Goal: Task Accomplishment & Management: Manage account settings

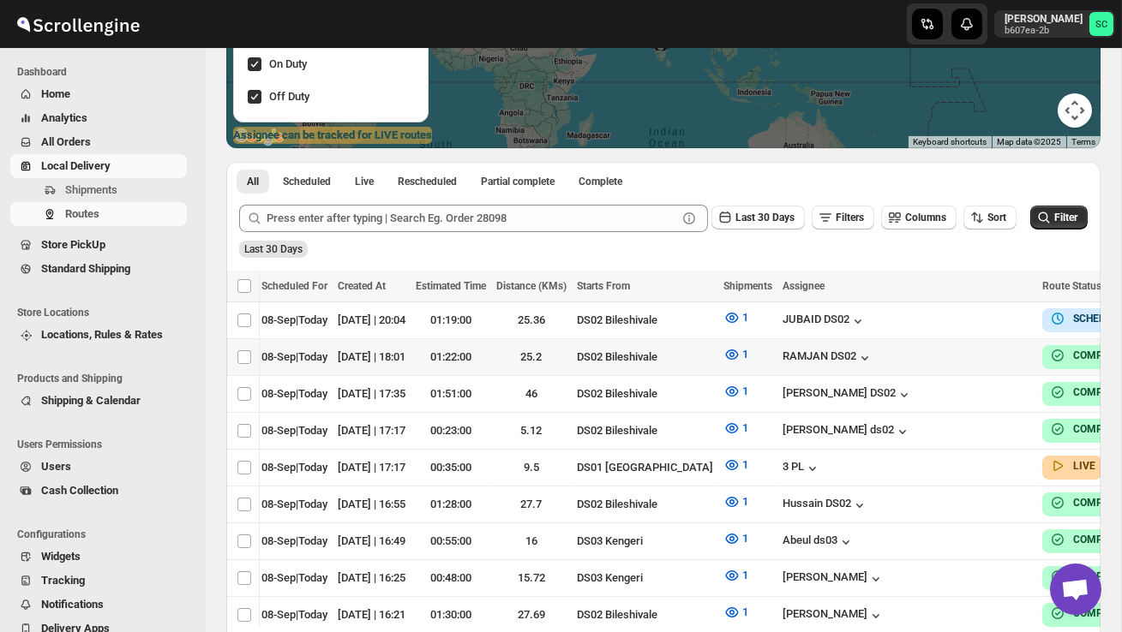
scroll to position [0, 223]
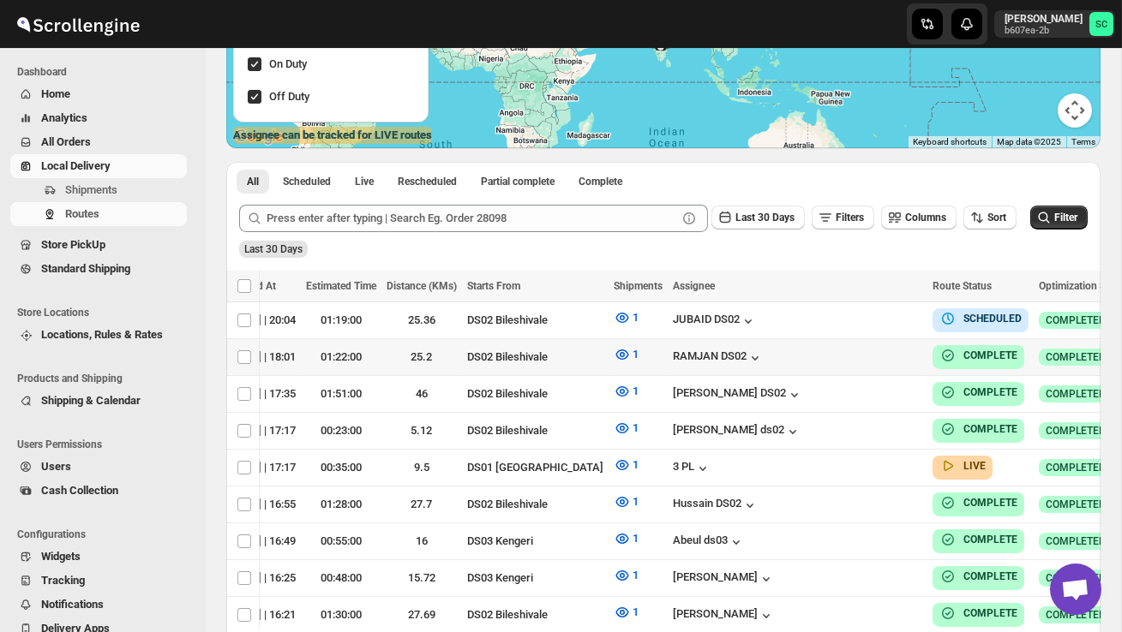
checkbox input "true"
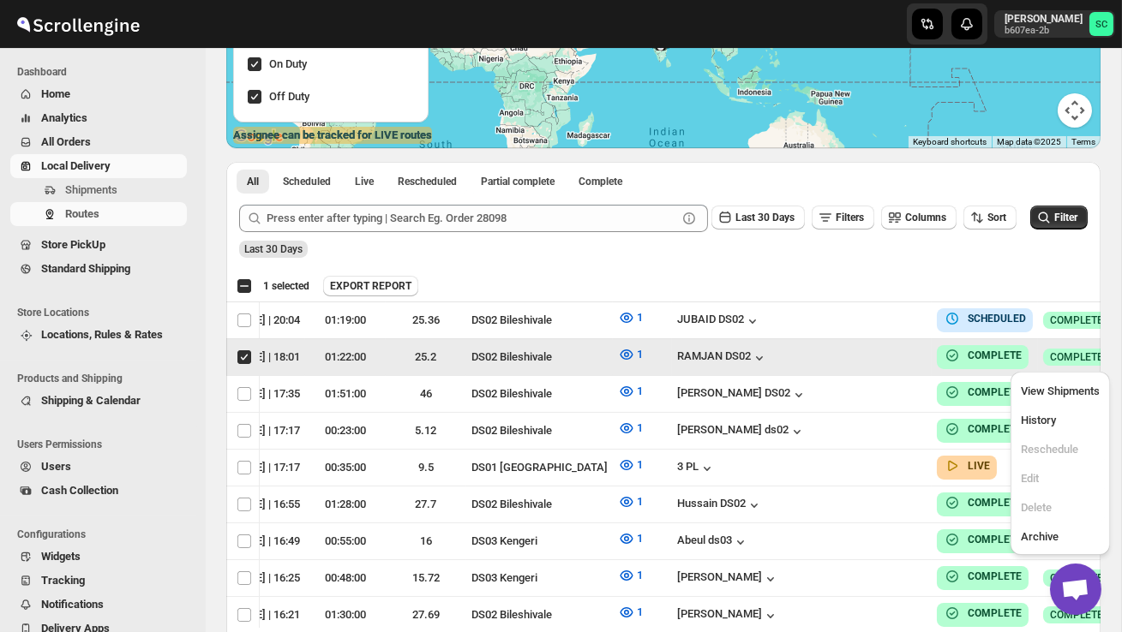
scroll to position [0, 1]
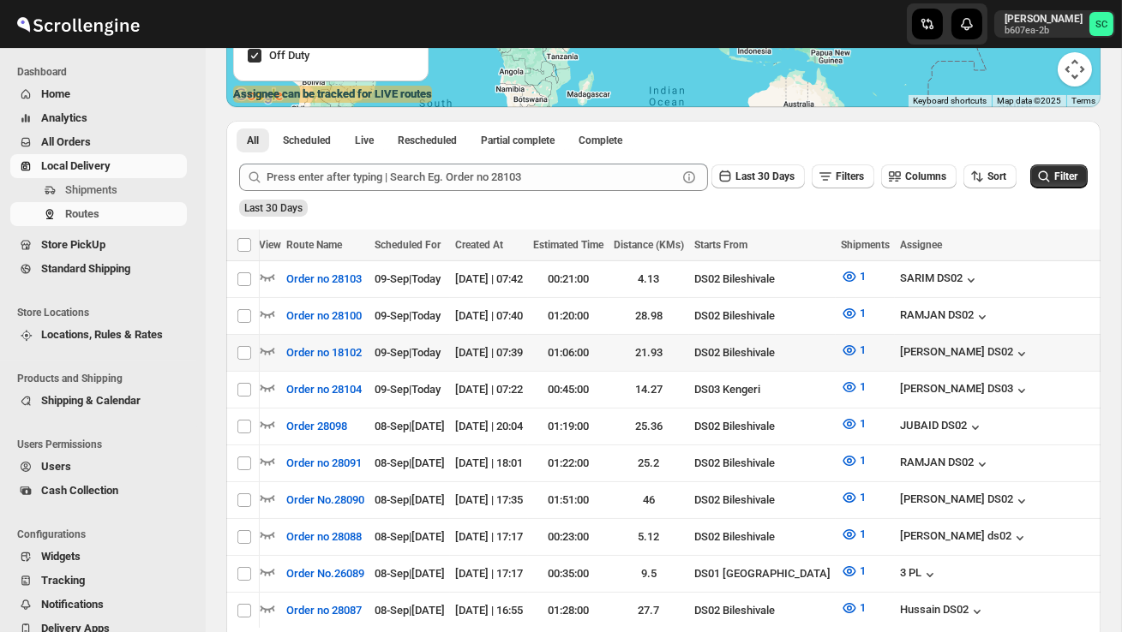
scroll to position [0, 243]
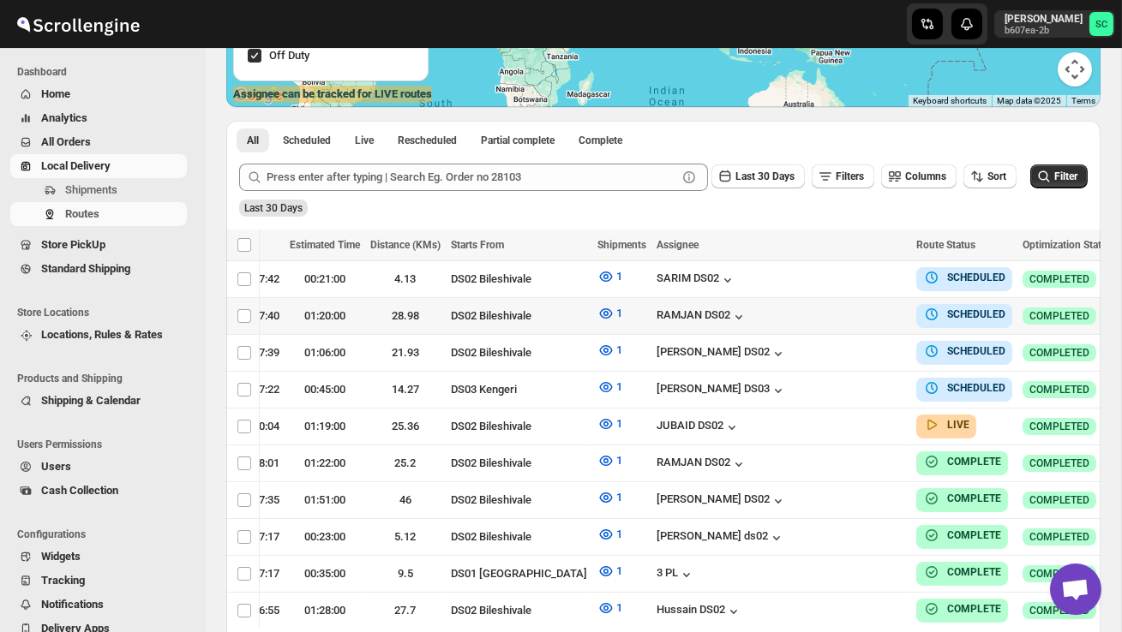
click at [1121, 313] on icon "button" at bounding box center [1134, 315] width 17 height 17
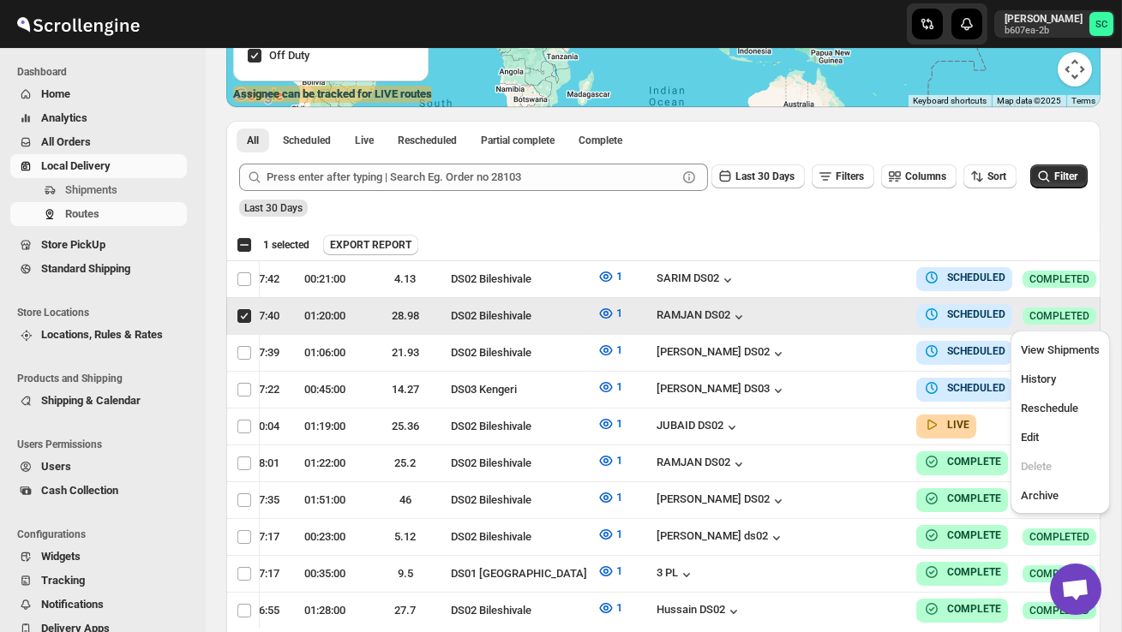
scroll to position [0, 1]
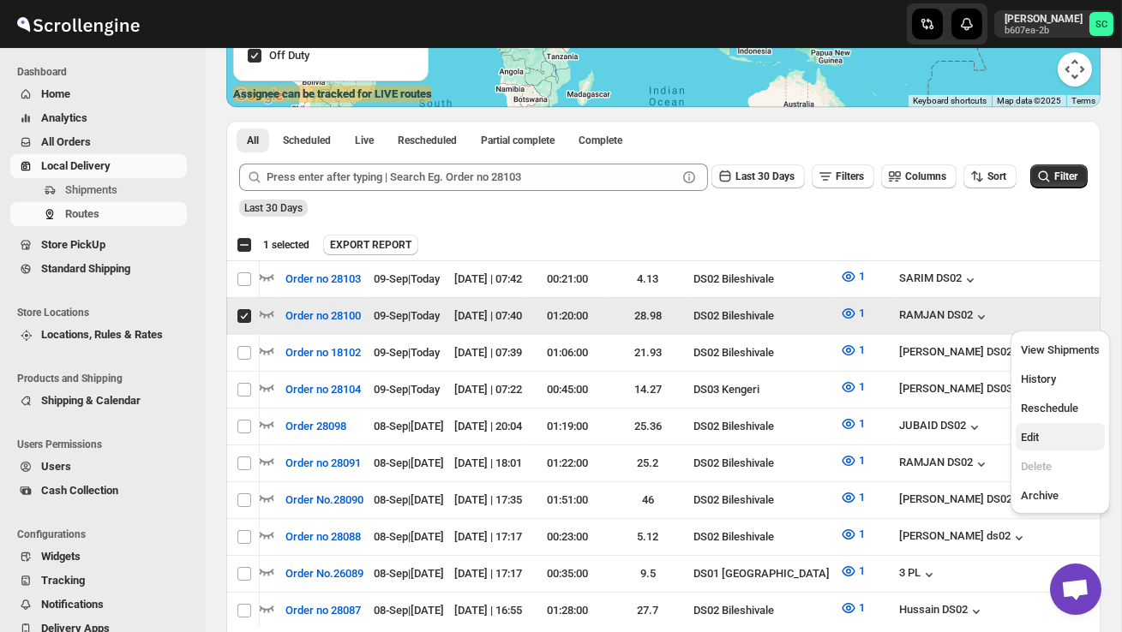
click at [1044, 434] on span "Edit" at bounding box center [1059, 437] width 79 height 17
checkbox input "false"
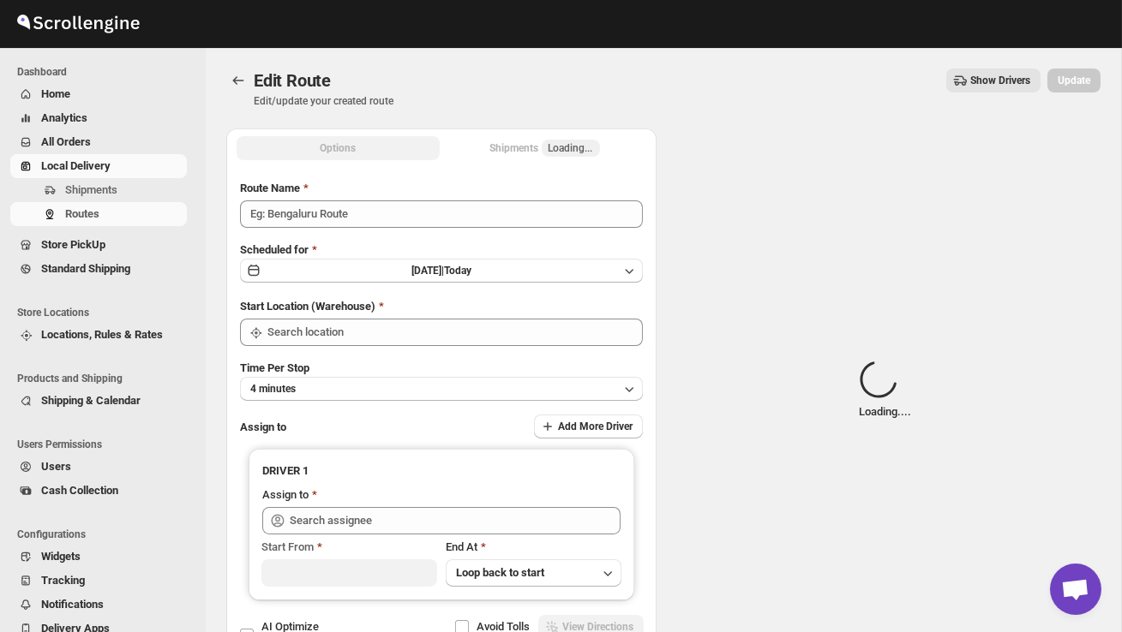
type input "Order no 28100"
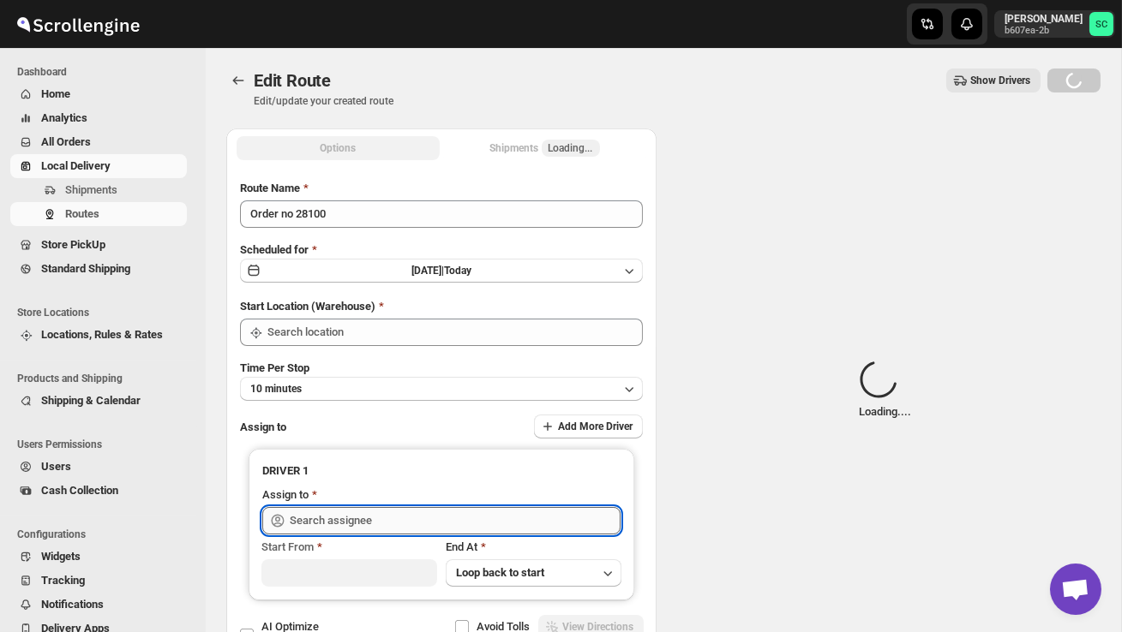
type input "DS02 Bileshivale"
click at [487, 513] on input "text" at bounding box center [455, 520] width 331 height 27
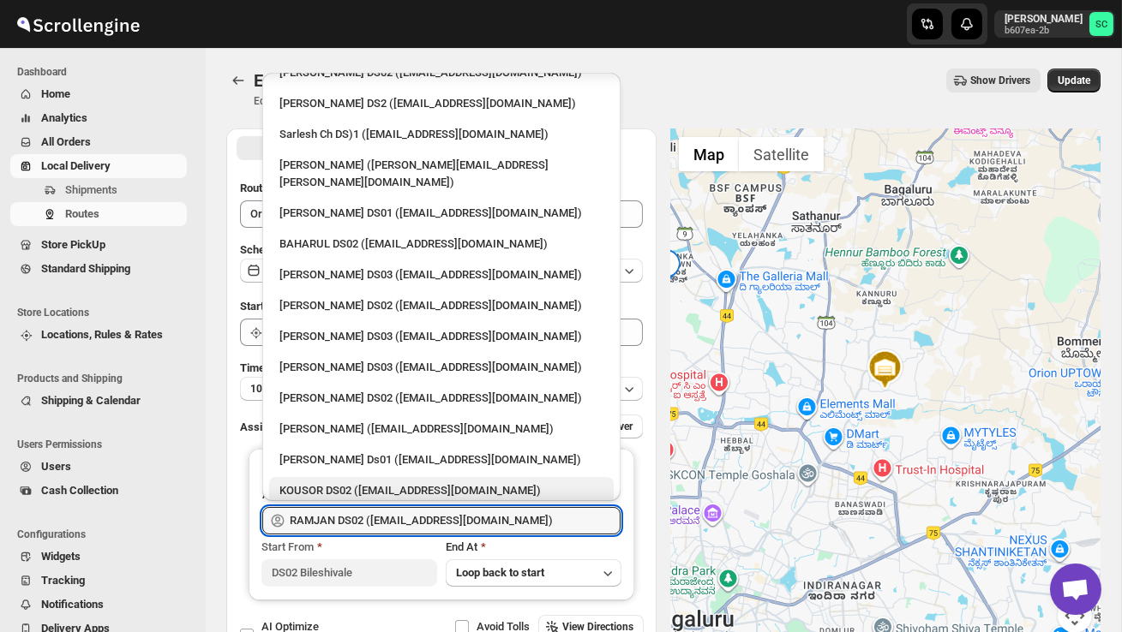
scroll to position [691, 0]
click at [362, 481] on div "KOUSOR DS02 ([EMAIL_ADDRESS][DOMAIN_NAME])" at bounding box center [441, 489] width 324 height 17
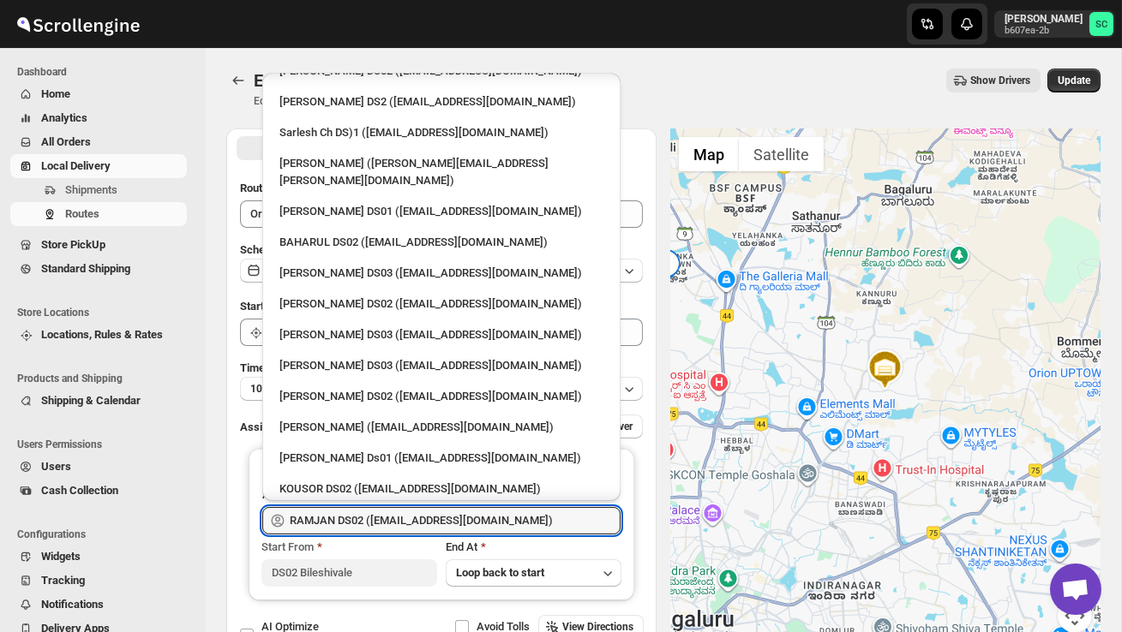
type input "KOUSOR DS02 ([EMAIL_ADDRESS][DOMAIN_NAME])"
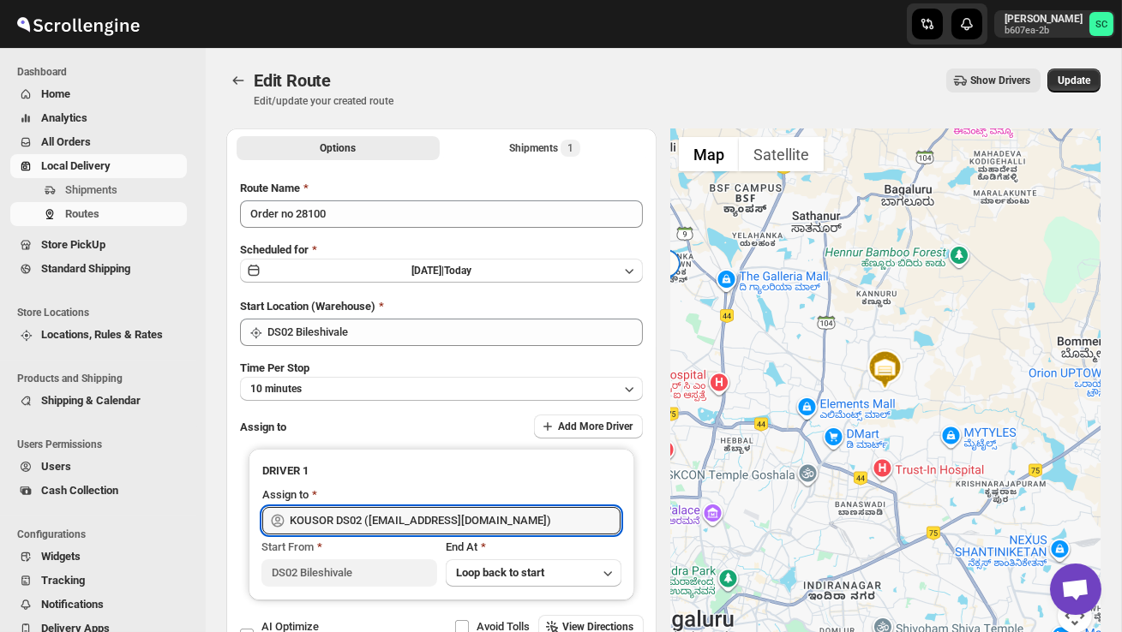
click at [1080, 67] on div "Edit Route. This page is ready Edit Route Edit/update your created route Show D…" at bounding box center [663, 88] width 874 height 81
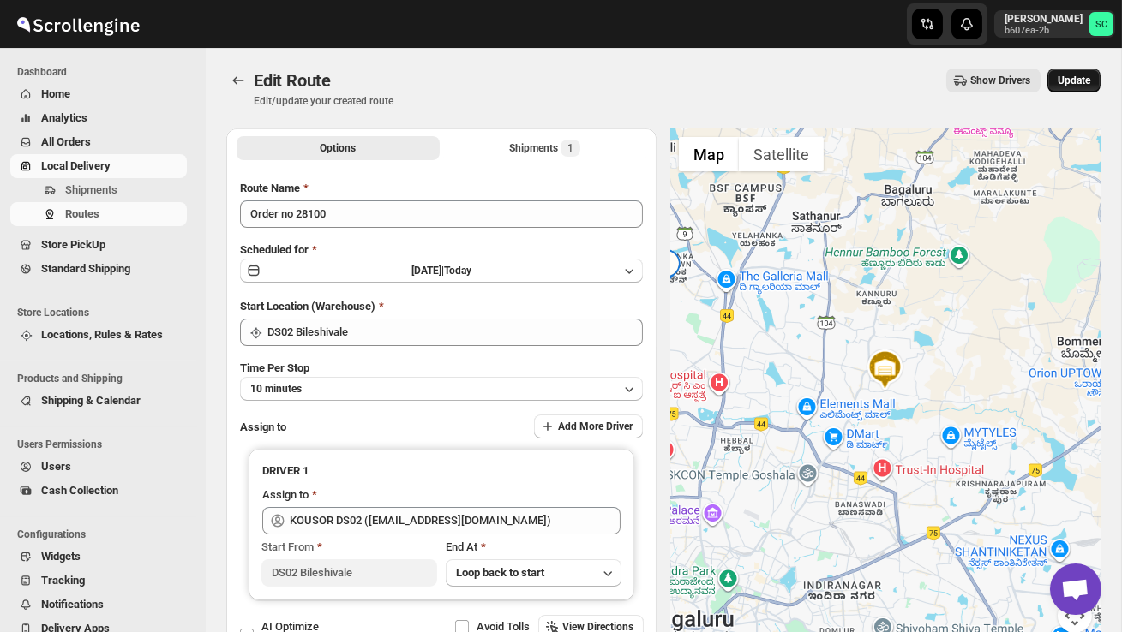
click at [1078, 76] on span "Update" at bounding box center [1073, 81] width 33 height 14
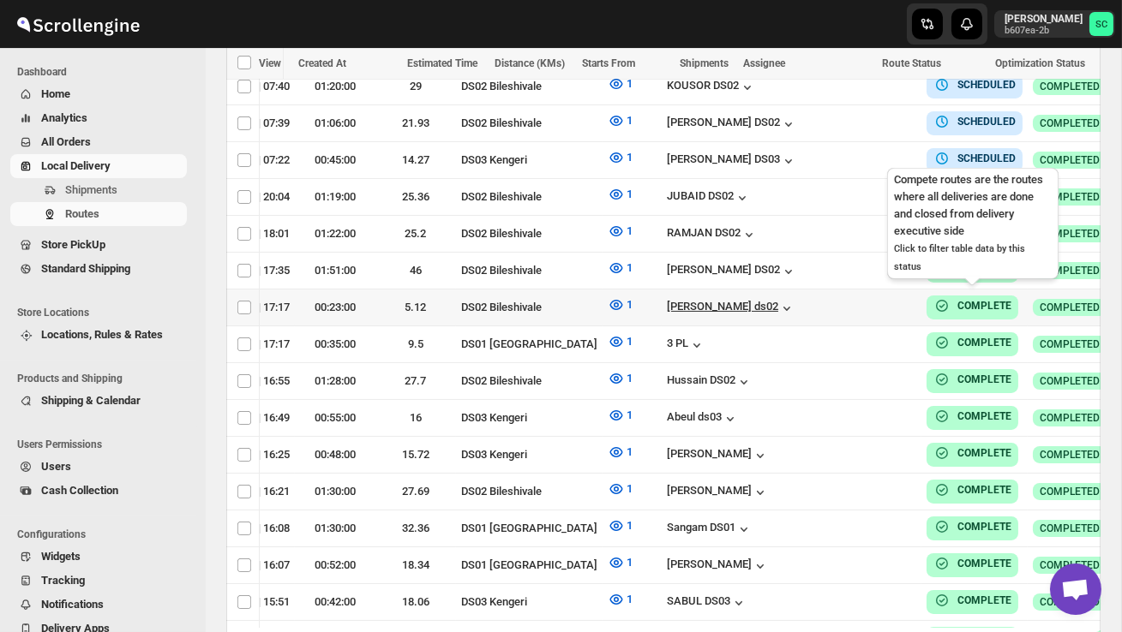
scroll to position [0, 243]
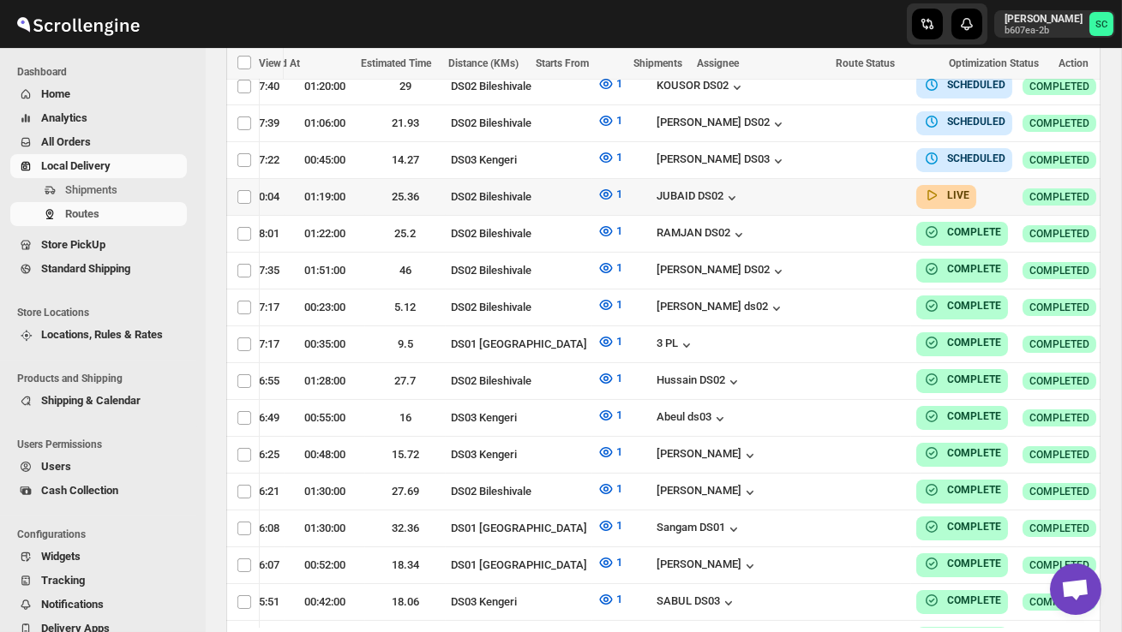
click at [1121, 196] on icon "button" at bounding box center [1134, 196] width 17 height 17
checkbox input "true"
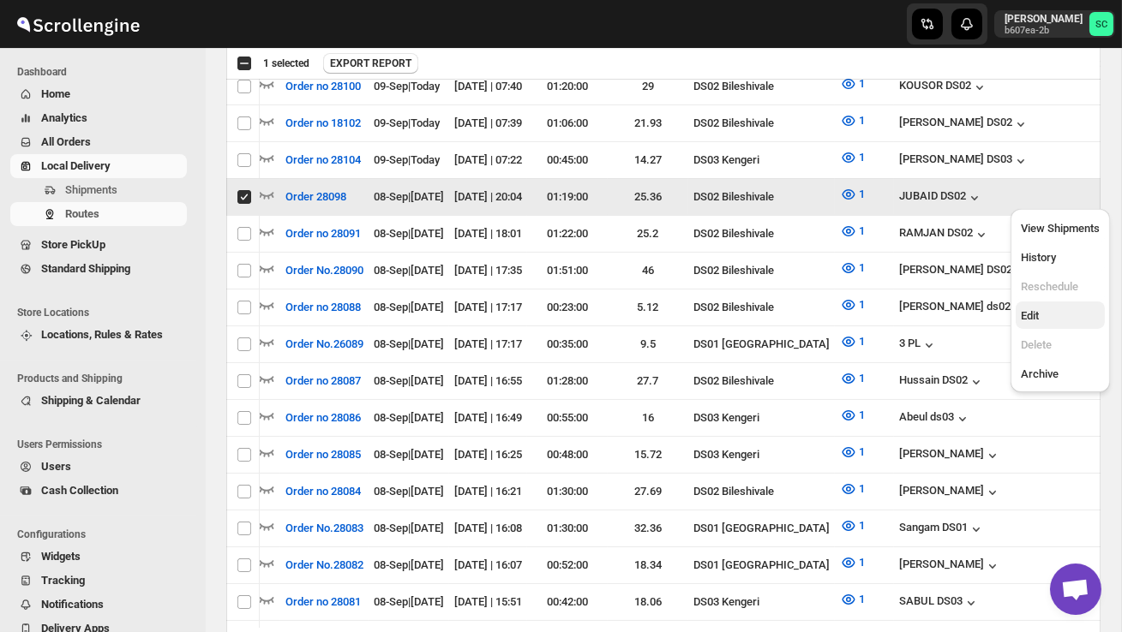
click at [1044, 314] on span "Edit" at bounding box center [1059, 316] width 79 height 17
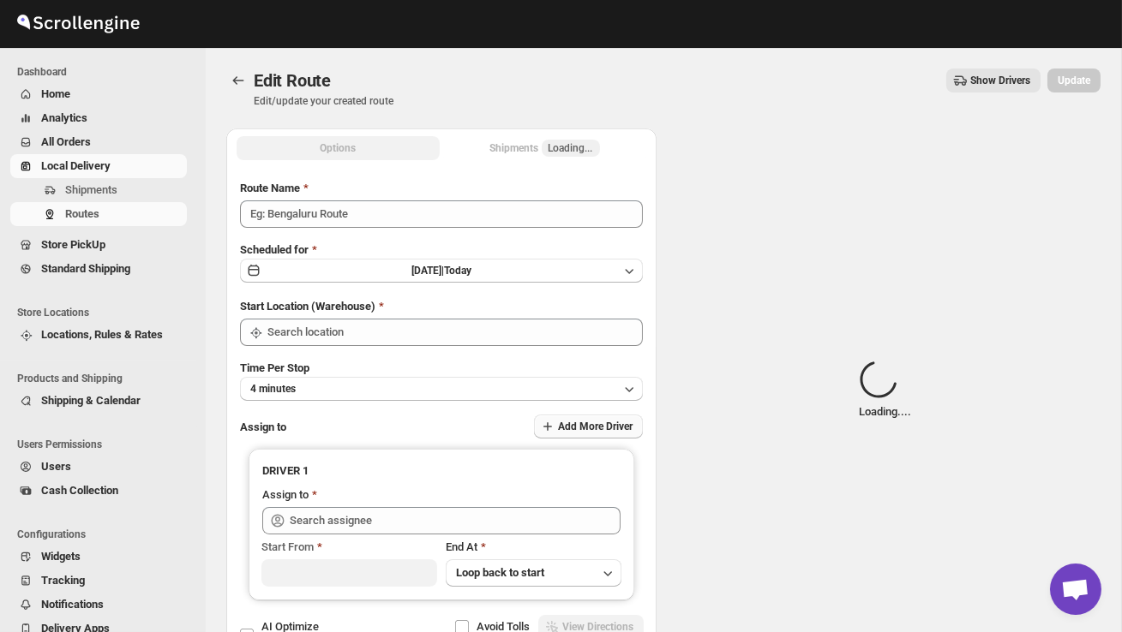
type input "Order 28098"
type input "DS02 Bileshivale"
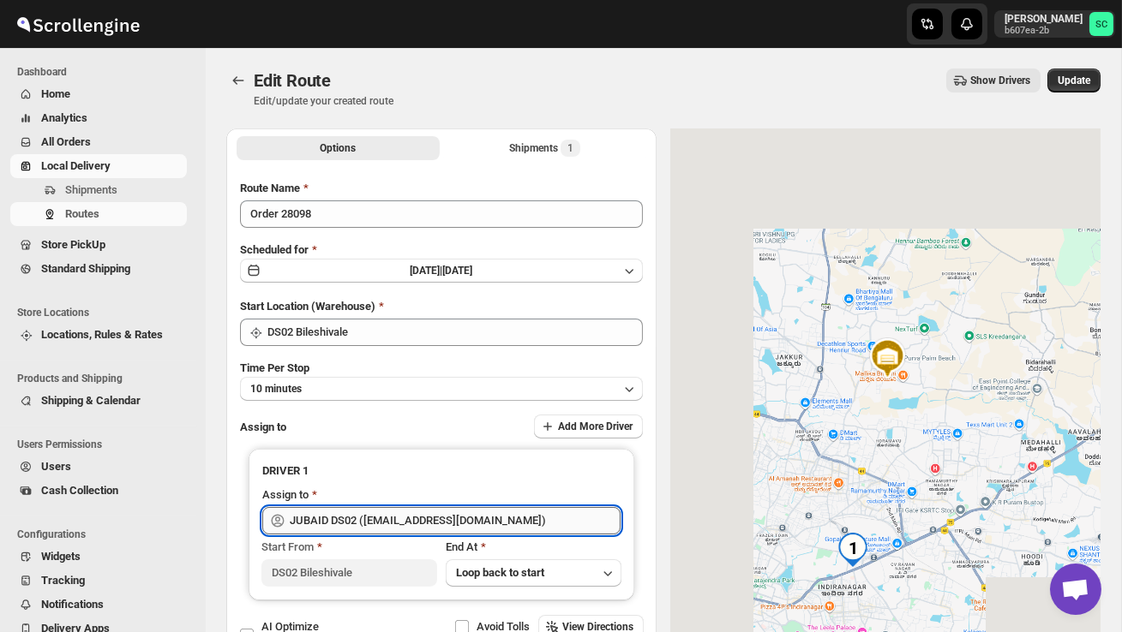
click at [483, 517] on input "JUBAID DS02 (vanafe7637@isorax.com)" at bounding box center [455, 520] width 331 height 27
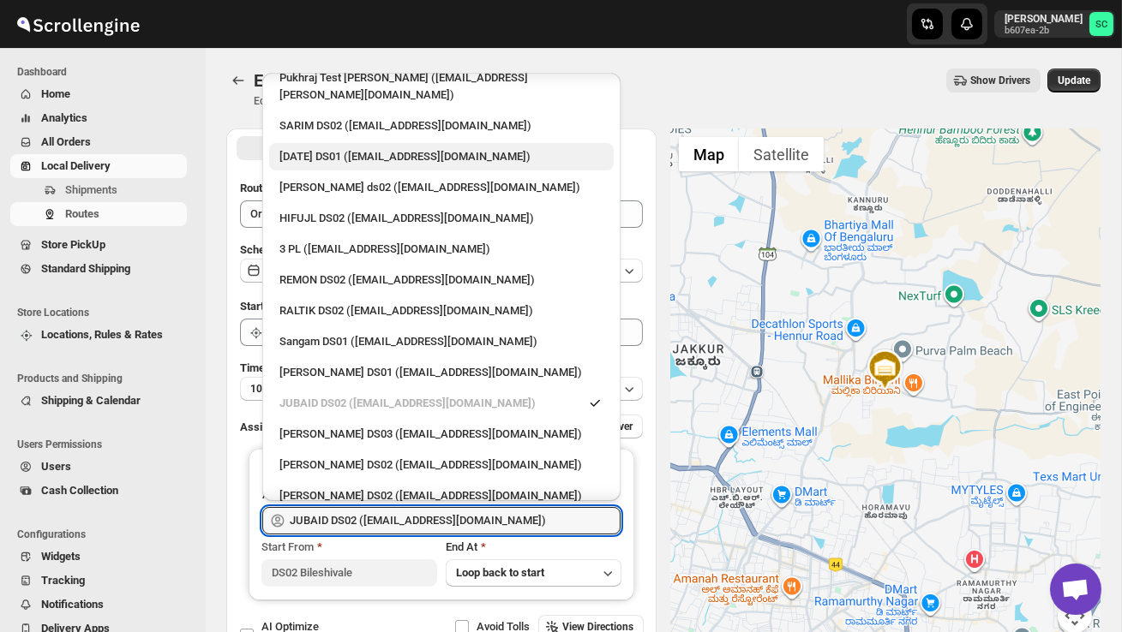
scroll to position [267, 0]
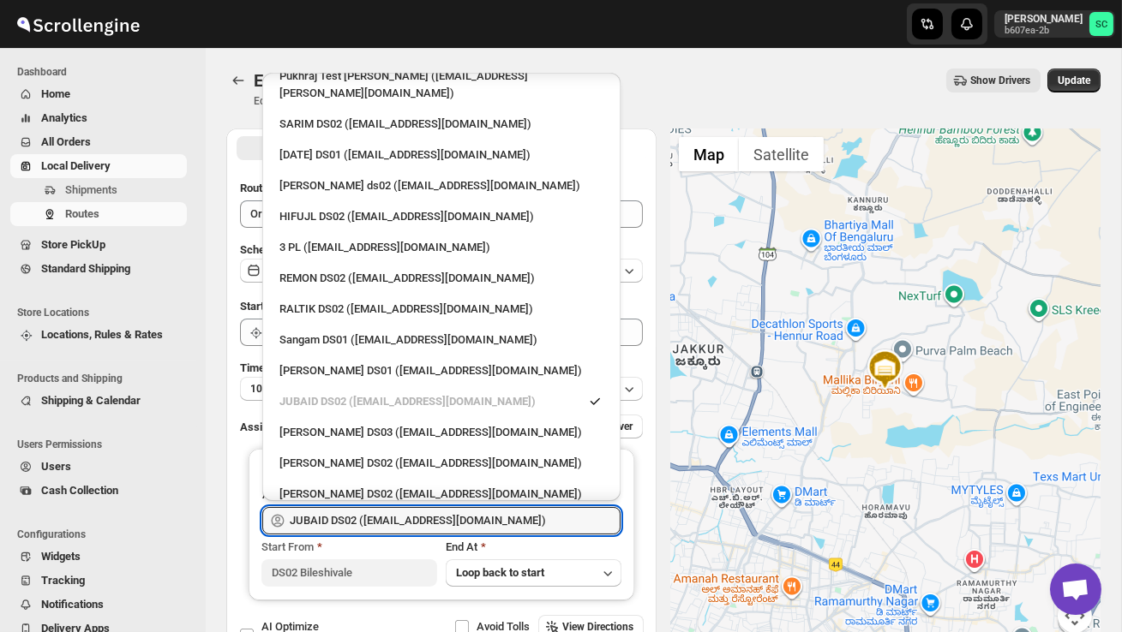
click at [393, 446] on li "PRAKSH DS02 (tetidoh251@flektel.com)" at bounding box center [441, 461] width 358 height 31
type input "PRAKSH DS02 (tetidoh251@flektel.com)"
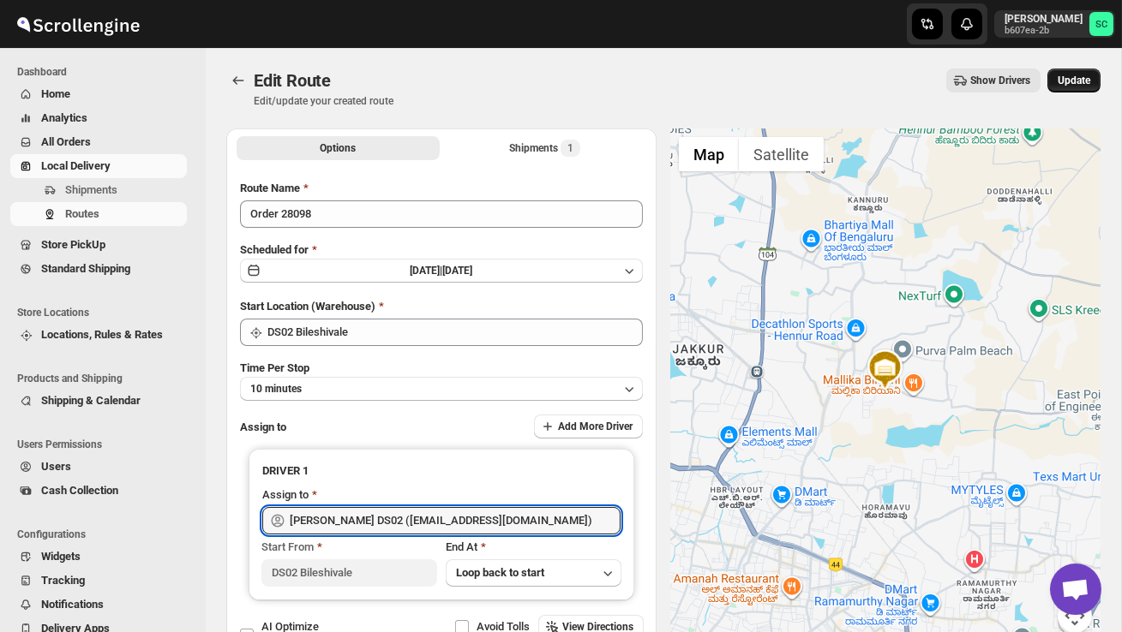
click at [1076, 86] on span "Update" at bounding box center [1073, 81] width 33 height 14
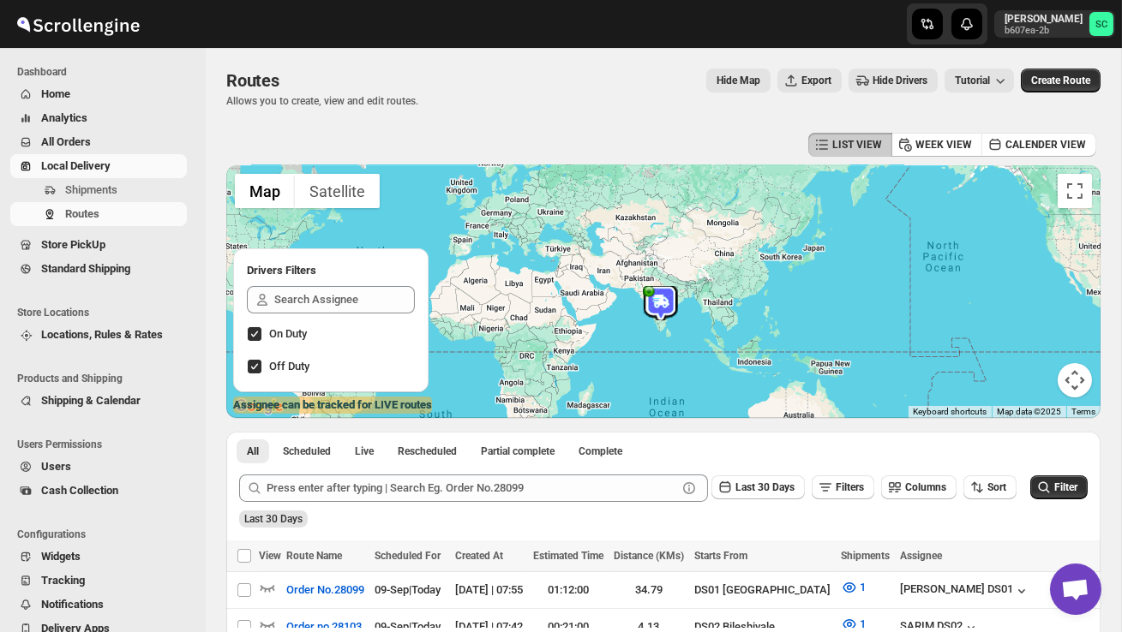
click at [97, 471] on span "Users" at bounding box center [112, 466] width 142 height 17
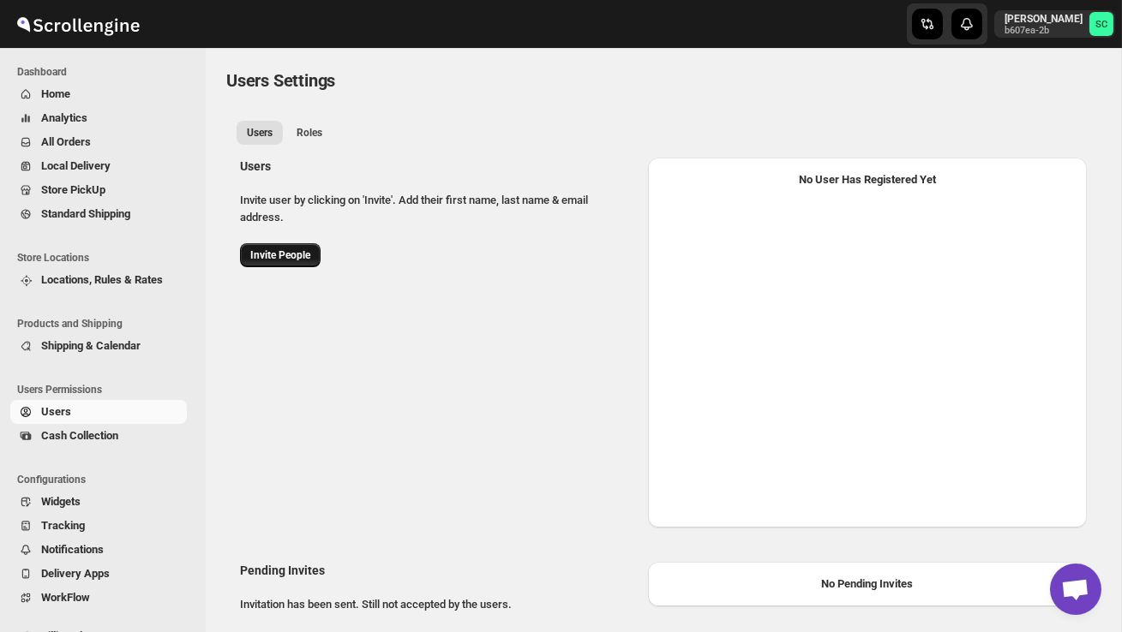
click at [294, 263] on button "Invite People" at bounding box center [280, 255] width 81 height 24
select select "637b767fbaab0276b10c91d5"
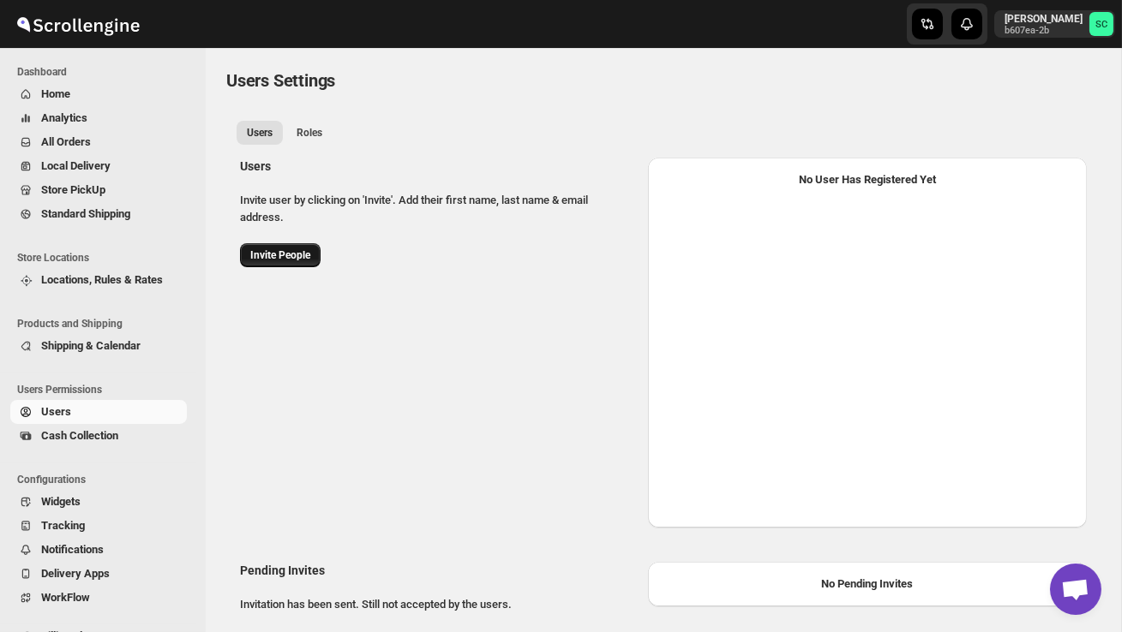
select select "637b767fbaab0276b10c91d5"
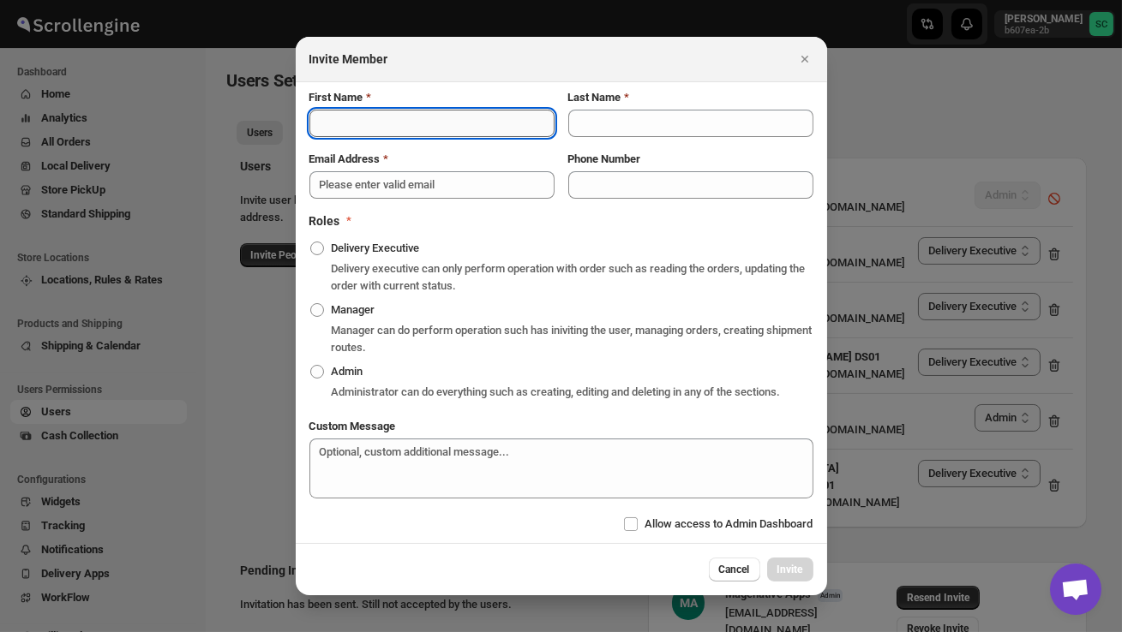
click at [356, 120] on input "First Name" at bounding box center [431, 123] width 245 height 27
type input "Raju"
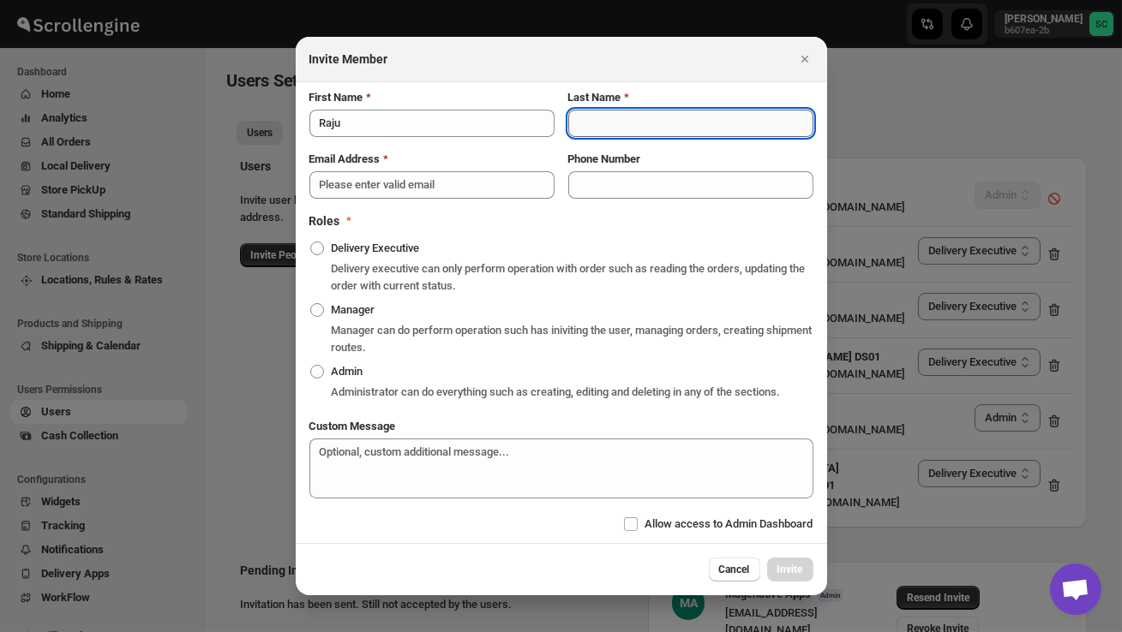
click at [602, 111] on input "Last Name" at bounding box center [690, 123] width 245 height 27
type input "DS02"
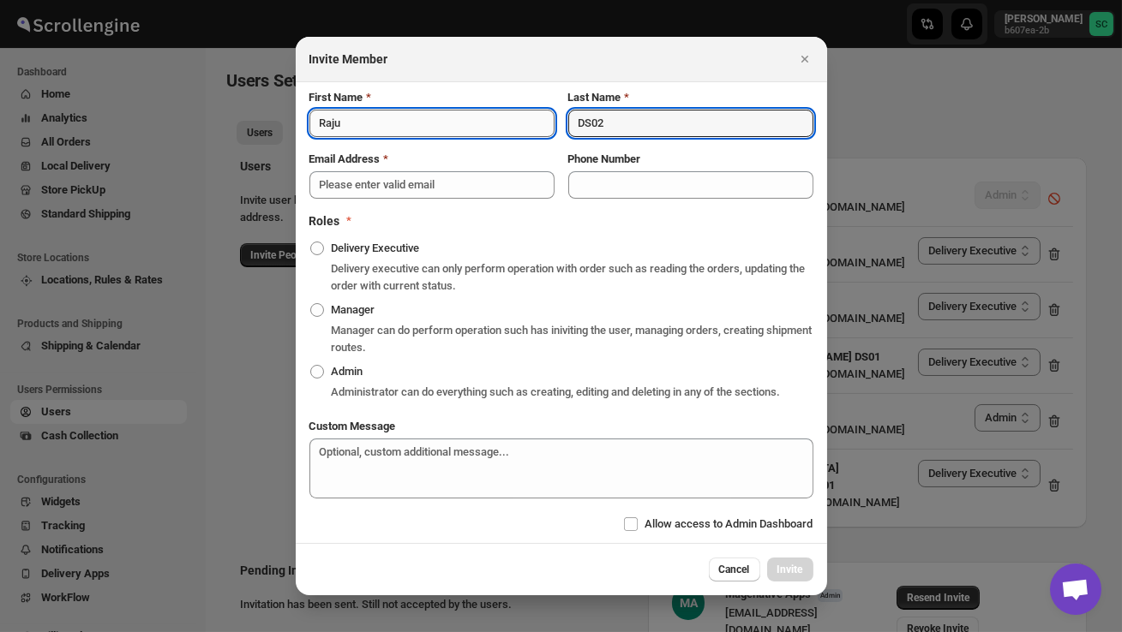
click at [397, 119] on input "Raju" at bounding box center [431, 123] width 245 height 27
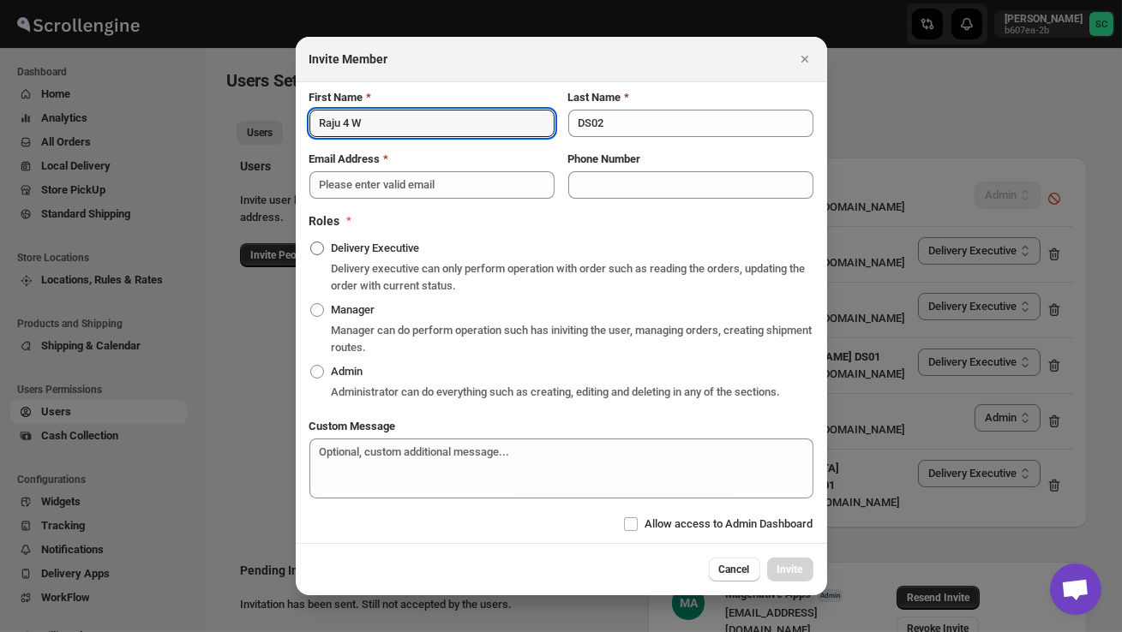
type input "Raju 4 W"
click at [328, 246] on label "Delivery Executive" at bounding box center [364, 248] width 111 height 24
click at [311, 242] on input "Delivery Executive" at bounding box center [310, 242] width 1 height 1
radio input "true"
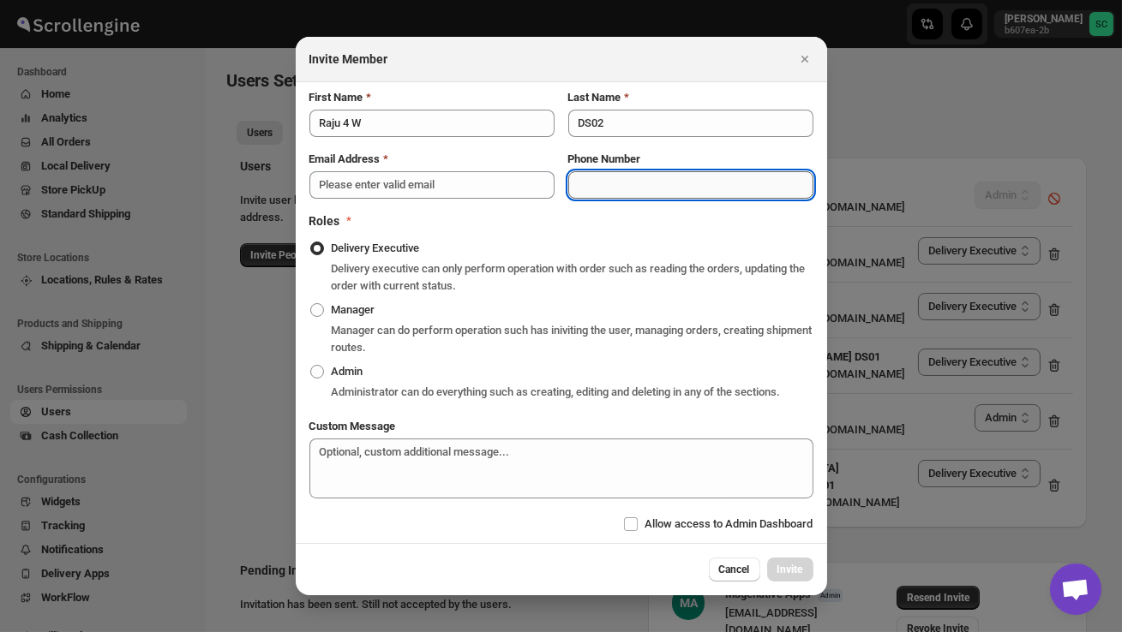
click at [606, 177] on input "Phone Number" at bounding box center [690, 184] width 245 height 27
type input "8147647996"
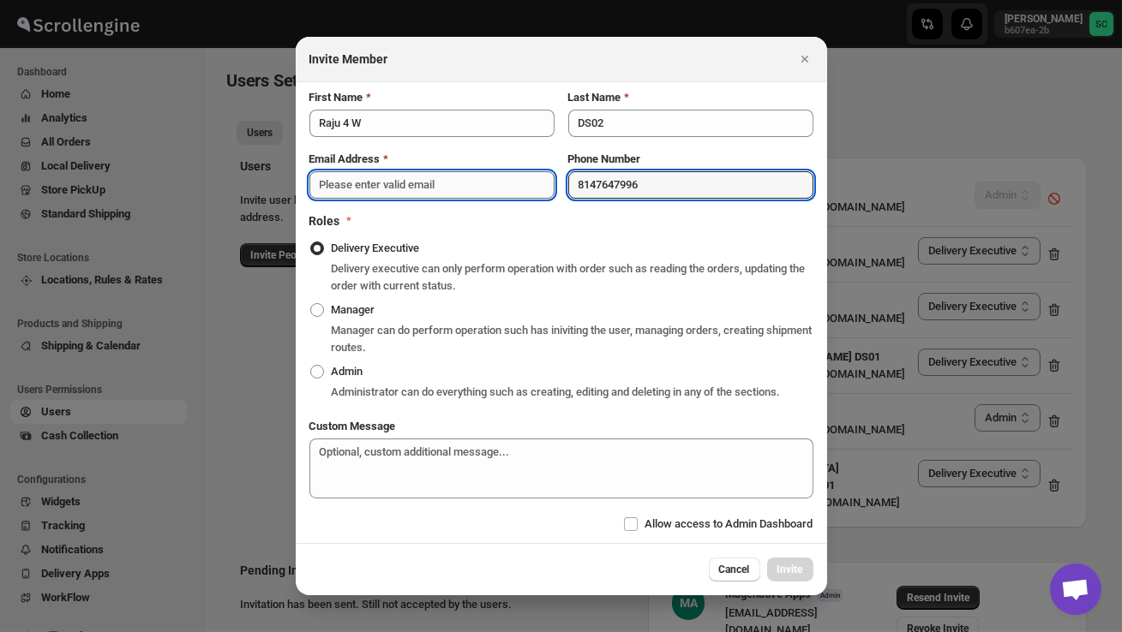
click at [382, 178] on input "Email Address" at bounding box center [431, 184] width 245 height 27
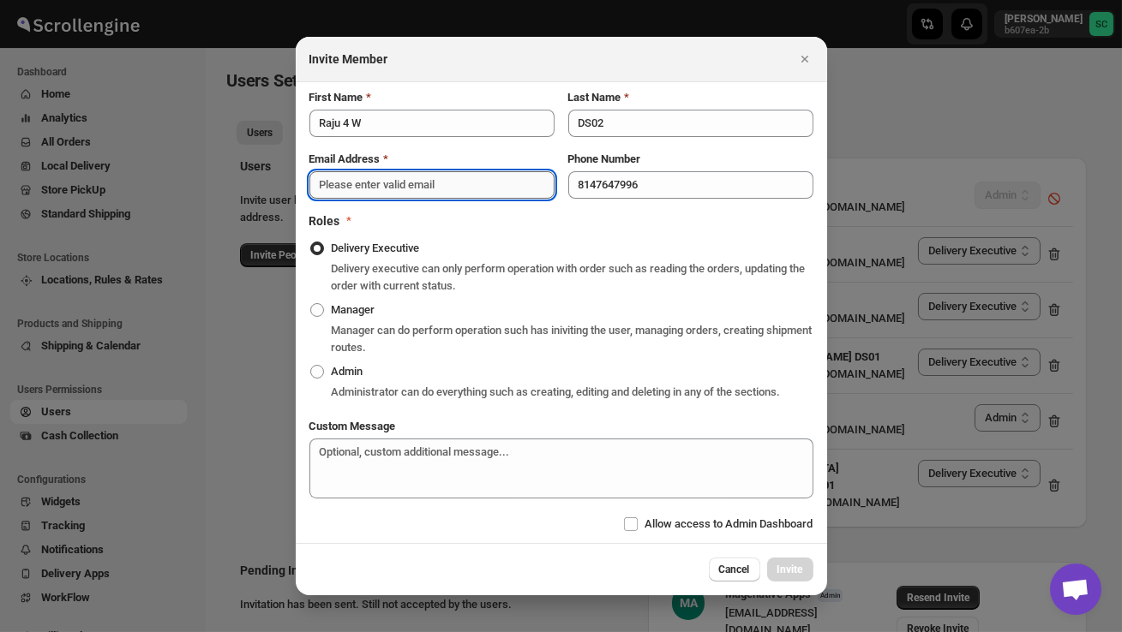
paste input "wacoja6387@dextrago.com"
type input "wacoja6387@dextrago.com"
click at [787, 577] on span "Invite" at bounding box center [790, 570] width 26 height 14
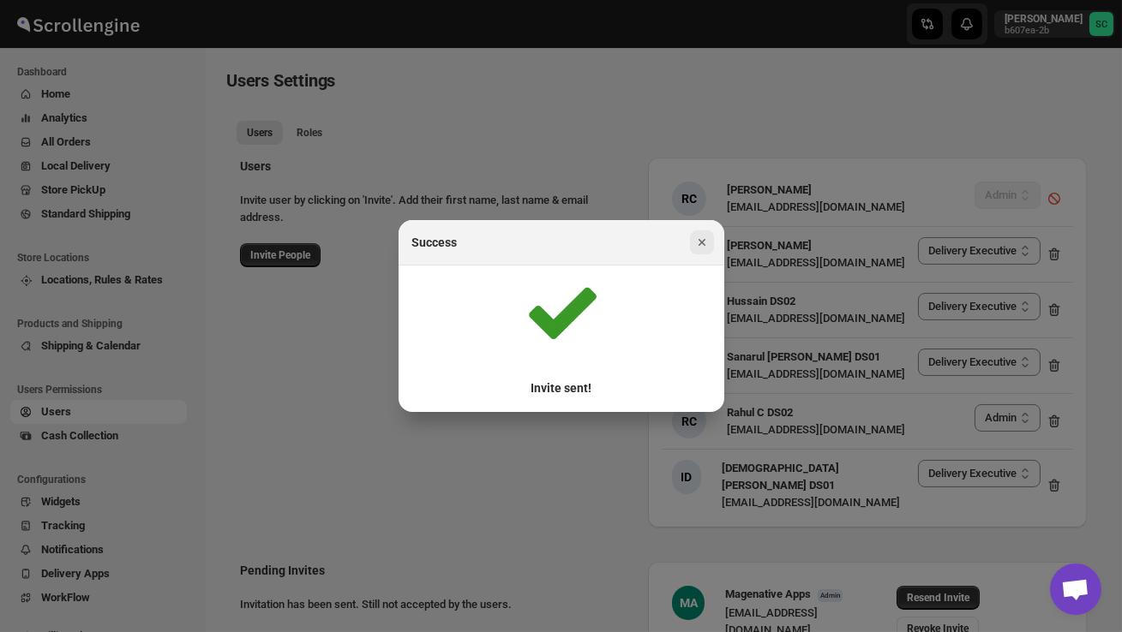
click at [691, 239] on button "Close" at bounding box center [702, 242] width 24 height 24
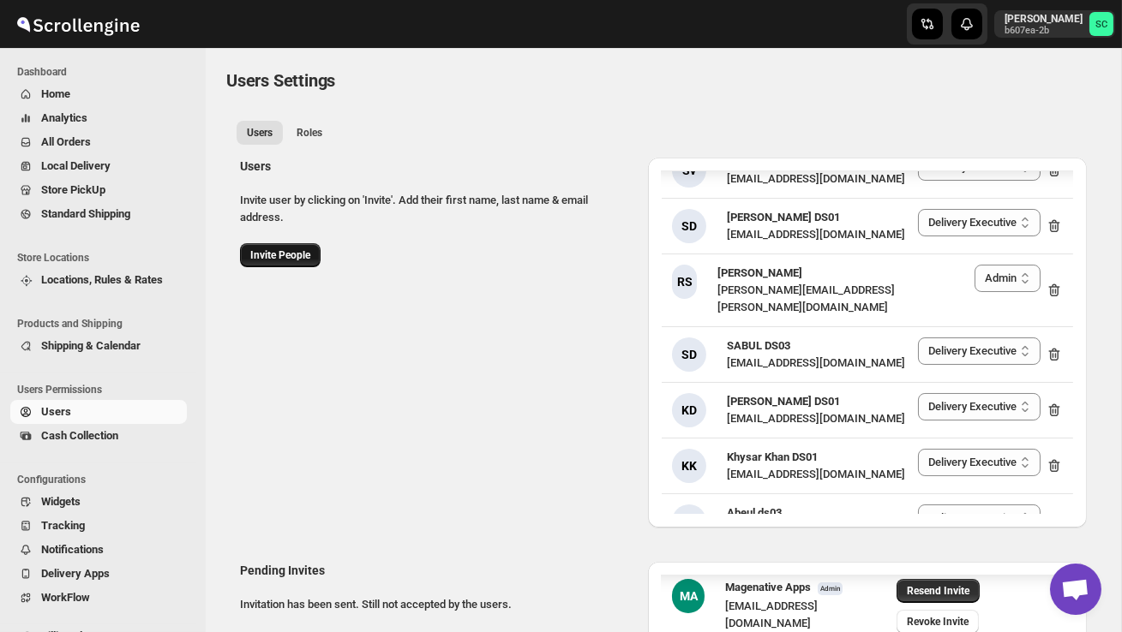
click at [282, 254] on span "Invite People" at bounding box center [280, 255] width 60 height 14
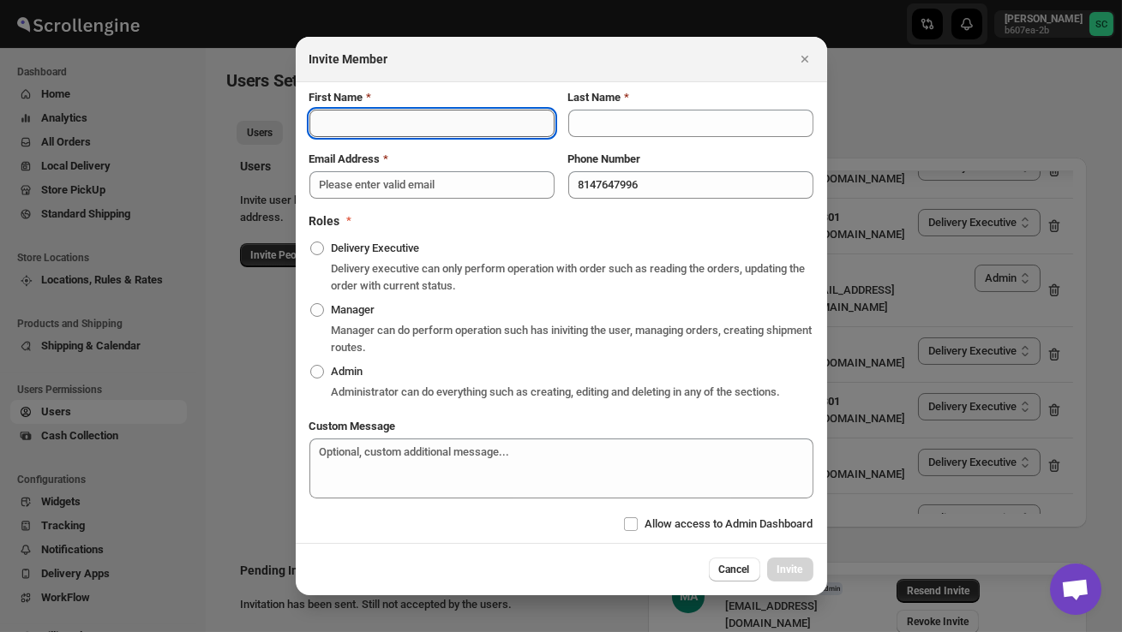
click at [390, 116] on input "First Name" at bounding box center [431, 123] width 245 height 27
type input "HARISH 4 W"
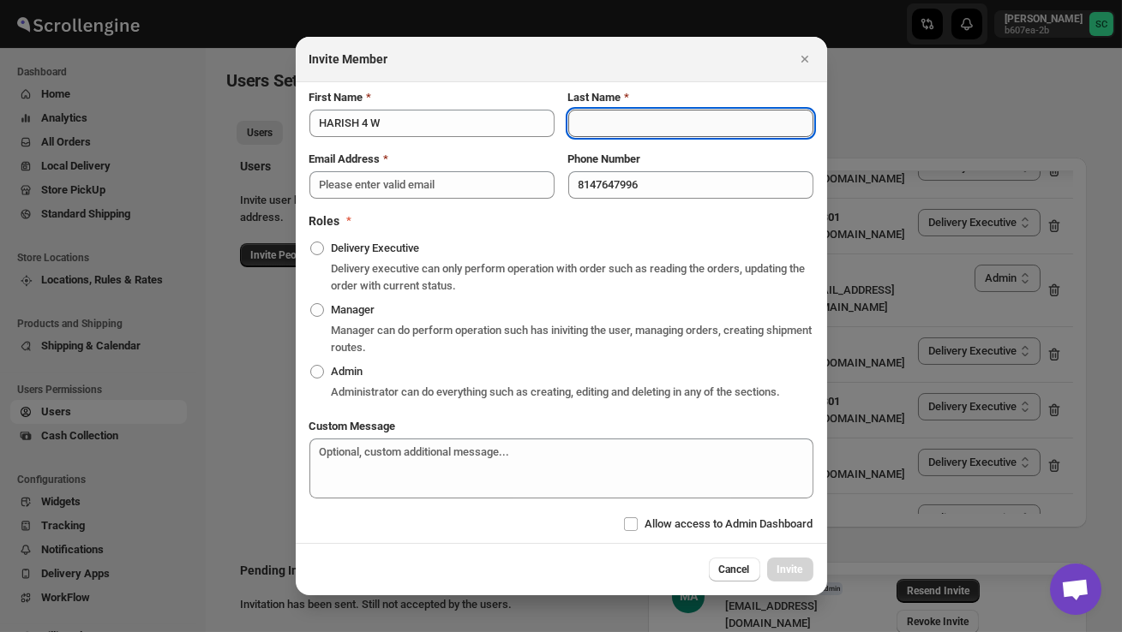
click at [611, 110] on input "Last Name" at bounding box center [690, 123] width 245 height 27
type input "DS02"
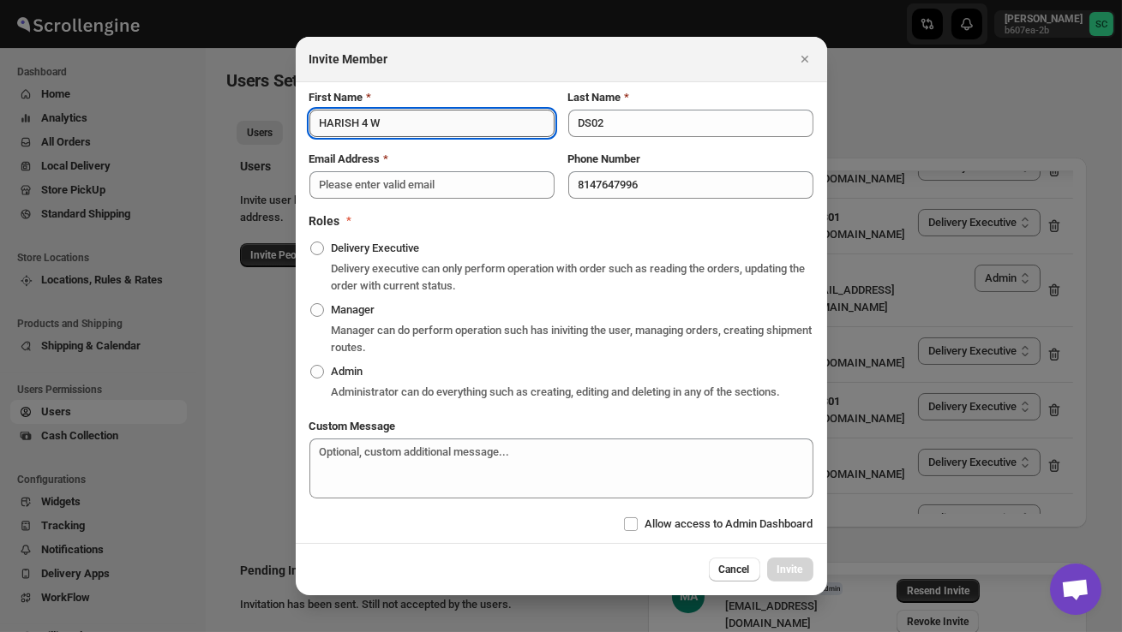
click at [416, 117] on input "HARISH 4 W" at bounding box center [431, 123] width 245 height 27
type input "HARISH 4 W 8ET"
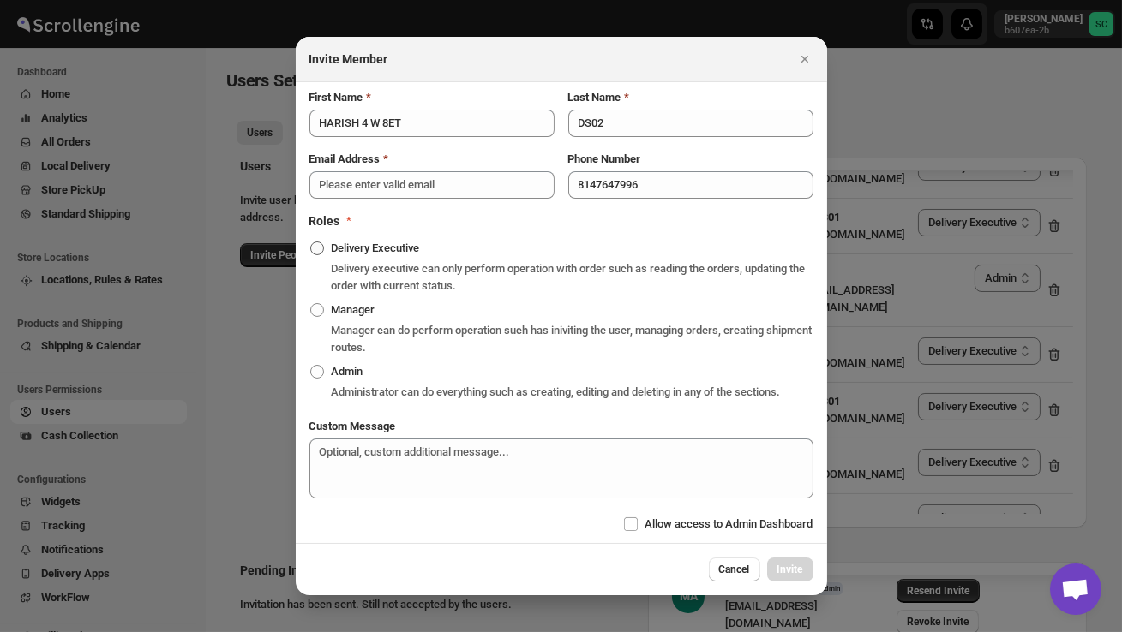
click at [319, 242] on span ":r4av:" at bounding box center [317, 249] width 14 height 14
click at [311, 242] on input "Delivery Executive" at bounding box center [310, 242] width 1 height 1
radio input "true"
click at [655, 176] on input "8147647996" at bounding box center [690, 184] width 245 height 27
type input "8"
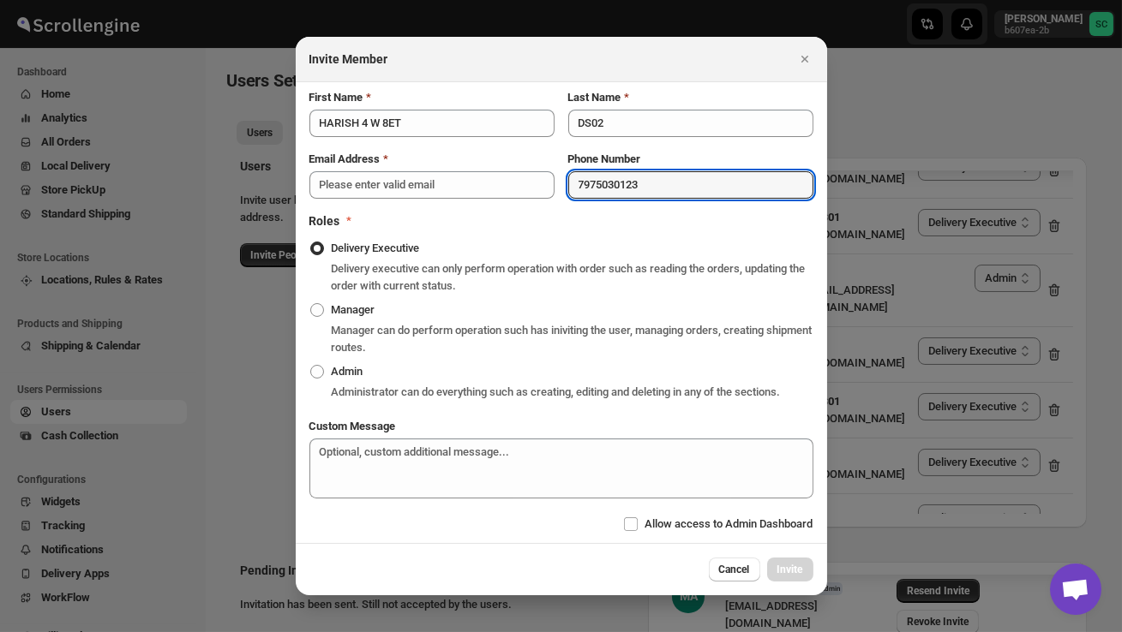
type input "7975030123"
click at [801, 51] on icon "Close" at bounding box center [804, 59] width 17 height 17
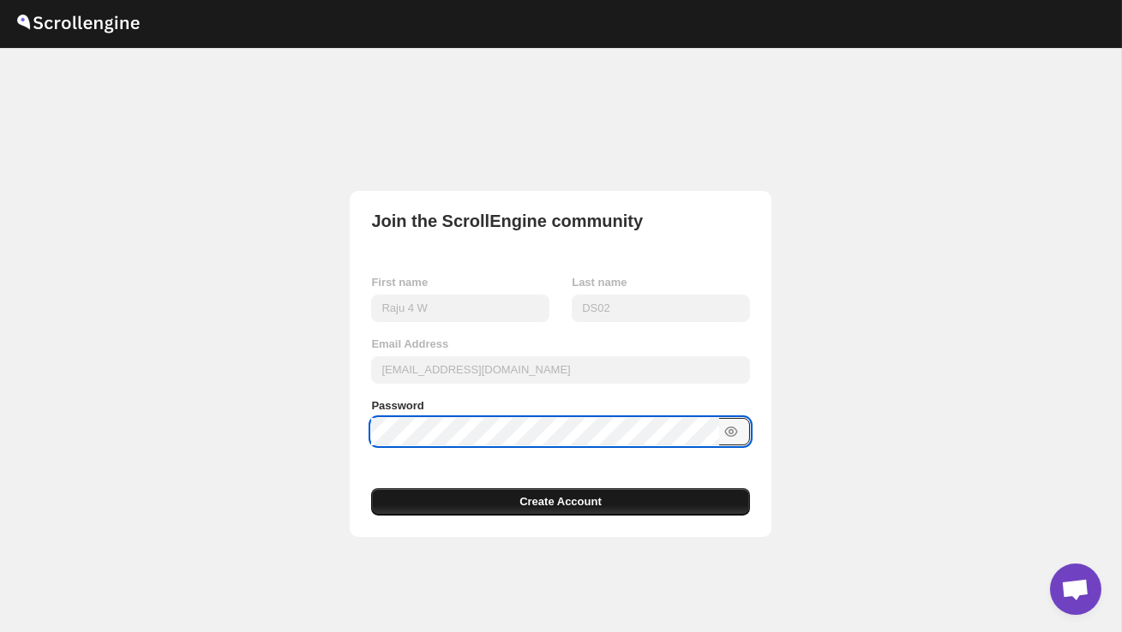
click at [491, 496] on button "Create Account" at bounding box center [560, 501] width 378 height 27
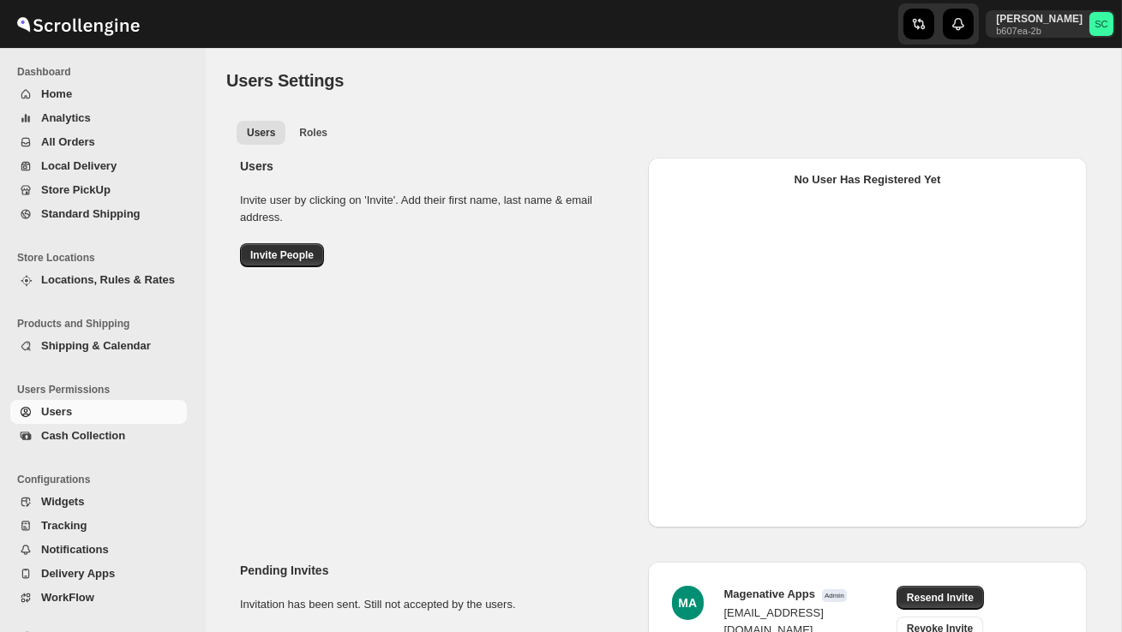
select select "637b767fbaab0276b10c91d5"
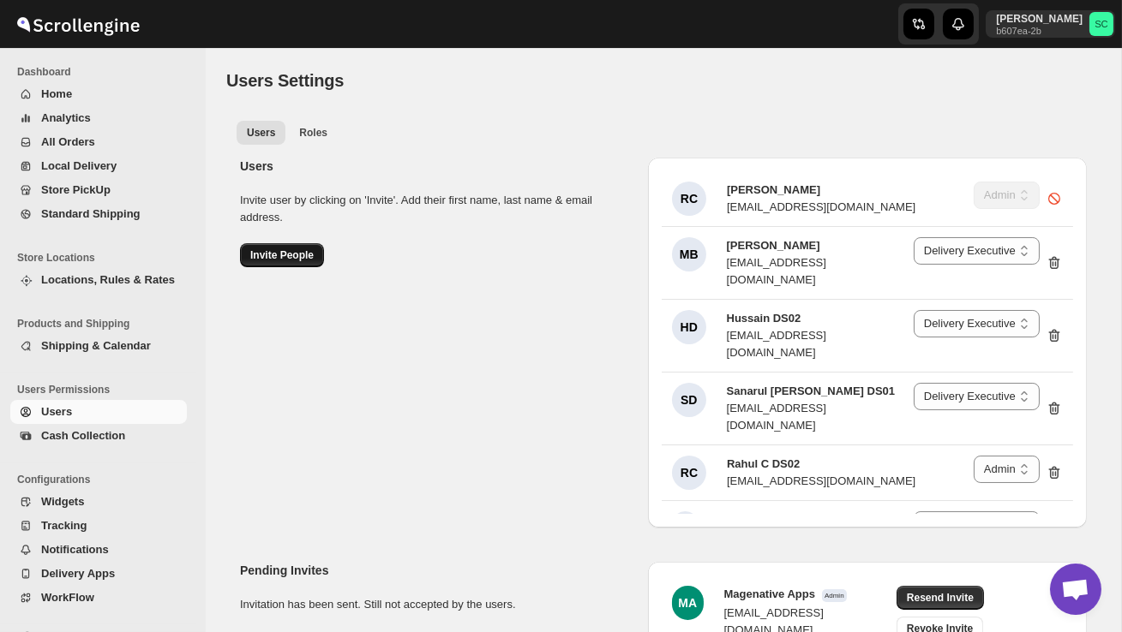
click at [288, 251] on span "Invite People" at bounding box center [281, 255] width 63 height 14
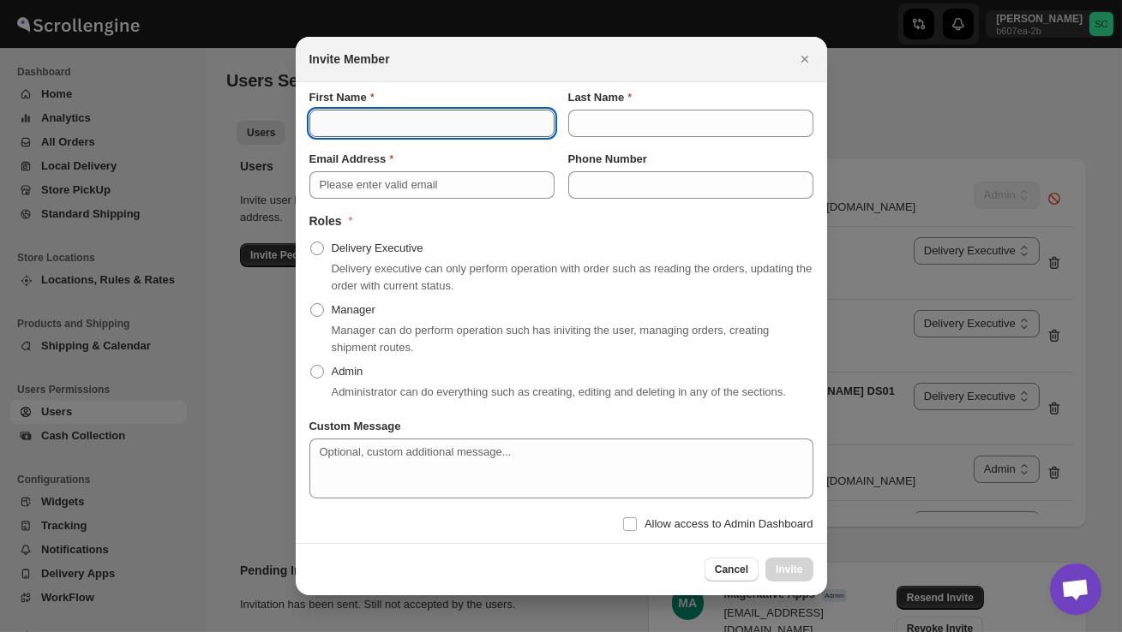
click at [384, 128] on input "First Name" at bounding box center [431, 123] width 245 height 27
type input "HARISH 8FT"
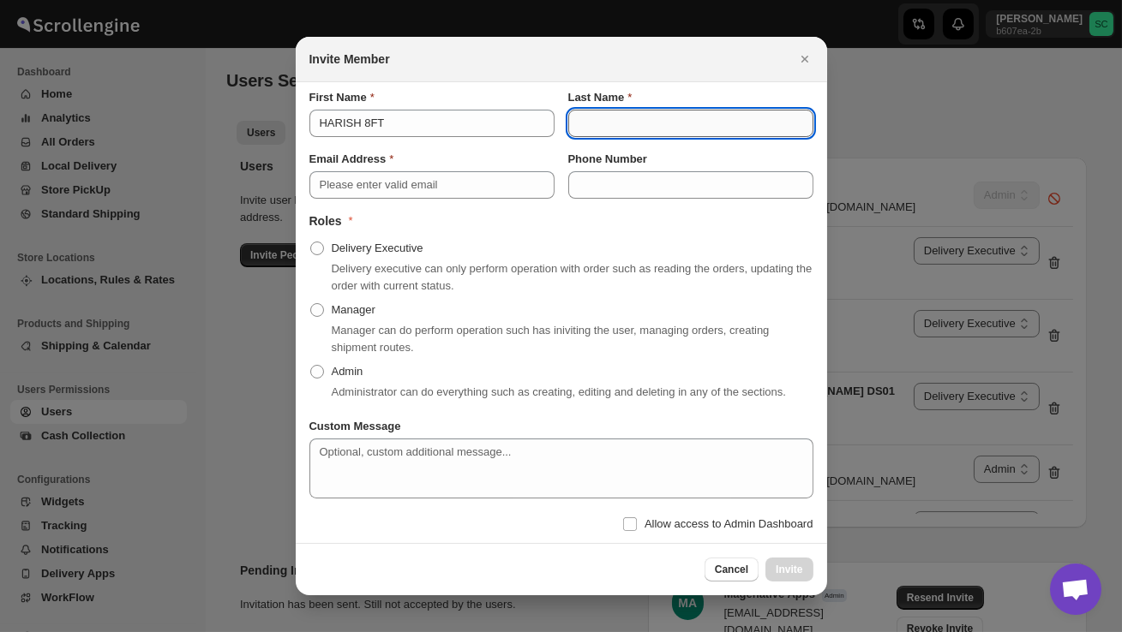
click at [587, 110] on input "Last Name" at bounding box center [690, 123] width 245 height 27
type input "DS02"
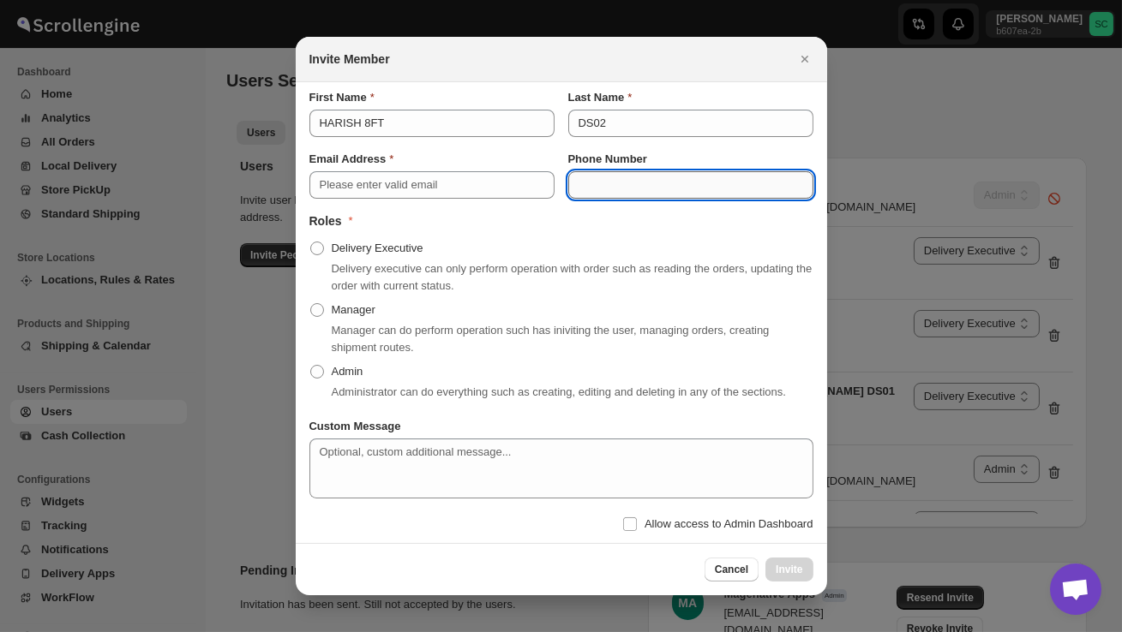
click at [607, 184] on input "Phone Number" at bounding box center [690, 184] width 245 height 27
type input "7975030123"
click at [312, 248] on label "Delivery Executive" at bounding box center [366, 248] width 114 height 24
click at [311, 242] on input "Delivery Executive" at bounding box center [310, 242] width 1 height 1
radio input "true"
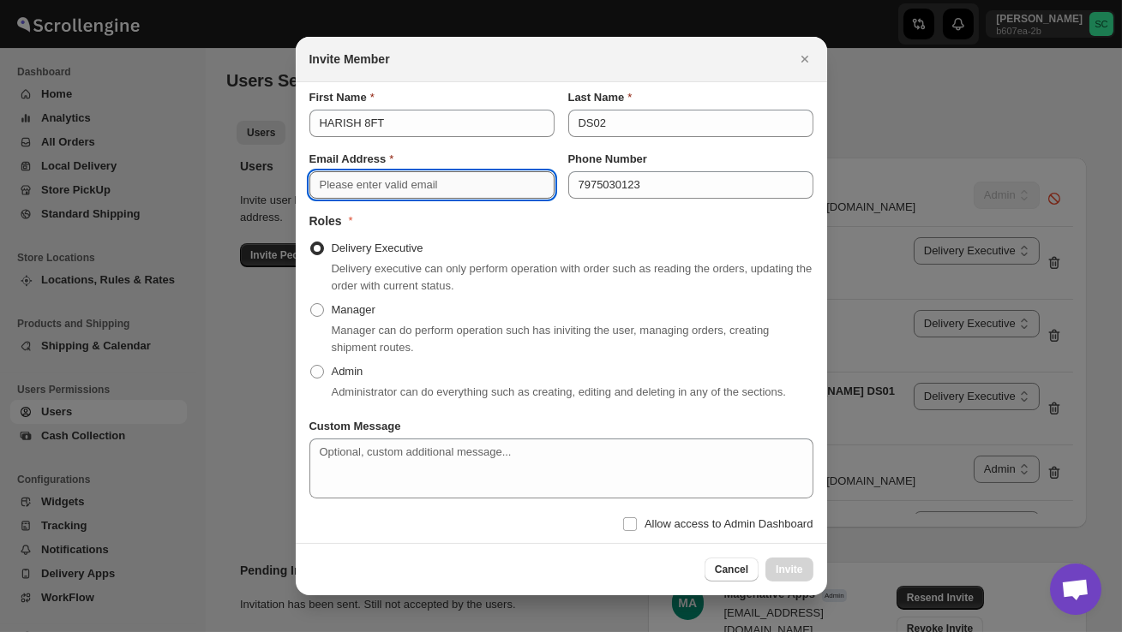
click at [341, 177] on input "Email Address" at bounding box center [431, 184] width 245 height 27
paste input "[EMAIL_ADDRESS][DOMAIN_NAME]"
type input "[EMAIL_ADDRESS][DOMAIN_NAME]"
click at [799, 577] on span "Invite" at bounding box center [788, 570] width 27 height 14
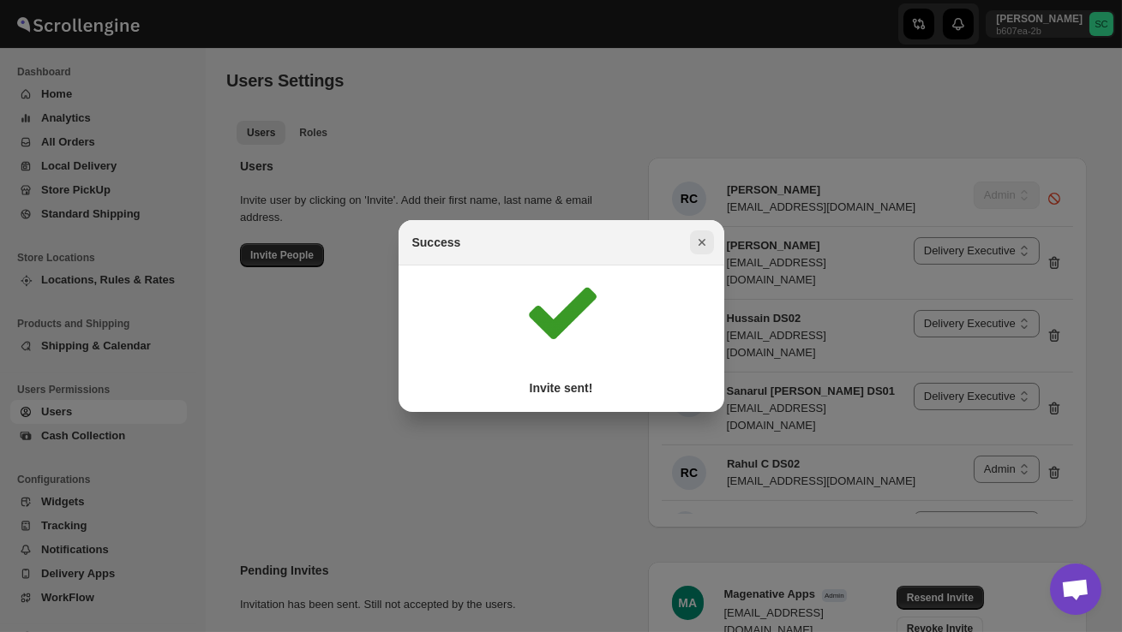
click at [697, 239] on icon "Close" at bounding box center [701, 242] width 17 height 17
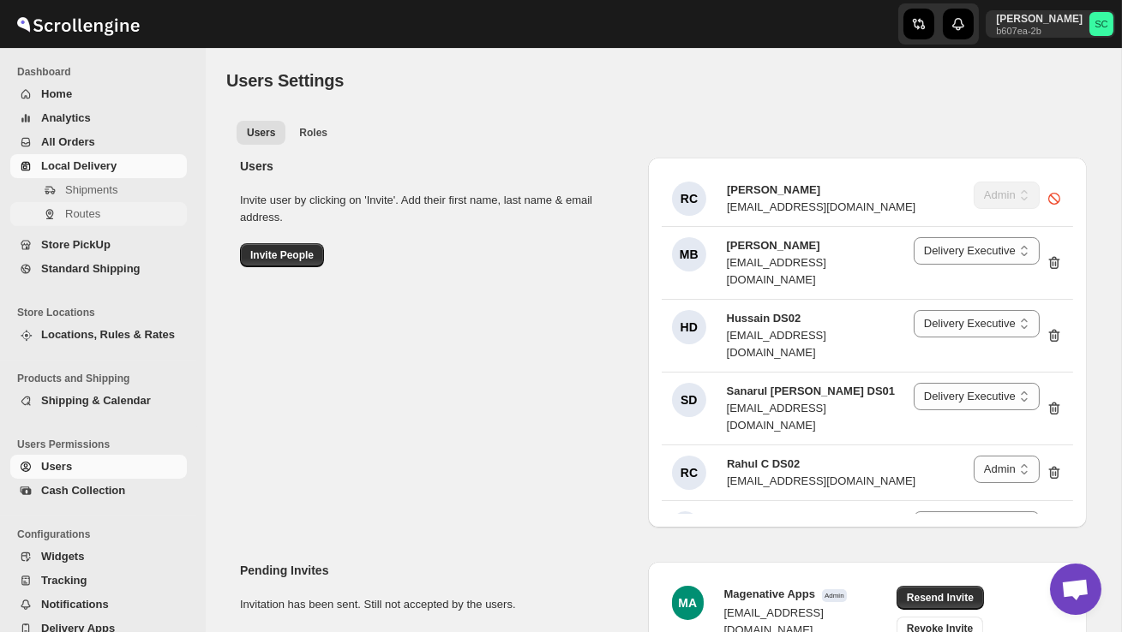
click at [108, 208] on span "Routes" at bounding box center [124, 214] width 118 height 17
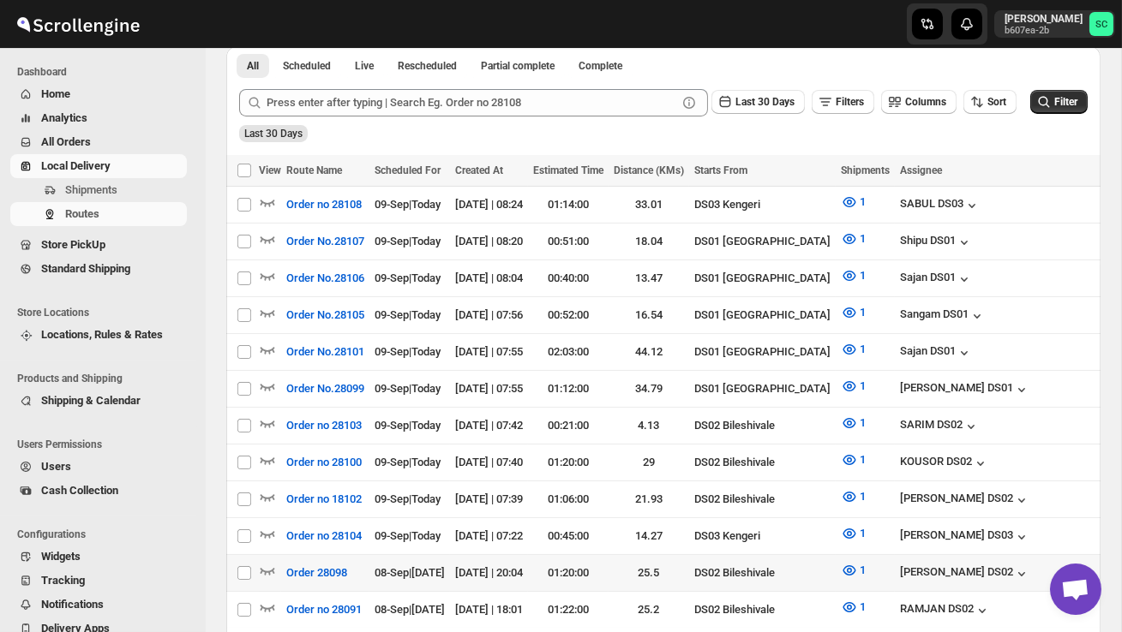
scroll to position [392, 0]
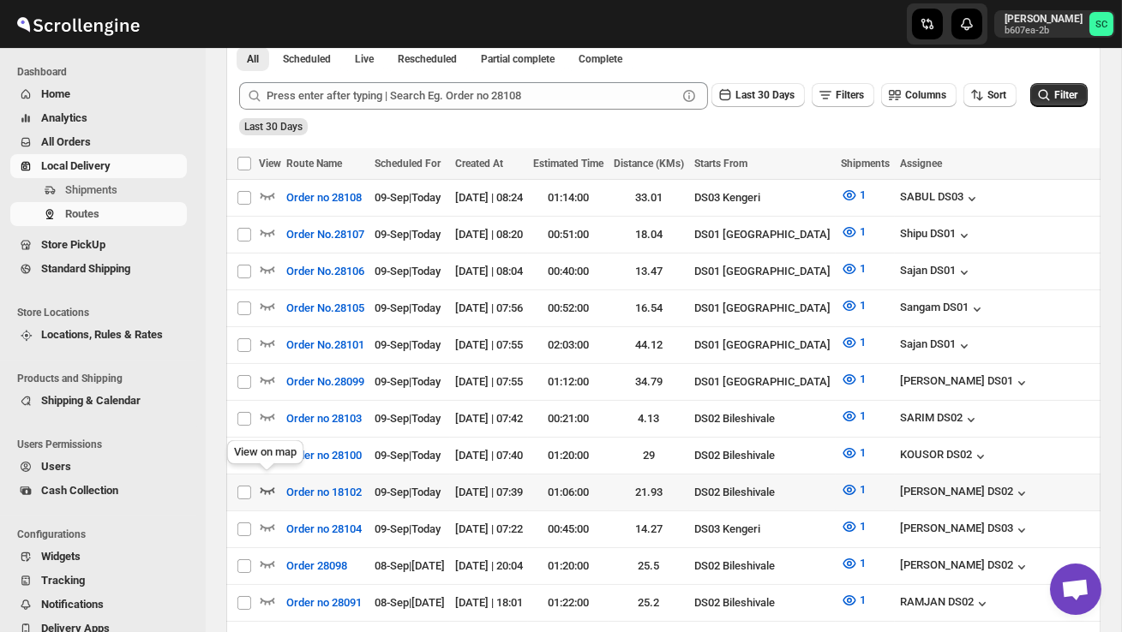
click at [264, 482] on icon "button" at bounding box center [267, 490] width 17 height 17
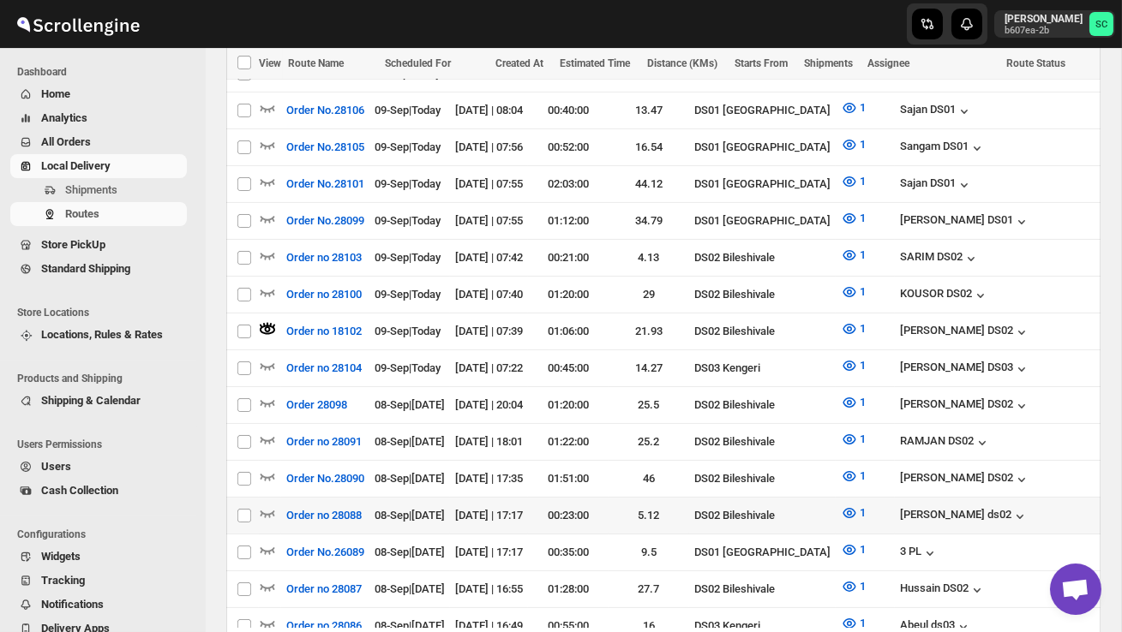
scroll to position [577, 0]
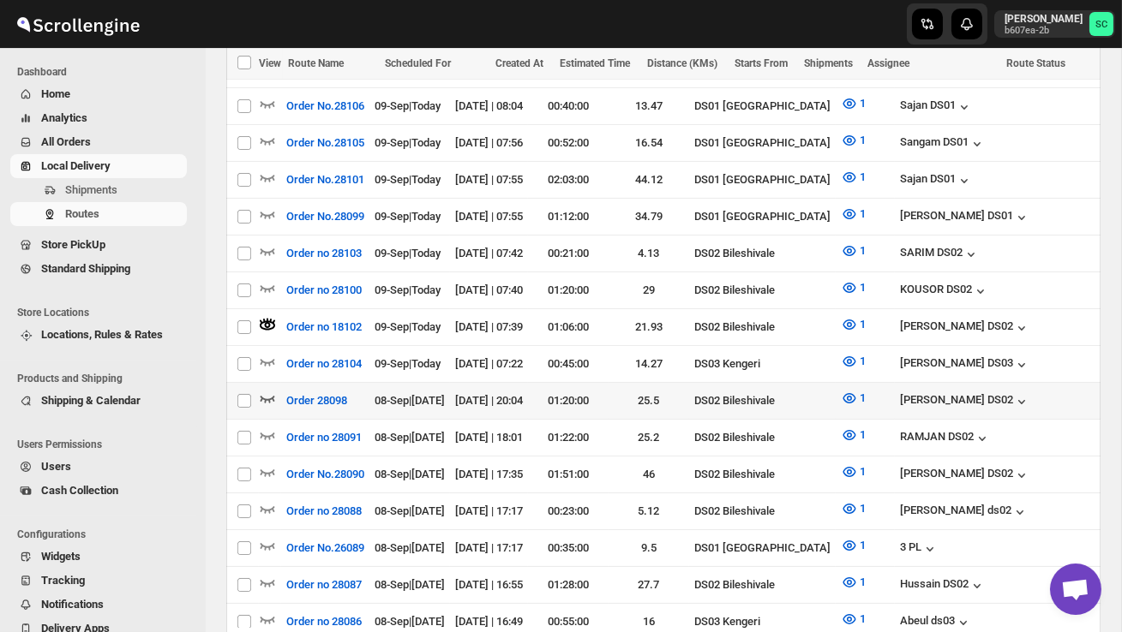
click at [263, 391] on icon "button" at bounding box center [267, 398] width 17 height 17
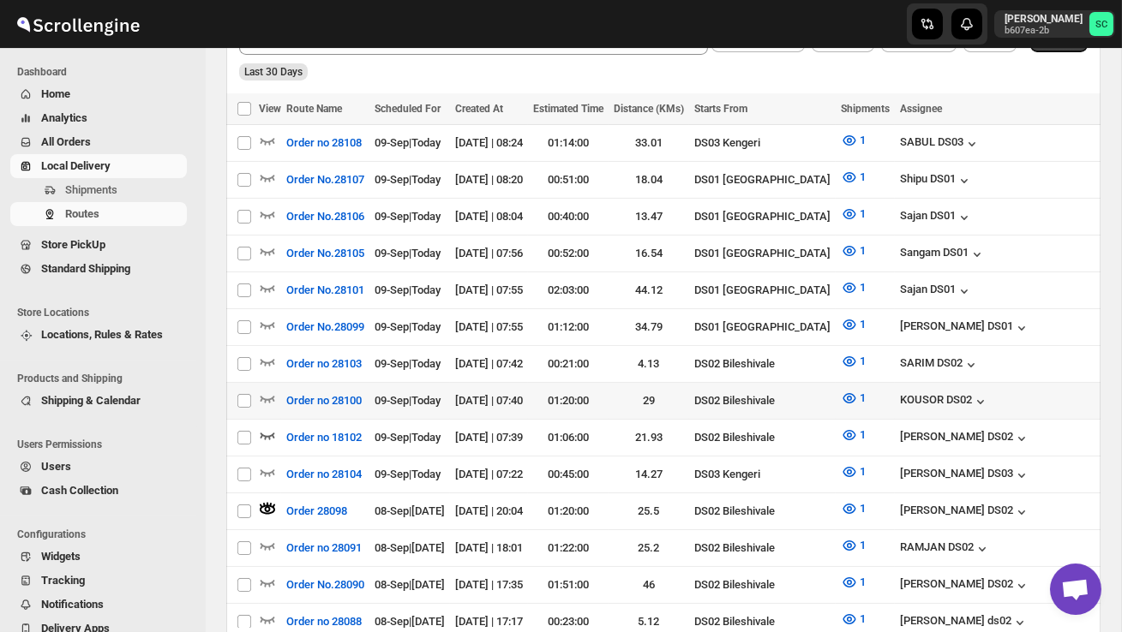
scroll to position [471, 0]
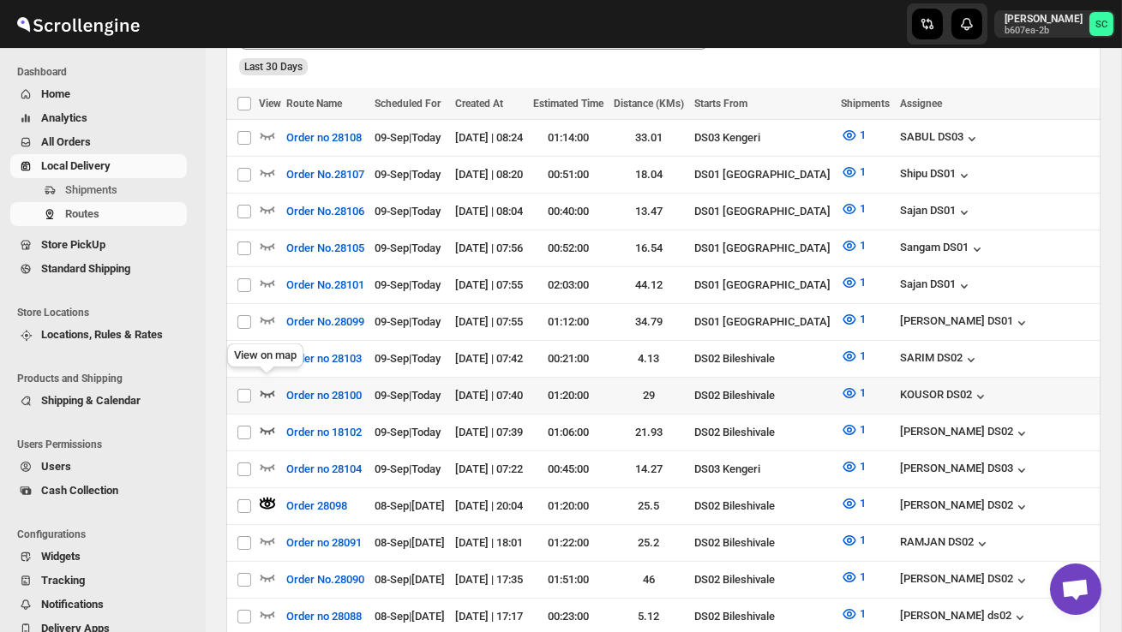
click at [269, 385] on icon "button" at bounding box center [267, 393] width 17 height 17
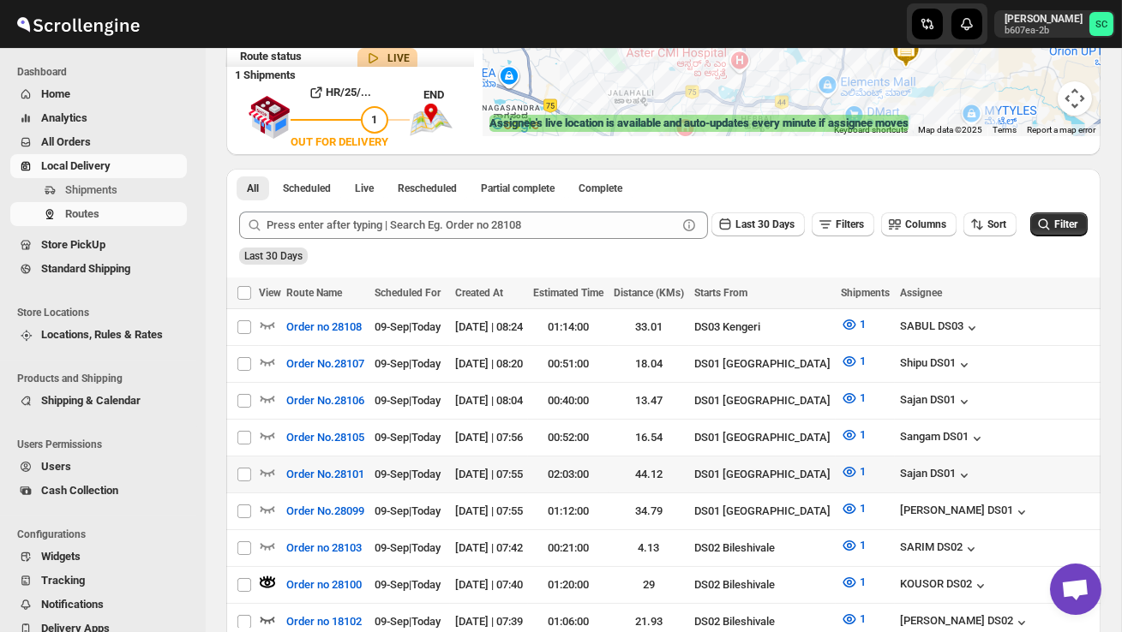
scroll to position [294, 0]
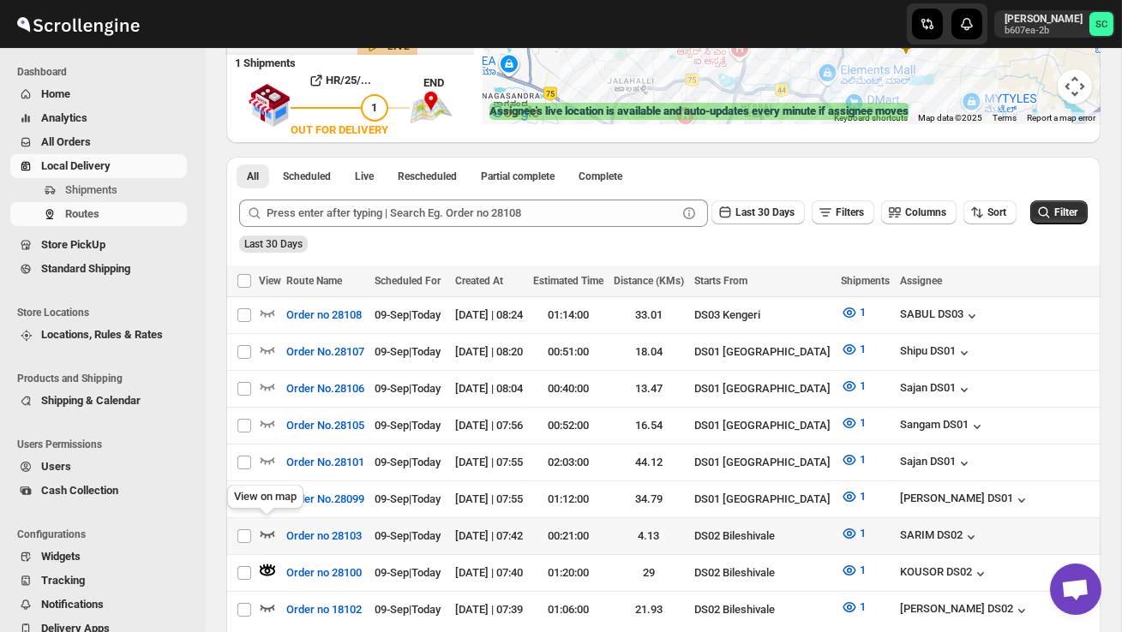
click at [265, 525] on icon "button" at bounding box center [267, 533] width 17 height 17
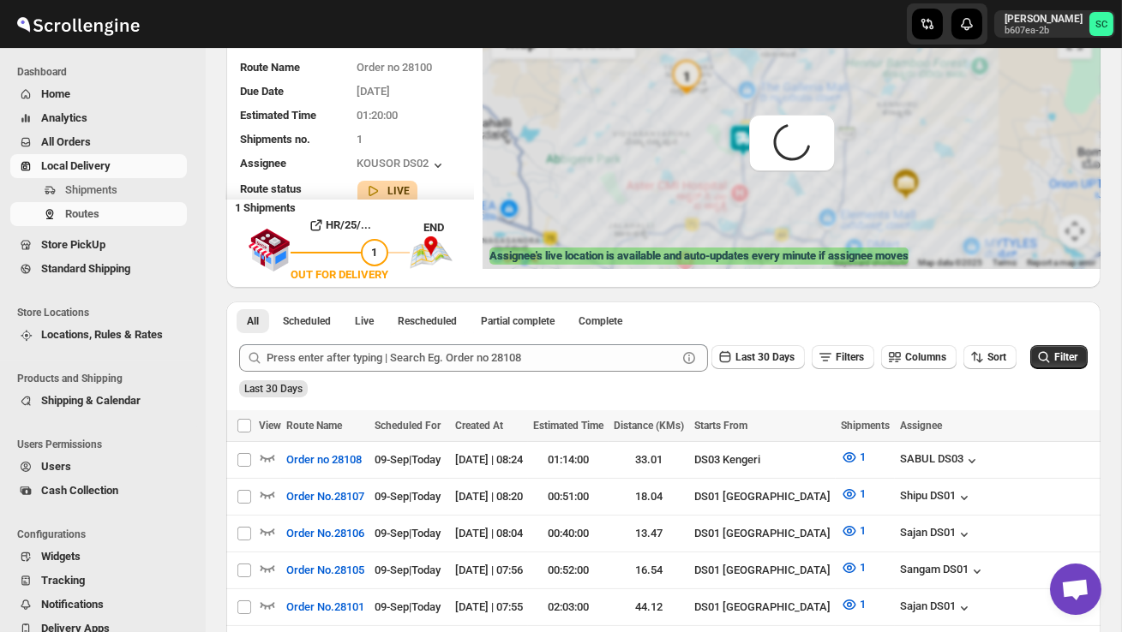
scroll to position [0, 0]
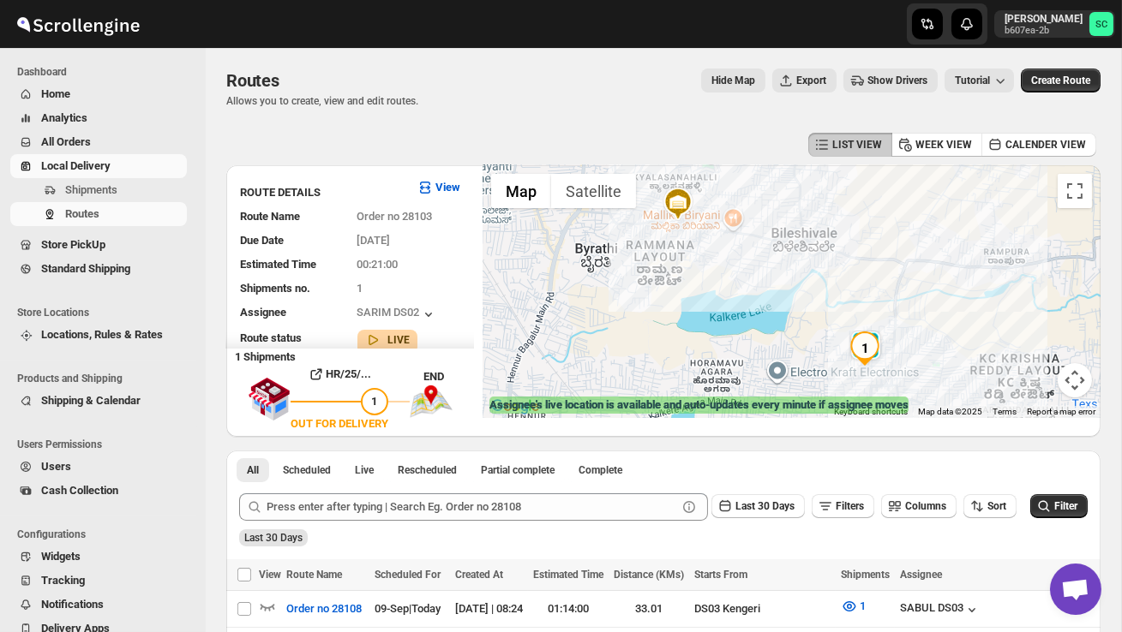
click at [78, 468] on span "Users" at bounding box center [112, 466] width 142 height 17
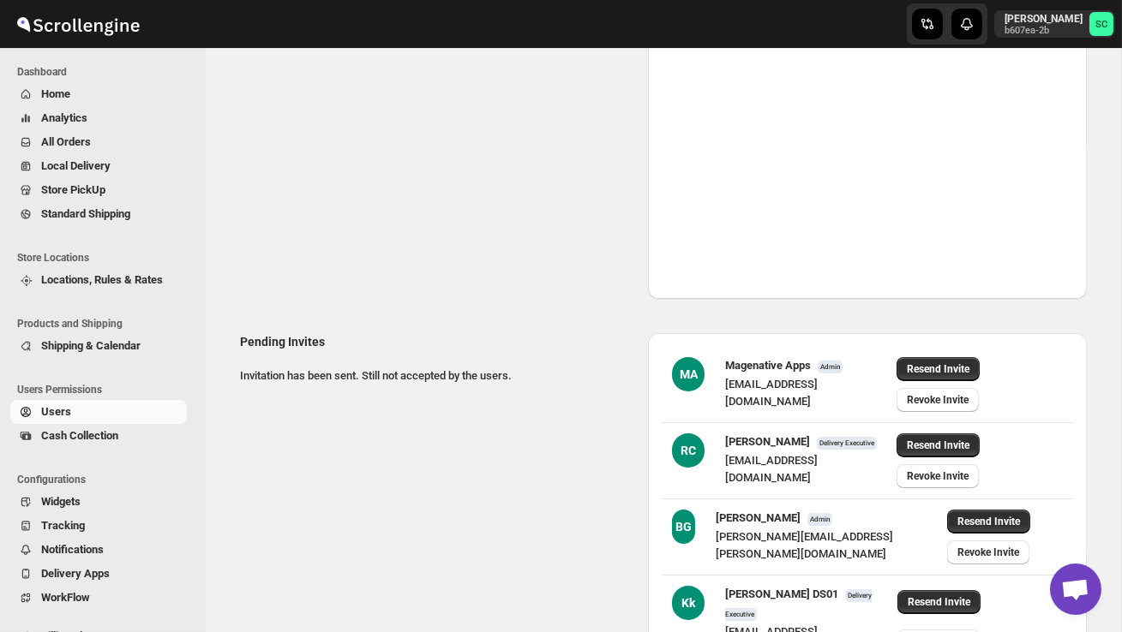
scroll to position [335, 0]
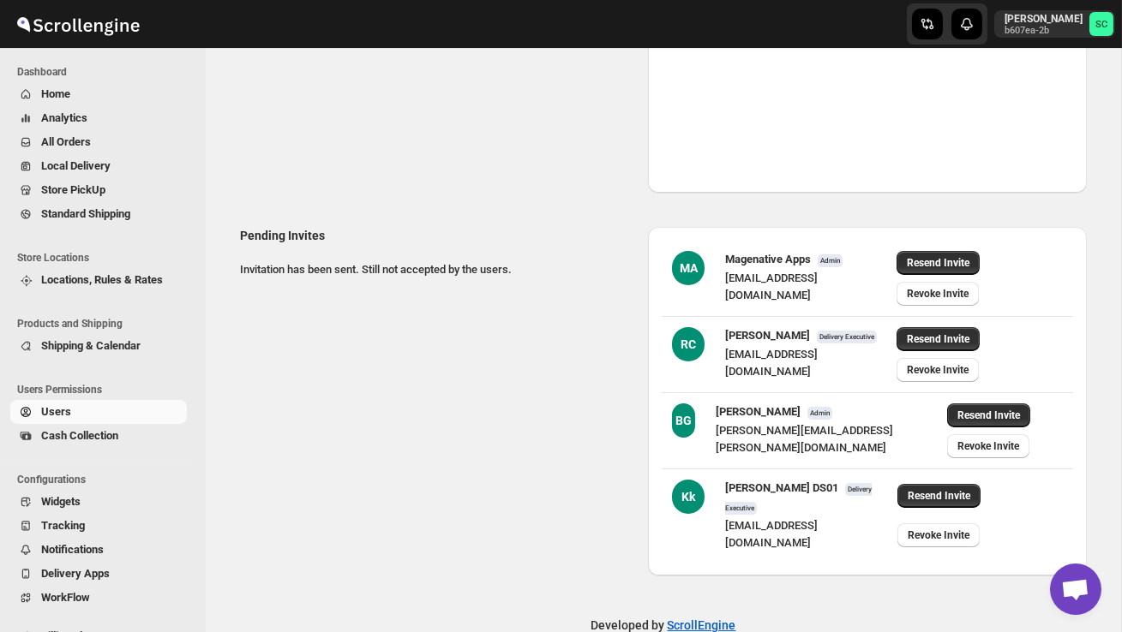
select select "637b767fbaab0276b10c91d5"
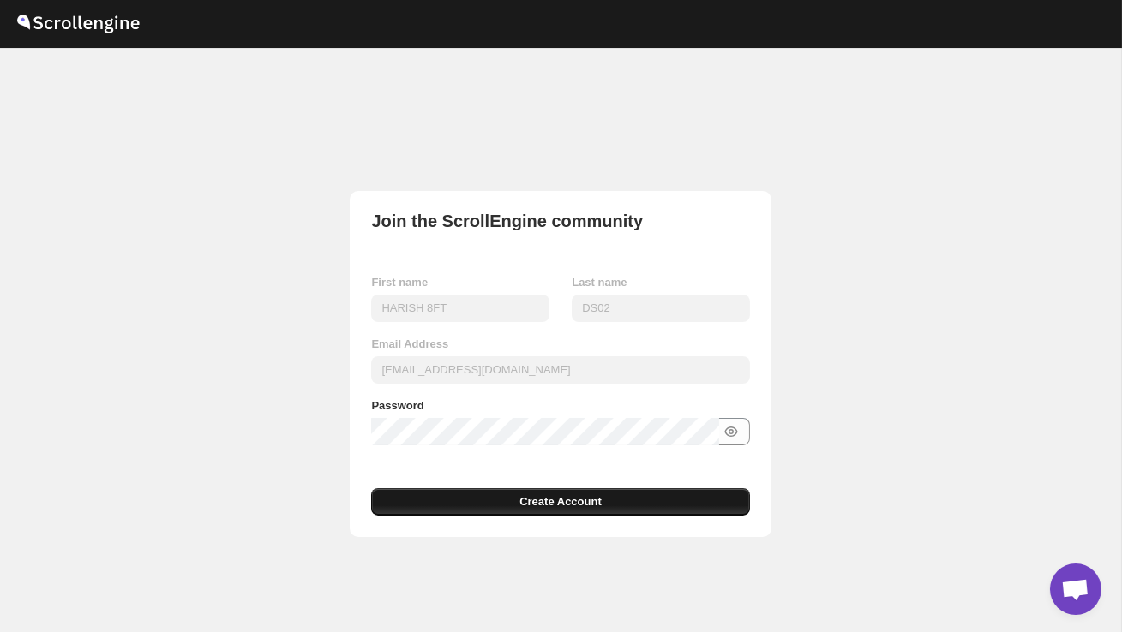
click at [494, 495] on button "Create Account" at bounding box center [560, 501] width 378 height 27
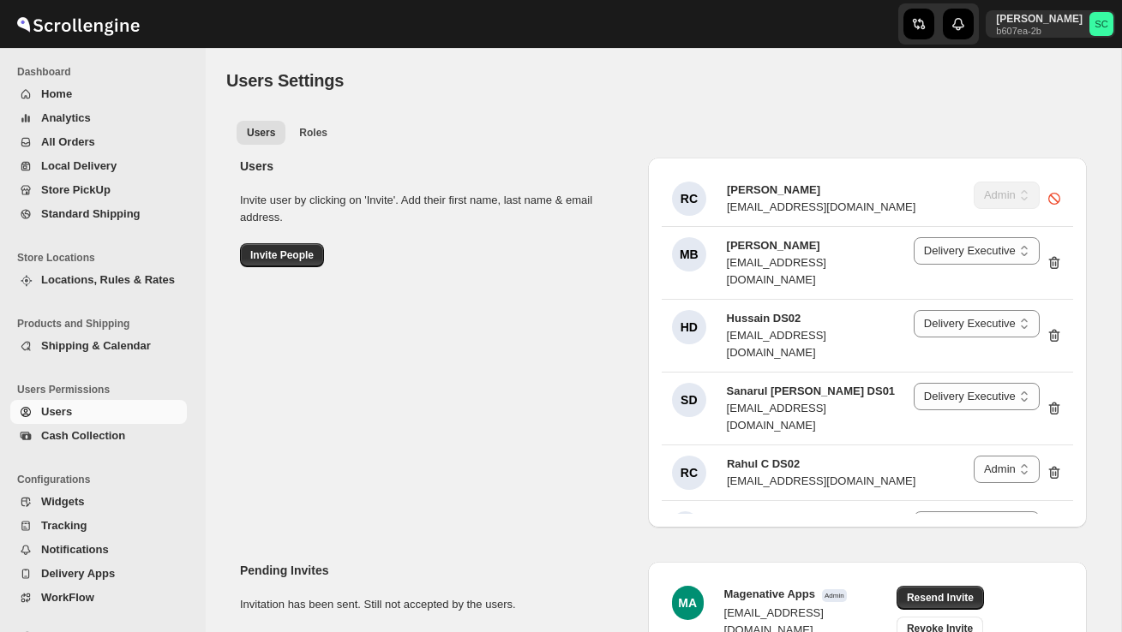
select select "637b767fbaab0276b10c91d5"
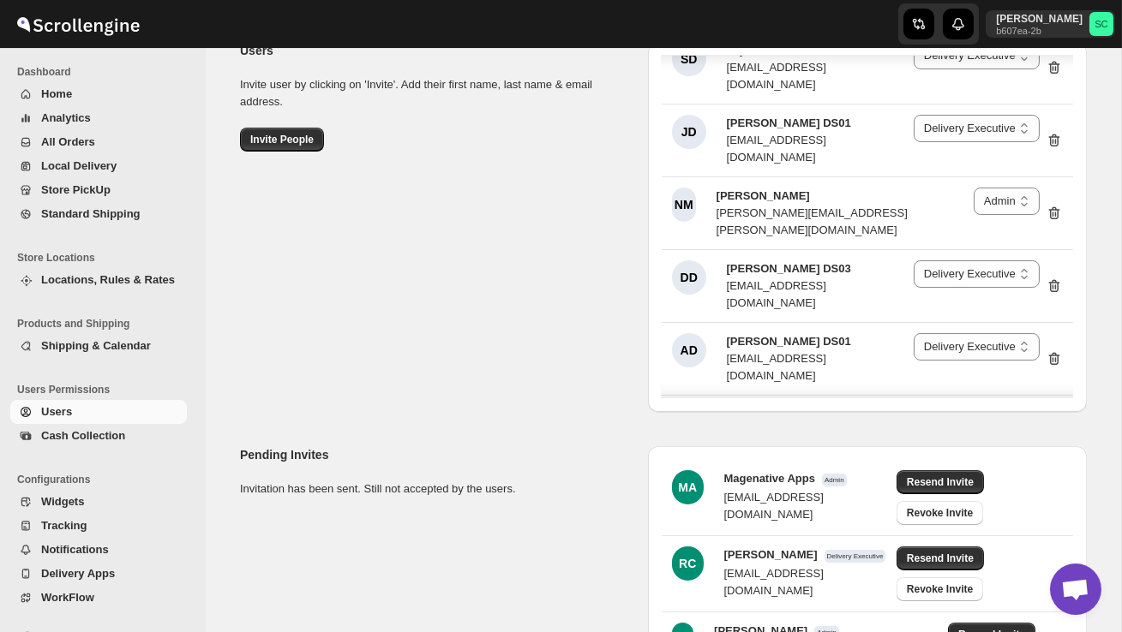
scroll to position [2993, 0]
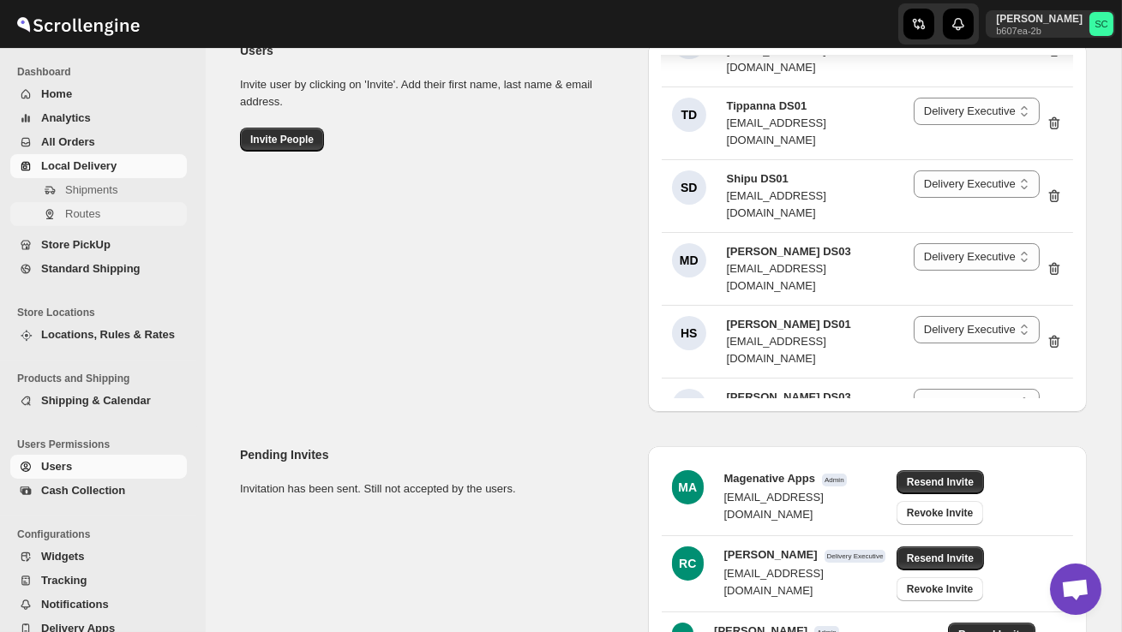
click at [70, 202] on button "Routes" at bounding box center [98, 214] width 177 height 24
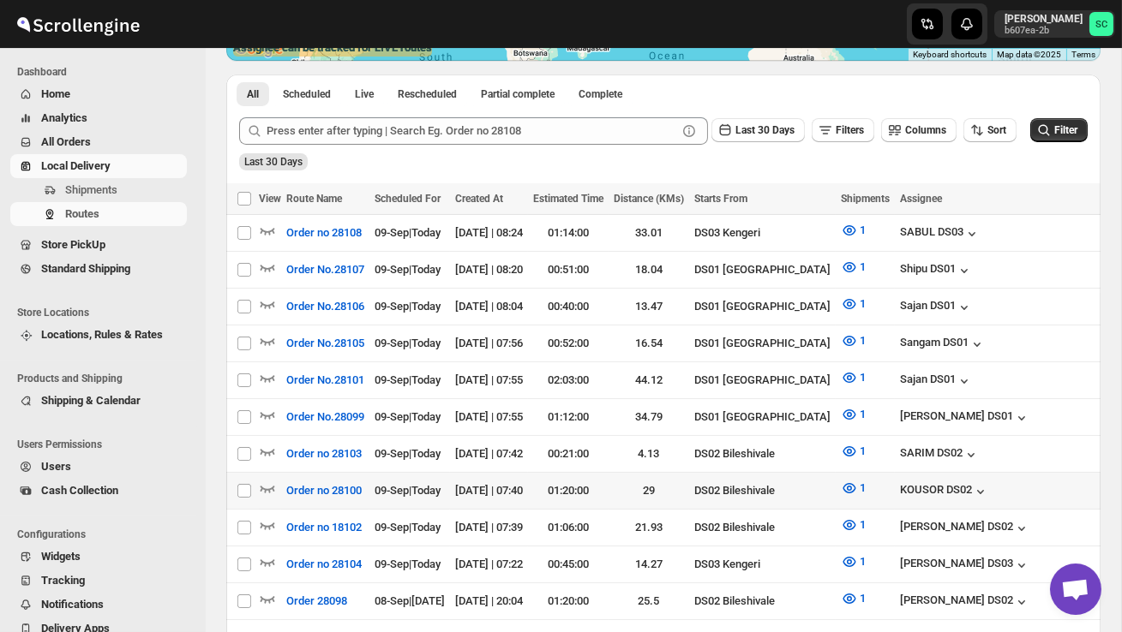
scroll to position [358, 0]
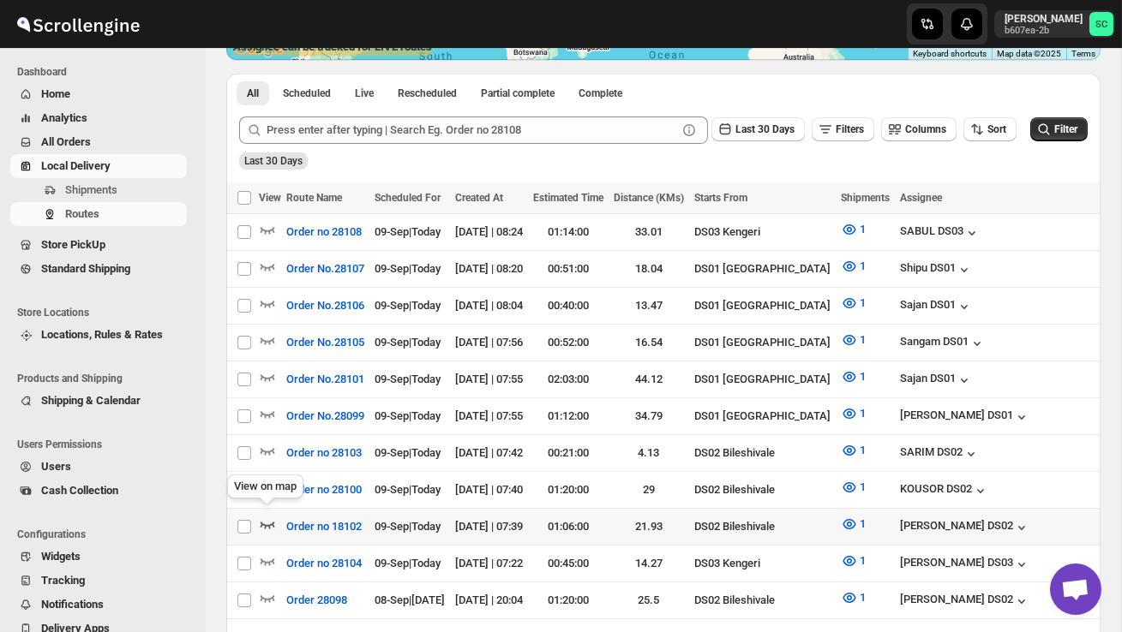
click at [269, 516] on icon "button" at bounding box center [267, 524] width 17 height 17
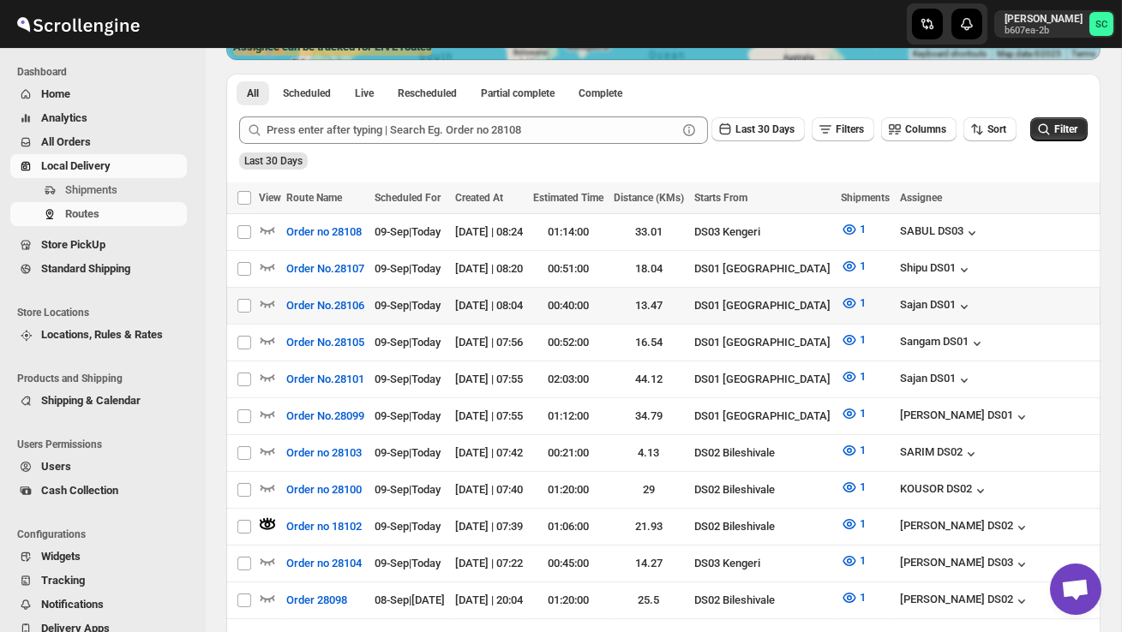
scroll to position [0, 0]
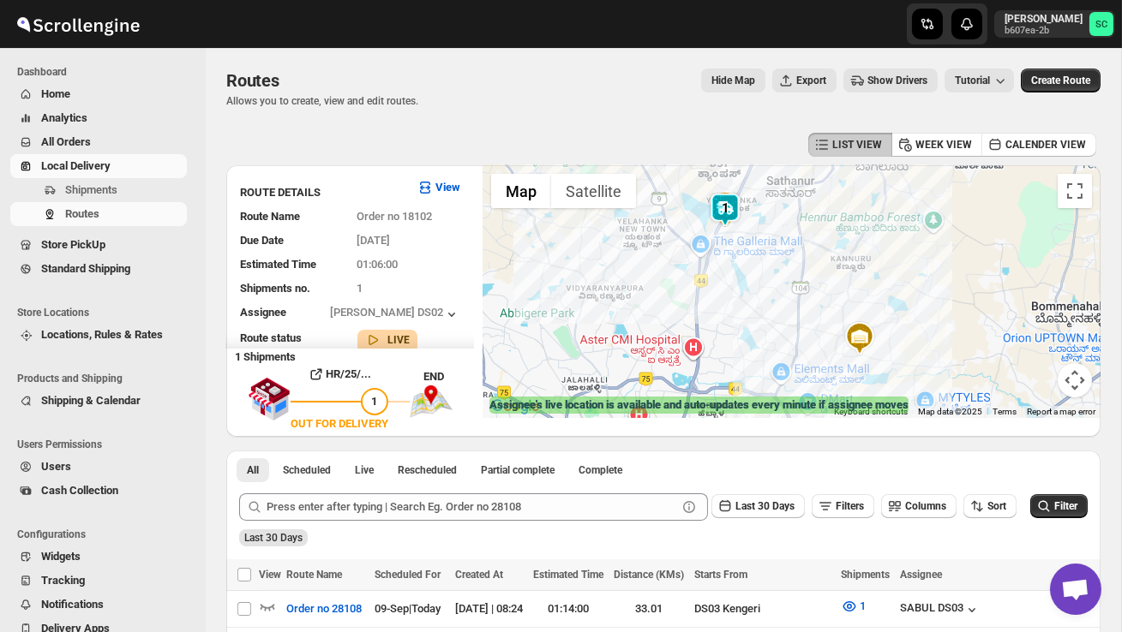
click at [721, 285] on div at bounding box center [791, 291] width 618 height 253
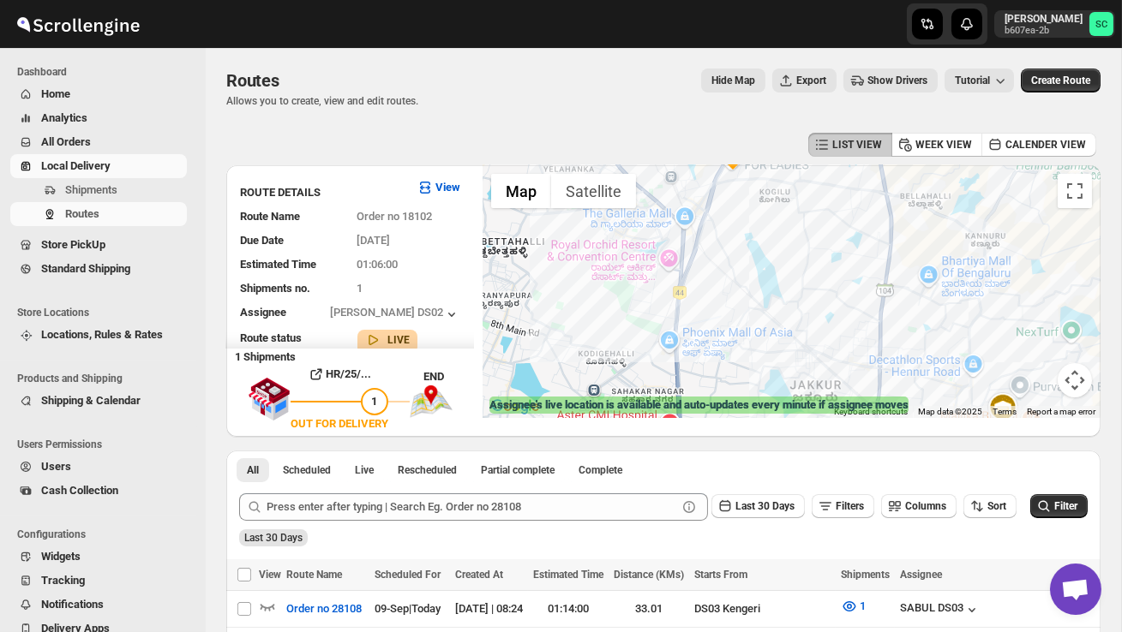
drag, startPoint x: 737, startPoint y: 237, endPoint x: 751, endPoint y: 332, distance: 96.1
click at [751, 333] on div at bounding box center [791, 291] width 618 height 253
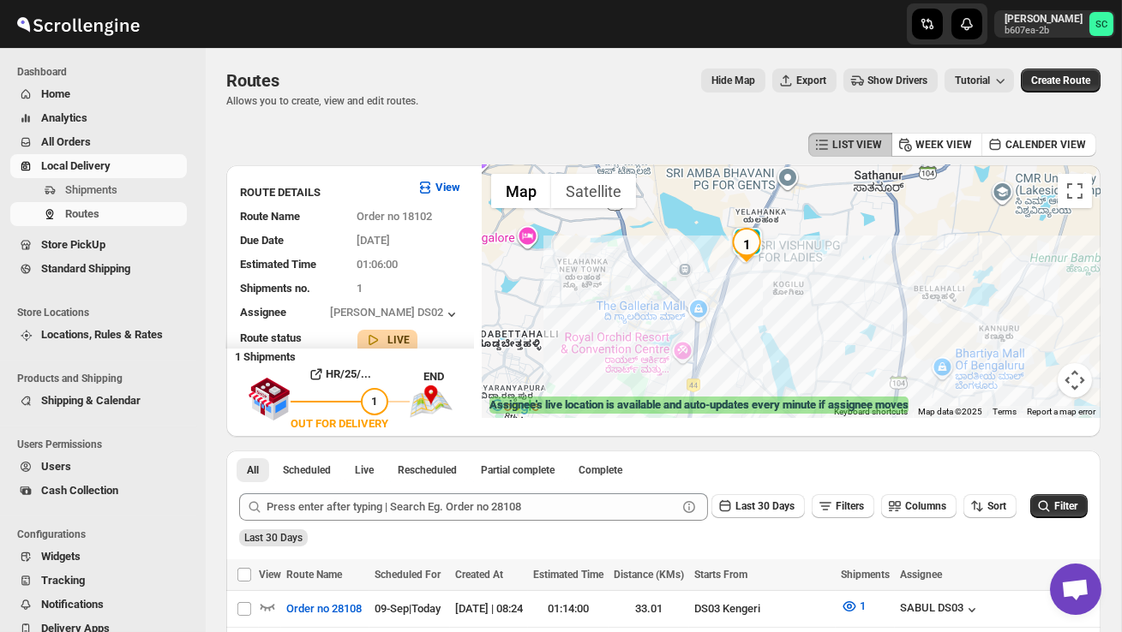
click at [751, 332] on div at bounding box center [791, 291] width 618 height 253
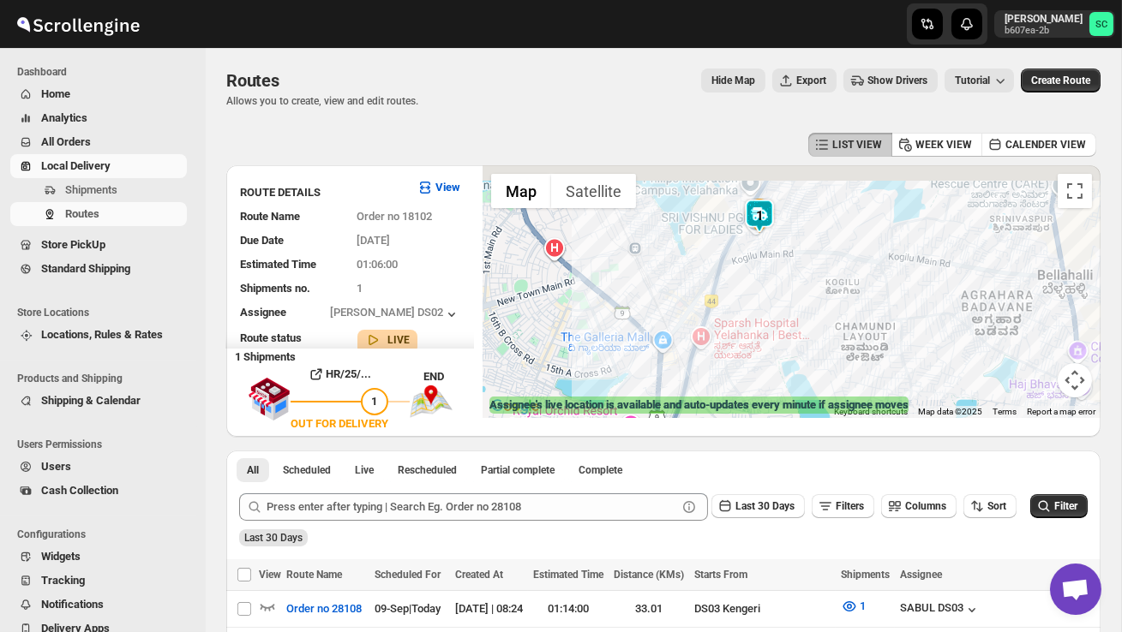
drag, startPoint x: 751, startPoint y: 271, endPoint x: 765, endPoint y: 328, distance: 59.0
click at [765, 328] on div at bounding box center [791, 291] width 618 height 253
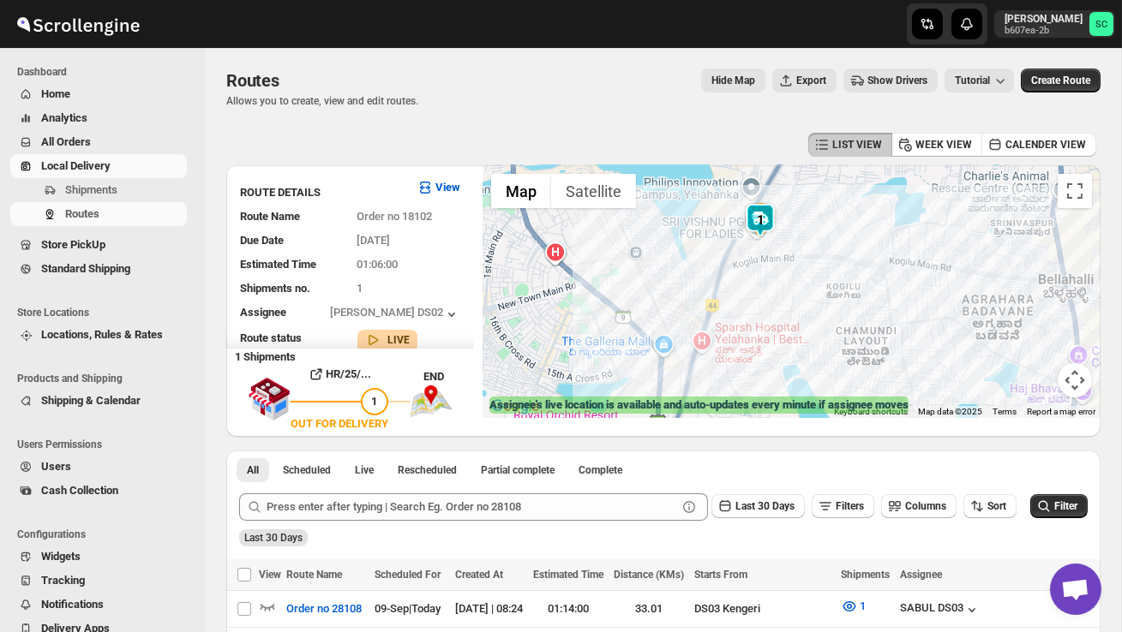
click at [762, 302] on div at bounding box center [791, 291] width 618 height 253
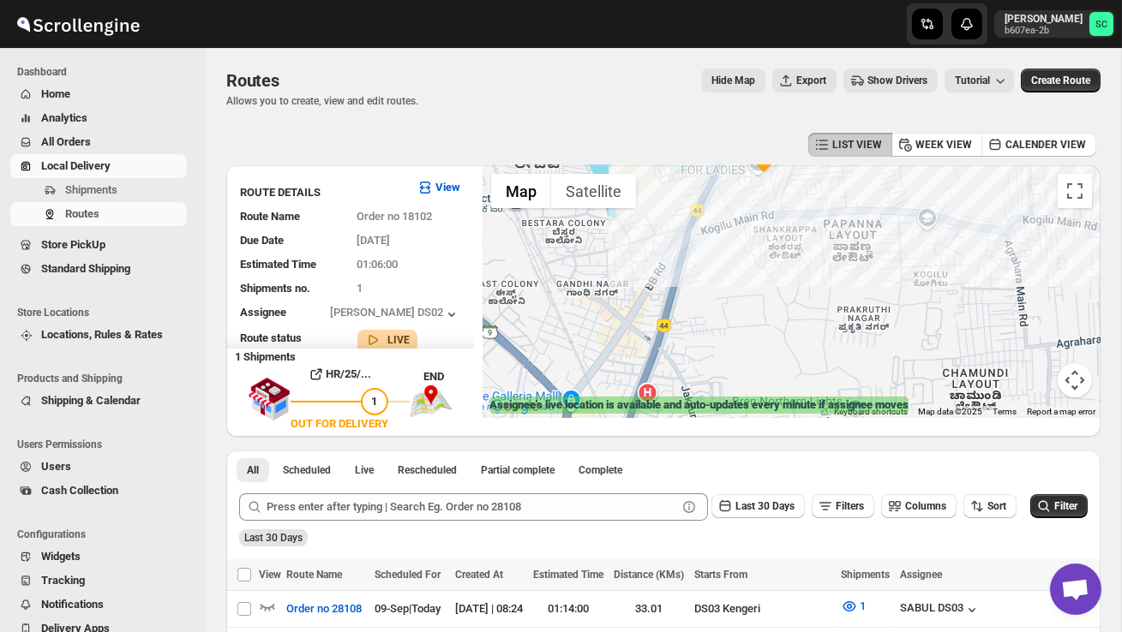
drag, startPoint x: 763, startPoint y: 258, endPoint x: 778, endPoint y: 360, distance: 103.0
click at [778, 361] on div at bounding box center [791, 291] width 618 height 253
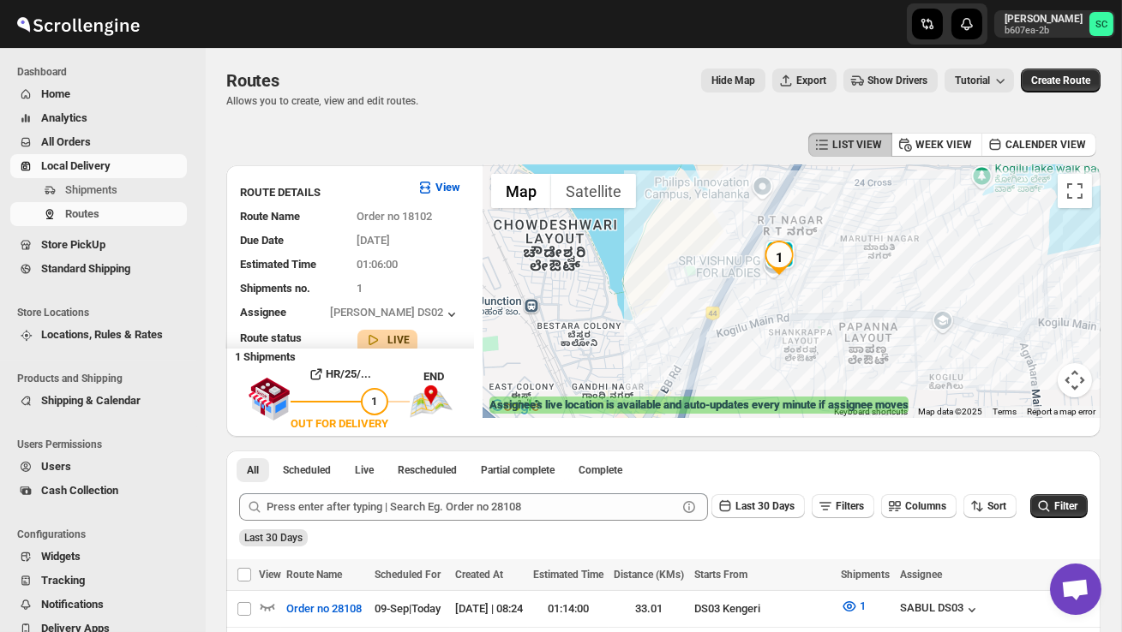
click at [785, 248] on img "1" at bounding box center [779, 258] width 34 height 34
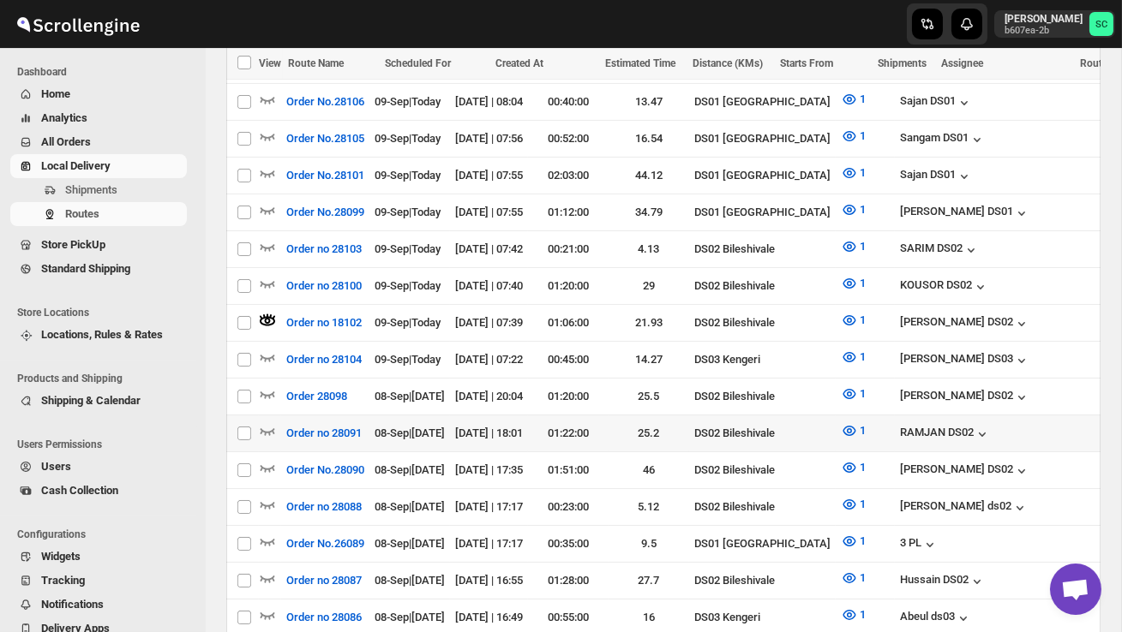
scroll to position [584, 0]
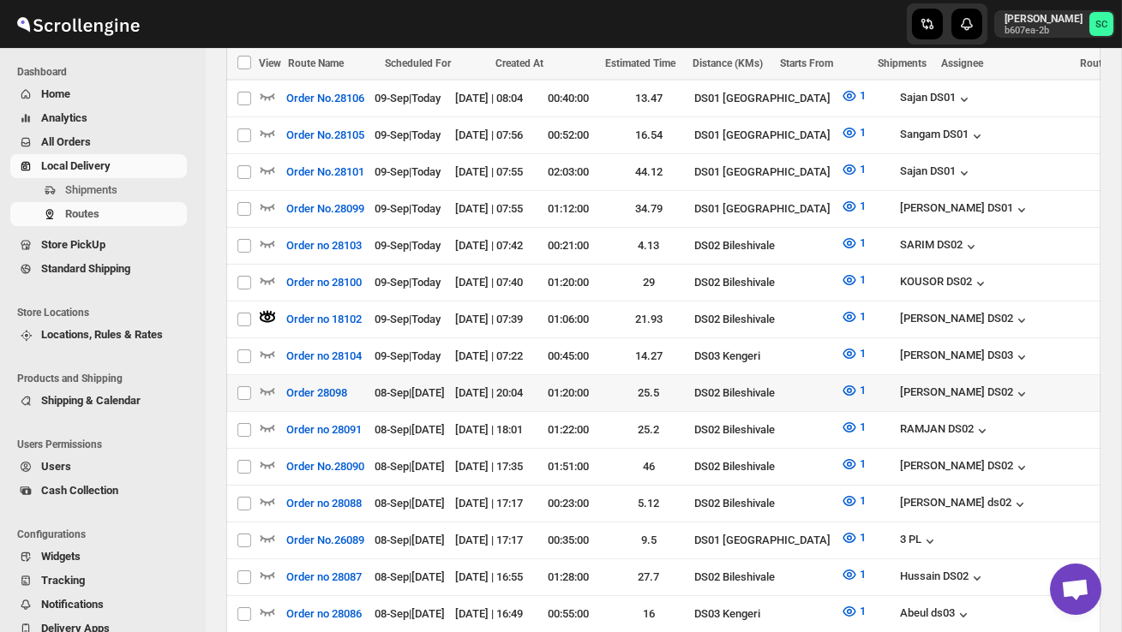
click at [276, 382] on div at bounding box center [270, 393] width 22 height 22
click at [264, 382] on icon "button" at bounding box center [267, 390] width 17 height 17
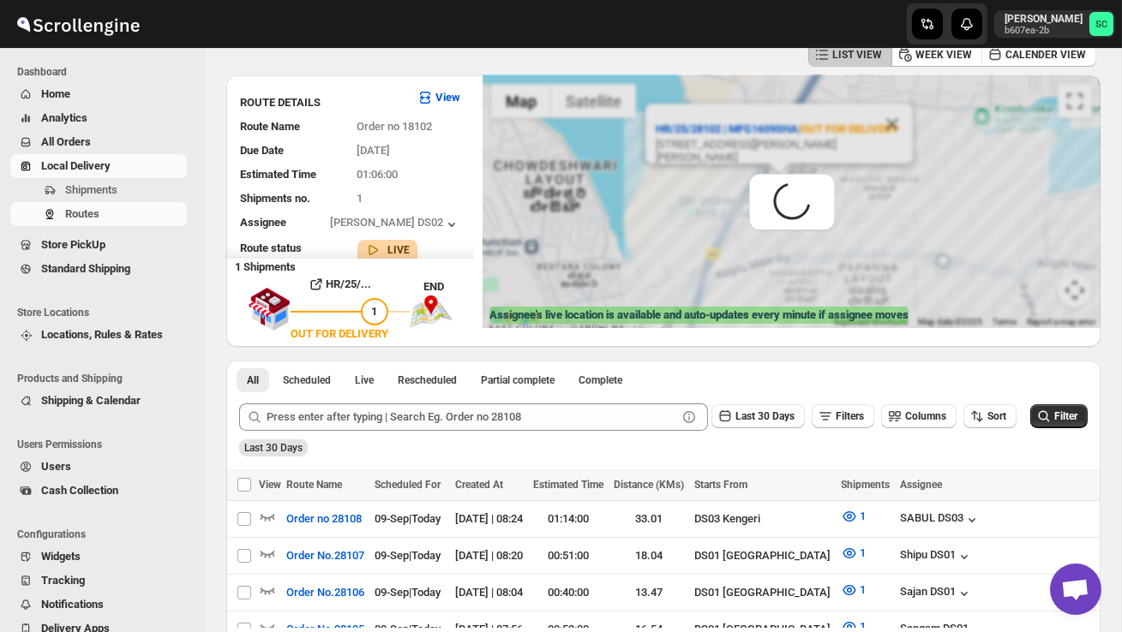
scroll to position [0, 0]
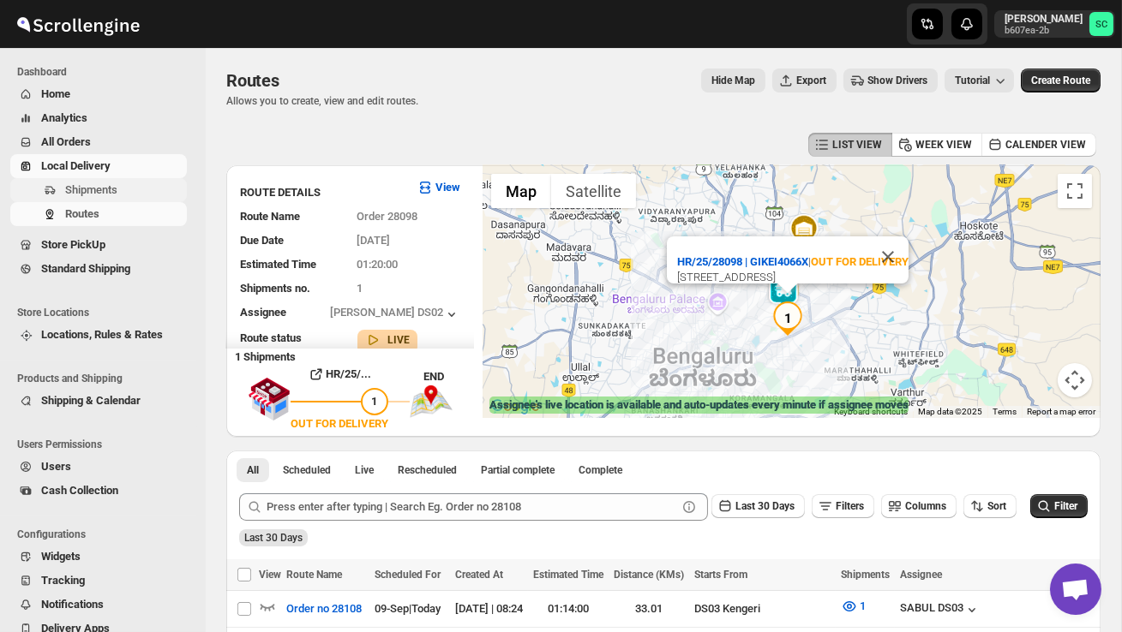
click at [117, 194] on span "Shipments" at bounding box center [91, 189] width 52 height 13
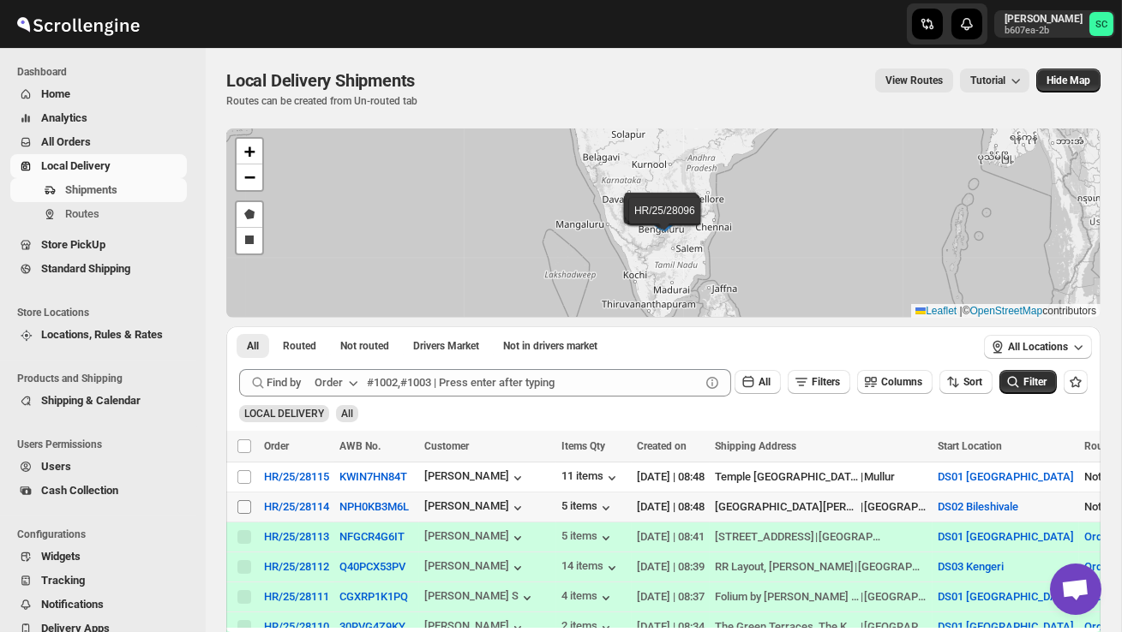
click at [245, 503] on input "Select shipment" at bounding box center [244, 507] width 14 height 14
checkbox input "true"
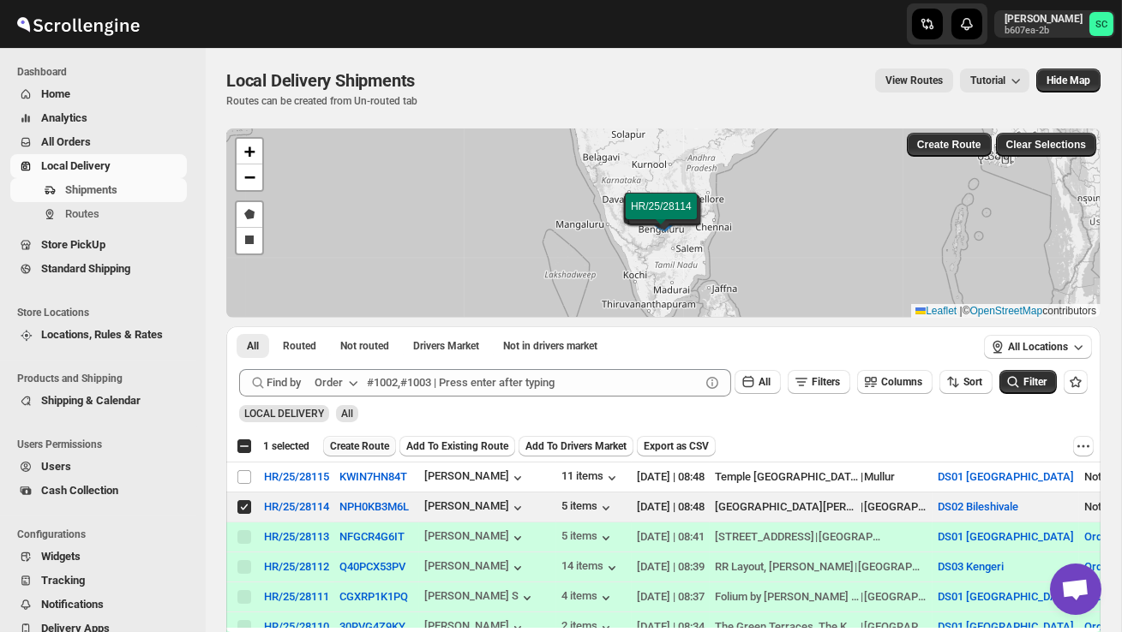
click at [366, 446] on span "Create Route" at bounding box center [359, 447] width 59 height 14
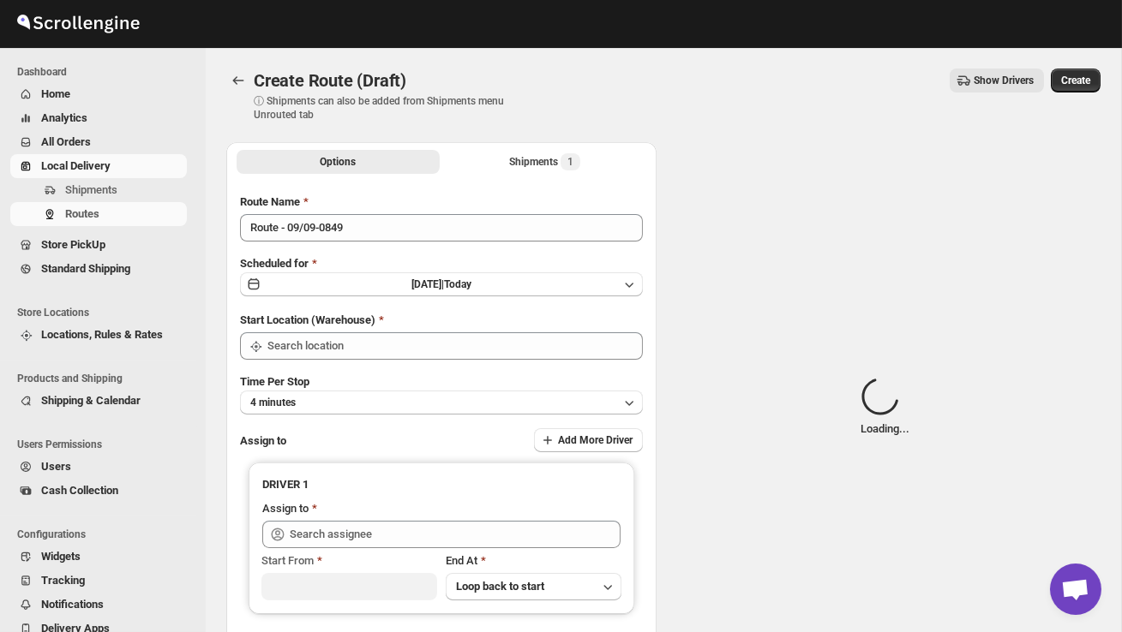
type input "DS02 Bileshivale"
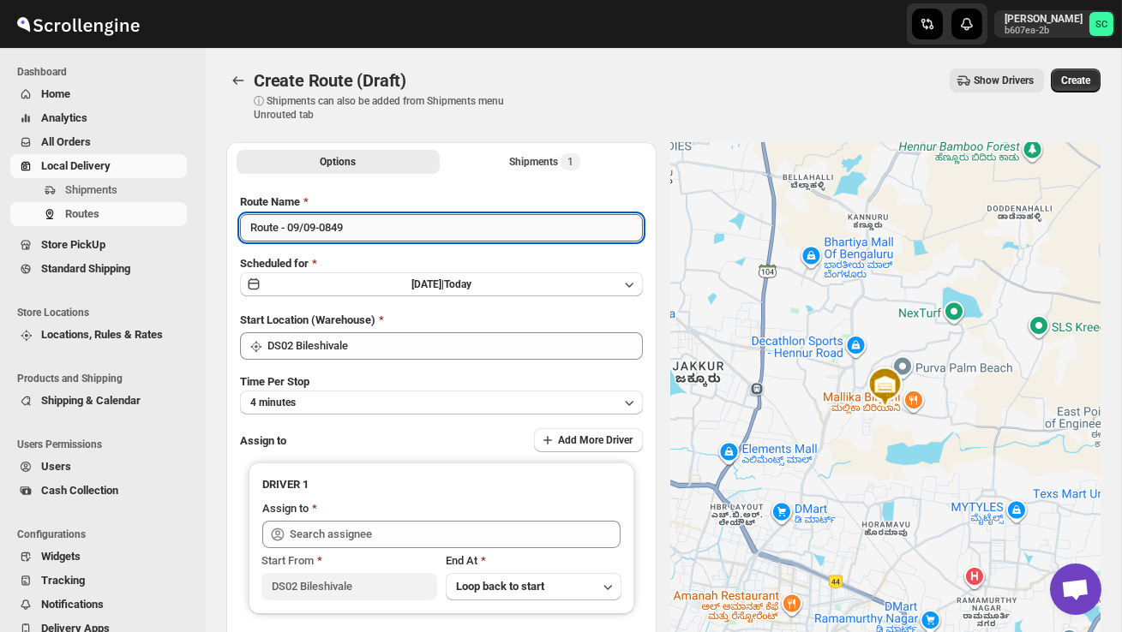
click at [411, 218] on input "Route - 09/09-0849" at bounding box center [441, 227] width 403 height 27
click at [409, 228] on input "Route - 09/09-0849" at bounding box center [441, 227] width 403 height 27
type input "R"
type input "Order no 28114"
click at [464, 392] on button "4 minutes" at bounding box center [441, 403] width 403 height 24
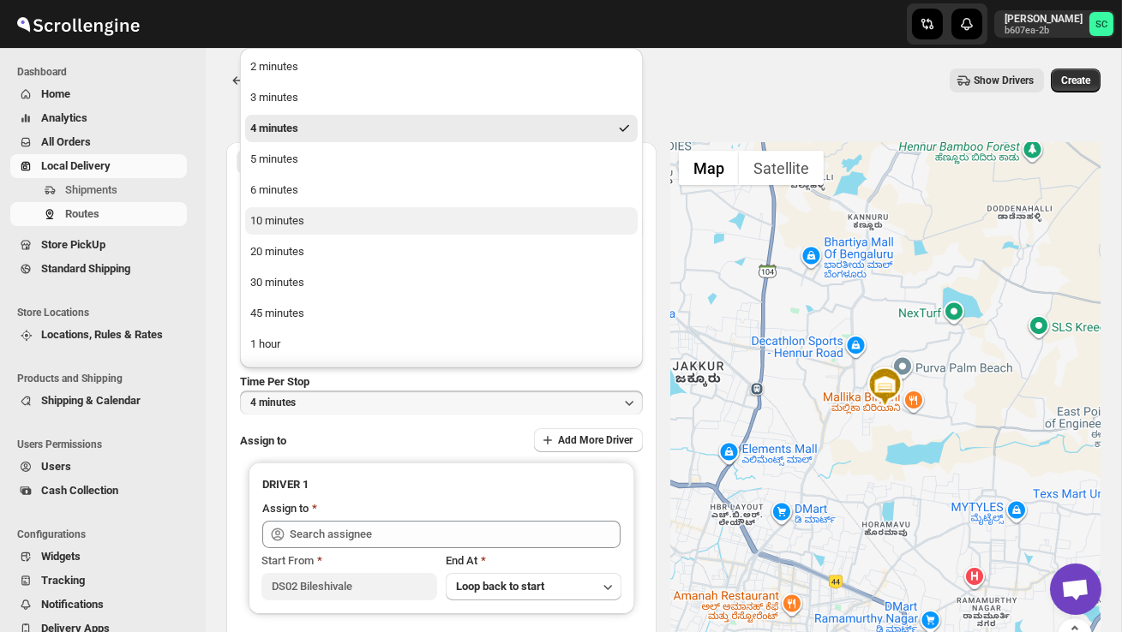
click at [330, 217] on button "10 minutes" at bounding box center [441, 220] width 392 height 27
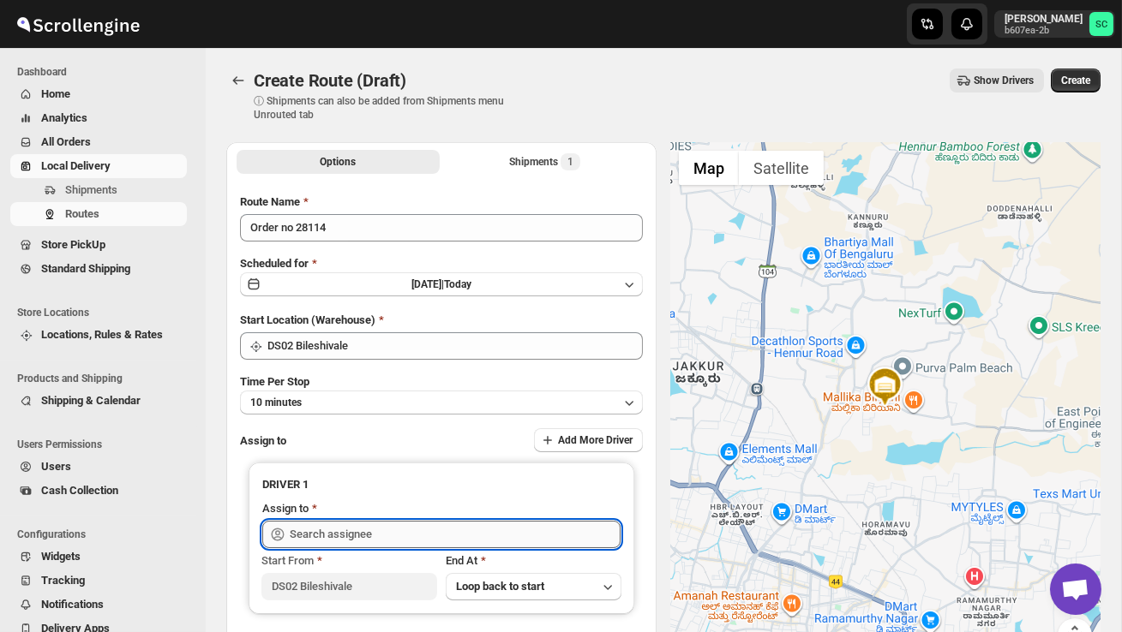
click at [338, 535] on input "text" at bounding box center [455, 534] width 331 height 27
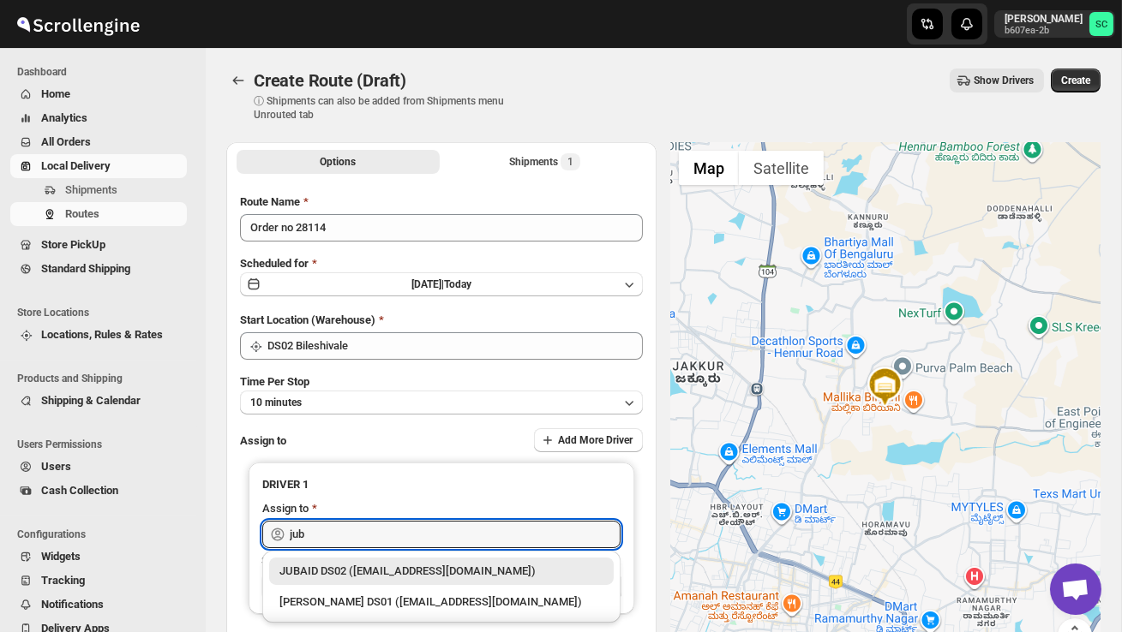
click at [356, 571] on div "JUBAID DS02 (vanafe7637@isorax.com)" at bounding box center [441, 571] width 324 height 17
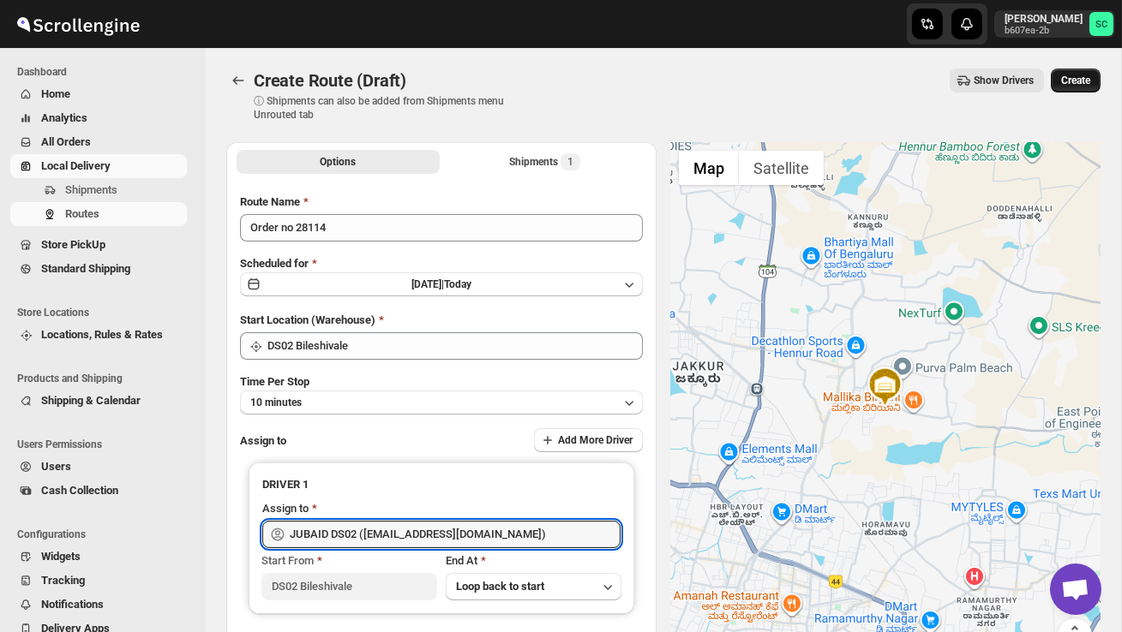
type input "JUBAID DS02 (vanafe7637@isorax.com)"
click at [1077, 76] on span "Create" at bounding box center [1075, 81] width 29 height 14
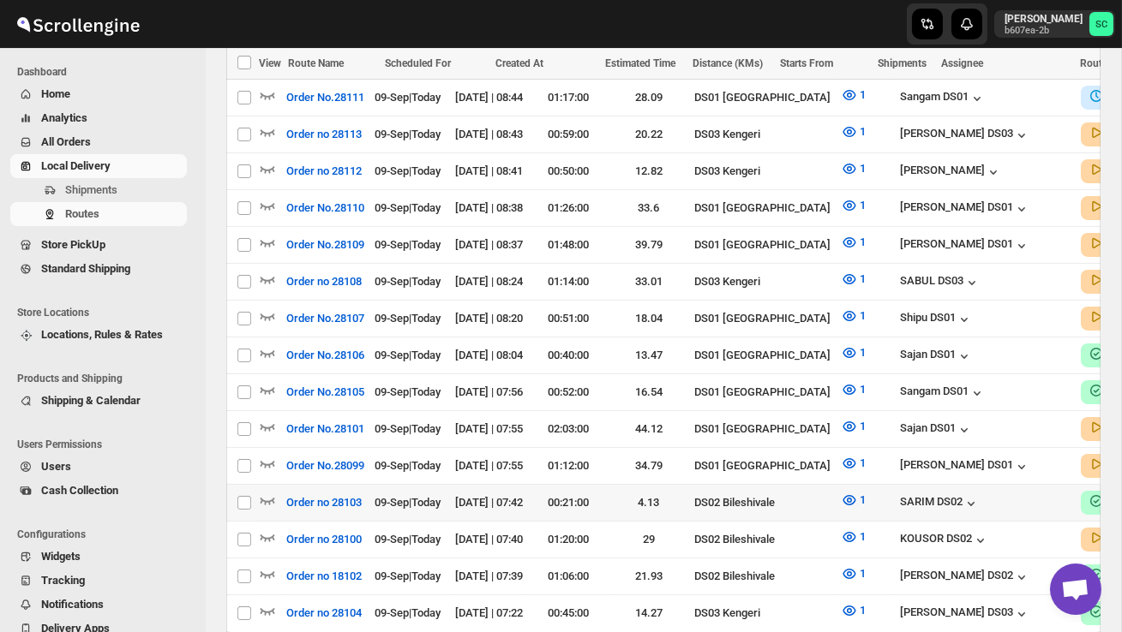
scroll to position [532, 0]
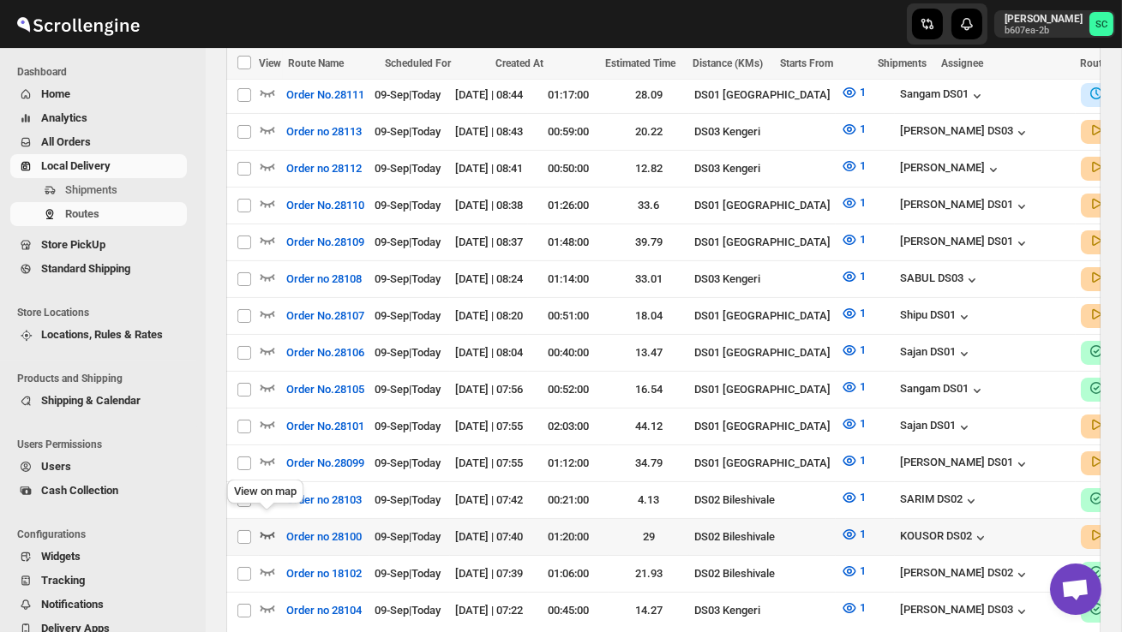
click at [264, 526] on icon "button" at bounding box center [267, 534] width 17 height 17
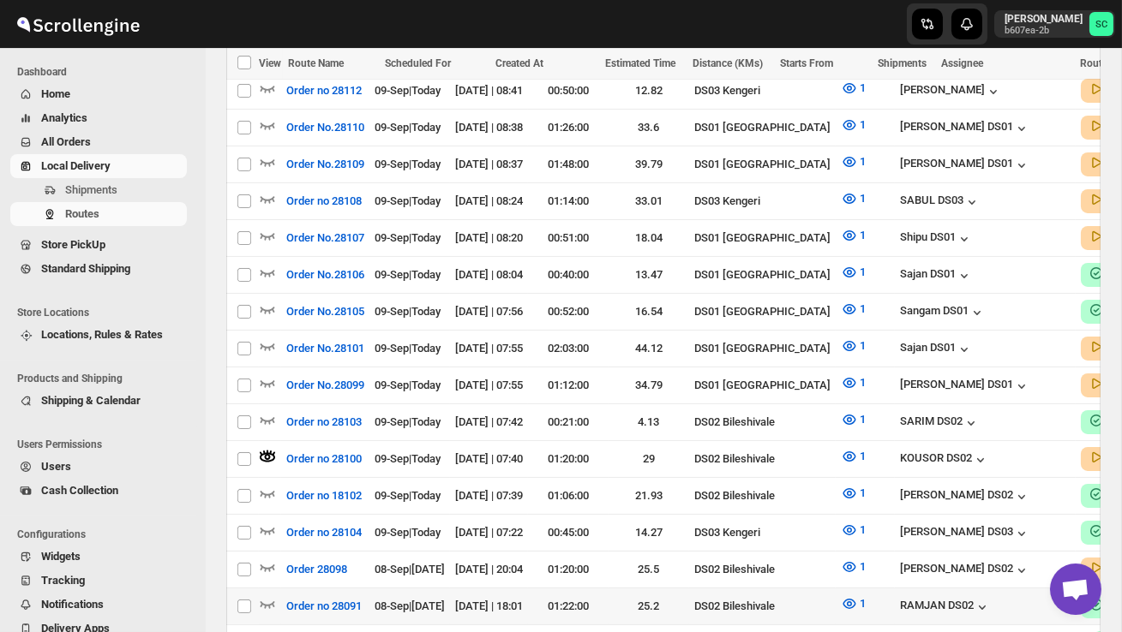
scroll to position [639, 0]
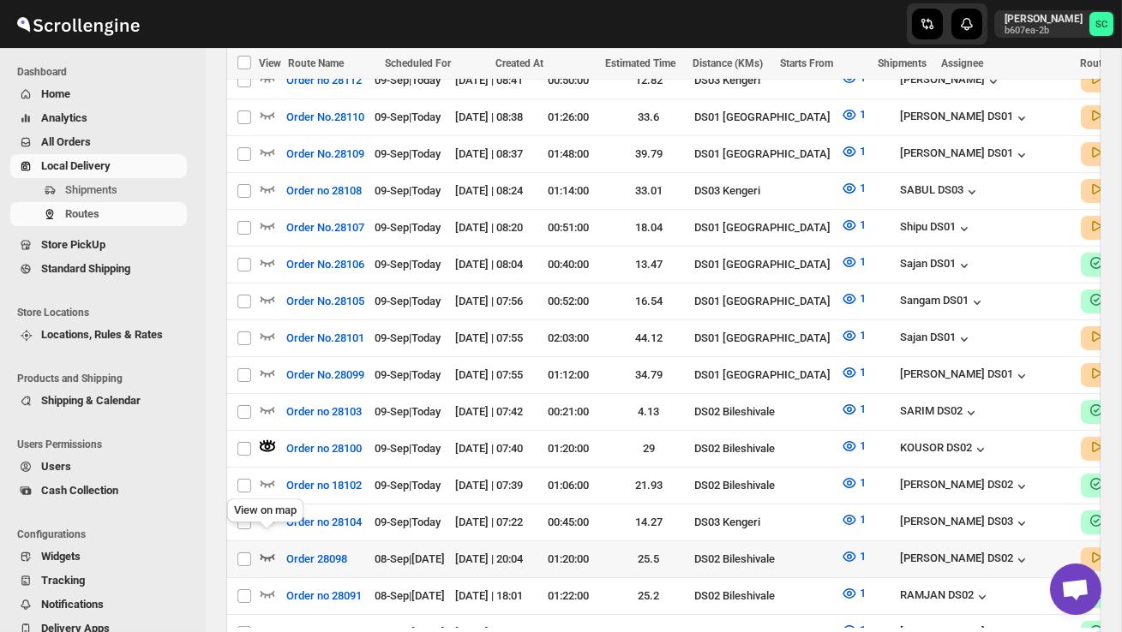
click at [266, 548] on icon "button" at bounding box center [267, 556] width 17 height 17
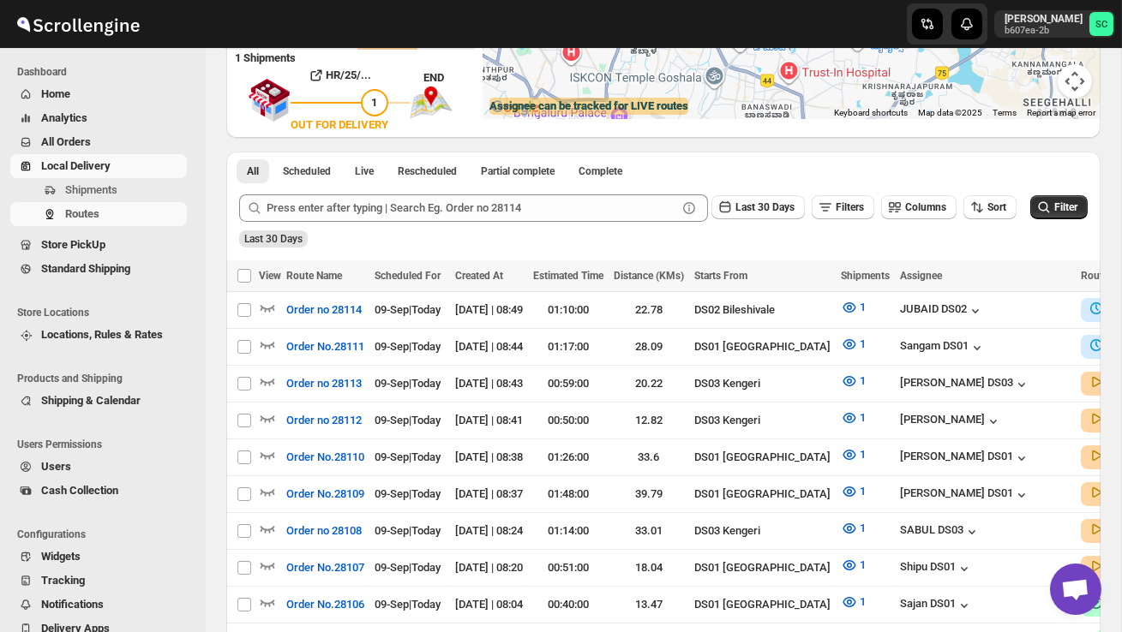
scroll to position [0, 0]
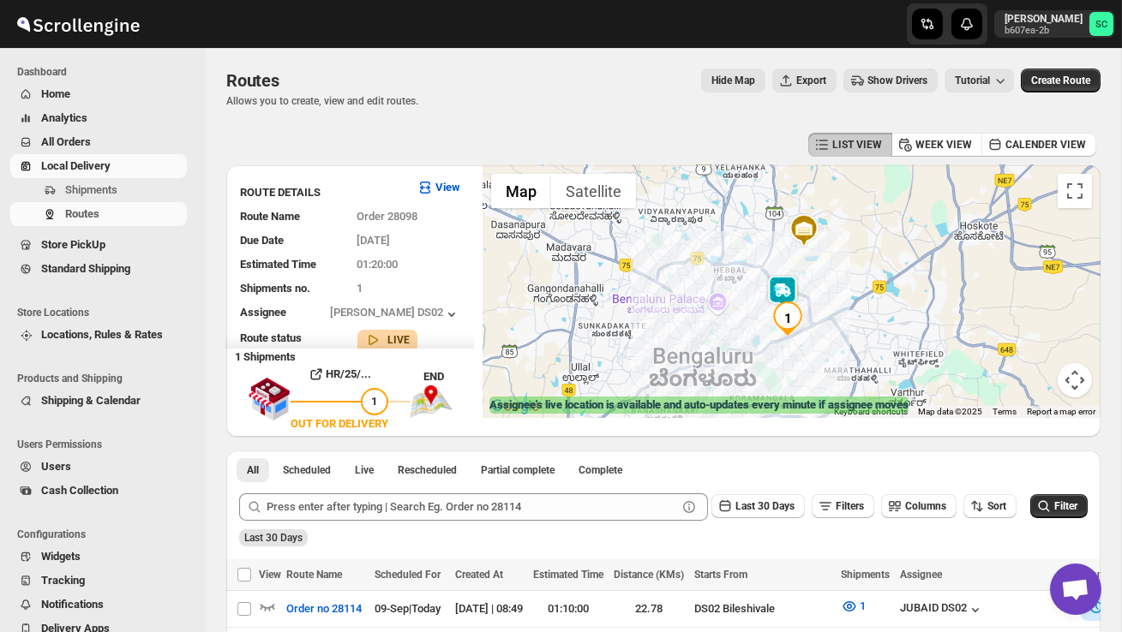
click at [751, 316] on div at bounding box center [791, 291] width 618 height 253
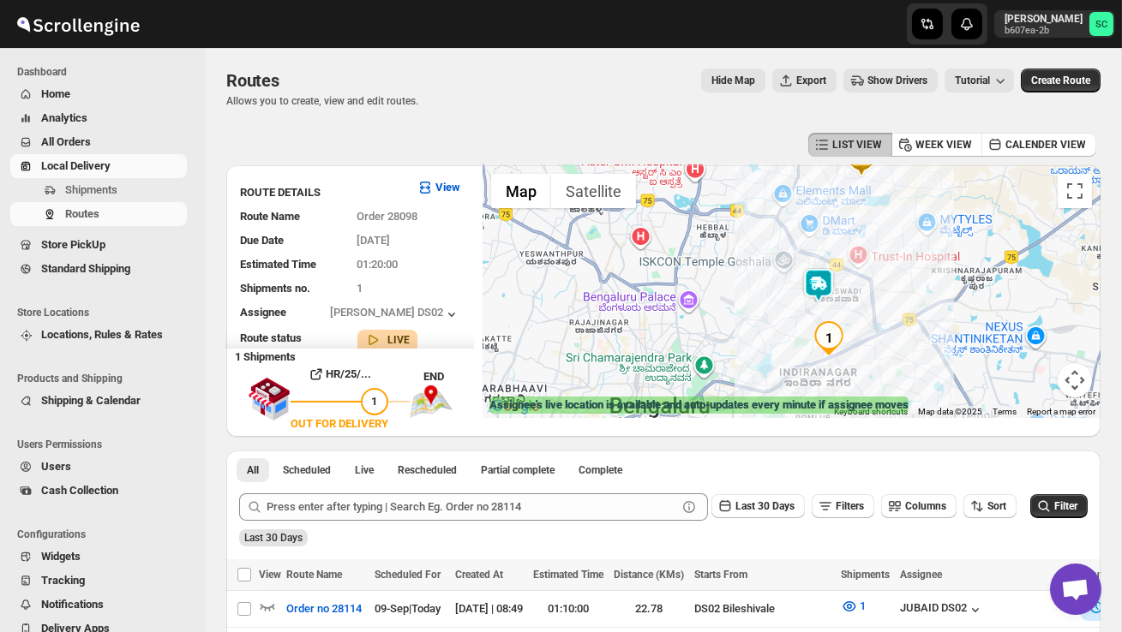
click at [821, 287] on img at bounding box center [818, 285] width 34 height 34
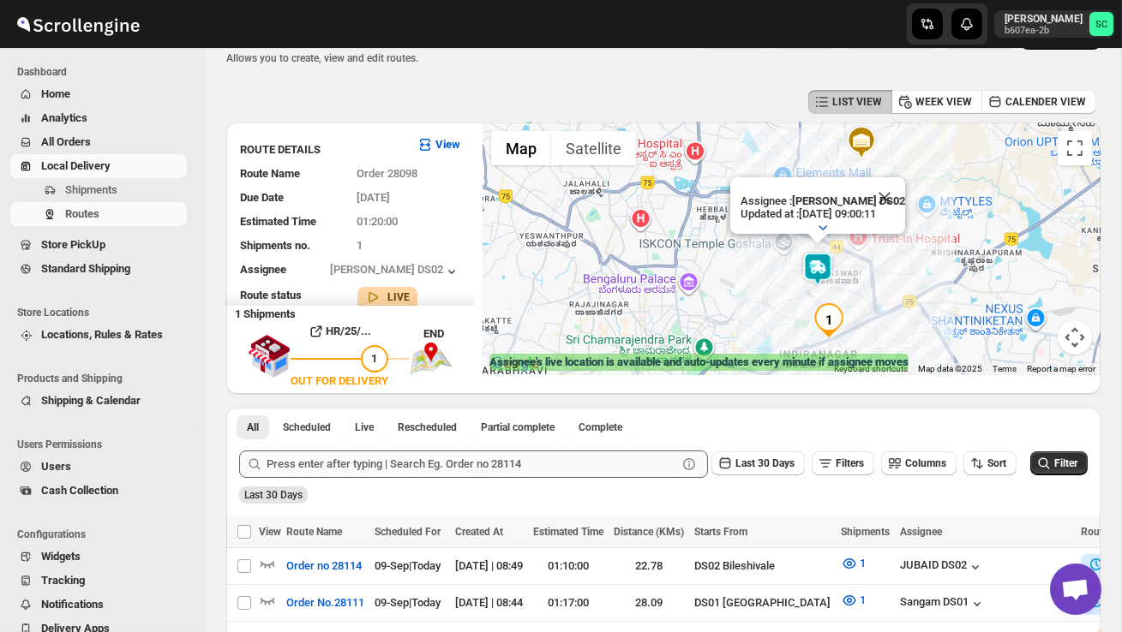
scroll to position [50, 0]
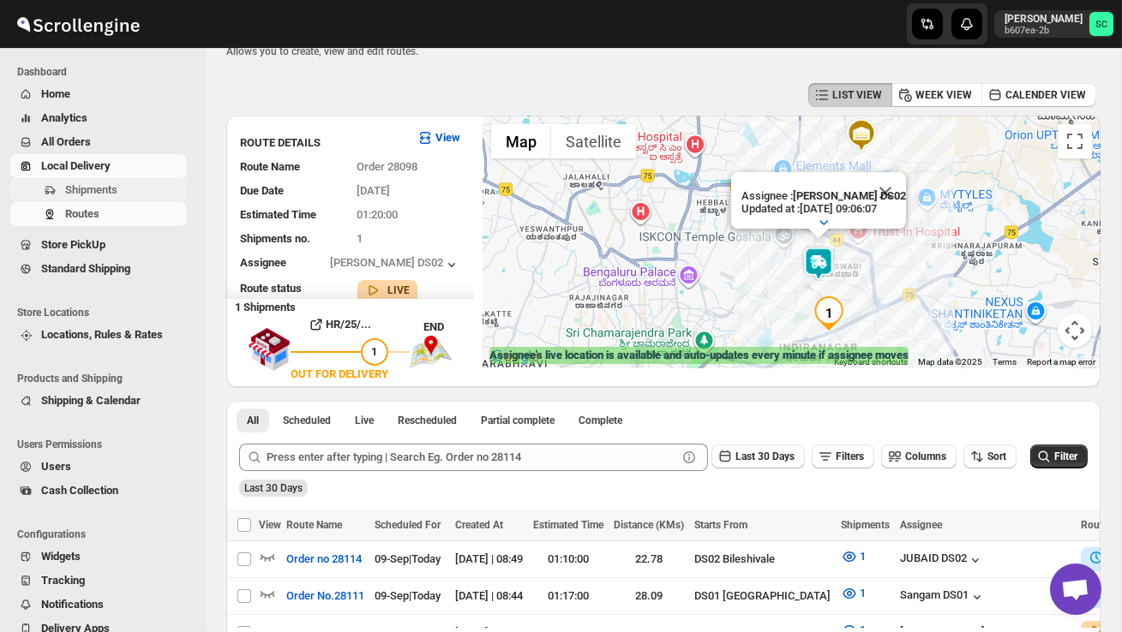
click at [85, 193] on span "Shipments" at bounding box center [91, 189] width 52 height 13
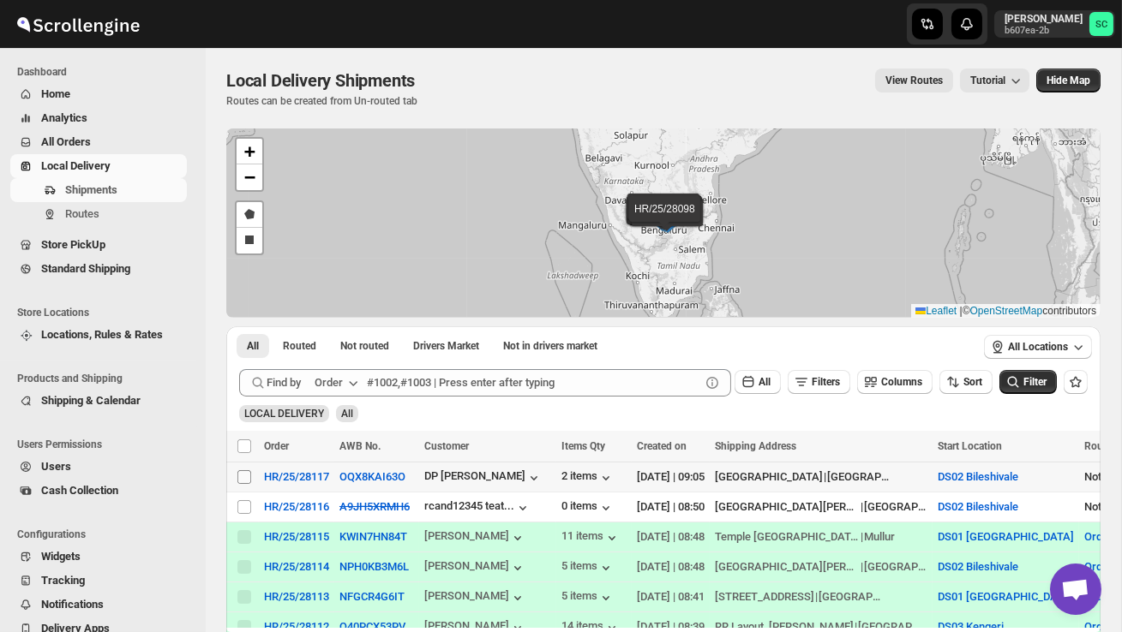
click at [247, 477] on input "Select shipment" at bounding box center [244, 477] width 14 height 14
checkbox input "true"
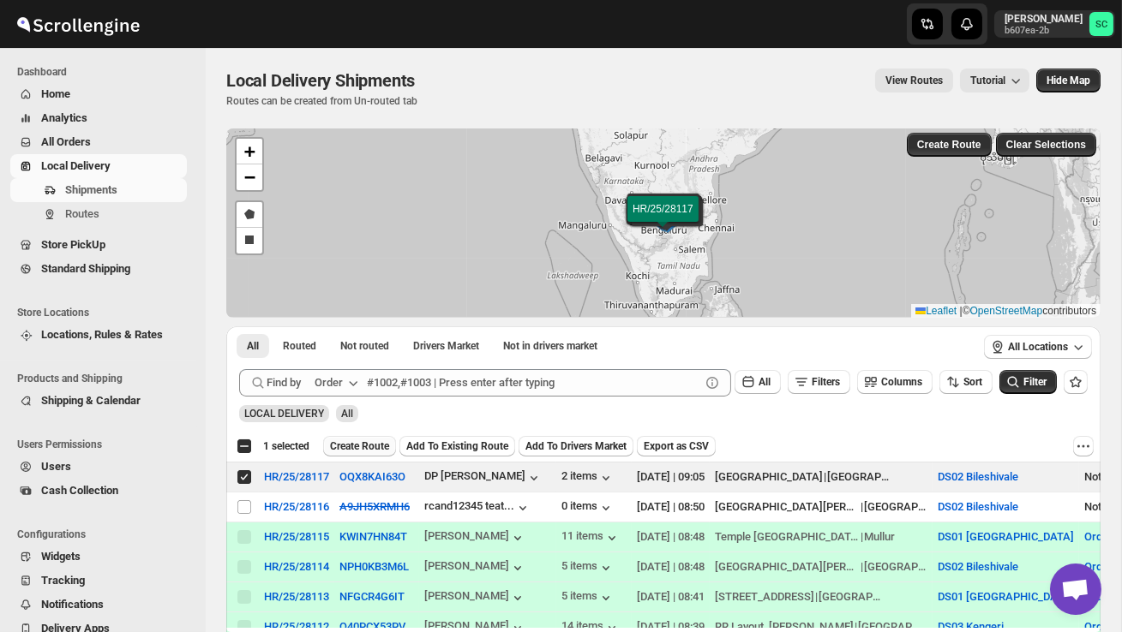
click at [367, 446] on span "Create Route" at bounding box center [359, 447] width 59 height 14
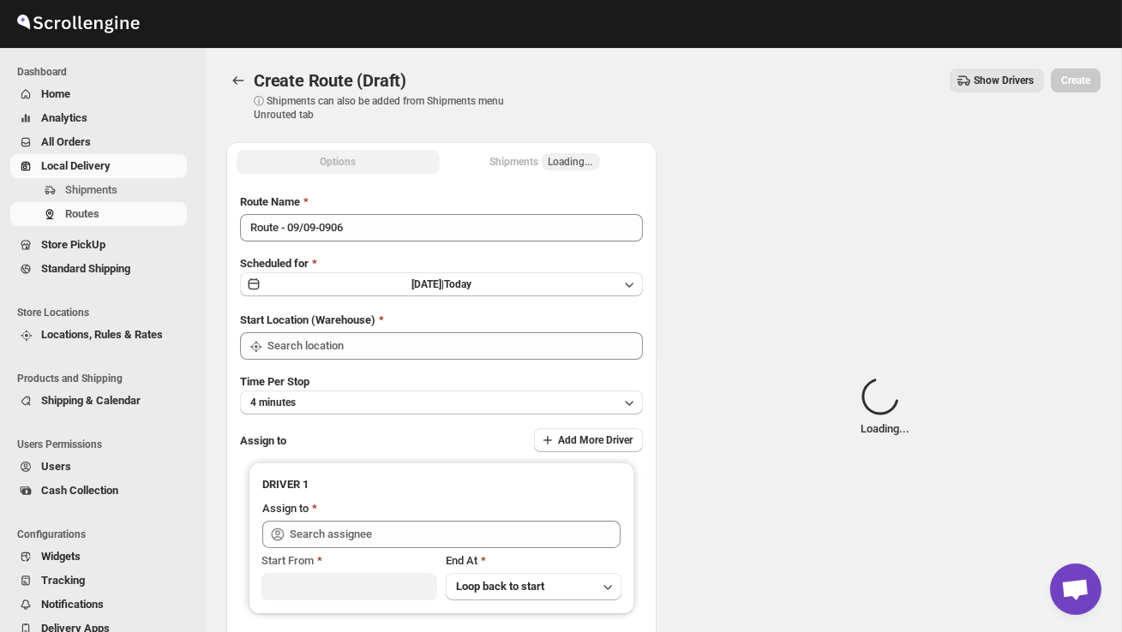
type input "DS02 Bileshivale"
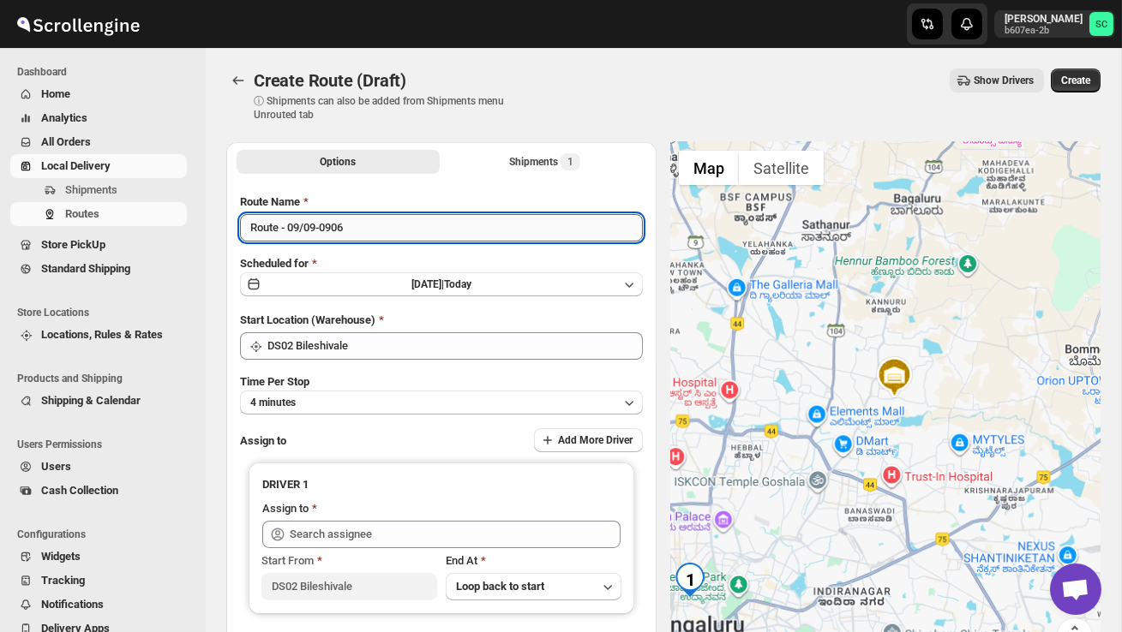
click at [369, 236] on input "Route - 09/09-0906" at bounding box center [441, 227] width 403 height 27
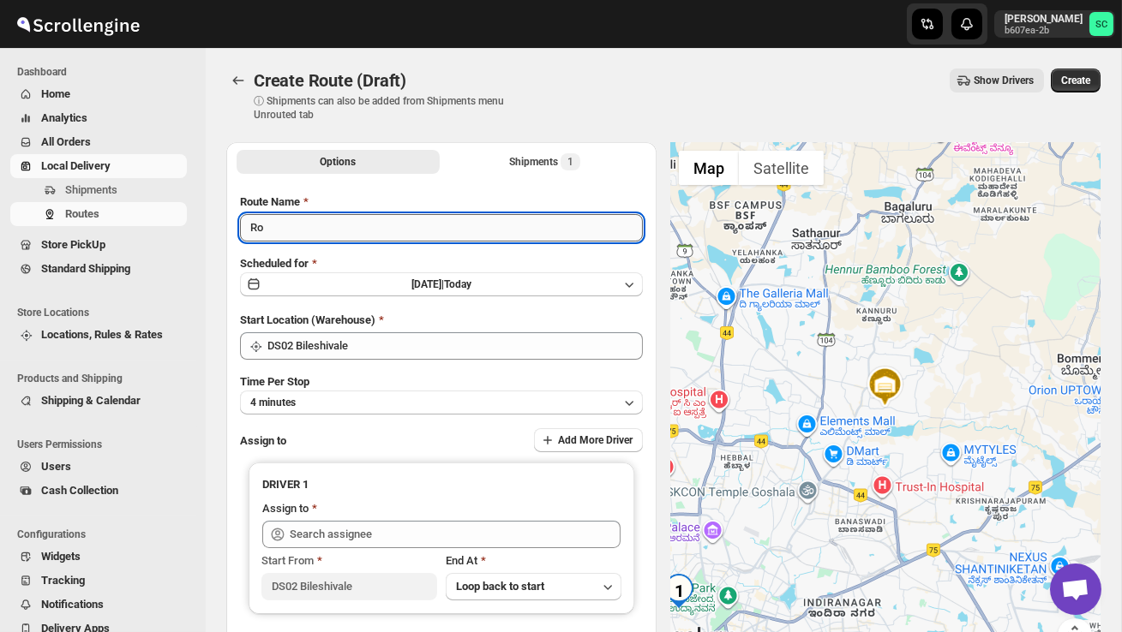
type input "R"
type input "Order no 28117"
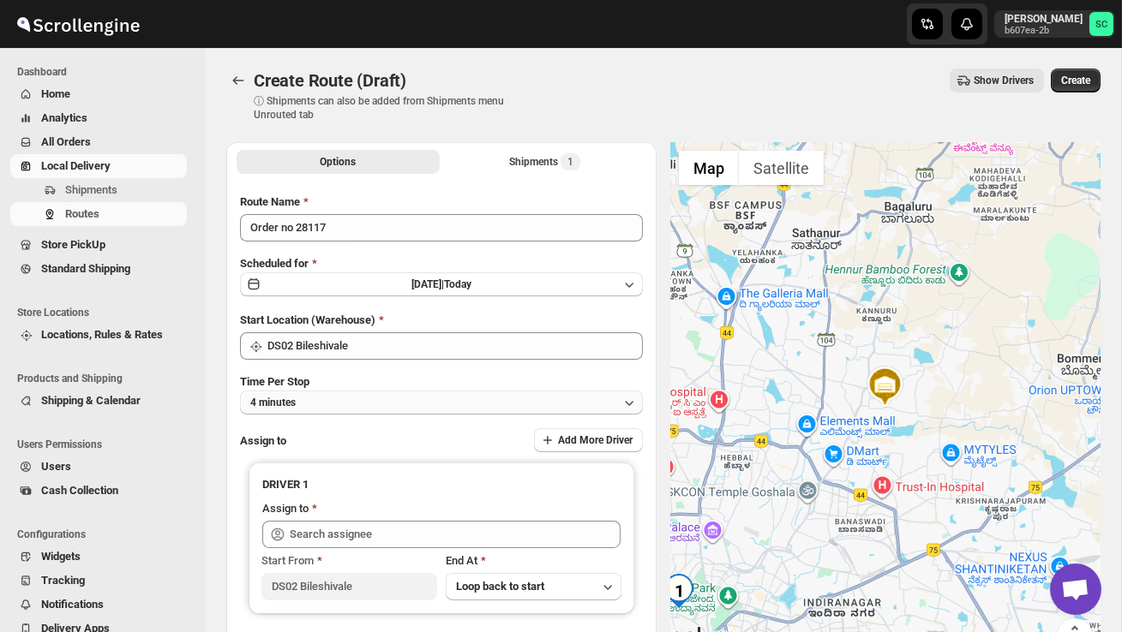
click at [451, 394] on button "4 minutes" at bounding box center [441, 403] width 403 height 24
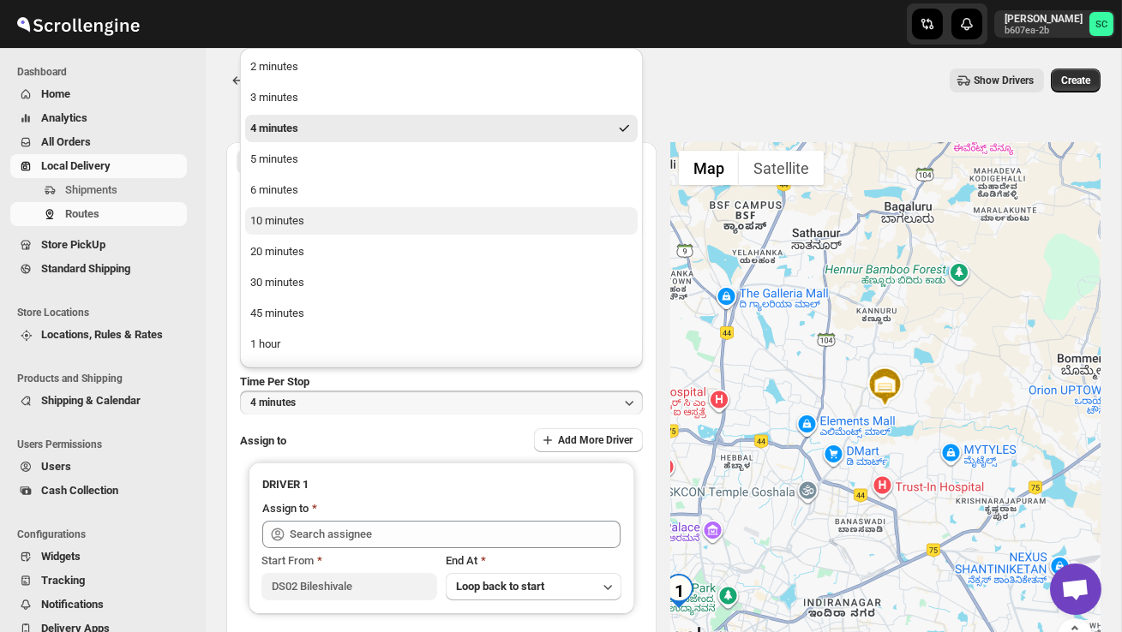
click at [333, 224] on button "10 minutes" at bounding box center [441, 220] width 392 height 27
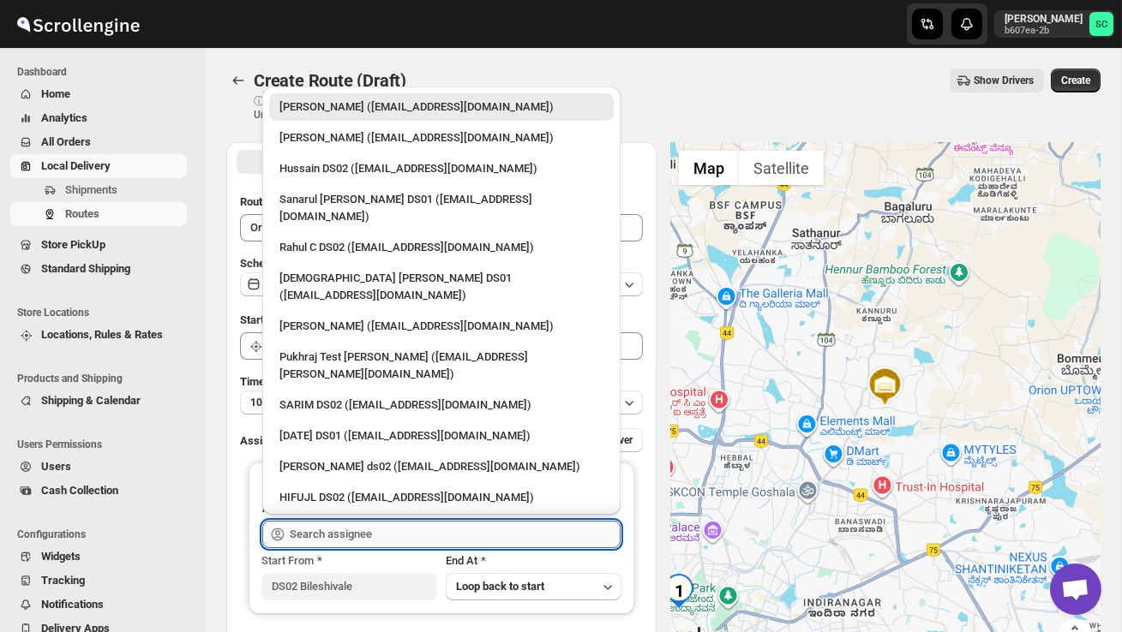
click at [360, 532] on input "text" at bounding box center [455, 534] width 331 height 27
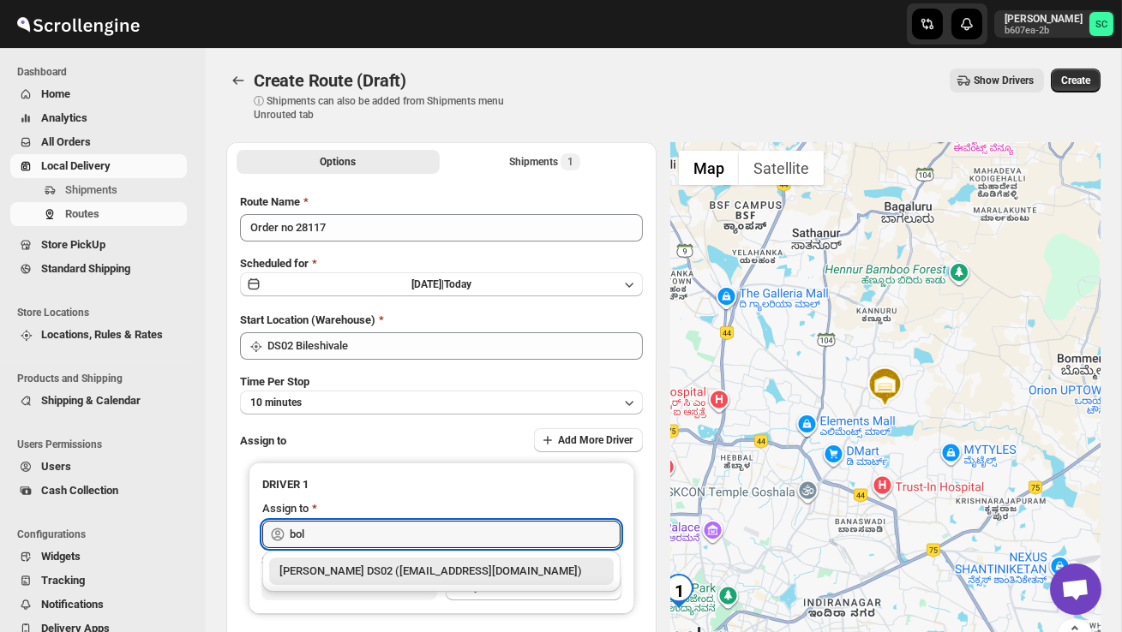
click at [371, 564] on div "BOLEN DS02 (wihof21751@coasah.com)" at bounding box center [441, 571] width 324 height 17
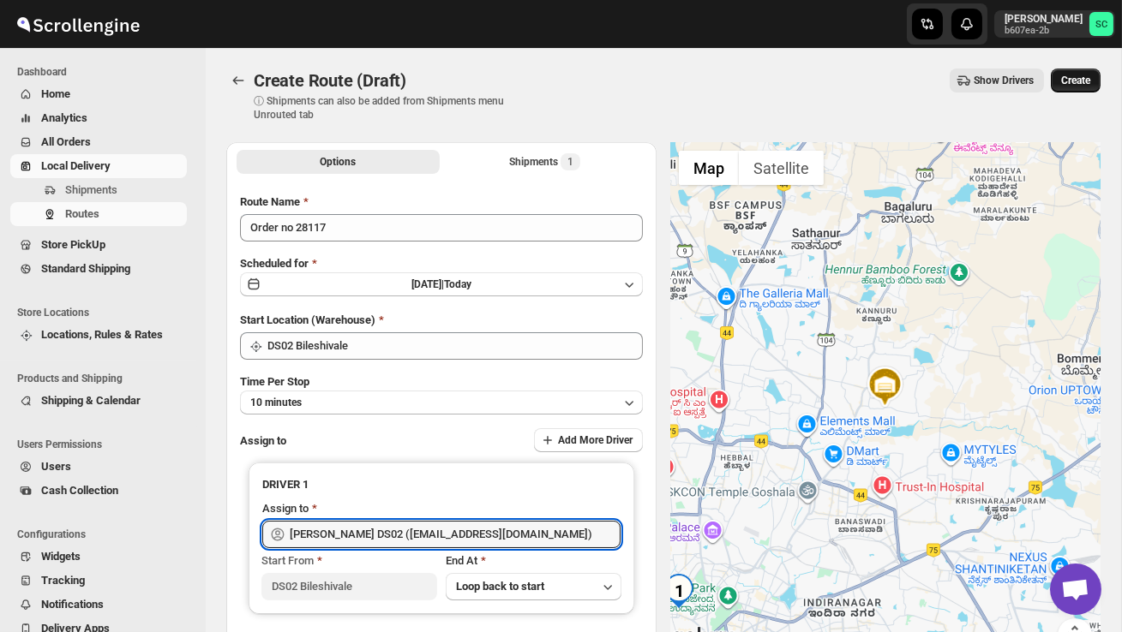
type input "BOLEN DS02 (wihof21751@coasah.com)"
click at [1079, 92] on button "Create" at bounding box center [1075, 81] width 50 height 24
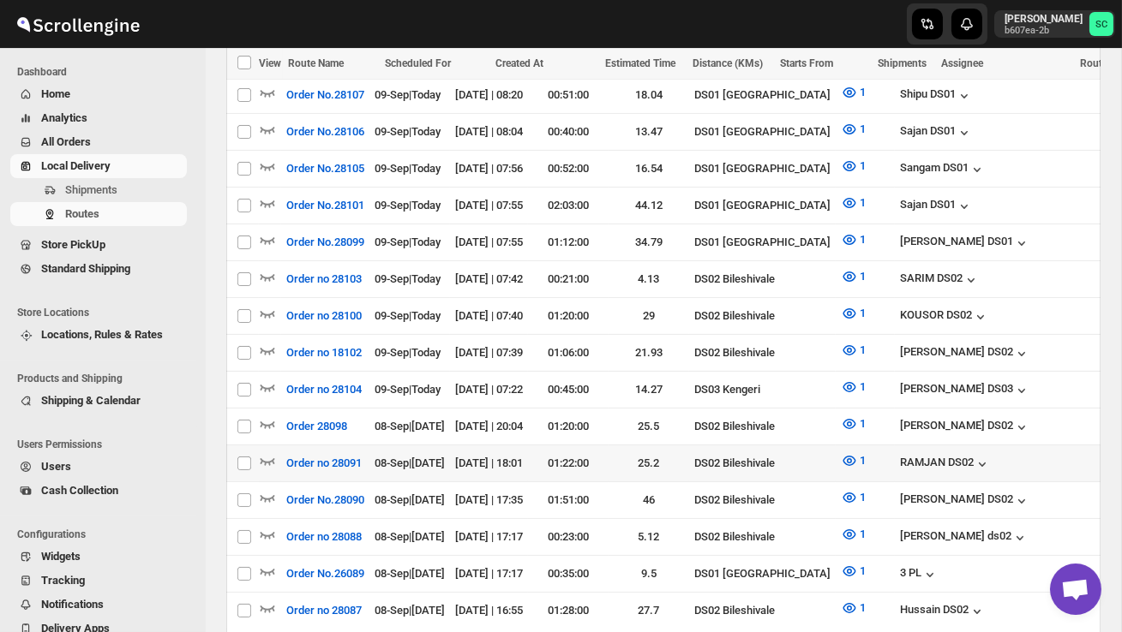
scroll to position [830, 0]
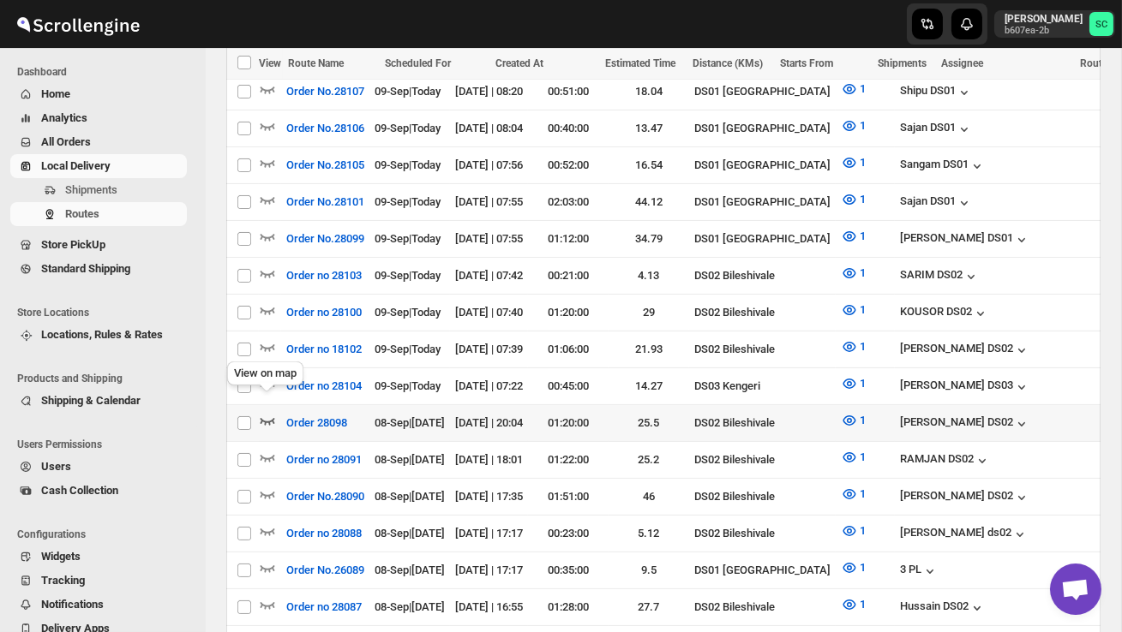
click at [268, 412] on icon "button" at bounding box center [267, 420] width 17 height 17
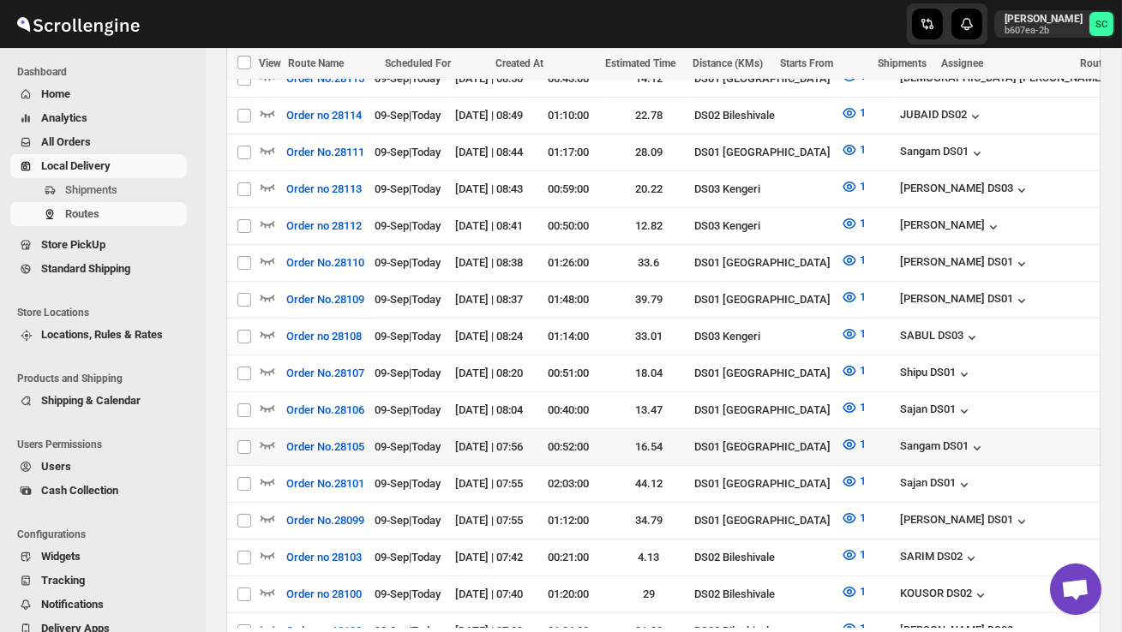
scroll to position [0, 0]
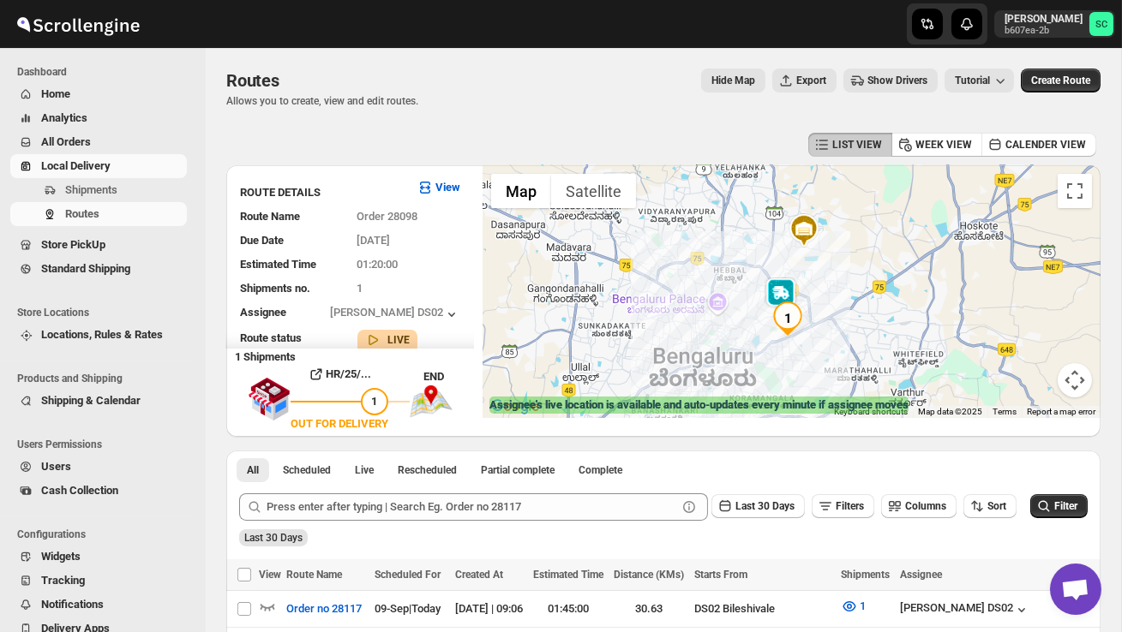
click at [810, 298] on div at bounding box center [791, 291] width 618 height 253
click at [811, 299] on div at bounding box center [791, 291] width 618 height 253
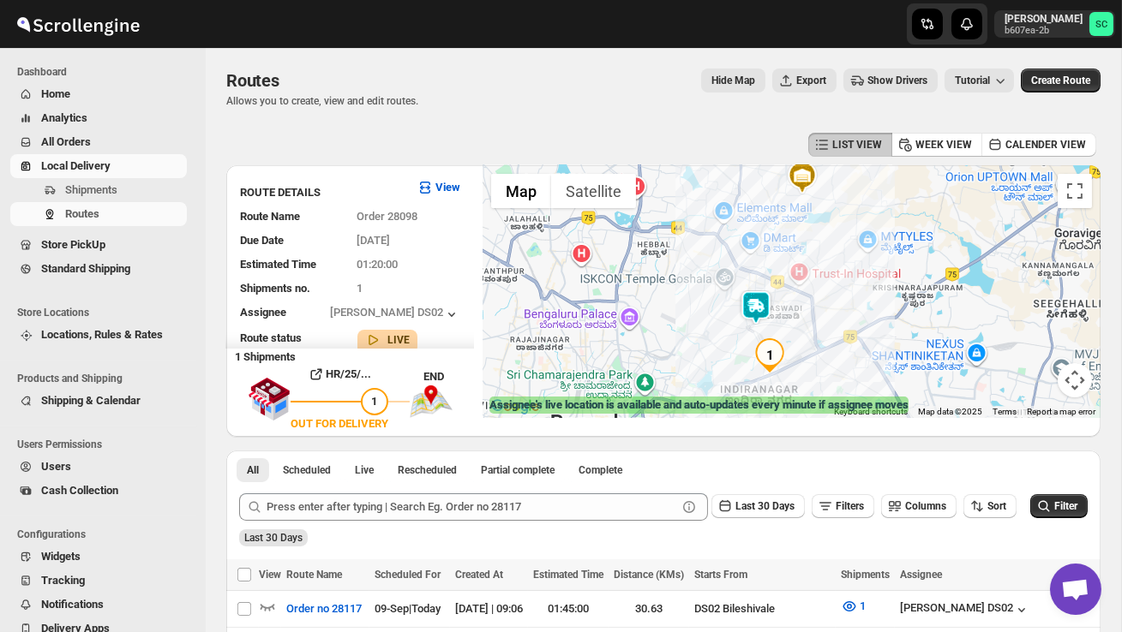
click at [757, 295] on img at bounding box center [756, 307] width 34 height 34
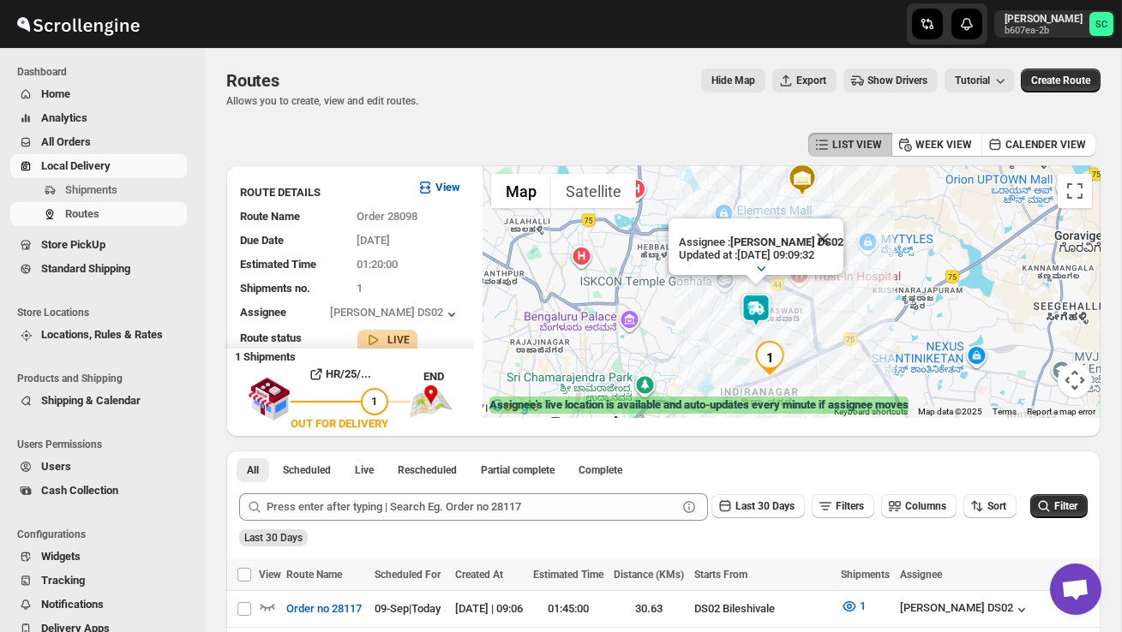
click at [688, 332] on div "Assignee : PRAKSH DS02 Updated at : 09/09/2025, 09:09:32 Duty mode Enabled Batt…" at bounding box center [791, 291] width 618 height 253
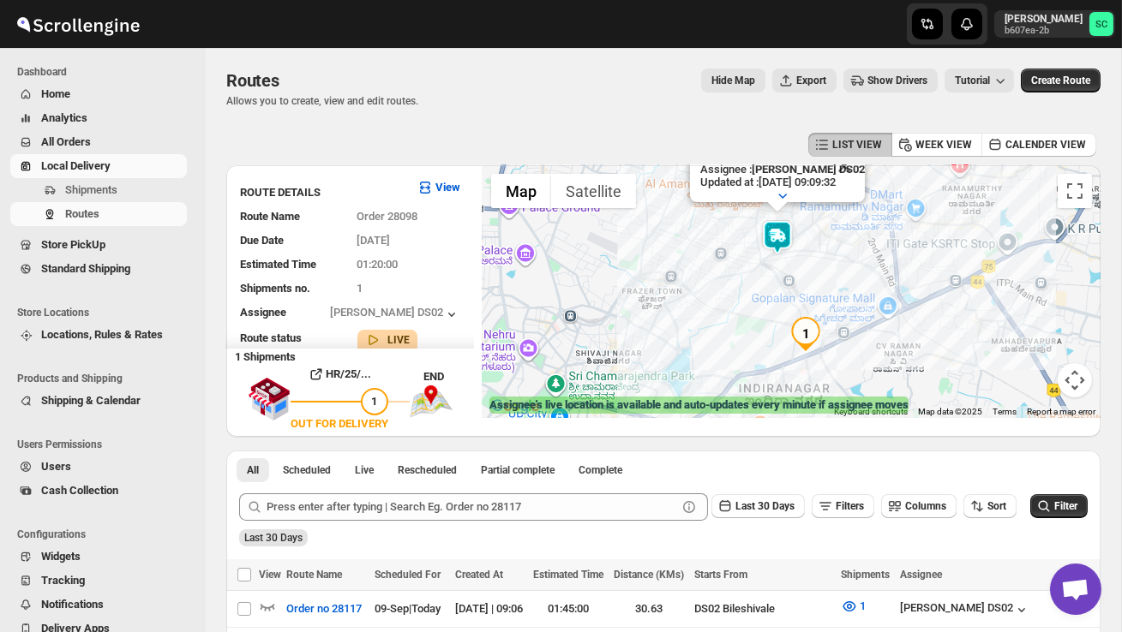
drag, startPoint x: 716, startPoint y: 351, endPoint x: 667, endPoint y: 280, distance: 86.8
click at [667, 281] on div "Assignee : PRAKSH DS02 Updated at : 09/09/2025, 09:09:32 Duty mode Enabled Batt…" at bounding box center [791, 291] width 618 height 253
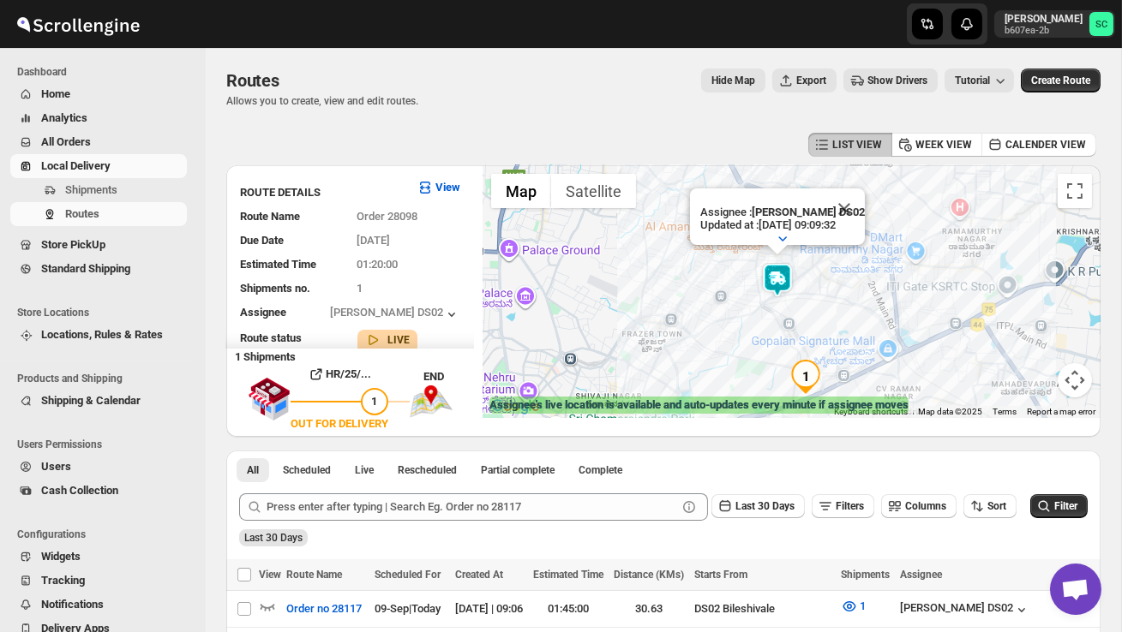
drag, startPoint x: 843, startPoint y: 258, endPoint x: 847, endPoint y: 315, distance: 57.5
click at [845, 317] on div "Assignee : PRAKSH DS02 Updated at : 09/09/2025, 09:09:32 Duty mode Enabled Batt…" at bounding box center [791, 291] width 618 height 253
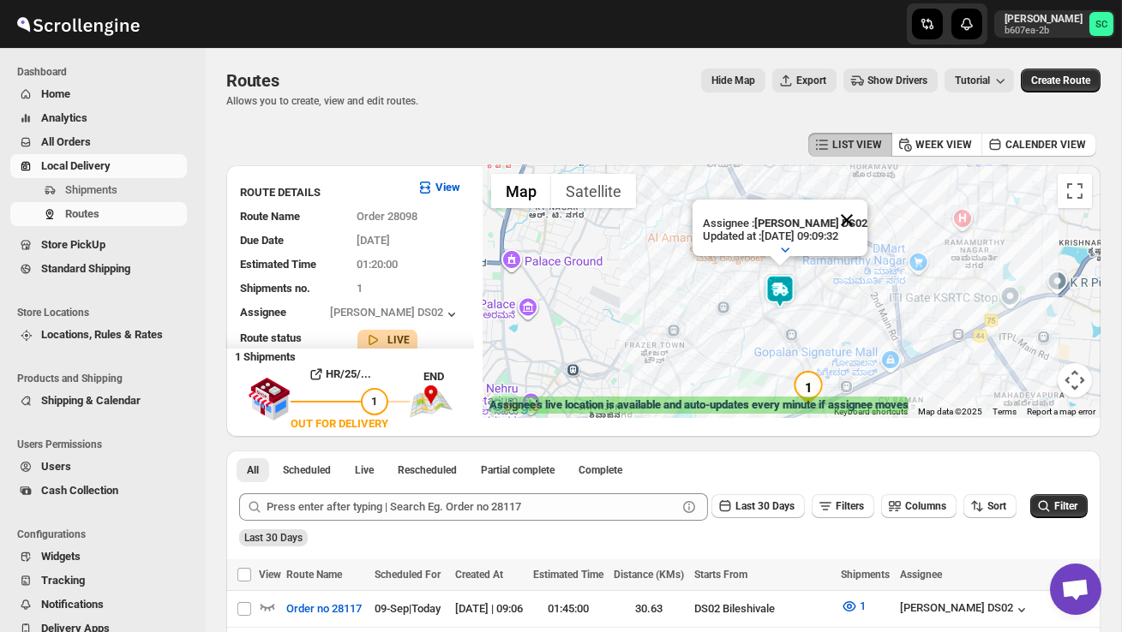
click at [854, 220] on button "Close" at bounding box center [846, 220] width 41 height 41
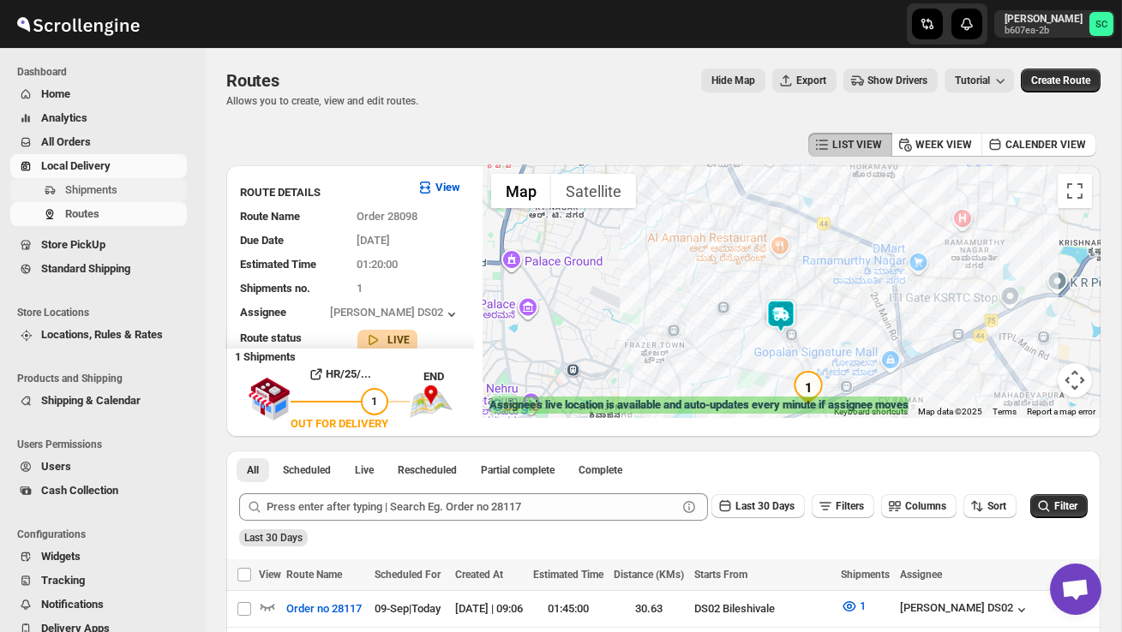
click at [107, 191] on span "Shipments" at bounding box center [91, 189] width 52 height 13
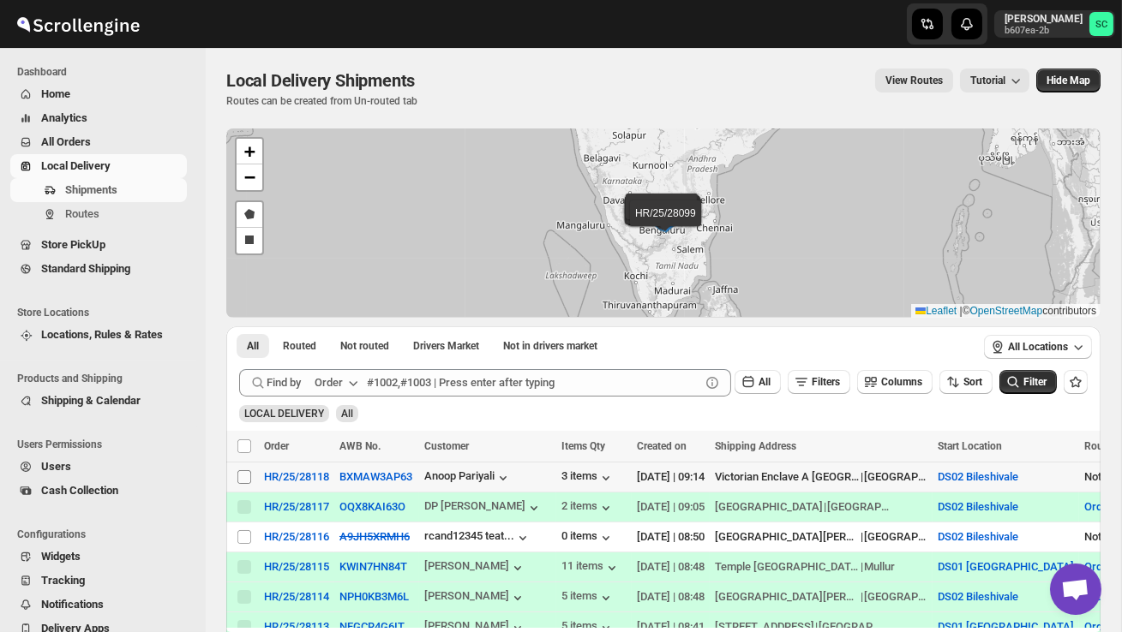
click at [238, 478] on input "Select shipment" at bounding box center [244, 477] width 14 height 14
checkbox input "true"
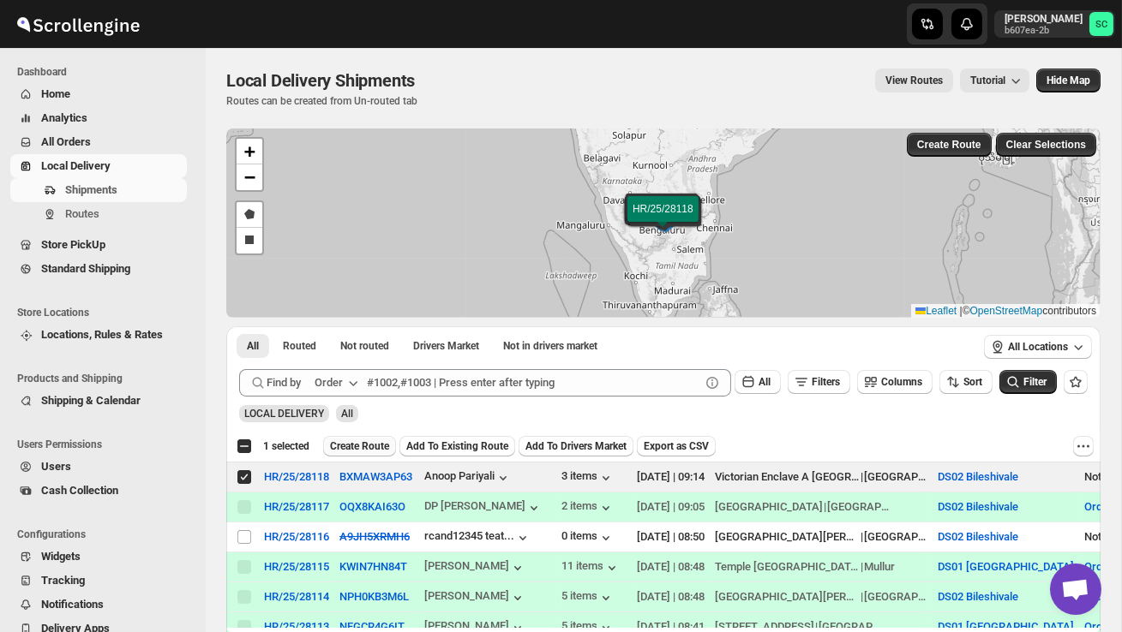
click at [381, 450] on span "Create Route" at bounding box center [359, 447] width 59 height 14
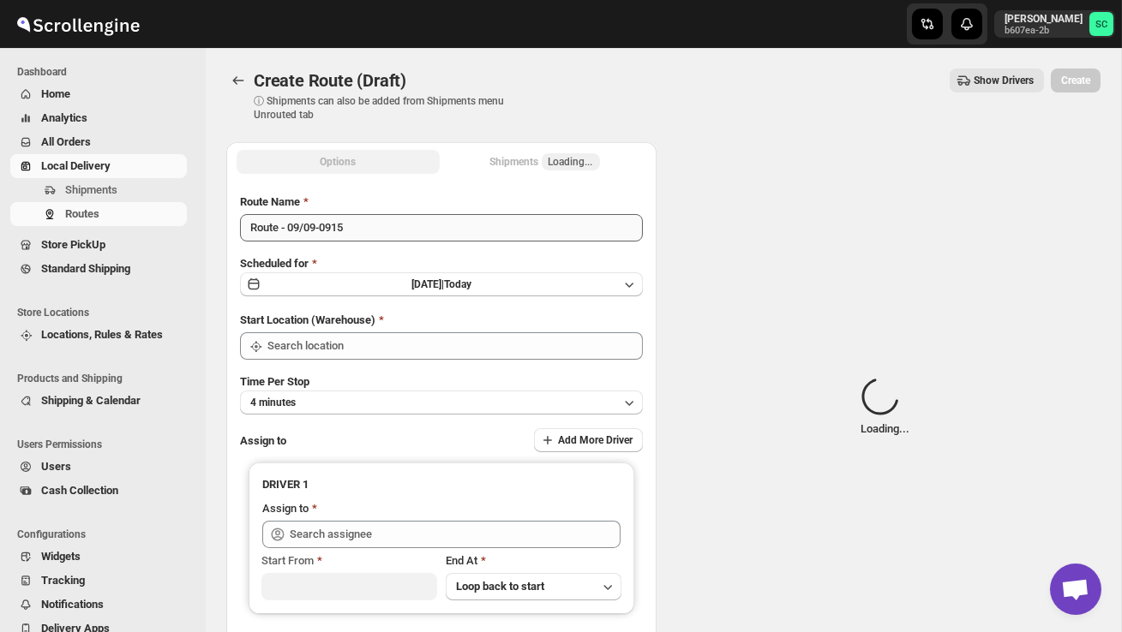
type input "DS02 Bileshivale"
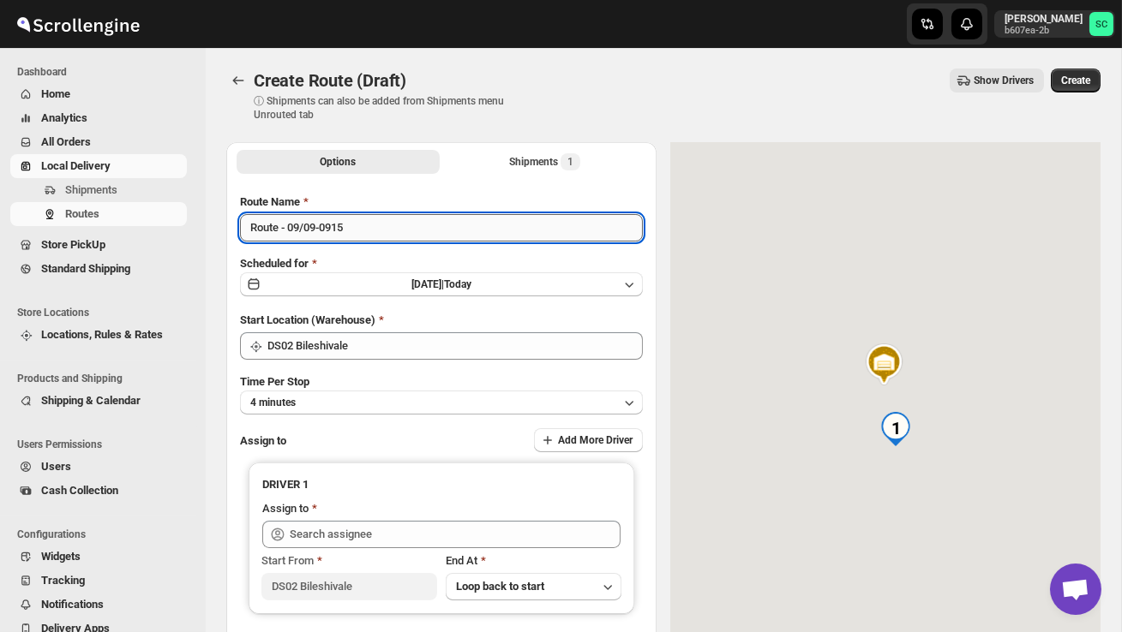
click at [370, 230] on input "Route - 09/09-0915" at bounding box center [441, 227] width 403 height 27
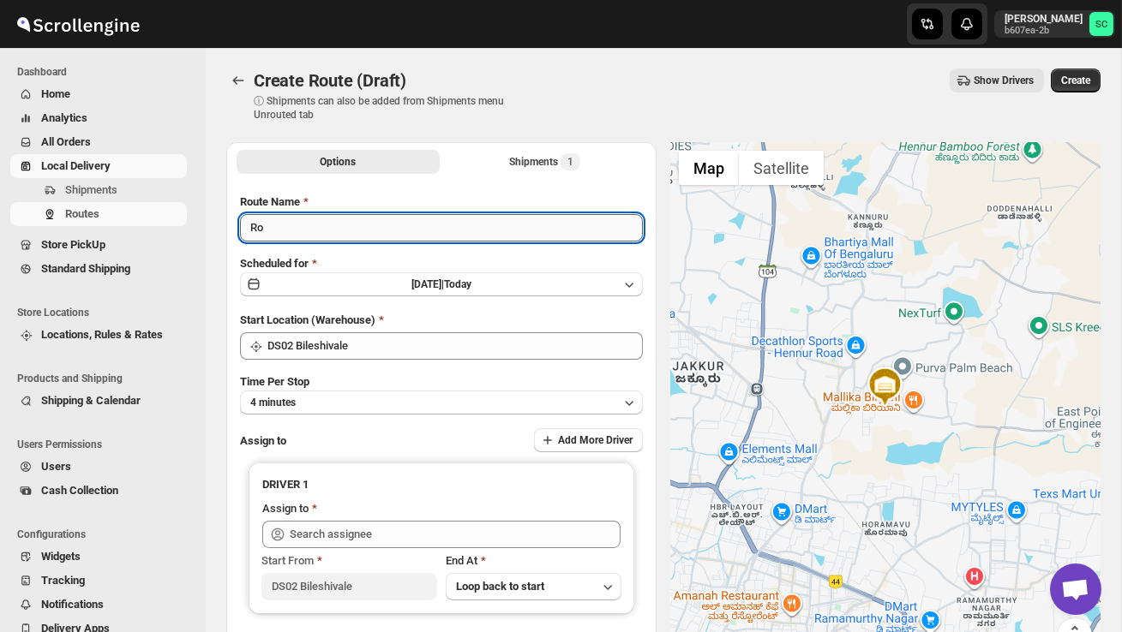
type input "R"
type input "Order no 28118"
click at [425, 399] on button "4 minutes" at bounding box center [441, 403] width 403 height 24
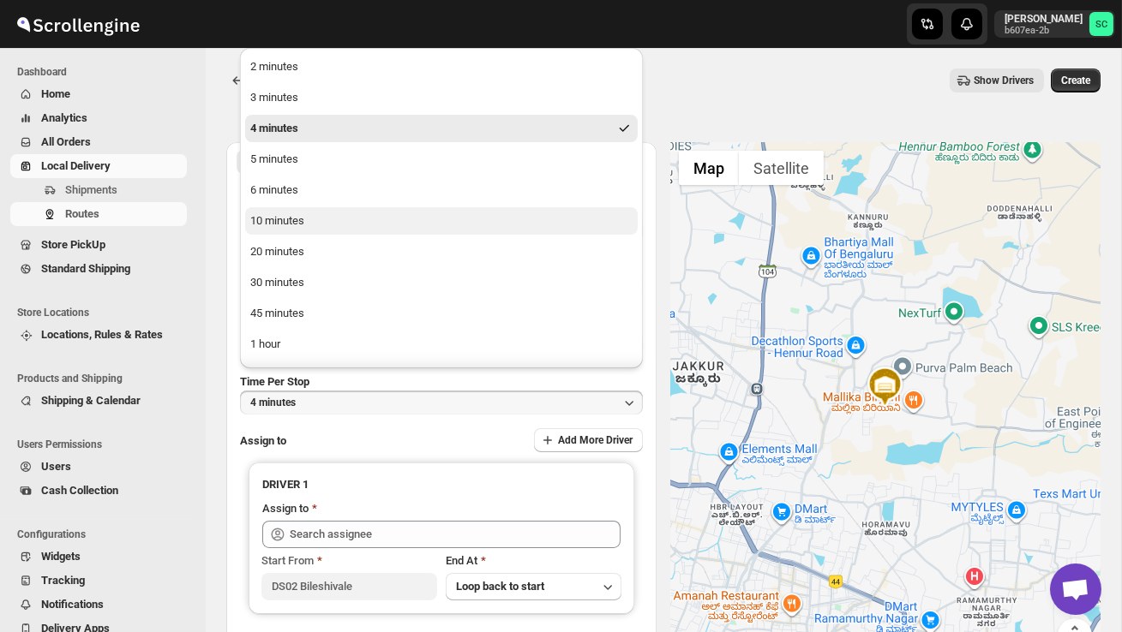
click at [342, 227] on button "10 minutes" at bounding box center [441, 220] width 392 height 27
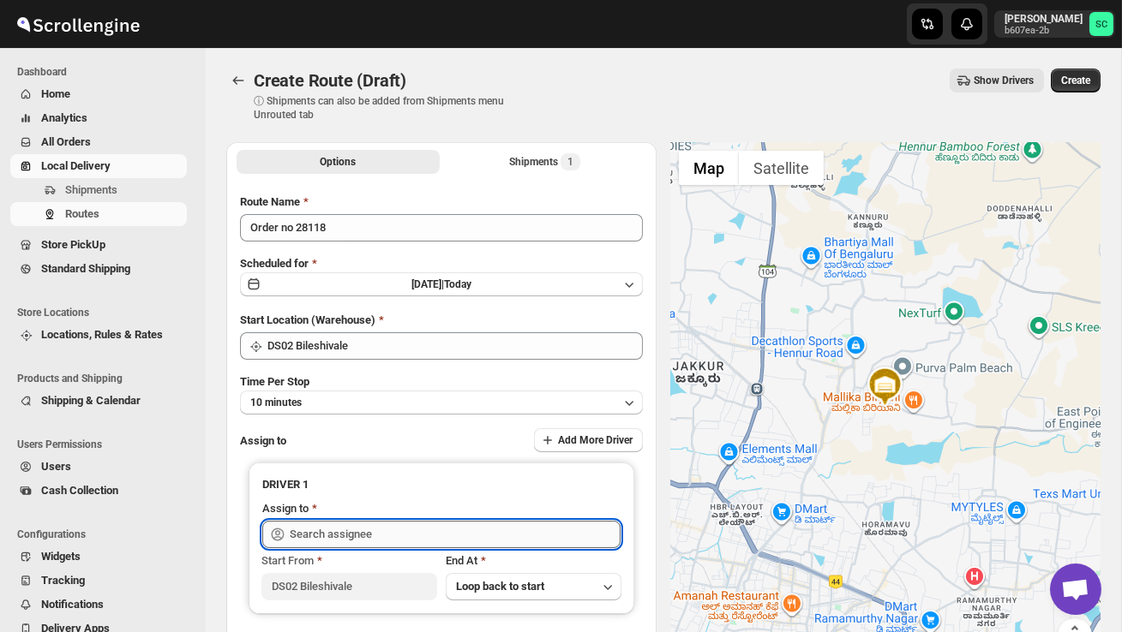
click at [329, 529] on input "text" at bounding box center [455, 534] width 331 height 27
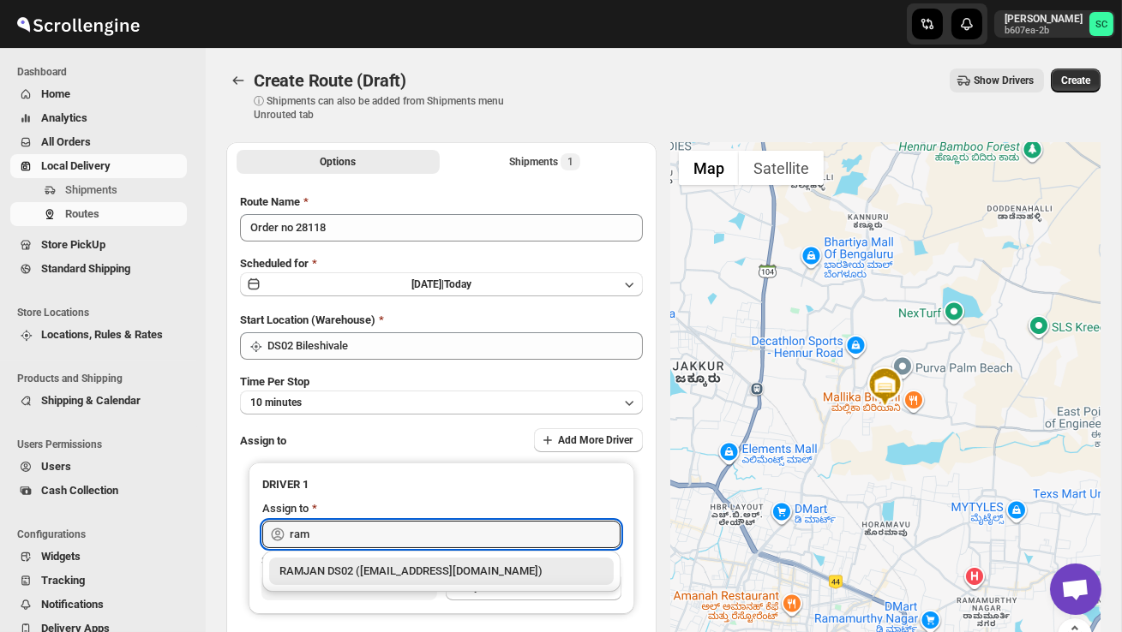
click at [344, 571] on div "RAMJAN DS02 (rixatoc168@evoxury.com)" at bounding box center [441, 571] width 324 height 17
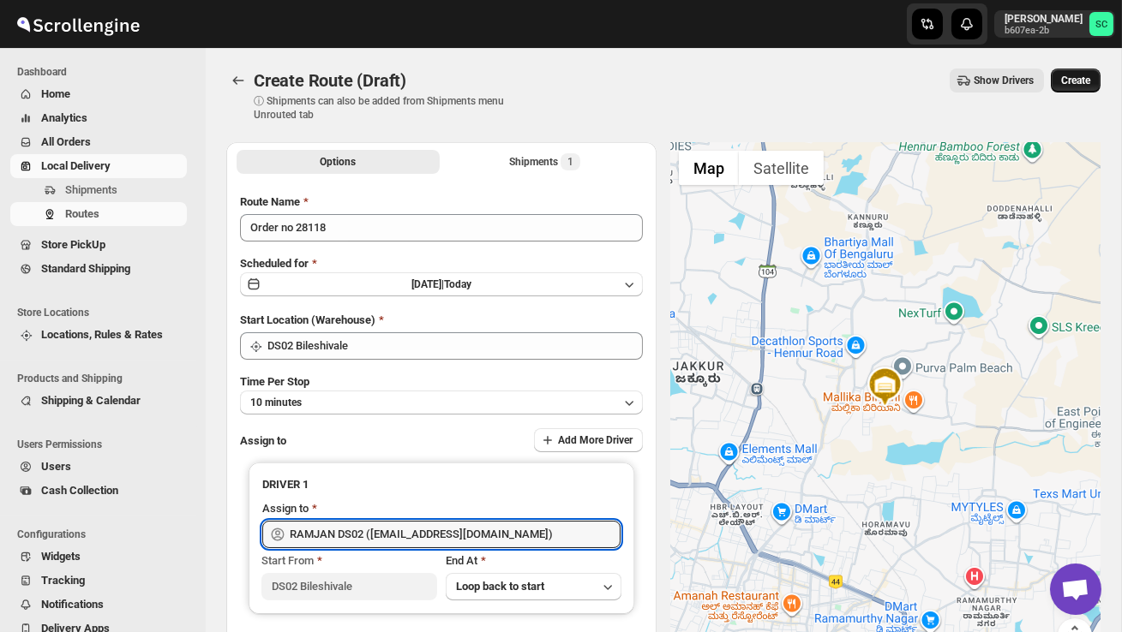
type input "RAMJAN DS02 (rixatoc168@evoxury.com)"
click at [1077, 79] on span "Create" at bounding box center [1075, 81] width 29 height 14
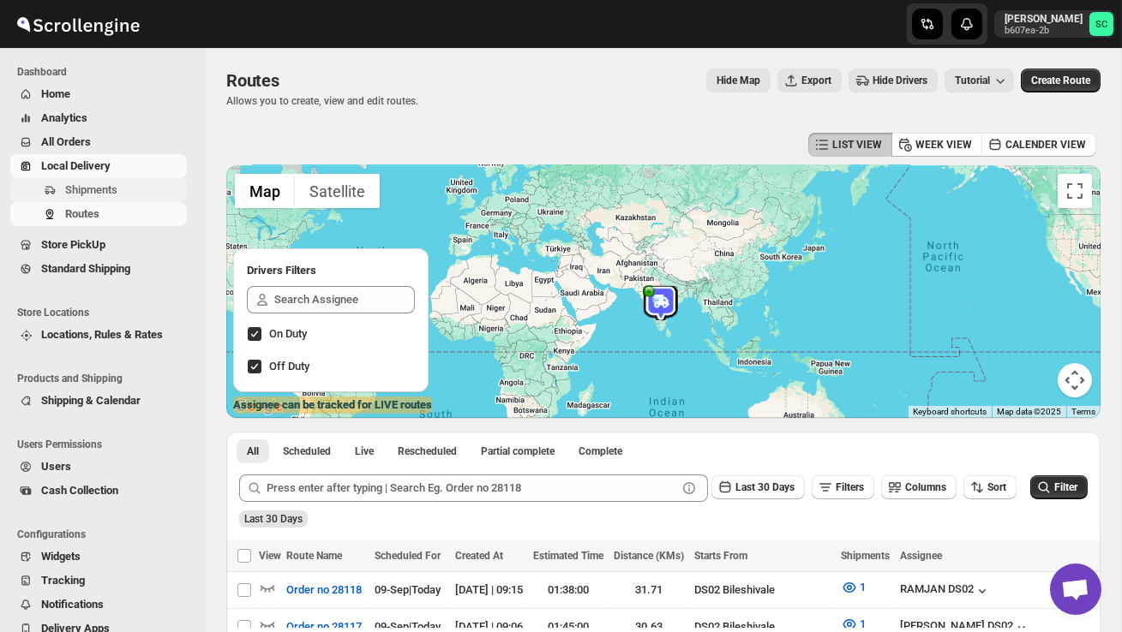
click at [109, 190] on span "Shipments" at bounding box center [91, 189] width 52 height 13
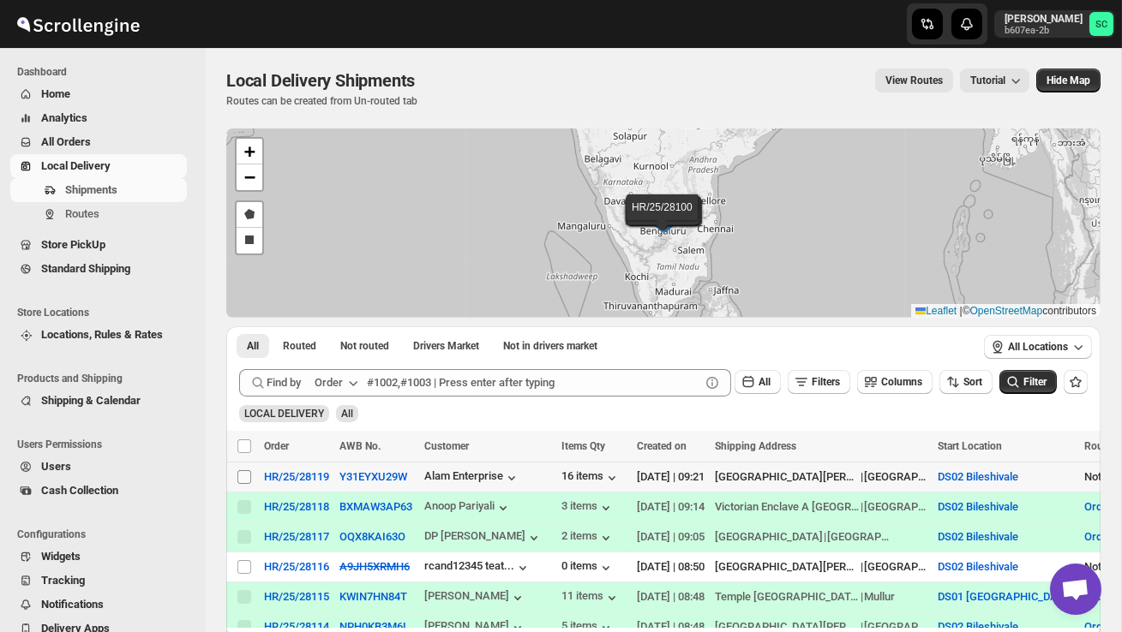
click at [249, 480] on input "Select shipment" at bounding box center [244, 477] width 14 height 14
checkbox input "true"
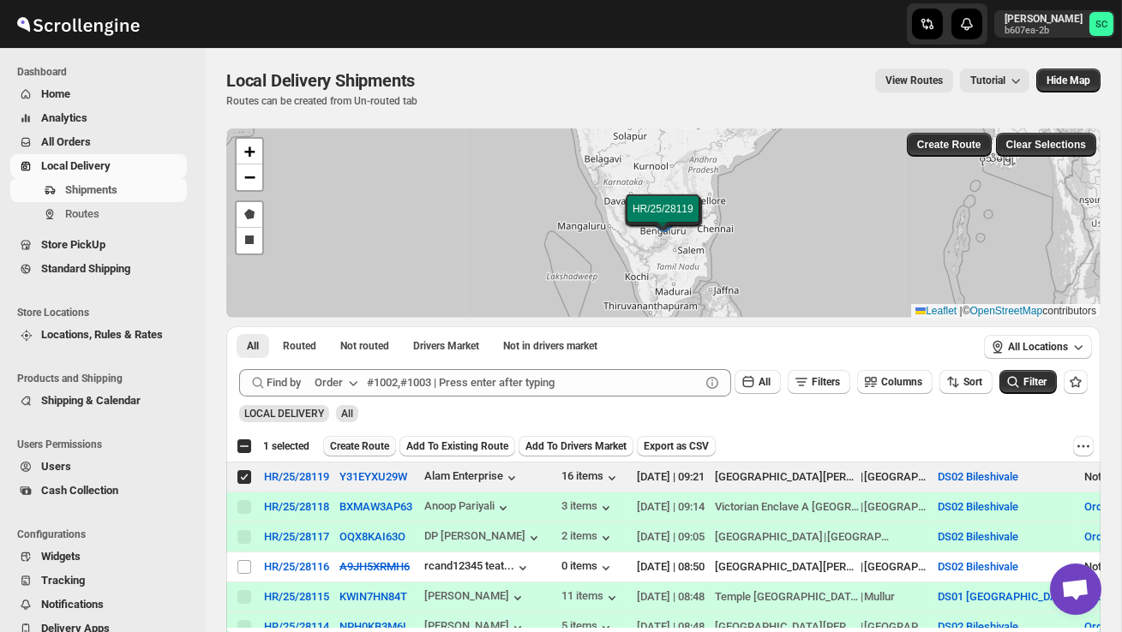
click at [365, 447] on span "Create Route" at bounding box center [359, 447] width 59 height 14
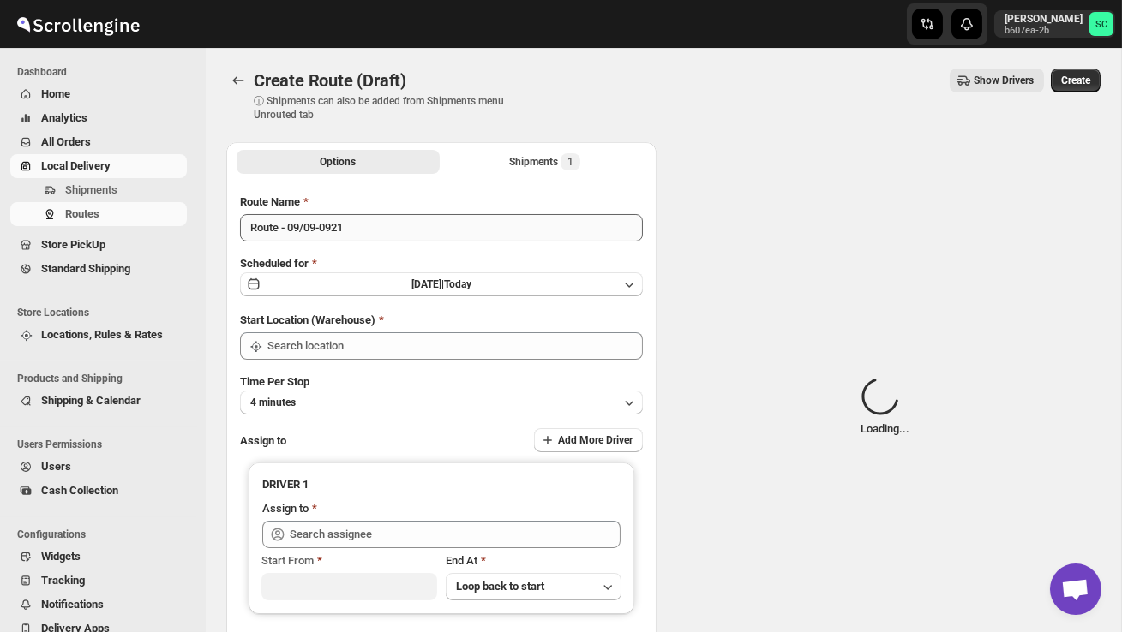
type input "DS02 Bileshivale"
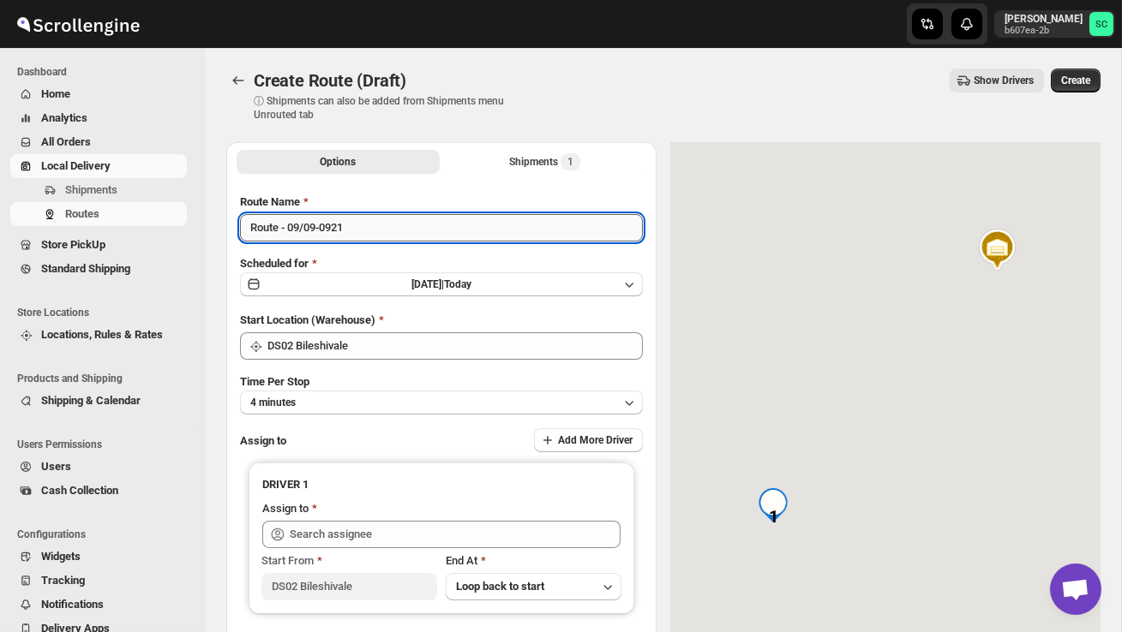
click at [368, 230] on input "Route - 09/09-0921" at bounding box center [441, 227] width 403 height 27
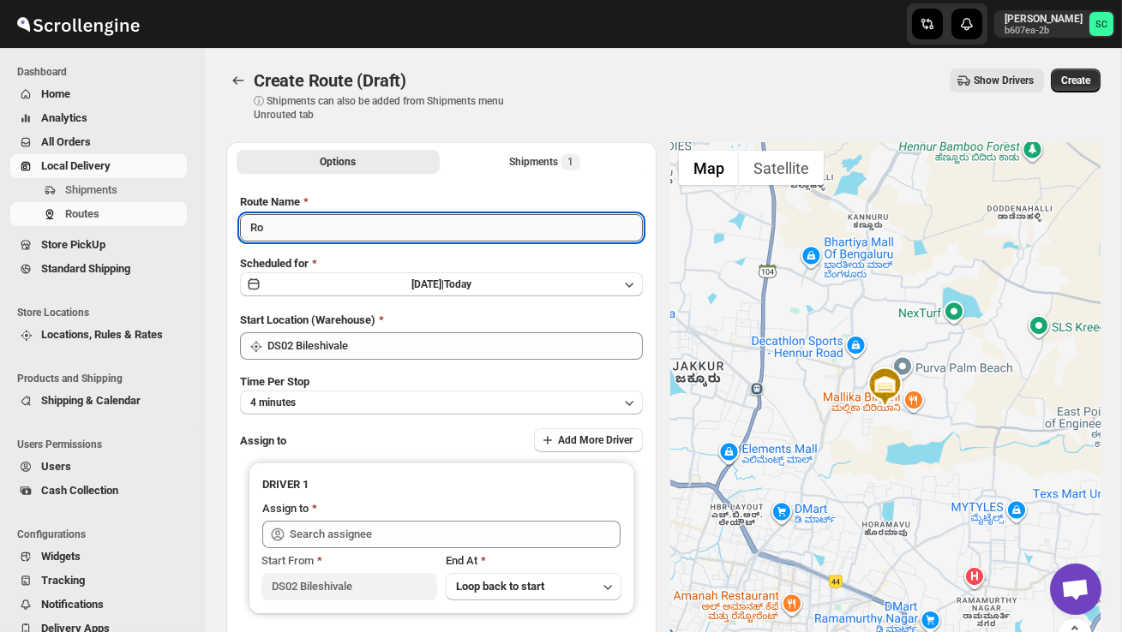
type input "R"
type input "Order no 28119"
click at [410, 398] on button "4 minutes" at bounding box center [441, 403] width 403 height 24
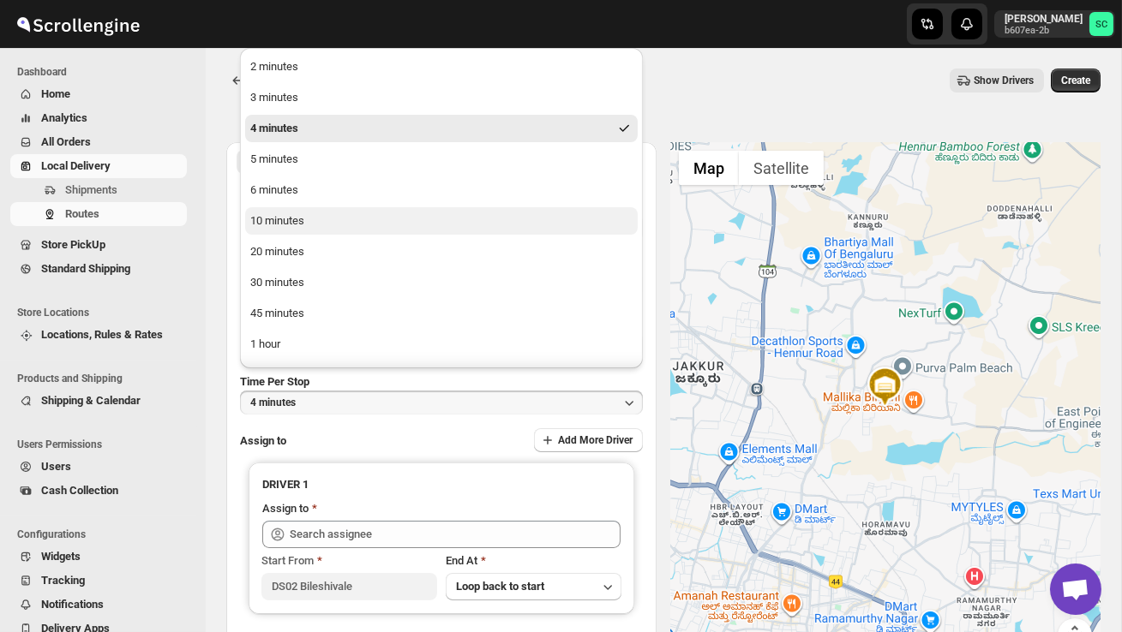
click at [365, 227] on button "10 minutes" at bounding box center [441, 220] width 392 height 27
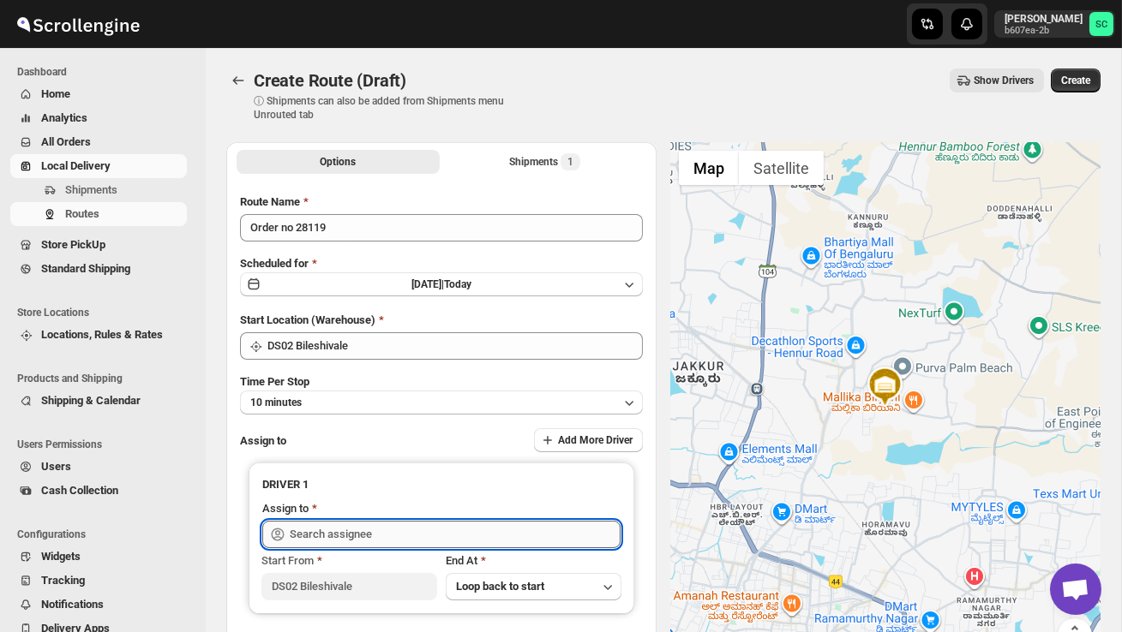
click at [329, 536] on input "text" at bounding box center [455, 534] width 331 height 27
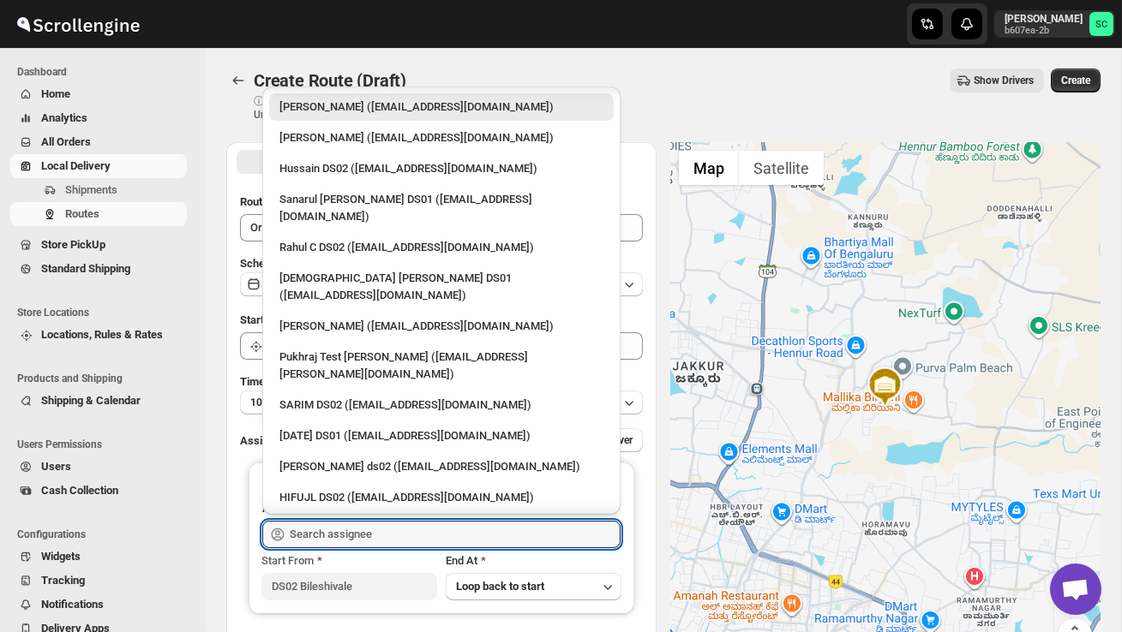
scroll to position [1432, 0]
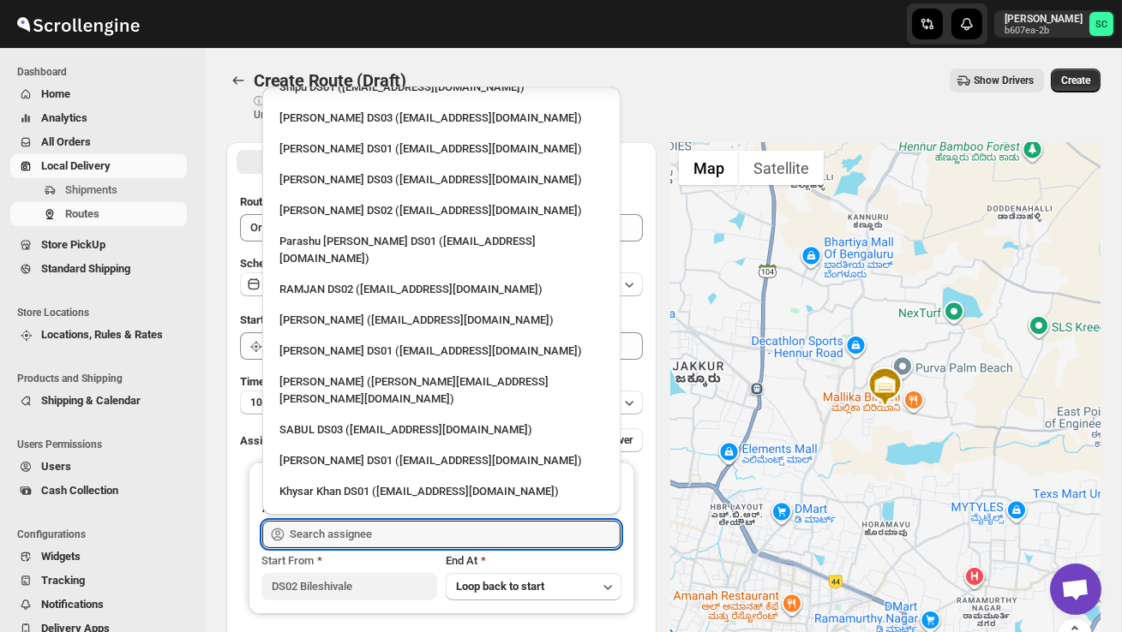
click at [361, 576] on div "Raju 4 W DS02 (wacoja6387@dextrago.com)" at bounding box center [441, 584] width 324 height 17
type input "Raju 4 W DS02 (wacoja6387@dextrago.com)"
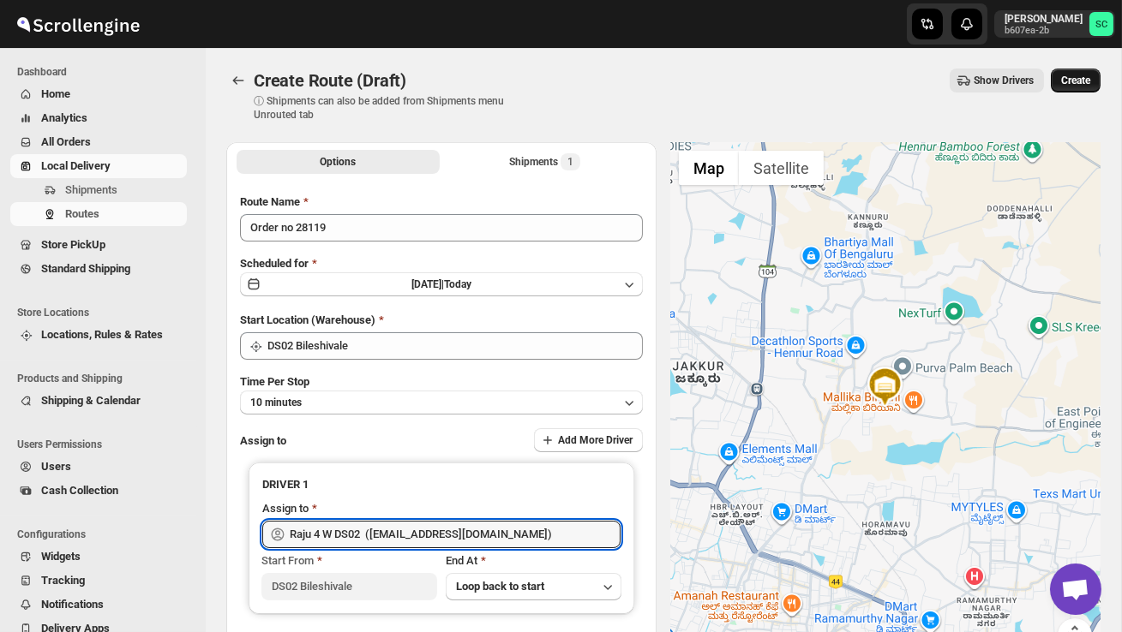
click at [1086, 81] on span "Create" at bounding box center [1075, 81] width 29 height 14
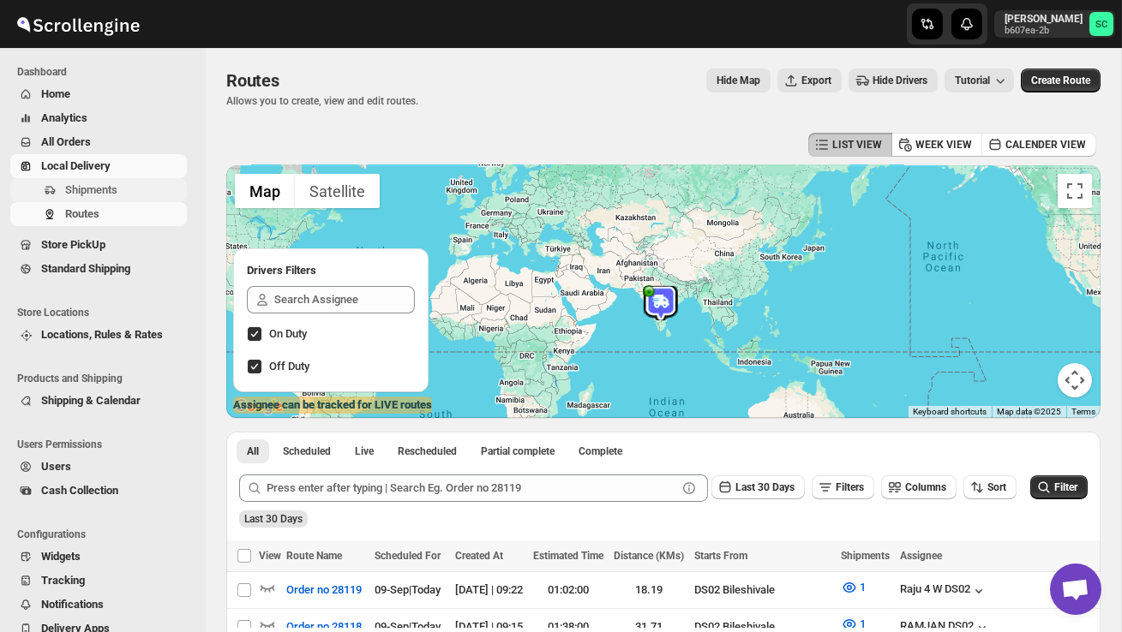
click at [115, 185] on span "Shipments" at bounding box center [91, 189] width 52 height 13
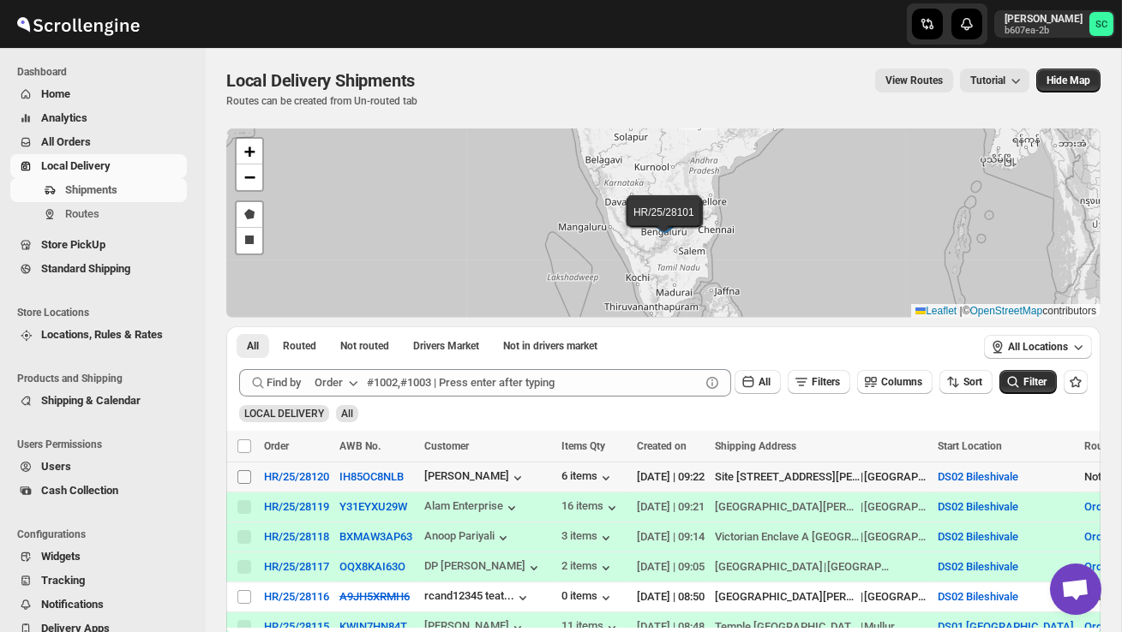
click at [248, 479] on input "Select shipment" at bounding box center [244, 477] width 14 height 14
checkbox input "true"
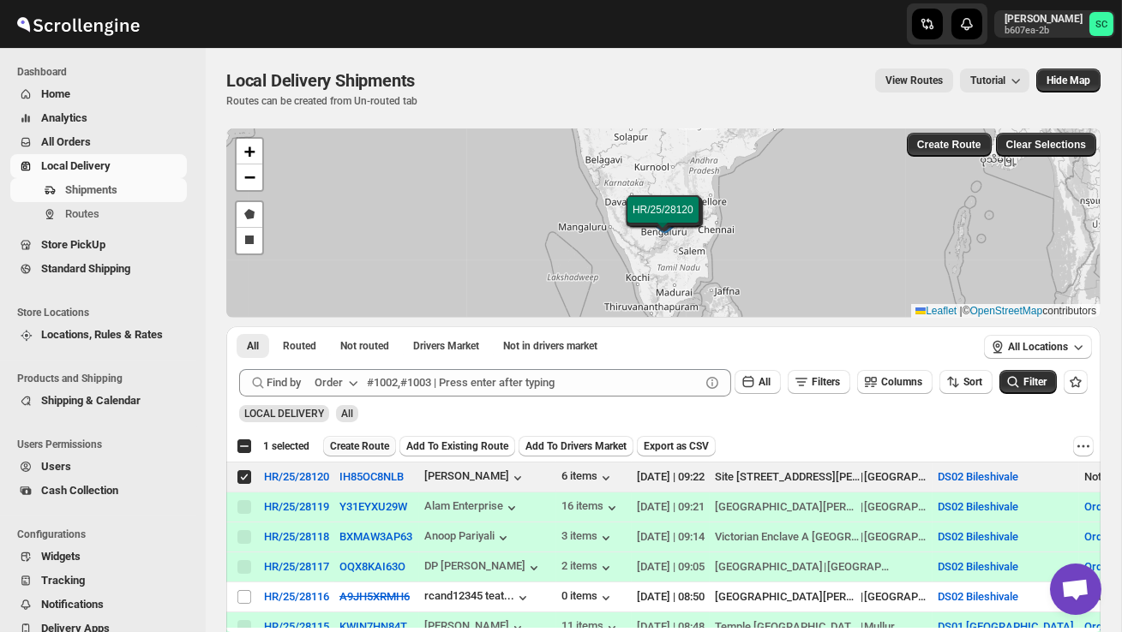
click at [374, 442] on span "Create Route" at bounding box center [359, 447] width 59 height 14
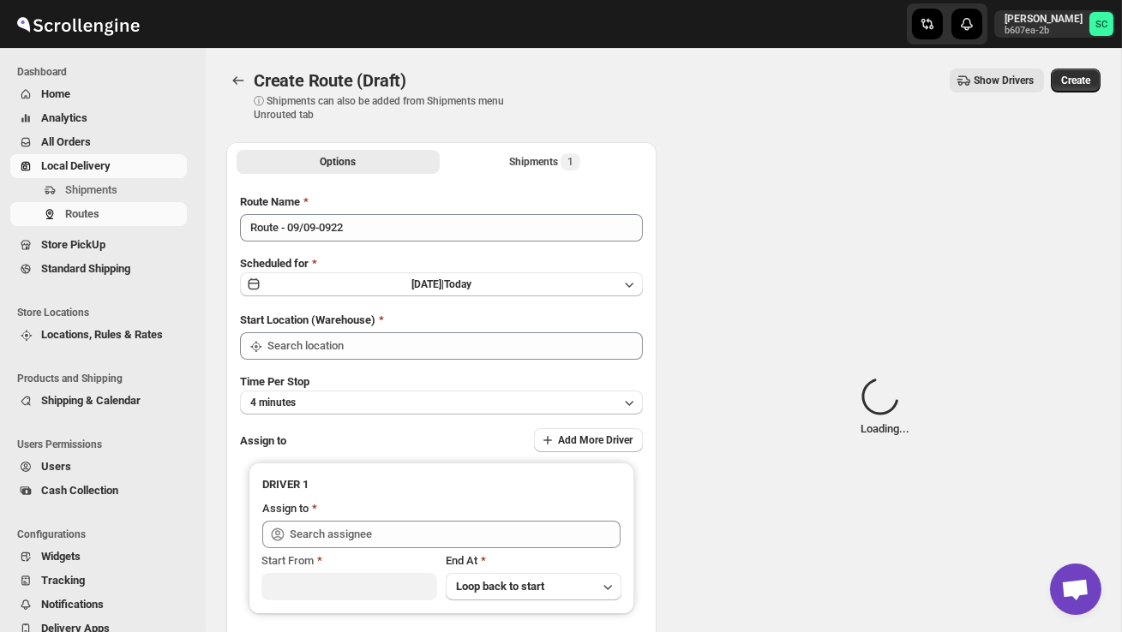
type input "DS02 Bileshivale"
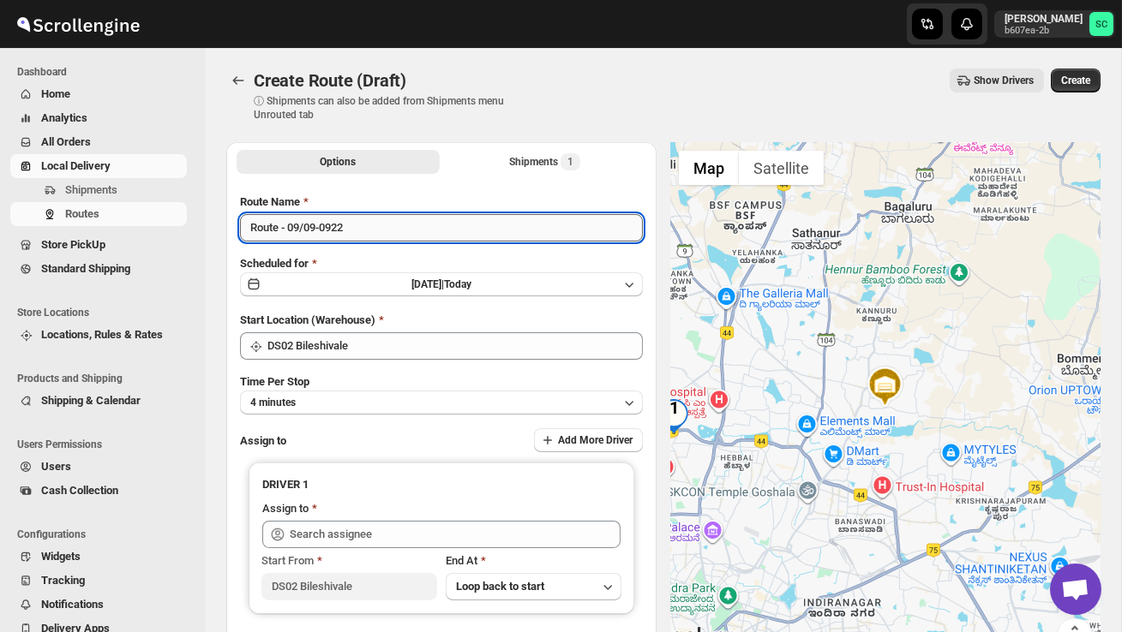
click at [374, 226] on input "Route - 09/09-0922" at bounding box center [441, 227] width 403 height 27
type input "R"
type input "Order no 28120"
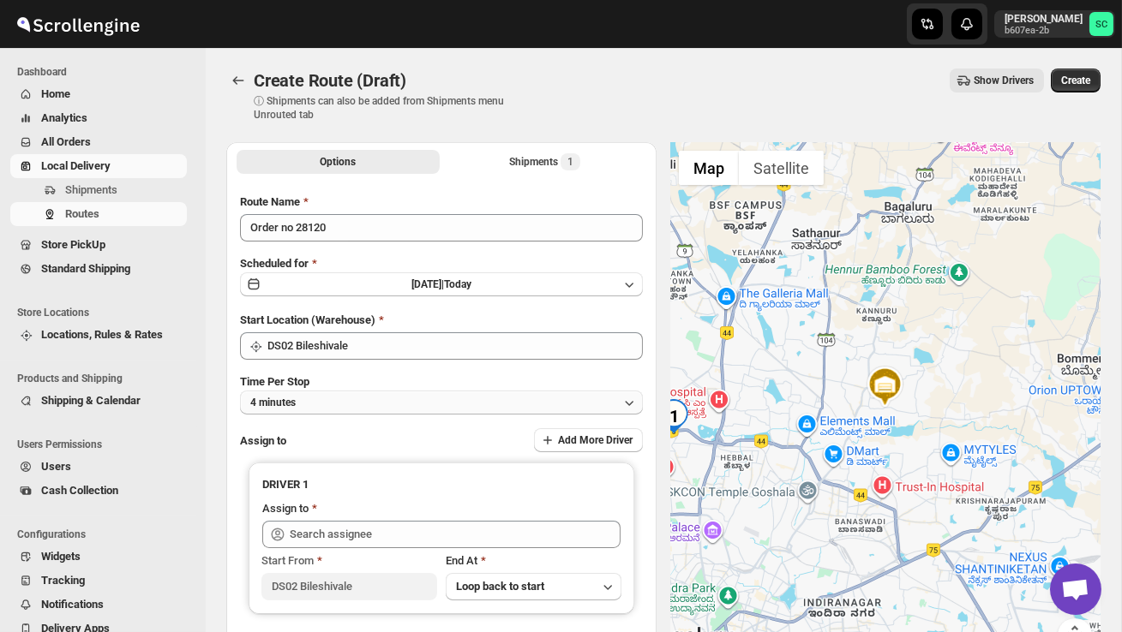
click at [395, 394] on button "4 minutes" at bounding box center [441, 403] width 403 height 24
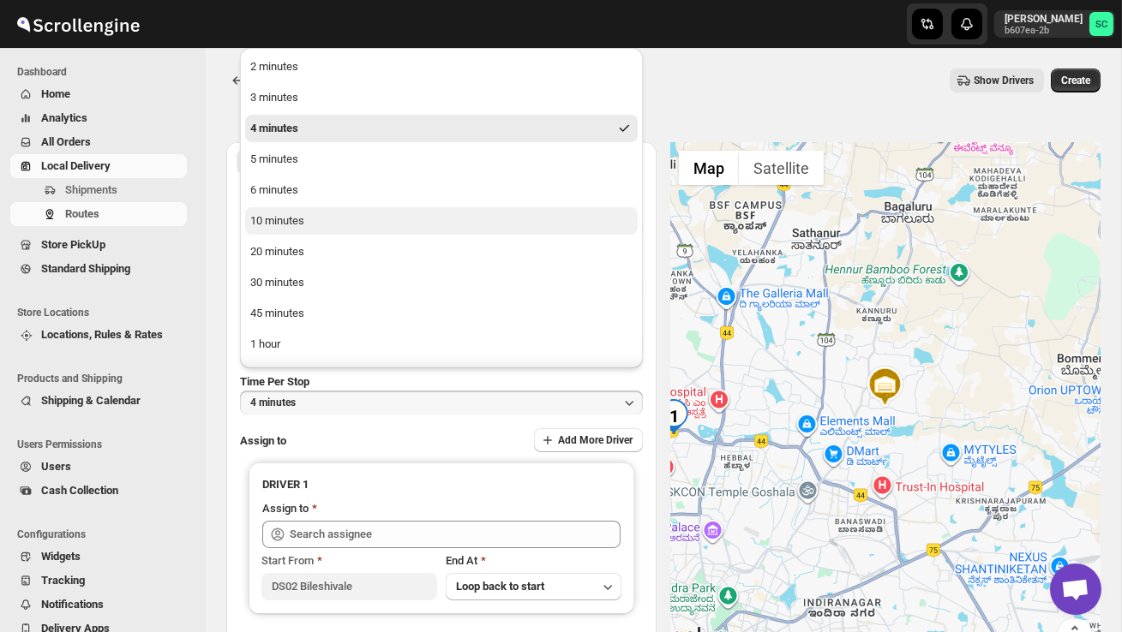
click at [314, 213] on button "10 minutes" at bounding box center [441, 220] width 392 height 27
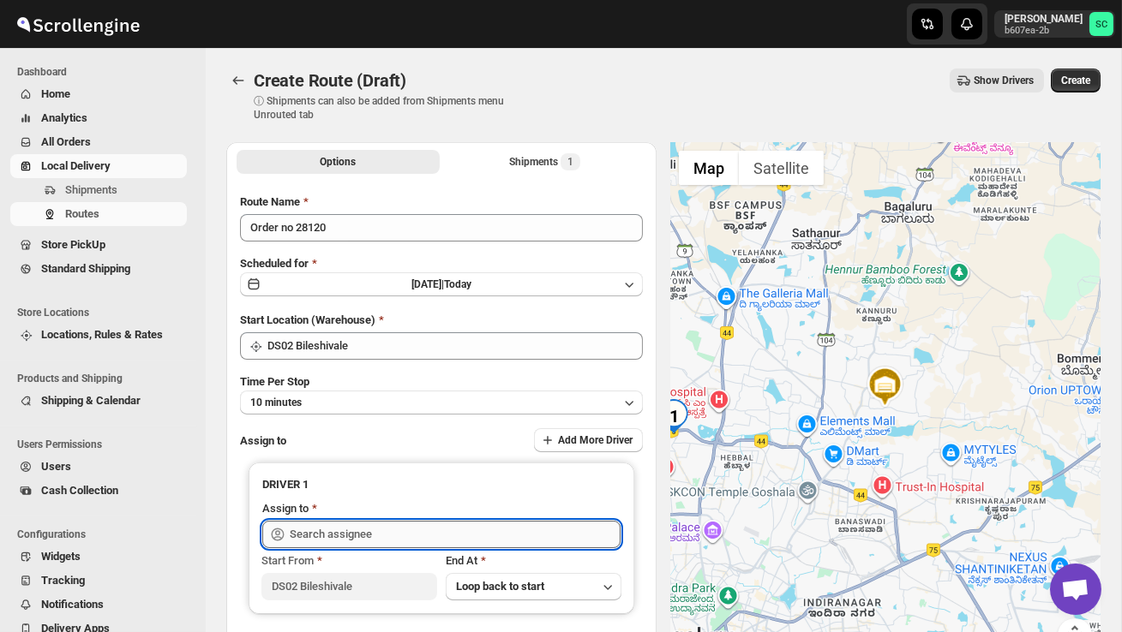
click at [343, 536] on input "text" at bounding box center [455, 534] width 331 height 27
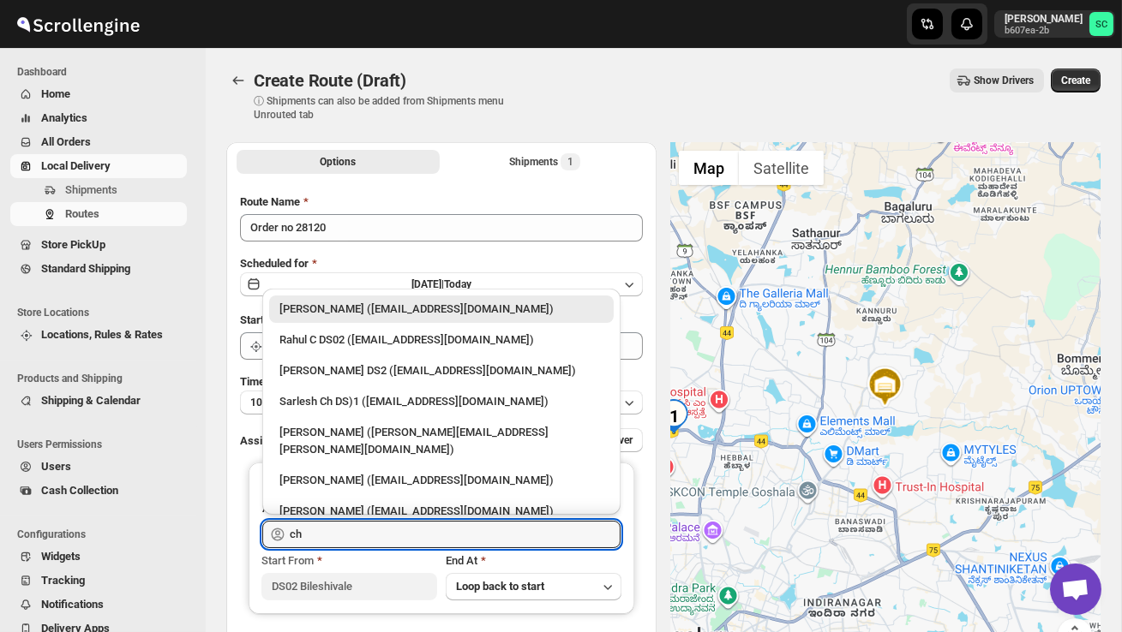
click at [354, 356] on li "CHANDRA BORO DS2 (vefabox262@javbing.com)" at bounding box center [441, 369] width 358 height 31
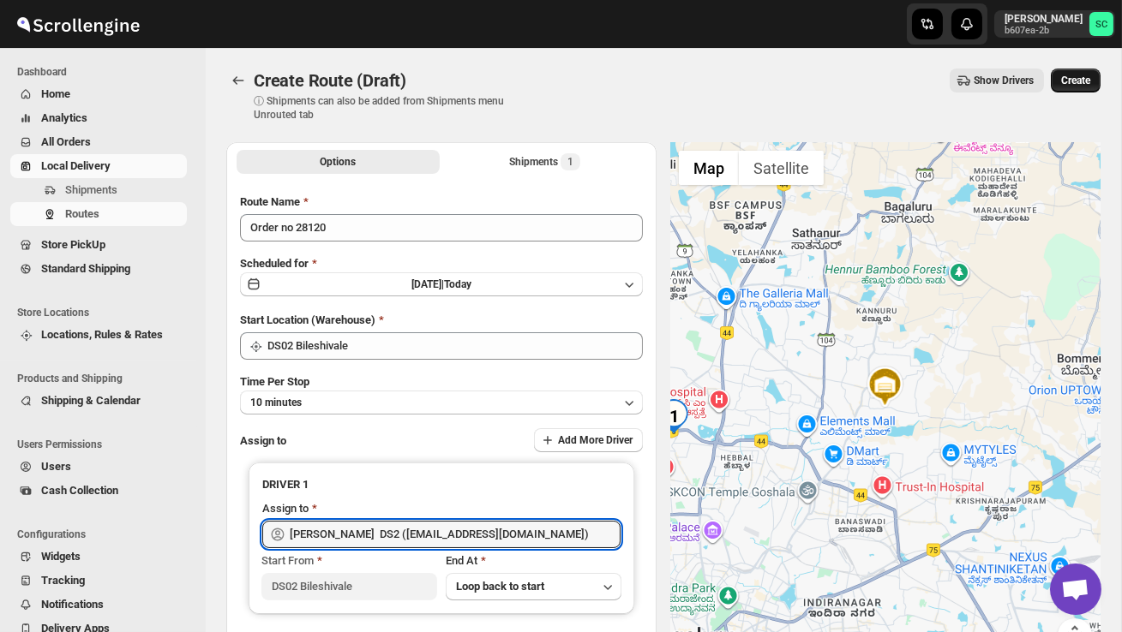
type input "CHANDRA BORO DS2 (vefabox262@javbing.com)"
click at [1069, 80] on span "Create" at bounding box center [1075, 81] width 29 height 14
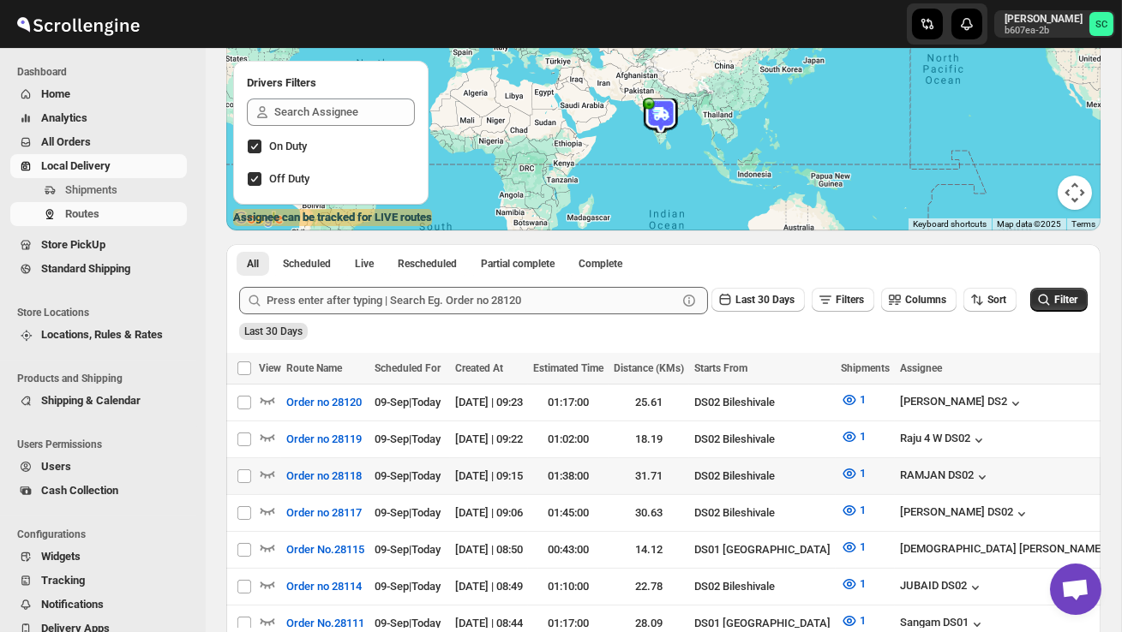
scroll to position [197, 0]
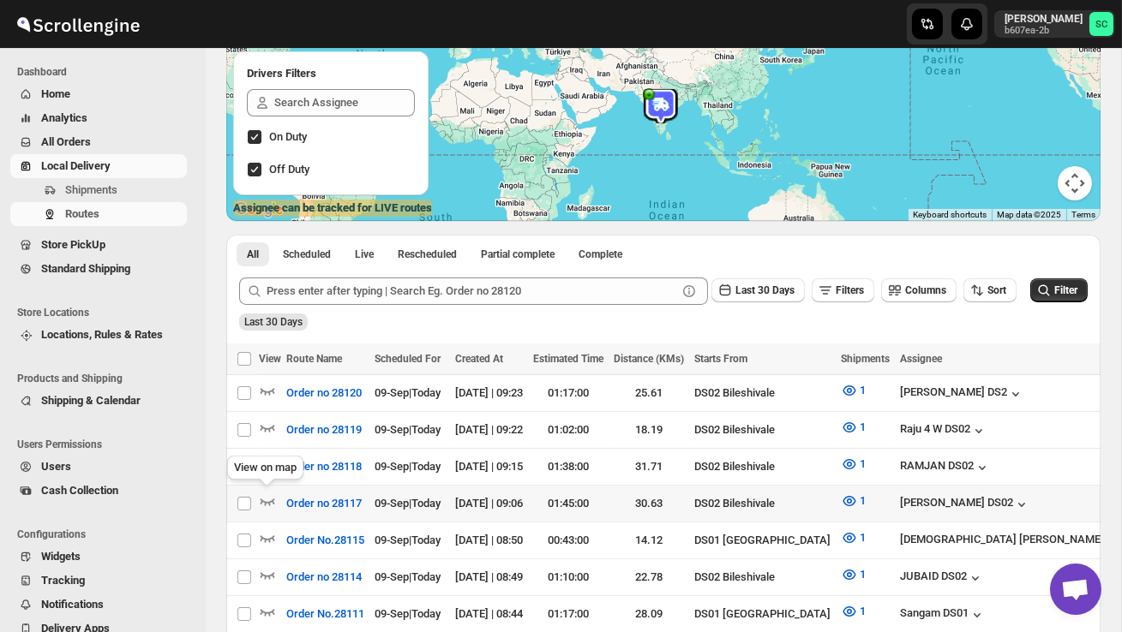
click at [258, 494] on td "Select route" at bounding box center [242, 504] width 33 height 37
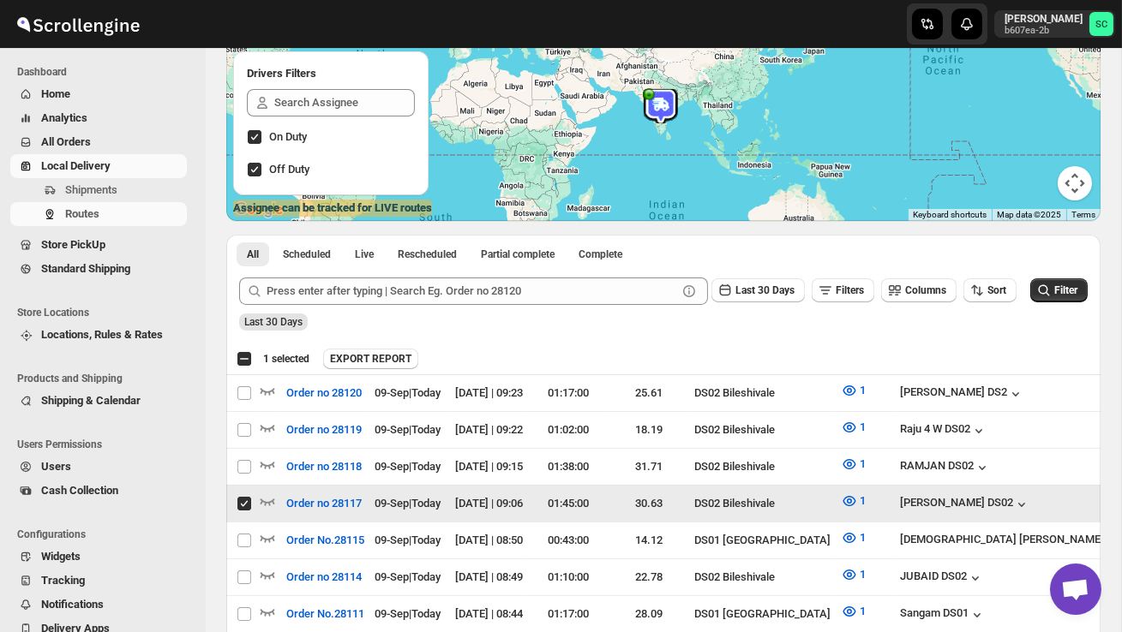
click at [237, 500] on input "Select route" at bounding box center [244, 504] width 14 height 14
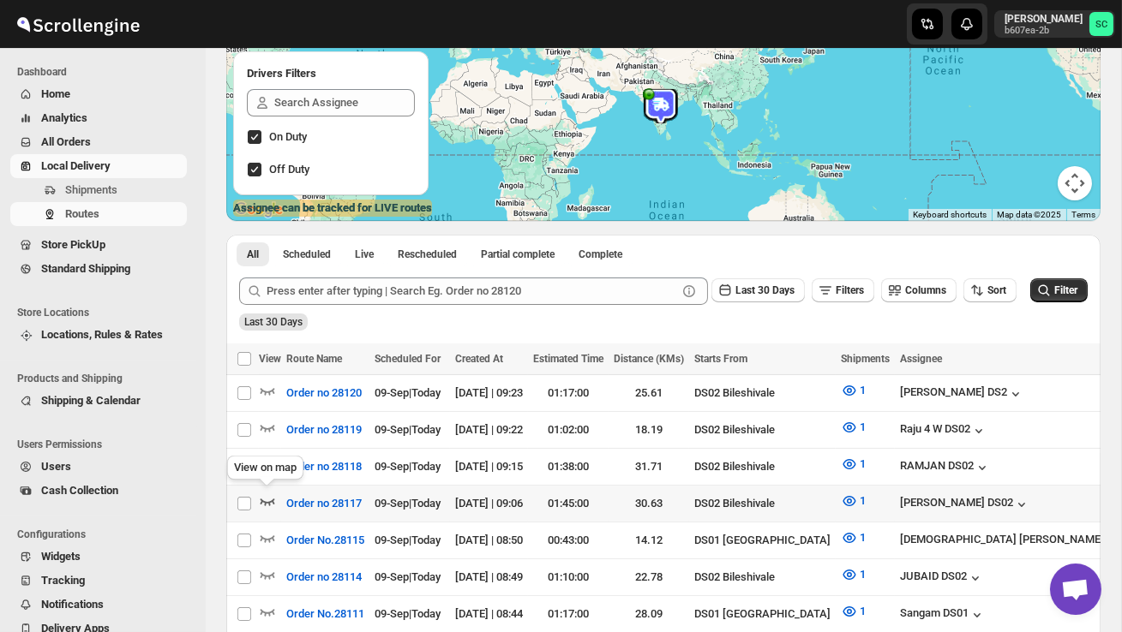
click at [262, 495] on icon "button" at bounding box center [267, 501] width 17 height 17
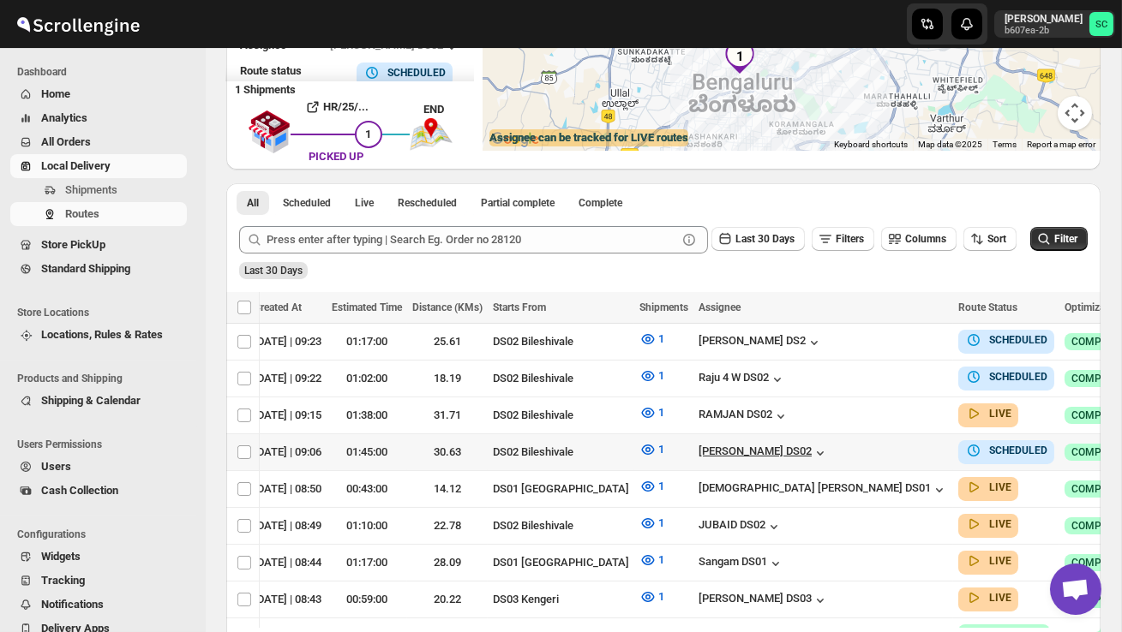
scroll to position [0, 247]
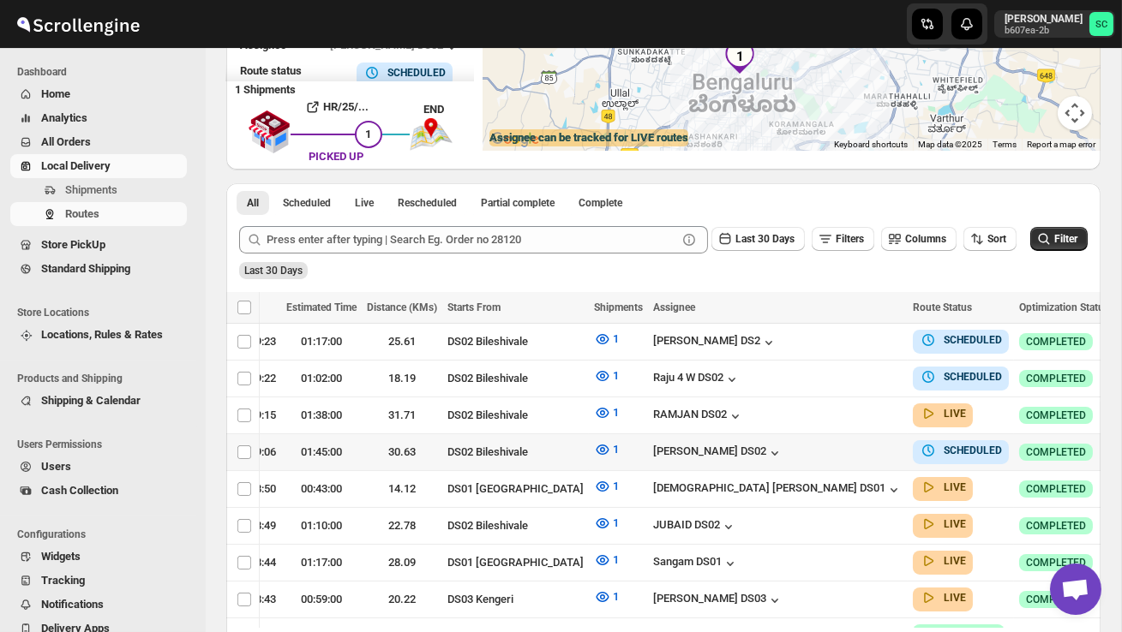
click at [1121, 443] on icon "button" at bounding box center [1130, 451] width 17 height 17
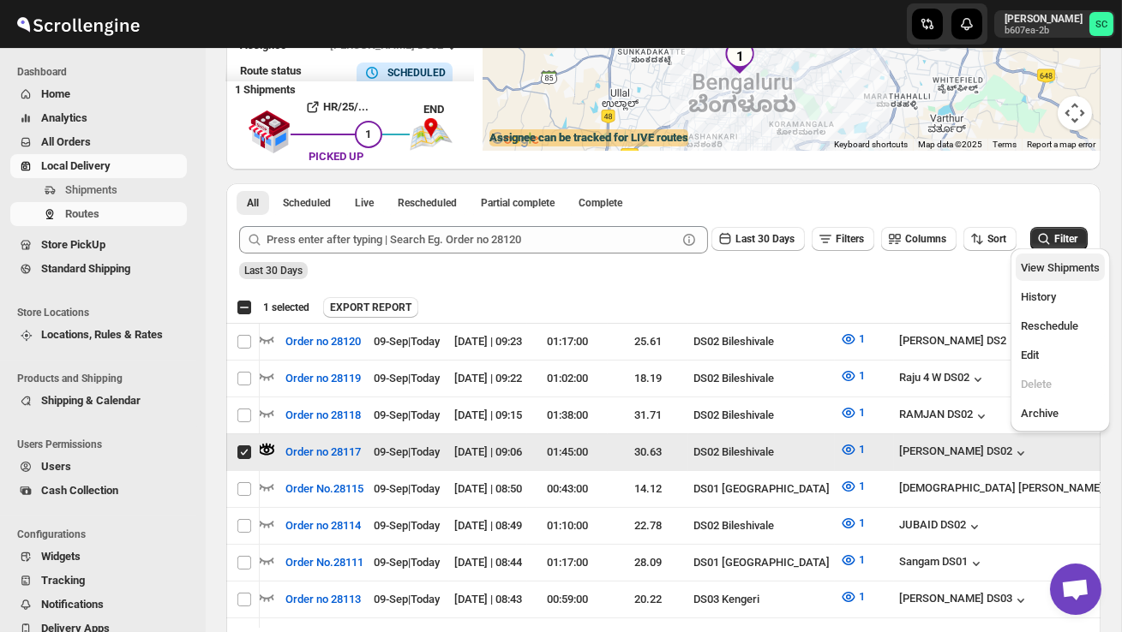
click at [1065, 256] on button "View Shipments" at bounding box center [1059, 267] width 89 height 27
checkbox input "false"
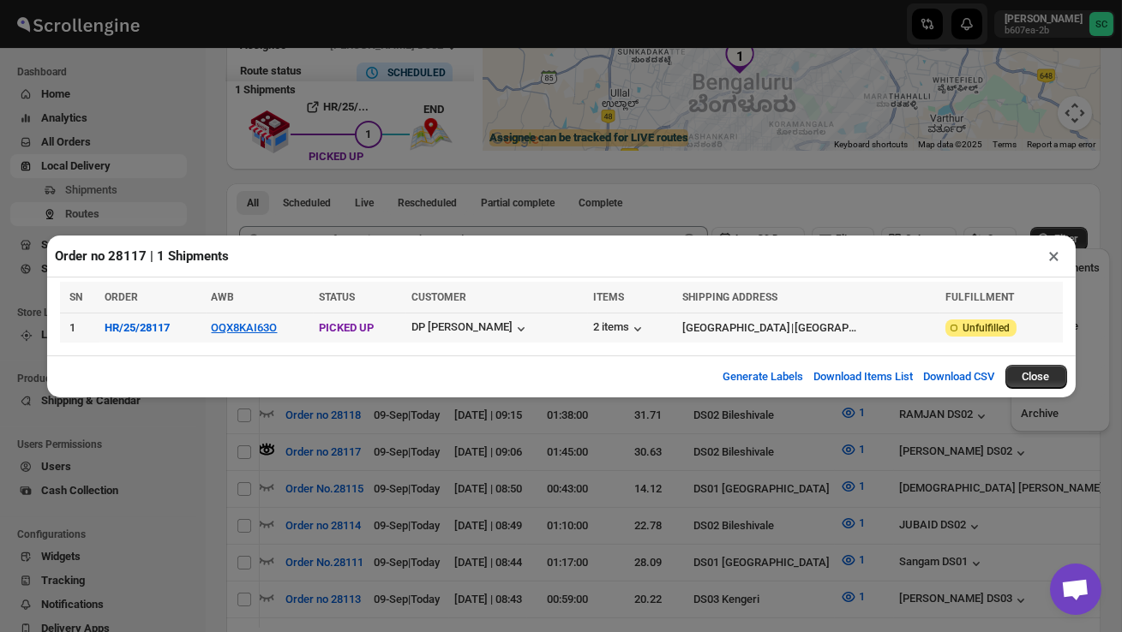
click at [348, 332] on span "PICKED UP" at bounding box center [346, 327] width 55 height 13
click at [242, 323] on button "OQX8KAI63O" at bounding box center [245, 327] width 66 height 13
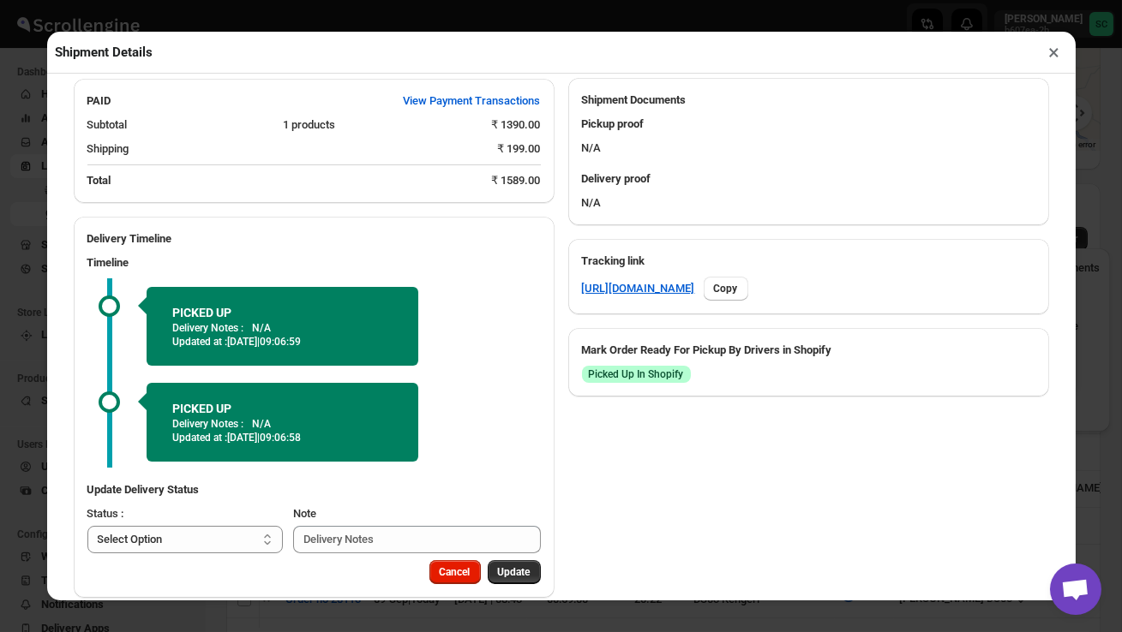
scroll to position [669, 0]
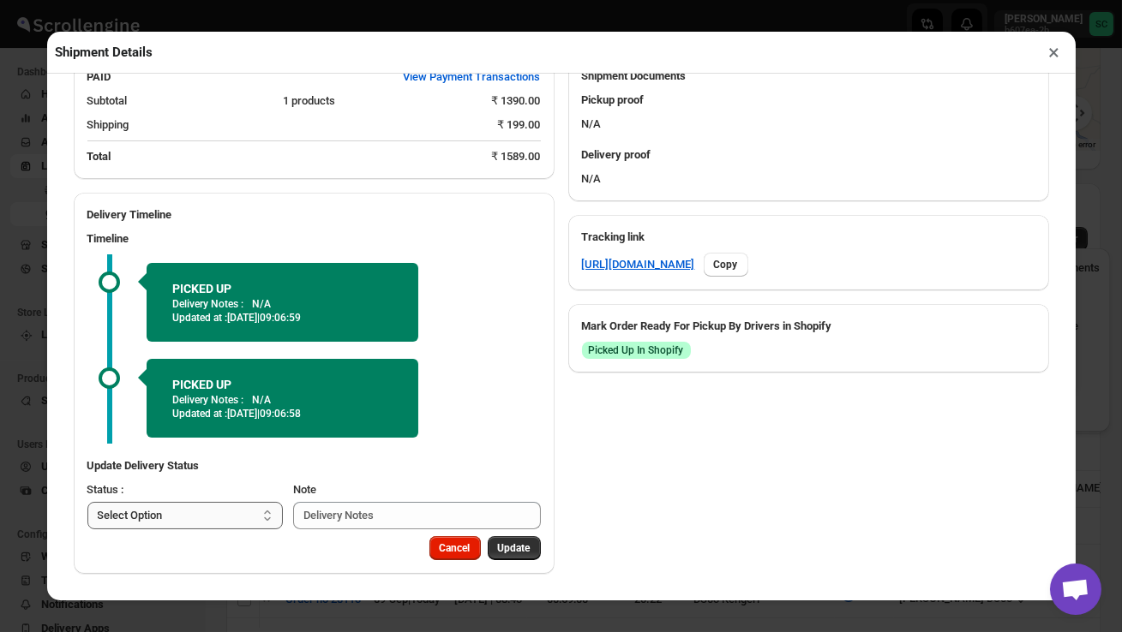
click at [243, 508] on select "Select Option PICKED UP OUT FOR DELIVERY RESCHEDULE DELIVERED CANCELLED" at bounding box center [185, 515] width 196 height 27
select select "OUT_FOR_DELIVERY"
click at [506, 554] on span "Update" at bounding box center [514, 549] width 33 height 14
select select
click at [1053, 54] on button "×" at bounding box center [1054, 52] width 25 height 24
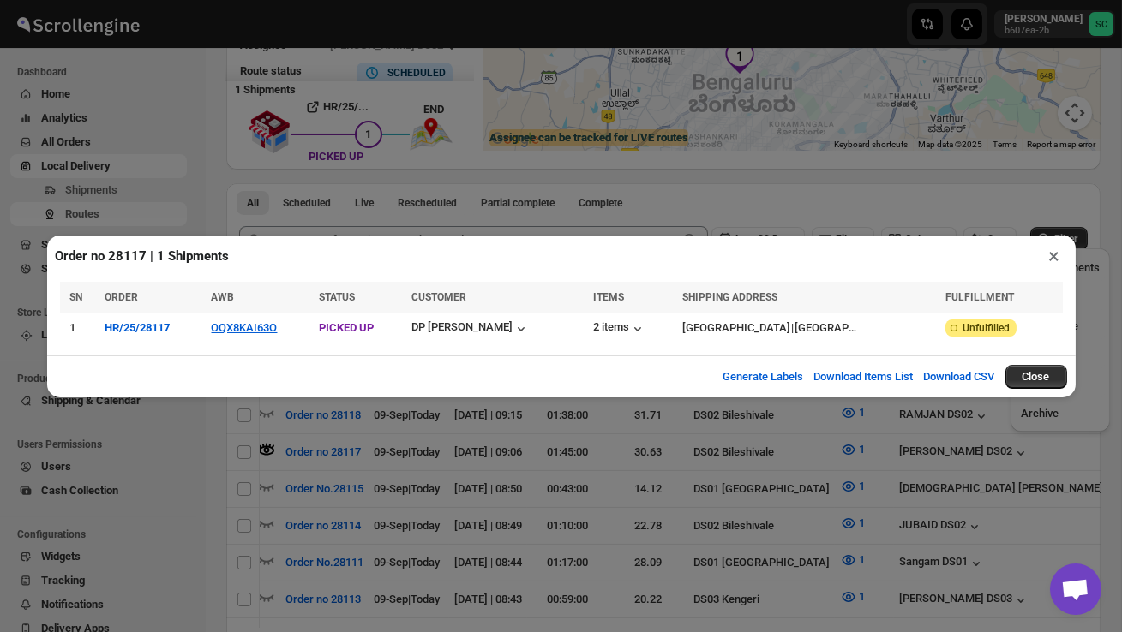
click at [1055, 262] on button "×" at bounding box center [1054, 256] width 25 height 24
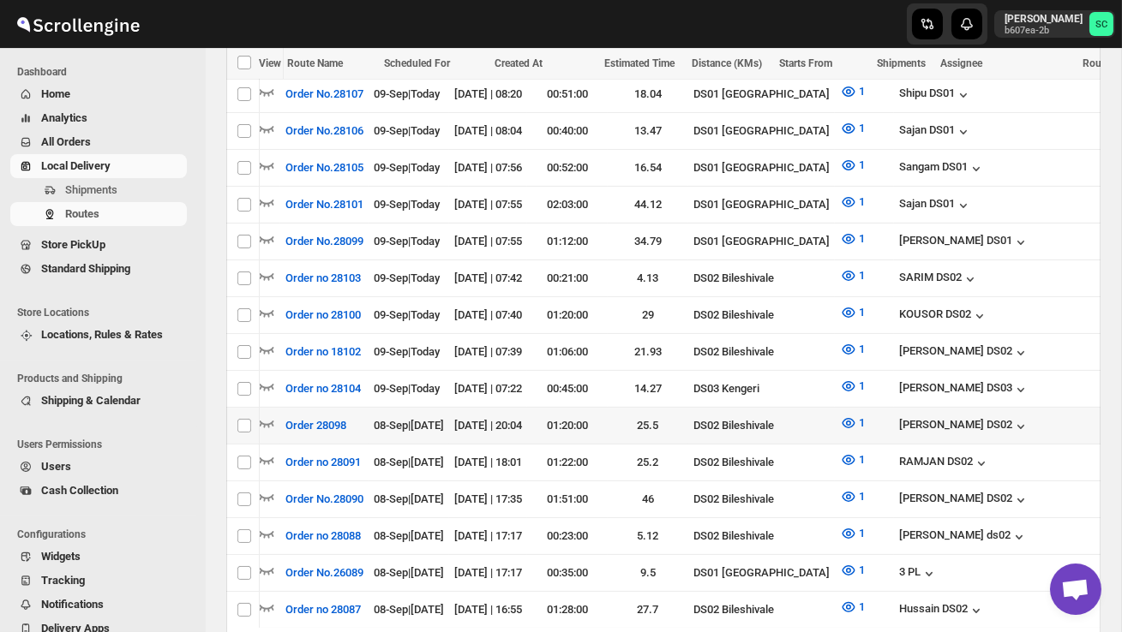
scroll to position [1017, 0]
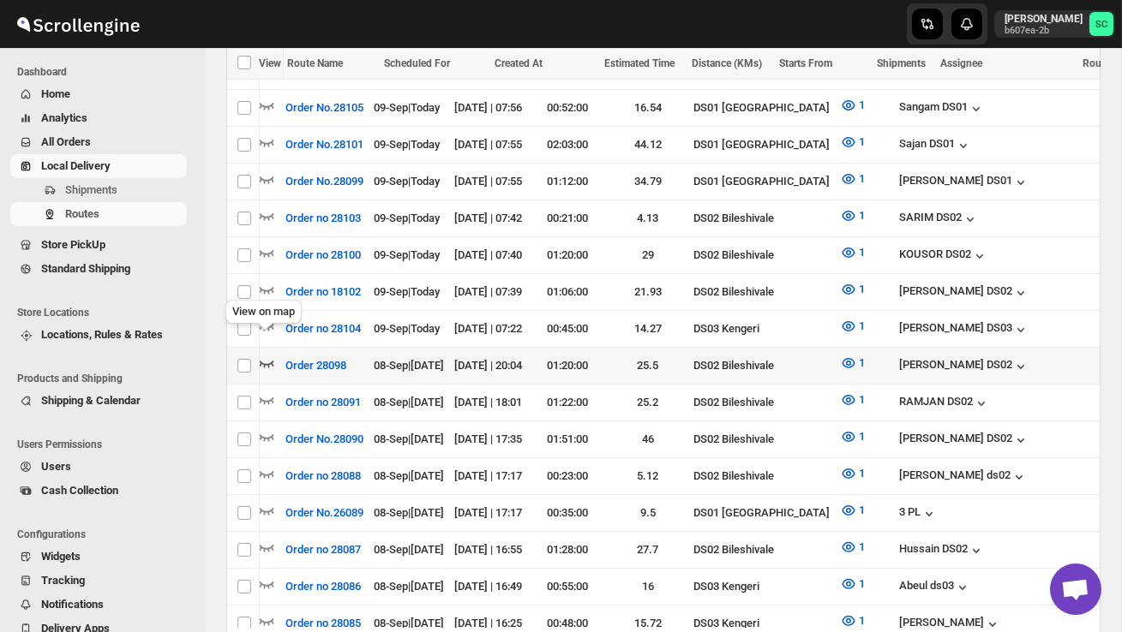
click at [261, 355] on icon "button" at bounding box center [266, 363] width 17 height 17
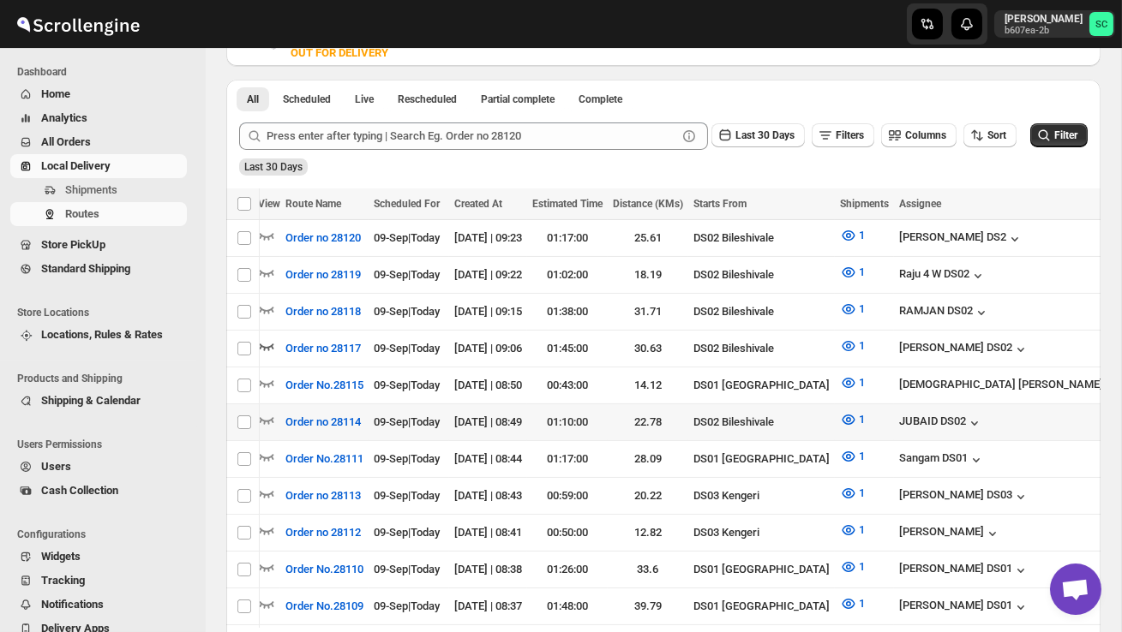
scroll to position [400, 0]
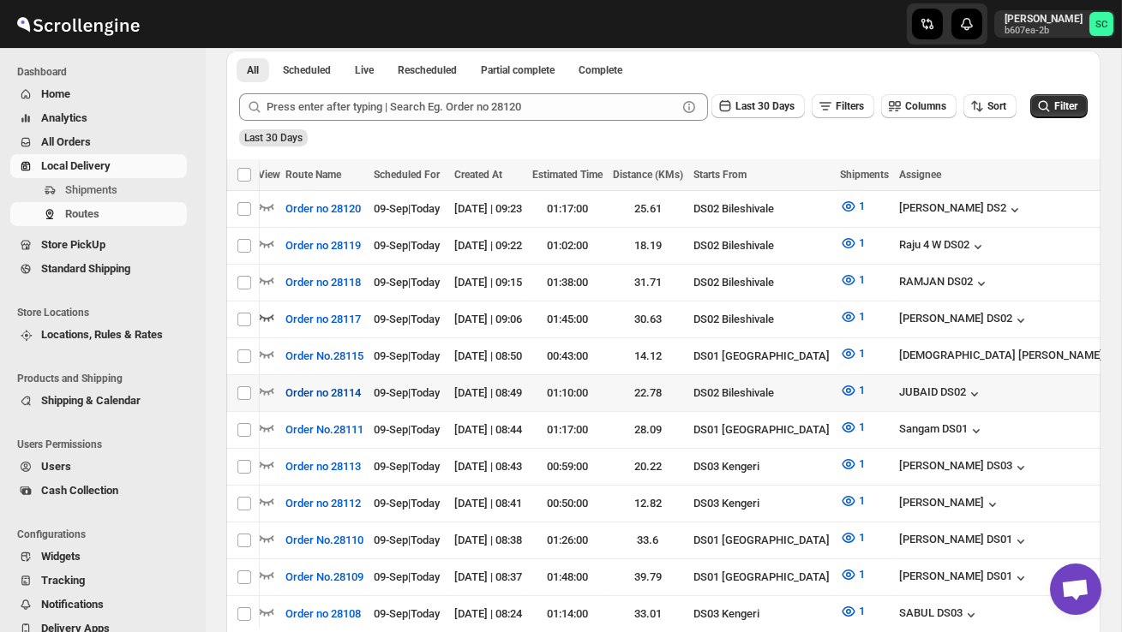
click at [276, 383] on button "Order no 28114" at bounding box center [323, 393] width 96 height 27
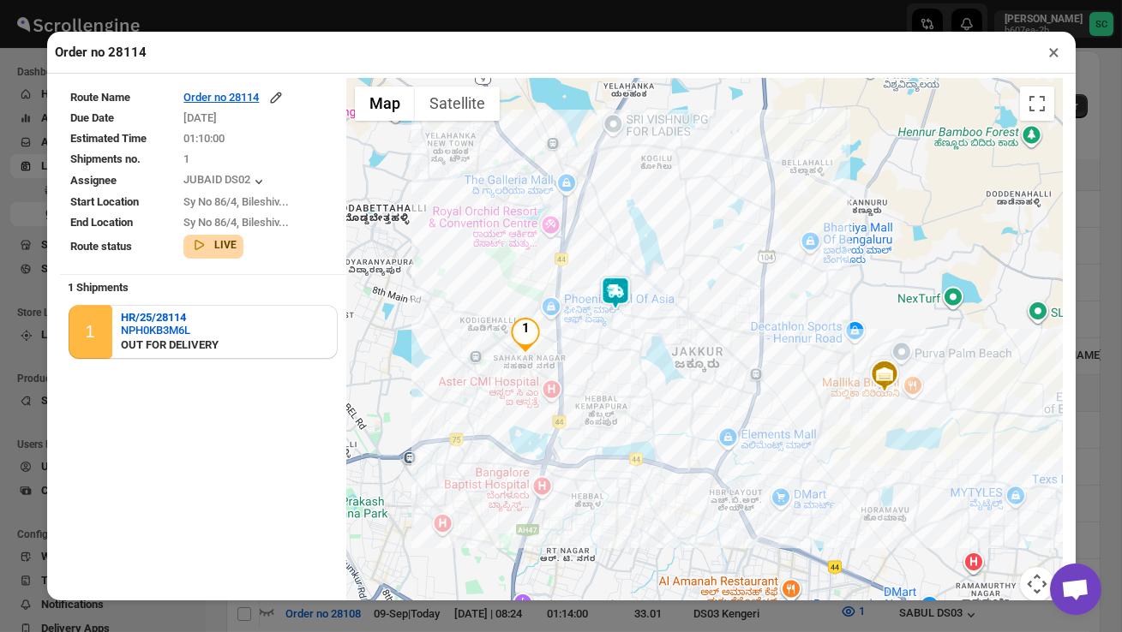
click at [1054, 57] on button "×" at bounding box center [1054, 52] width 25 height 24
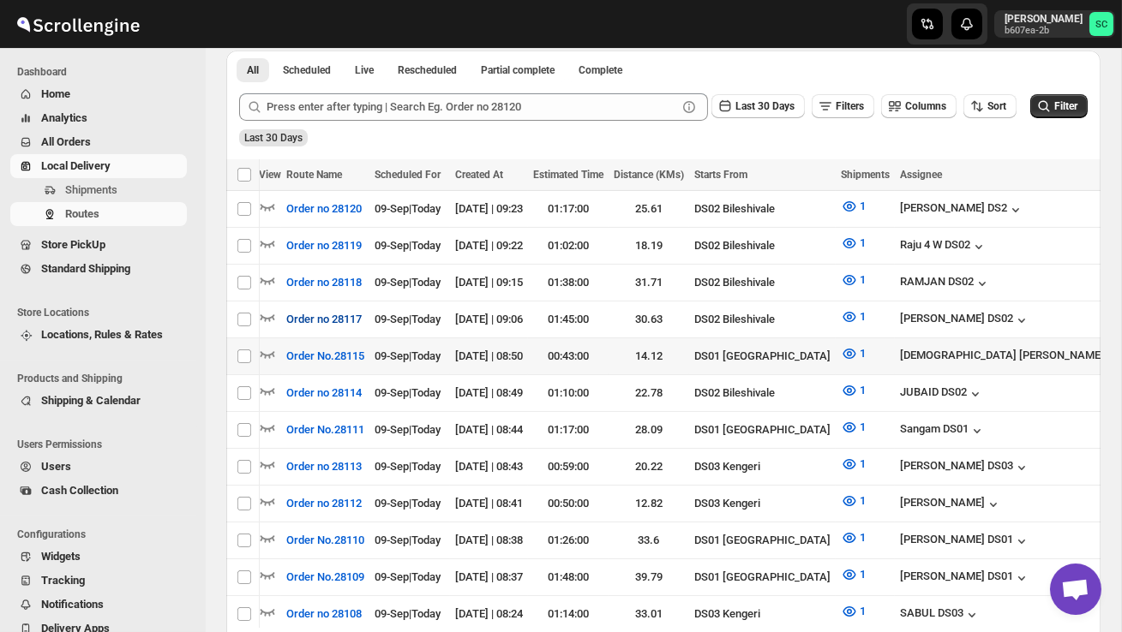
scroll to position [0, 1]
click at [273, 311] on icon "button" at bounding box center [266, 316] width 17 height 17
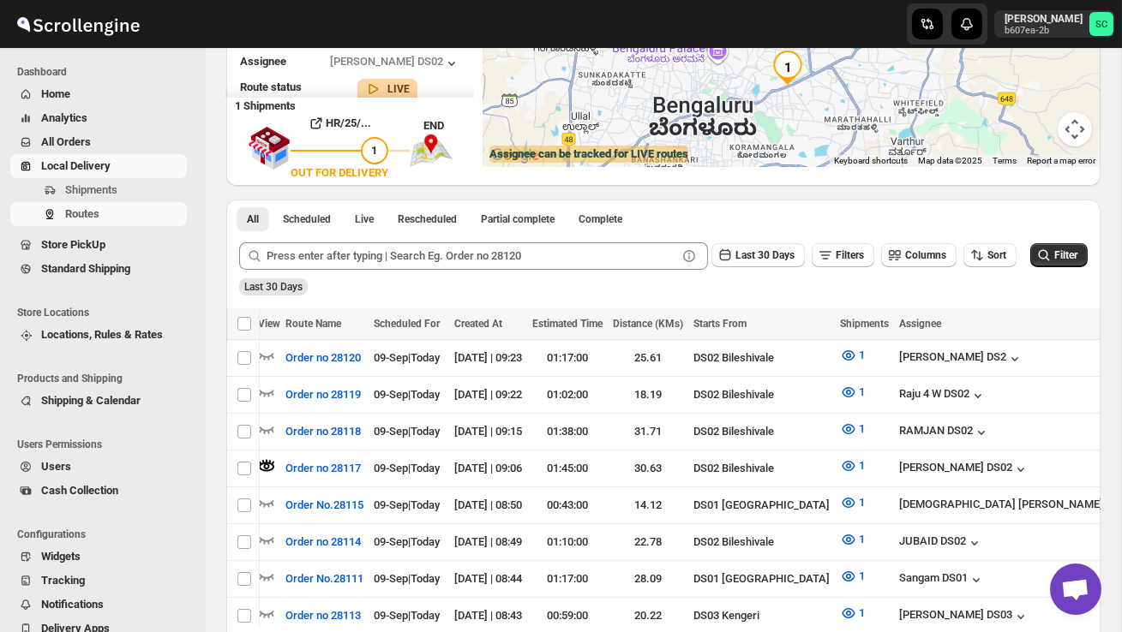
scroll to position [0, 0]
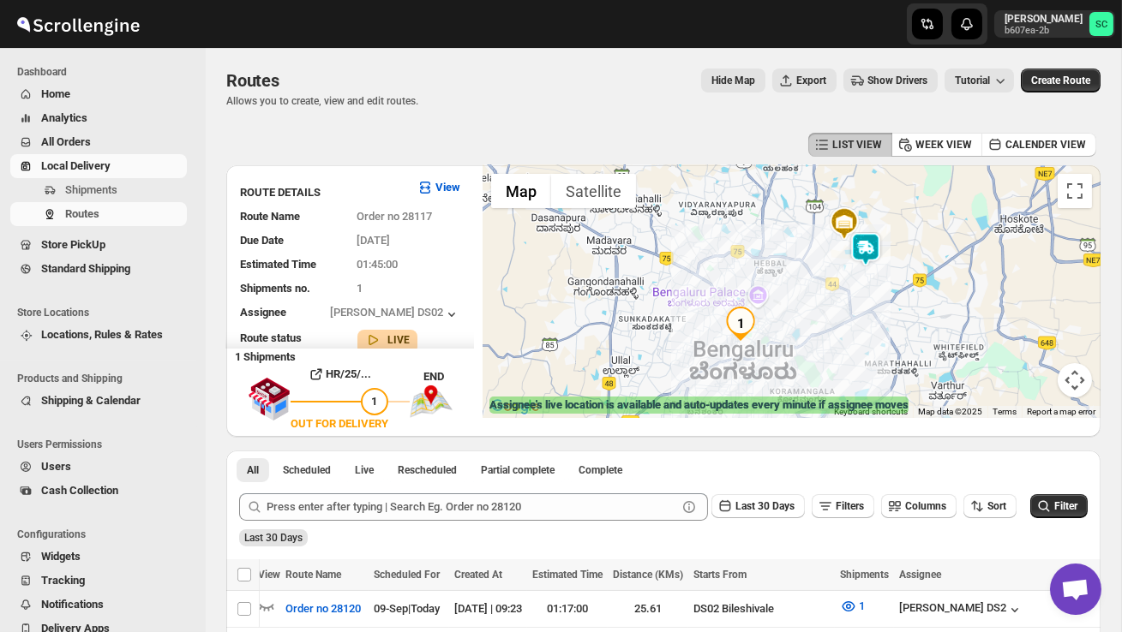
click at [873, 255] on img at bounding box center [865, 249] width 34 height 34
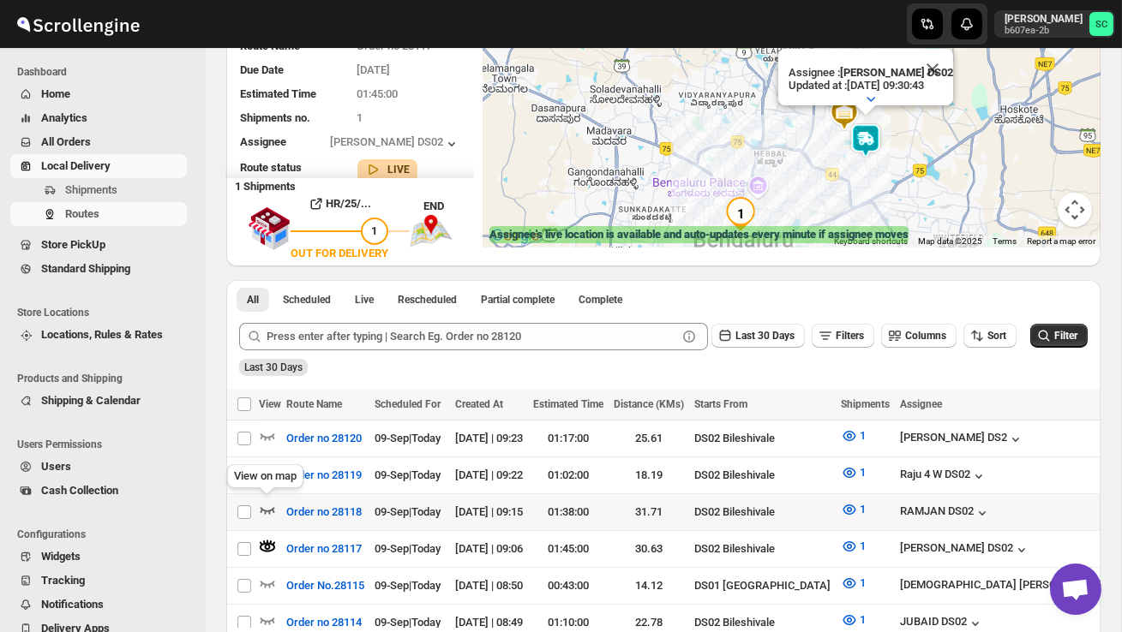
click at [262, 506] on icon "button" at bounding box center [267, 509] width 17 height 17
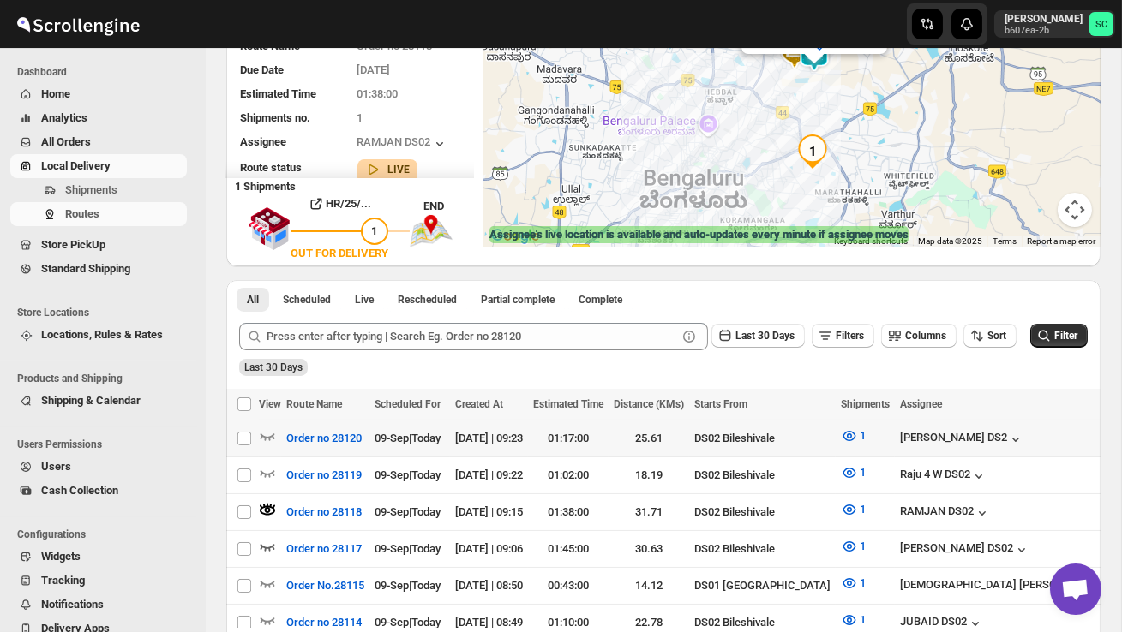
scroll to position [173, 0]
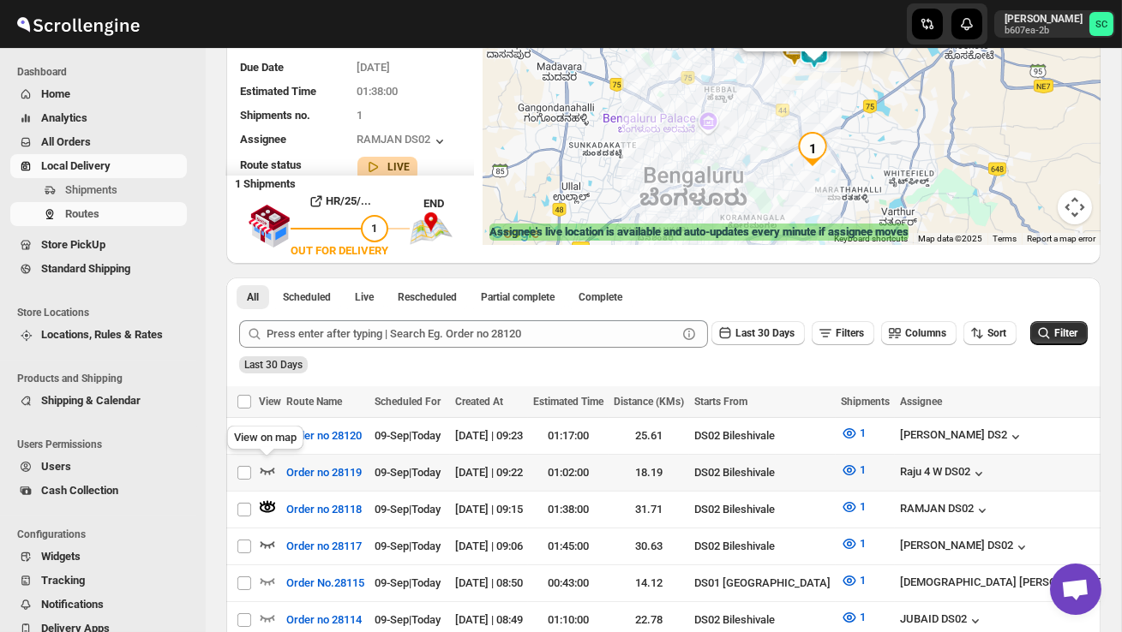
click at [267, 469] on icon "button" at bounding box center [267, 470] width 17 height 17
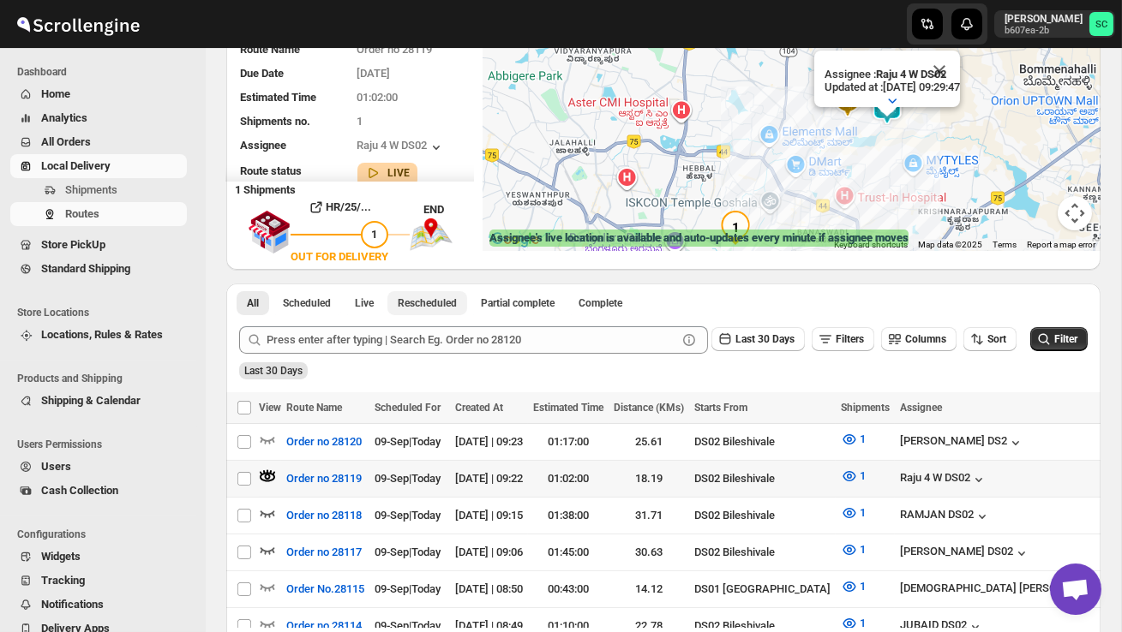
scroll to position [171, 0]
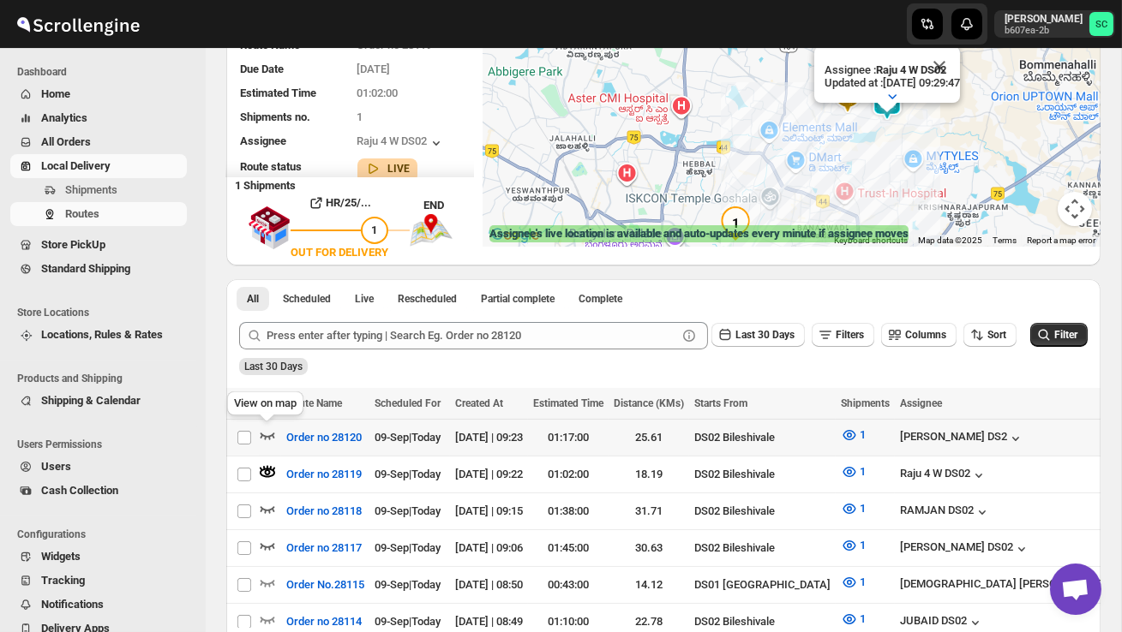
click at [264, 432] on icon "button" at bounding box center [267, 435] width 17 height 17
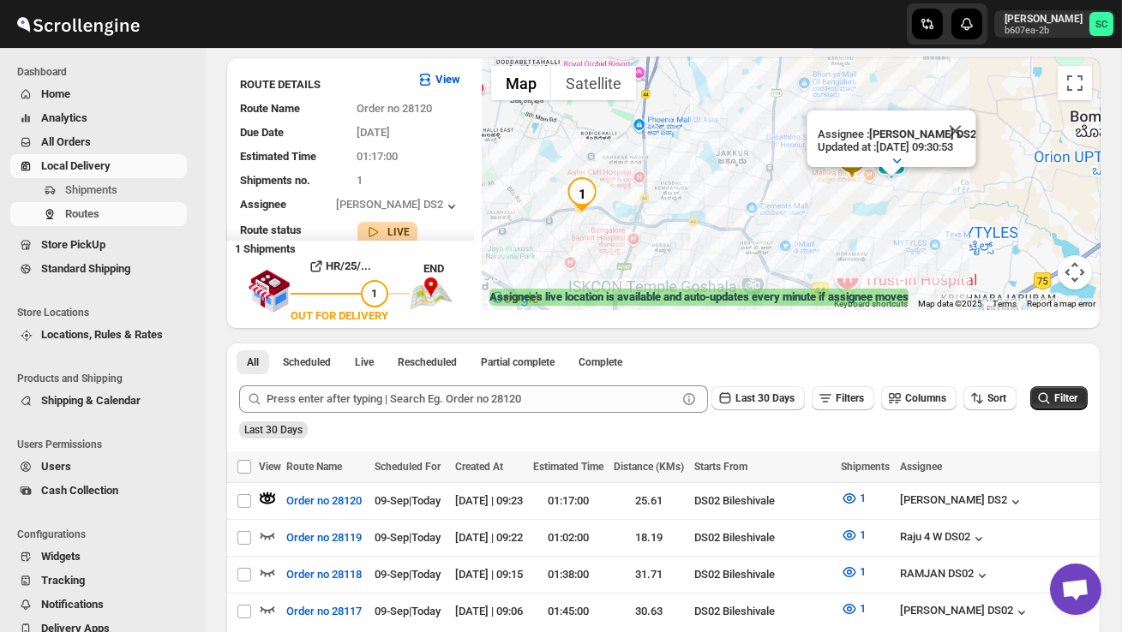
scroll to position [0, 0]
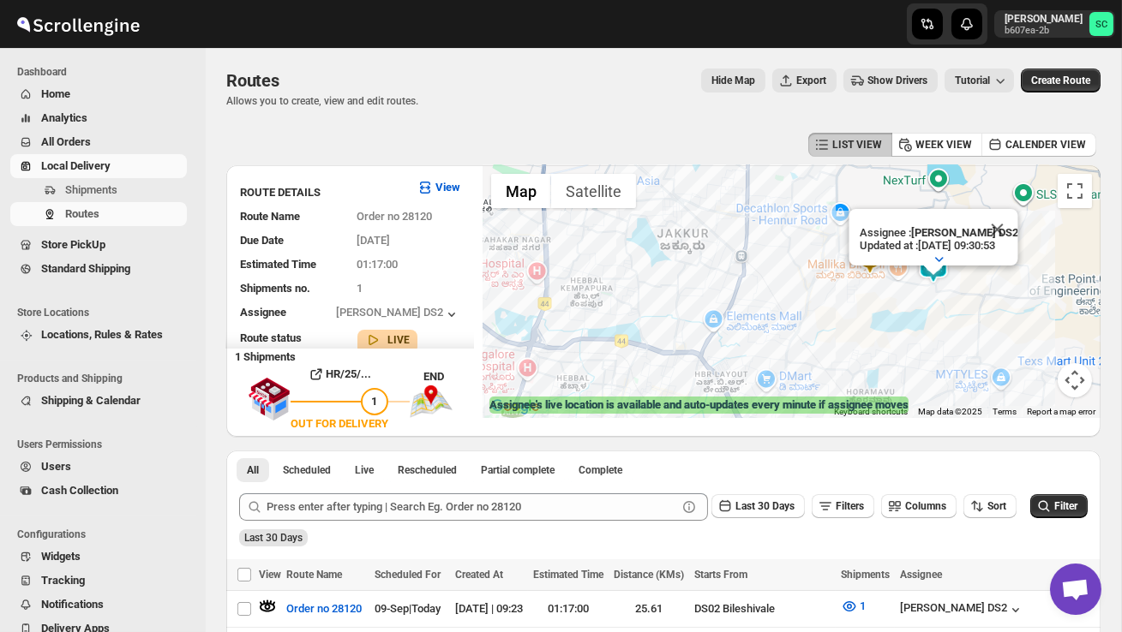
drag, startPoint x: 842, startPoint y: 293, endPoint x: 701, endPoint y: 292, distance: 141.4
click at [701, 292] on div "Assignee : CHANDRA BORO DS2 Updated at : 09/09/2025, 09:30:53 Duty mode Enabled…" at bounding box center [791, 291] width 618 height 253
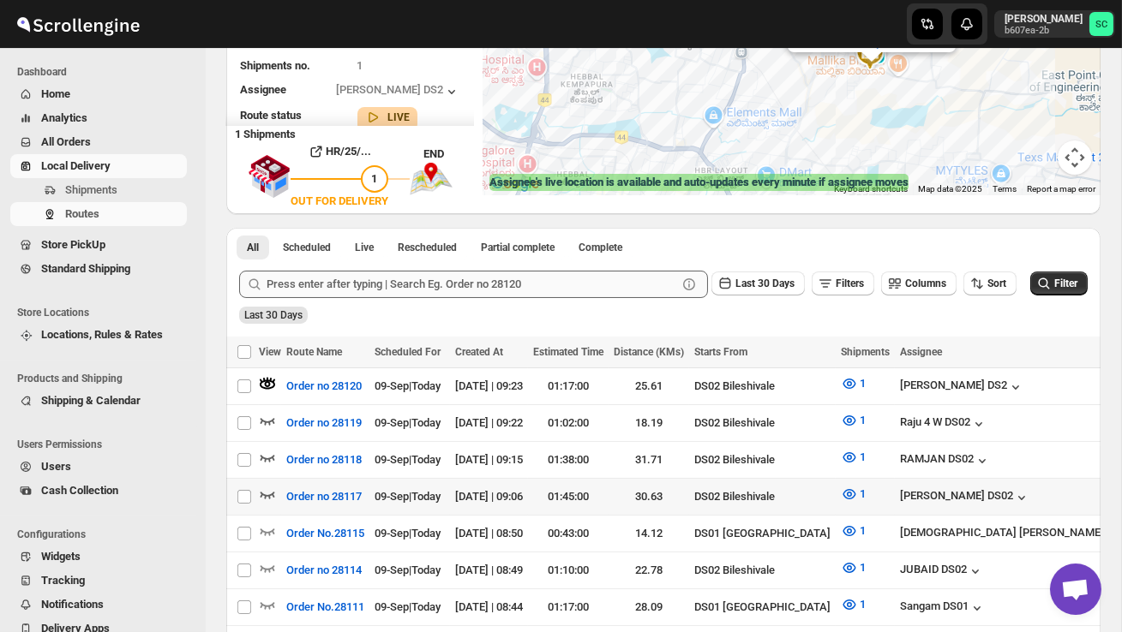
scroll to position [225, 0]
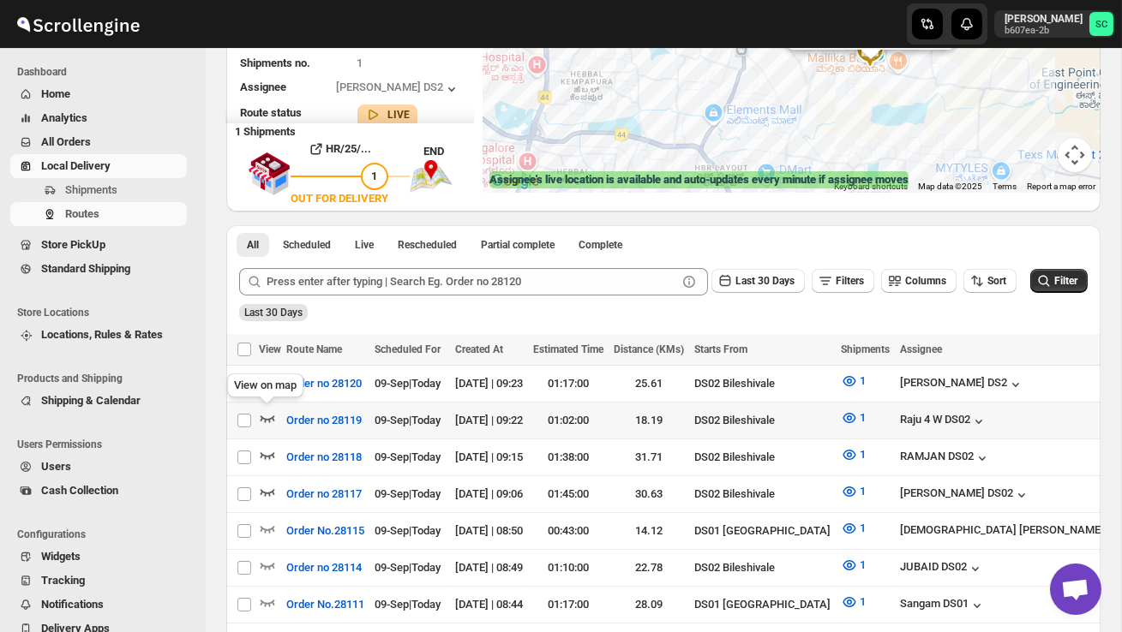
click at [266, 412] on icon "button" at bounding box center [267, 418] width 17 height 17
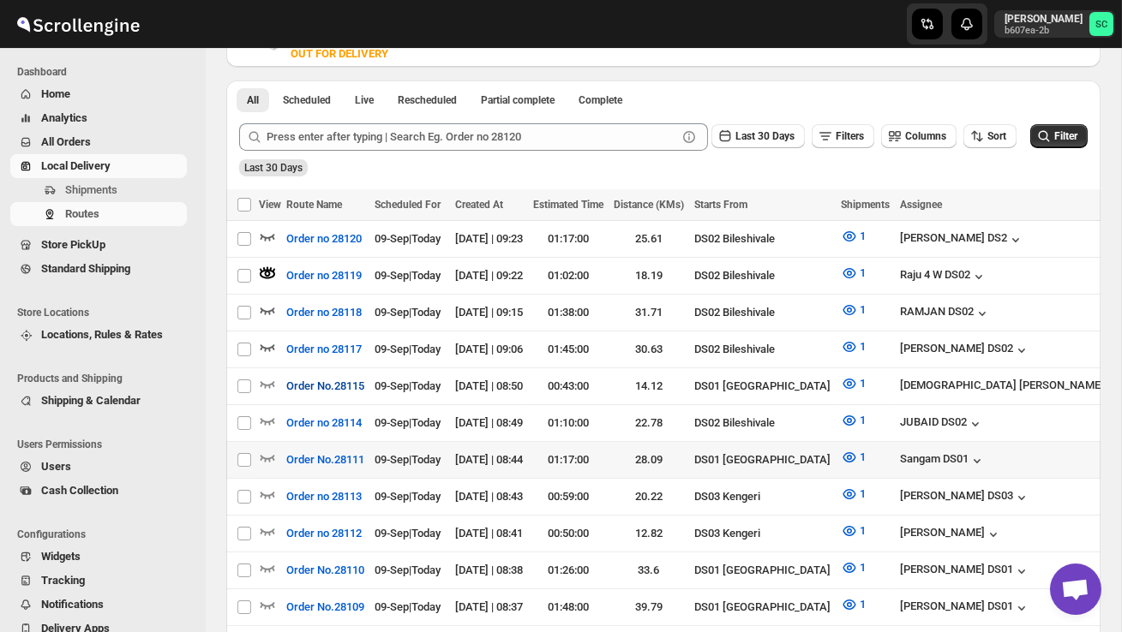
scroll to position [375, 0]
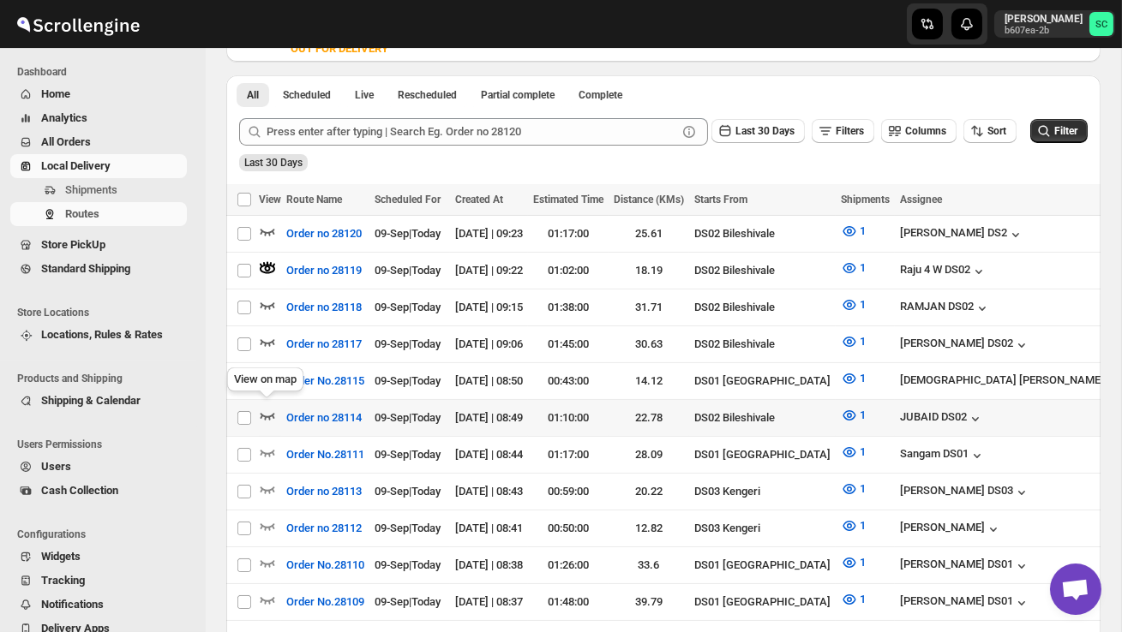
click at [269, 410] on icon "button" at bounding box center [267, 415] width 17 height 17
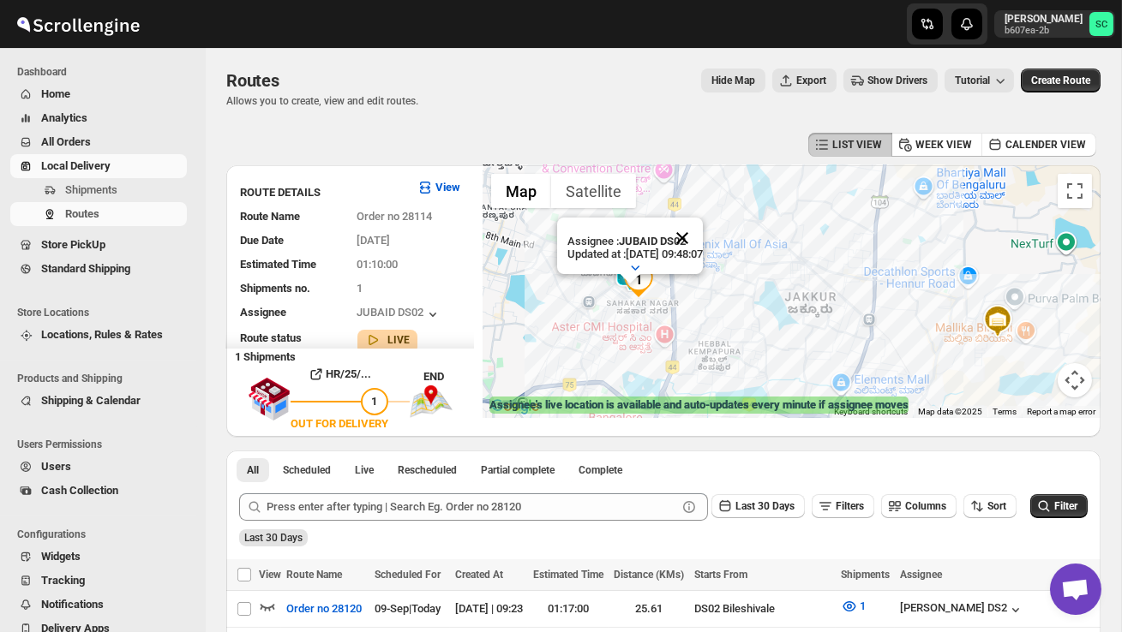
click at [703, 242] on button "Close" at bounding box center [681, 238] width 41 height 41
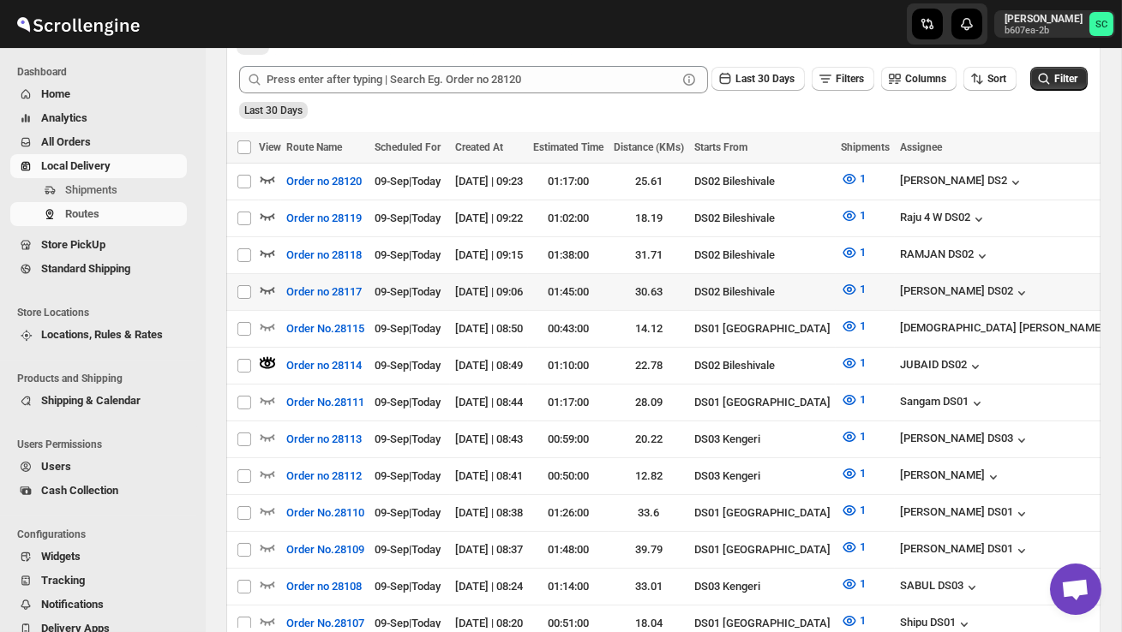
scroll to position [422, 0]
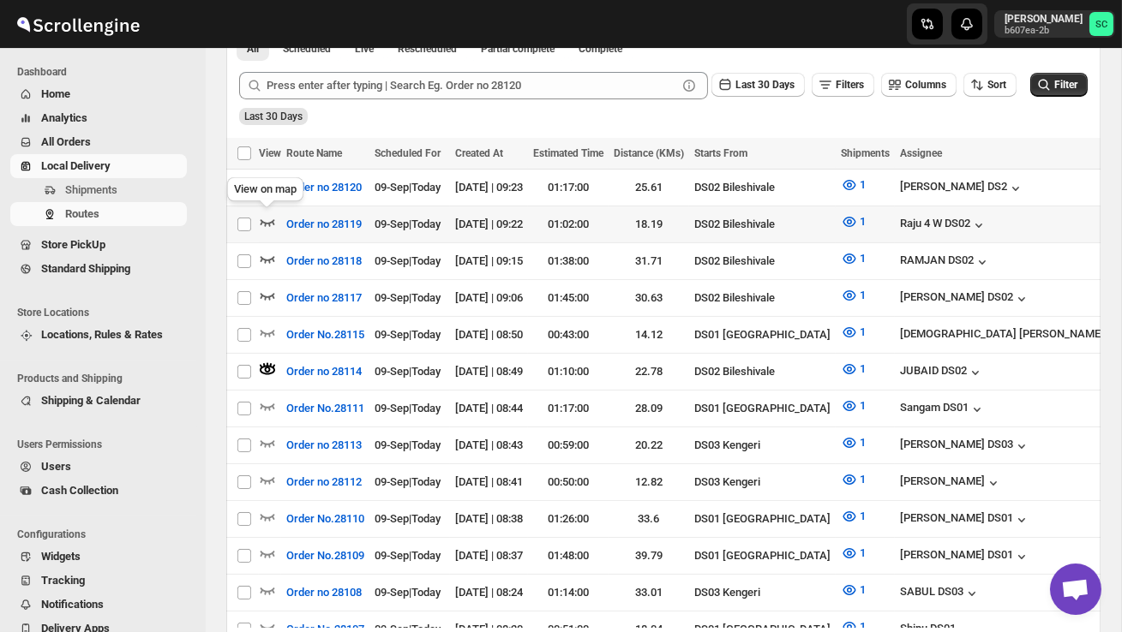
click at [264, 218] on icon "button" at bounding box center [267, 221] width 17 height 17
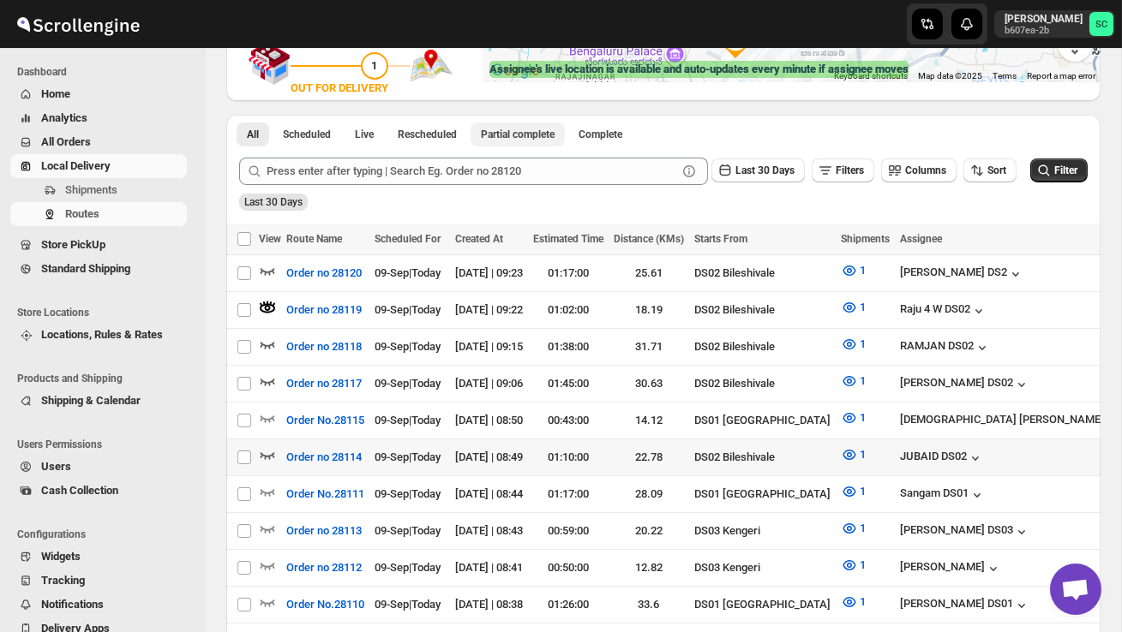
scroll to position [343, 0]
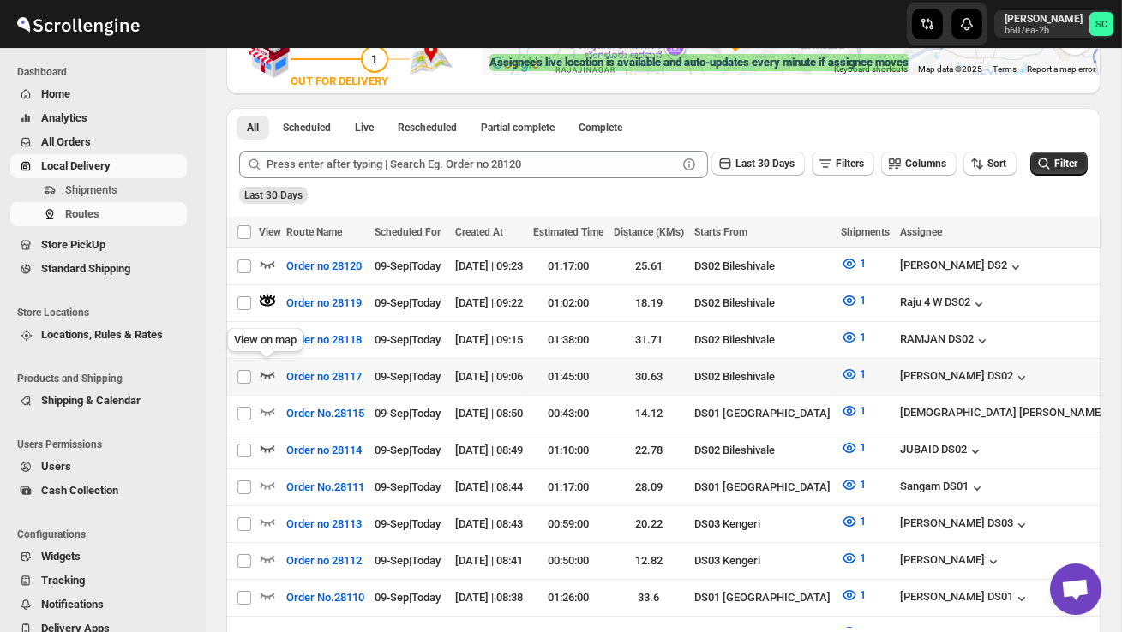
click at [261, 372] on icon "button" at bounding box center [267, 375] width 15 height 7
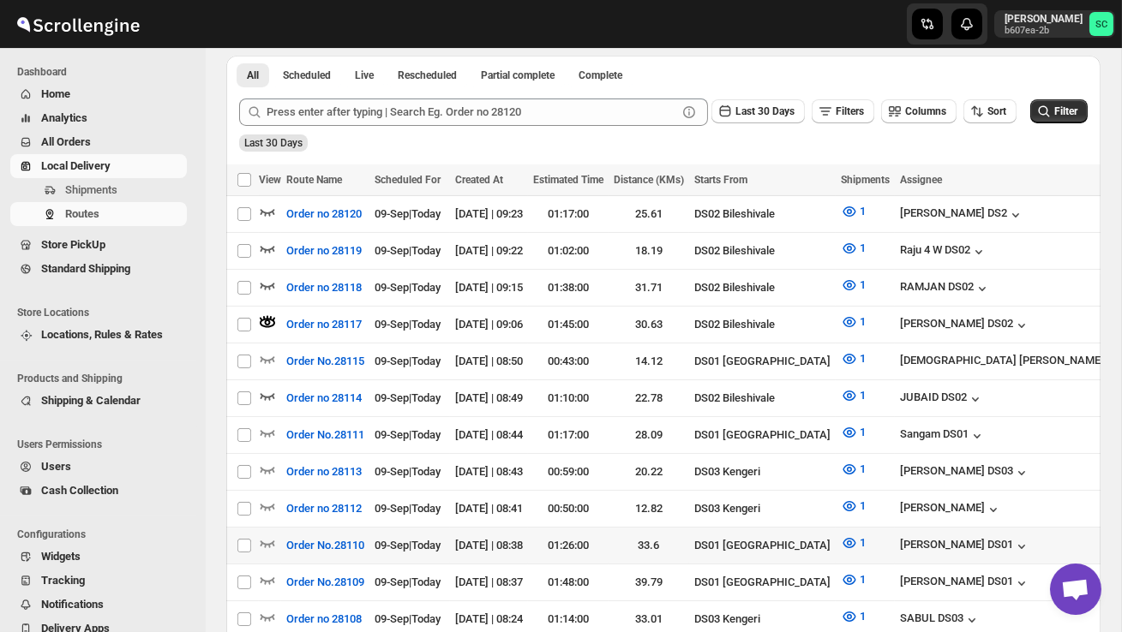
scroll to position [380, 0]
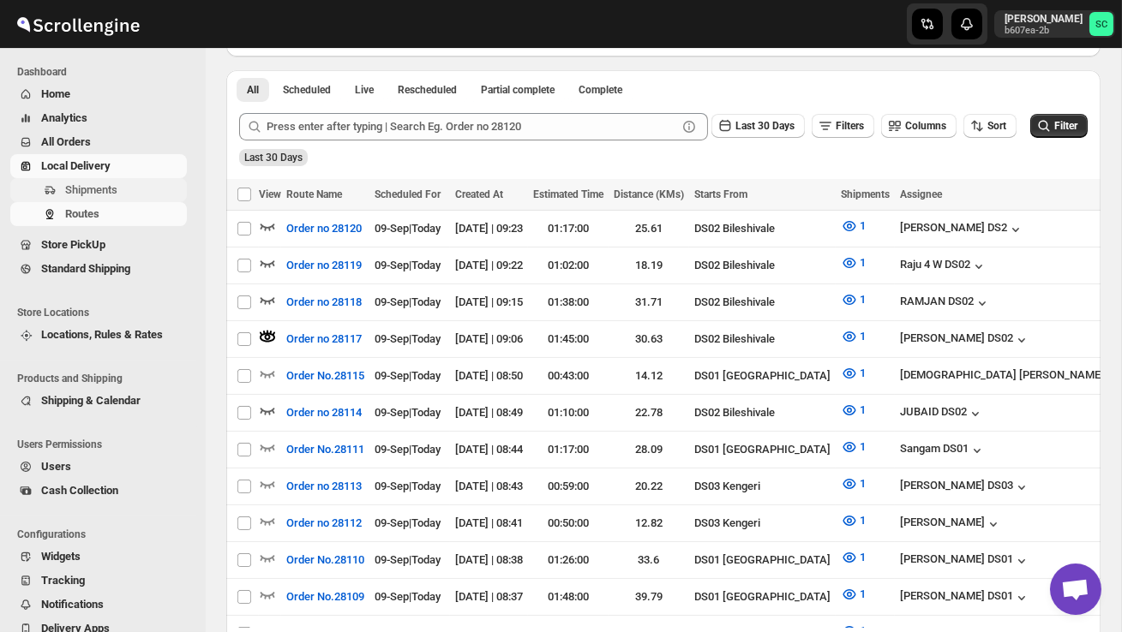
click at [104, 187] on span "Shipments" at bounding box center [91, 189] width 52 height 13
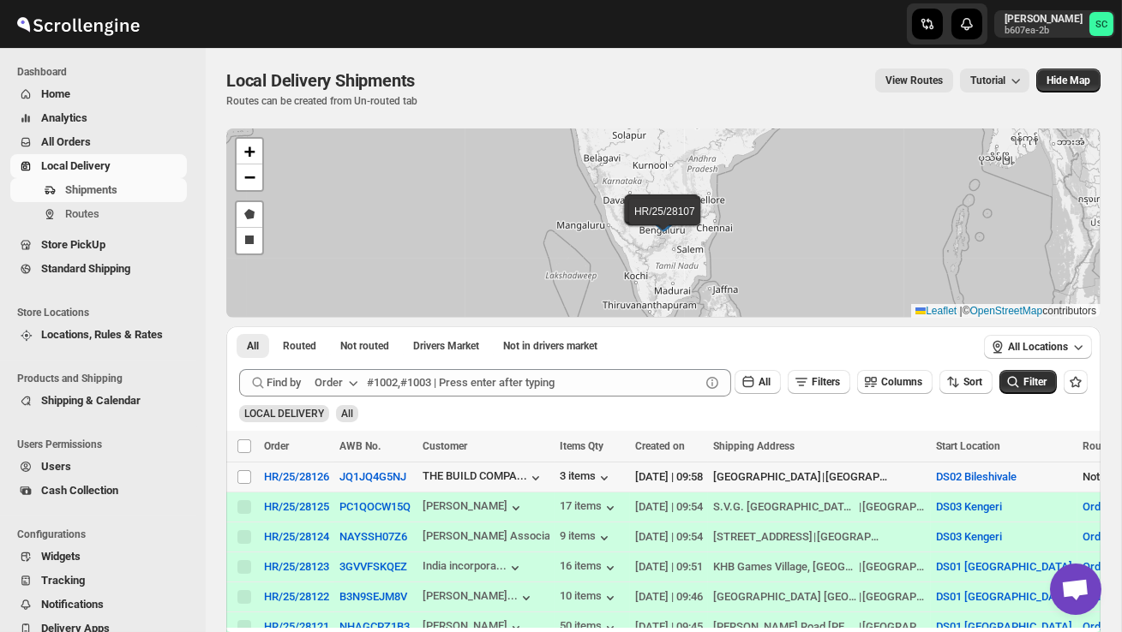
click at [253, 478] on div "Select shipment" at bounding box center [244, 477] width 17 height 15
checkbox input "true"
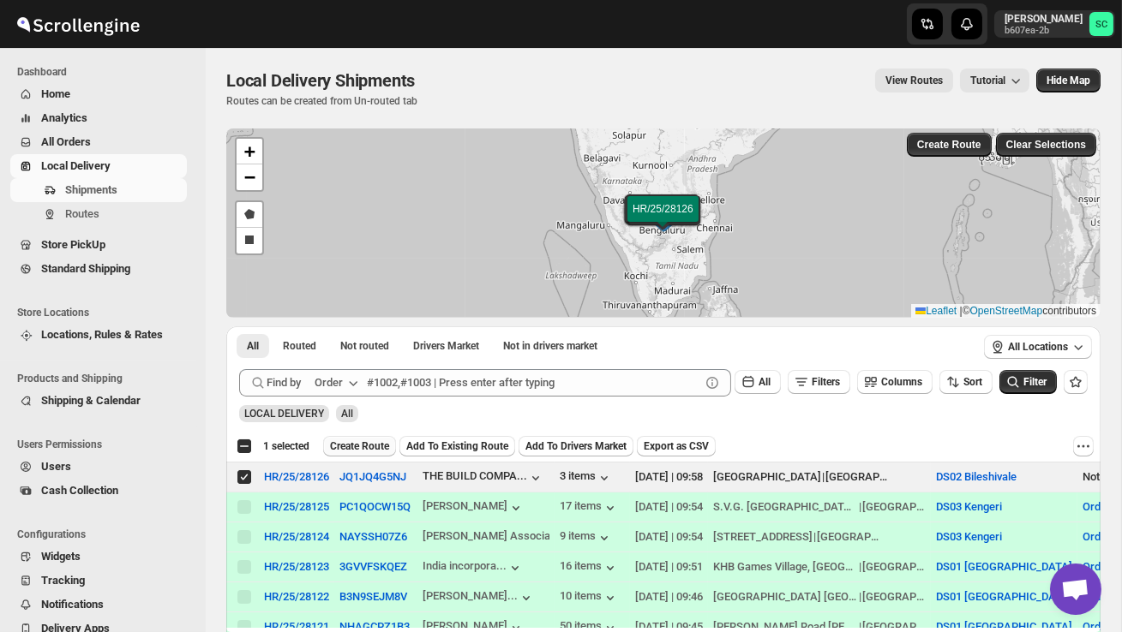
click at [344, 450] on span "Create Route" at bounding box center [359, 447] width 59 height 14
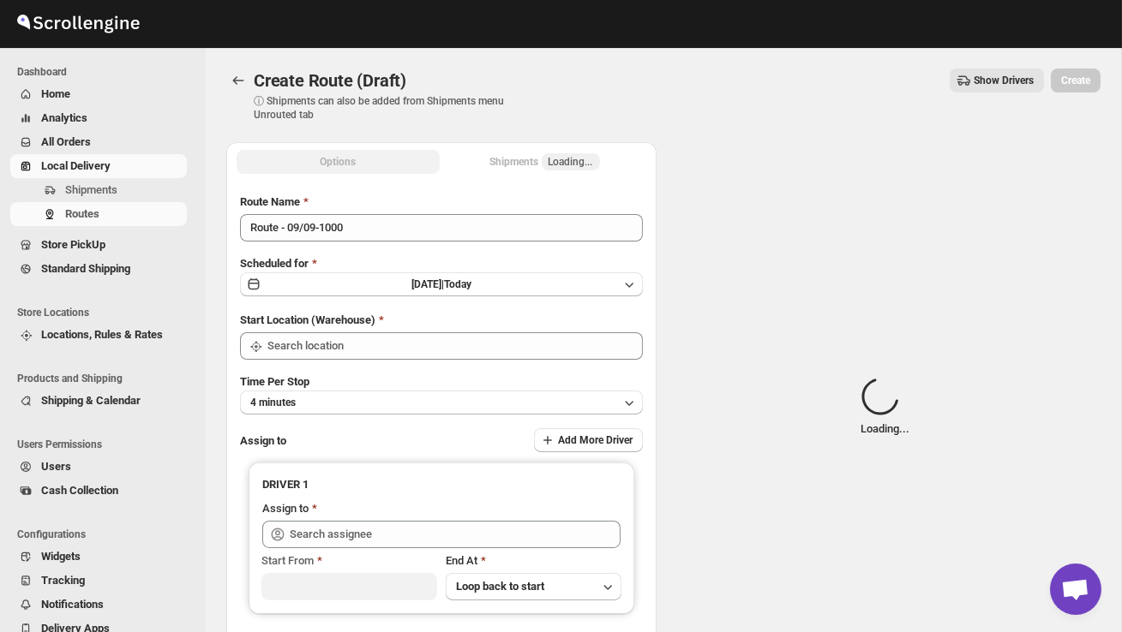
type input "DS02 Bileshivale"
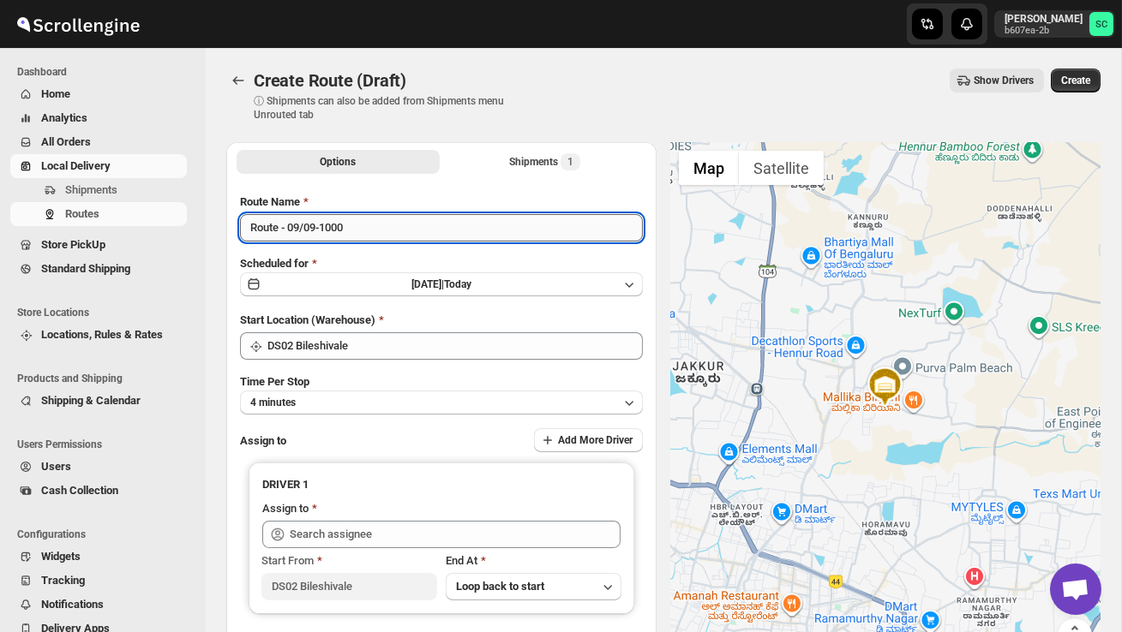
click at [369, 234] on input "Route - 09/09-1000" at bounding box center [441, 227] width 403 height 27
type input "R"
type input "Order no 28126"
click at [339, 404] on button "4 minutes" at bounding box center [441, 403] width 403 height 24
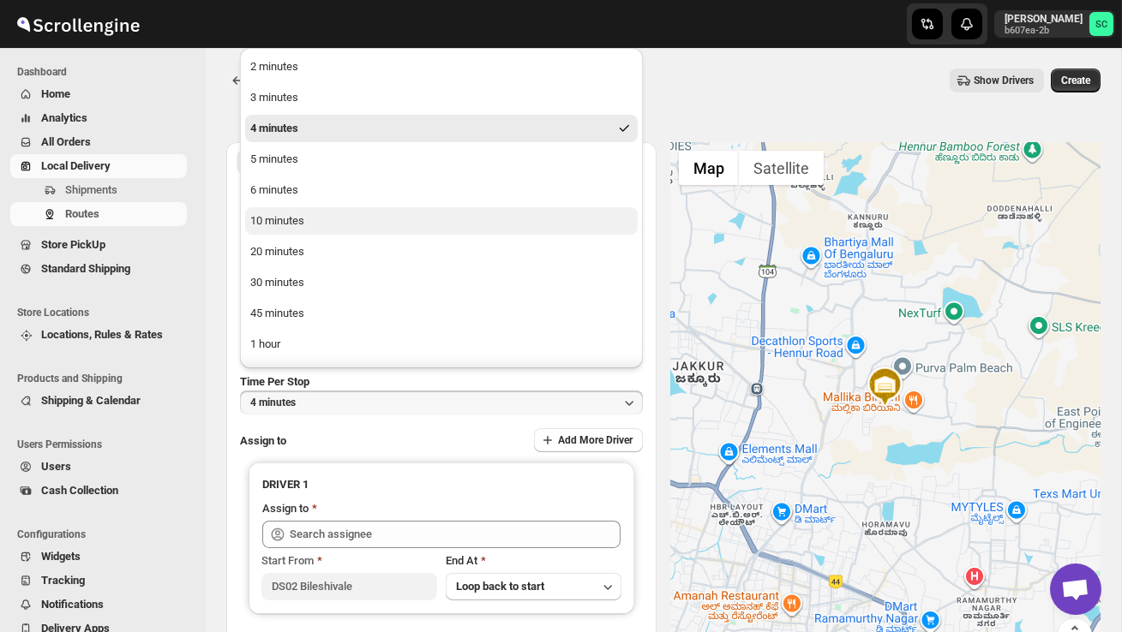
click at [285, 218] on div "10 minutes" at bounding box center [277, 220] width 54 height 17
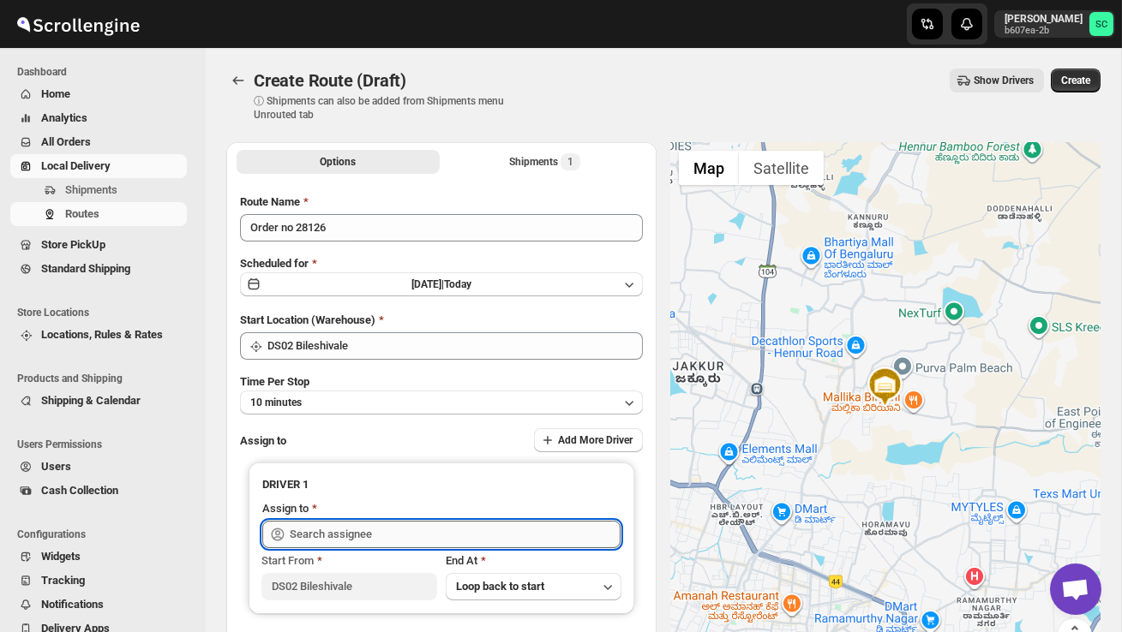
click at [314, 537] on input "text" at bounding box center [455, 534] width 331 height 27
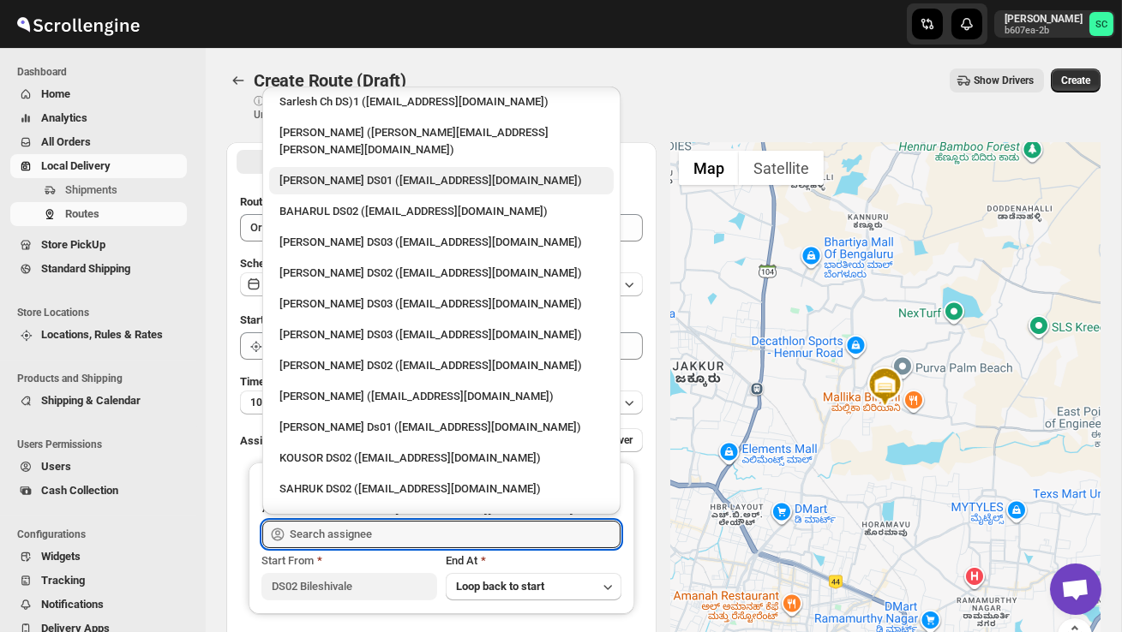
scroll to position [737, 0]
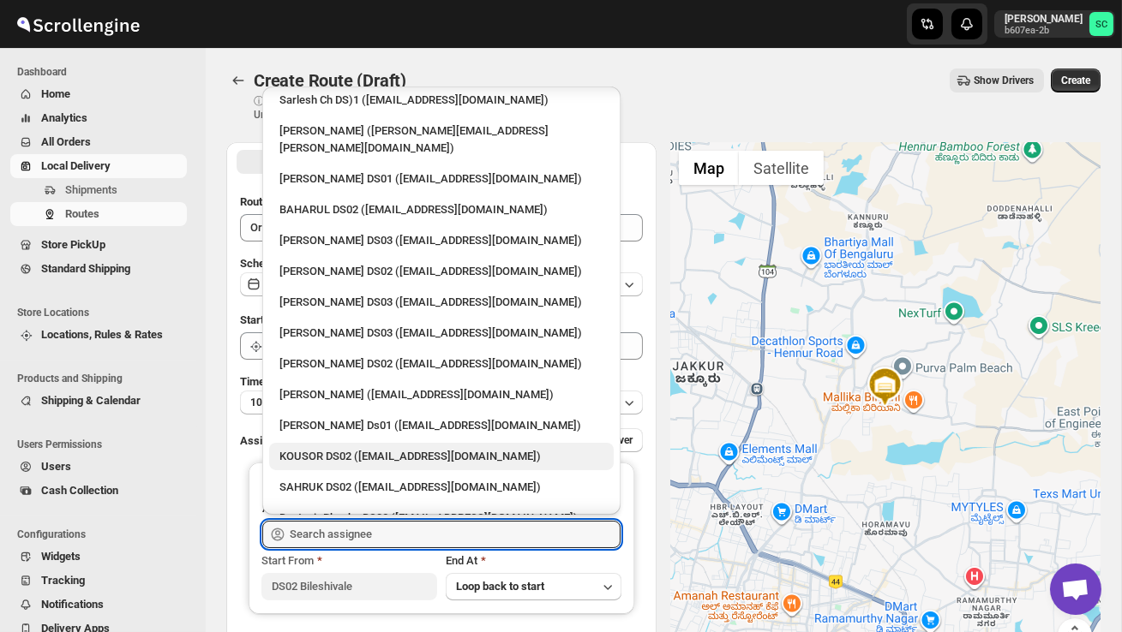
click at [355, 448] on div "KOUSOR DS02 (xivebi6567@decodewp.com)" at bounding box center [441, 456] width 324 height 17
type input "KOUSOR DS02 (xivebi6567@decodewp.com)"
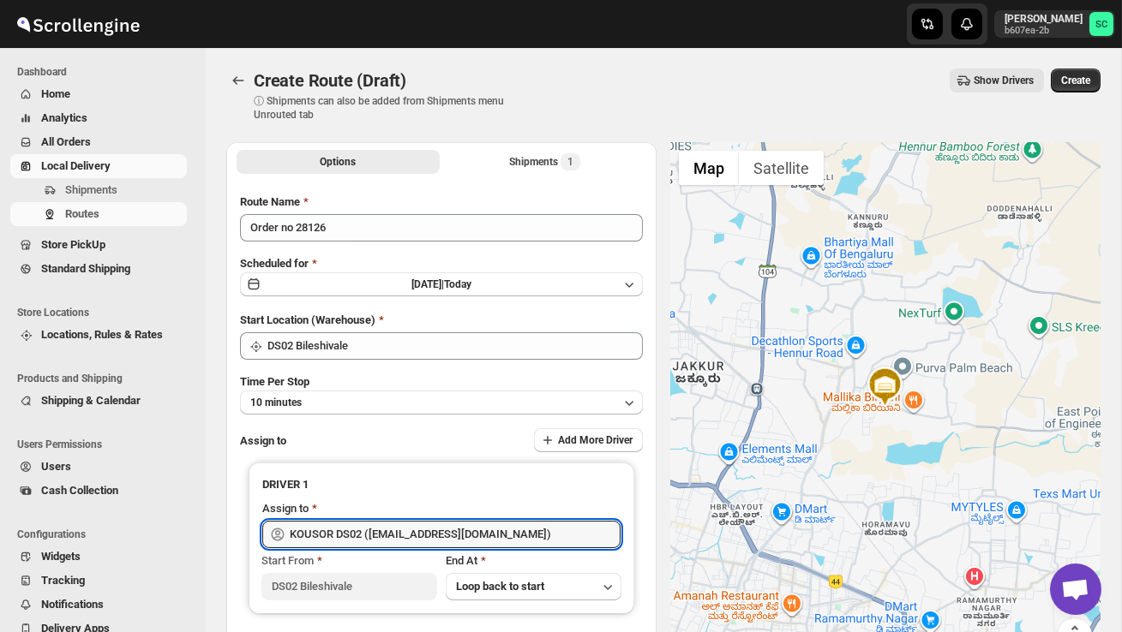
click at [1077, 70] on button "Create" at bounding box center [1075, 81] width 50 height 24
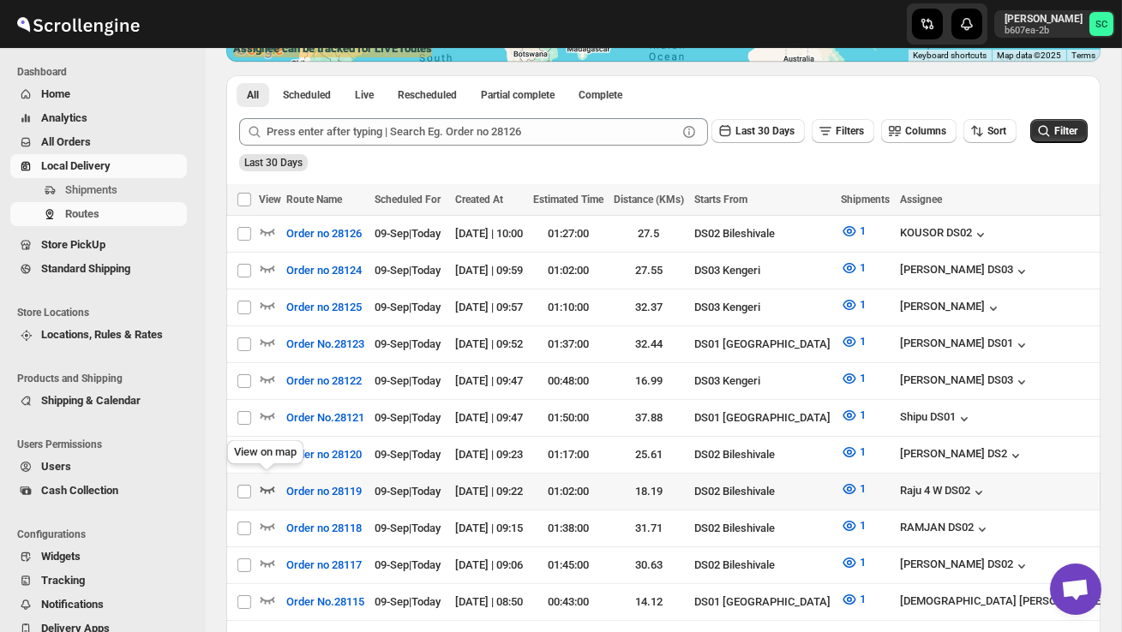
click at [265, 487] on icon "button" at bounding box center [267, 490] width 15 height 7
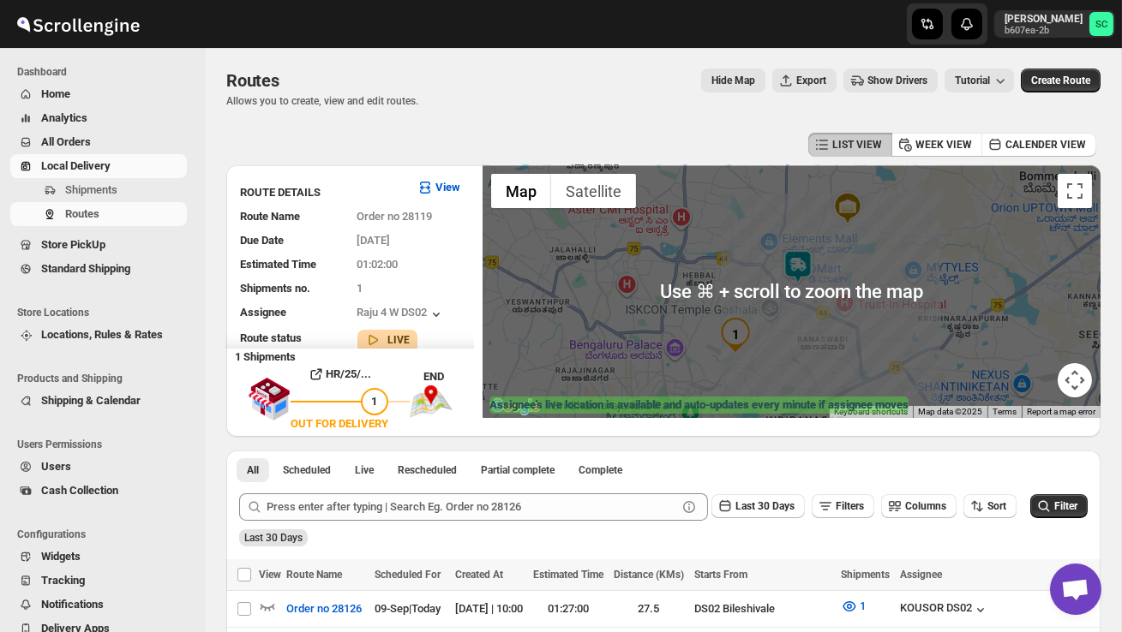
click at [806, 266] on img at bounding box center [798, 266] width 34 height 34
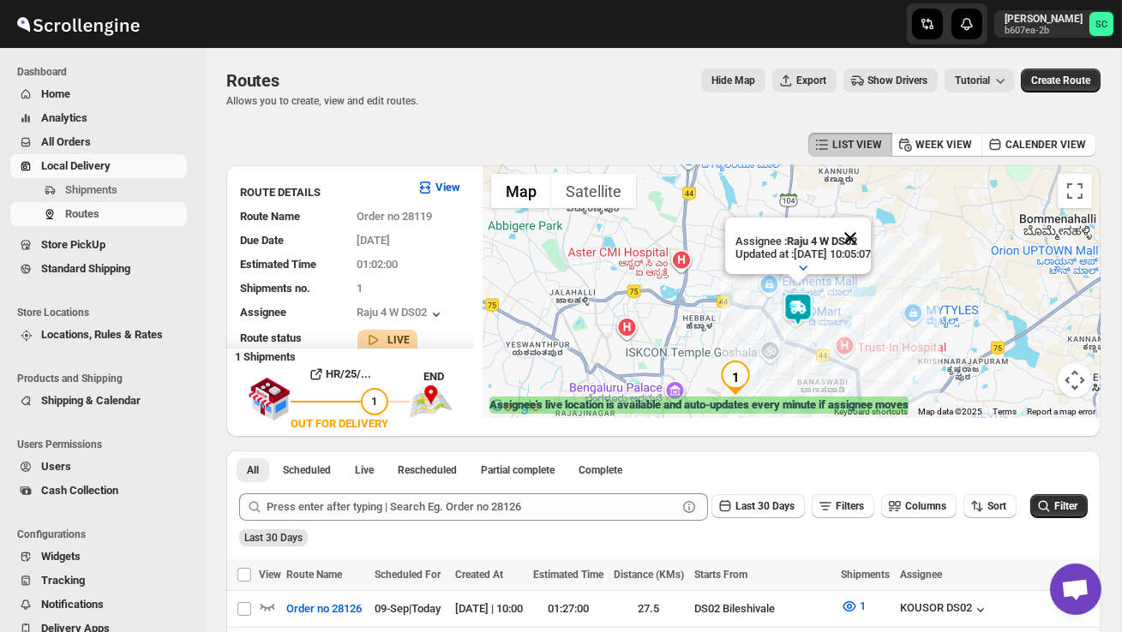
click at [871, 239] on button "Close" at bounding box center [849, 238] width 41 height 41
click at [845, 326] on div "To navigate, press the arrow keys." at bounding box center [791, 291] width 618 height 253
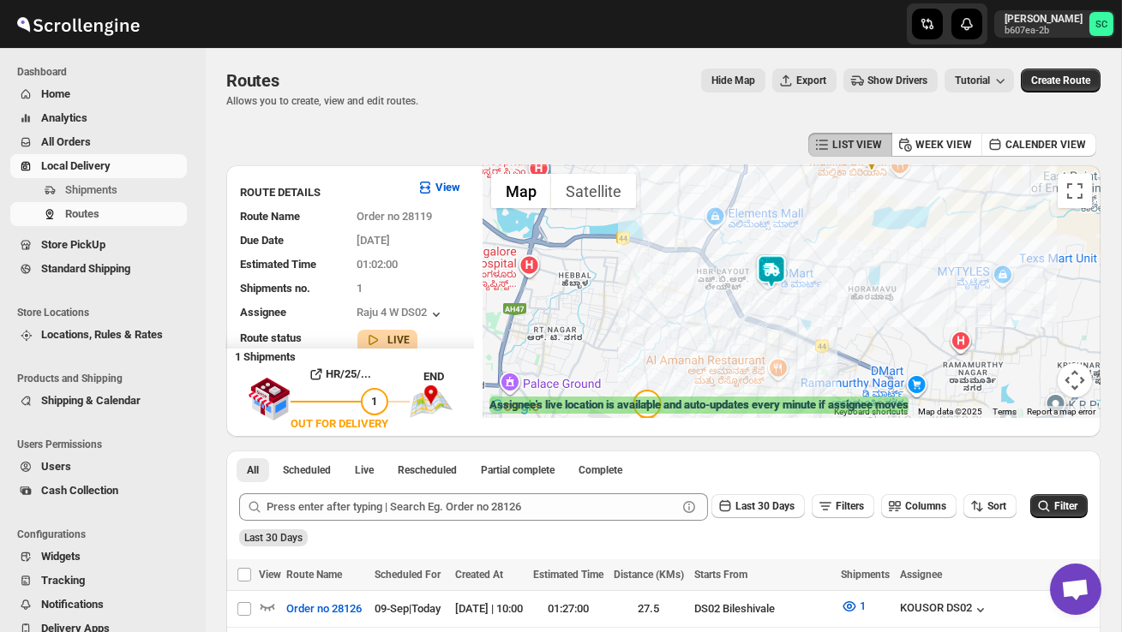
drag, startPoint x: 824, startPoint y: 332, endPoint x: 890, endPoint y: 210, distance: 139.2
click at [890, 210] on div at bounding box center [791, 291] width 618 height 253
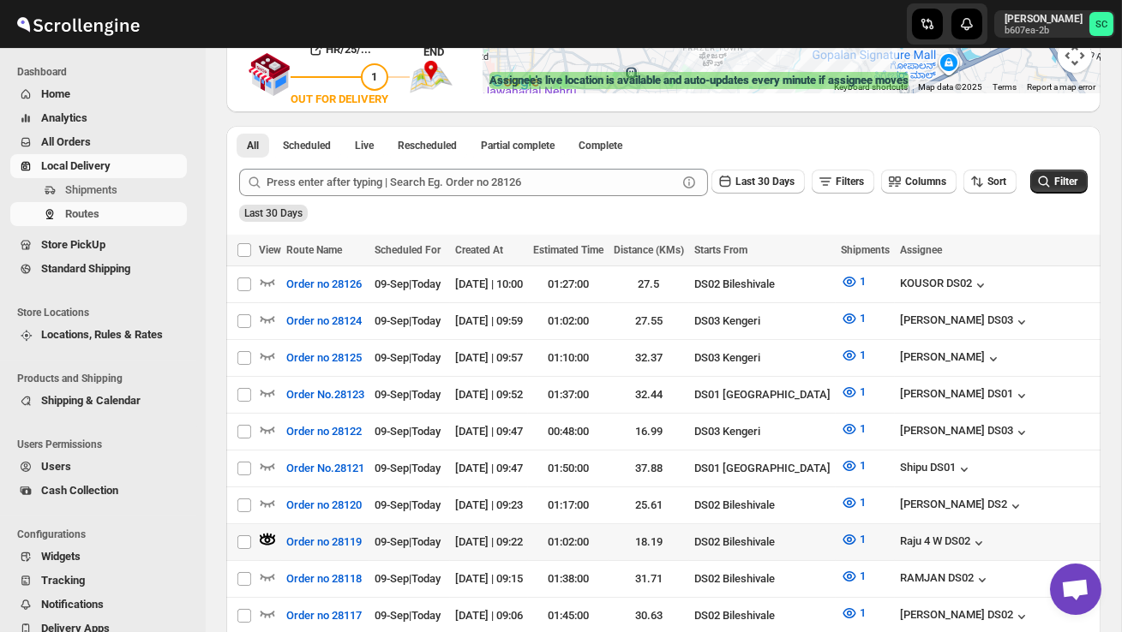
scroll to position [326, 0]
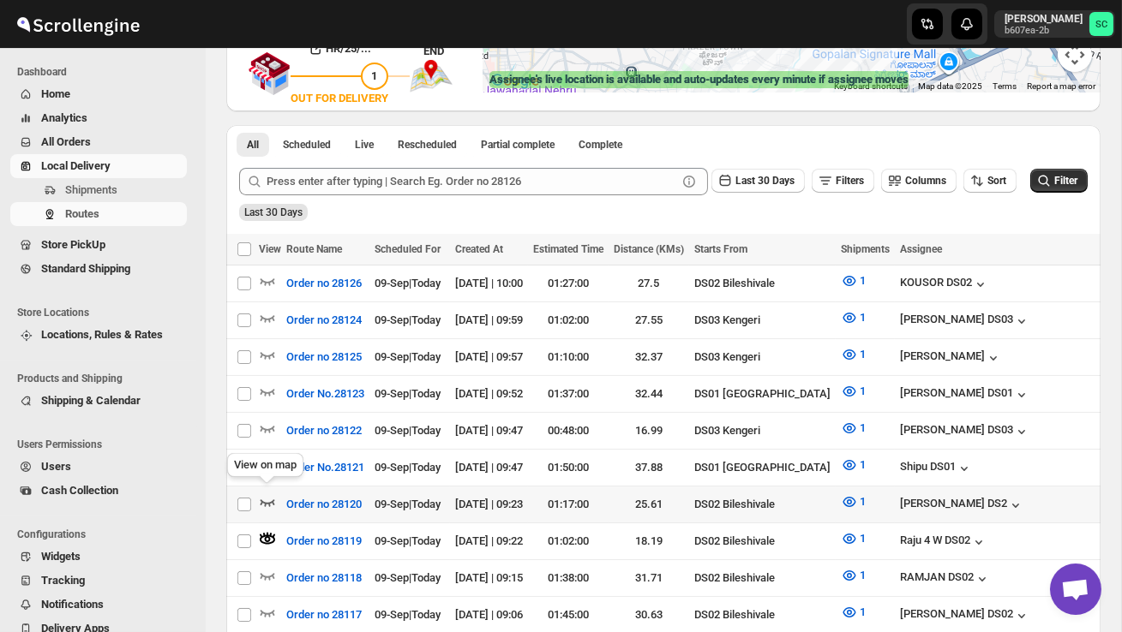
click at [267, 494] on icon "button" at bounding box center [267, 502] width 17 height 17
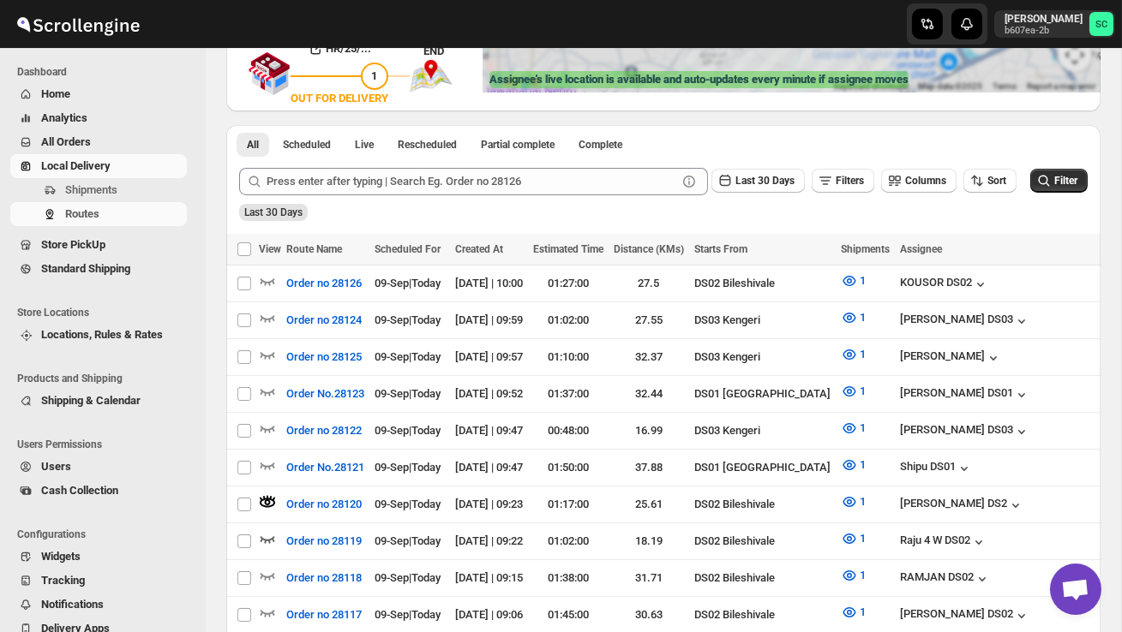
scroll to position [0, 0]
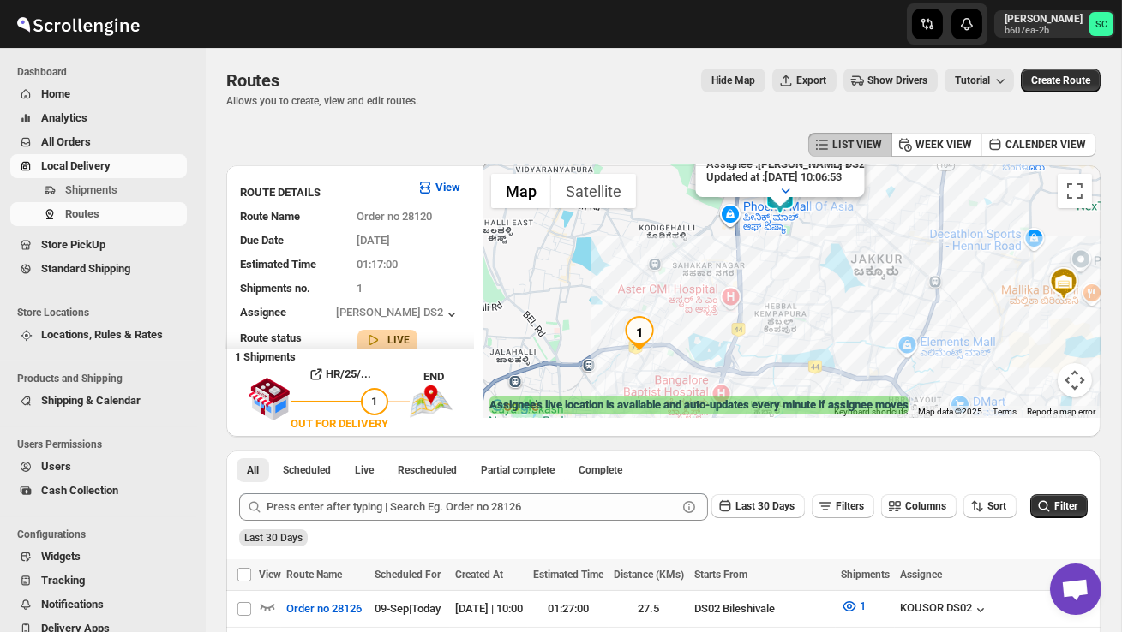
drag, startPoint x: 743, startPoint y: 344, endPoint x: 799, endPoint y: 263, distance: 98.6
click at [799, 263] on div "Assignee : CHANDRA BORO DS2 Updated at : 09/09/2025, 10:06:53 Duty mode Enabled…" at bounding box center [791, 291] width 618 height 253
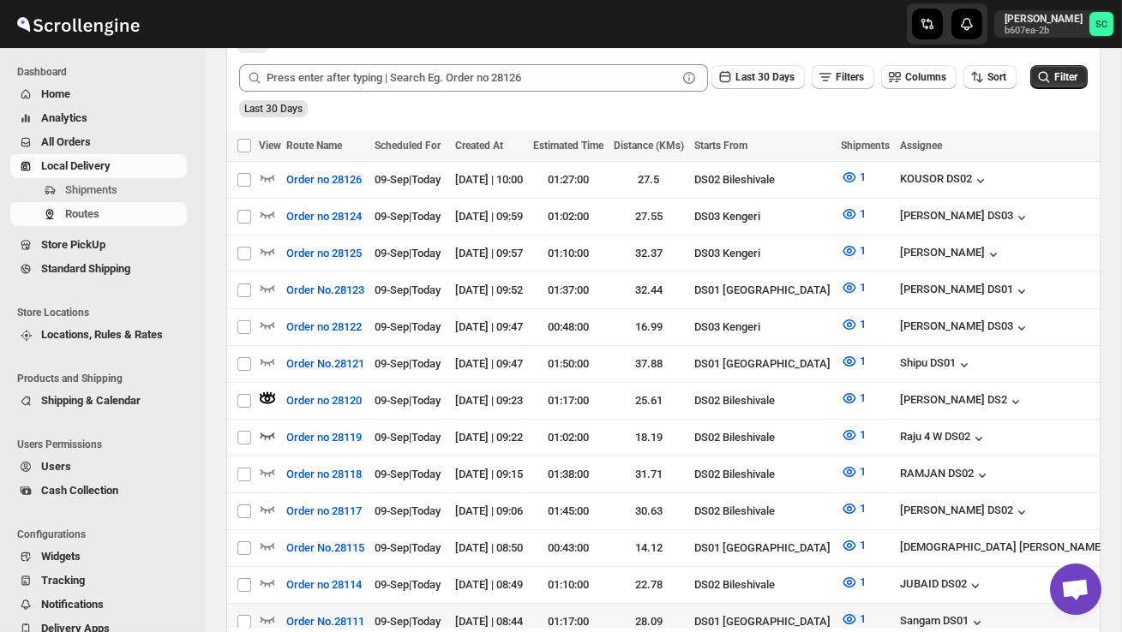
scroll to position [444, 0]
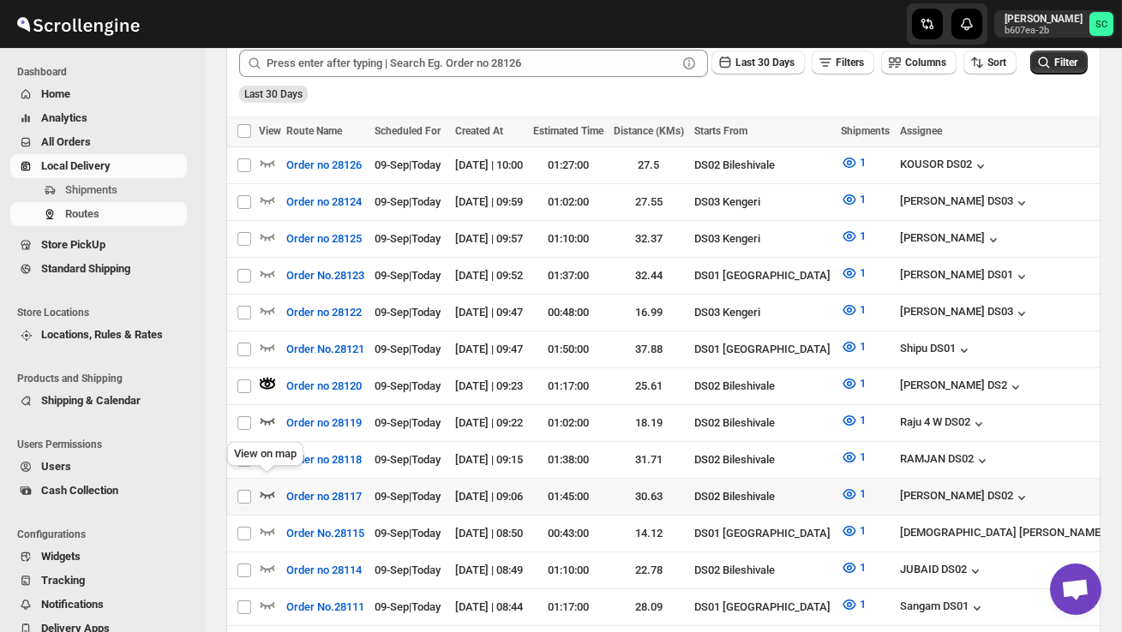
click at [272, 486] on icon "button" at bounding box center [267, 494] width 17 height 17
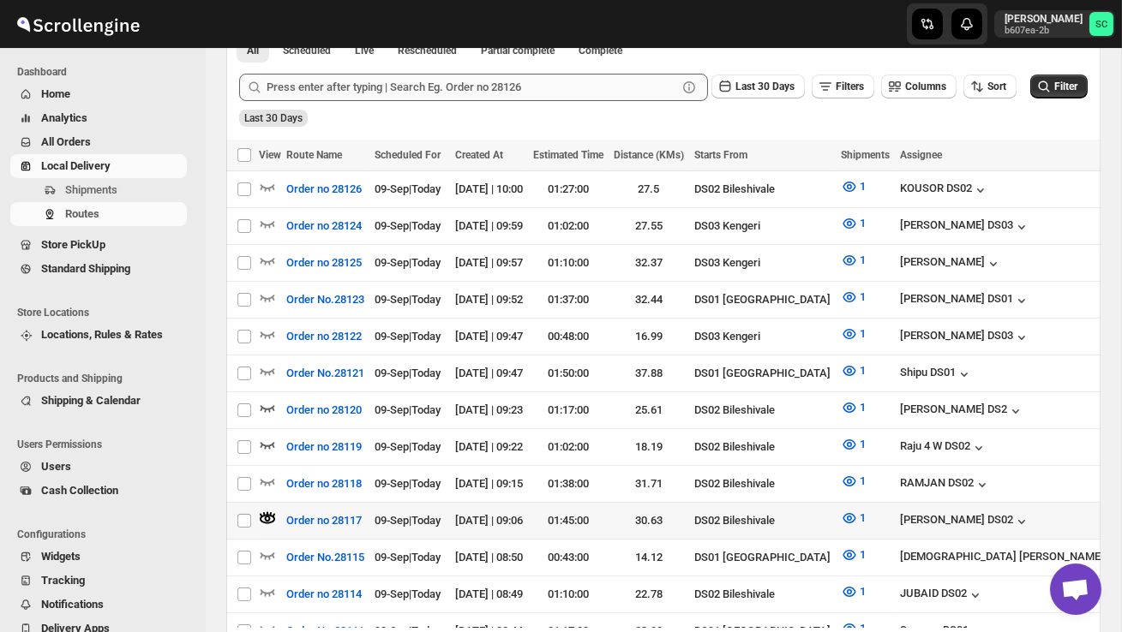
scroll to position [419, 0]
click at [271, 474] on icon "button" at bounding box center [267, 482] width 17 height 17
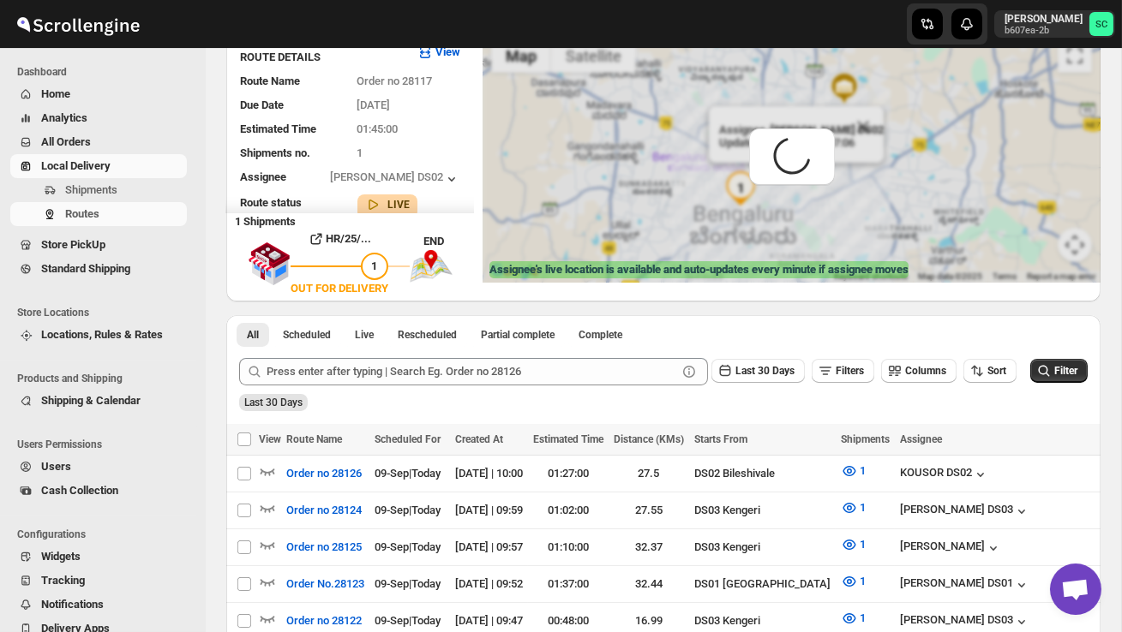
scroll to position [0, 0]
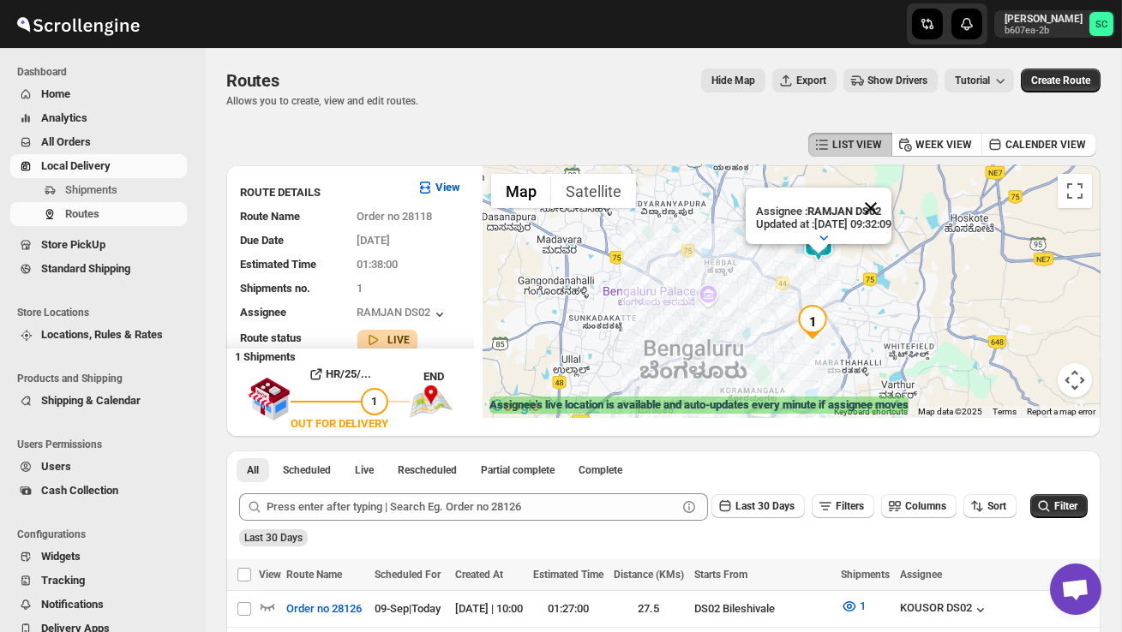
click at [891, 194] on button "Close" at bounding box center [870, 208] width 41 height 41
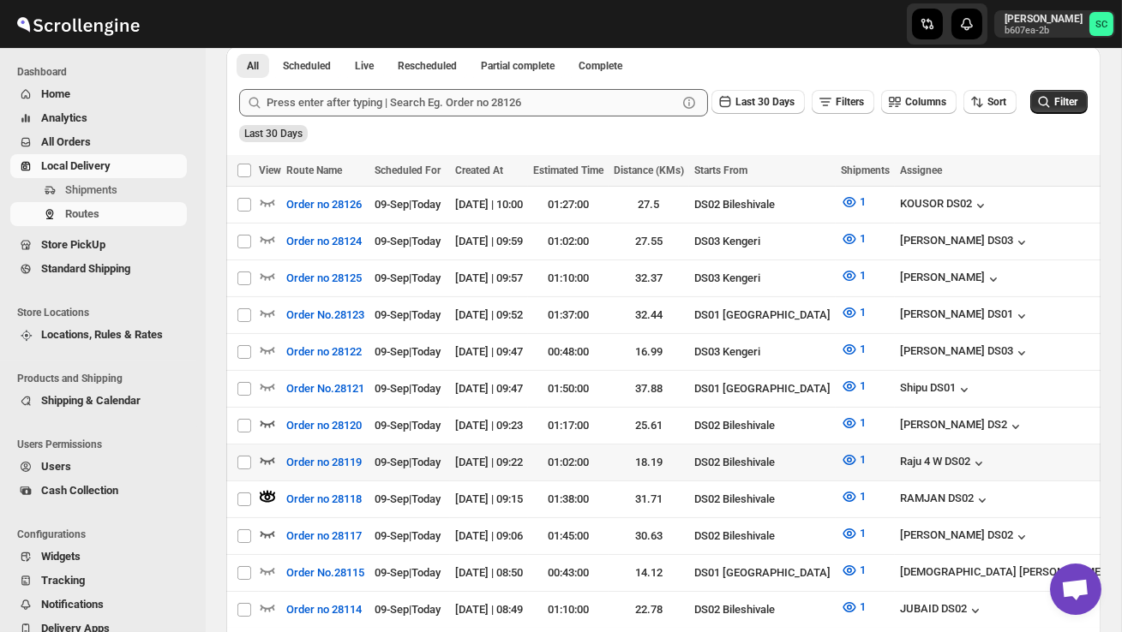
scroll to position [415, 0]
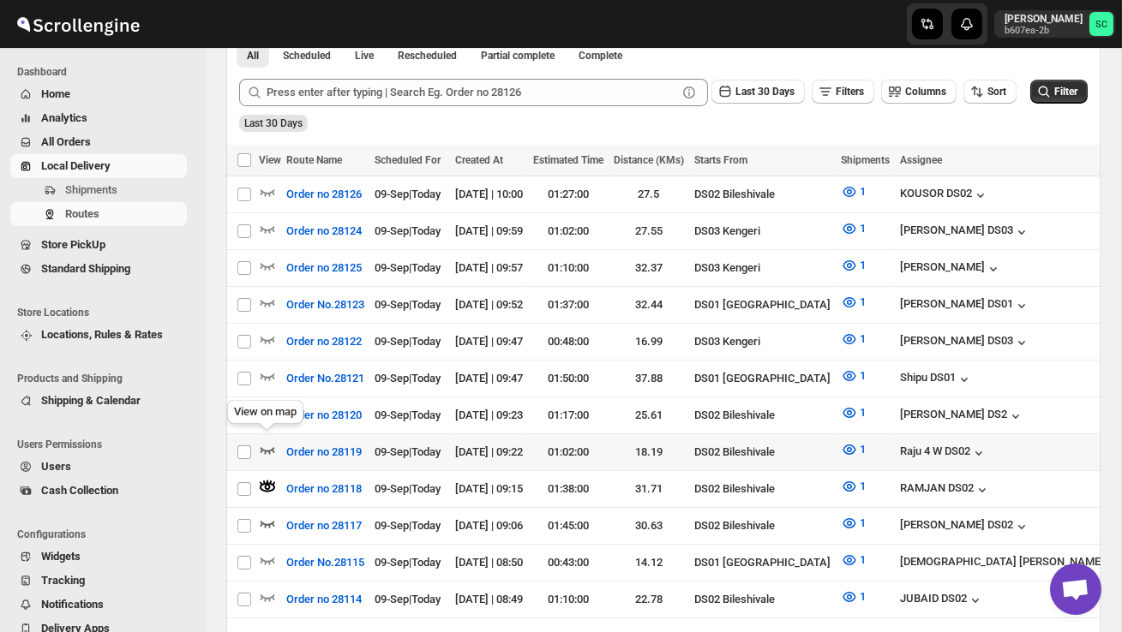
click at [266, 447] on icon "button" at bounding box center [267, 450] width 15 height 7
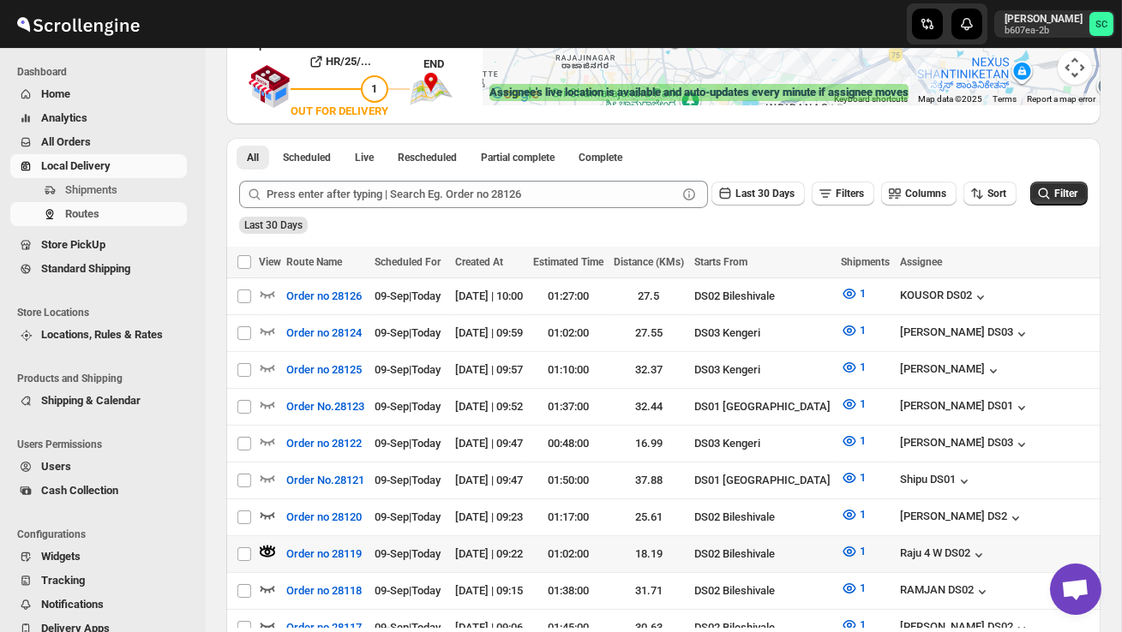
scroll to position [343, 0]
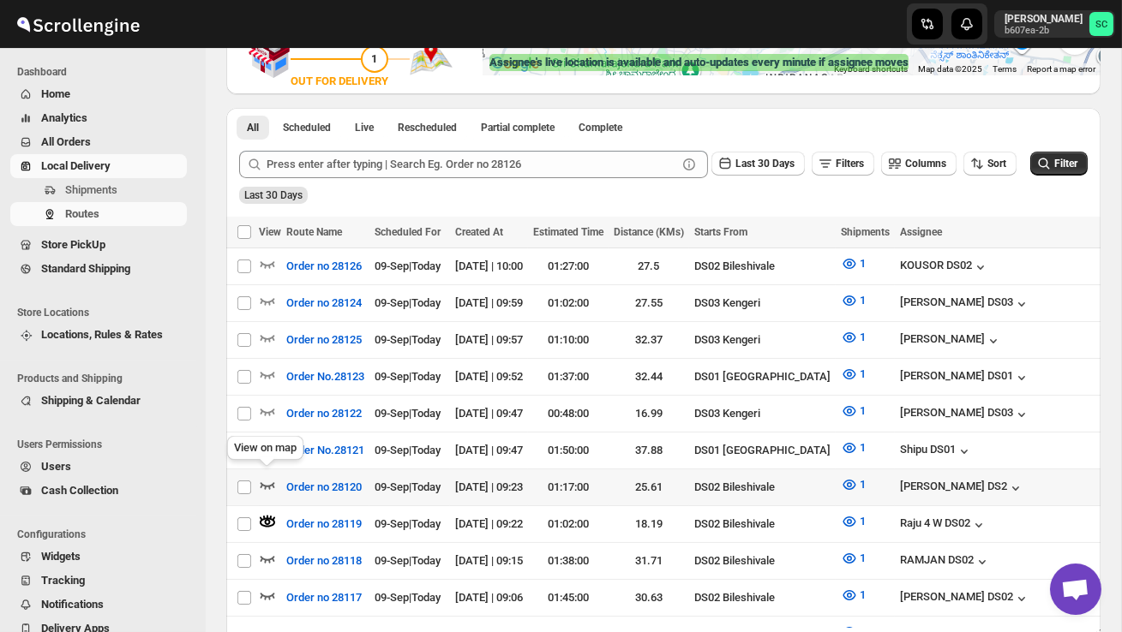
click at [270, 476] on icon "button" at bounding box center [267, 484] width 17 height 17
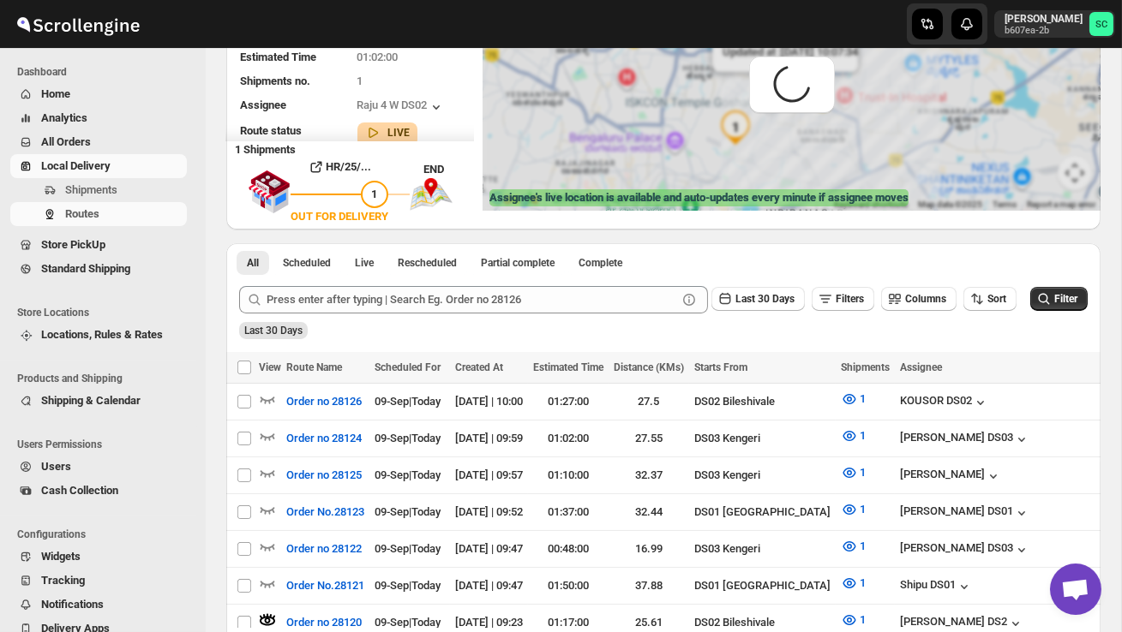
scroll to position [0, 0]
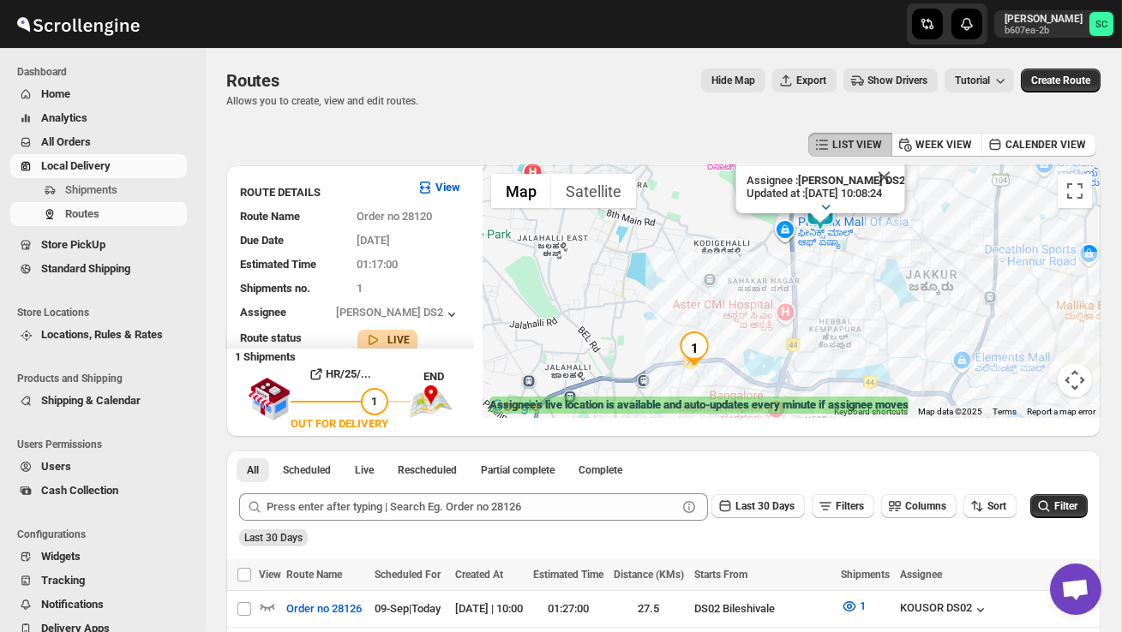
drag, startPoint x: 752, startPoint y: 283, endPoint x: 869, endPoint y: 327, distance: 124.8
click at [869, 327] on div "Assignee : CHANDRA BORO DS2 Updated at : 09/09/2025, 10:08:24 Duty mode Enabled…" at bounding box center [791, 291] width 618 height 253
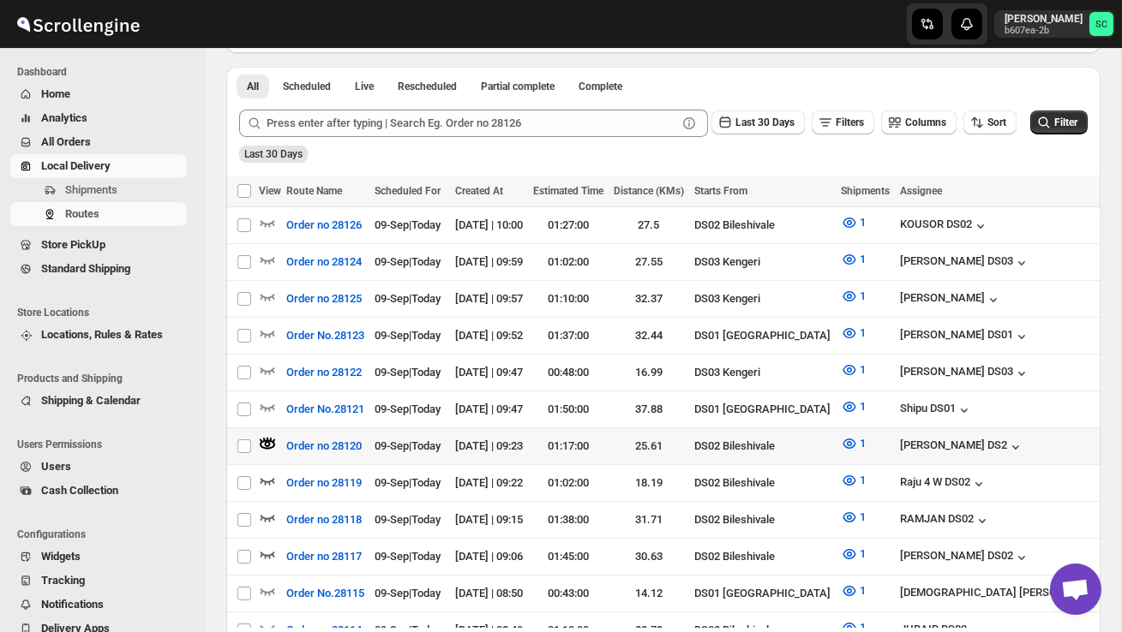
scroll to position [386, 0]
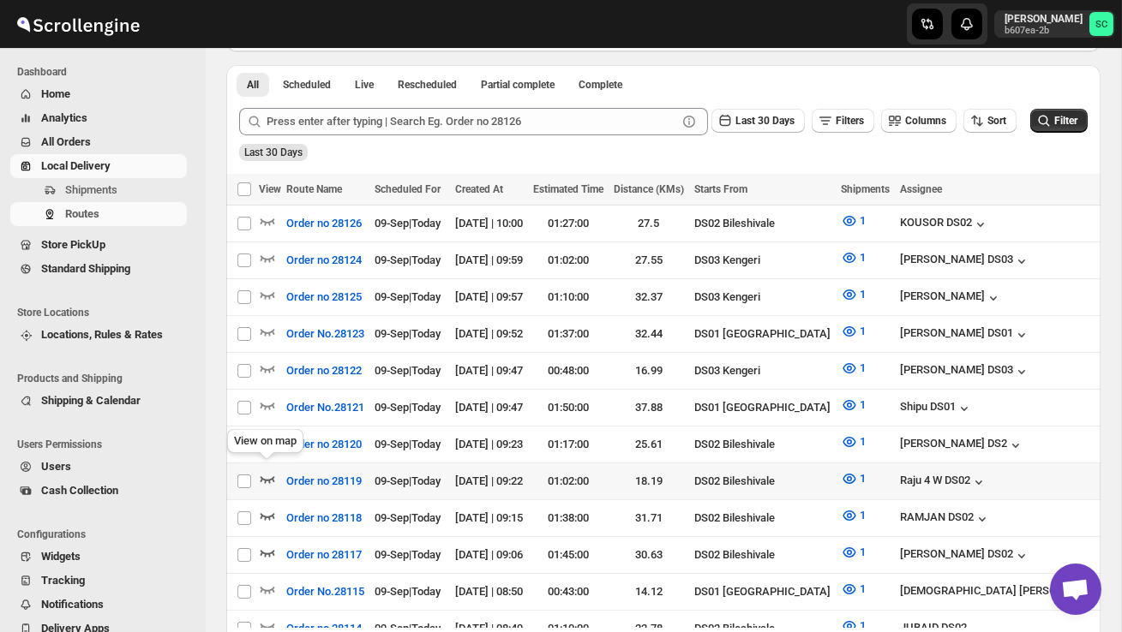
click at [266, 470] on icon "button" at bounding box center [267, 478] width 17 height 17
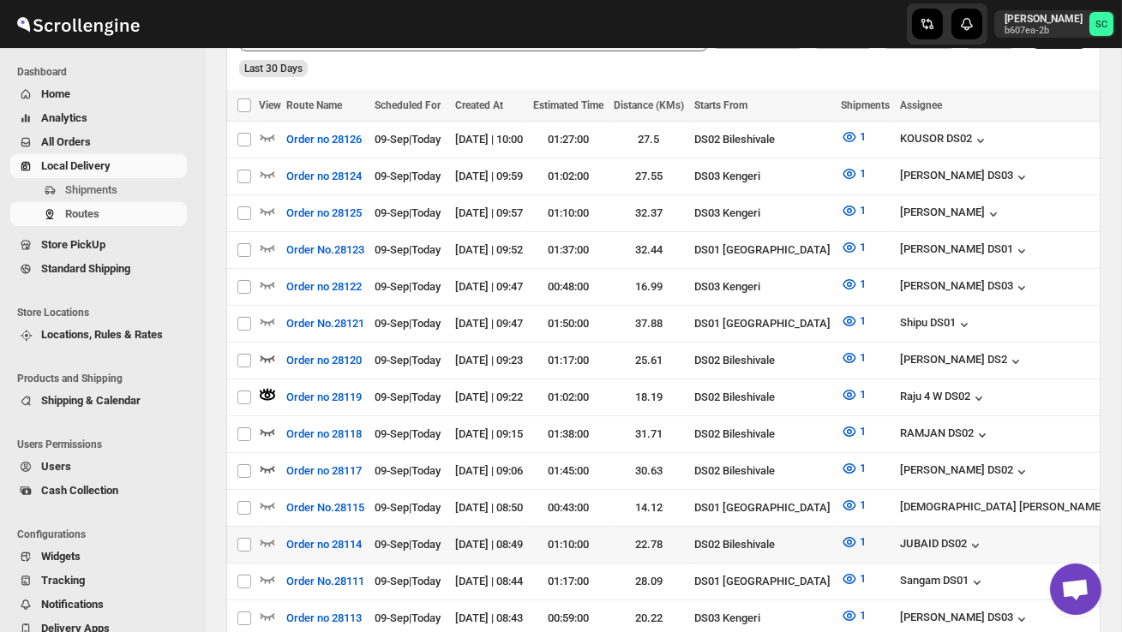
scroll to position [472, 0]
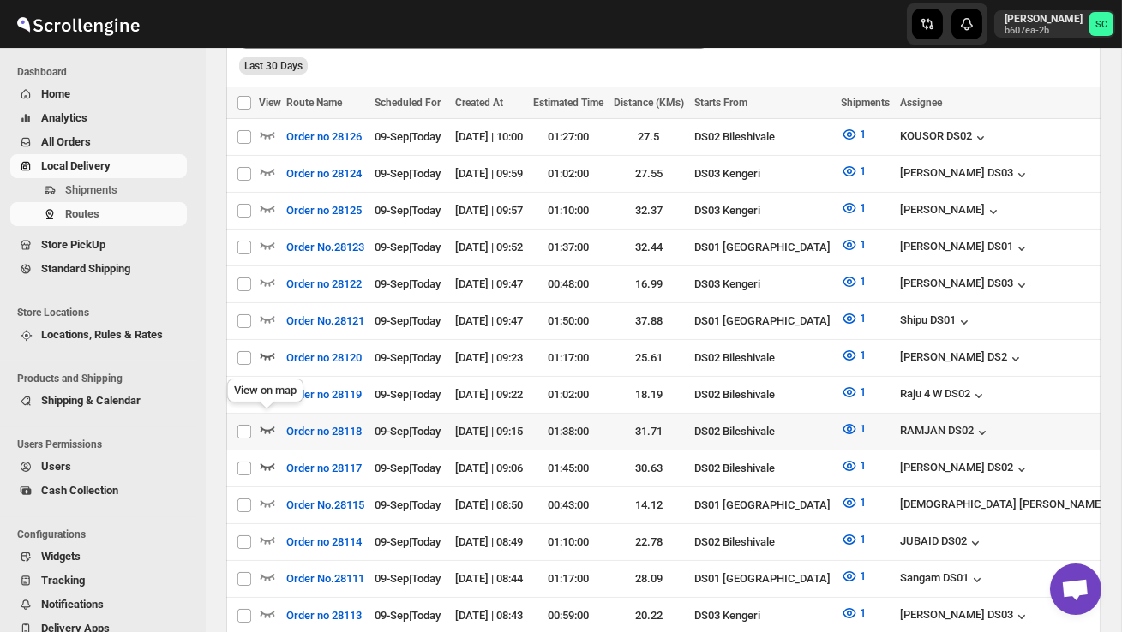
click at [266, 421] on icon "button" at bounding box center [267, 429] width 17 height 17
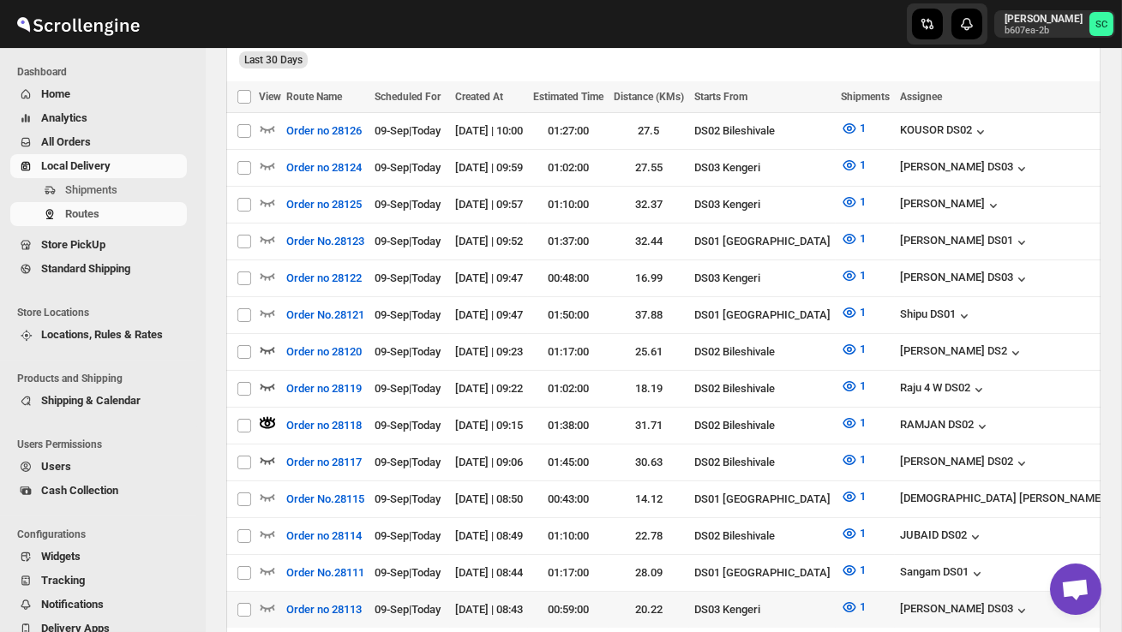
scroll to position [488, 0]
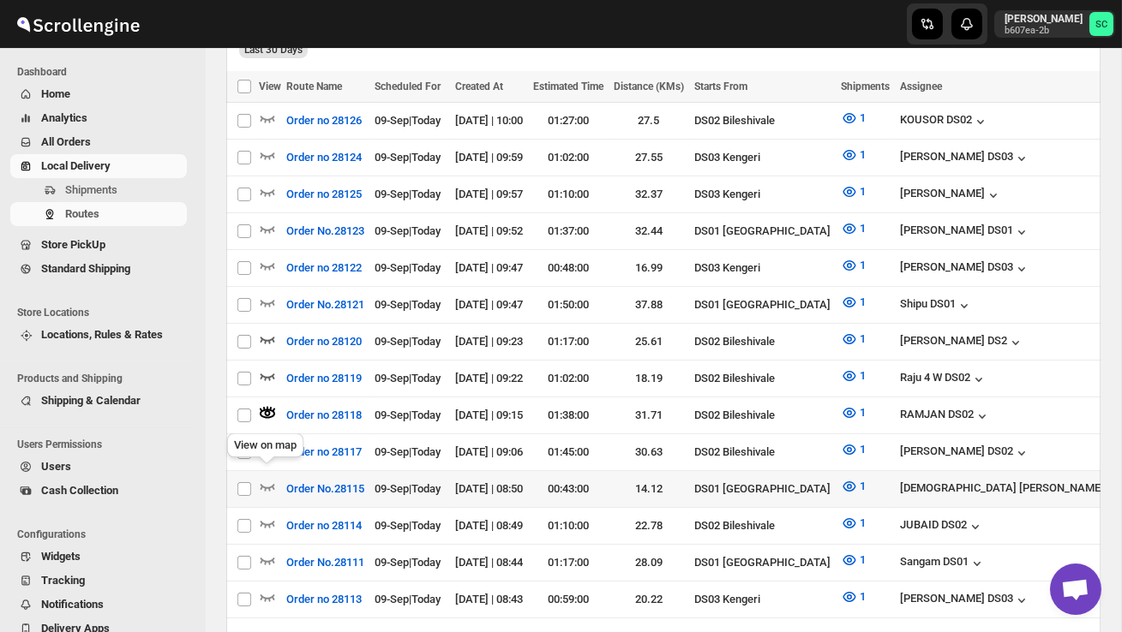
click at [261, 434] on div "View on map" at bounding box center [265, 449] width 83 height 38
click at [267, 447] on icon "button" at bounding box center [267, 450] width 15 height 7
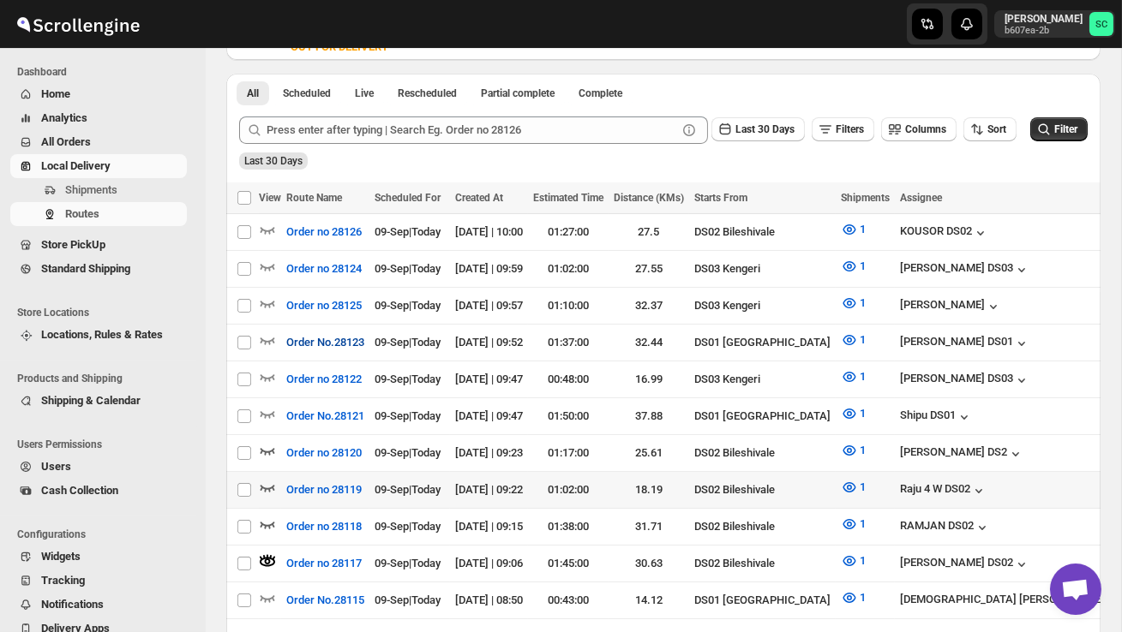
scroll to position [378, 0]
click at [269, 478] on icon "button" at bounding box center [267, 486] width 17 height 17
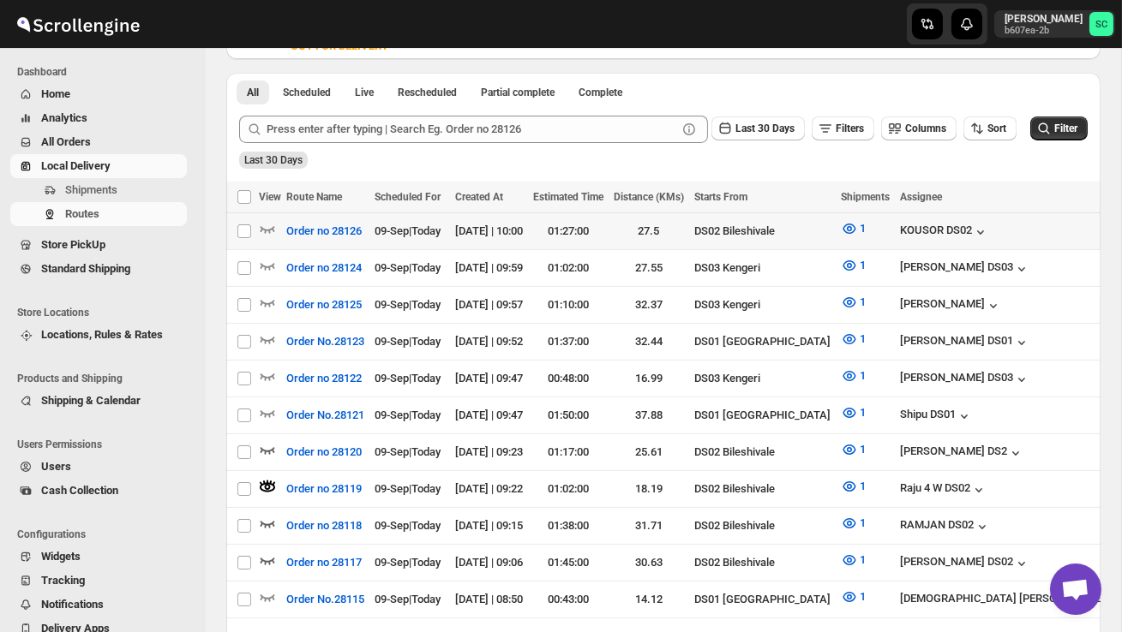
scroll to position [0, 0]
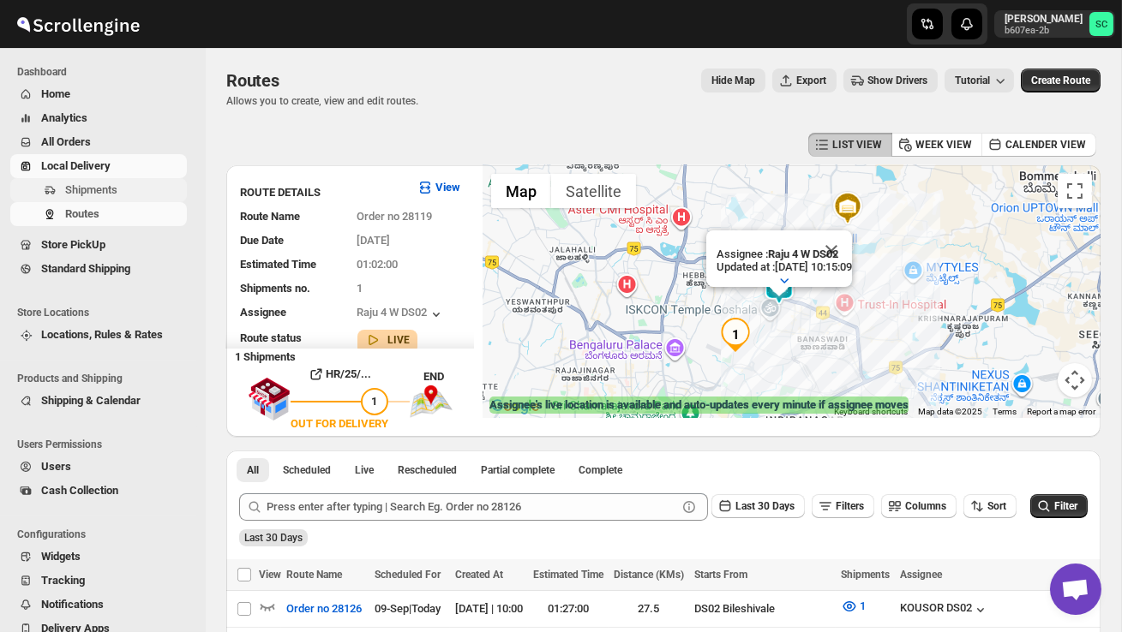
click at [107, 186] on span "Shipments" at bounding box center [91, 189] width 52 height 13
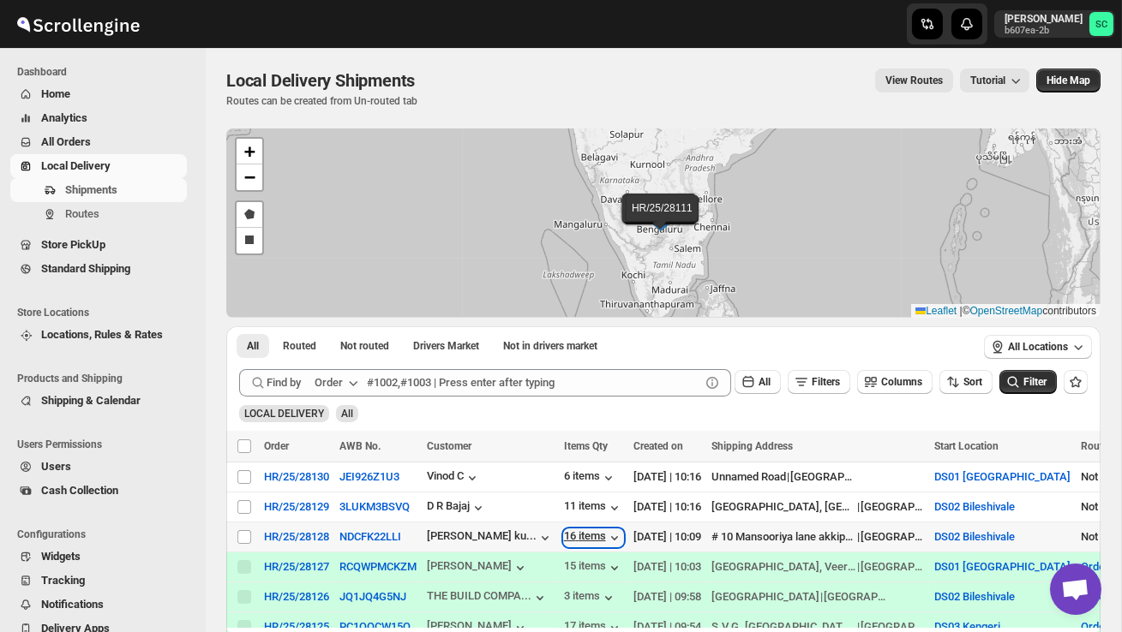
click at [610, 535] on div "16 items" at bounding box center [593, 538] width 59 height 17
click at [238, 507] on input "Select shipment" at bounding box center [244, 507] width 14 height 14
checkbox input "true"
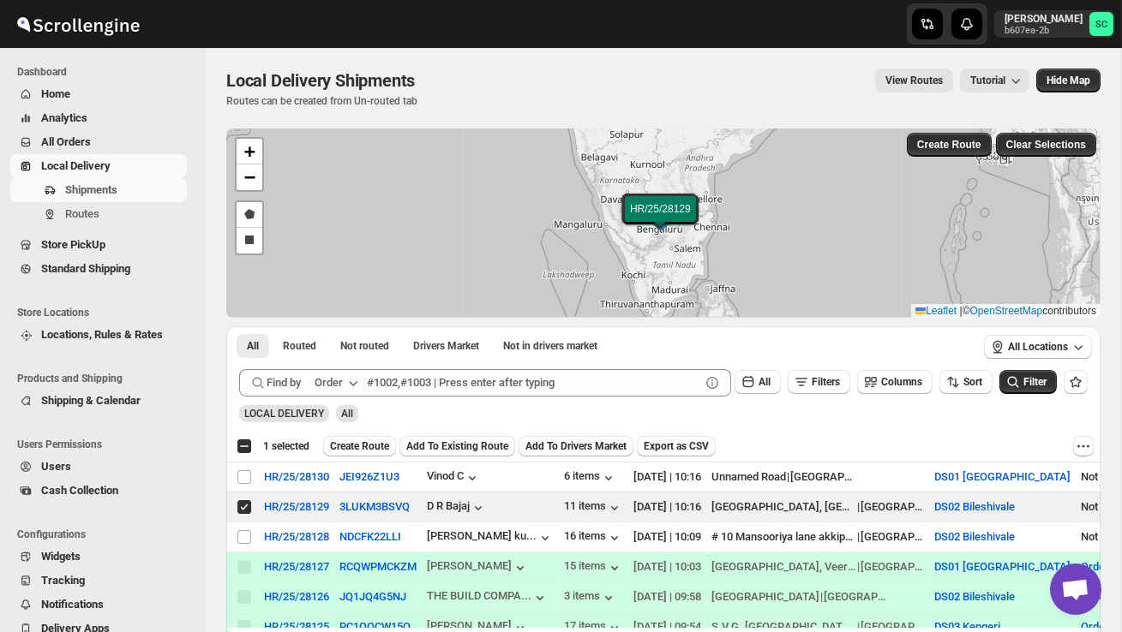
click at [378, 433] on div "Select all 4 shipments 1 selected Create Route Add To Existing Route Add To Dri…" at bounding box center [663, 446] width 874 height 31
click at [378, 435] on div "Select all 4 shipments 1 selected Create Route Add To Existing Route Add To Dri…" at bounding box center [663, 446] width 874 height 31
click at [376, 447] on span "Create Route" at bounding box center [359, 447] width 59 height 14
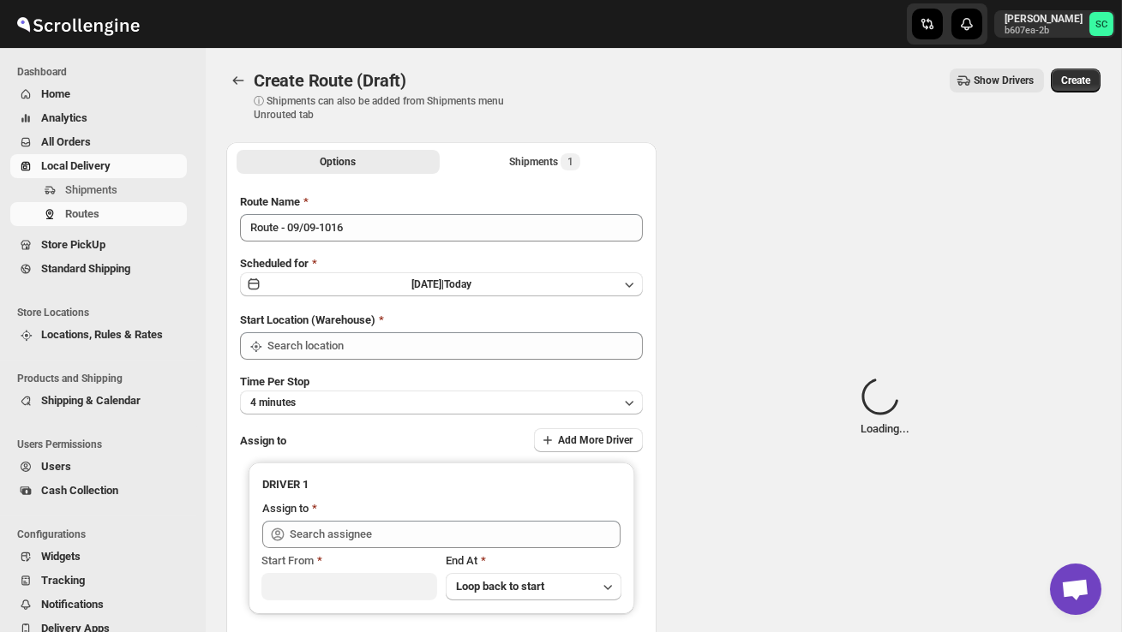
type input "DS02 Bileshivale"
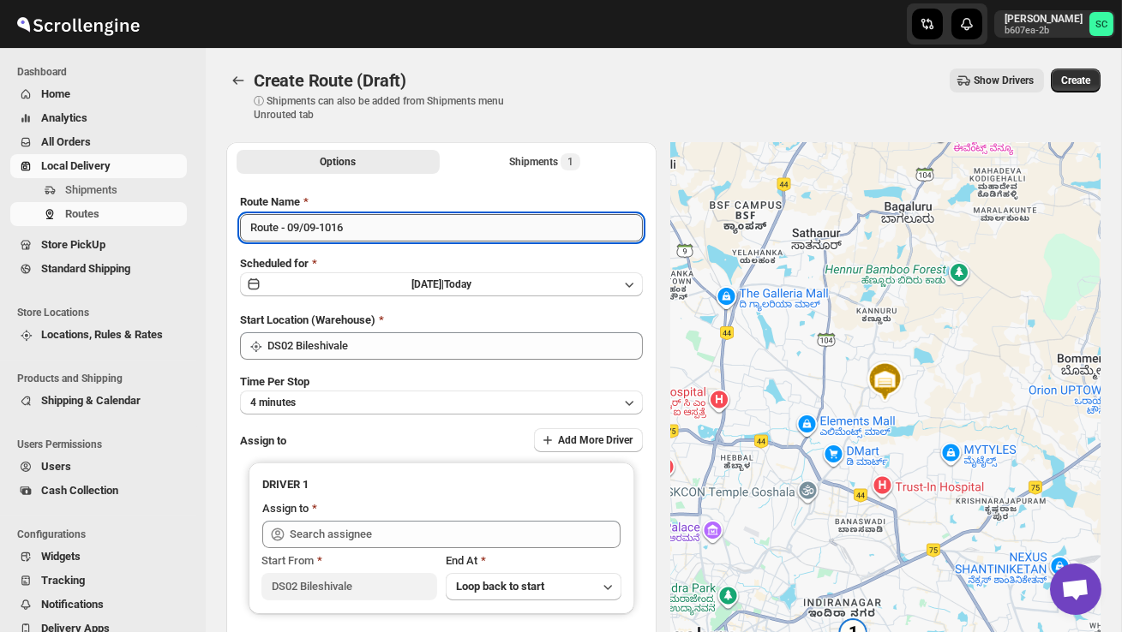
click at [392, 225] on input "Route - 09/09-1016" at bounding box center [441, 227] width 403 height 27
type input "R"
type input "Order no 28129"
click at [392, 397] on button "4 minutes" at bounding box center [441, 403] width 403 height 24
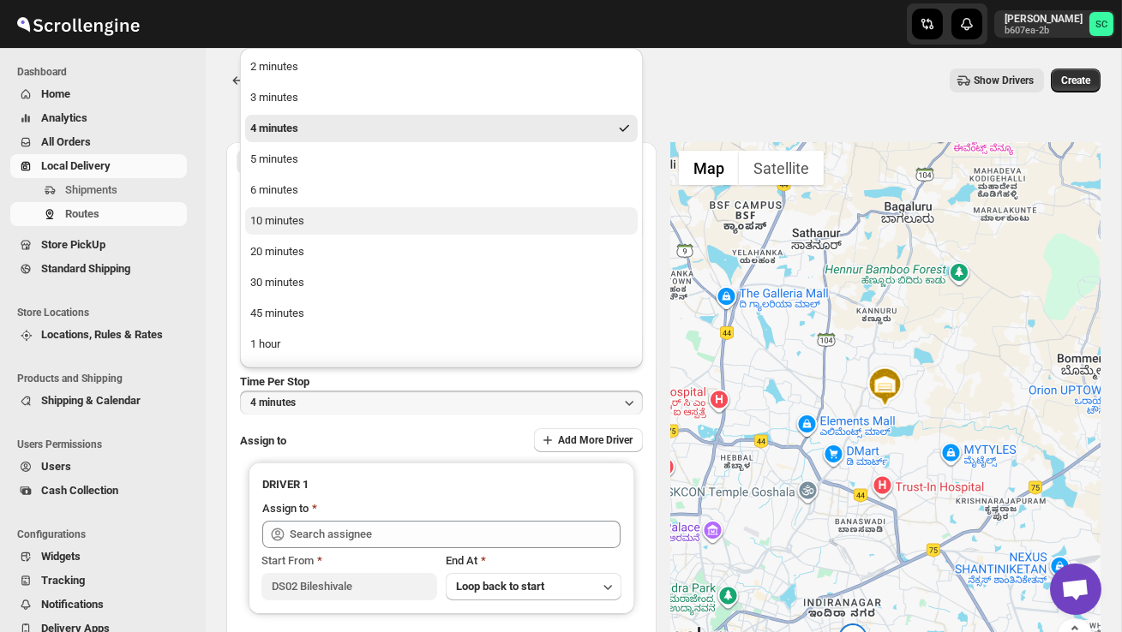
click at [310, 215] on button "10 minutes" at bounding box center [441, 220] width 392 height 27
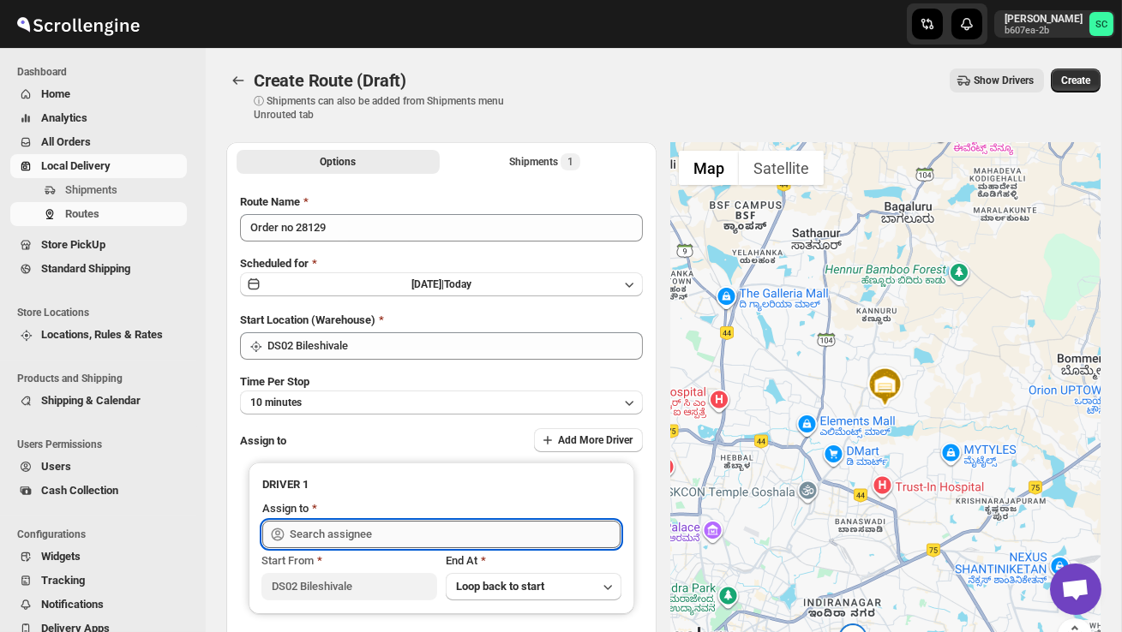
click at [339, 533] on input "text" at bounding box center [455, 534] width 331 height 27
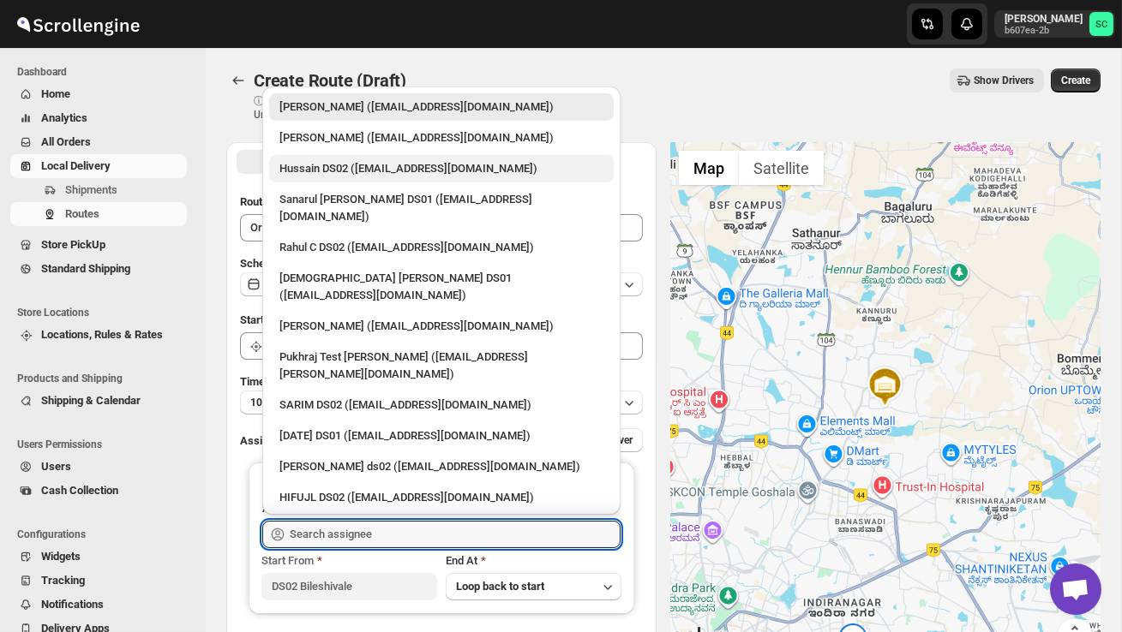
click at [337, 177] on div "Hussain DS02 ([EMAIL_ADDRESS][DOMAIN_NAME])" at bounding box center [441, 168] width 324 height 17
type input "Hussain DS02 ([EMAIL_ADDRESS][DOMAIN_NAME])"
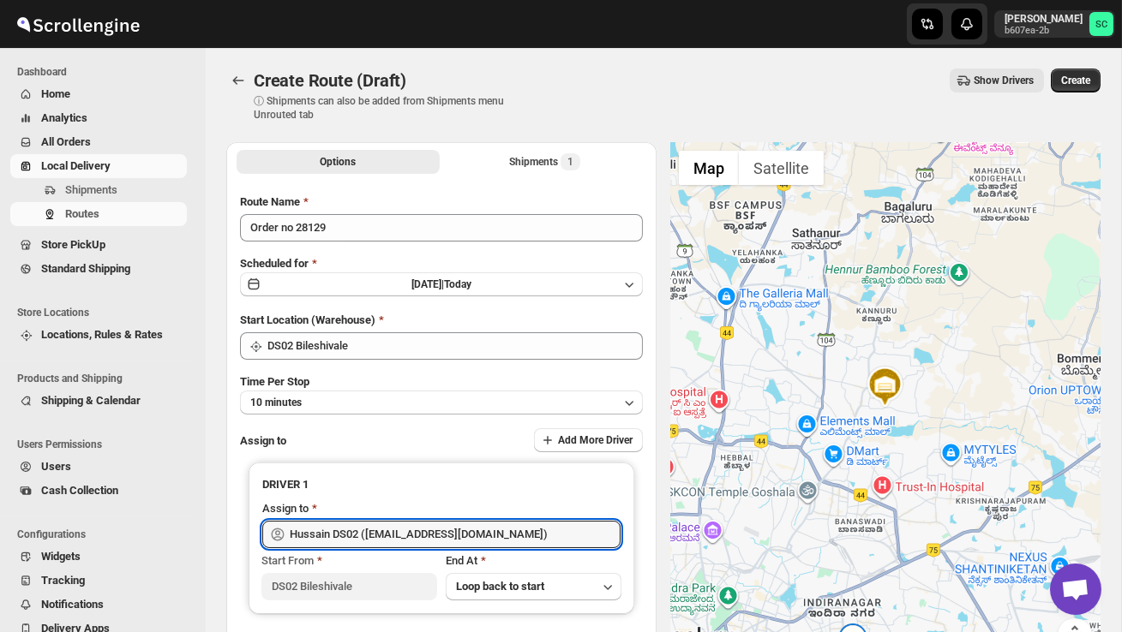
click at [1074, 77] on span "Create" at bounding box center [1075, 81] width 29 height 14
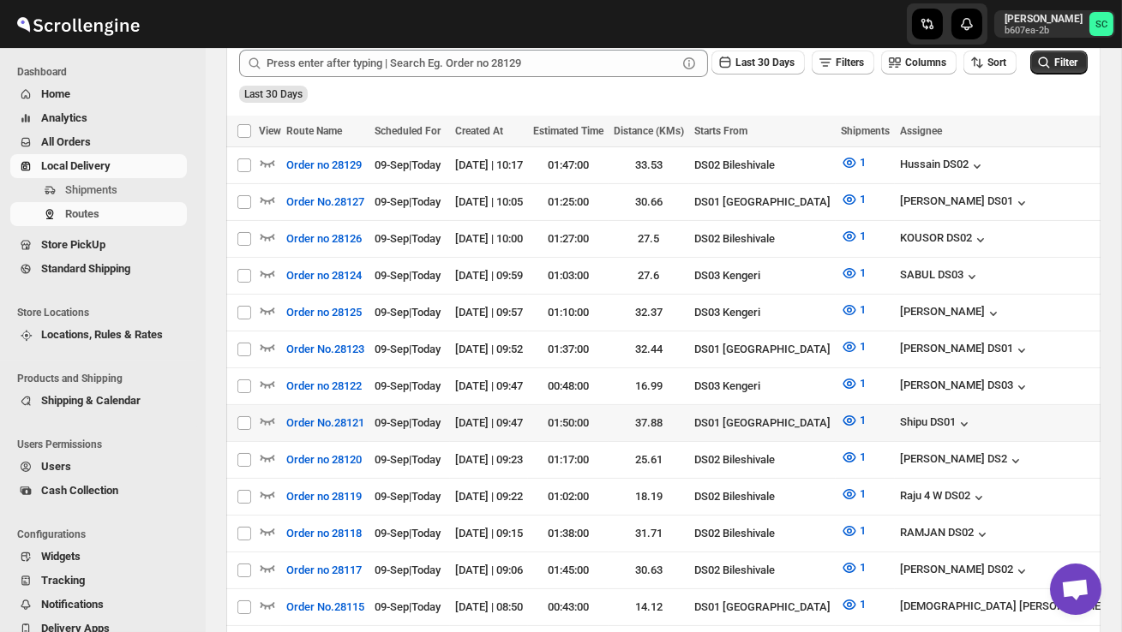
scroll to position [429, 0]
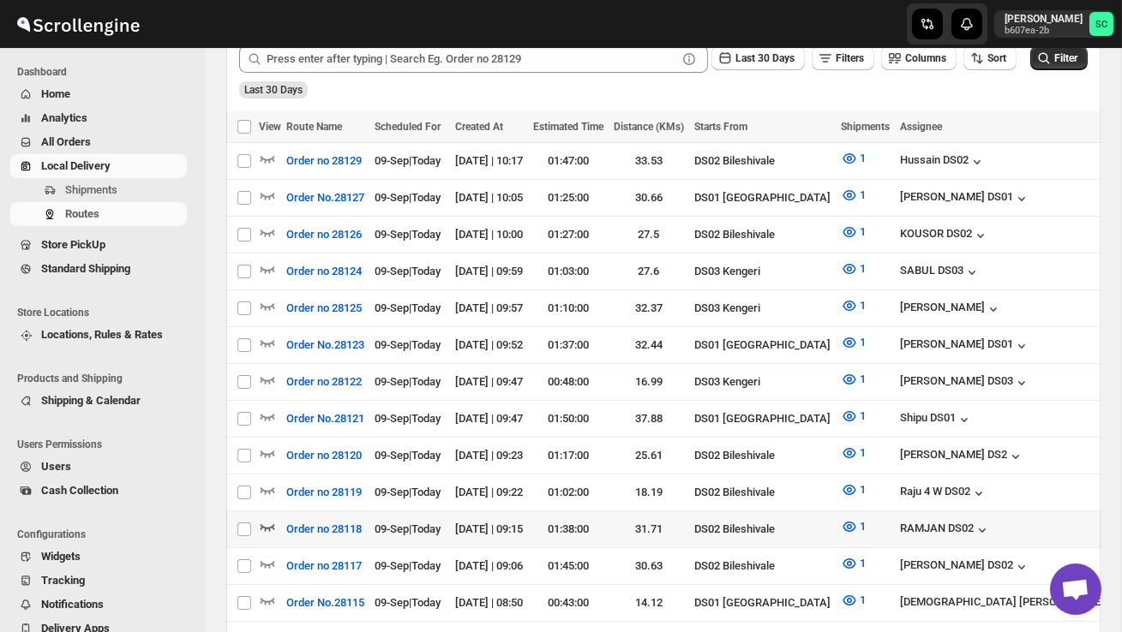
click at [267, 518] on icon "button" at bounding box center [267, 526] width 17 height 17
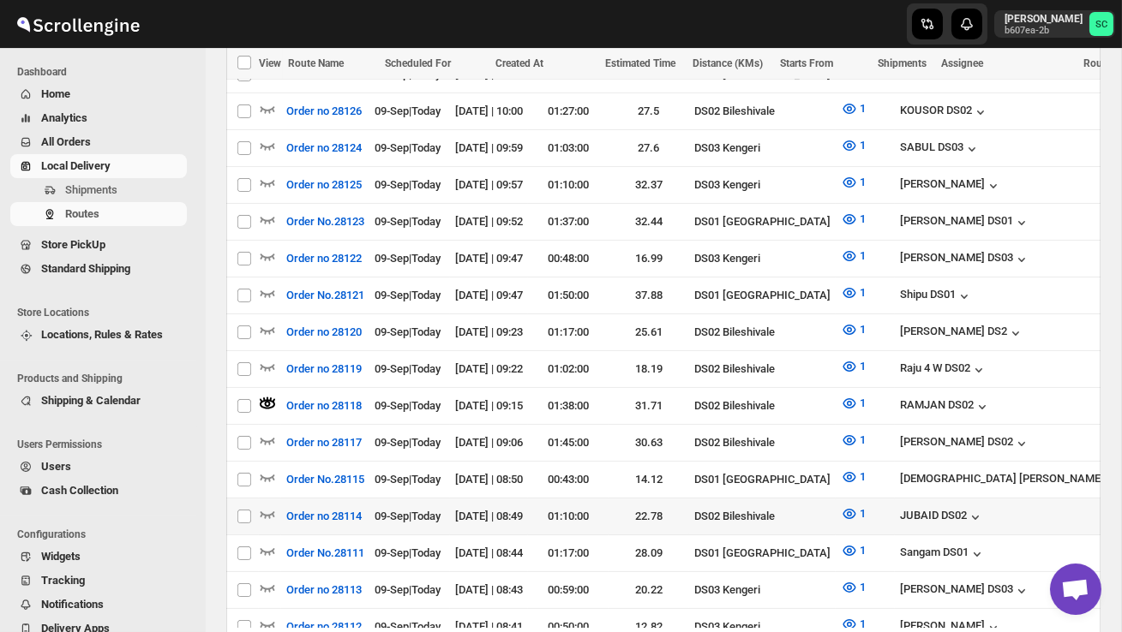
scroll to position [575, 0]
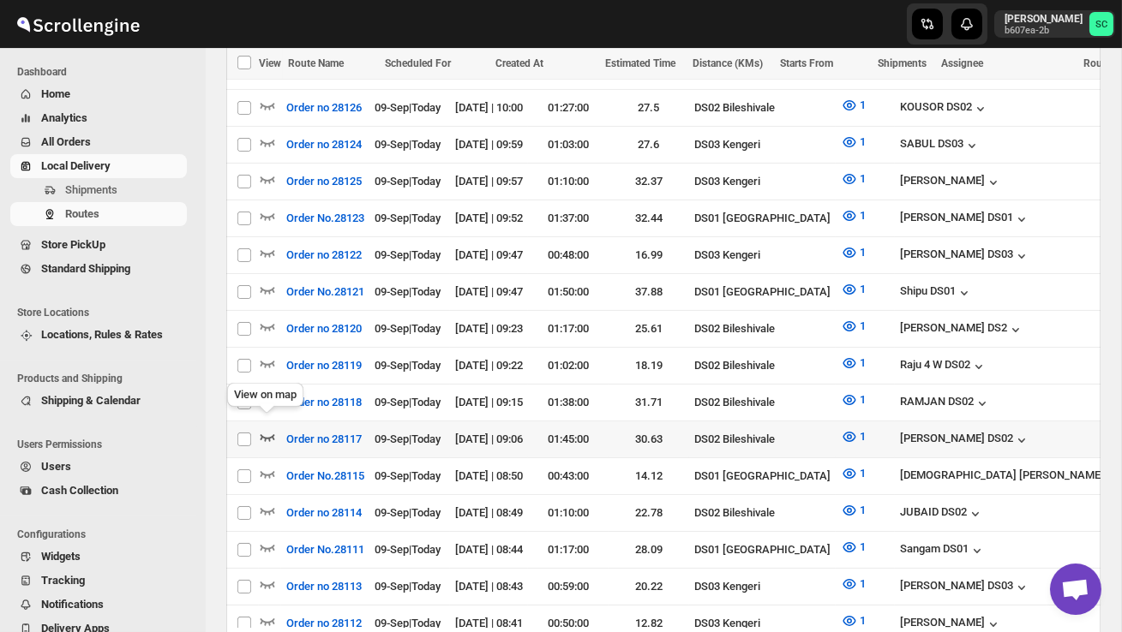
click at [264, 428] on icon "button" at bounding box center [267, 436] width 17 height 17
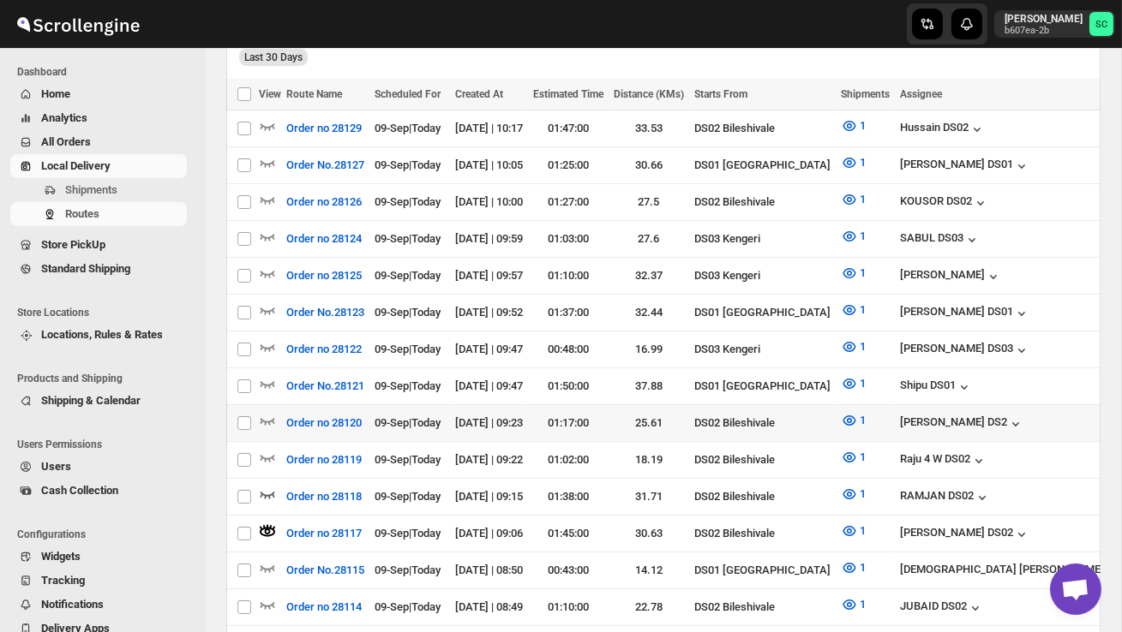
scroll to position [484, 0]
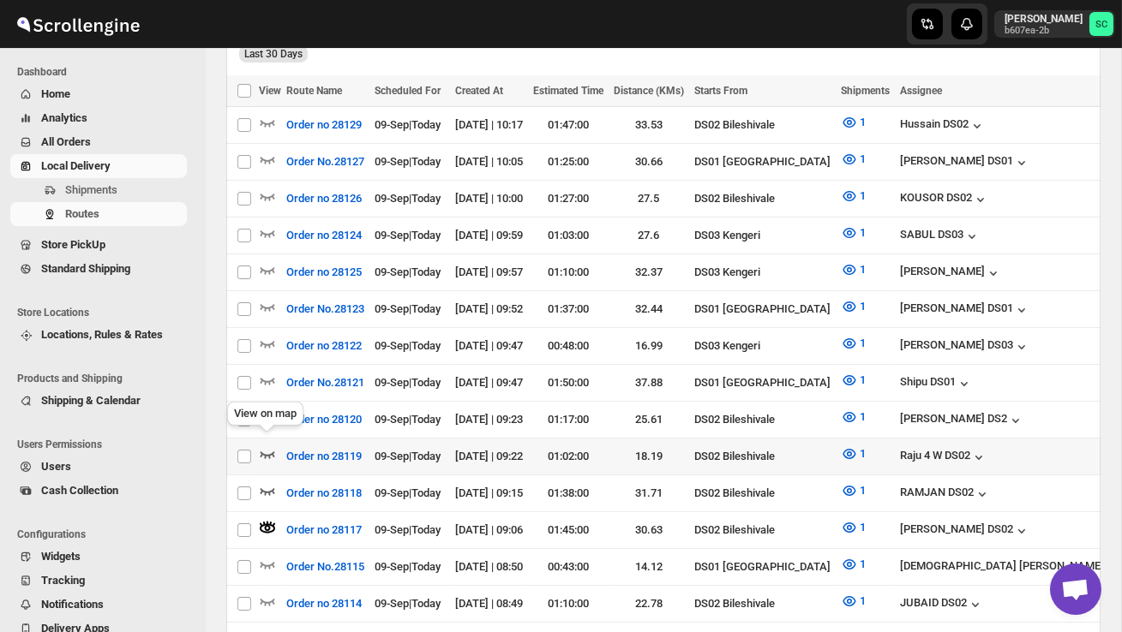
click at [266, 446] on icon "button" at bounding box center [267, 454] width 17 height 17
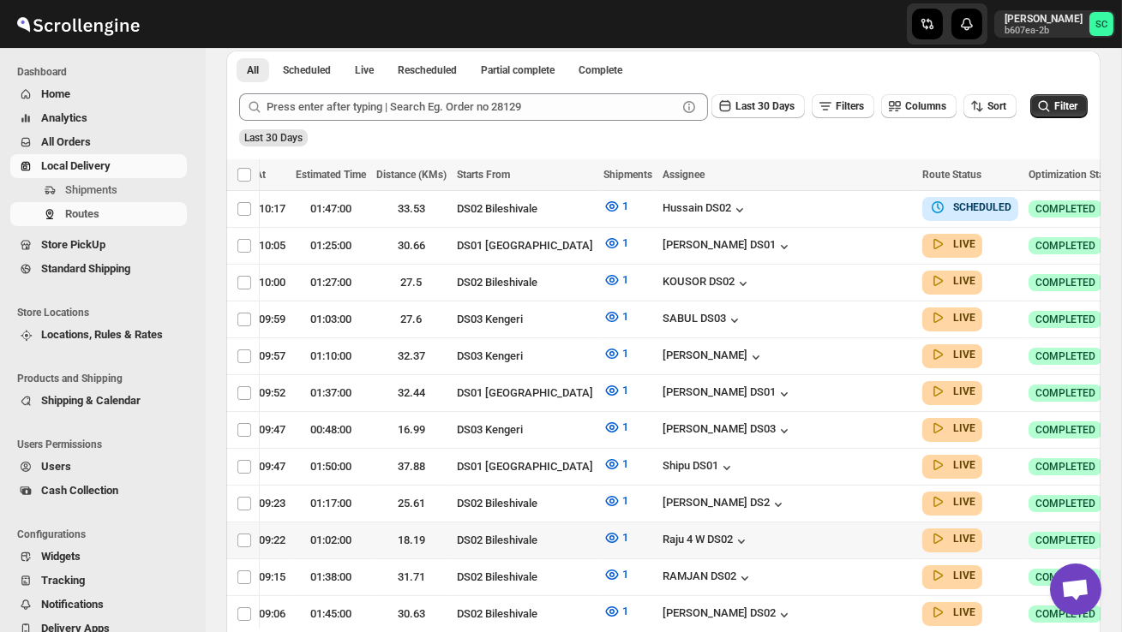
scroll to position [0, 247]
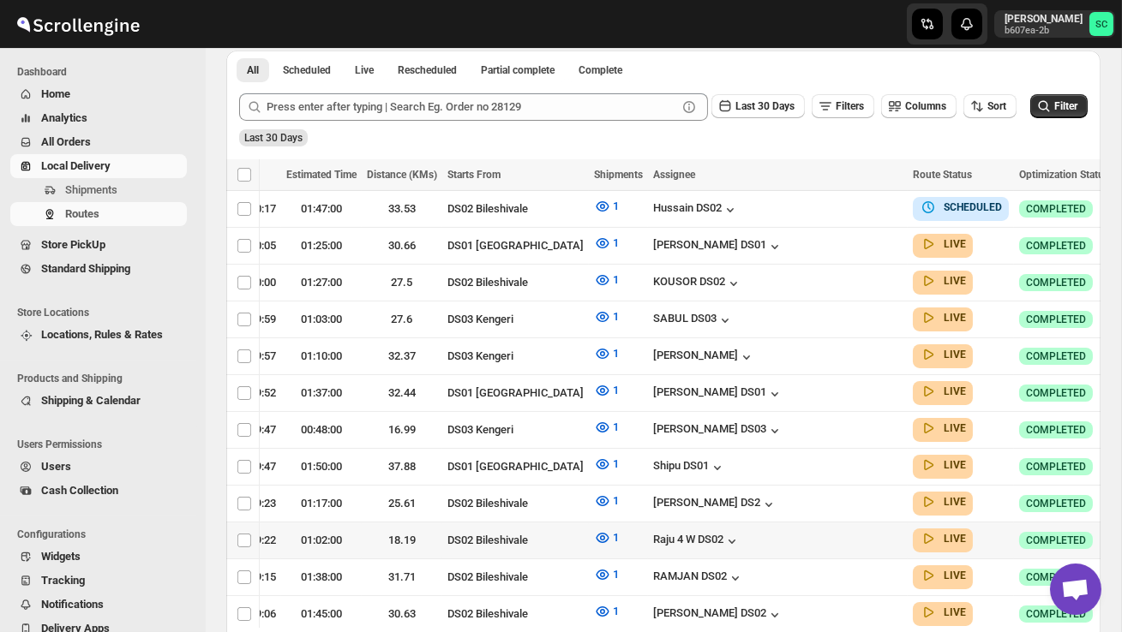
click at [1121, 531] on icon "button" at bounding box center [1130, 539] width 17 height 17
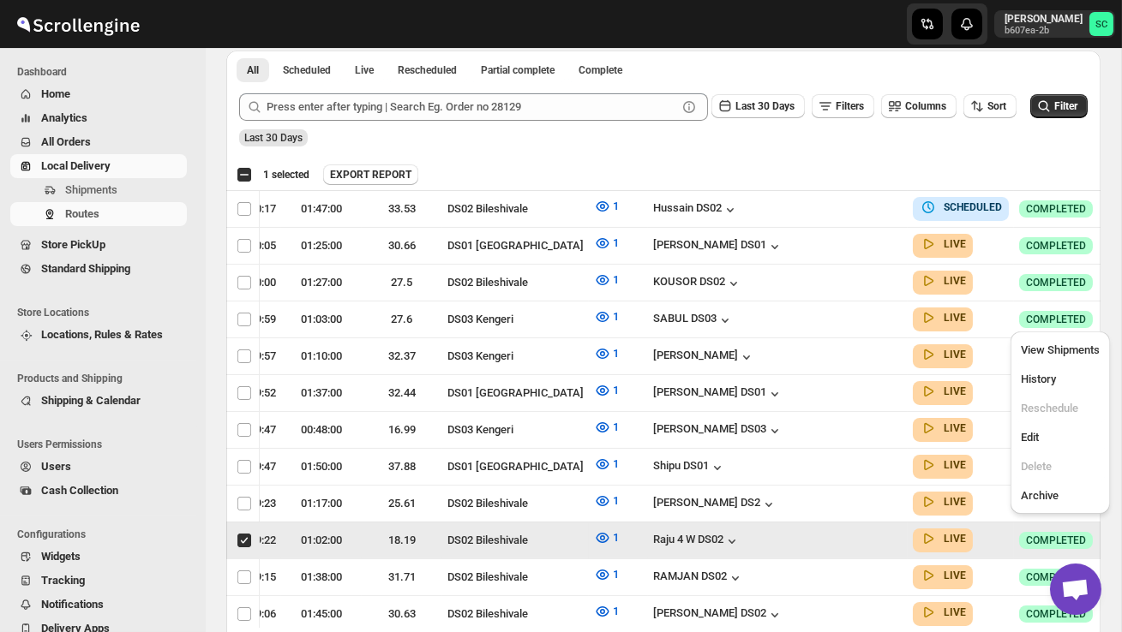
scroll to position [0, 1]
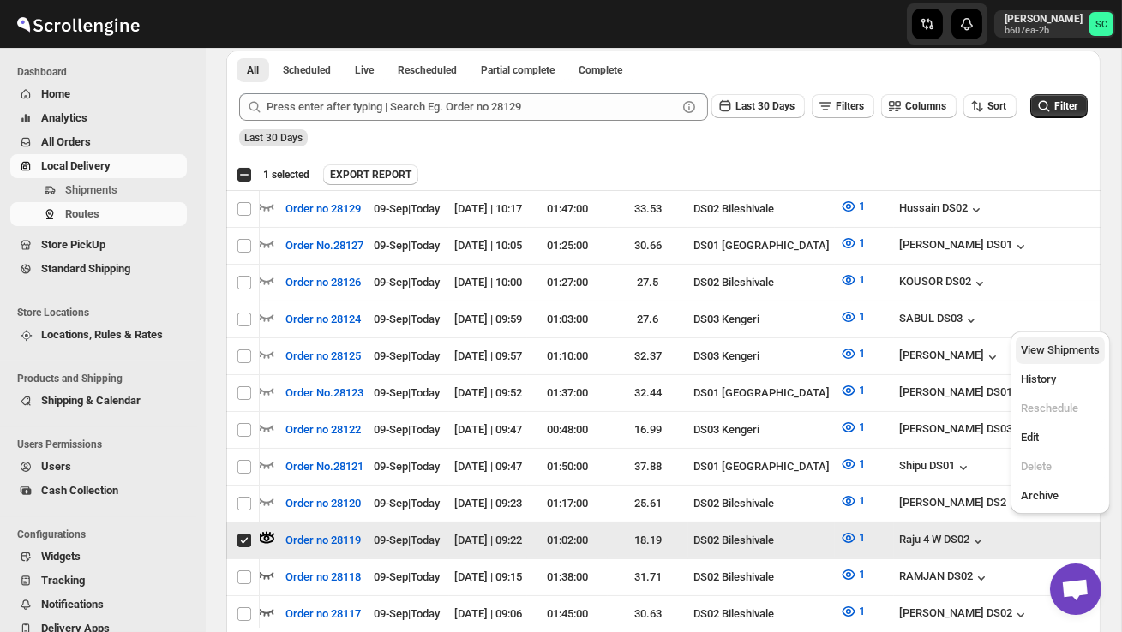
click at [1080, 352] on span "View Shipments" at bounding box center [1059, 350] width 79 height 13
checkbox input "false"
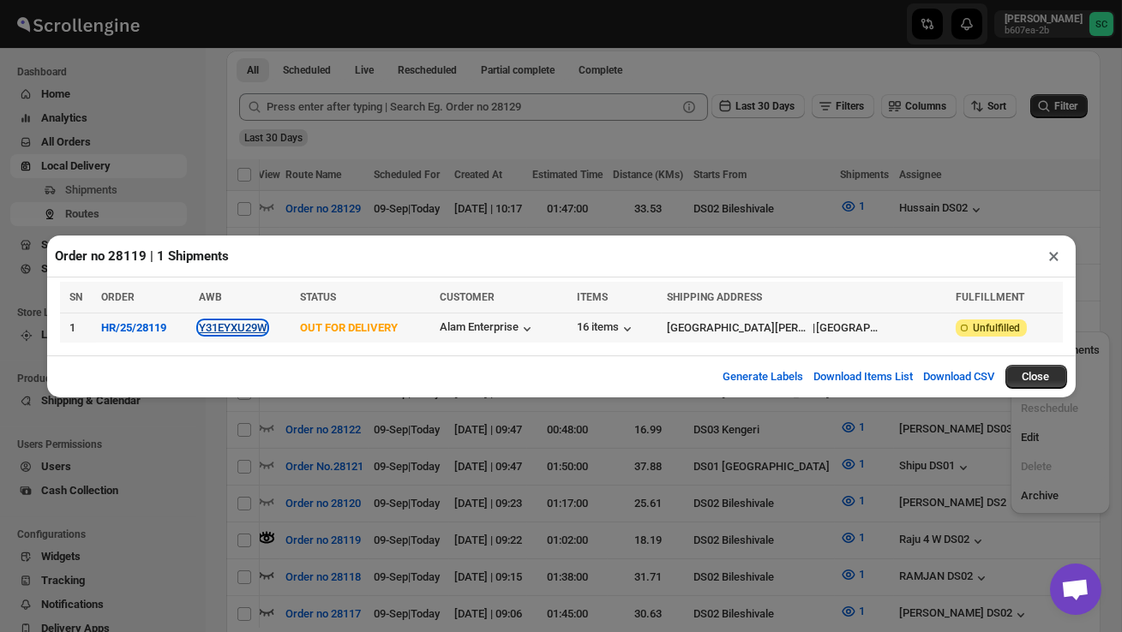
click at [237, 330] on button "Y31EYXU29W" at bounding box center [233, 327] width 68 height 13
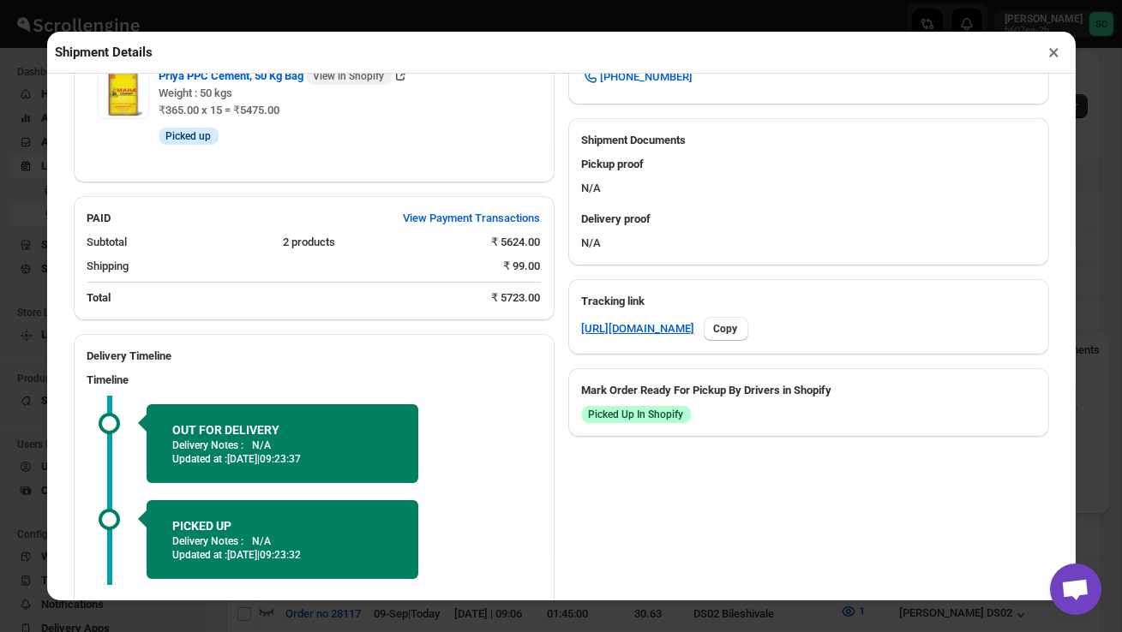
scroll to position [764, 0]
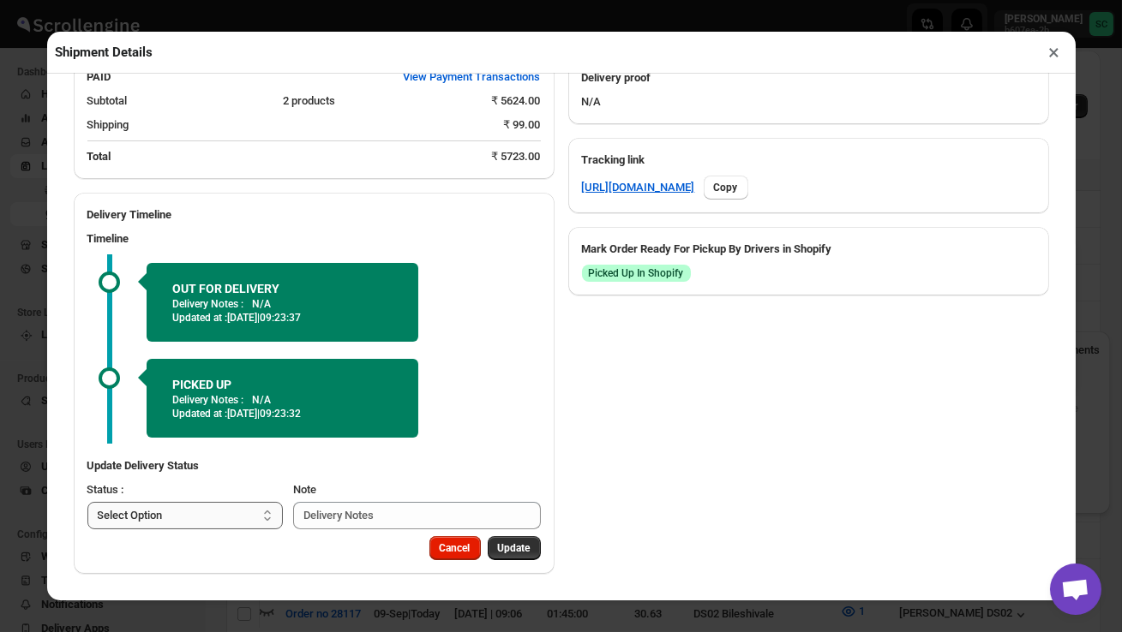
click at [254, 521] on select "Select Option PICKED UP OUT FOR DELIVERY RESCHEDULE DELIVERED CANCELLED" at bounding box center [185, 515] width 196 height 27
select select "DELIVERED"
click at [518, 554] on span "Update" at bounding box center [514, 549] width 33 height 14
select select
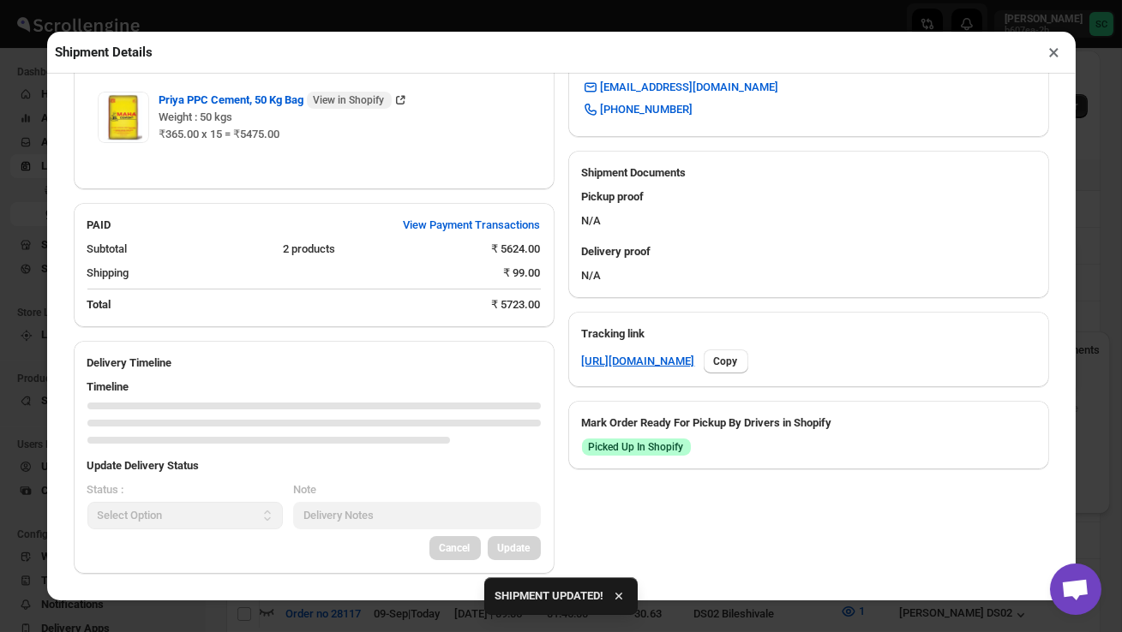
scroll to position [738, 0]
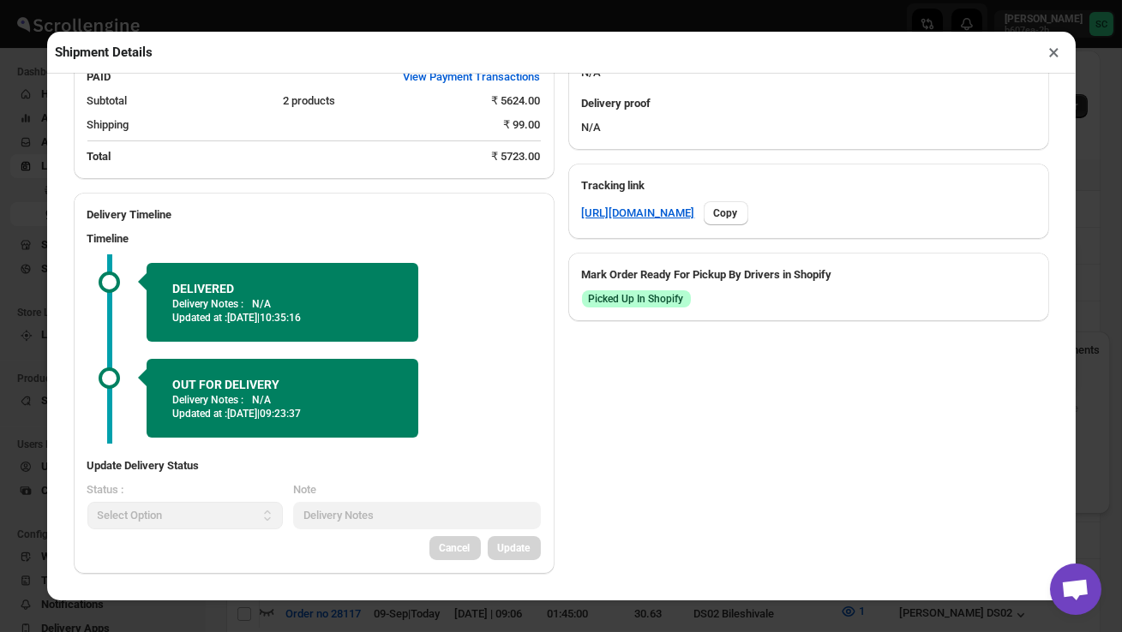
click at [1061, 48] on button "×" at bounding box center [1054, 52] width 25 height 24
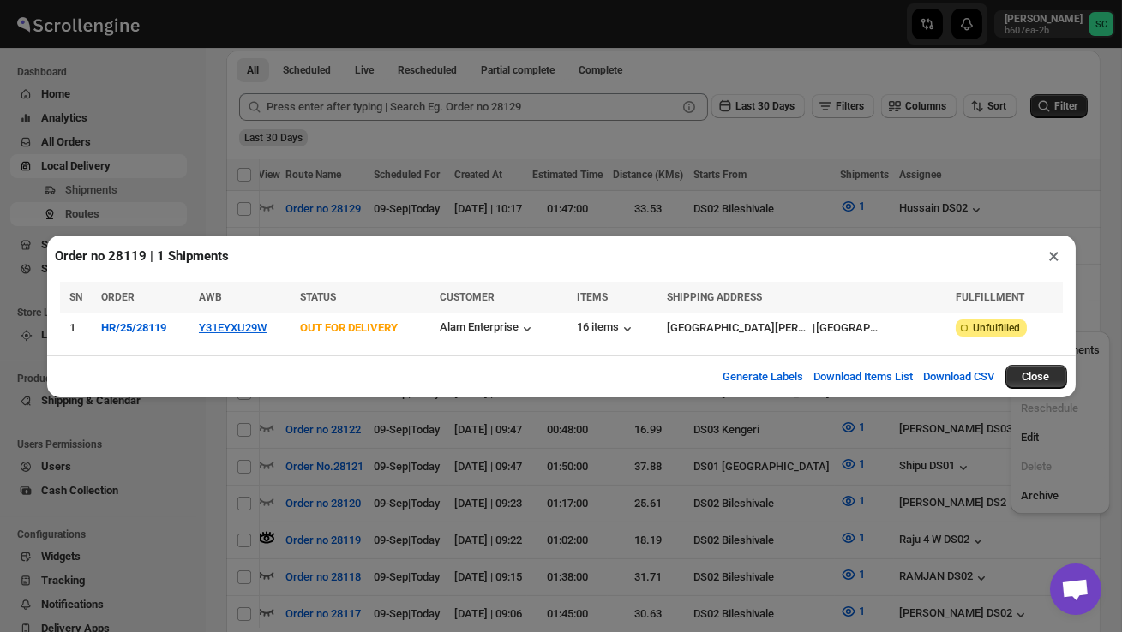
click at [1050, 261] on button "×" at bounding box center [1054, 256] width 25 height 24
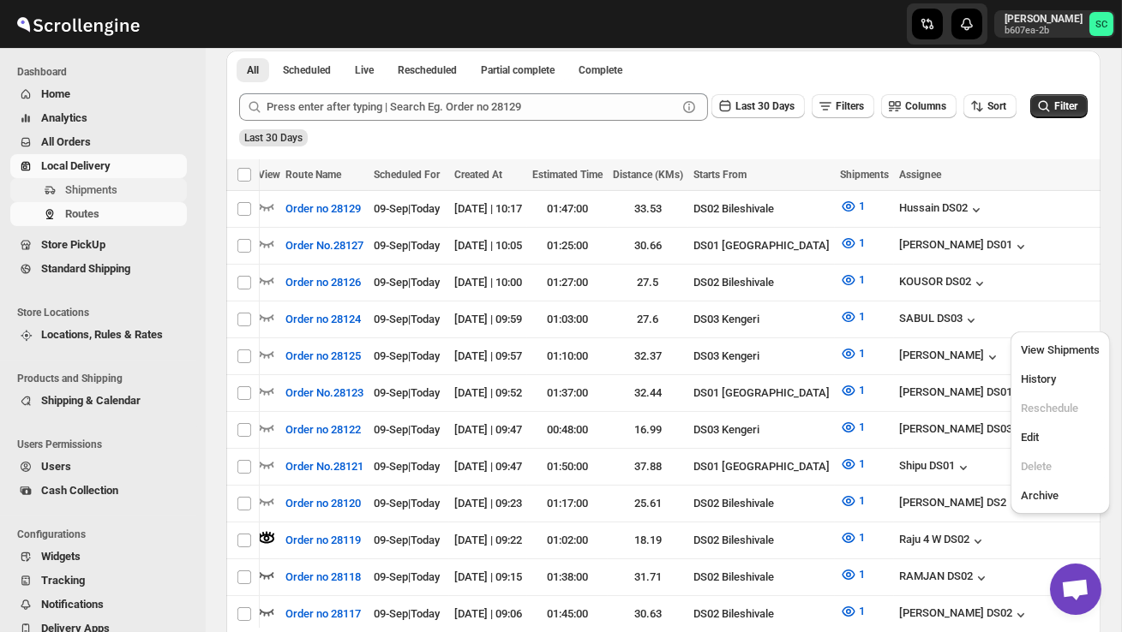
click at [88, 182] on span "Shipments" at bounding box center [124, 190] width 118 height 17
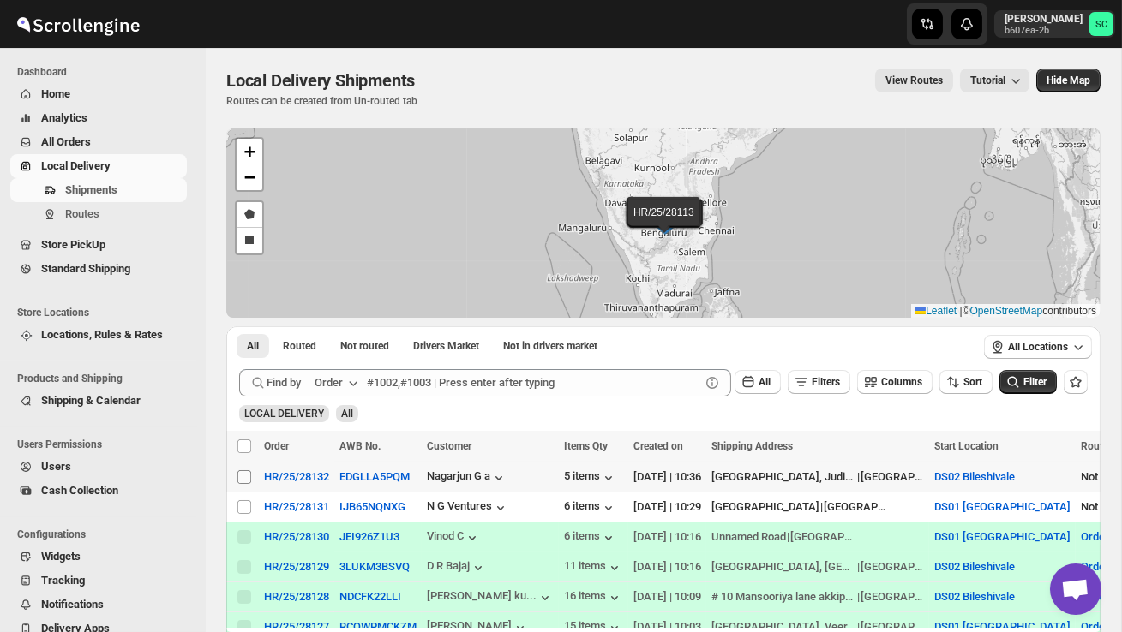
click at [244, 476] on input "Select shipment" at bounding box center [244, 477] width 14 height 14
checkbox input "true"
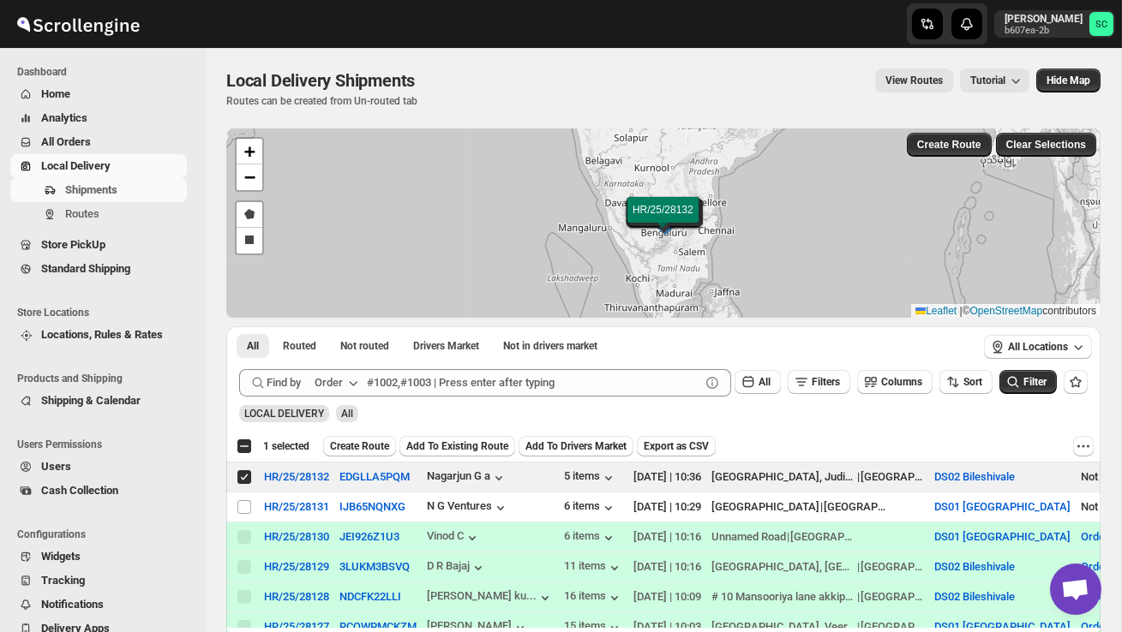
click at [373, 443] on span "Create Route" at bounding box center [359, 447] width 59 height 14
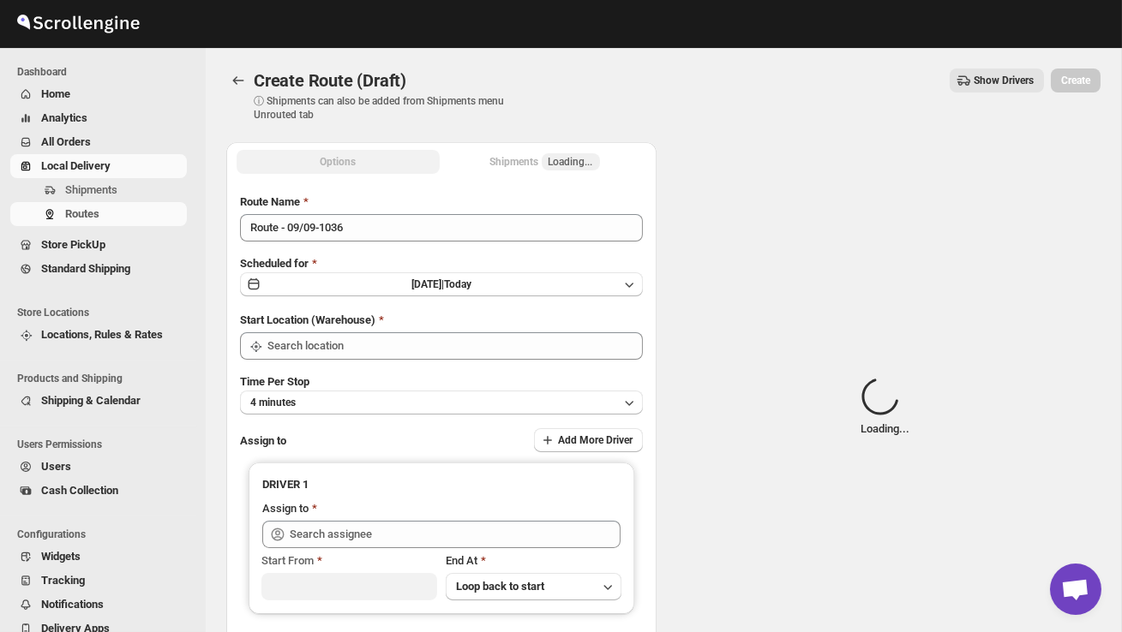
type input "DS02 Bileshivale"
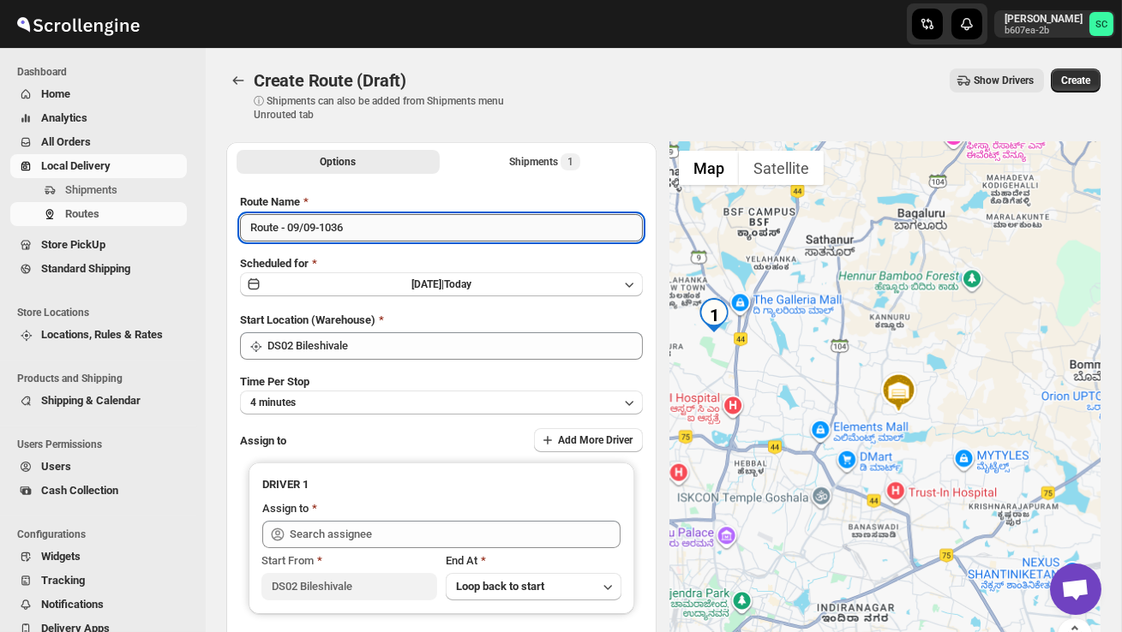
click at [367, 224] on input "Route - 09/09-1036" at bounding box center [441, 227] width 403 height 27
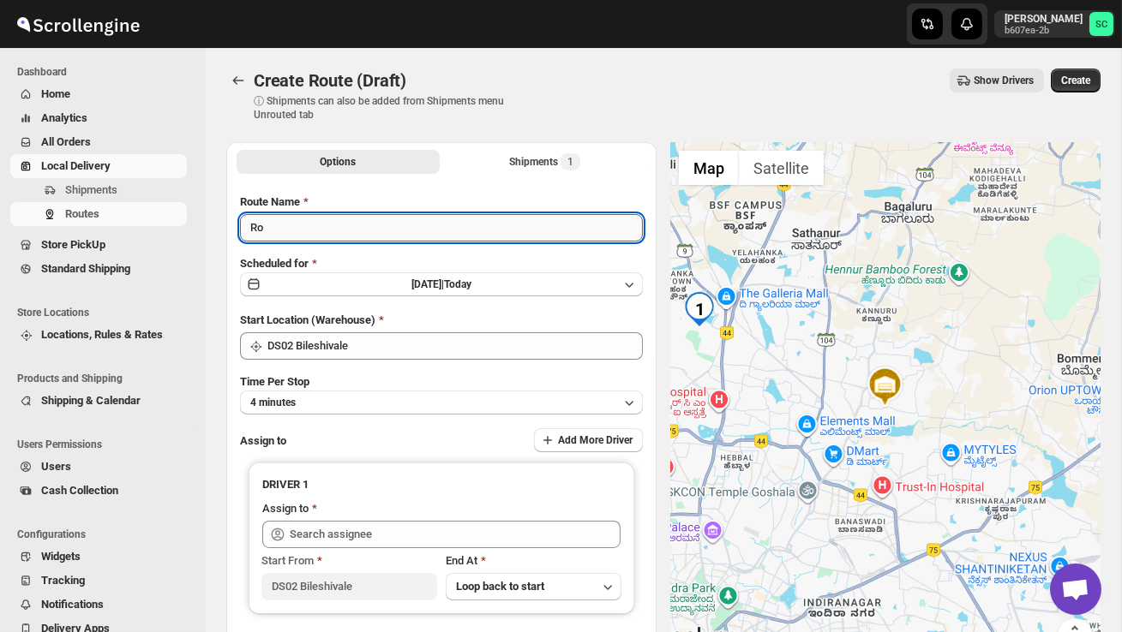
type input "R"
type input "Order no 28132"
click at [439, 391] on button "4 minutes" at bounding box center [441, 403] width 403 height 24
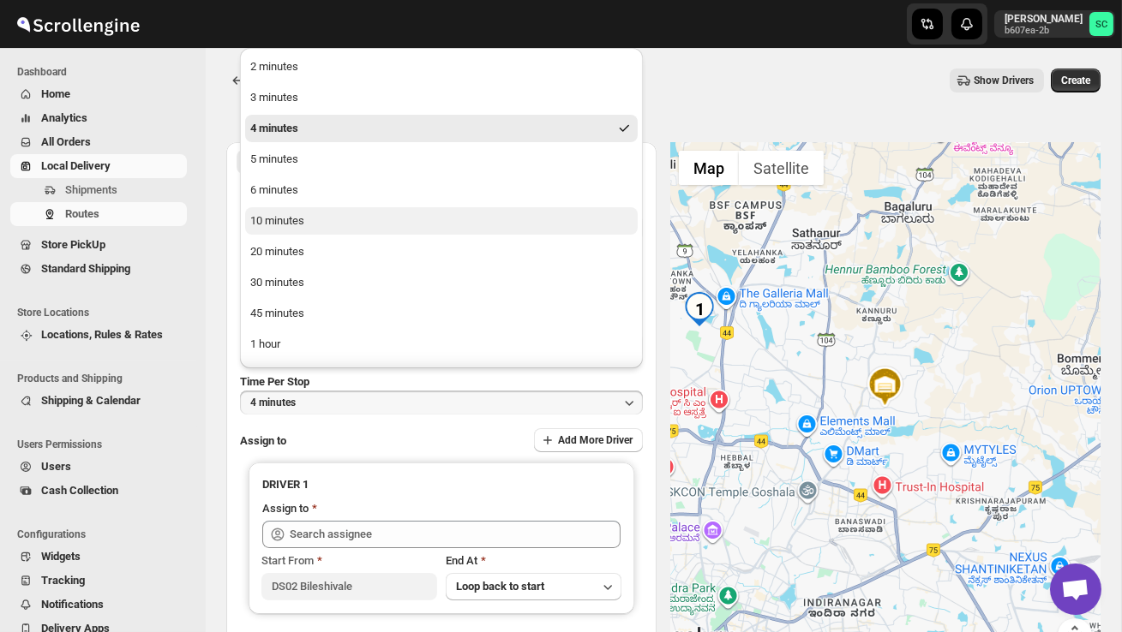
click at [353, 219] on button "10 minutes" at bounding box center [441, 220] width 392 height 27
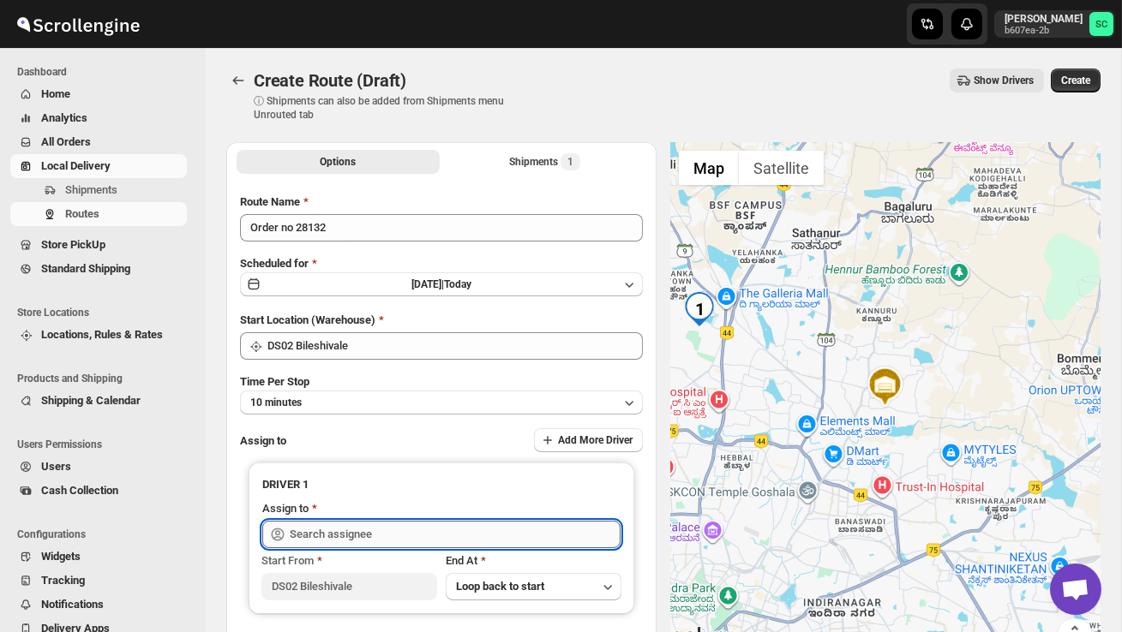
click at [386, 527] on input "text" at bounding box center [455, 534] width 331 height 27
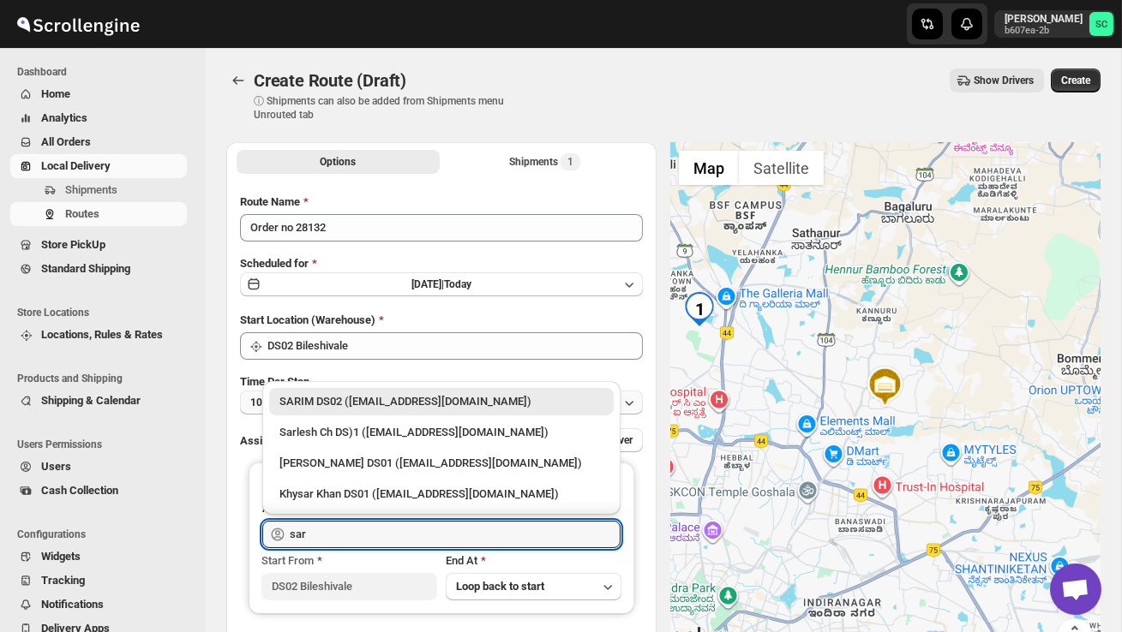
click at [414, 410] on div "SARIM DS02 ([EMAIL_ADDRESS][DOMAIN_NAME])" at bounding box center [441, 401] width 344 height 27
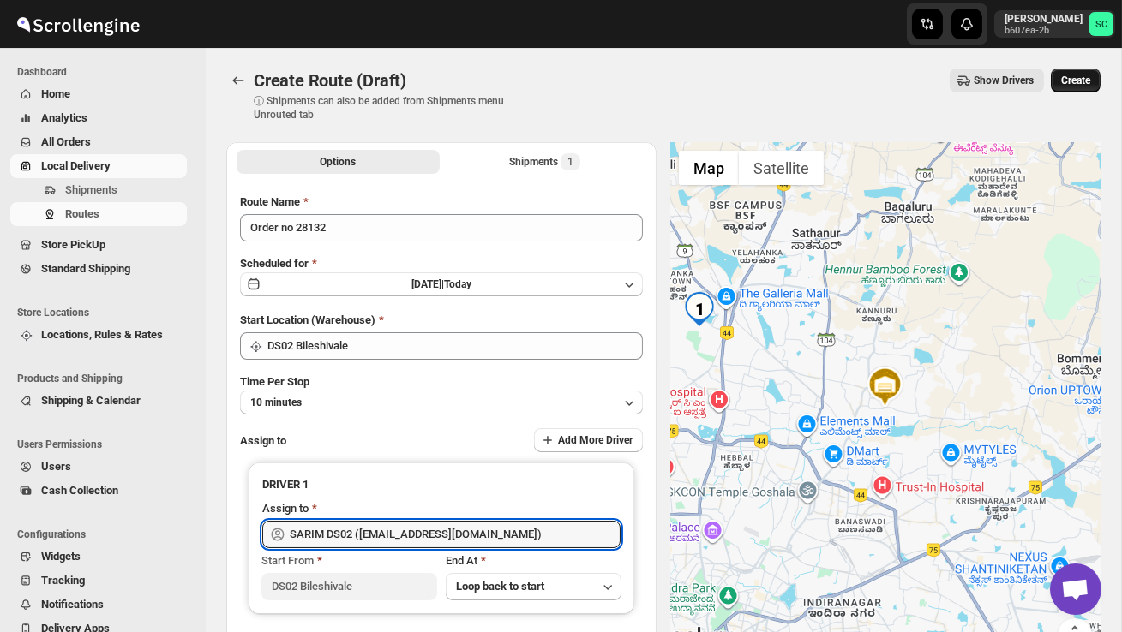
type input "SARIM DS02 ([EMAIL_ADDRESS][DOMAIN_NAME])"
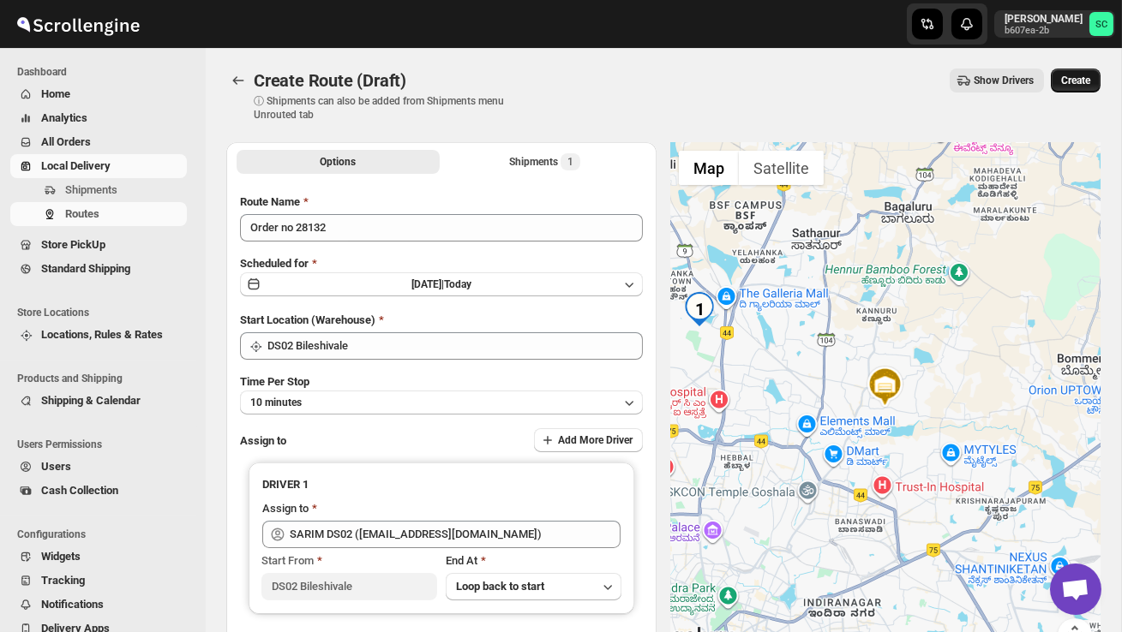
click at [1082, 87] on button "Create" at bounding box center [1075, 81] width 50 height 24
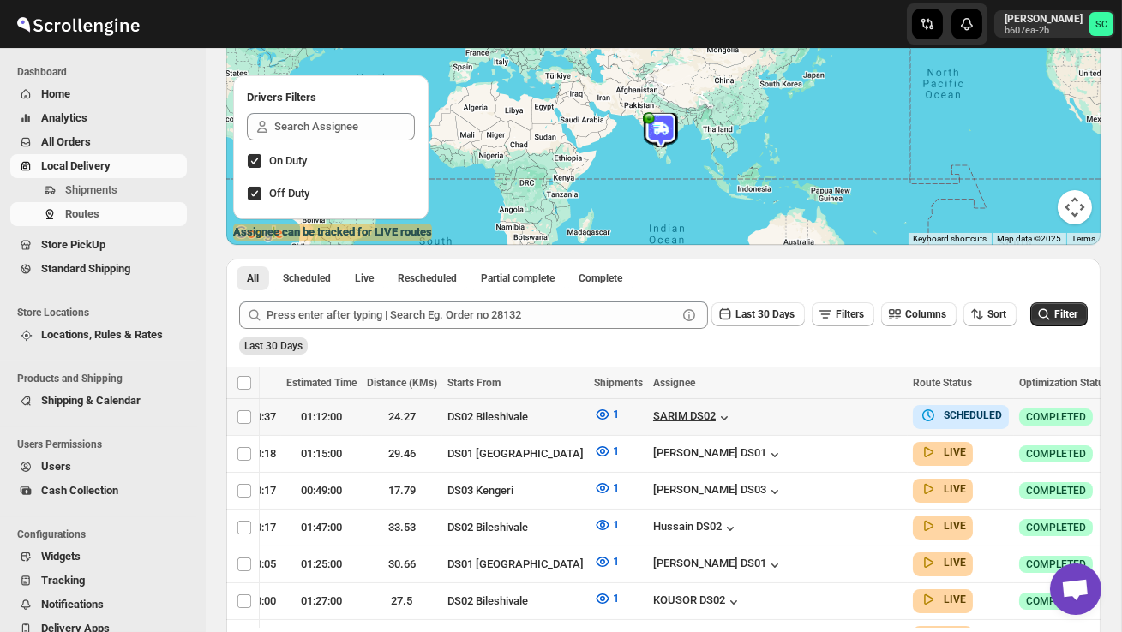
scroll to position [0, 247]
click at [1121, 417] on icon "button" at bounding box center [1135, 417] width 3 height 3
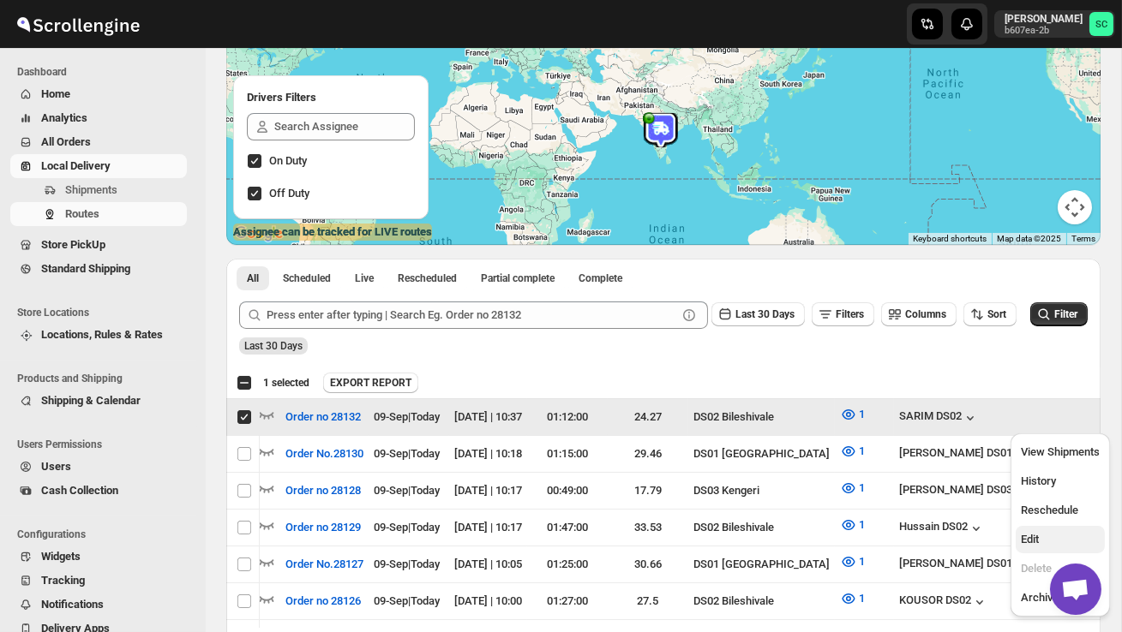
click at [1057, 540] on span "Edit" at bounding box center [1059, 539] width 79 height 17
checkbox input "false"
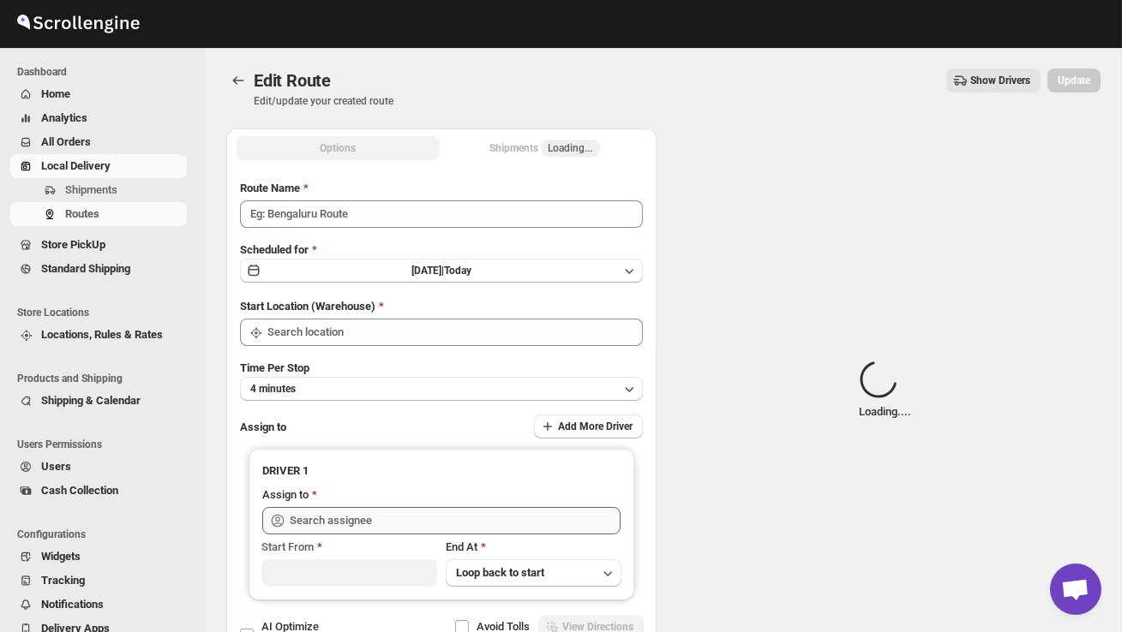
type input "Order no 28132"
type input "DS02 Bileshivale"
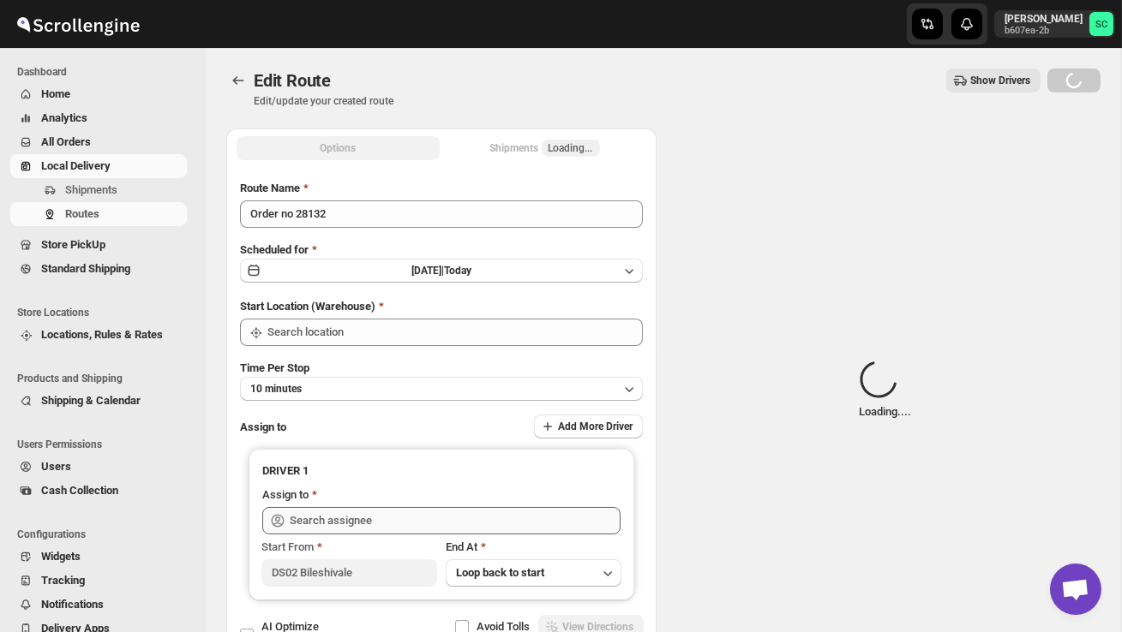
type input "DS02 Bileshivale"
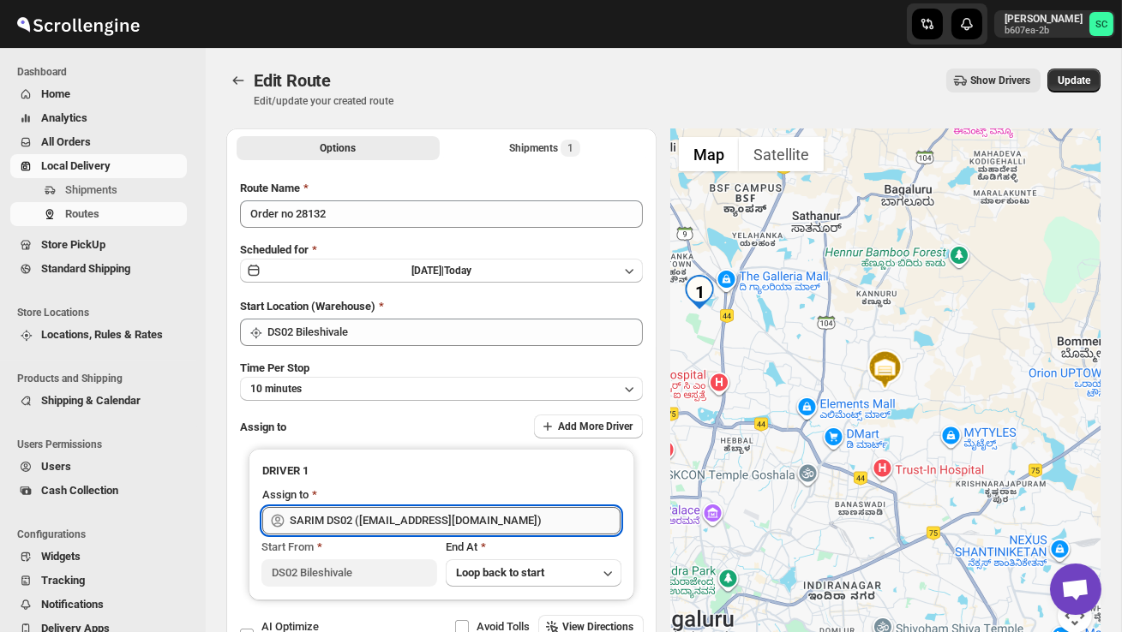
click at [499, 518] on input "SARIM DS02 ([EMAIL_ADDRESS][DOMAIN_NAME])" at bounding box center [455, 520] width 331 height 27
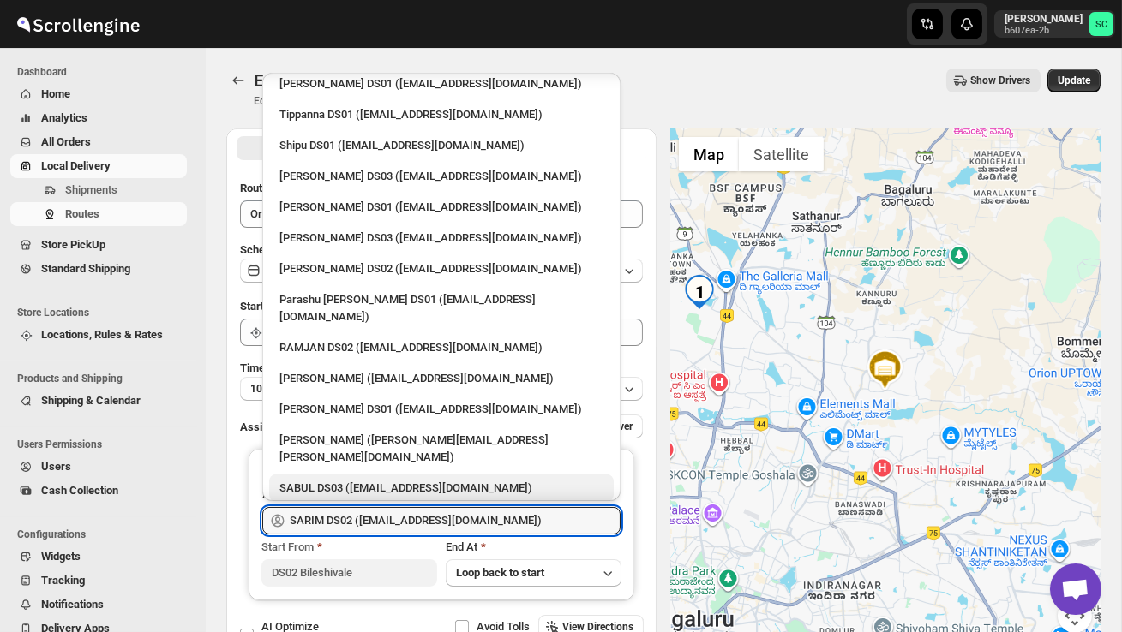
scroll to position [1342, 0]
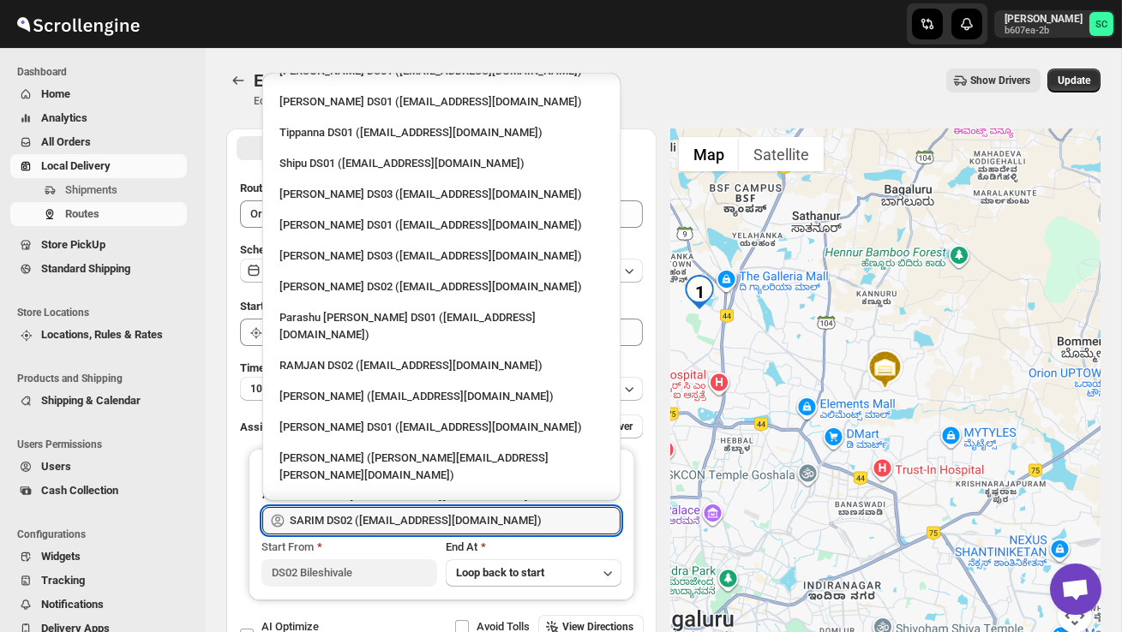
click at [322, 278] on div "[PERSON_NAME] DS02 ([EMAIL_ADDRESS][DOMAIN_NAME])" at bounding box center [441, 286] width 324 height 17
type input "[PERSON_NAME] DS02 ([EMAIL_ADDRESS][DOMAIN_NAME])"
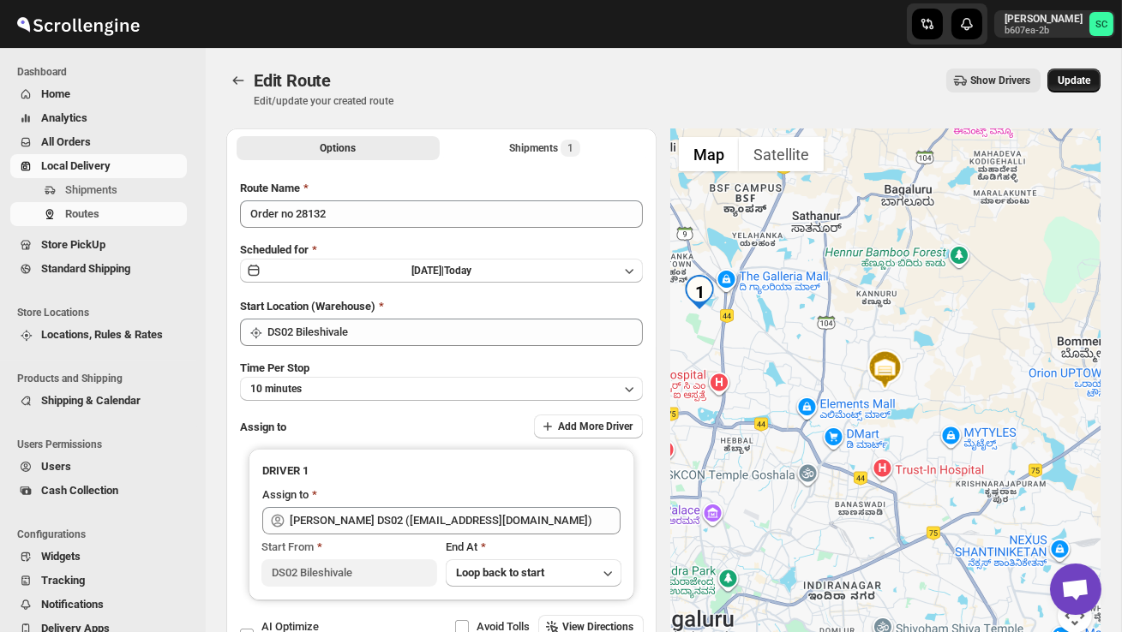
click at [1066, 79] on span "Update" at bounding box center [1073, 81] width 33 height 14
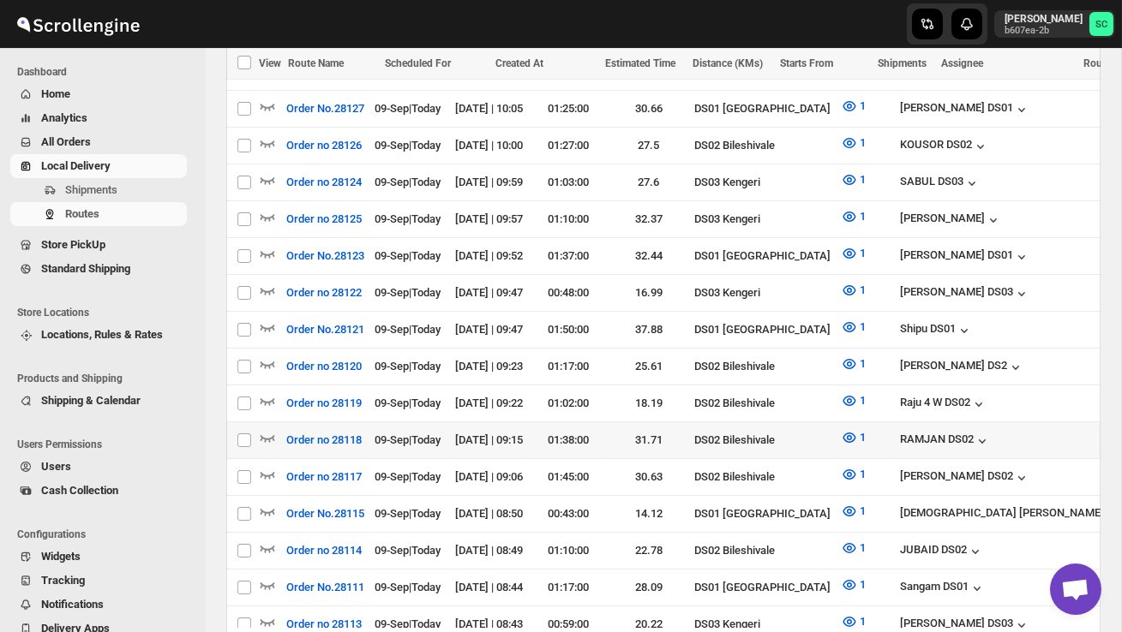
scroll to position [631, 0]
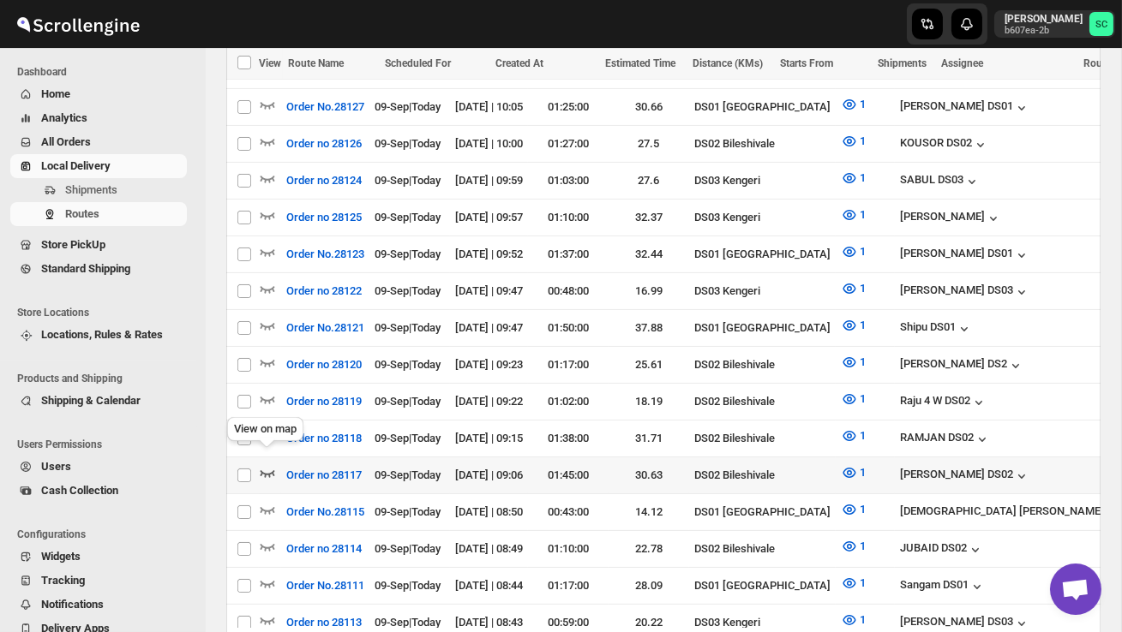
click at [264, 464] on icon "button" at bounding box center [267, 472] width 17 height 17
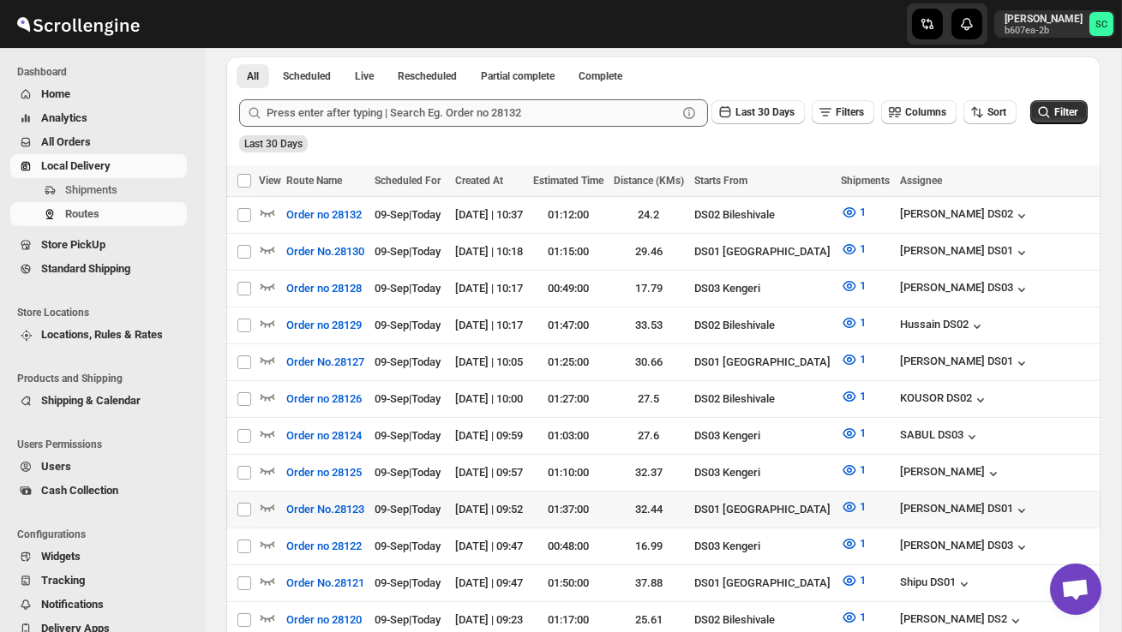
scroll to position [394, 0]
click at [276, 314] on div at bounding box center [270, 325] width 22 height 22
click at [270, 314] on icon "button" at bounding box center [267, 322] width 17 height 17
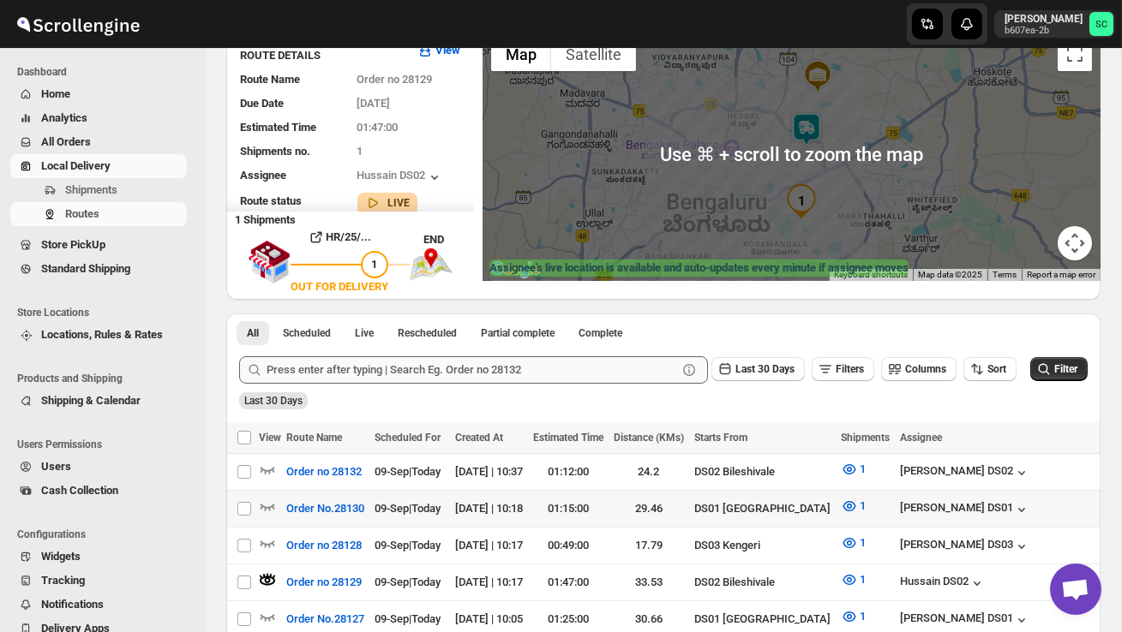
scroll to position [141, 0]
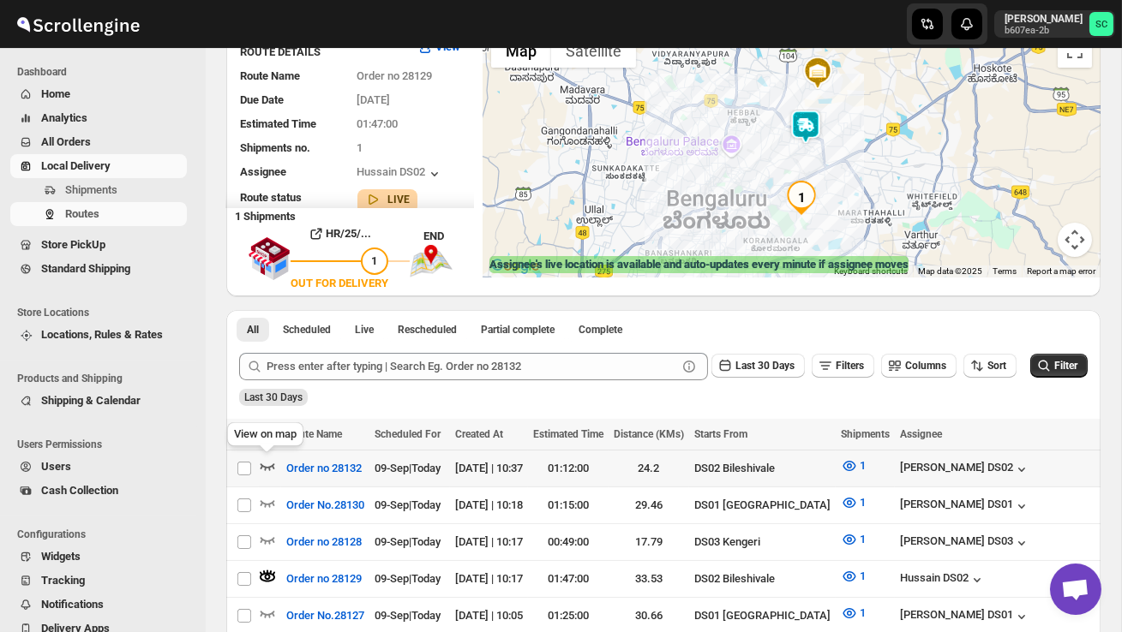
click at [266, 464] on icon "button" at bounding box center [267, 466] width 17 height 17
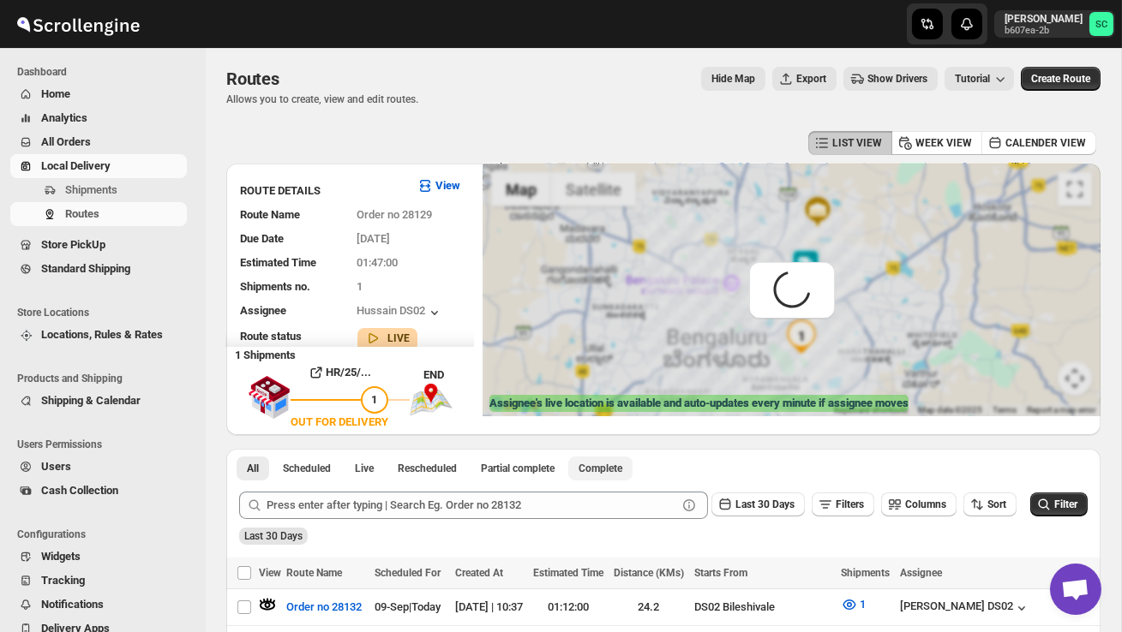
scroll to position [0, 0]
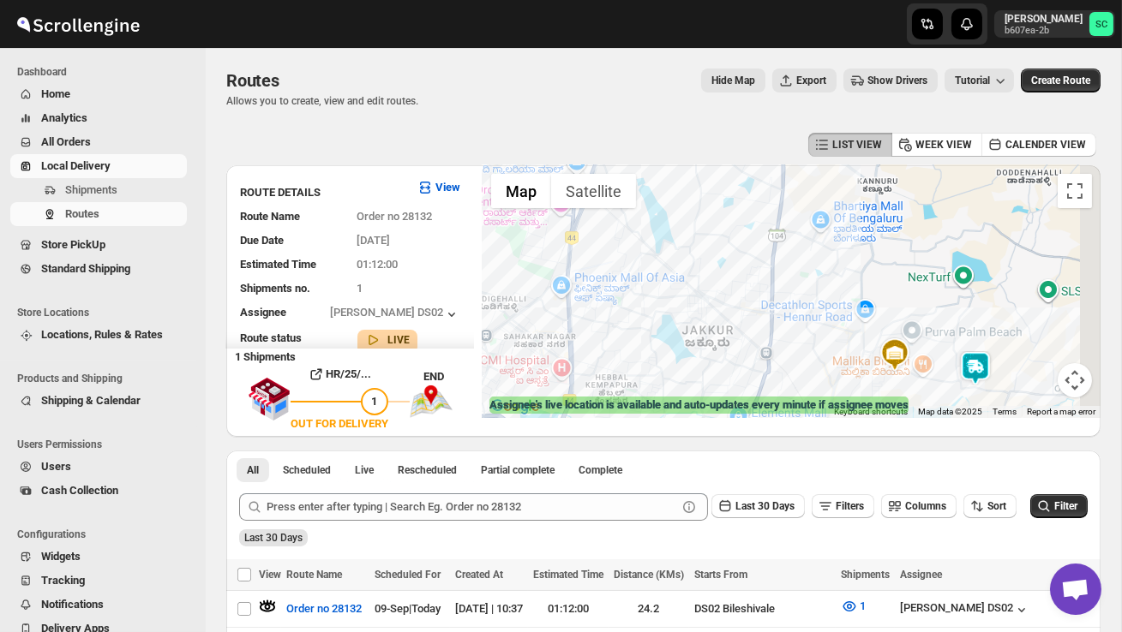
drag, startPoint x: 904, startPoint y: 351, endPoint x: 812, endPoint y: 344, distance: 91.9
click at [812, 344] on div at bounding box center [791, 291] width 618 height 253
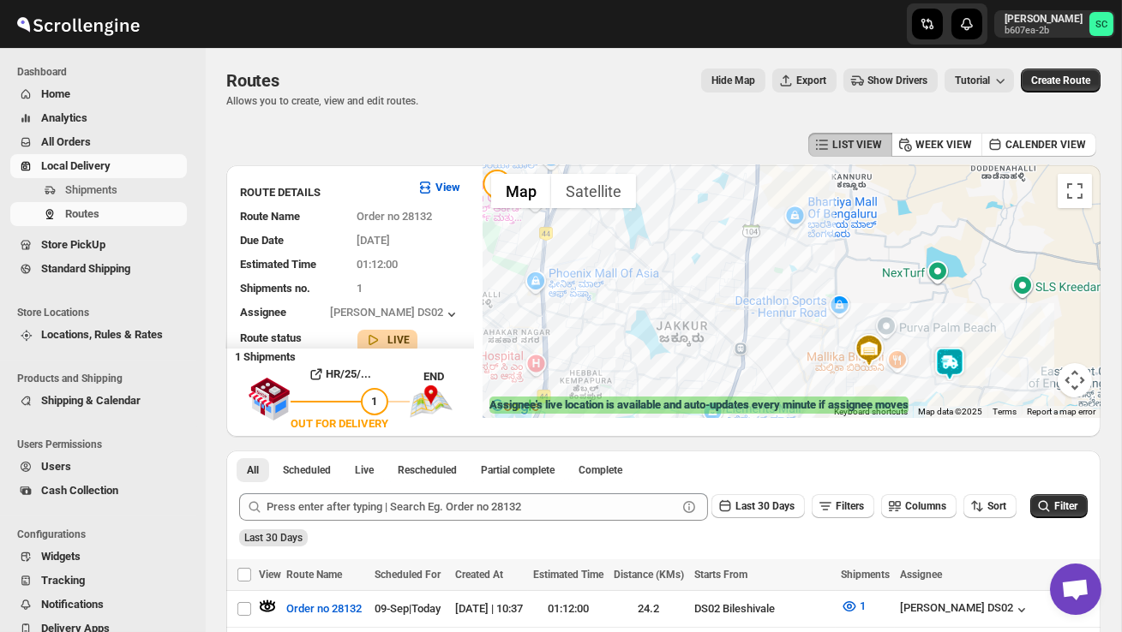
click at [964, 356] on img at bounding box center [949, 364] width 34 height 34
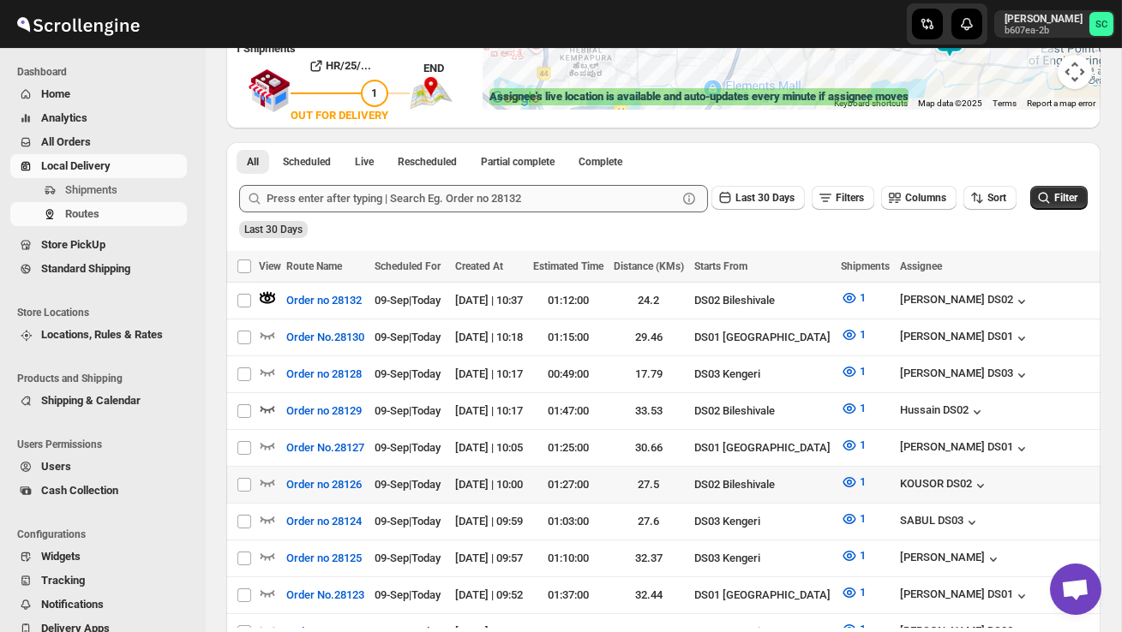
scroll to position [311, 0]
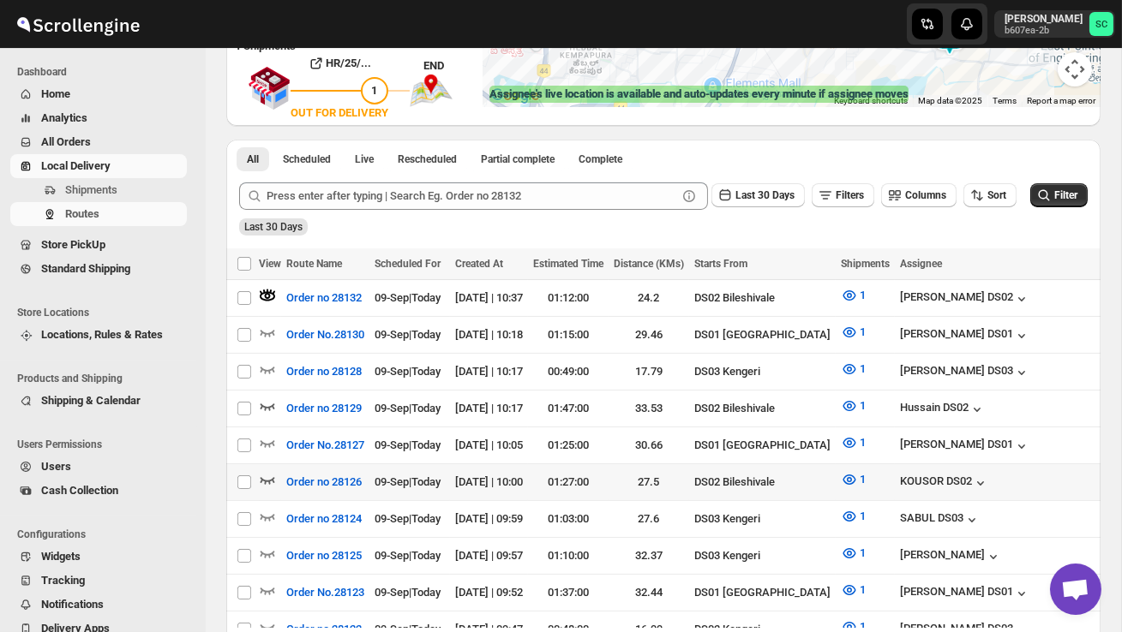
click at [270, 472] on icon "button" at bounding box center [267, 479] width 17 height 17
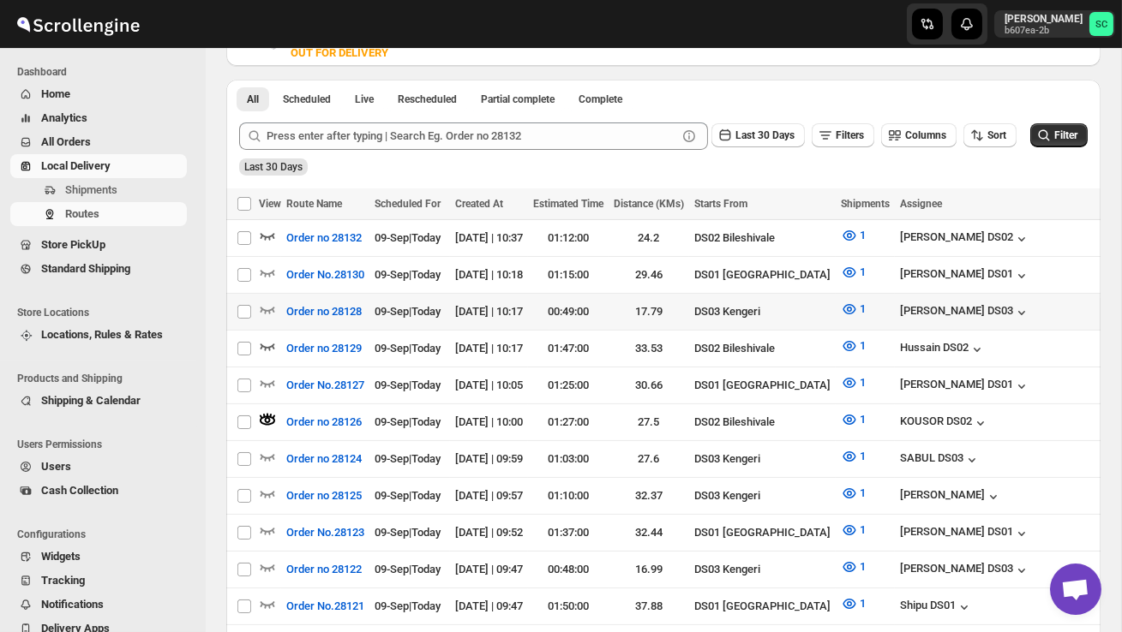
scroll to position [369, 0]
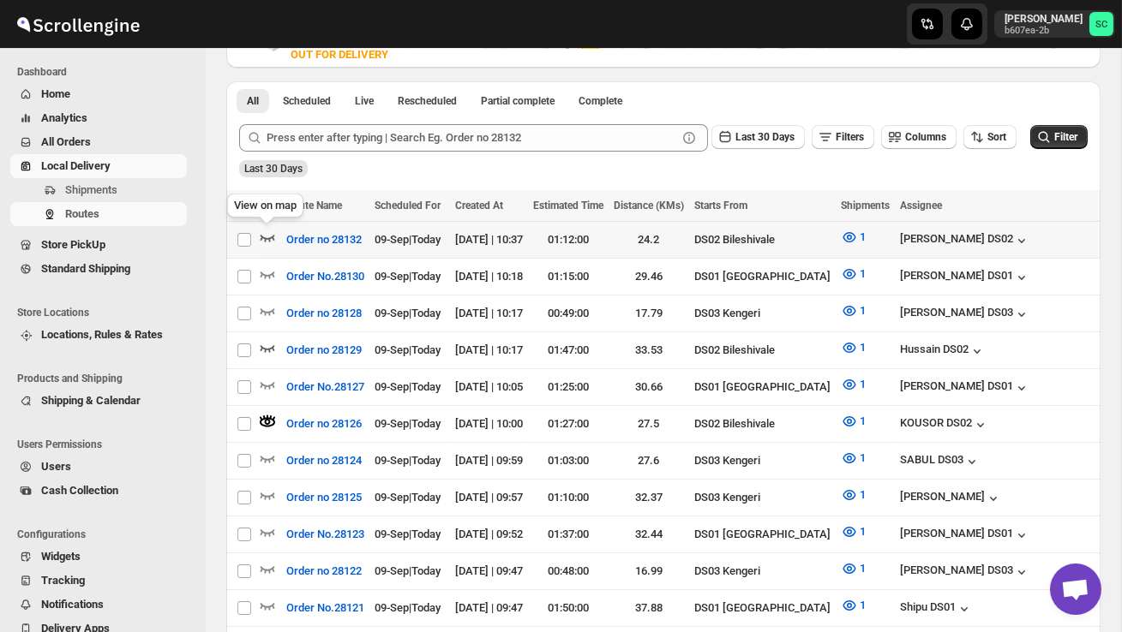
click at [268, 236] on icon "button" at bounding box center [267, 237] width 17 height 17
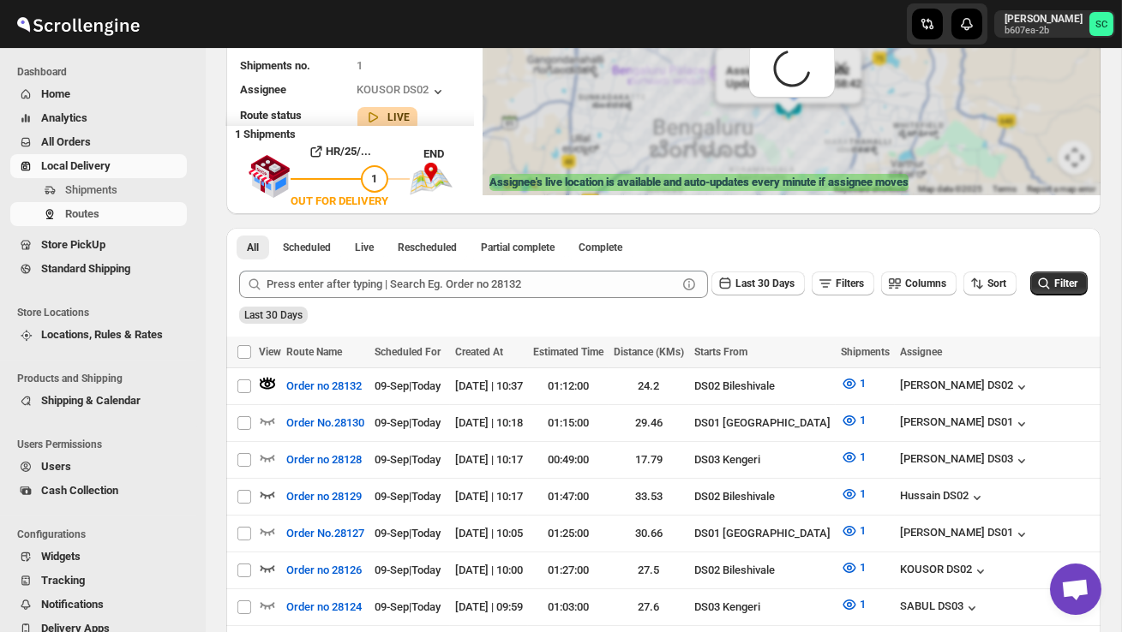
scroll to position [0, 0]
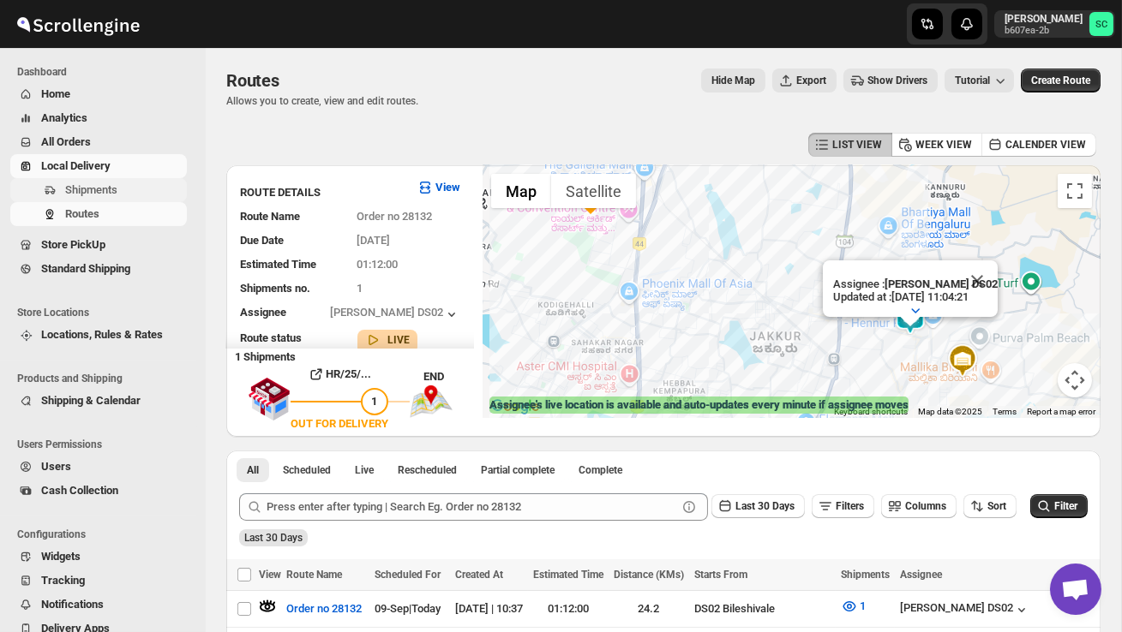
click at [113, 185] on span "Shipments" at bounding box center [91, 189] width 52 height 13
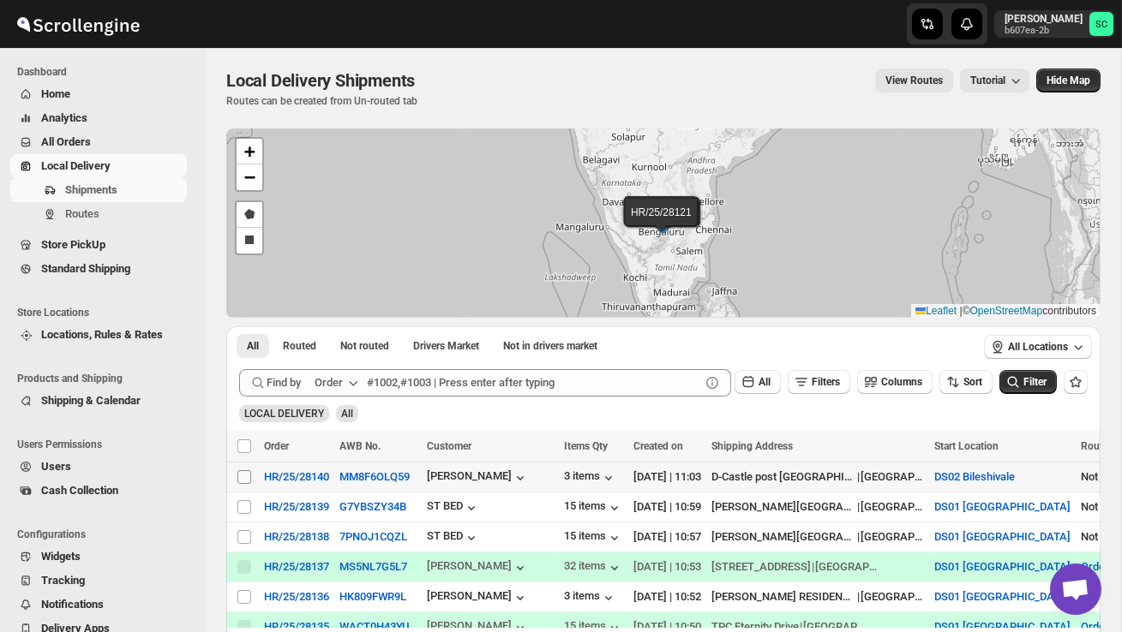
click at [244, 475] on input "Select shipment" at bounding box center [244, 477] width 14 height 14
checkbox input "true"
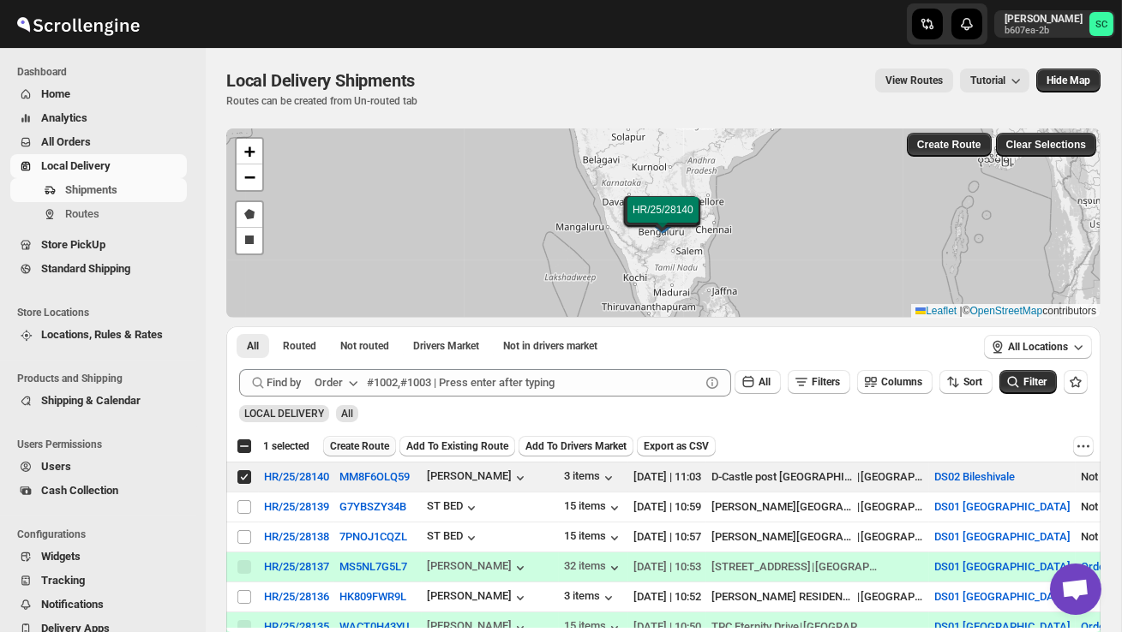
click at [377, 446] on span "Create Route" at bounding box center [359, 447] width 59 height 14
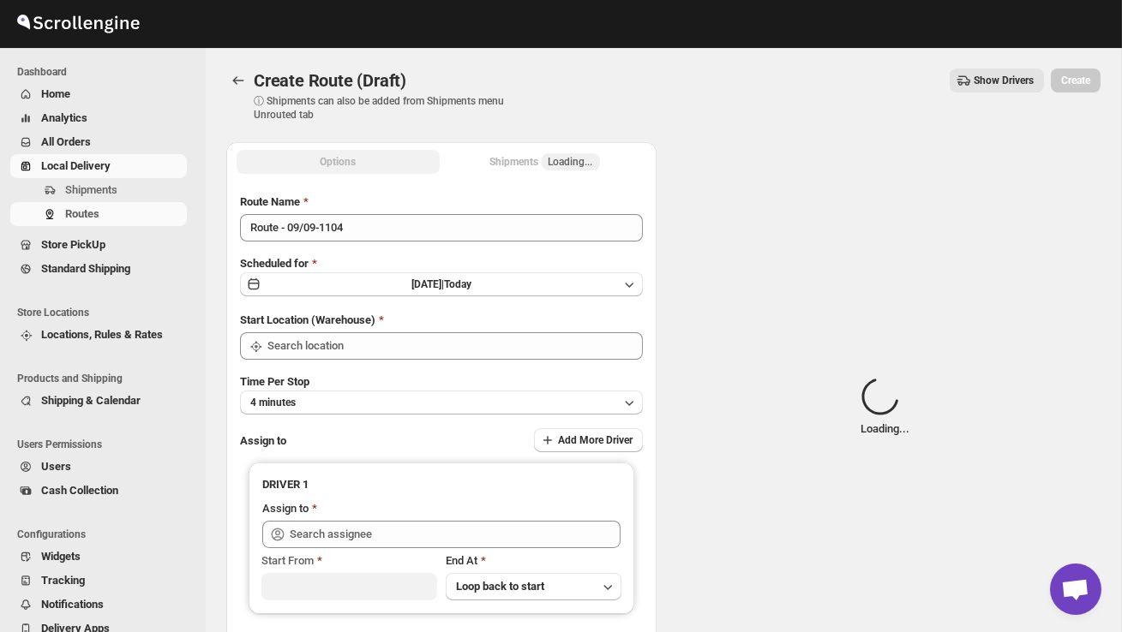
type input "DS02 Bileshivale"
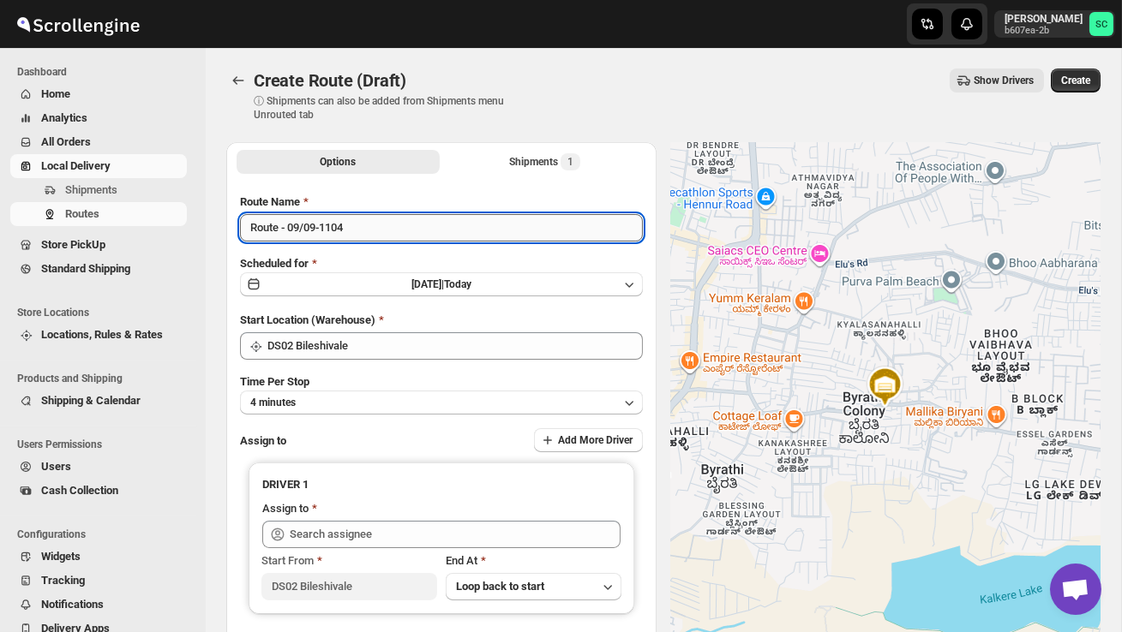
click at [366, 233] on input "Route - 09/09-1104" at bounding box center [441, 227] width 403 height 27
type input "R"
type input "Order no 28140"
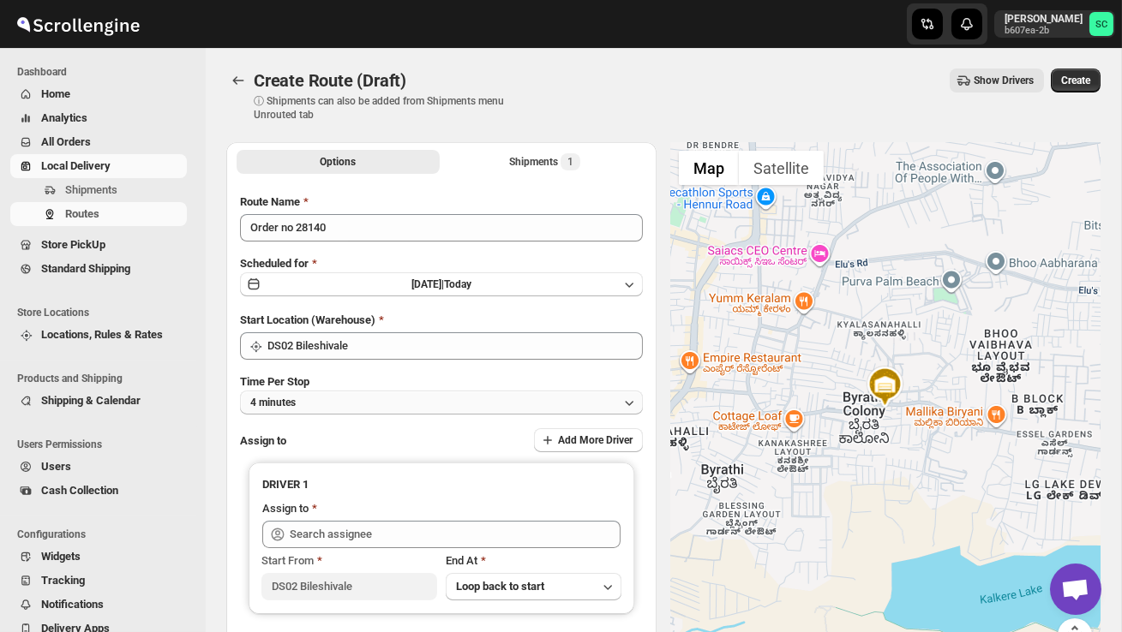
click at [446, 400] on button "4 minutes" at bounding box center [441, 403] width 403 height 24
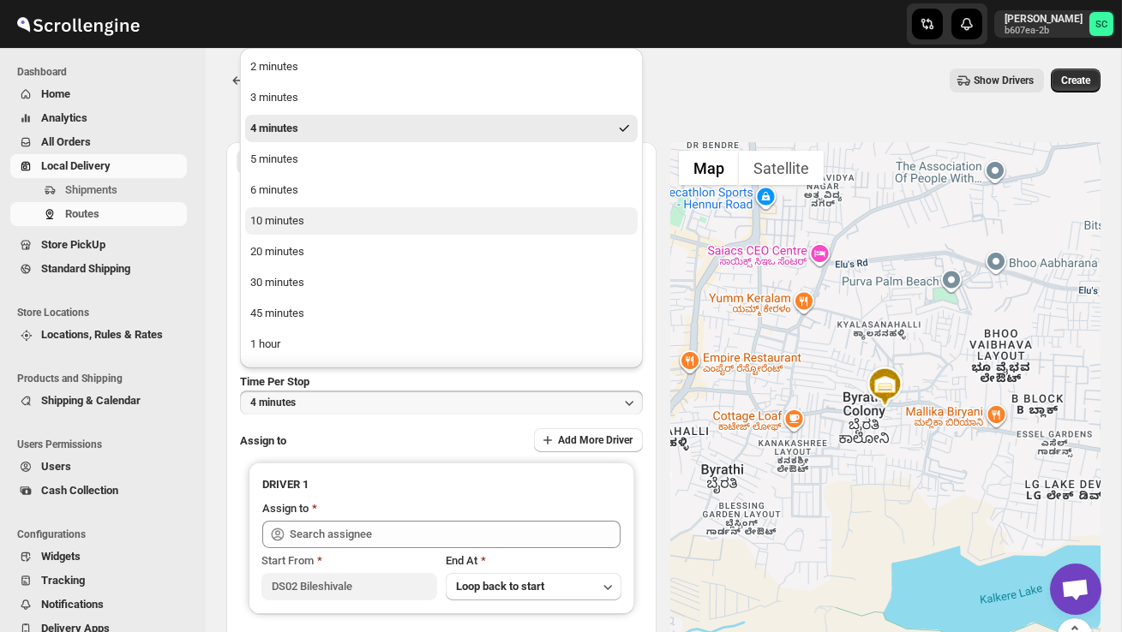
click at [347, 232] on button "10 minutes" at bounding box center [441, 220] width 392 height 27
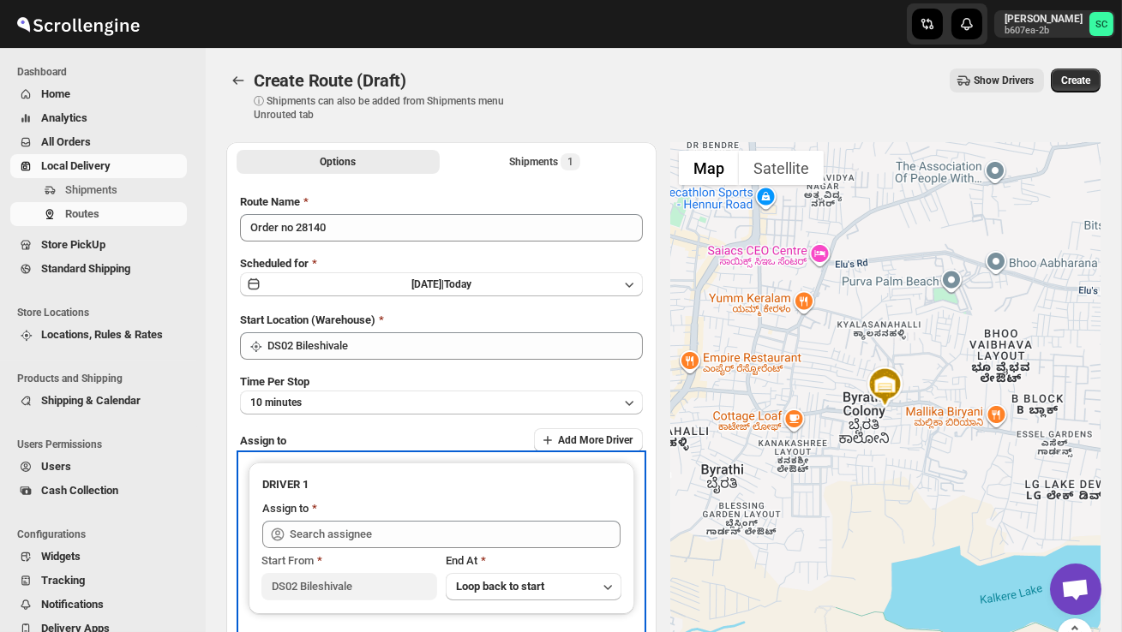
click at [367, 518] on div "Assign to" at bounding box center [441, 510] width 358 height 21
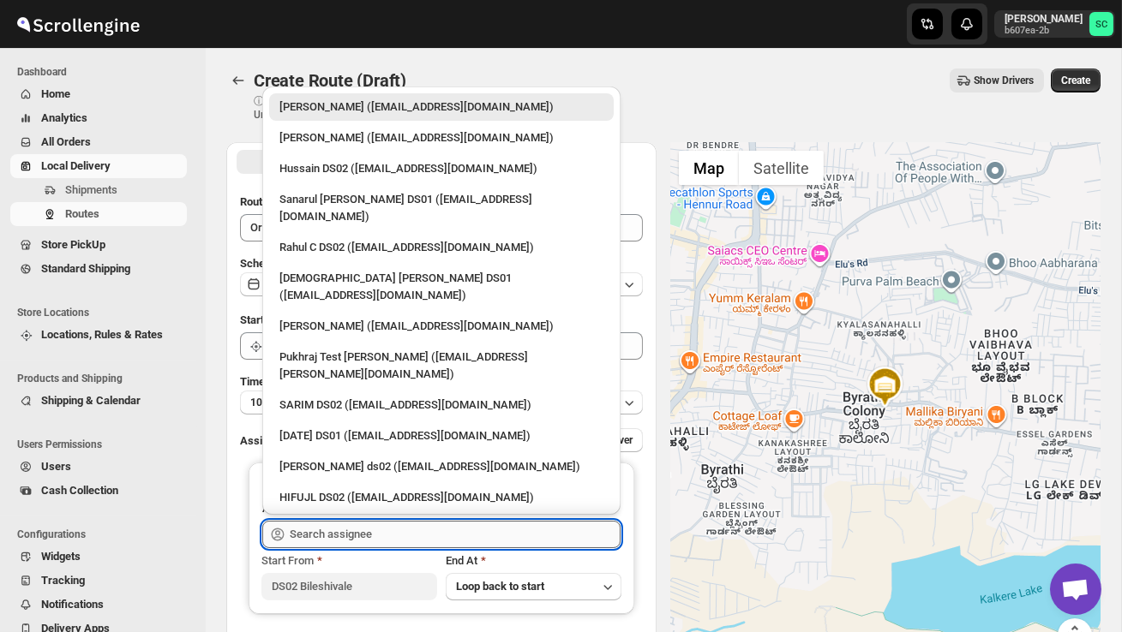
click at [372, 536] on input "text" at bounding box center [455, 534] width 331 height 27
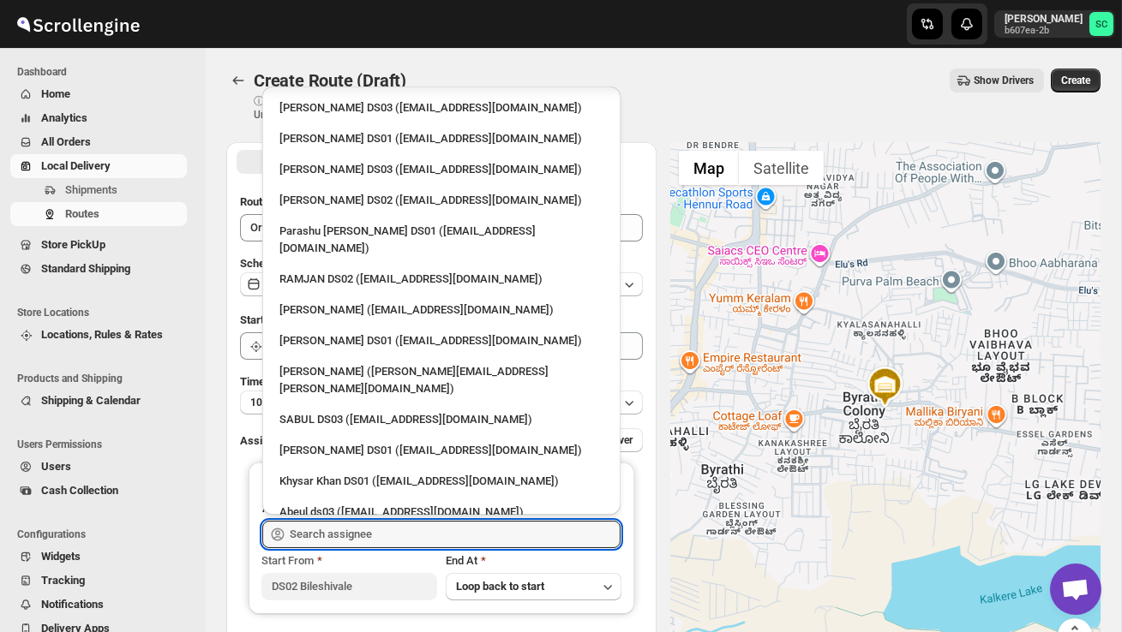
scroll to position [1493, 0]
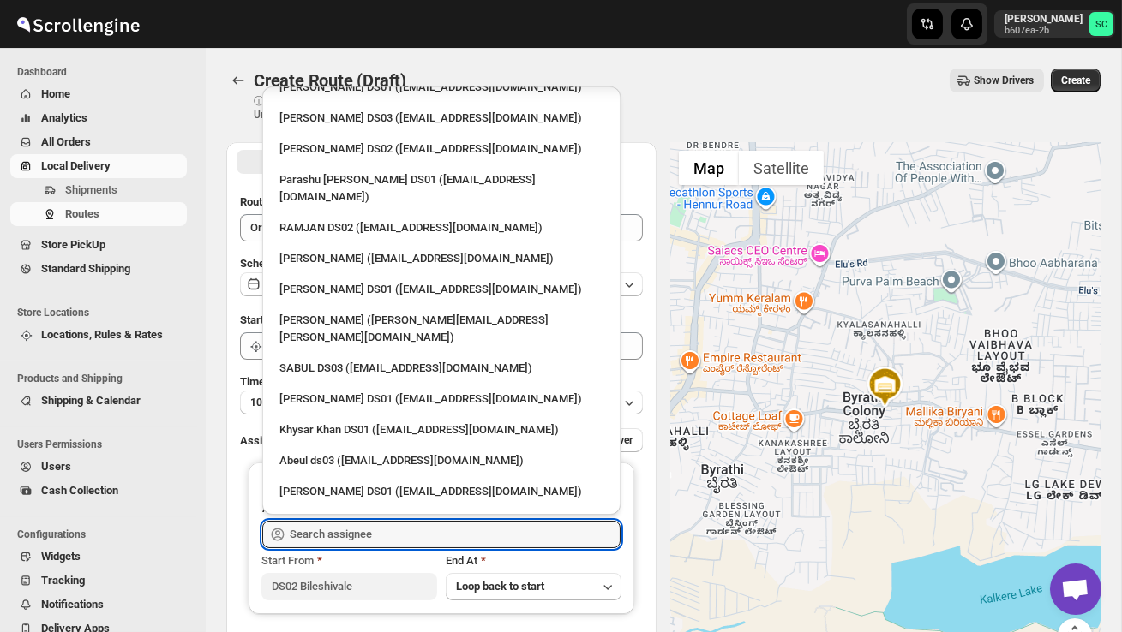
click at [354, 545] on div "HARISH 8FT DS02 ([EMAIL_ADDRESS][DOMAIN_NAME])" at bounding box center [441, 553] width 324 height 17
type input "HARISH 8FT DS02 ([EMAIL_ADDRESS][DOMAIN_NAME])"
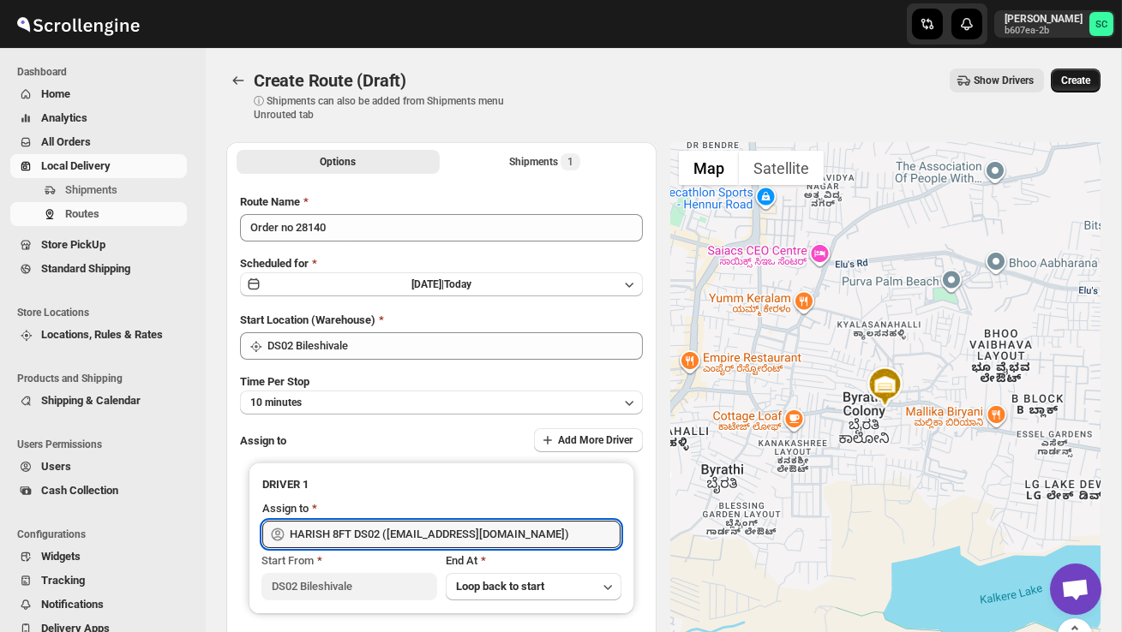
click at [1077, 72] on button "Create" at bounding box center [1075, 81] width 50 height 24
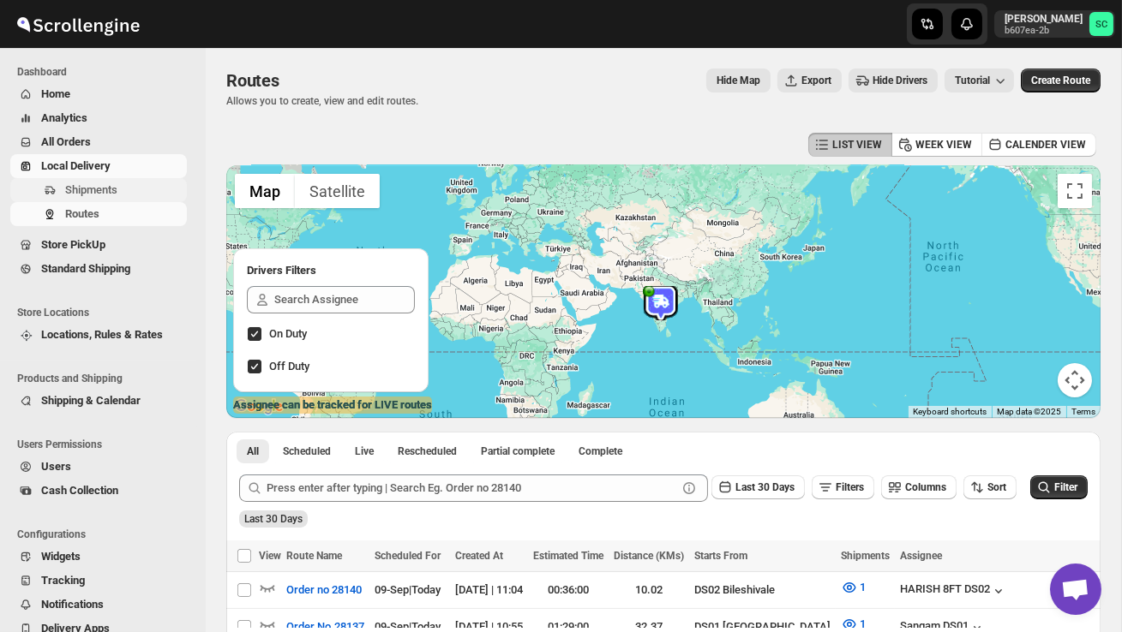
click at [105, 188] on span "Shipments" at bounding box center [91, 189] width 52 height 13
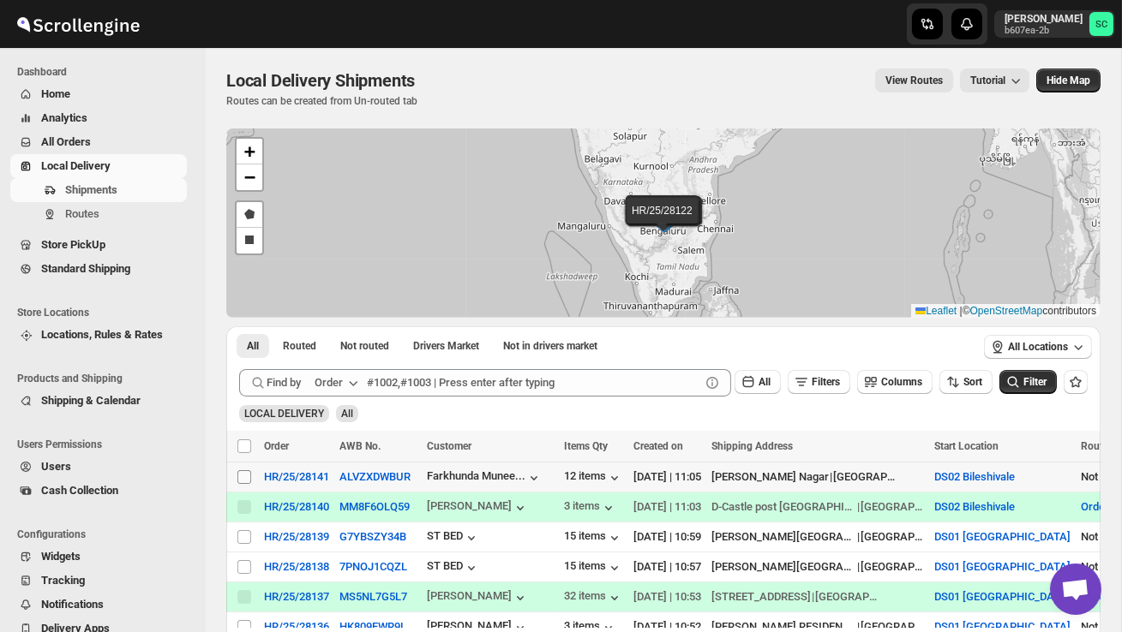
click at [248, 473] on input "Select shipment" at bounding box center [244, 477] width 14 height 14
checkbox input "true"
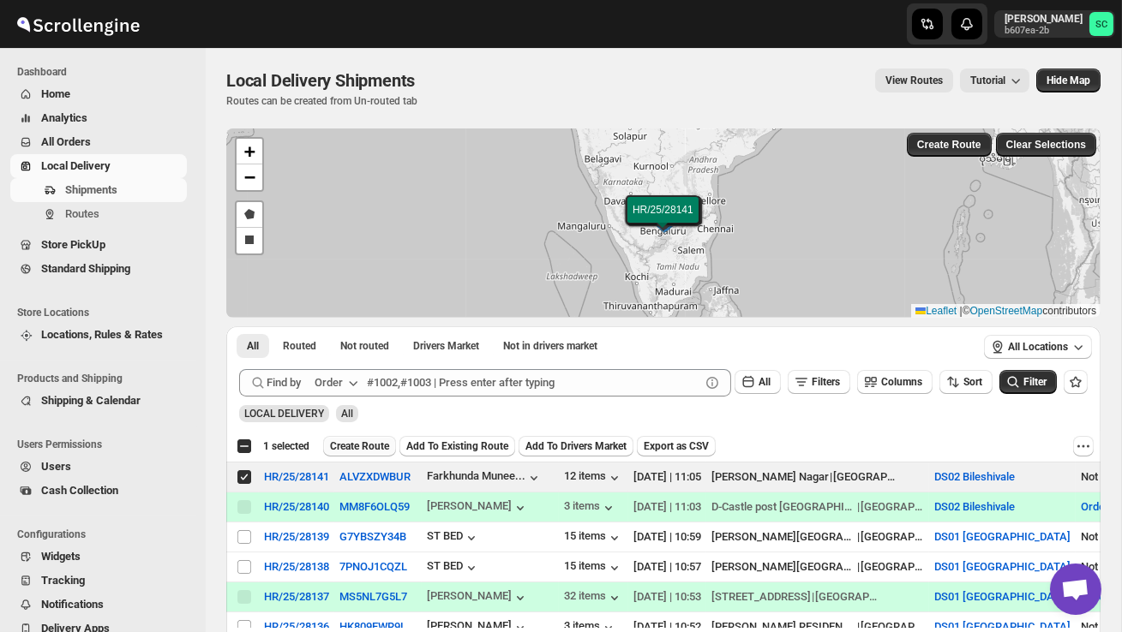
click at [352, 444] on span "Create Route" at bounding box center [359, 447] width 59 height 14
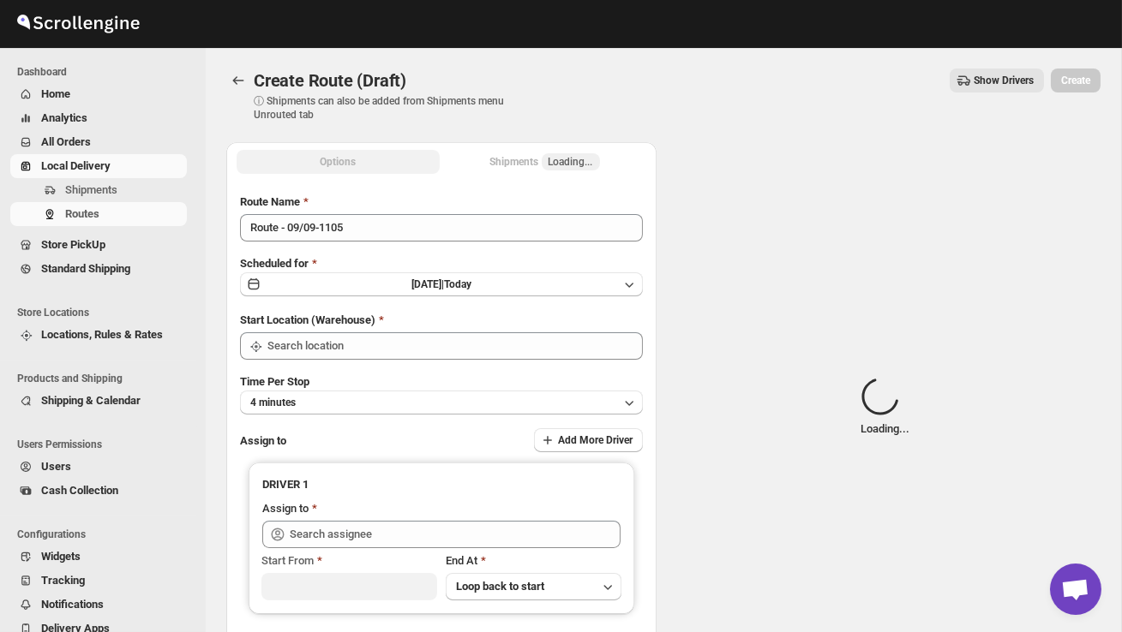
type input "DS02 Bileshivale"
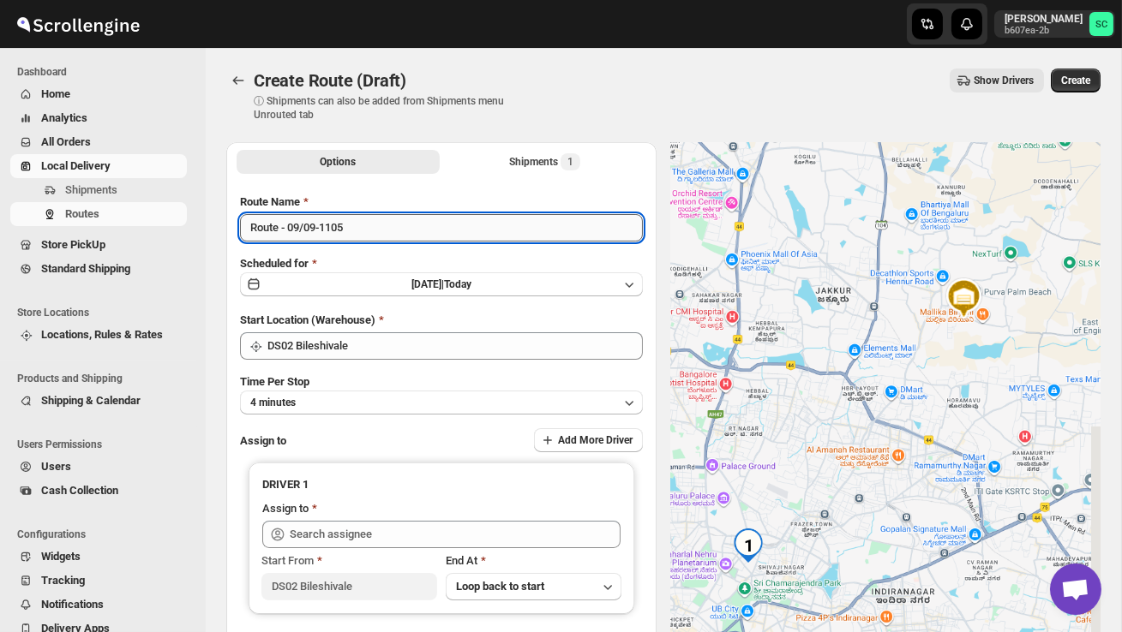
click at [362, 234] on input "Route - 09/09-1105" at bounding box center [441, 227] width 403 height 27
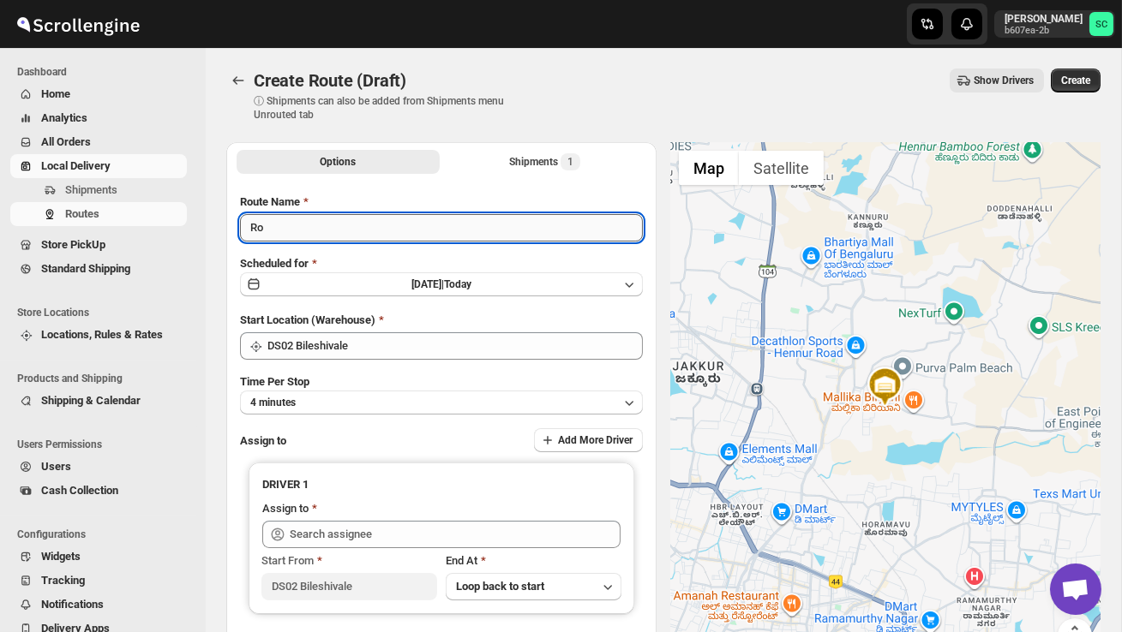
type input "R"
type input "Order no 28141"
click at [404, 391] on button "4 minutes" at bounding box center [441, 403] width 403 height 24
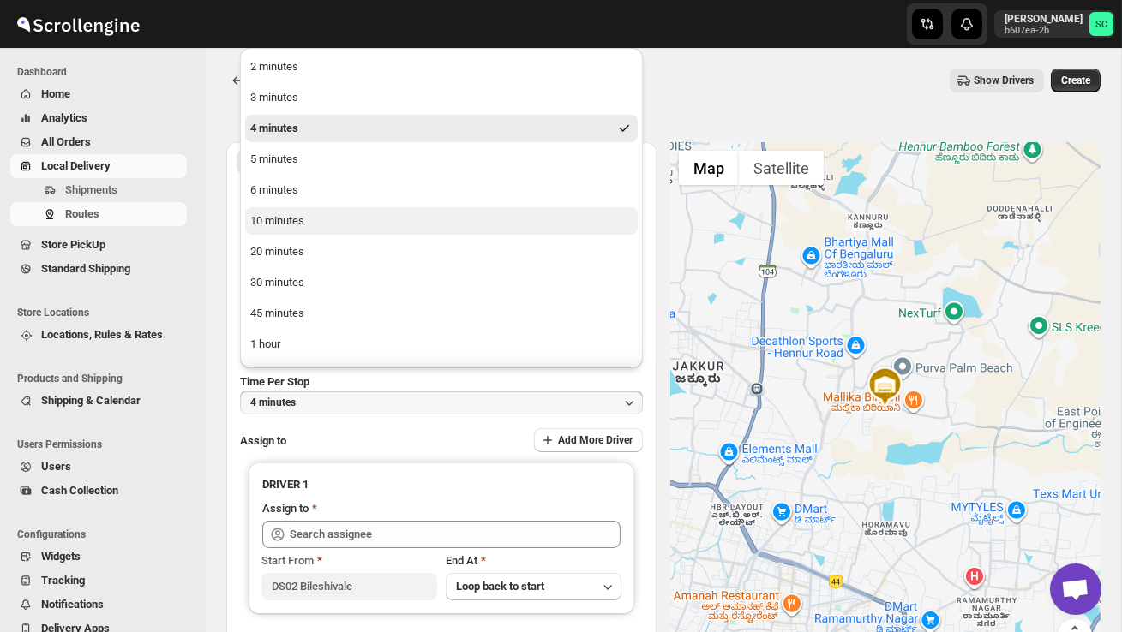
click at [340, 213] on button "10 minutes" at bounding box center [441, 220] width 392 height 27
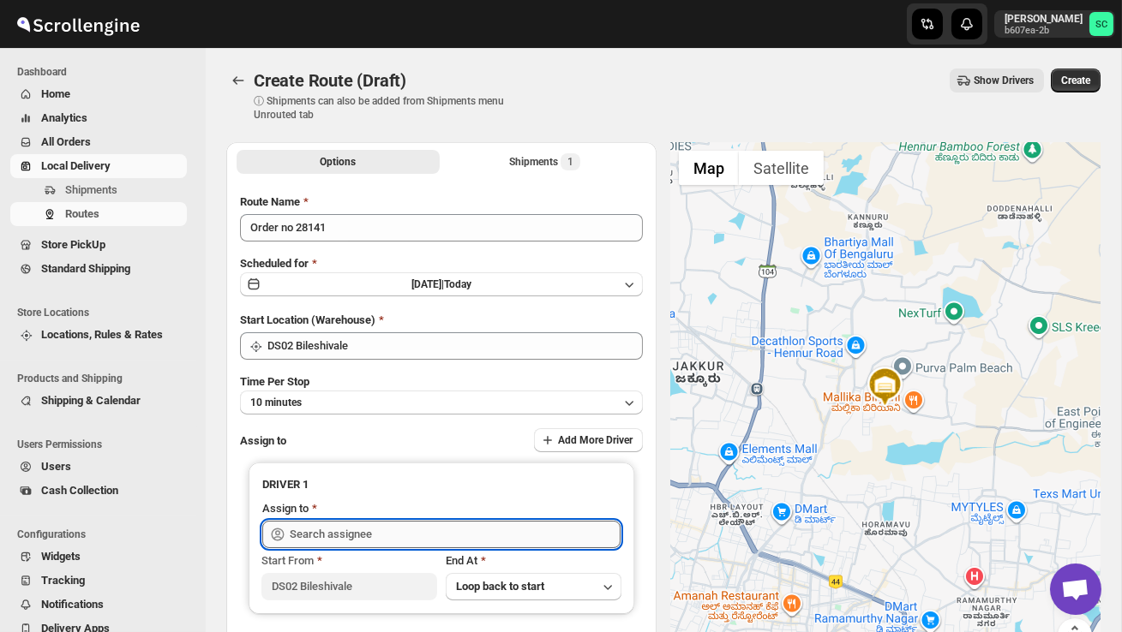
click at [371, 526] on input "text" at bounding box center [455, 534] width 331 height 27
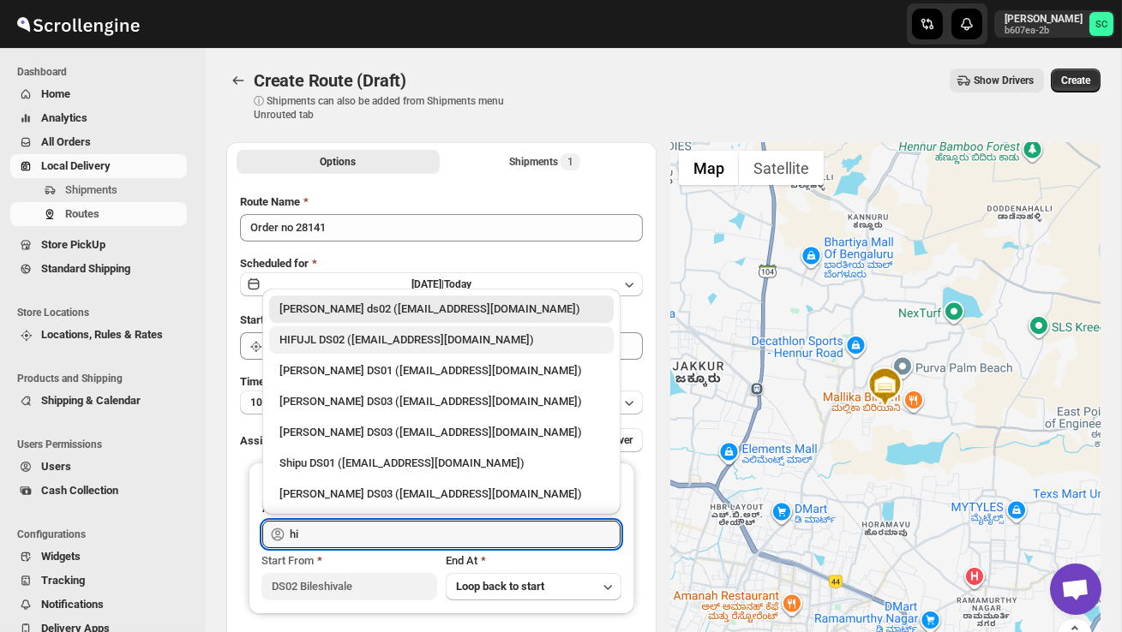
click at [380, 348] on div "HIFUJL DS02 ([EMAIL_ADDRESS][DOMAIN_NAME])" at bounding box center [441, 340] width 324 height 17
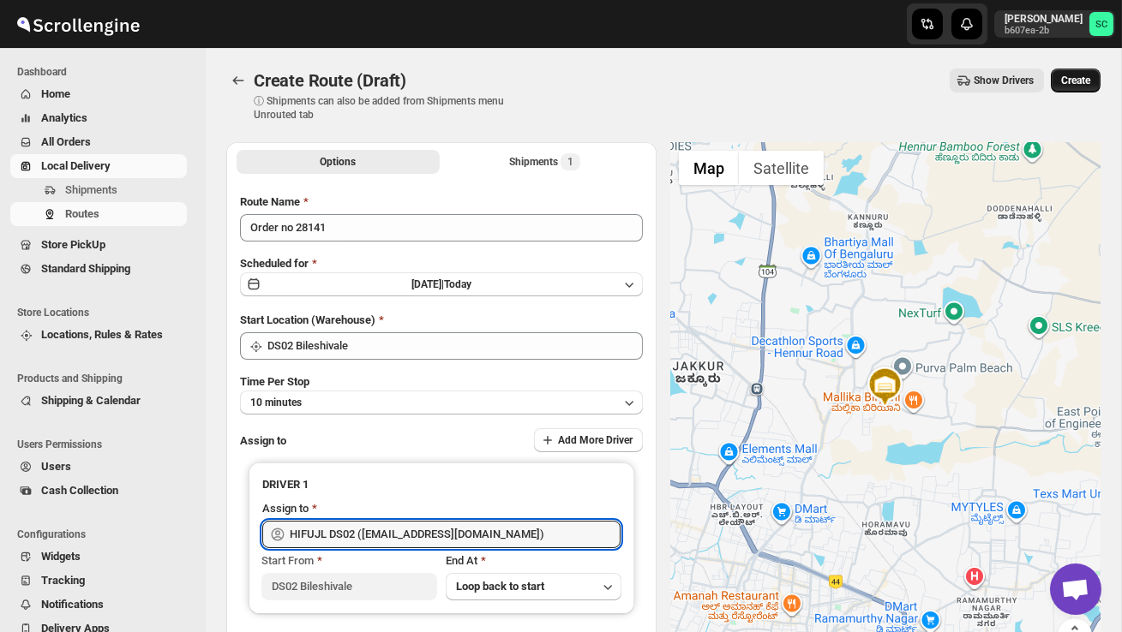
type input "HIFUJL DS02 ([EMAIL_ADDRESS][DOMAIN_NAME])"
click at [1087, 70] on button "Create" at bounding box center [1075, 81] width 50 height 24
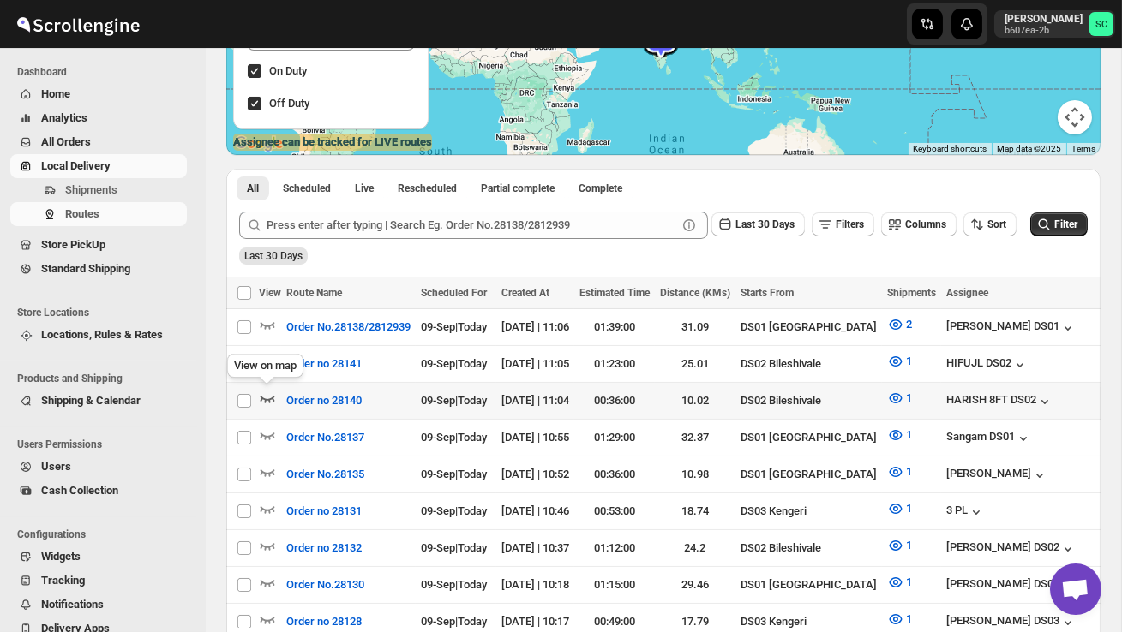
click at [270, 394] on icon "button" at bounding box center [267, 398] width 17 height 17
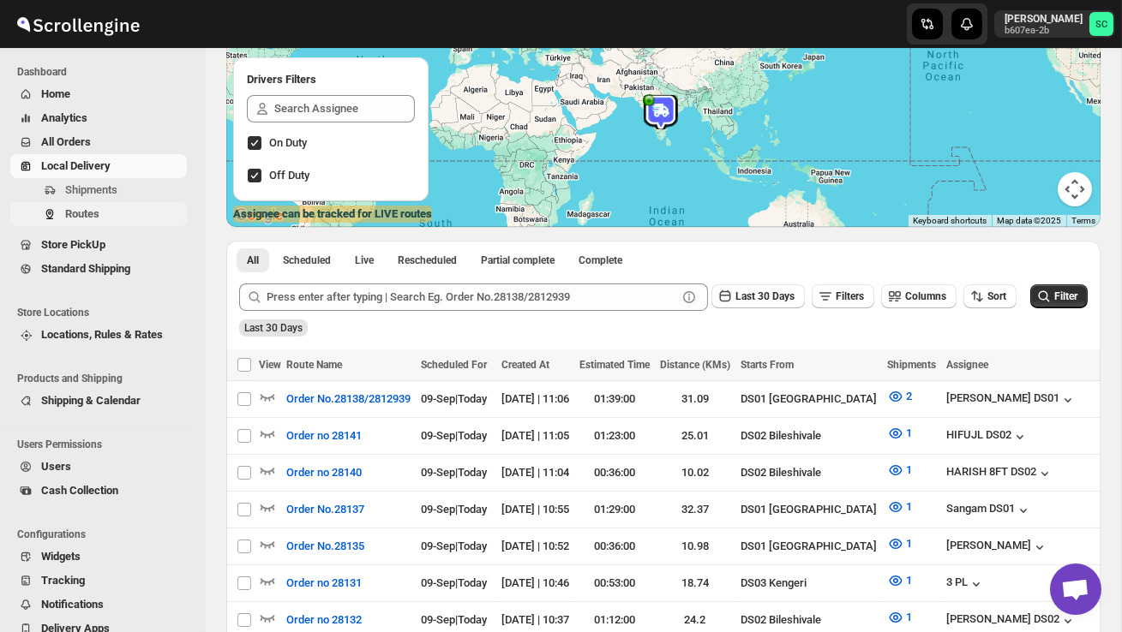
click at [104, 208] on span "Routes" at bounding box center [124, 214] width 118 height 17
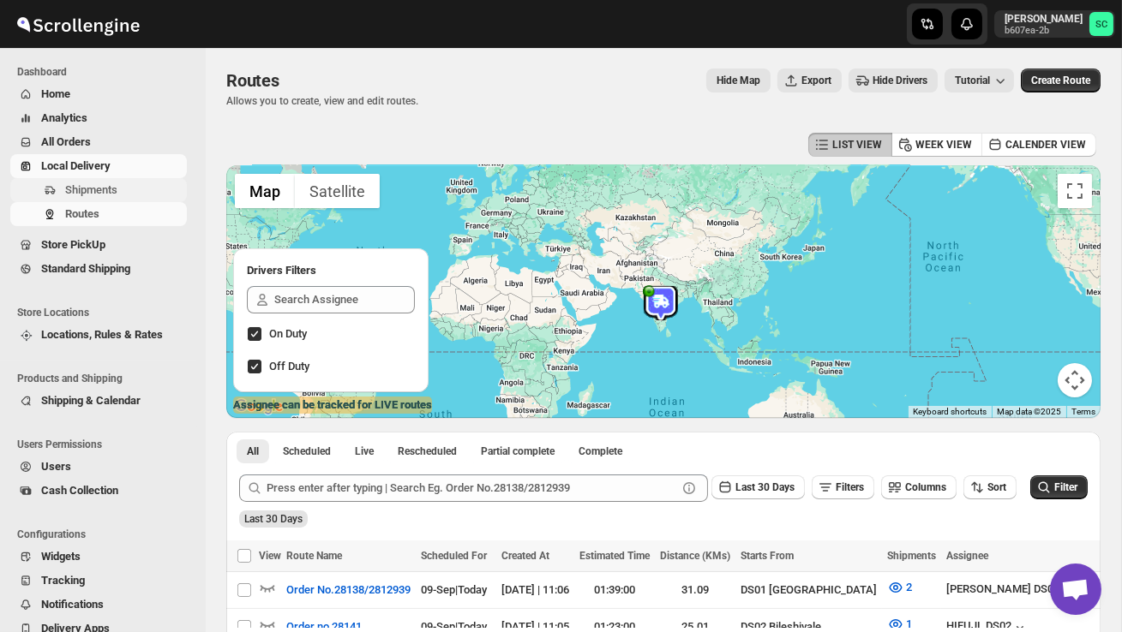
click at [105, 185] on span "Shipments" at bounding box center [91, 189] width 52 height 13
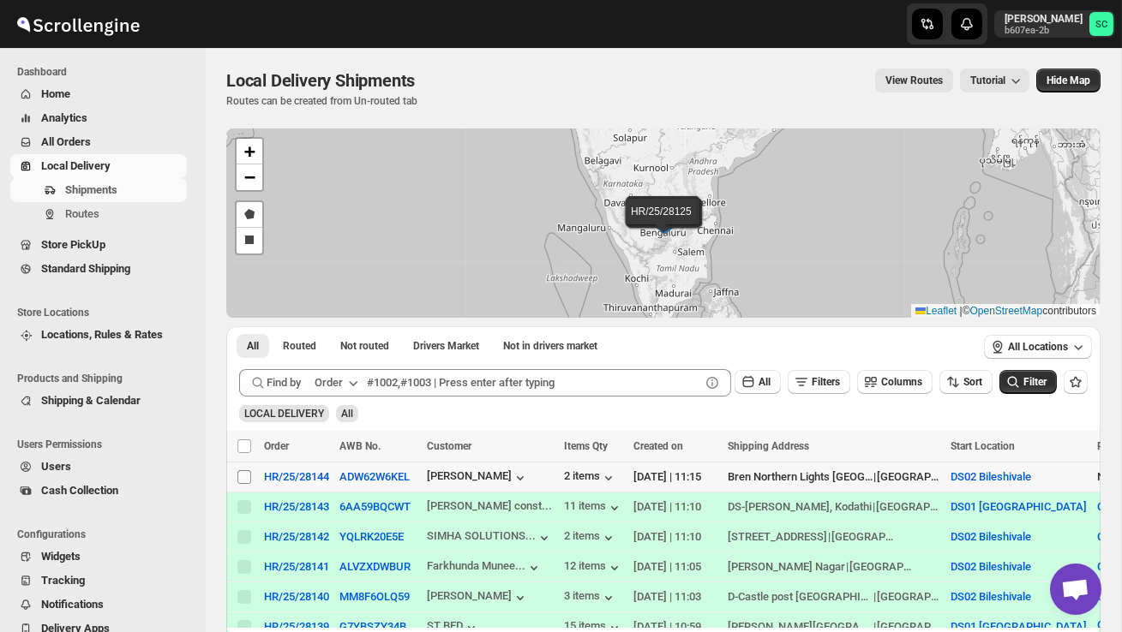
click at [241, 480] on input "Select shipment" at bounding box center [244, 477] width 14 height 14
checkbox input "true"
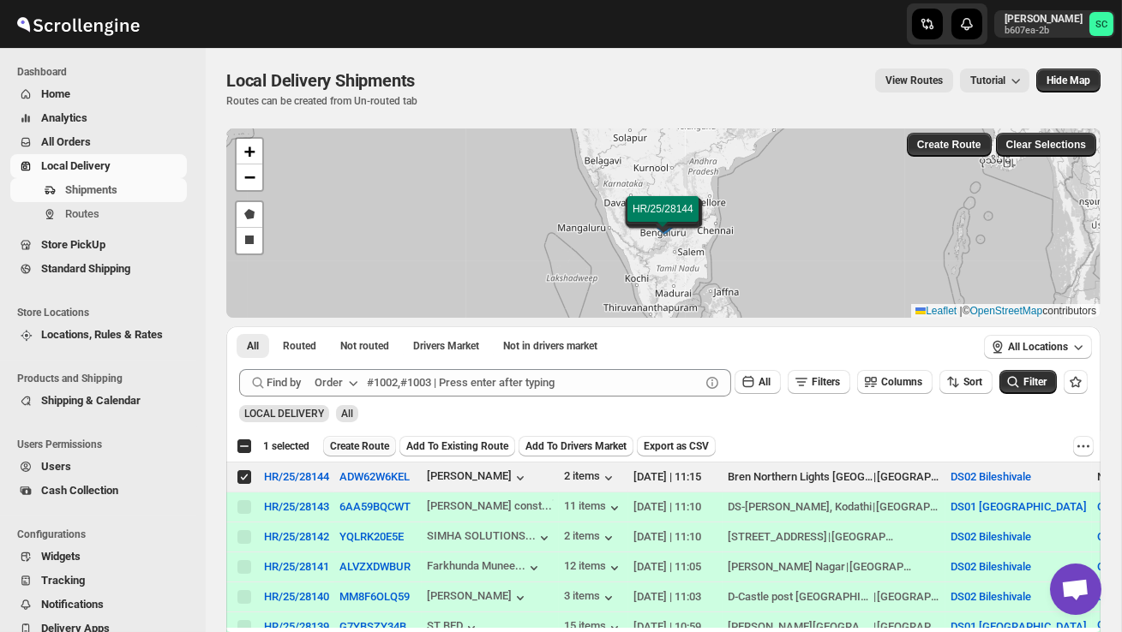
click at [369, 445] on span "Create Route" at bounding box center [359, 447] width 59 height 14
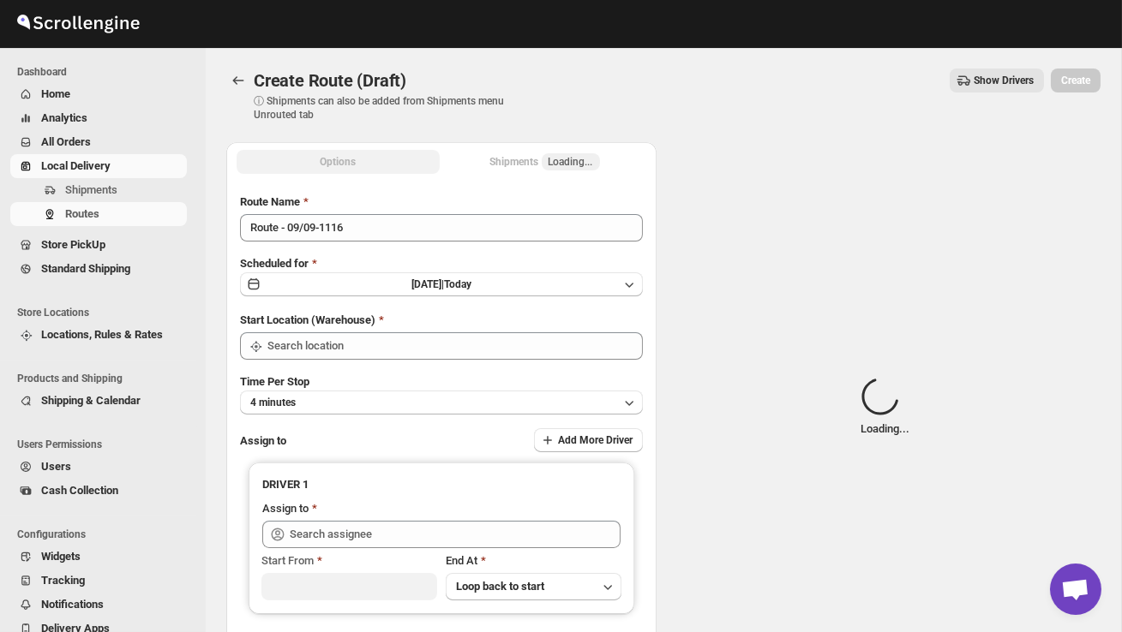
type input "DS02 Bileshivale"
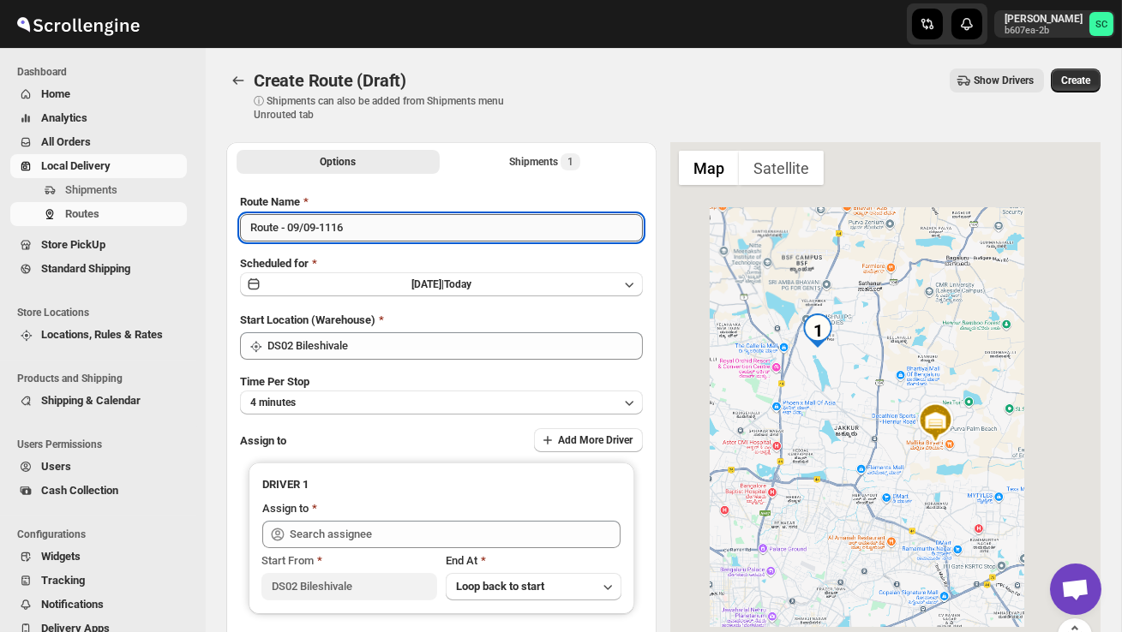
click at [373, 235] on input "Route - 09/09-1116" at bounding box center [441, 227] width 403 height 27
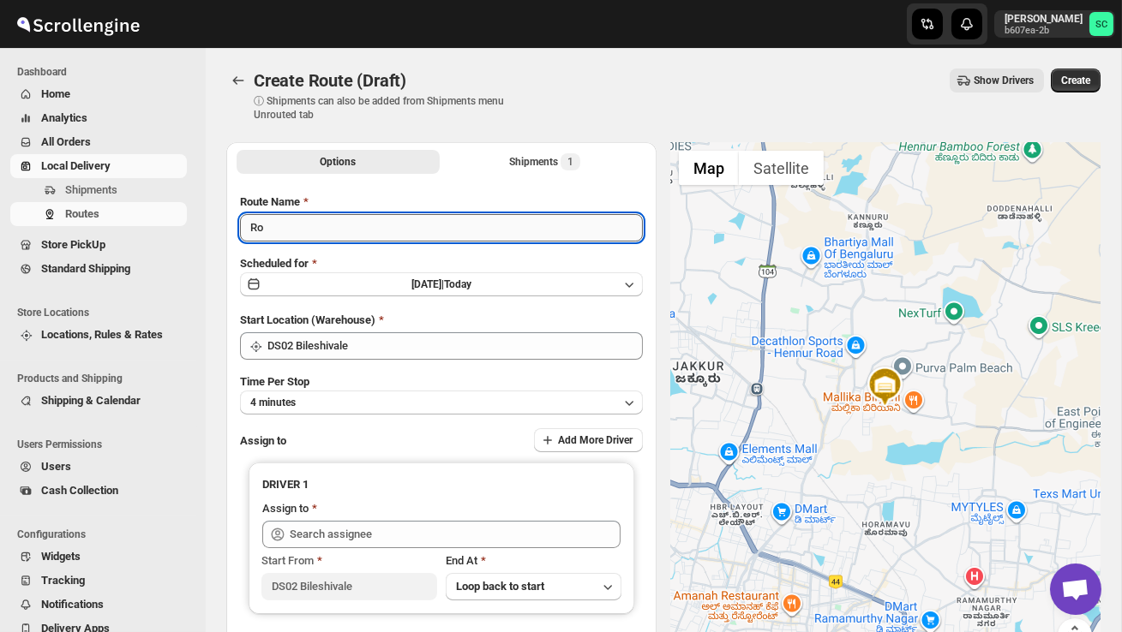
type input "R"
type input "Order no 28144"
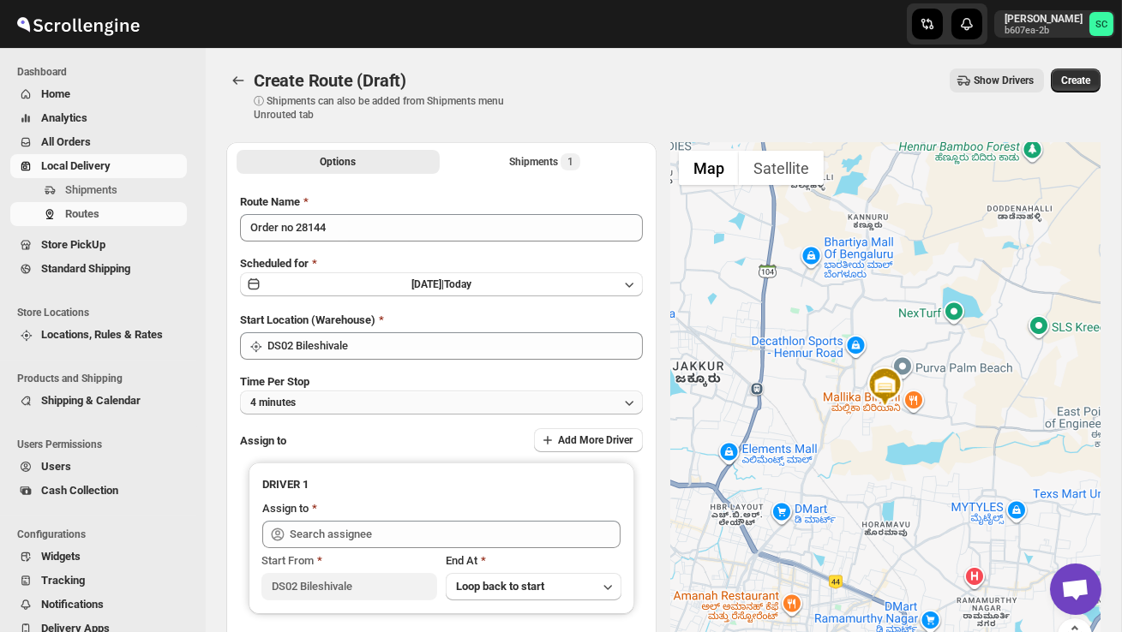
click at [346, 391] on button "4 minutes" at bounding box center [441, 403] width 403 height 24
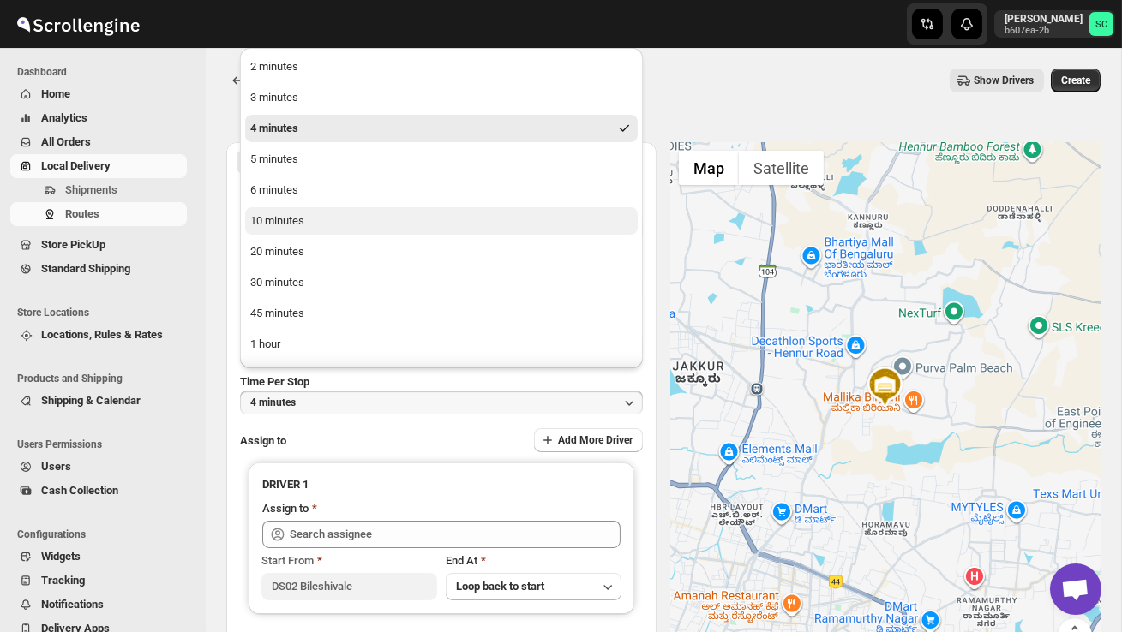
click at [289, 227] on div "10 minutes" at bounding box center [277, 220] width 54 height 17
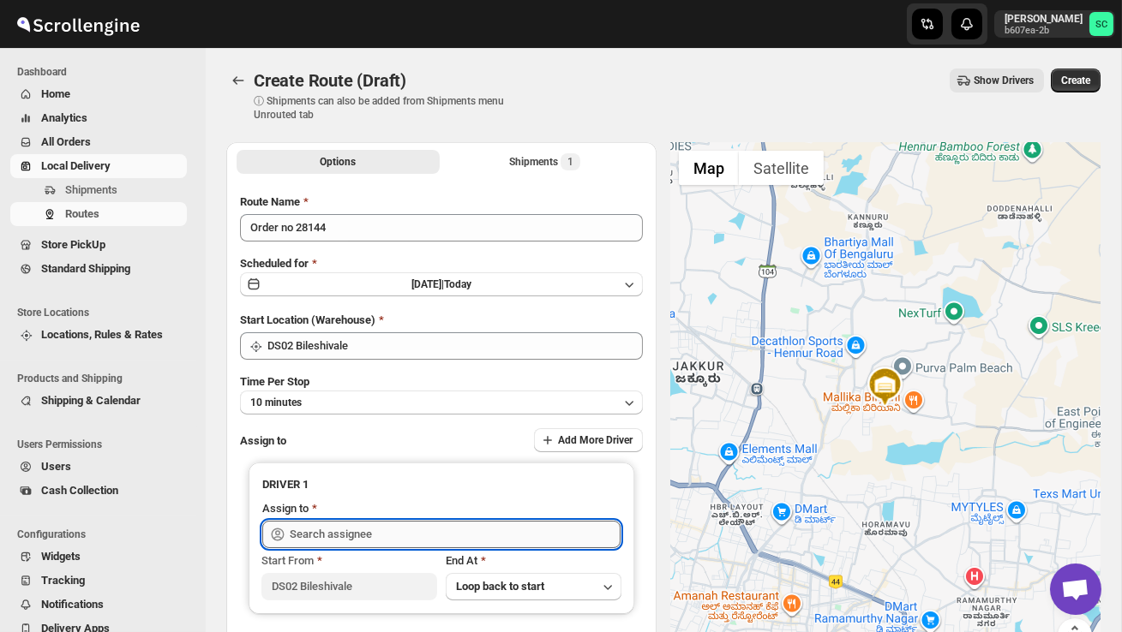
click at [328, 529] on input "text" at bounding box center [455, 534] width 331 height 27
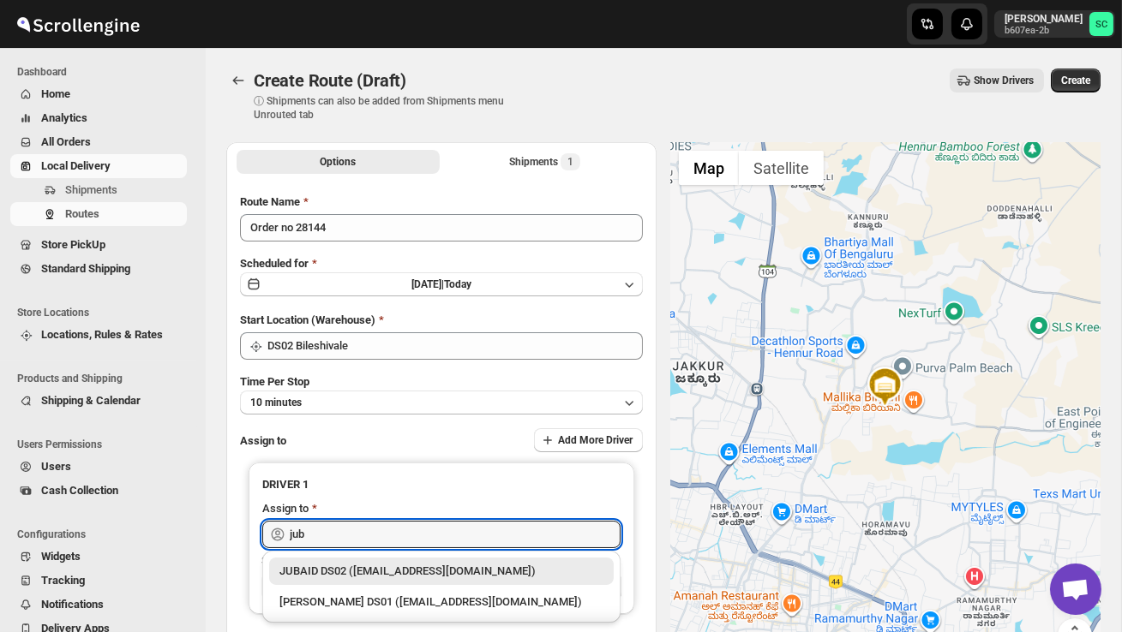
click at [374, 565] on div "JUBAID DS02 ([EMAIL_ADDRESS][DOMAIN_NAME])" at bounding box center [441, 571] width 324 height 17
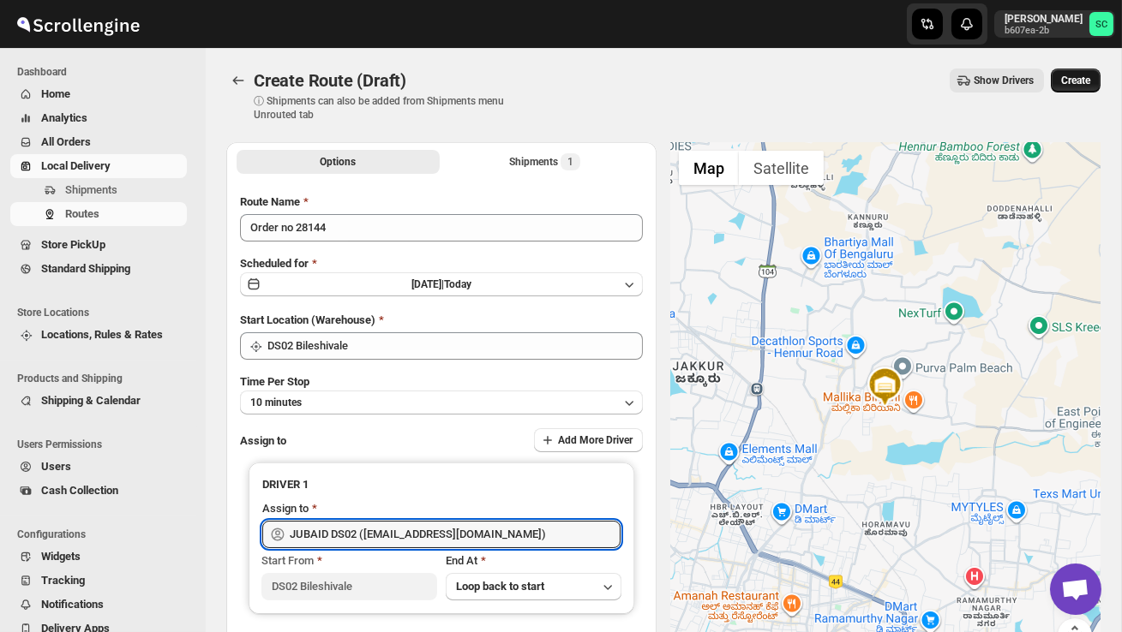
type input "JUBAID DS02 ([EMAIL_ADDRESS][DOMAIN_NAME])"
click at [1080, 75] on span "Create" at bounding box center [1075, 81] width 29 height 14
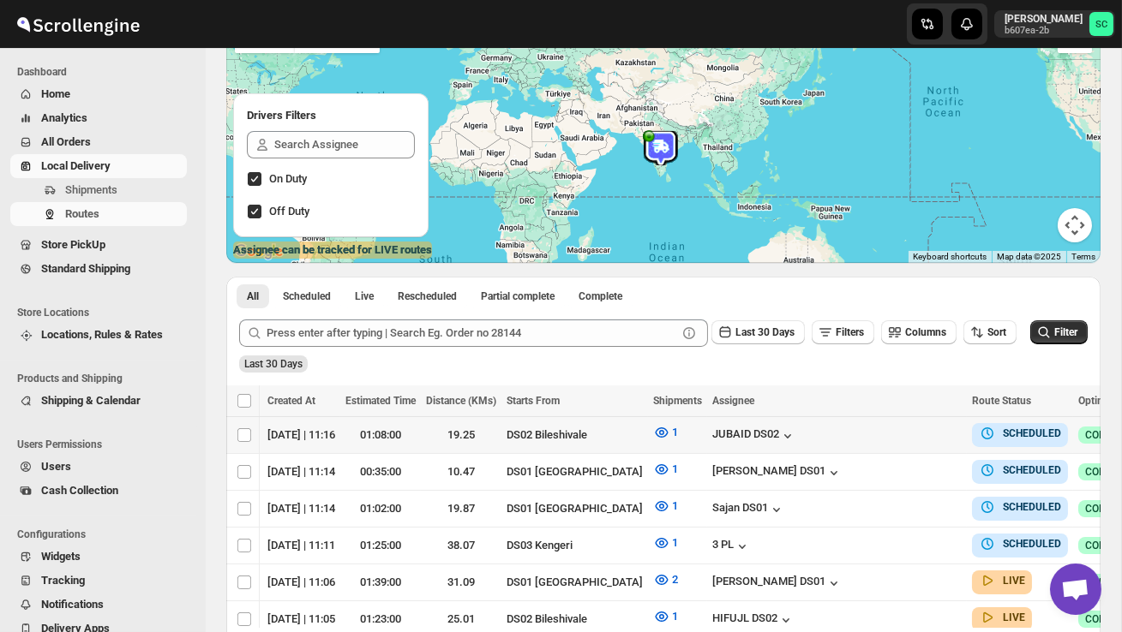
scroll to position [0, 274]
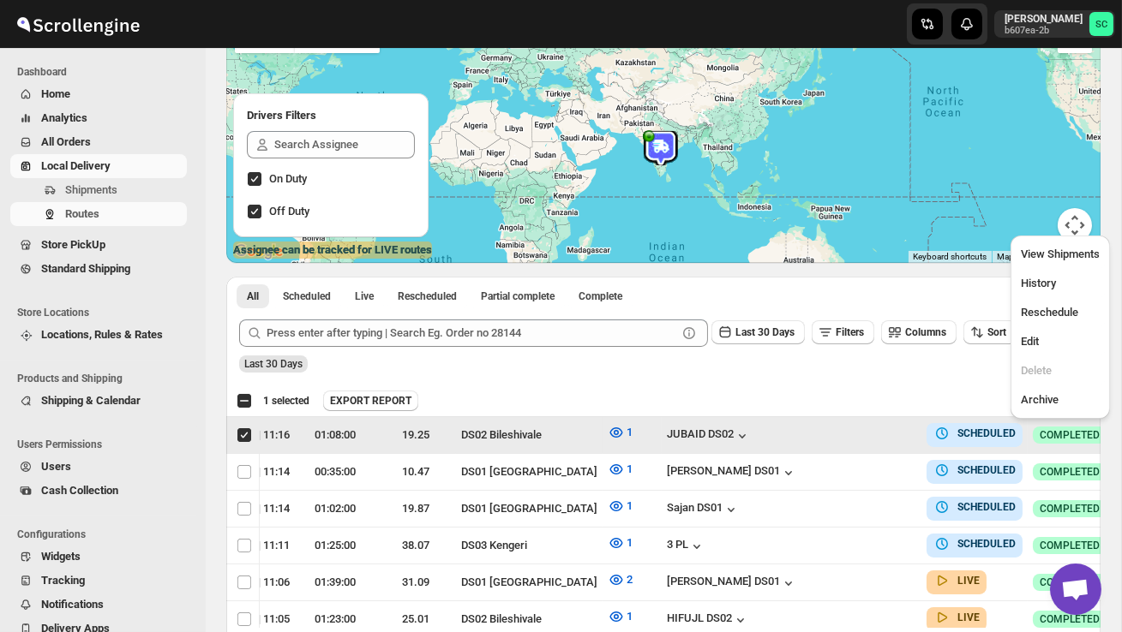
scroll to position [0, 1]
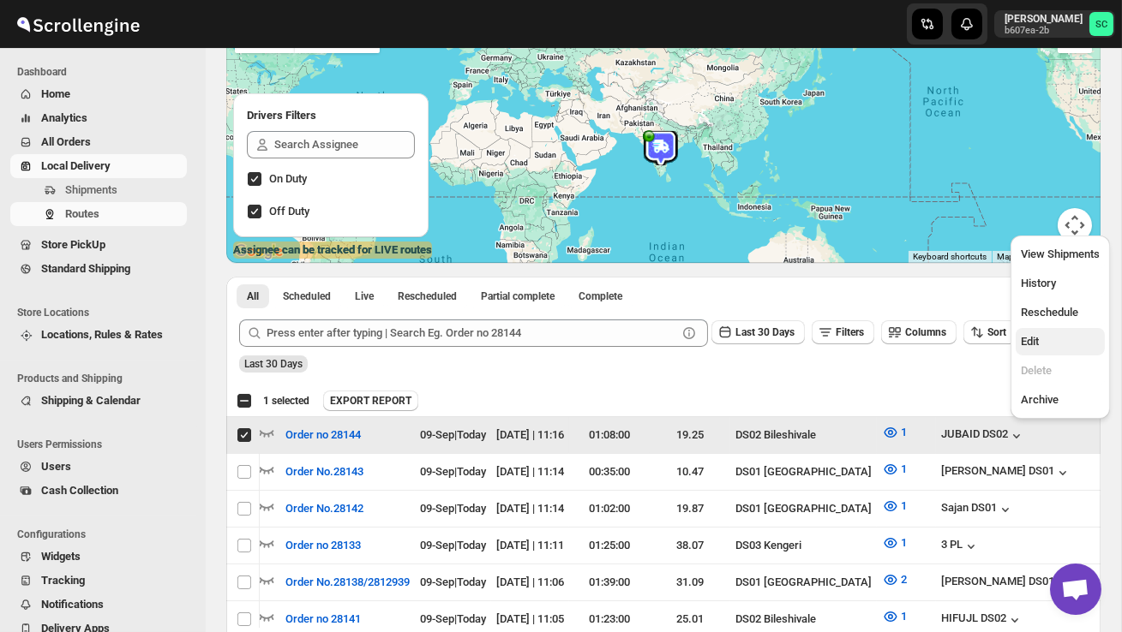
click at [1048, 339] on span "Edit" at bounding box center [1059, 341] width 79 height 17
checkbox input "false"
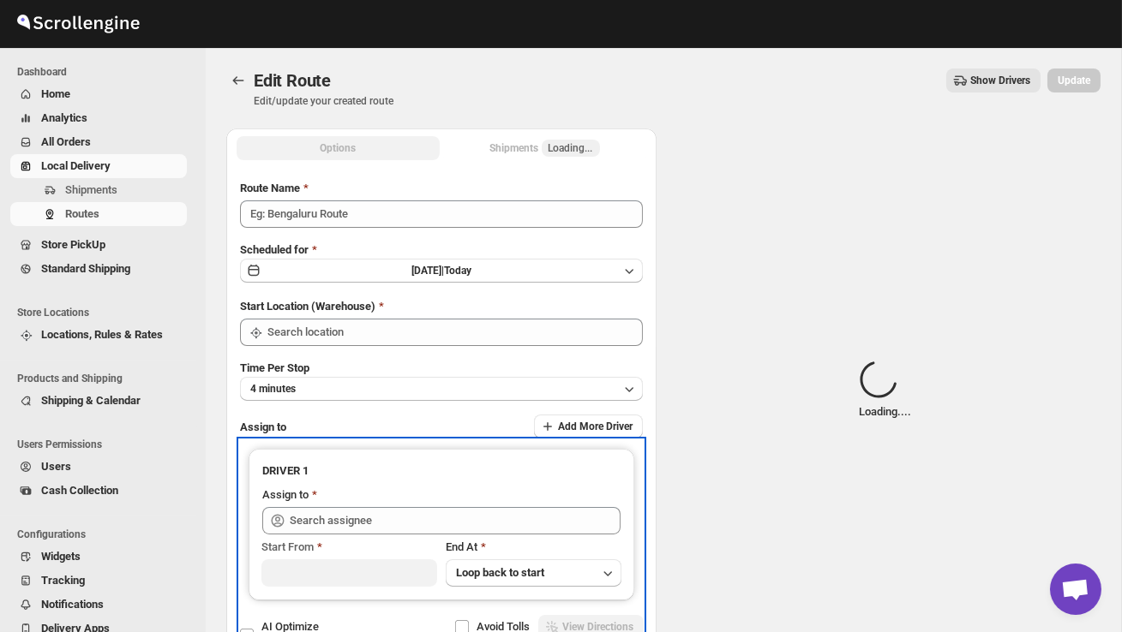
click at [520, 504] on div "Assign to" at bounding box center [441, 497] width 358 height 21
type input "Order no 28144"
type input "DS02 Bileshivale"
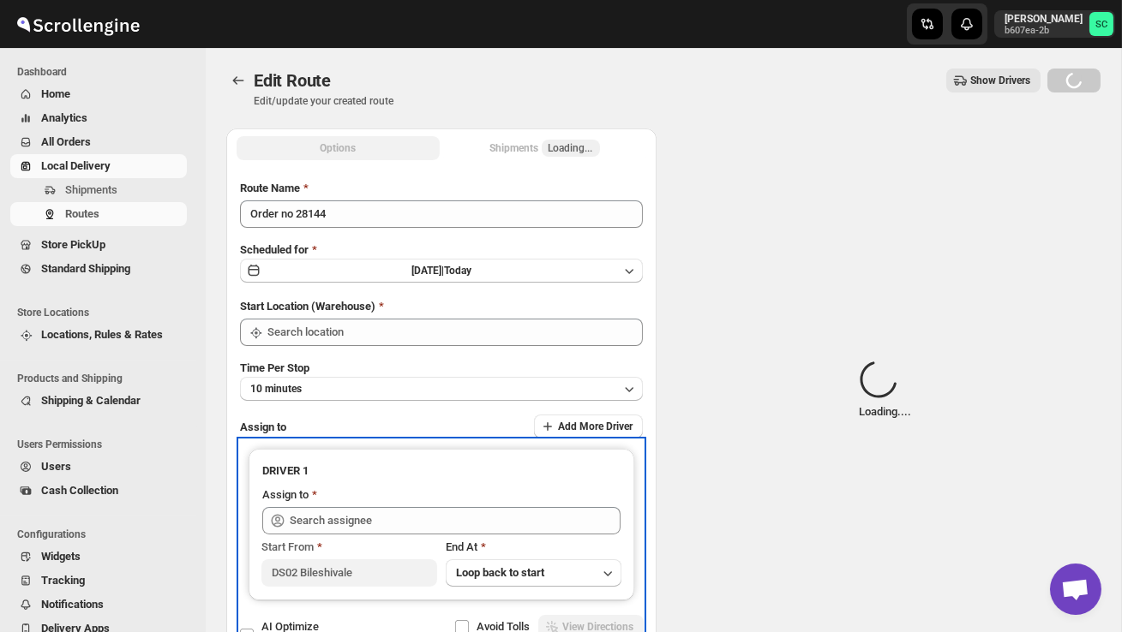
type input "DS02 Bileshivale"
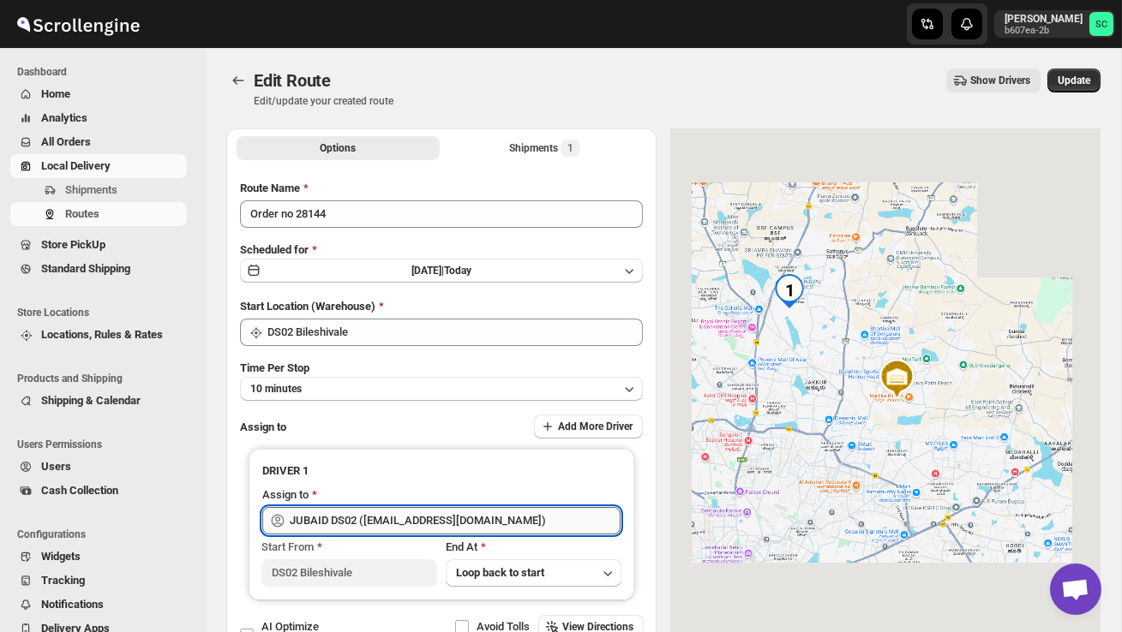
click at [503, 512] on input "JUBAID DS02 ([EMAIL_ADDRESS][DOMAIN_NAME])" at bounding box center [455, 520] width 331 height 27
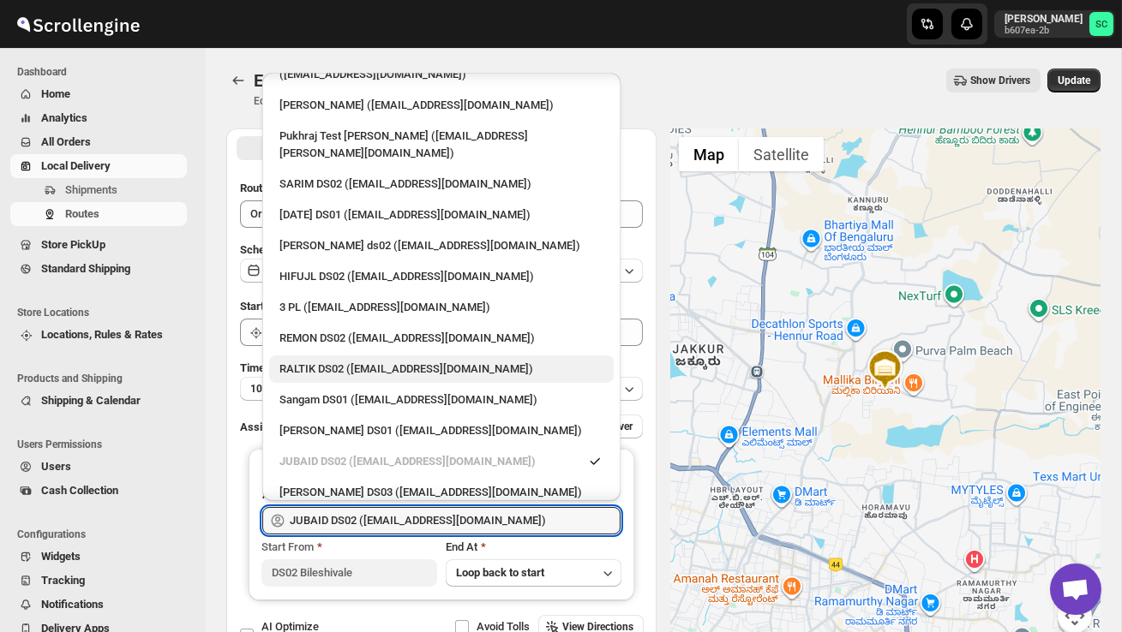
scroll to position [198, 0]
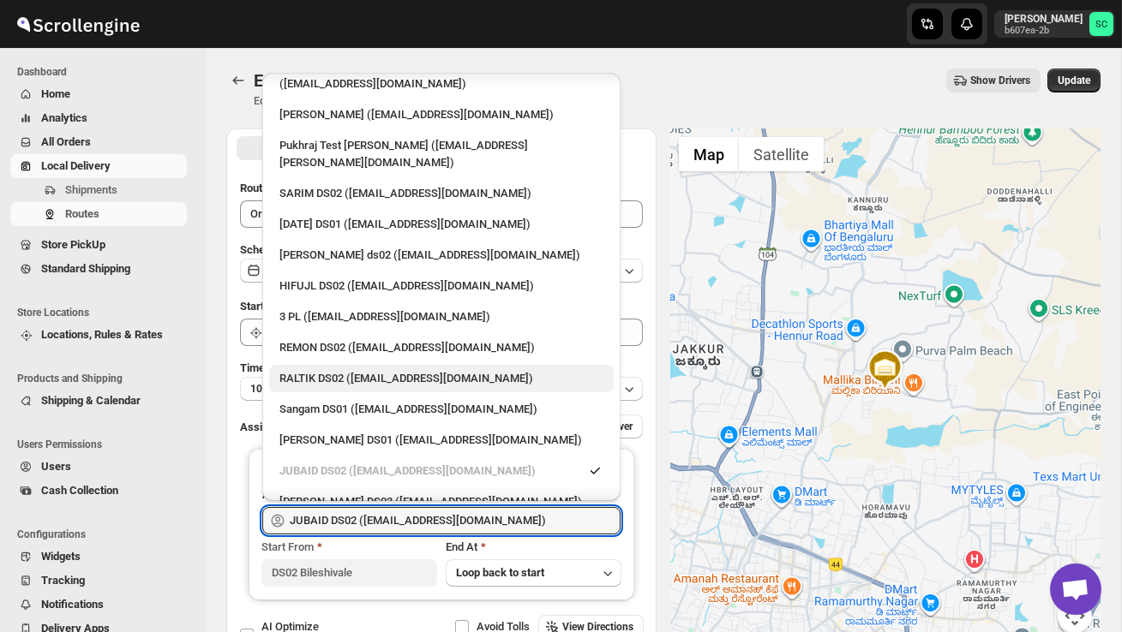
click at [377, 370] on div "RALTIK DS02 ([EMAIL_ADDRESS][DOMAIN_NAME])" at bounding box center [441, 378] width 324 height 17
type input "RALTIK DS02 ([EMAIL_ADDRESS][DOMAIN_NAME])"
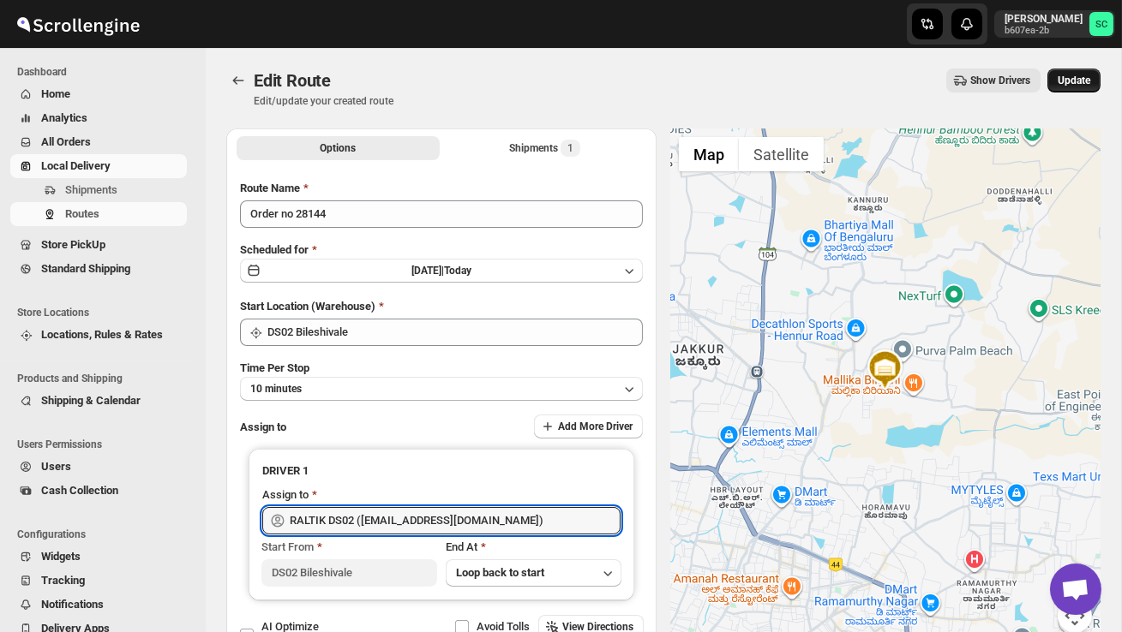
click at [1057, 84] on span "Update" at bounding box center [1073, 81] width 33 height 14
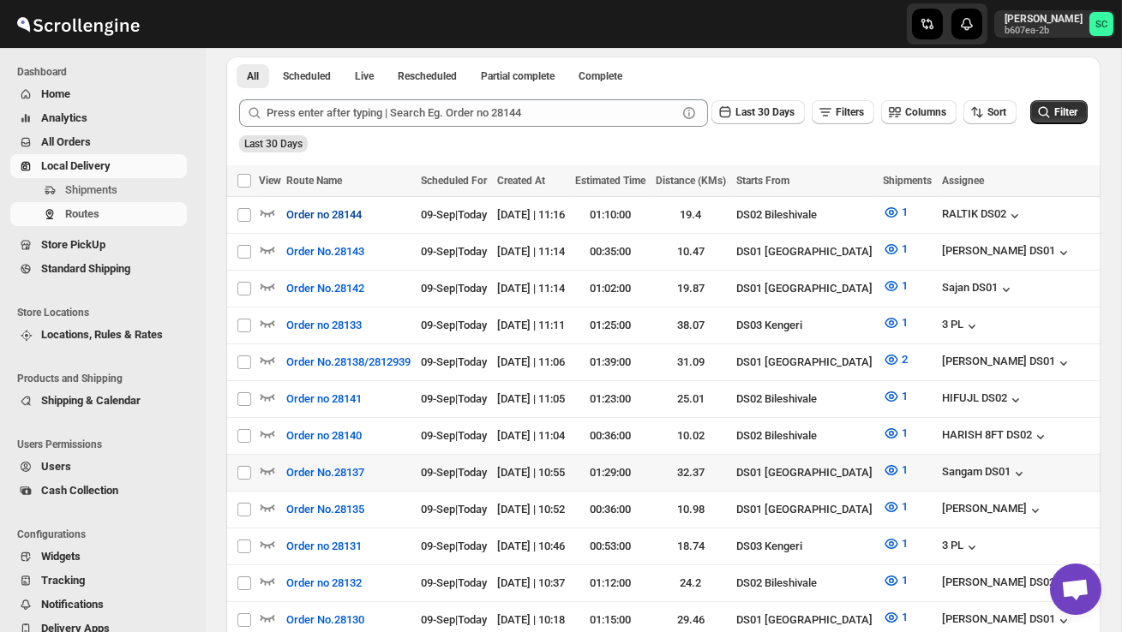
scroll to position [377, 0]
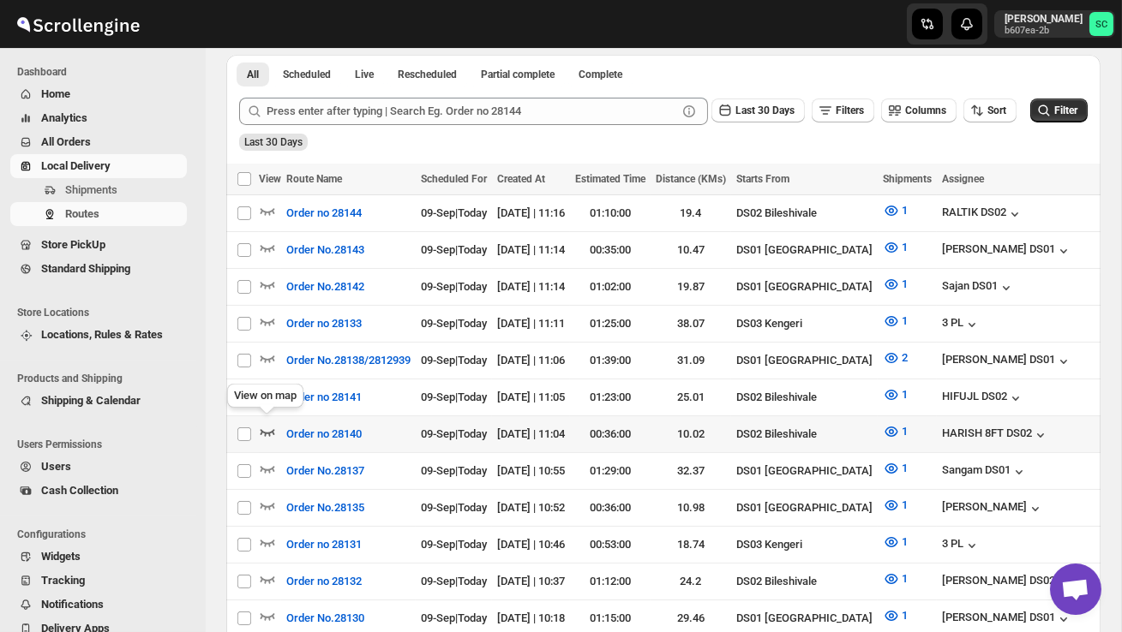
click at [267, 429] on icon "button" at bounding box center [267, 432] width 15 height 7
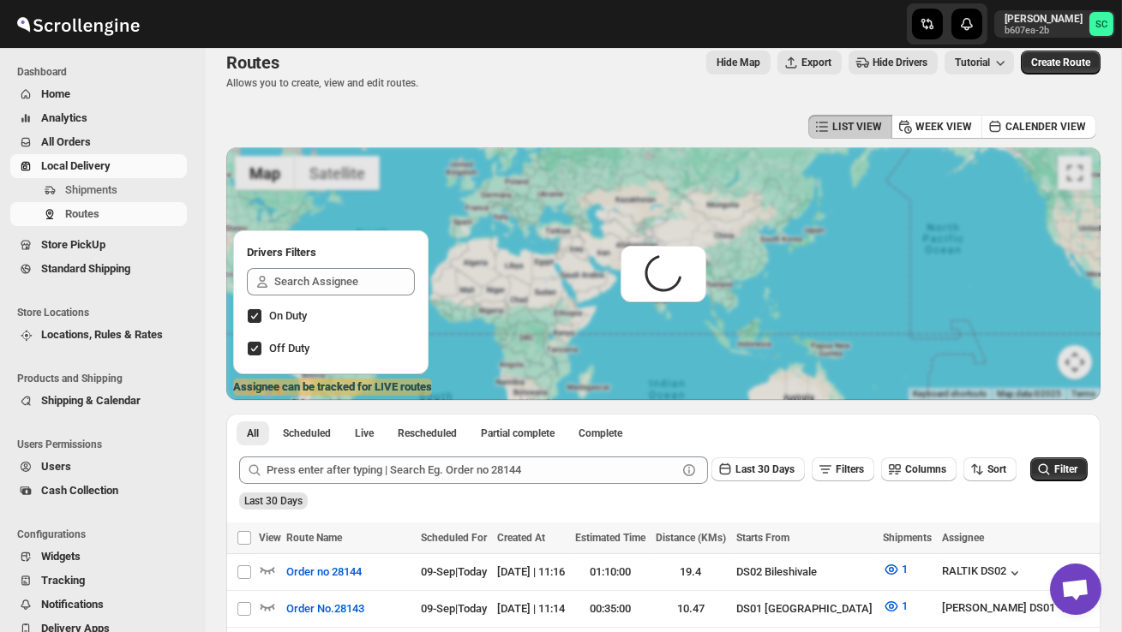
scroll to position [0, 0]
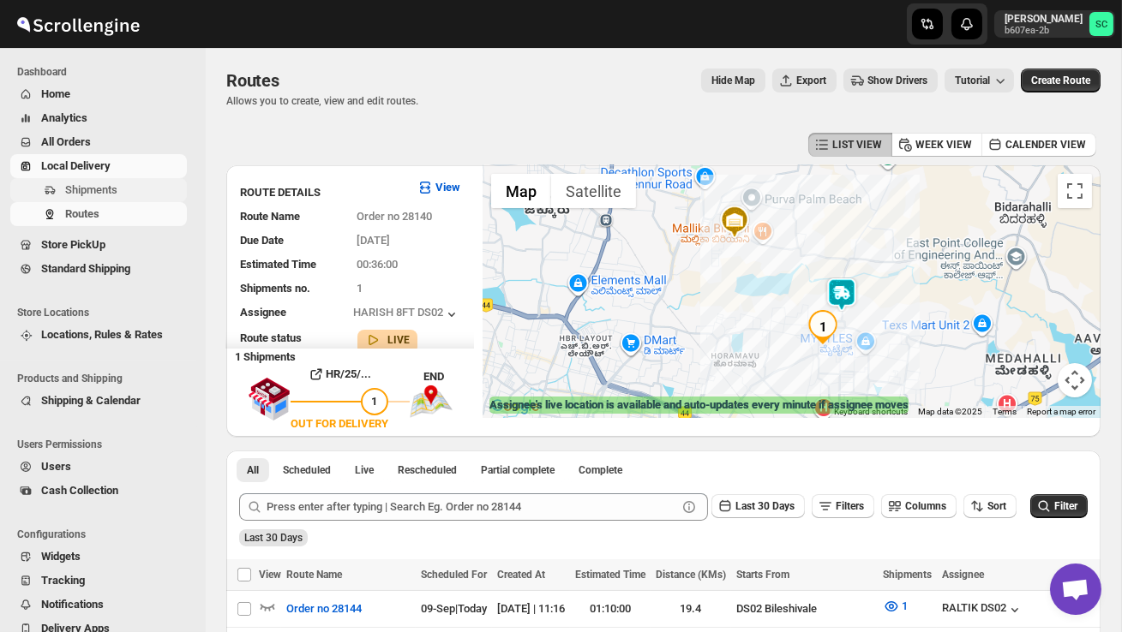
click at [81, 187] on span "Shipments" at bounding box center [91, 189] width 52 height 13
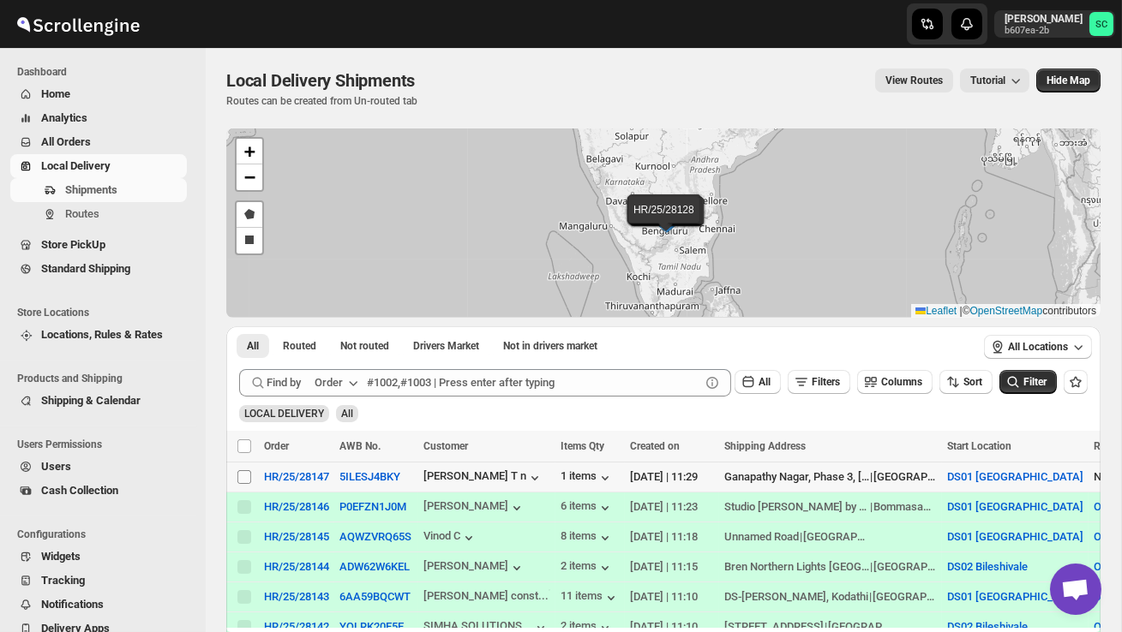
click at [242, 476] on input "Select shipment" at bounding box center [244, 477] width 14 height 14
checkbox input "true"
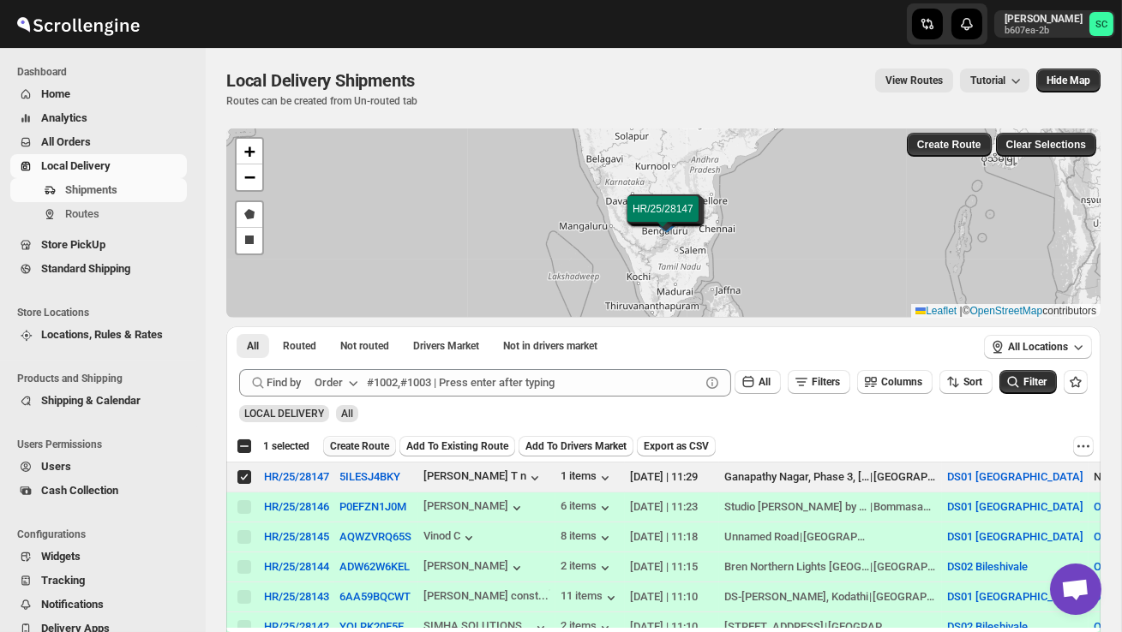
click at [362, 448] on span "Create Route" at bounding box center [359, 447] width 59 height 14
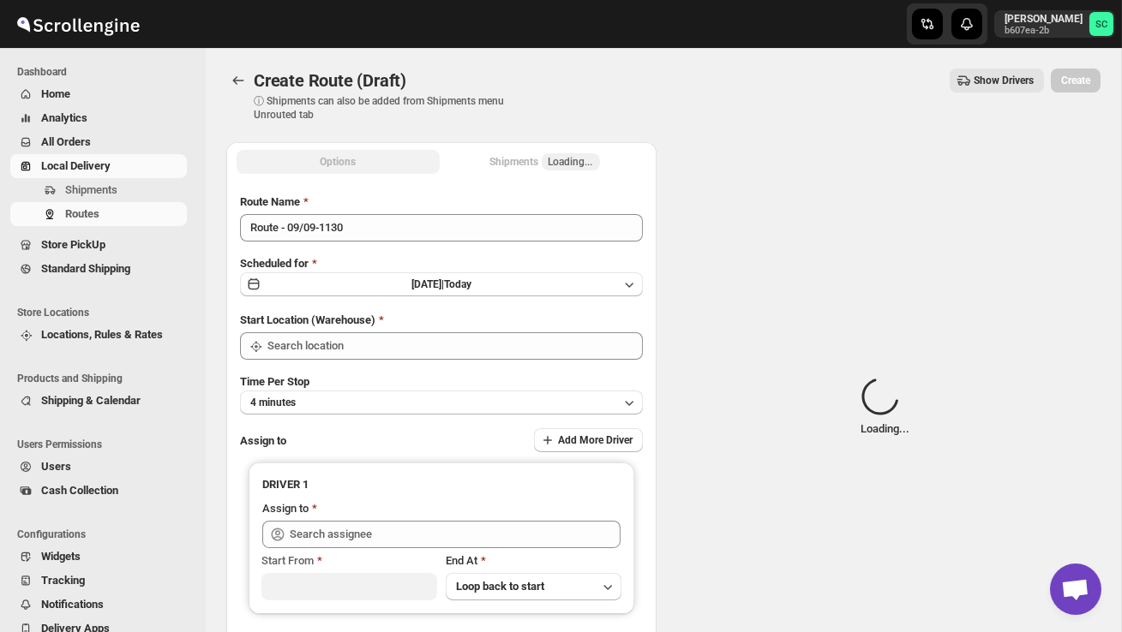
type input "DS01 [GEOGRAPHIC_DATA]"
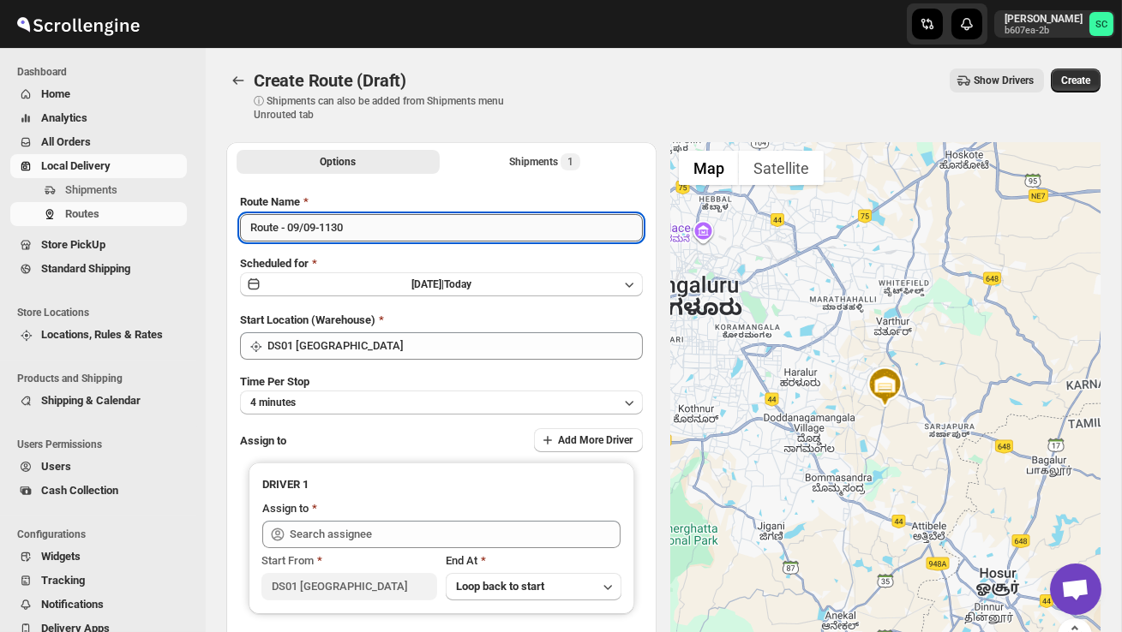
click at [382, 237] on input "Route - 09/09-1130" at bounding box center [441, 227] width 403 height 27
type input "R"
type input "Order no 28147"
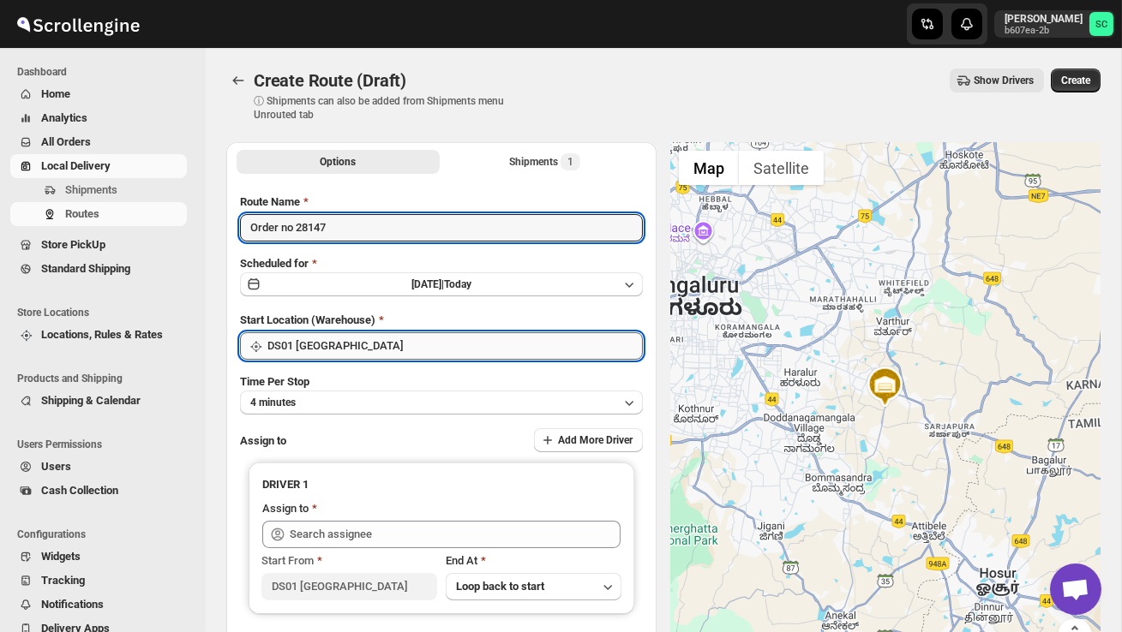
click at [397, 338] on input "DS01 [GEOGRAPHIC_DATA]" at bounding box center [454, 345] width 375 height 27
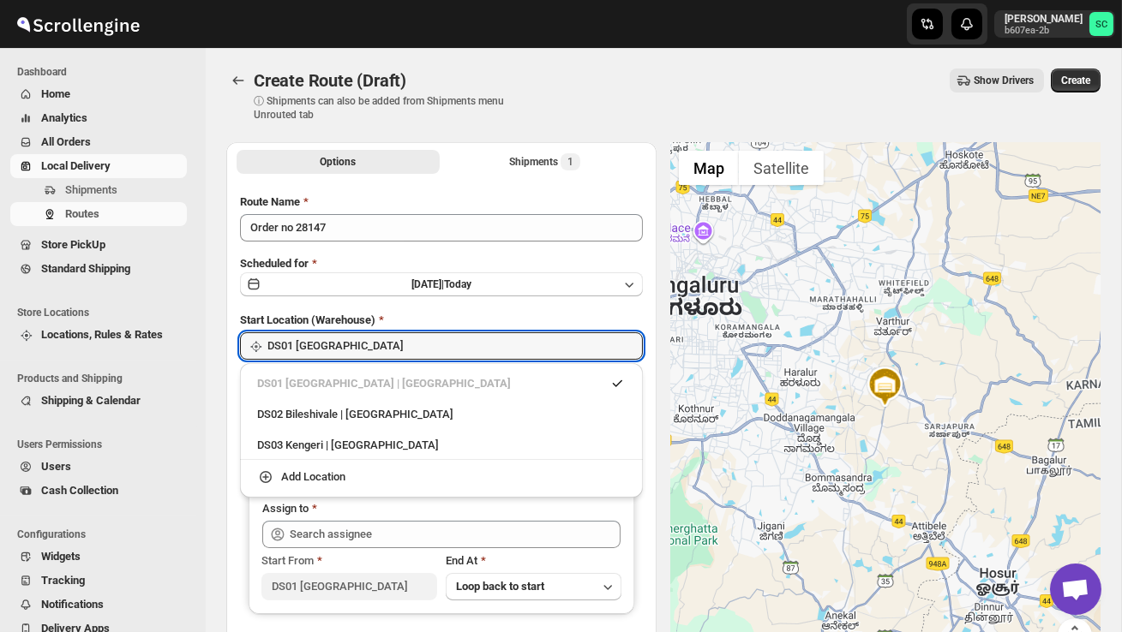
click at [390, 409] on div "DS02 Bileshivale | [GEOGRAPHIC_DATA]" at bounding box center [441, 414] width 368 height 17
type input "DS02 Bileshivale"
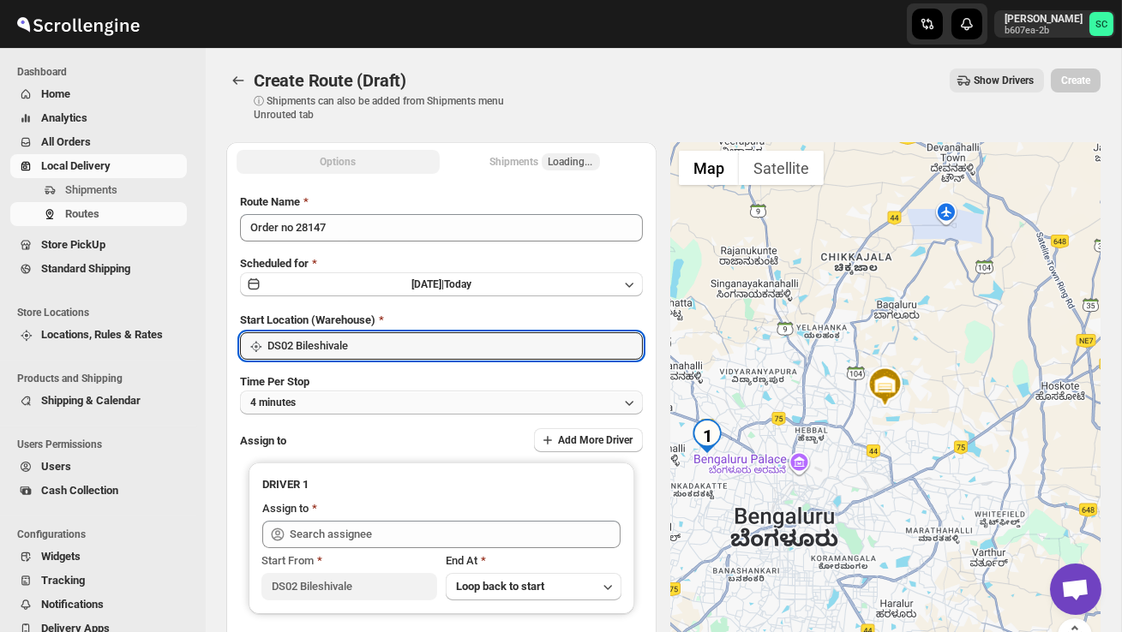
click at [379, 402] on button "4 minutes" at bounding box center [441, 403] width 403 height 24
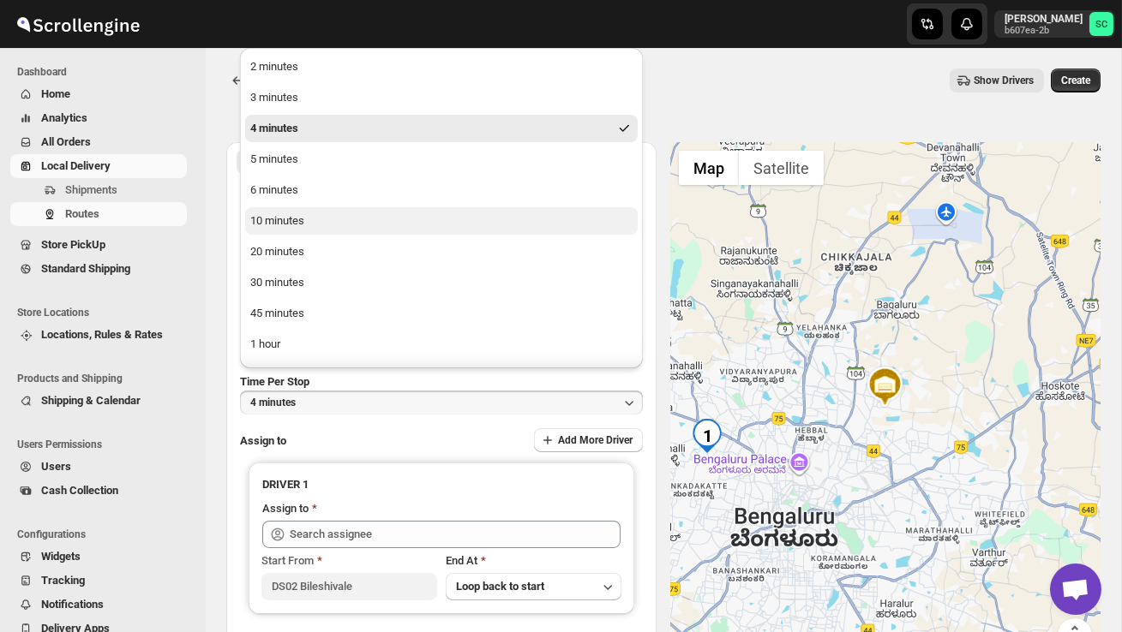
click at [265, 209] on button "10 minutes" at bounding box center [441, 220] width 392 height 27
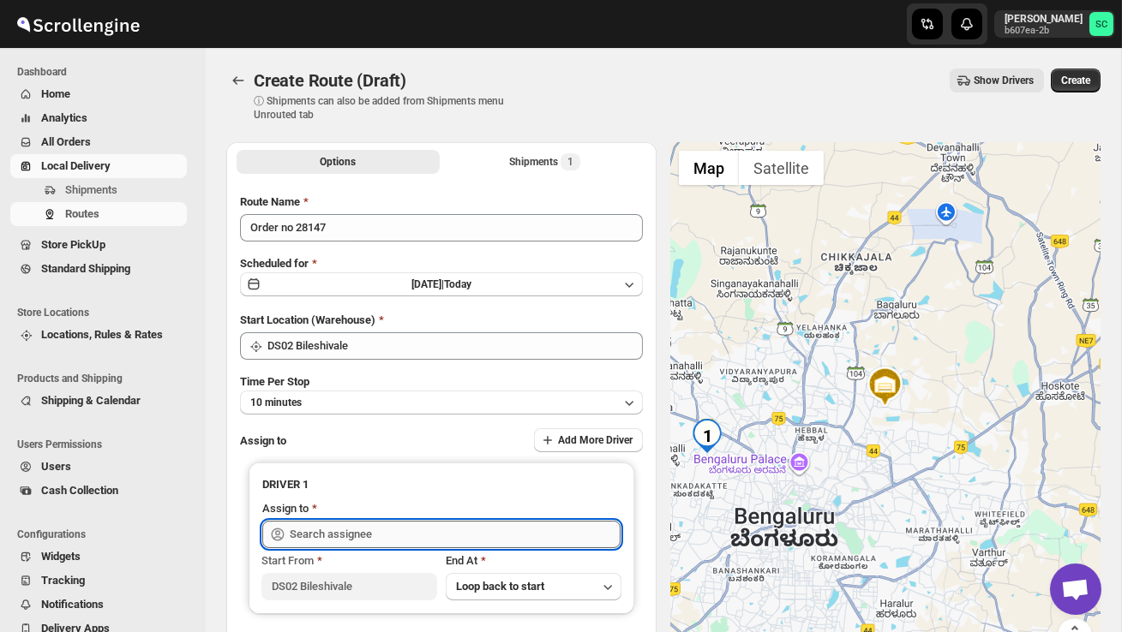
click at [361, 533] on input "text" at bounding box center [455, 534] width 331 height 27
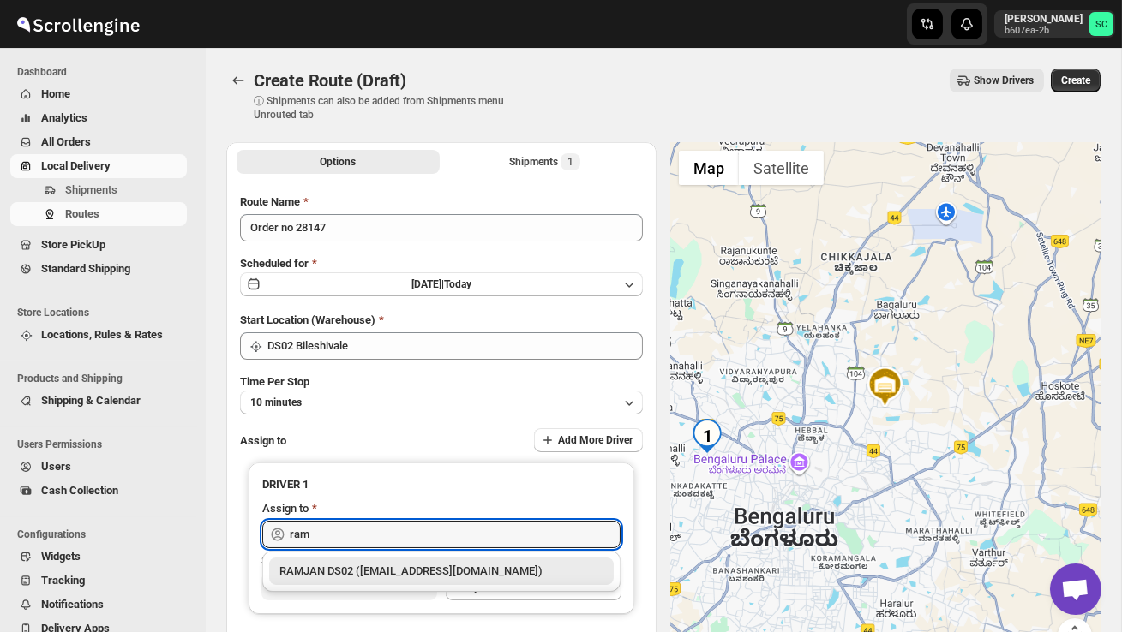
click at [414, 571] on div "RAMJAN DS02 ([EMAIL_ADDRESS][DOMAIN_NAME])" at bounding box center [441, 571] width 324 height 17
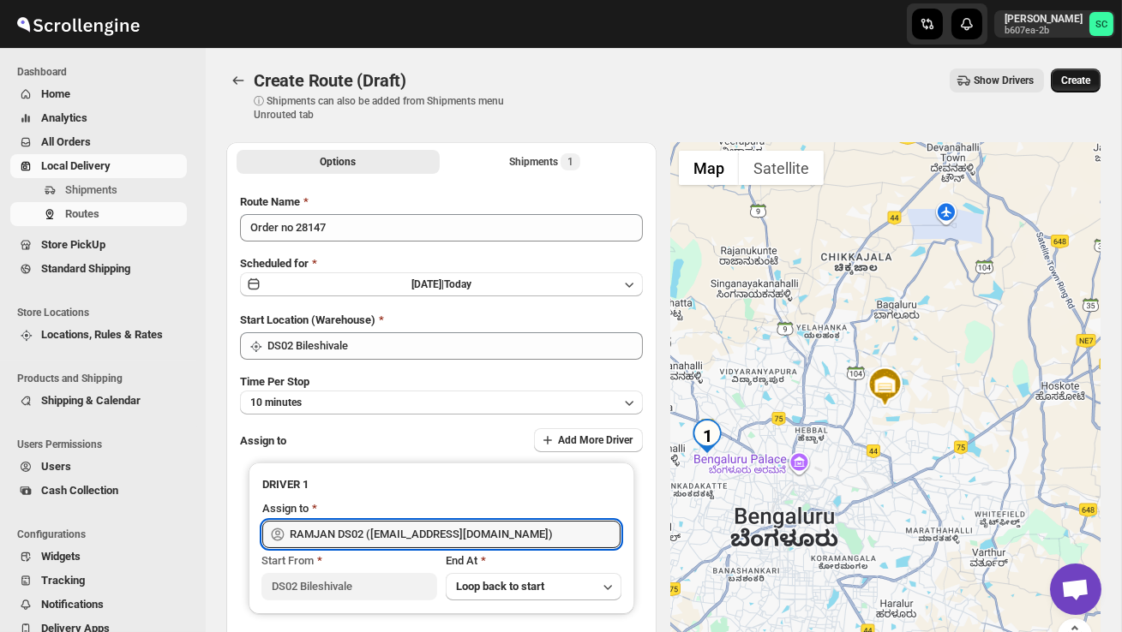
type input "RAMJAN DS02 ([EMAIL_ADDRESS][DOMAIN_NAME])"
click at [1068, 86] on span "Create" at bounding box center [1075, 81] width 29 height 14
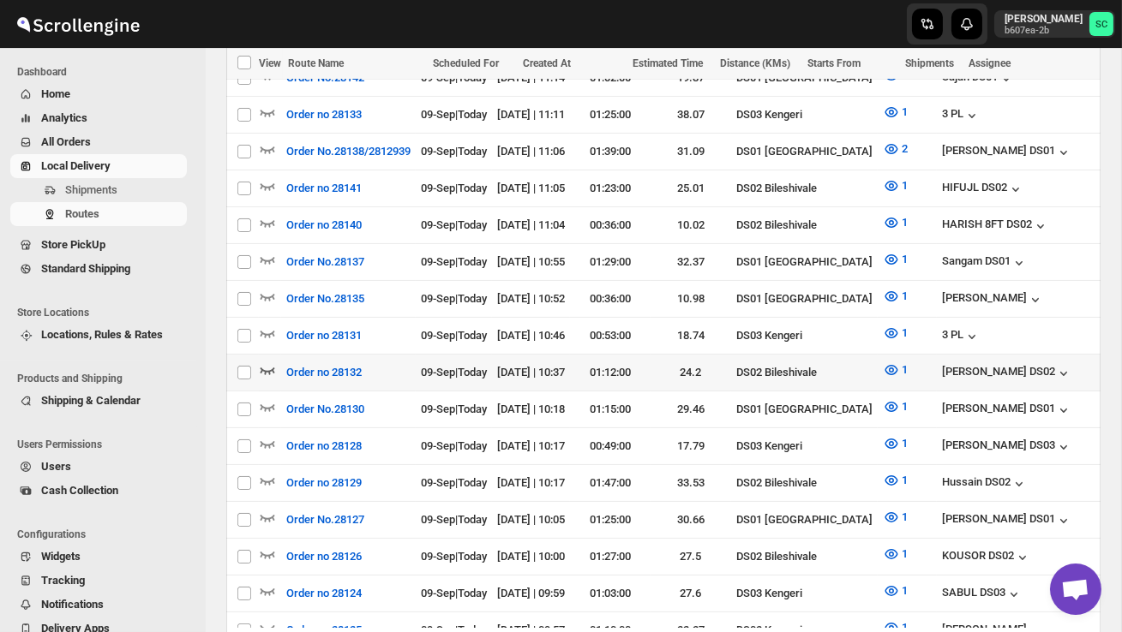
click at [263, 362] on icon "button" at bounding box center [267, 370] width 17 height 17
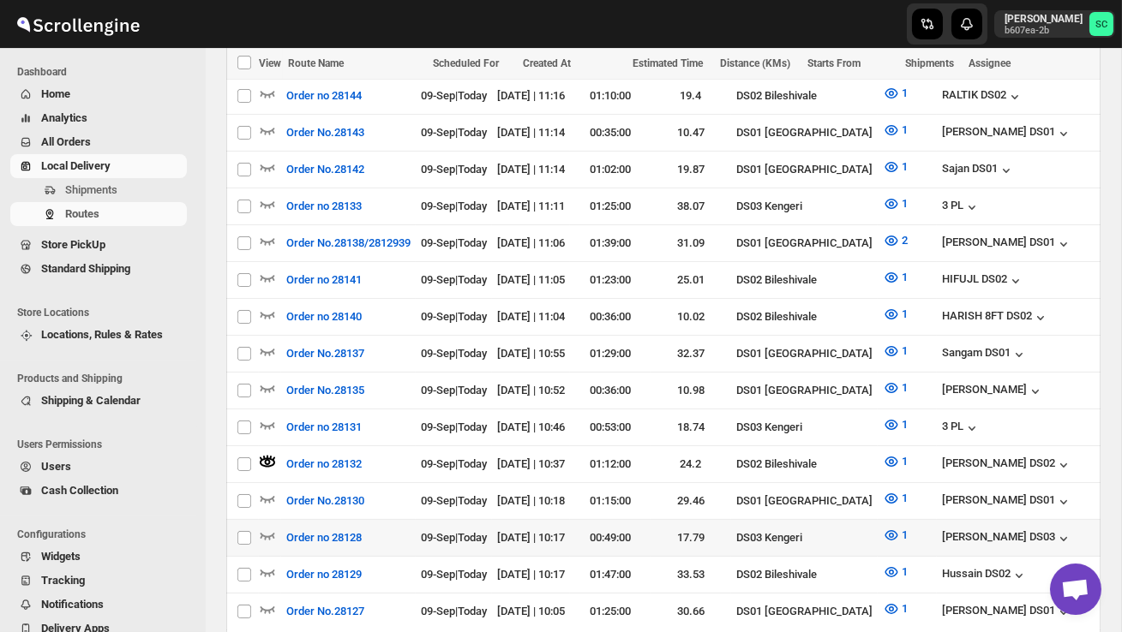
scroll to position [629, 0]
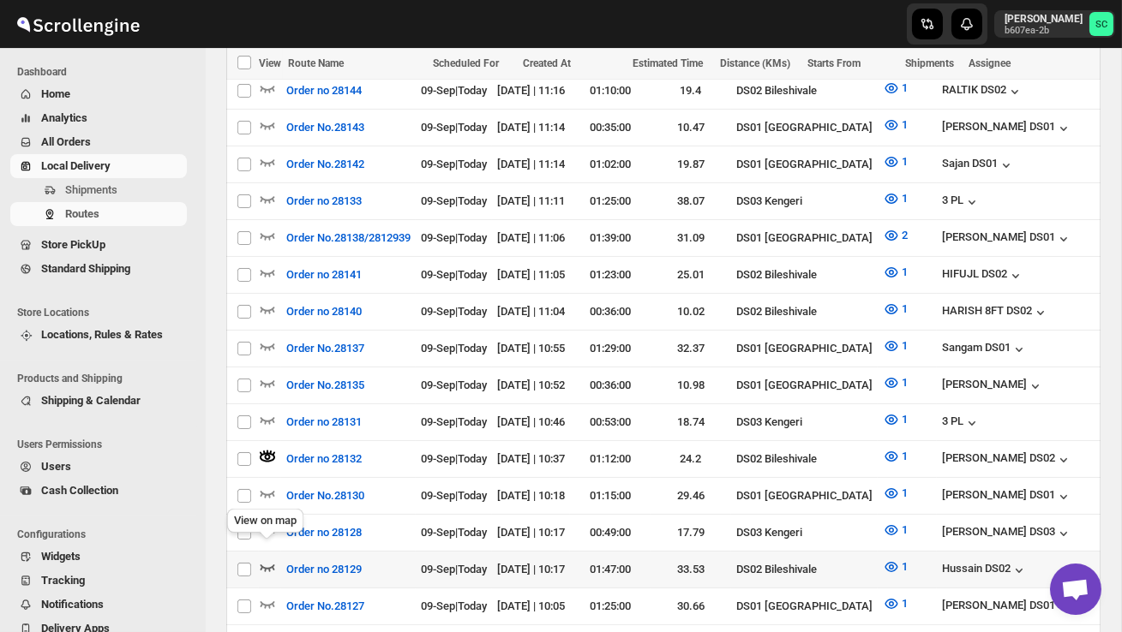
click at [266, 559] on icon "button" at bounding box center [267, 567] width 17 height 17
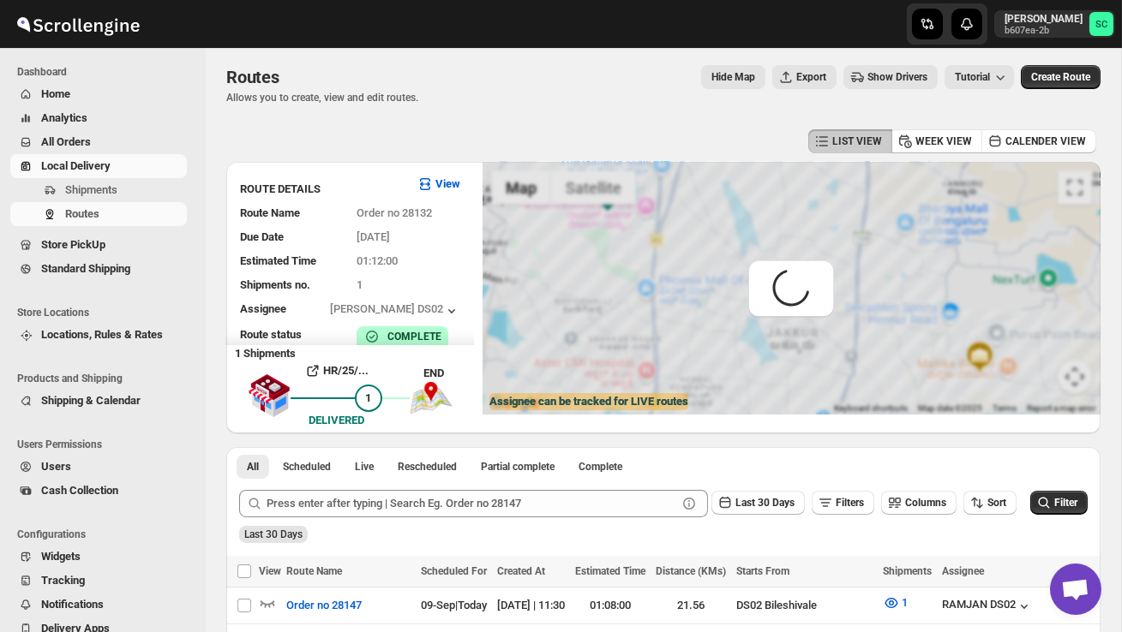
scroll to position [0, 0]
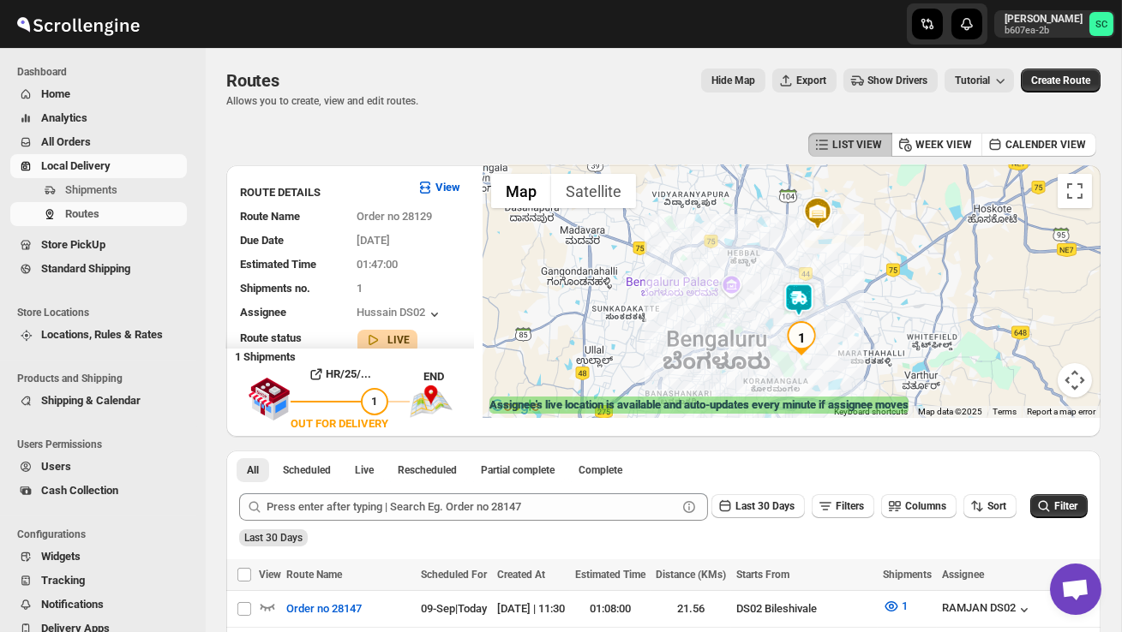
click at [802, 298] on img at bounding box center [798, 300] width 34 height 34
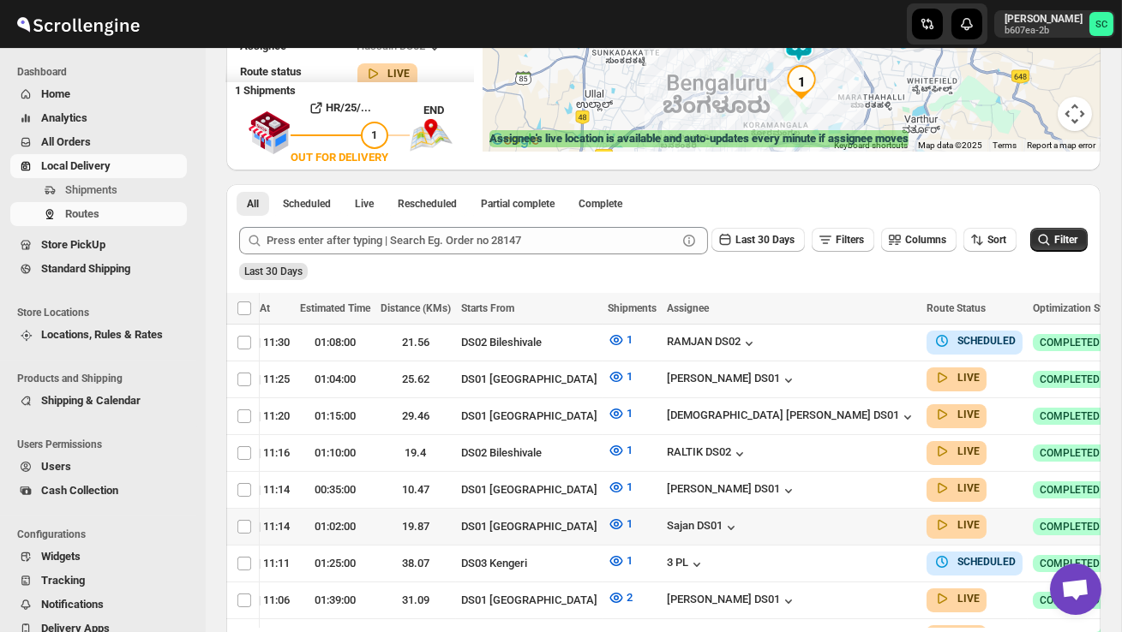
scroll to position [0, 274]
checkbox input "true"
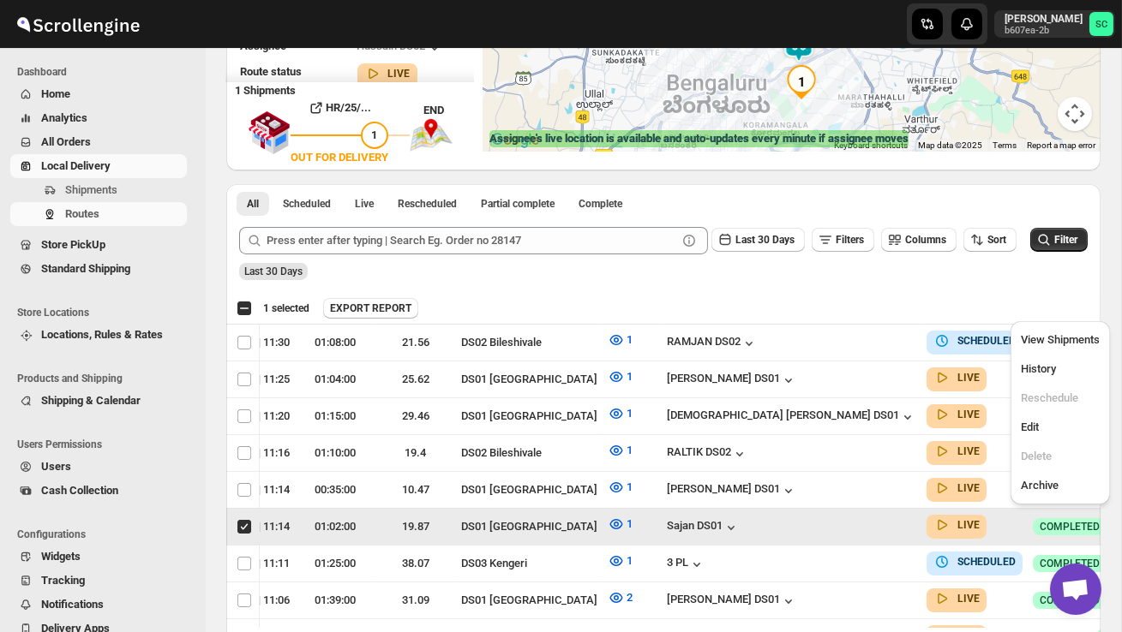
scroll to position [0, 1]
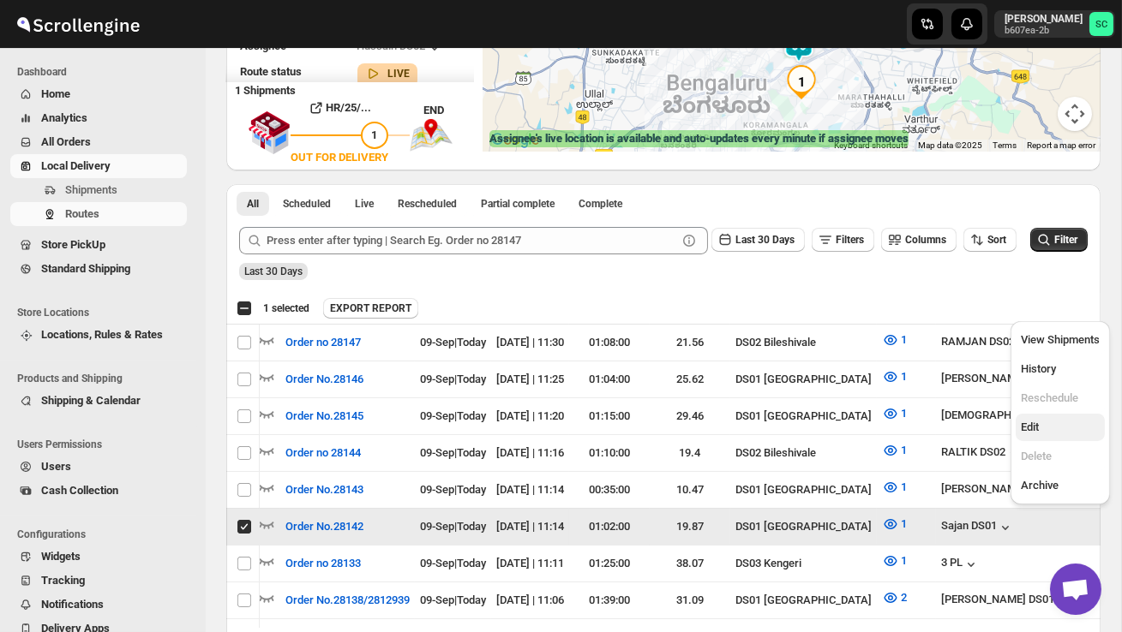
click at [1048, 428] on span "Edit" at bounding box center [1059, 427] width 79 height 17
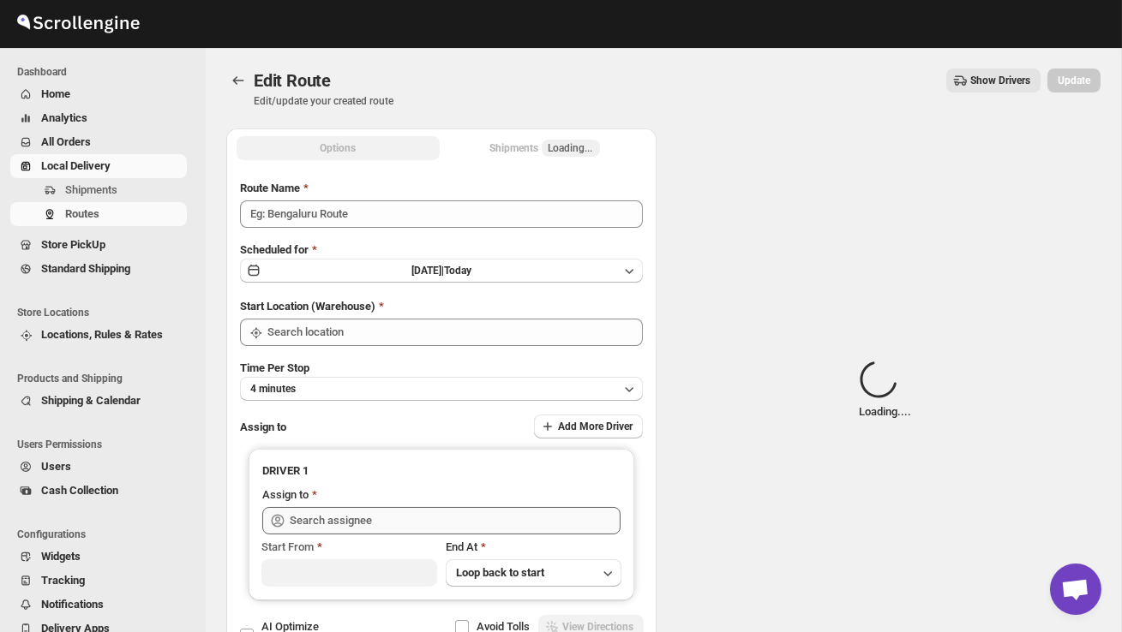
type input "Order No.28142"
type input "DS01 [GEOGRAPHIC_DATA]"
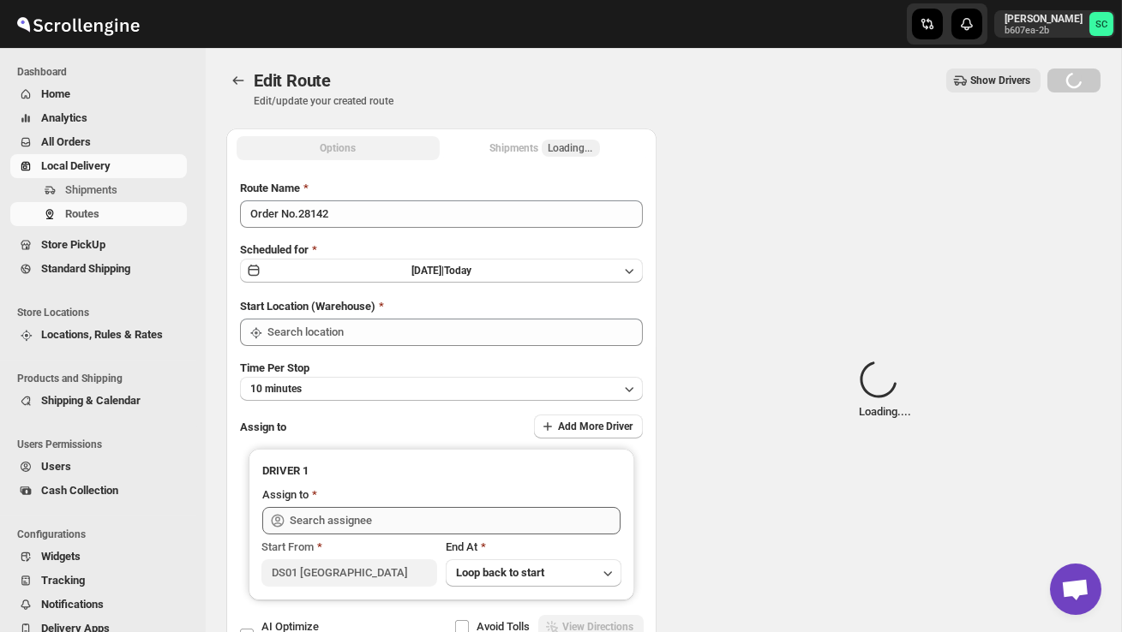
type input "DS01 [GEOGRAPHIC_DATA]"
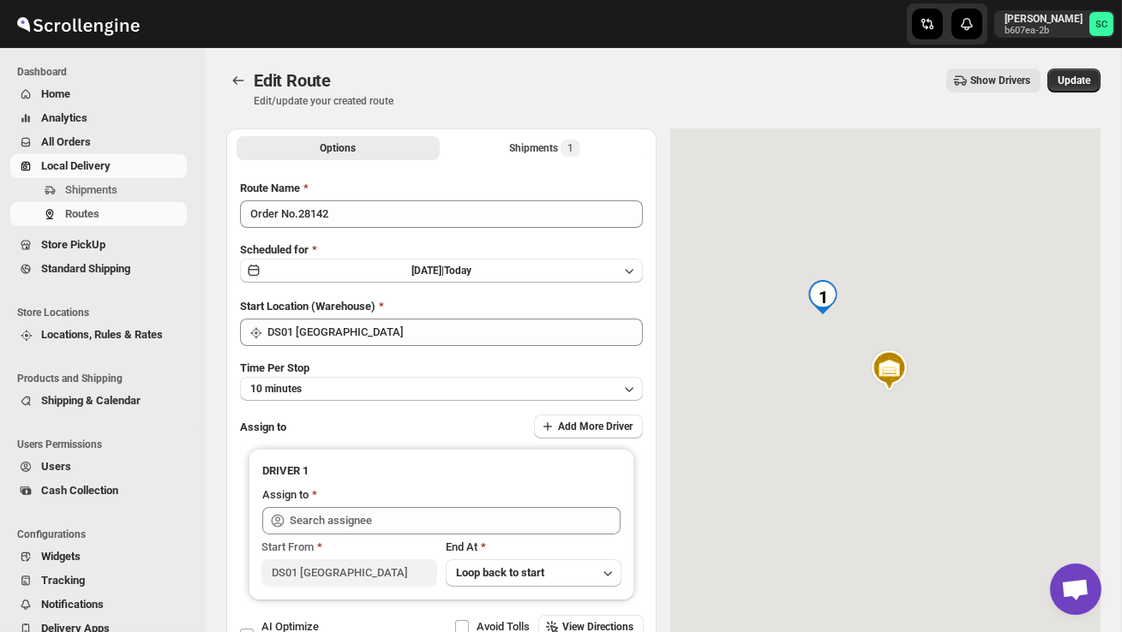
type input "Sajan DS01 ([EMAIL_ADDRESS][DOMAIN_NAME])"
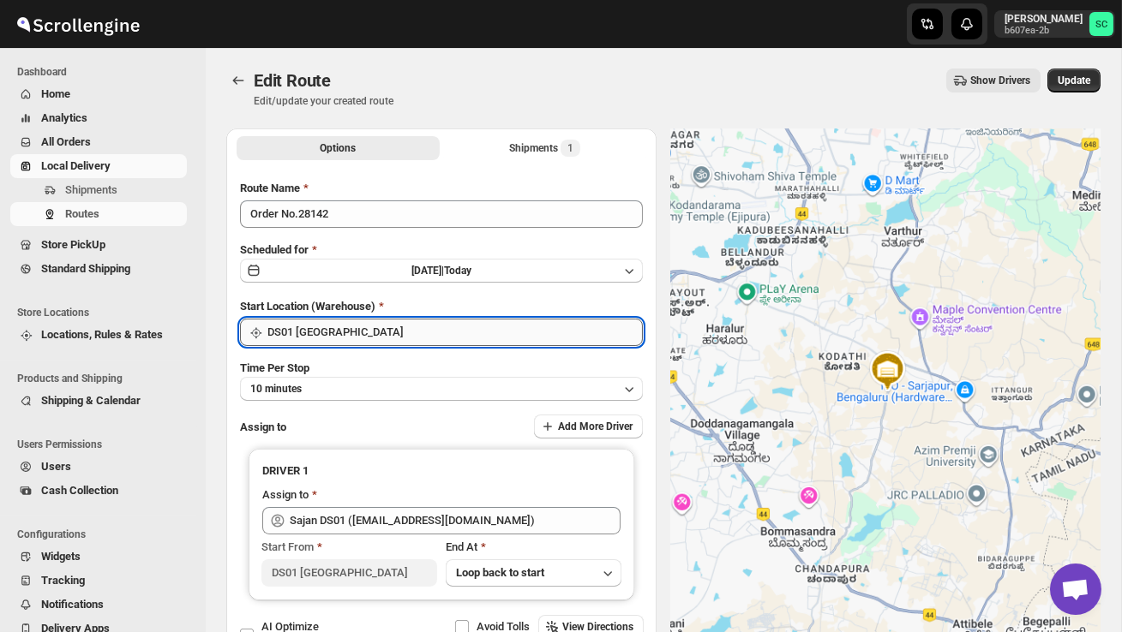
click at [437, 334] on input "DS01 [GEOGRAPHIC_DATA]" at bounding box center [454, 332] width 375 height 27
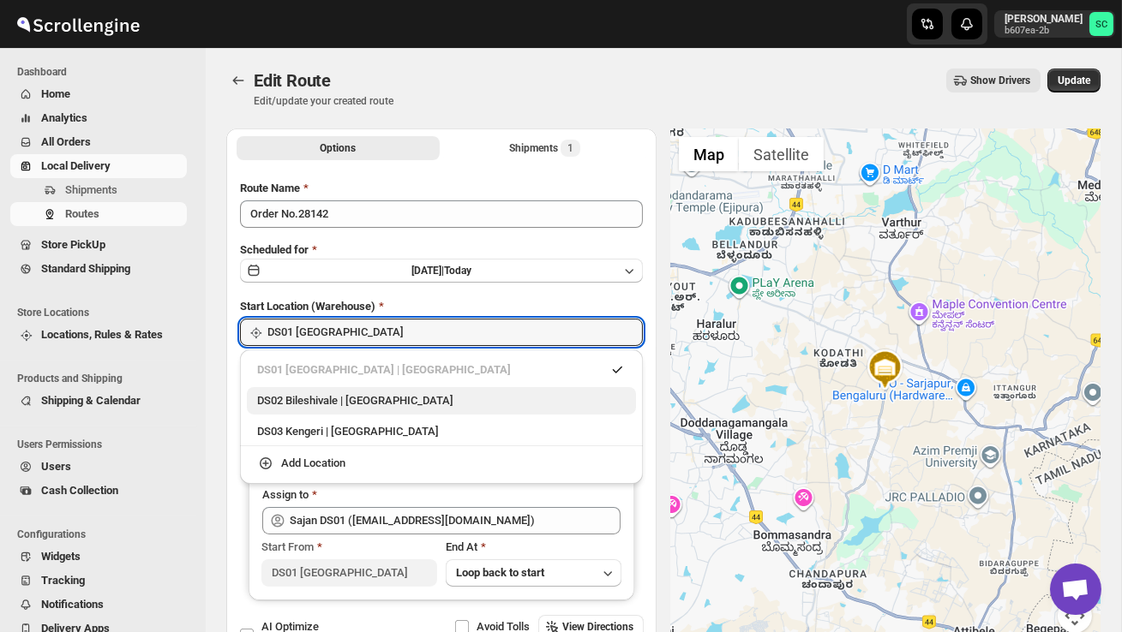
click at [401, 391] on div "DS02 Bileshivale | [GEOGRAPHIC_DATA]" at bounding box center [441, 400] width 389 height 27
type input "DS02 Bileshivale"
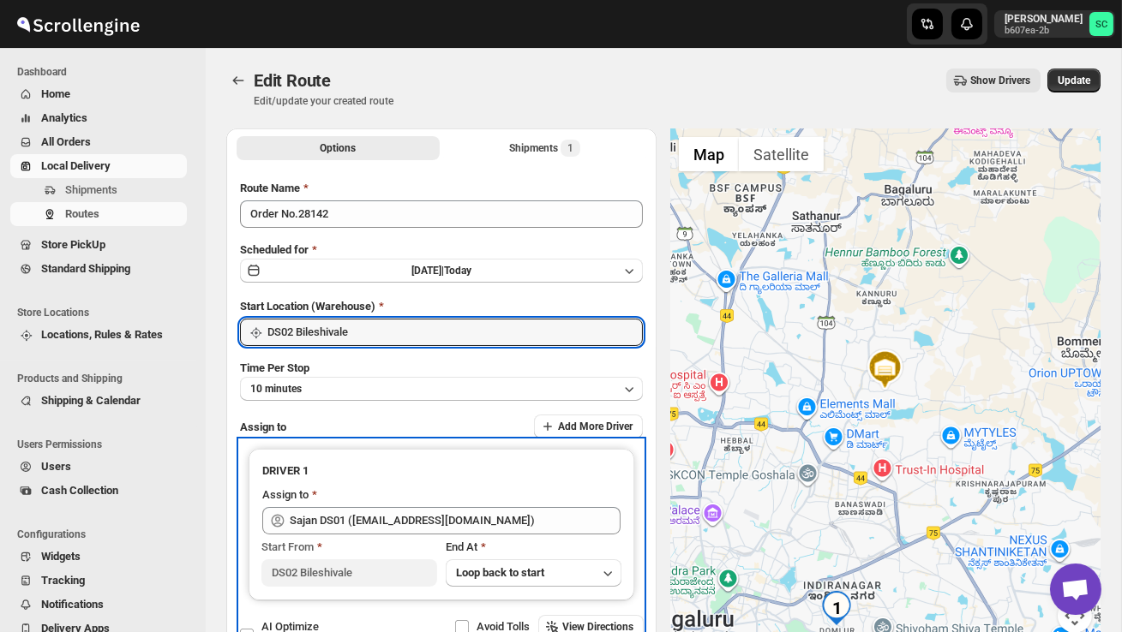
click at [471, 500] on div "Assign to" at bounding box center [441, 497] width 358 height 21
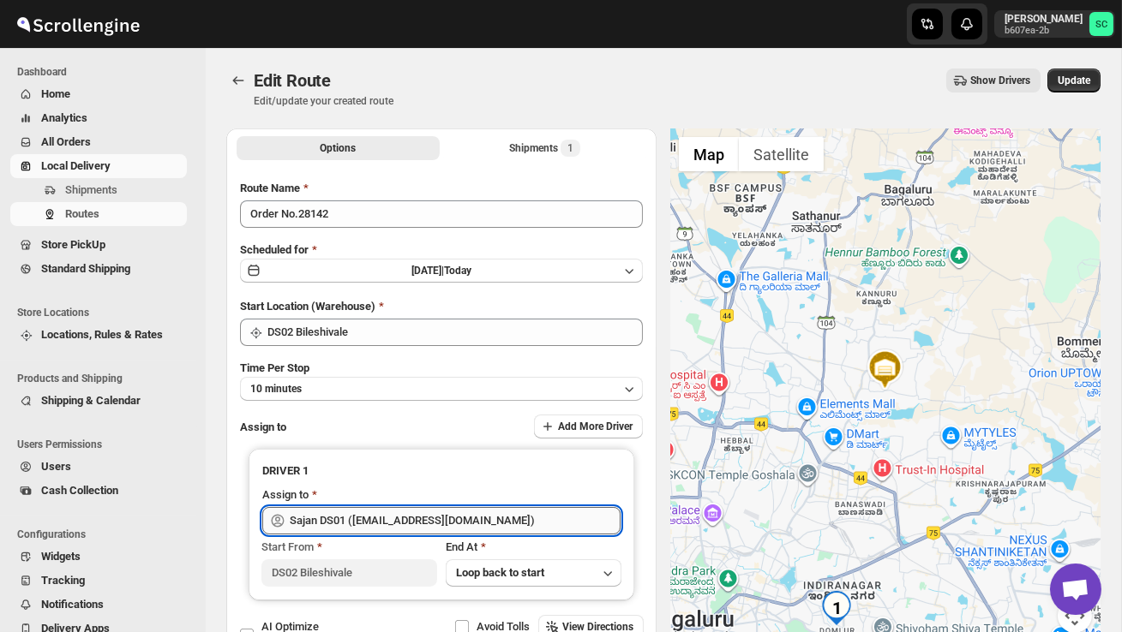
click at [479, 512] on input "Sajan DS01 ([EMAIL_ADDRESS][DOMAIN_NAME])" at bounding box center [455, 520] width 331 height 27
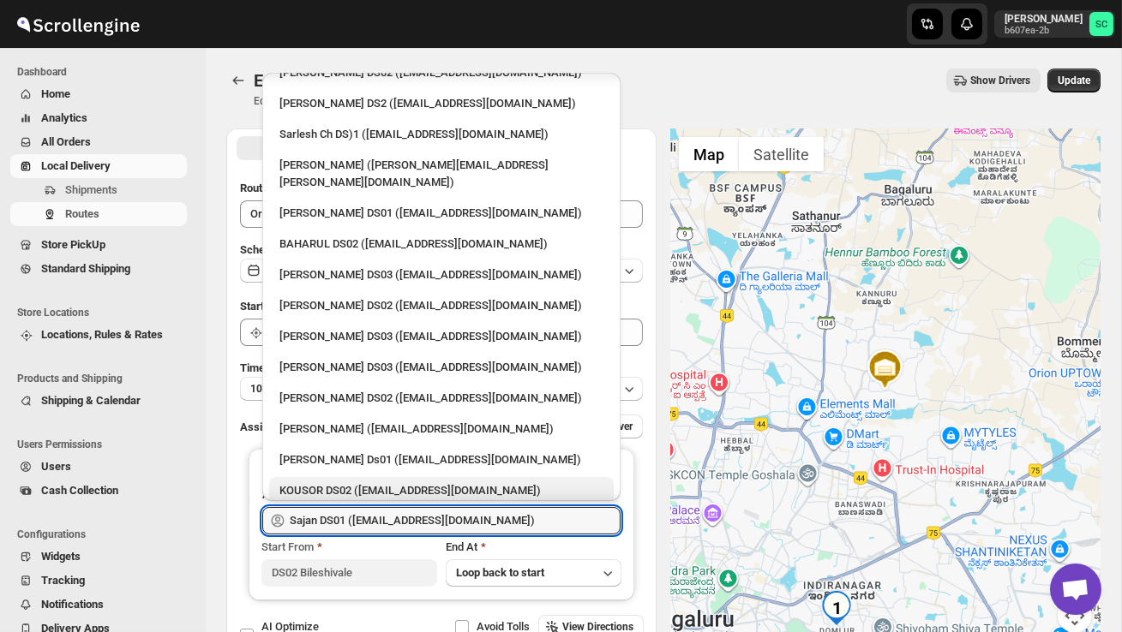
scroll to position [690, 0]
click at [400, 482] on div "KOUSOR DS02 ([EMAIL_ADDRESS][DOMAIN_NAME])" at bounding box center [441, 490] width 324 height 17
type input "KOUSOR DS02 ([EMAIL_ADDRESS][DOMAIN_NAME])"
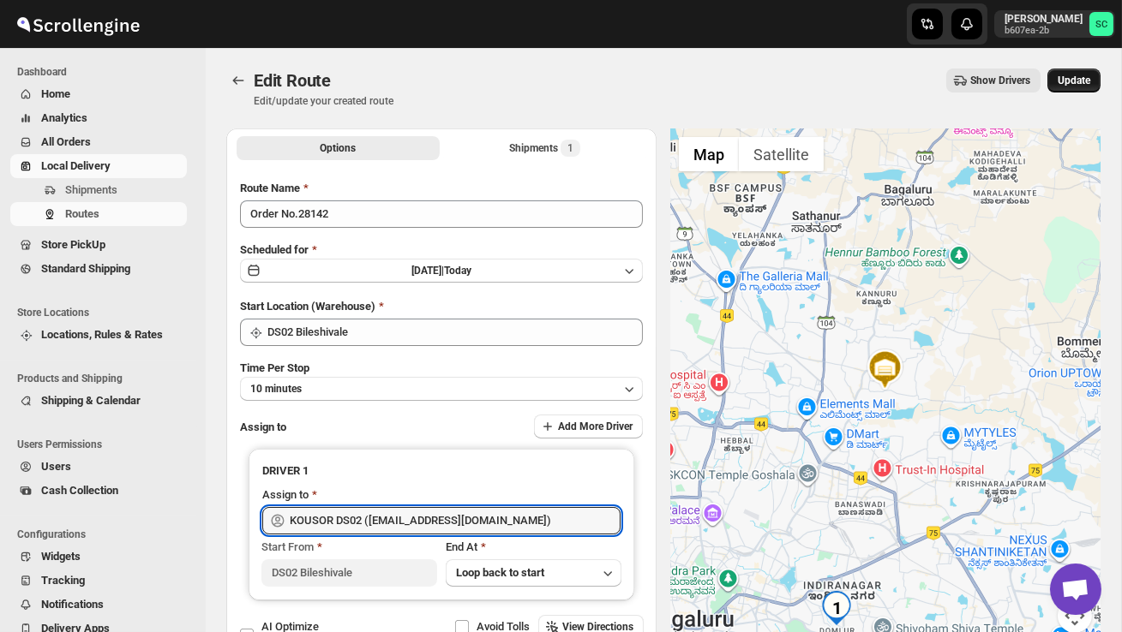
click at [1057, 86] on span "Update" at bounding box center [1073, 81] width 33 height 14
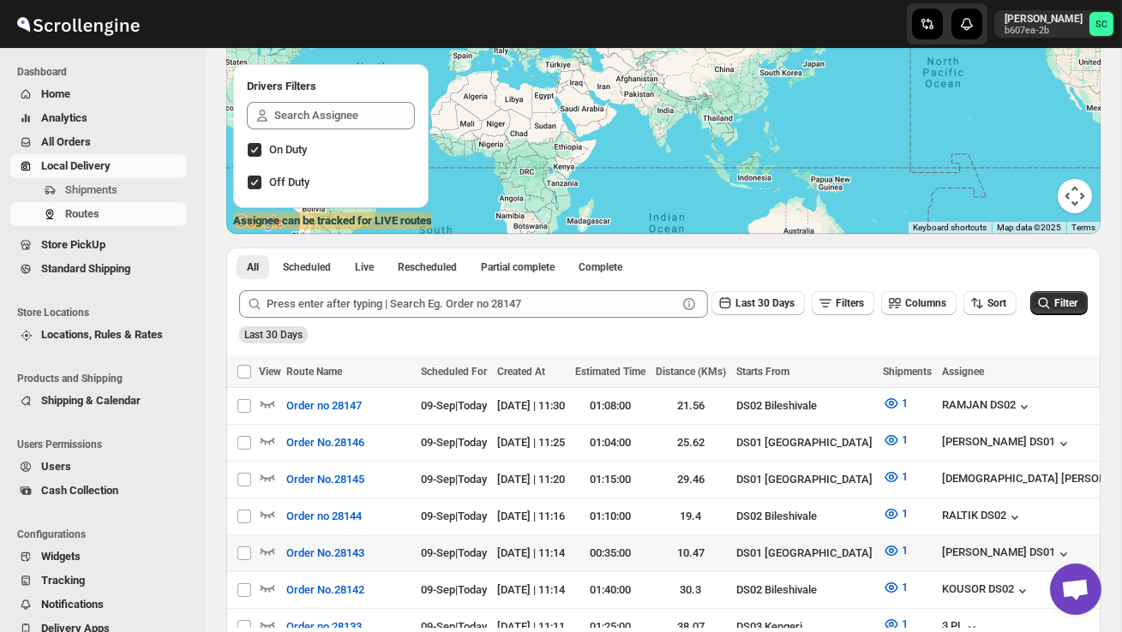
scroll to position [188, 0]
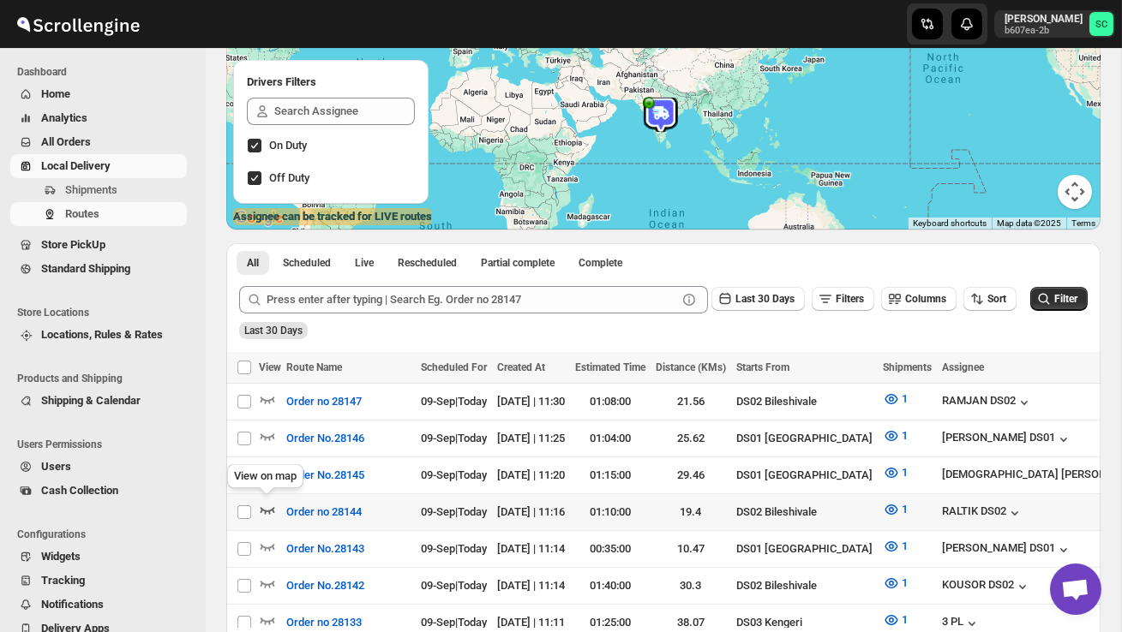
click at [273, 507] on icon "button" at bounding box center [267, 510] width 15 height 7
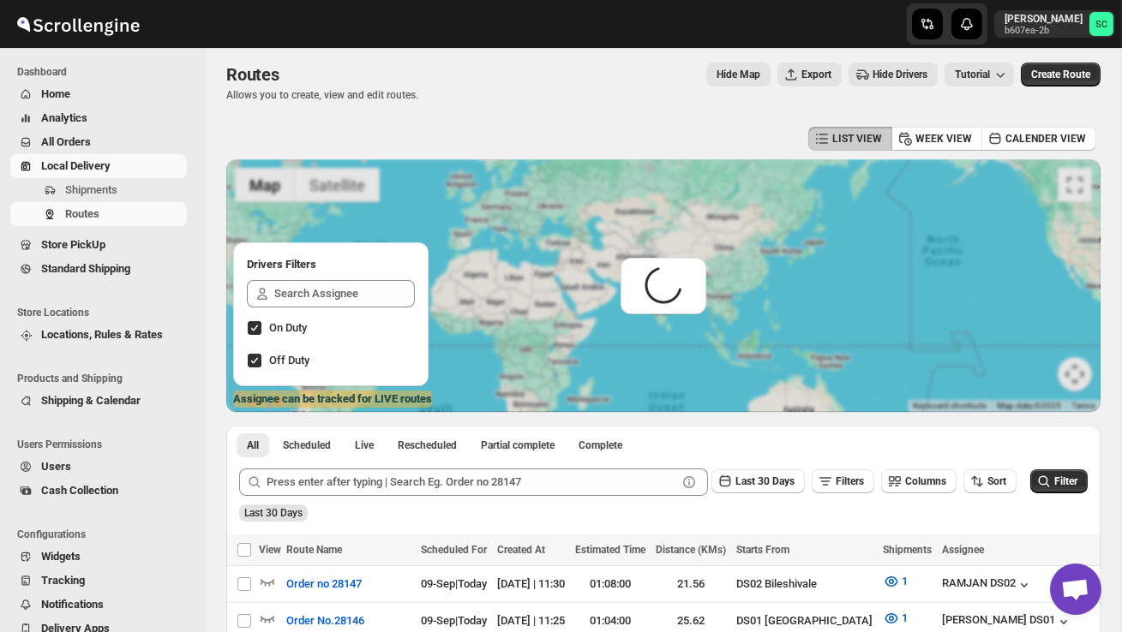
scroll to position [0, 0]
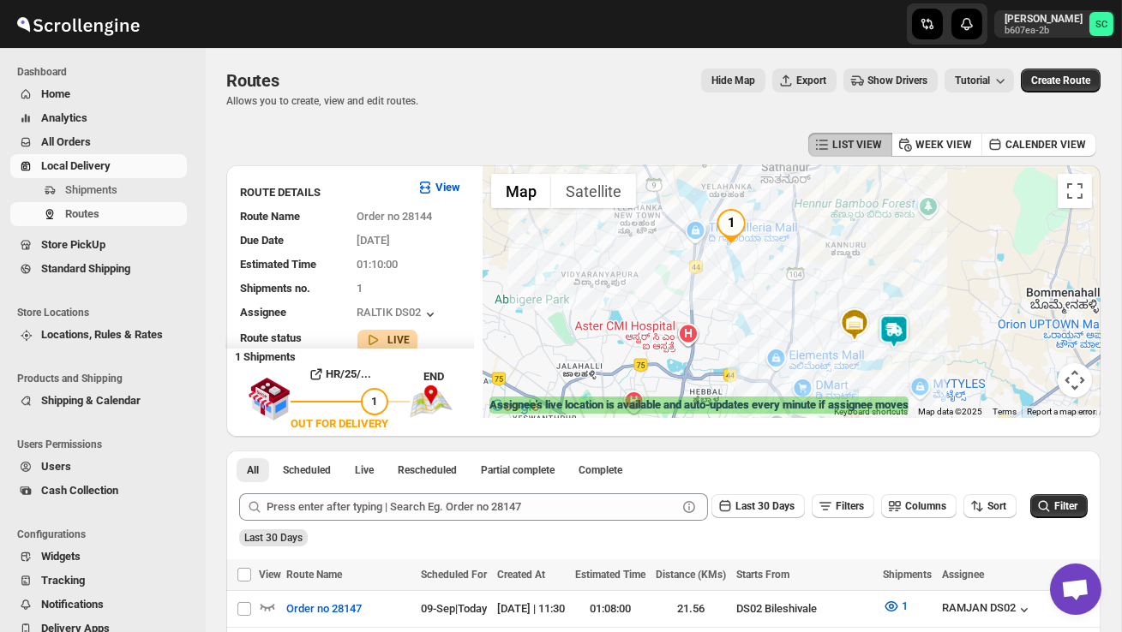
click at [901, 318] on img at bounding box center [894, 331] width 34 height 34
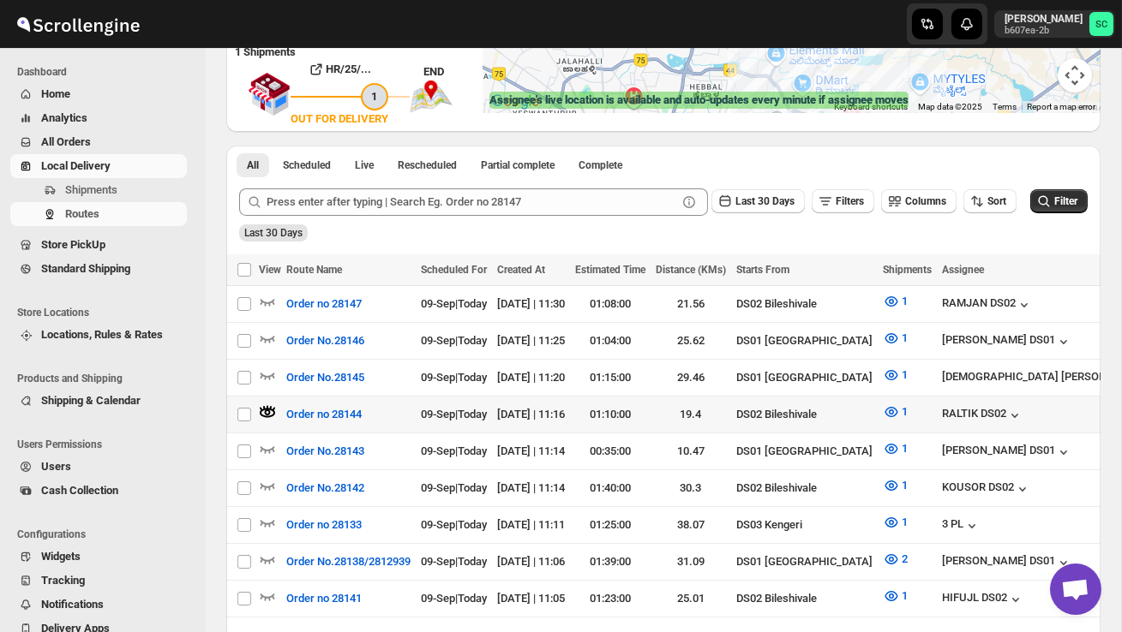
scroll to position [317, 0]
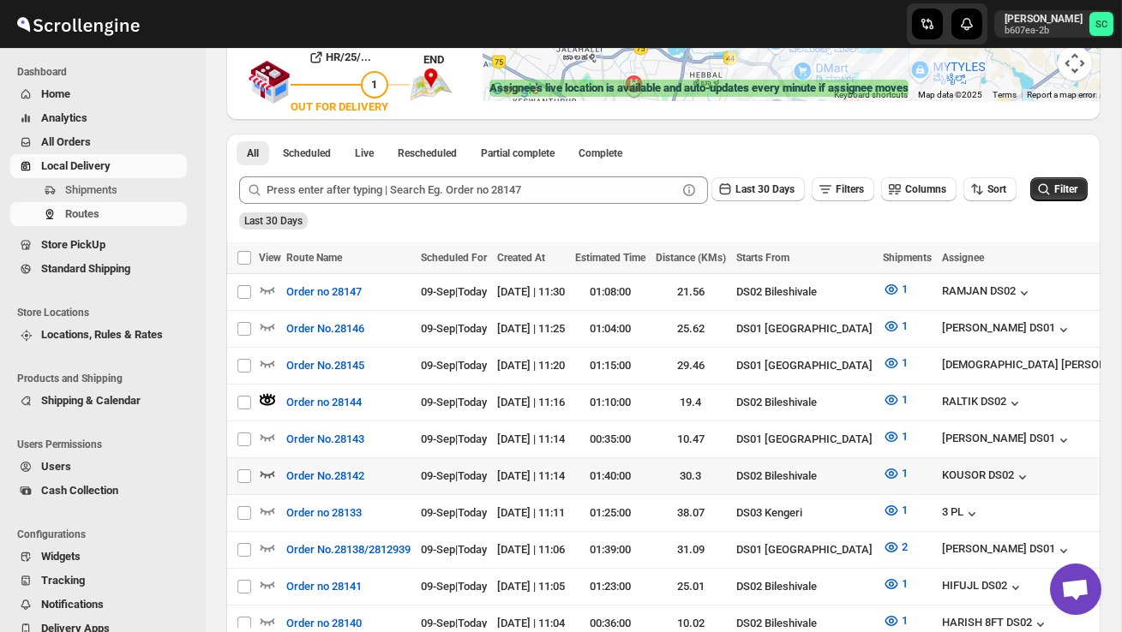
click at [270, 471] on icon "button" at bounding box center [267, 474] width 15 height 7
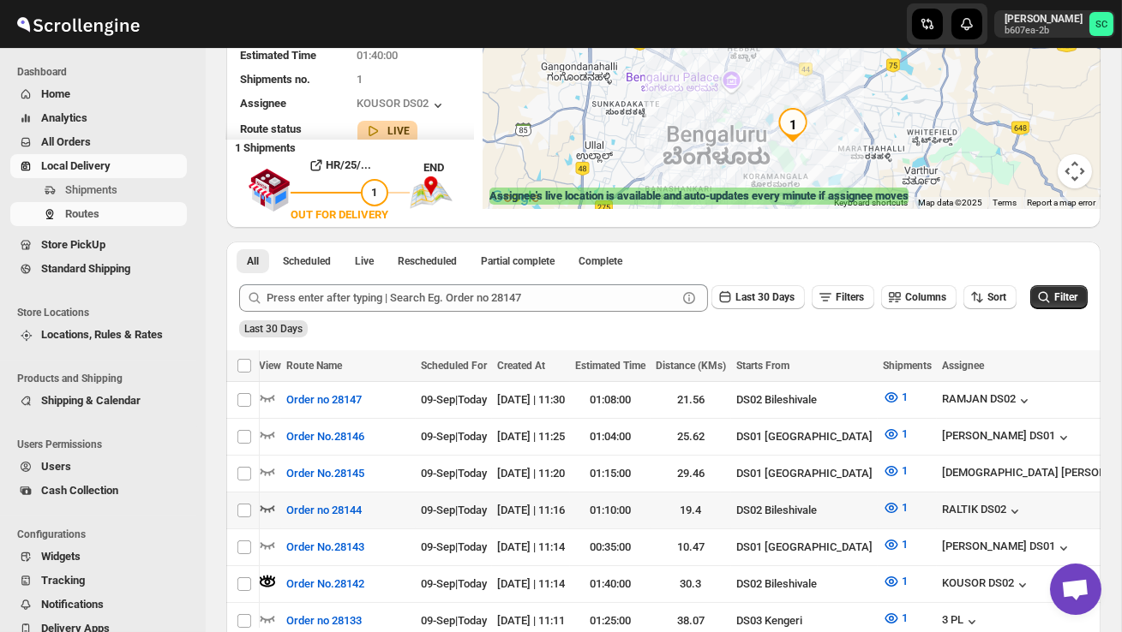
scroll to position [0, 0]
click at [271, 503] on icon "button" at bounding box center [267, 508] width 17 height 17
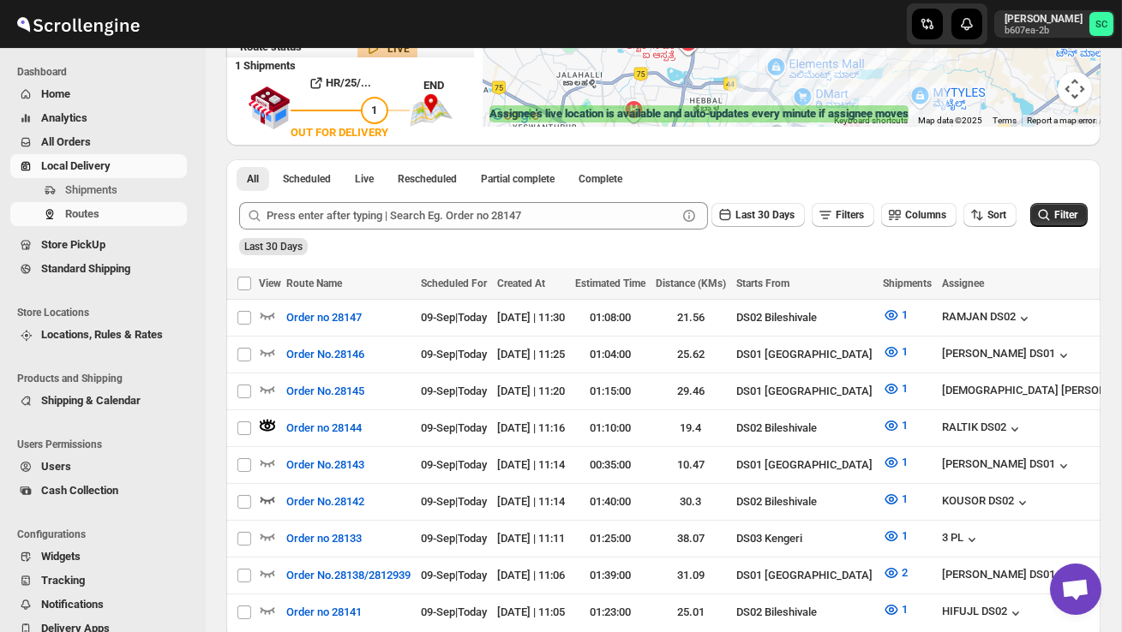
scroll to position [344, 0]
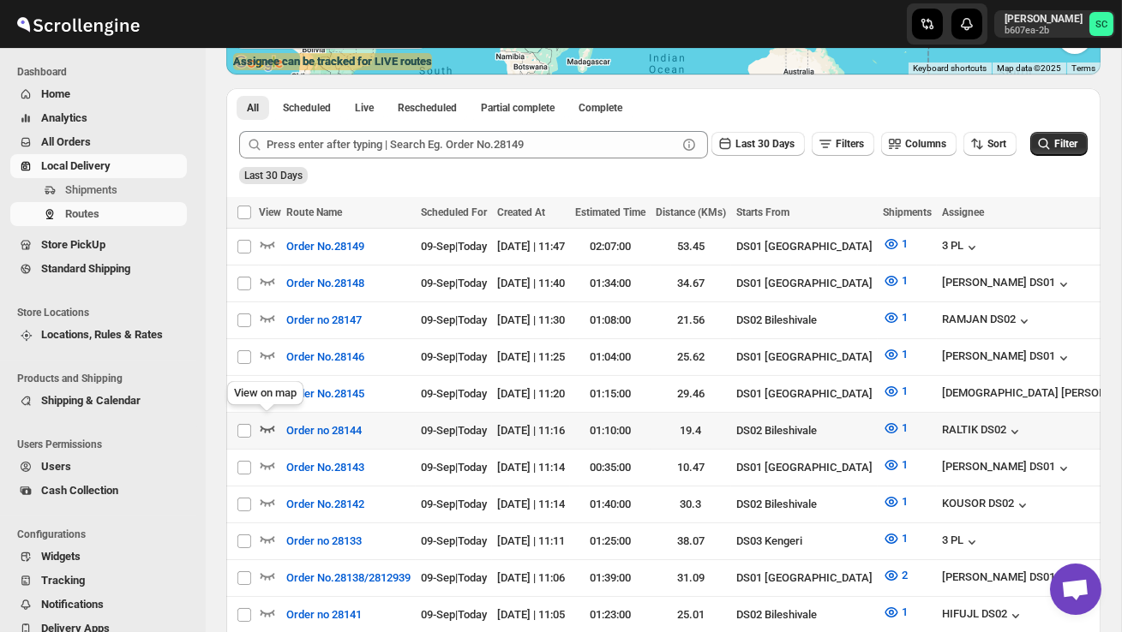
click at [262, 425] on icon "button" at bounding box center [267, 428] width 17 height 17
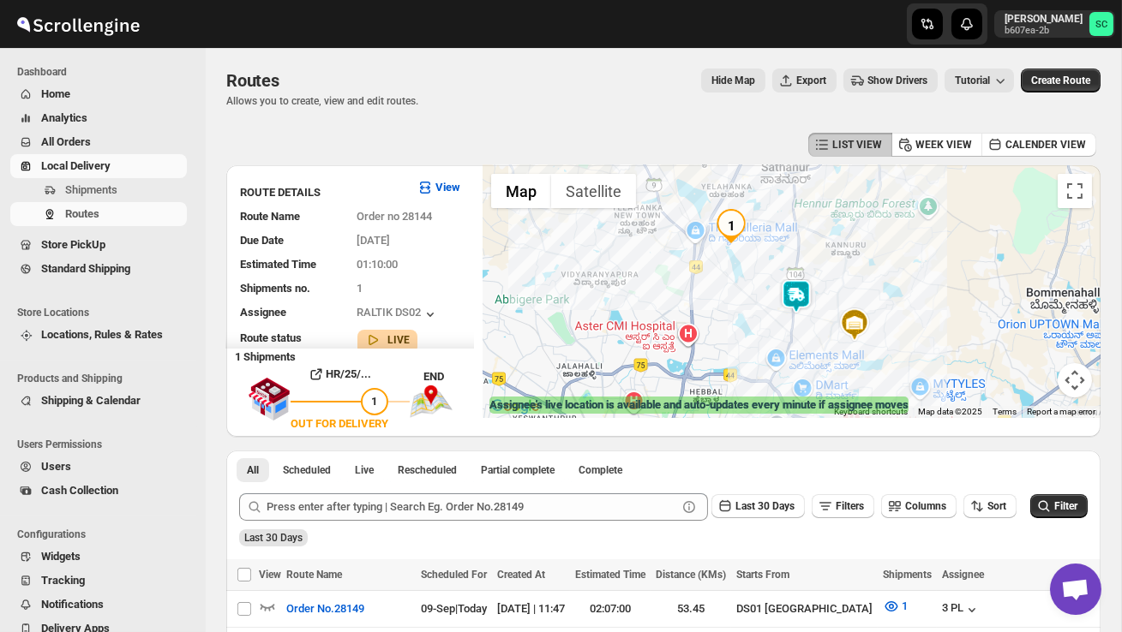
click at [795, 296] on img at bounding box center [796, 296] width 34 height 34
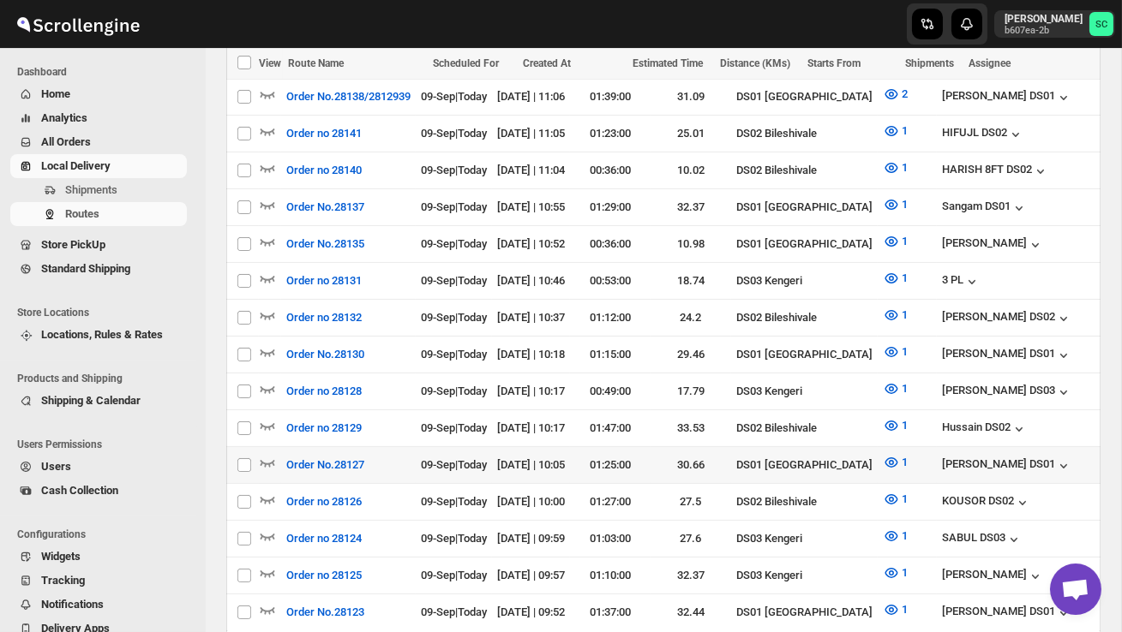
scroll to position [847, 0]
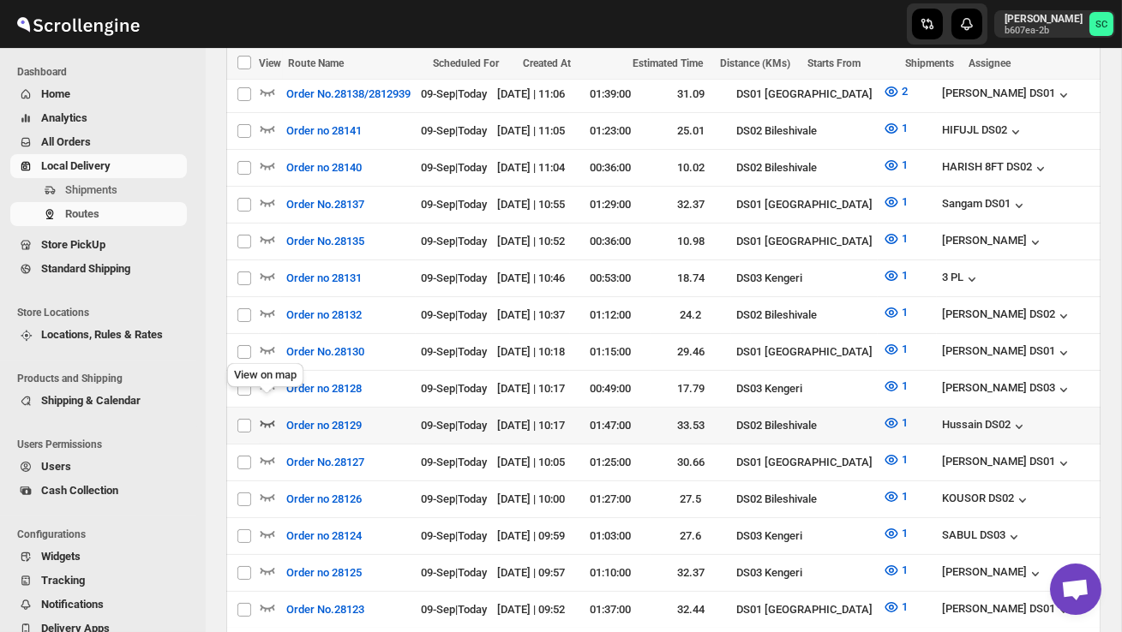
click at [267, 415] on icon "button" at bounding box center [267, 423] width 17 height 17
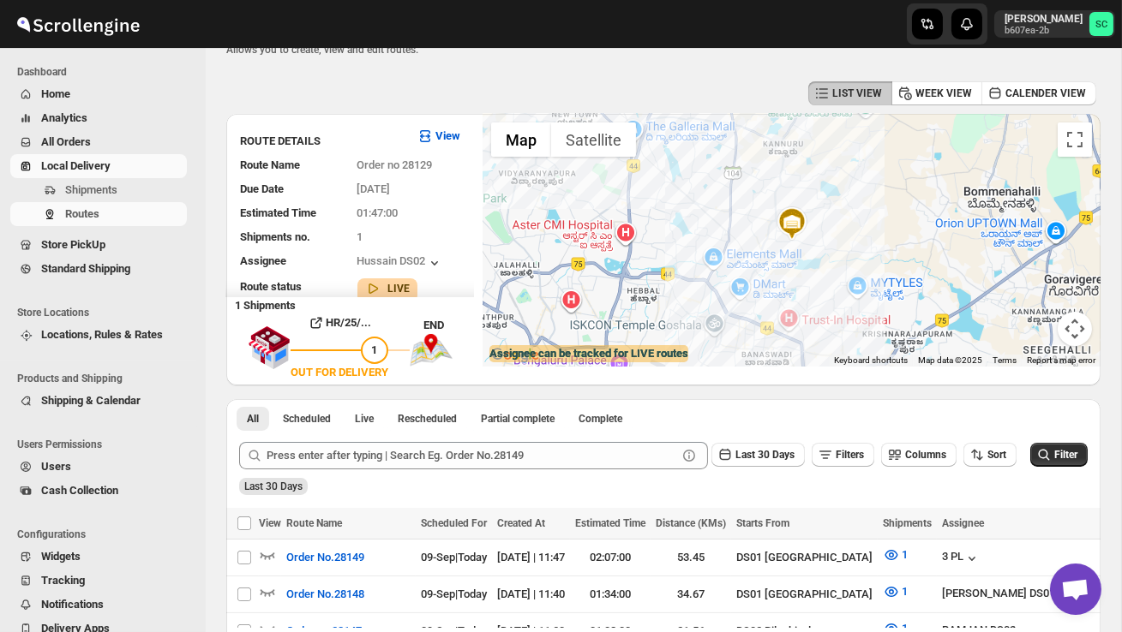
scroll to position [23, 0]
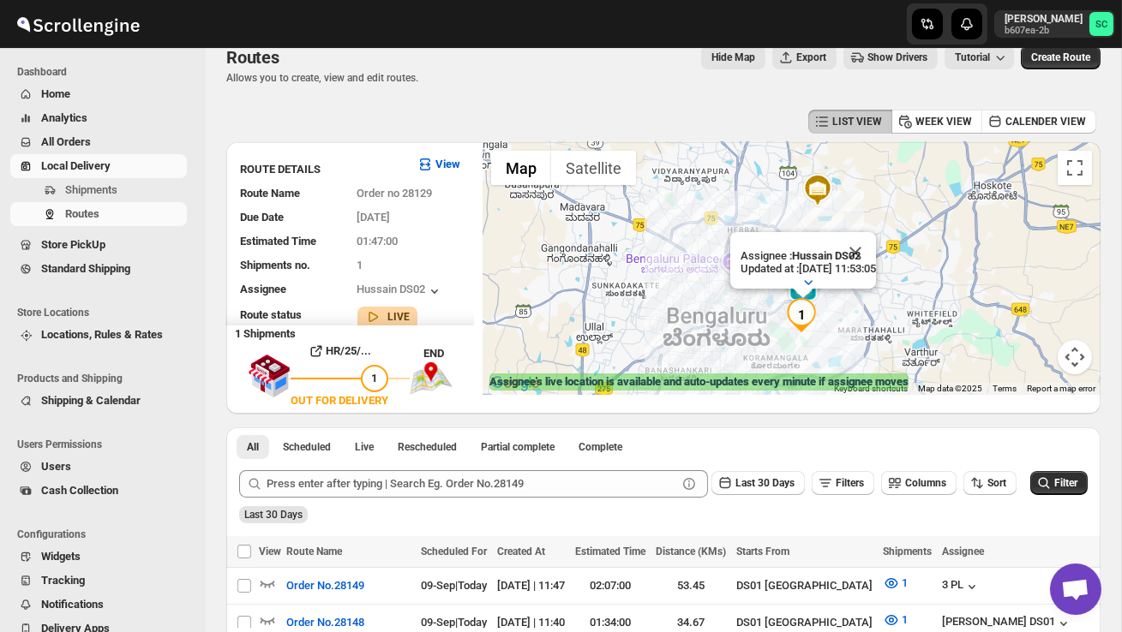
click at [850, 299] on div "Assignee : Hussain DS02 Updated at : [DATE] 11:53:05 Duty mode Enabled Battery …" at bounding box center [791, 268] width 618 height 253
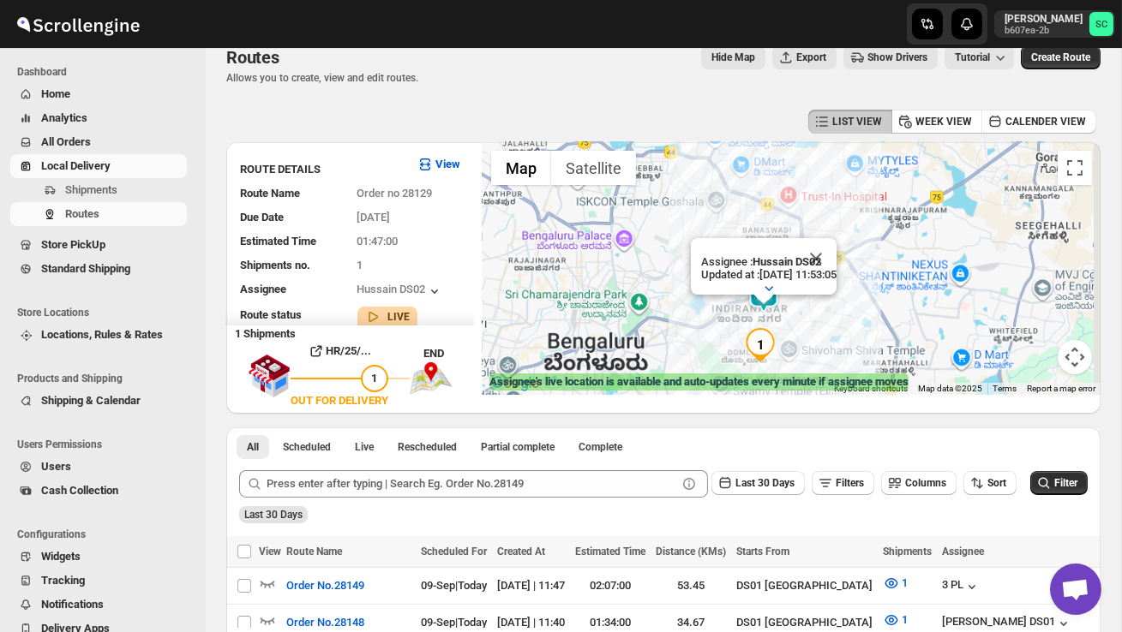
click at [850, 300] on div "Assignee : Hussain DS02 Updated at : [DATE] 11:53:05 Duty mode Enabled Battery …" at bounding box center [791, 268] width 618 height 253
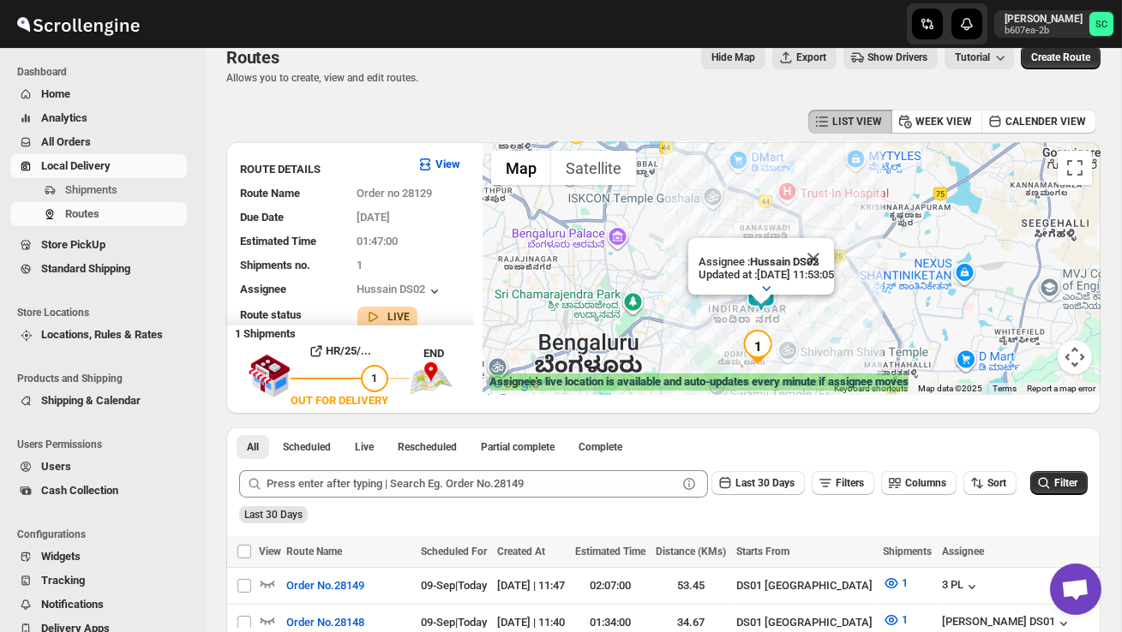
click at [850, 300] on div "Assignee : Hussain DS02 Updated at : [DATE] 11:53:05 Duty mode Enabled Battery …" at bounding box center [791, 268] width 618 height 253
click at [829, 319] on div "Assignee : Hussain DS02 Updated at : [DATE] 11:53:05 Duty mode Enabled Battery …" at bounding box center [791, 268] width 618 height 253
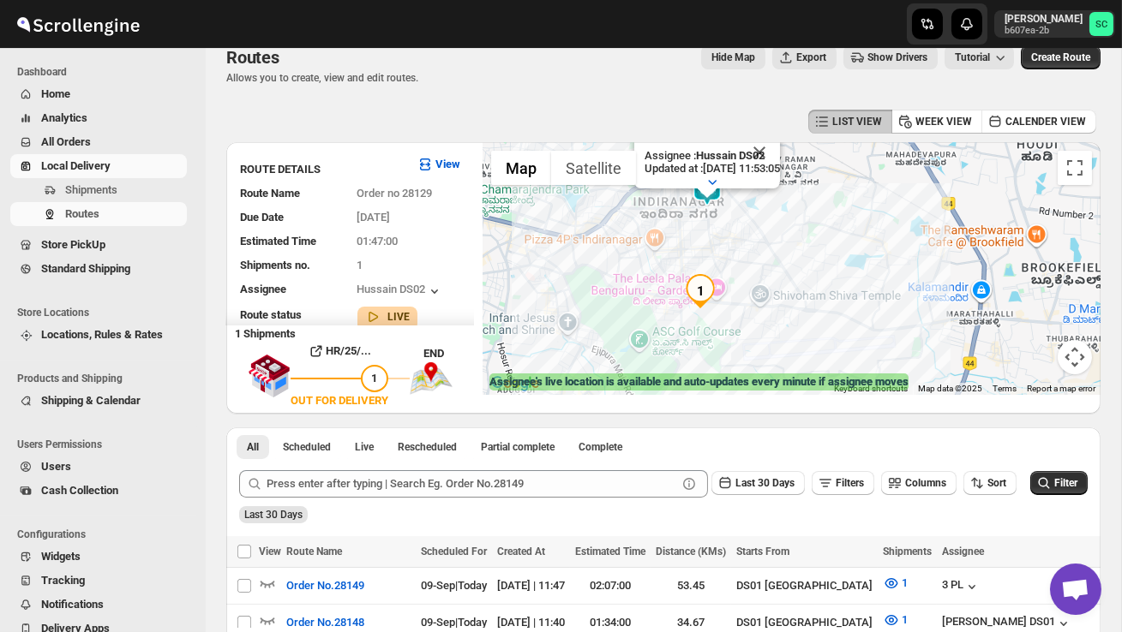
drag, startPoint x: 780, startPoint y: 332, endPoint x: 791, endPoint y: 223, distance: 110.2
click at [790, 223] on div "Assignee : Hussain DS02 Updated at : [DATE] 11:53:05 Duty mode Enabled Battery …" at bounding box center [791, 268] width 618 height 253
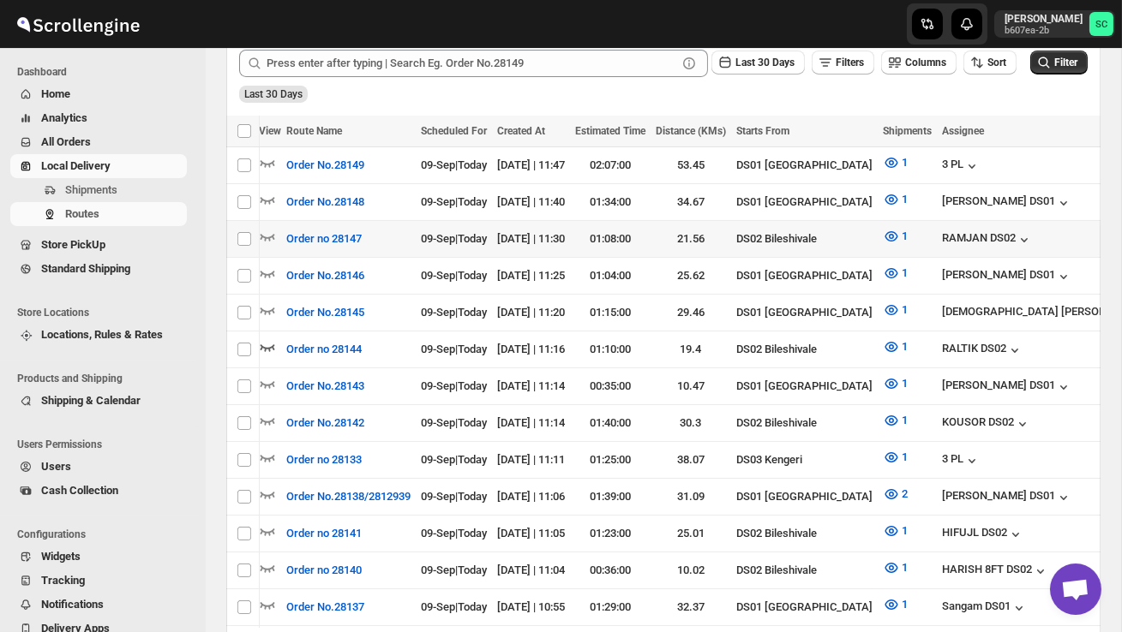
scroll to position [0, 0]
click at [100, 206] on span "Routes" at bounding box center [124, 214] width 118 height 17
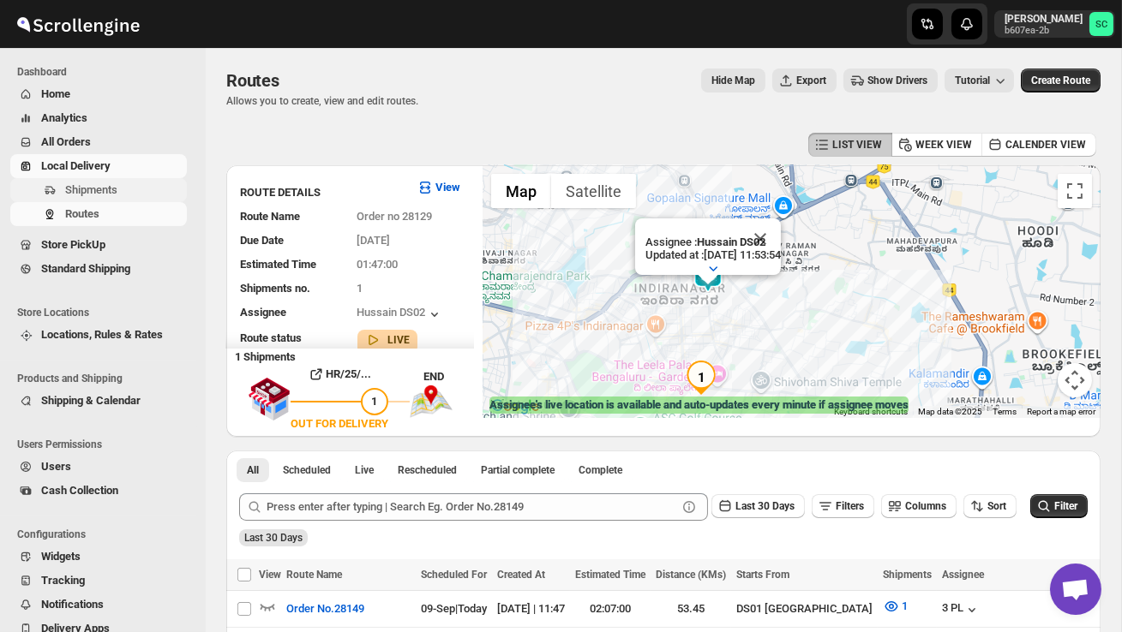
click at [101, 194] on span "Shipments" at bounding box center [91, 189] width 52 height 13
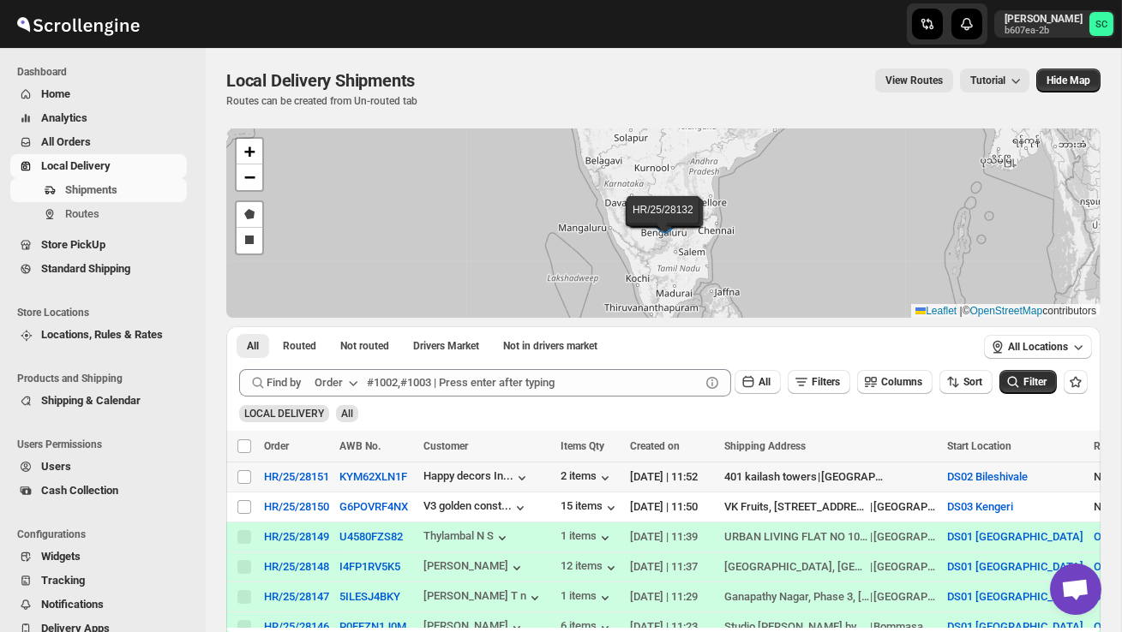
click at [253, 474] on div "Select shipment" at bounding box center [244, 477] width 17 height 15
checkbox input "true"
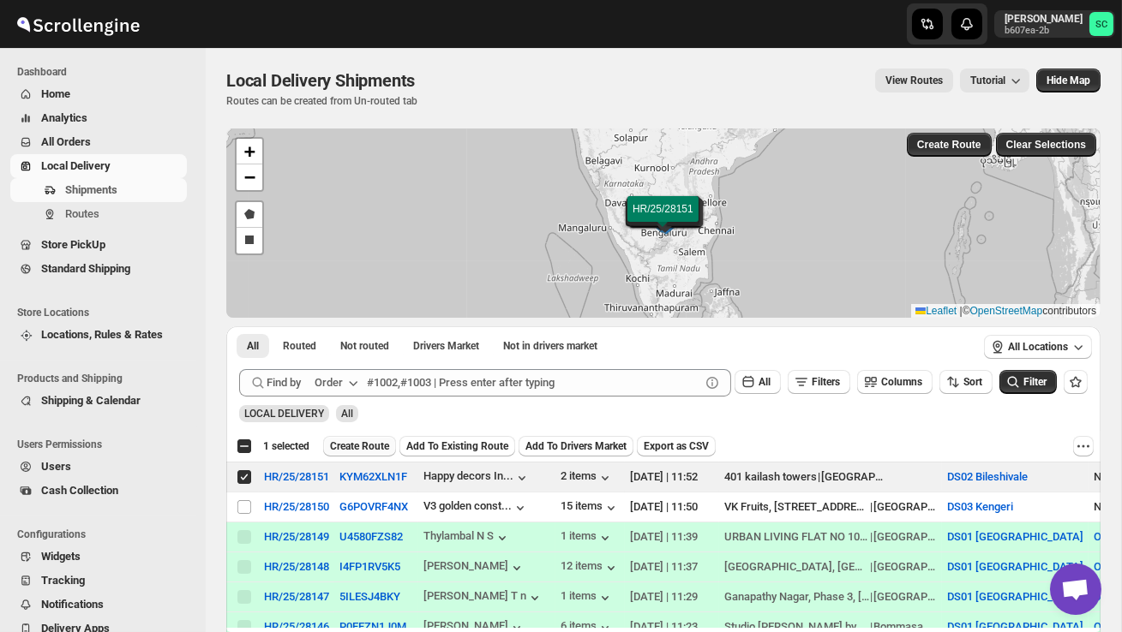
click at [356, 450] on span "Create Route" at bounding box center [359, 447] width 59 height 14
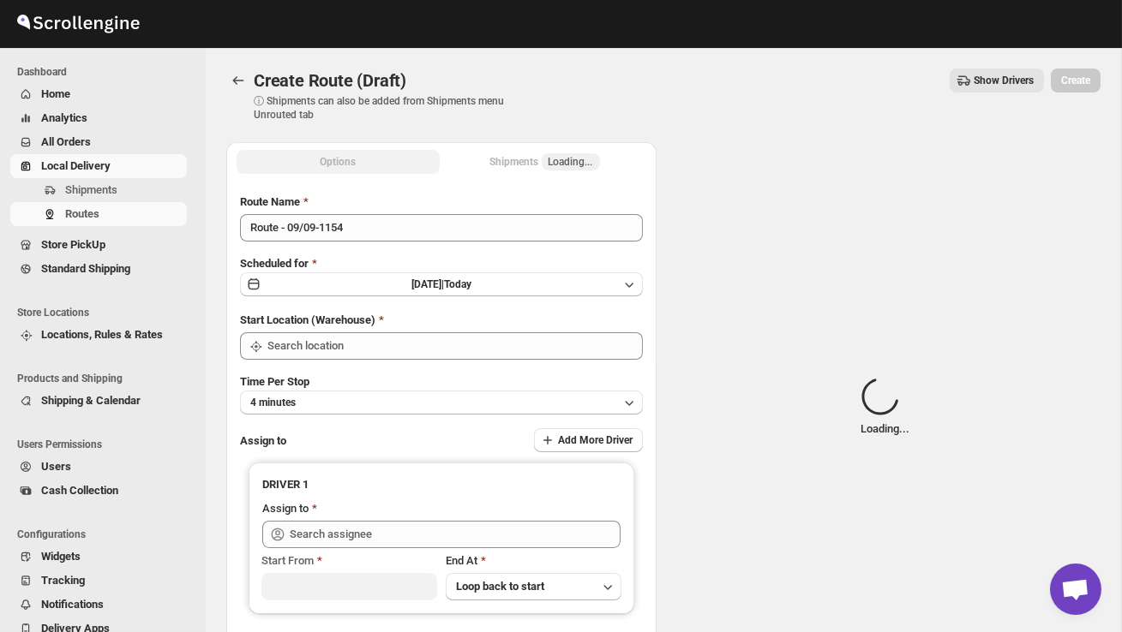
type input "DS02 Bileshivale"
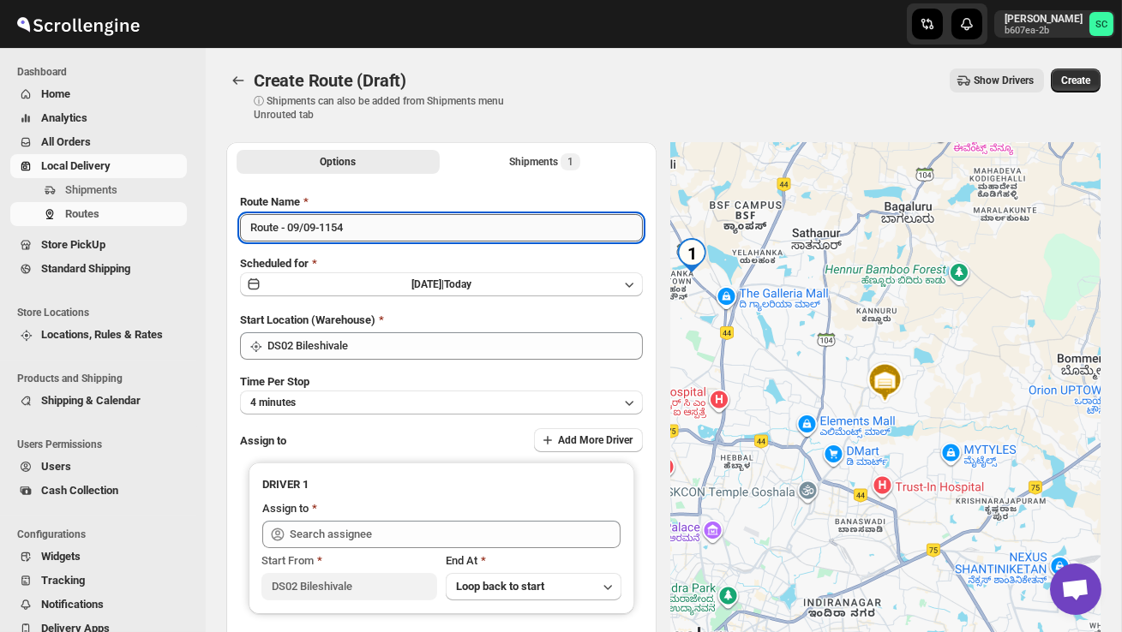
click at [375, 230] on input "Route - 09/09-1154" at bounding box center [441, 227] width 403 height 27
type input "R"
type input "Order no 28151"
click at [393, 395] on button "4 minutes" at bounding box center [441, 403] width 403 height 24
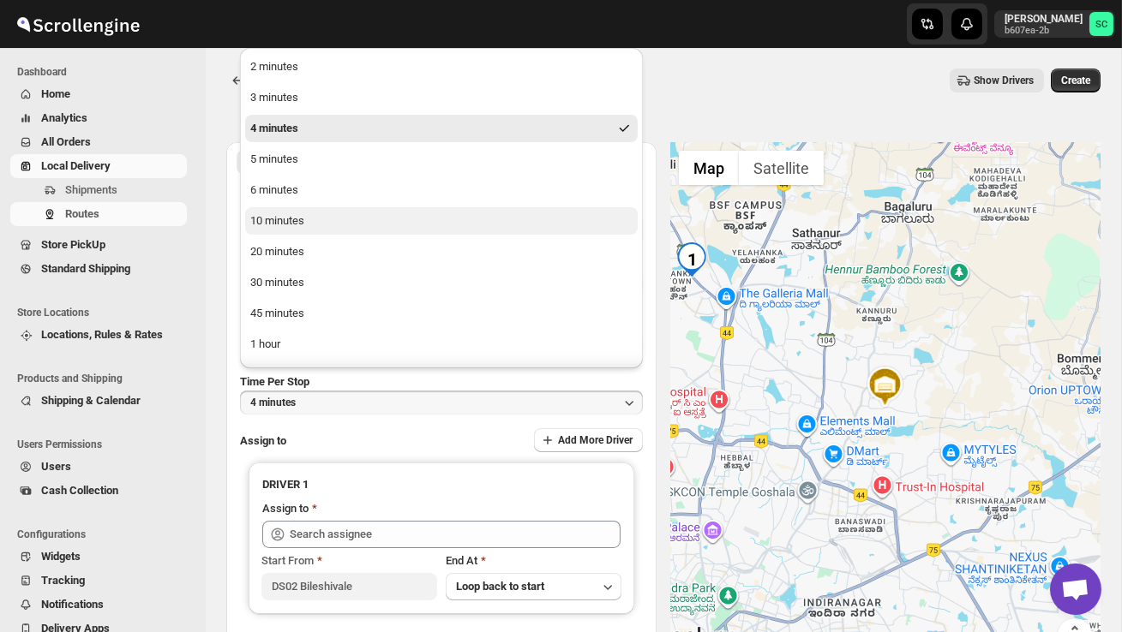
click at [314, 220] on button "10 minutes" at bounding box center [441, 220] width 392 height 27
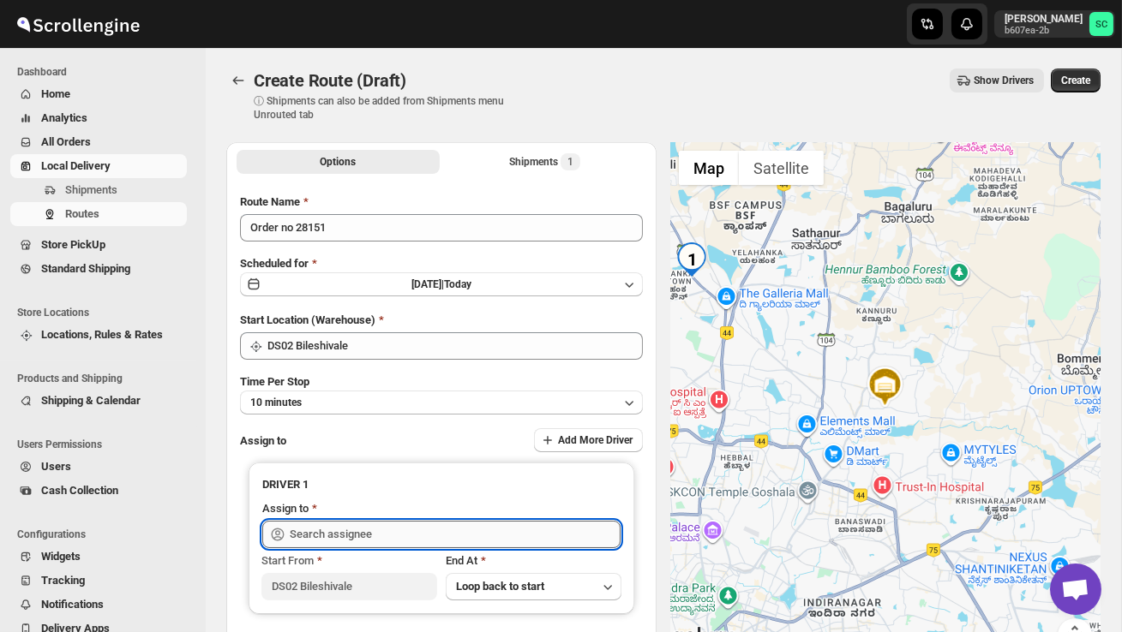
click at [330, 535] on input "text" at bounding box center [455, 534] width 331 height 27
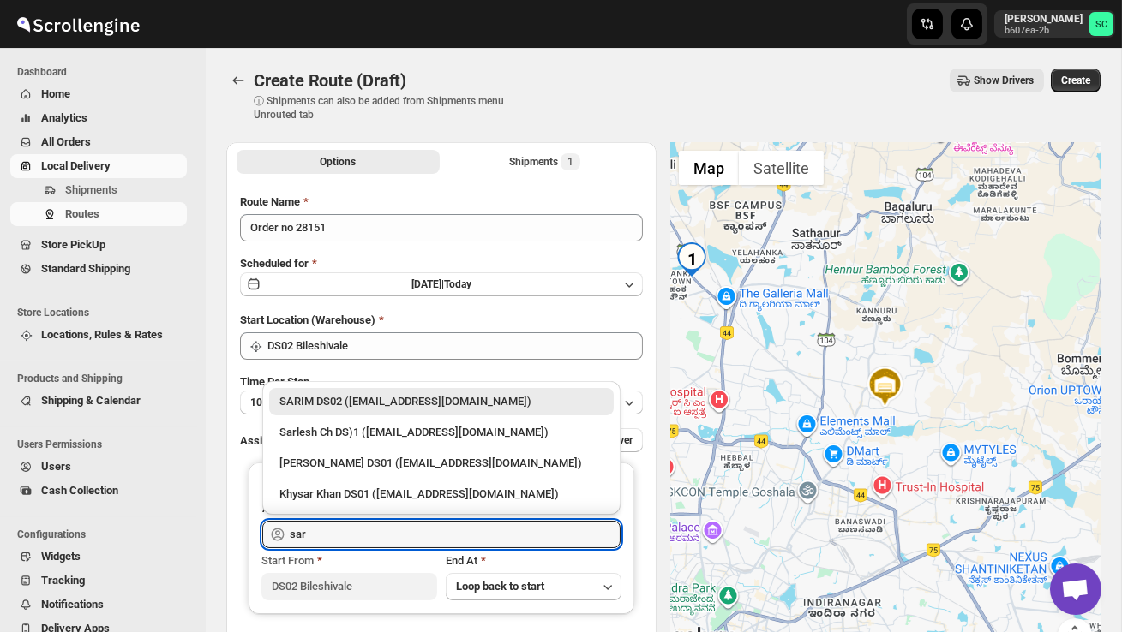
click at [398, 396] on div "SARIM DS02 ([EMAIL_ADDRESS][DOMAIN_NAME])" at bounding box center [441, 401] width 324 height 17
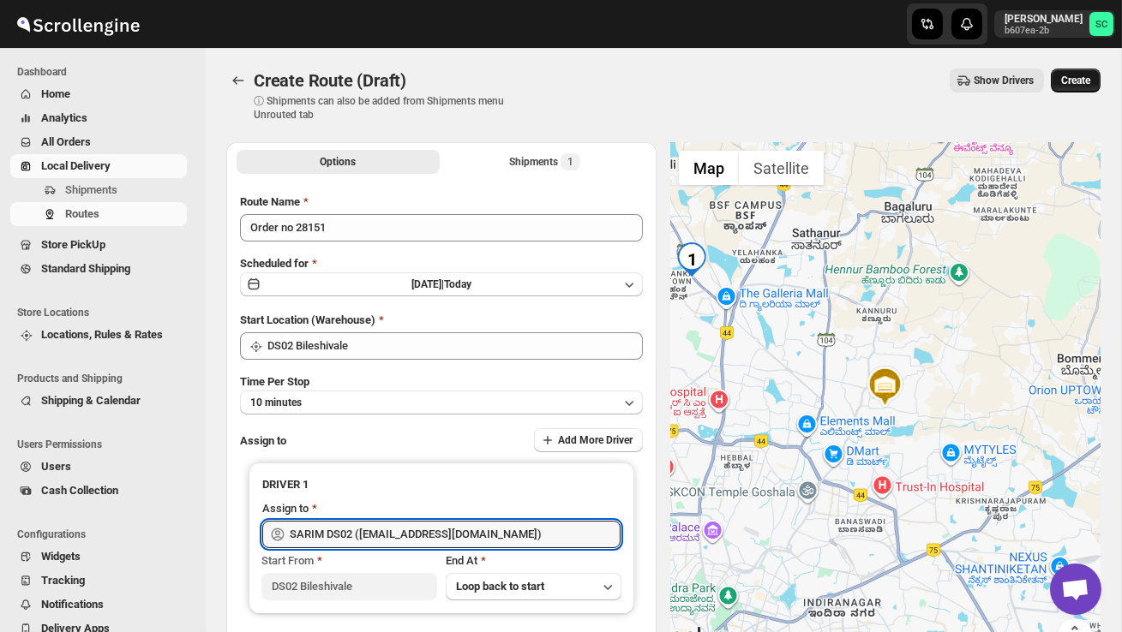
type input "SARIM DS02 ([EMAIL_ADDRESS][DOMAIN_NAME])"
click at [1086, 76] on span "Create" at bounding box center [1075, 81] width 29 height 14
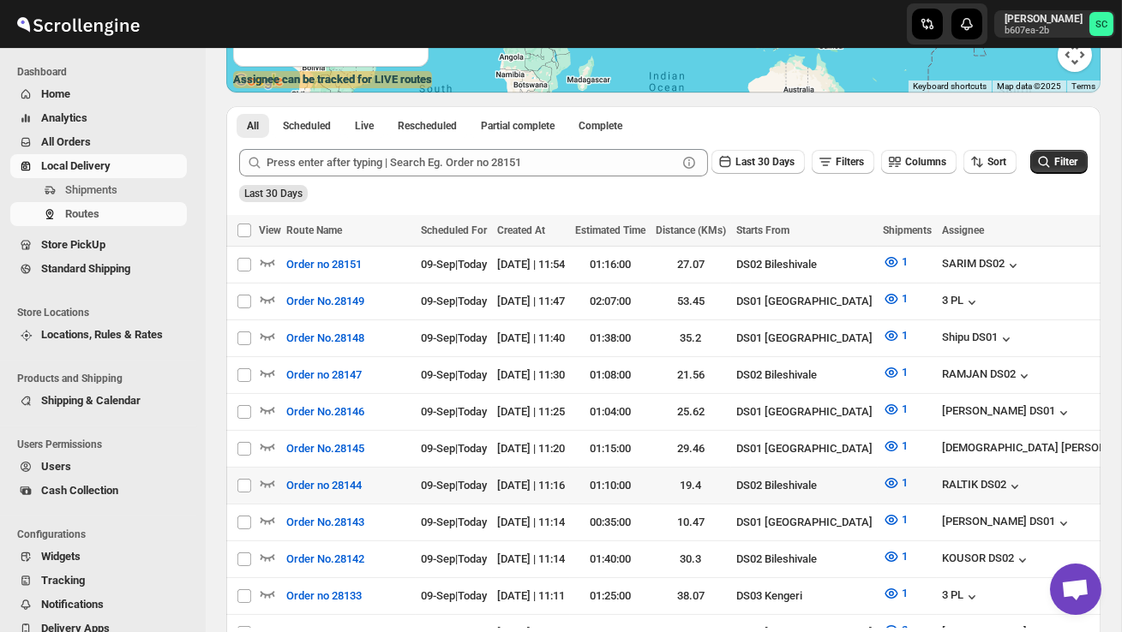
scroll to position [328, 0]
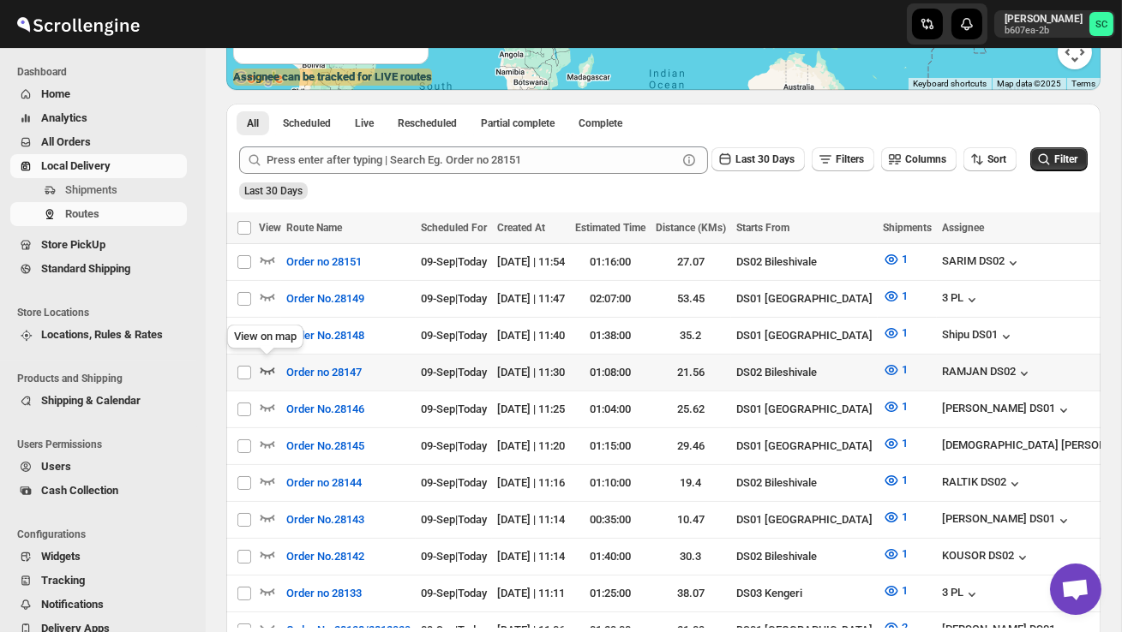
click at [266, 362] on icon "button" at bounding box center [267, 370] width 17 height 17
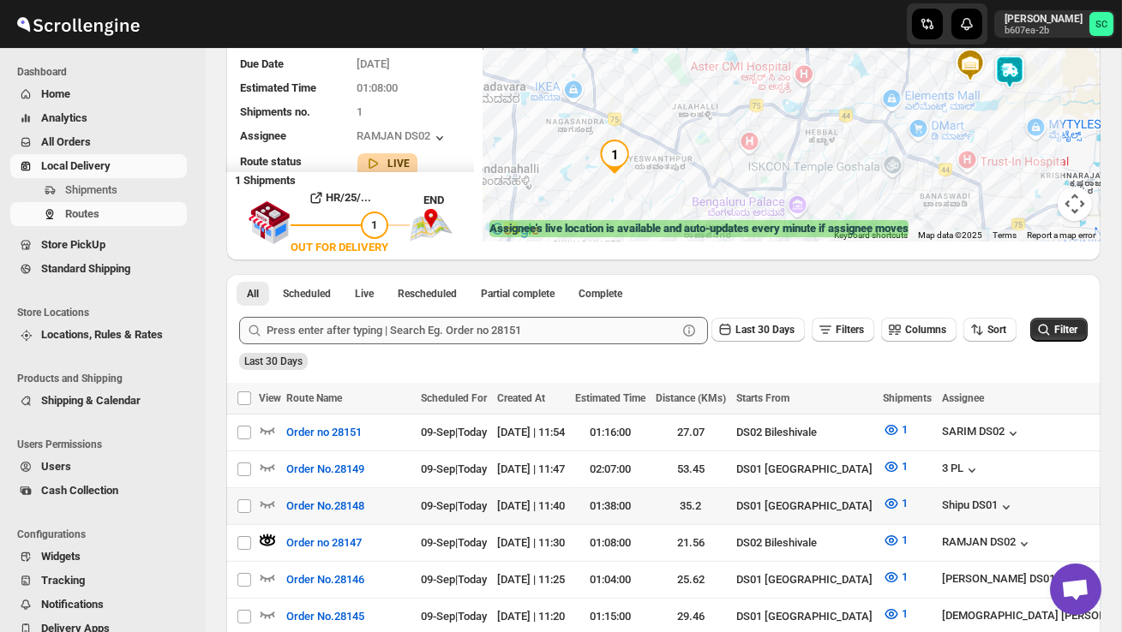
scroll to position [184, 0]
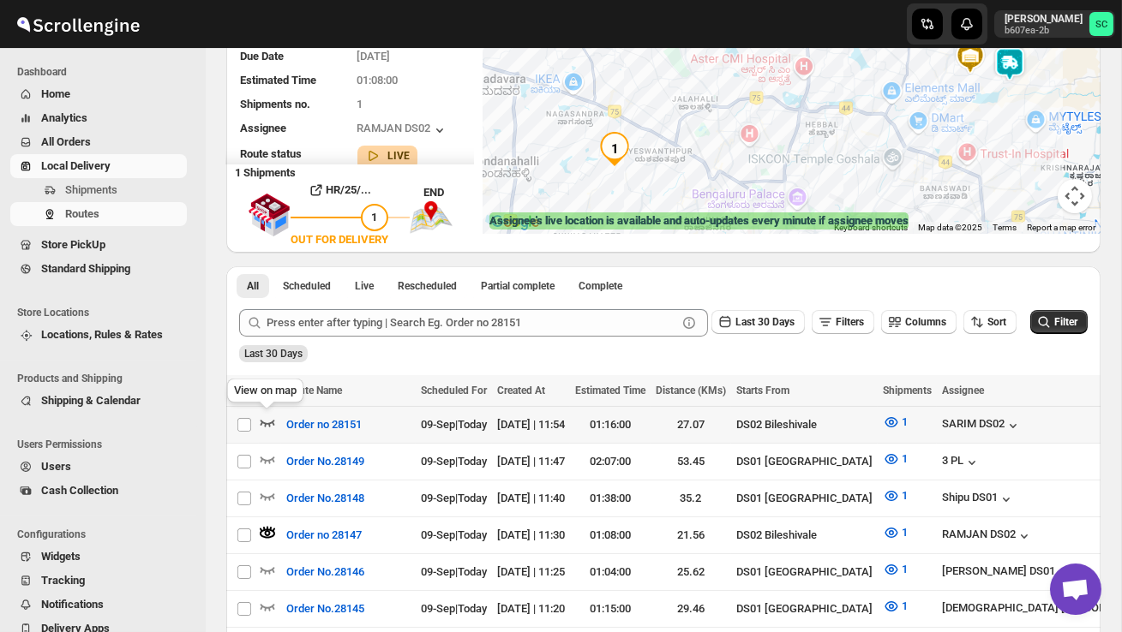
click at [267, 420] on icon "button" at bounding box center [267, 422] width 17 height 17
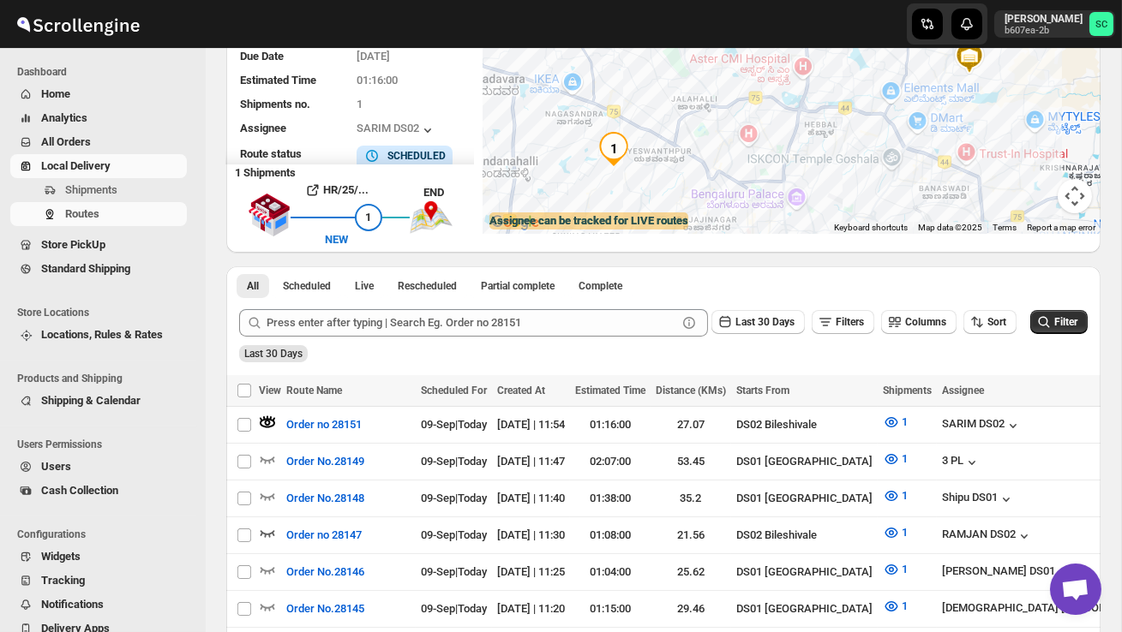
scroll to position [0, 0]
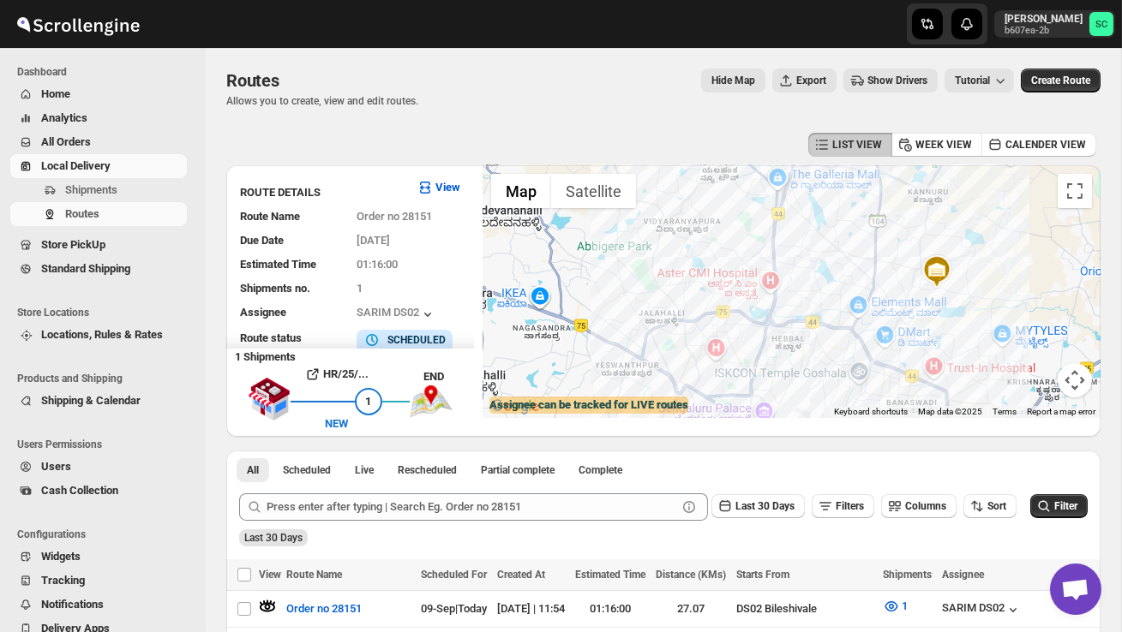
drag, startPoint x: 684, startPoint y: 321, endPoint x: 732, endPoint y: 241, distance: 93.7
click at [732, 241] on div at bounding box center [791, 291] width 618 height 253
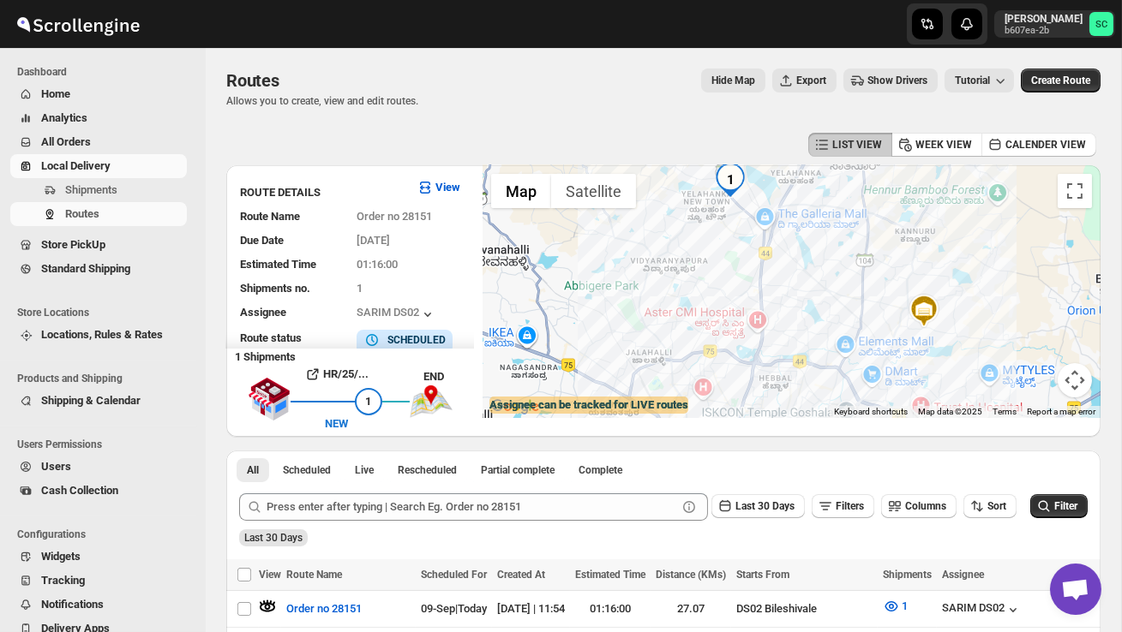
drag, startPoint x: 705, startPoint y: 294, endPoint x: 692, endPoint y: 337, distance: 44.7
click at [692, 337] on div at bounding box center [791, 291] width 618 height 253
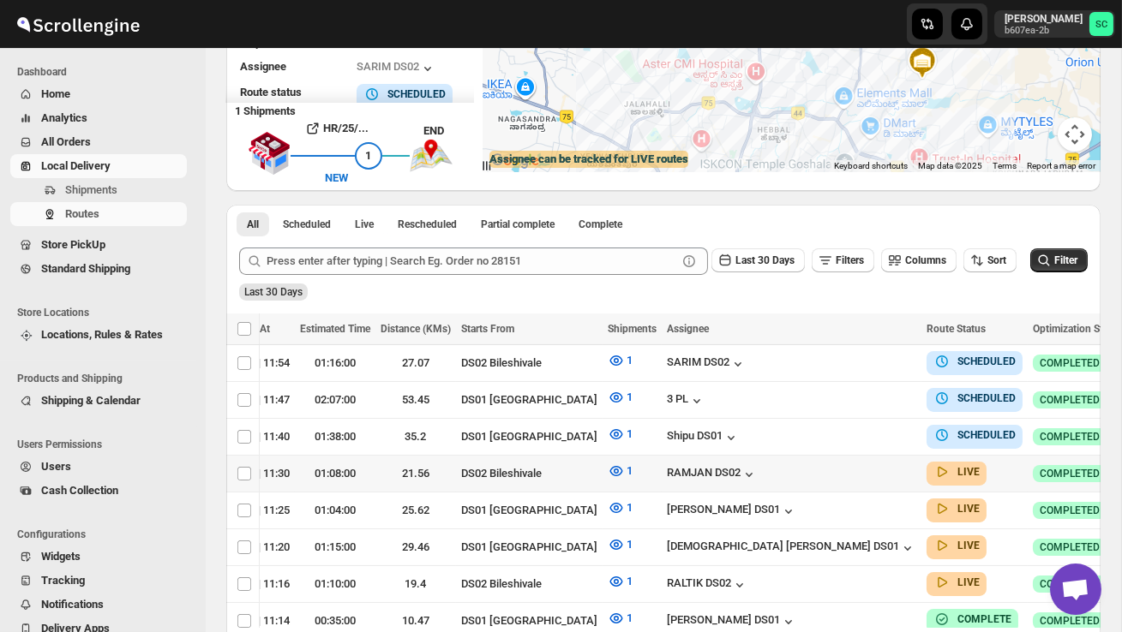
scroll to position [0, 274]
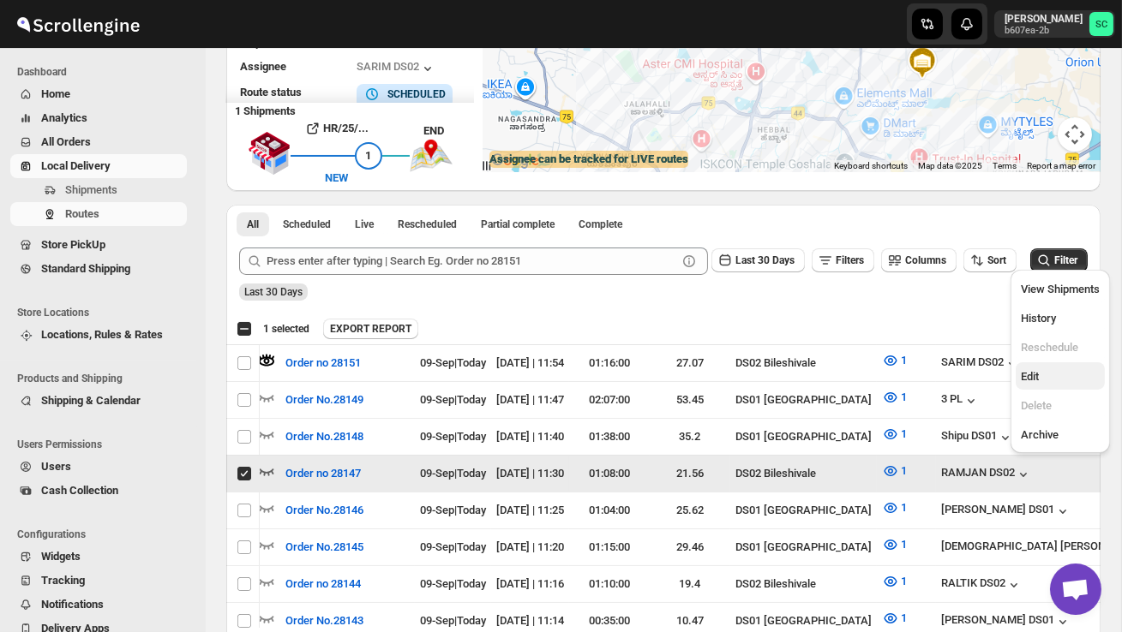
click at [1057, 378] on span "Edit" at bounding box center [1059, 376] width 79 height 17
checkbox input "false"
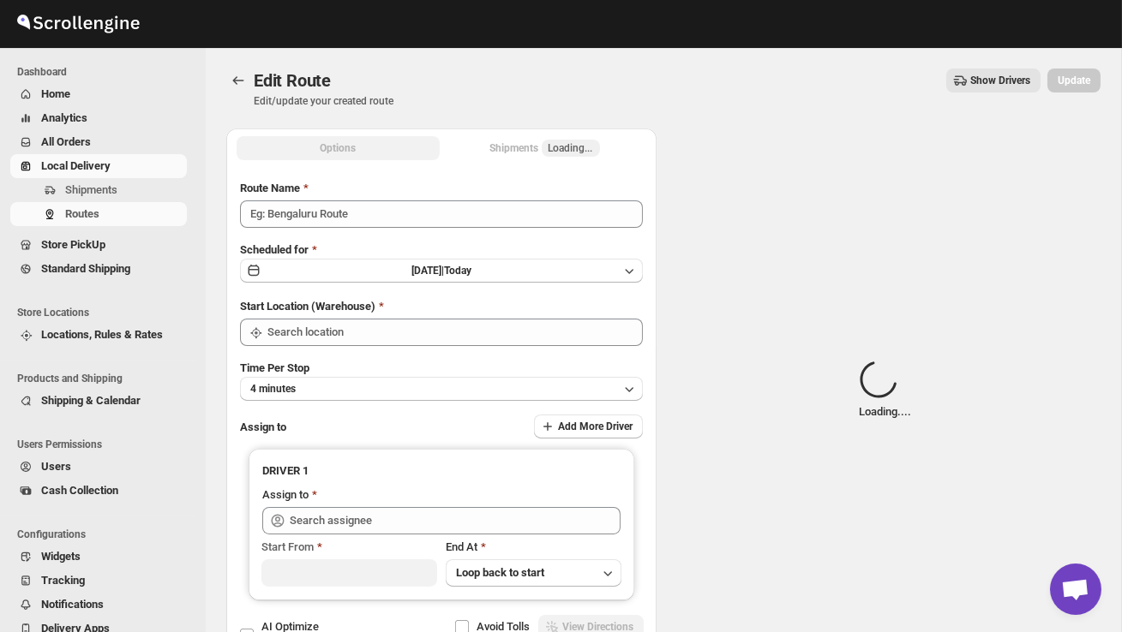
type input "Order no 28147"
type input "DS02 Bileshivale"
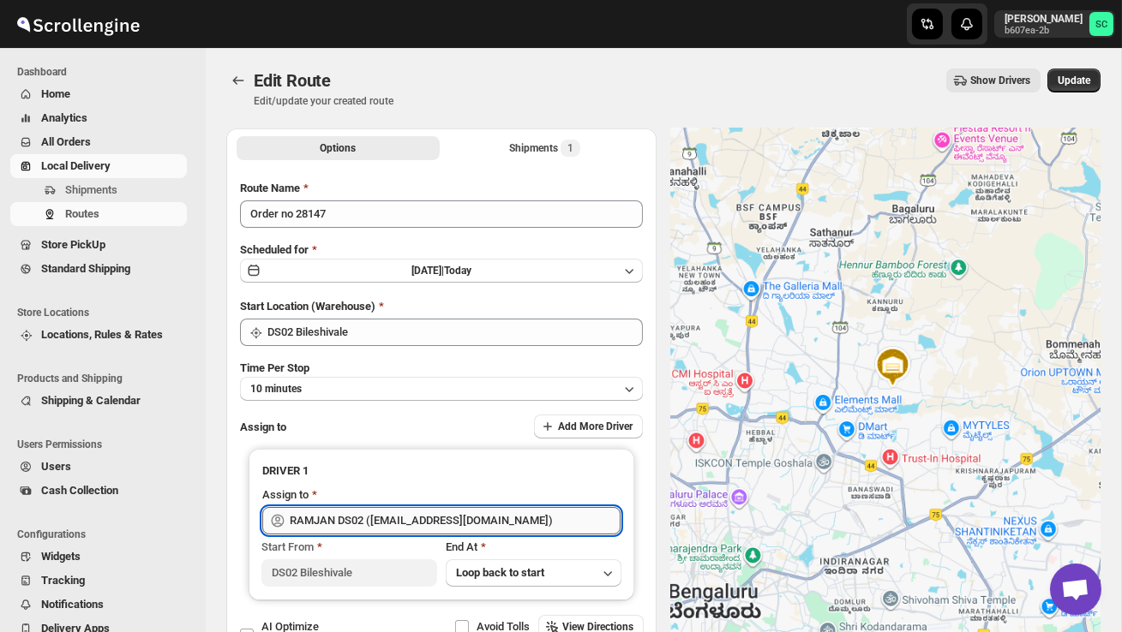
click at [554, 515] on input "RAMJAN DS02 (rixatoc168@evoxury.com)" at bounding box center [455, 520] width 331 height 27
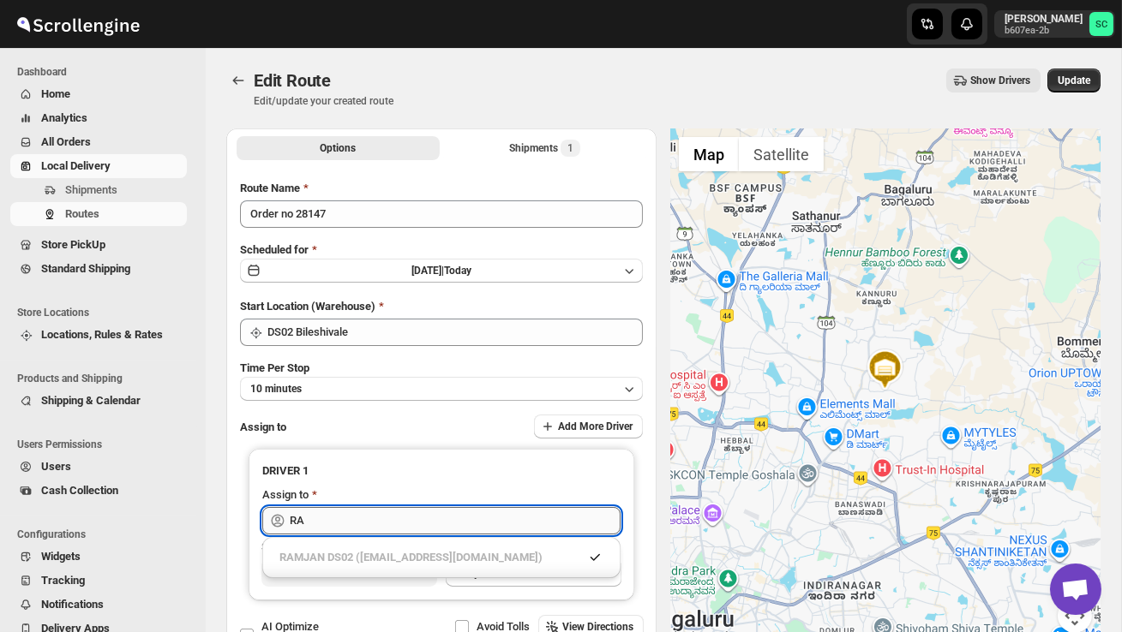
type input "R"
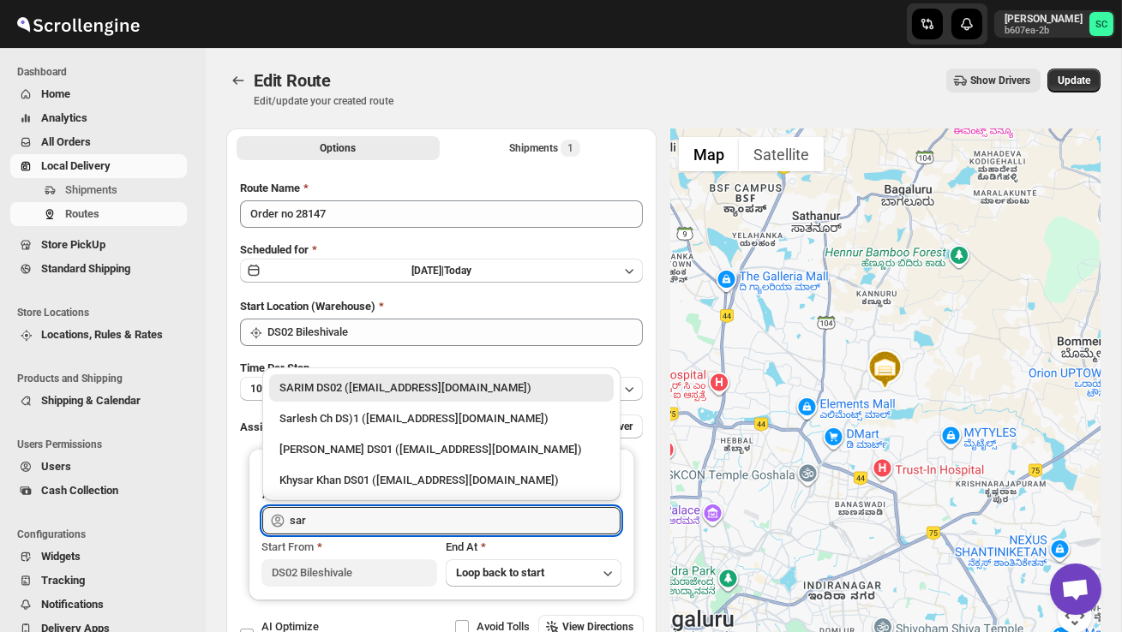
click at [547, 391] on div "SARIM DS02 (xititor414@owlny.com)" at bounding box center [441, 388] width 324 height 17
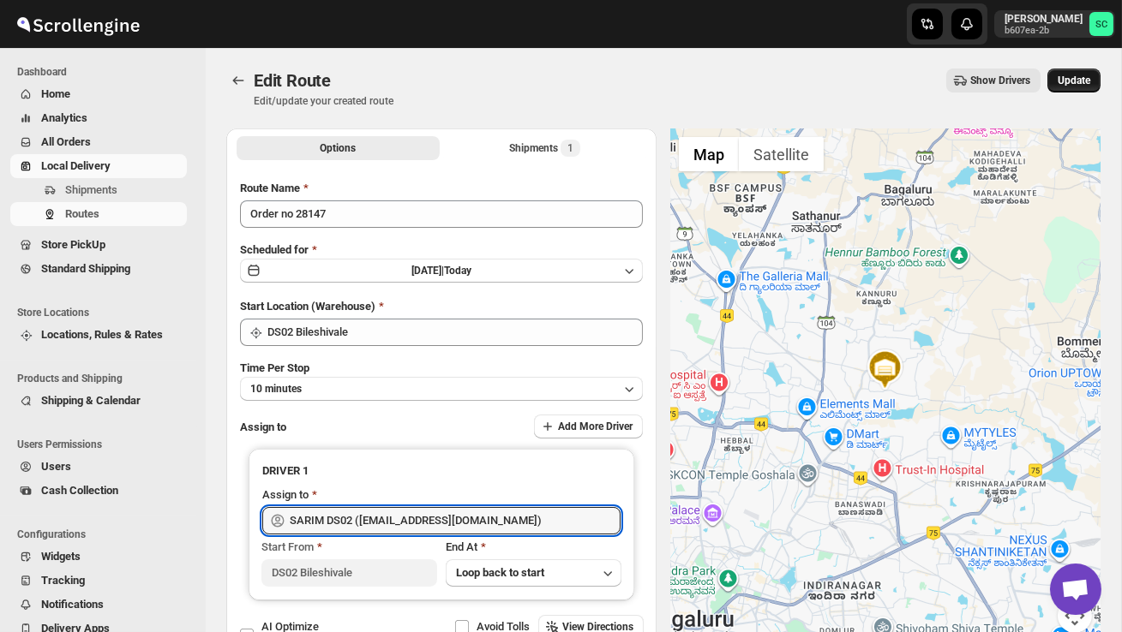
type input "SARIM DS02 (xititor414@owlny.com)"
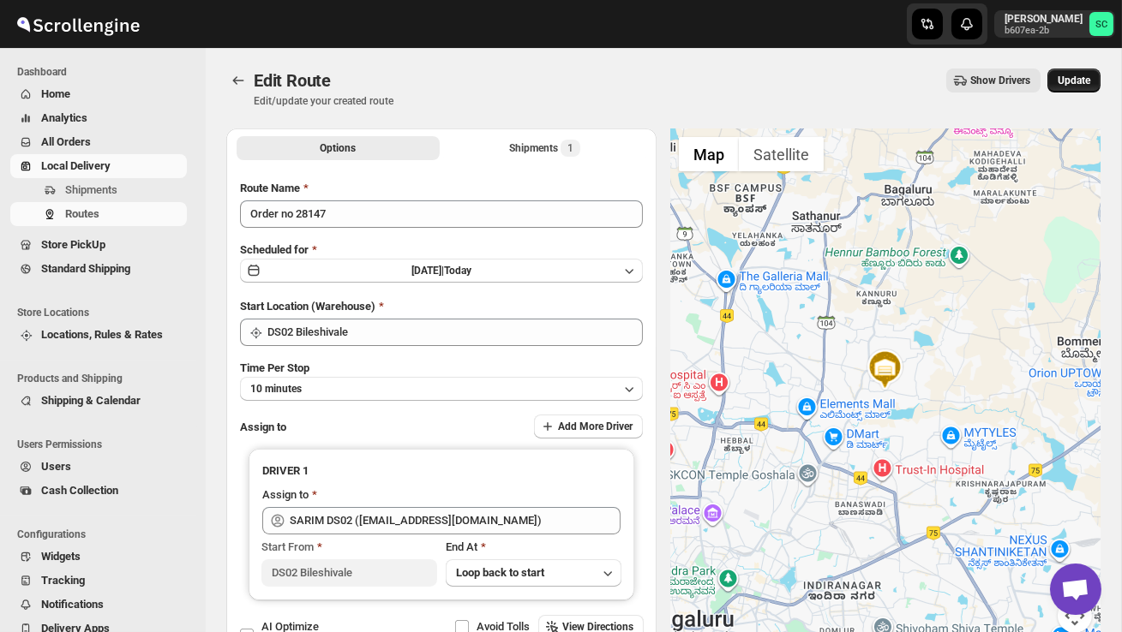
click at [1086, 76] on span "Update" at bounding box center [1073, 81] width 33 height 14
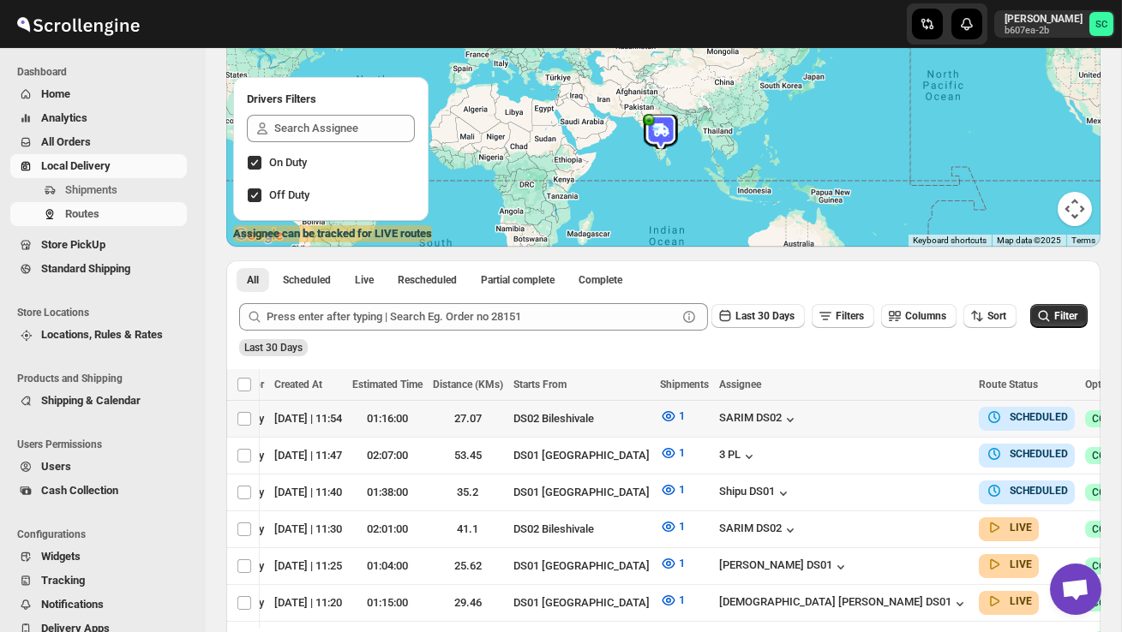
scroll to position [0, 274]
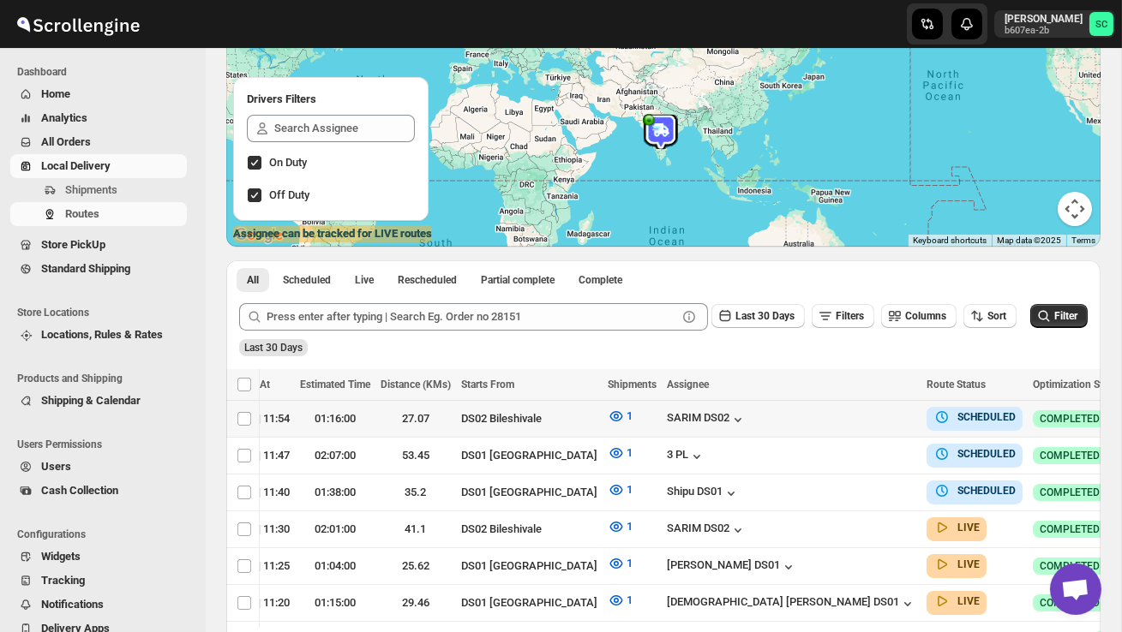
checkbox input "true"
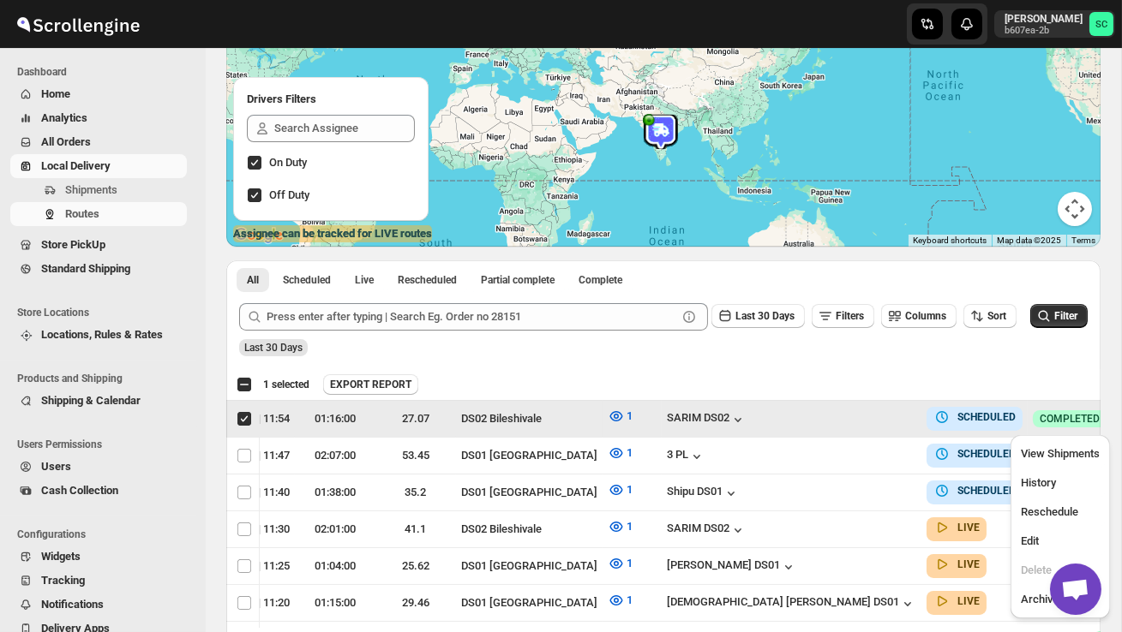
scroll to position [0, 1]
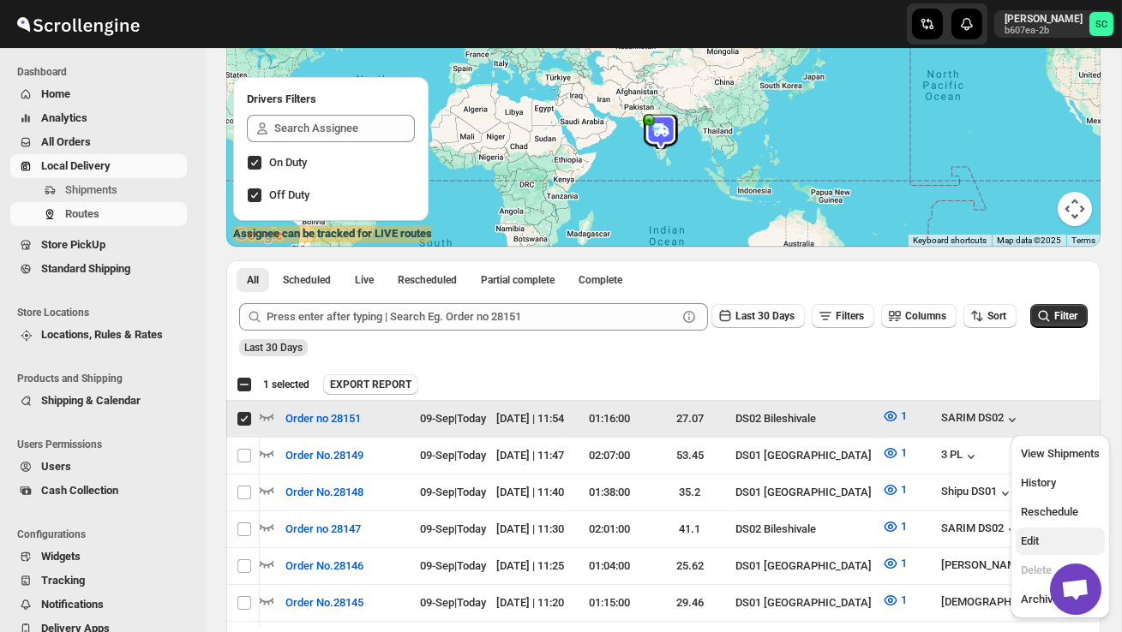
click at [1047, 532] on button "Edit" at bounding box center [1059, 541] width 89 height 27
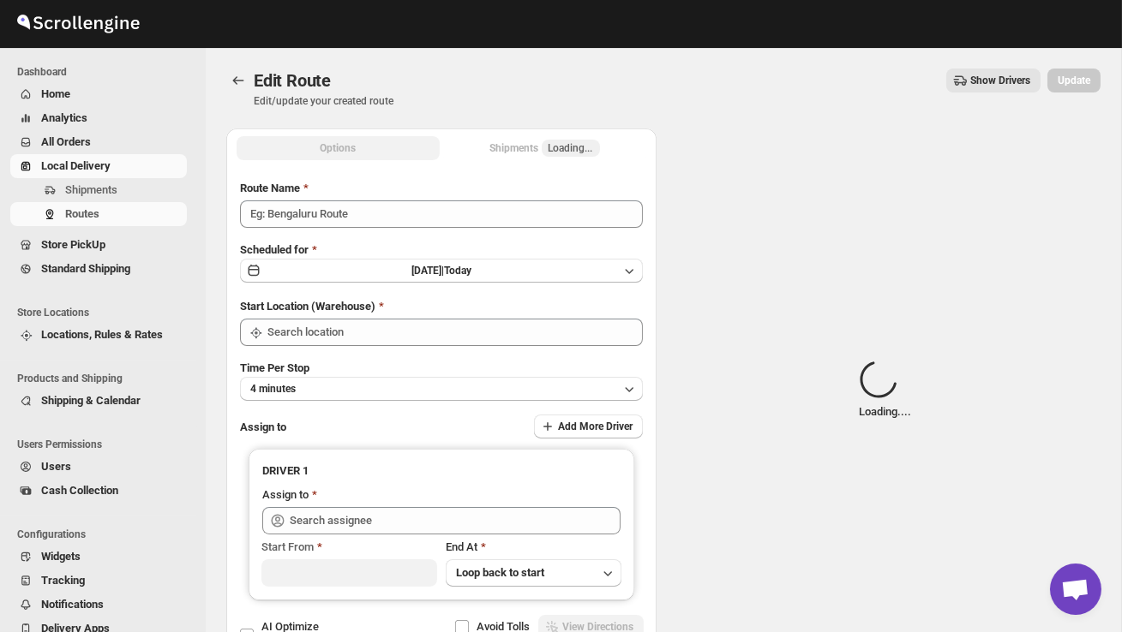
type input "Order no 28151"
type input "DS02 Bileshivale"
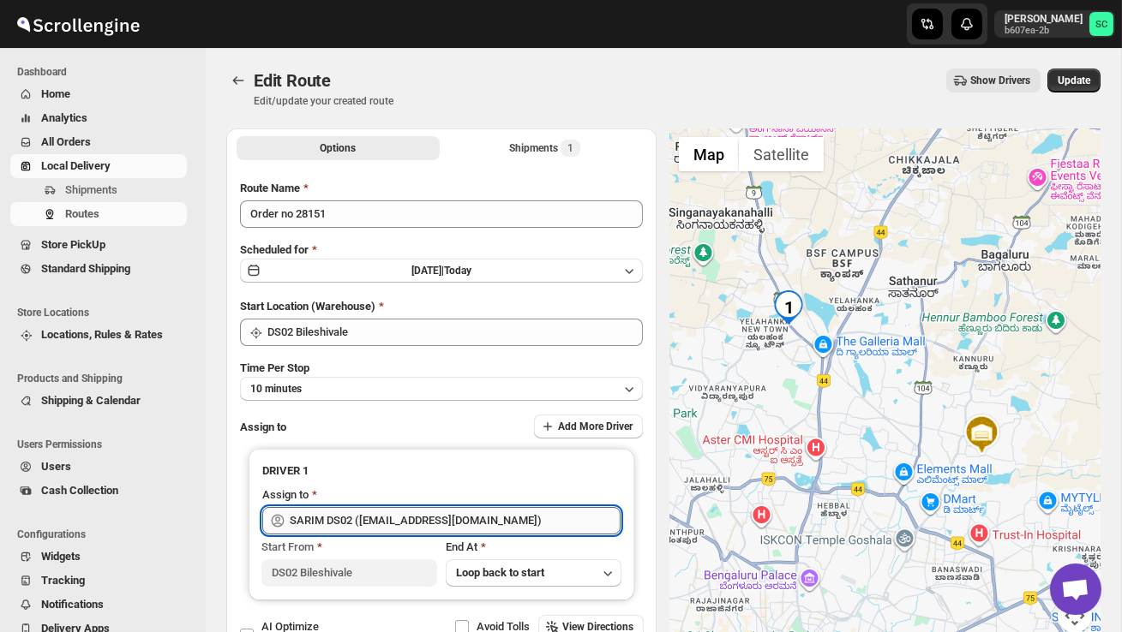
click at [500, 515] on input "SARIM DS02 ([EMAIL_ADDRESS][DOMAIN_NAME])" at bounding box center [455, 520] width 331 height 27
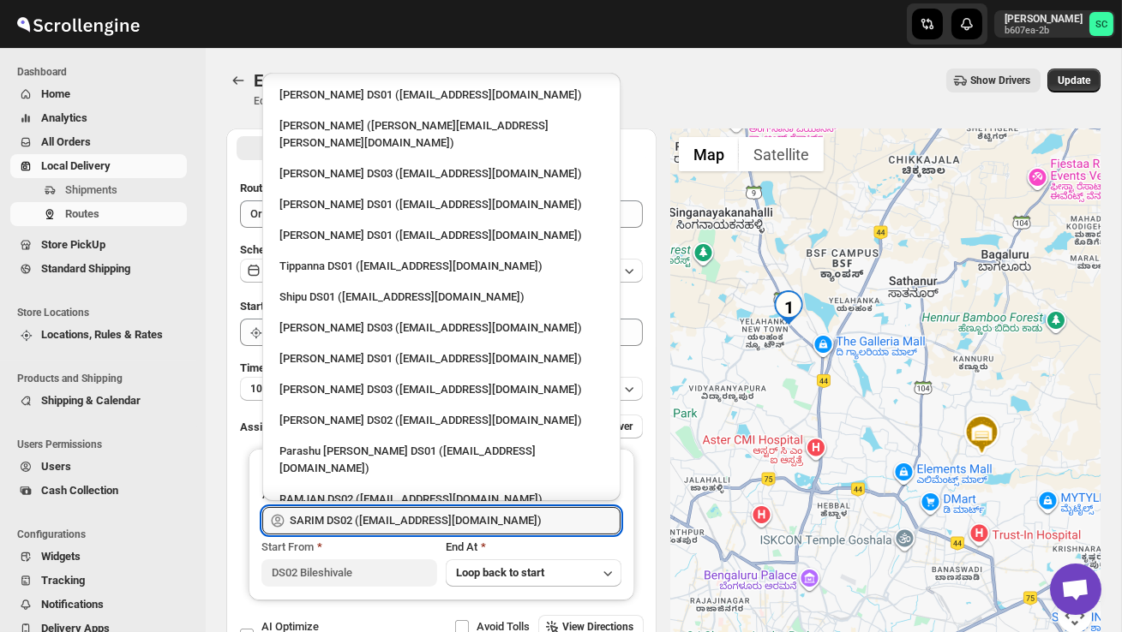
scroll to position [1209, 0]
click at [330, 490] on div "RAMJAN DS02 ([EMAIL_ADDRESS][DOMAIN_NAME])" at bounding box center [441, 498] width 324 height 17
type input "RAMJAN DS02 ([EMAIL_ADDRESS][DOMAIN_NAME])"
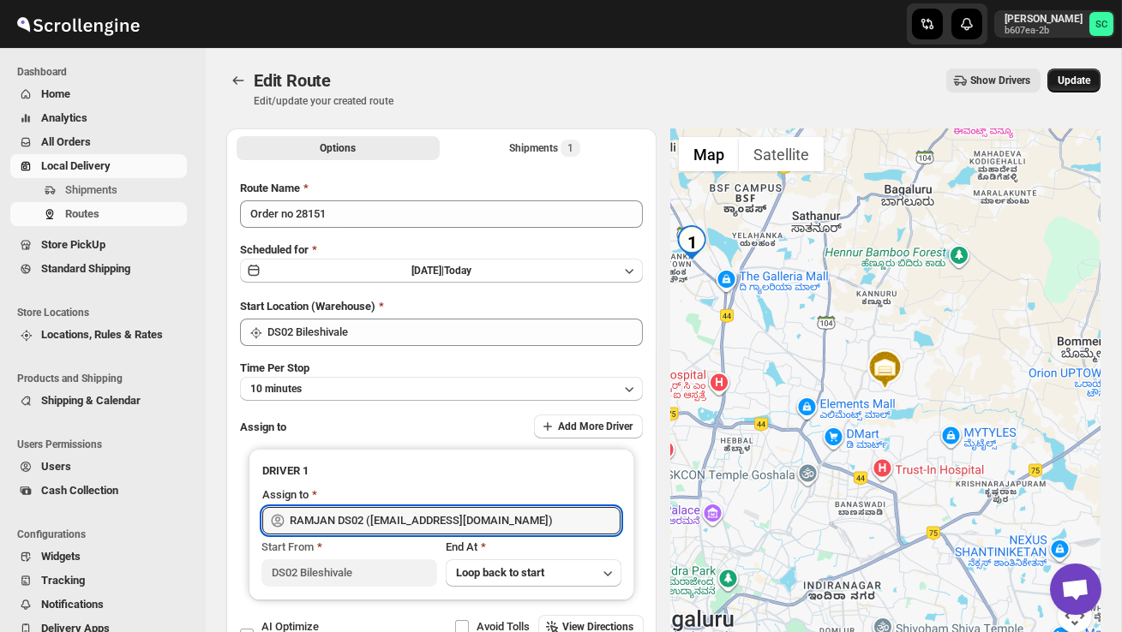
click at [1083, 82] on span "Update" at bounding box center [1073, 81] width 33 height 14
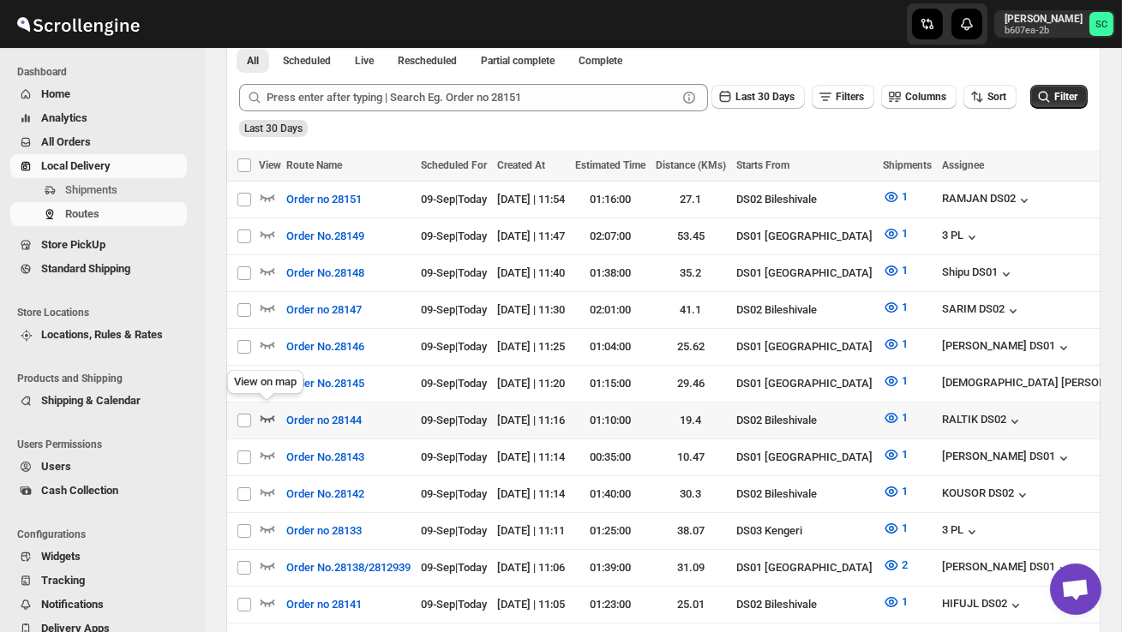
click at [268, 416] on icon "button" at bounding box center [267, 419] width 15 height 7
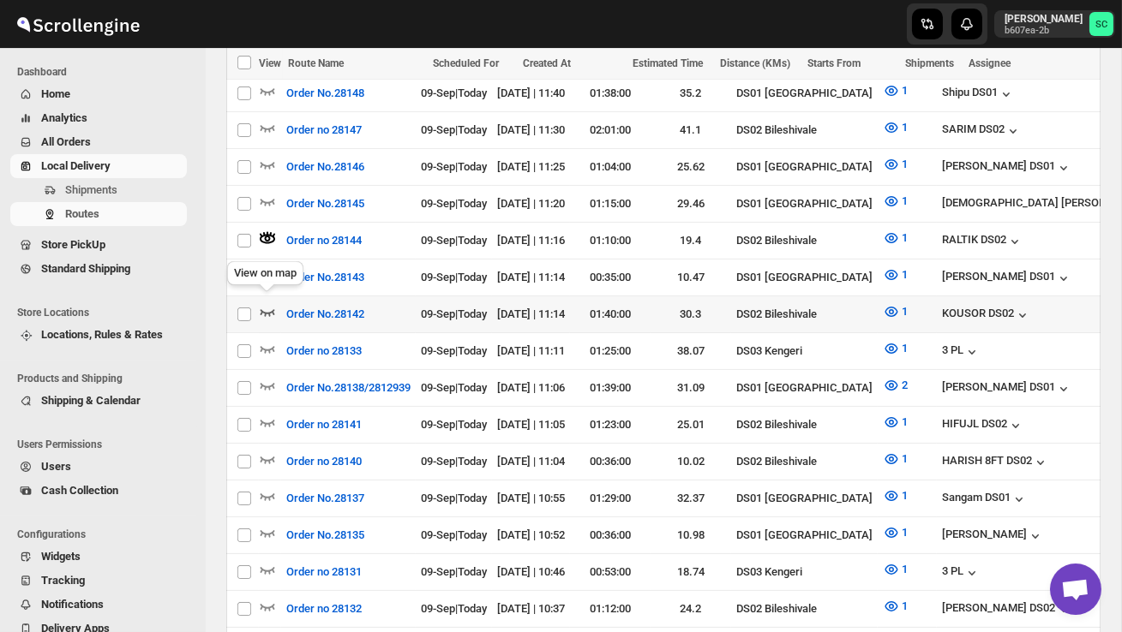
click at [272, 309] on icon "button" at bounding box center [267, 312] width 15 height 7
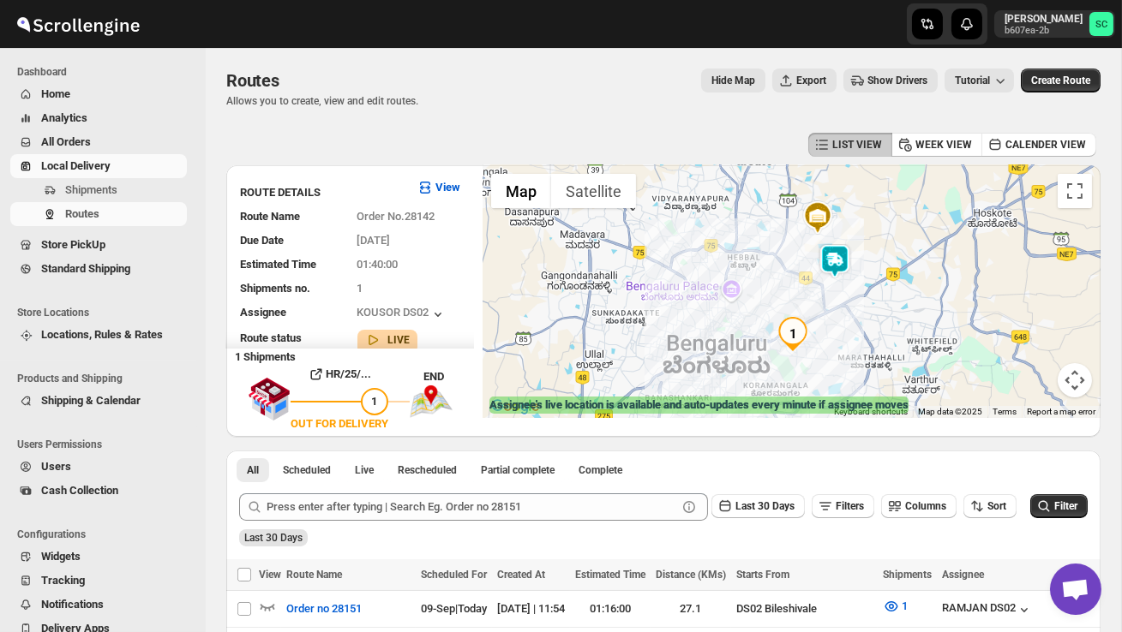
click at [847, 266] on img at bounding box center [834, 261] width 34 height 34
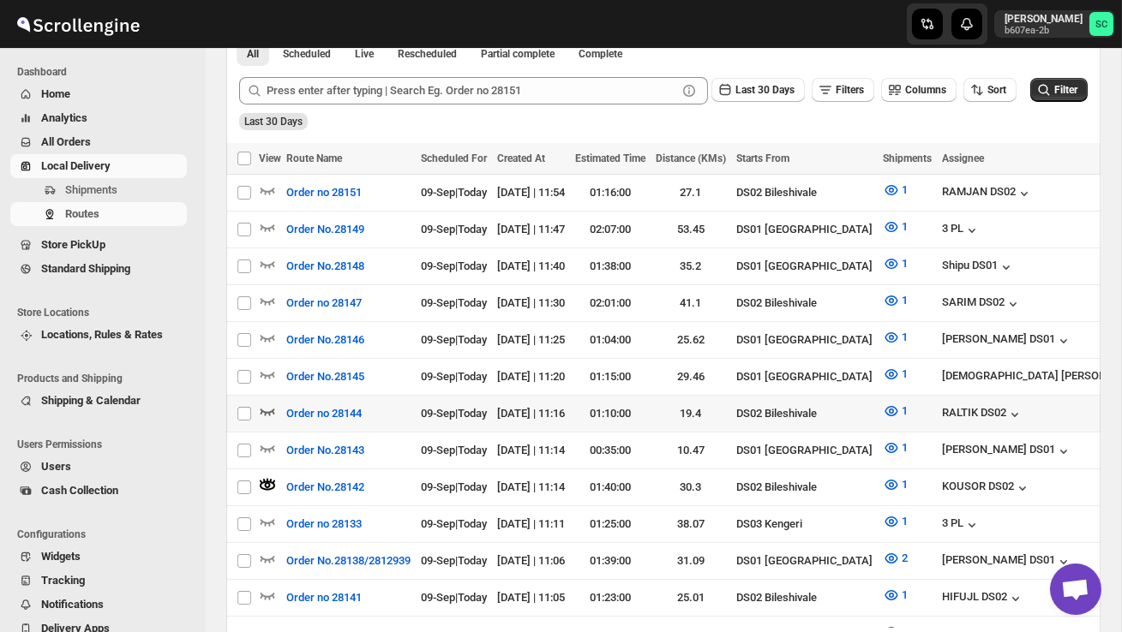
scroll to position [0, 17]
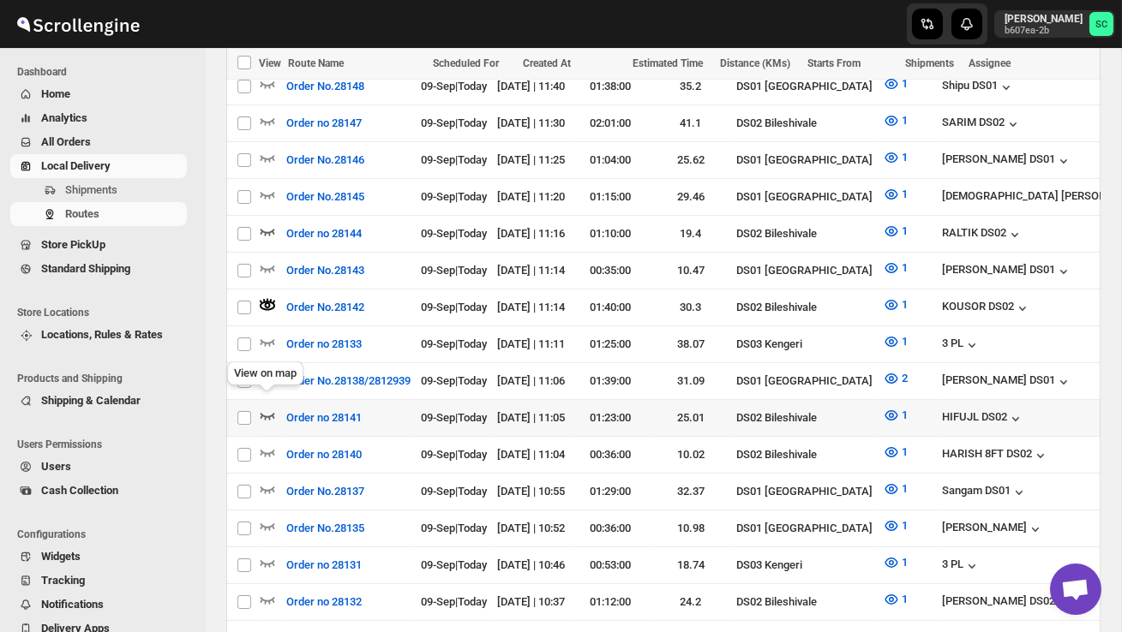
click at [269, 407] on icon "button" at bounding box center [267, 415] width 17 height 17
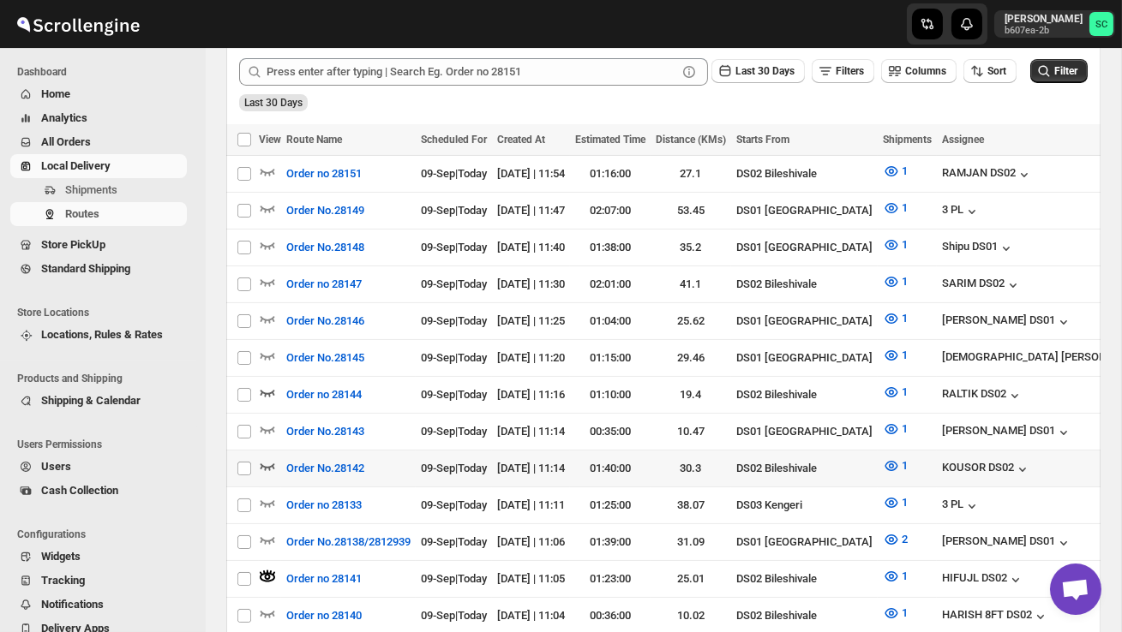
scroll to position [436, 0]
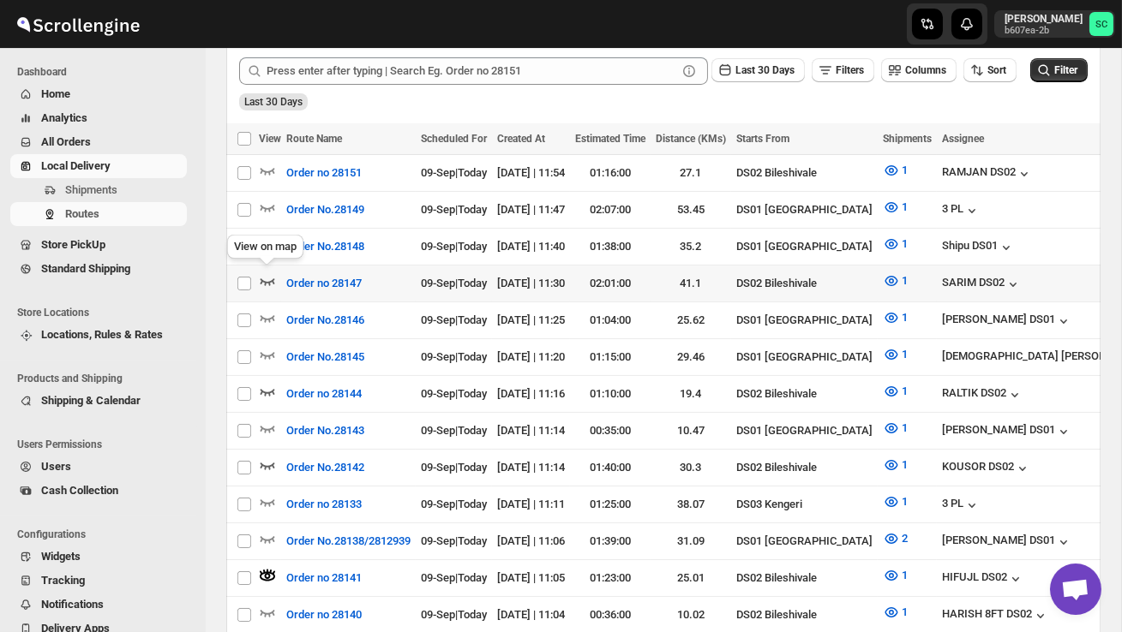
click at [264, 274] on icon "button" at bounding box center [267, 280] width 17 height 17
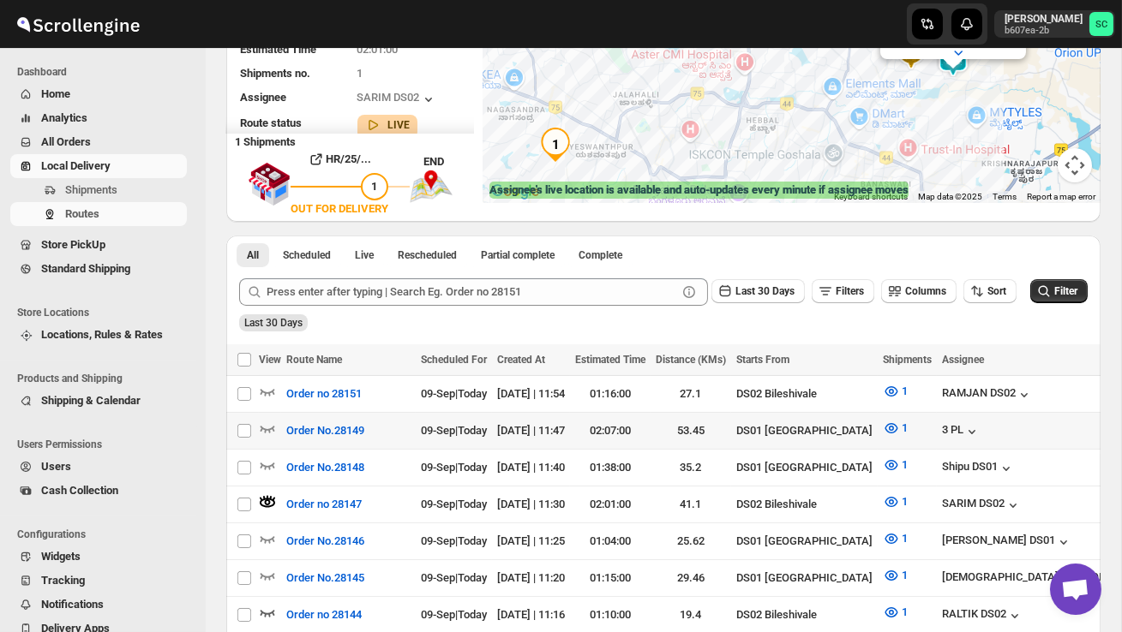
scroll to position [220, 0]
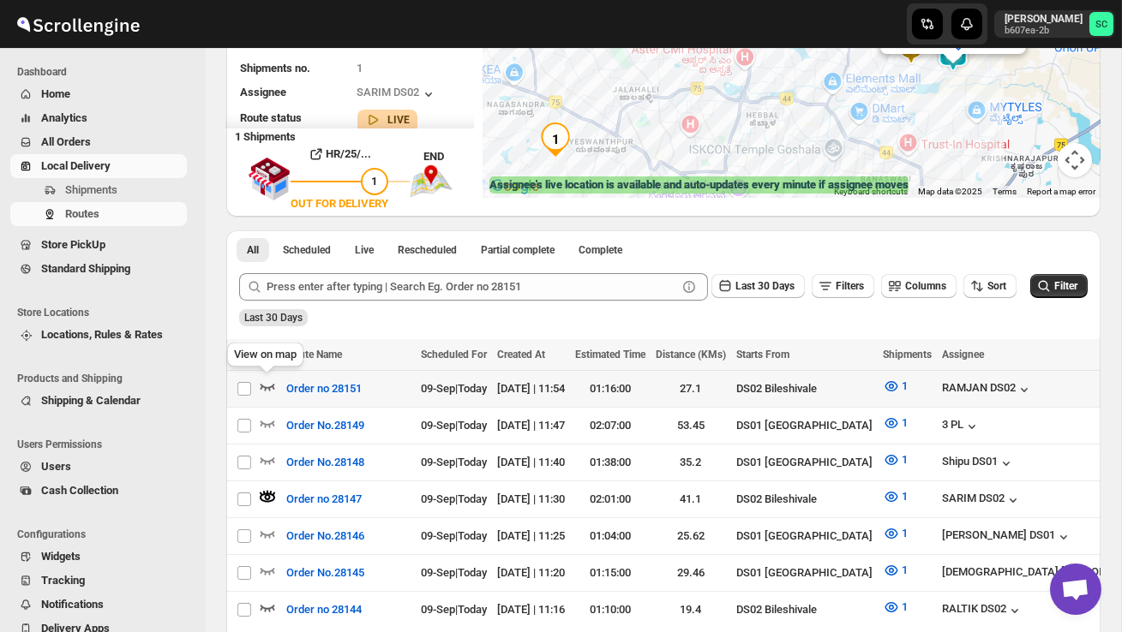
click at [262, 383] on icon "button" at bounding box center [267, 386] width 17 height 17
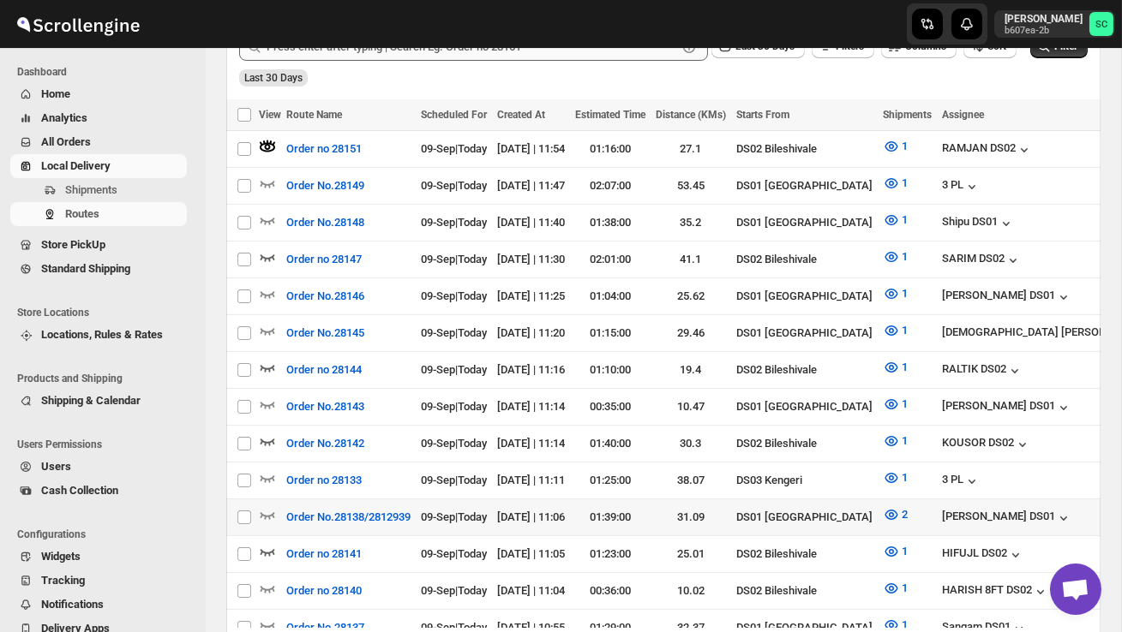
scroll to position [462, 0]
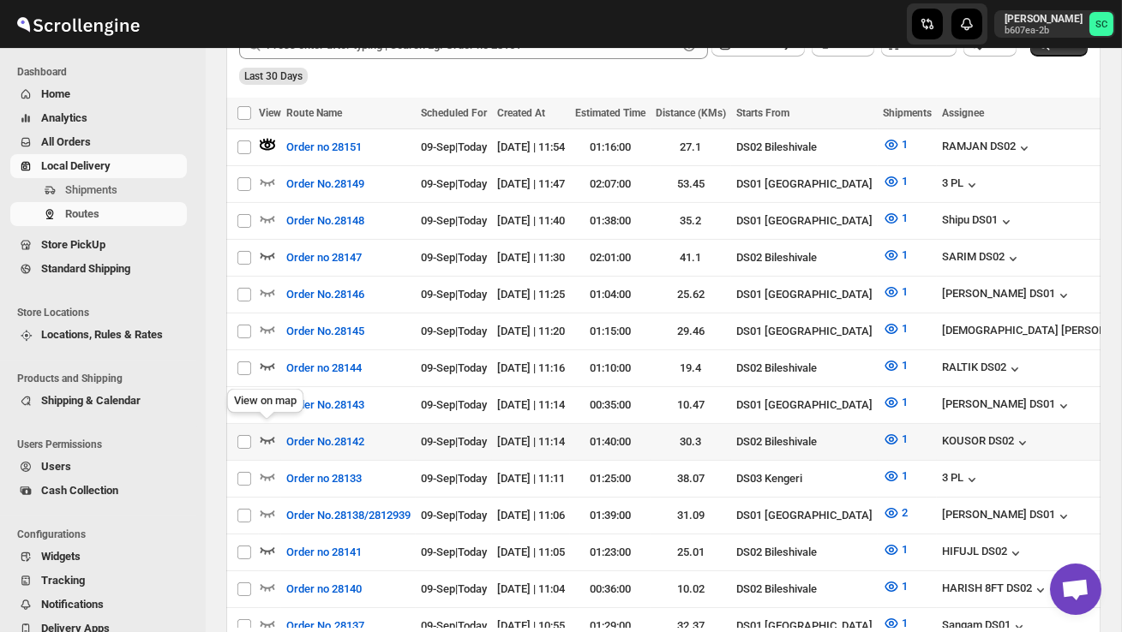
click at [267, 437] on icon "button" at bounding box center [267, 440] width 15 height 7
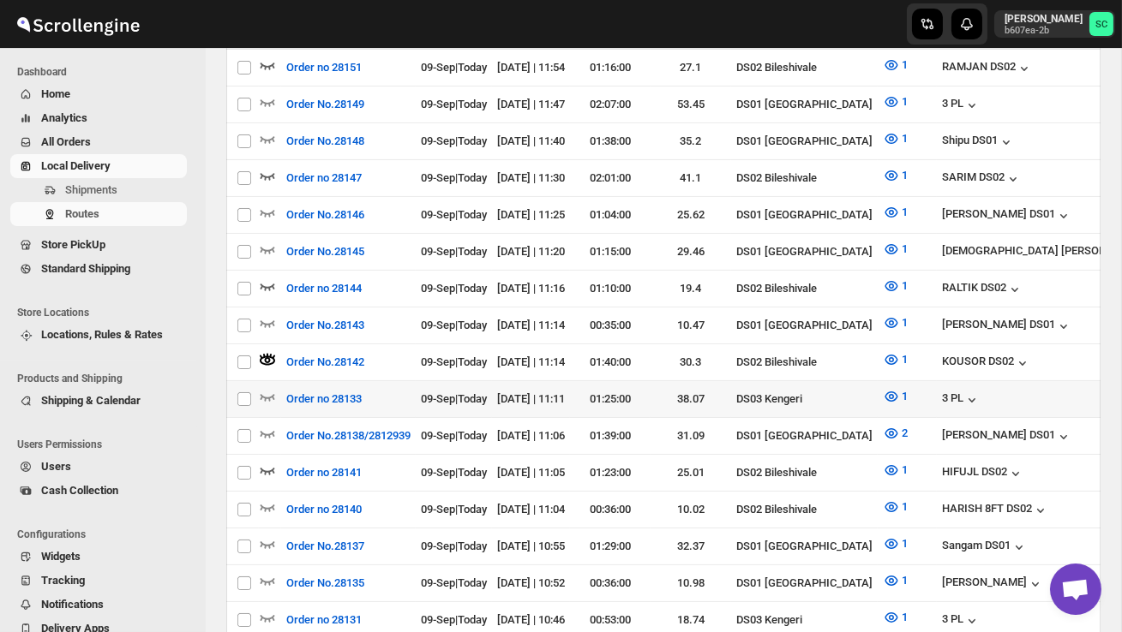
scroll to position [554, 0]
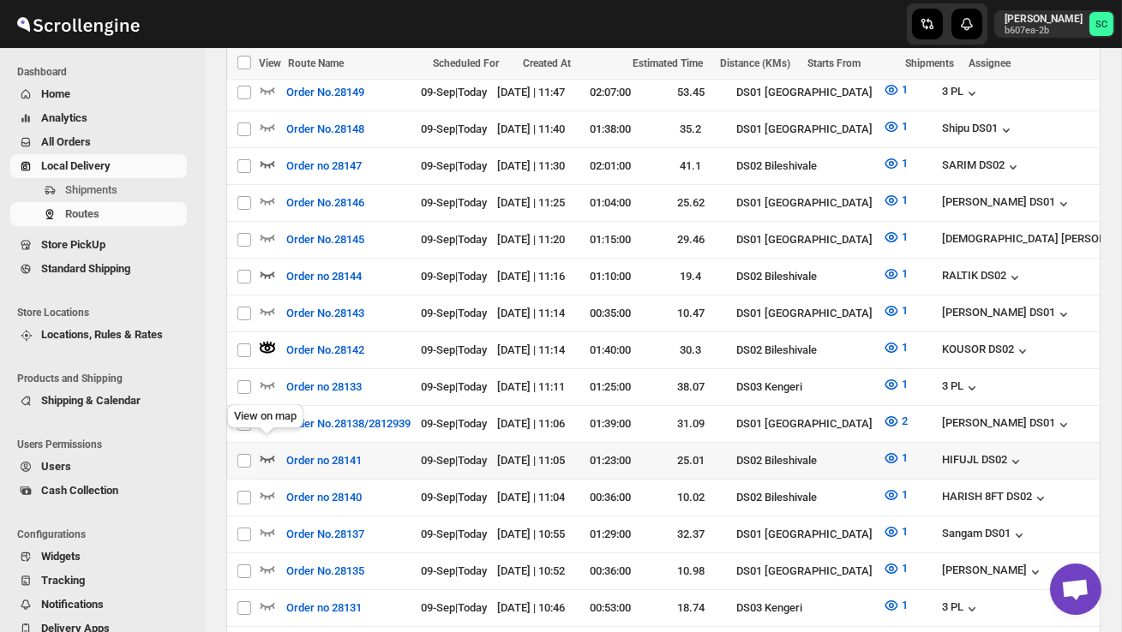
click at [271, 450] on icon "button" at bounding box center [267, 458] width 17 height 17
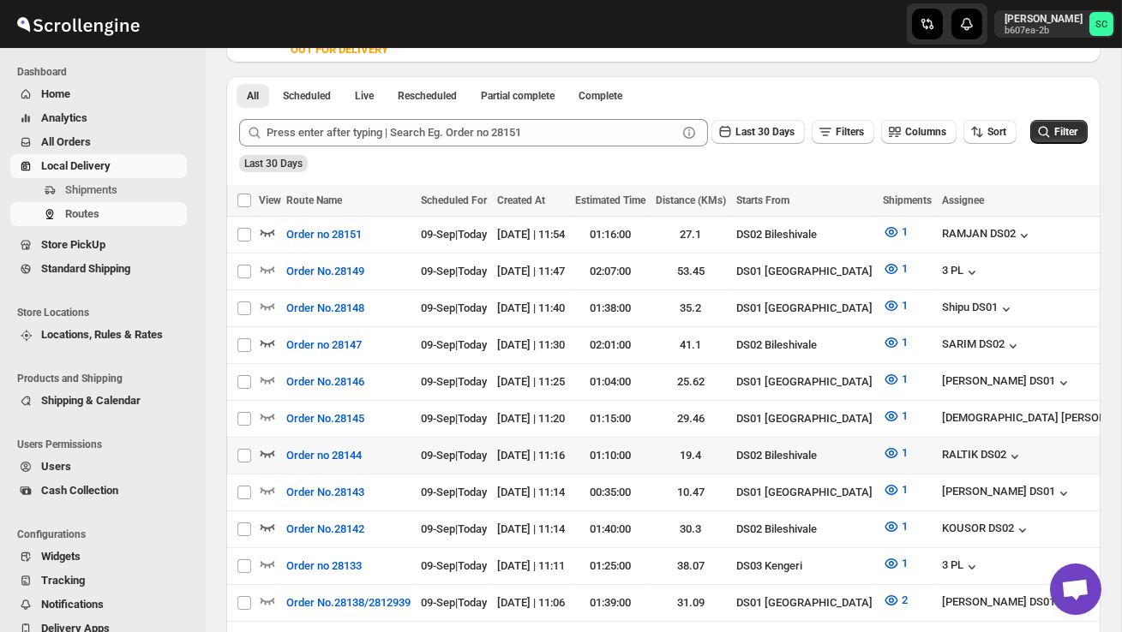
scroll to position [380, 0]
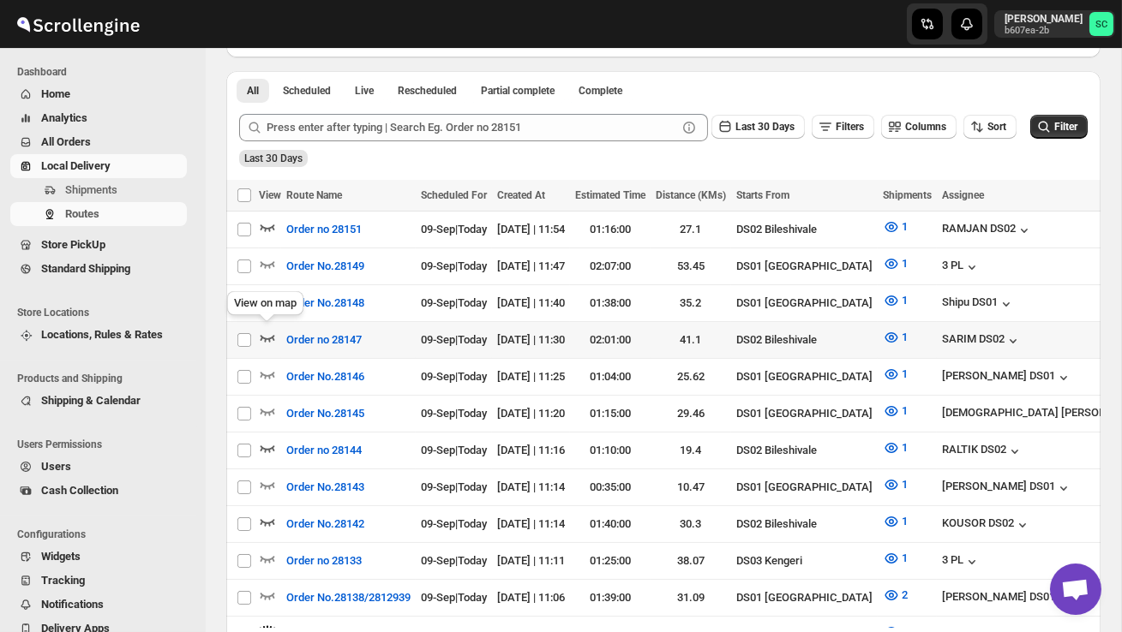
click at [266, 332] on icon "button" at bounding box center [267, 337] width 17 height 17
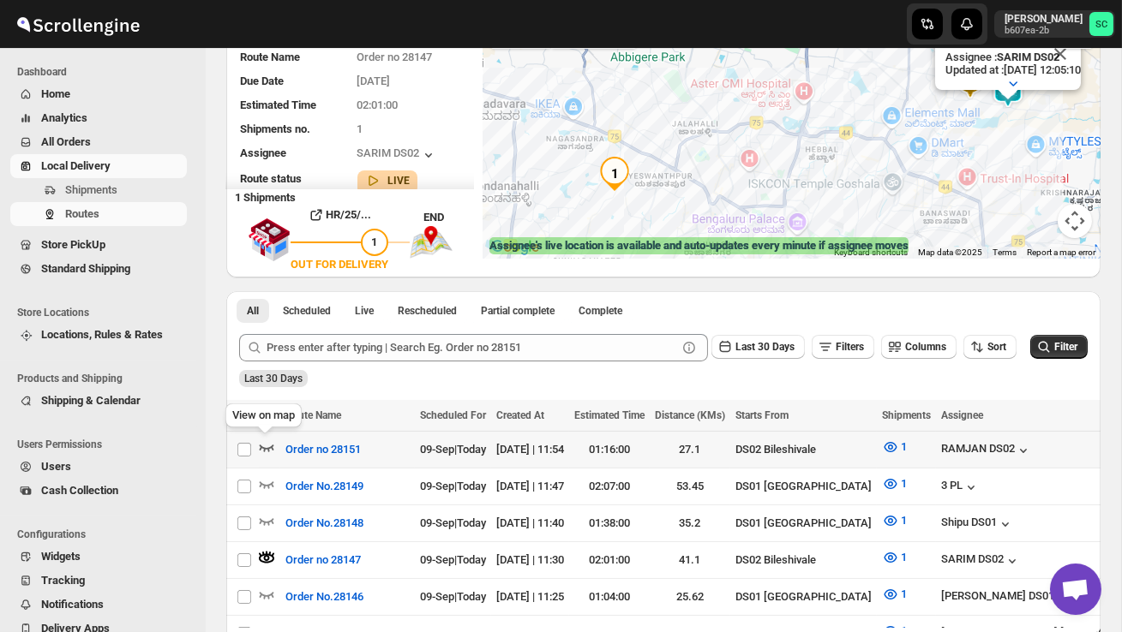
scroll to position [0, 0]
click at [266, 444] on icon "button" at bounding box center [267, 447] width 17 height 17
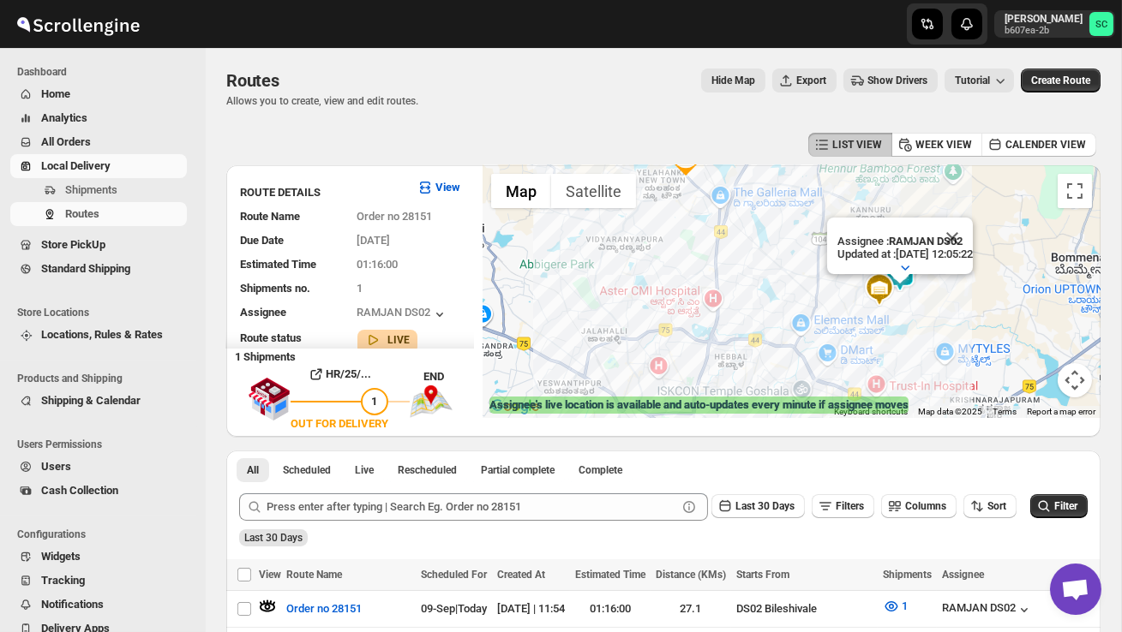
drag, startPoint x: 669, startPoint y: 334, endPoint x: 660, endPoint y: 235, distance: 99.8
click at [660, 223] on div "Assignee : RAMJAN DS02 Updated at : 09/09/2025, 12:05:22 Duty mode Enabled Batt…" at bounding box center [791, 291] width 618 height 253
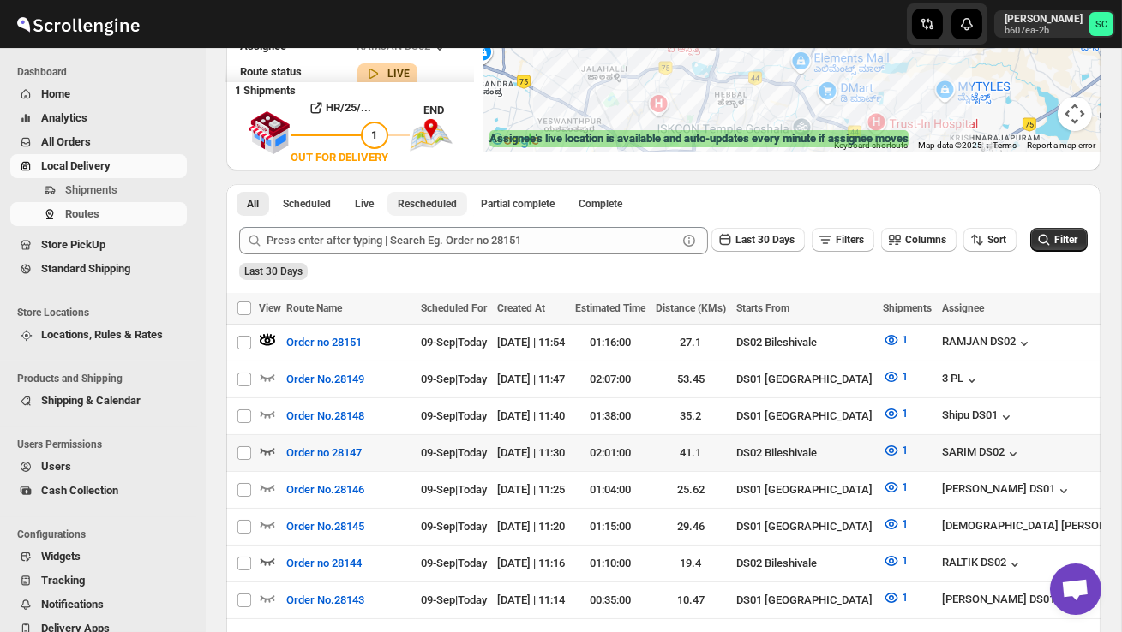
scroll to position [269, 0]
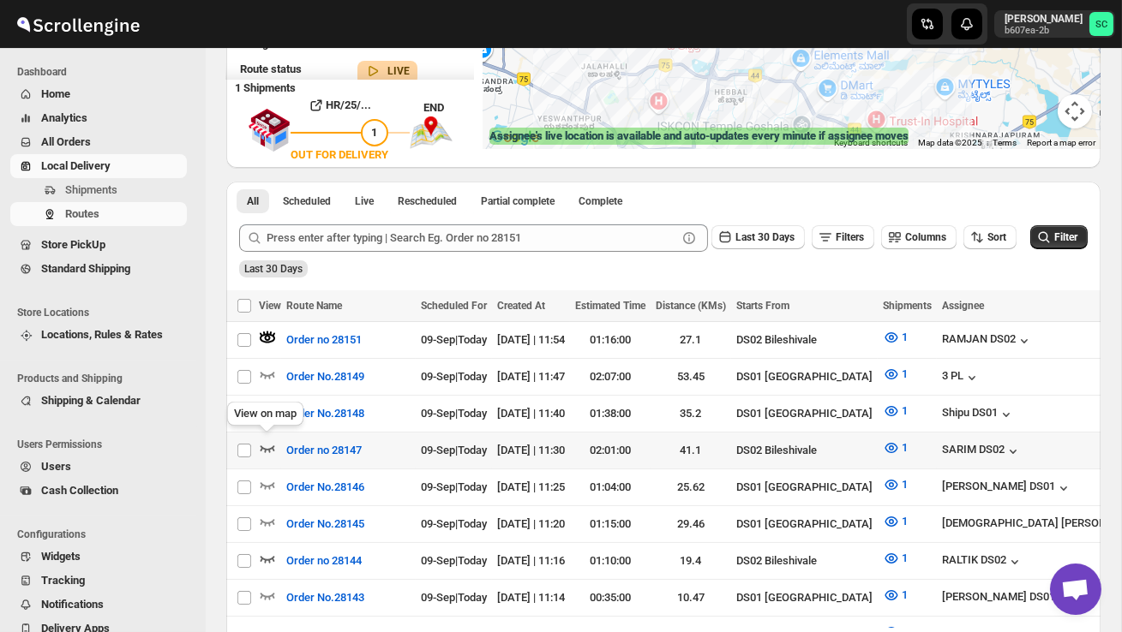
click at [271, 442] on icon "button" at bounding box center [267, 448] width 17 height 17
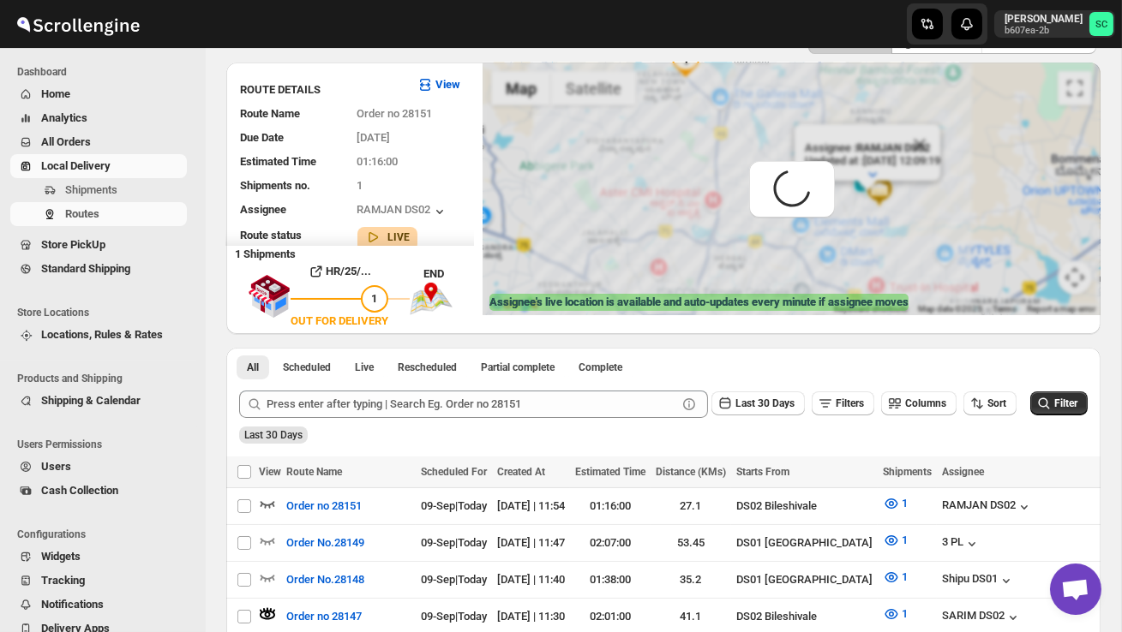
scroll to position [0, 0]
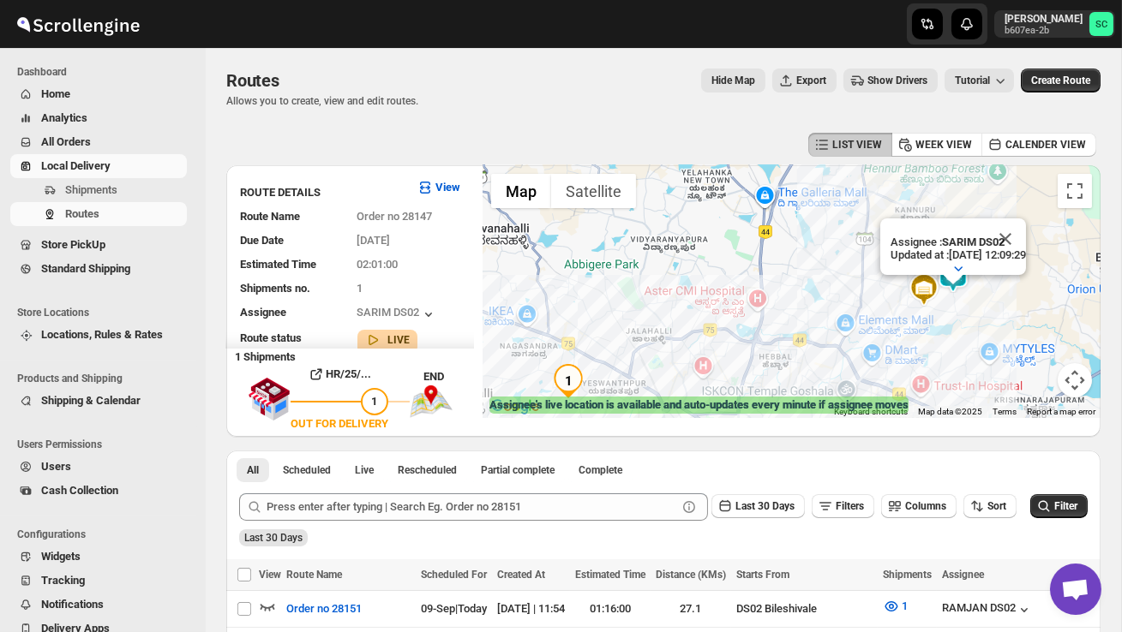
click at [974, 324] on div "Assignee : SARIM DS02 Updated at : 09/09/2025, 12:09:29 Duty mode Enabled Batte…" at bounding box center [791, 291] width 618 height 253
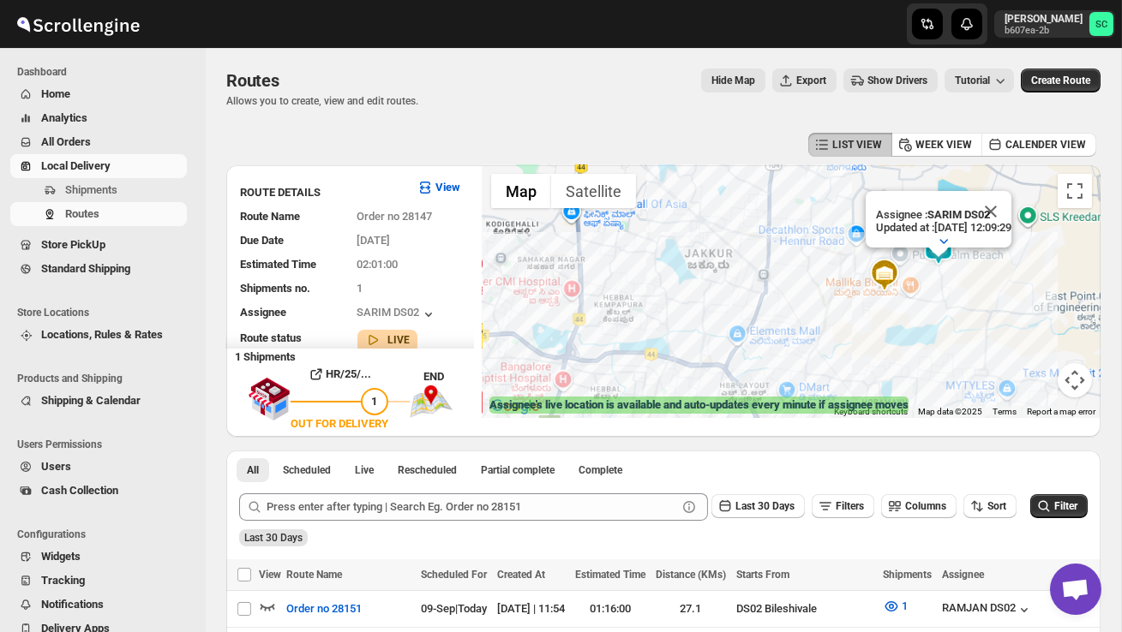
click at [974, 324] on div "Assignee : SARIM DS02 Updated at : 09/09/2025, 12:09:29 Duty mode Enabled Batte…" at bounding box center [791, 291] width 618 height 253
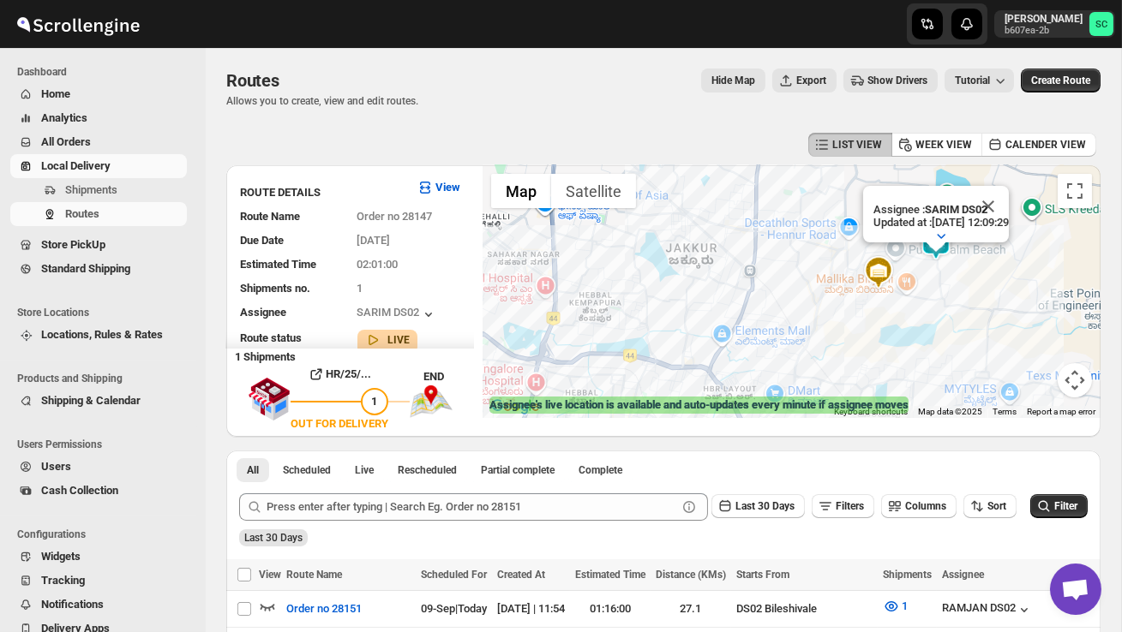
click at [974, 324] on div "Assignee : SARIM DS02 Updated at : 09/09/2025, 12:09:29 Duty mode Enabled Batte…" at bounding box center [791, 291] width 618 height 253
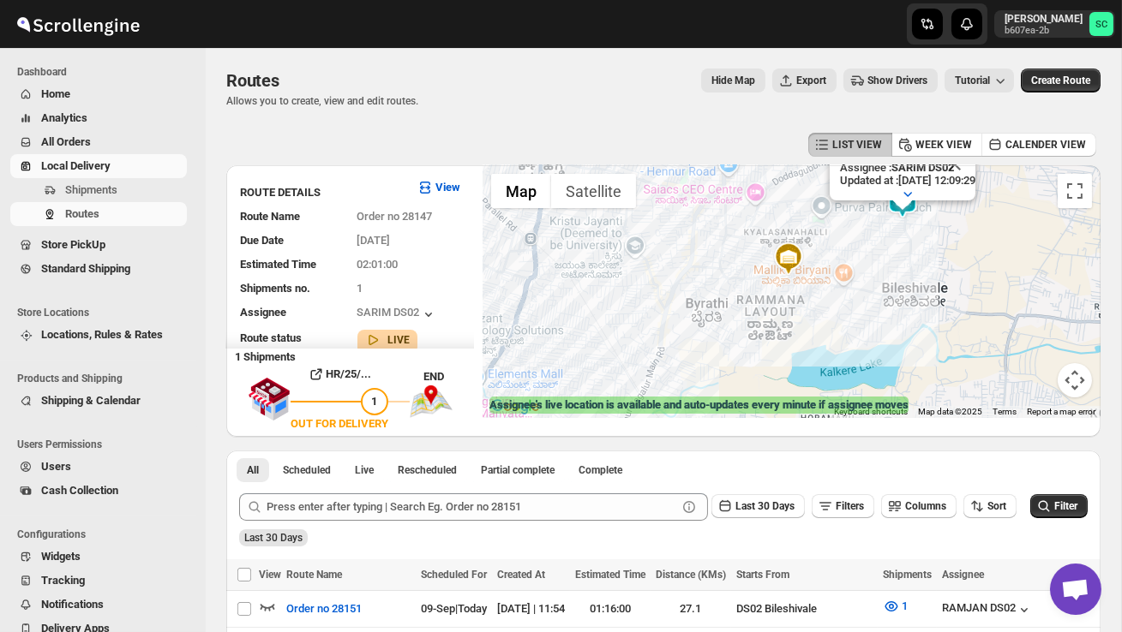
drag, startPoint x: 931, startPoint y: 271, endPoint x: 932, endPoint y: 281, distance: 10.3
click at [931, 286] on div "Assignee : SARIM DS02 Updated at : 09/09/2025, 12:09:29 Duty mode Enabled Batte…" at bounding box center [791, 291] width 618 height 253
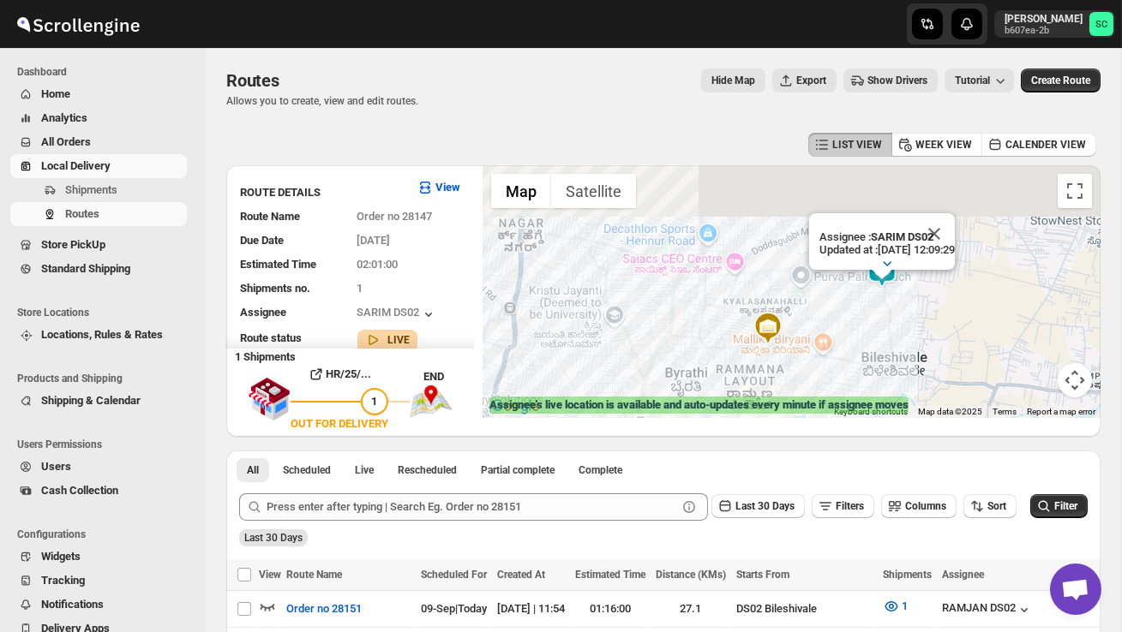
drag, startPoint x: 942, startPoint y: 249, endPoint x: 918, endPoint y: 339, distance: 93.1
click at [918, 340] on div "Assignee : SARIM DS02 Updated at : 09/09/2025, 12:09:29 Duty mode Enabled Batte…" at bounding box center [791, 291] width 618 height 253
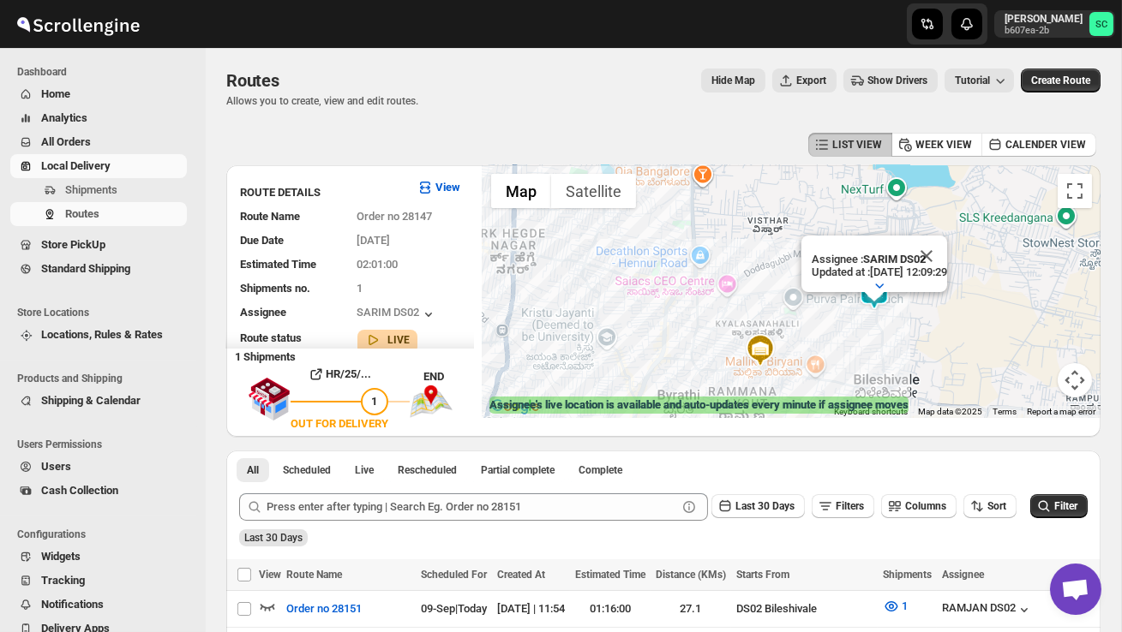
click at [918, 339] on div "Assignee : SARIM DS02 Updated at : 09/09/2025, 12:09:29 Duty mode Enabled Batte…" at bounding box center [791, 291] width 618 height 253
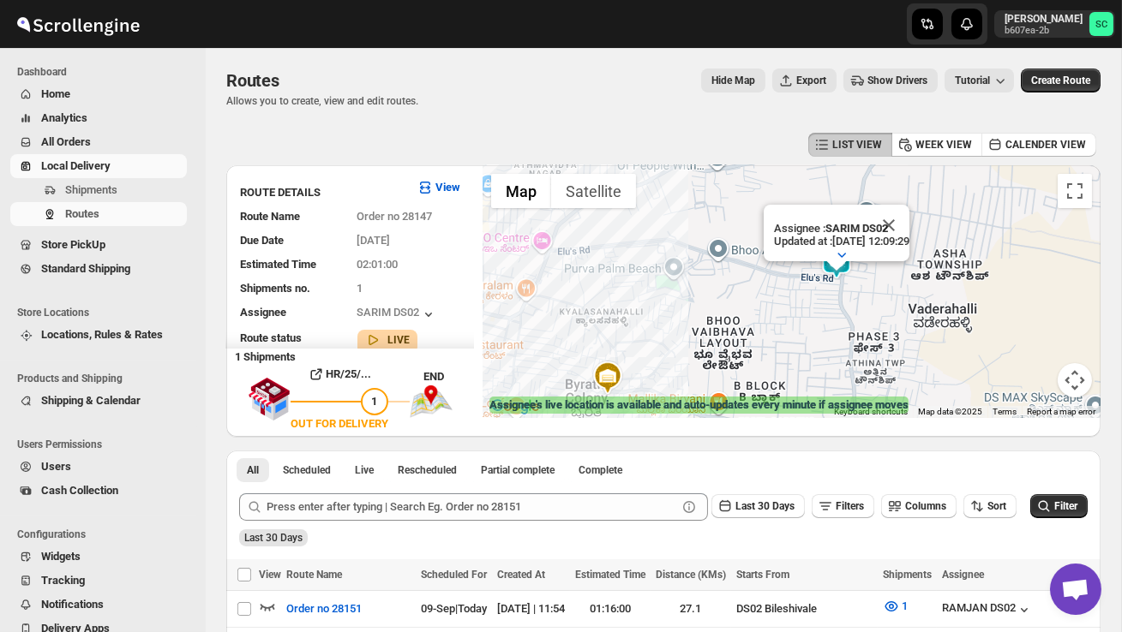
click at [883, 315] on div "Assignee : SARIM DS02 Updated at : 09/09/2025, 12:09:29 Duty mode Enabled Batte…" at bounding box center [791, 291] width 618 height 253
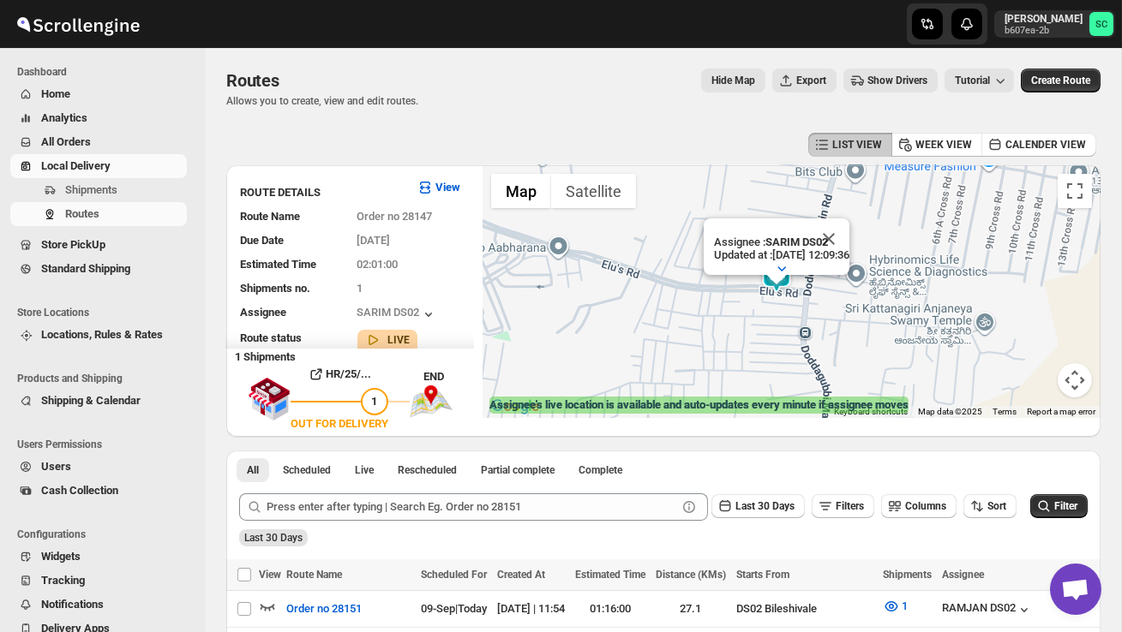
click at [854, 302] on div "Assignee : SARIM DS02 Updated at : 09/09/2025, 12:09:36 Duty mode Enabled Batte…" at bounding box center [791, 291] width 618 height 253
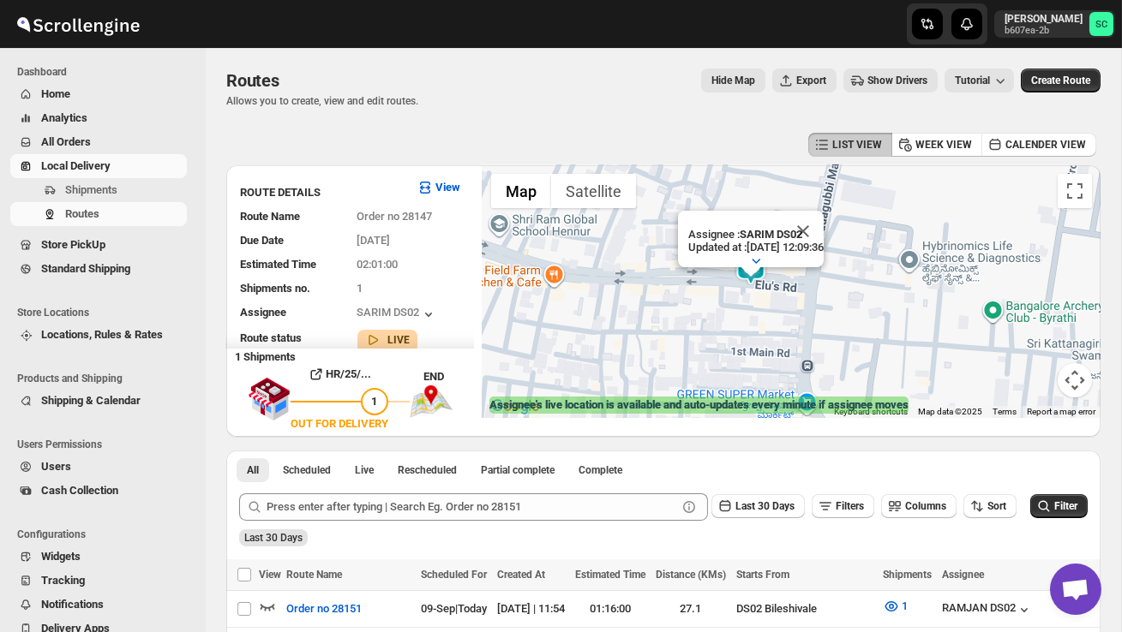
drag, startPoint x: 767, startPoint y: 325, endPoint x: 842, endPoint y: 331, distance: 75.6
click at [842, 331] on div "Assignee : SARIM DS02 Updated at : 09/09/2025, 12:09:36 Duty mode Enabled Batte…" at bounding box center [791, 291] width 618 height 253
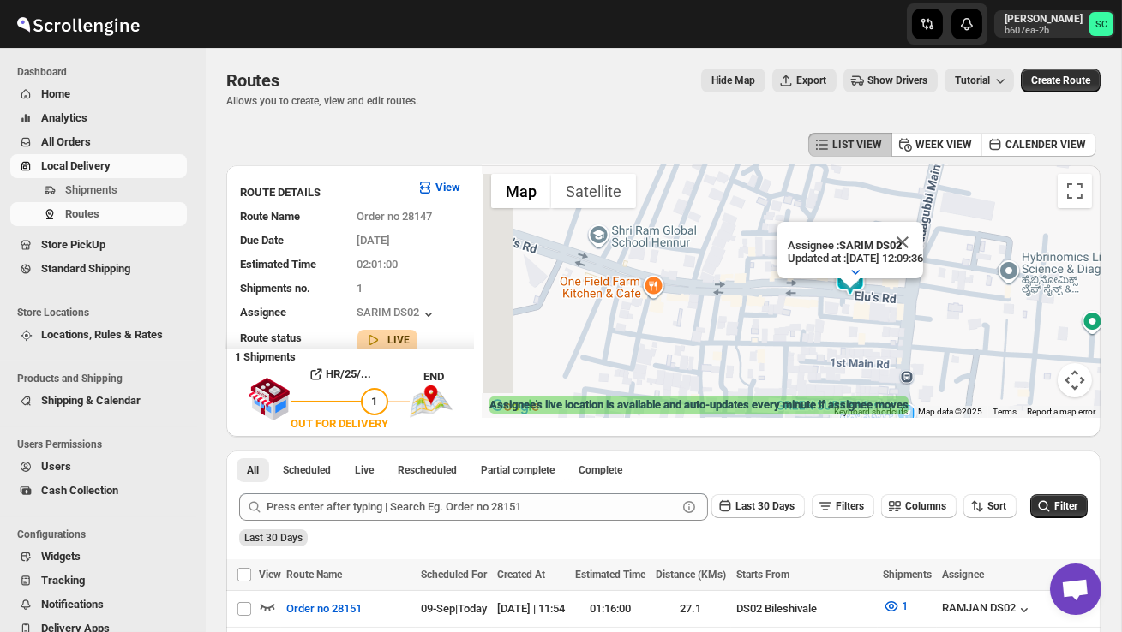
click at [847, 331] on div "Assignee : SARIM DS02 Updated at : 09/09/2025, 12:09:36 Duty mode Enabled Batte…" at bounding box center [791, 291] width 618 height 253
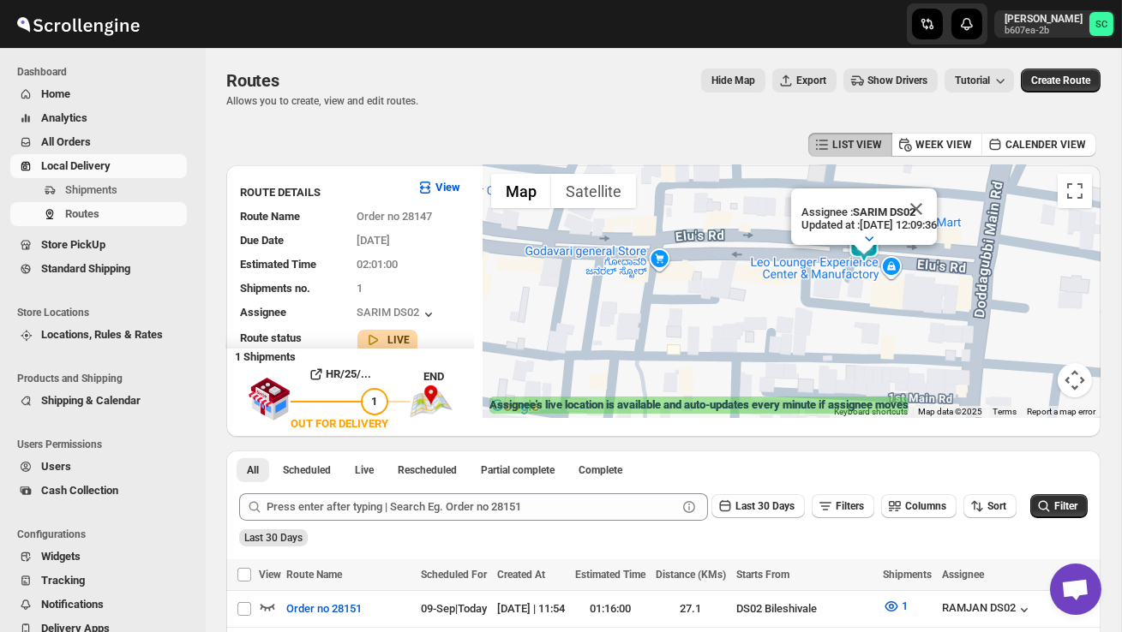
drag, startPoint x: 869, startPoint y: 305, endPoint x: 869, endPoint y: 336, distance: 30.8
click at [869, 337] on div "Assignee : SARIM DS02 Updated at : 09/09/2025, 12:09:36 Duty mode Enabled Batte…" at bounding box center [791, 291] width 618 height 253
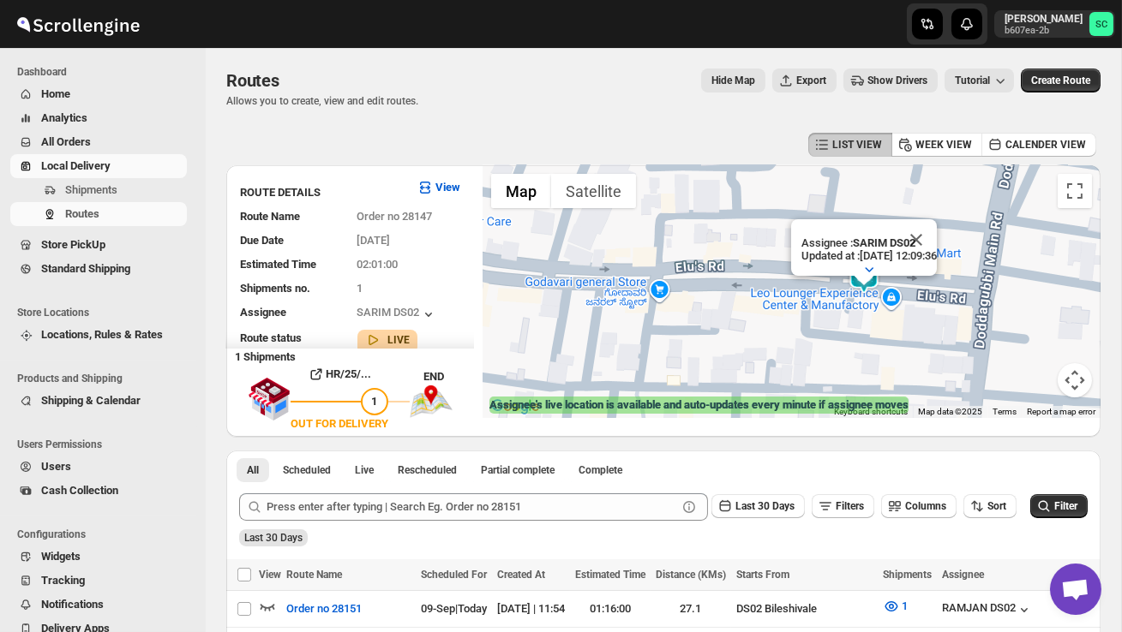
click at [869, 336] on div "Assignee : SARIM DS02 Updated at : 09/09/2025, 12:09:36 Duty mode Enabled Batte…" at bounding box center [791, 291] width 618 height 253
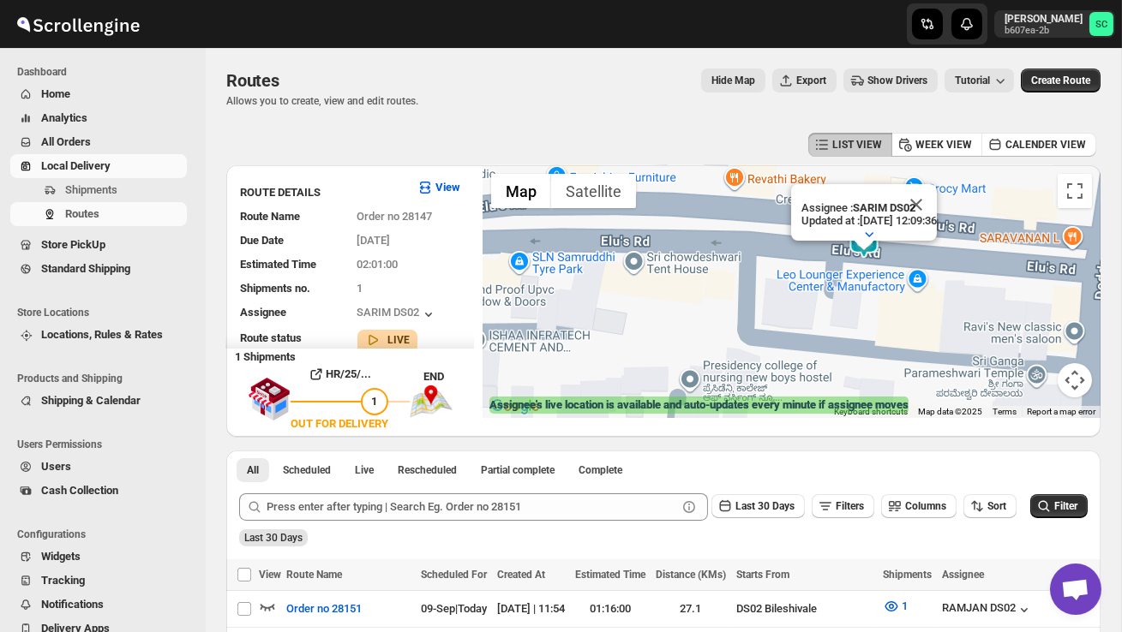
drag, startPoint x: 893, startPoint y: 308, endPoint x: 892, endPoint y: 348, distance: 39.4
click at [892, 350] on div "Assignee : SARIM DS02 Updated at : 09/09/2025, 12:09:36 Duty mode Enabled Batte…" at bounding box center [791, 291] width 618 height 253
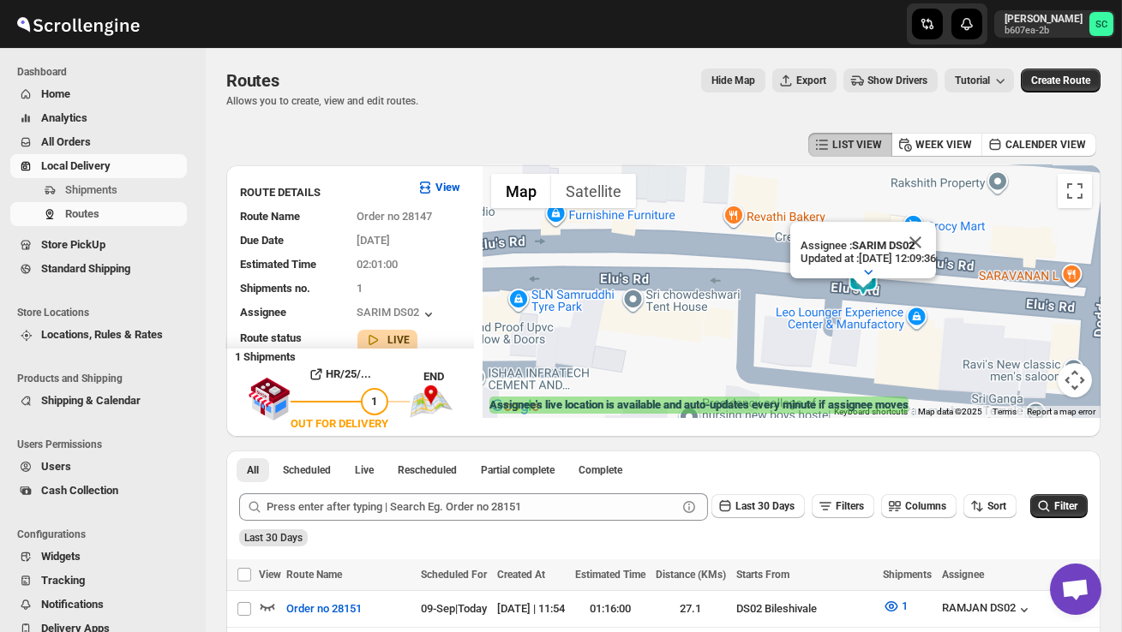
click at [892, 348] on div "Assignee : SARIM DS02 Updated at : 09/09/2025, 12:09:36 Duty mode Enabled Batte…" at bounding box center [791, 291] width 618 height 253
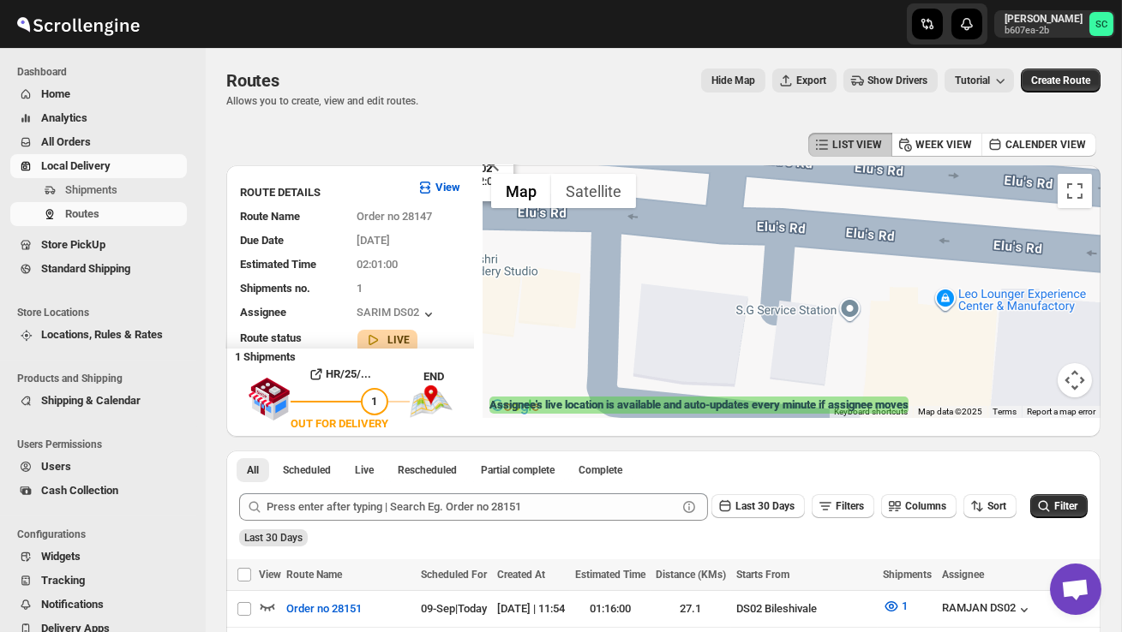
click at [892, 348] on div "Assignee : SARIM DS02 Updated at : 09/09/2025, 12:09:43 Duty mode Enabled Batte…" at bounding box center [791, 291] width 618 height 253
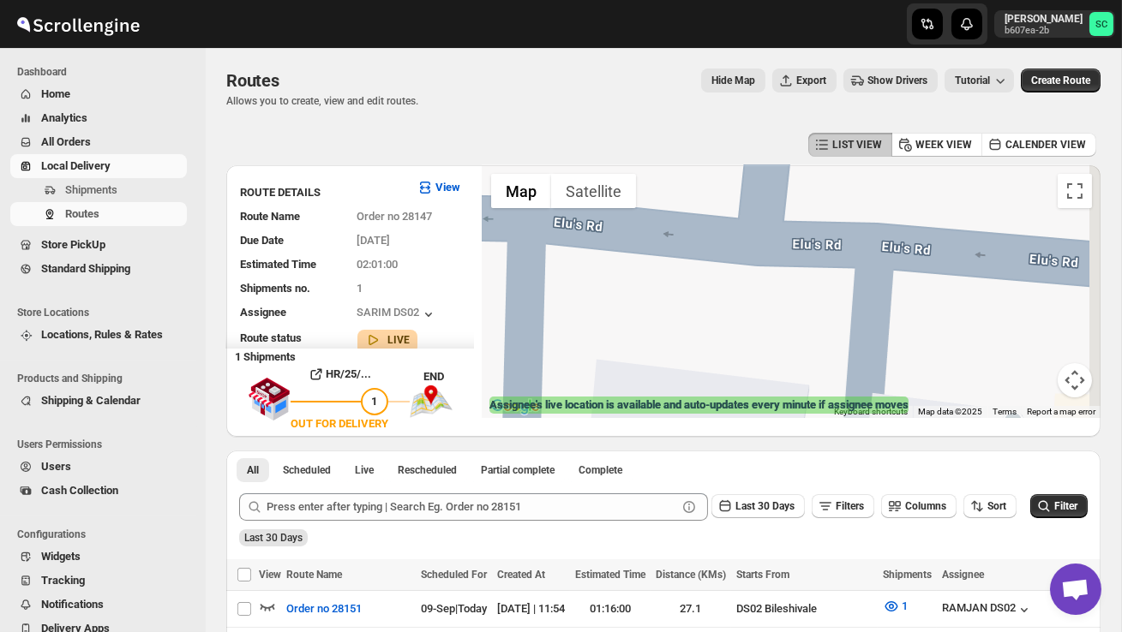
drag, startPoint x: 873, startPoint y: 332, endPoint x: 778, endPoint y: 324, distance: 95.4
click at [778, 324] on div "Assignee : SARIM DS02 Updated at : 09/09/2025, 12:09:43 Duty mode Enabled Batte…" at bounding box center [791, 291] width 618 height 253
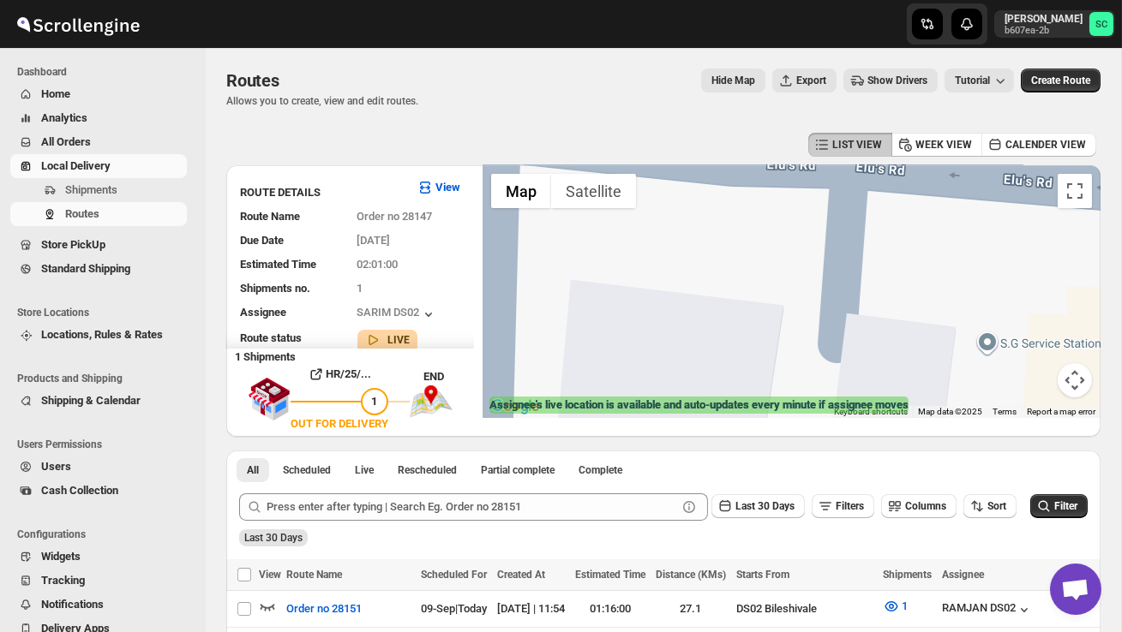
click at [1064, 376] on button "Map camera controls" at bounding box center [1074, 380] width 34 height 34
click at [1027, 374] on button "Zoom out" at bounding box center [1031, 380] width 34 height 34
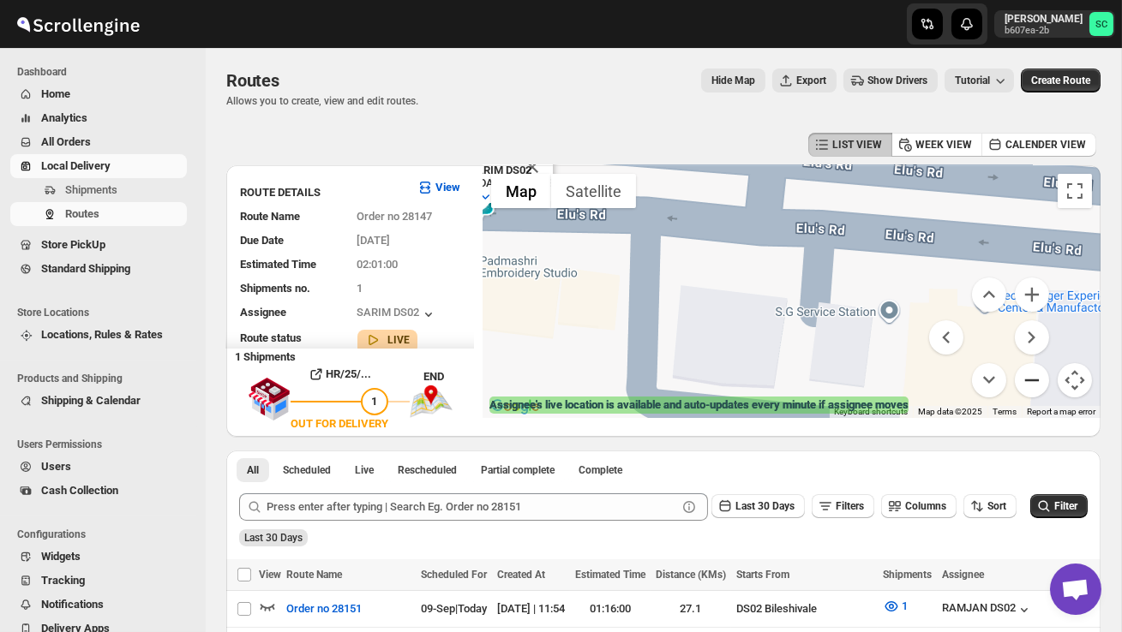
click at [1027, 376] on button "Zoom out" at bounding box center [1031, 380] width 34 height 34
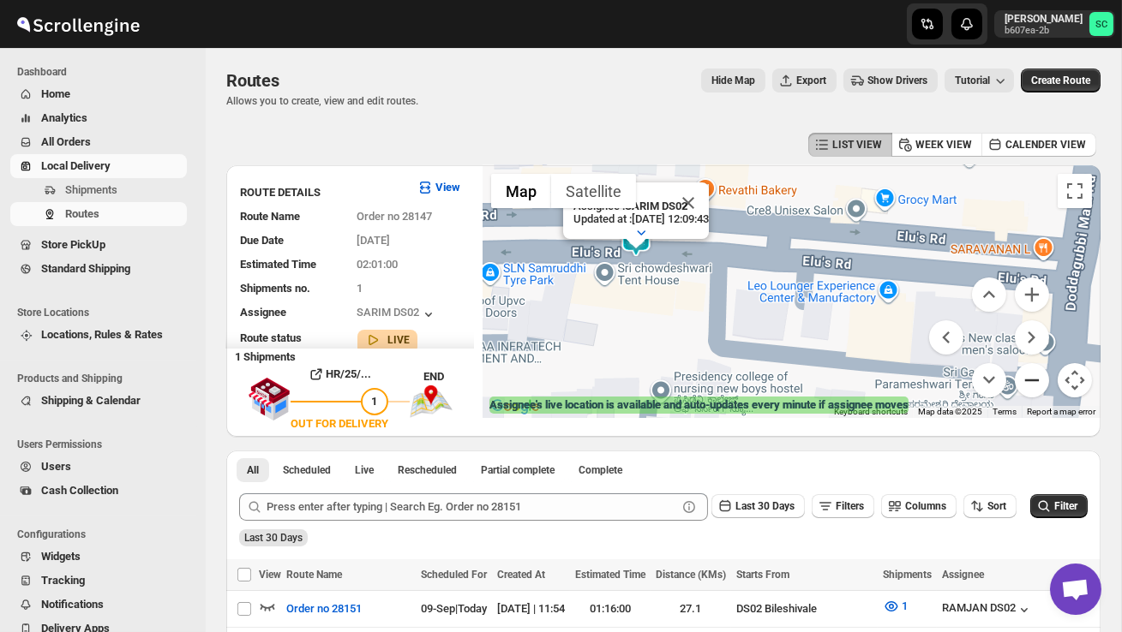
click at [1027, 377] on button "Zoom out" at bounding box center [1031, 380] width 34 height 34
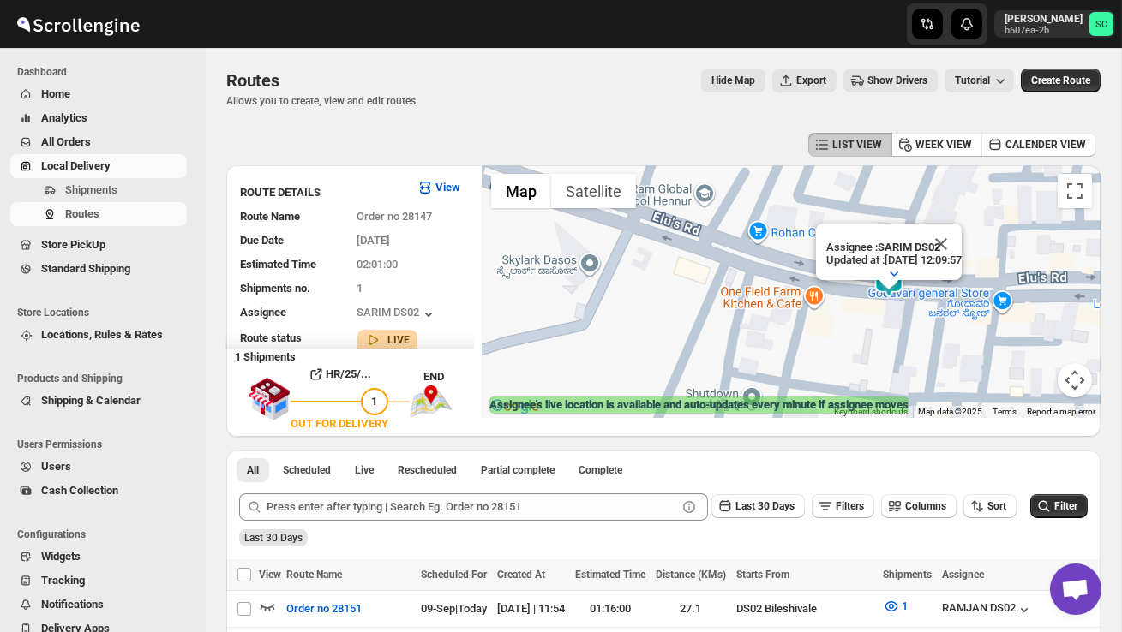
drag, startPoint x: 694, startPoint y: 346, endPoint x: 954, endPoint y: 351, distance: 259.7
click at [954, 351] on div "Assignee : SARIM DS02 Updated at : 09/09/2025, 12:09:57 Duty mode Enabled Batte…" at bounding box center [791, 291] width 618 height 253
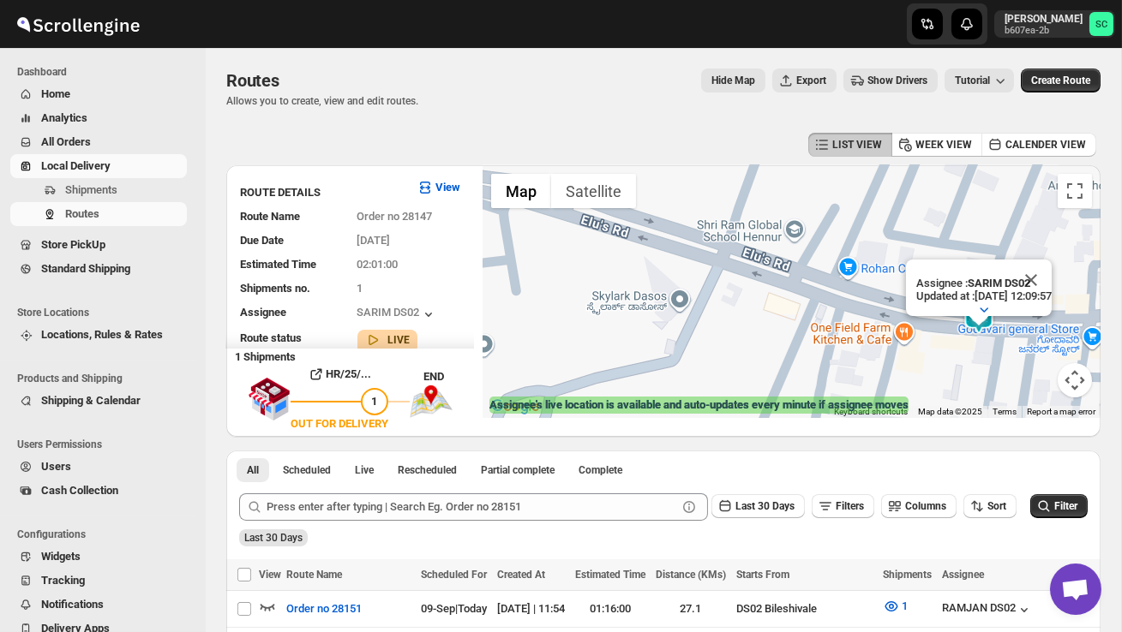
drag, startPoint x: 671, startPoint y: 317, endPoint x: 782, endPoint y: 352, distance: 116.8
click at [773, 352] on div "Assignee : SARIM DS02 Updated at : 09/09/2025, 12:09:57 Duty mode Enabled Batte…" at bounding box center [791, 291] width 618 height 253
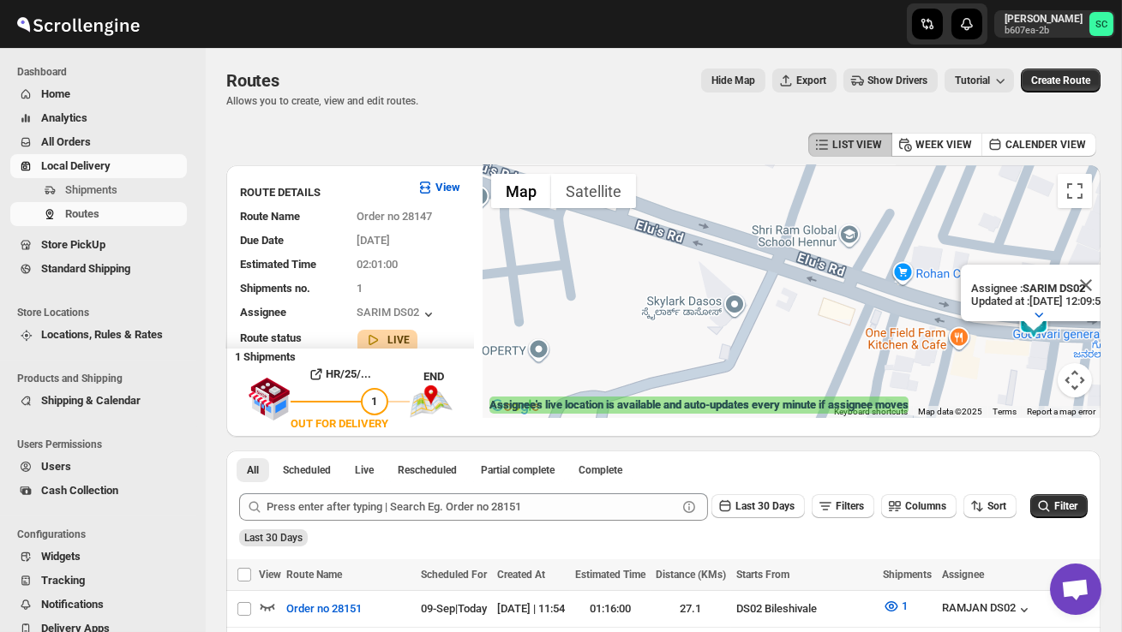
drag, startPoint x: 606, startPoint y: 308, endPoint x: 761, endPoint y: 409, distance: 184.7
click at [726, 384] on div "Assignee : SARIM DS02 Updated at : 09/09/2025, 12:09:57 Duty mode Enabled Batte…" at bounding box center [791, 291] width 618 height 253
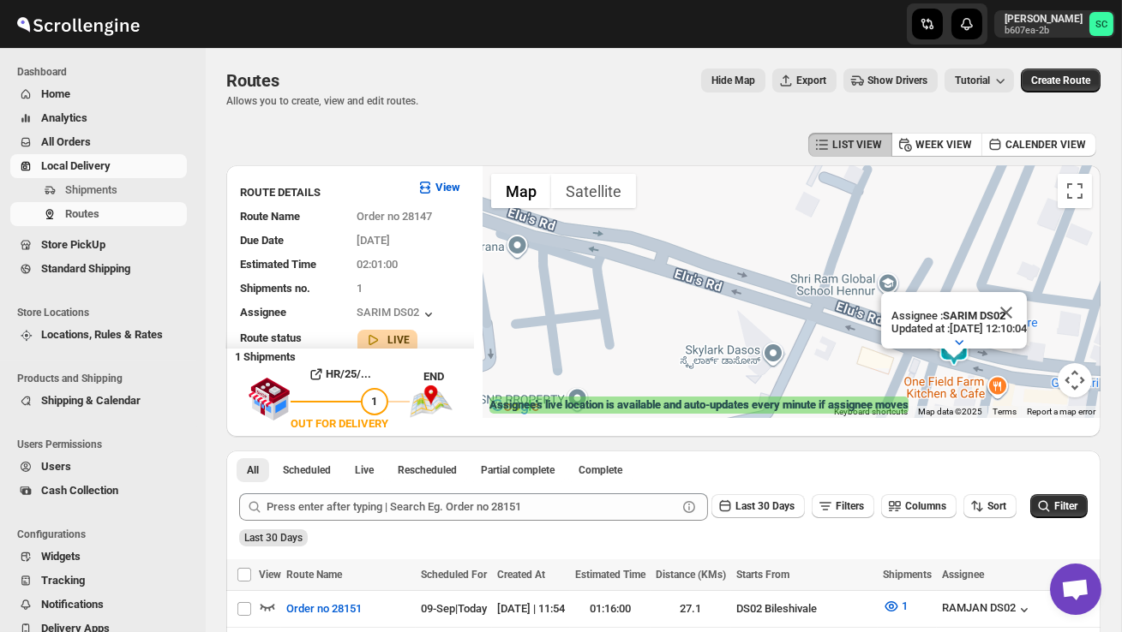
click at [1081, 378] on button "Map camera controls" at bounding box center [1074, 380] width 34 height 34
click at [1043, 380] on button "Zoom out" at bounding box center [1031, 380] width 34 height 34
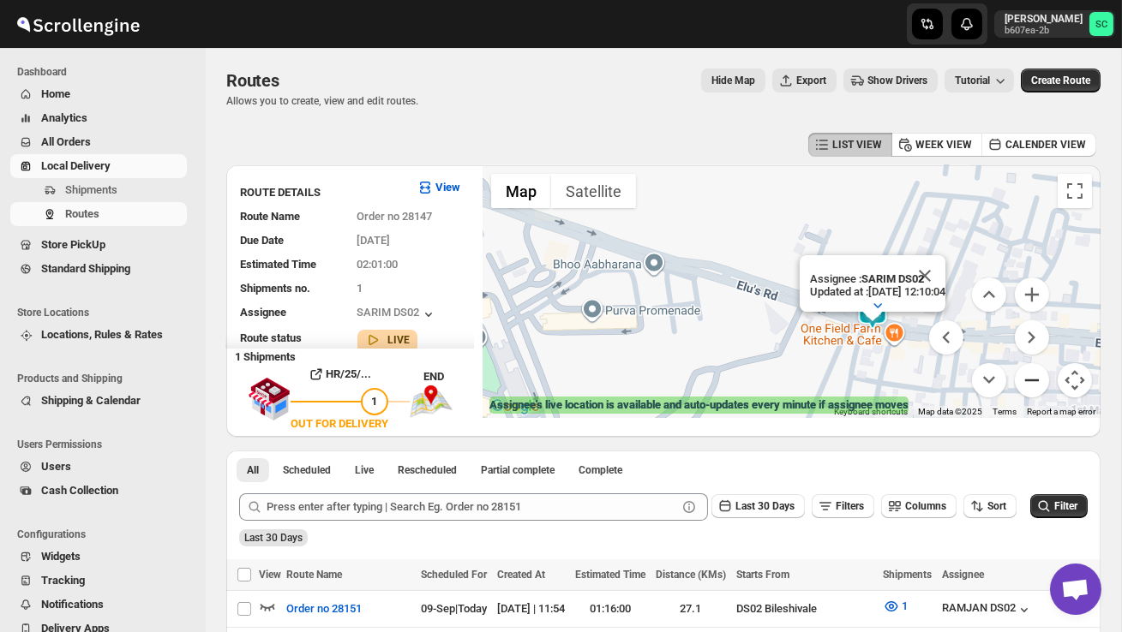
click at [1041, 382] on button "Zoom out" at bounding box center [1031, 380] width 34 height 34
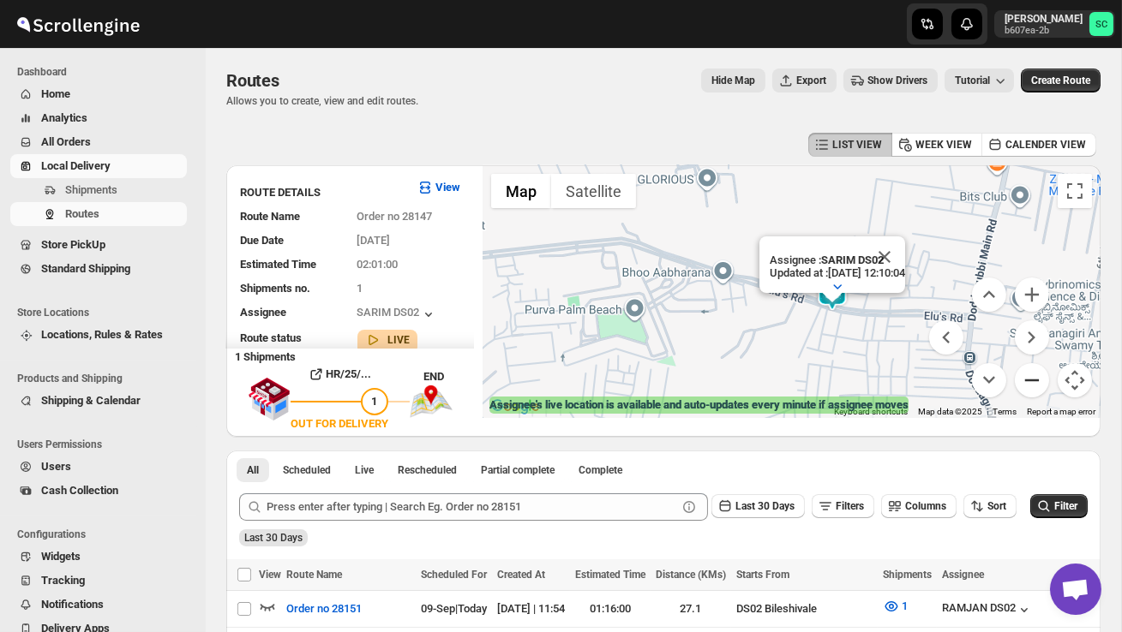
click at [1039, 385] on button "Zoom out" at bounding box center [1031, 380] width 34 height 34
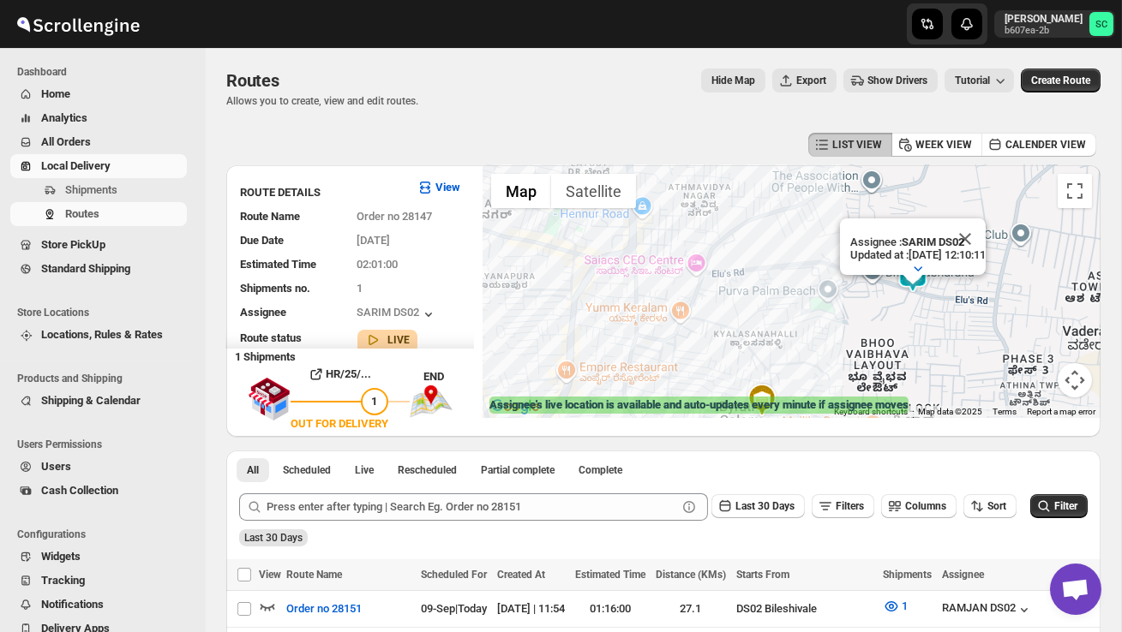
drag, startPoint x: 843, startPoint y: 362, endPoint x: 964, endPoint y: 344, distance: 122.1
click at [964, 344] on div "Assignee : SARIM DS02 Updated at : 09/09/2025, 12:10:11 Duty mode Enabled Batte…" at bounding box center [791, 291] width 618 height 253
drag, startPoint x: 720, startPoint y: 304, endPoint x: 826, endPoint y: 373, distance: 126.4
click at [825, 373] on div "Assignee : SARIM DS02 Updated at : 09/09/2025, 12:10:11 Duty mode Enabled Batte…" at bounding box center [791, 291] width 618 height 253
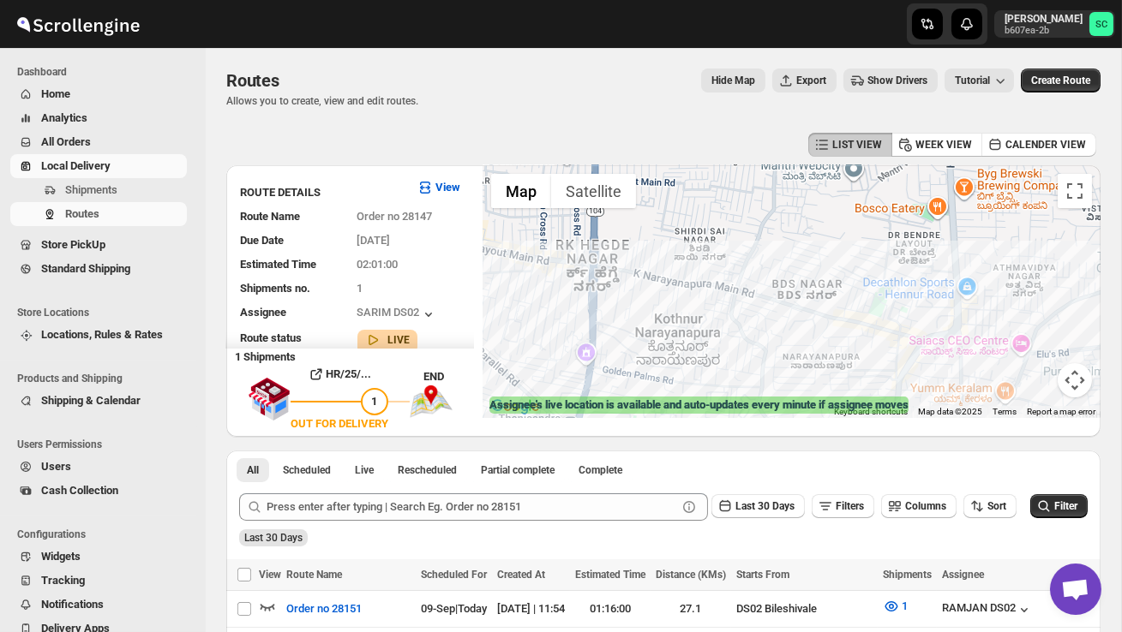
drag, startPoint x: 591, startPoint y: 338, endPoint x: 812, endPoint y: 334, distance: 221.1
click at [812, 334] on div "Assignee : SARIM DS02 Updated at : 09/09/2025, 12:10:11 Duty mode Enabled Batte…" at bounding box center [791, 291] width 618 height 253
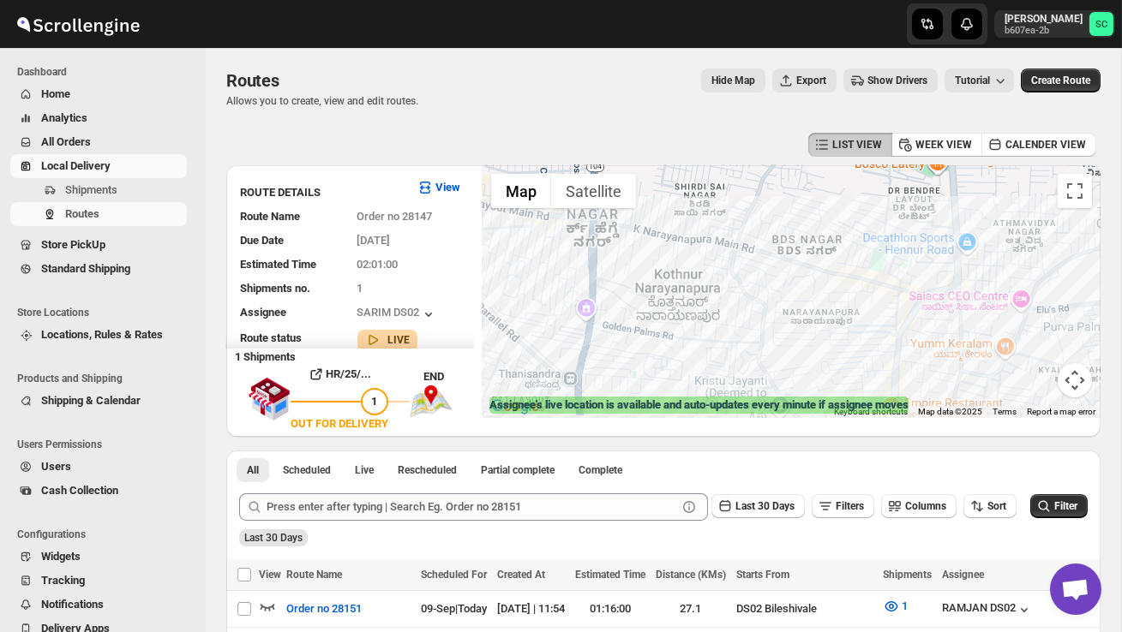
drag, startPoint x: 708, startPoint y: 342, endPoint x: 758, endPoint y: 177, distance: 172.9
click at [738, 196] on div "Assignee : SARIM DS02 Updated at : 09/09/2025, 12:10:18 Duty mode Enabled Batte…" at bounding box center [791, 291] width 618 height 253
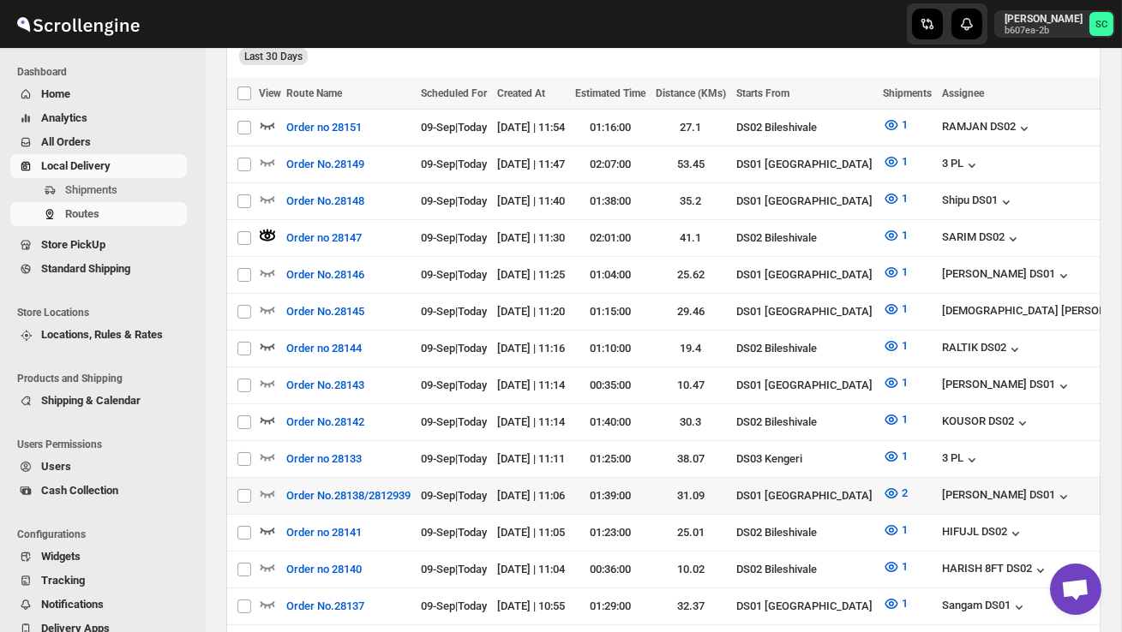
scroll to position [486, 0]
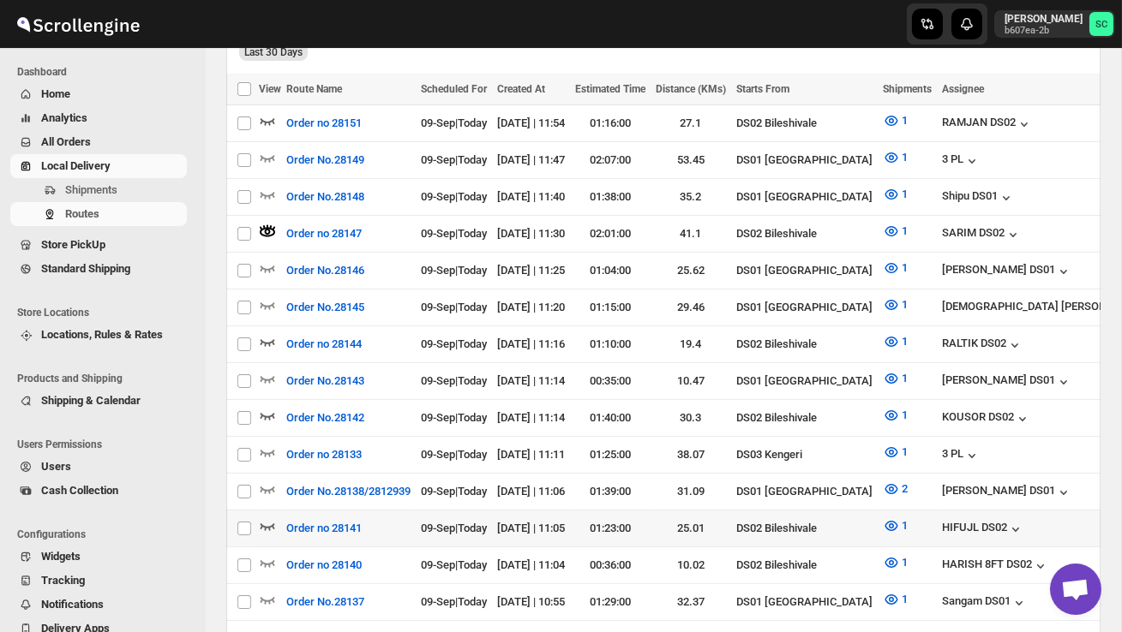
click at [261, 518] on icon "button" at bounding box center [267, 526] width 17 height 17
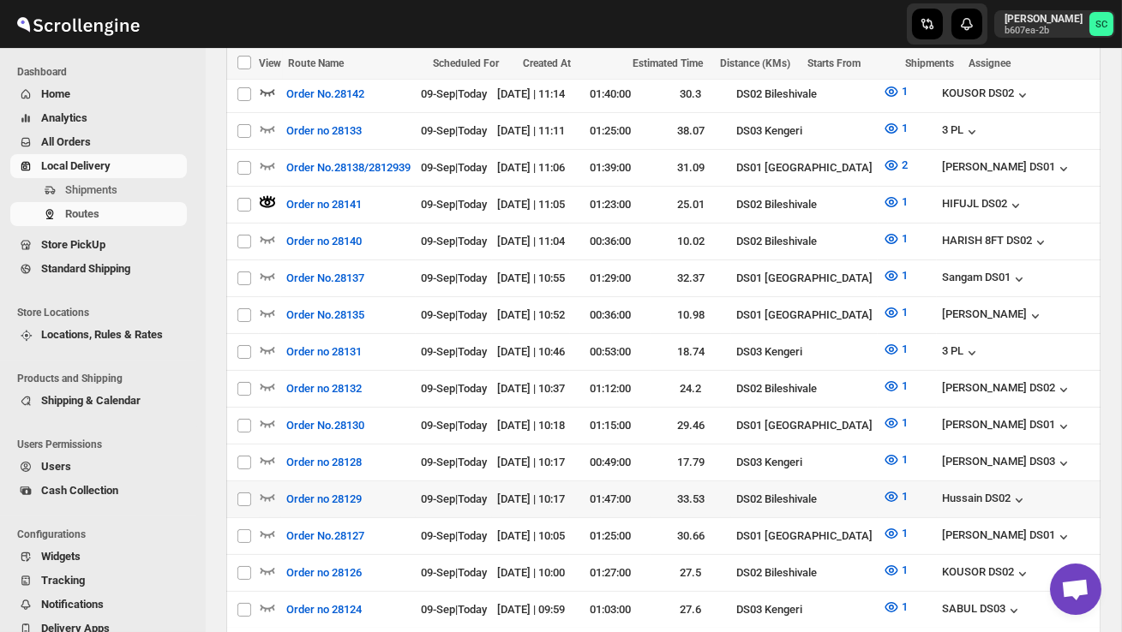
scroll to position [0, 0]
click at [267, 494] on icon "button" at bounding box center [267, 497] width 15 height 7
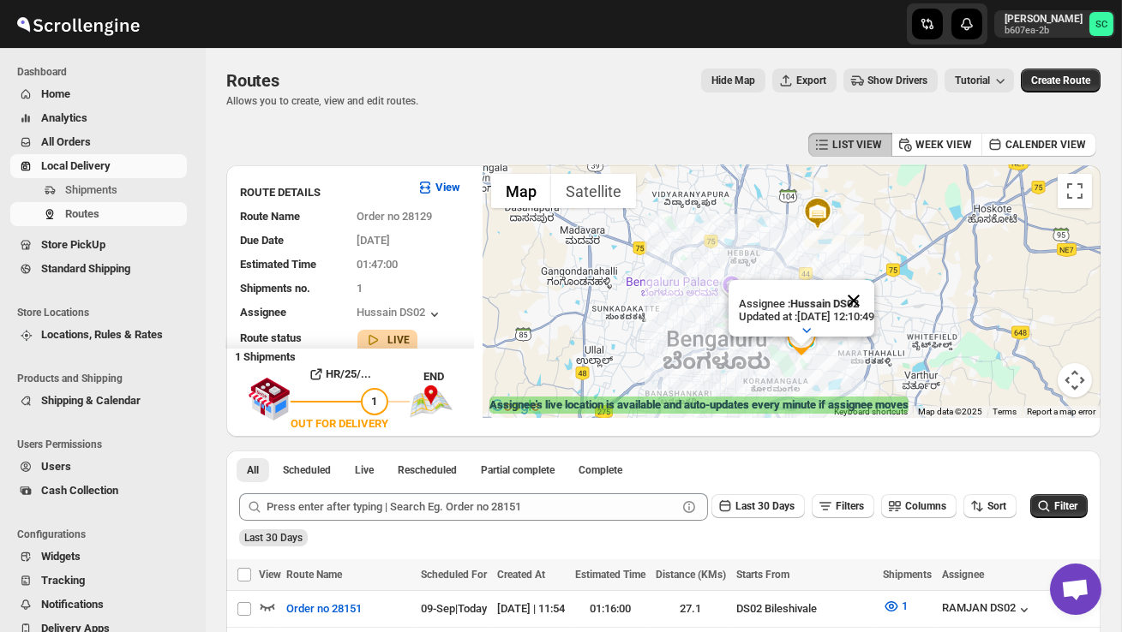
click at [874, 296] on button "Close" at bounding box center [853, 300] width 41 height 41
click at [834, 368] on div at bounding box center [791, 291] width 618 height 253
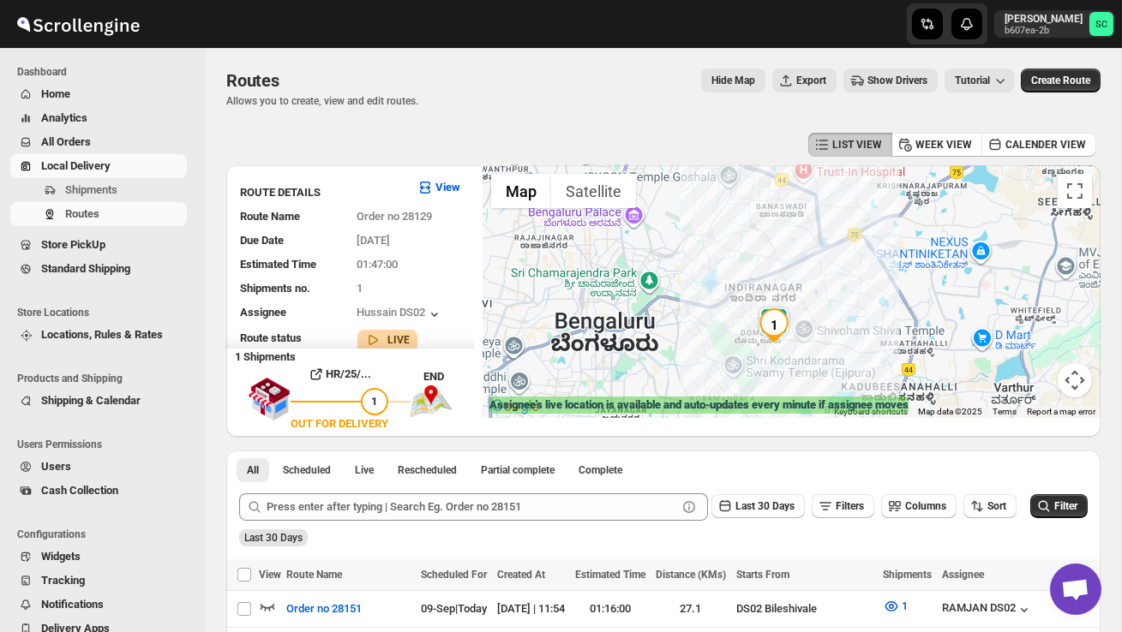
click at [822, 359] on div at bounding box center [791, 291] width 618 height 253
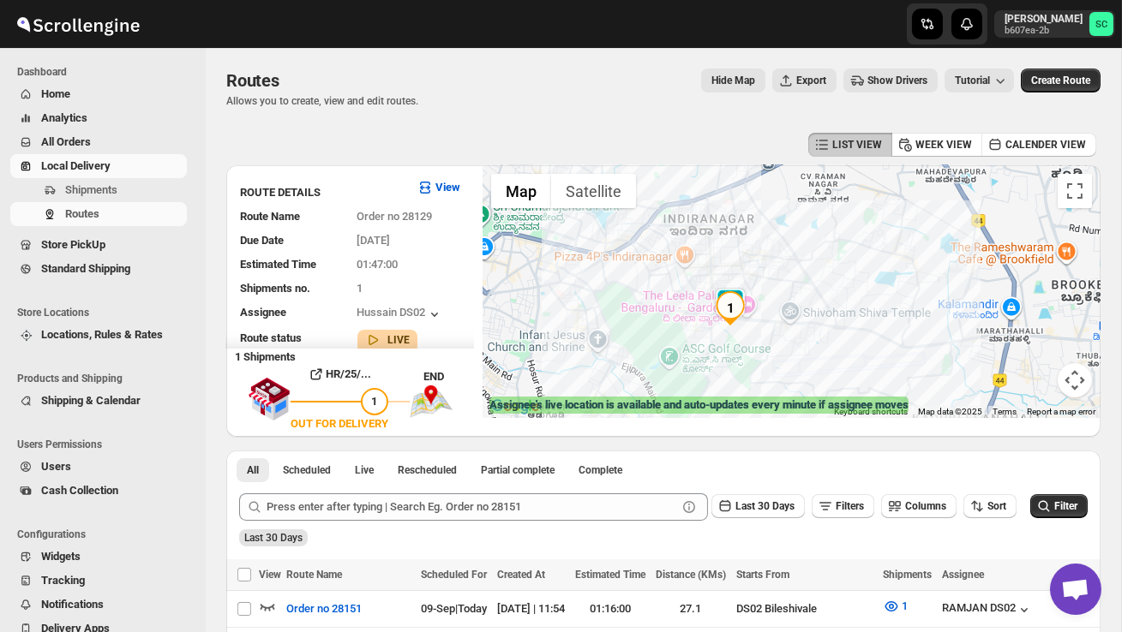
click at [782, 356] on div at bounding box center [791, 291] width 618 height 253
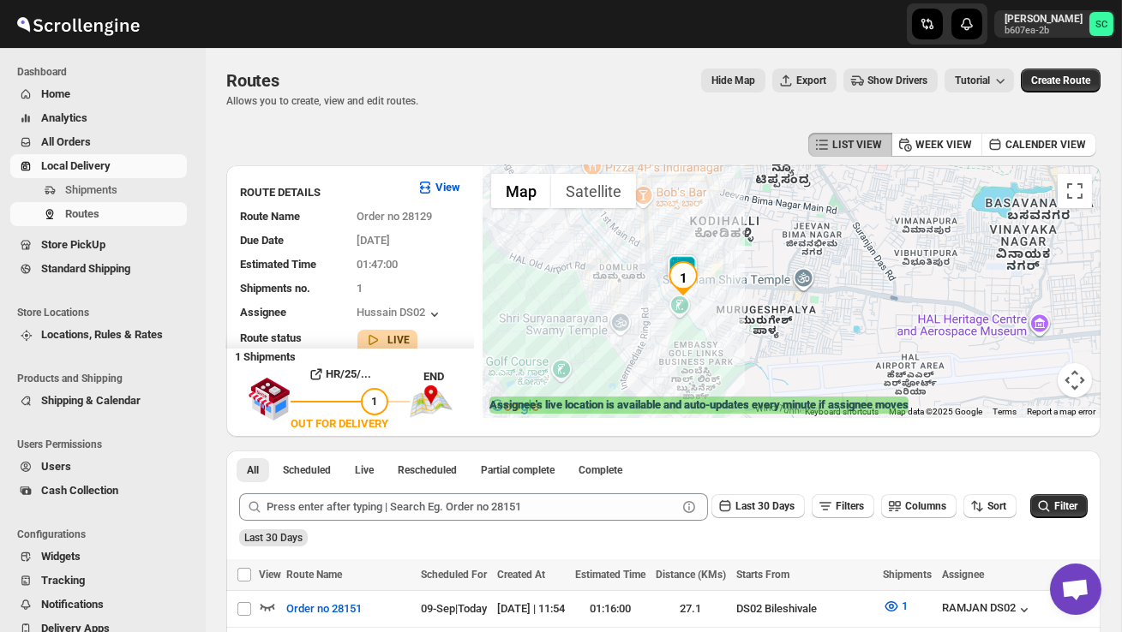
drag, startPoint x: 736, startPoint y: 342, endPoint x: 811, endPoint y: 359, distance: 77.3
click at [738, 342] on div at bounding box center [791, 291] width 618 height 253
drag, startPoint x: 734, startPoint y: 347, endPoint x: 847, endPoint y: 368, distance: 115.1
click at [841, 368] on div at bounding box center [791, 291] width 618 height 253
click at [97, 178] on button "Shipments" at bounding box center [98, 190] width 177 height 24
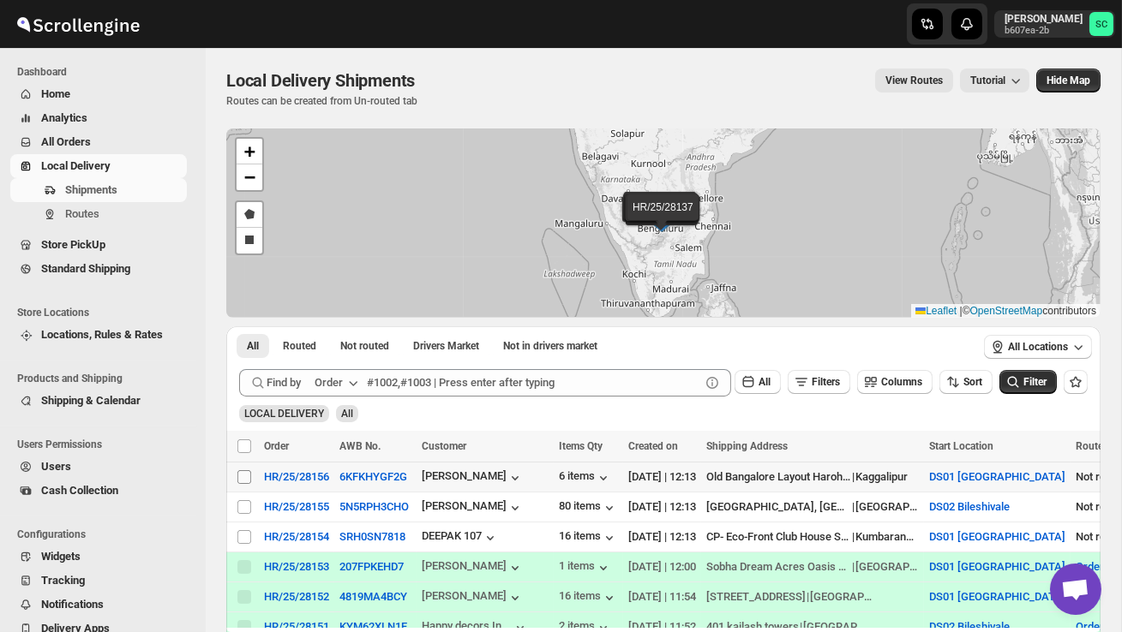
click at [247, 471] on input "Select shipment" at bounding box center [244, 477] width 14 height 14
checkbox input "true"
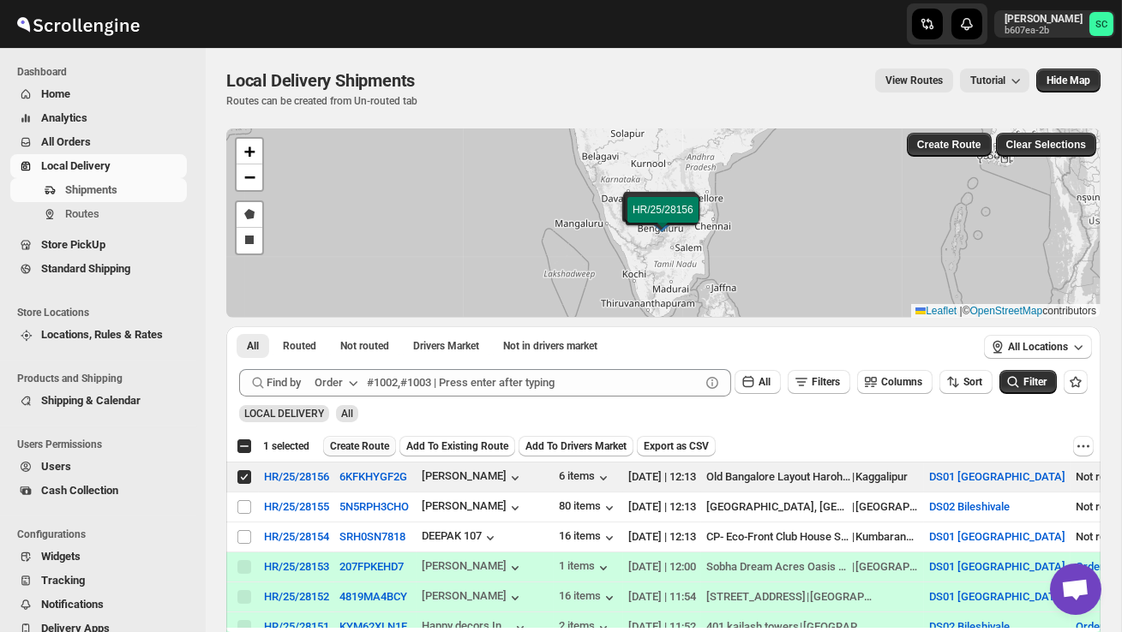
click at [347, 449] on span "Create Route" at bounding box center [359, 447] width 59 height 14
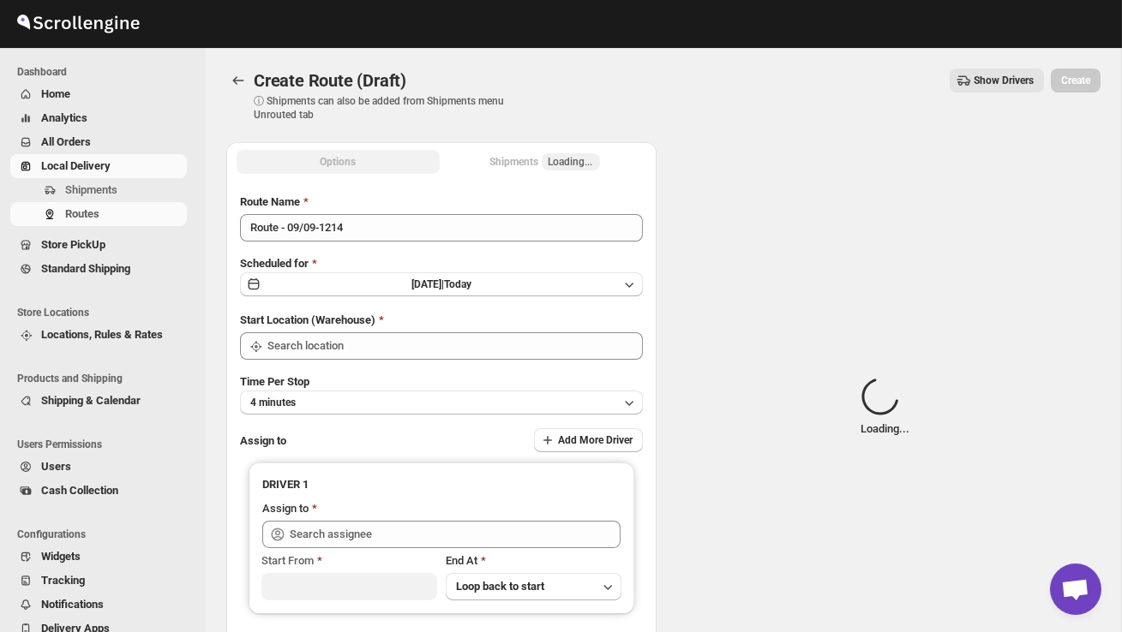
type input "DS01 [GEOGRAPHIC_DATA]"
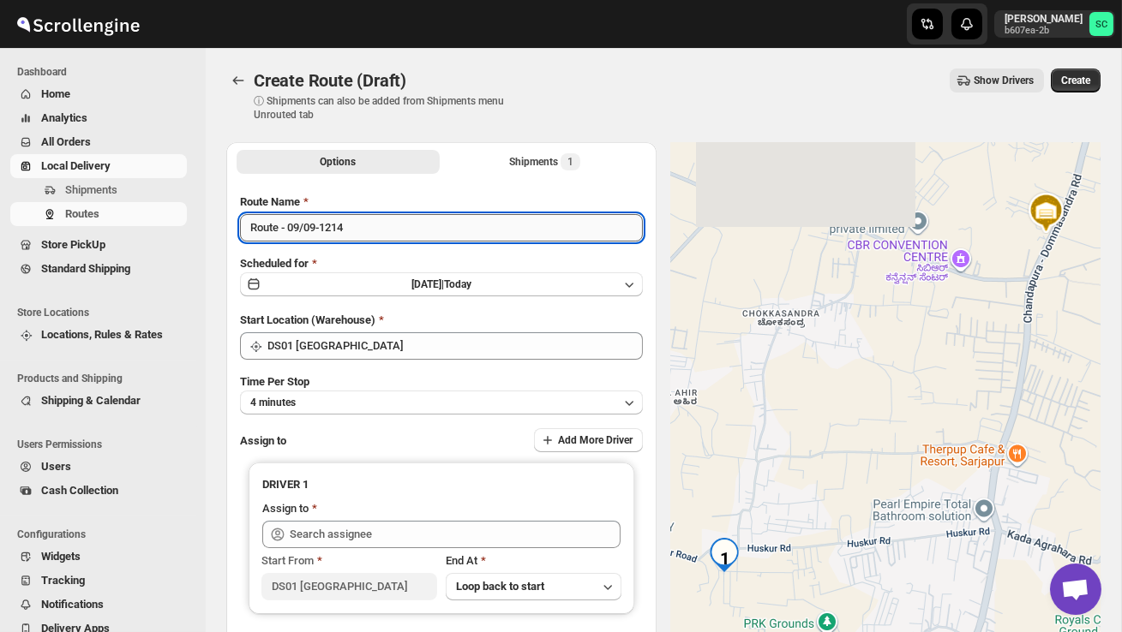
click at [377, 232] on input "Route - 09/09-1214" at bounding box center [441, 227] width 403 height 27
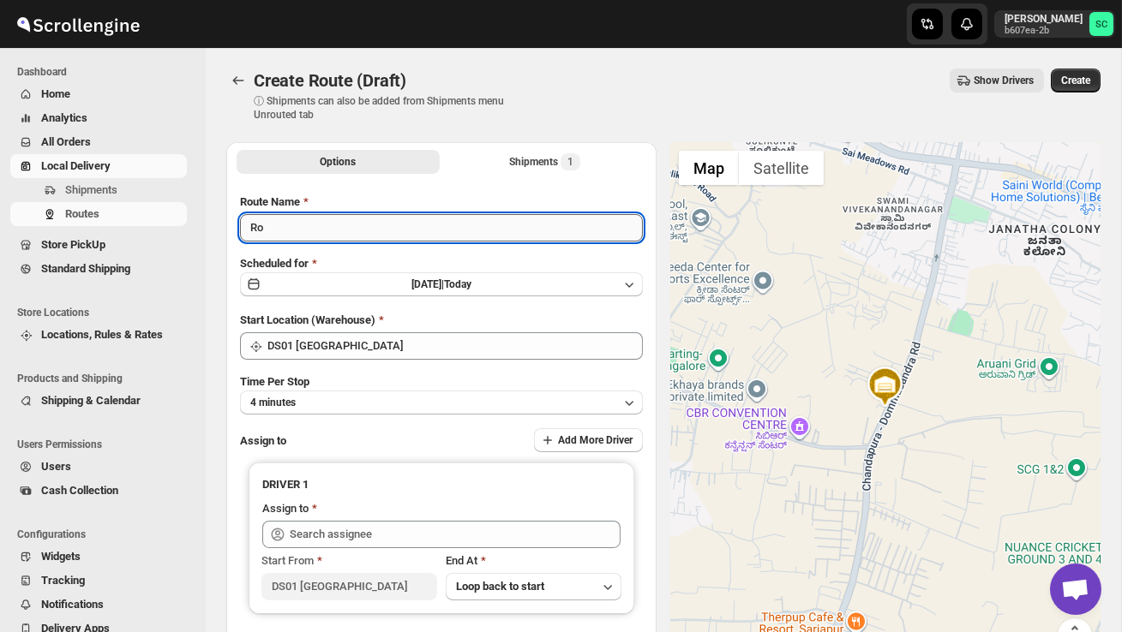
type input "R"
type input "Order no 28155"
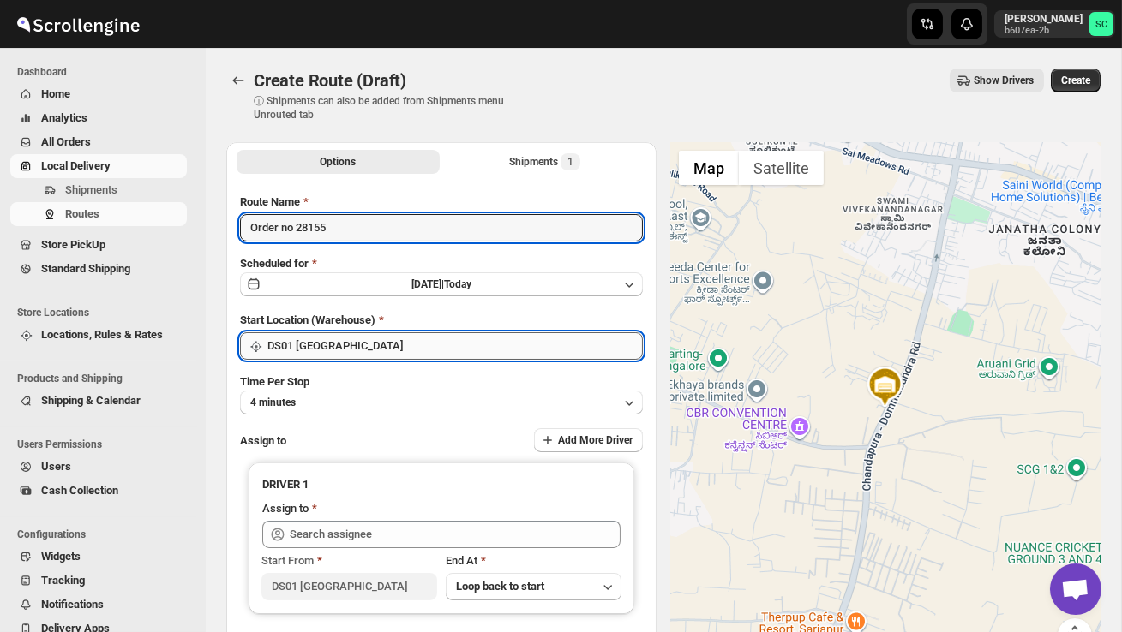
click at [395, 352] on input "DS01 [GEOGRAPHIC_DATA]" at bounding box center [454, 345] width 375 height 27
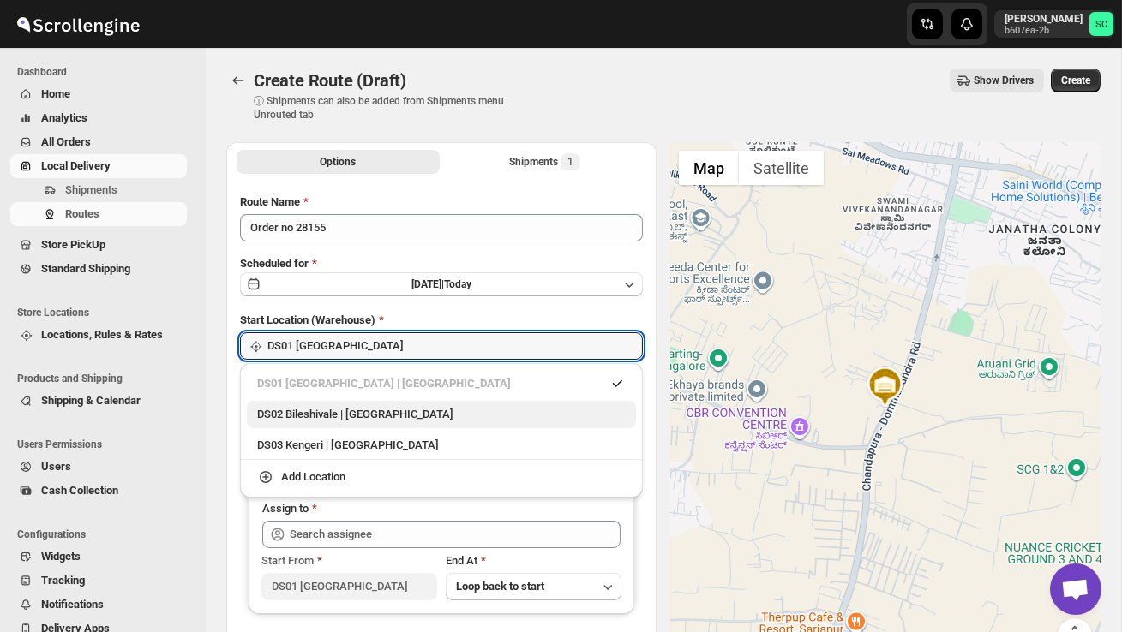
click at [398, 418] on div "DS02 Bileshivale | [GEOGRAPHIC_DATA]" at bounding box center [441, 414] width 368 height 17
type input "DS02 Bileshivale"
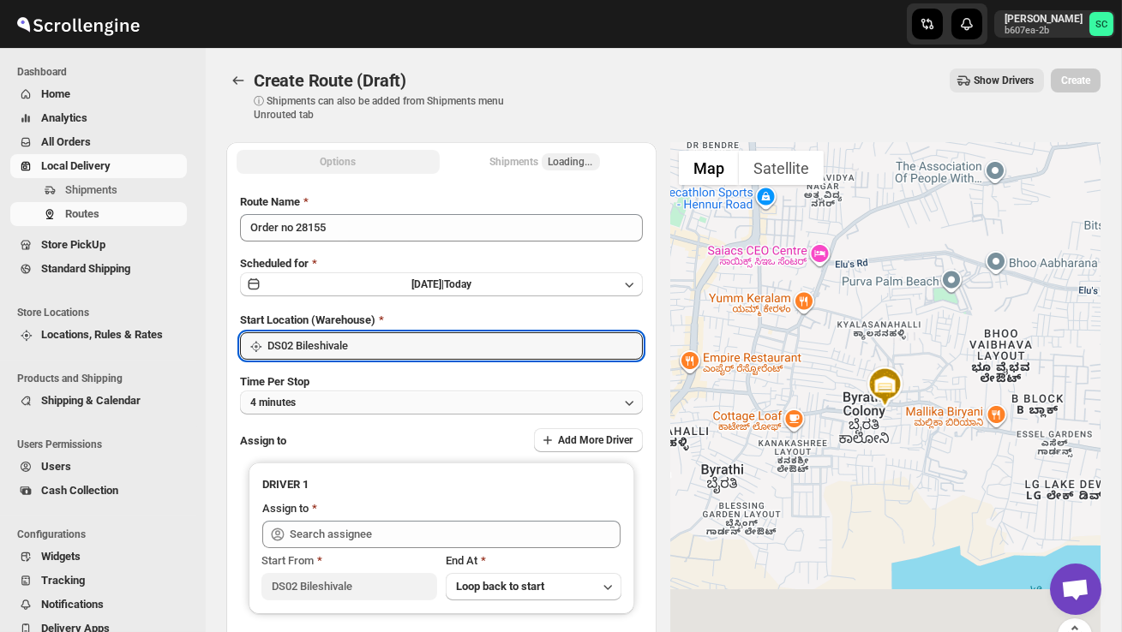
click at [398, 395] on button "4 minutes" at bounding box center [441, 403] width 403 height 24
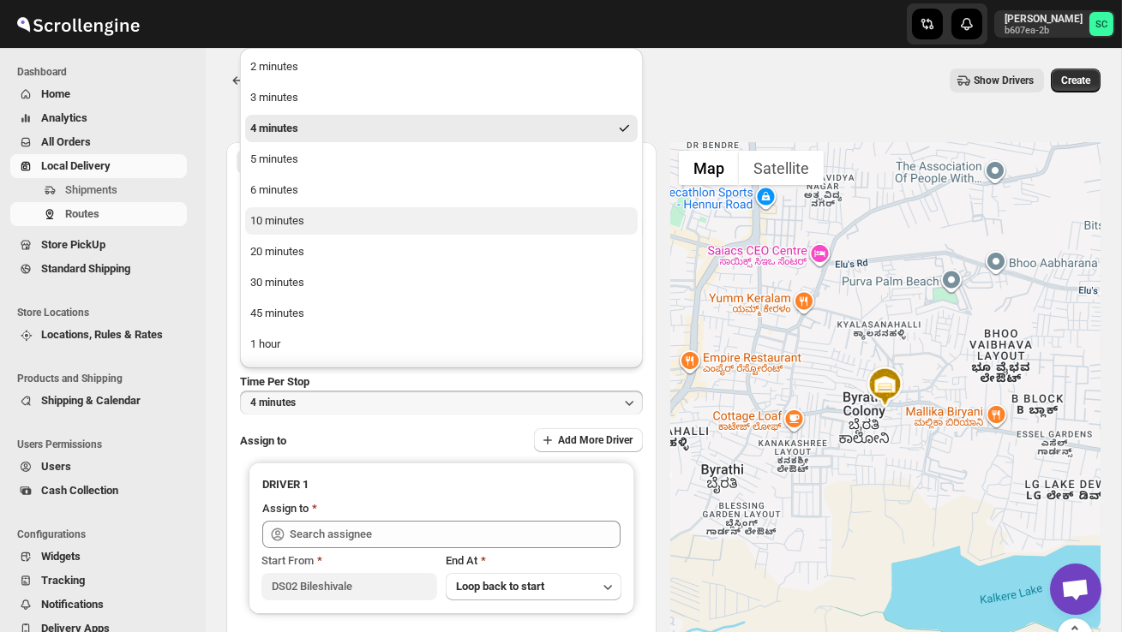
click at [305, 206] on ul "2 minutes 3 minutes 4 minutes 5 minutes 6 minutes 10 minutes 20 minutes 30 minu…" at bounding box center [441, 236] width 392 height 367
click at [308, 216] on button "10 minutes" at bounding box center [441, 220] width 392 height 27
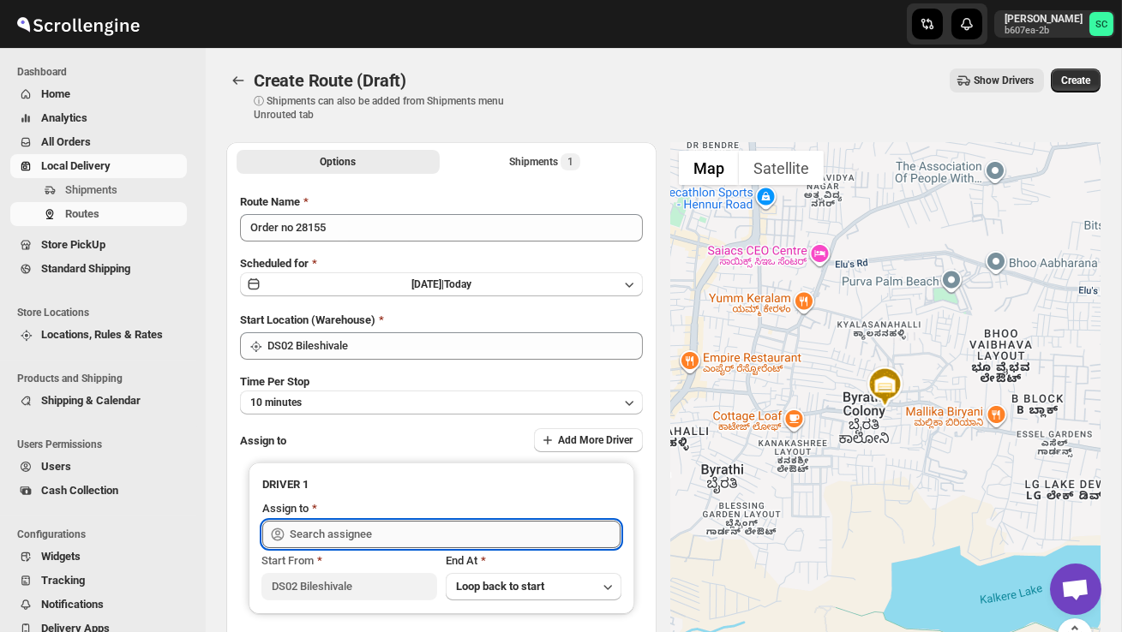
click at [325, 524] on input "text" at bounding box center [455, 534] width 331 height 27
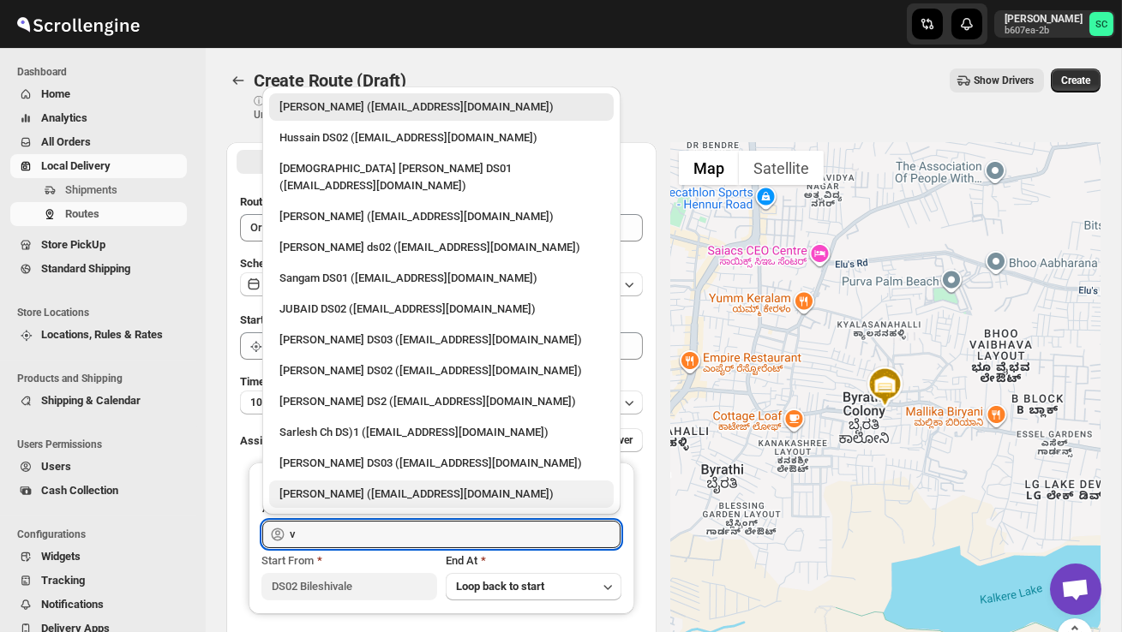
click at [340, 486] on div "[PERSON_NAME] ([EMAIL_ADDRESS][DOMAIN_NAME])" at bounding box center [441, 494] width 324 height 17
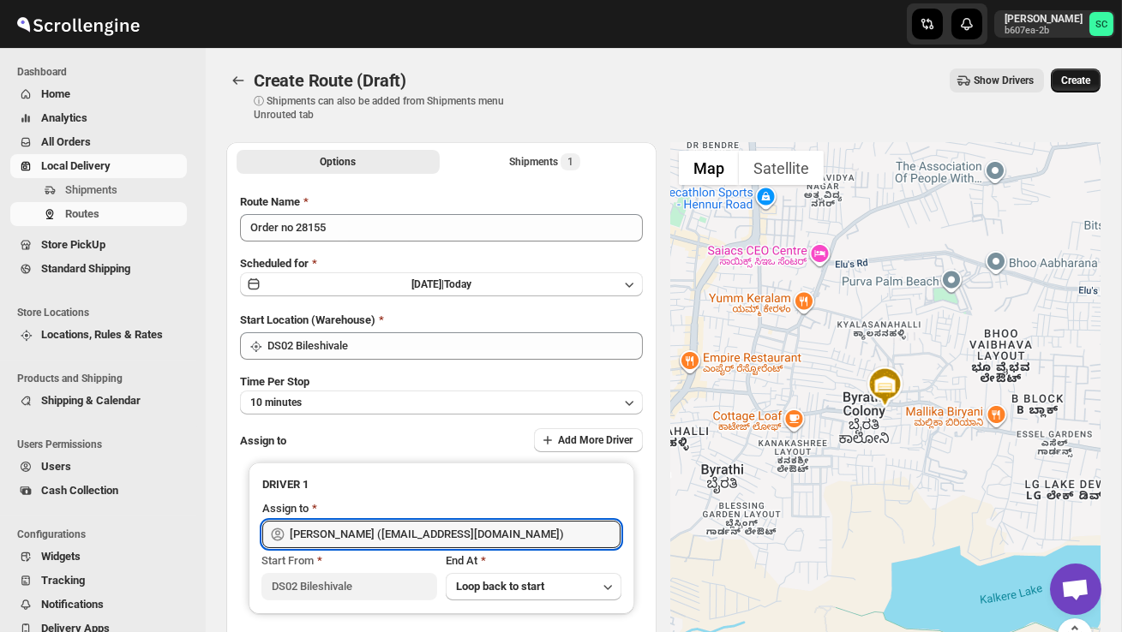
type input "[PERSON_NAME] ([EMAIL_ADDRESS][DOMAIN_NAME])"
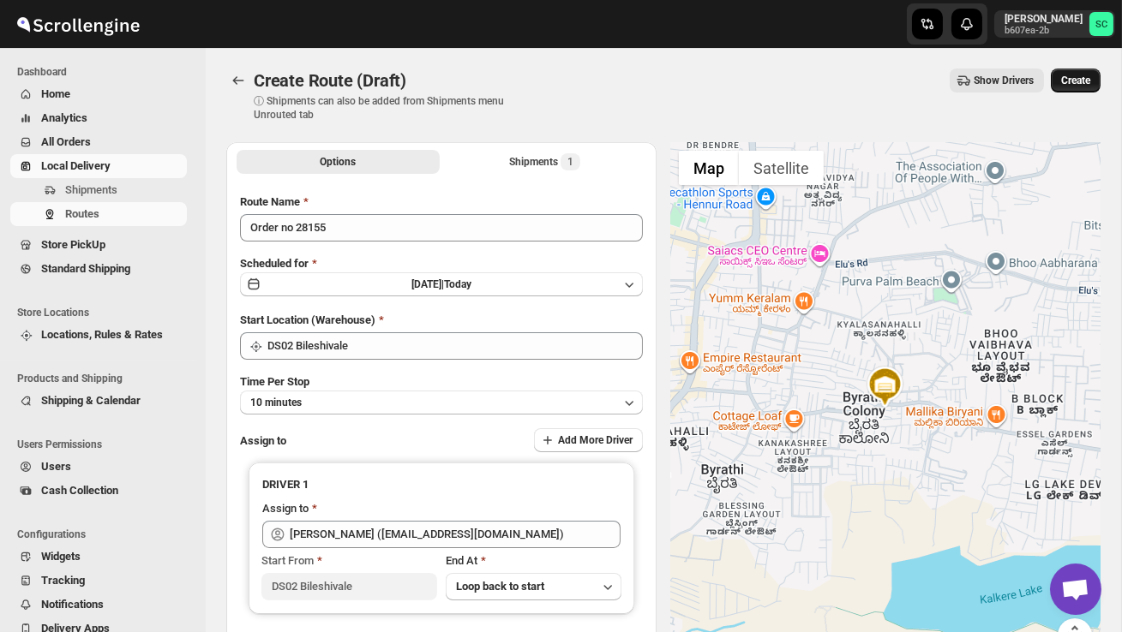
click at [1075, 90] on button "Create" at bounding box center [1075, 81] width 50 height 24
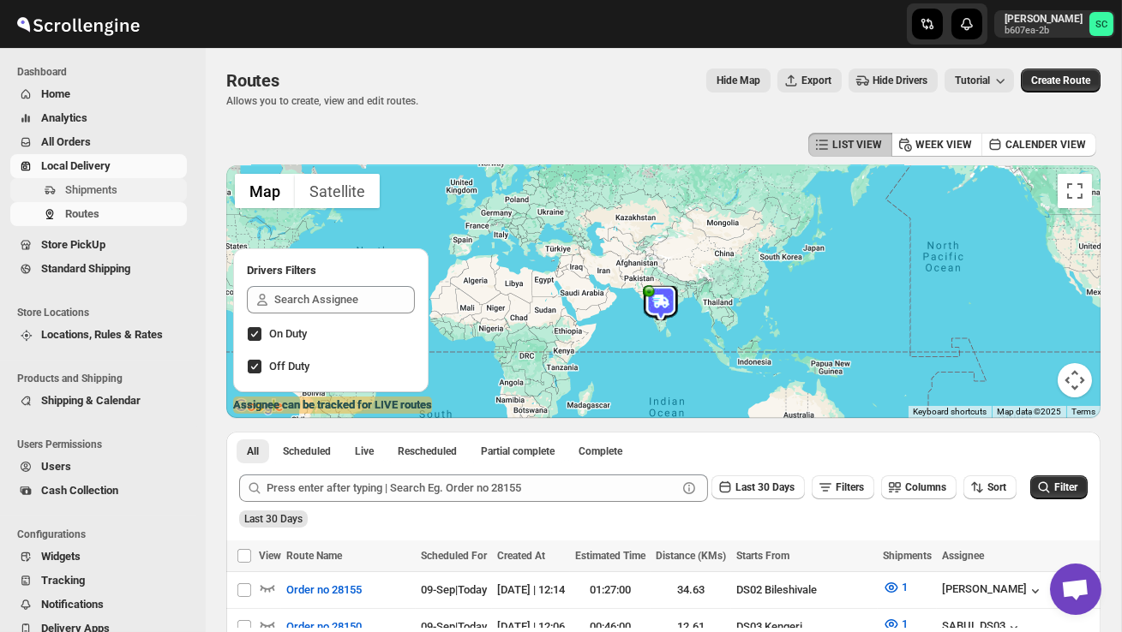
click at [80, 186] on span "Shipments" at bounding box center [91, 189] width 52 height 13
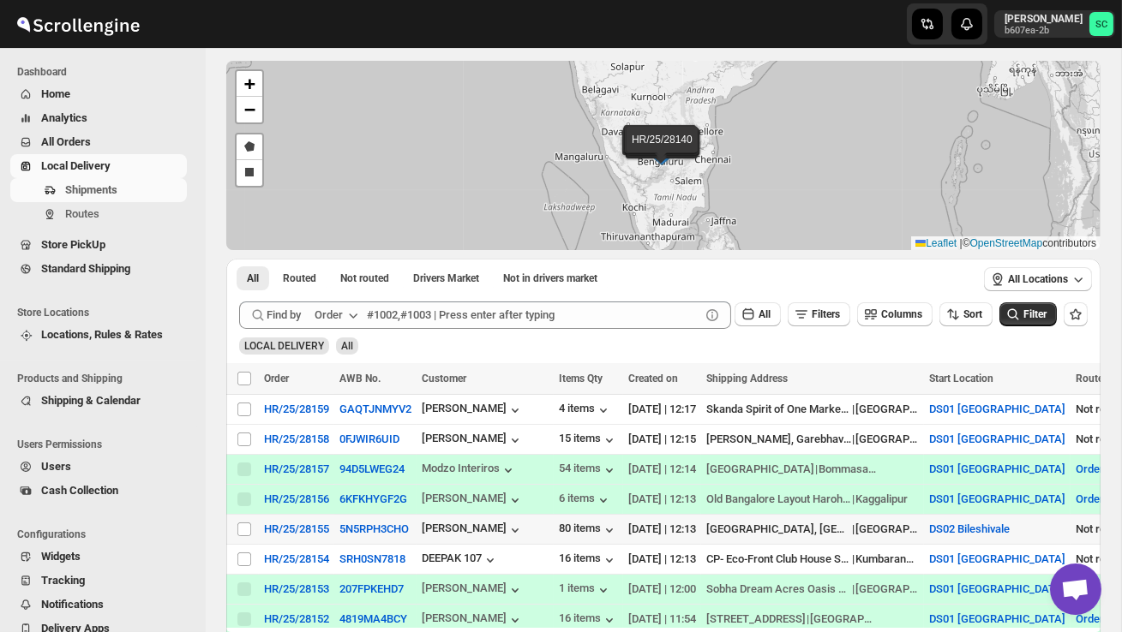
scroll to position [69, 0]
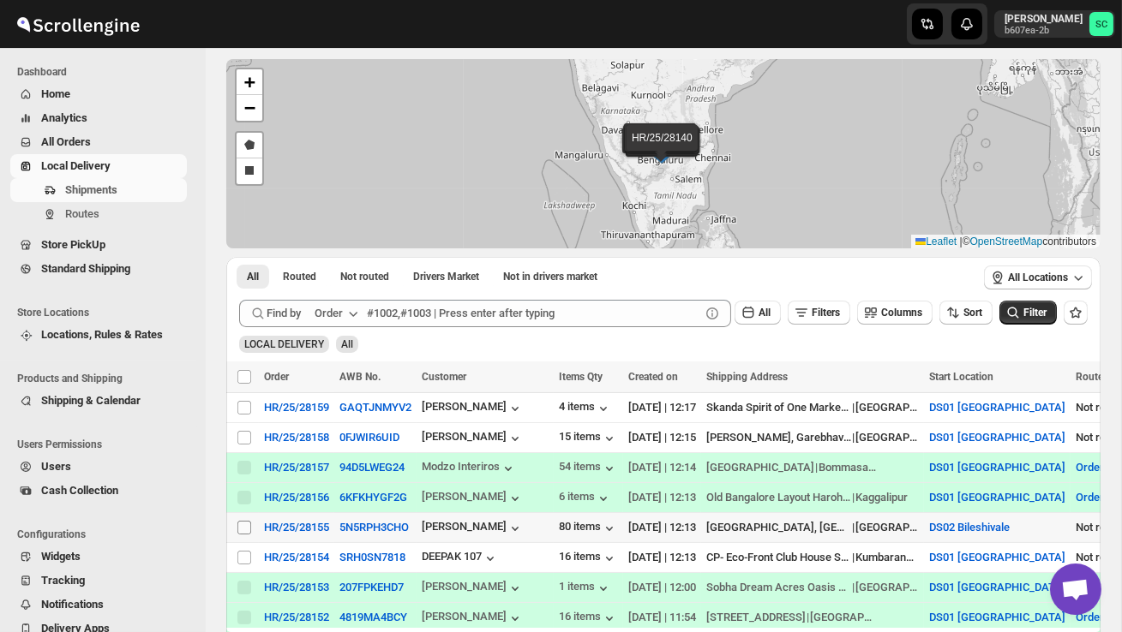
click at [242, 526] on input "Select shipment" at bounding box center [244, 528] width 14 height 14
checkbox input "true"
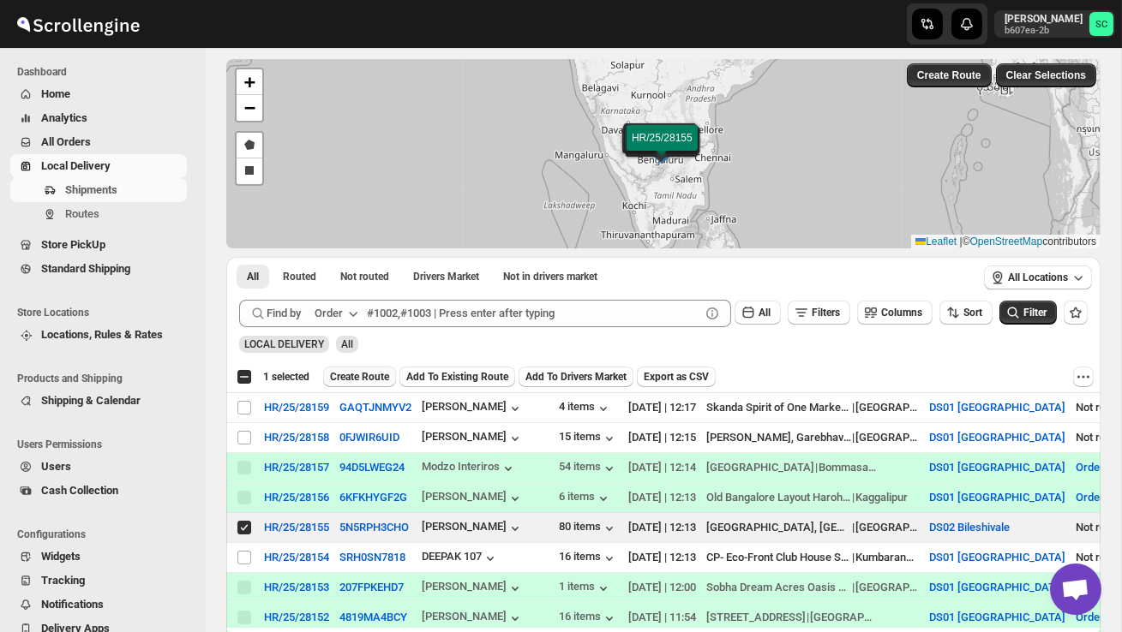
click at [368, 374] on span "Create Route" at bounding box center [359, 377] width 59 height 14
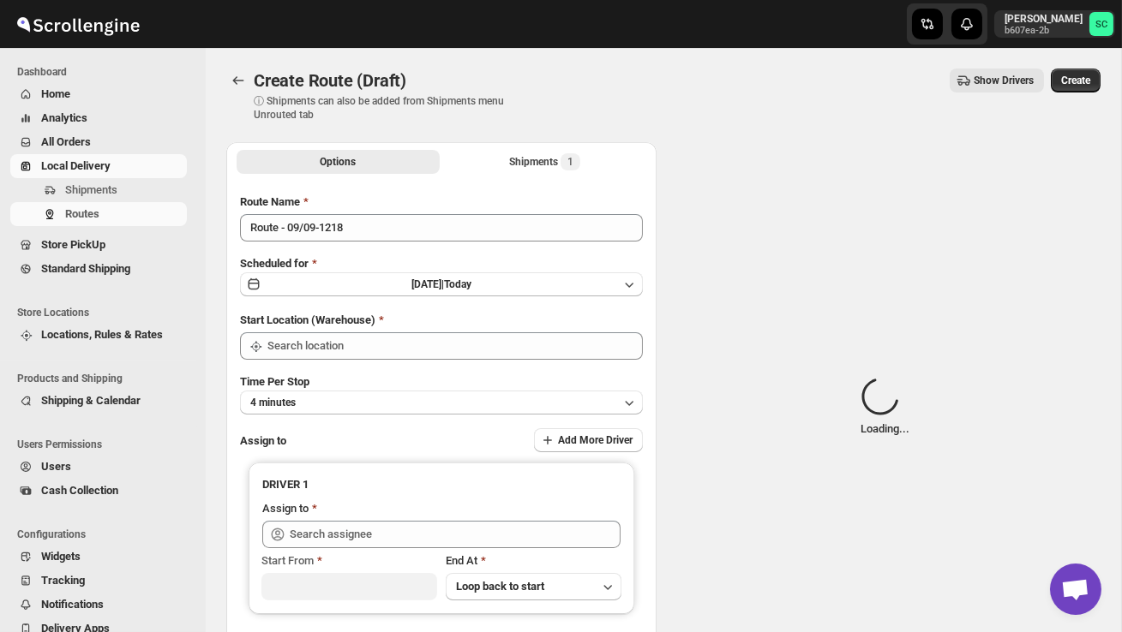
type input "DS02 Bileshivale"
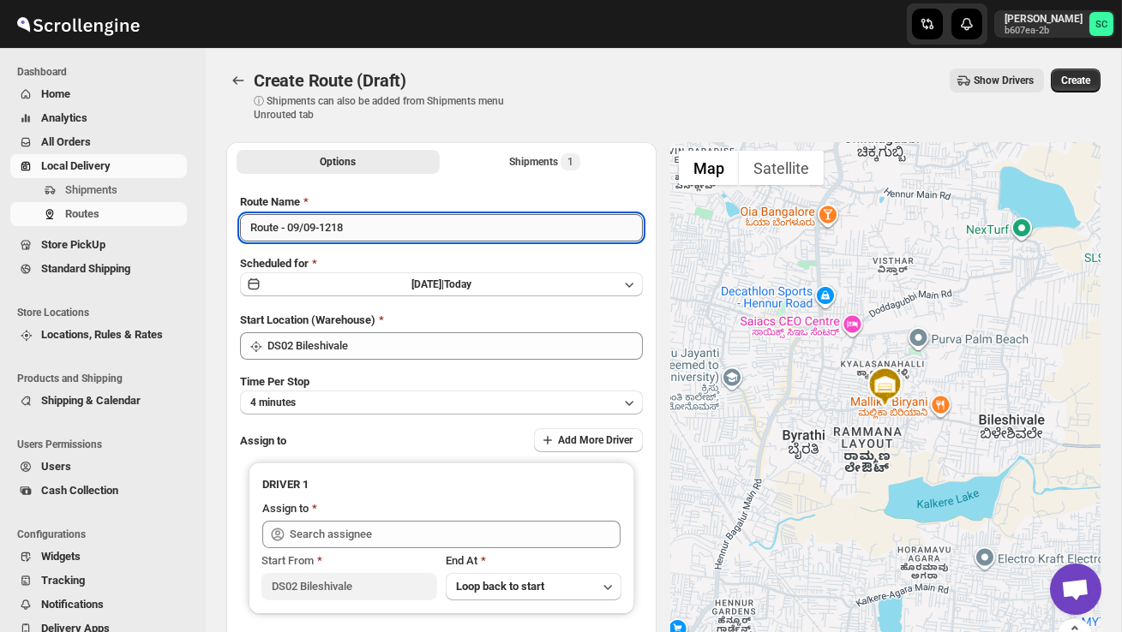
click at [380, 240] on input "Route - 09/09-1218" at bounding box center [441, 227] width 403 height 27
type input "R"
type input "Order no 28155"
click at [395, 404] on button "4 minutes" at bounding box center [441, 403] width 403 height 24
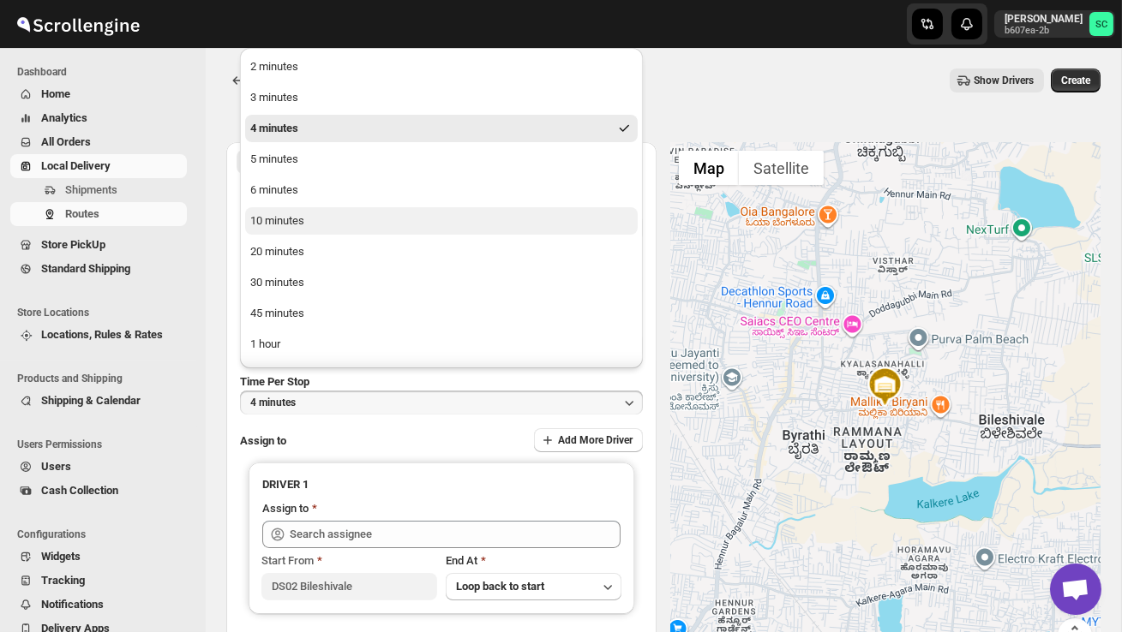
click at [308, 220] on button "10 minutes" at bounding box center [441, 220] width 392 height 27
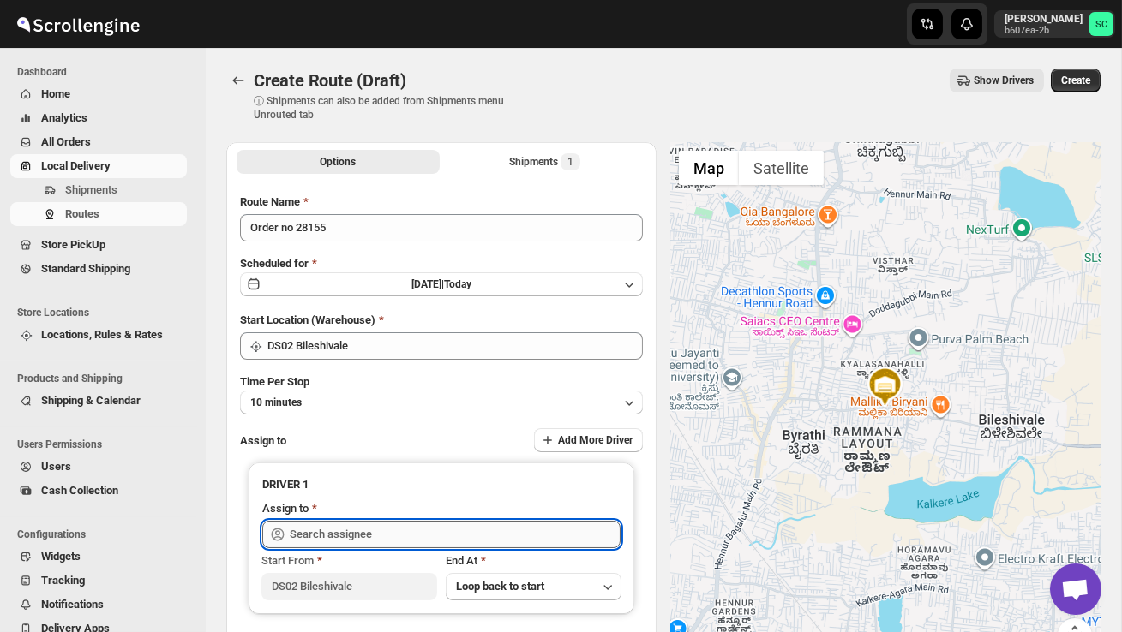
click at [335, 529] on input "text" at bounding box center [455, 534] width 331 height 27
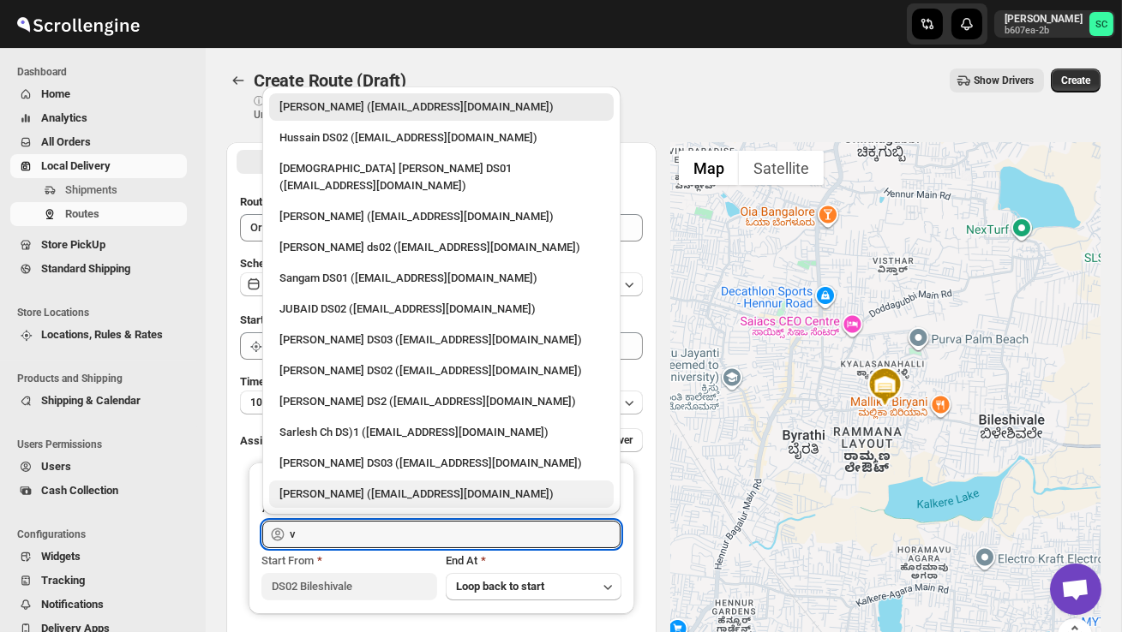
click at [342, 486] on div "[PERSON_NAME] ([EMAIL_ADDRESS][DOMAIN_NAME])" at bounding box center [441, 494] width 324 height 17
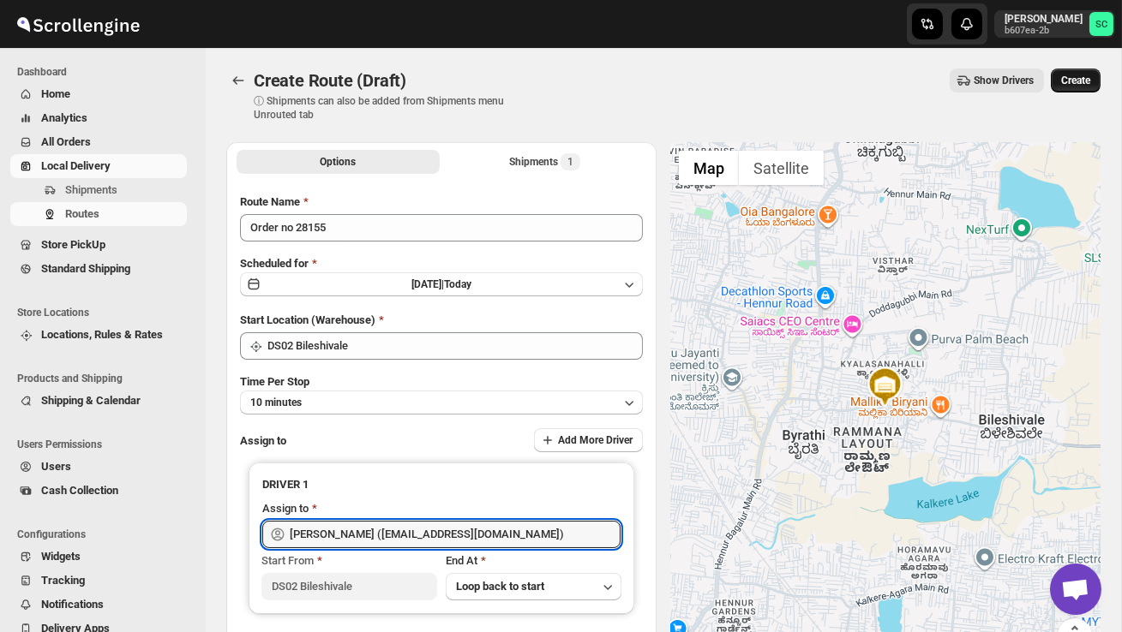
type input "[PERSON_NAME] ([EMAIL_ADDRESS][DOMAIN_NAME])"
click at [1069, 87] on button "Create" at bounding box center [1075, 81] width 50 height 24
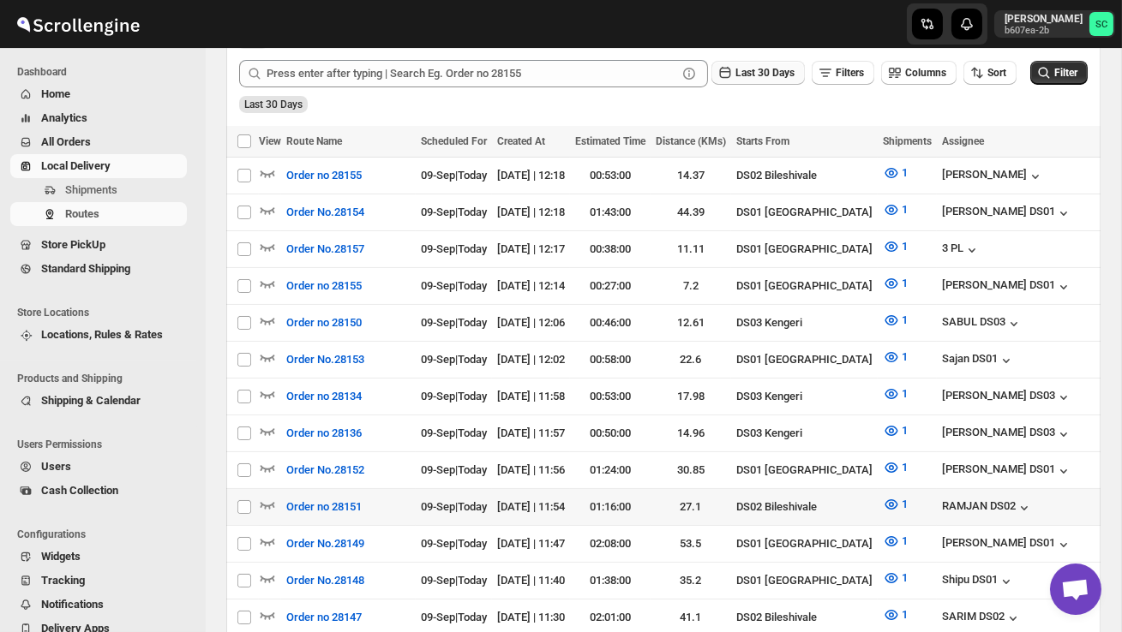
scroll to position [421, 0]
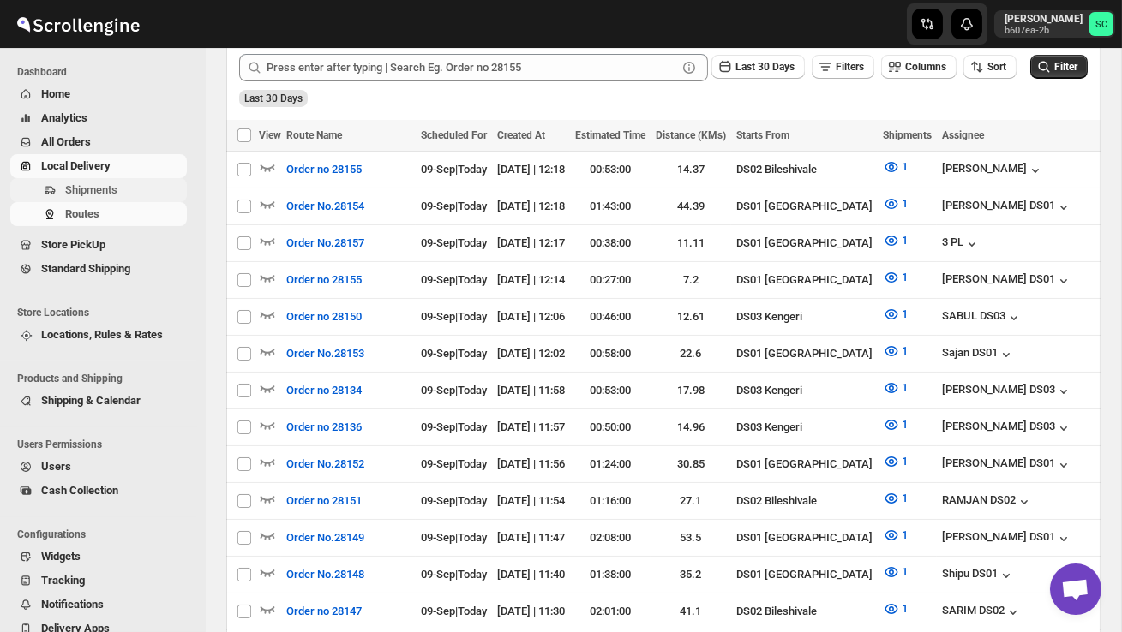
click at [124, 188] on span "Shipments" at bounding box center [124, 190] width 118 height 17
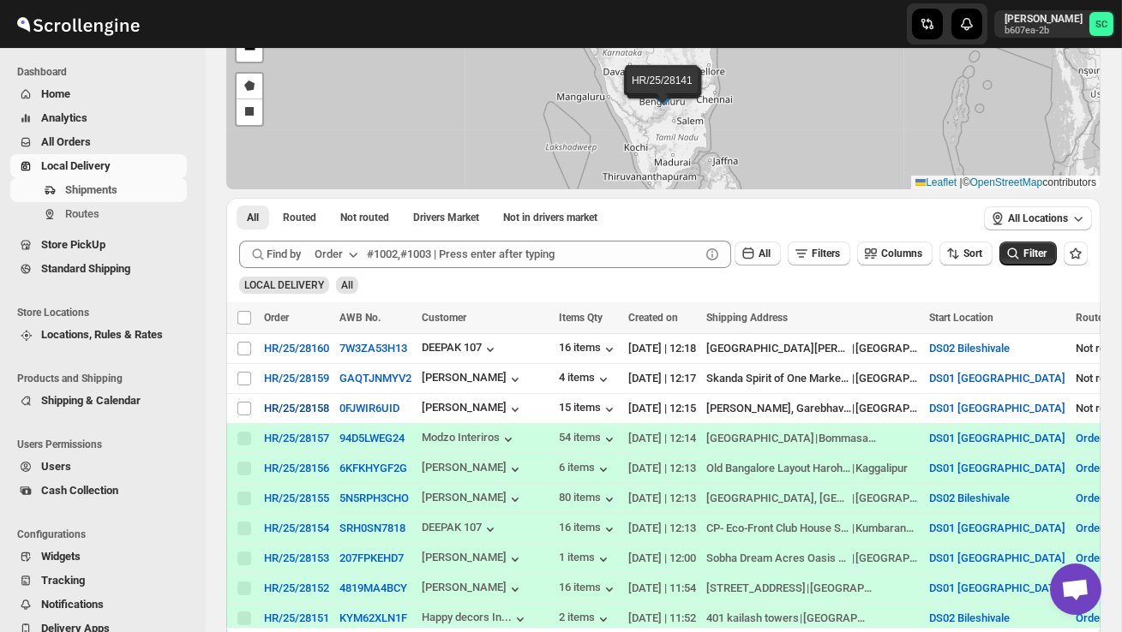
scroll to position [121, 0]
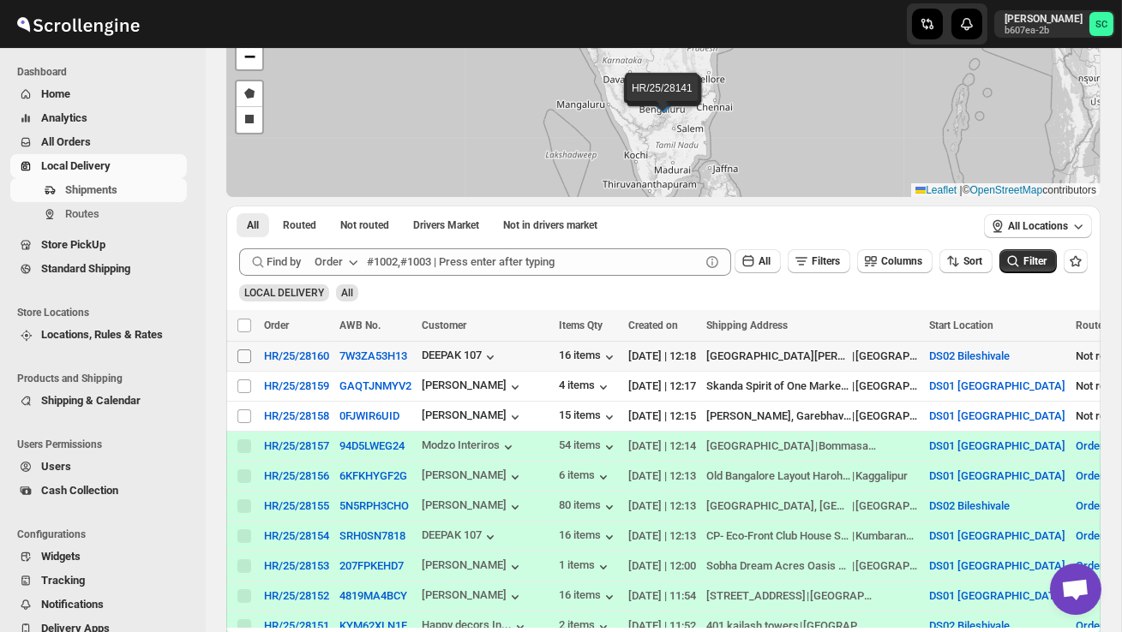
click at [242, 352] on input "Select shipment" at bounding box center [244, 357] width 14 height 14
checkbox input "true"
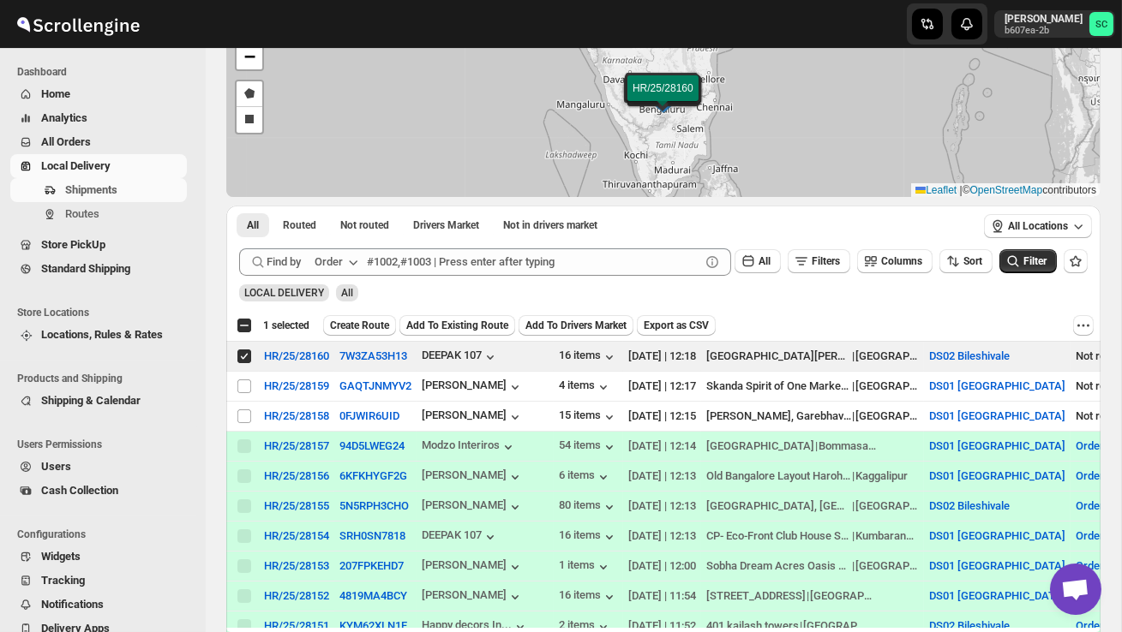
click at [381, 324] on span "Create Route" at bounding box center [359, 326] width 59 height 14
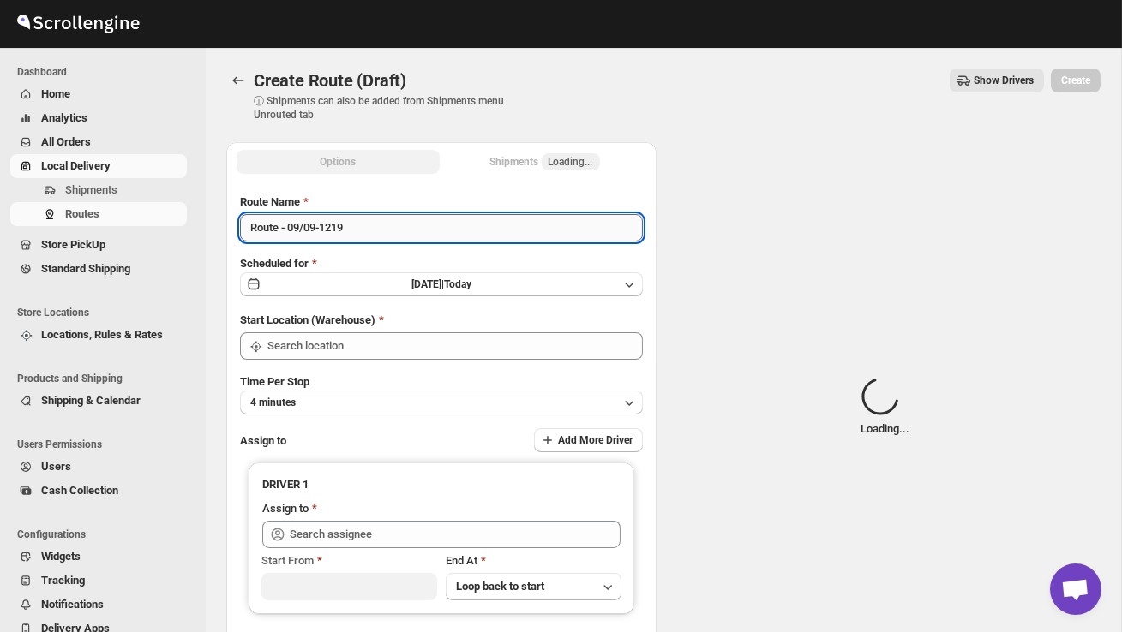
click at [390, 222] on input "Route - 09/09-1219" at bounding box center [441, 227] width 403 height 27
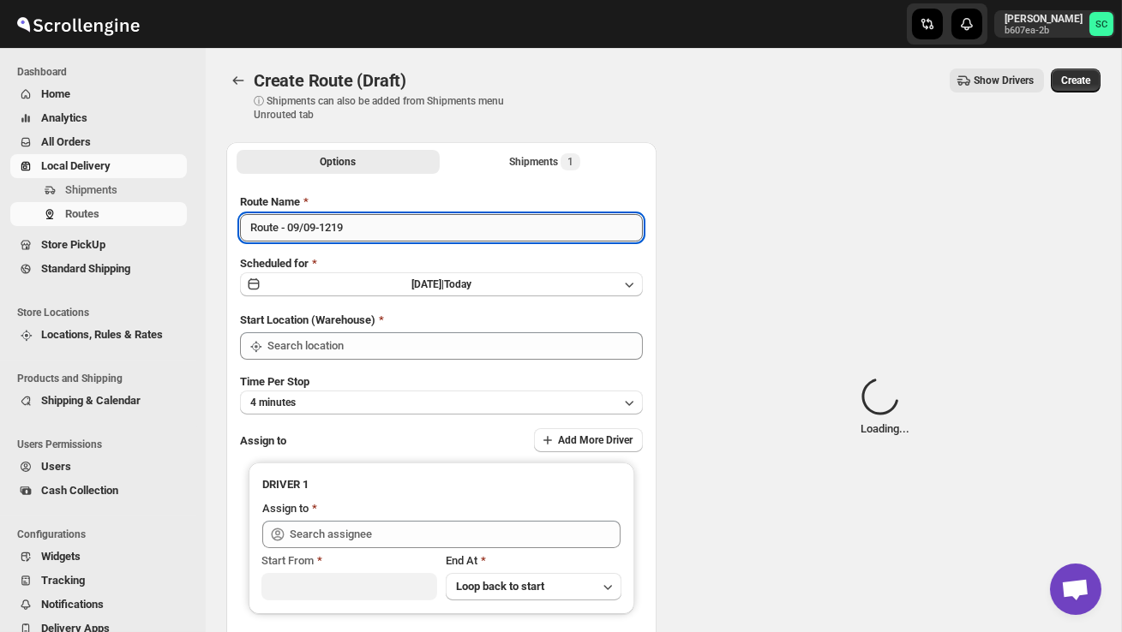
type input "DS02 Bileshivale"
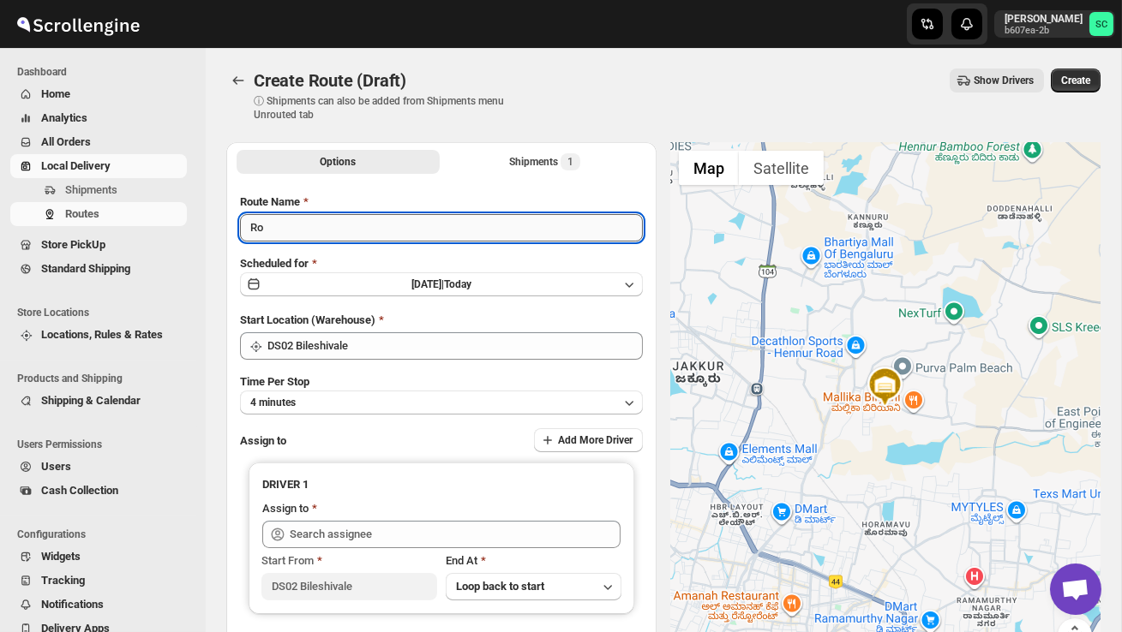
type input "R"
type input "Order no 28160"
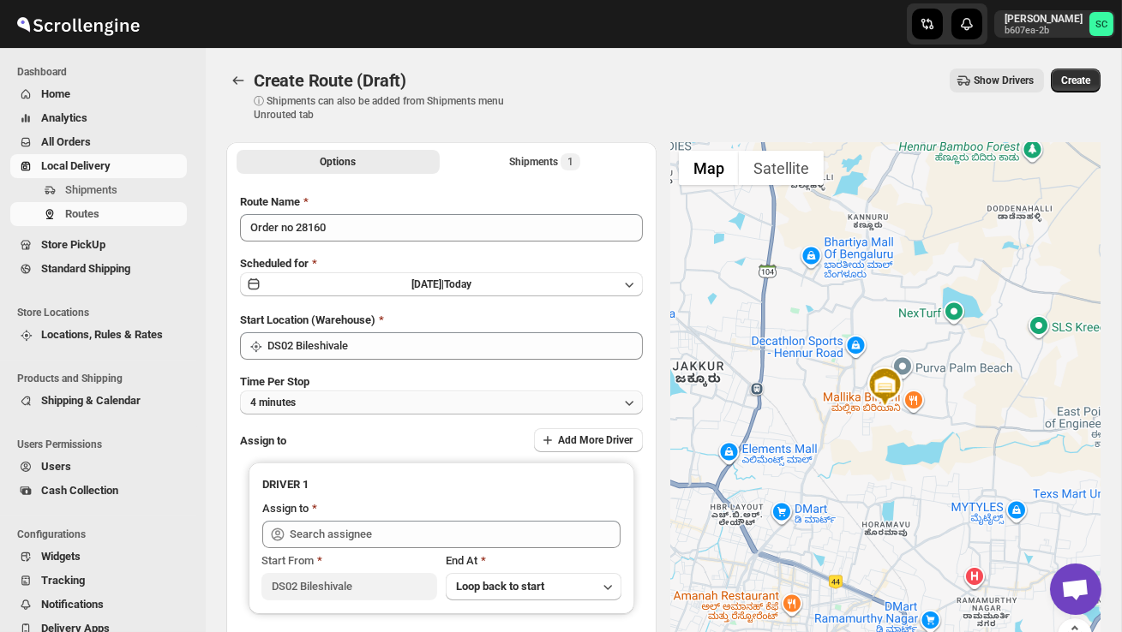
click at [362, 399] on button "4 minutes" at bounding box center [441, 403] width 403 height 24
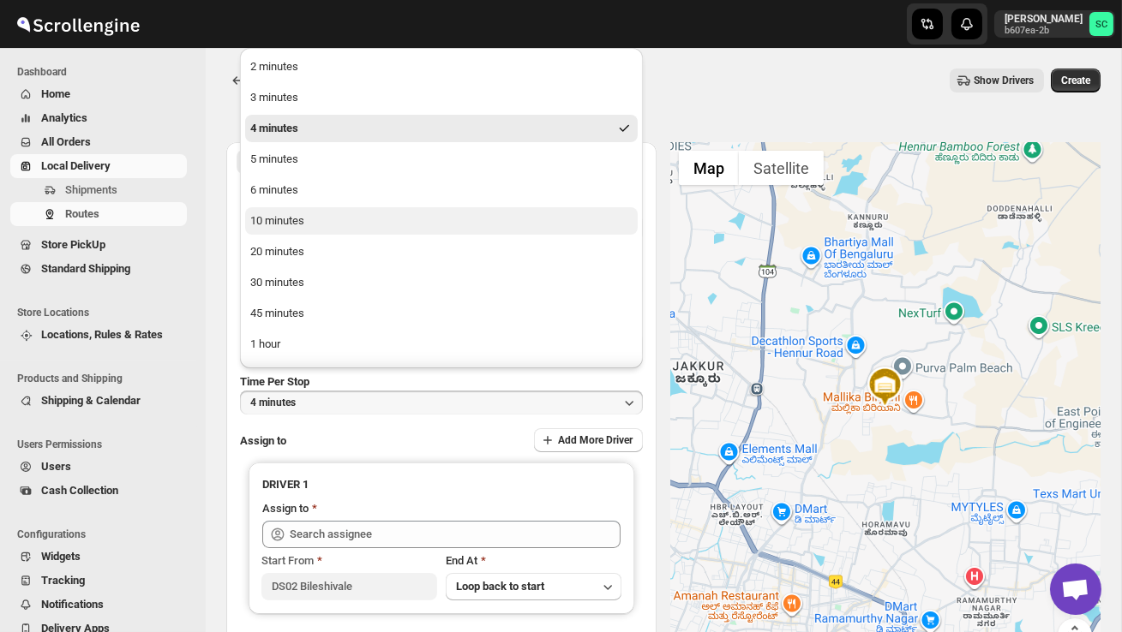
click at [308, 224] on button "10 minutes" at bounding box center [441, 220] width 392 height 27
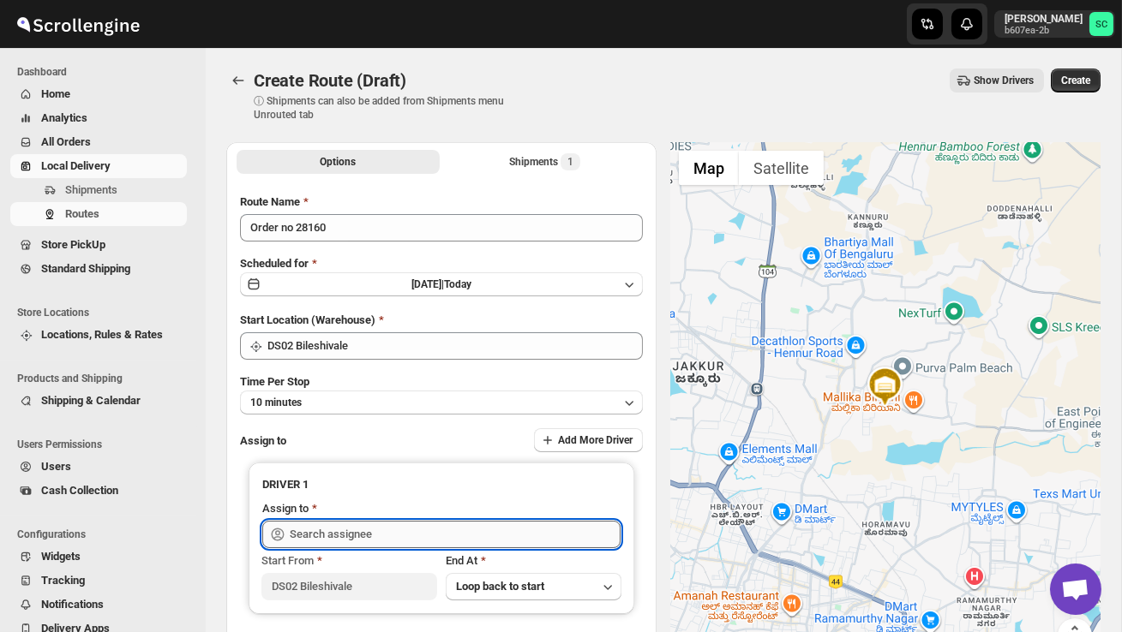
click at [373, 524] on input "text" at bounding box center [455, 534] width 331 height 27
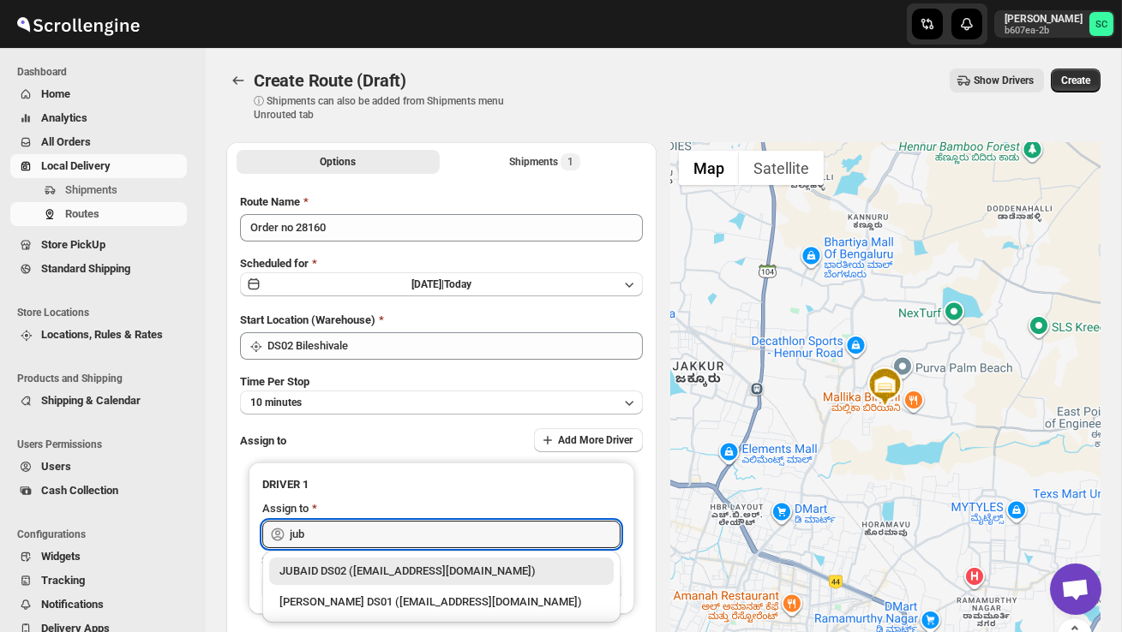
click at [414, 566] on div "JUBAID DS02 (vanafe7637@isorax.com)" at bounding box center [441, 571] width 324 height 17
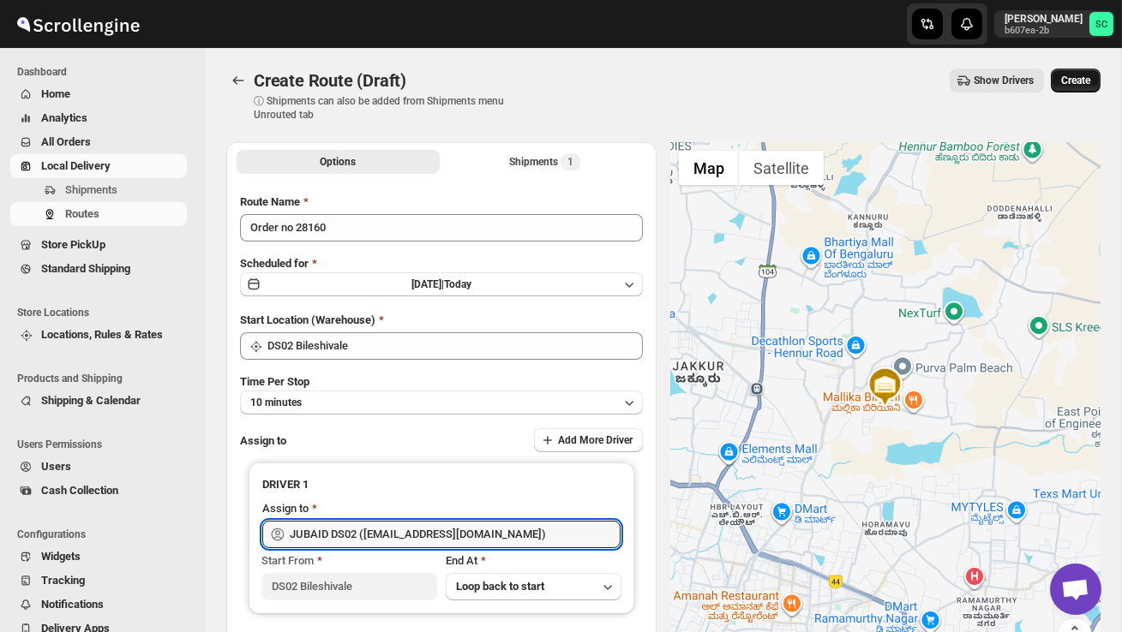
type input "JUBAID DS02 (vanafe7637@isorax.com)"
click at [1069, 81] on span "Create" at bounding box center [1075, 81] width 29 height 14
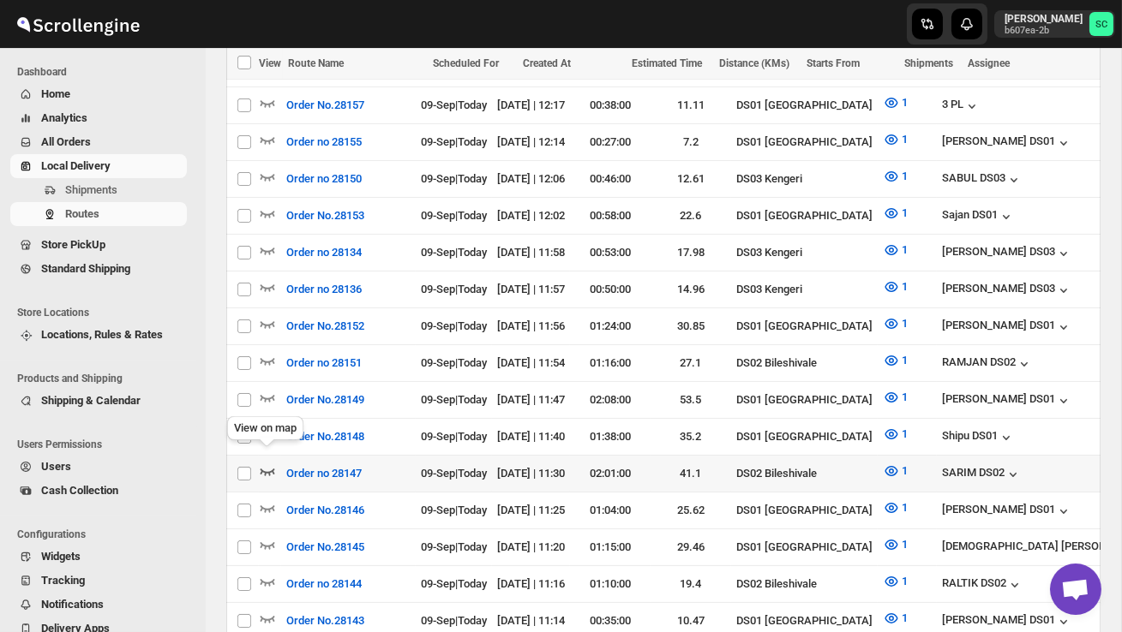
click at [268, 463] on icon "button" at bounding box center [267, 471] width 17 height 17
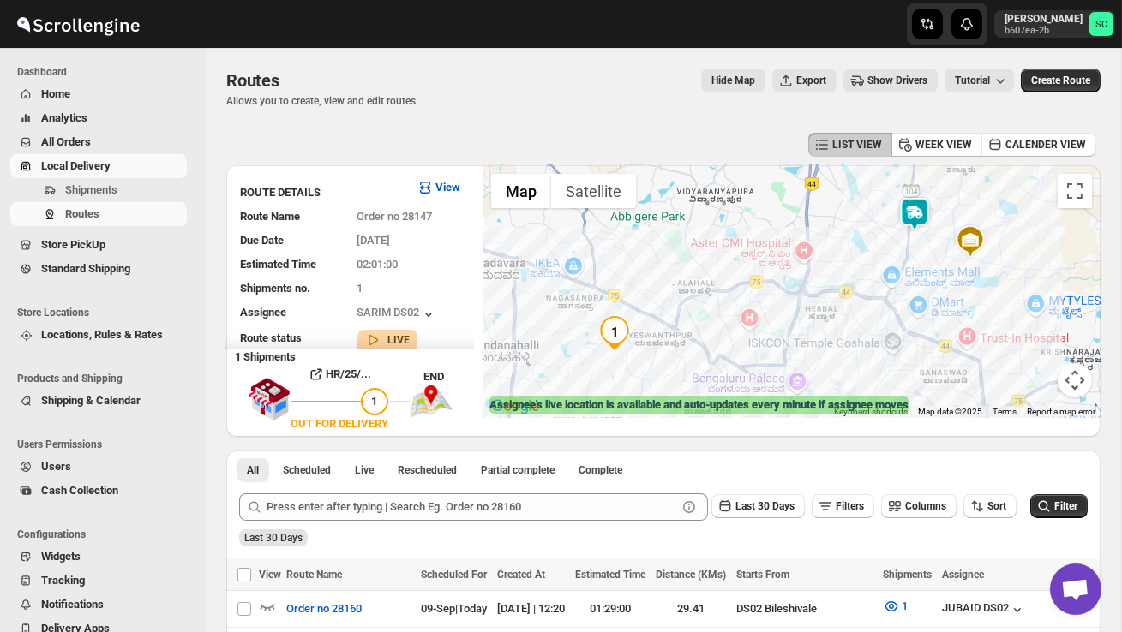
click at [912, 206] on img at bounding box center [914, 214] width 34 height 34
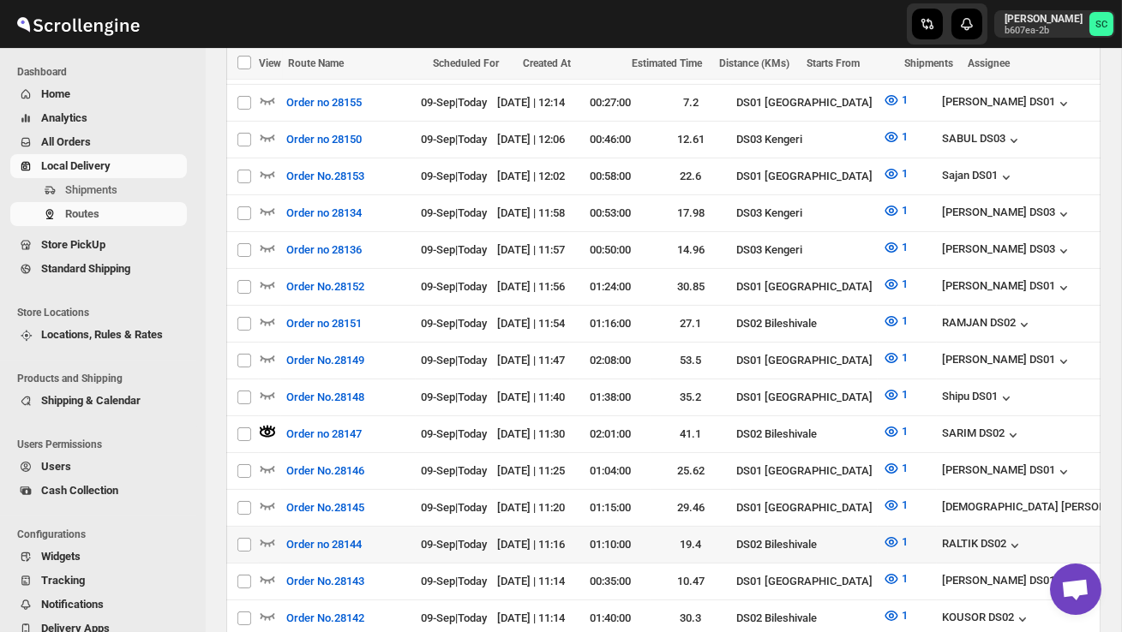
scroll to position [655, 0]
click at [90, 188] on span "Shipments" at bounding box center [91, 189] width 52 height 13
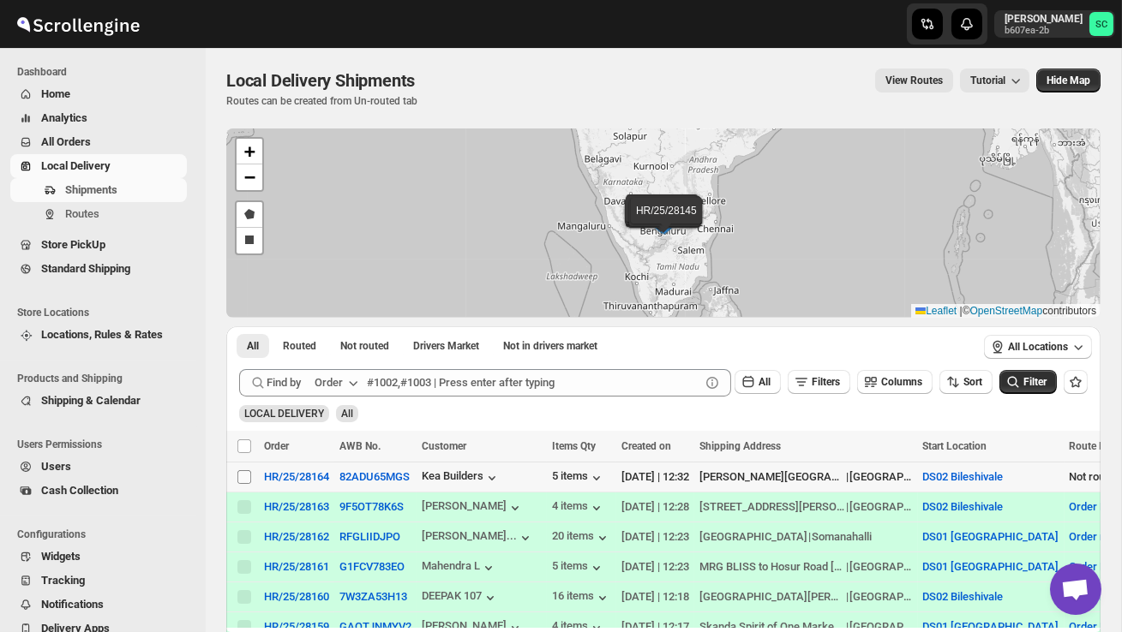
click at [244, 478] on input "Select shipment" at bounding box center [244, 477] width 14 height 14
checkbox input "true"
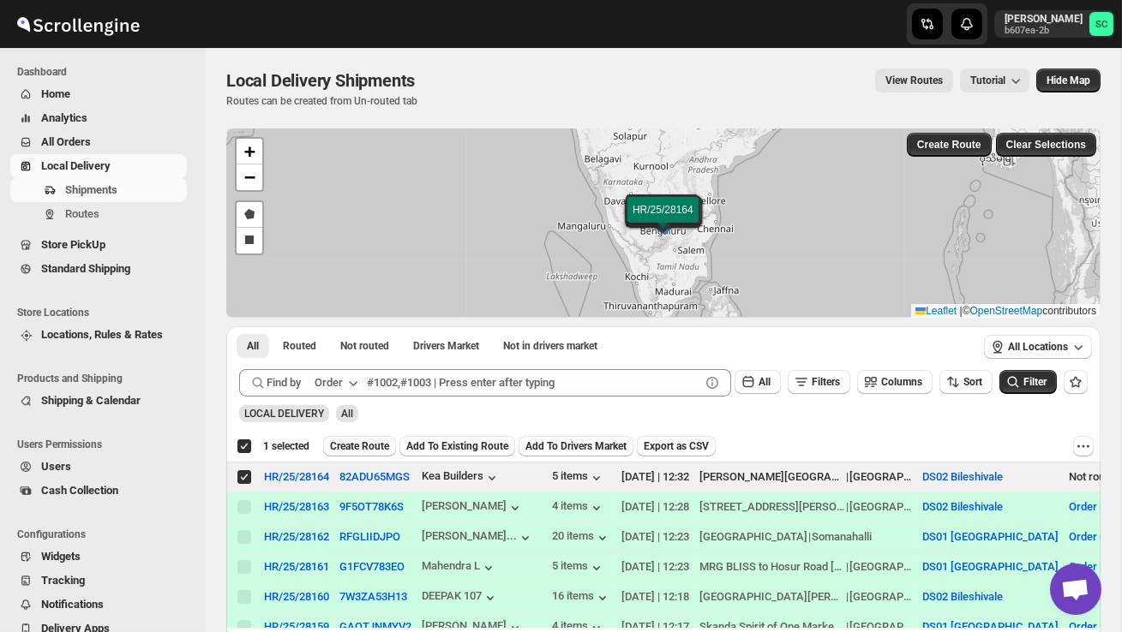
click at [369, 443] on span "Create Route" at bounding box center [359, 447] width 59 height 14
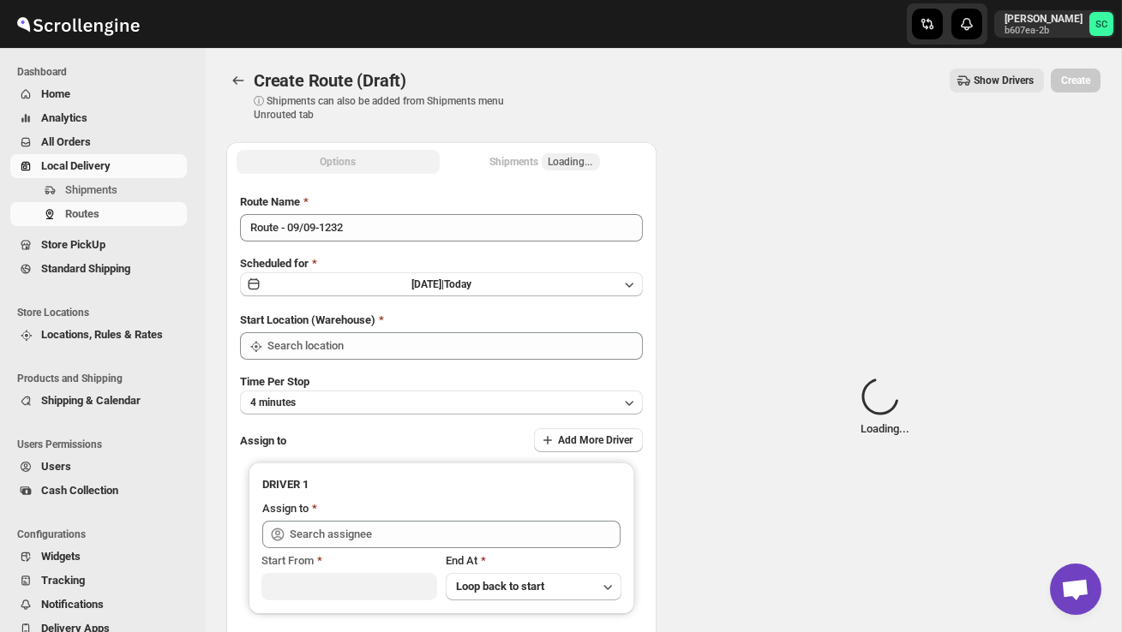
type input "DS02 Bileshivale"
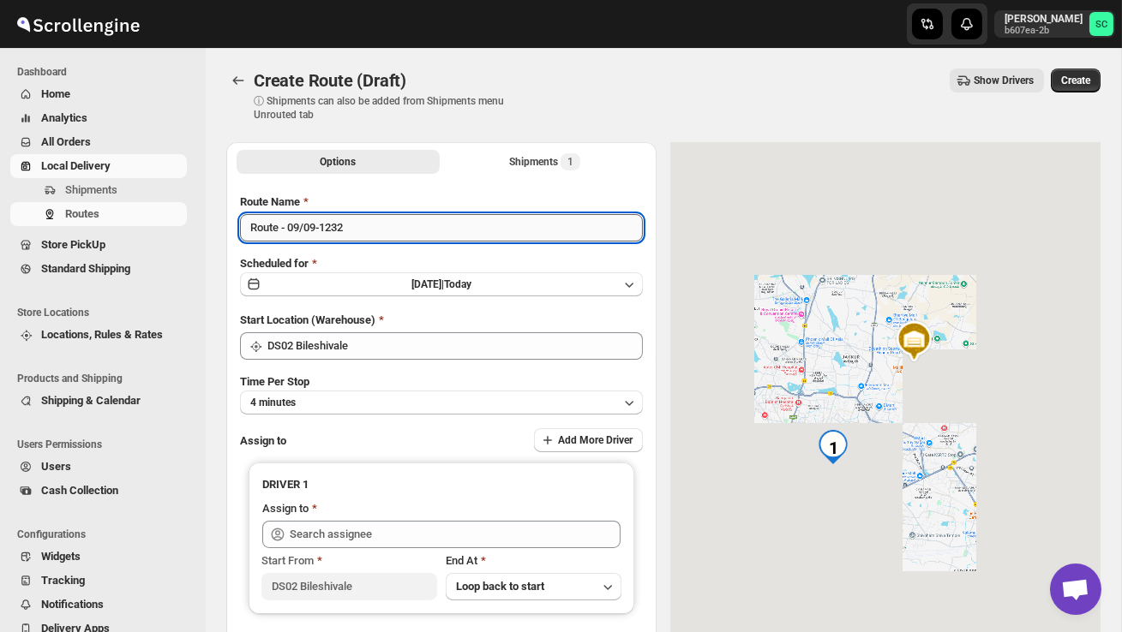
click at [383, 224] on input "Route - 09/09-1232" at bounding box center [441, 227] width 403 height 27
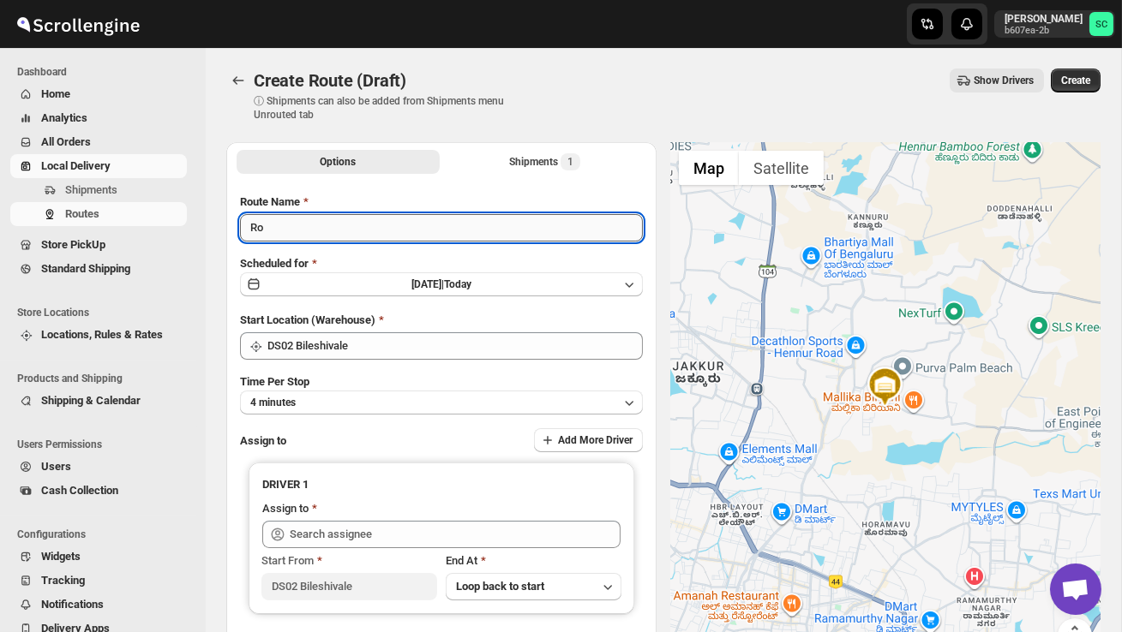
type input "R"
type input "Order no 28164"
click at [320, 405] on button "4 minutes" at bounding box center [441, 403] width 403 height 24
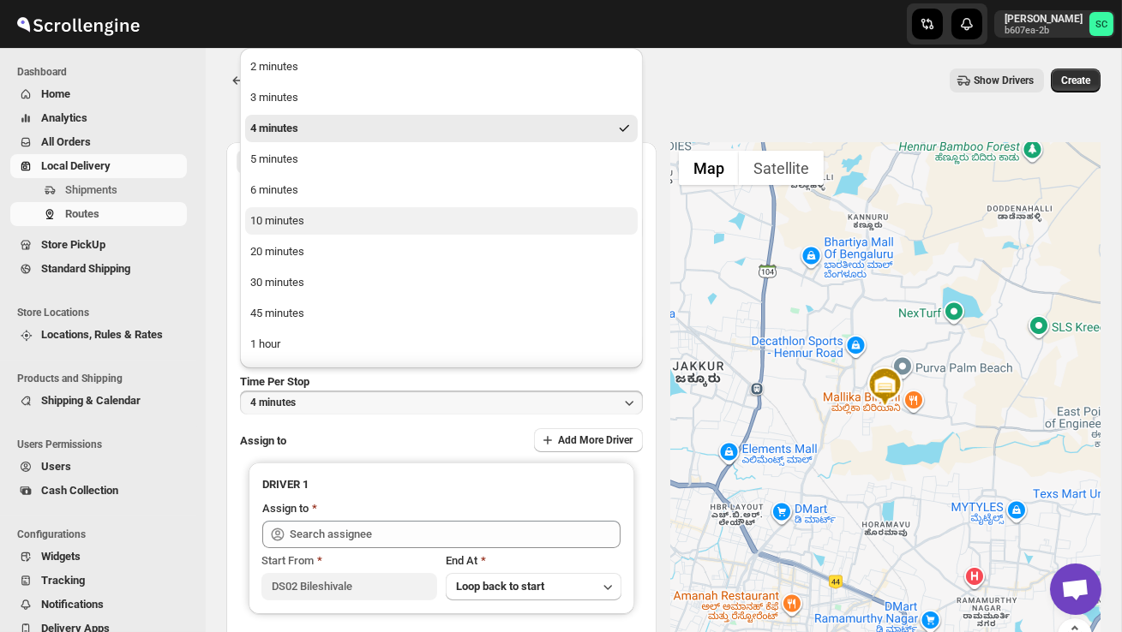
click at [286, 220] on div "10 minutes" at bounding box center [277, 220] width 54 height 17
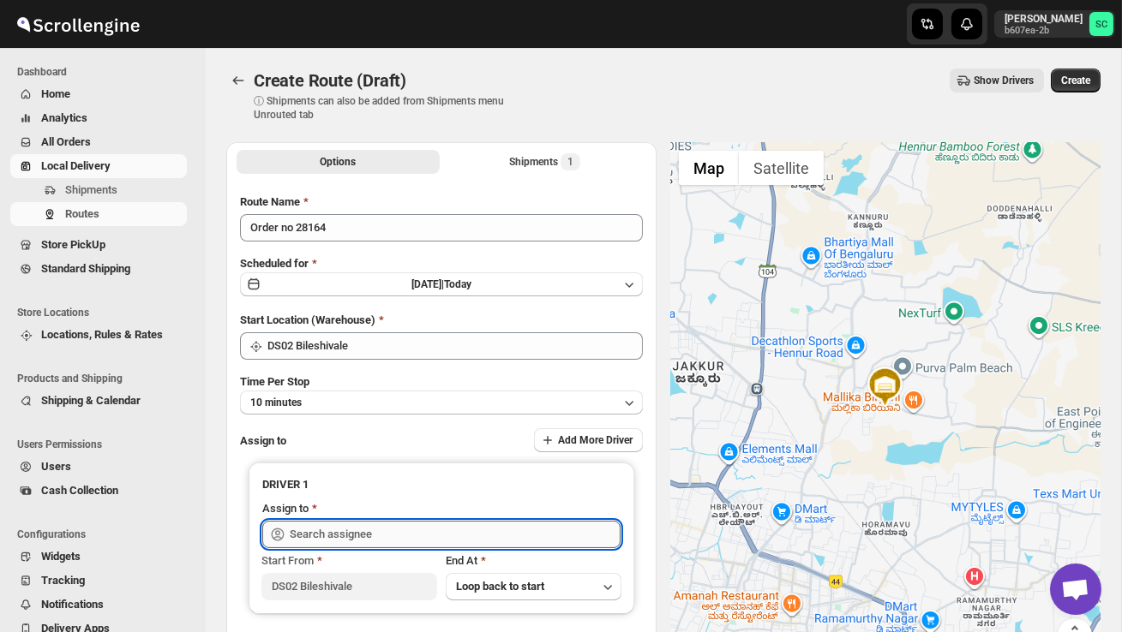
click at [317, 530] on input "text" at bounding box center [455, 534] width 331 height 27
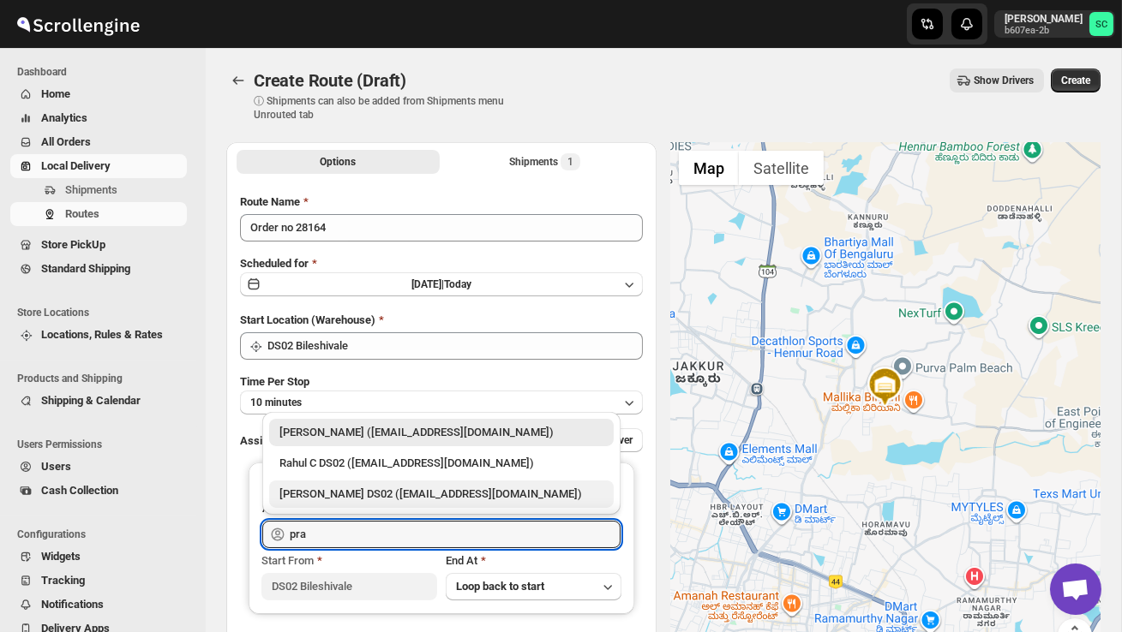
click at [329, 504] on div "PRAKSH DS02 (tetidoh251@flektel.com)" at bounding box center [441, 494] width 344 height 27
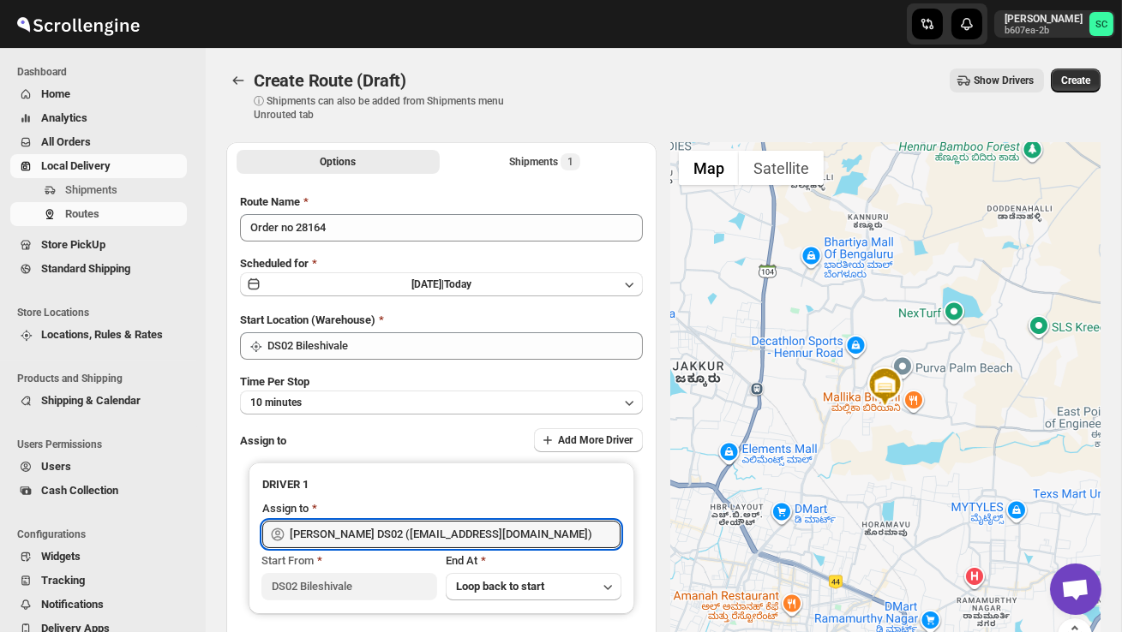
type input "PRAKSH DS02 (tetidoh251@flektel.com)"
click at [1079, 67] on div "Create Route (Draft). This page is ready Create Route (Draft) ⓘ Shipments can a…" at bounding box center [663, 95] width 874 height 94
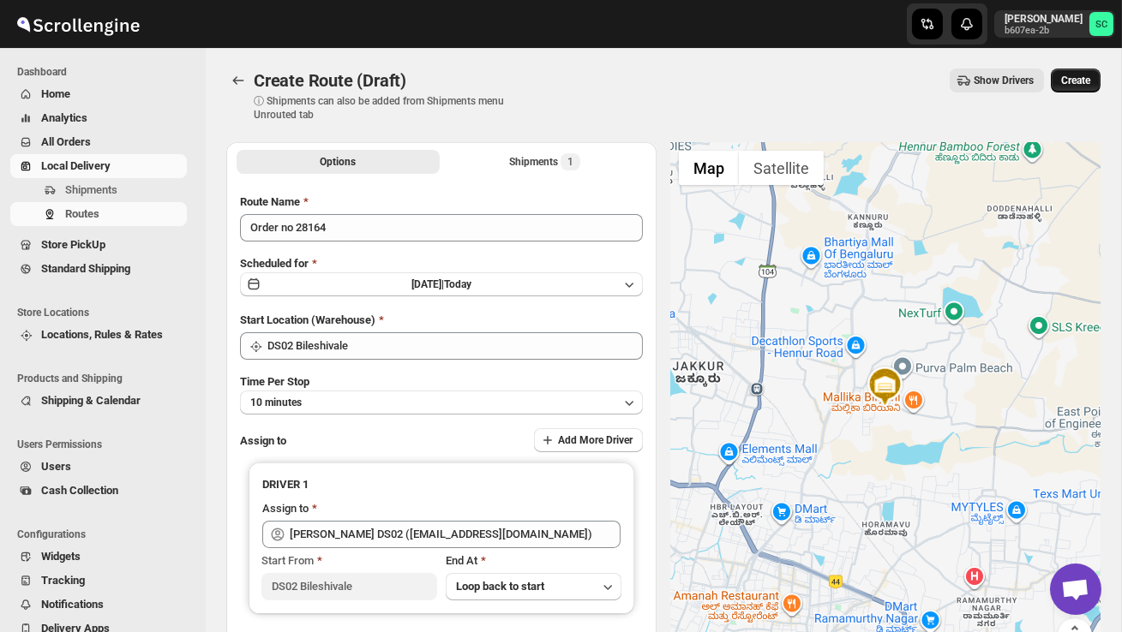
click at [1077, 79] on span "Create" at bounding box center [1075, 81] width 29 height 14
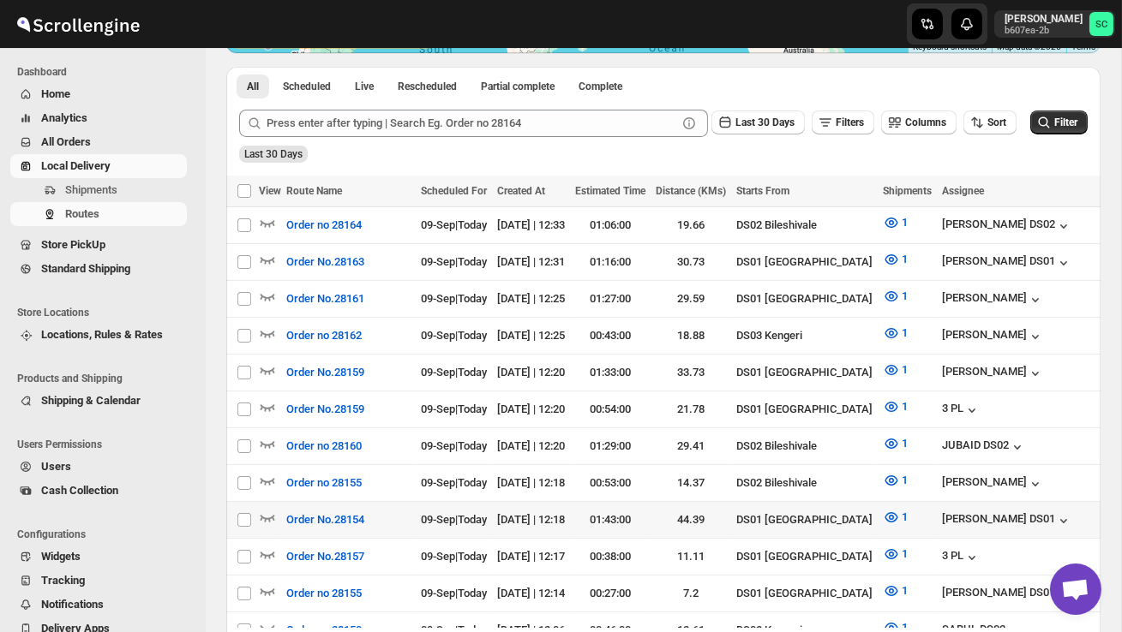
scroll to position [367, 0]
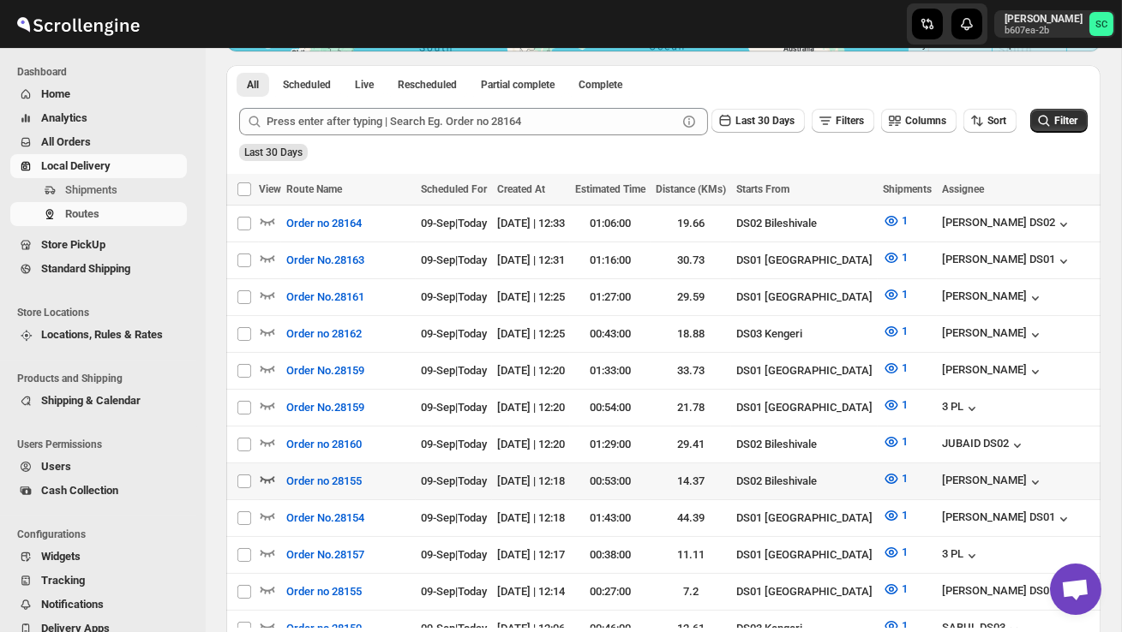
click at [268, 470] on icon "button" at bounding box center [267, 478] width 17 height 17
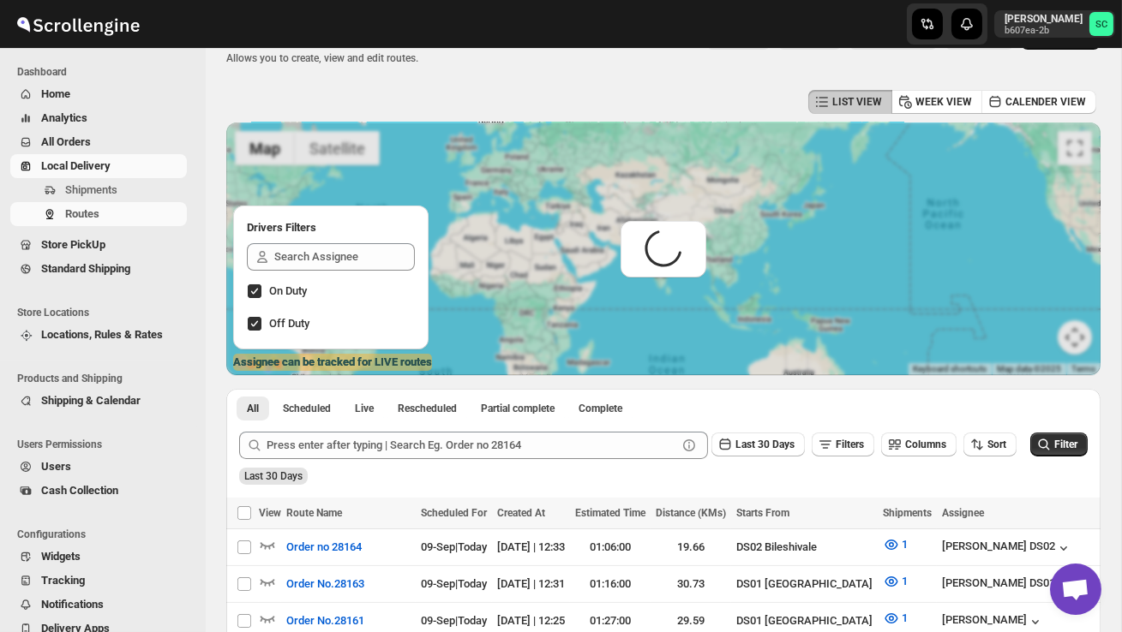
scroll to position [0, 0]
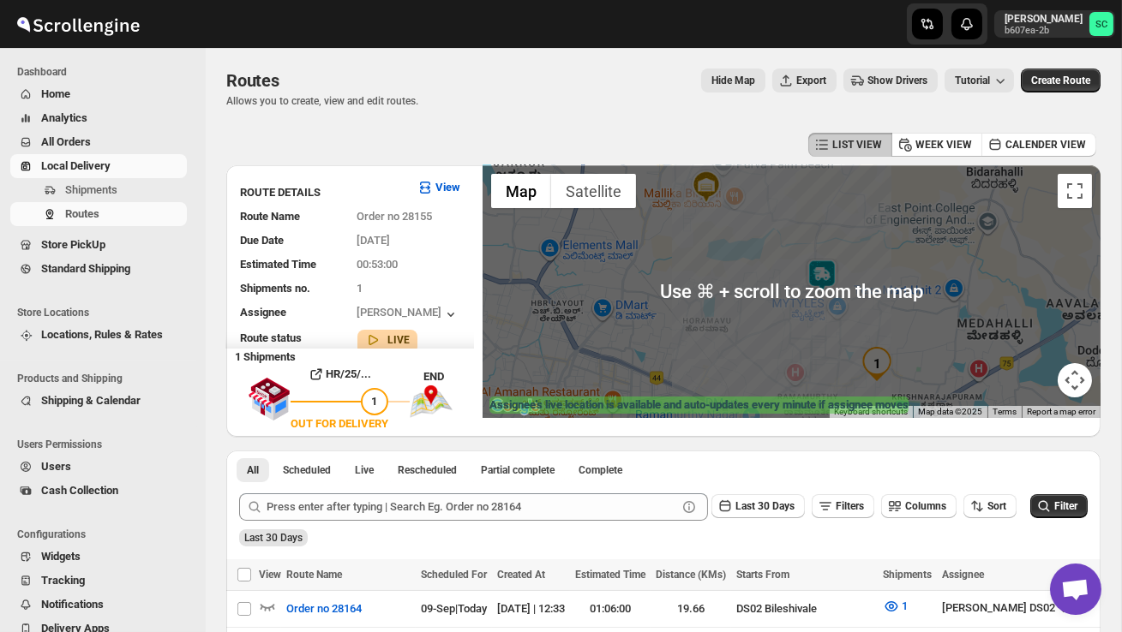
click at [833, 267] on img at bounding box center [822, 276] width 34 height 34
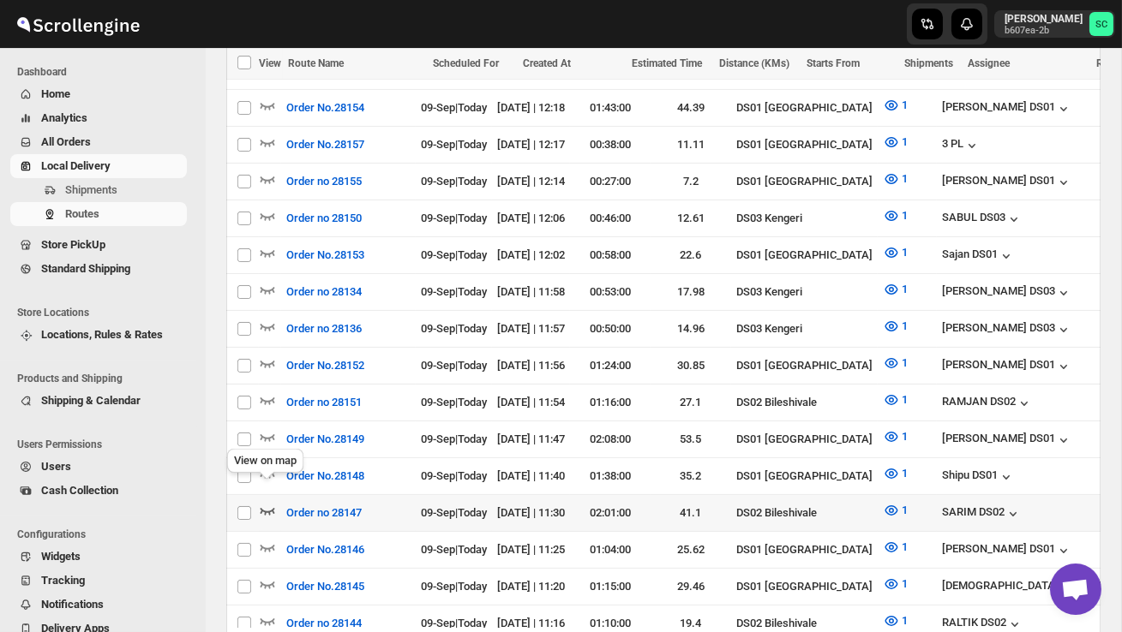
click at [268, 508] on icon "button" at bounding box center [267, 511] width 15 height 7
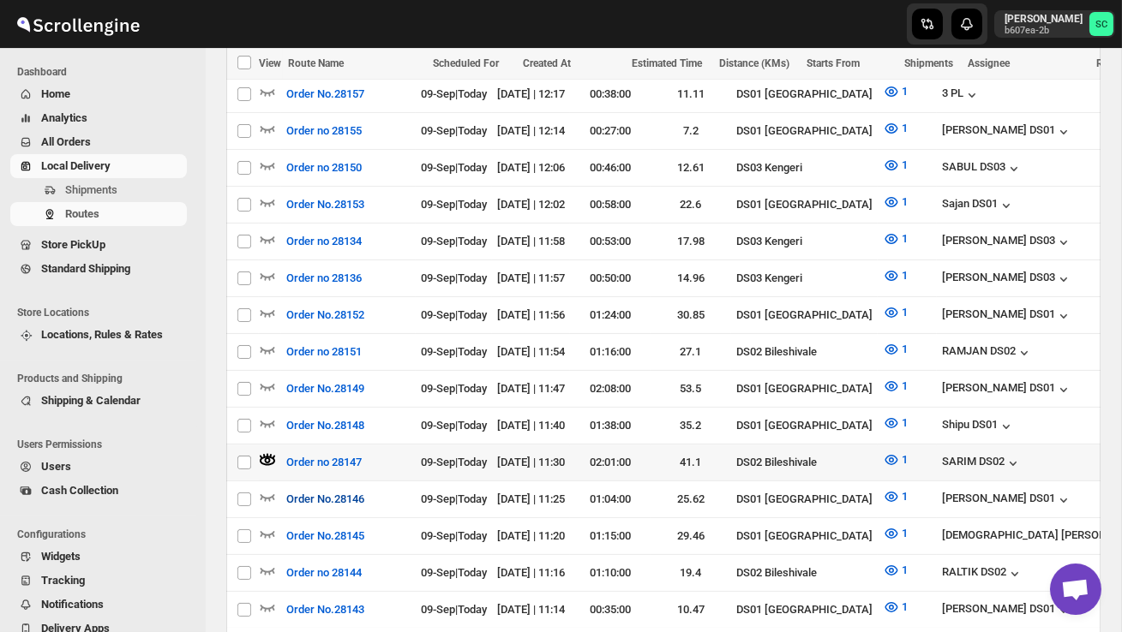
scroll to position [842, 0]
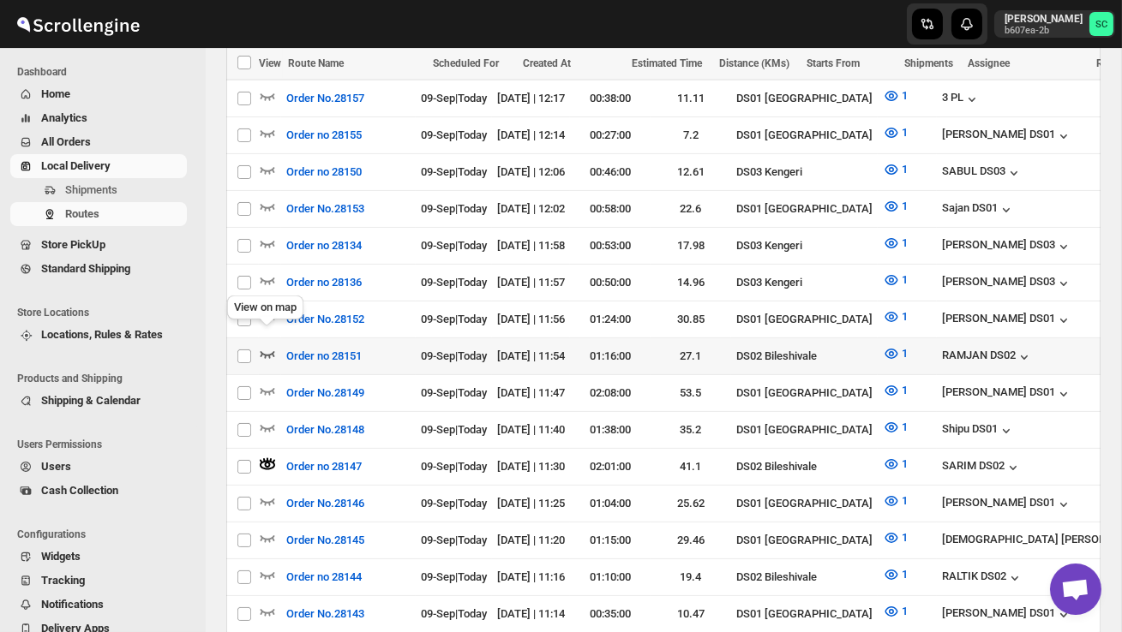
click at [267, 351] on icon "button" at bounding box center [267, 354] width 15 height 7
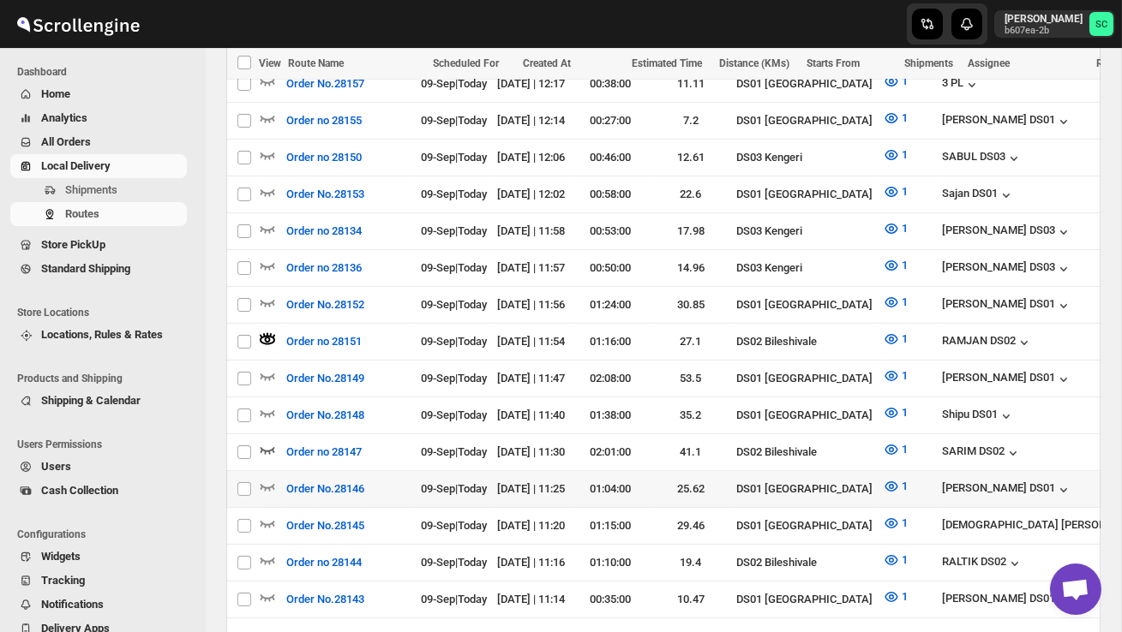
scroll to position [860, 0]
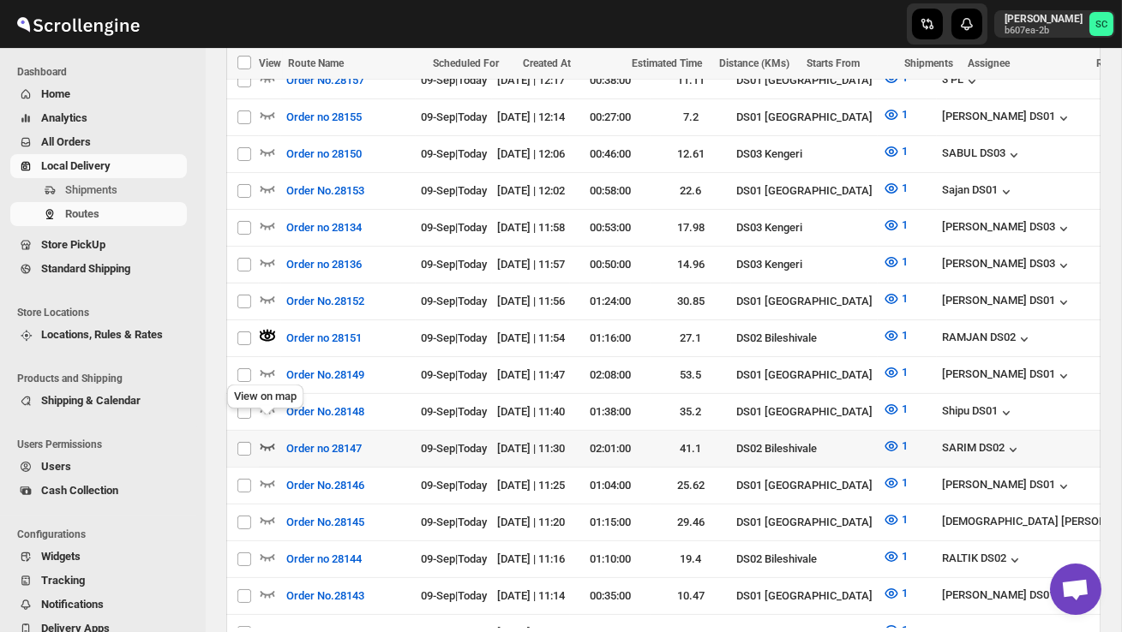
click at [266, 438] on icon "button" at bounding box center [267, 446] width 17 height 17
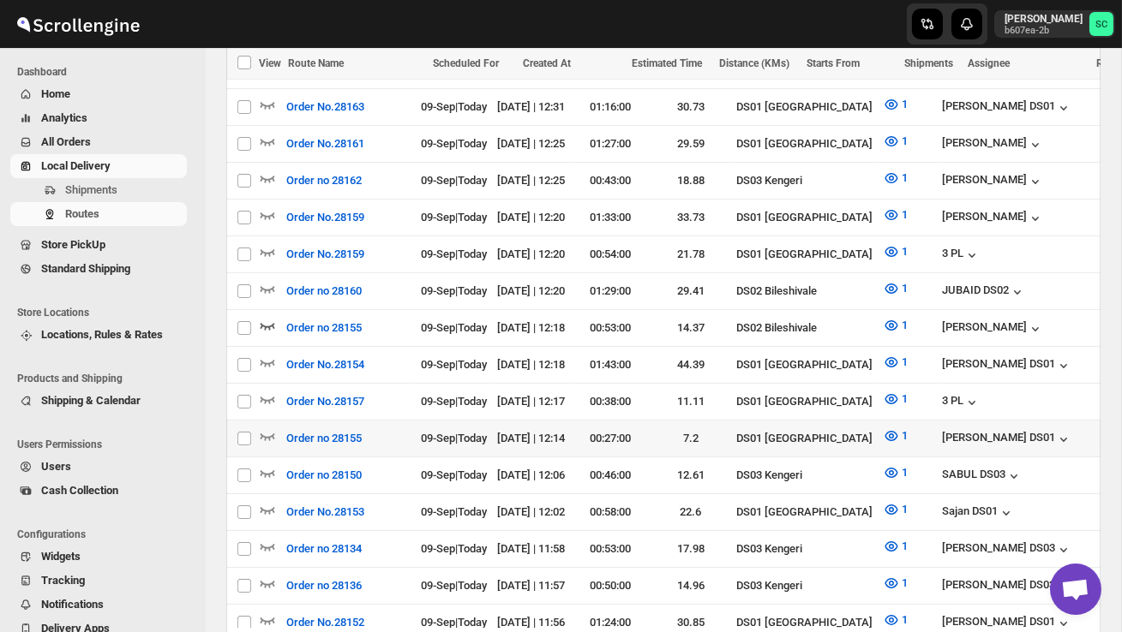
scroll to position [516, 0]
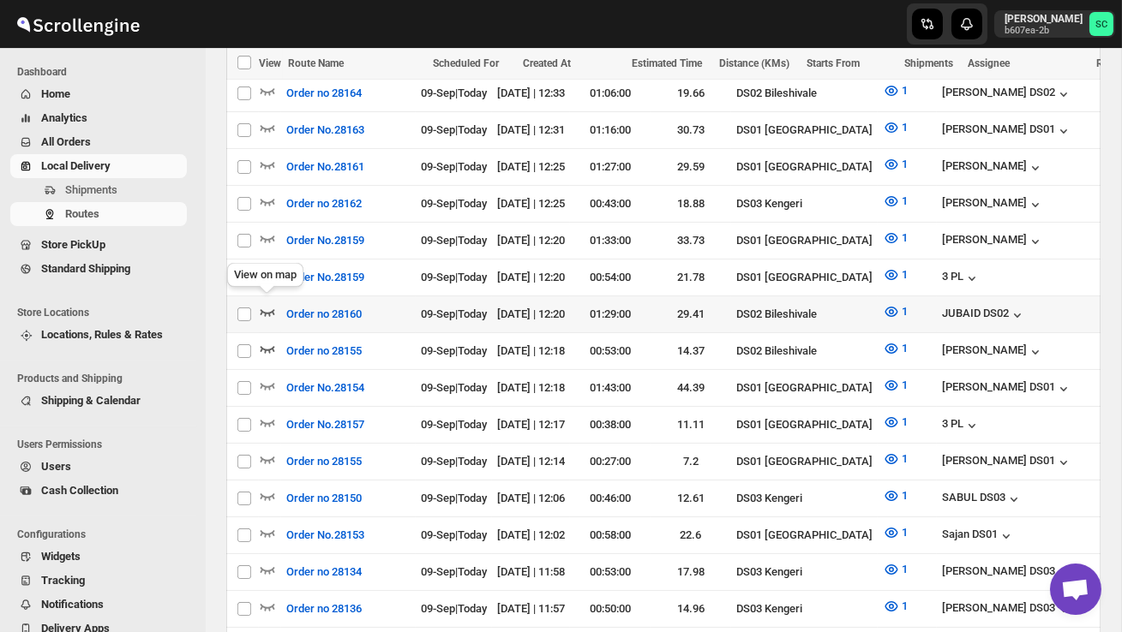
click at [263, 303] on icon "button" at bounding box center [267, 311] width 17 height 17
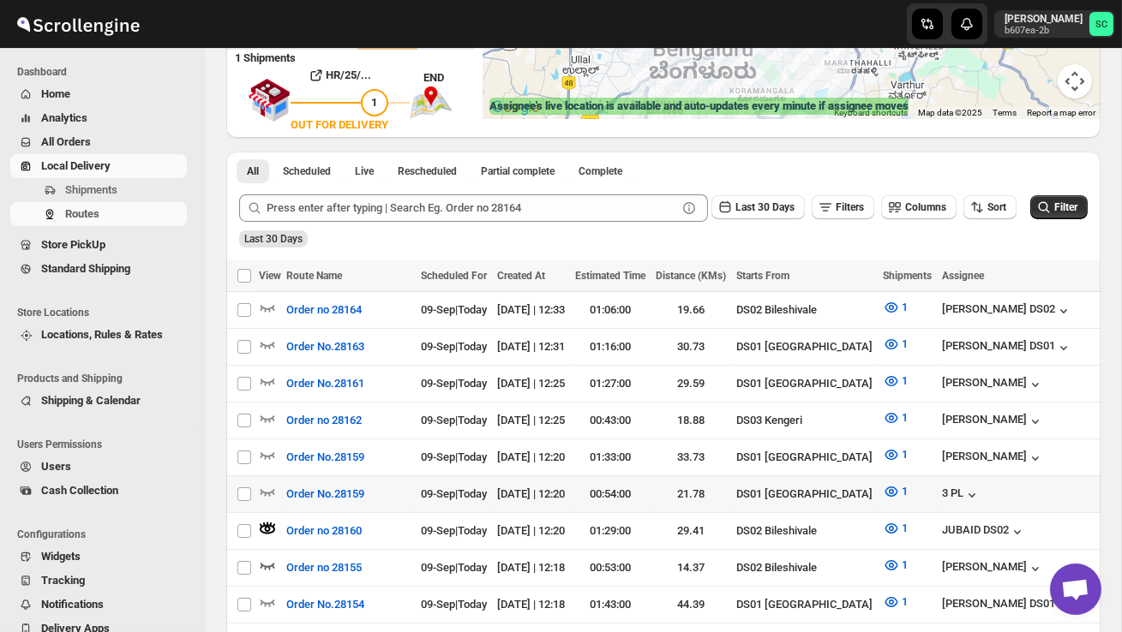
scroll to position [300, 0]
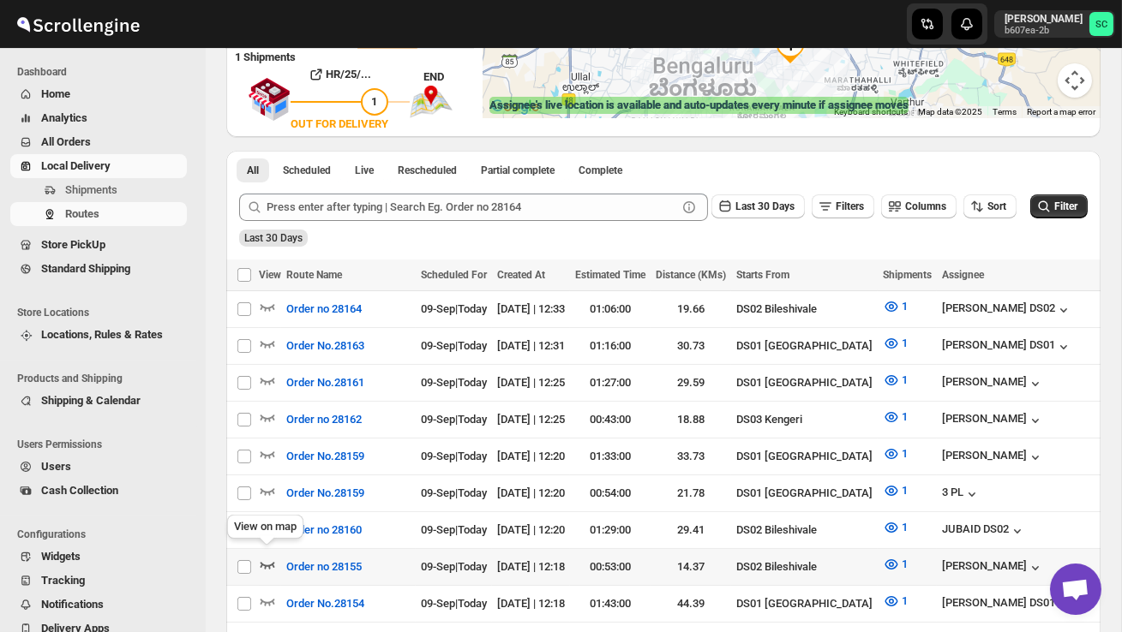
click at [272, 556] on icon "button" at bounding box center [267, 564] width 17 height 17
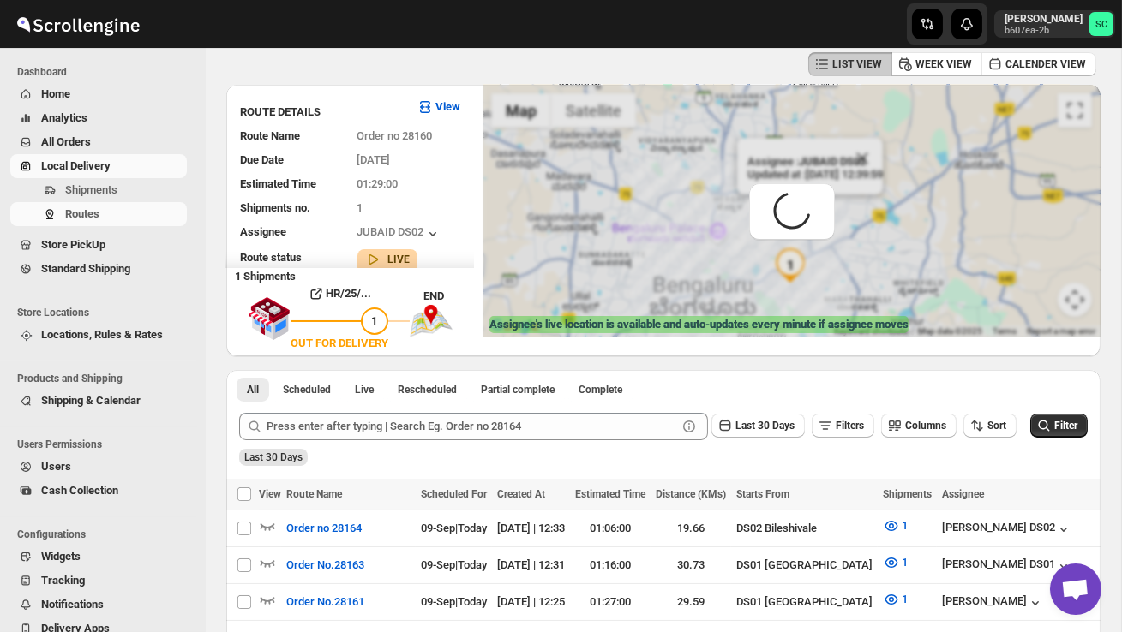
scroll to position [0, 0]
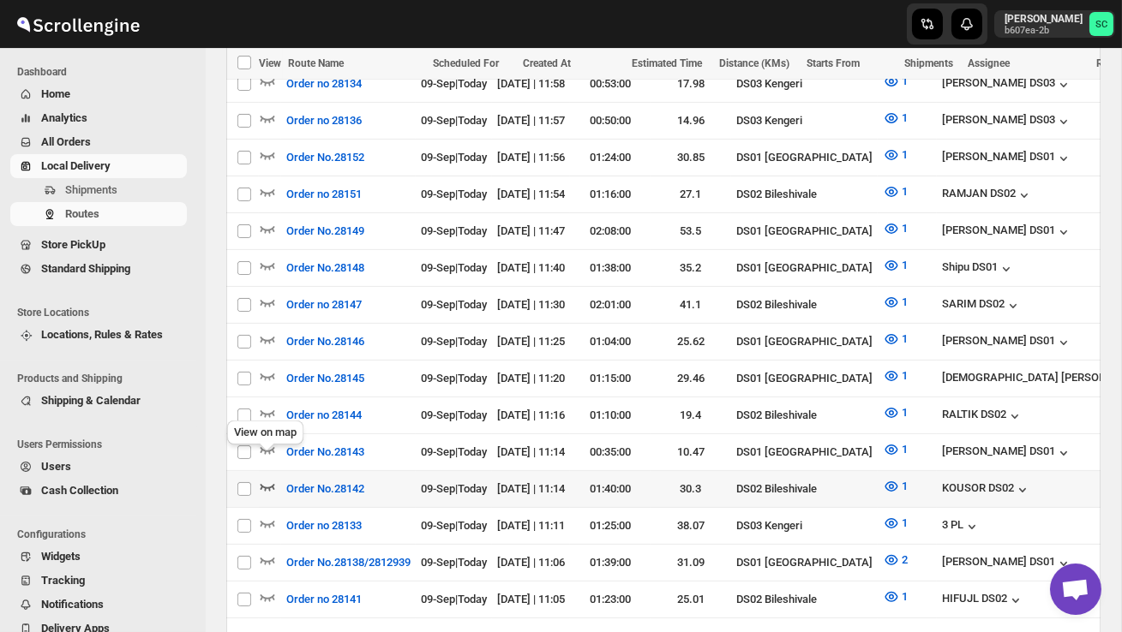
click at [265, 478] on icon "button" at bounding box center [267, 486] width 17 height 17
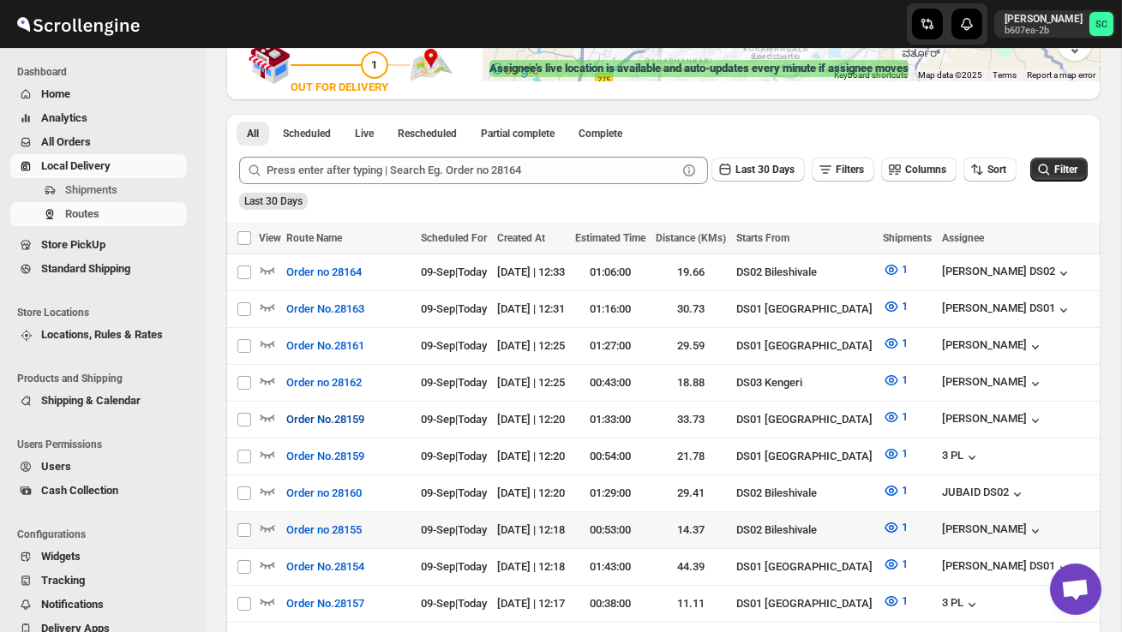
scroll to position [358, 0]
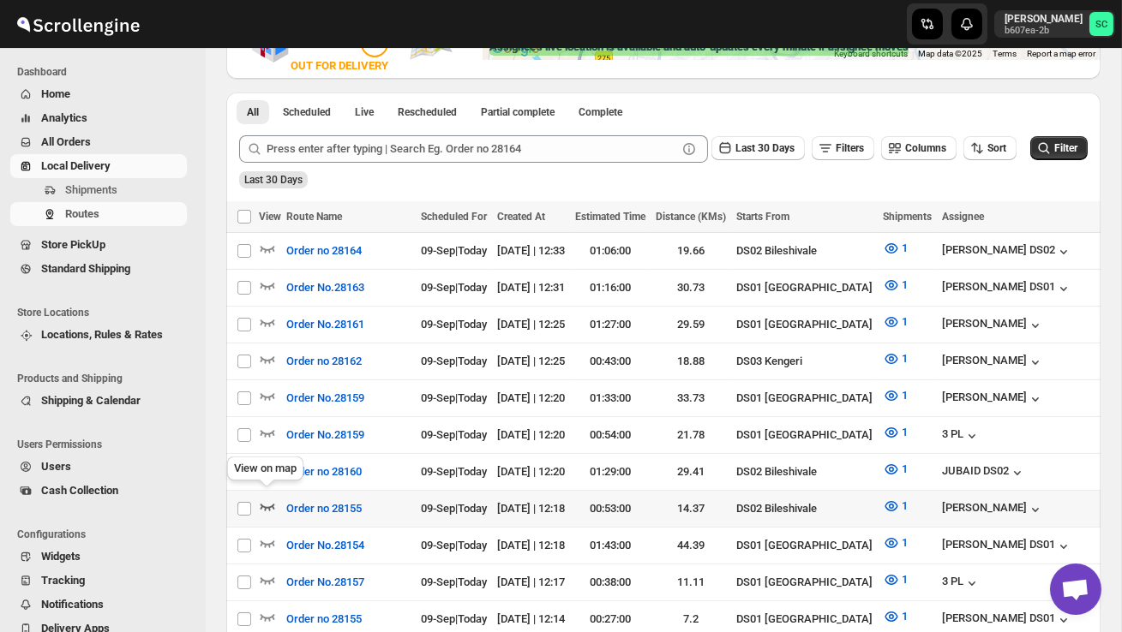
click at [267, 498] on icon "button" at bounding box center [267, 506] width 17 height 17
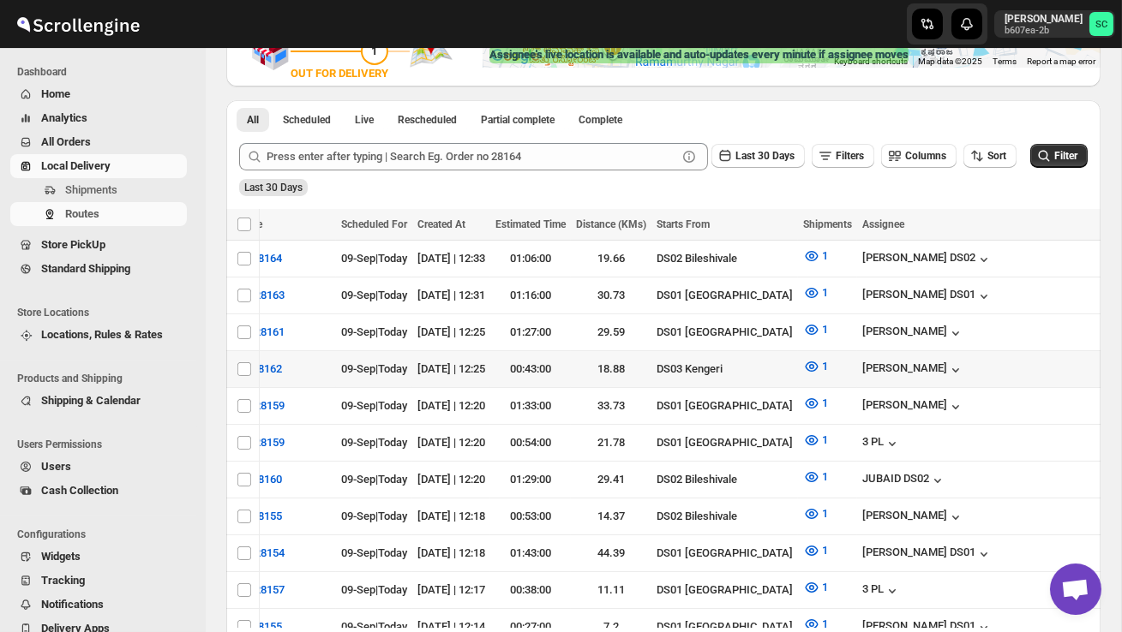
scroll to position [329, 0]
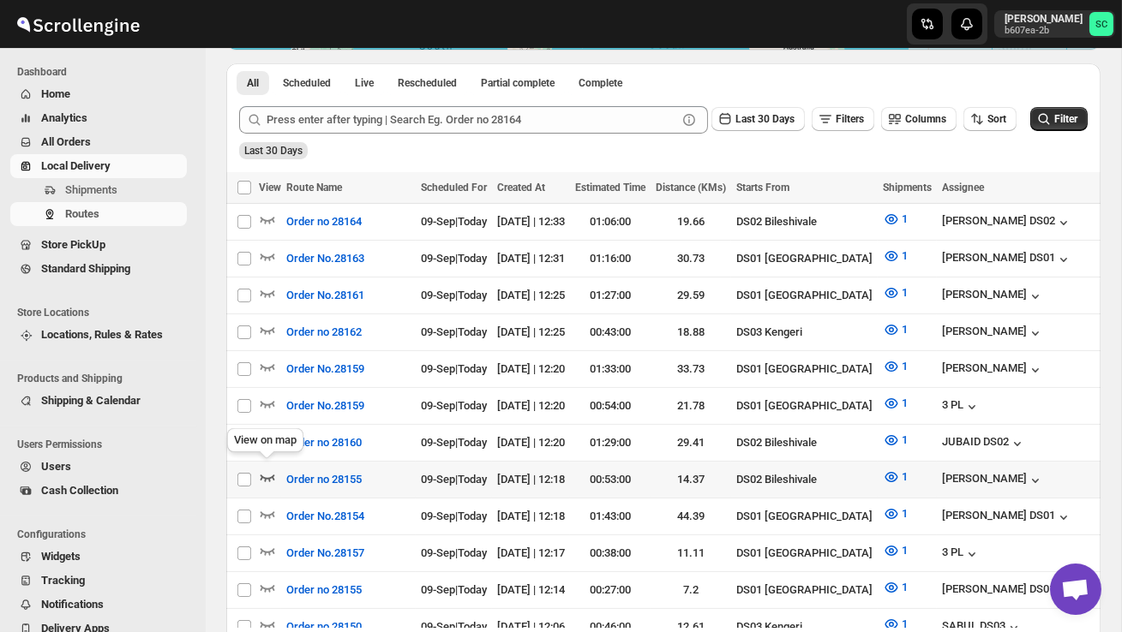
click at [265, 469] on icon "button" at bounding box center [267, 477] width 17 height 17
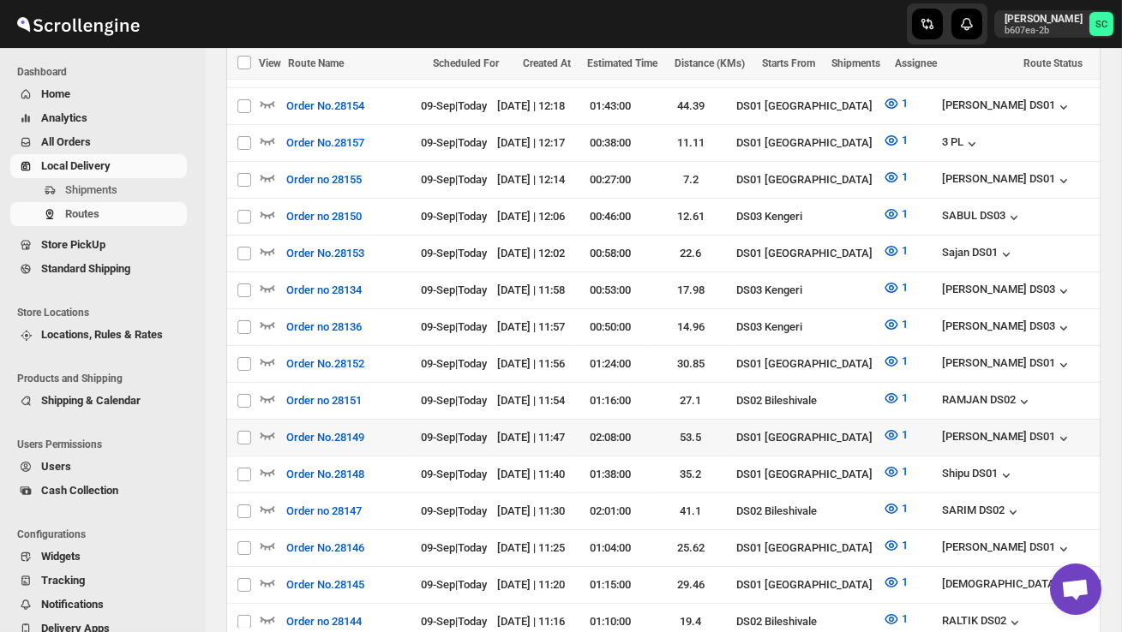
scroll to position [800, 0]
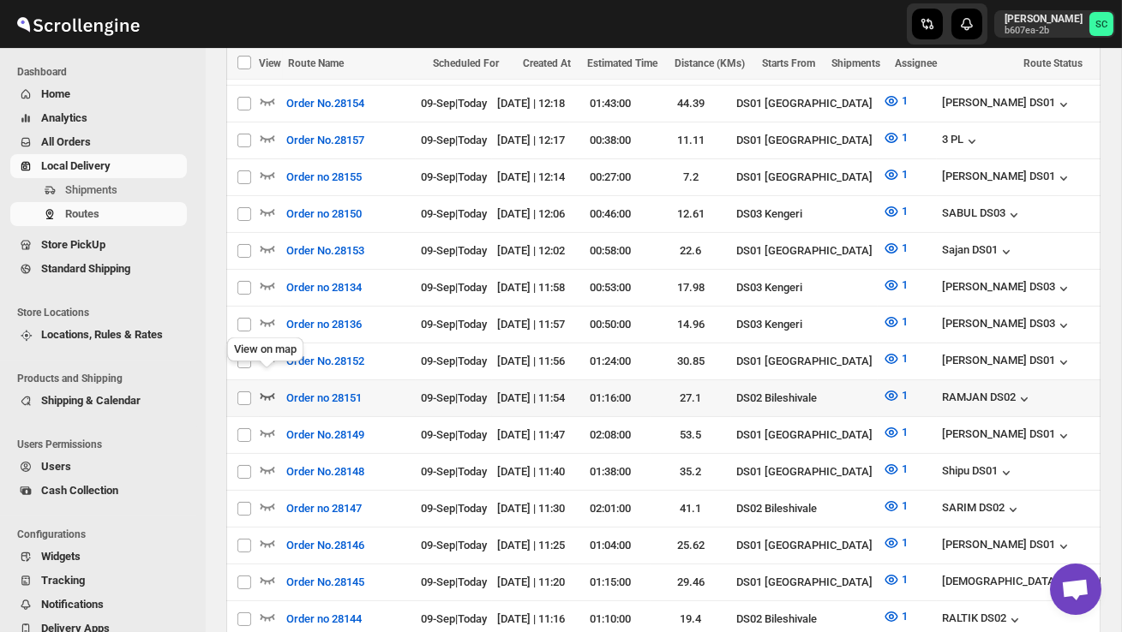
click at [272, 387] on icon "button" at bounding box center [267, 395] width 17 height 17
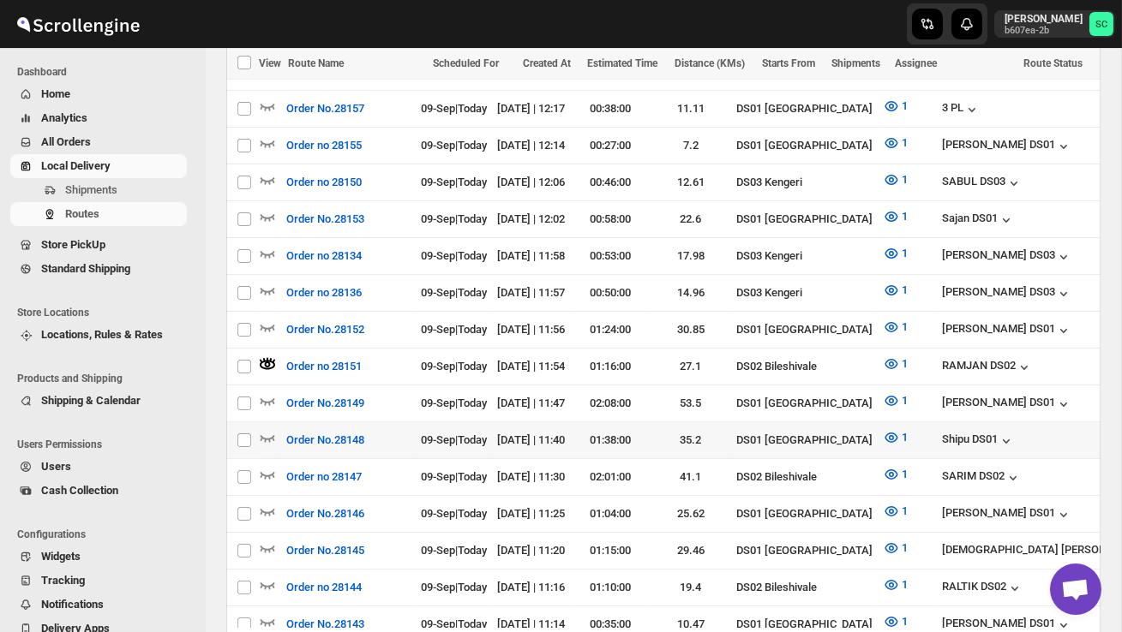
scroll to position [835, 0]
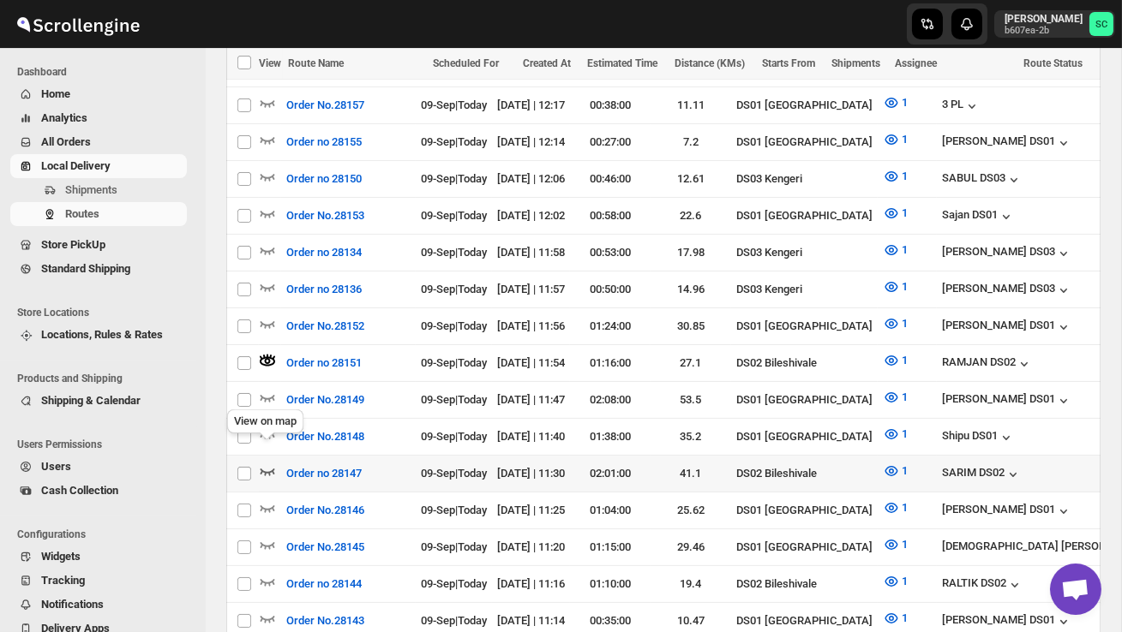
click at [266, 463] on icon "button" at bounding box center [267, 471] width 17 height 17
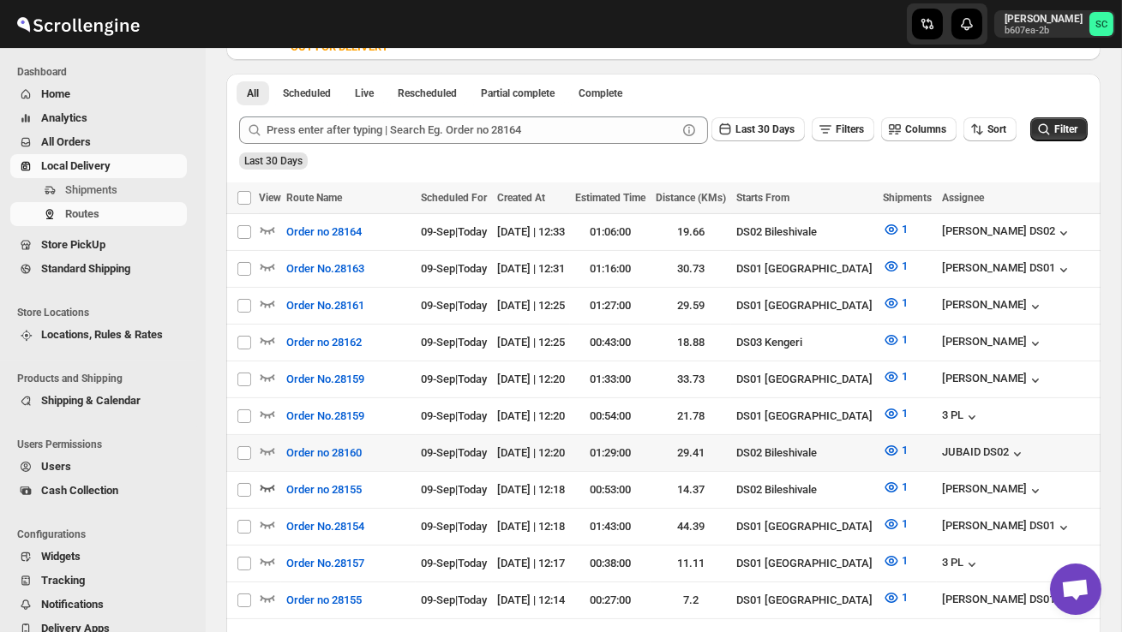
scroll to position [0, 0]
click at [267, 444] on icon "button" at bounding box center [267, 450] width 17 height 17
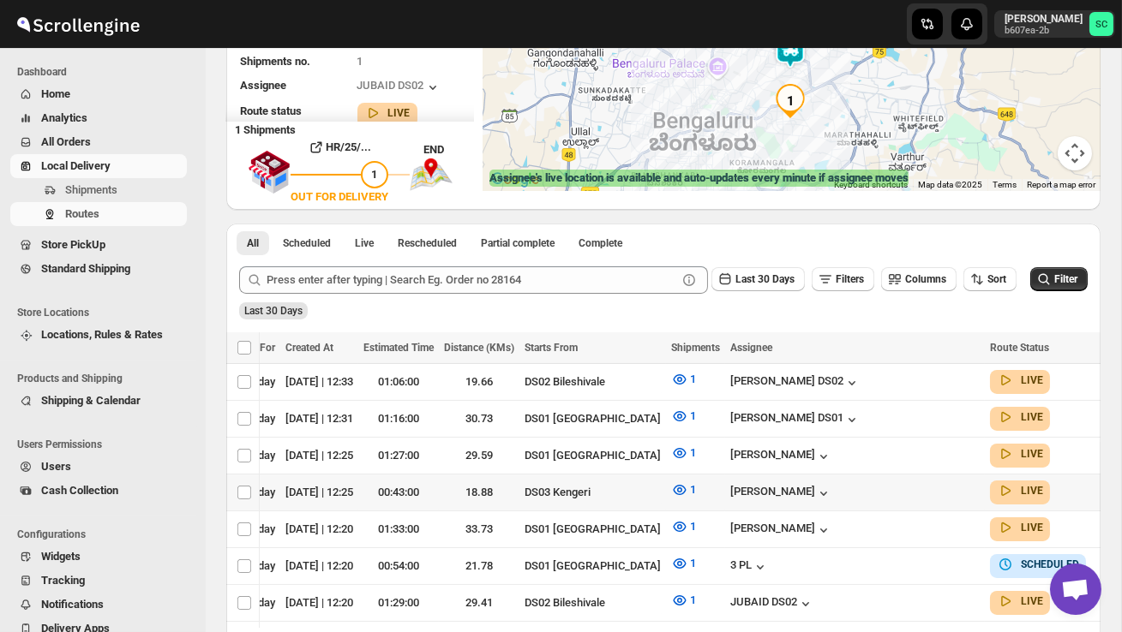
scroll to position [0, 214]
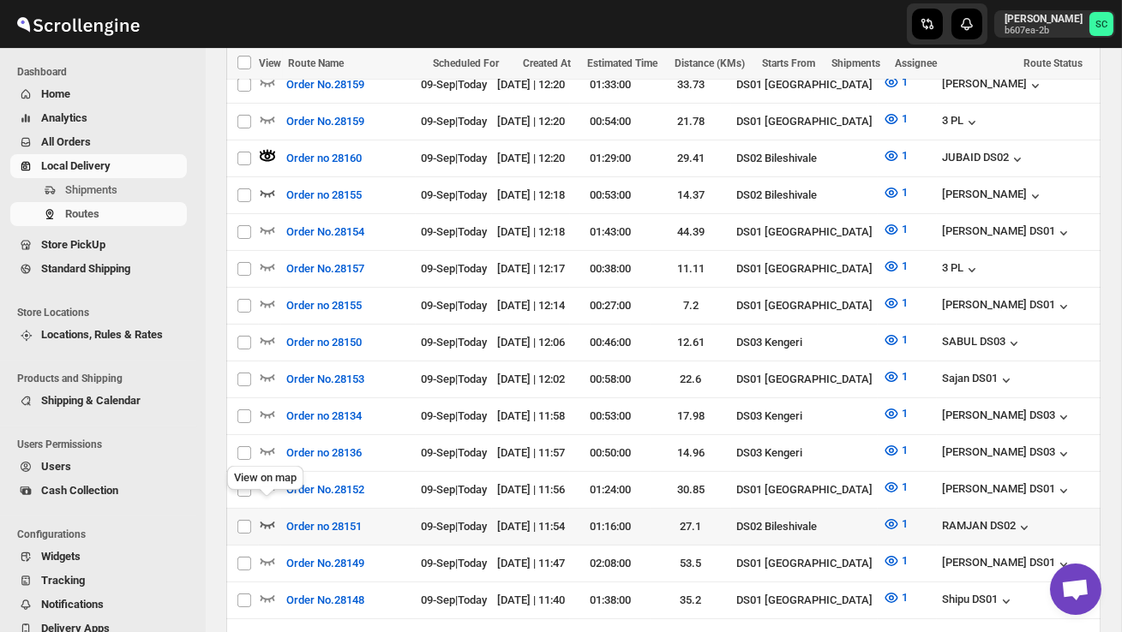
click at [268, 516] on icon "button" at bounding box center [267, 524] width 17 height 17
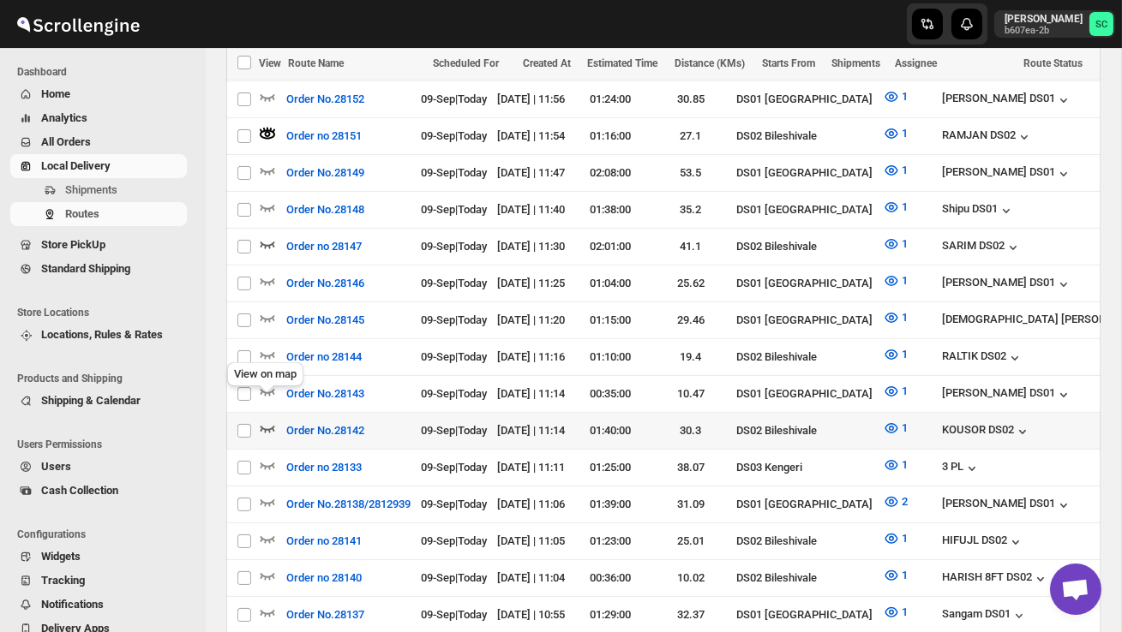
click at [265, 420] on icon "button" at bounding box center [267, 428] width 17 height 17
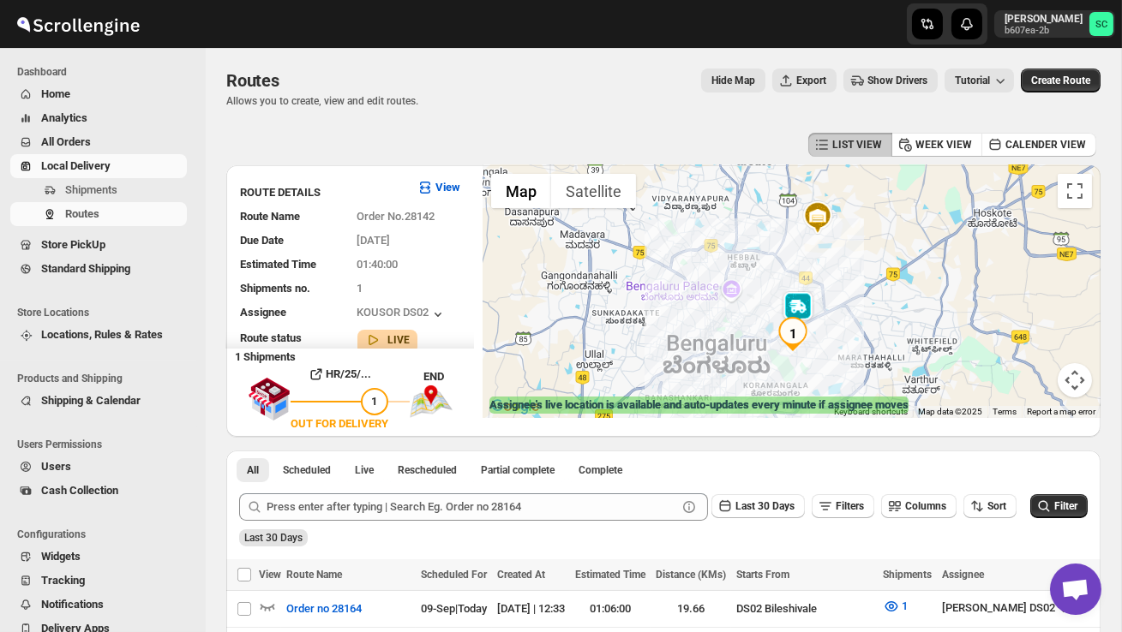
click at [804, 296] on img at bounding box center [798, 308] width 34 height 34
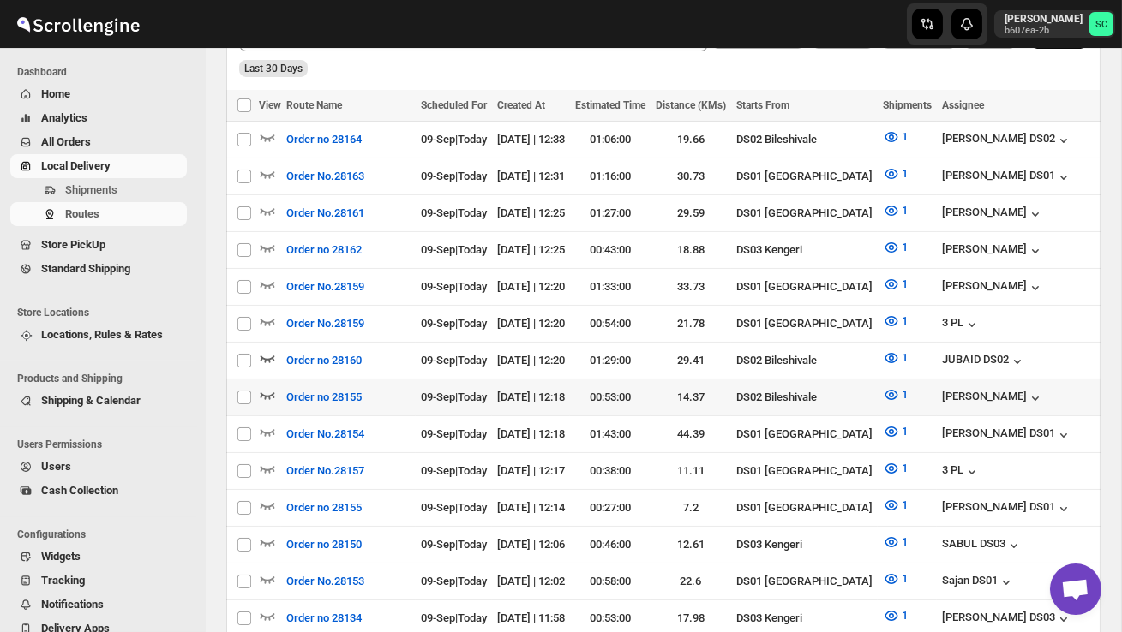
scroll to position [474, 0]
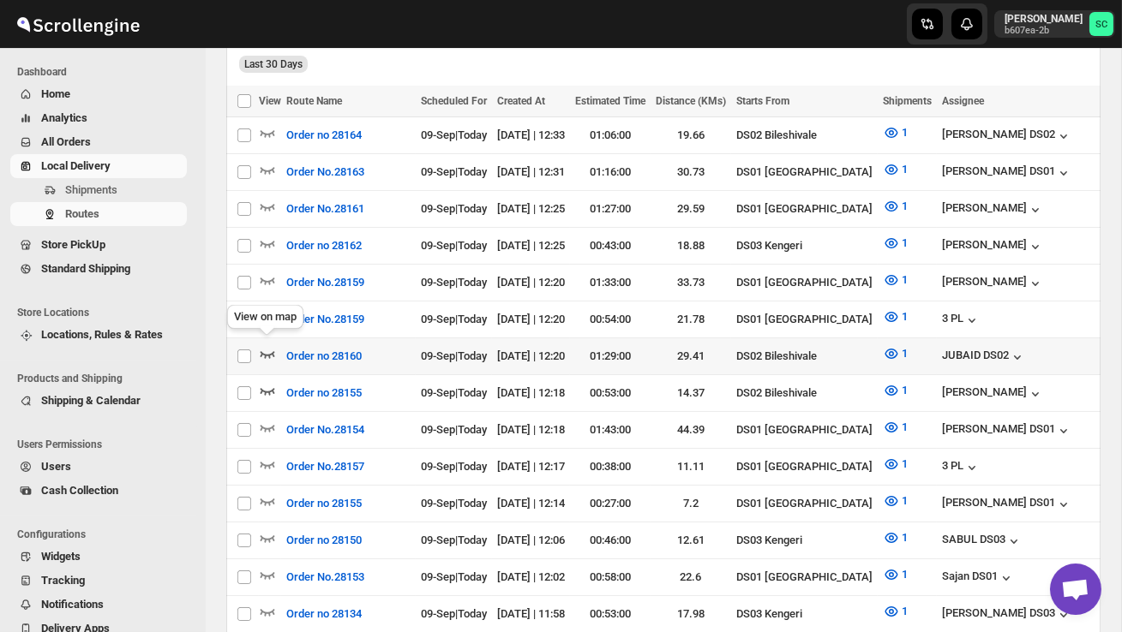
click at [272, 351] on icon "button" at bounding box center [267, 354] width 15 height 7
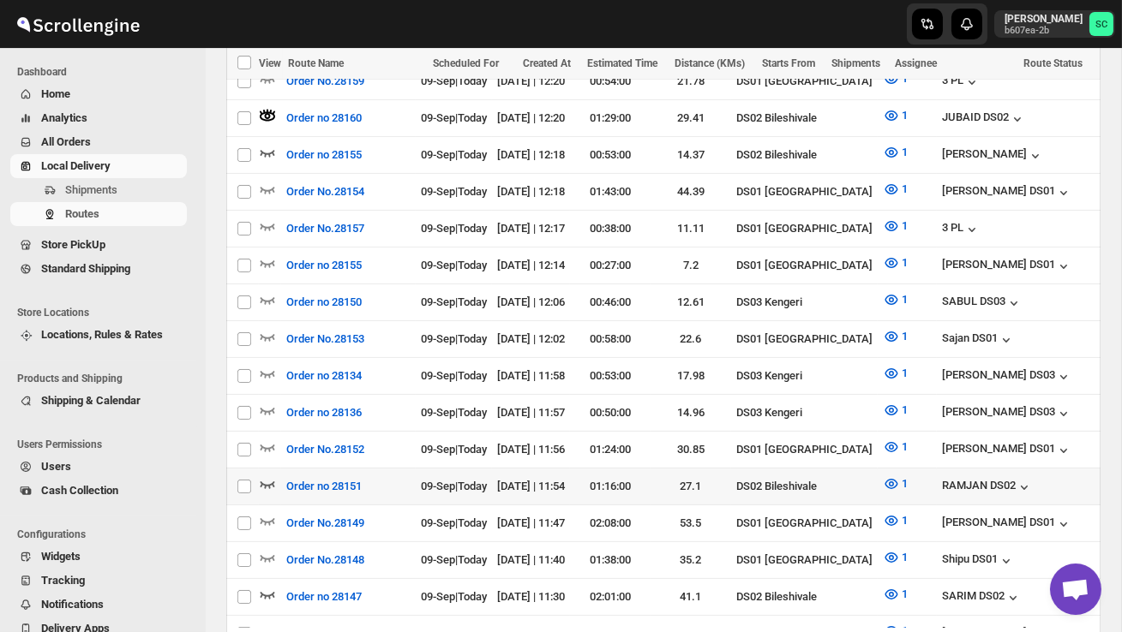
scroll to position [0, 0]
click at [266, 476] on icon "button" at bounding box center [267, 484] width 17 height 17
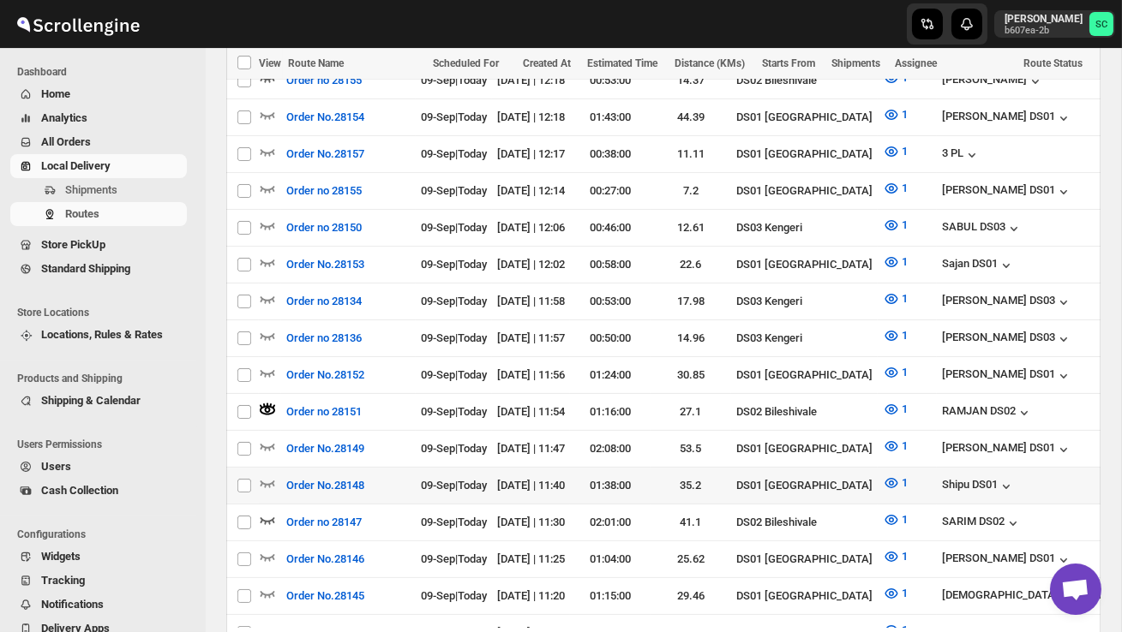
scroll to position [788, 0]
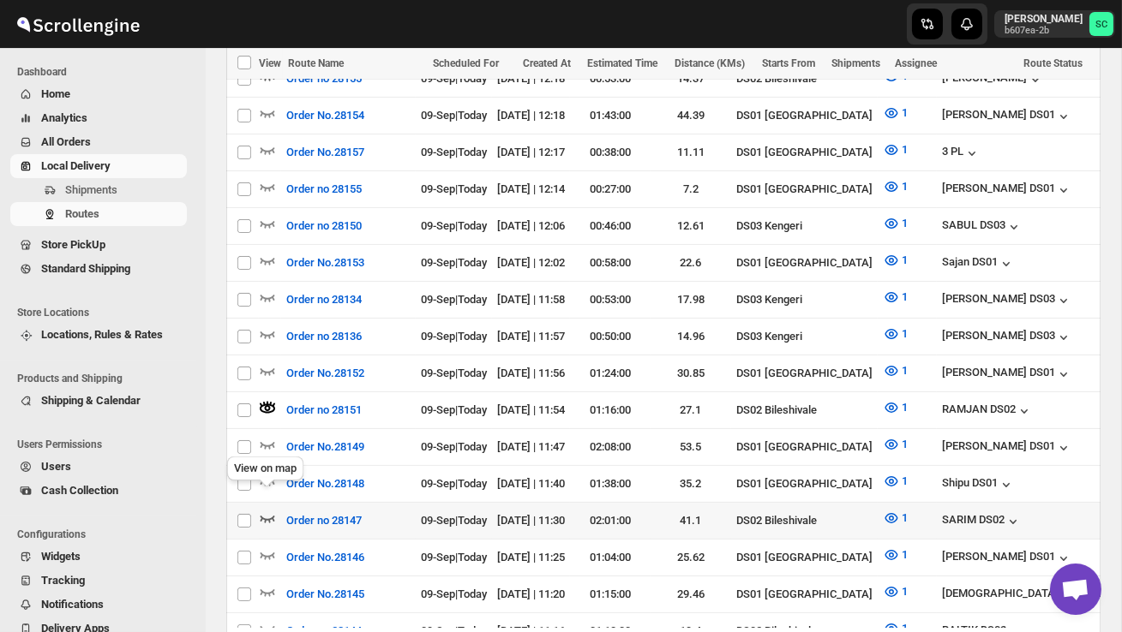
click at [265, 516] on icon "button" at bounding box center [267, 519] width 15 height 7
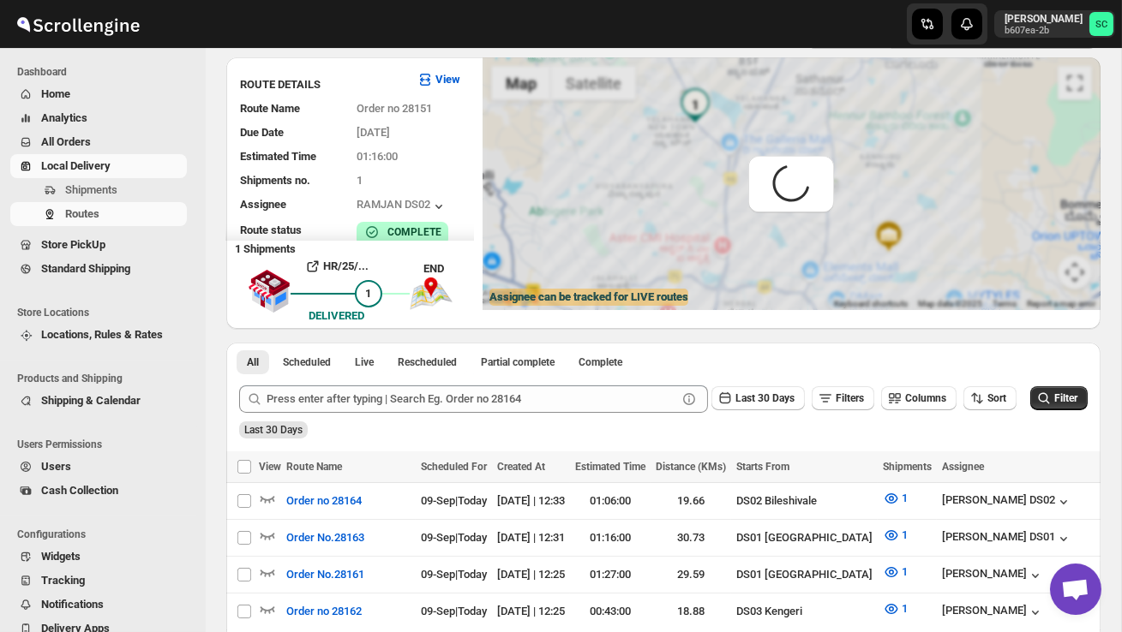
scroll to position [0, 0]
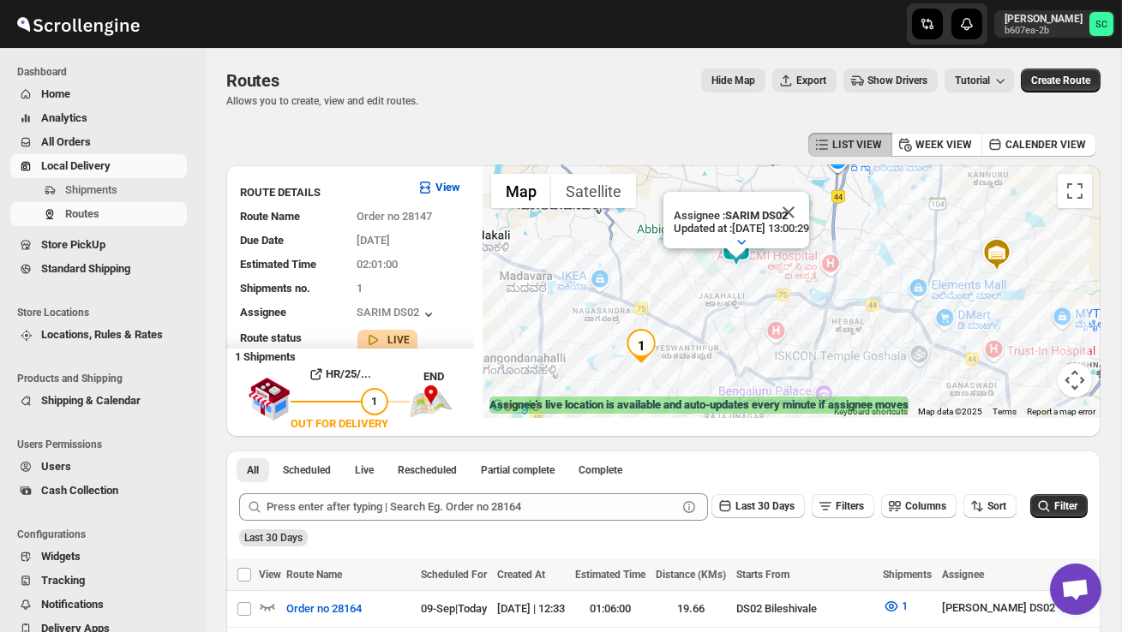
drag, startPoint x: 727, startPoint y: 356, endPoint x: 757, endPoint y: 321, distance: 45.5
click at [757, 323] on div "Assignee : SARIM DS02 Updated at : [DATE] 13:00:29 Duty mode Enabled Battery pe…" at bounding box center [791, 291] width 618 height 253
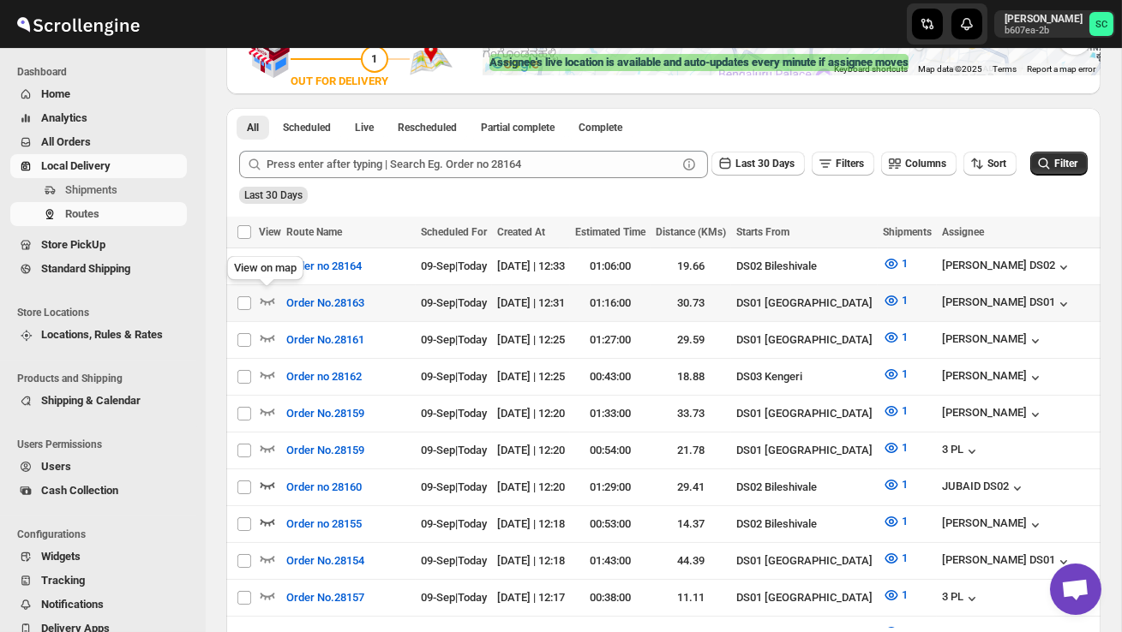
click at [265, 263] on div "View on map" at bounding box center [265, 272] width 83 height 38
click at [266, 262] on icon "button" at bounding box center [267, 263] width 17 height 17
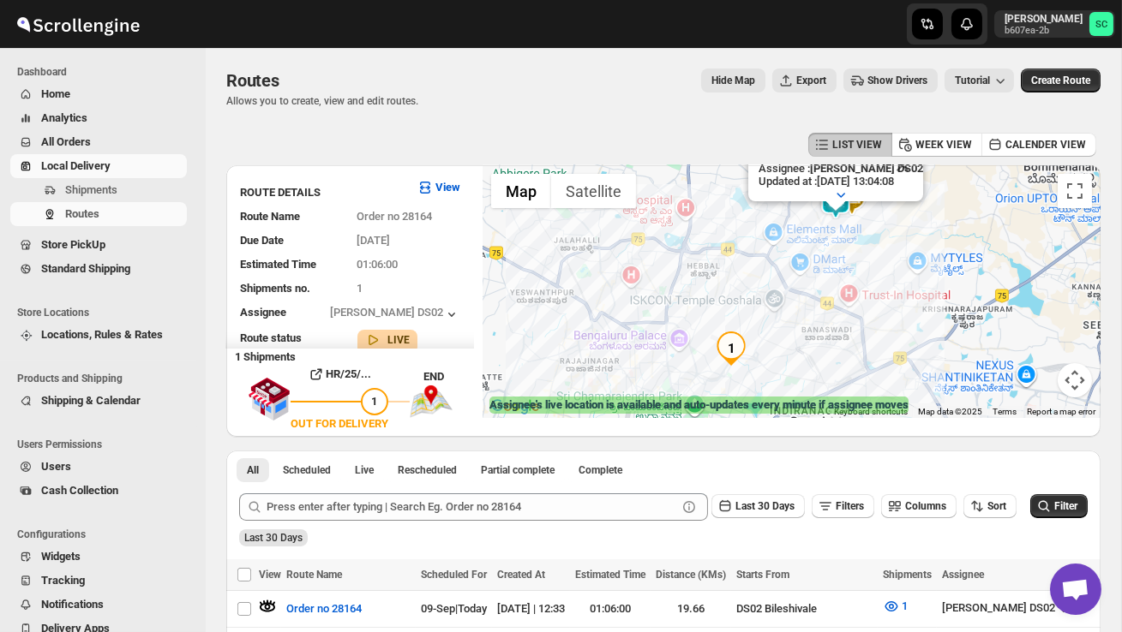
click at [821, 327] on div "Assignee : [PERSON_NAME] DS02 Updated at : [DATE] 13:04:08 Duty mode Enabled Ba…" at bounding box center [791, 291] width 618 height 253
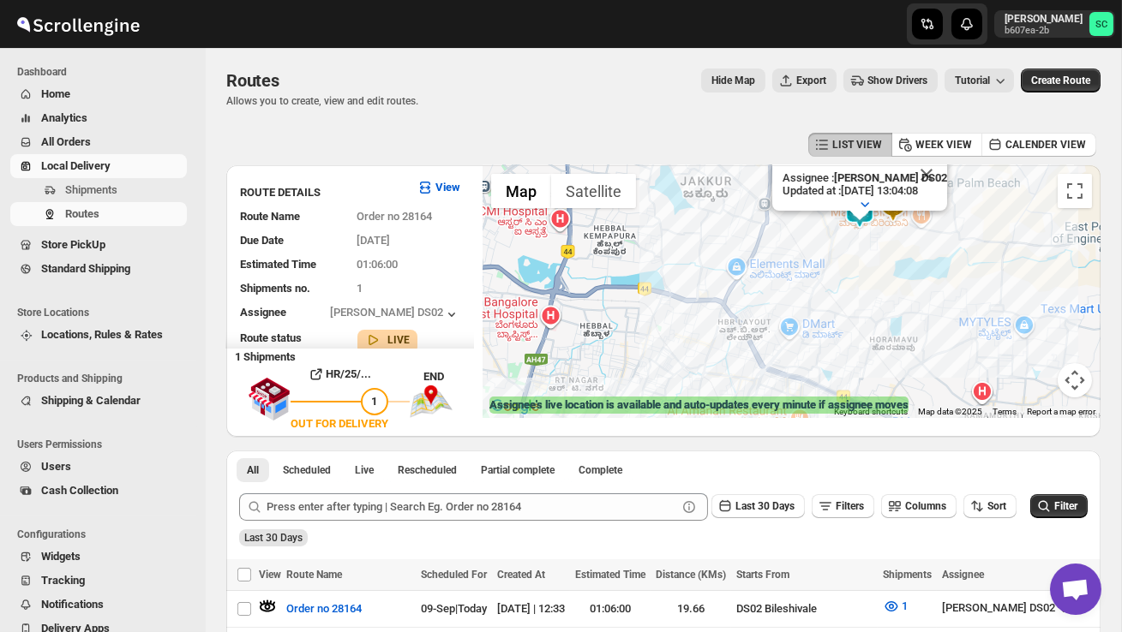
drag, startPoint x: 881, startPoint y: 257, endPoint x: 892, endPoint y: 415, distance: 158.0
click at [890, 404] on div "← Move left → Move right ↑ Move up ↓ Move down + Zoom in - Zoom out Home Jump l…" at bounding box center [791, 291] width 618 height 253
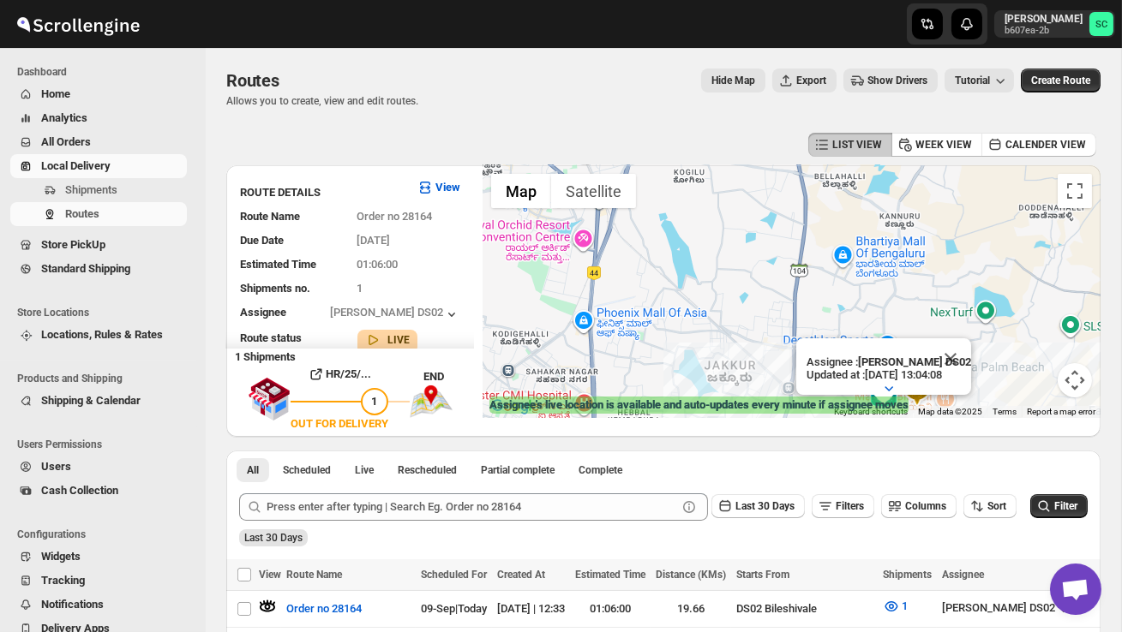
drag, startPoint x: 1013, startPoint y: 374, endPoint x: 1010, endPoint y: 300, distance: 73.7
click at [1010, 303] on div "Assignee : [PERSON_NAME] DS02 Updated at : [DATE] 13:04:08 Duty mode Enabled Ba…" at bounding box center [791, 291] width 618 height 253
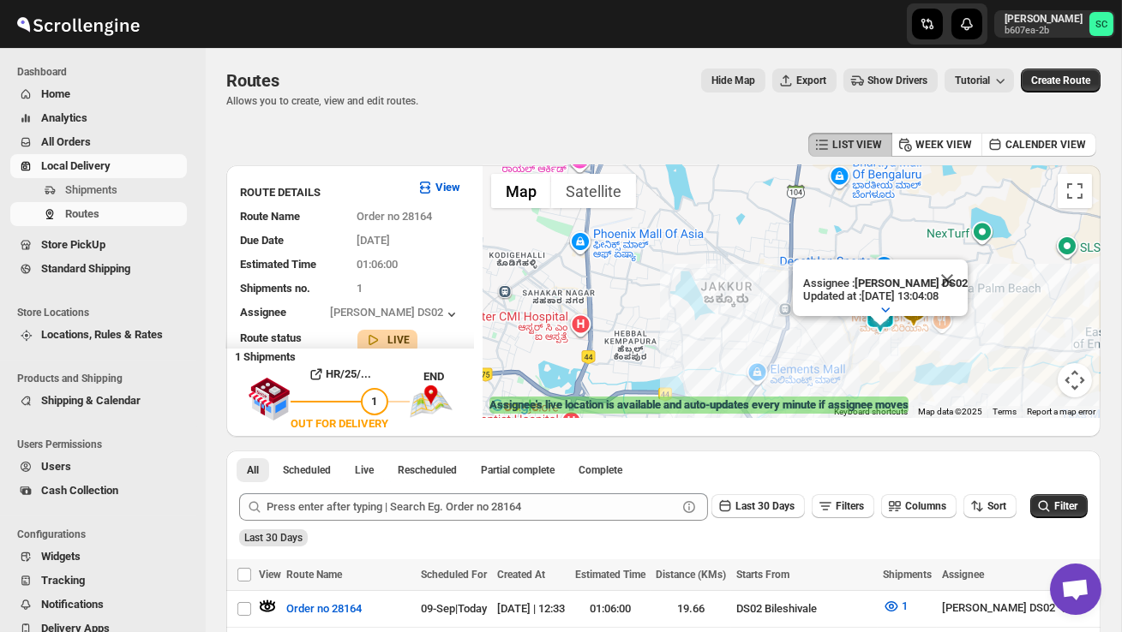
click at [978, 356] on div "Assignee : [PERSON_NAME] DS02 Updated at : [DATE] 13:04:08 Duty mode Enabled Ba…" at bounding box center [791, 291] width 618 height 253
click at [978, 357] on div "Assignee : [PERSON_NAME] DS02 Updated at : [DATE] 13:04:08 Duty mode Enabled Ba…" at bounding box center [791, 291] width 618 height 253
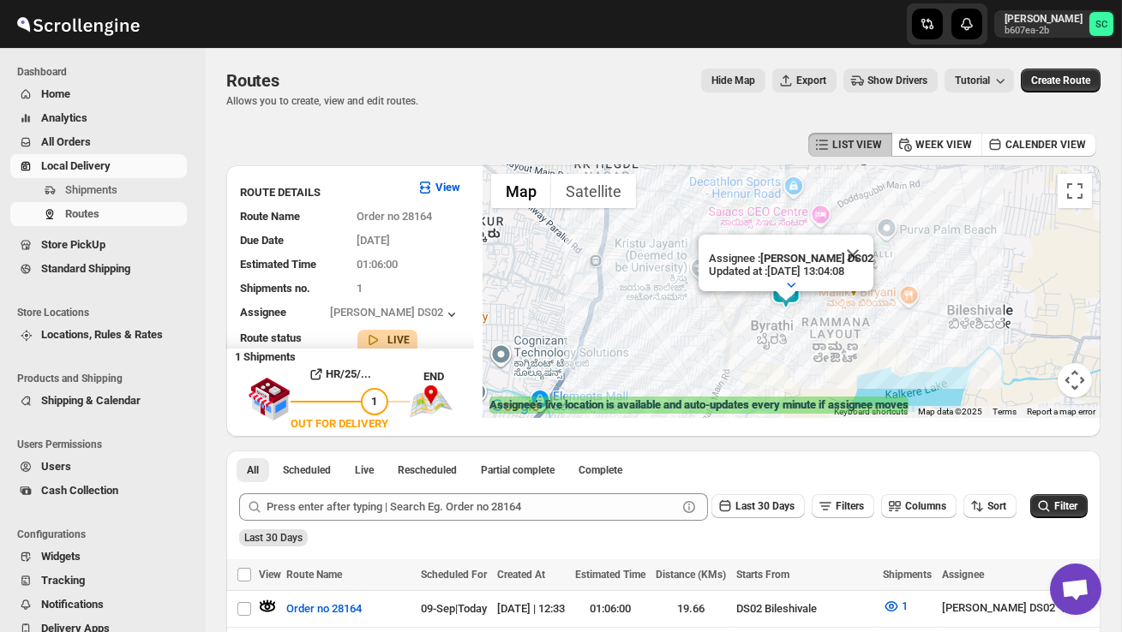
click at [871, 351] on div "Assignee : [PERSON_NAME] DS02 Updated at : [DATE] 13:04:08 Duty mode Enabled Ba…" at bounding box center [791, 291] width 618 height 253
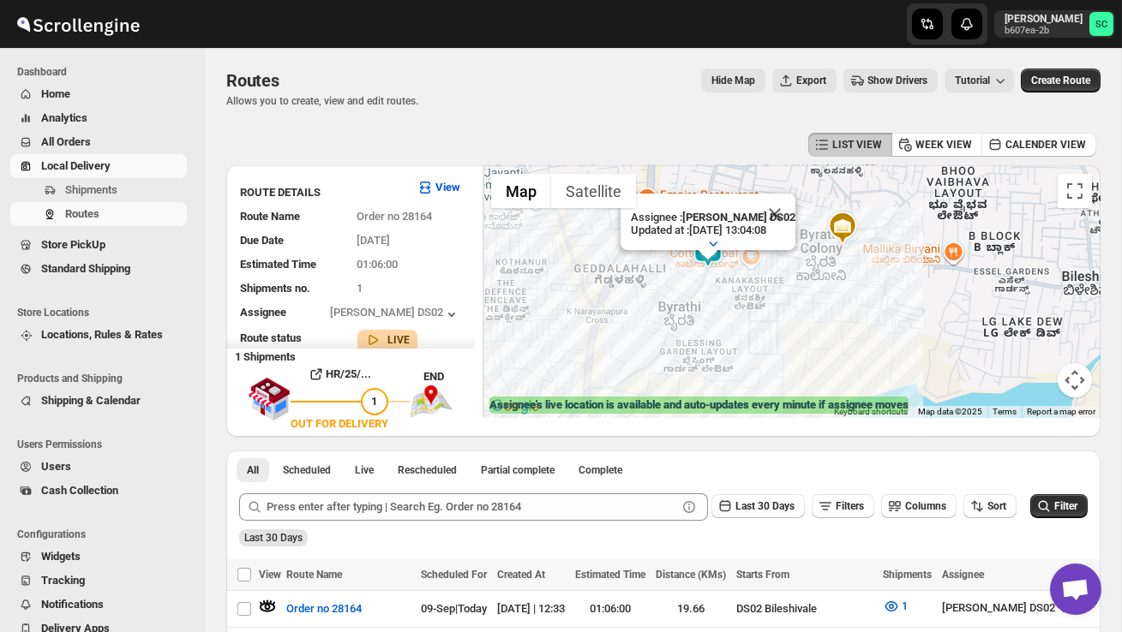
click at [783, 343] on div "Assignee : [PERSON_NAME] DS02 Updated at : [DATE] 13:04:08 Duty mode Enabled Ba…" at bounding box center [791, 291] width 618 height 253
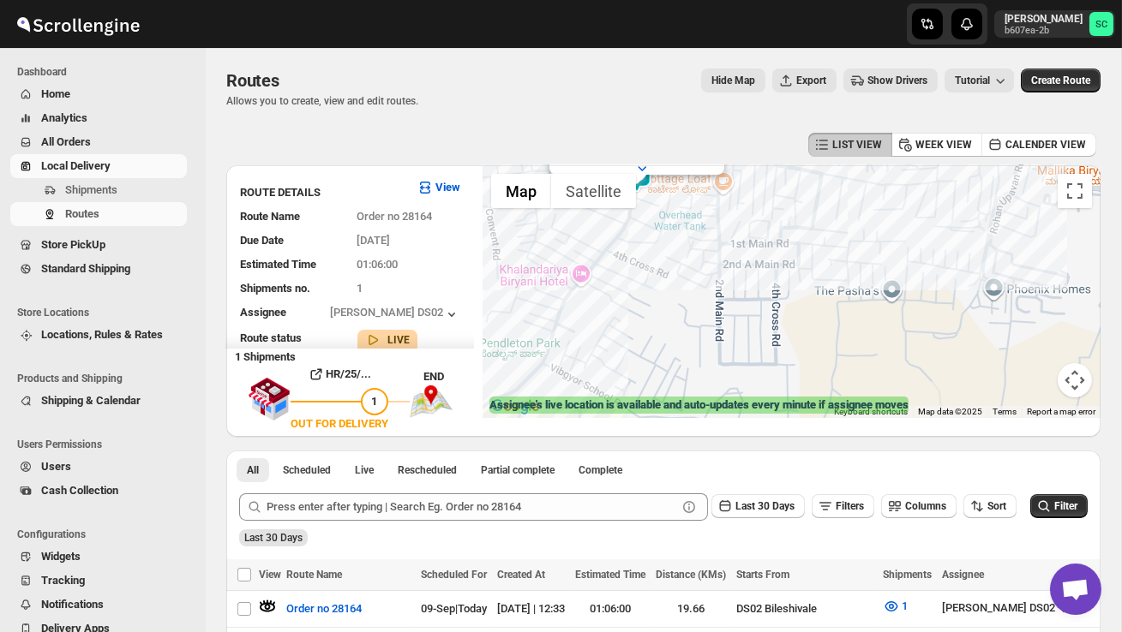
drag, startPoint x: 715, startPoint y: 308, endPoint x: 821, endPoint y: 380, distance: 128.1
click at [811, 374] on div "Assignee : [PERSON_NAME] DS02 Updated at : [DATE] 13:04:08 Duty mode Enabled Ba…" at bounding box center [791, 291] width 618 height 253
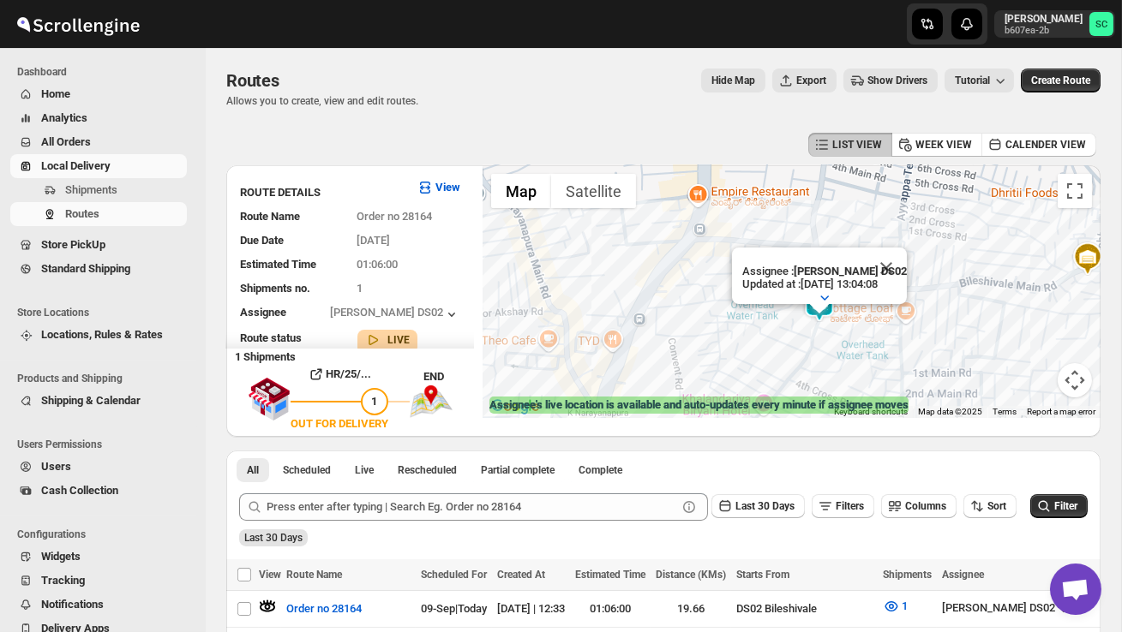
click at [793, 346] on div "Assignee : [PERSON_NAME] DS02 Updated at : [DATE] 13:04:08 Duty mode Enabled Ba…" at bounding box center [791, 291] width 618 height 253
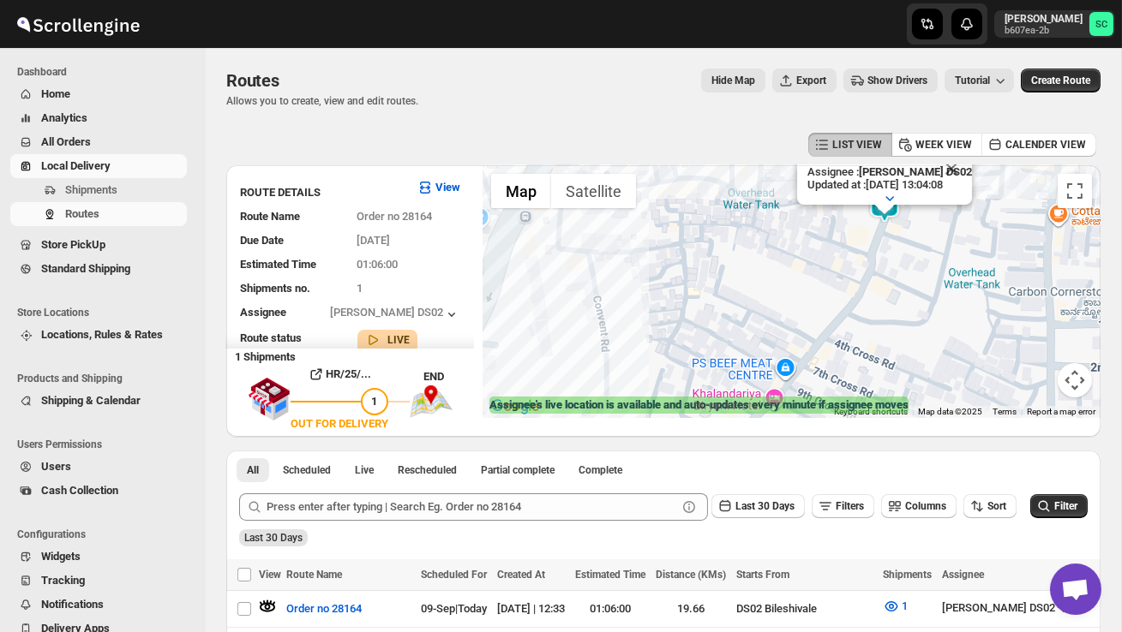
drag, startPoint x: 794, startPoint y: 343, endPoint x: 884, endPoint y: 193, distance: 174.9
click at [884, 193] on div "Assignee : [PERSON_NAME] DS02 Updated at : [DATE] 13:04:08 Duty mode Enabled Ba…" at bounding box center [791, 291] width 618 height 253
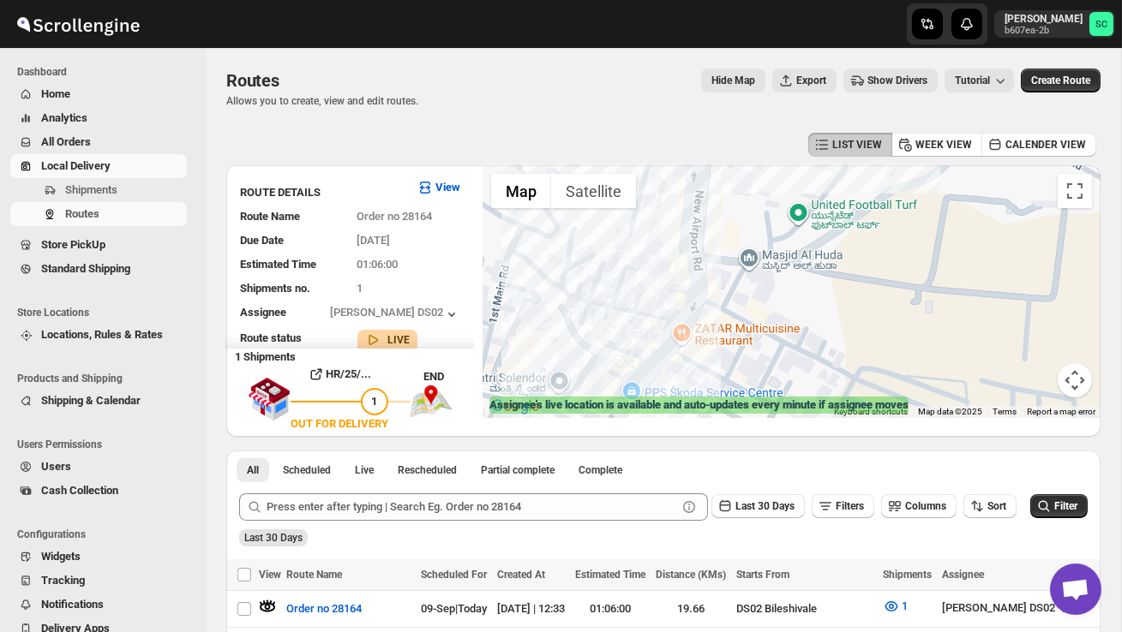
click at [913, 184] on div "Assignee : [PERSON_NAME] DS02 Updated at : [DATE] 13:04:08 Duty mode Enabled Ba…" at bounding box center [791, 291] width 618 height 253
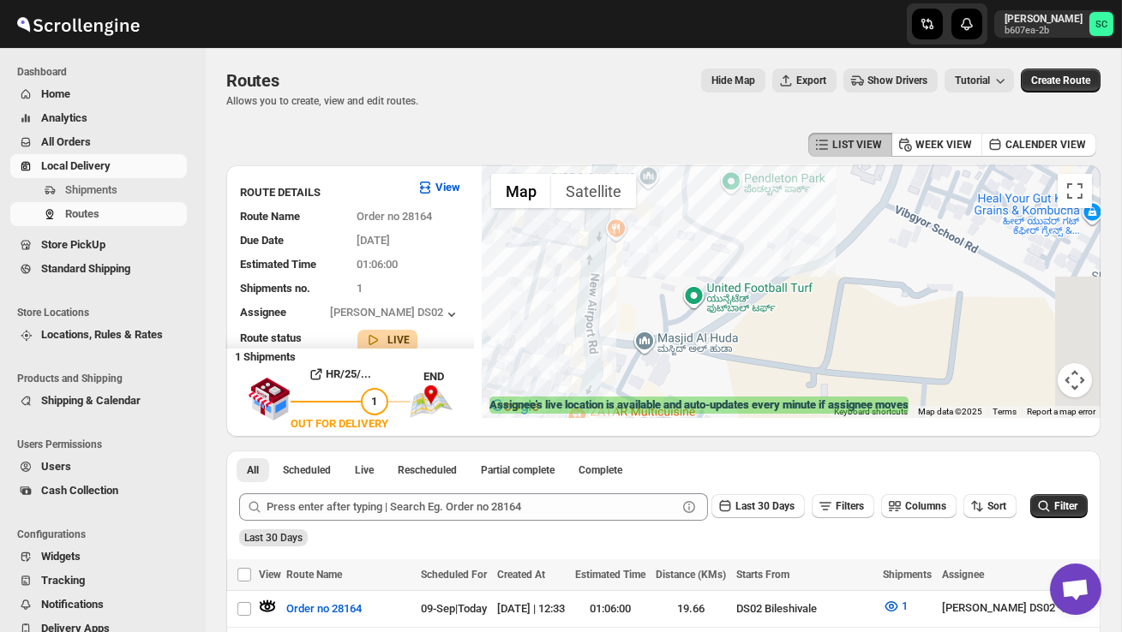
drag, startPoint x: 975, startPoint y: 254, endPoint x: 864, endPoint y: 342, distance: 142.1
click at [865, 342] on div "Assignee : [PERSON_NAME] DS02 Updated at : [DATE] 13:04:08 Duty mode Enabled Ba…" at bounding box center [791, 291] width 618 height 253
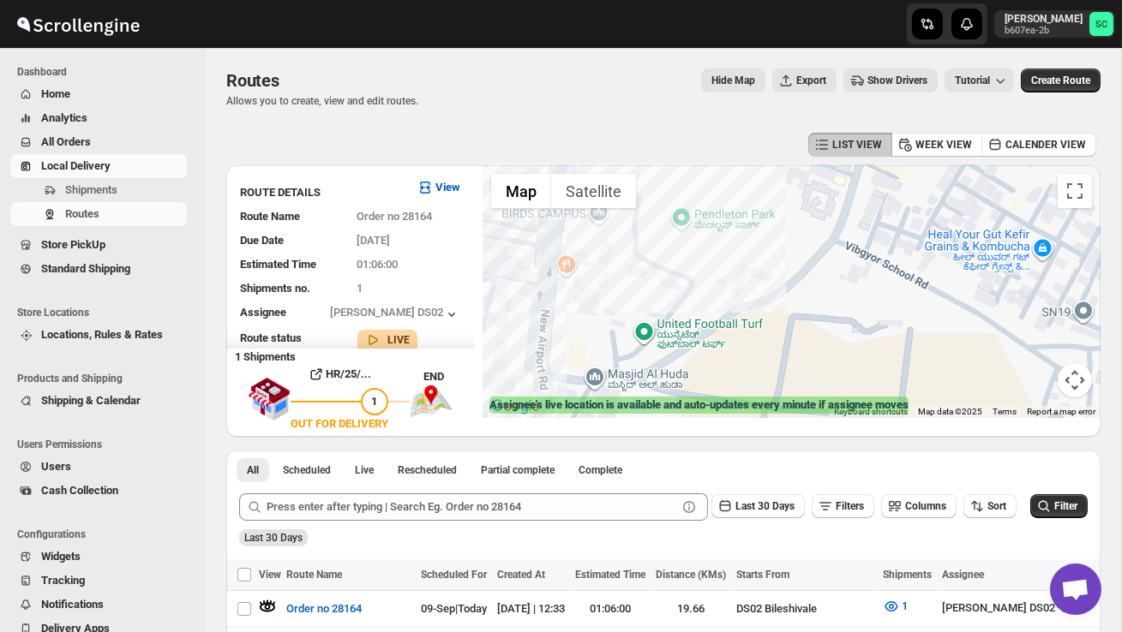
drag, startPoint x: 864, startPoint y: 342, endPoint x: 725, endPoint y: 421, distance: 159.6
click at [733, 418] on div "← Move left → Move right ↑ Move up ↓ Move down + Zoom in - Zoom out Home Jump l…" at bounding box center [791, 301] width 618 height 272
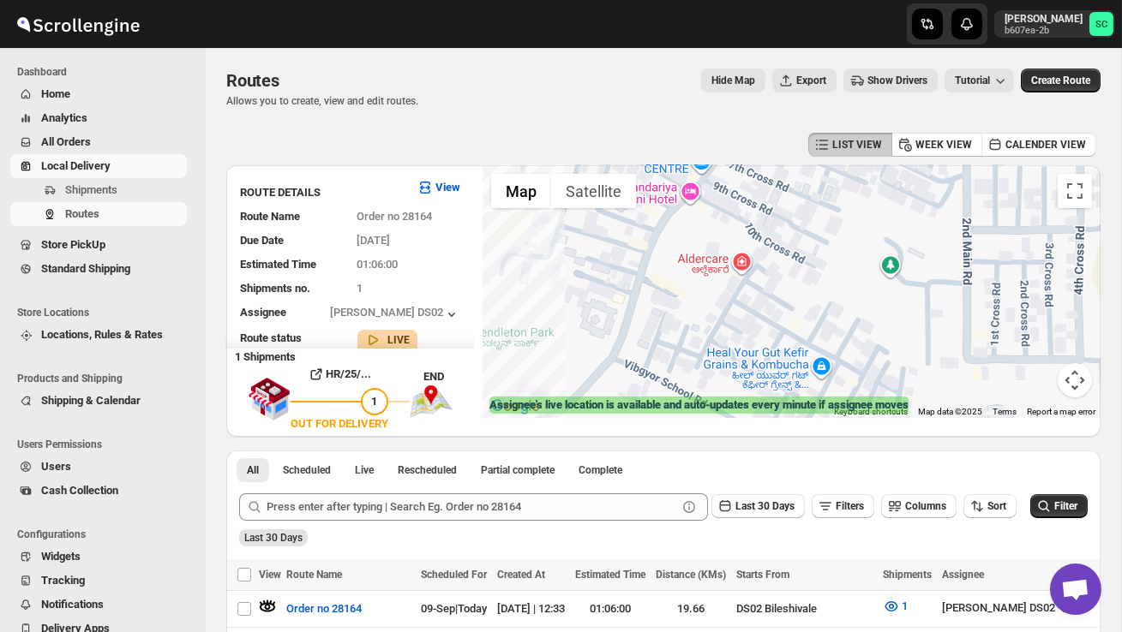
drag, startPoint x: 807, startPoint y: 323, endPoint x: 807, endPoint y: 429, distance: 106.2
click at [807, 414] on div "Assignee : [PERSON_NAME] DS02 Updated at : [DATE] 13:04:08 Duty mode Enabled Ba…" at bounding box center [791, 291] width 618 height 253
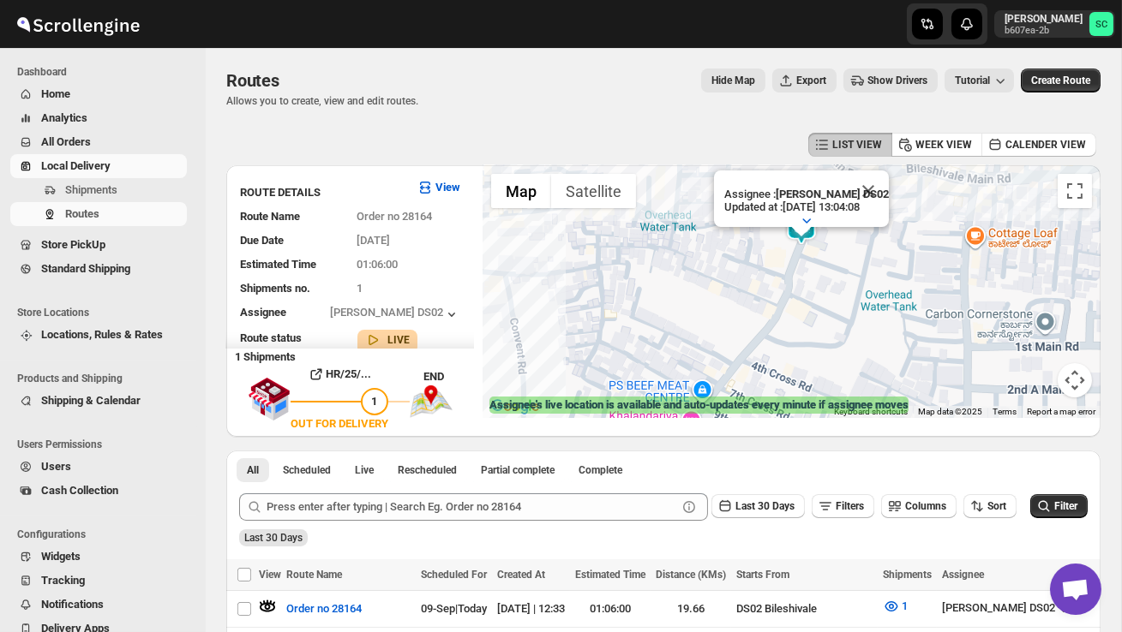
drag, startPoint x: 871, startPoint y: 291, endPoint x: 873, endPoint y: 368, distance: 76.3
click at [872, 368] on div "Assignee : [PERSON_NAME] DS02 Updated at : [DATE] 13:04:08 Duty mode Enabled Ba…" at bounding box center [791, 291] width 618 height 253
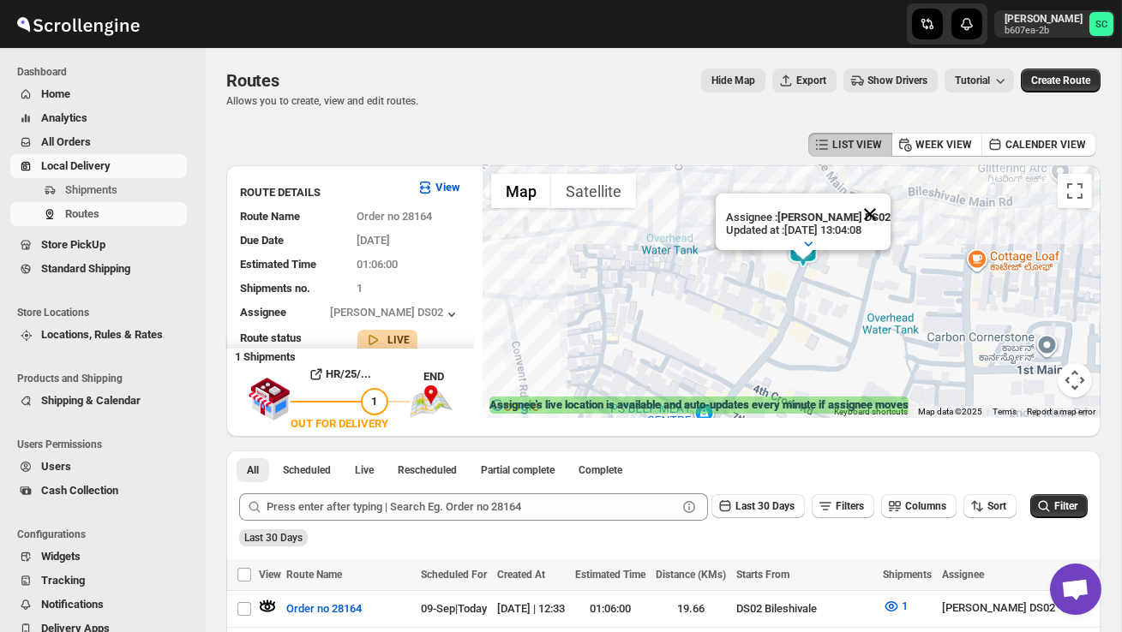
click at [877, 222] on button "Close" at bounding box center [869, 214] width 41 height 41
drag, startPoint x: 829, startPoint y: 309, endPoint x: 839, endPoint y: 247, distance: 63.4
click at [829, 283] on div at bounding box center [791, 291] width 618 height 253
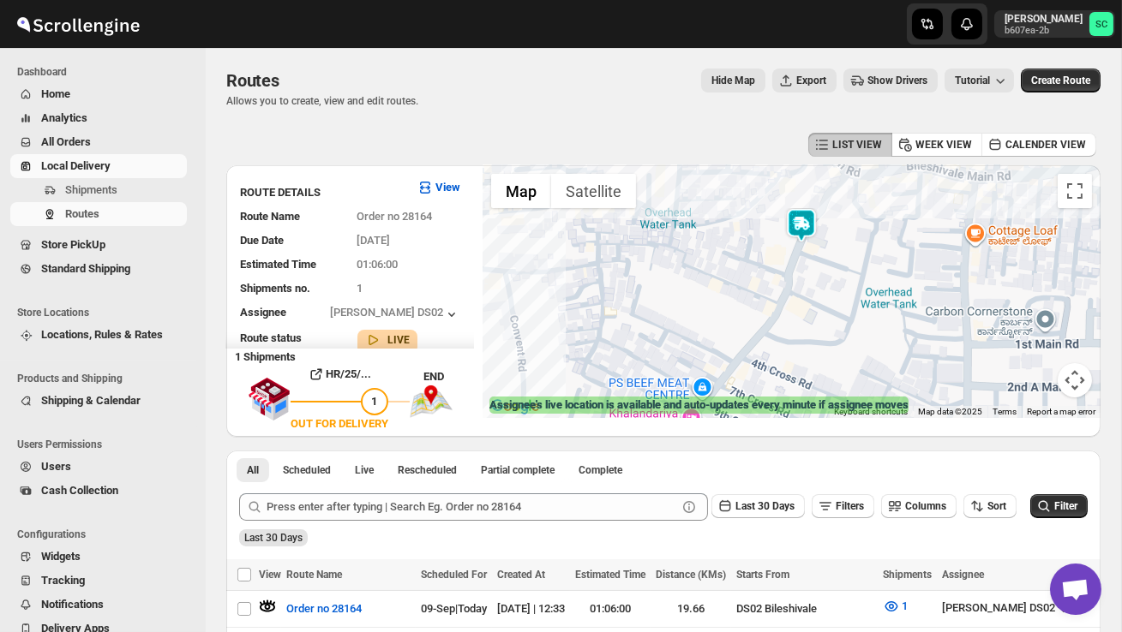
drag, startPoint x: 840, startPoint y: 242, endPoint x: 833, endPoint y: 300, distance: 58.7
click at [833, 302] on div at bounding box center [791, 291] width 618 height 253
click at [1079, 381] on button "Map camera controls" at bounding box center [1074, 380] width 34 height 34
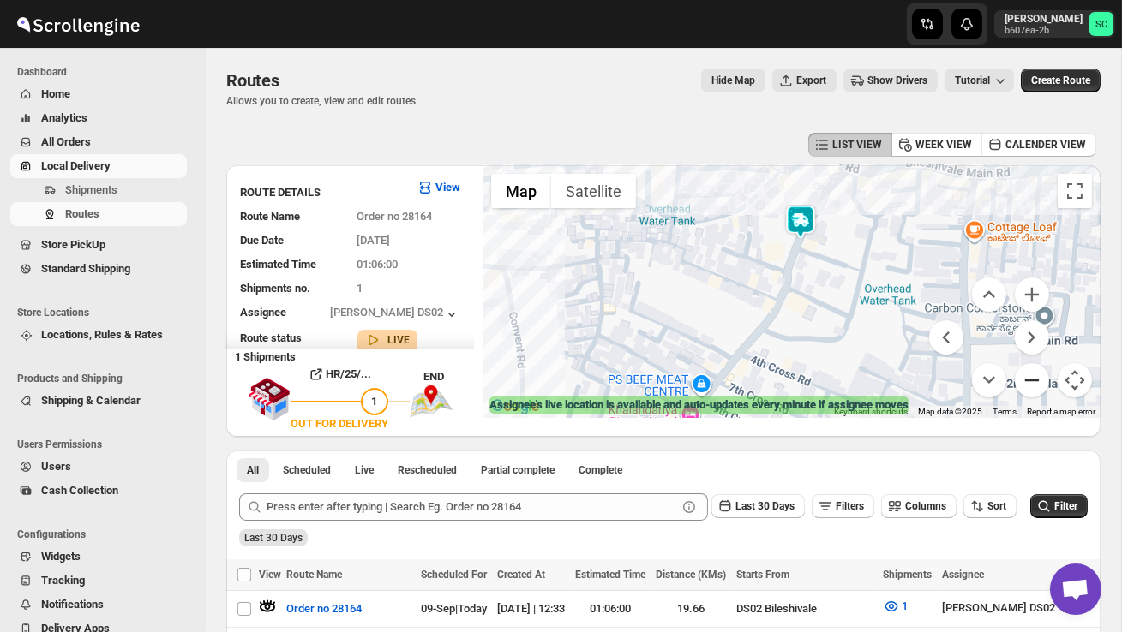
click at [1029, 380] on button "Zoom out" at bounding box center [1031, 380] width 34 height 34
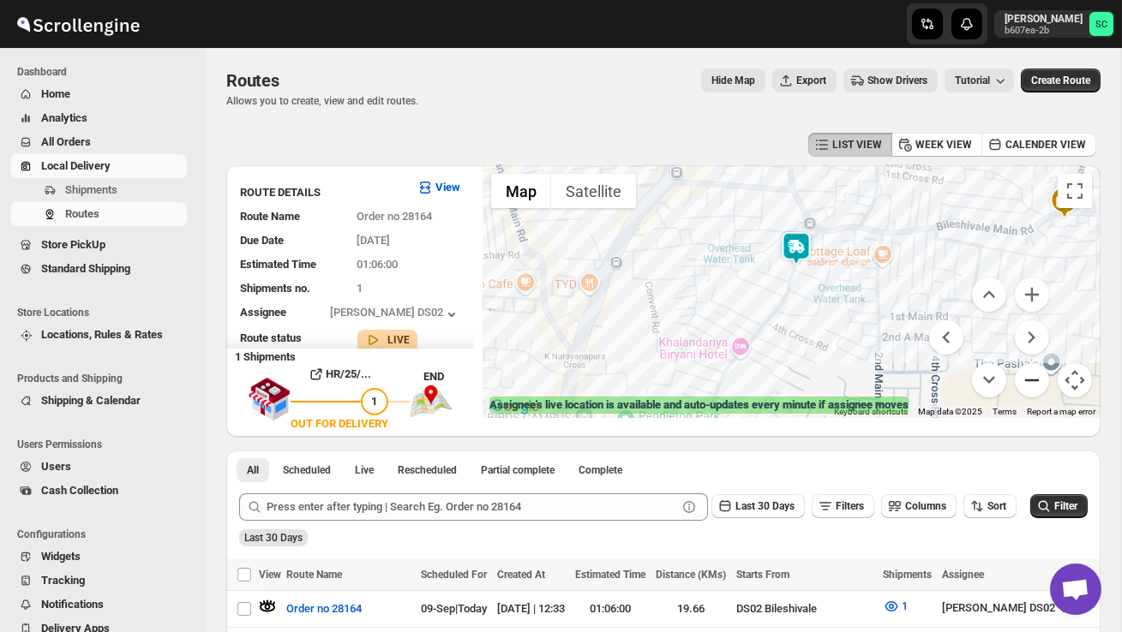
click at [1029, 380] on button "Zoom out" at bounding box center [1031, 380] width 34 height 34
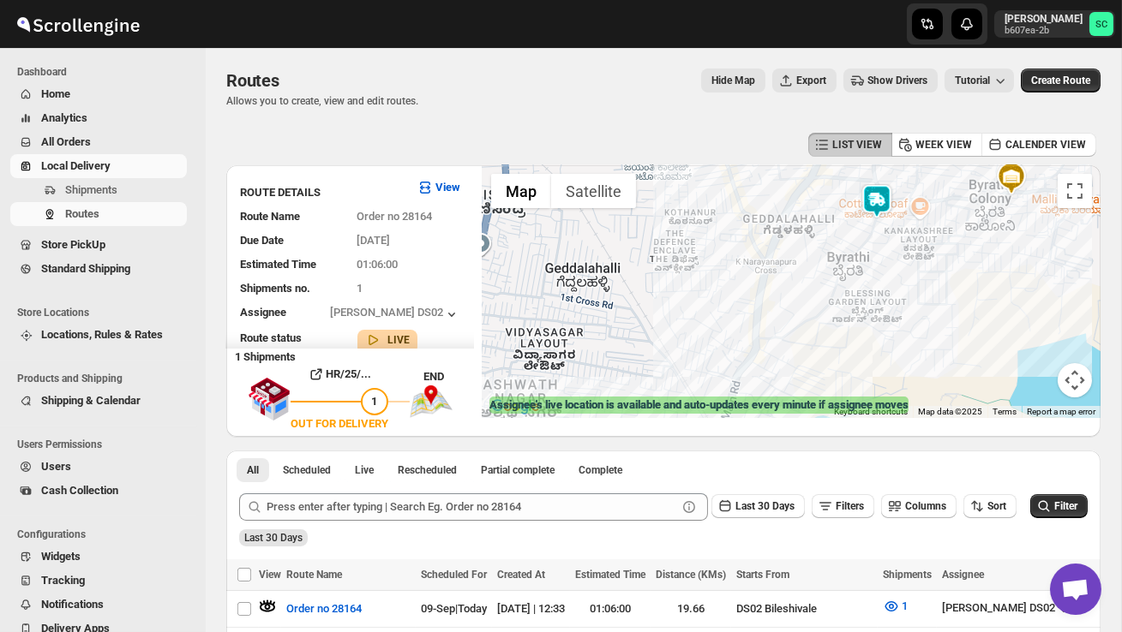
drag, startPoint x: 824, startPoint y: 350, endPoint x: 914, endPoint y: 284, distance: 111.6
click at [914, 284] on div at bounding box center [791, 291] width 618 height 253
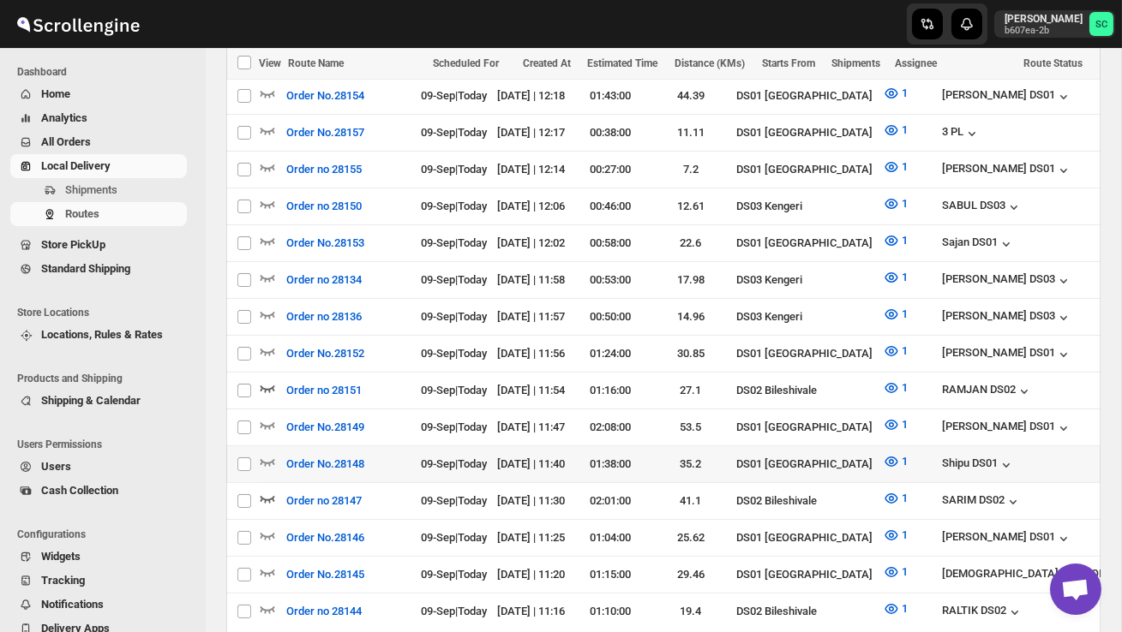
scroll to position [813, 0]
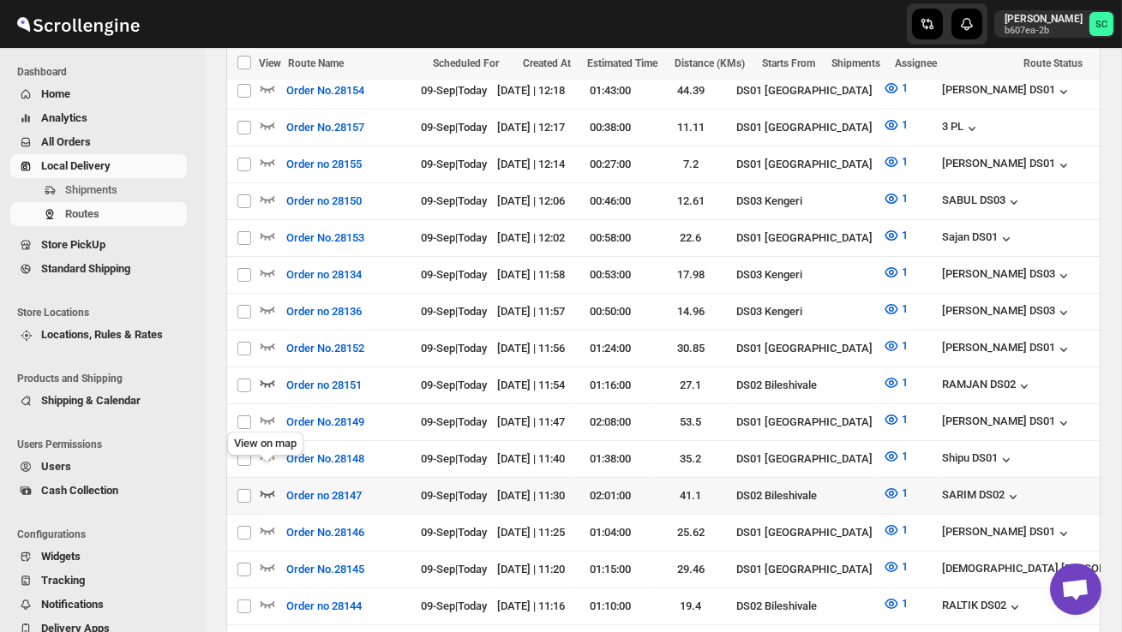
click at [268, 485] on icon "button" at bounding box center [267, 493] width 17 height 17
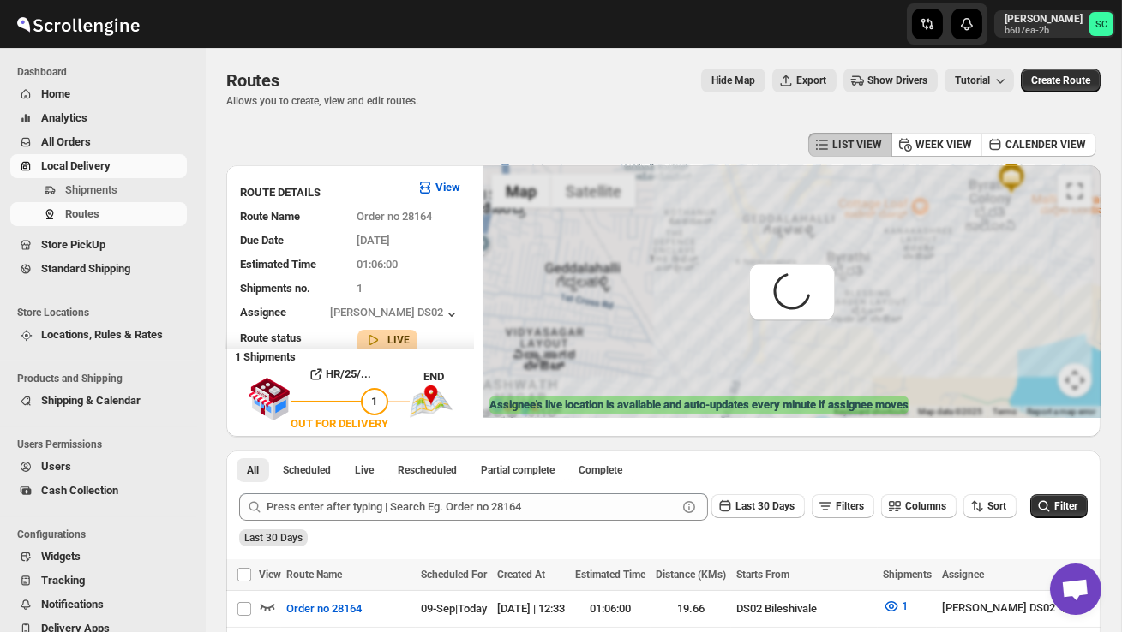
scroll to position [0, 0]
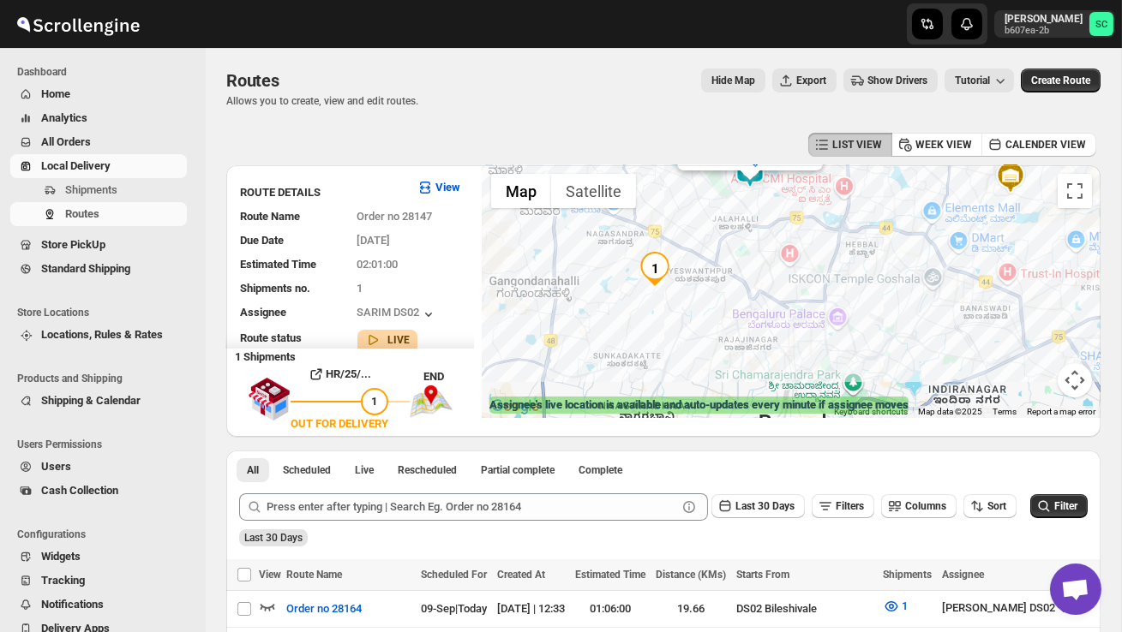
drag, startPoint x: 721, startPoint y: 355, endPoint x: 761, endPoint y: 284, distance: 81.0
click at [761, 284] on div "Assignee : SARIM DS02 Updated at : [DATE] 13:15:51 Duty mode Enabled Battery pe…" at bounding box center [791, 291] width 618 height 253
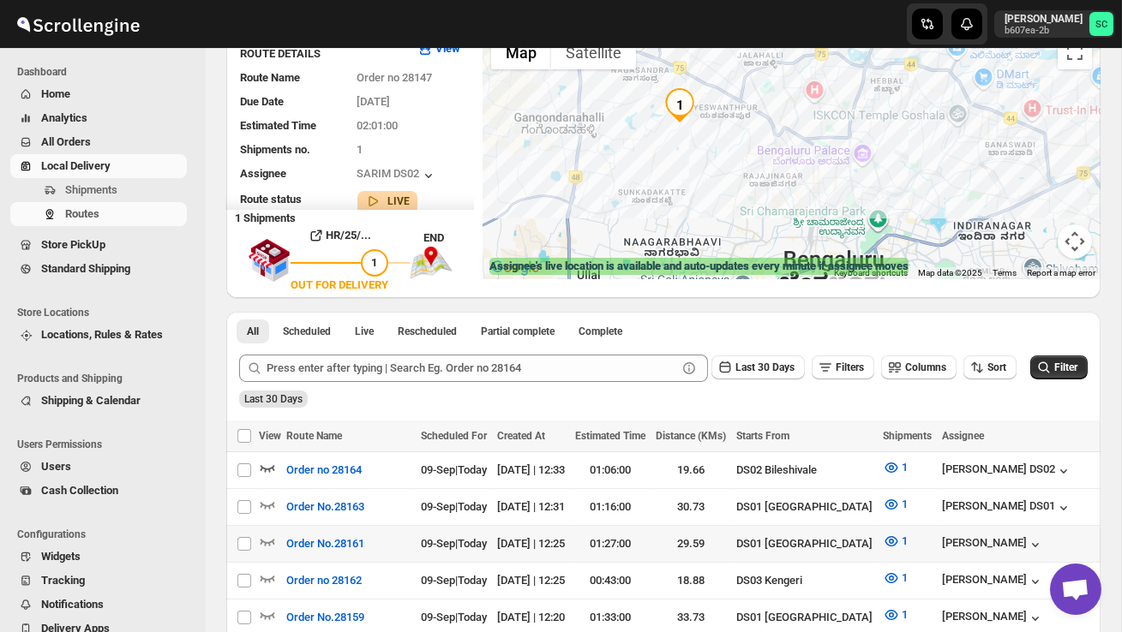
scroll to position [171, 0]
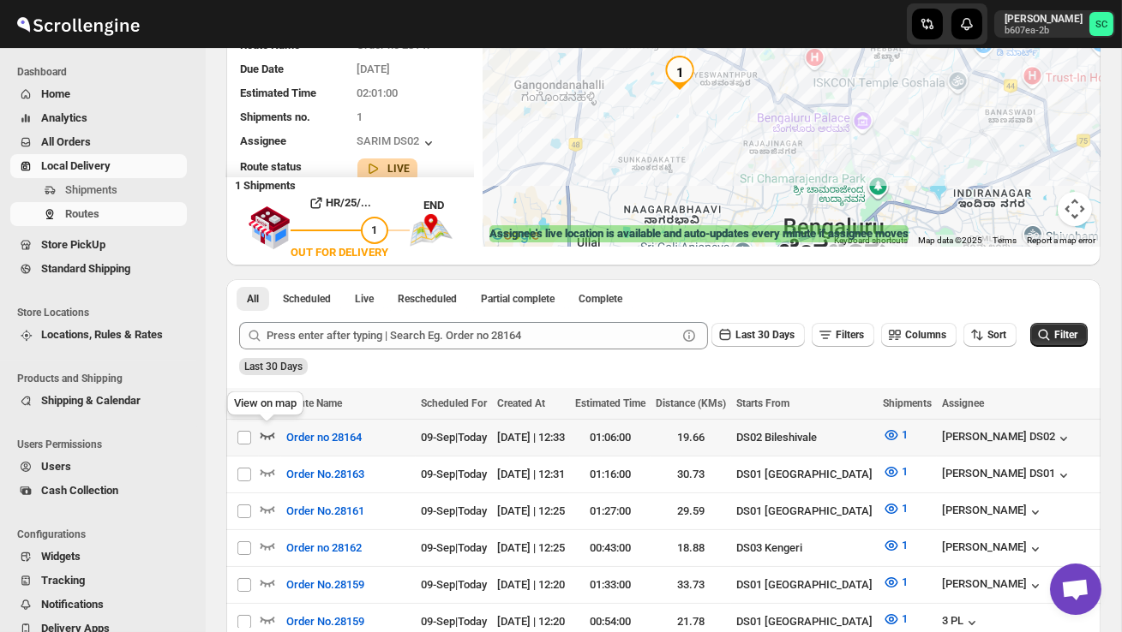
click at [263, 434] on icon "button" at bounding box center [267, 436] width 15 height 7
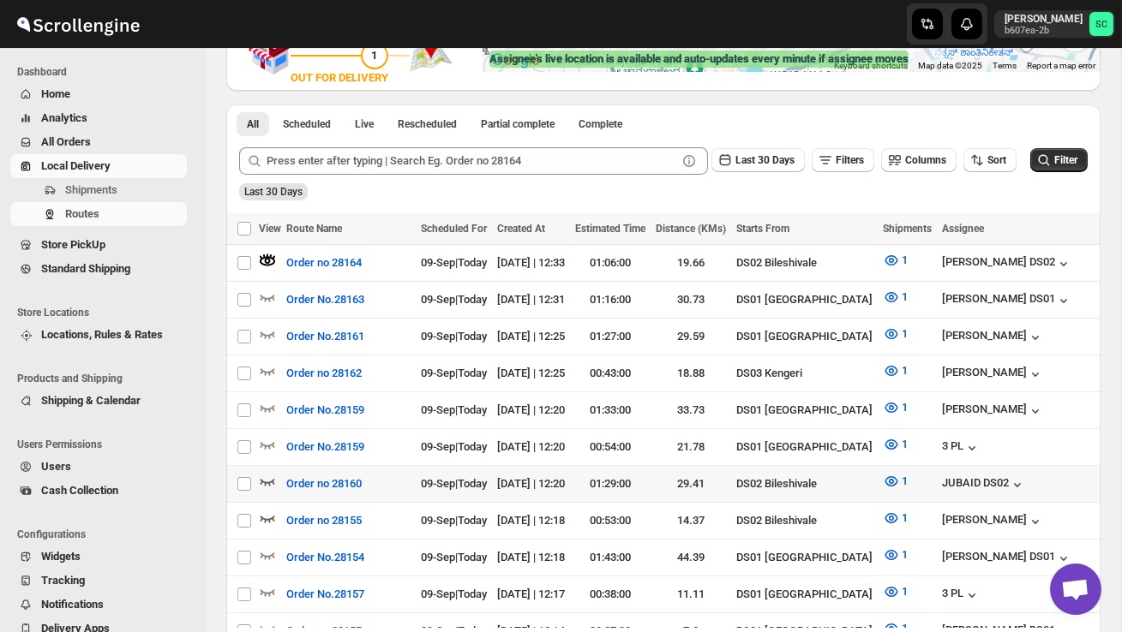
scroll to position [353, 0]
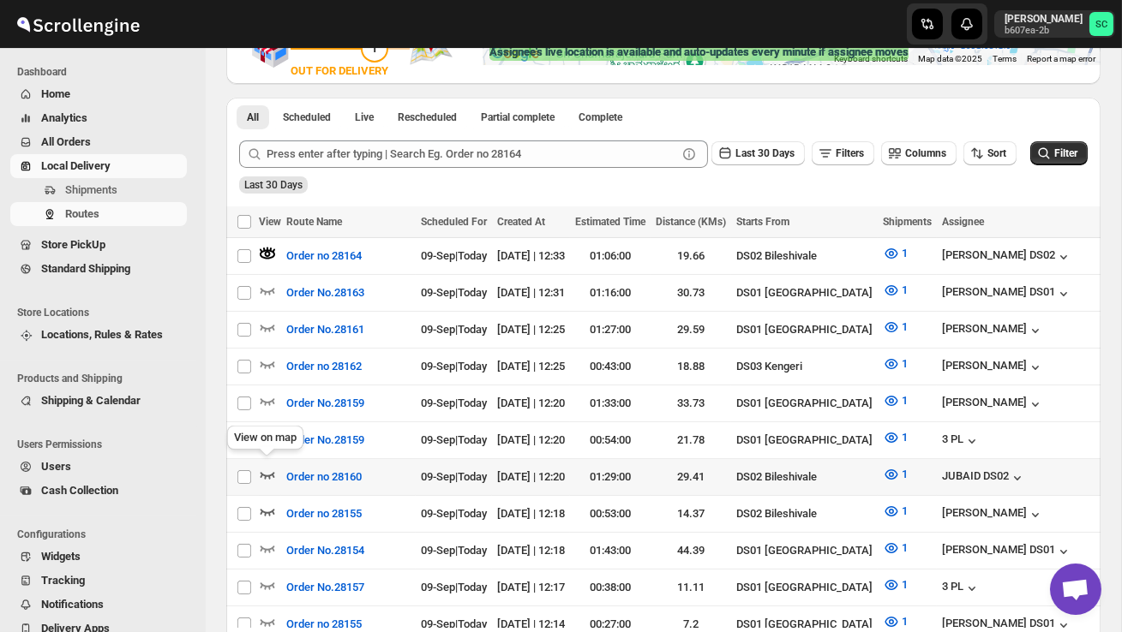
click at [272, 466] on icon "button" at bounding box center [267, 474] width 17 height 17
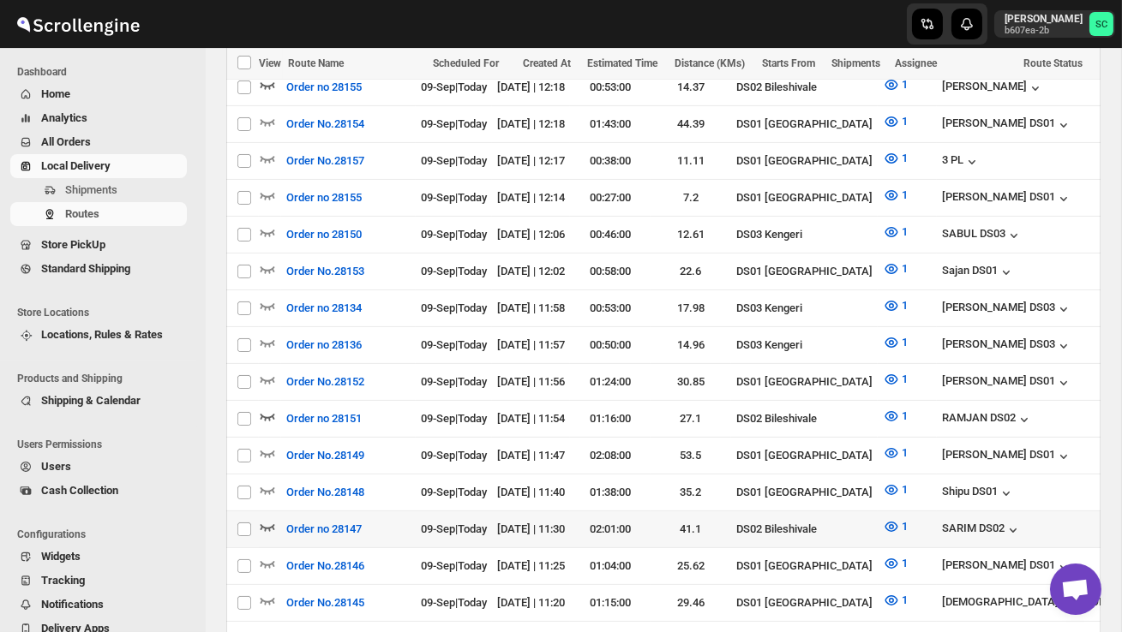
scroll to position [784, 0]
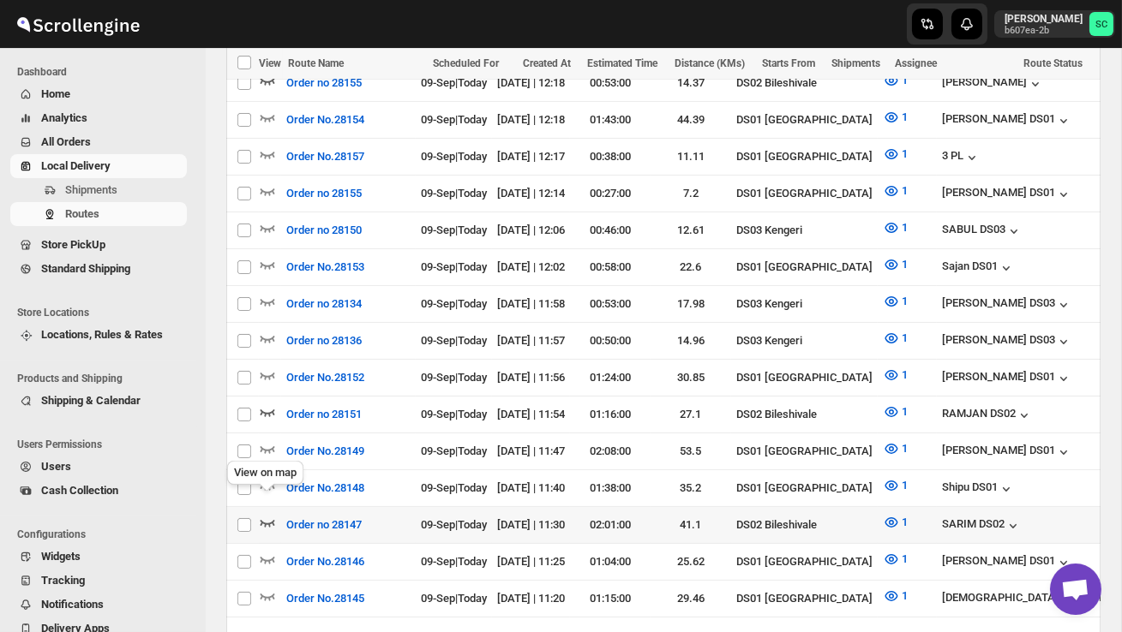
click at [269, 514] on icon "button" at bounding box center [267, 522] width 17 height 17
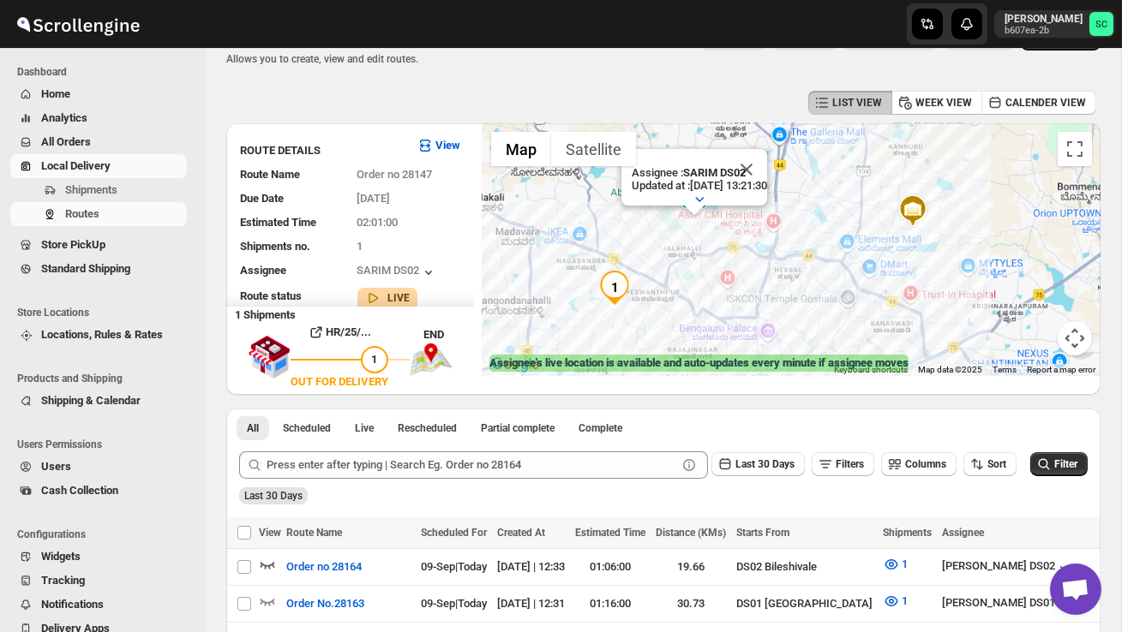
scroll to position [40, 0]
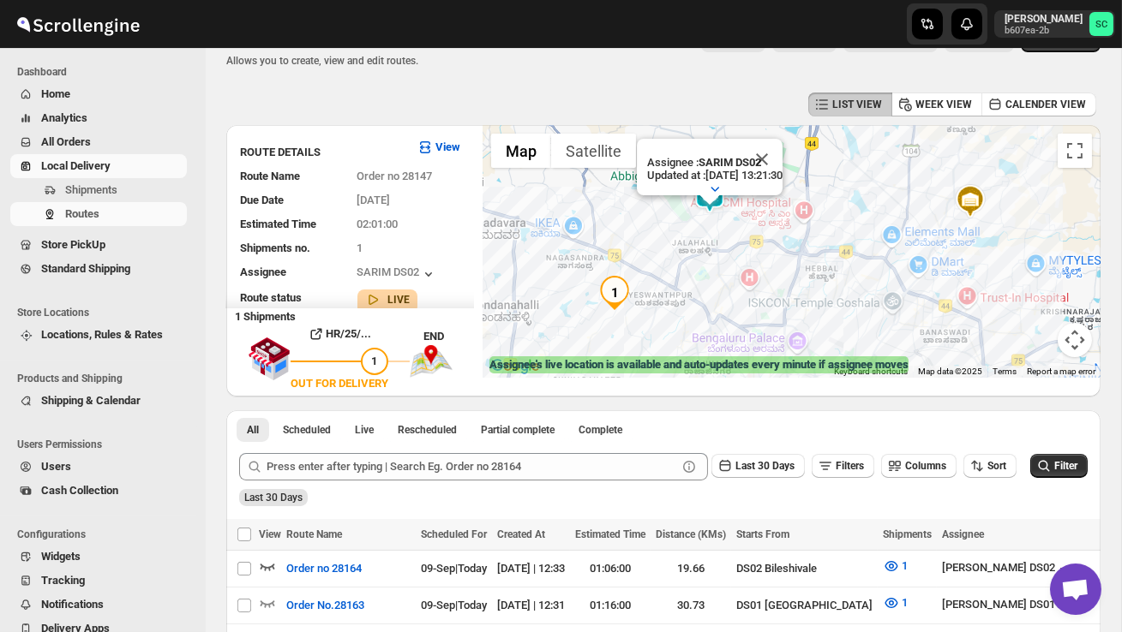
click at [741, 221] on div "Assignee : SARIM DS02 Updated at : [DATE] 13:21:30 Duty mode Enabled Battery pe…" at bounding box center [791, 251] width 618 height 253
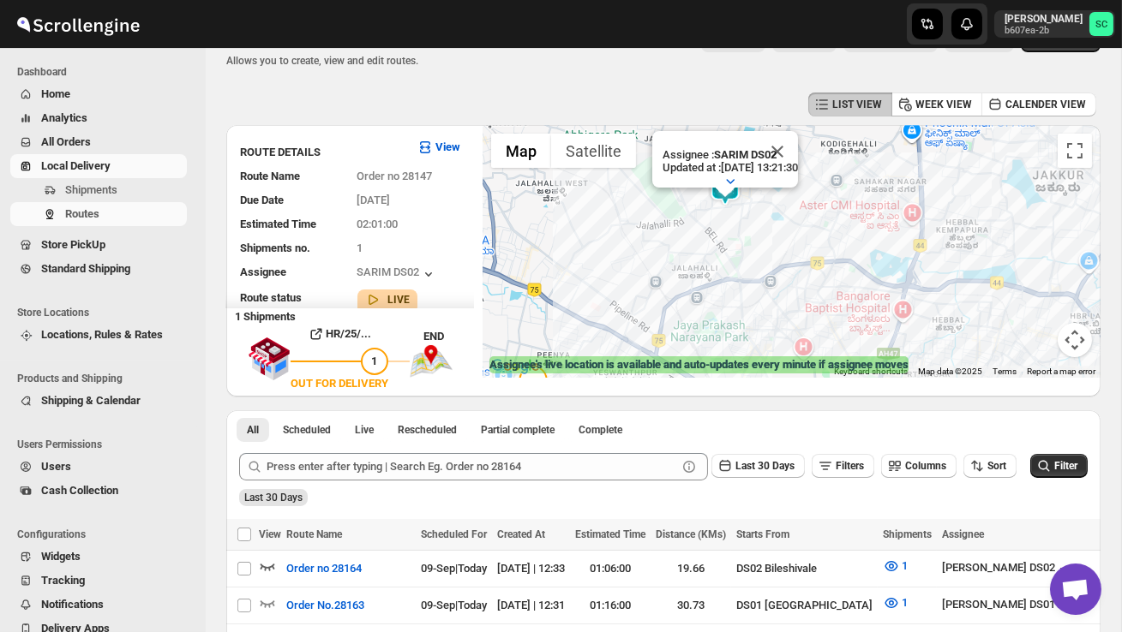
drag, startPoint x: 726, startPoint y: 222, endPoint x: 818, endPoint y: 230, distance: 92.9
click at [817, 230] on div "Assignee : SARIM DS02 Updated at : [DATE] 13:21:30 Duty mode Enabled Battery pe…" at bounding box center [791, 251] width 618 height 253
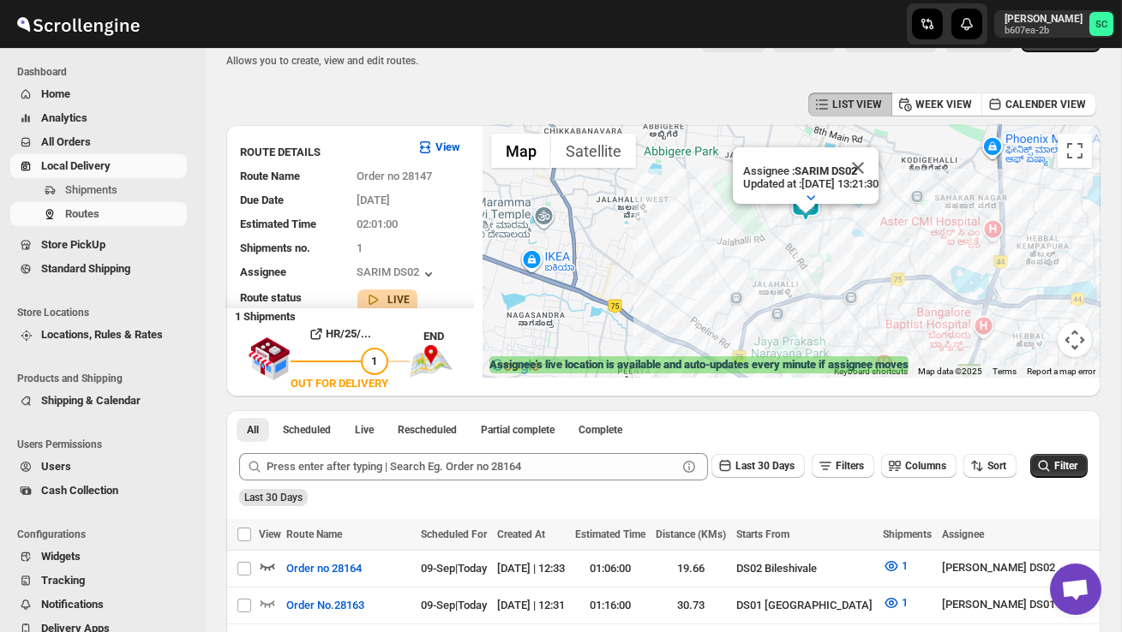
click at [818, 230] on div "Assignee : SARIM DS02 Updated at : [DATE] 13:21:30 Duty mode Enabled Battery pe…" at bounding box center [791, 251] width 618 height 253
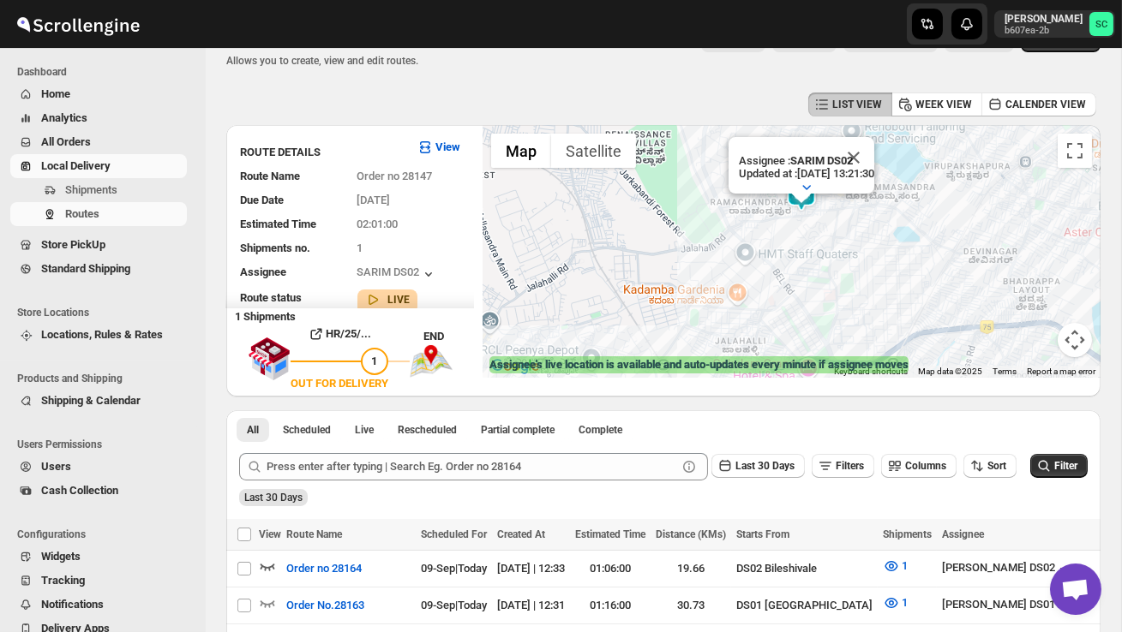
click at [829, 230] on div "Assignee : SARIM DS02 Updated at : [DATE] 13:21:30 Duty mode Enabled Battery pe…" at bounding box center [791, 251] width 618 height 253
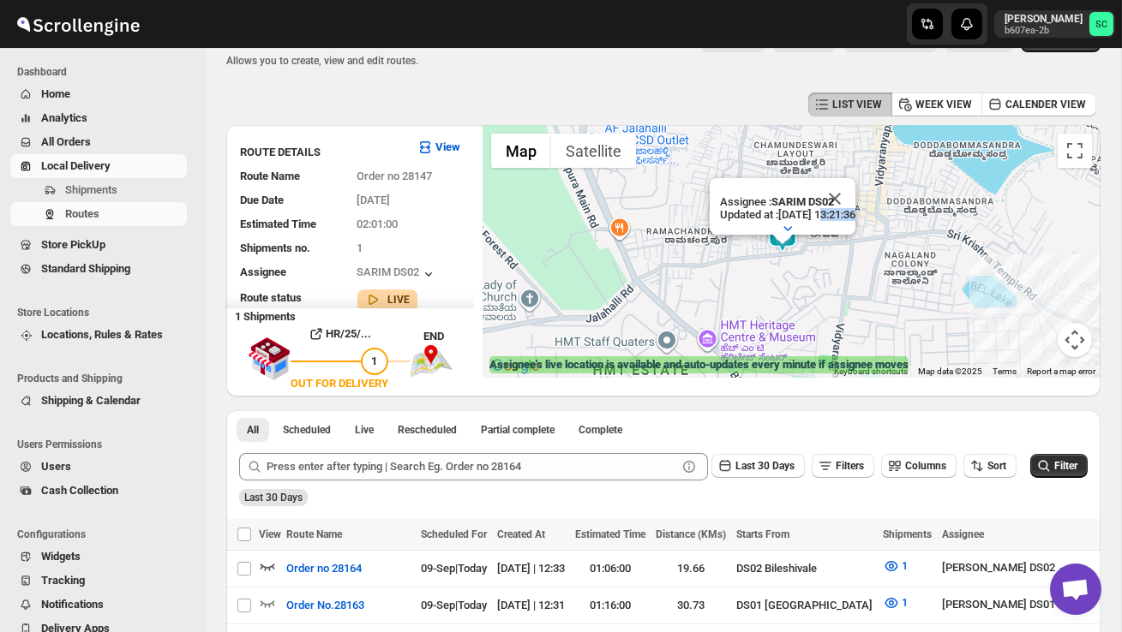
scroll to position [4, 0]
drag, startPoint x: 813, startPoint y: 208, endPoint x: 817, endPoint y: 248, distance: 40.4
click at [817, 250] on div "Assignee : SARIM DS02 Updated at : [DATE] 13:21:36 Duty mode Enabled Battery pe…" at bounding box center [791, 251] width 618 height 253
click at [855, 206] on button "Close" at bounding box center [834, 198] width 41 height 41
click at [825, 259] on div at bounding box center [791, 251] width 618 height 253
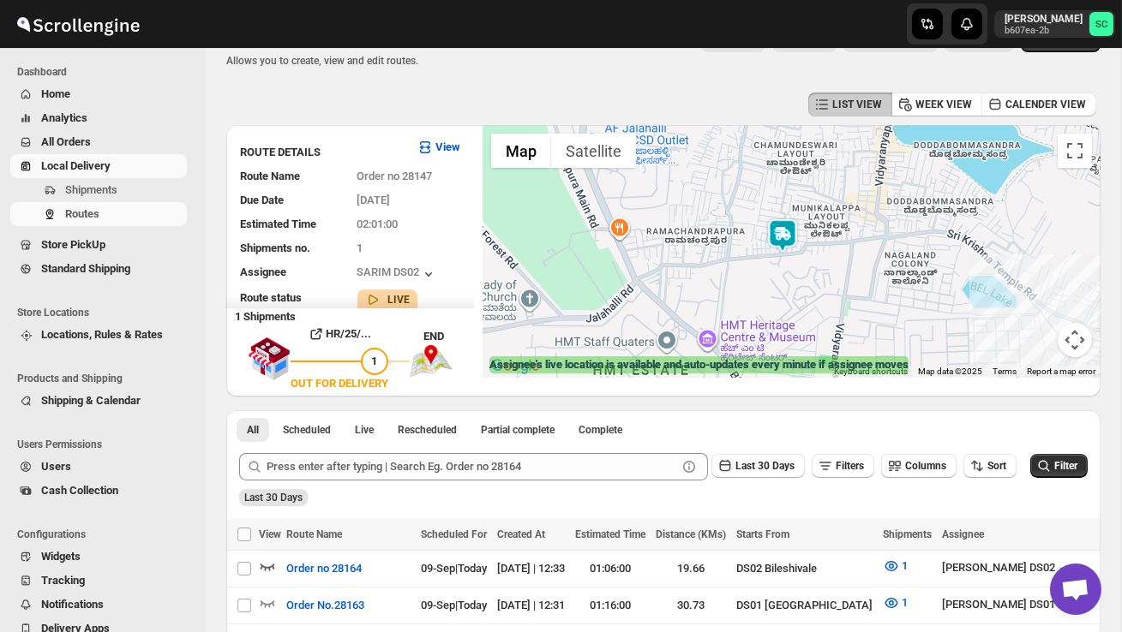
click at [824, 259] on div at bounding box center [791, 251] width 618 height 253
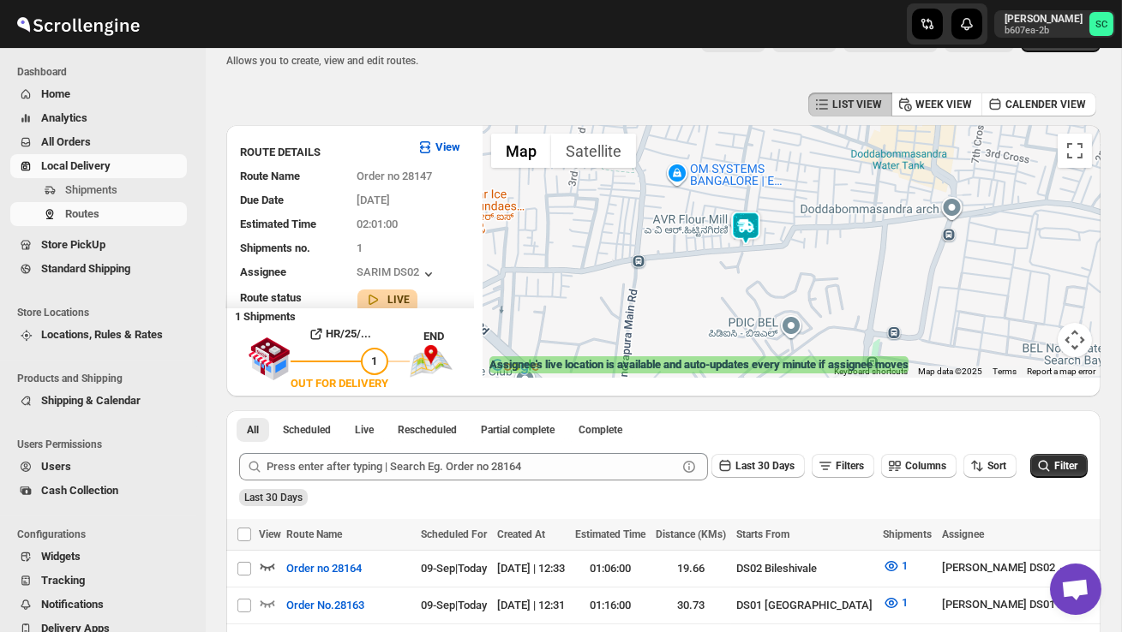
click at [795, 274] on div at bounding box center [791, 251] width 618 height 253
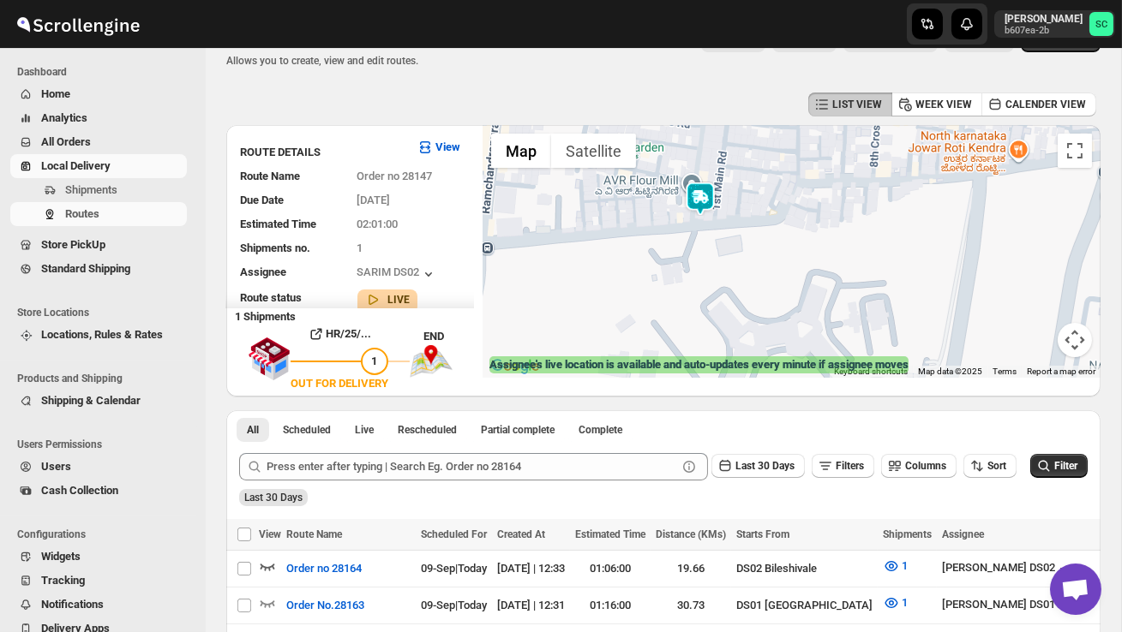
click at [739, 261] on div at bounding box center [791, 251] width 618 height 253
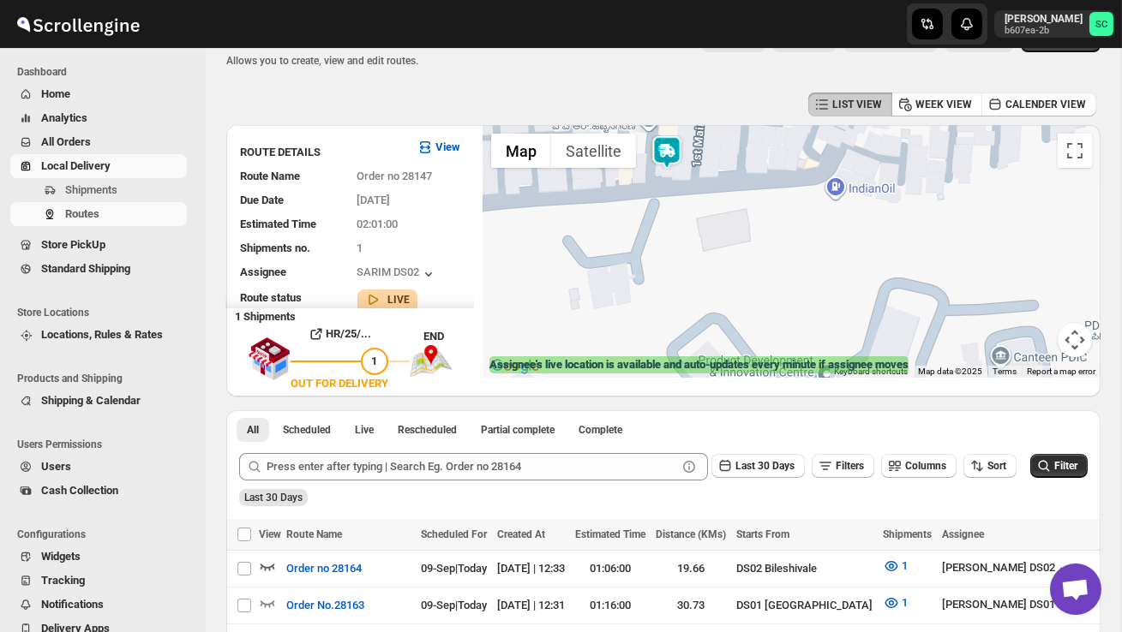
drag, startPoint x: 691, startPoint y: 249, endPoint x: 716, endPoint y: 309, distance: 64.9
click at [714, 306] on div at bounding box center [791, 251] width 618 height 253
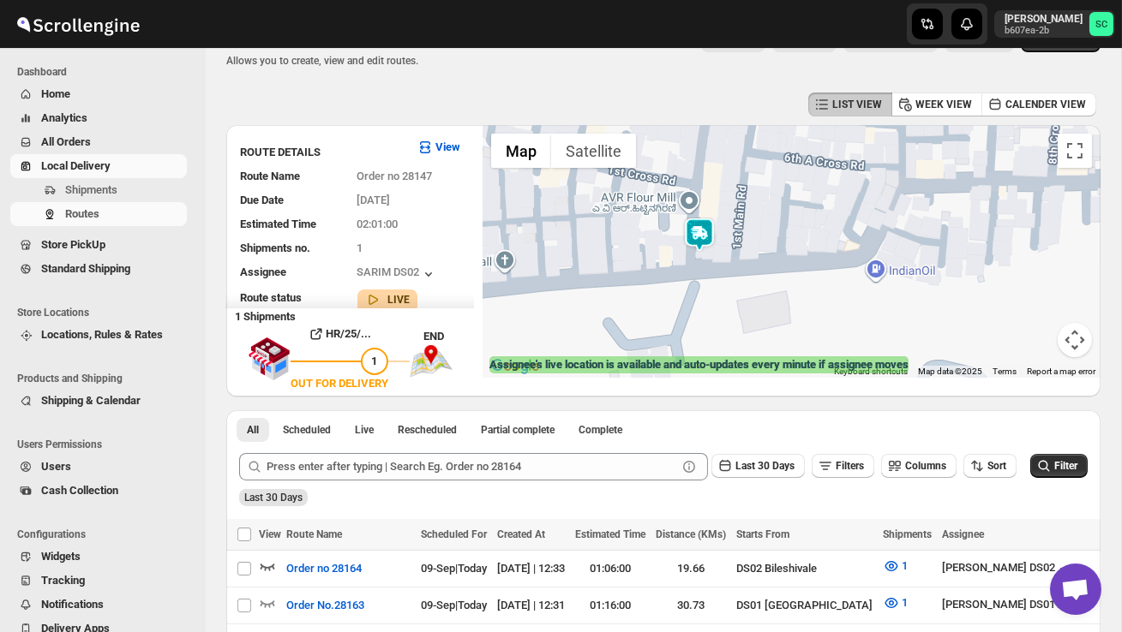
click at [1075, 344] on button "Map camera controls" at bounding box center [1074, 340] width 34 height 34
click at [1042, 341] on button "Zoom out" at bounding box center [1031, 340] width 34 height 34
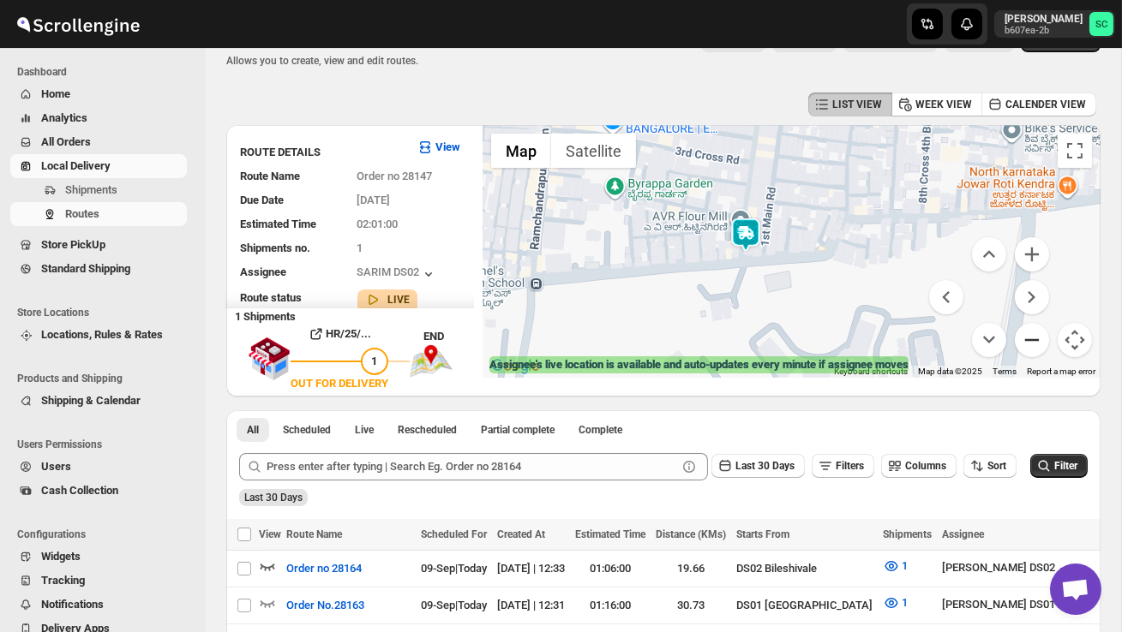
click at [1042, 341] on button "Zoom out" at bounding box center [1031, 340] width 34 height 34
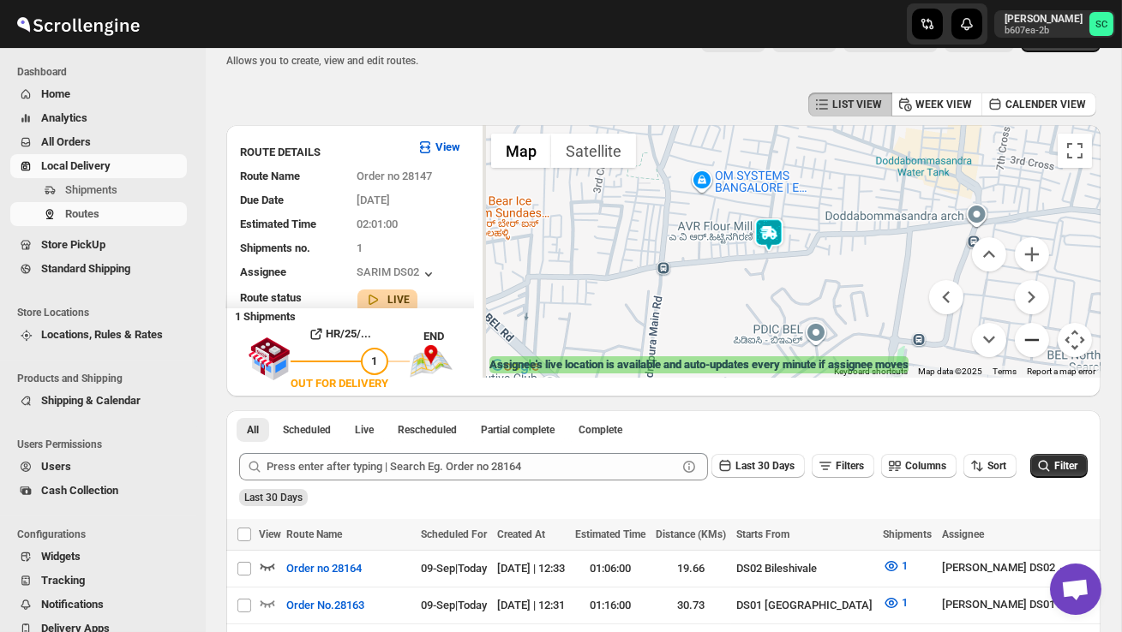
click at [1042, 341] on button "Zoom out" at bounding box center [1031, 340] width 34 height 34
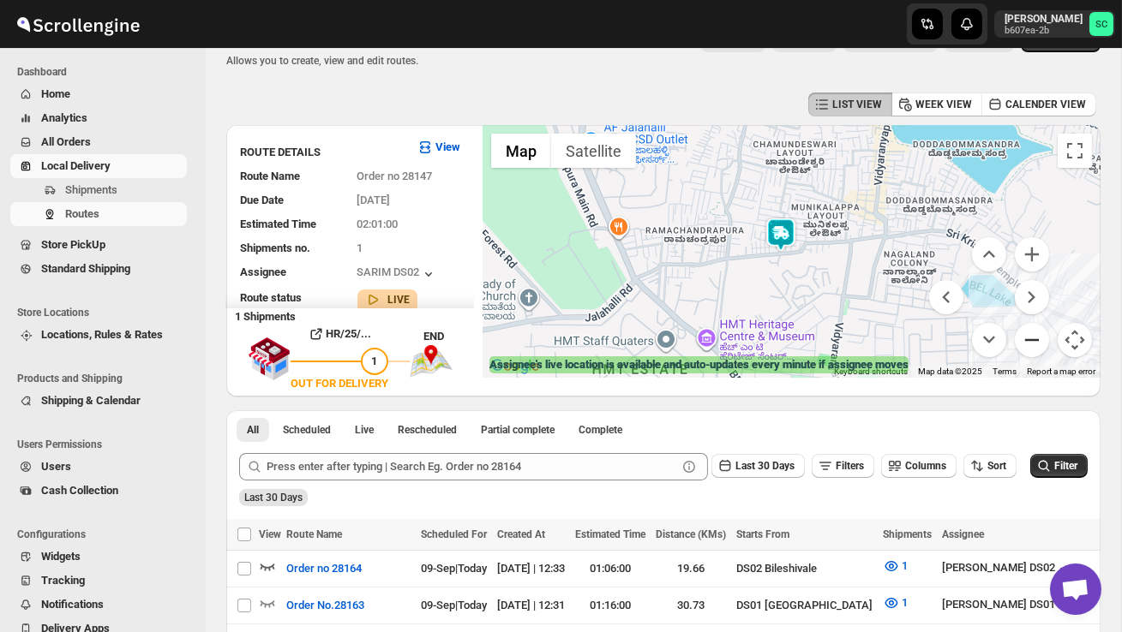
click at [1042, 341] on button "Zoom out" at bounding box center [1031, 340] width 34 height 34
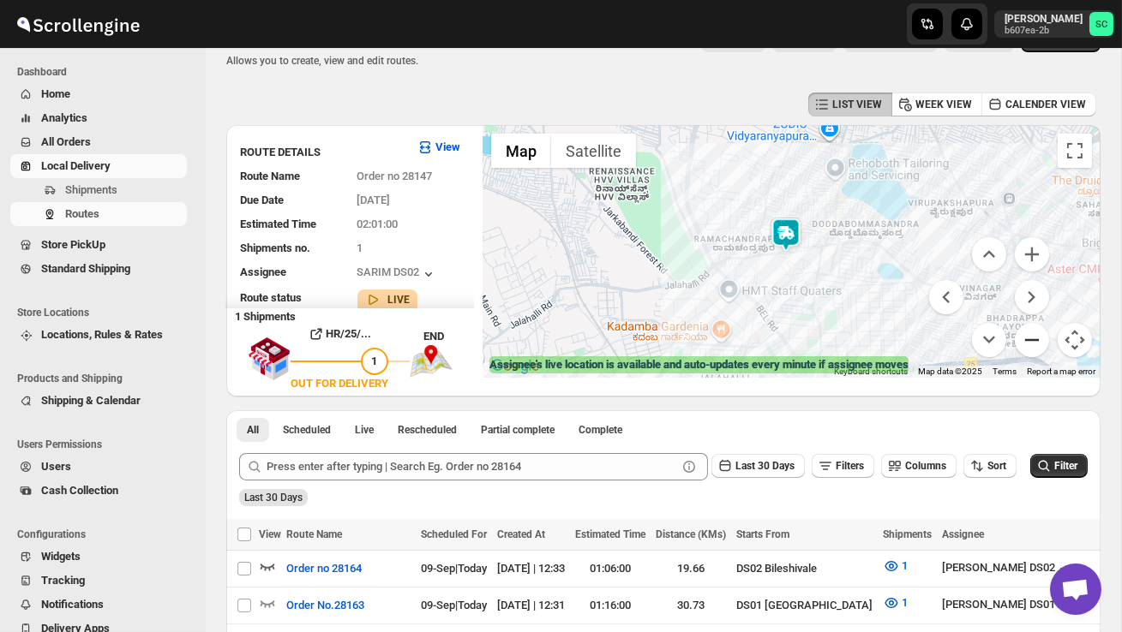
click at [1042, 341] on button "Zoom out" at bounding box center [1031, 340] width 34 height 34
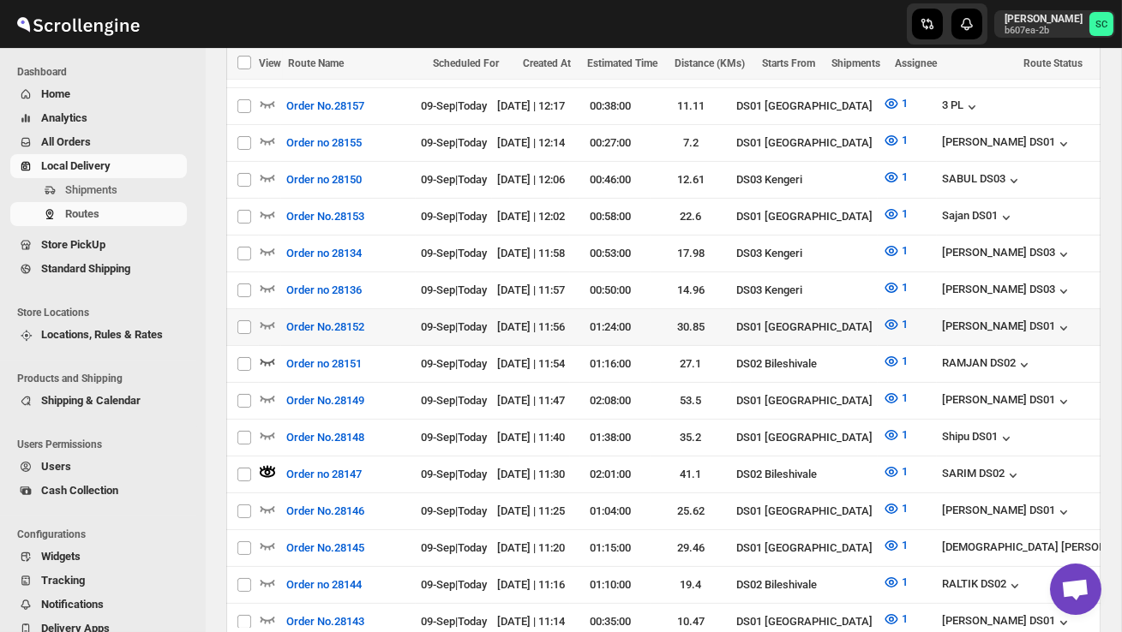
scroll to position [0, 0]
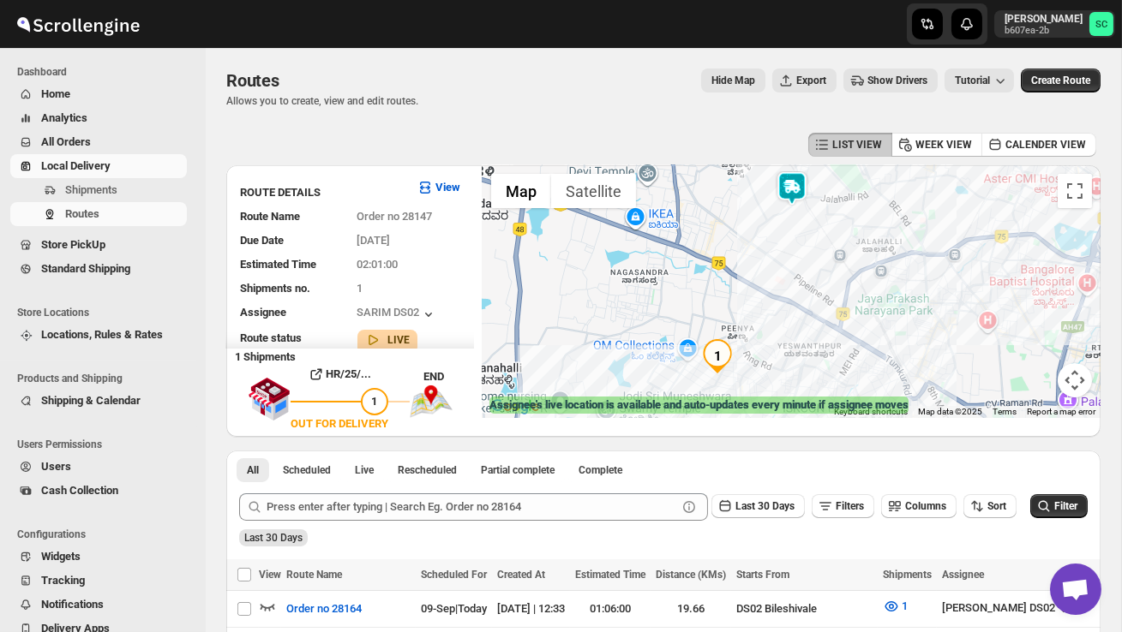
drag, startPoint x: 613, startPoint y: 355, endPoint x: 738, endPoint y: 242, distance: 168.6
click at [738, 242] on div at bounding box center [791, 291] width 618 height 253
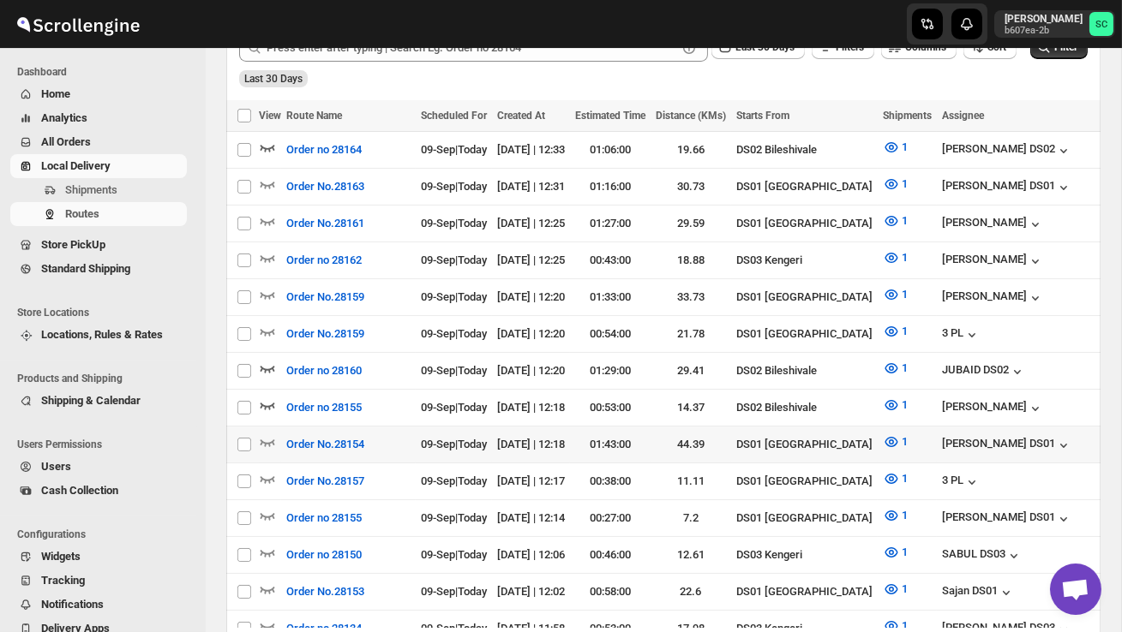
scroll to position [460, 0]
click at [266, 360] on icon "button" at bounding box center [267, 367] width 17 height 17
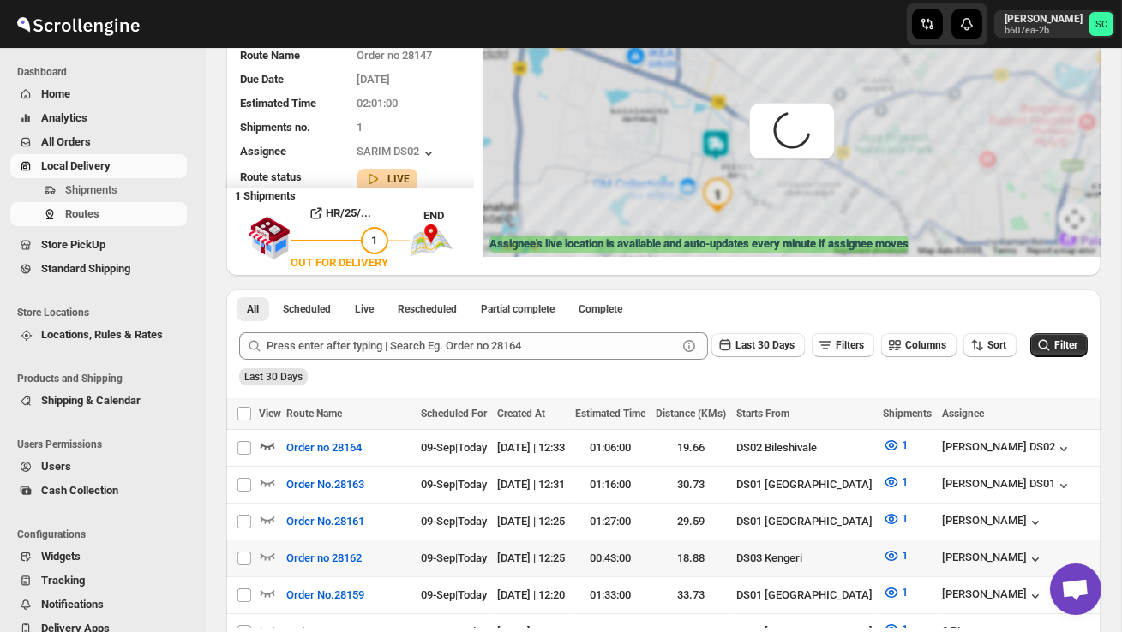
scroll to position [0, 0]
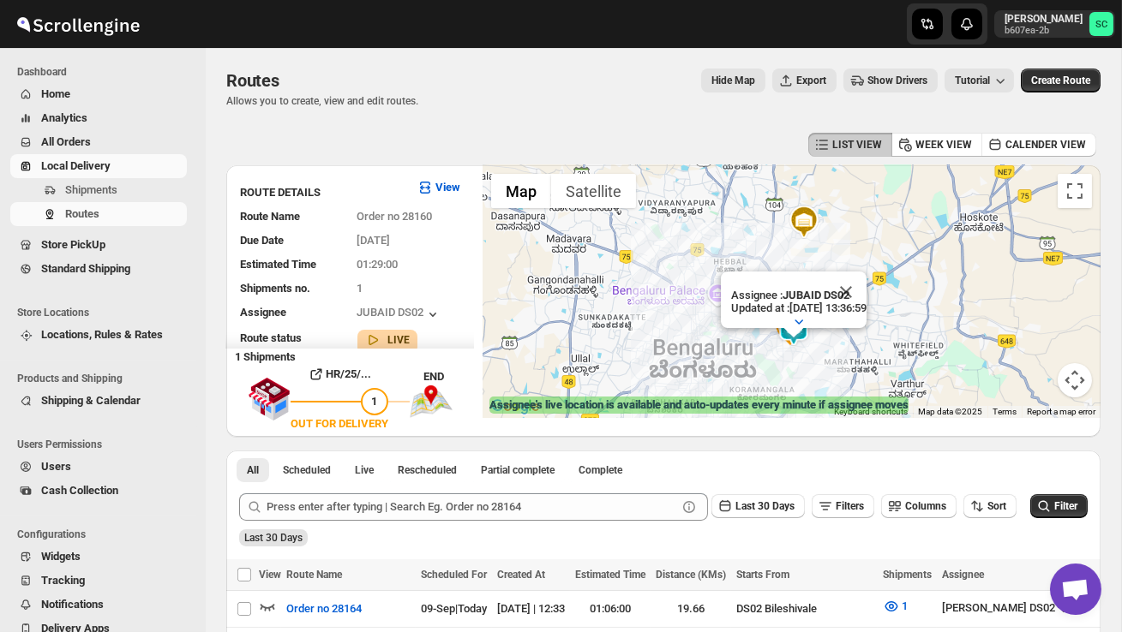
click at [866, 292] on button "Close" at bounding box center [845, 292] width 41 height 41
click at [860, 333] on div at bounding box center [791, 291] width 618 height 253
click at [860, 334] on div at bounding box center [791, 291] width 618 height 253
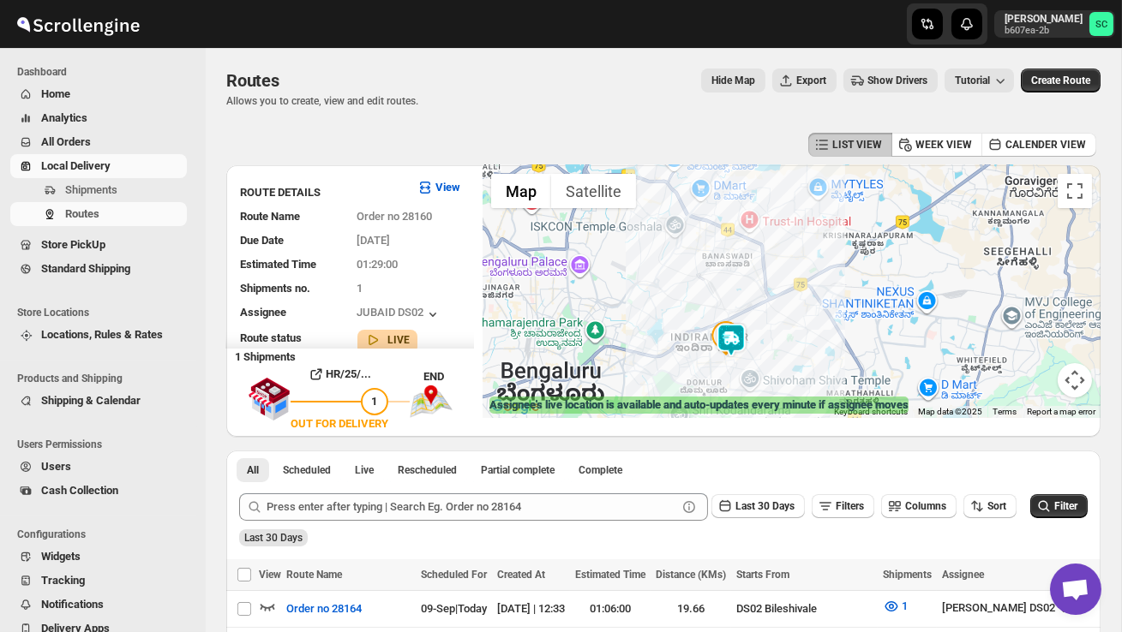
click at [772, 377] on div at bounding box center [791, 291] width 618 height 253
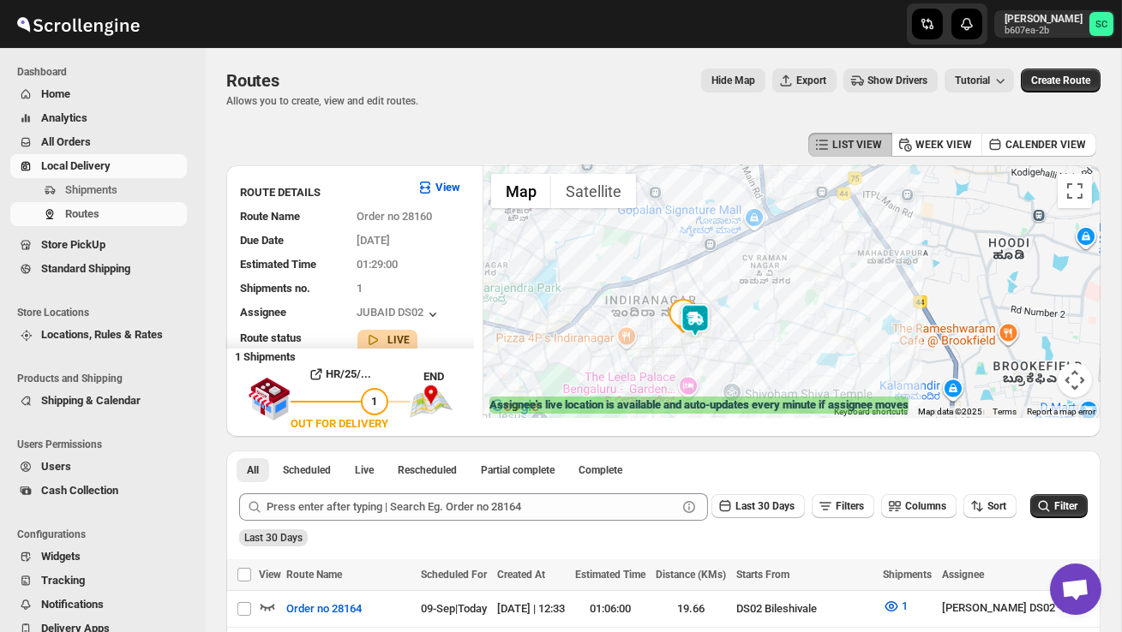
click at [783, 351] on div at bounding box center [791, 291] width 618 height 253
click at [782, 351] on div at bounding box center [791, 291] width 618 height 253
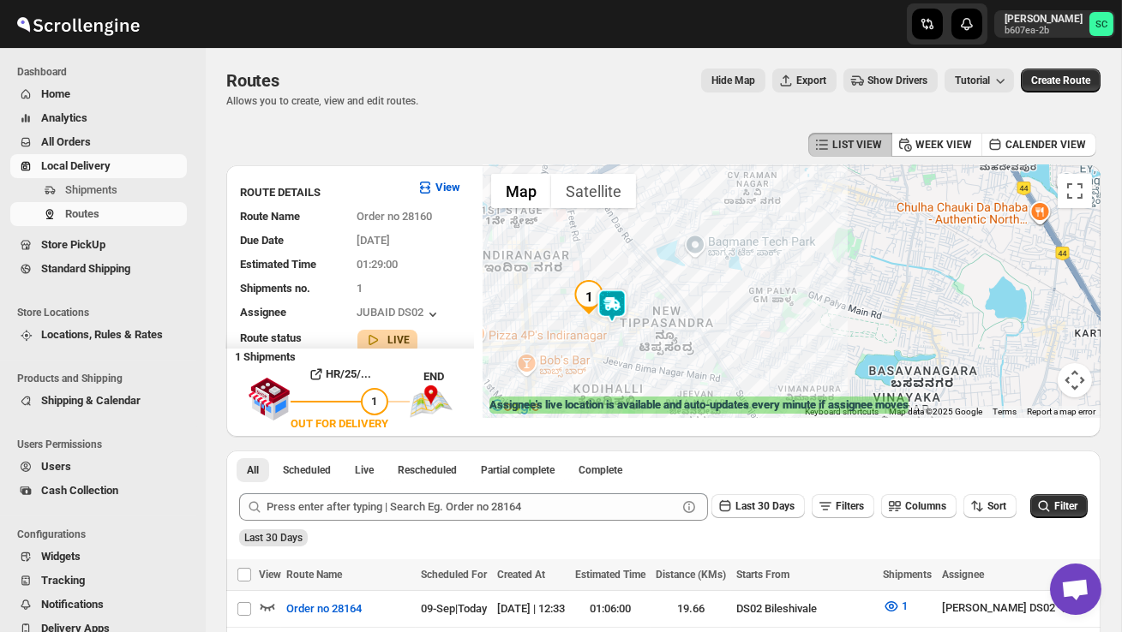
drag, startPoint x: 686, startPoint y: 350, endPoint x: 781, endPoint y: 372, distance: 97.7
click at [779, 372] on div at bounding box center [791, 291] width 618 height 253
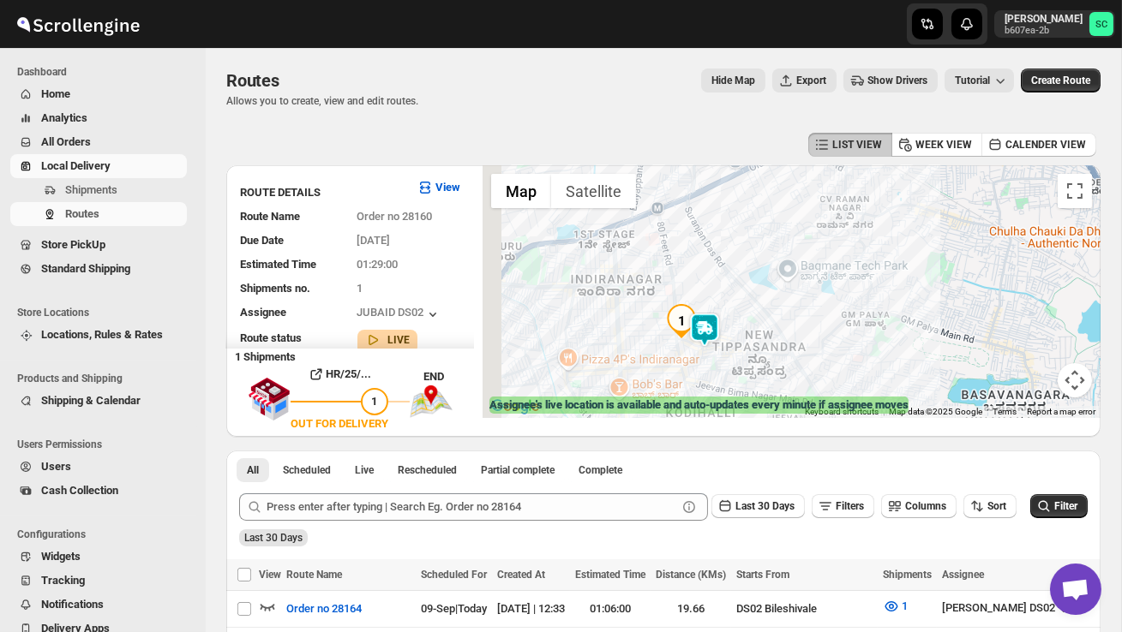
click at [781, 372] on div at bounding box center [791, 291] width 618 height 253
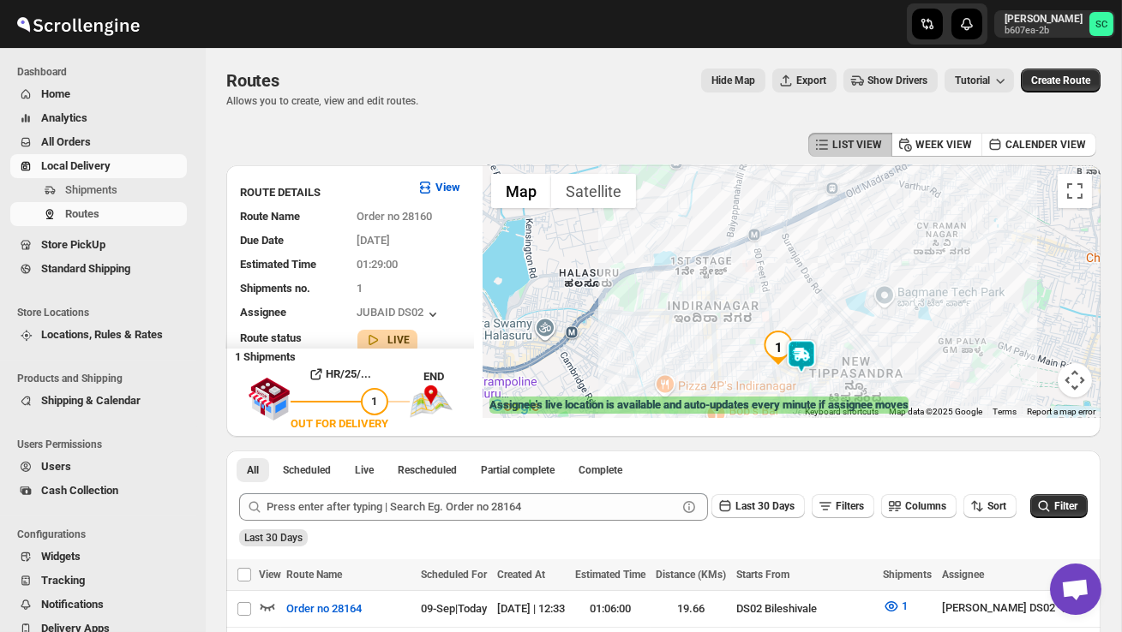
click at [781, 372] on div at bounding box center [791, 291] width 618 height 253
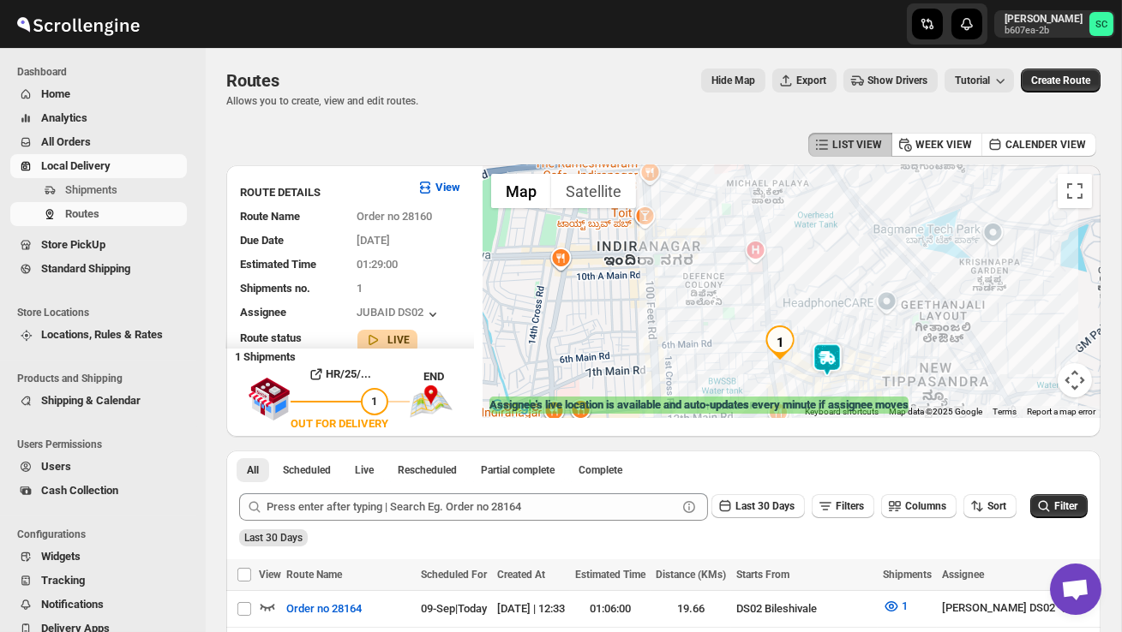
click at [781, 376] on div at bounding box center [791, 291] width 618 height 253
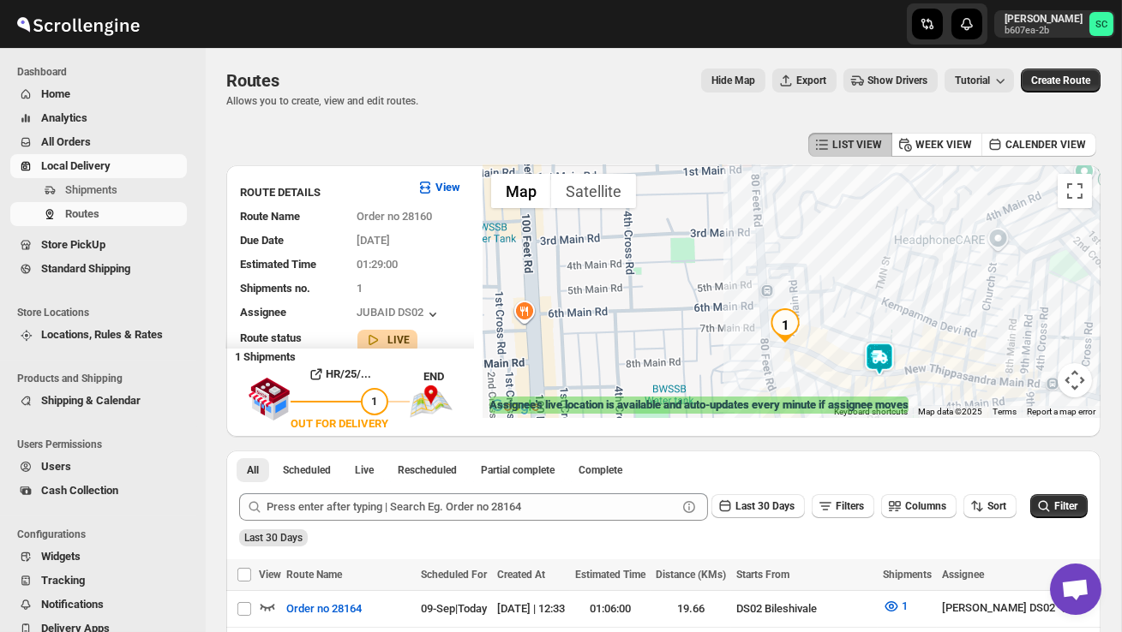
click at [878, 350] on img at bounding box center [879, 359] width 34 height 34
click at [889, 344] on img at bounding box center [879, 359] width 34 height 34
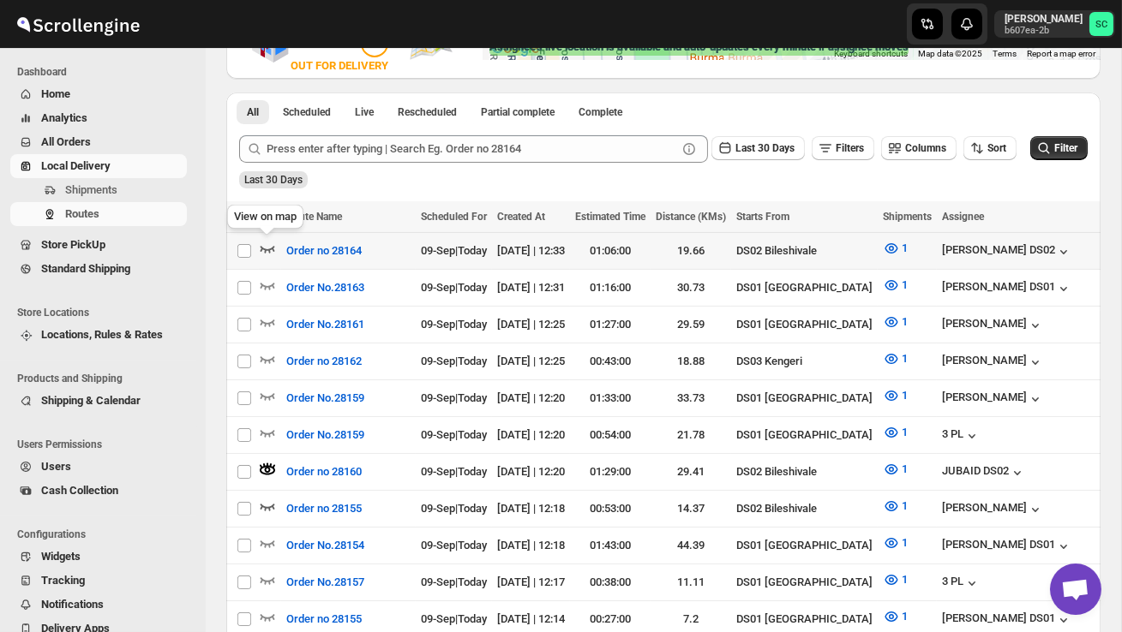
click at [273, 246] on icon "button" at bounding box center [267, 249] width 15 height 7
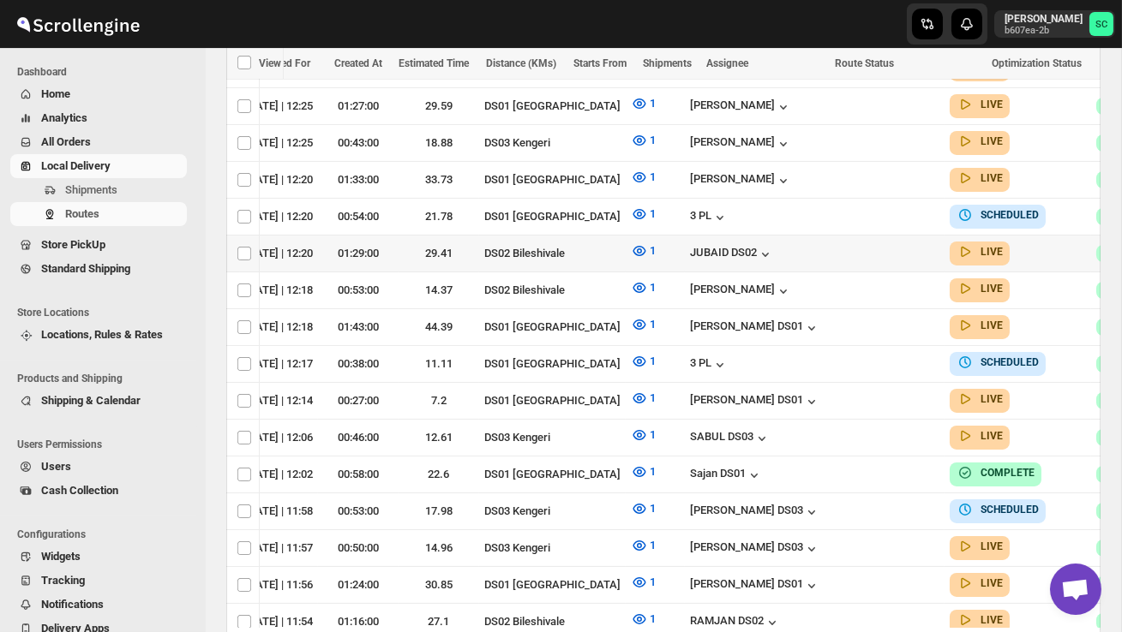
scroll to position [0, 305]
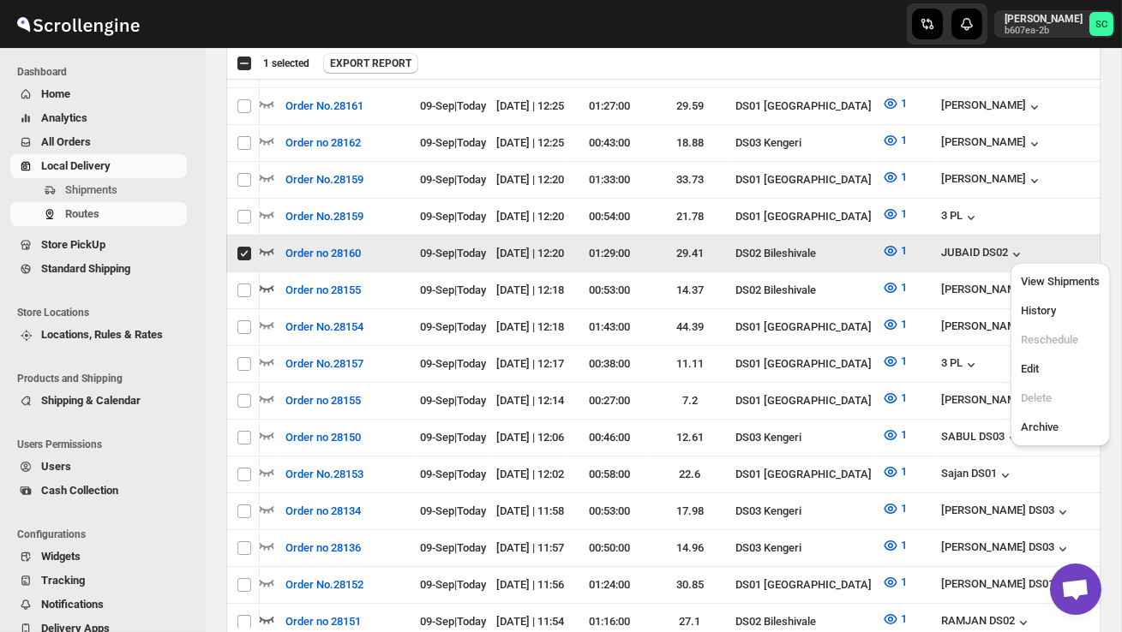
scroll to position [0, 1]
click at [1065, 282] on span "View Shipments" at bounding box center [1059, 281] width 79 height 13
checkbox input "false"
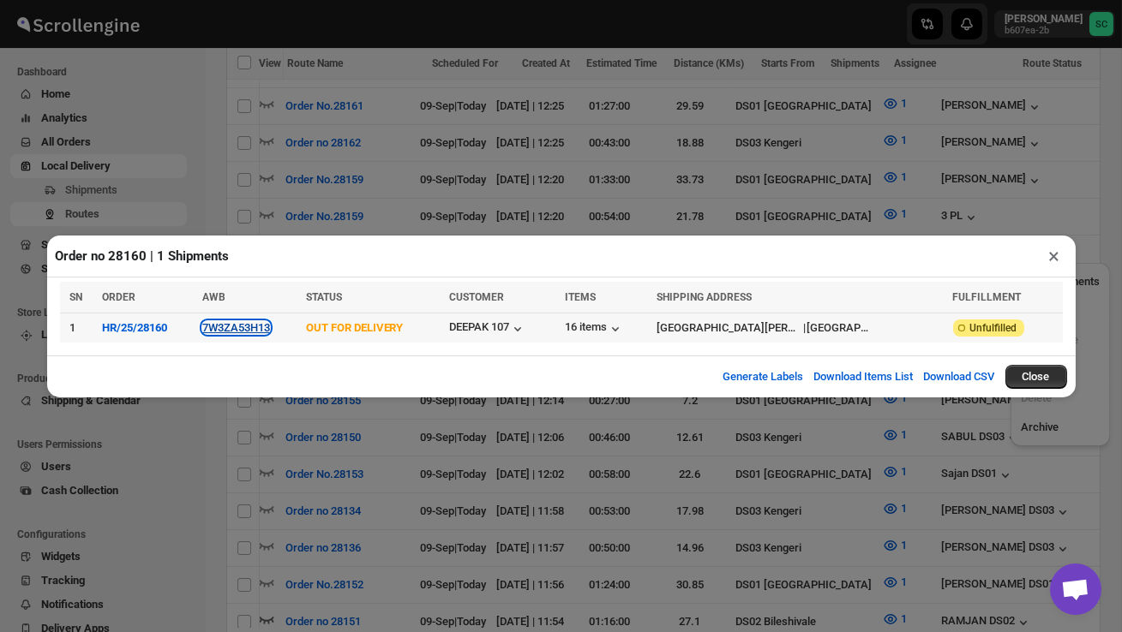
click at [255, 326] on button "7W3ZA53H13" at bounding box center [236, 327] width 68 height 13
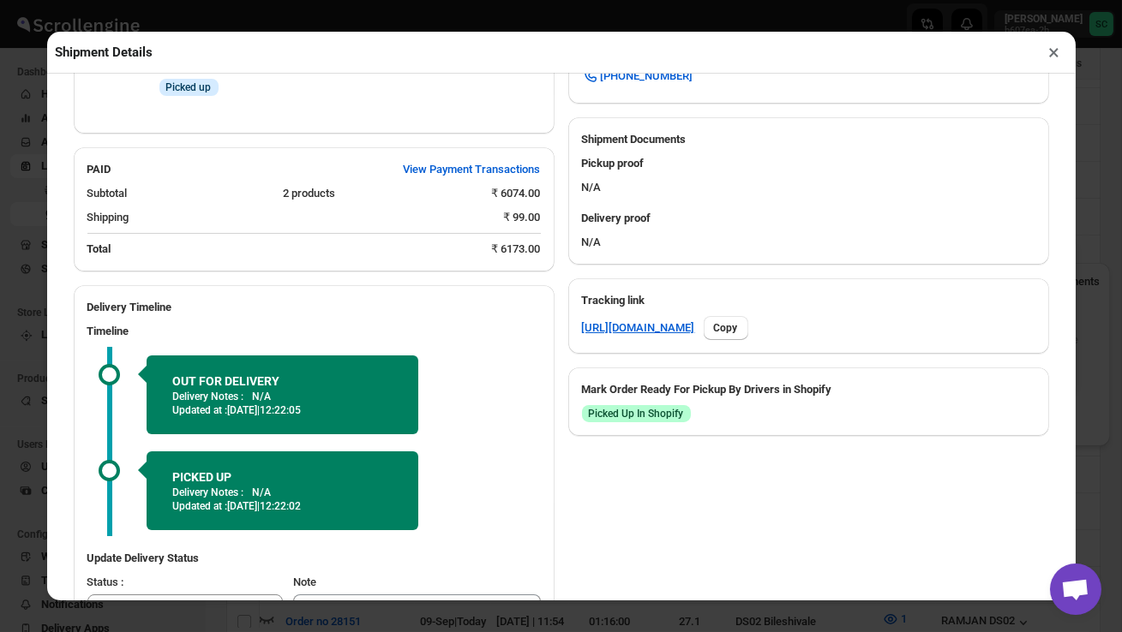
scroll to position [764, 0]
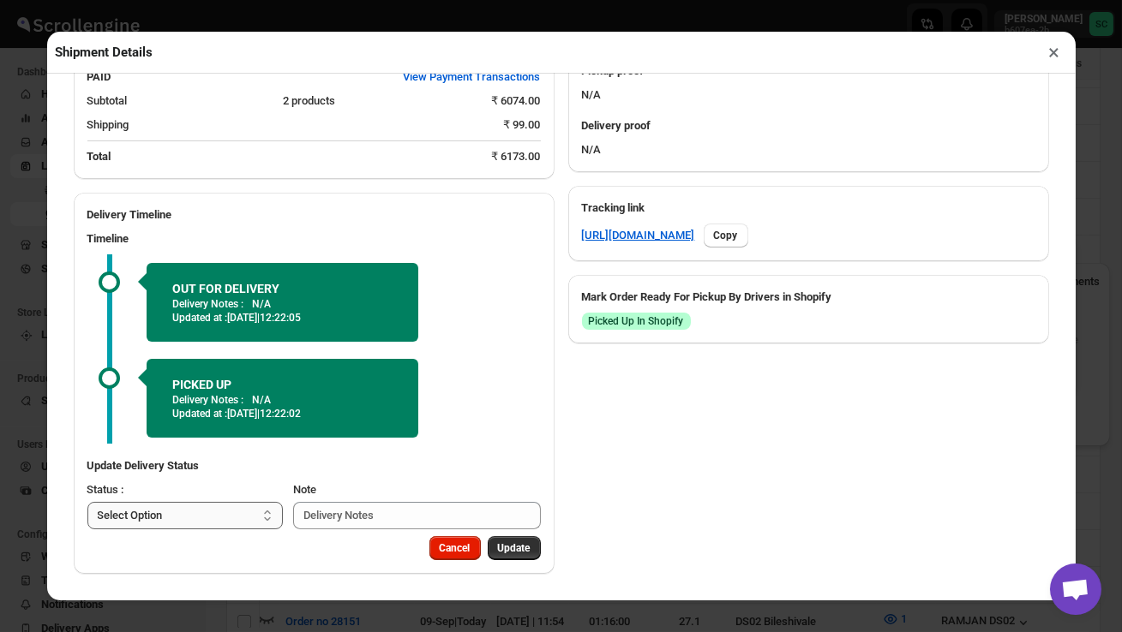
click at [206, 514] on select "Select Option PICKED UP OUT FOR DELIVERY RESCHEDULE DELIVERED CANCELLED" at bounding box center [185, 515] width 196 height 27
select select "DELIVERED"
click at [521, 554] on span "Update" at bounding box center [514, 549] width 33 height 14
select select
click at [1055, 50] on button "×" at bounding box center [1054, 52] width 25 height 24
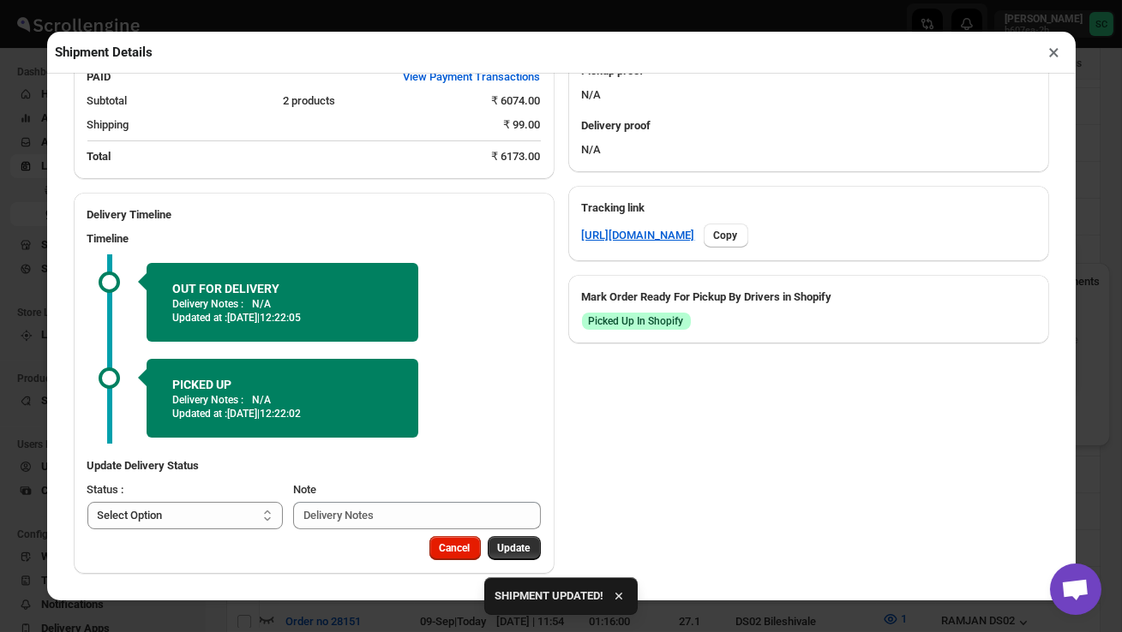
scroll to position [0, 0]
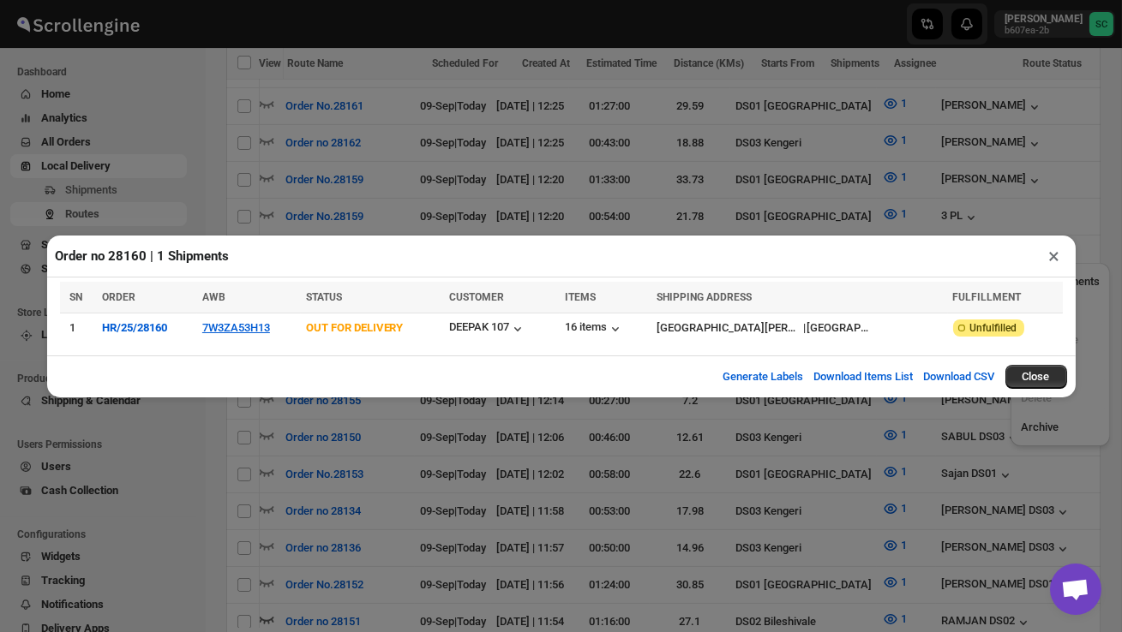
click at [1052, 253] on button "×" at bounding box center [1054, 256] width 25 height 24
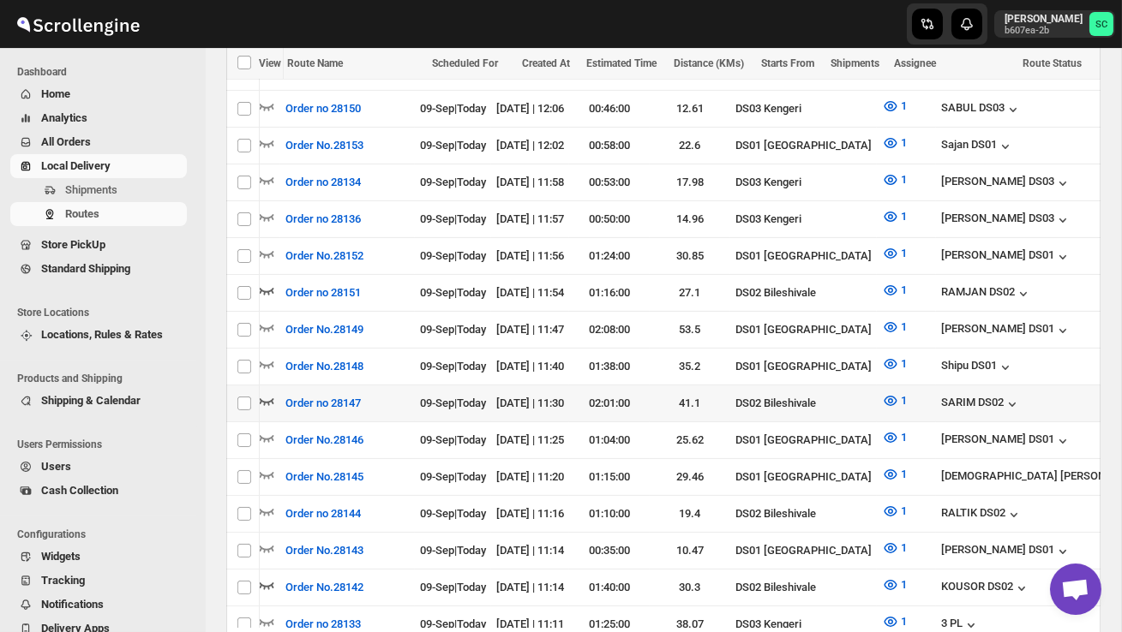
scroll to position [911, 0]
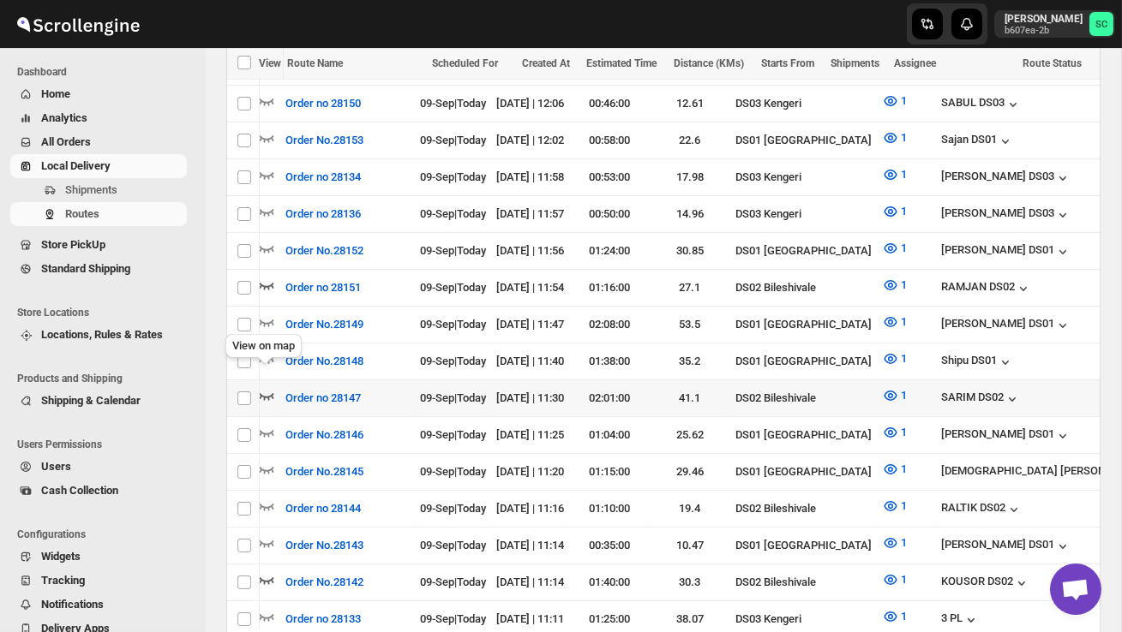
click at [269, 387] on icon "button" at bounding box center [266, 395] width 17 height 17
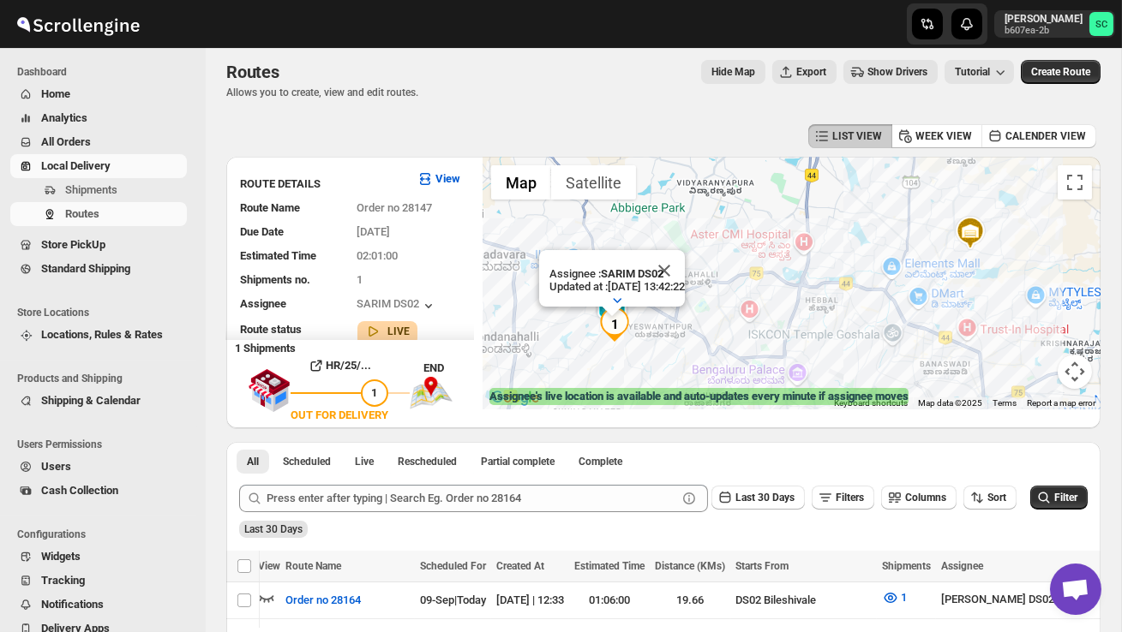
scroll to position [8, 0]
click at [683, 272] on button "Close" at bounding box center [663, 271] width 41 height 41
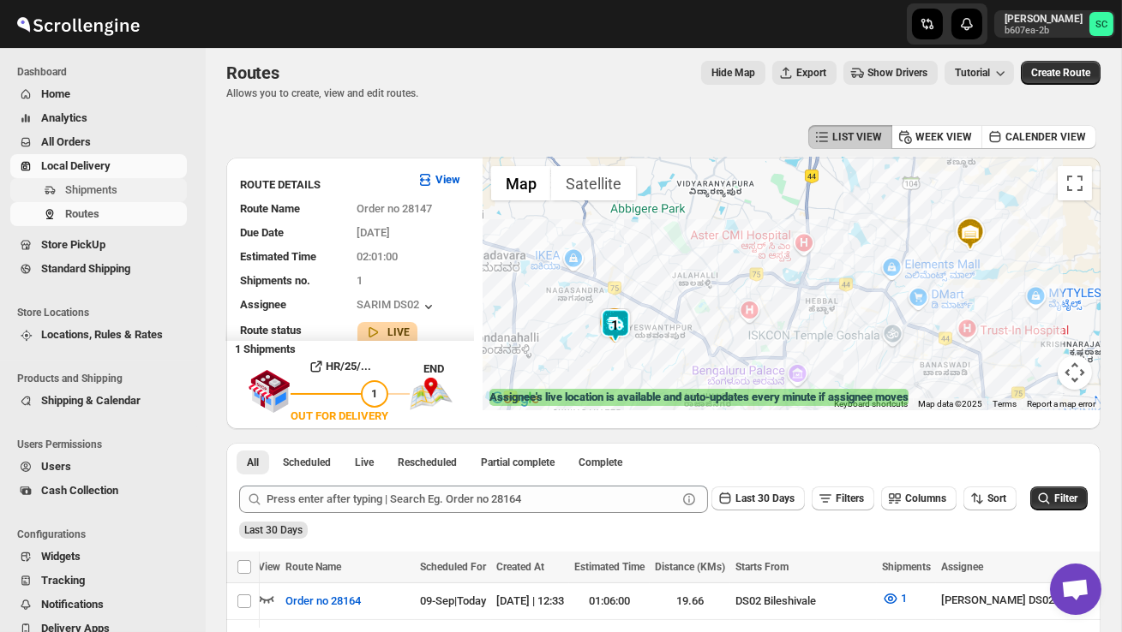
click at [133, 182] on span "Shipments" at bounding box center [124, 190] width 118 height 17
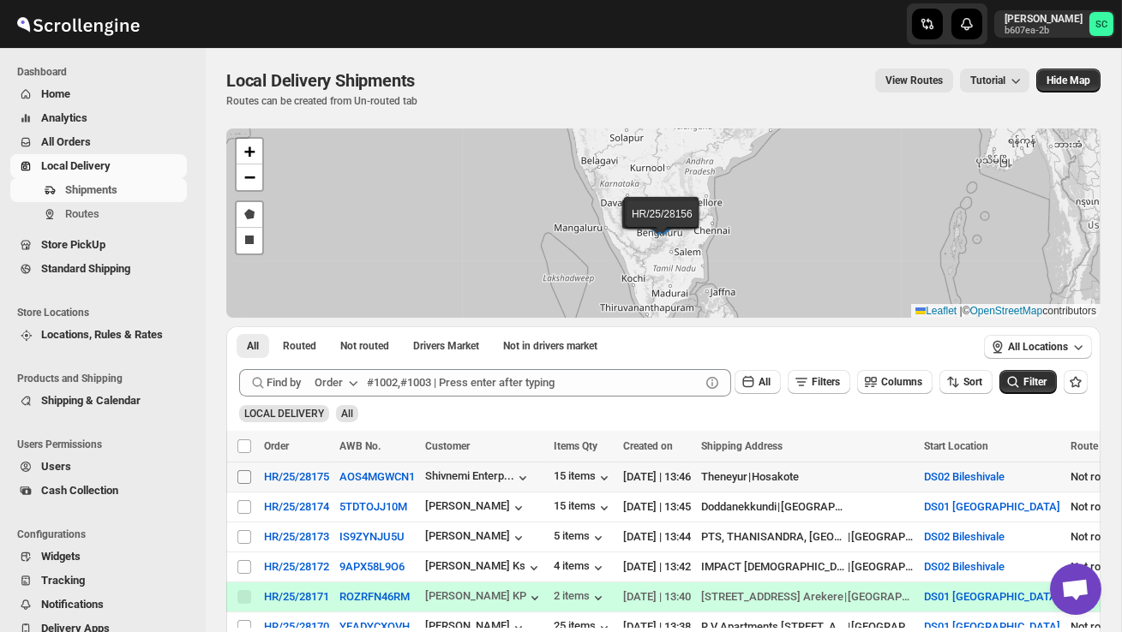
click at [243, 477] on input "Select shipment" at bounding box center [244, 477] width 14 height 14
checkbox input "true"
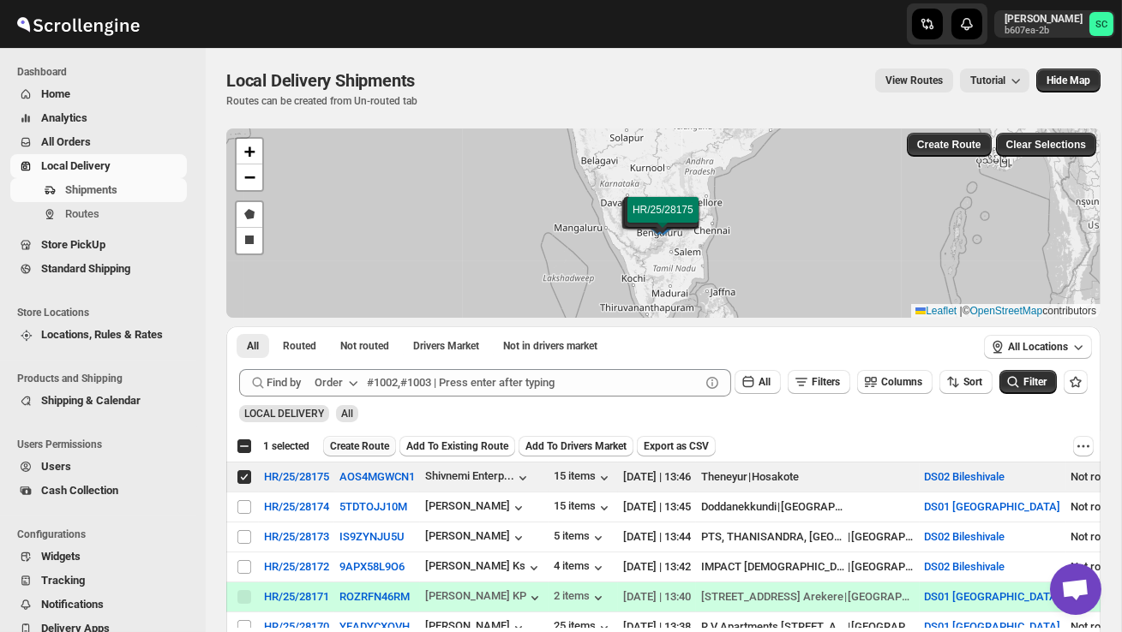
click at [372, 448] on span "Create Route" at bounding box center [359, 447] width 59 height 14
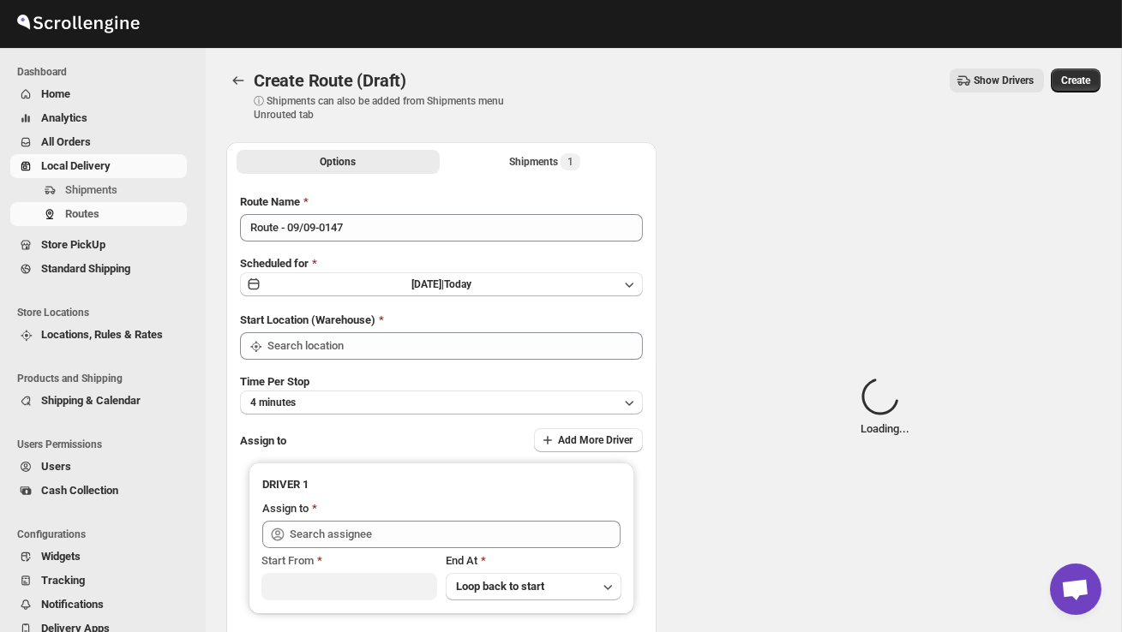
type input "DS02 Bileshivale"
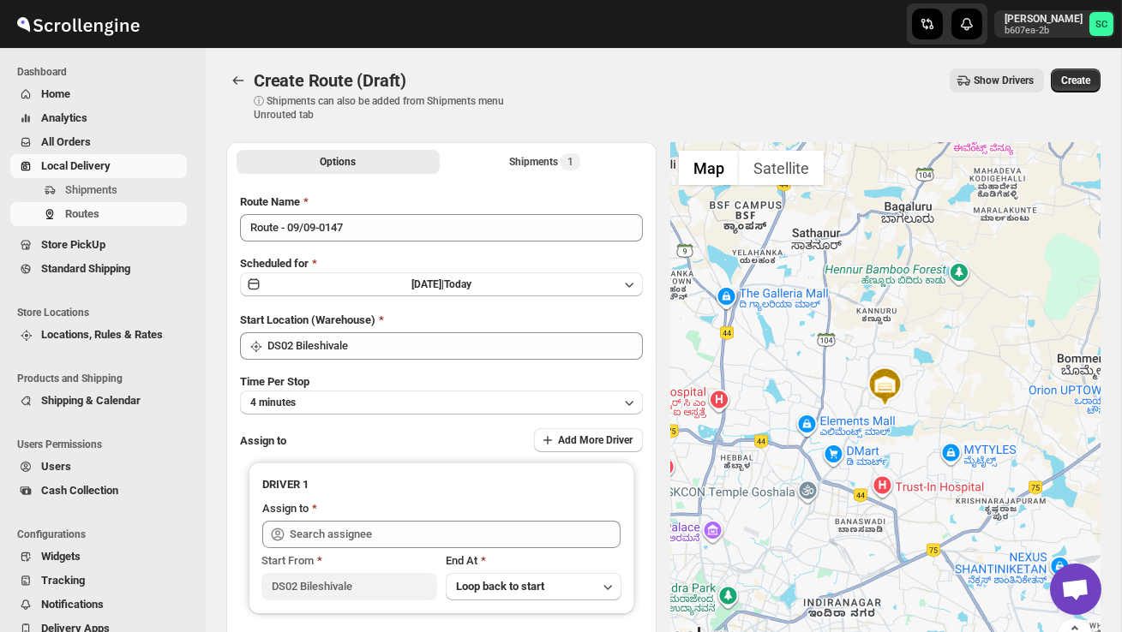
click at [362, 245] on div "Route Name Route - 09/09-0147 Scheduled for Tue Sep 09 2025 | Today Start Locat…" at bounding box center [441, 429] width 403 height 470
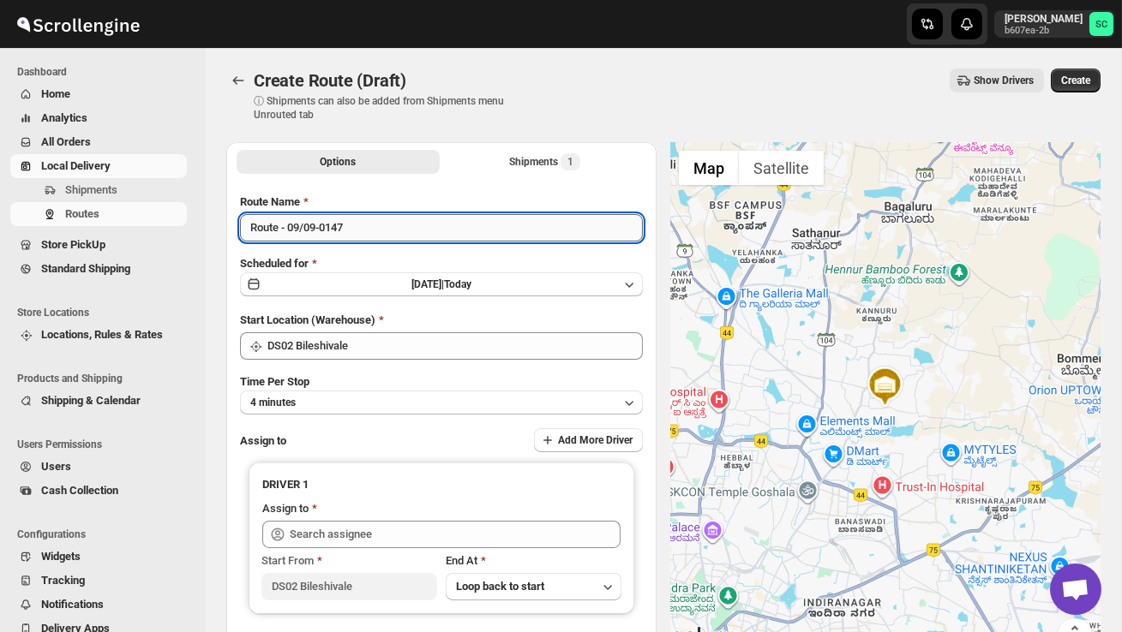
click at [363, 223] on input "Route - 09/09-0147" at bounding box center [441, 227] width 403 height 27
type input "R"
type input "Order no 28175"
click at [374, 392] on button "4 minutes" at bounding box center [441, 403] width 403 height 24
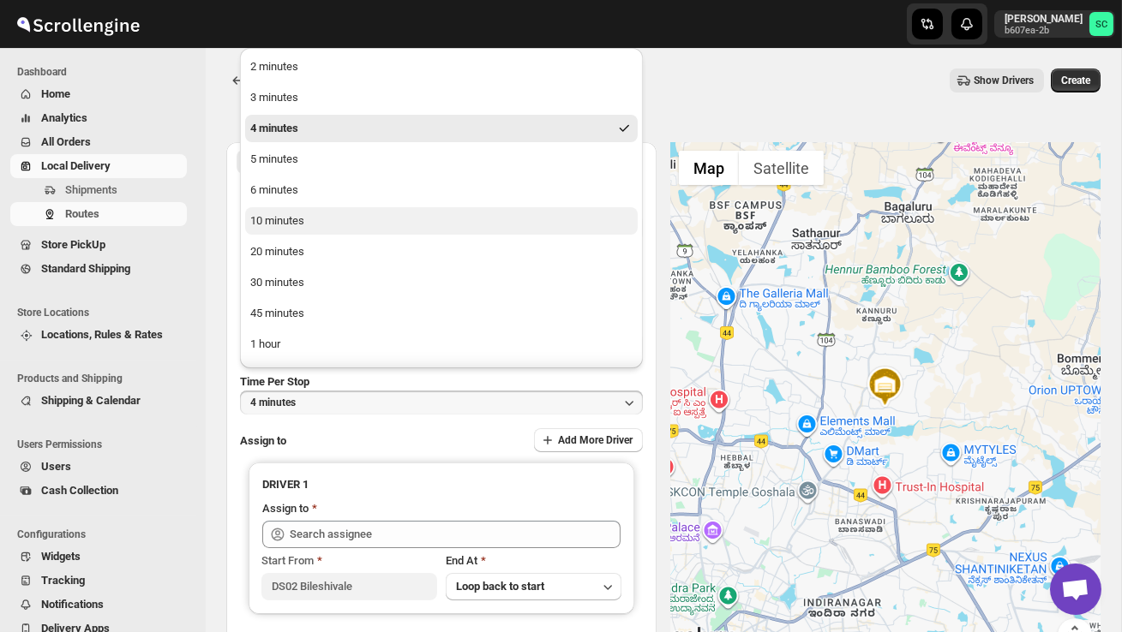
click at [308, 212] on button "10 minutes" at bounding box center [441, 220] width 392 height 27
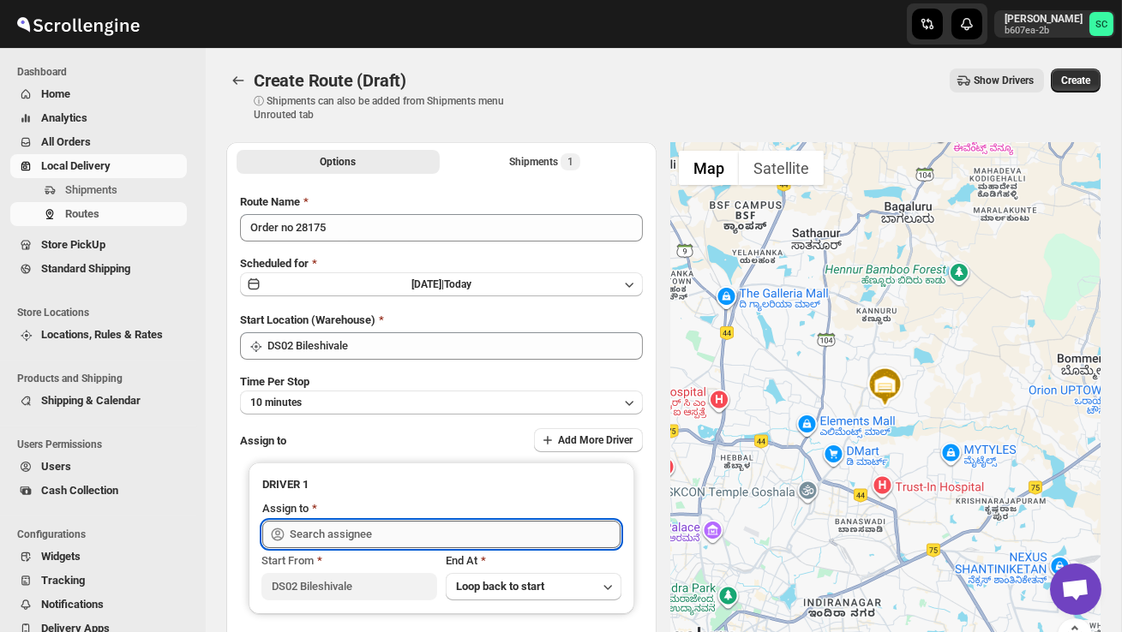
click at [336, 530] on input "text" at bounding box center [455, 534] width 331 height 27
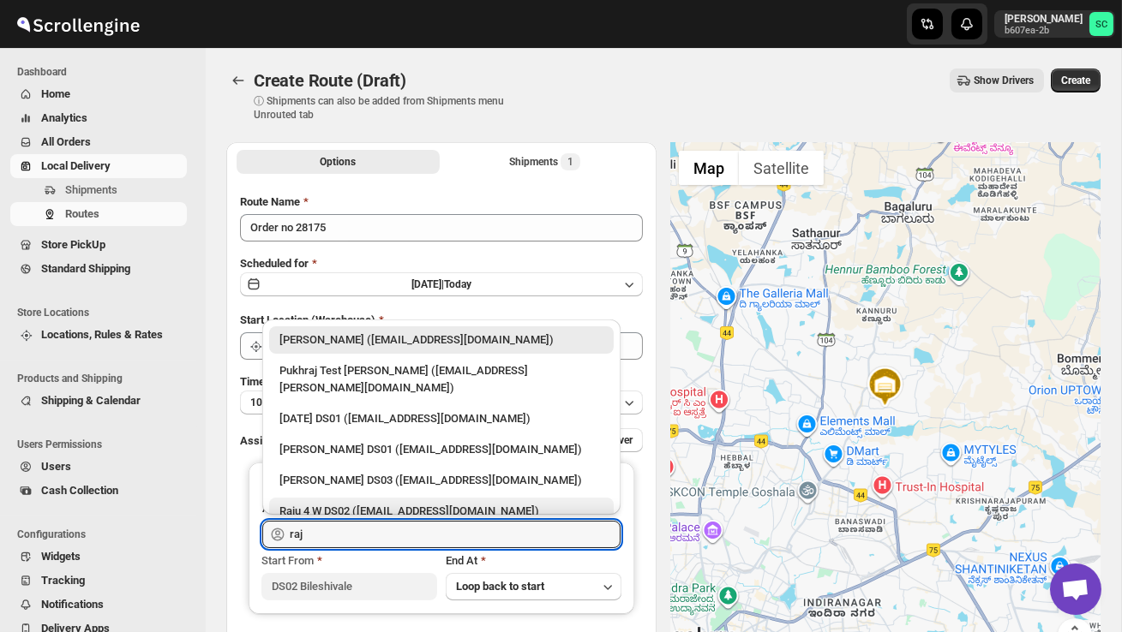
click at [387, 503] on div "Raju 4 W DS02 (wacoja6387@dextrago.com)" at bounding box center [441, 511] width 324 height 17
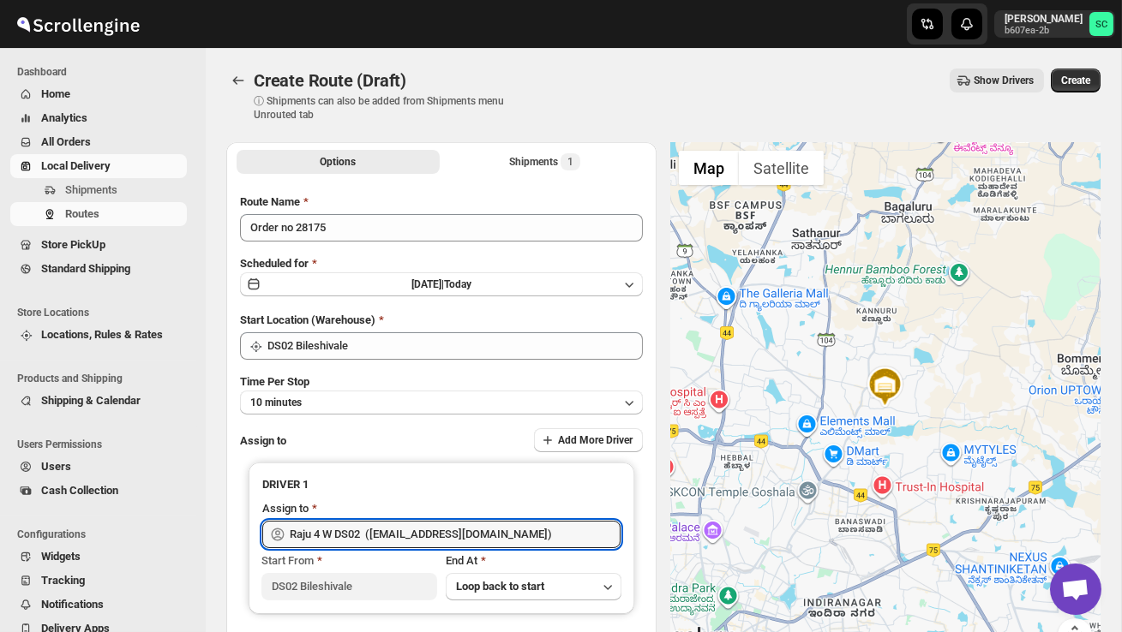
type input "Raju 4 W DS02 (wacoja6387@dextrago.com)"
click at [1062, 100] on div "Create Route (Draft) ⓘ Shipments can also be added from Shipments menu Unrouted…" at bounding box center [663, 95] width 874 height 53
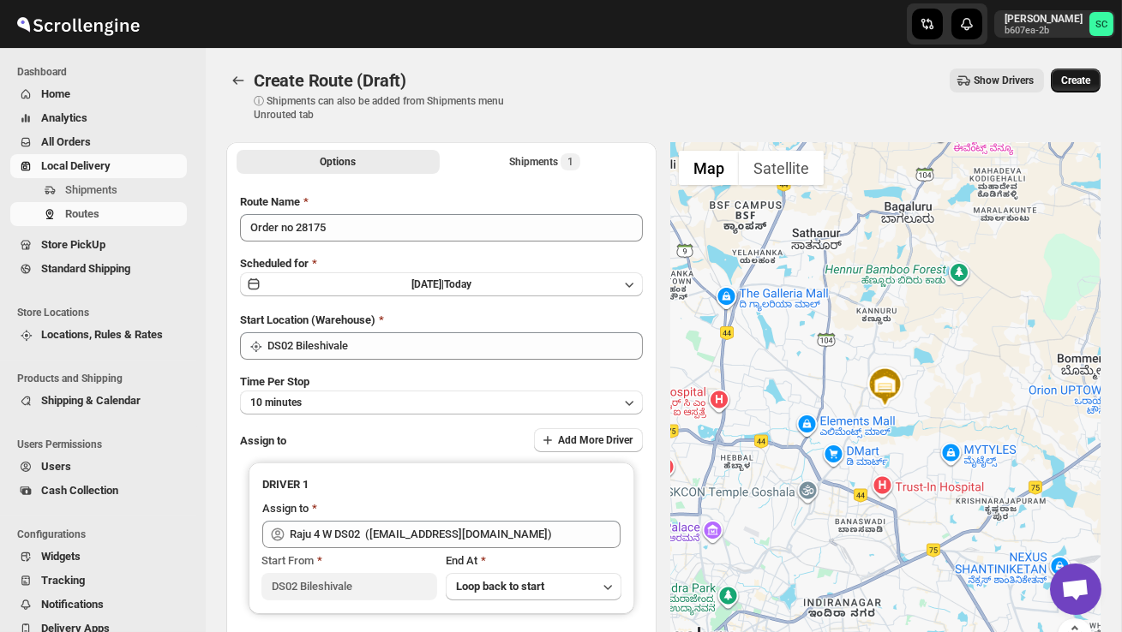
click at [1072, 85] on span "Create" at bounding box center [1075, 81] width 29 height 14
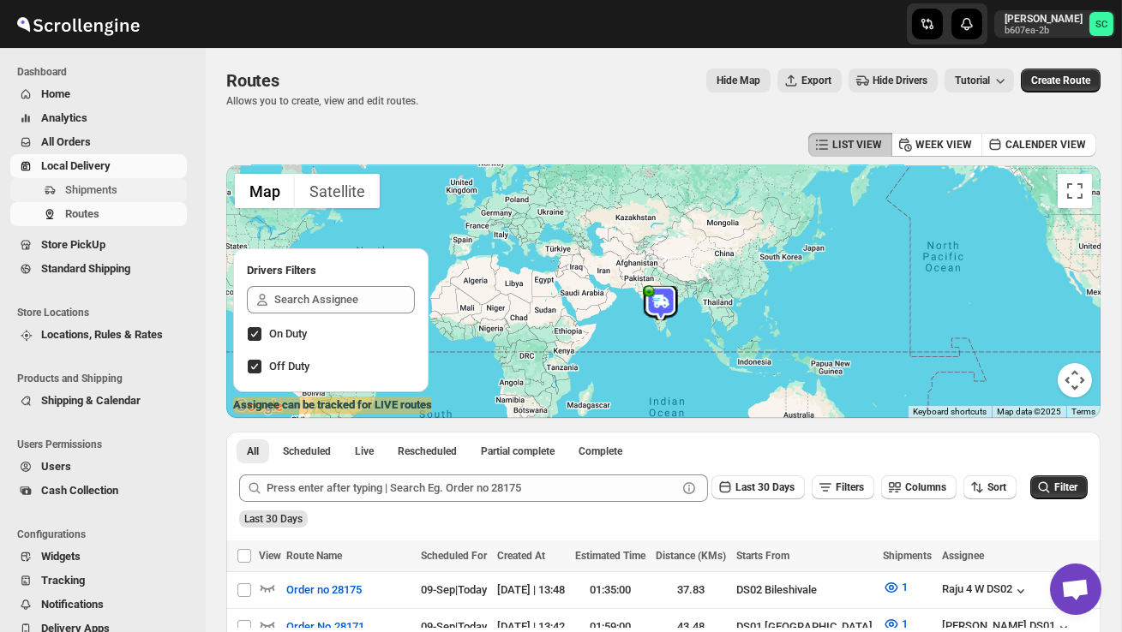
click at [117, 194] on span "Shipments" at bounding box center [91, 189] width 52 height 13
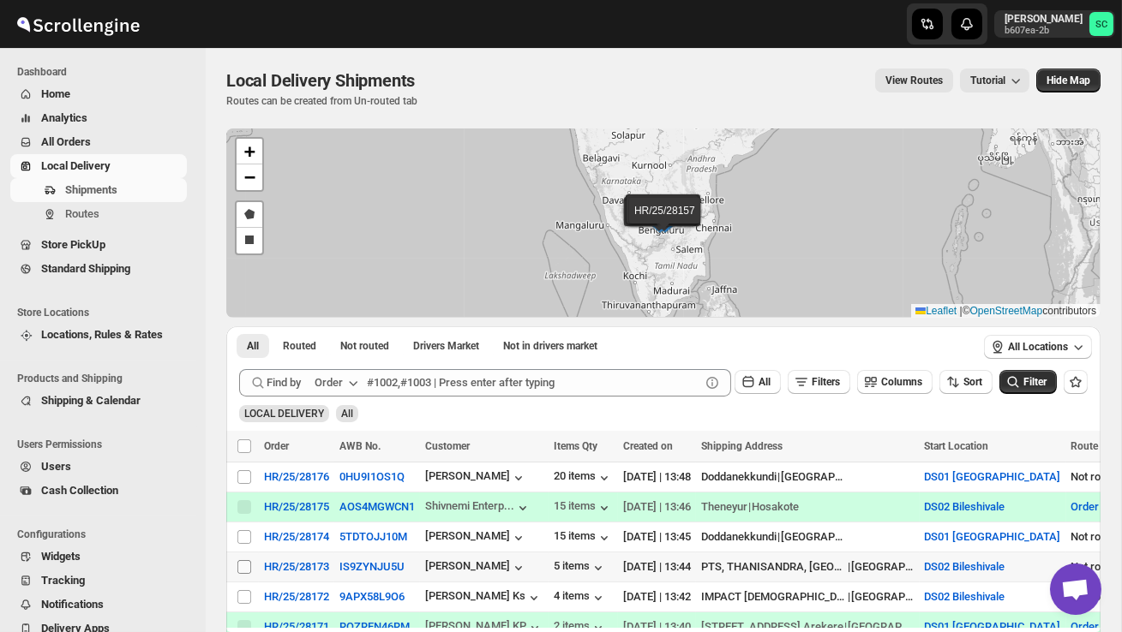
click at [243, 566] on input "Select shipment" at bounding box center [244, 567] width 14 height 14
checkbox input "true"
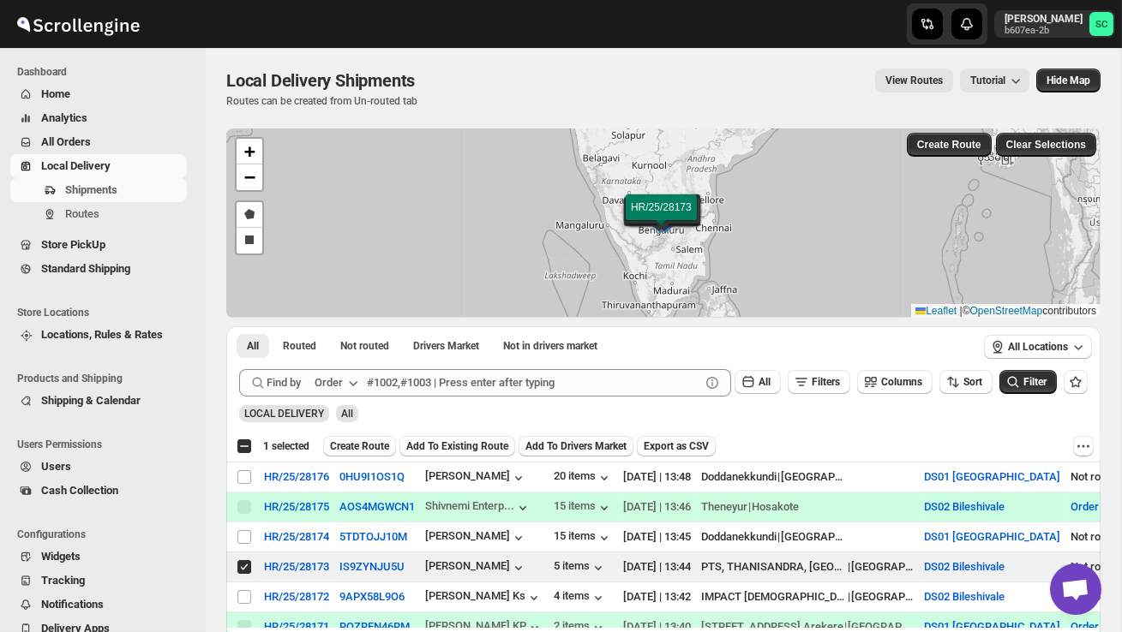
click at [373, 450] on span "Create Route" at bounding box center [359, 447] width 59 height 14
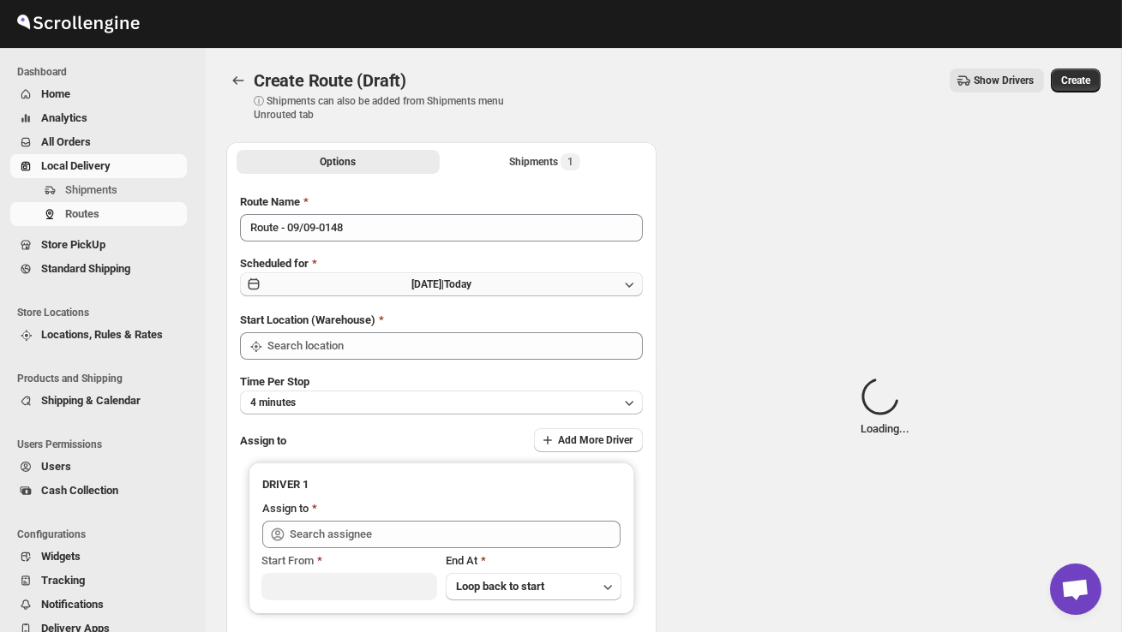
type input "DS02 Bileshivale"
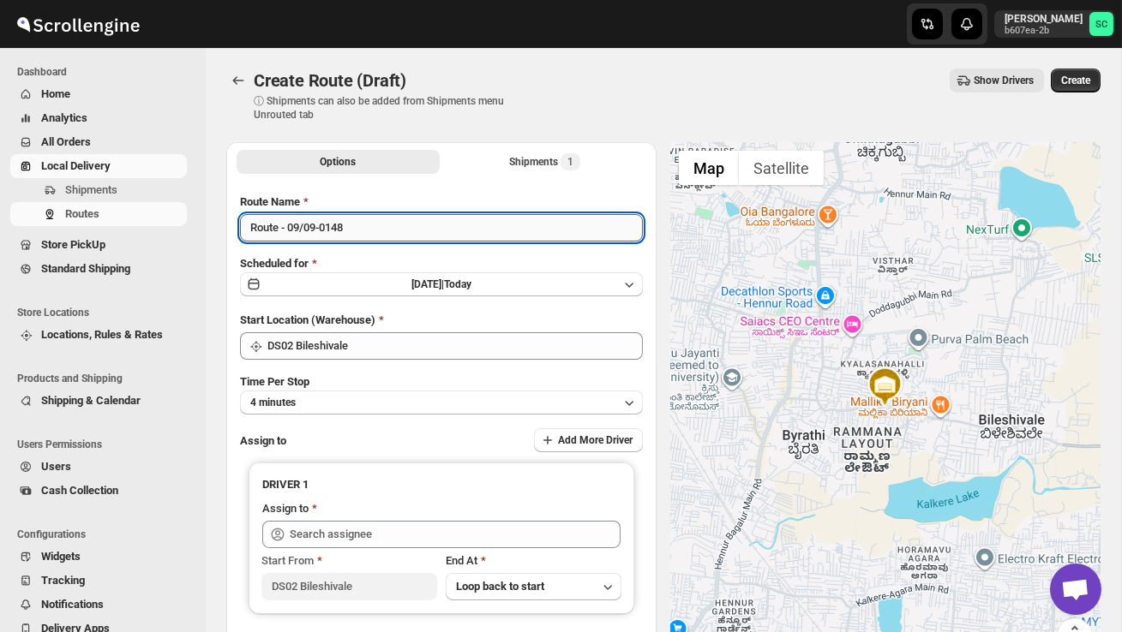
click at [385, 234] on input "Route - 09/09-0148" at bounding box center [441, 227] width 403 height 27
type input "R"
type input "Order no 28173"
click at [380, 395] on button "4 minutes" at bounding box center [441, 403] width 403 height 24
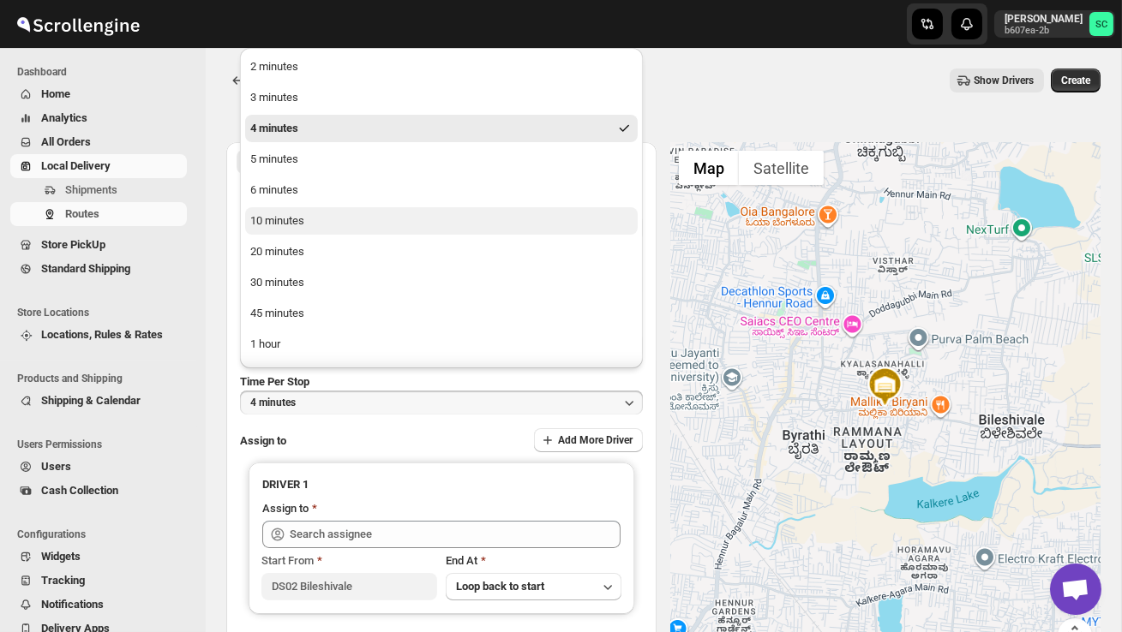
click at [299, 210] on button "10 minutes" at bounding box center [441, 220] width 392 height 27
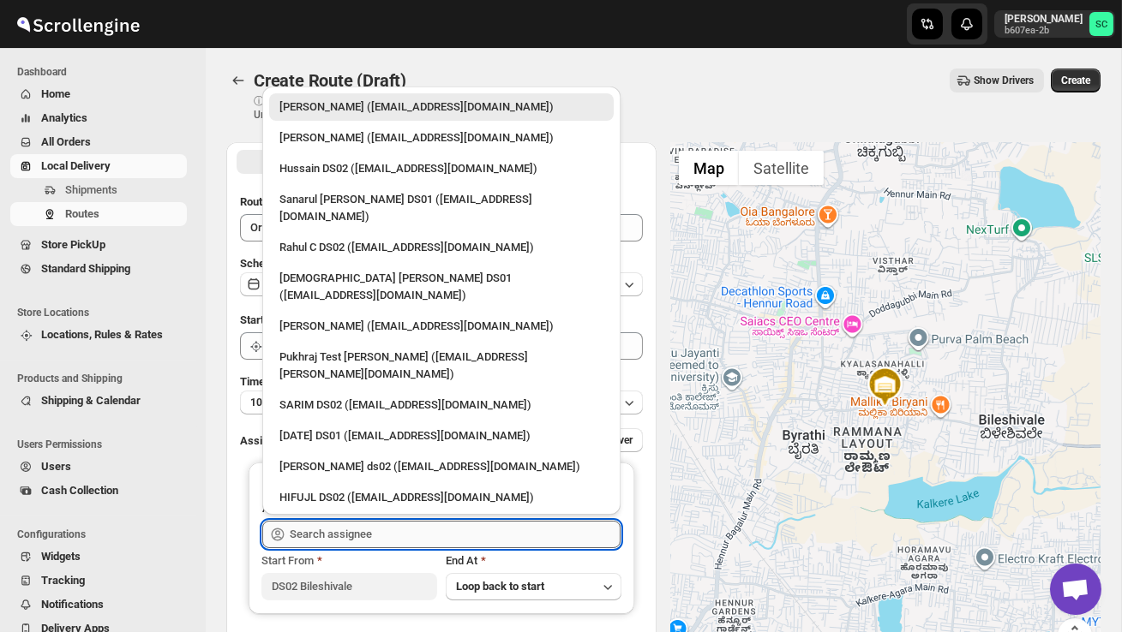
click at [343, 540] on input "text" at bounding box center [455, 534] width 331 height 27
click at [323, 489] on div "HIFUJL DS02 (cepali9173@intady.com)" at bounding box center [441, 497] width 324 height 17
type input "HIFUJL DS02 (cepali9173@intady.com)"
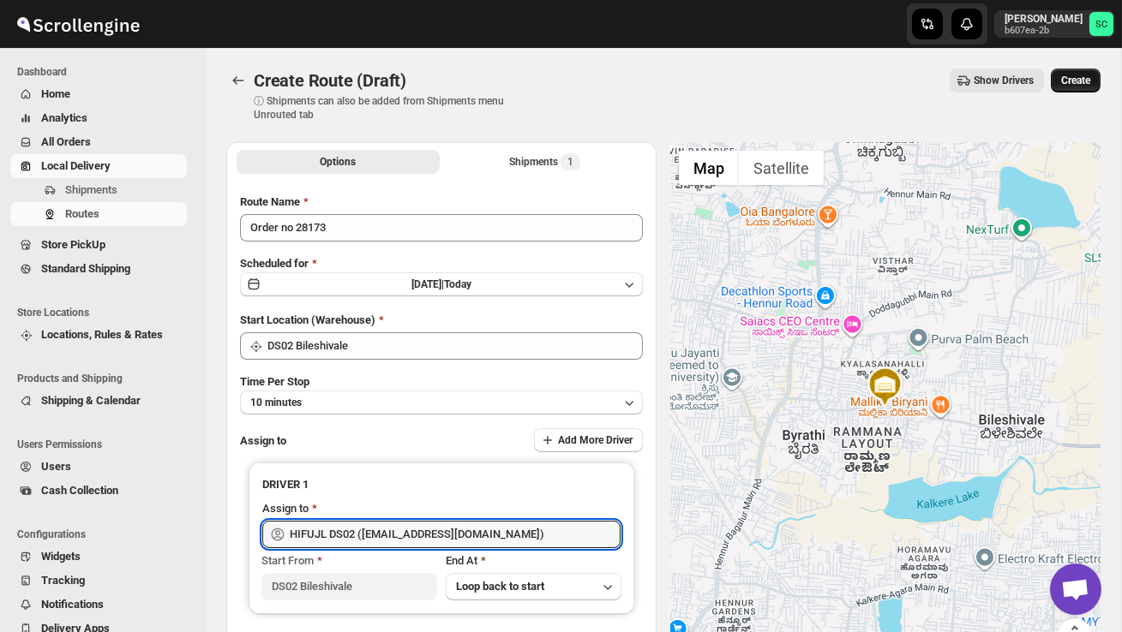
click at [1081, 80] on span "Create" at bounding box center [1075, 81] width 29 height 14
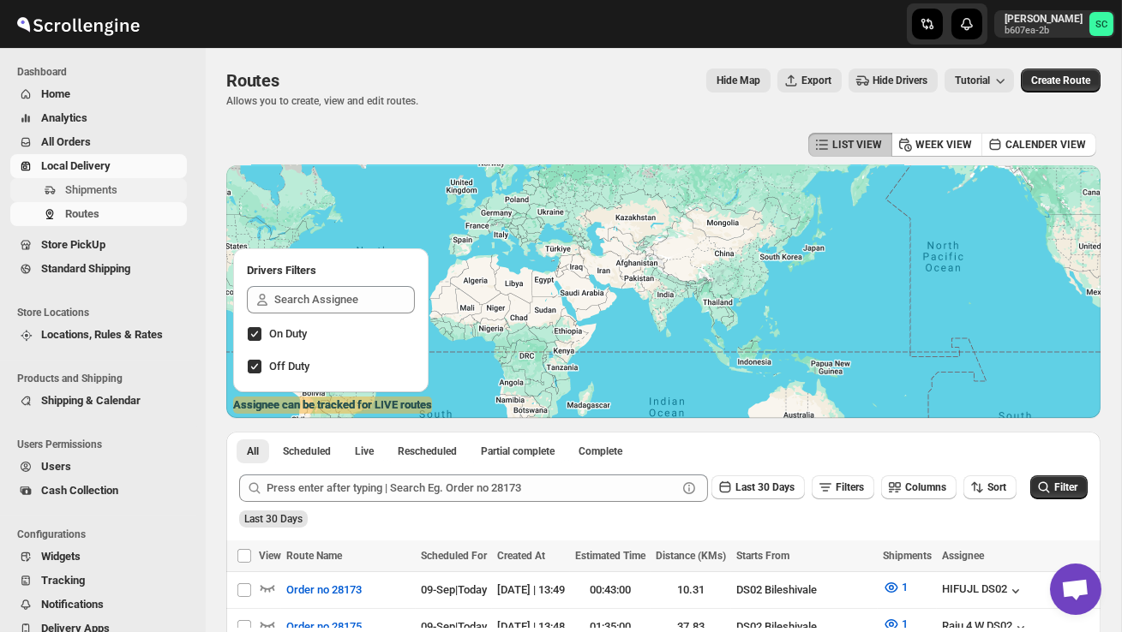
click at [79, 195] on span "Shipments" at bounding box center [91, 189] width 52 height 13
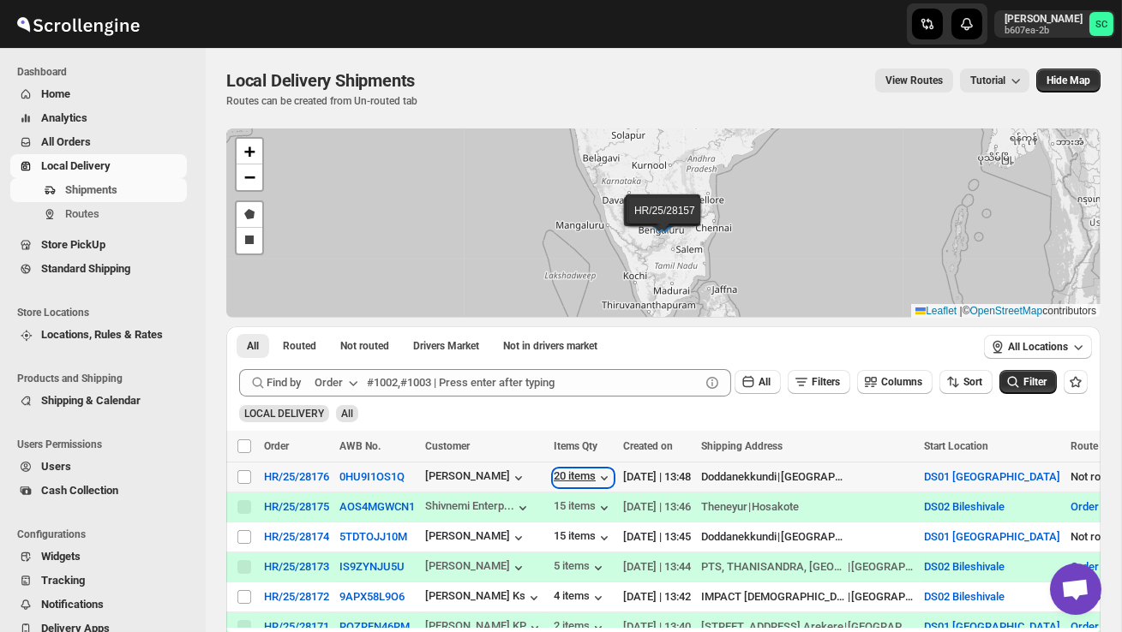
click at [581, 479] on div "20 items" at bounding box center [583, 478] width 59 height 17
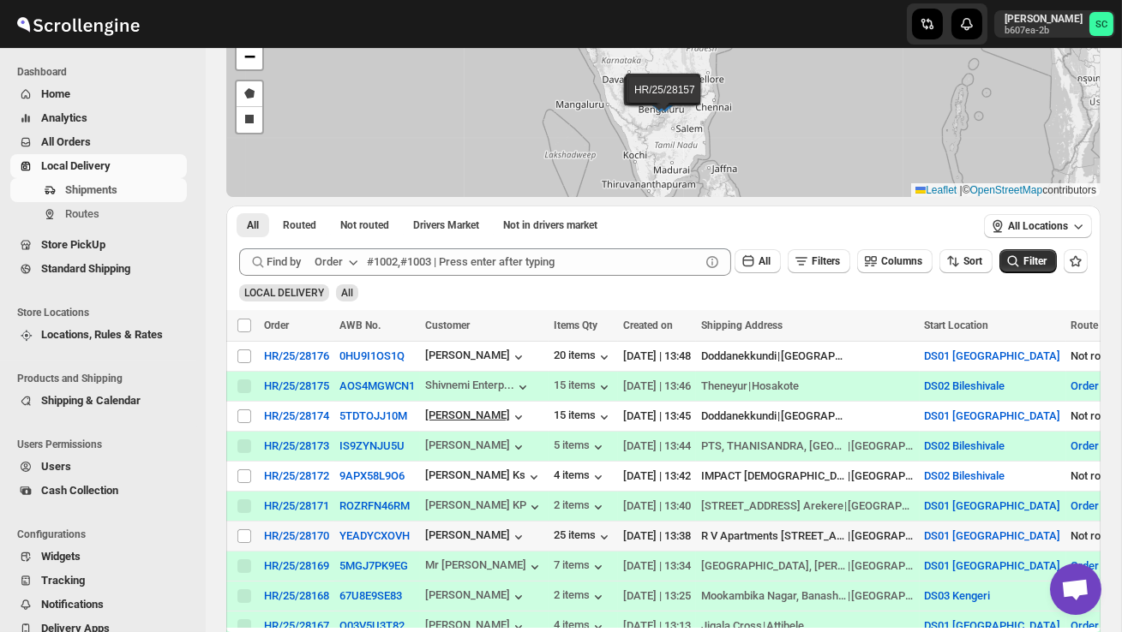
scroll to position [125, 0]
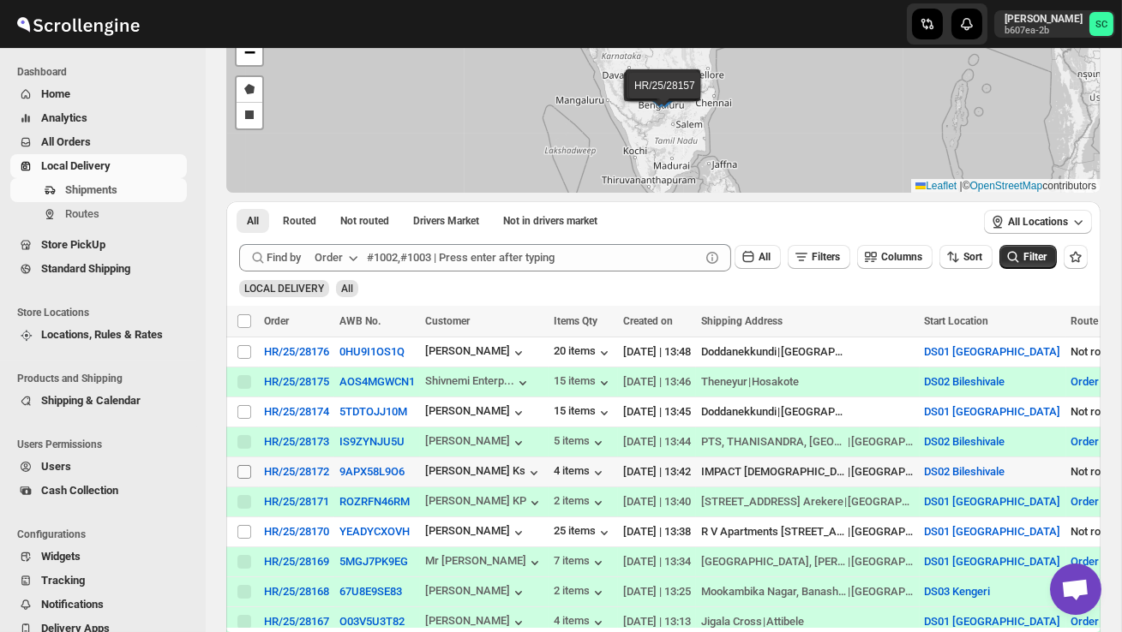
click at [245, 471] on input "Select shipment" at bounding box center [244, 472] width 14 height 14
checkbox input "true"
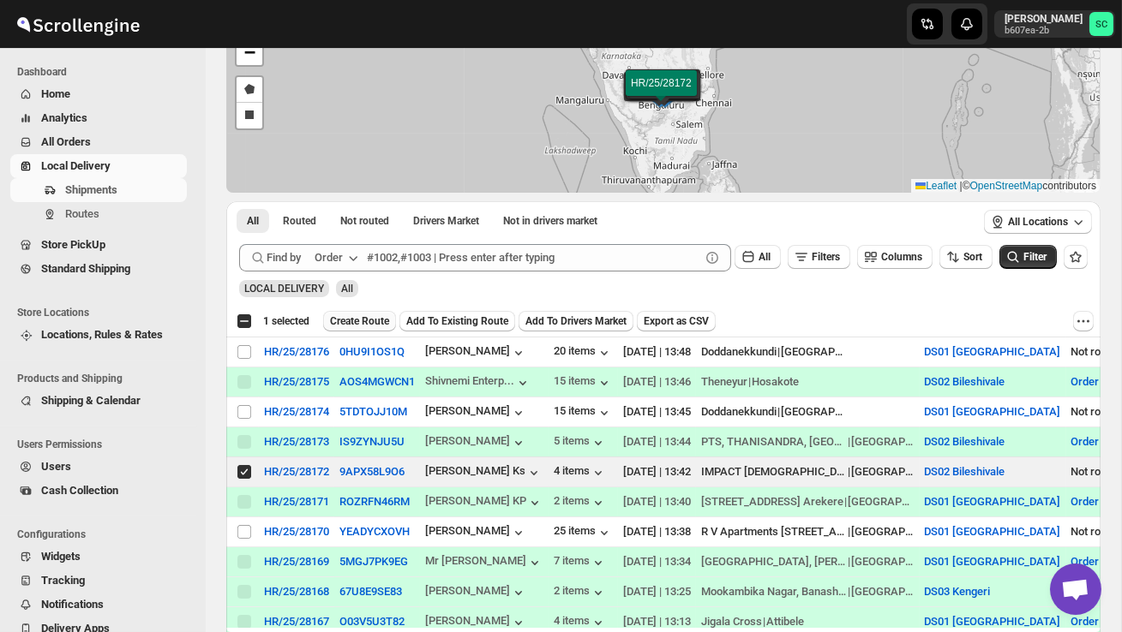
click at [370, 323] on span "Create Route" at bounding box center [359, 321] width 59 height 14
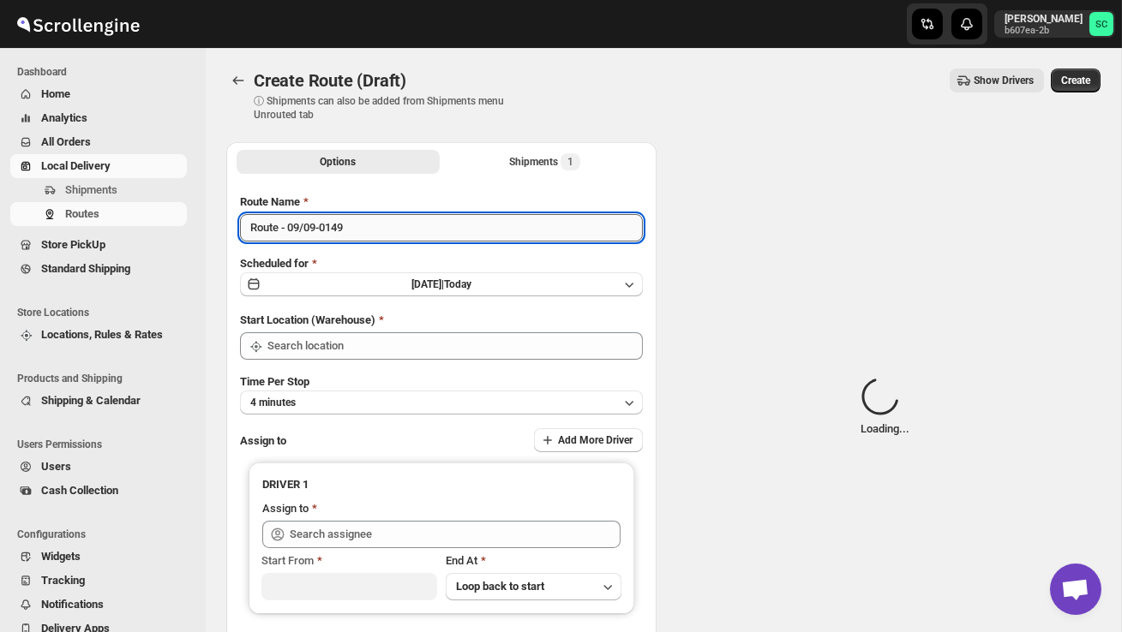
click at [368, 231] on input "Route - 09/09-0149" at bounding box center [441, 227] width 403 height 27
type input "DS02 Bileshivale"
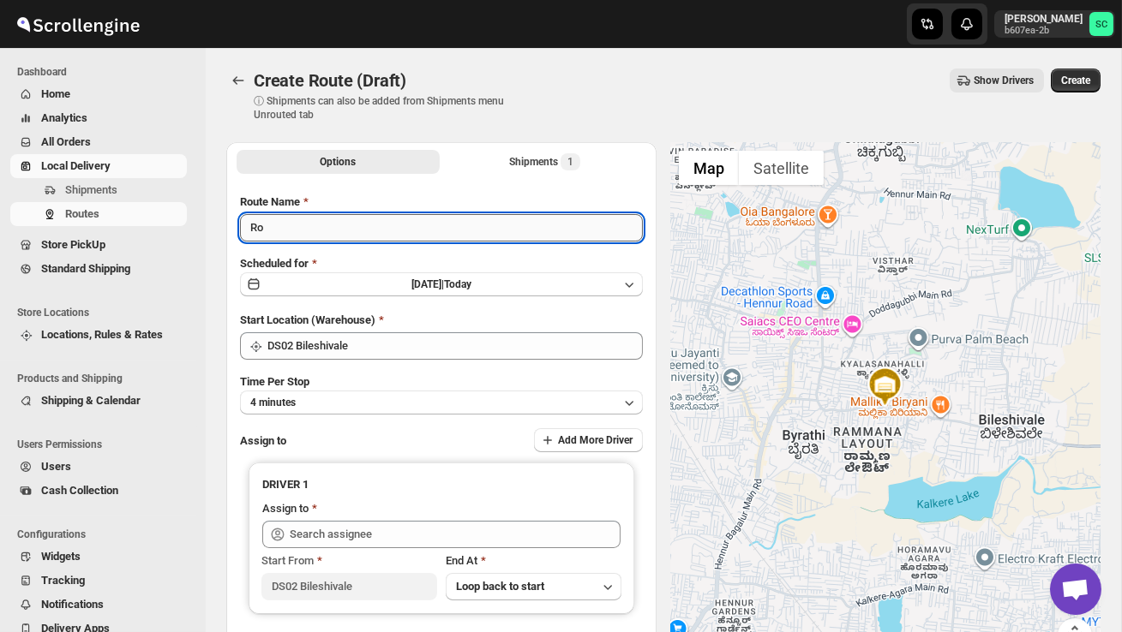
type input "R"
type input "Order no 28173"
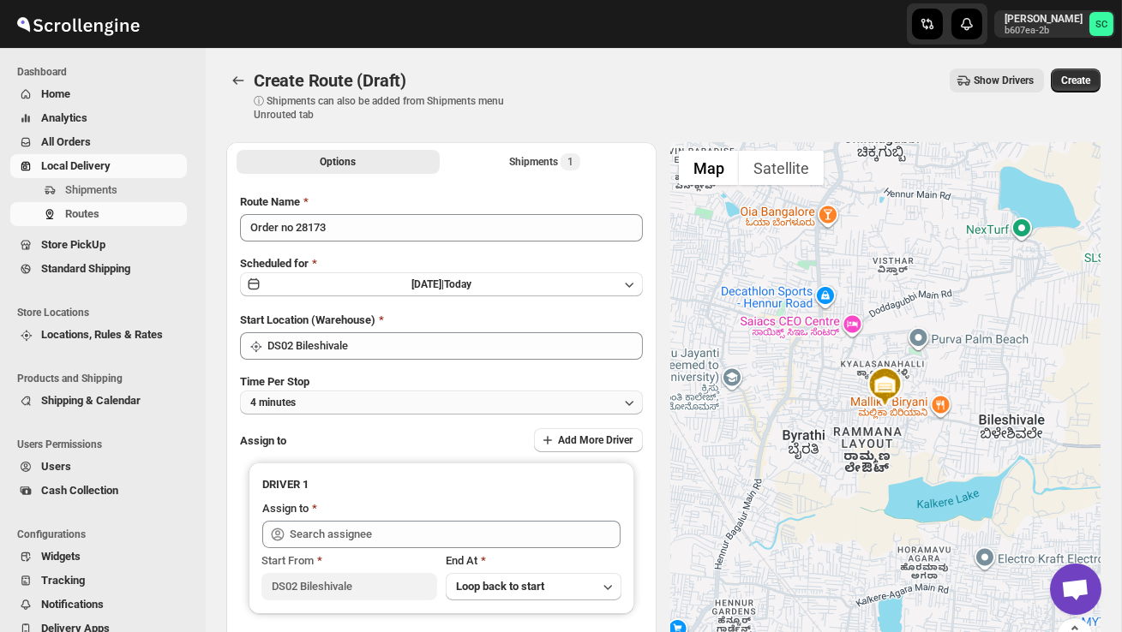
click at [393, 397] on button "4 minutes" at bounding box center [441, 403] width 403 height 24
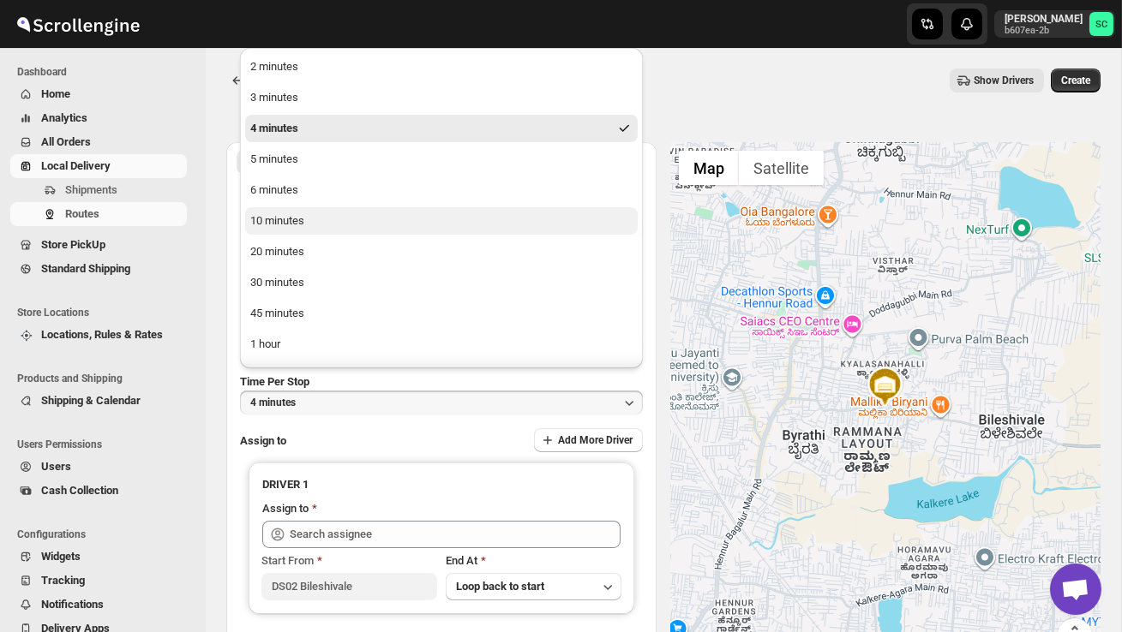
click at [373, 218] on button "10 minutes" at bounding box center [441, 220] width 392 height 27
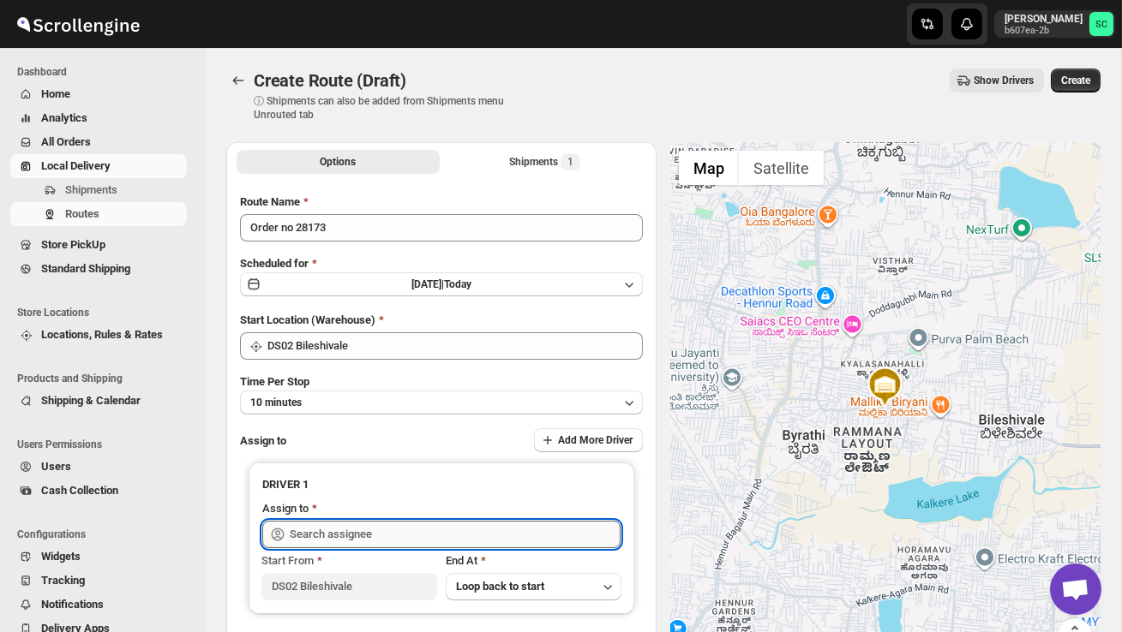
click at [325, 536] on input "text" at bounding box center [455, 534] width 331 height 27
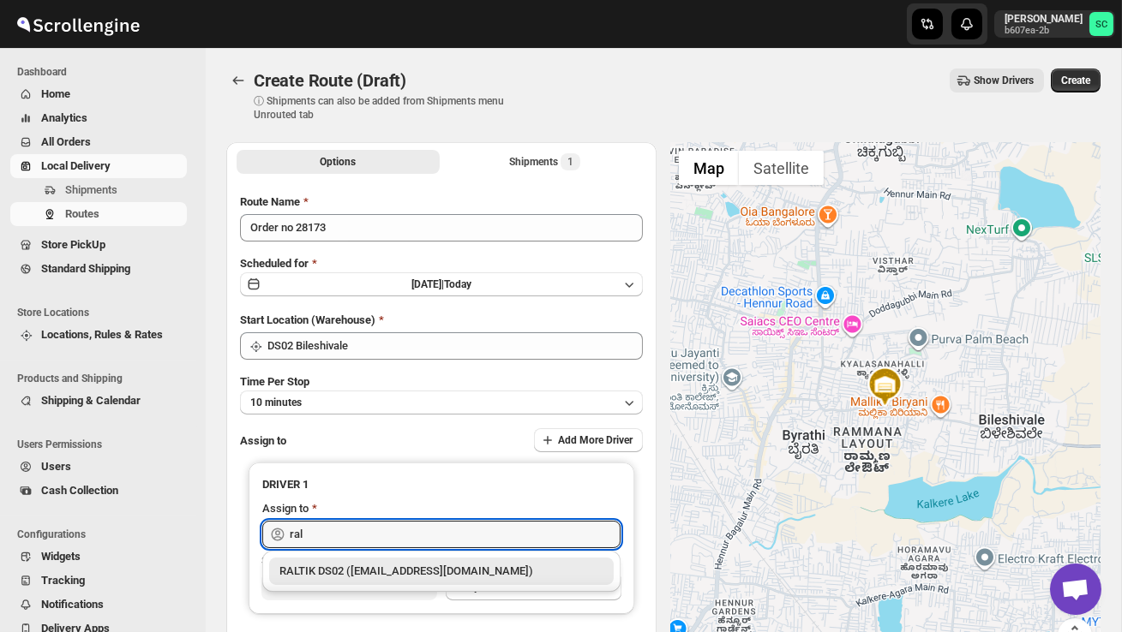
click at [357, 575] on div "RALTIK DS02 (cecih54531@btcours.com)" at bounding box center [441, 571] width 324 height 17
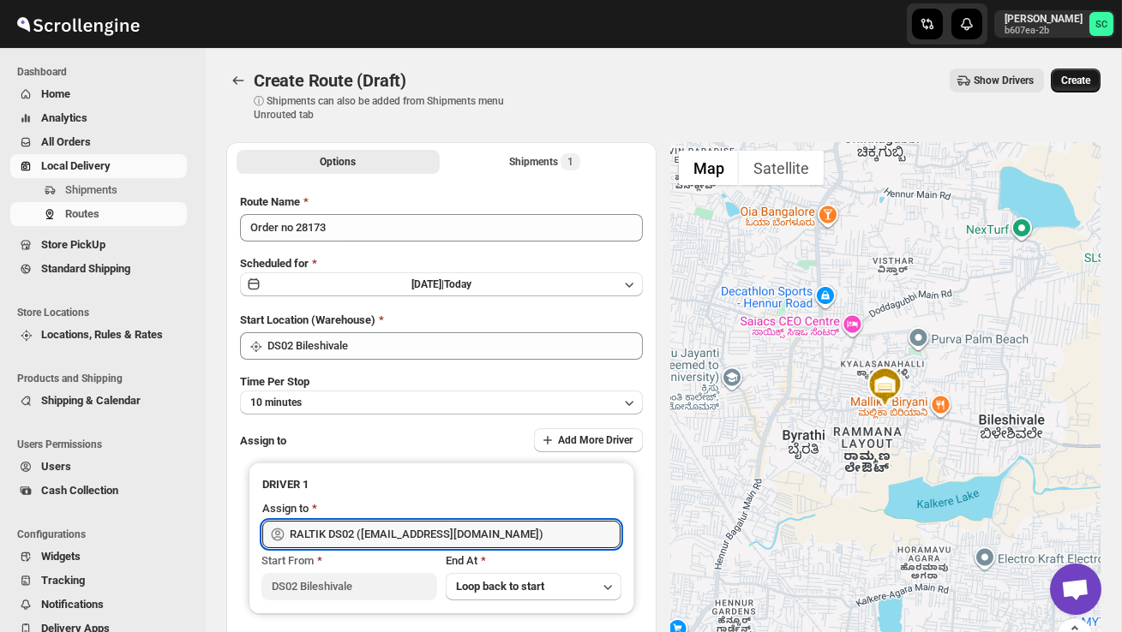
type input "RALTIK DS02 (cecih54531@btcours.com)"
click at [1078, 75] on span "Create" at bounding box center [1075, 81] width 29 height 14
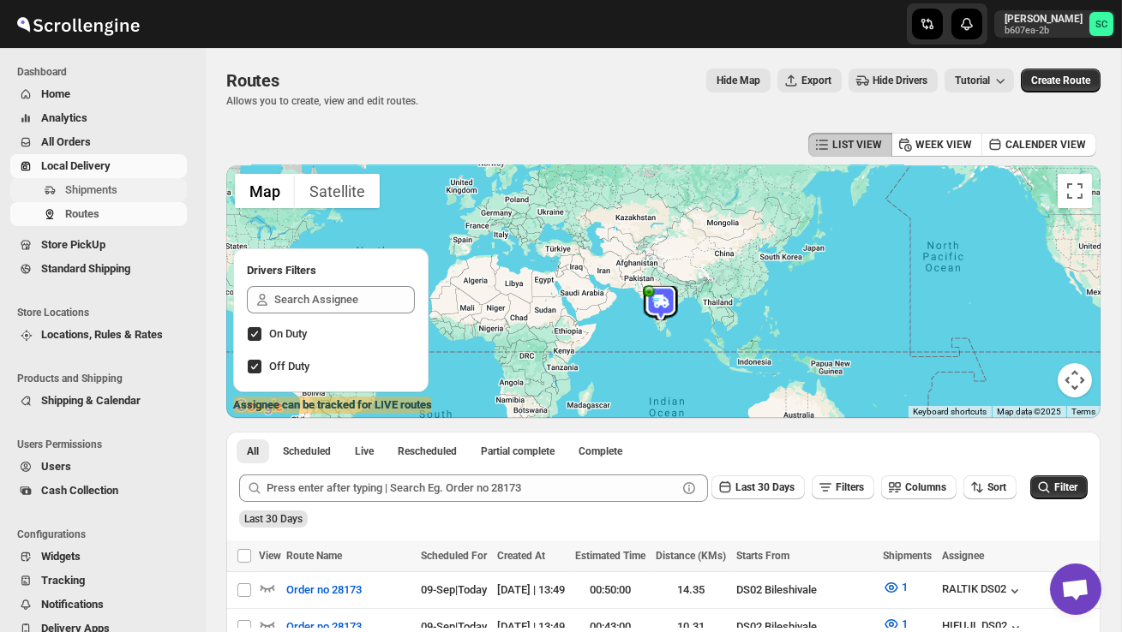
click at [125, 186] on span "Shipments" at bounding box center [124, 190] width 118 height 17
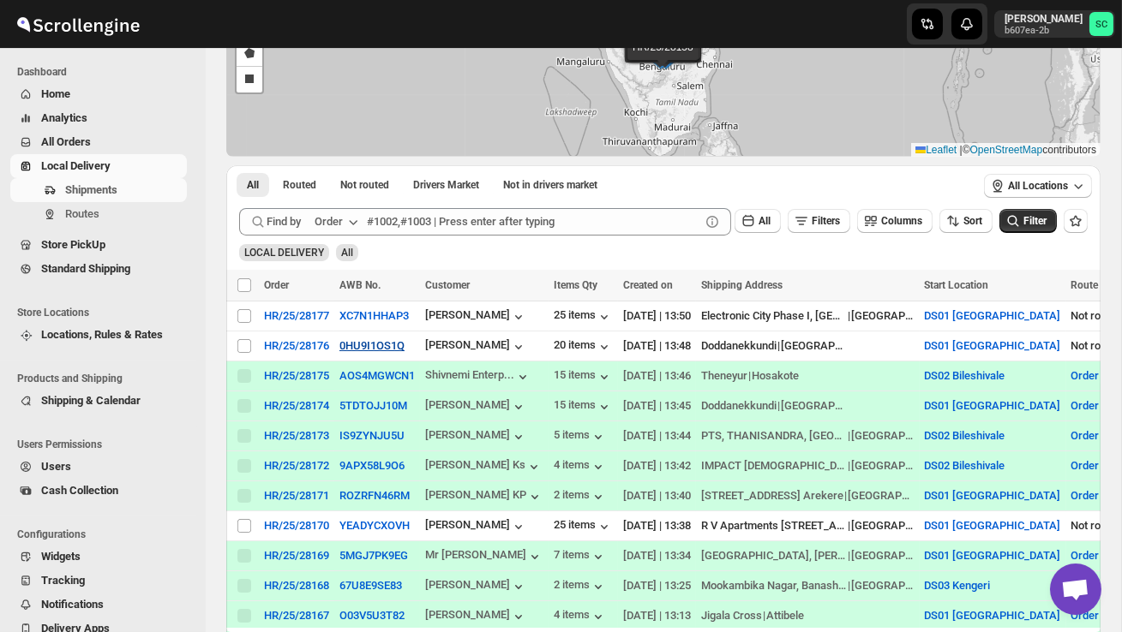
scroll to position [187, 0]
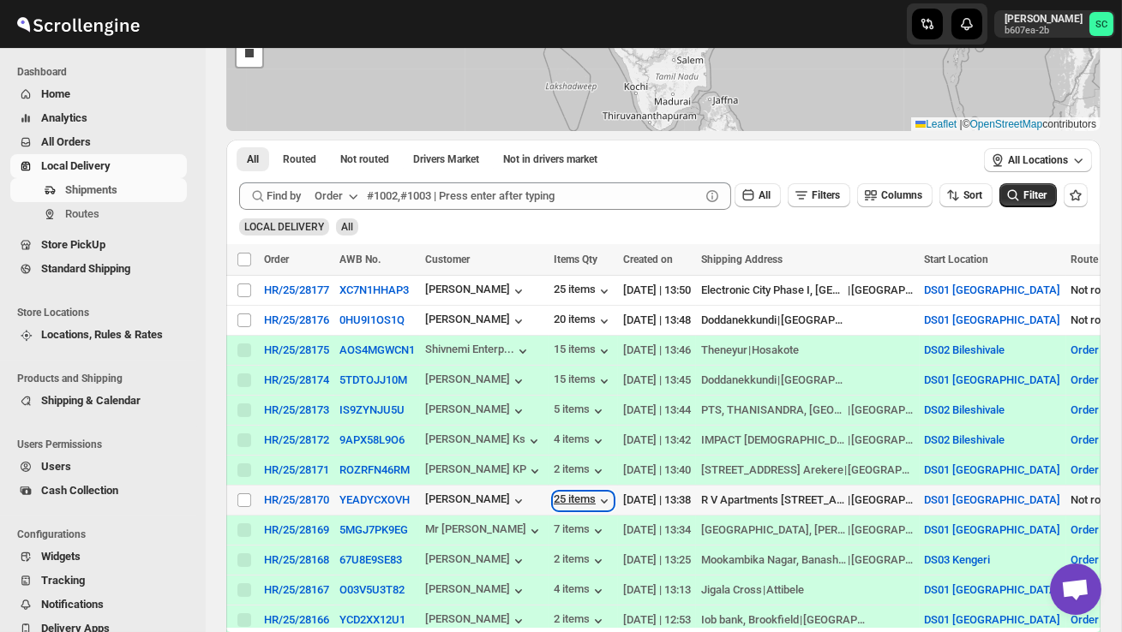
click at [583, 500] on div "25 items" at bounding box center [583, 501] width 59 height 17
click at [250, 499] on span at bounding box center [243, 500] width 15 height 15
click at [250, 499] on input "Select shipment" at bounding box center [244, 501] width 14 height 14
click at [248, 506] on input "Select shipment" at bounding box center [244, 501] width 14 height 14
checkbox input "true"
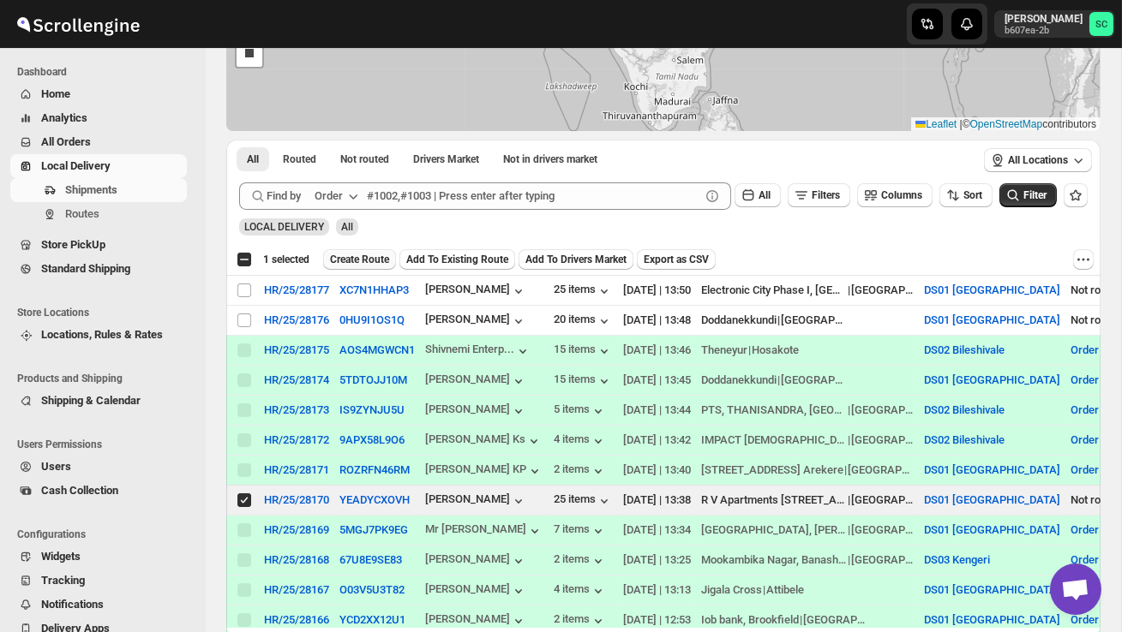
click at [365, 259] on span "Create Route" at bounding box center [359, 260] width 59 height 14
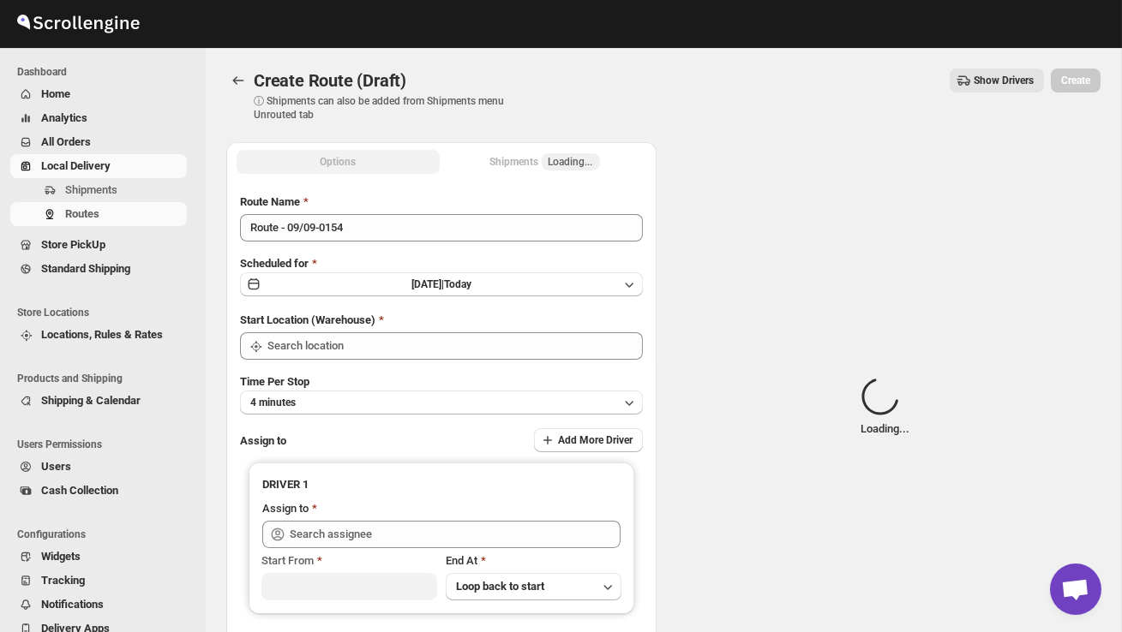
type input "DS01 [GEOGRAPHIC_DATA]"
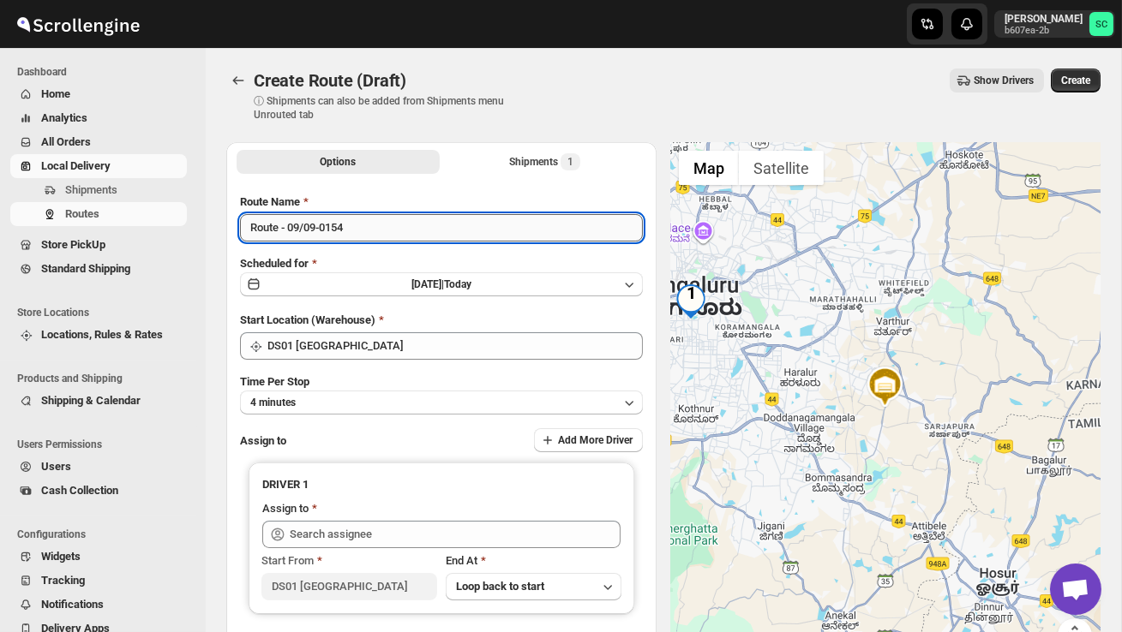
click at [371, 238] on input "Route - 09/09-0154" at bounding box center [441, 227] width 403 height 27
type input "R"
type input "Order no 28170"
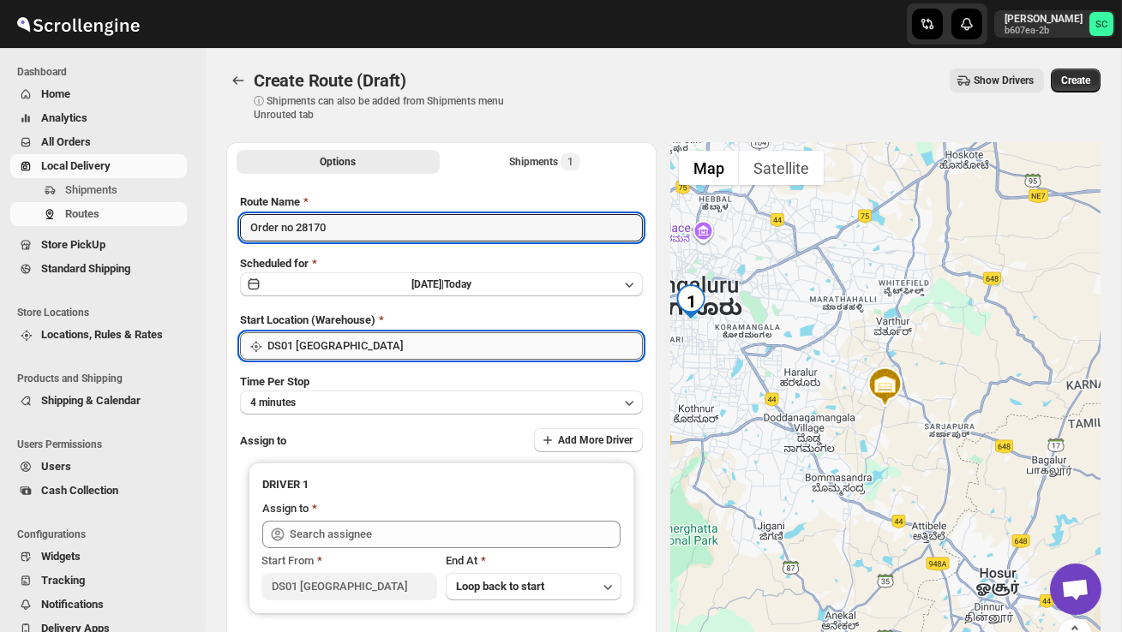
click at [447, 348] on input "DS01 [GEOGRAPHIC_DATA]" at bounding box center [454, 345] width 375 height 27
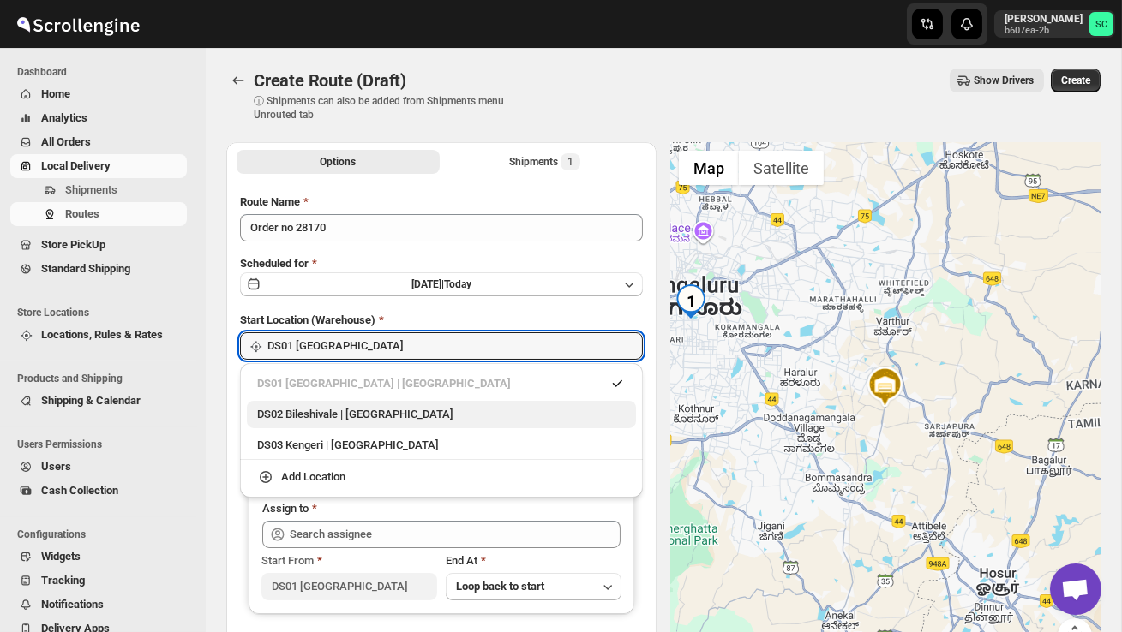
click at [427, 401] on div "DS02 Bileshivale | Bangalore" at bounding box center [441, 414] width 389 height 27
type input "DS02 Bileshivale"
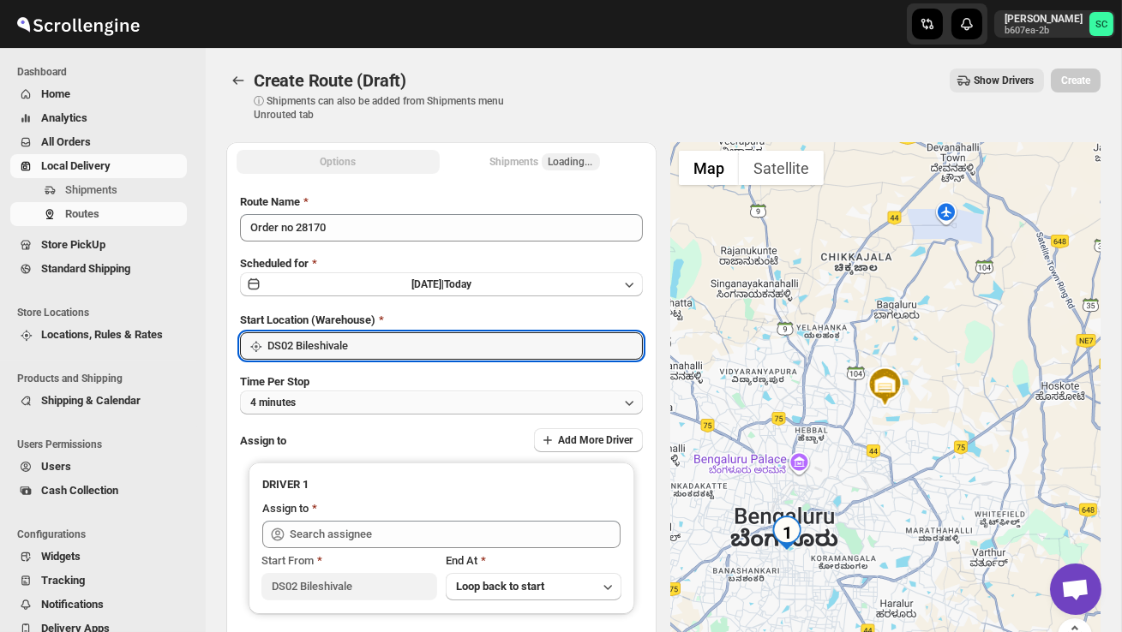
click at [419, 399] on button "4 minutes" at bounding box center [441, 403] width 403 height 24
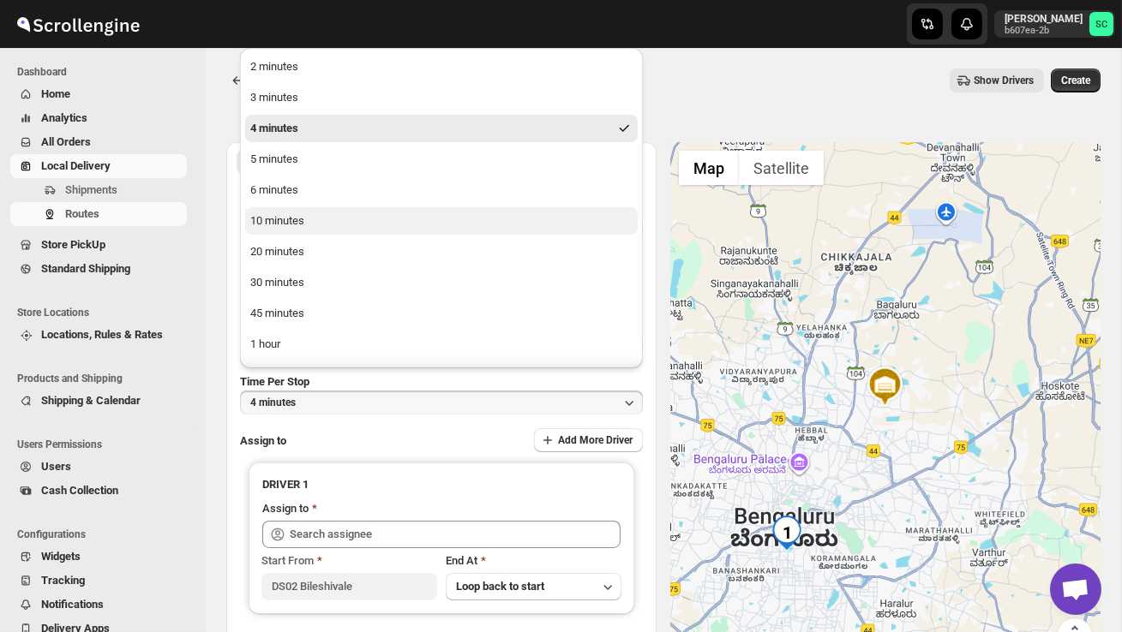
click at [316, 220] on button "10 minutes" at bounding box center [441, 220] width 392 height 27
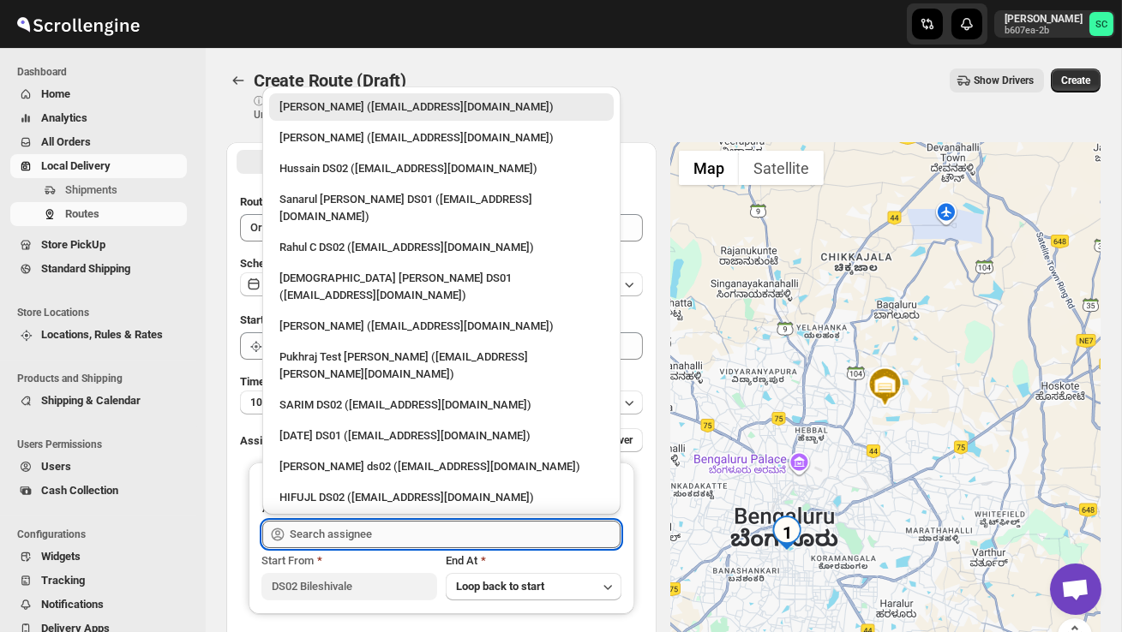
click at [353, 529] on input "text" at bounding box center [455, 534] width 331 height 27
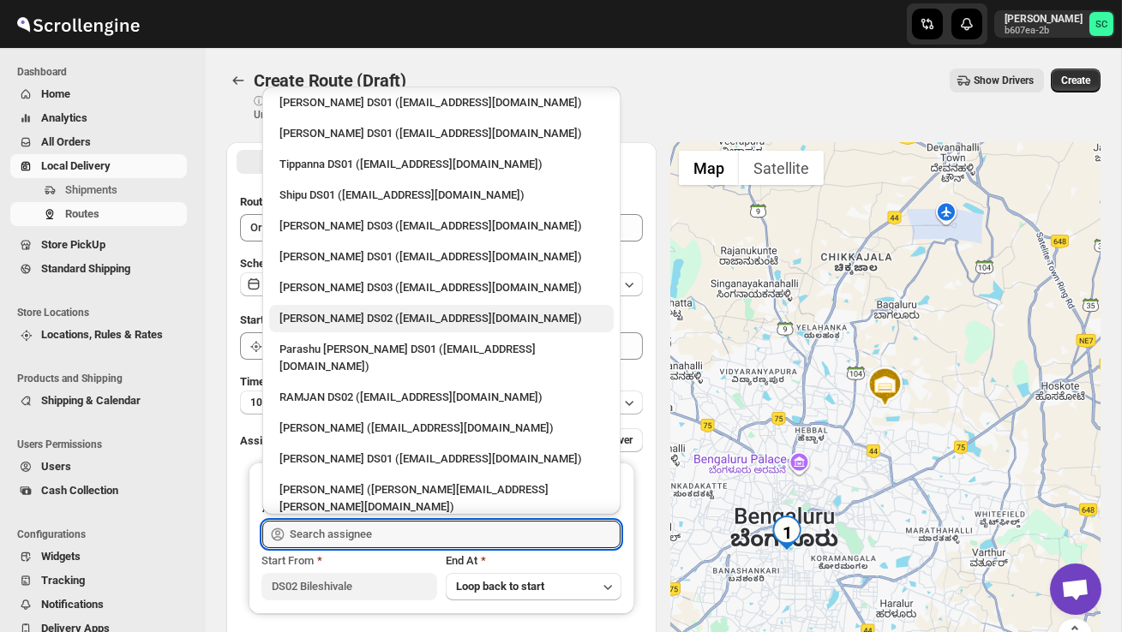
scroll to position [1323, 0]
click at [353, 311] on div "MOSTUFA DS02 (laget84182@euleina.com)" at bounding box center [441, 319] width 324 height 17
type input "MOSTUFA DS02 (laget84182@euleina.com)"
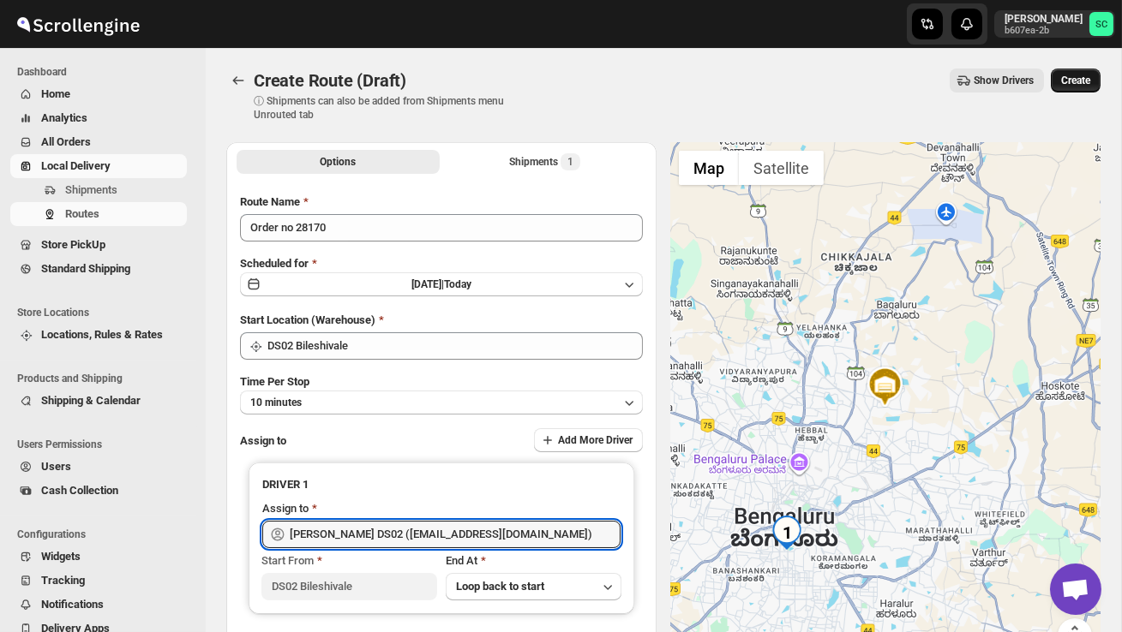
click at [1079, 75] on span "Create" at bounding box center [1075, 81] width 29 height 14
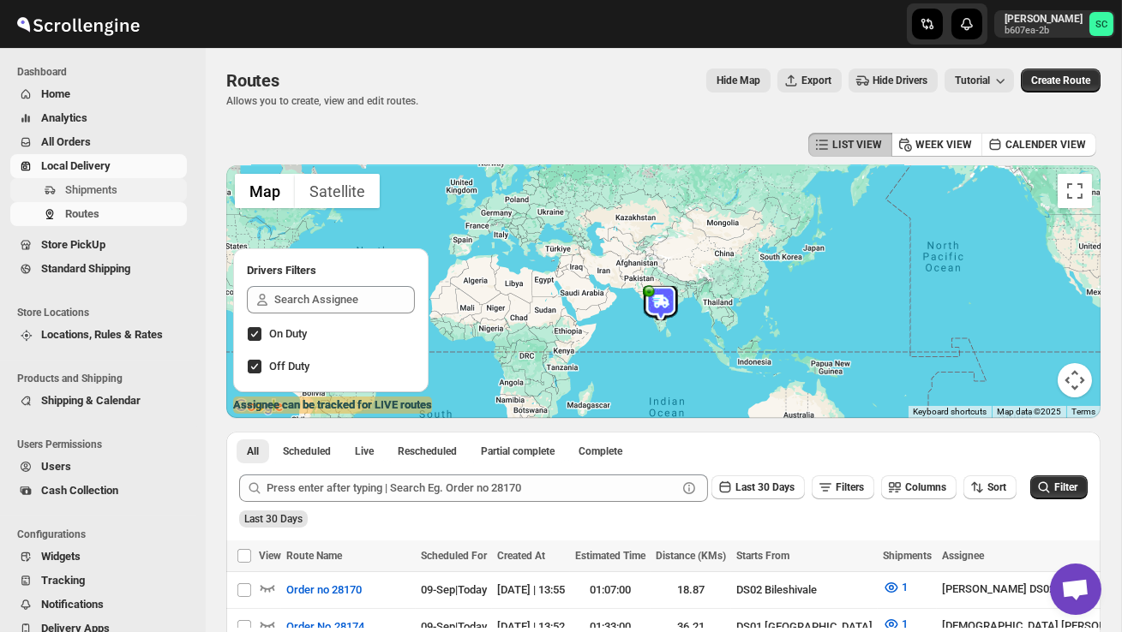
click at [123, 188] on span "Shipments" at bounding box center [124, 190] width 118 height 17
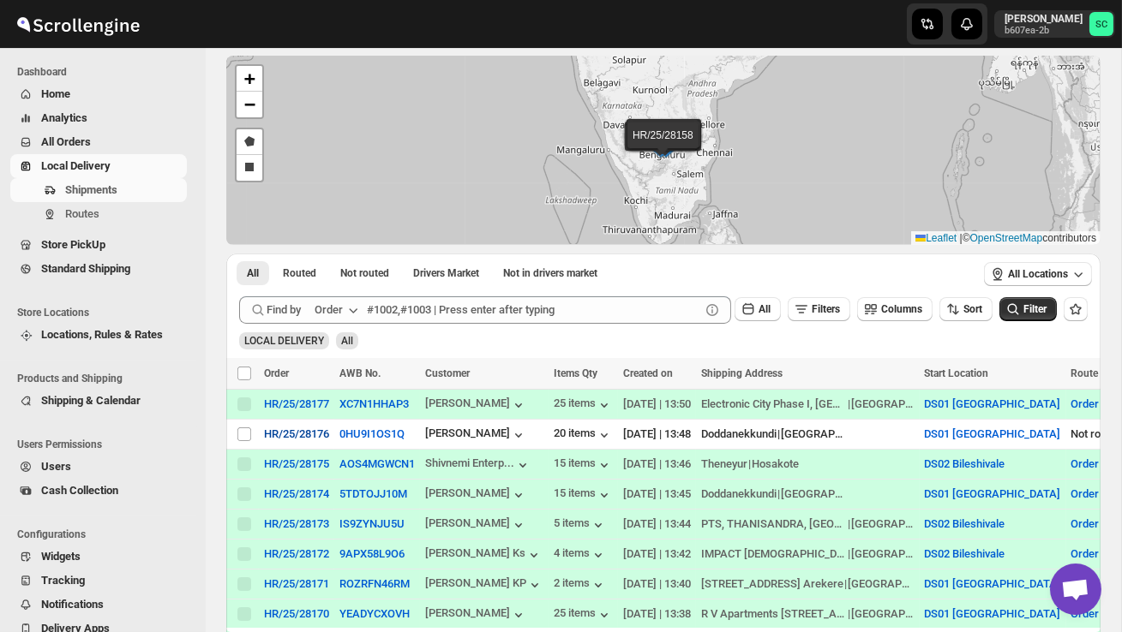
scroll to position [94, 0]
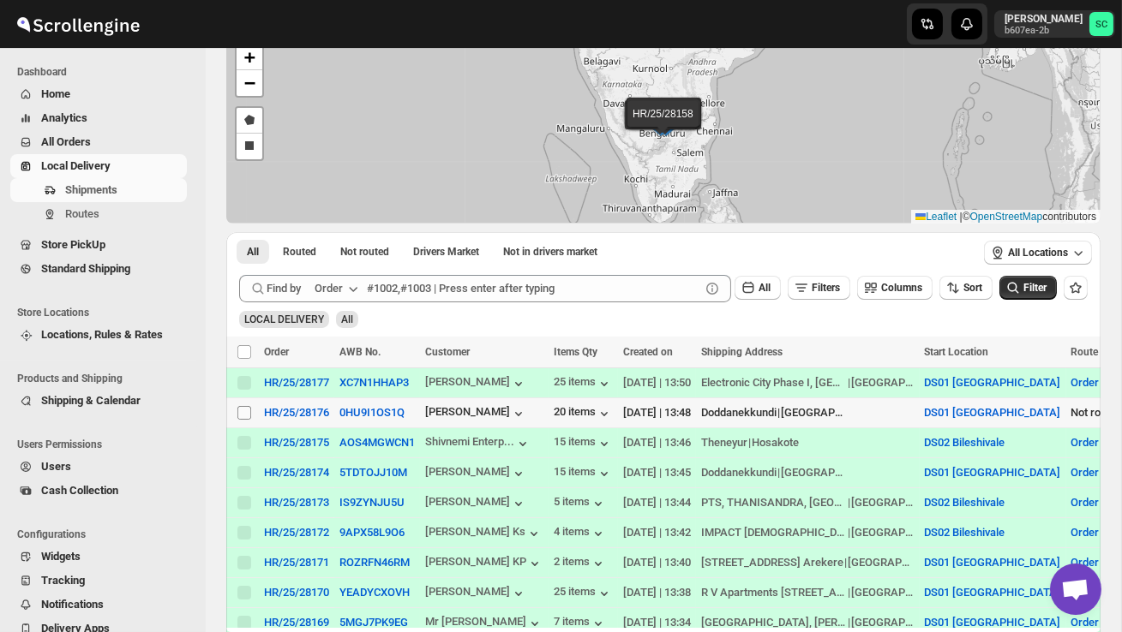
click at [242, 414] on input "Select shipment" at bounding box center [244, 413] width 14 height 14
checkbox input "true"
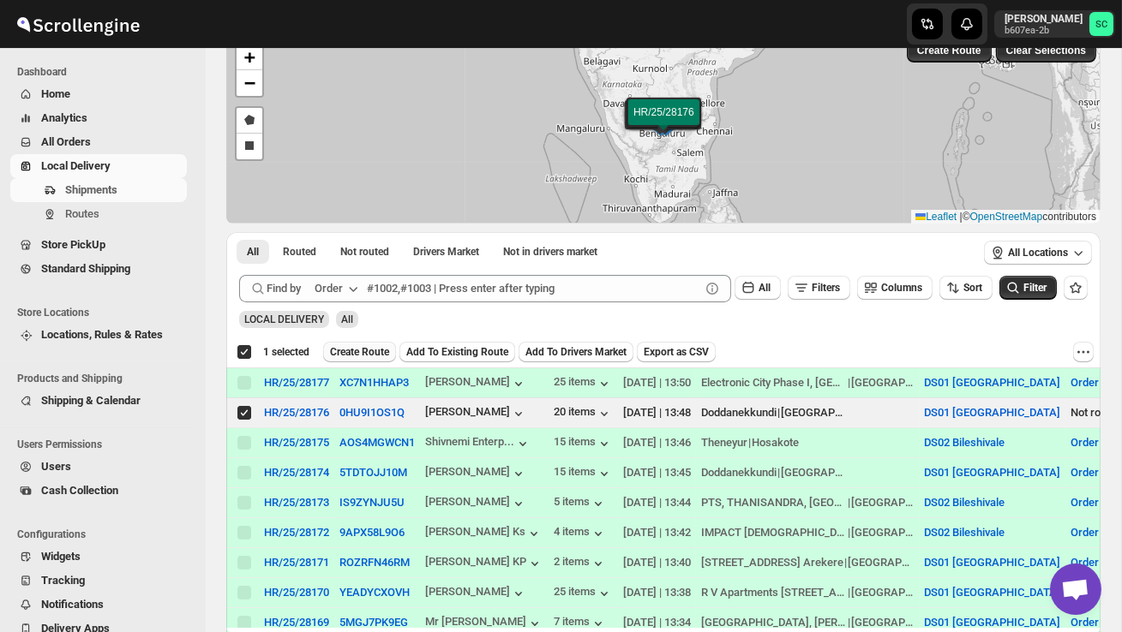
click at [384, 347] on span "Create Route" at bounding box center [359, 352] width 59 height 14
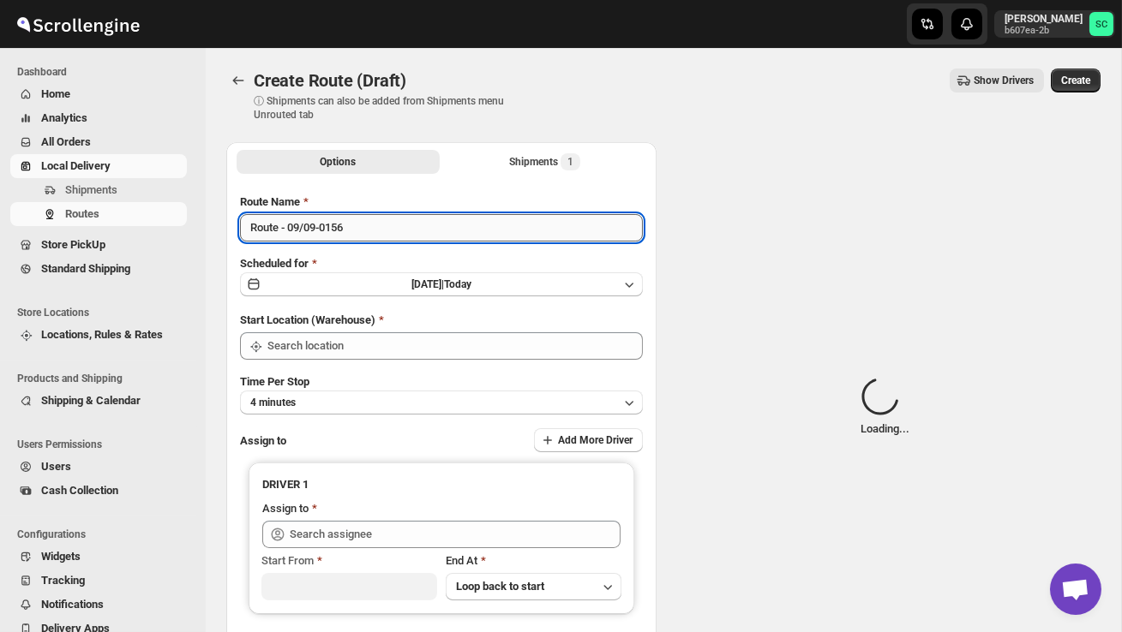
click at [371, 232] on input "Route - 09/09-0156" at bounding box center [441, 227] width 403 height 27
type input "DS01 [GEOGRAPHIC_DATA]"
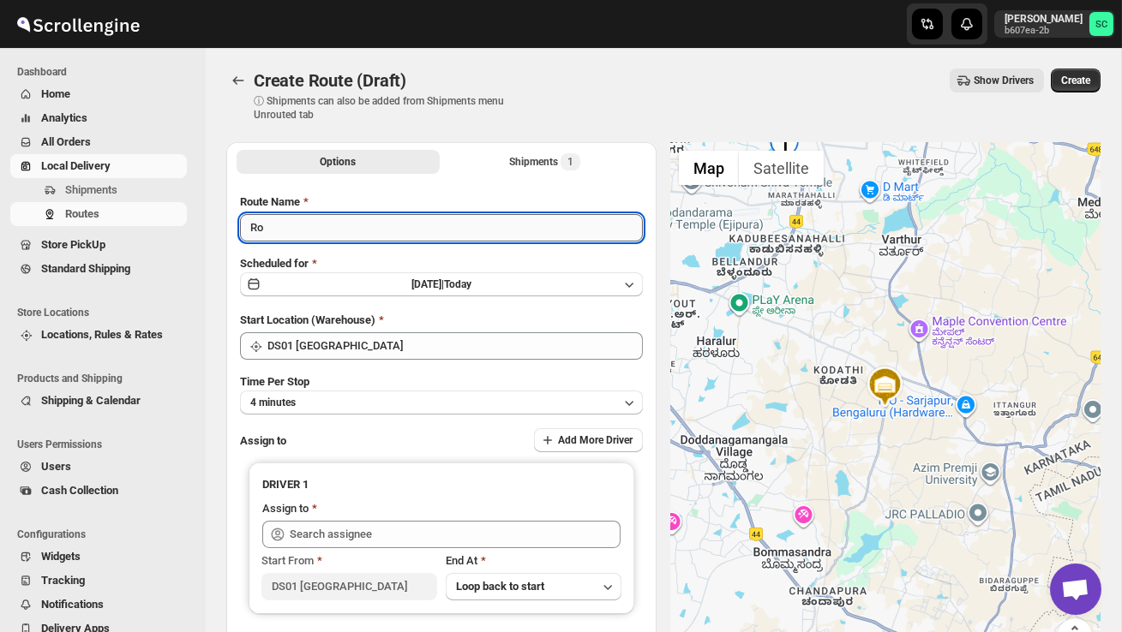
type input "R"
type input "Order no 28176"
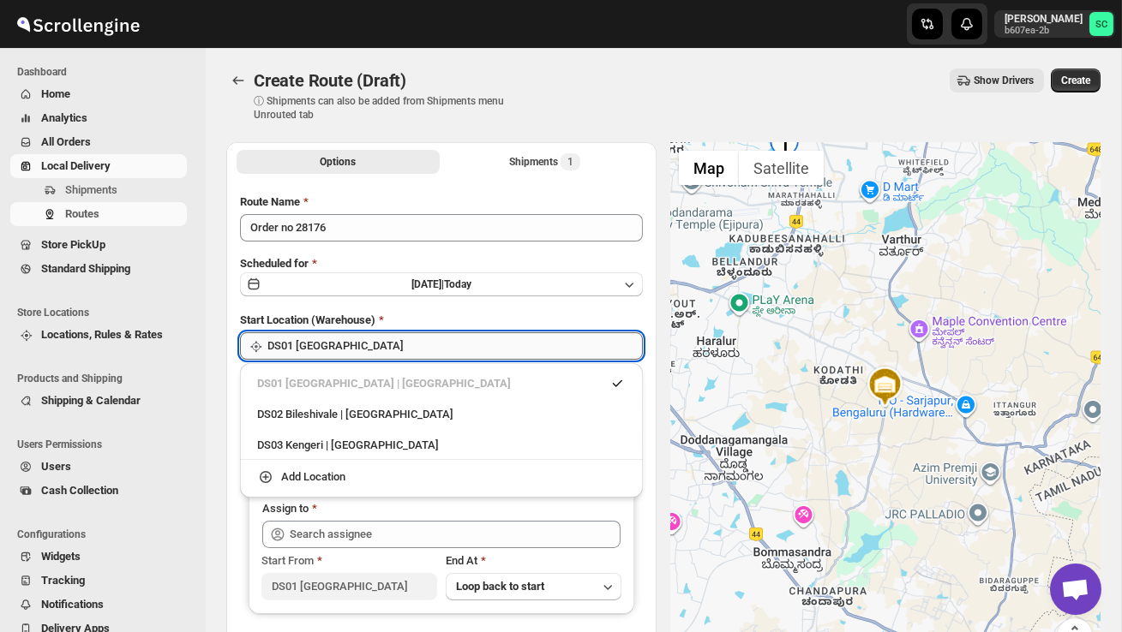
click at [373, 335] on input "DS01 [GEOGRAPHIC_DATA]" at bounding box center [454, 345] width 375 height 27
click at [376, 413] on div "DS02 Bileshivale | Bangalore" at bounding box center [441, 414] width 368 height 17
type input "DS02 Bileshivale"
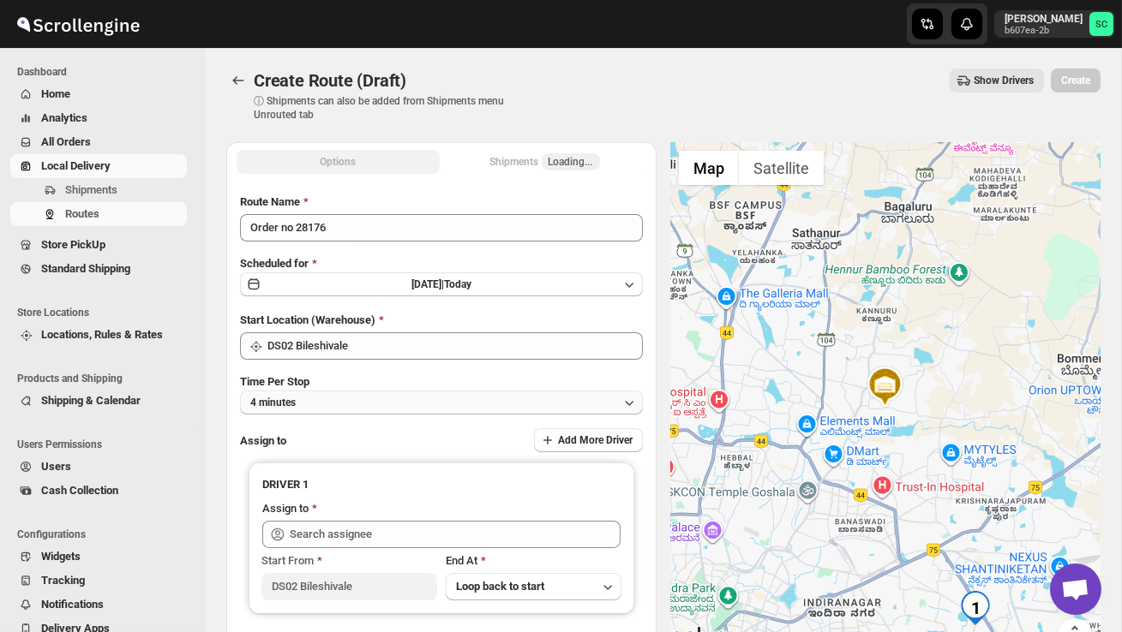
click at [374, 411] on button "4 minutes" at bounding box center [441, 403] width 403 height 24
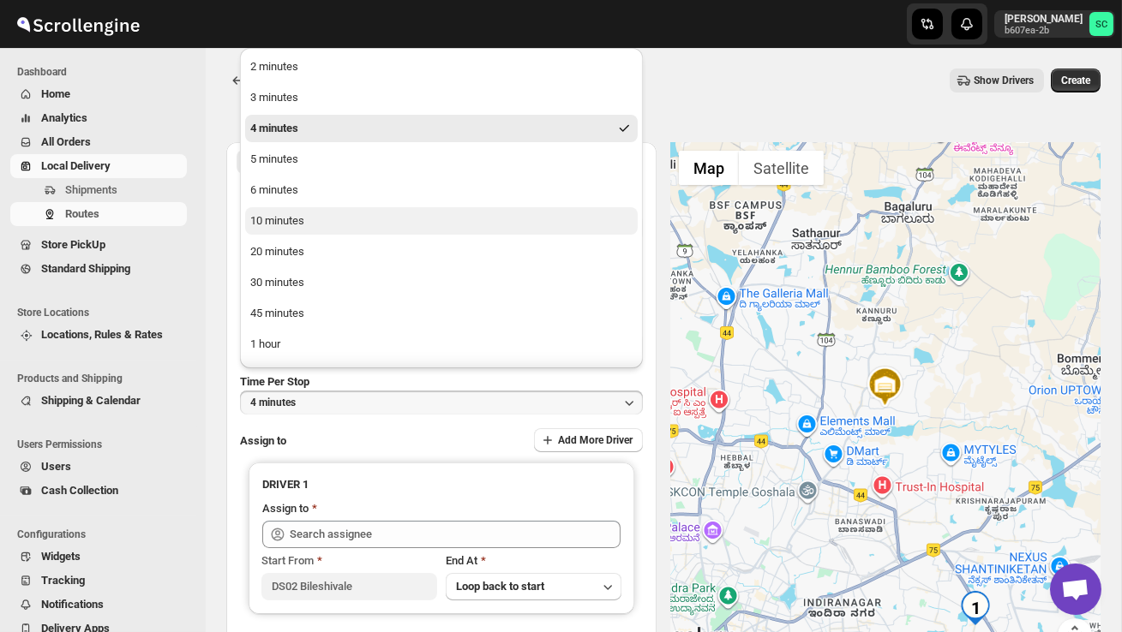
click at [306, 226] on button "10 minutes" at bounding box center [441, 220] width 392 height 27
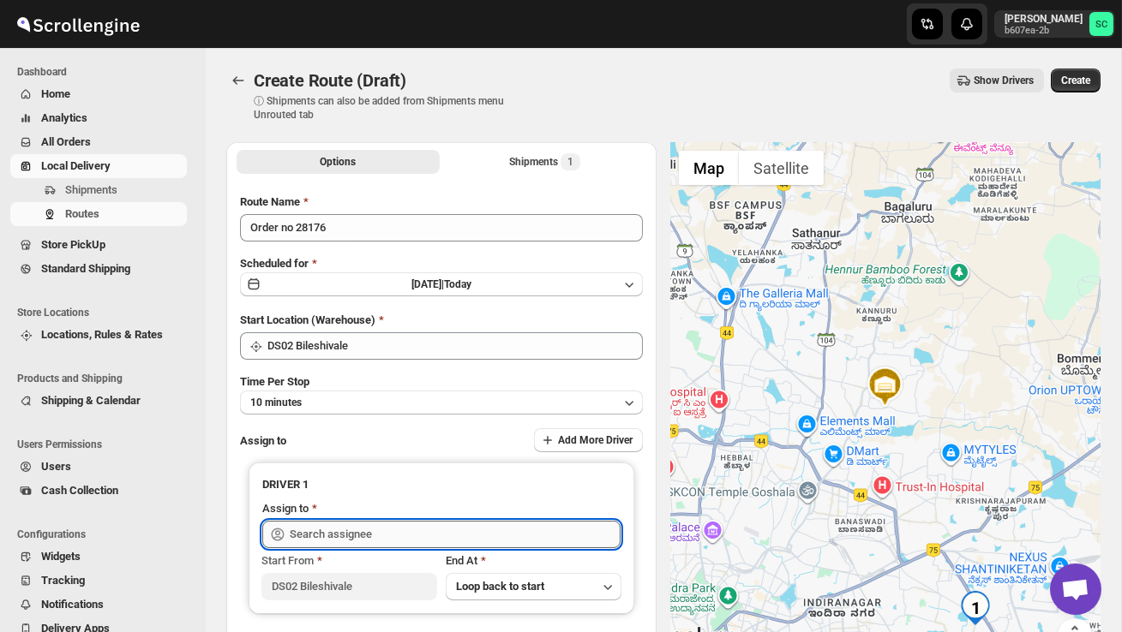
click at [359, 533] on input "text" at bounding box center [455, 534] width 331 height 27
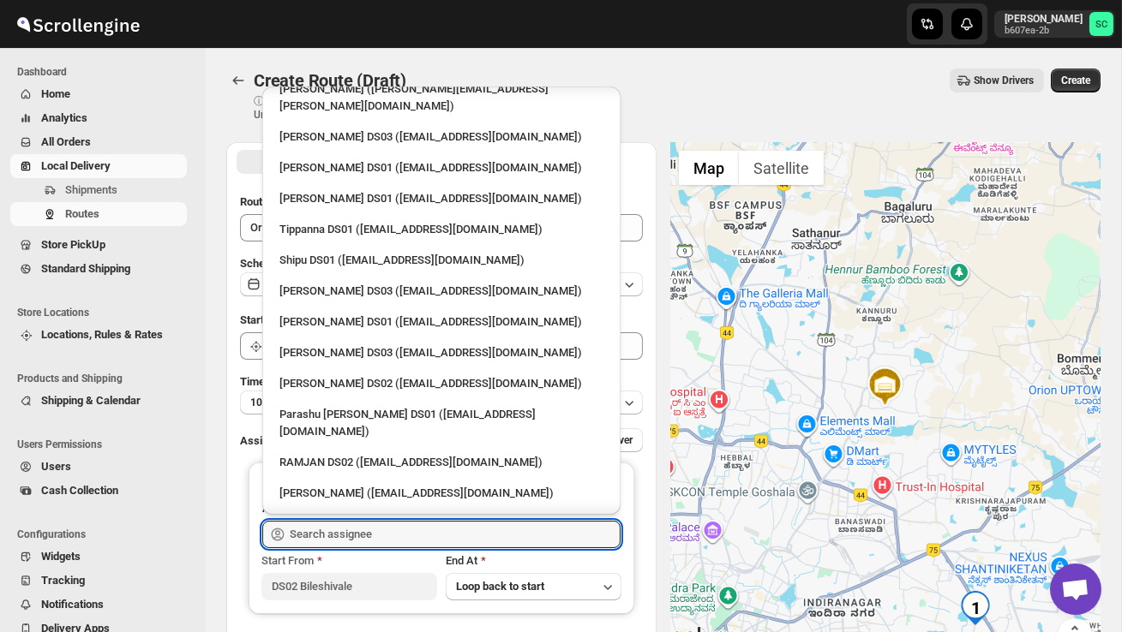
scroll to position [1493, 0]
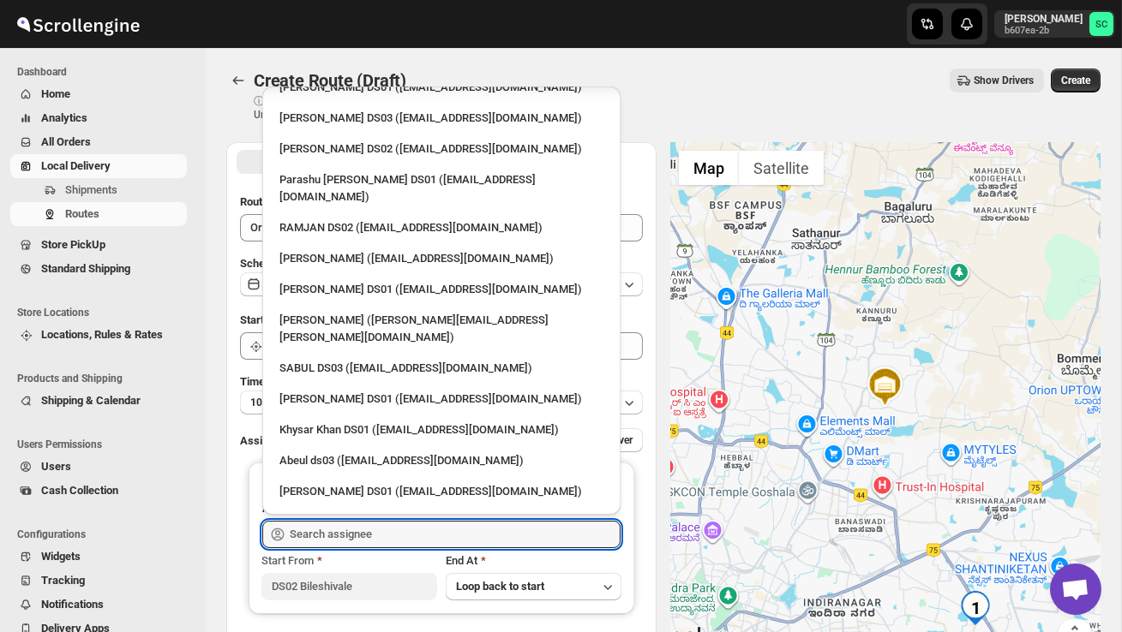
click at [356, 545] on div "HARISH 8FT DS02 (biyefir462@dextrago.com)" at bounding box center [441, 553] width 324 height 17
type input "HARISH 8FT DS02 (biyefir462@dextrago.com)"
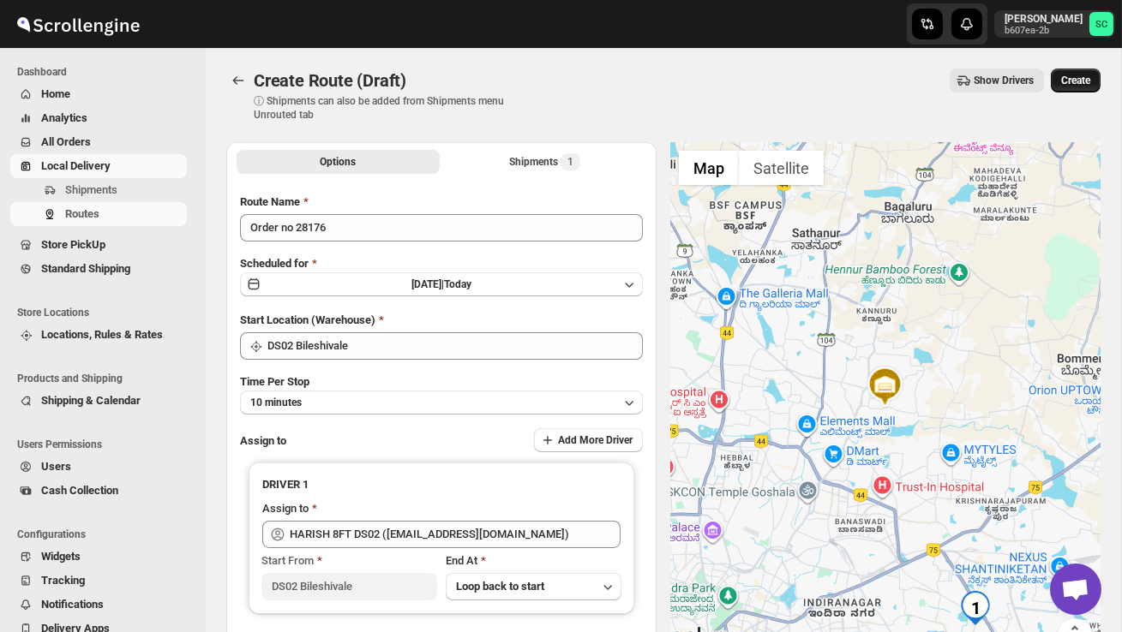
click at [1077, 85] on span "Create" at bounding box center [1075, 81] width 29 height 14
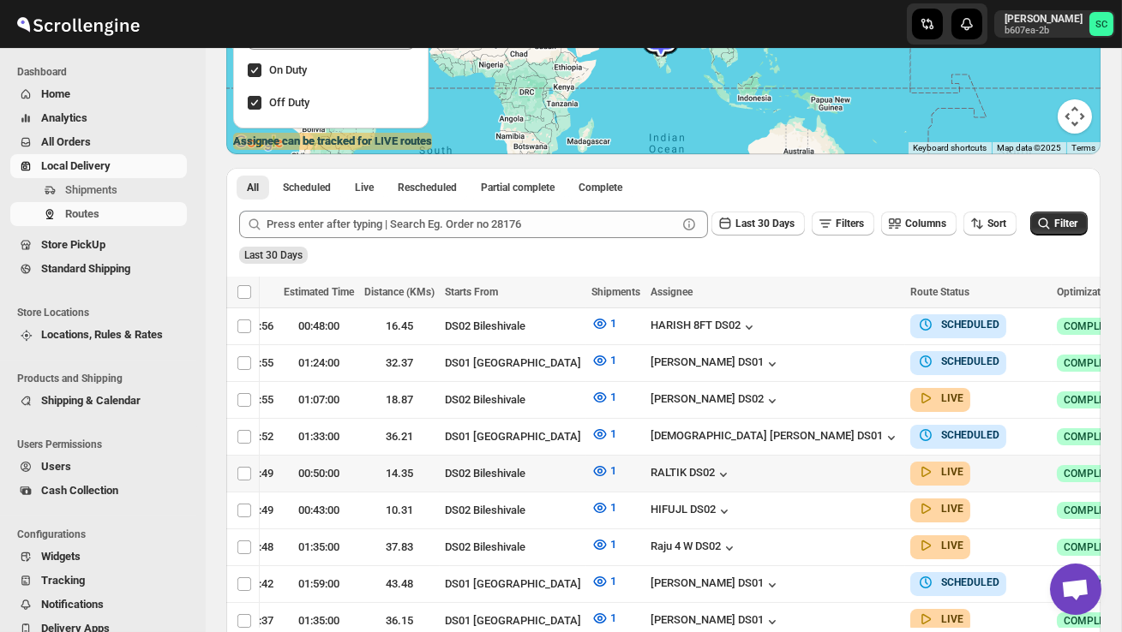
scroll to position [0, 313]
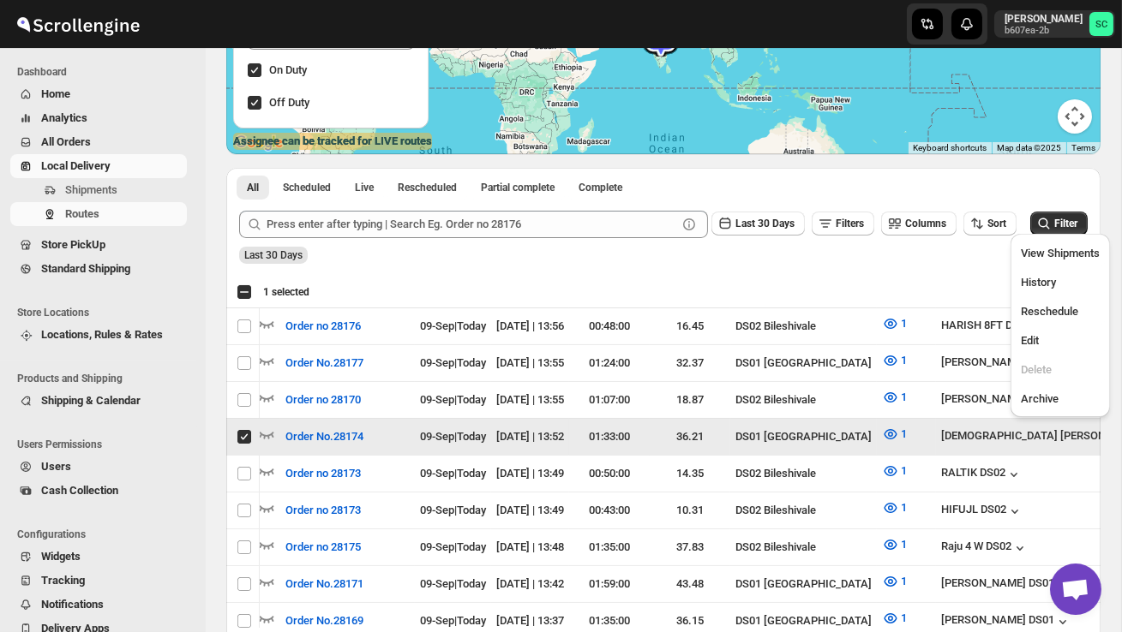
scroll to position [0, 1]
click at [1048, 334] on span "Edit" at bounding box center [1059, 340] width 79 height 17
checkbox input "false"
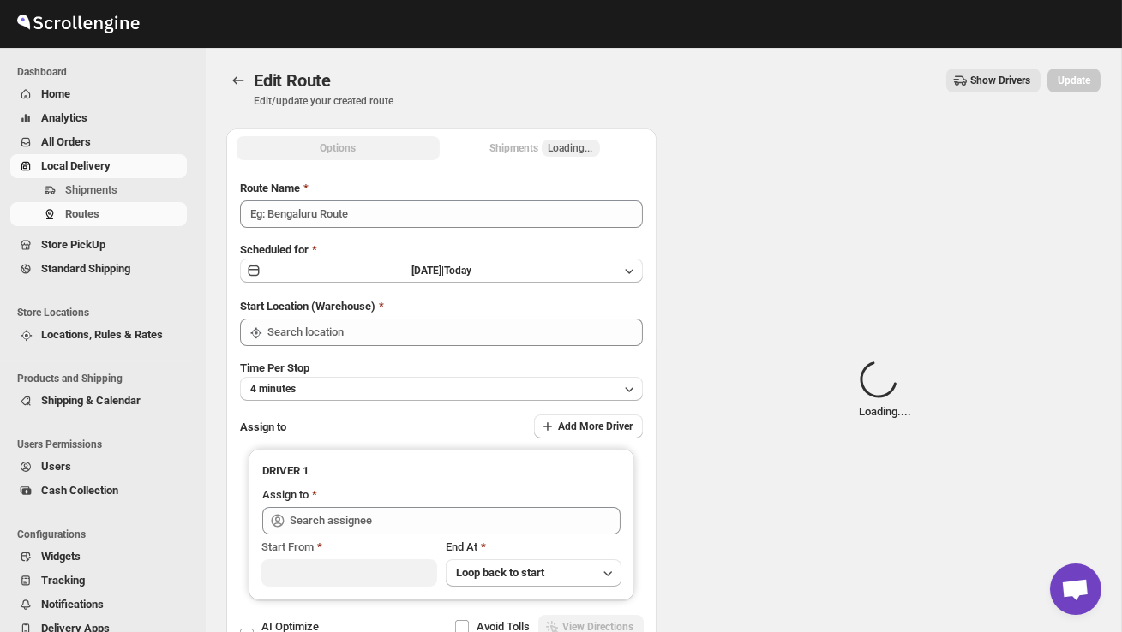
type input "Order No.28174"
type input "DS01 [GEOGRAPHIC_DATA]"
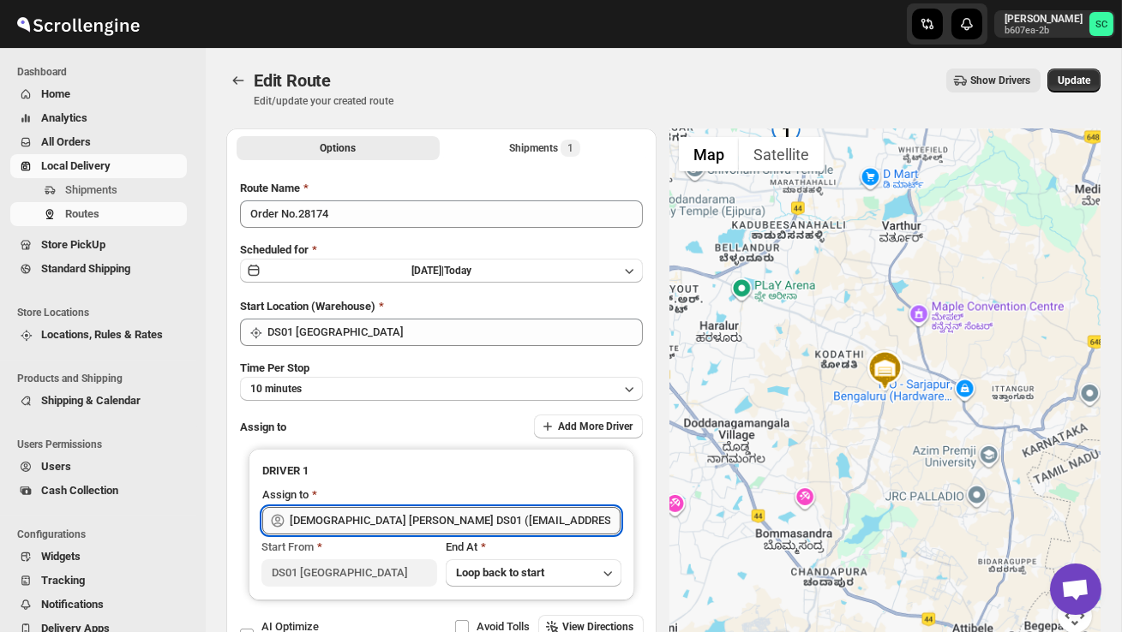
click at [482, 515] on input "Islam Laskar DS01 (vixib74172@ikowat.com)" at bounding box center [455, 520] width 331 height 27
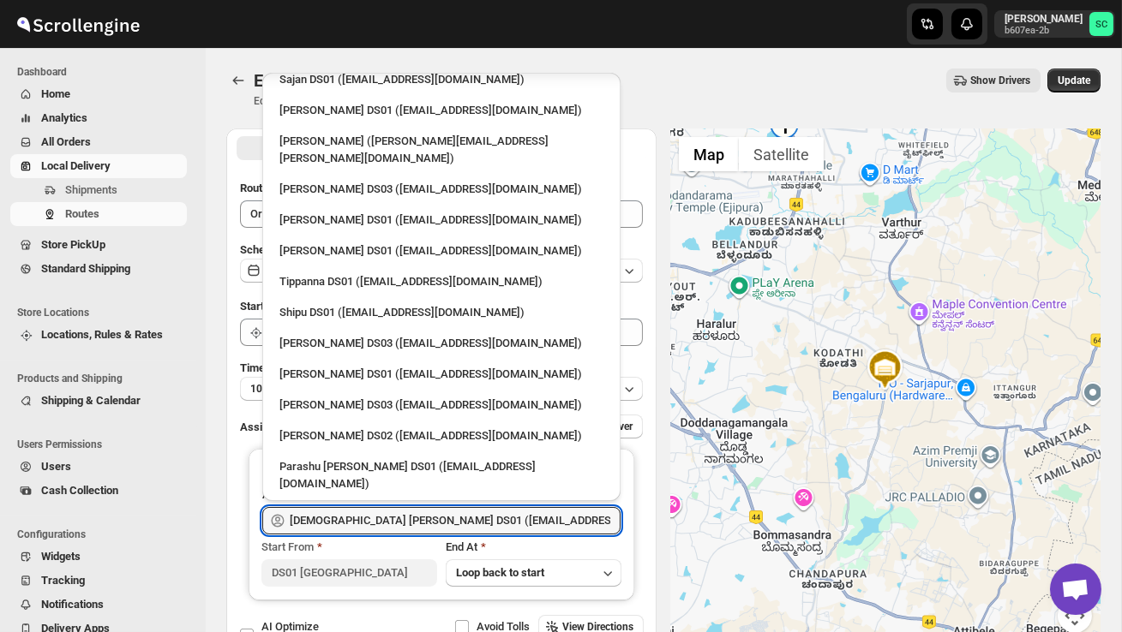
scroll to position [1493, 0]
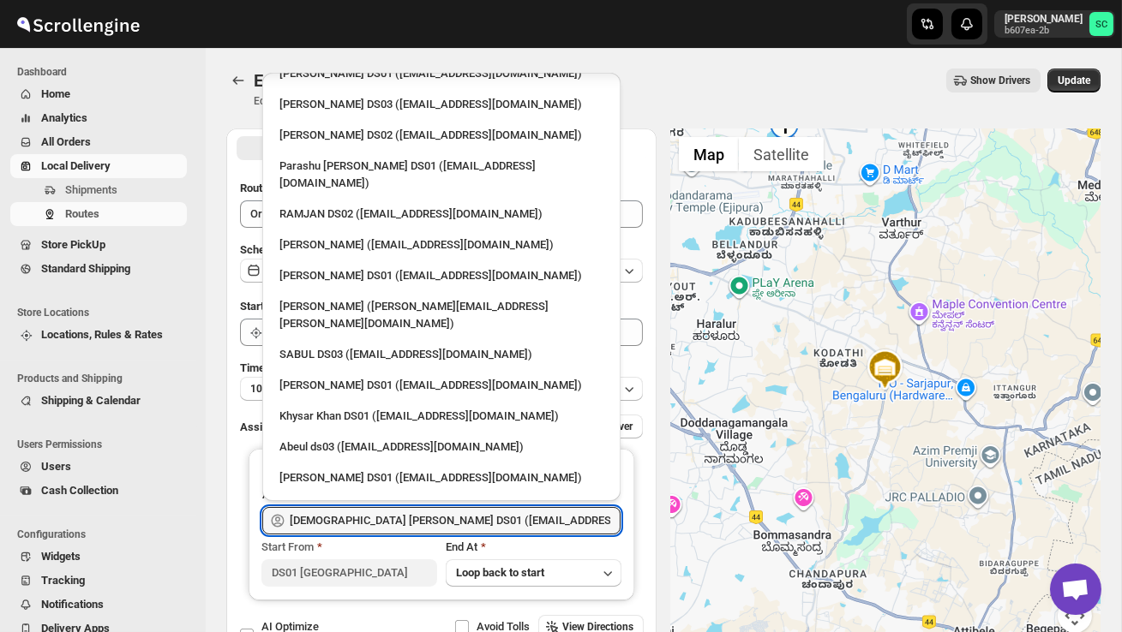
click at [392, 531] on div "HARISH 8FT DS02 (biyefir462@dextrago.com)" at bounding box center [441, 539] width 324 height 17
type input "HARISH 8FT DS02 (biyefir462@dextrago.com)"
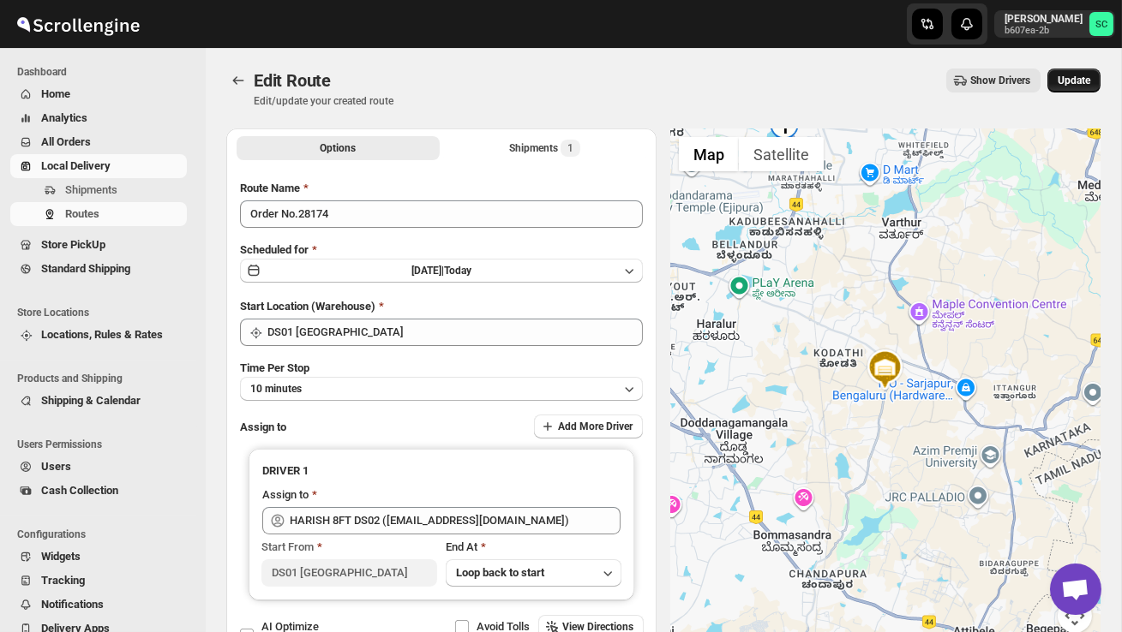
click at [1069, 80] on span "Update" at bounding box center [1073, 81] width 33 height 14
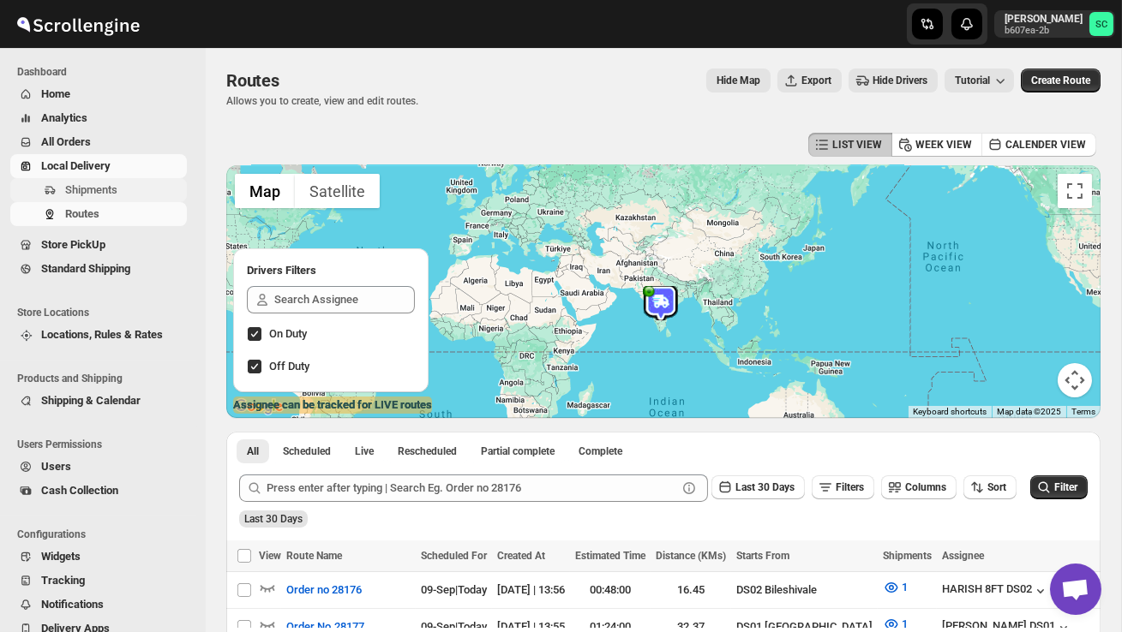
click at [81, 187] on span "Shipments" at bounding box center [91, 189] width 52 height 13
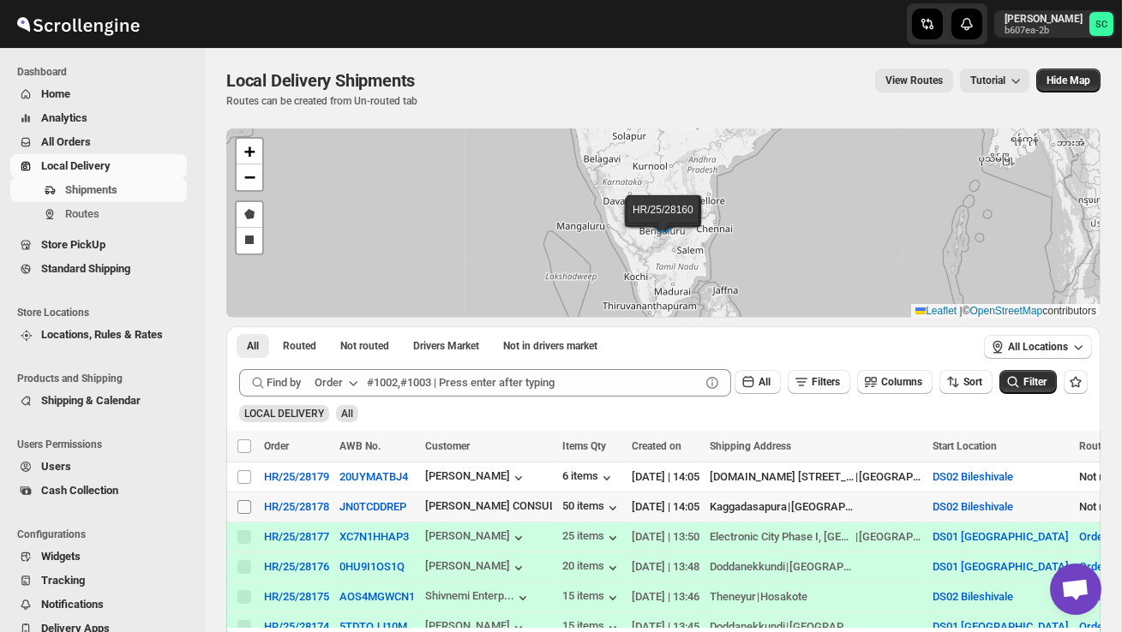
click at [242, 507] on input "Select shipment" at bounding box center [244, 507] width 14 height 14
checkbox input "true"
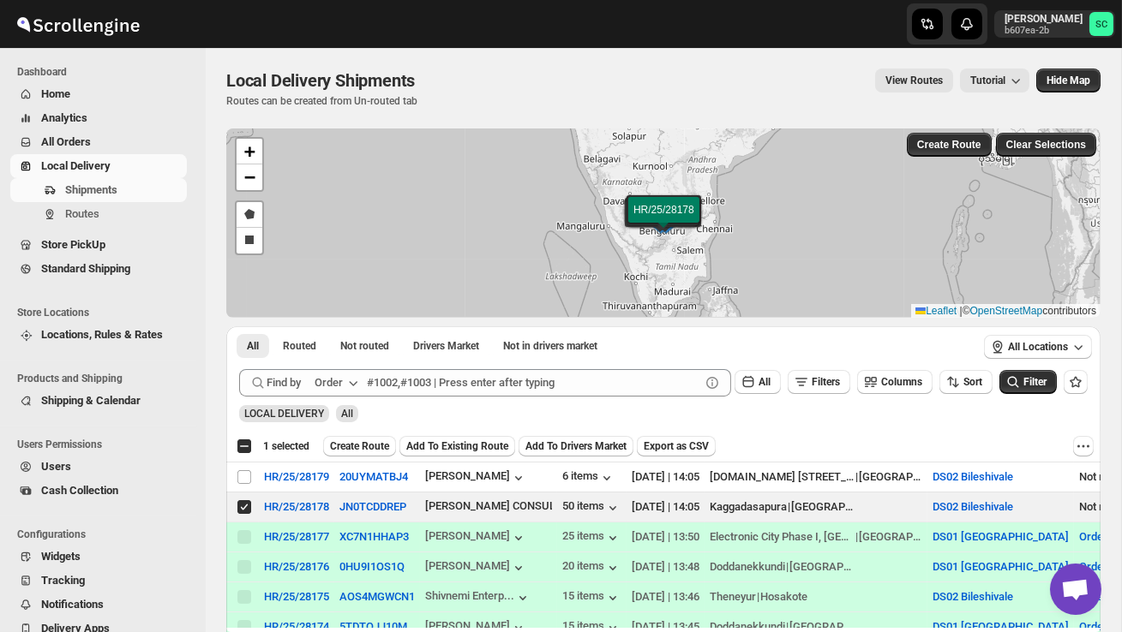
click at [349, 446] on span "Create Route" at bounding box center [359, 447] width 59 height 14
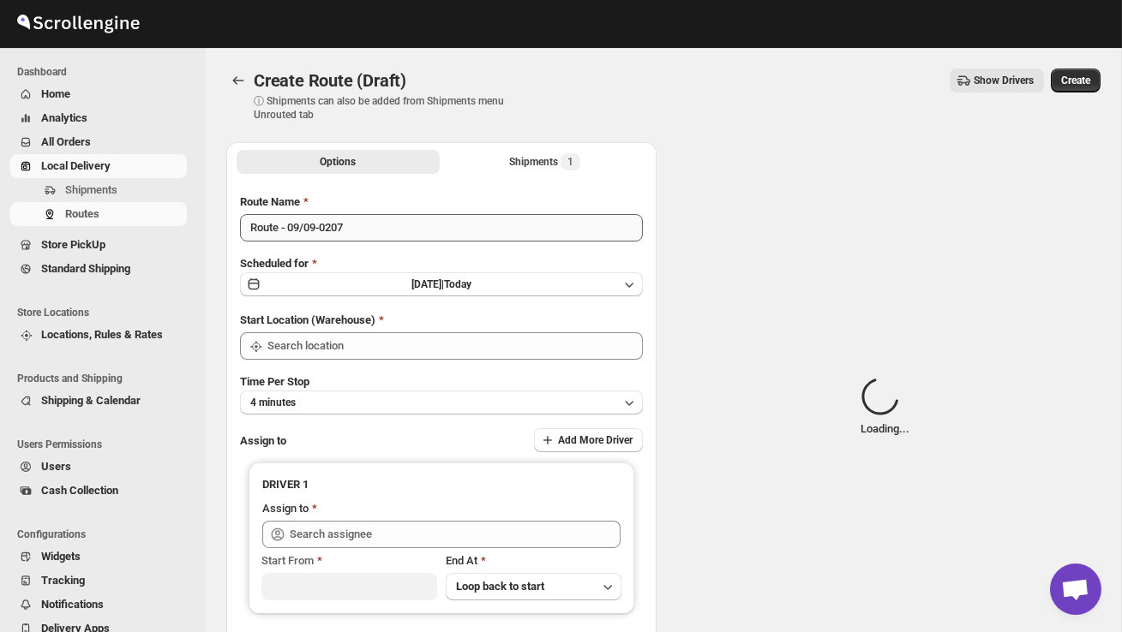
type input "DS02 Bileshivale"
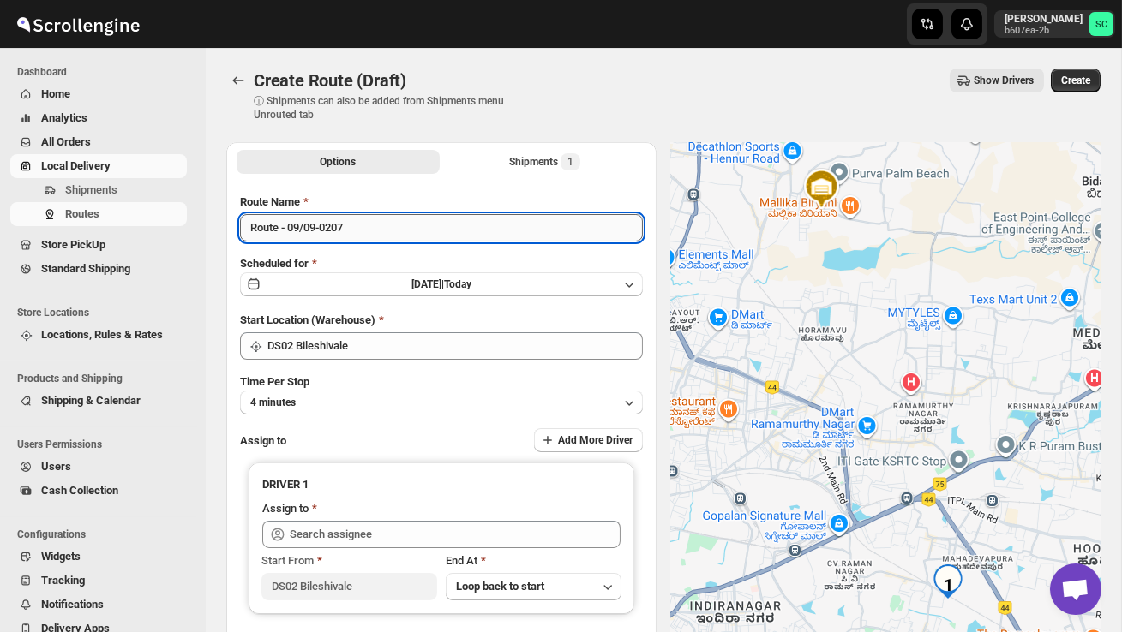
click at [364, 228] on input "Route - 09/09-0207" at bounding box center [441, 227] width 403 height 27
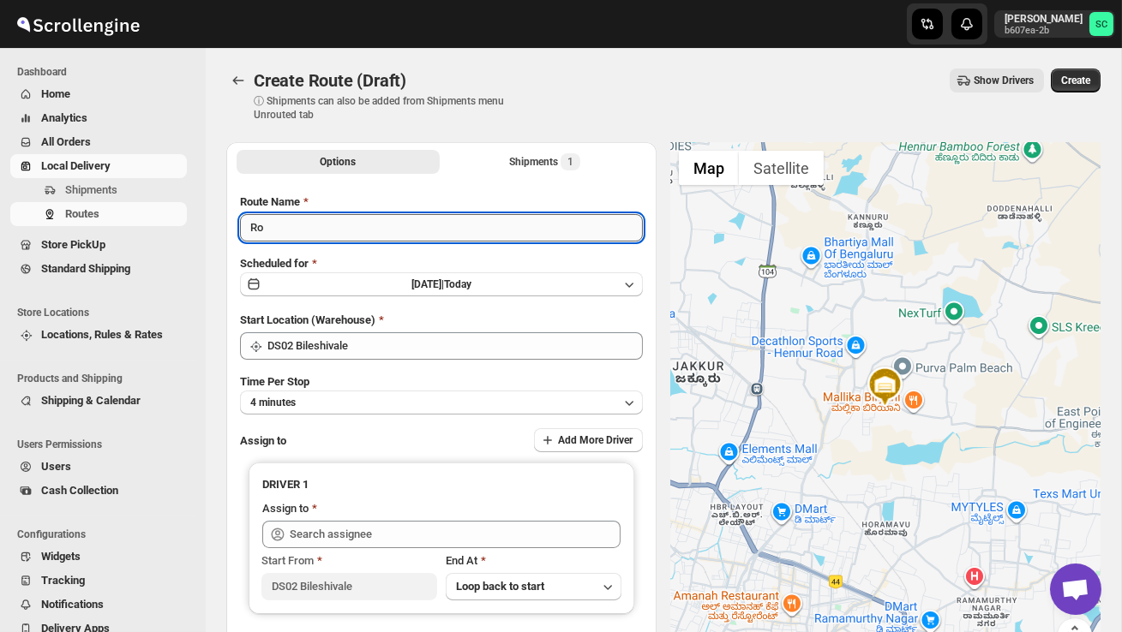
type input "R"
type input "Order no 28178"
click at [386, 404] on button "4 minutes" at bounding box center [441, 403] width 403 height 24
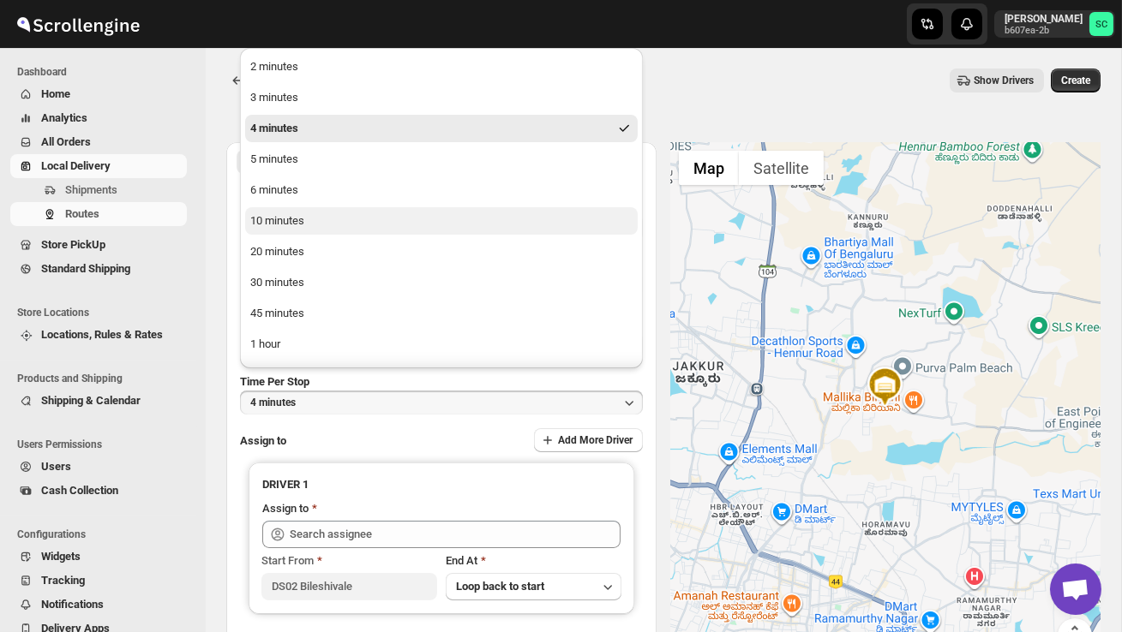
click at [321, 224] on button "10 minutes" at bounding box center [441, 220] width 392 height 27
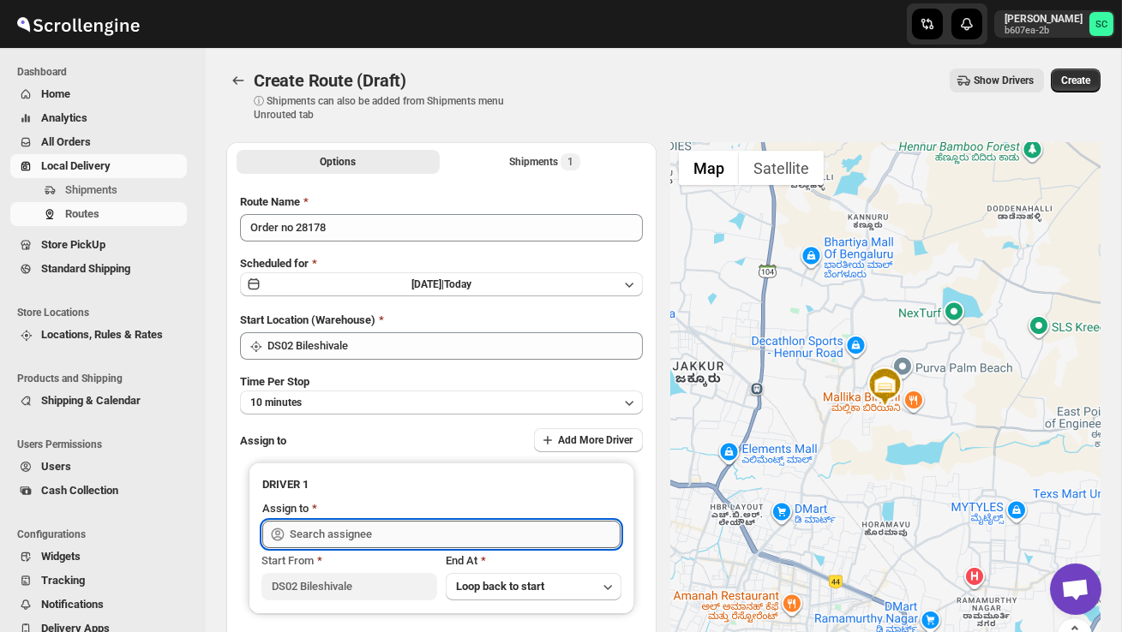
click at [352, 531] on input "text" at bounding box center [455, 534] width 331 height 27
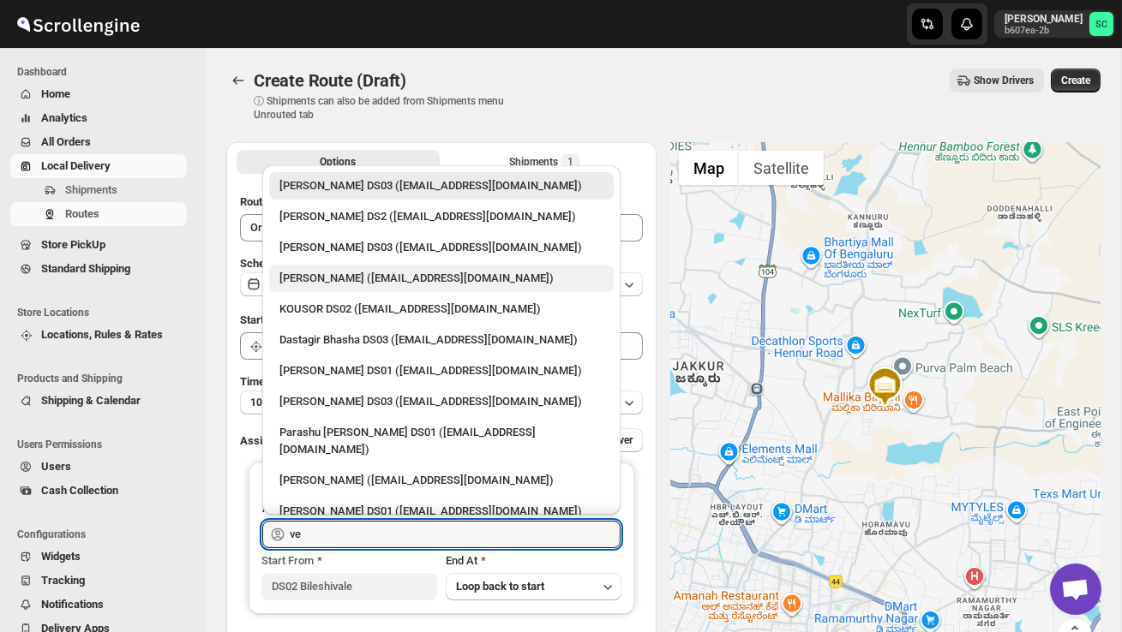
click at [350, 276] on div "Veera Kesavan (xagos20938@boxmach.com)" at bounding box center [441, 278] width 324 height 17
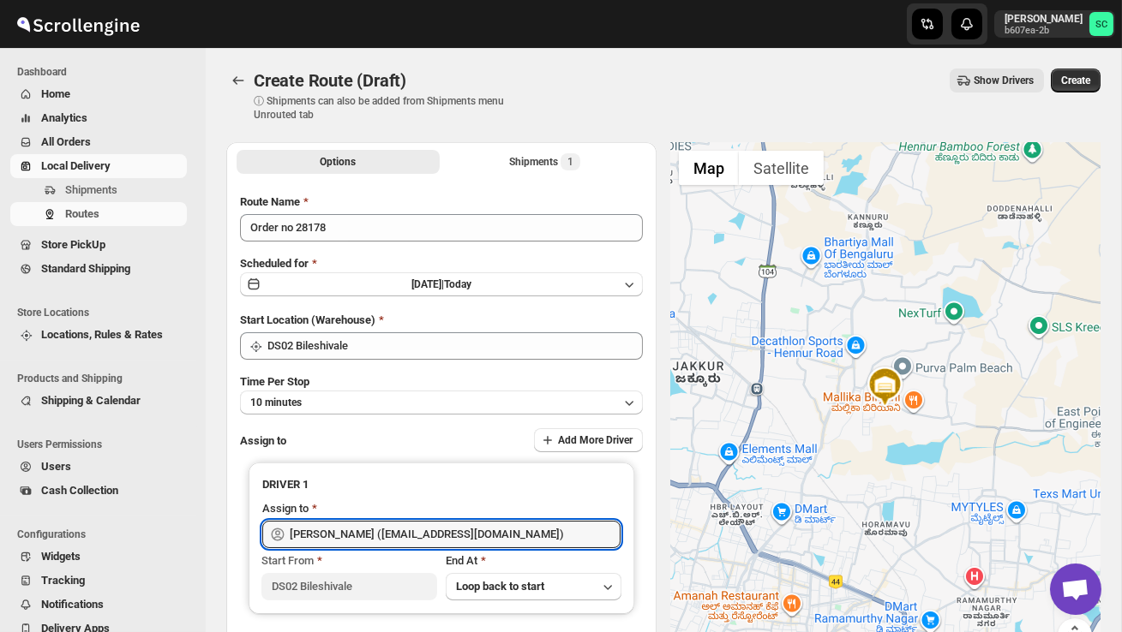
type input "Veera Kesavan (xagos20938@boxmach.com)"
click at [1078, 90] on button "Create" at bounding box center [1075, 81] width 50 height 24
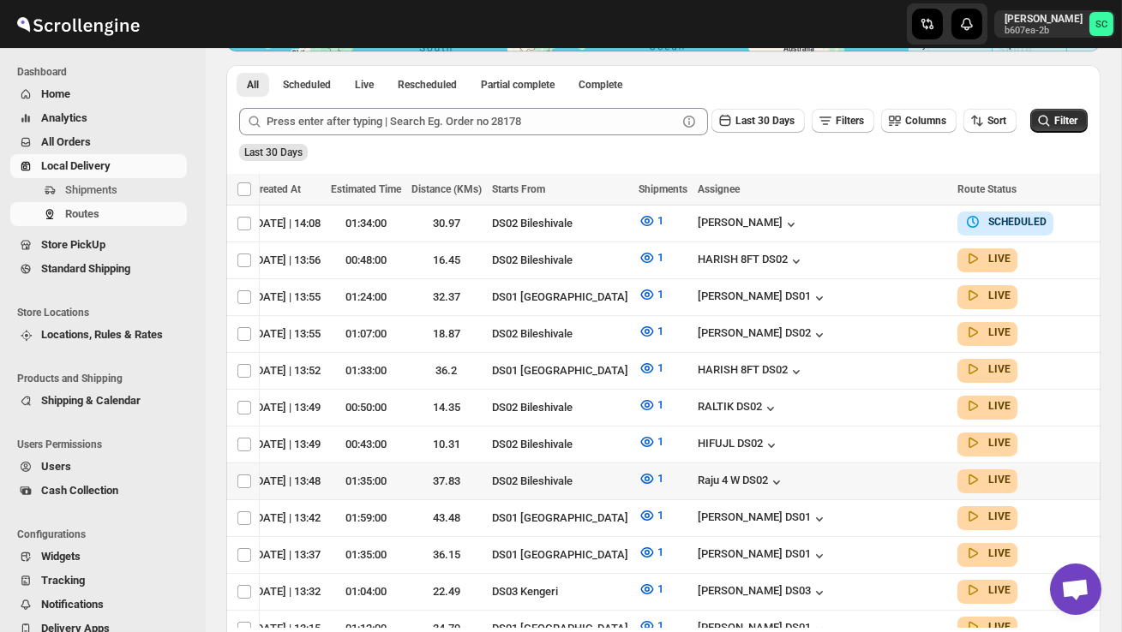
scroll to position [0, 263]
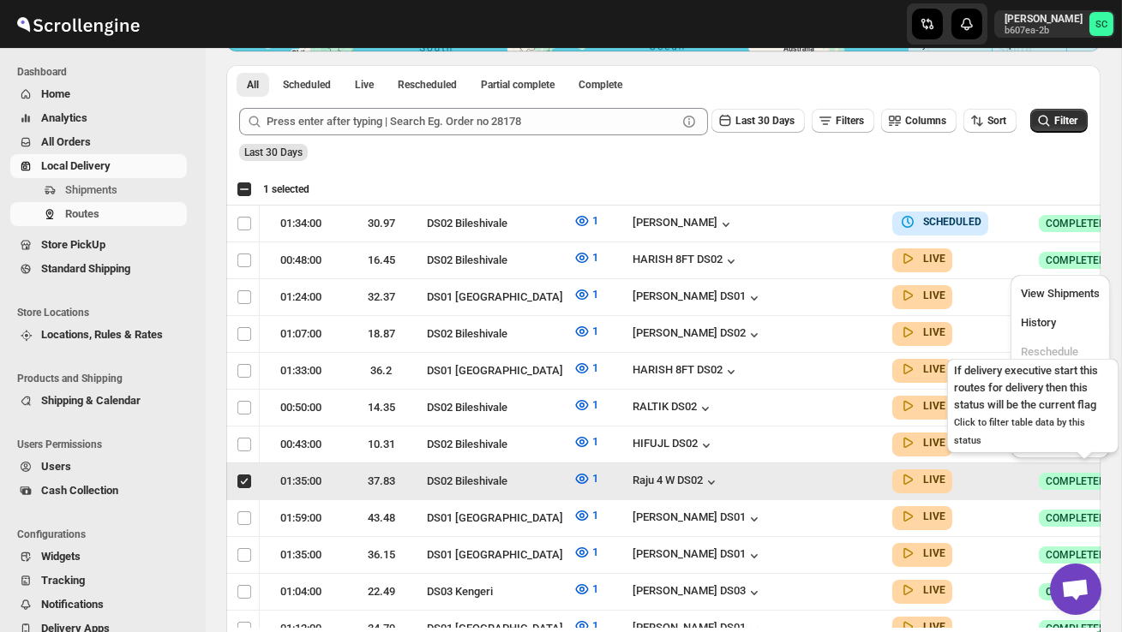
scroll to position [0, 1]
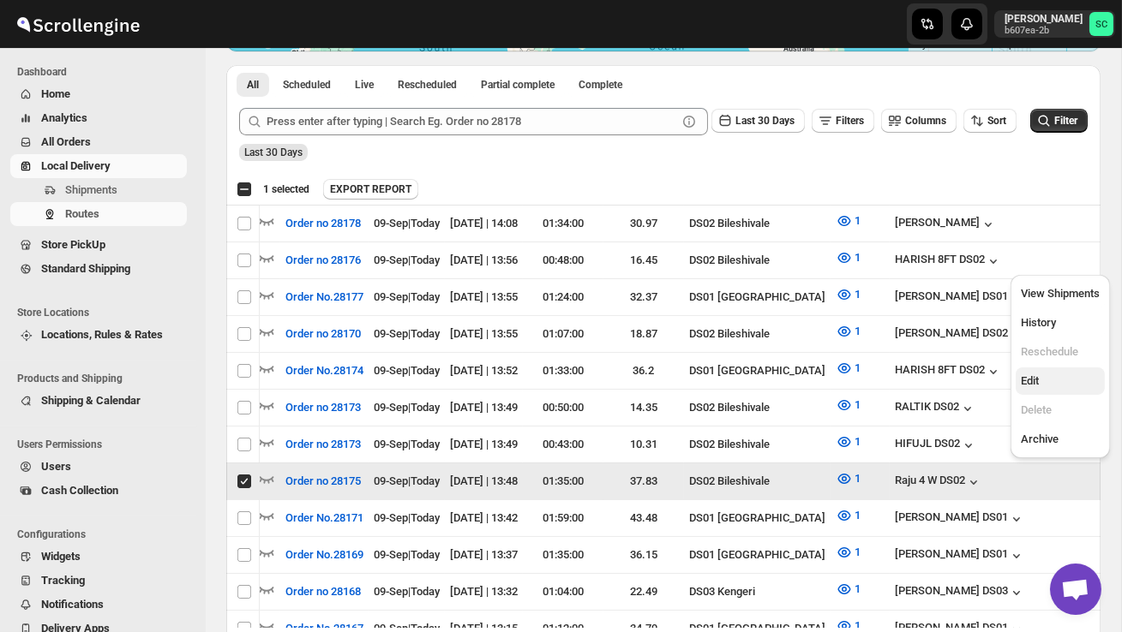
click at [1046, 380] on span "Edit" at bounding box center [1059, 381] width 79 height 17
checkbox input "false"
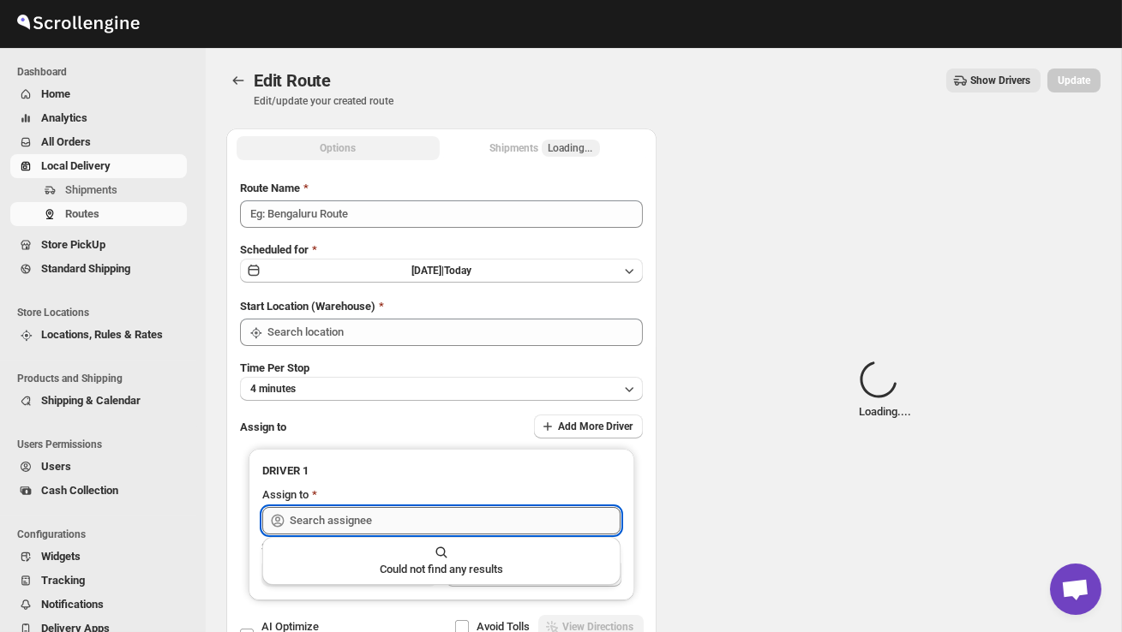
click at [449, 526] on input "text" at bounding box center [455, 520] width 331 height 27
type input "Order no 28175"
type input "DS02 Bileshivale"
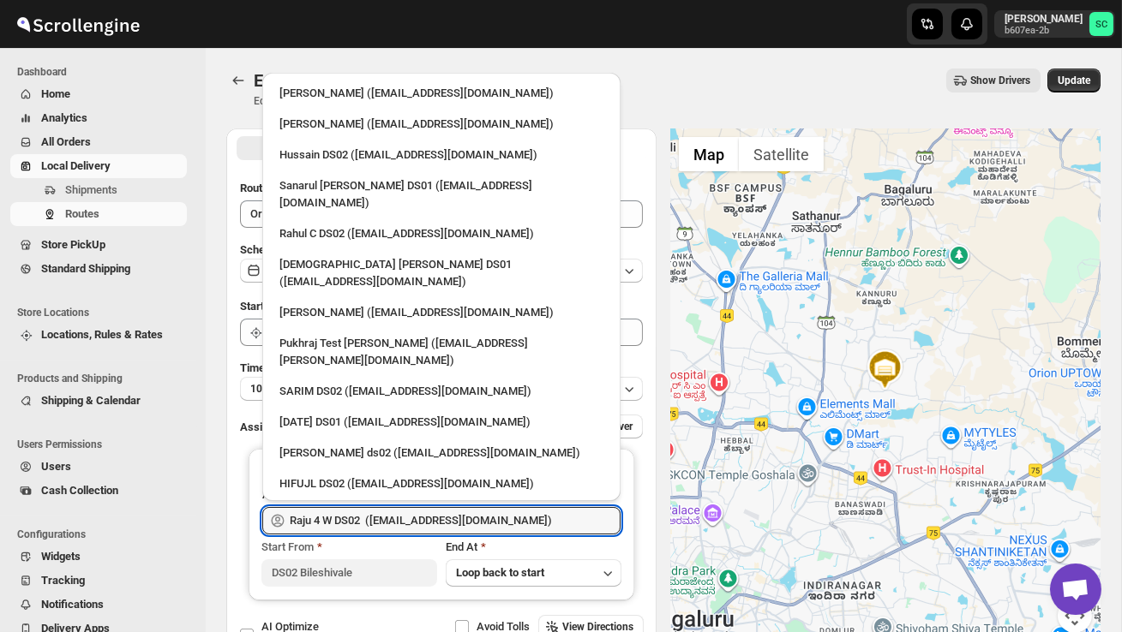
click at [395, 506] on div "3 PL (hello@home-run.co)" at bounding box center [441, 514] width 324 height 17
type input "3 PL (hello@home-run.co)"
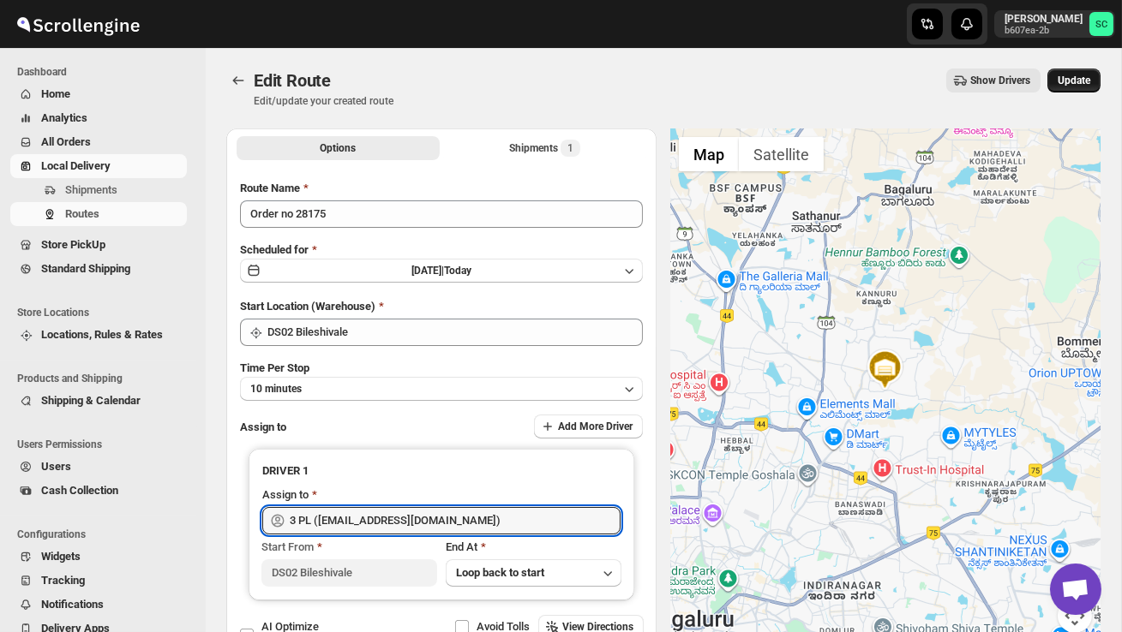
click at [1079, 84] on span "Update" at bounding box center [1073, 81] width 33 height 14
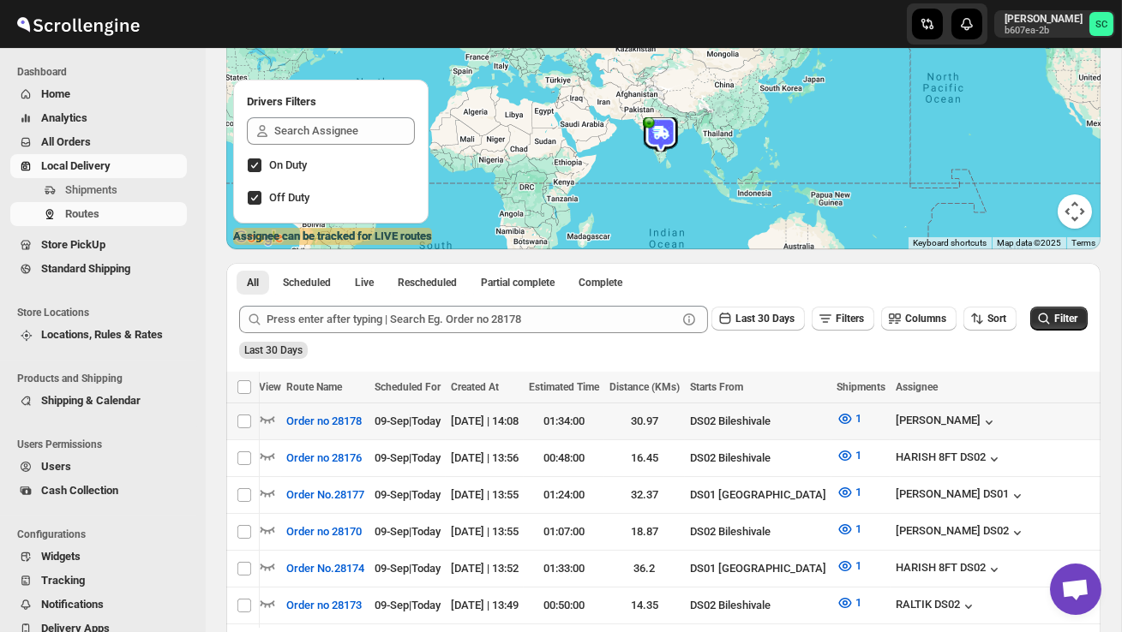
scroll to position [0, 263]
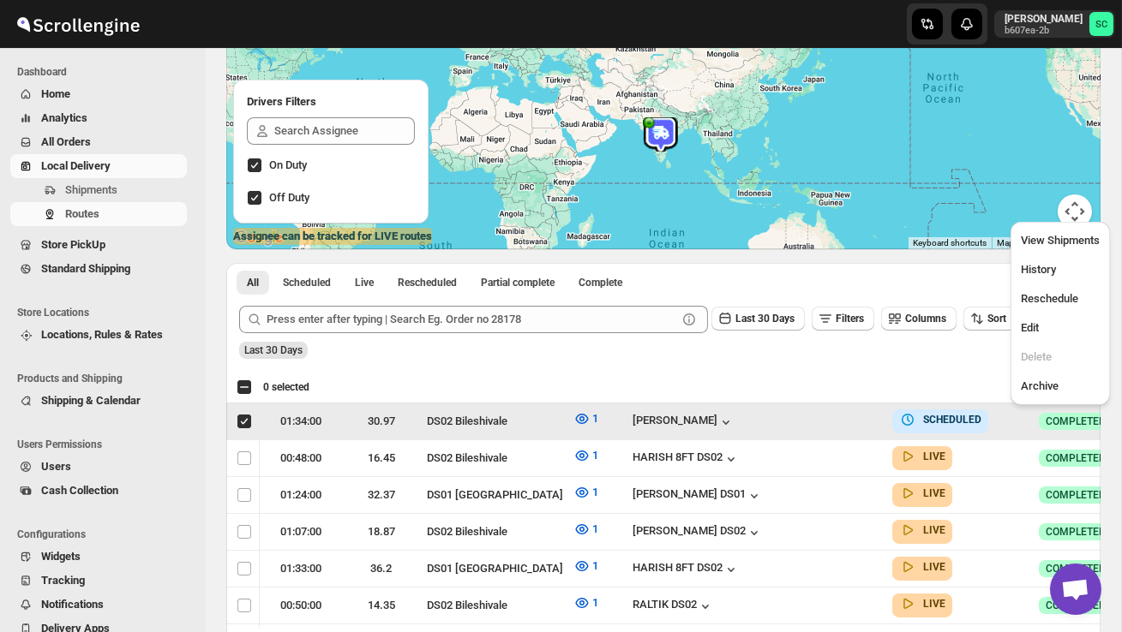
checkbox input "true"
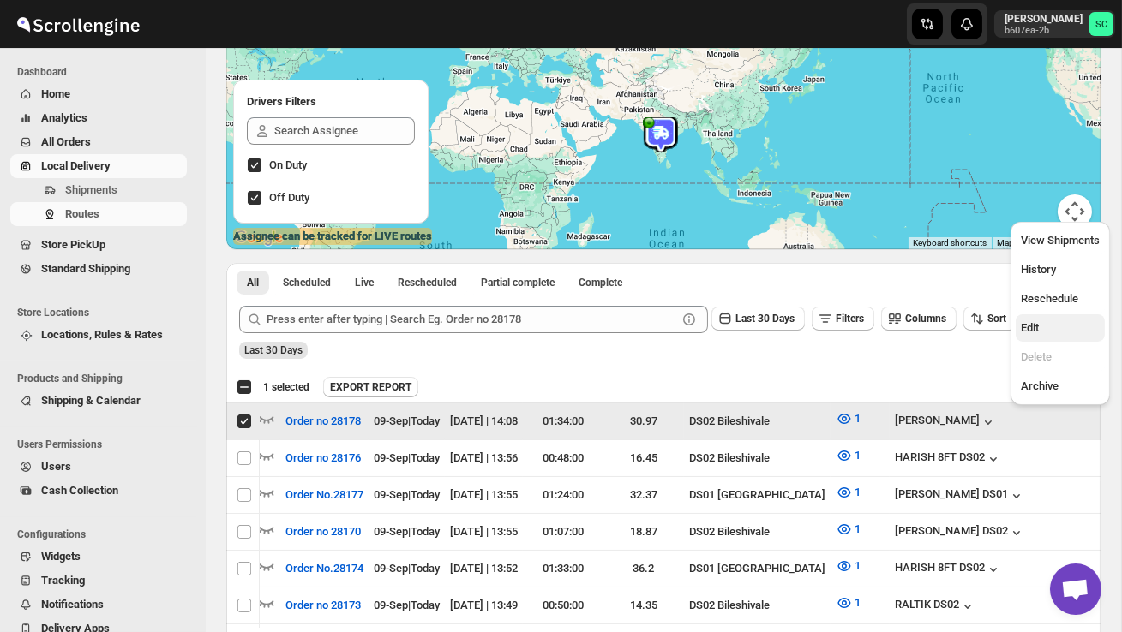
click at [1063, 320] on span "Edit" at bounding box center [1059, 328] width 79 height 17
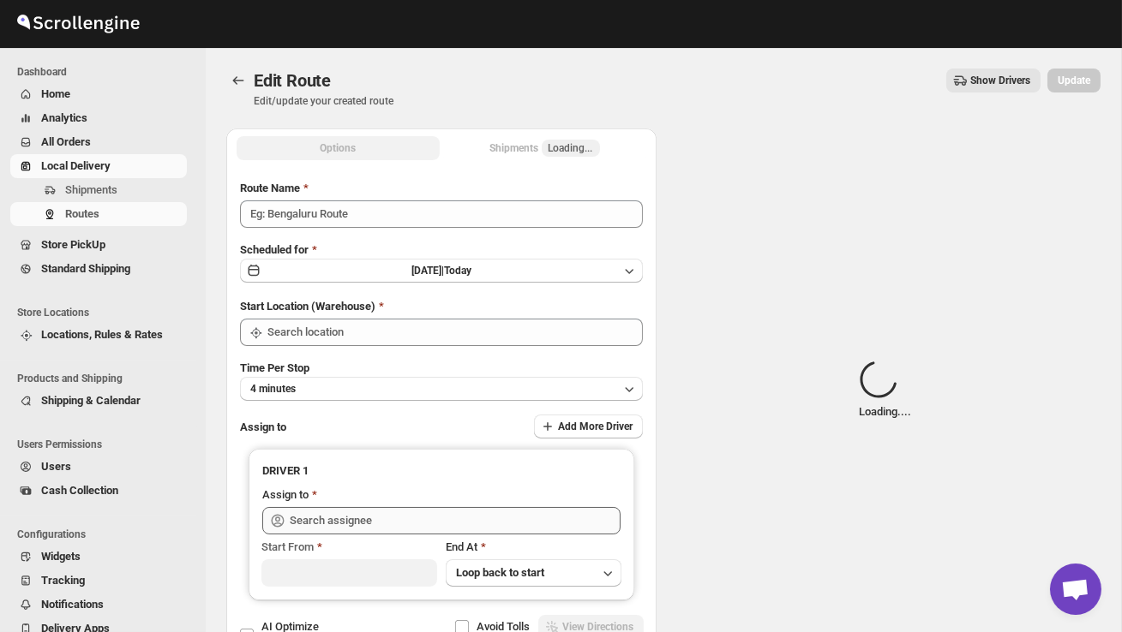
type input "Order no 28178"
type input "DS02 Bileshivale"
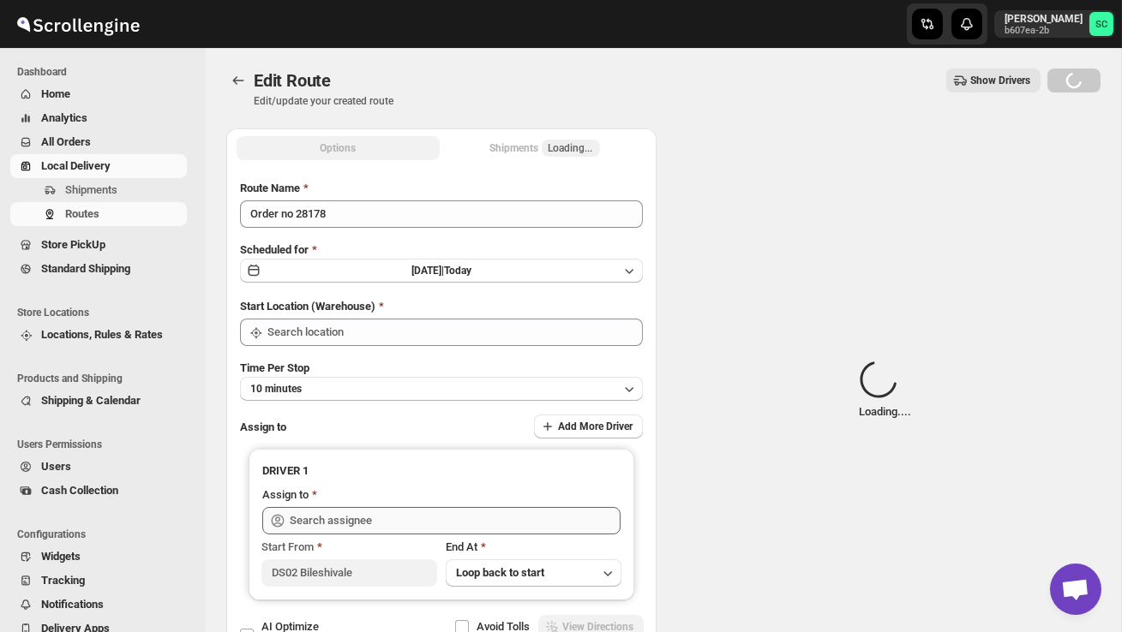
type input "DS02 Bileshivale"
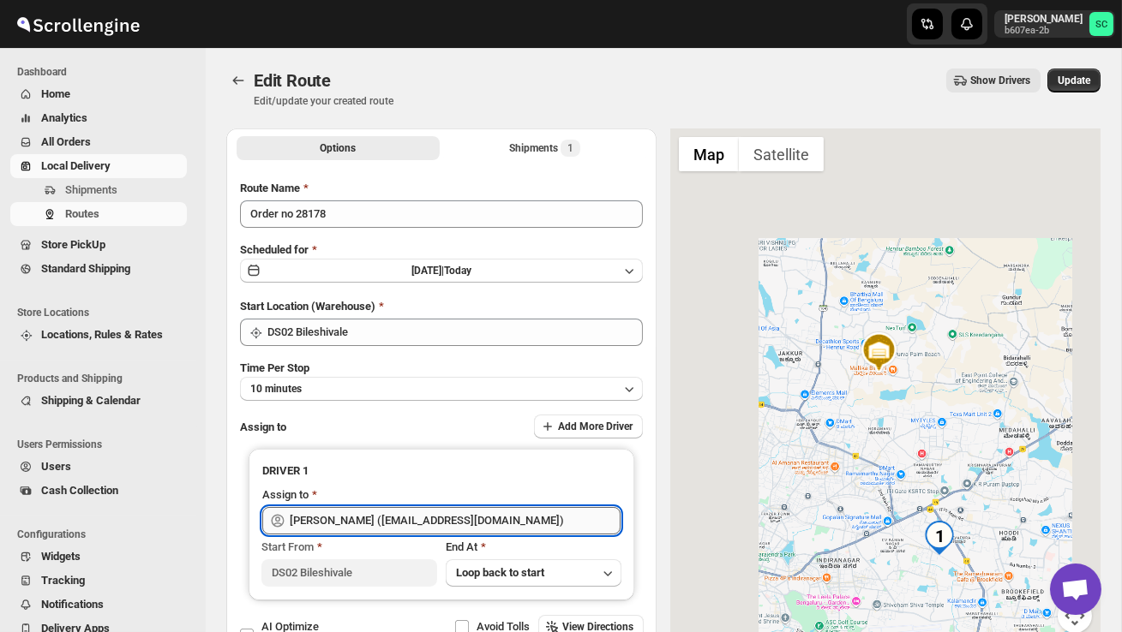
click at [516, 520] on input "[PERSON_NAME] ([EMAIL_ADDRESS][DOMAIN_NAME])" at bounding box center [455, 520] width 331 height 27
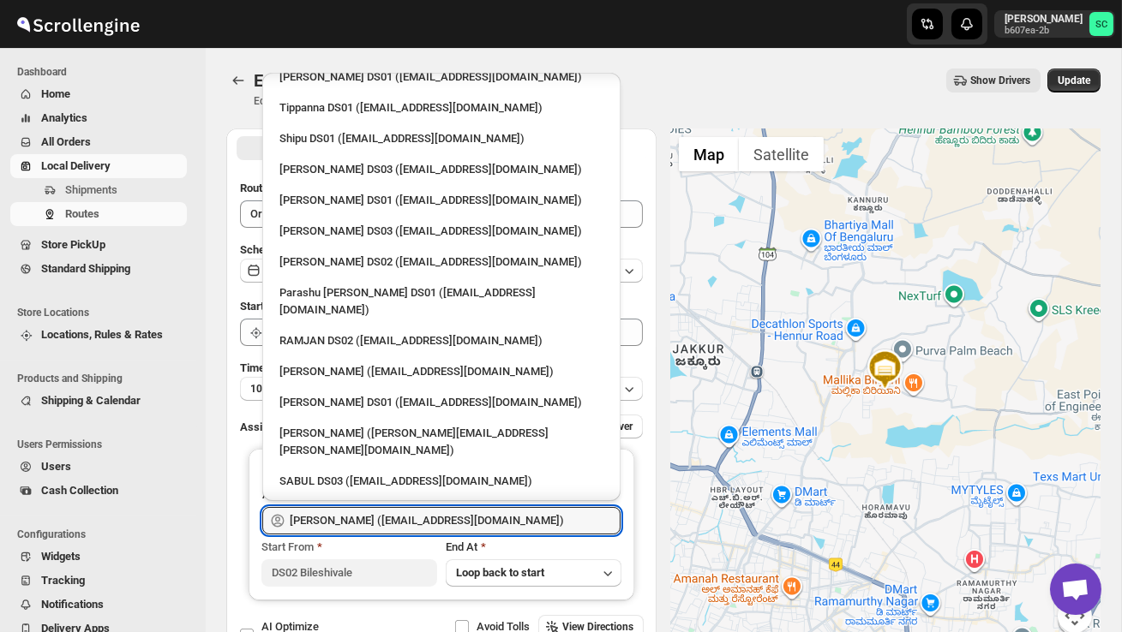
scroll to position [1493, 0]
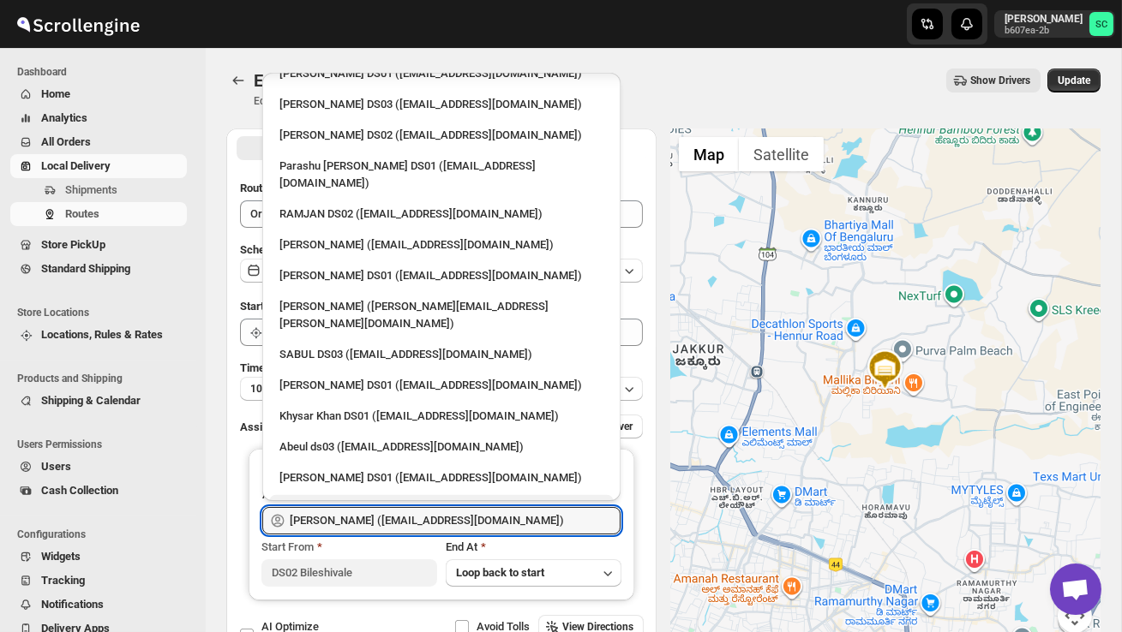
click at [382, 500] on div "Raju 4 W DS02 ([EMAIL_ADDRESS][DOMAIN_NAME])" at bounding box center [441, 508] width 324 height 17
type input "Raju 4 W DS02 ([EMAIL_ADDRESS][DOMAIN_NAME])"
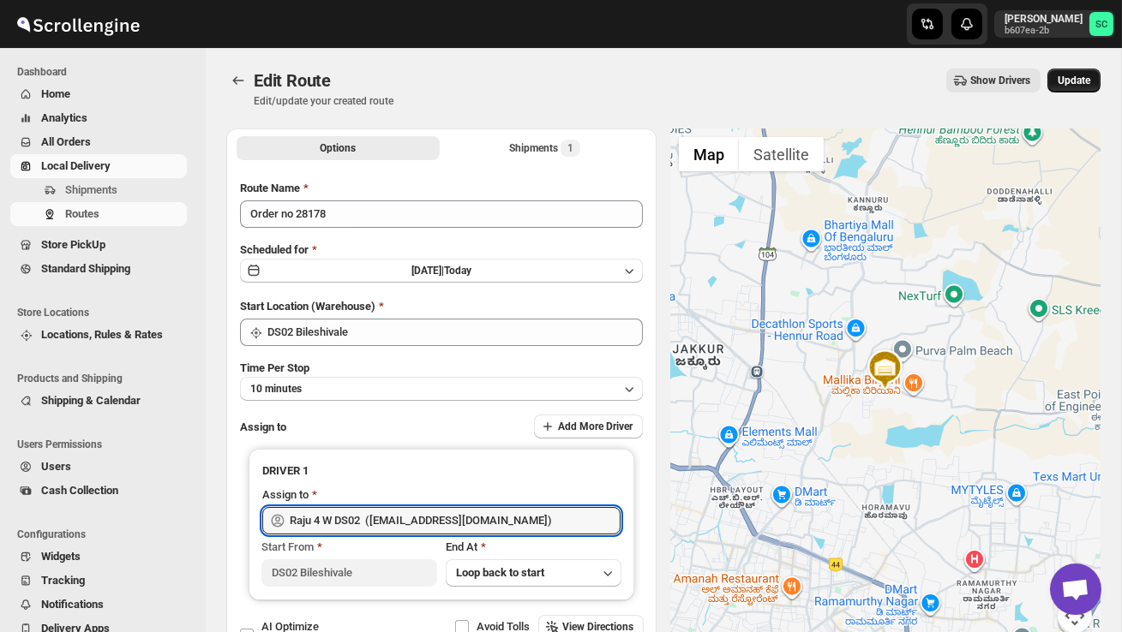
click at [1085, 76] on span "Update" at bounding box center [1073, 81] width 33 height 14
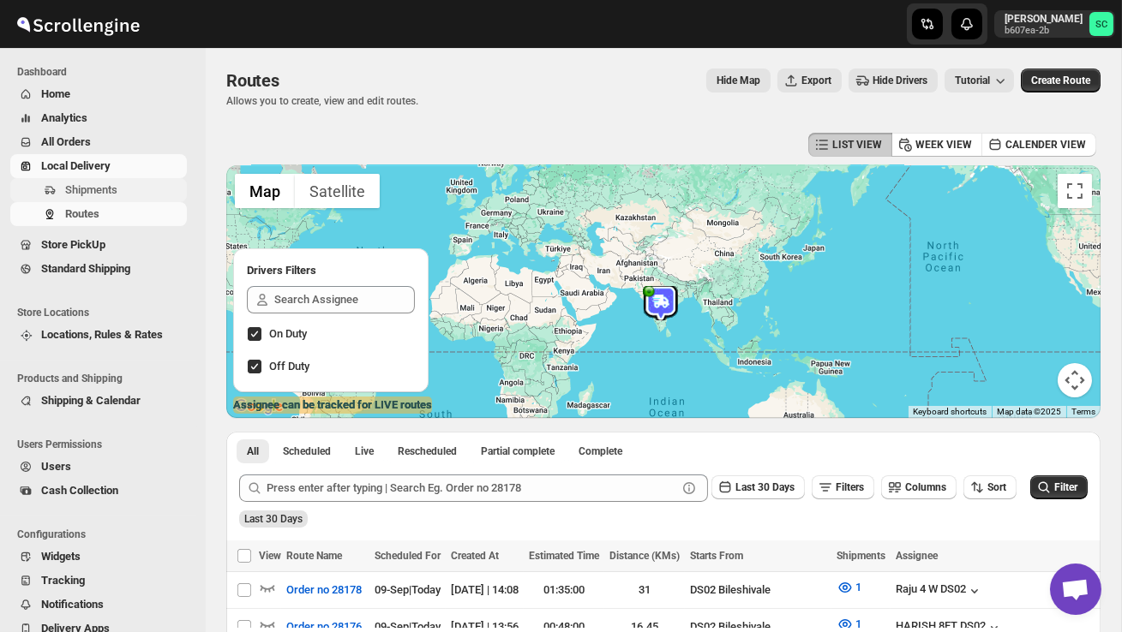
click at [114, 188] on span "Shipments" at bounding box center [91, 189] width 52 height 13
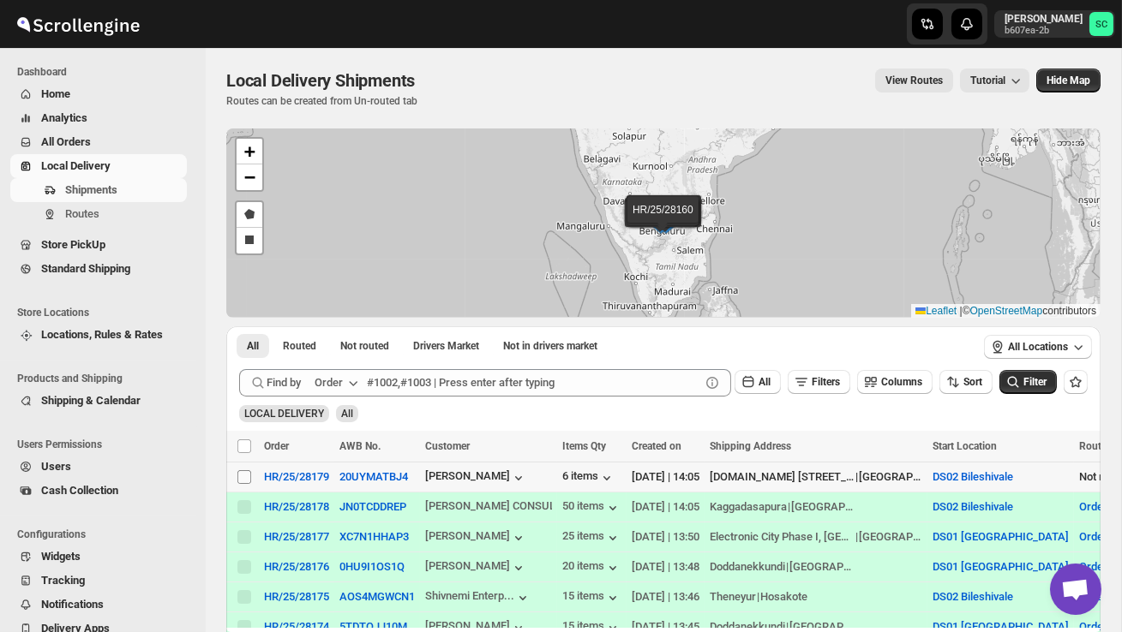
click at [240, 472] on input "Select shipment" at bounding box center [244, 477] width 14 height 14
checkbox input "true"
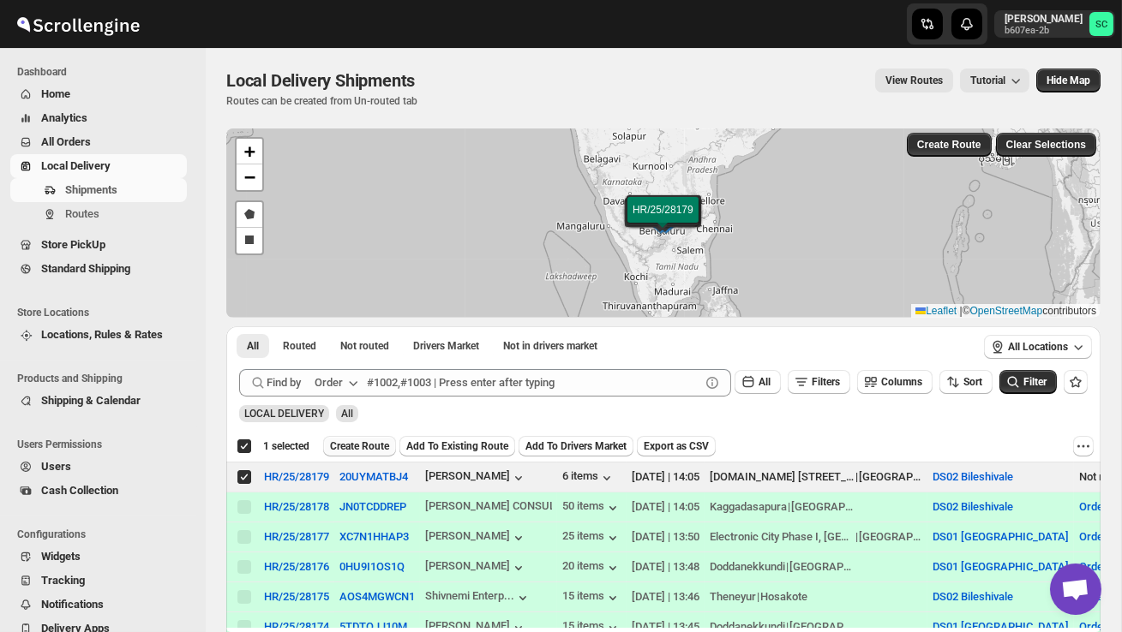
click at [364, 442] on span "Create Route" at bounding box center [359, 447] width 59 height 14
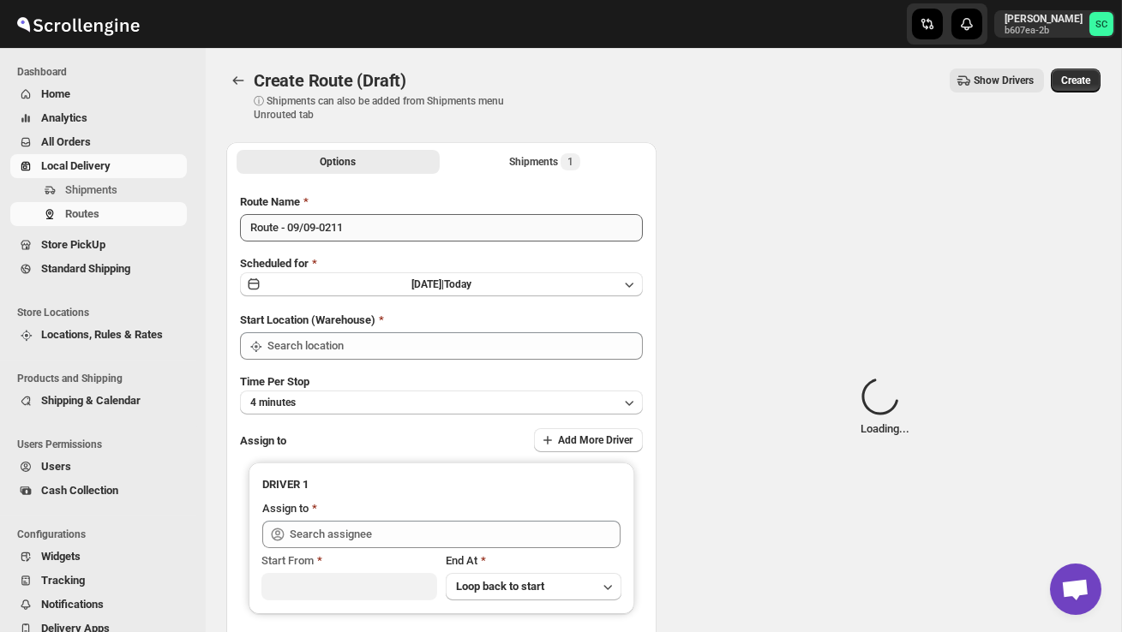
type input "DS02 Bileshivale"
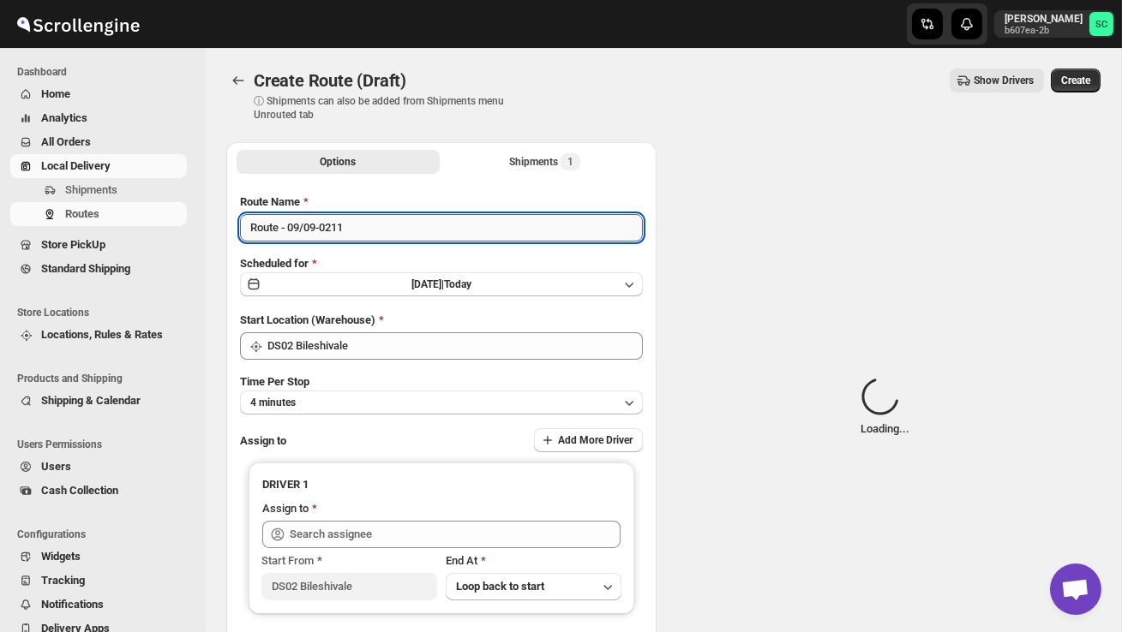
click at [373, 236] on input "Route - 09/09-0211" at bounding box center [441, 227] width 403 height 27
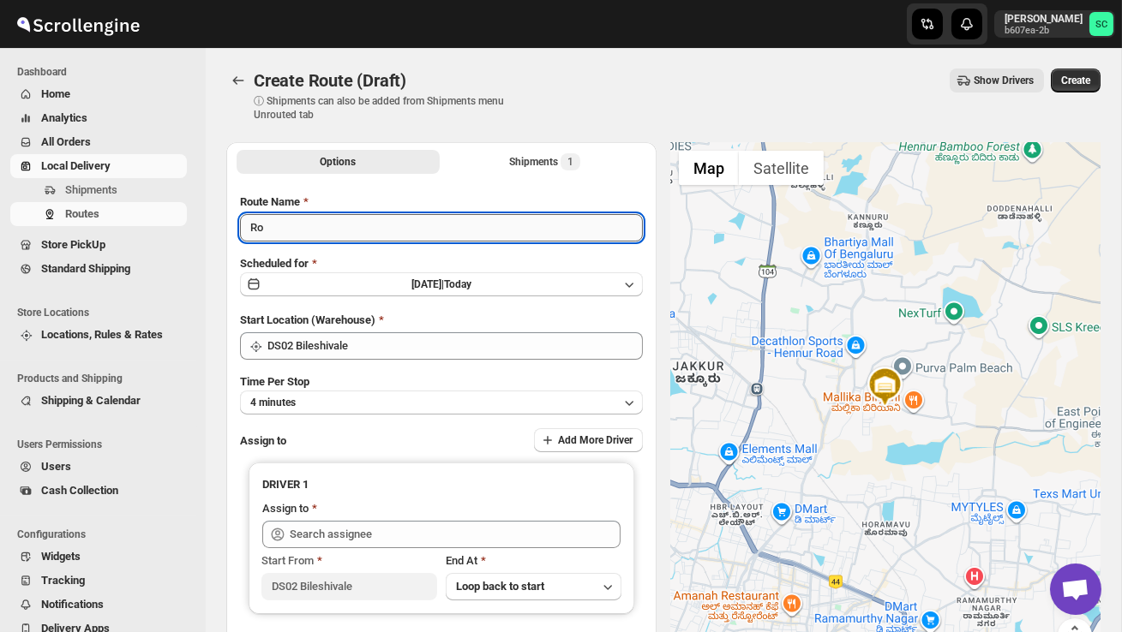
type input "R"
type input "Order no 28179"
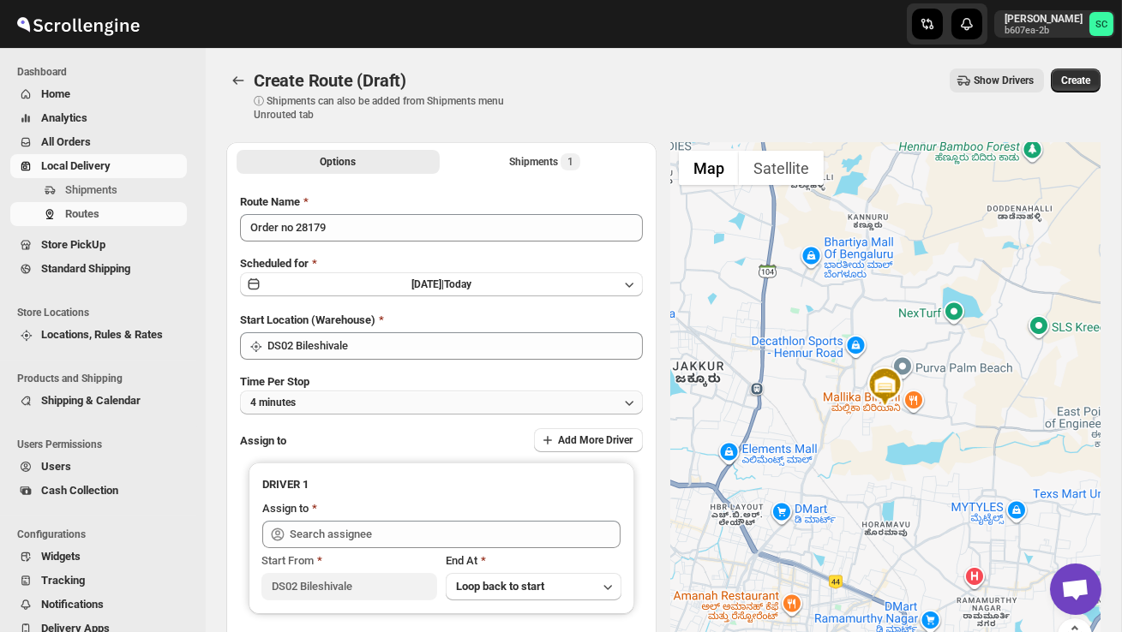
click at [383, 405] on button "4 minutes" at bounding box center [441, 403] width 403 height 24
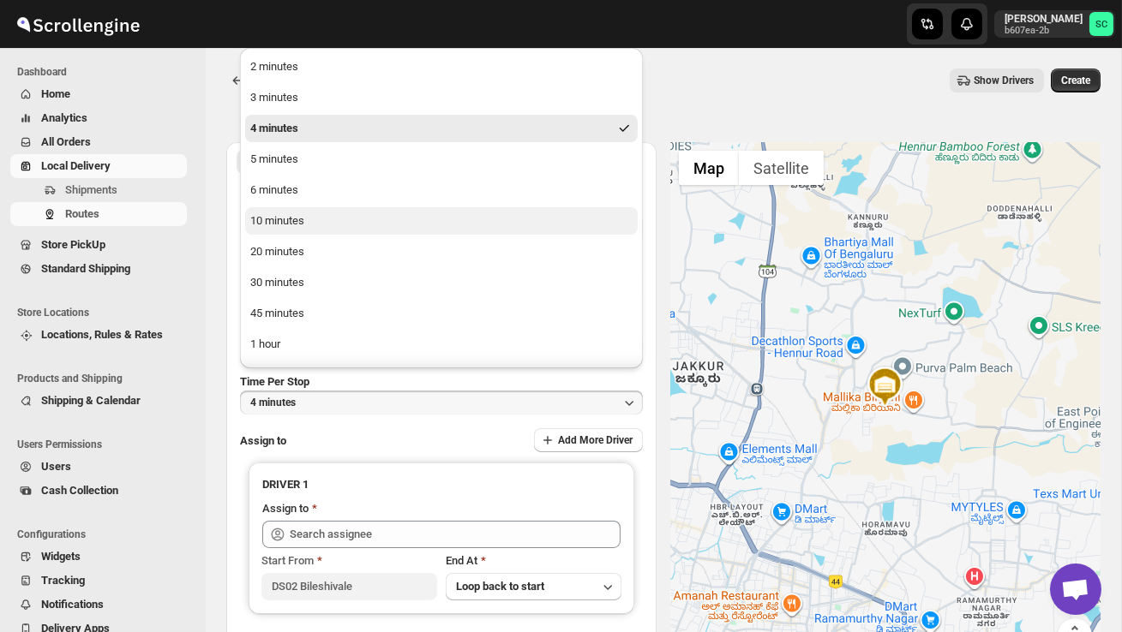
click at [339, 225] on button "10 minutes" at bounding box center [441, 220] width 392 height 27
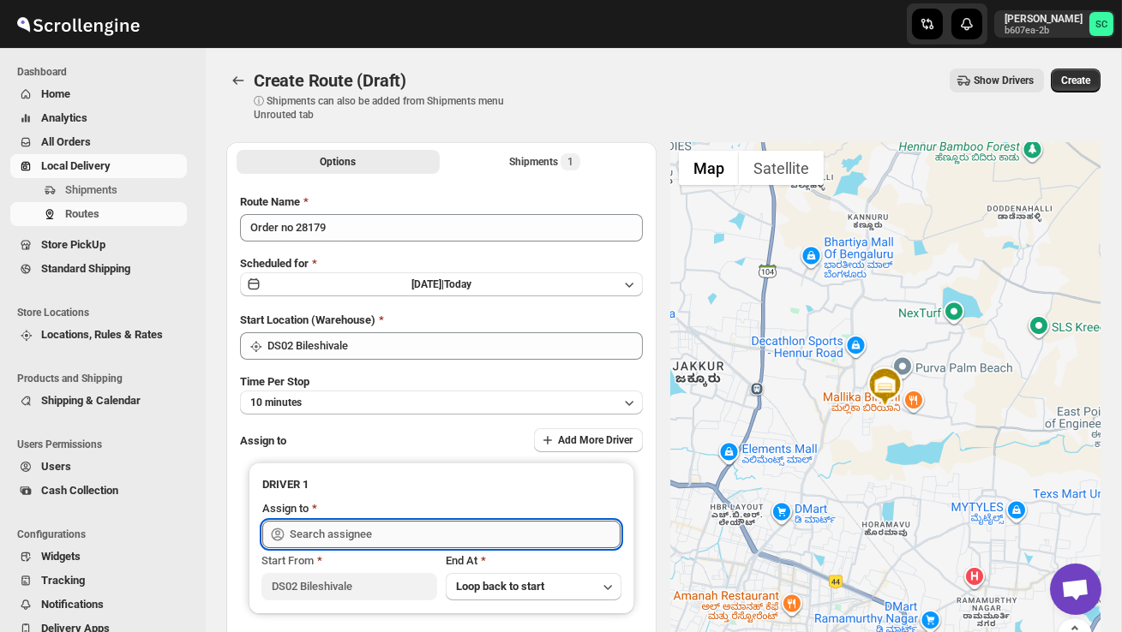
click at [358, 528] on input "text" at bounding box center [455, 534] width 331 height 27
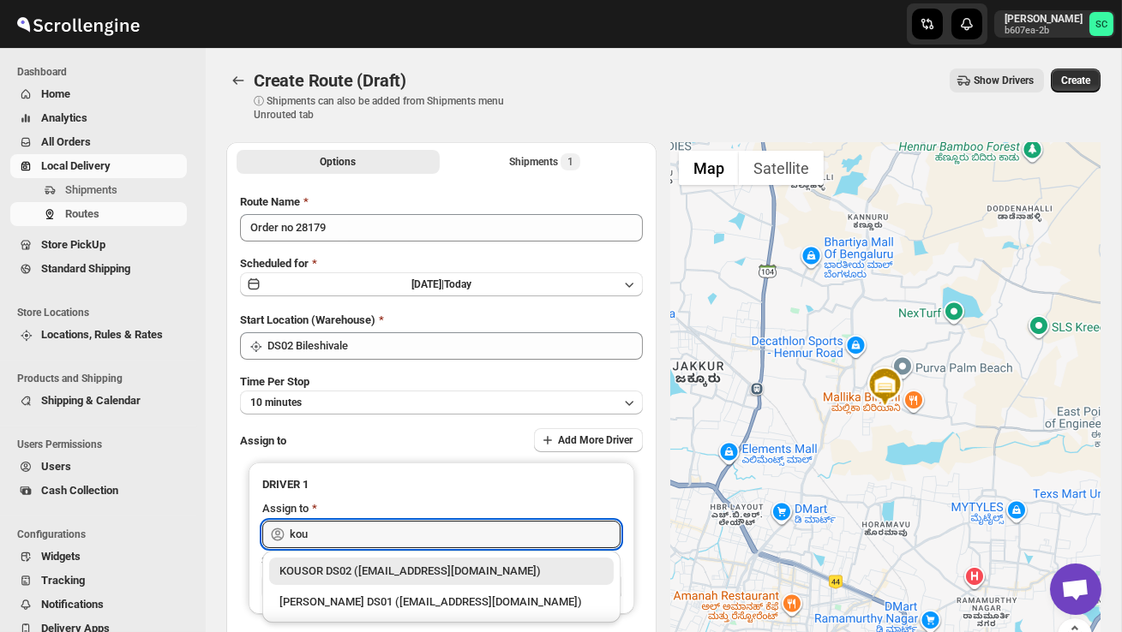
click at [381, 566] on div "KOUSOR DS02 (xivebi6567@decodewp.com)" at bounding box center [441, 571] width 324 height 17
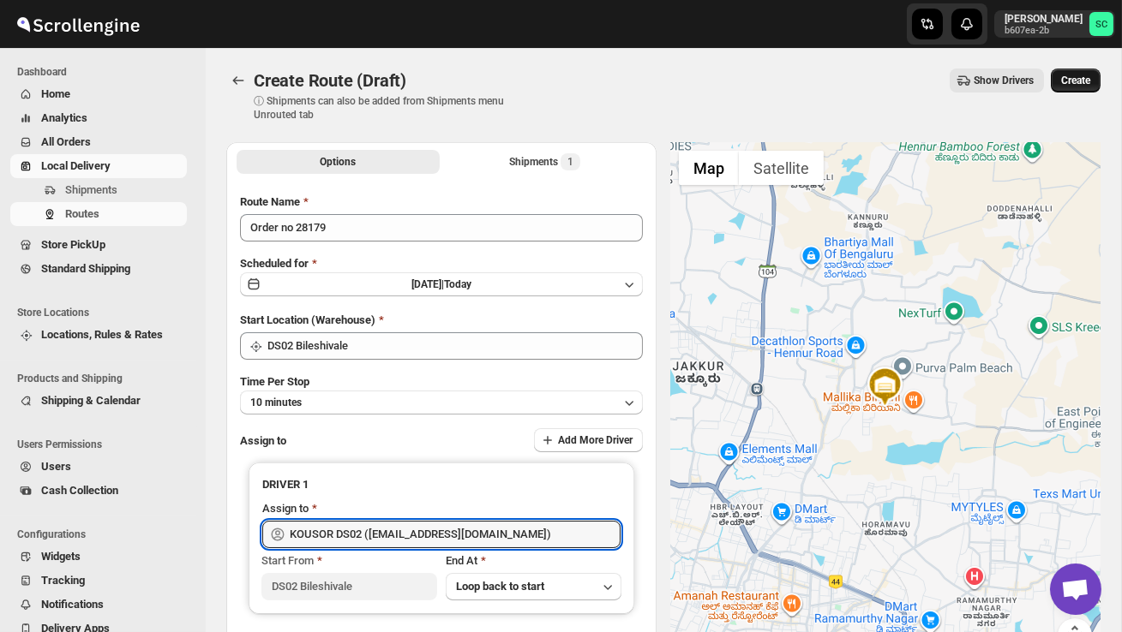
type input "KOUSOR DS02 (xivebi6567@decodewp.com)"
click at [1078, 87] on button "Create" at bounding box center [1075, 81] width 50 height 24
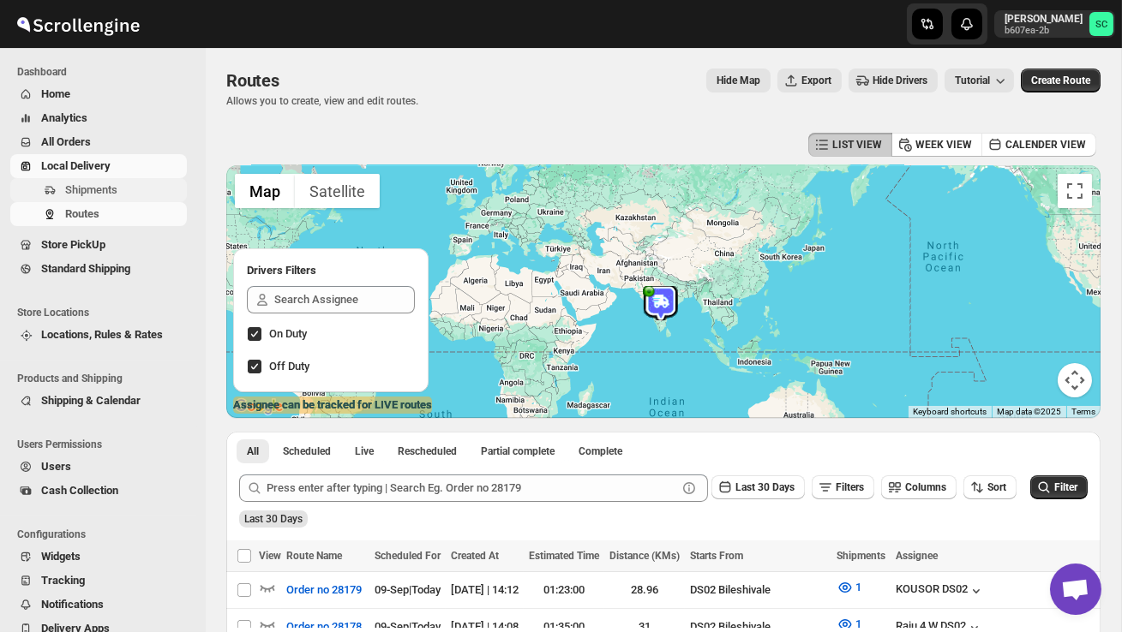
click at [114, 188] on span "Shipments" at bounding box center [91, 189] width 52 height 13
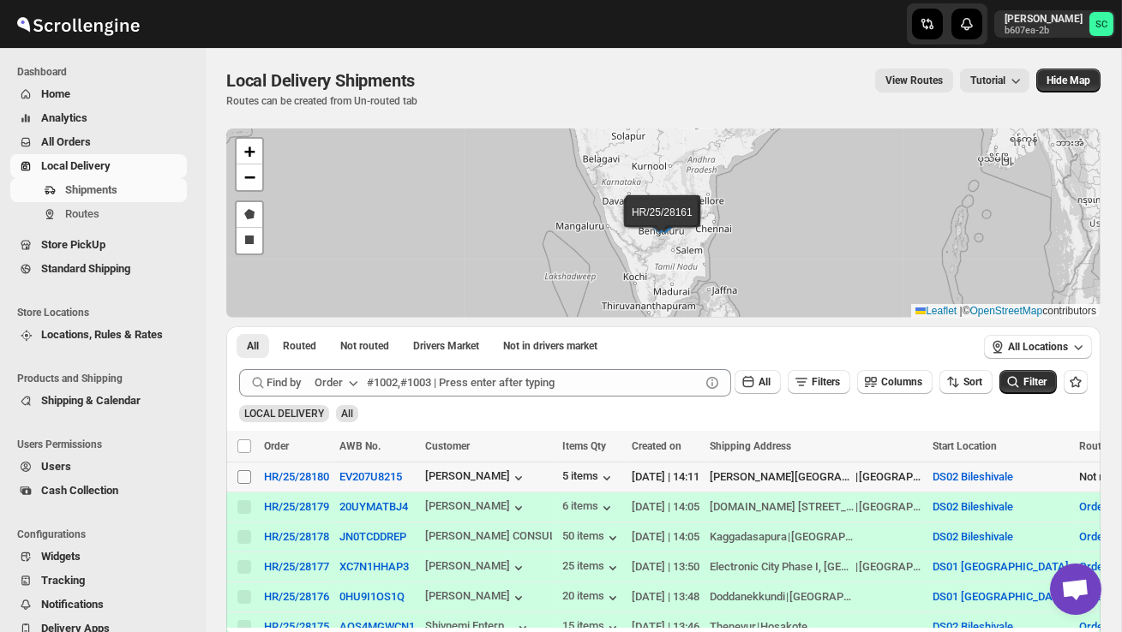
click at [243, 476] on input "Select shipment" at bounding box center [244, 477] width 14 height 14
checkbox input "true"
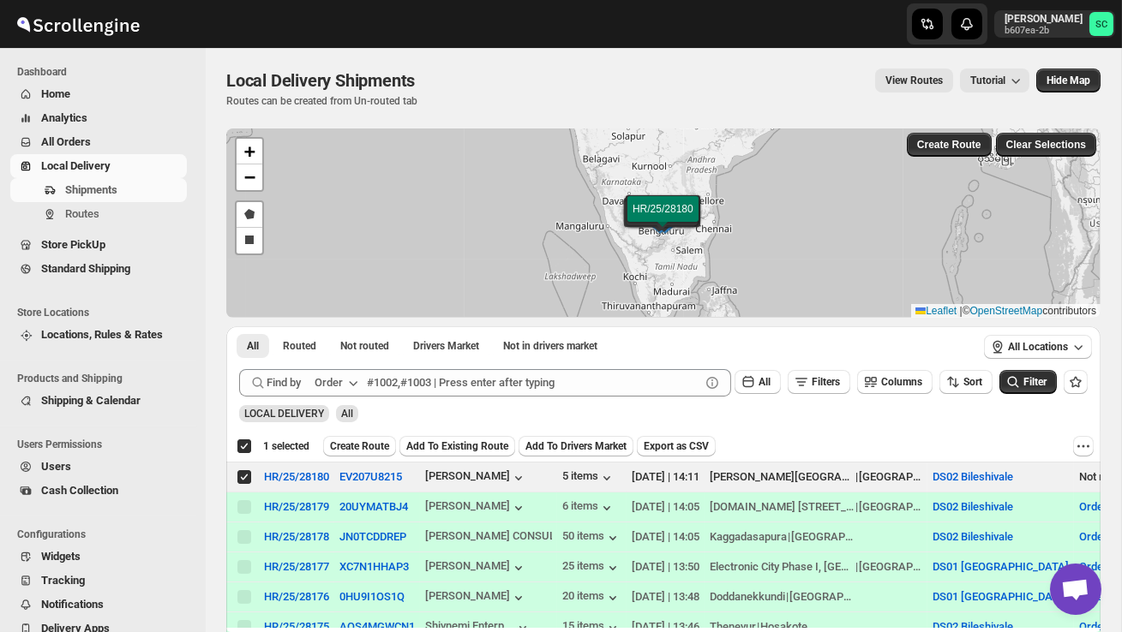
click at [353, 446] on span "Create Route" at bounding box center [359, 447] width 59 height 14
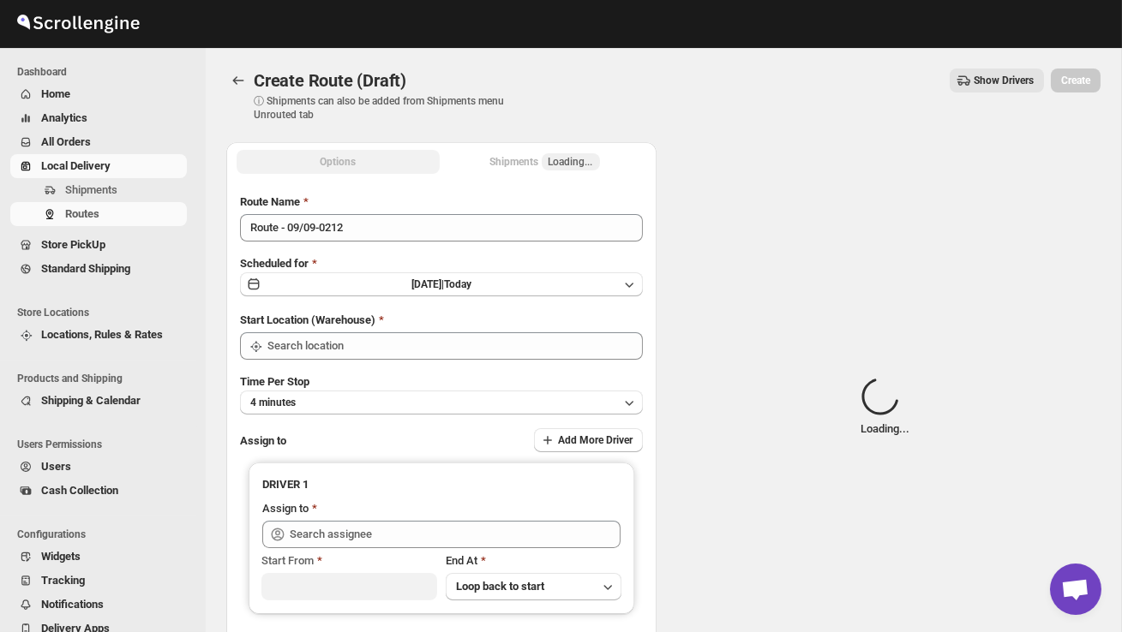
type input "DS02 Bileshivale"
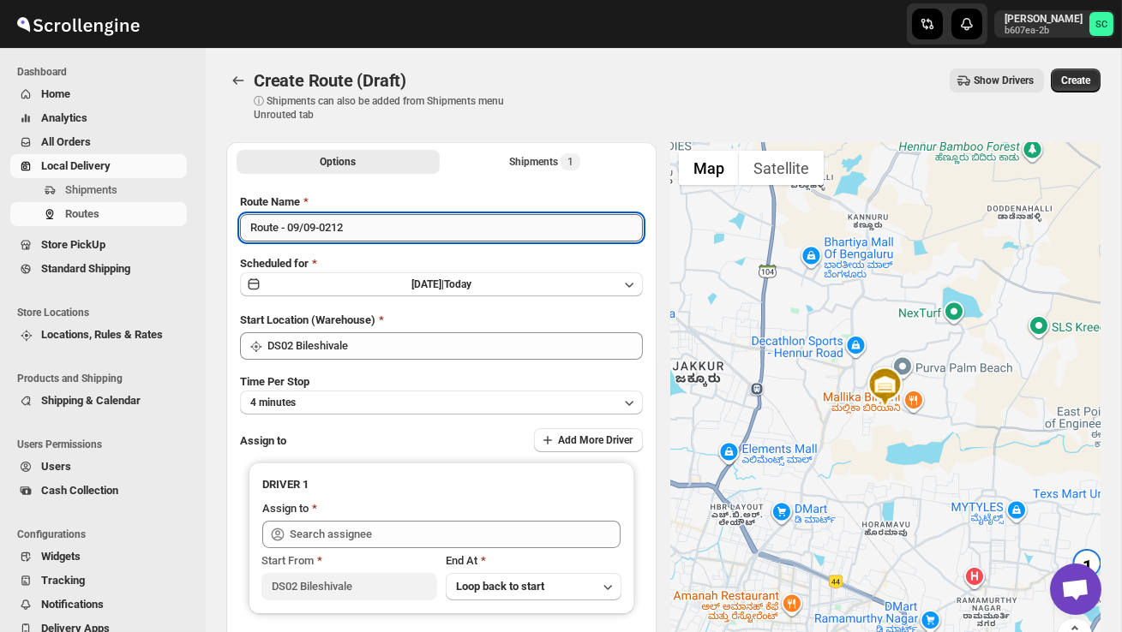
click at [365, 227] on input "Route - 09/09-0212" at bounding box center [441, 227] width 403 height 27
type input "R"
type input "Order no 28180"
click at [425, 392] on button "4 minutes" at bounding box center [441, 403] width 403 height 24
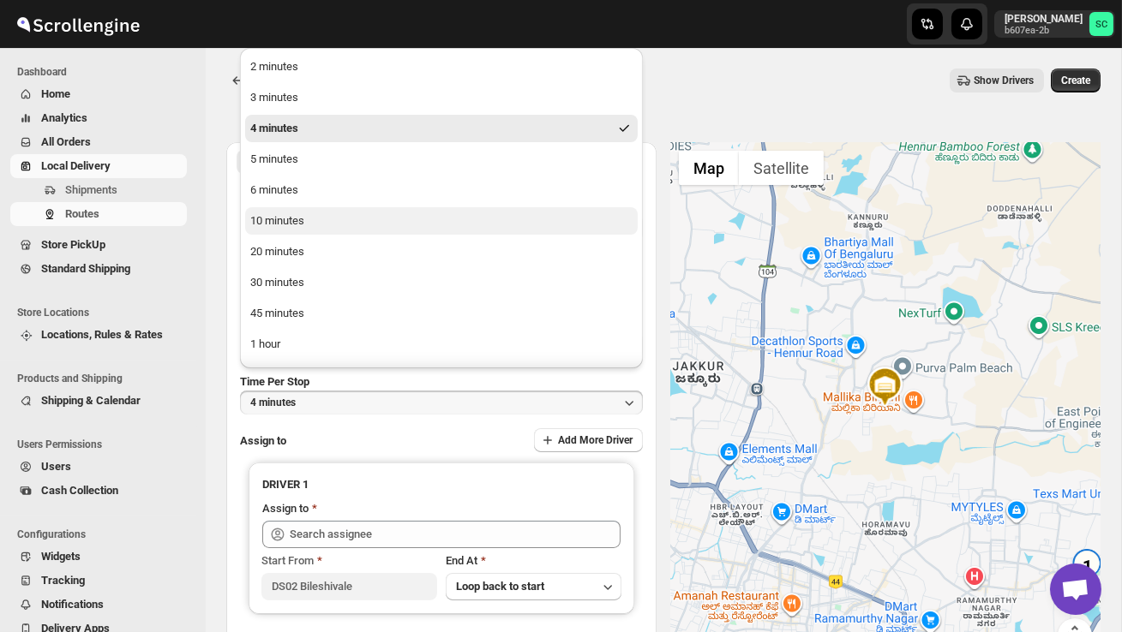
click at [322, 214] on button "10 minutes" at bounding box center [441, 220] width 392 height 27
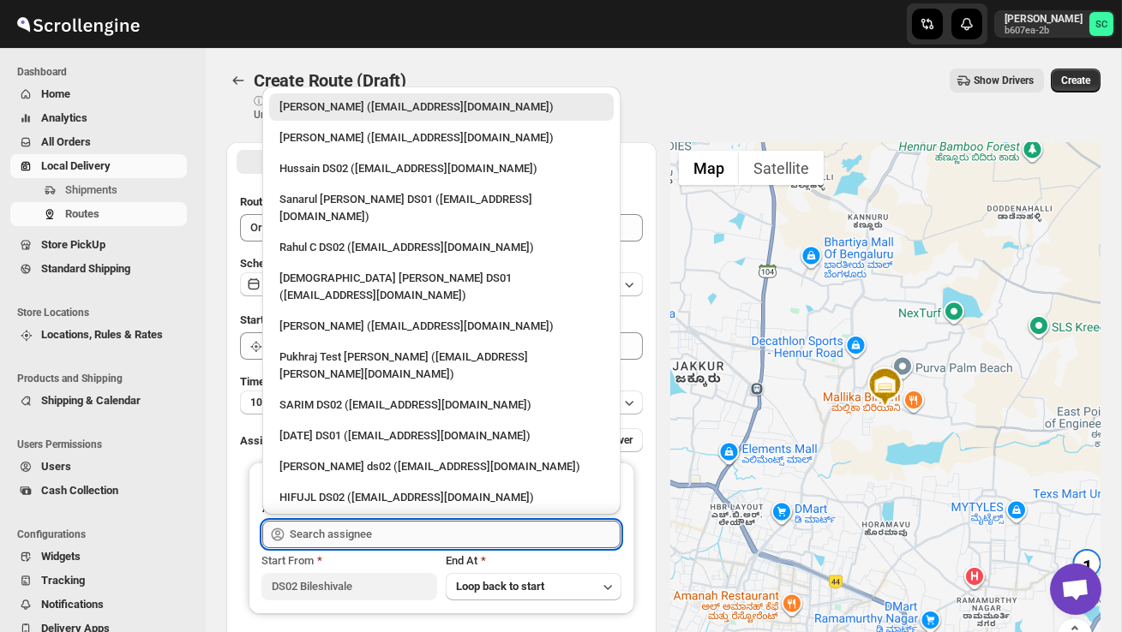
click at [330, 533] on input "text" at bounding box center [455, 534] width 331 height 27
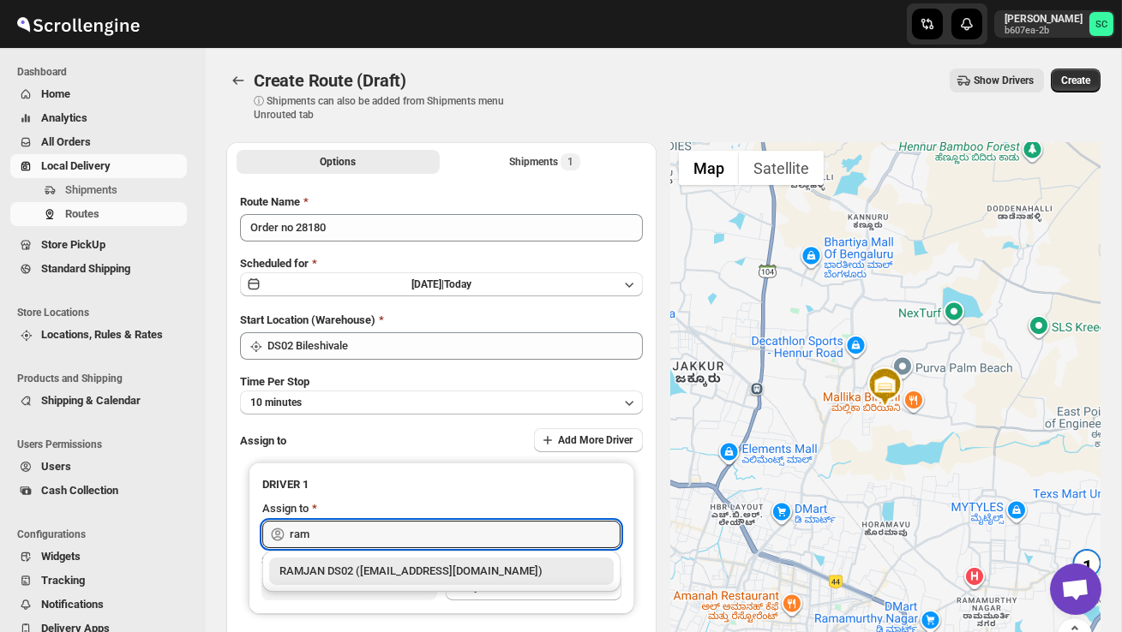
click at [400, 578] on div "RAMJAN DS02 (rixatoc168@evoxury.com)" at bounding box center [441, 571] width 324 height 17
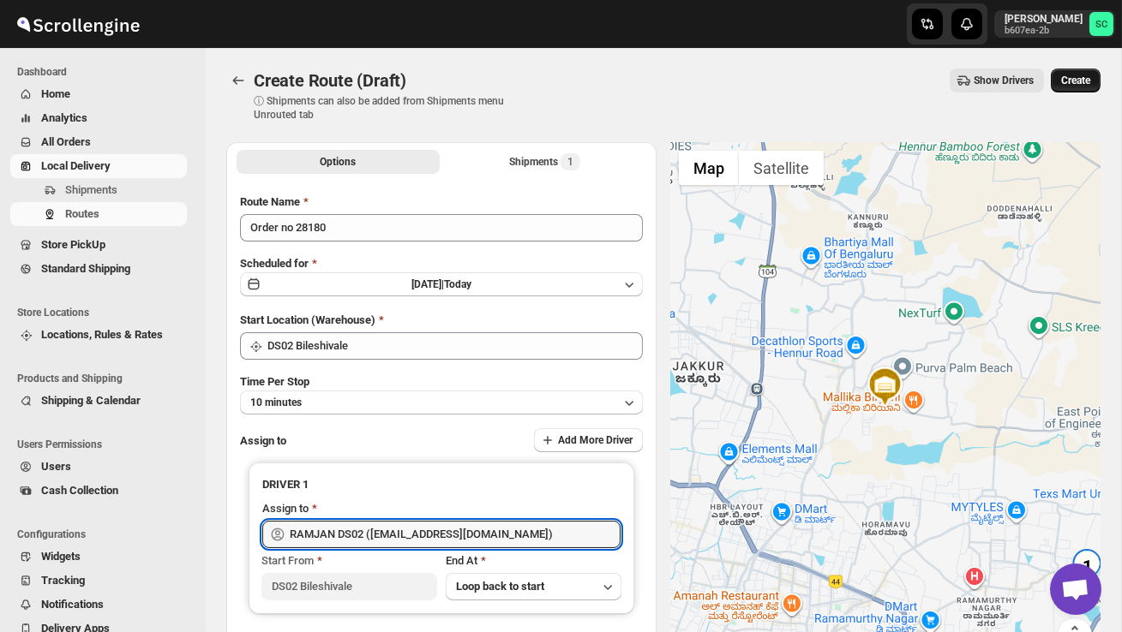
type input "RAMJAN DS02 (rixatoc168@evoxury.com)"
click at [1086, 87] on span "Create" at bounding box center [1075, 81] width 29 height 14
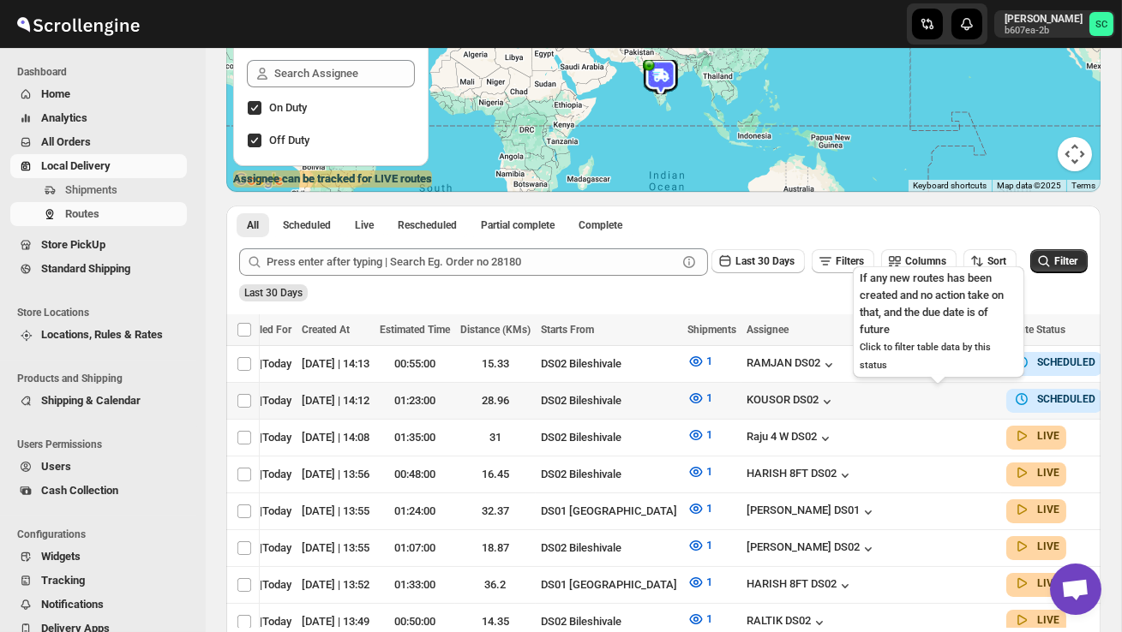
scroll to position [0, 219]
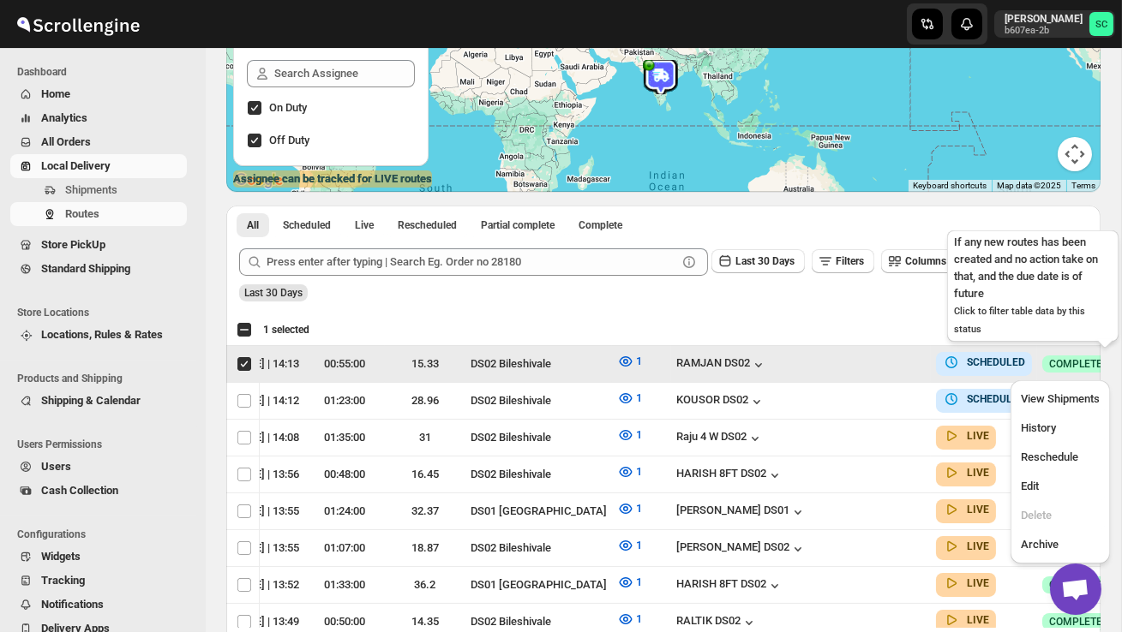
scroll to position [0, 1]
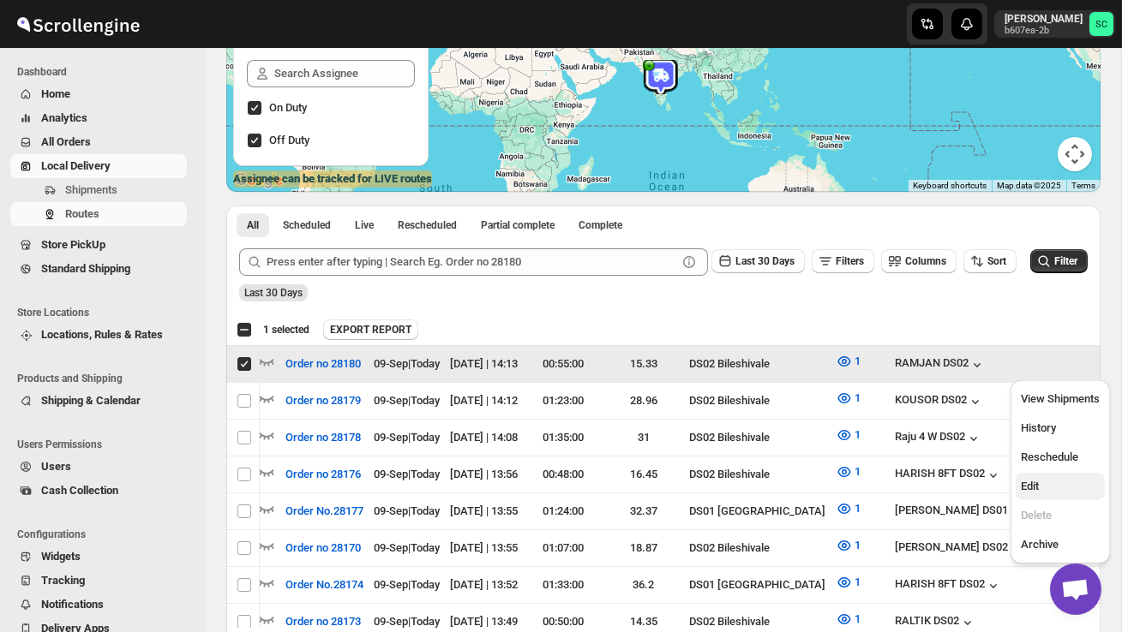
click at [1053, 487] on span "Edit" at bounding box center [1059, 486] width 79 height 17
checkbox input "false"
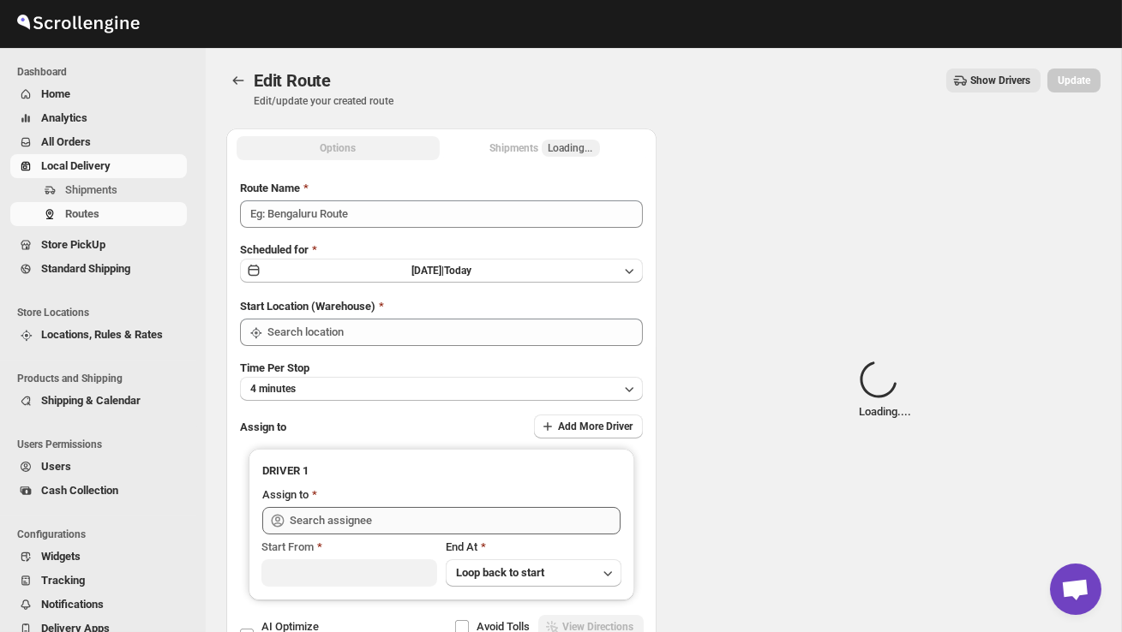
type input "Order no 28180"
type input "DS02 Bileshivale"
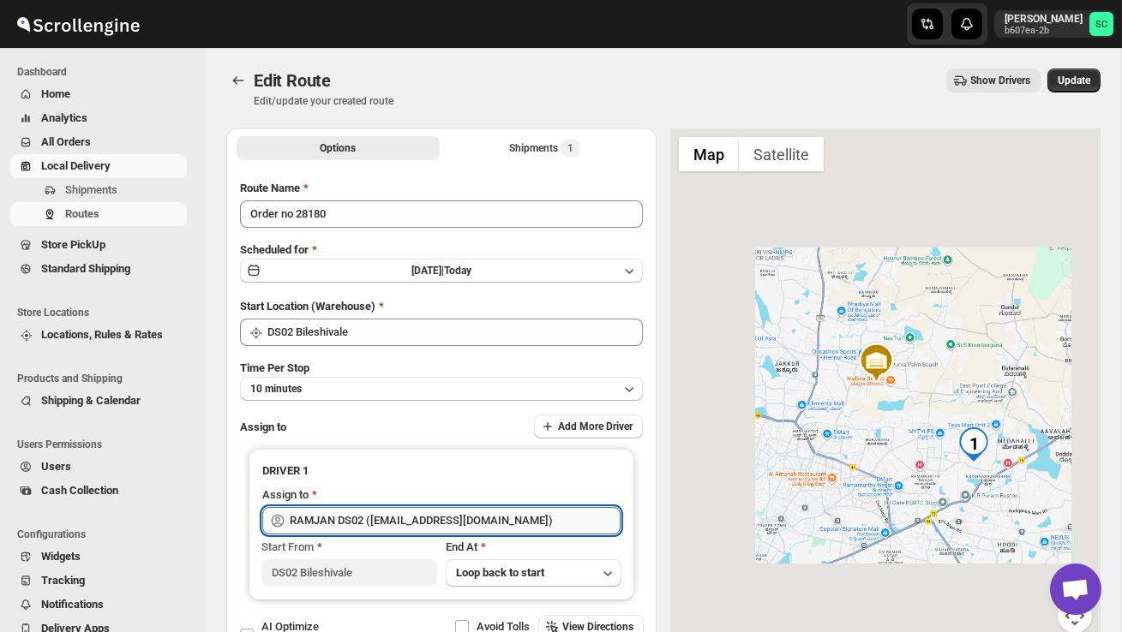
click at [531, 517] on input "RAMJAN DS02 ([EMAIL_ADDRESS][DOMAIN_NAME])" at bounding box center [455, 520] width 331 height 27
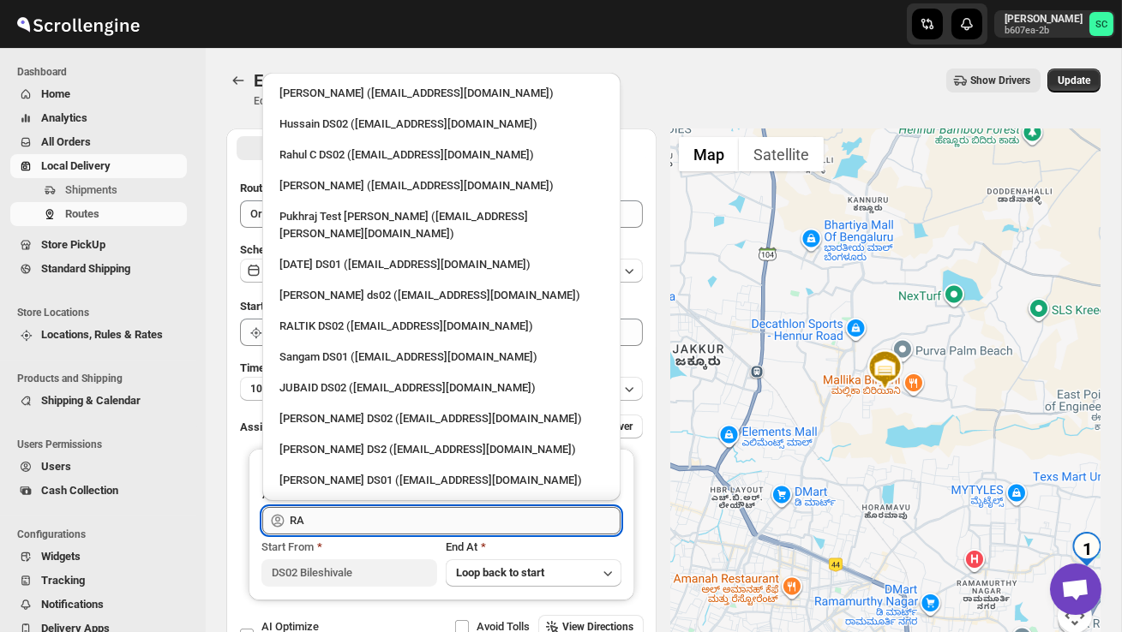
type input "R"
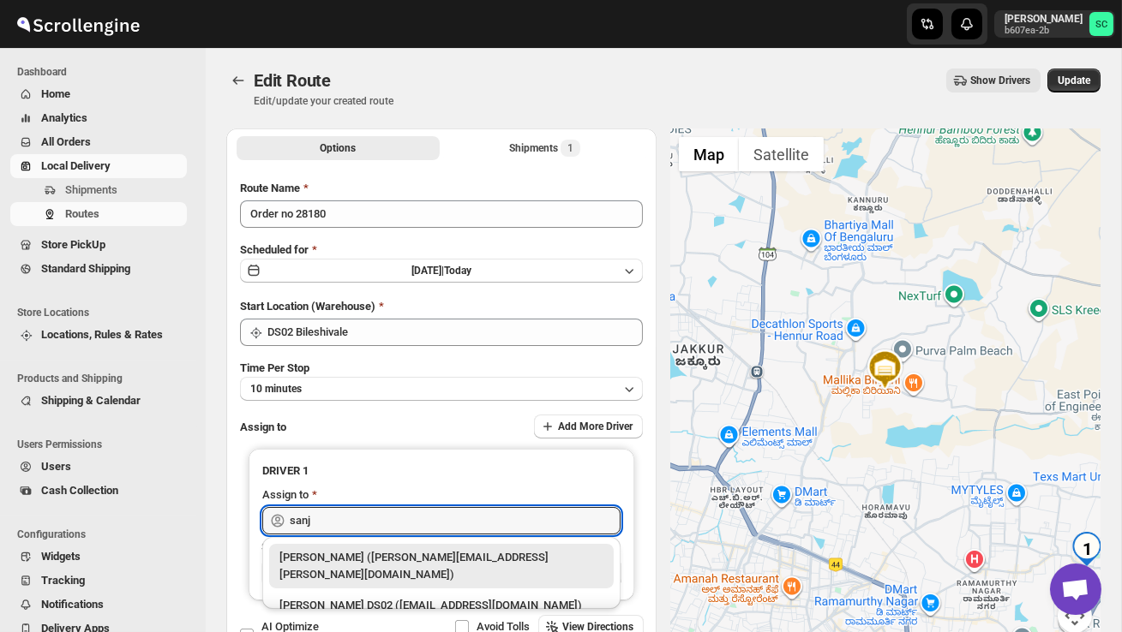
click at [522, 597] on div "[PERSON_NAME] DS02 ([EMAIL_ADDRESS][DOMAIN_NAME])" at bounding box center [441, 605] width 324 height 17
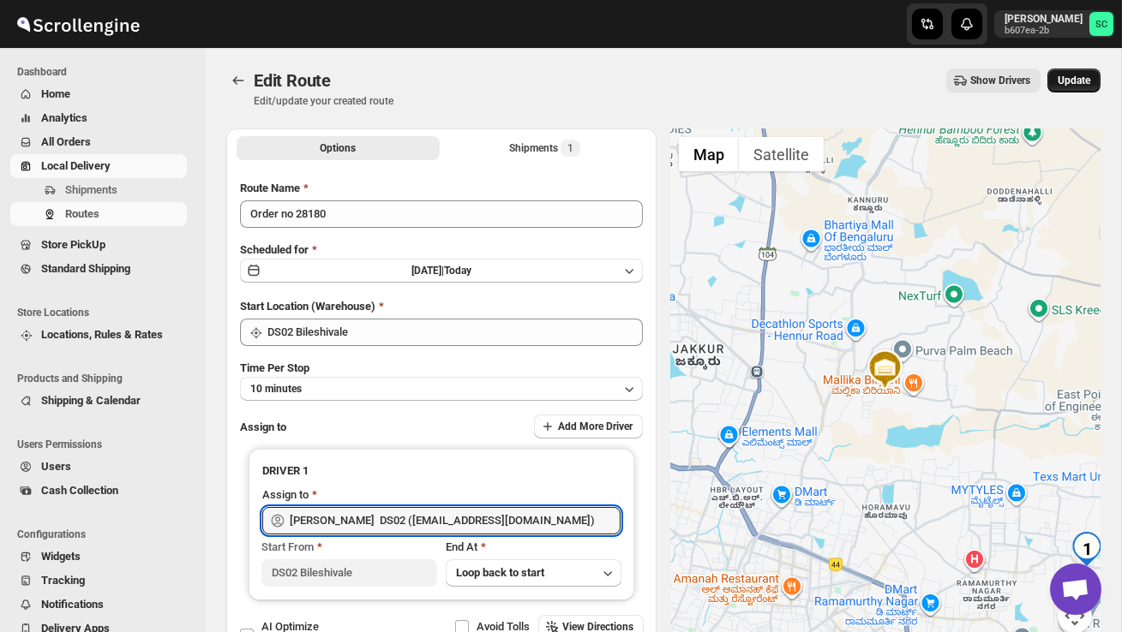
type input "[PERSON_NAME] DS02 ([EMAIL_ADDRESS][DOMAIN_NAME])"
click at [1081, 86] on span "Update" at bounding box center [1073, 81] width 33 height 14
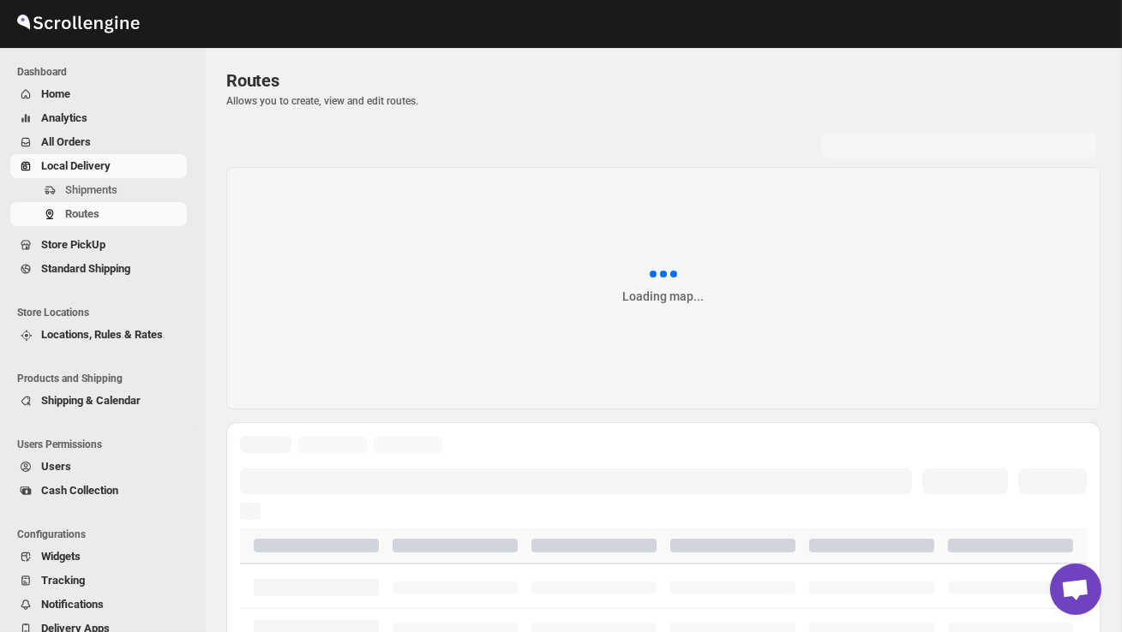
click at [131, 196] on span "Shipments" at bounding box center [124, 190] width 118 height 17
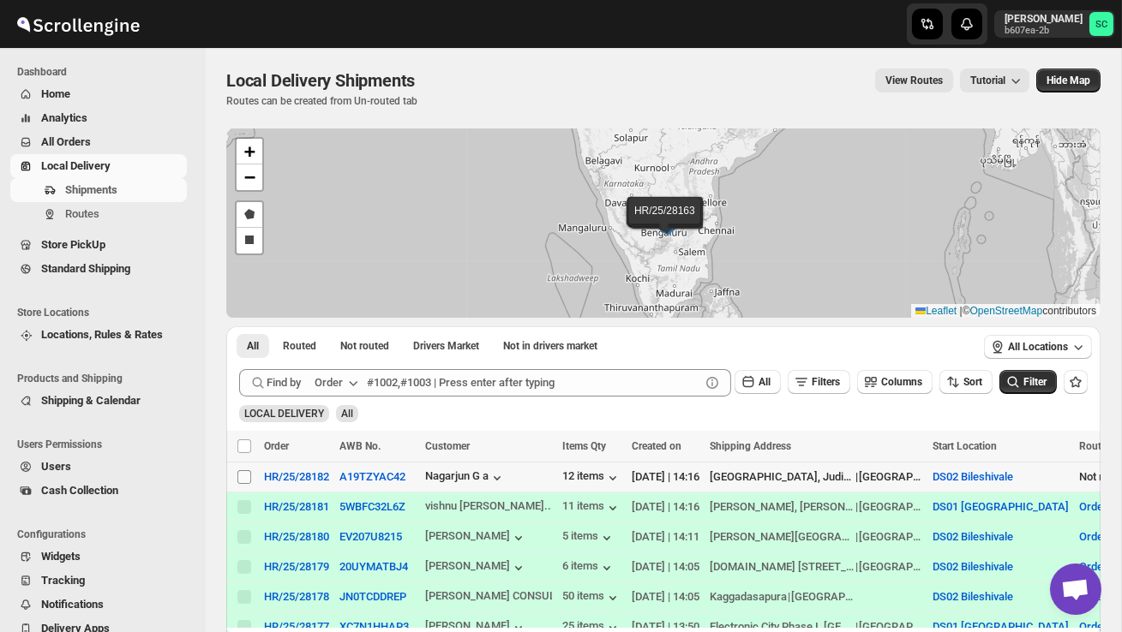
click at [242, 478] on input "Select shipment" at bounding box center [244, 477] width 14 height 14
checkbox input "true"
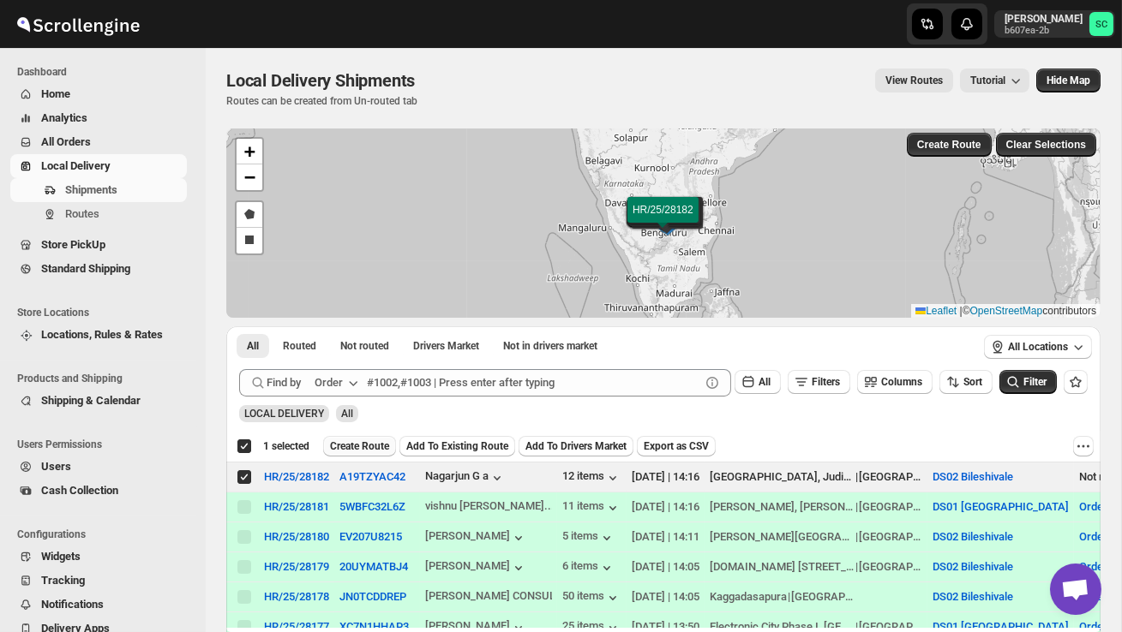
click at [369, 440] on span "Create Route" at bounding box center [359, 447] width 59 height 14
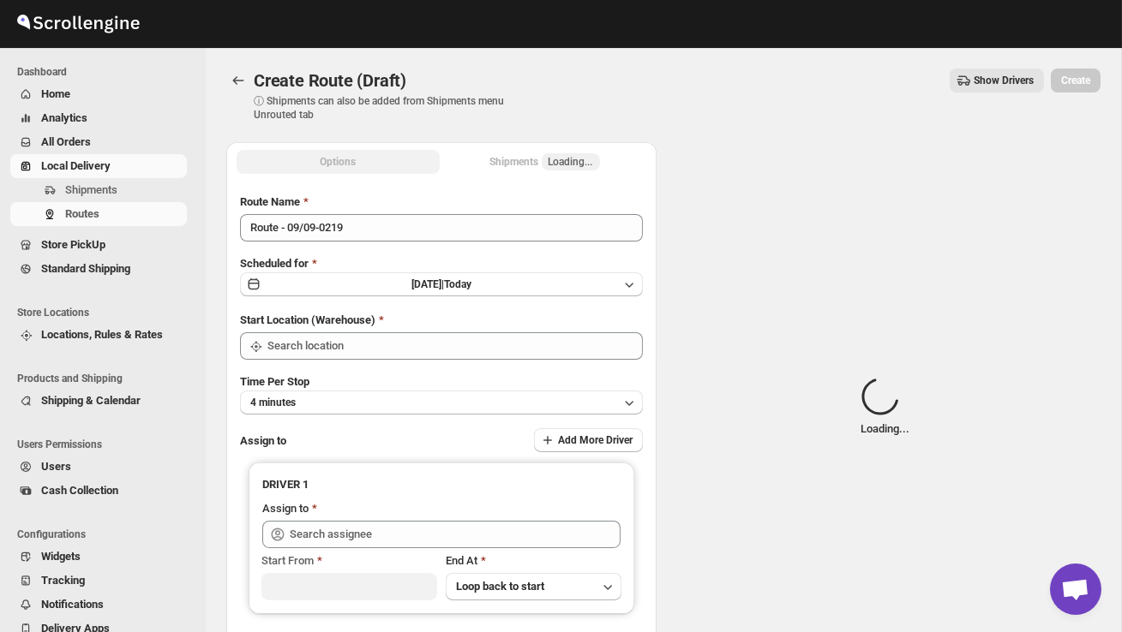
type input "DS02 Bileshivale"
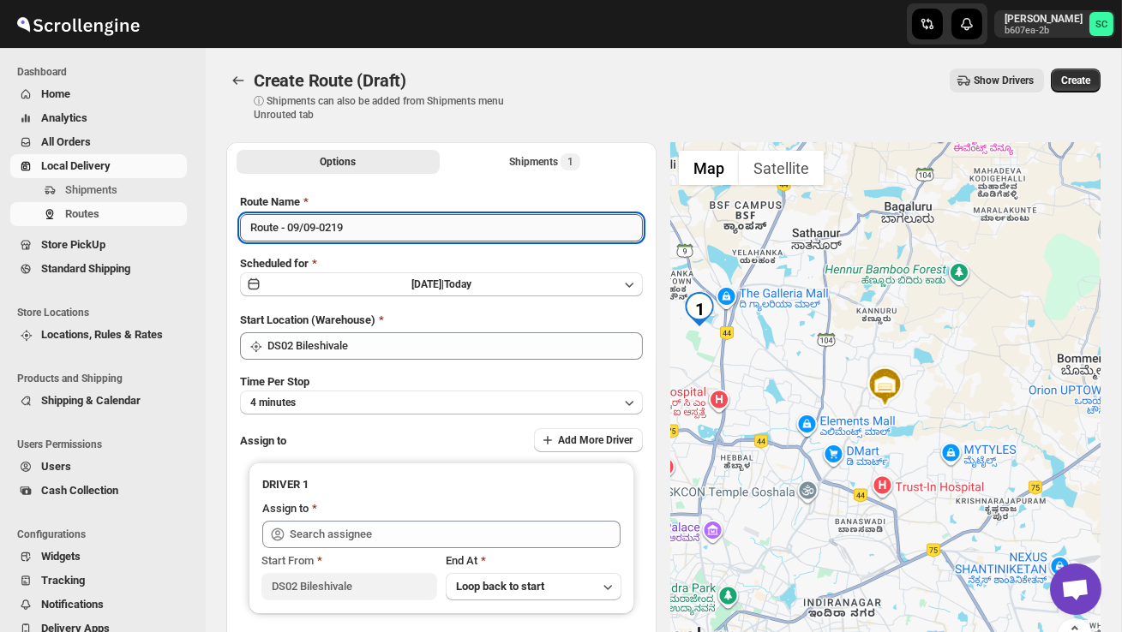
click at [371, 226] on input "Route - 09/09-0219" at bounding box center [441, 227] width 403 height 27
type input "R"
type input "Order no 28182"
click at [422, 375] on div "Time Per Stop 4 minutes" at bounding box center [441, 394] width 403 height 41
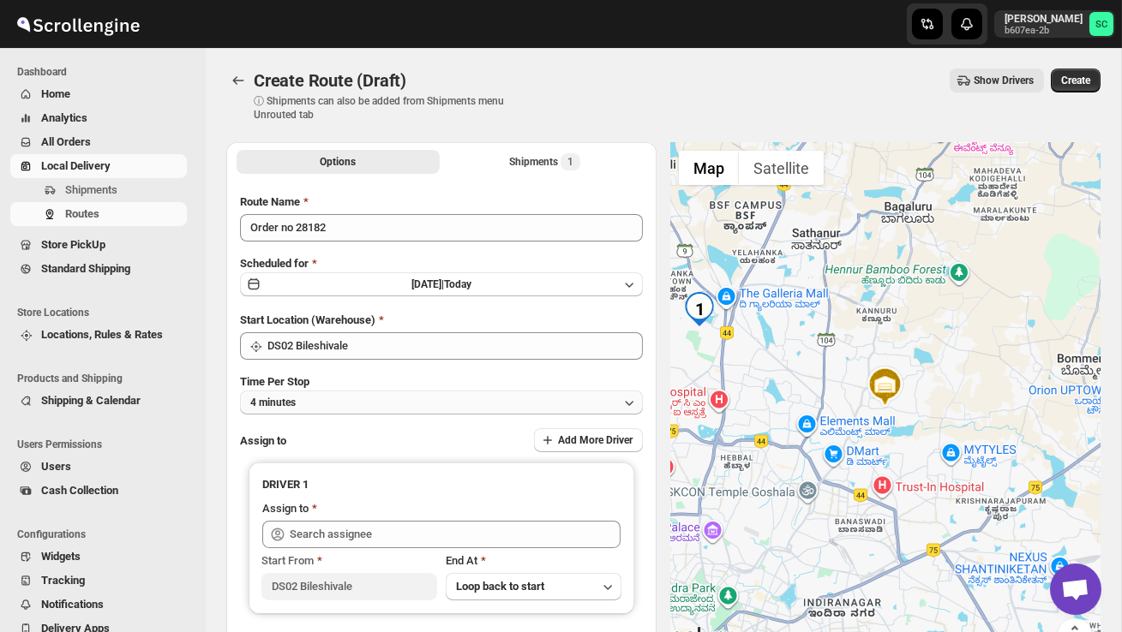
click at [422, 396] on button "4 minutes" at bounding box center [441, 403] width 403 height 24
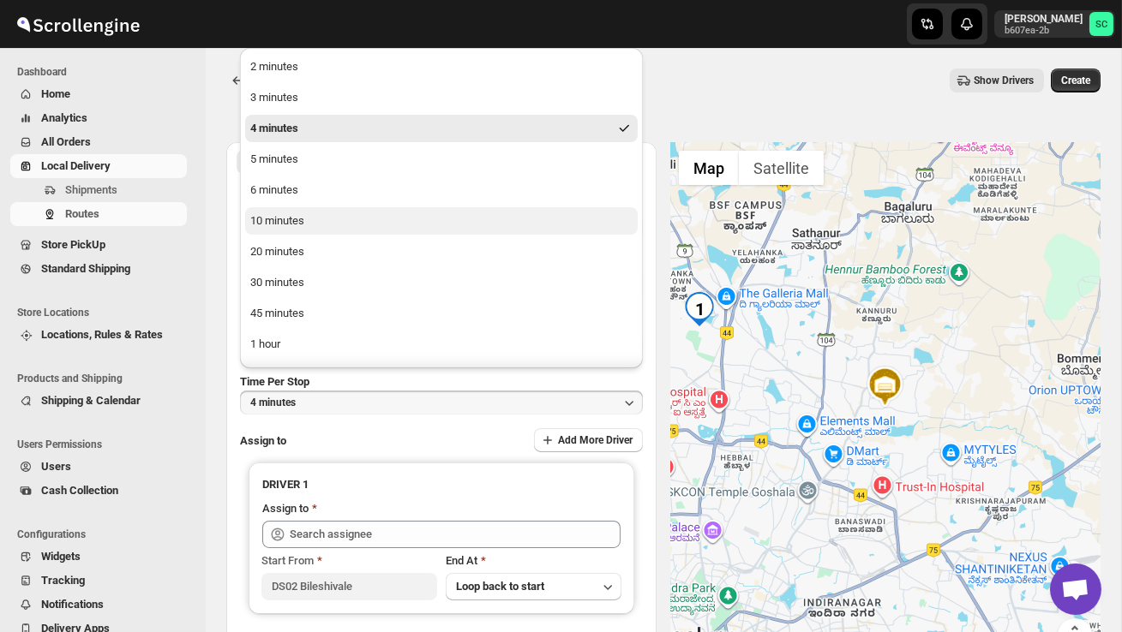
click at [320, 214] on button "10 minutes" at bounding box center [441, 220] width 392 height 27
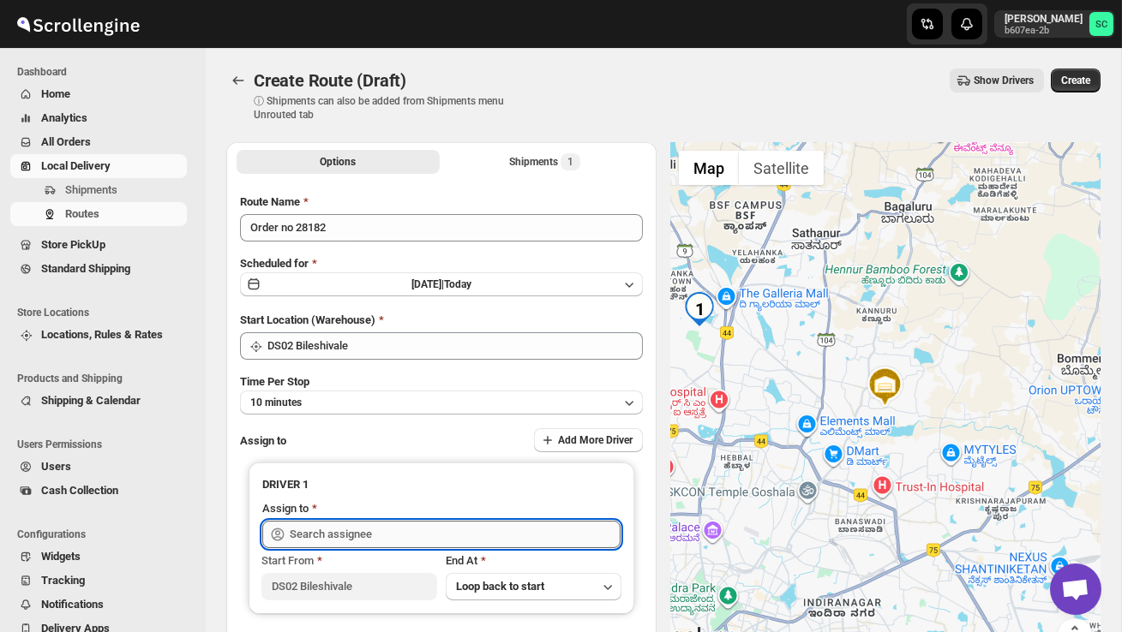
click at [333, 534] on input "text" at bounding box center [455, 534] width 331 height 27
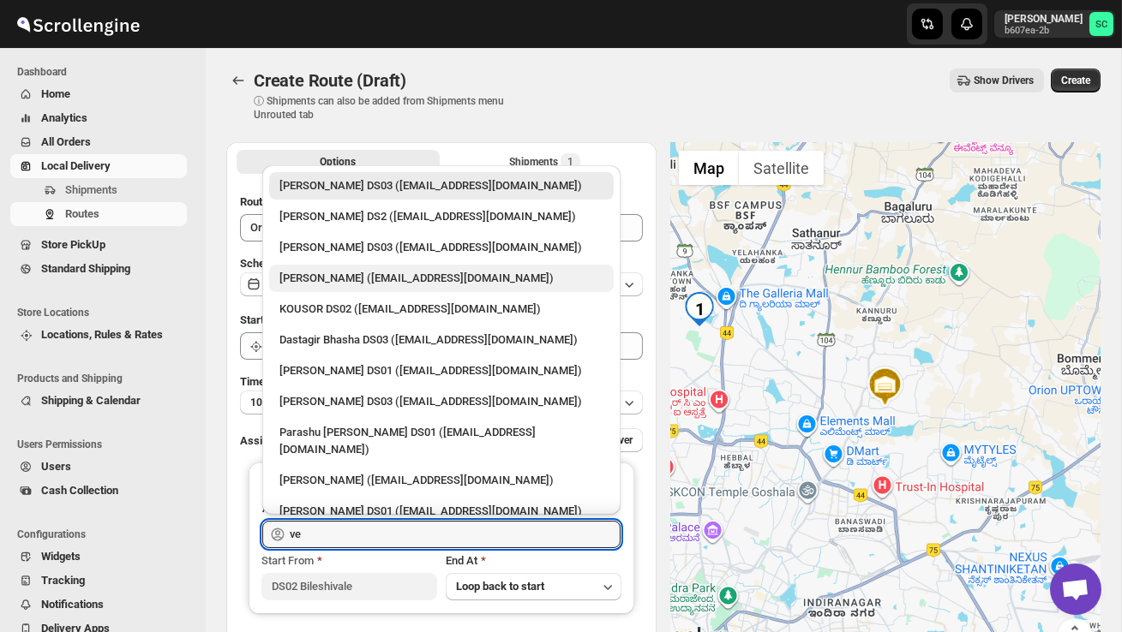
click at [349, 278] on div "[PERSON_NAME] ([EMAIL_ADDRESS][DOMAIN_NAME])" at bounding box center [441, 278] width 324 height 17
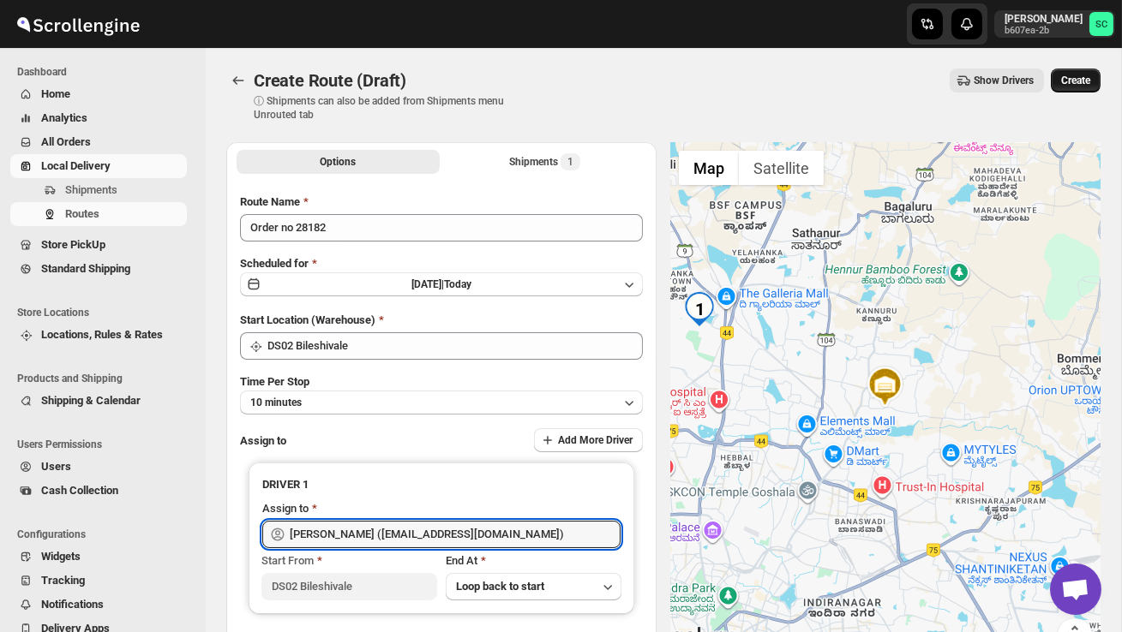
type input "[PERSON_NAME] ([EMAIL_ADDRESS][DOMAIN_NAME])"
click at [1063, 76] on span "Create" at bounding box center [1075, 81] width 29 height 14
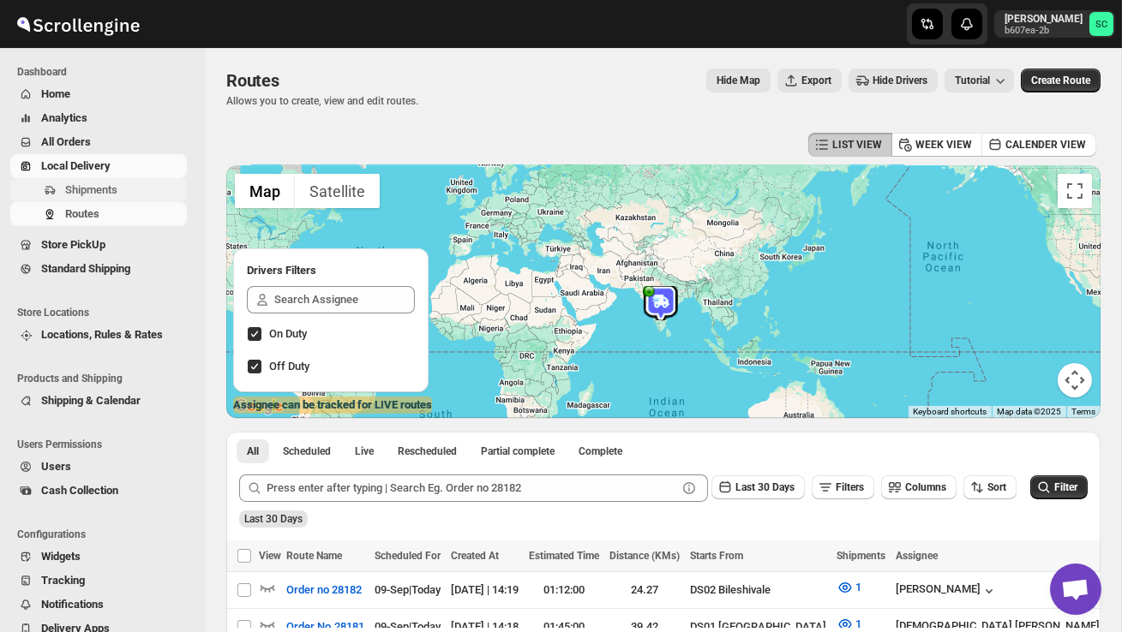
click at [130, 194] on span "Shipments" at bounding box center [124, 190] width 118 height 17
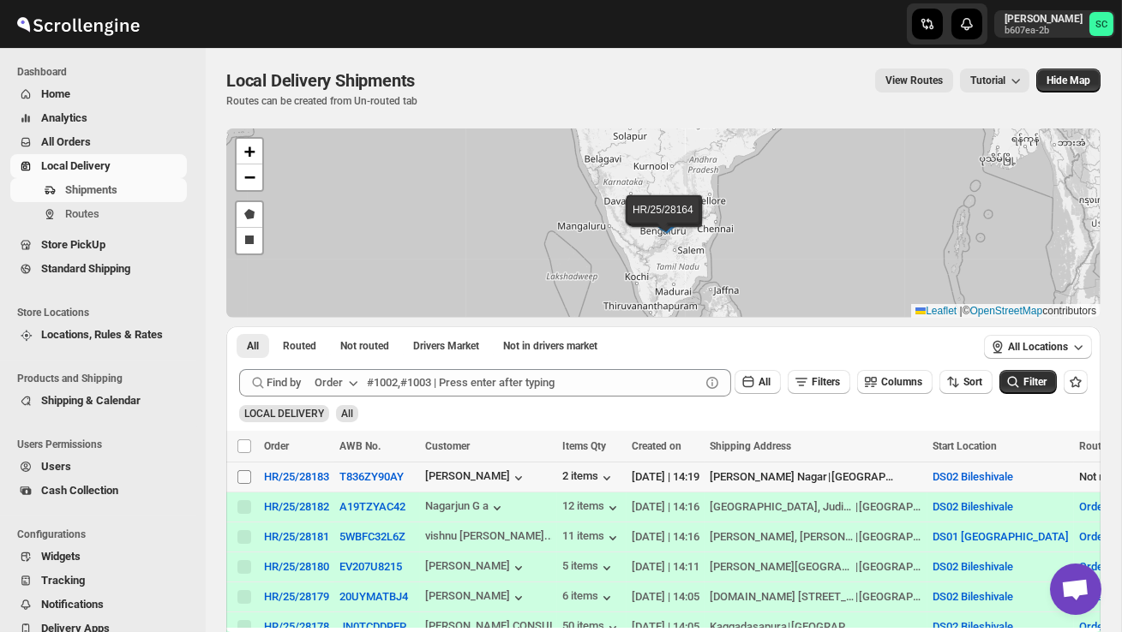
click at [244, 476] on input "Select shipment" at bounding box center [244, 477] width 14 height 14
checkbox input "true"
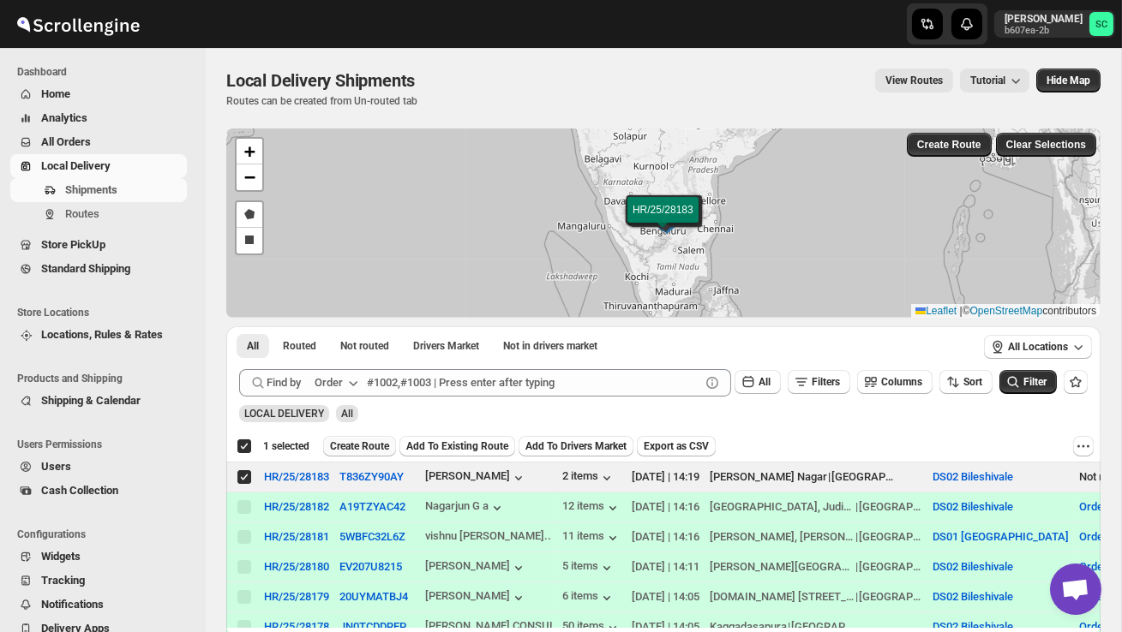
click at [359, 452] on span "Create Route" at bounding box center [359, 447] width 59 height 14
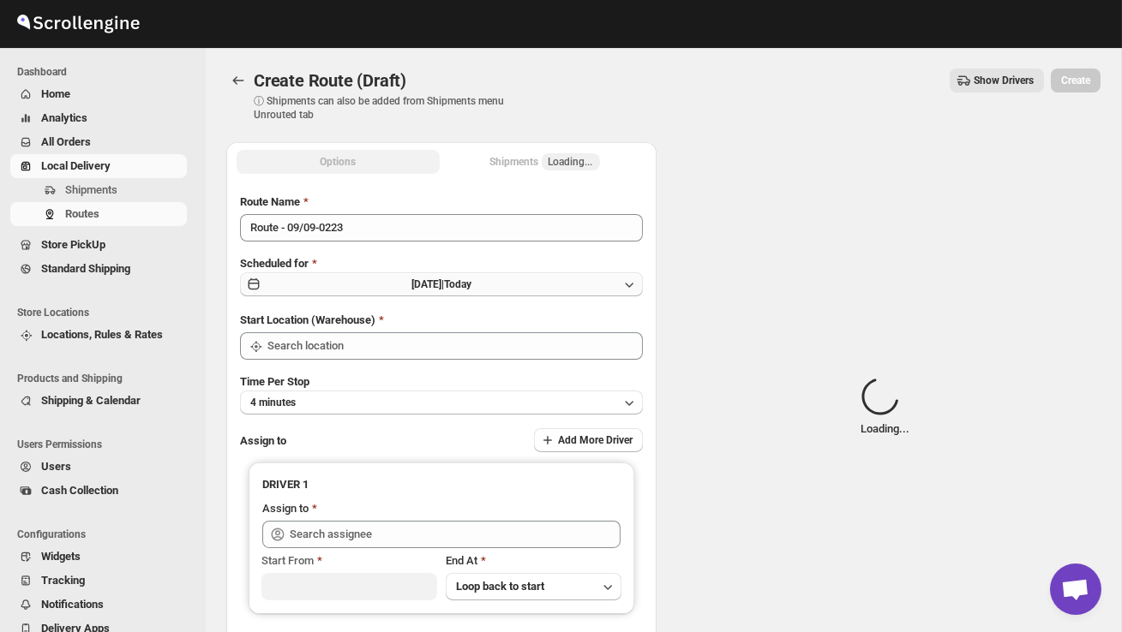
type input "DS02 Bileshivale"
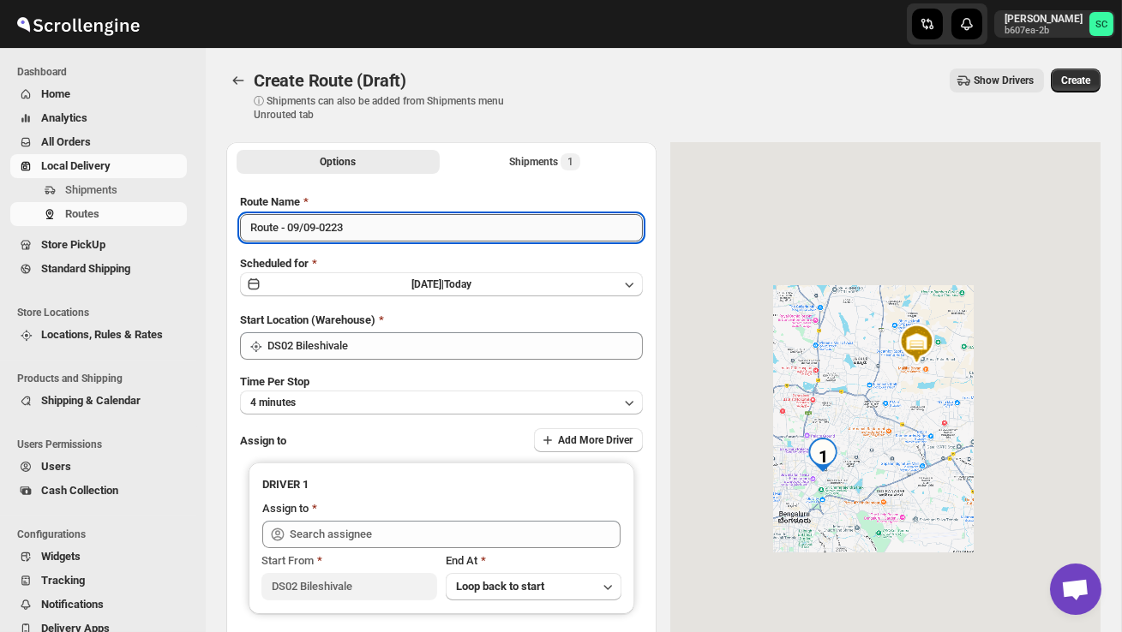
click at [362, 228] on input "Route - 09/09-0223" at bounding box center [441, 227] width 403 height 27
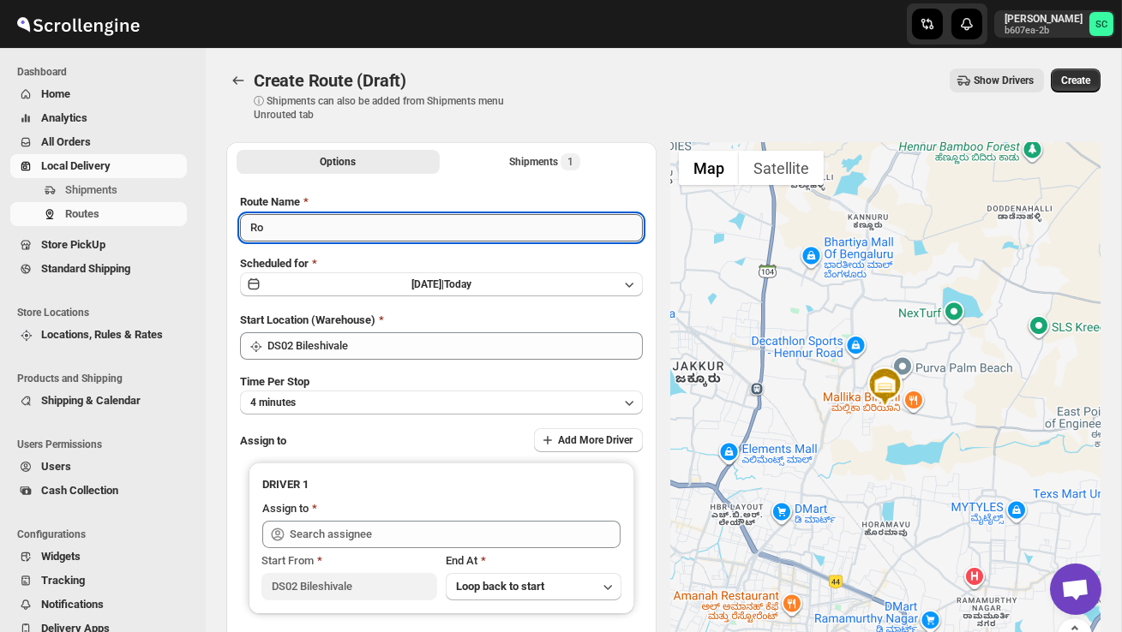
type input "R"
type input "Order no 28183"
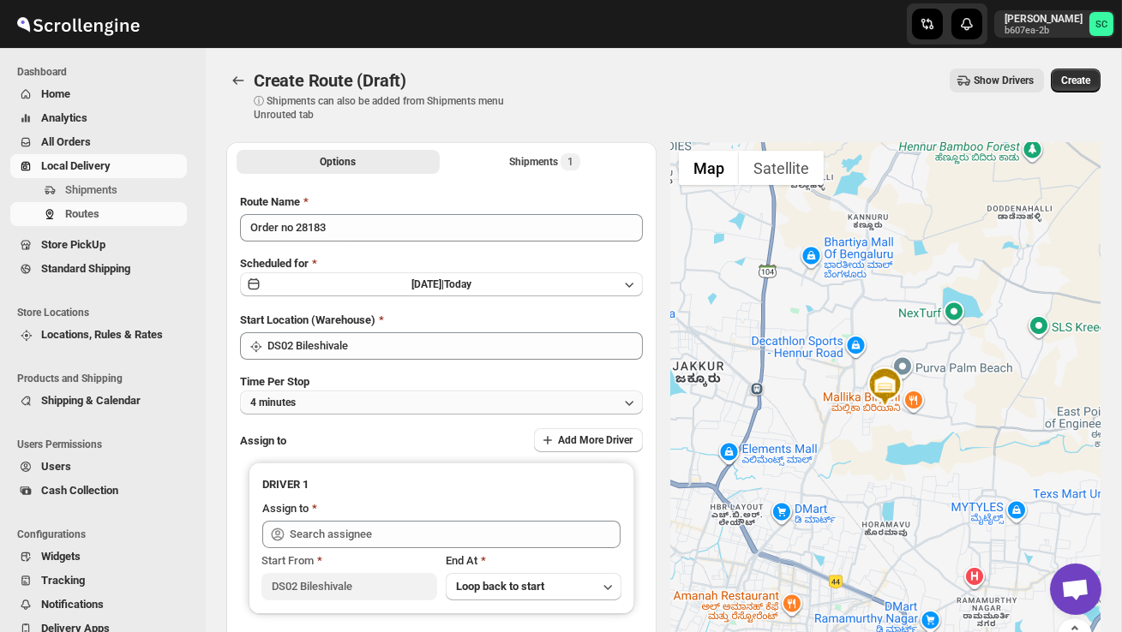
click at [398, 392] on button "4 minutes" at bounding box center [441, 403] width 403 height 24
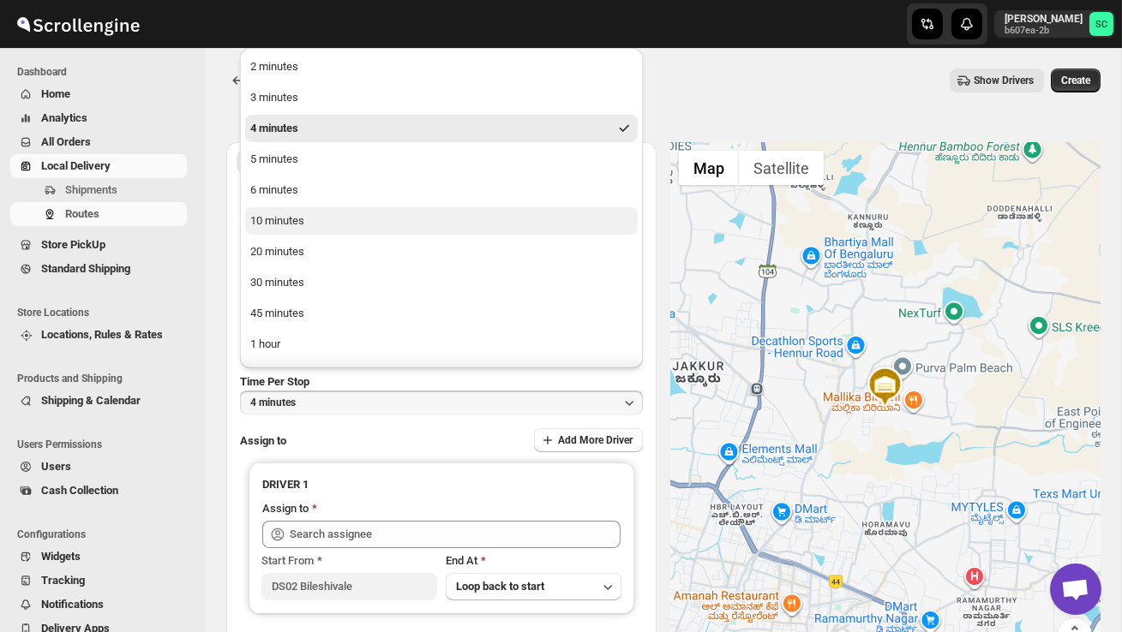
click at [314, 219] on button "10 minutes" at bounding box center [441, 220] width 392 height 27
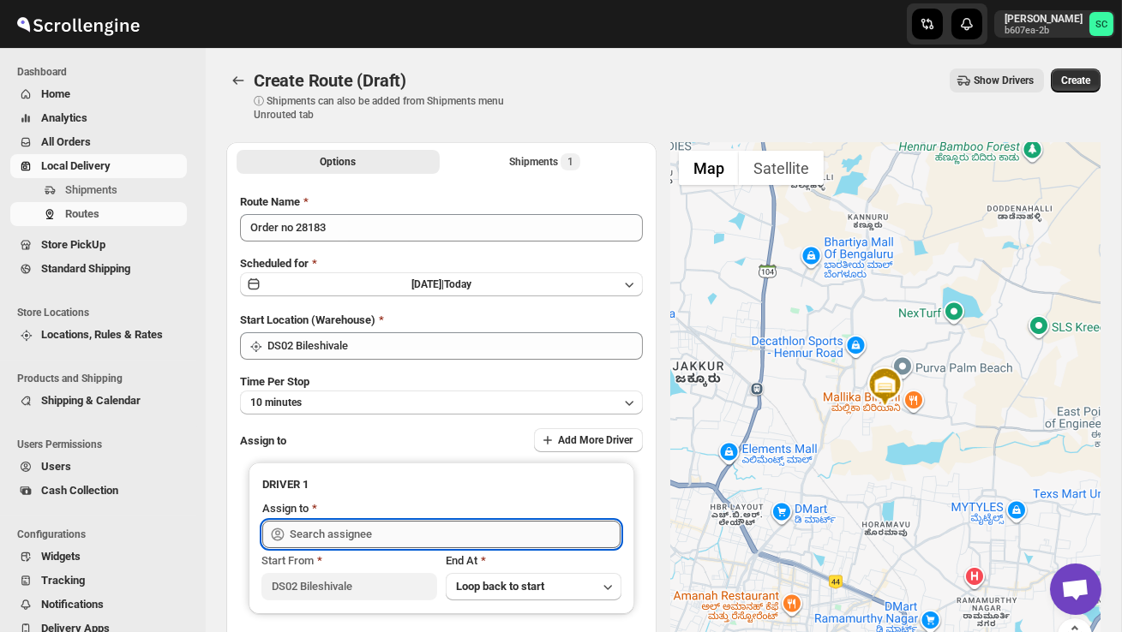
click at [338, 527] on input "text" at bounding box center [455, 534] width 331 height 27
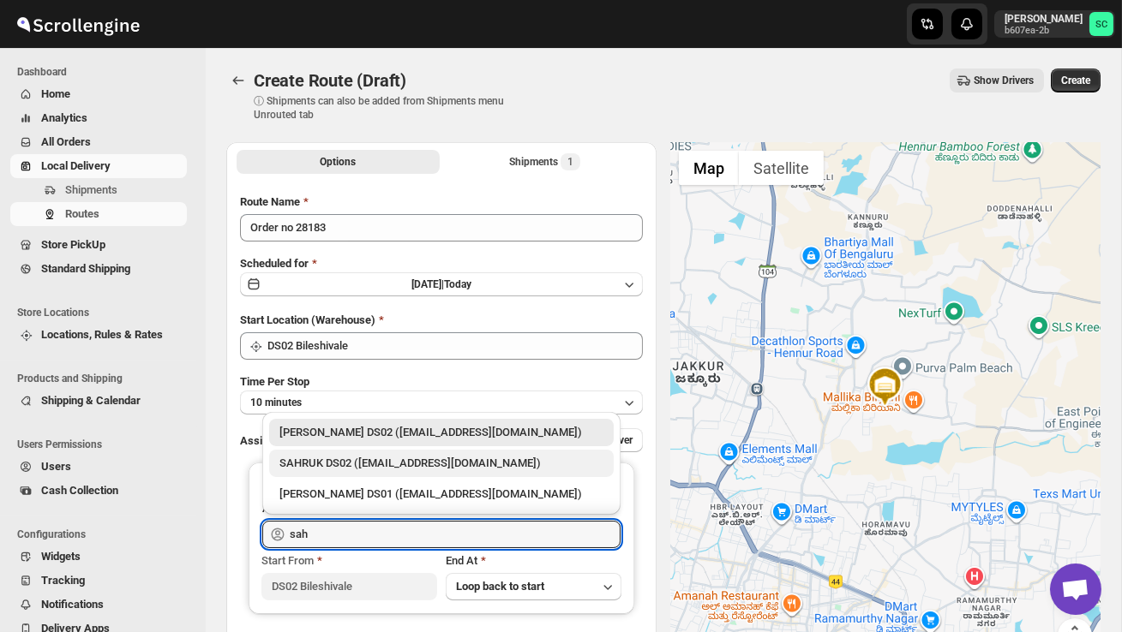
click at [359, 470] on div "SAHRUK DS02 ([EMAIL_ADDRESS][DOMAIN_NAME])" at bounding box center [441, 463] width 324 height 17
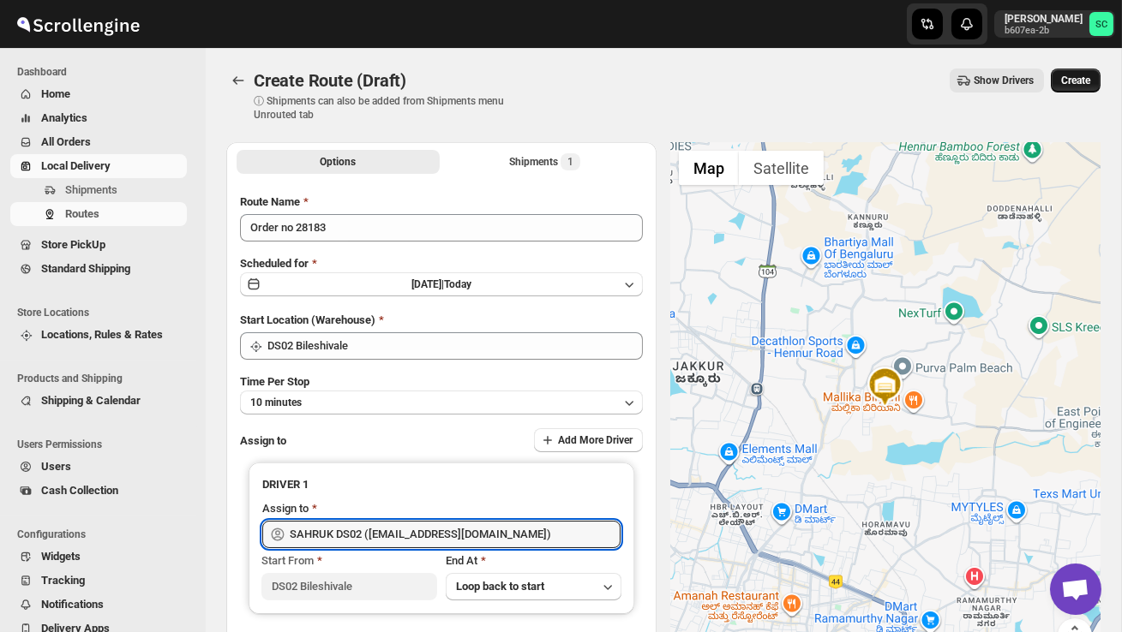
type input "SAHRUK DS02 ([EMAIL_ADDRESS][DOMAIN_NAME])"
click at [1064, 82] on span "Create" at bounding box center [1075, 81] width 29 height 14
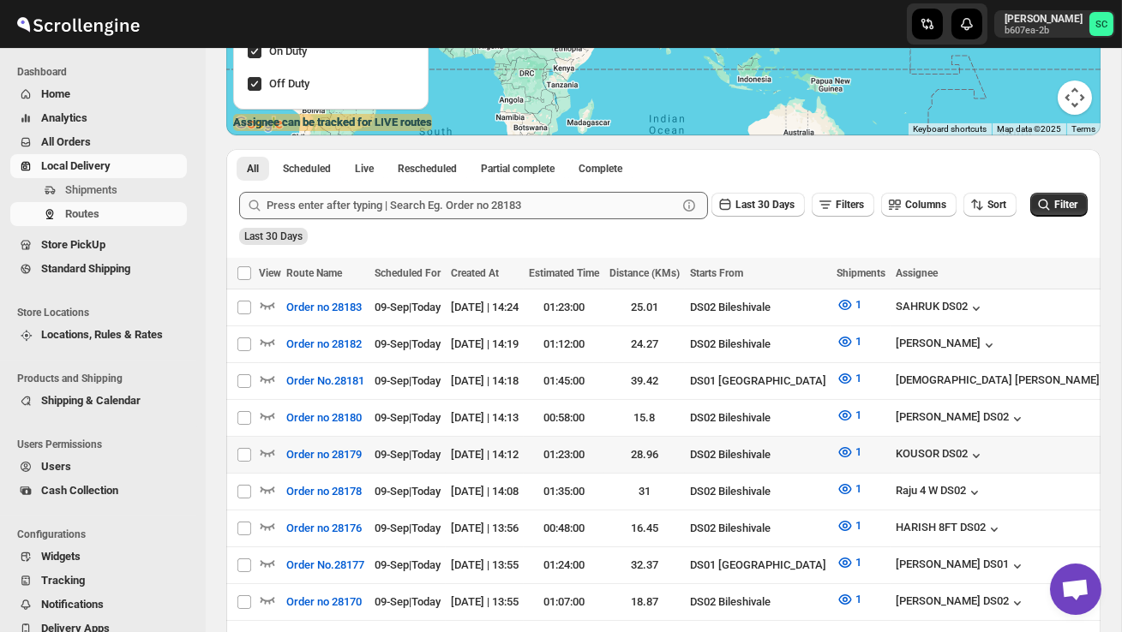
scroll to position [290, 0]
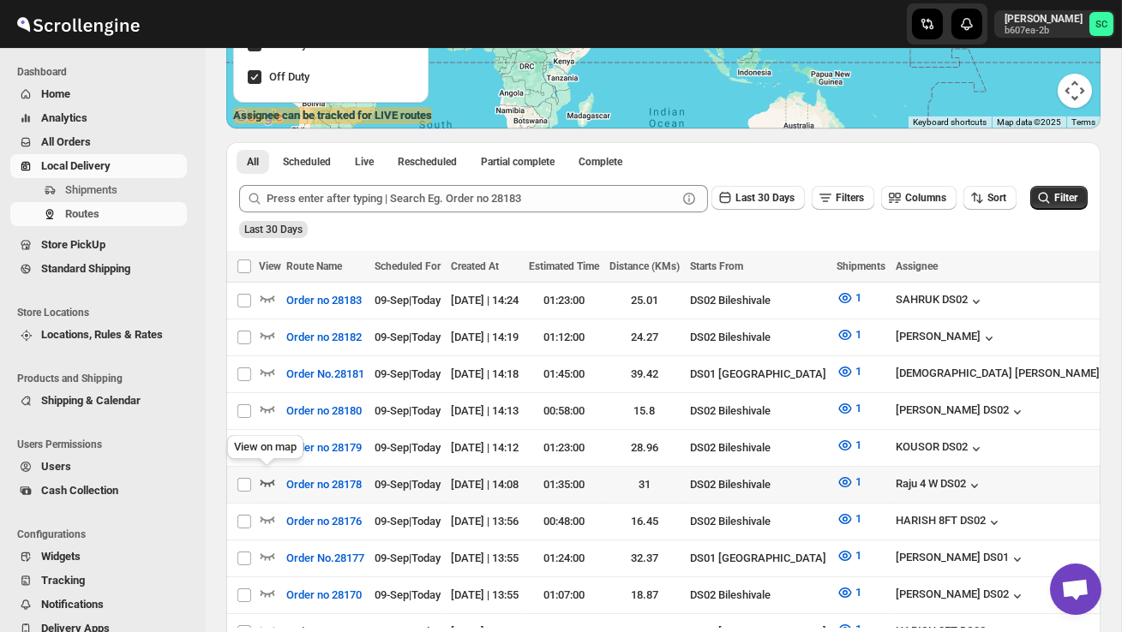
click at [268, 475] on icon "button" at bounding box center [267, 482] width 17 height 17
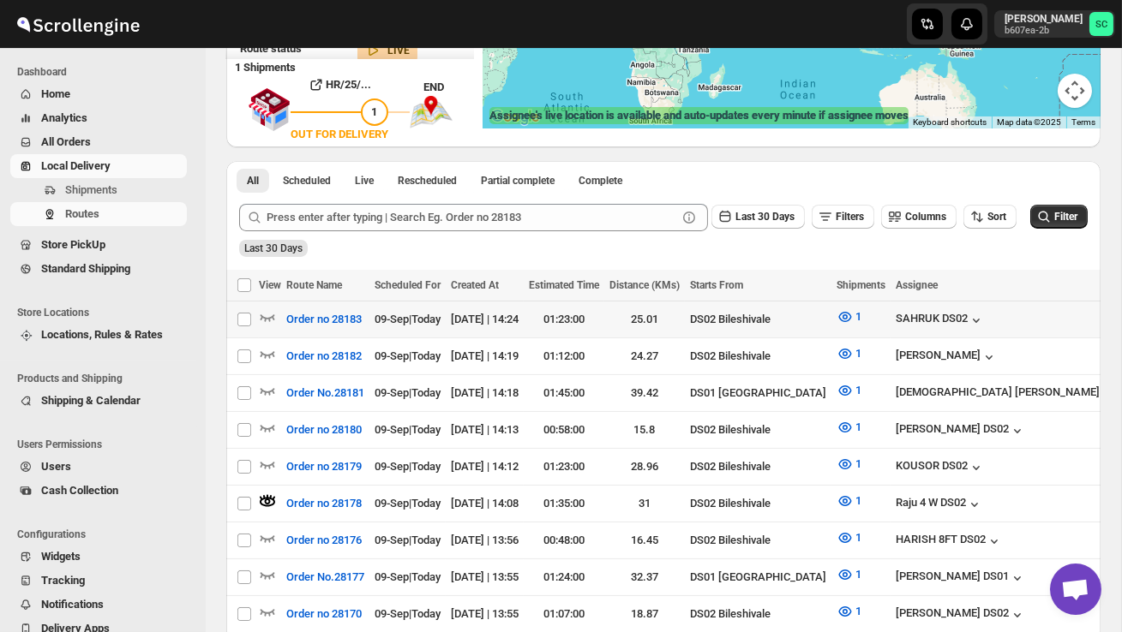
scroll to position [0, 0]
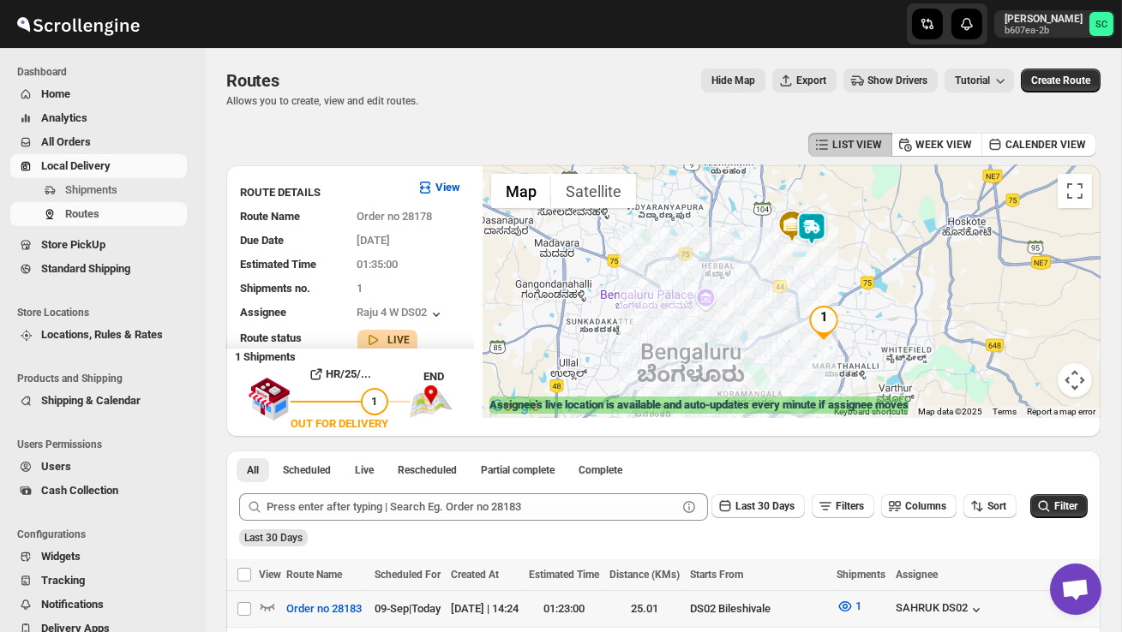
click at [817, 229] on img at bounding box center [811, 229] width 34 height 34
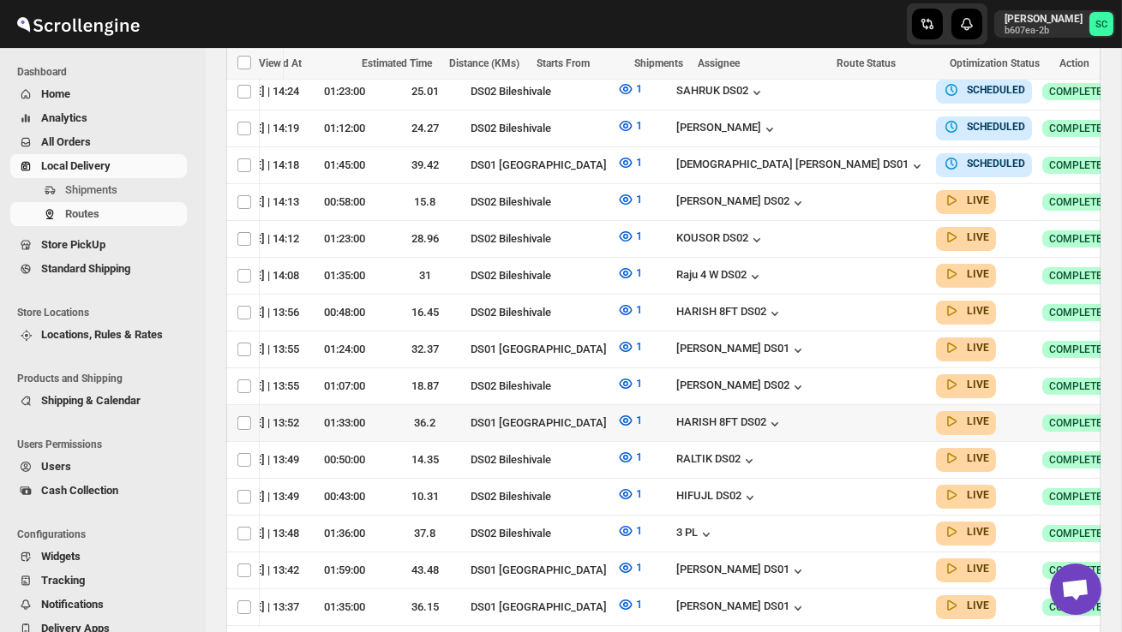
scroll to position [0, 207]
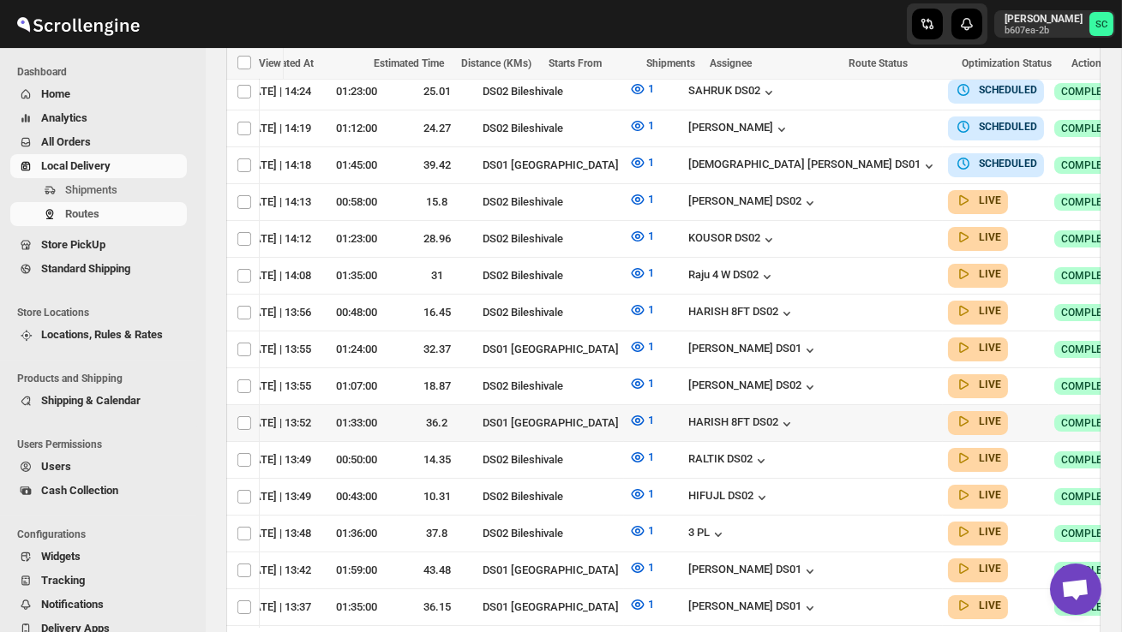
checkbox input "true"
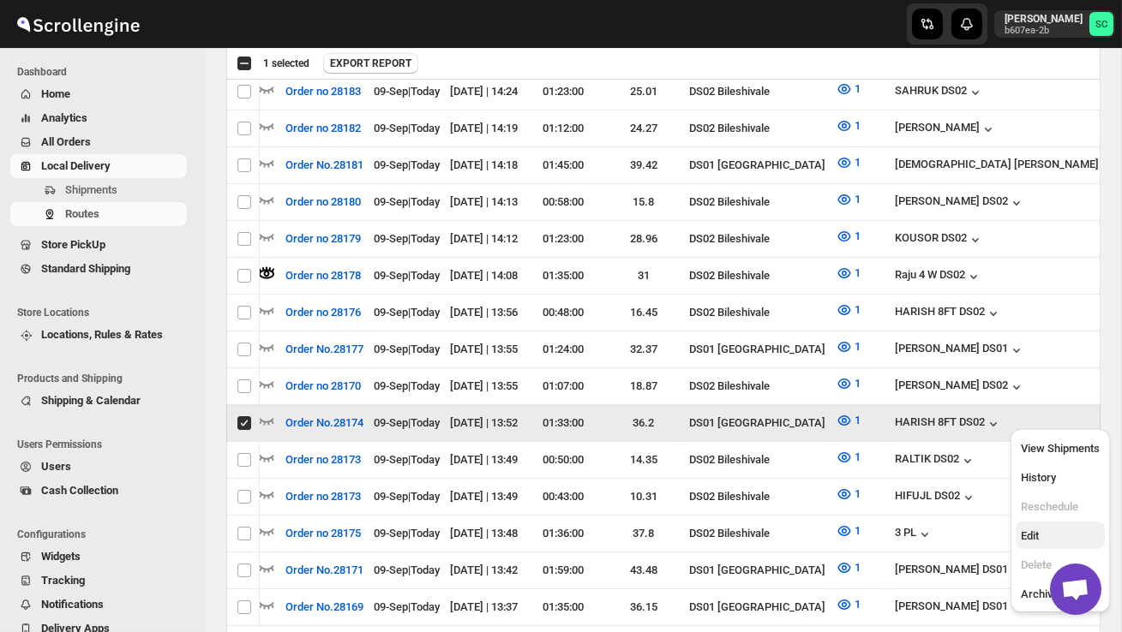
click at [1050, 544] on span "Edit" at bounding box center [1059, 536] width 79 height 17
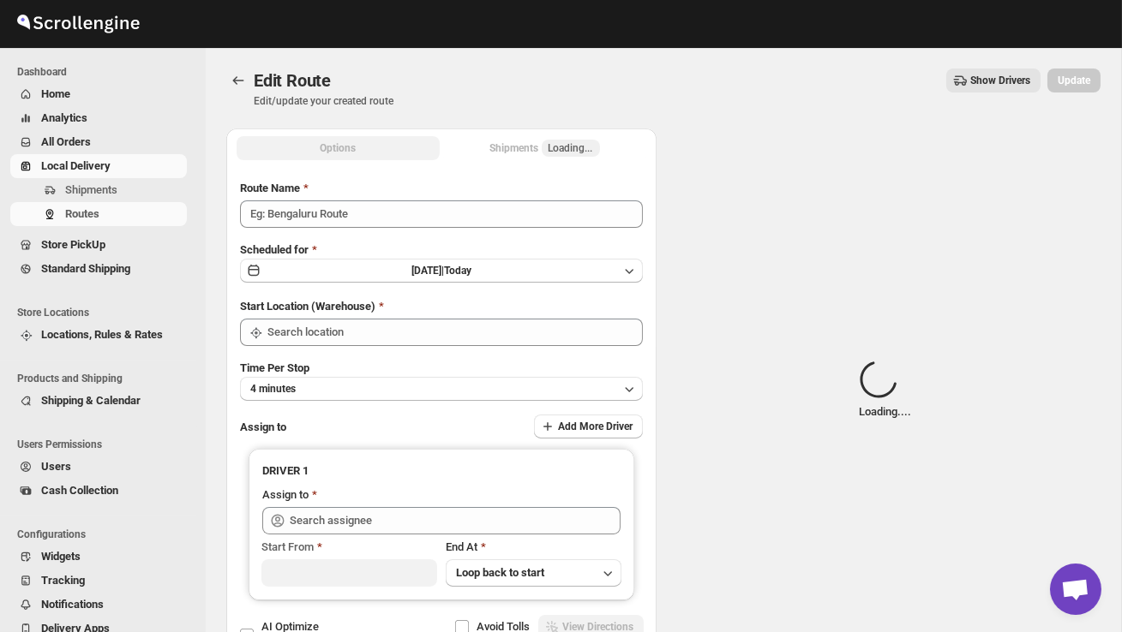
type input "Order No.28174"
type input "DS01 [GEOGRAPHIC_DATA]"
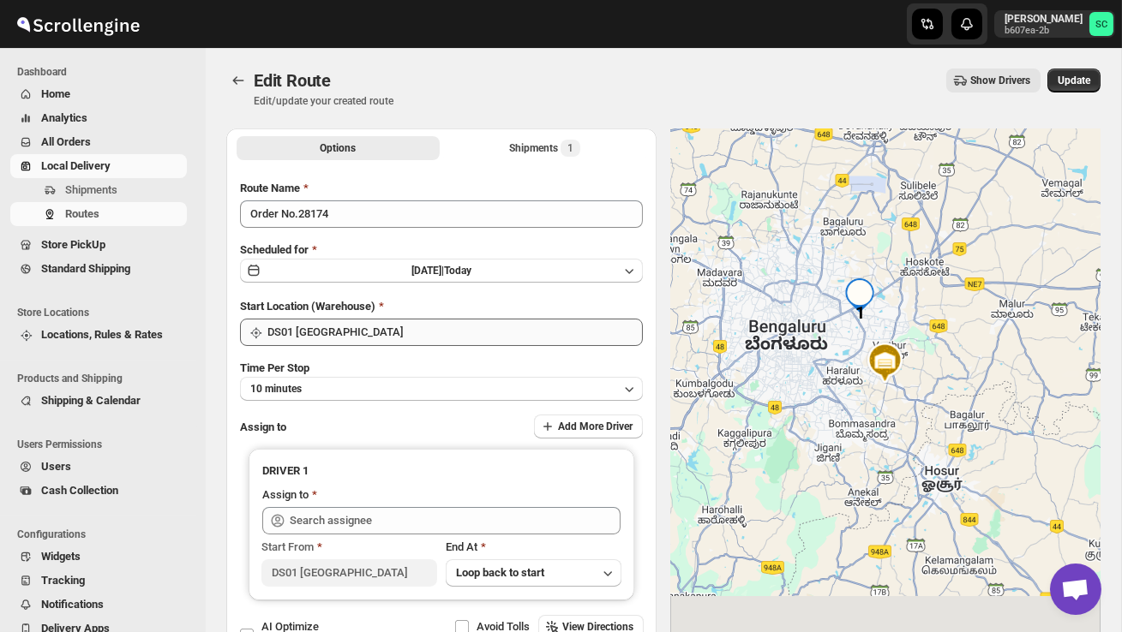
type input "HARISH 8FT DS02 ([EMAIL_ADDRESS][DOMAIN_NAME])"
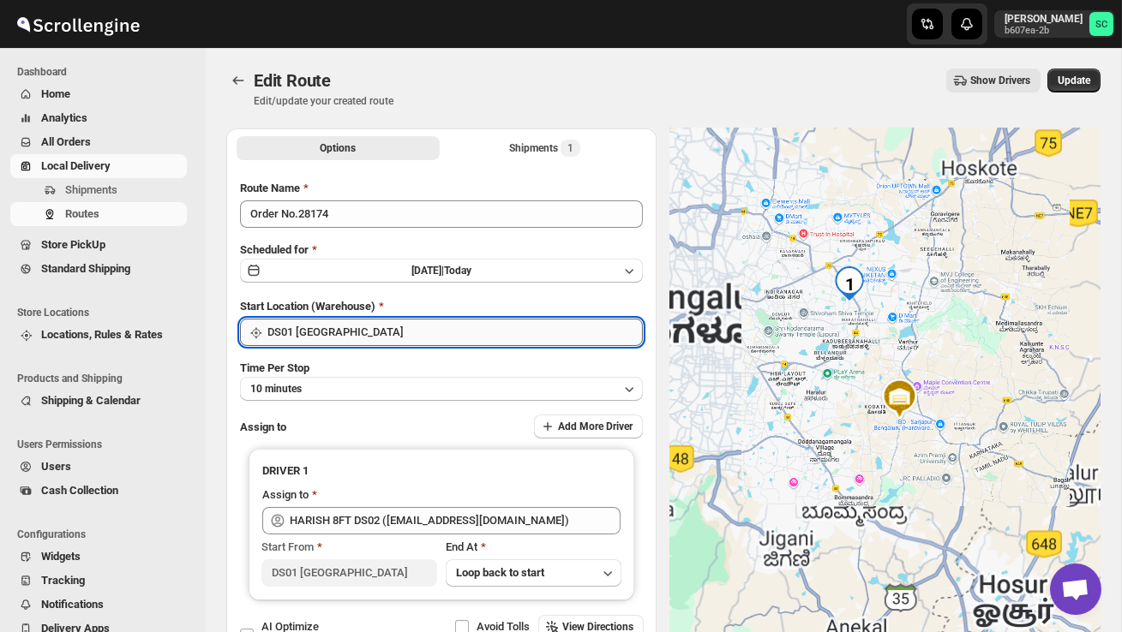
click at [472, 331] on input "DS01 [GEOGRAPHIC_DATA]" at bounding box center [454, 332] width 375 height 27
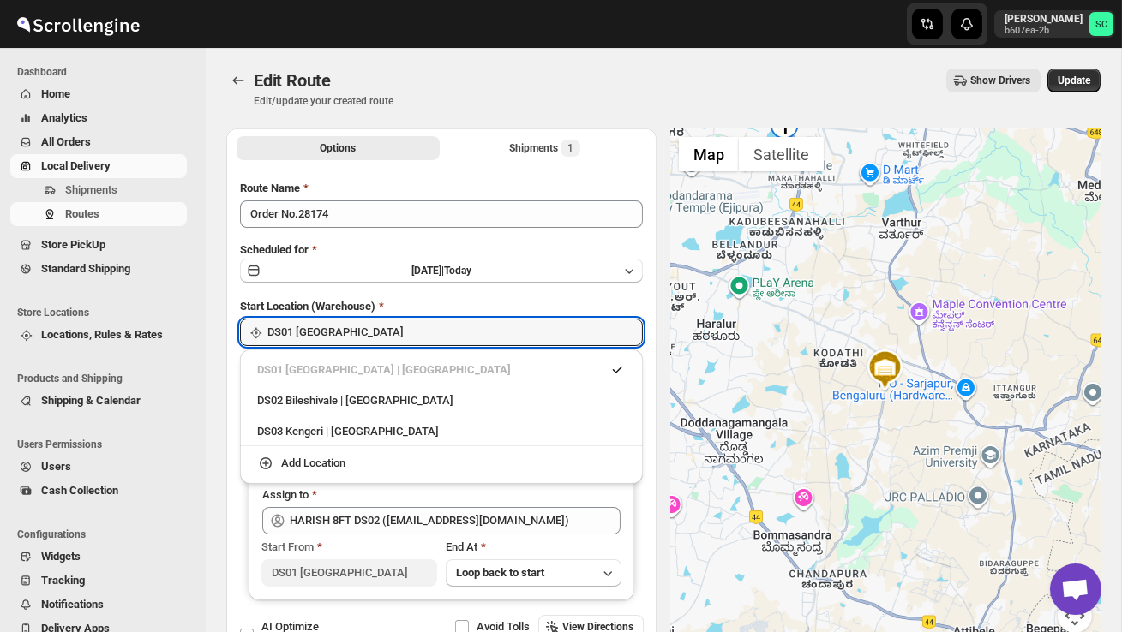
click at [428, 393] on div "DS02 Bileshivale | Bangalore" at bounding box center [441, 400] width 368 height 17
type input "DS02 Bileshivale"
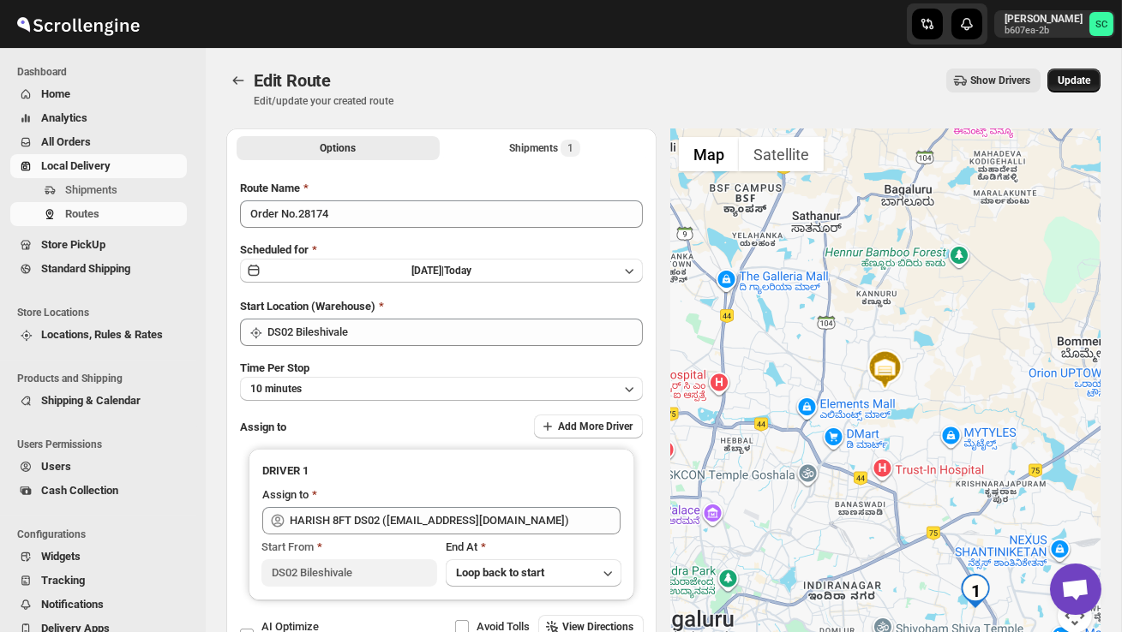
click at [1077, 81] on span "Update" at bounding box center [1073, 81] width 33 height 14
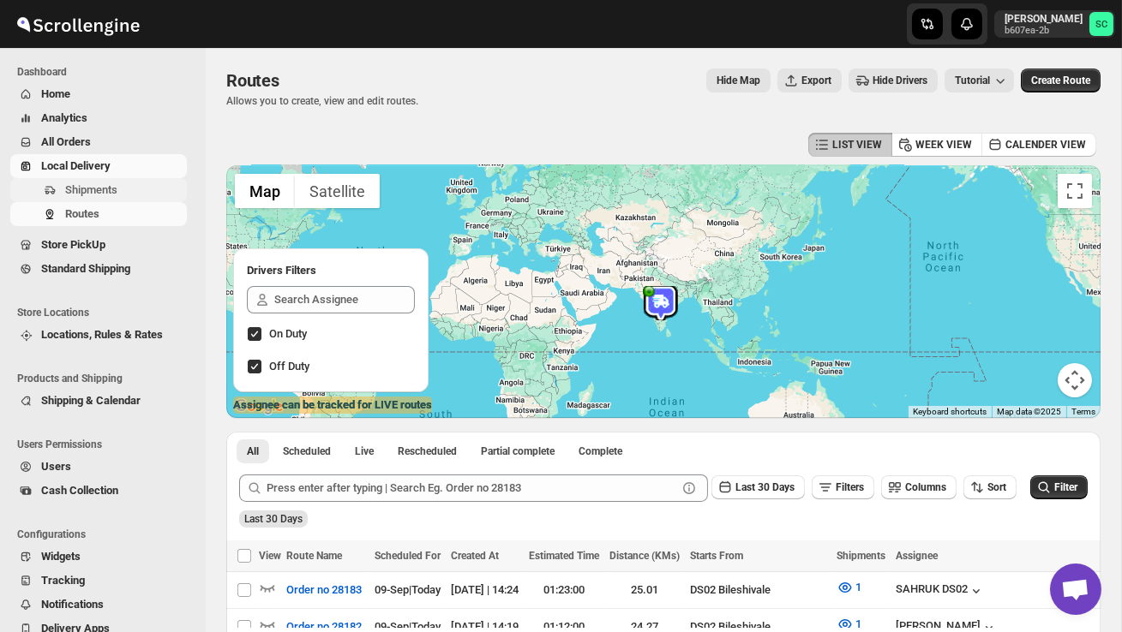
click at [105, 197] on span "Shipments" at bounding box center [124, 190] width 118 height 17
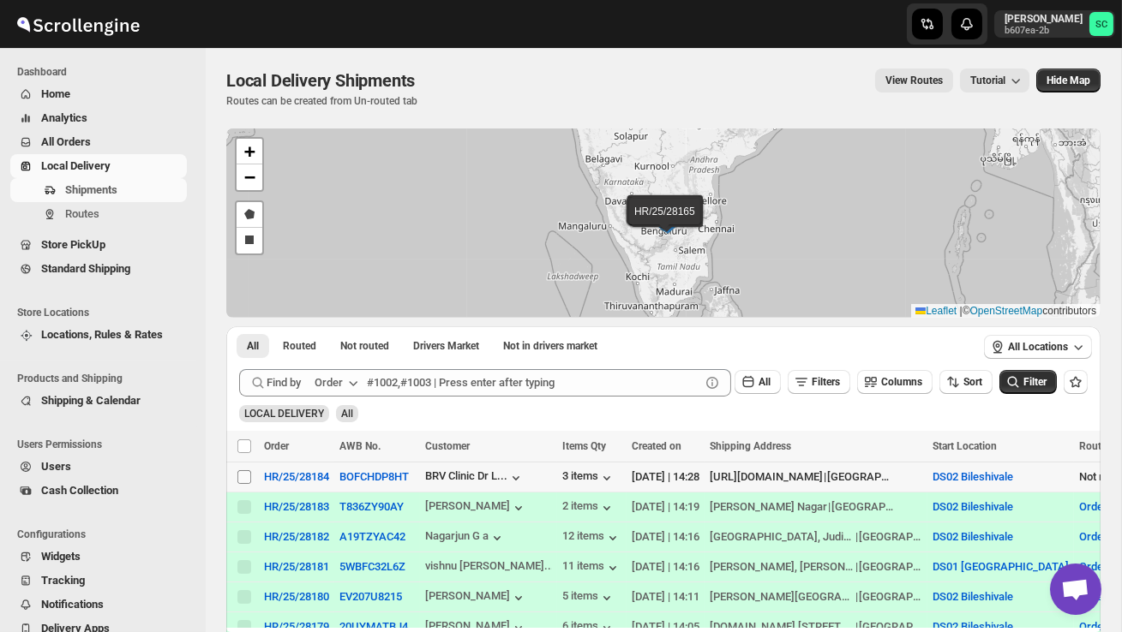
click at [243, 479] on input "Select shipment" at bounding box center [244, 477] width 14 height 14
checkbox input "true"
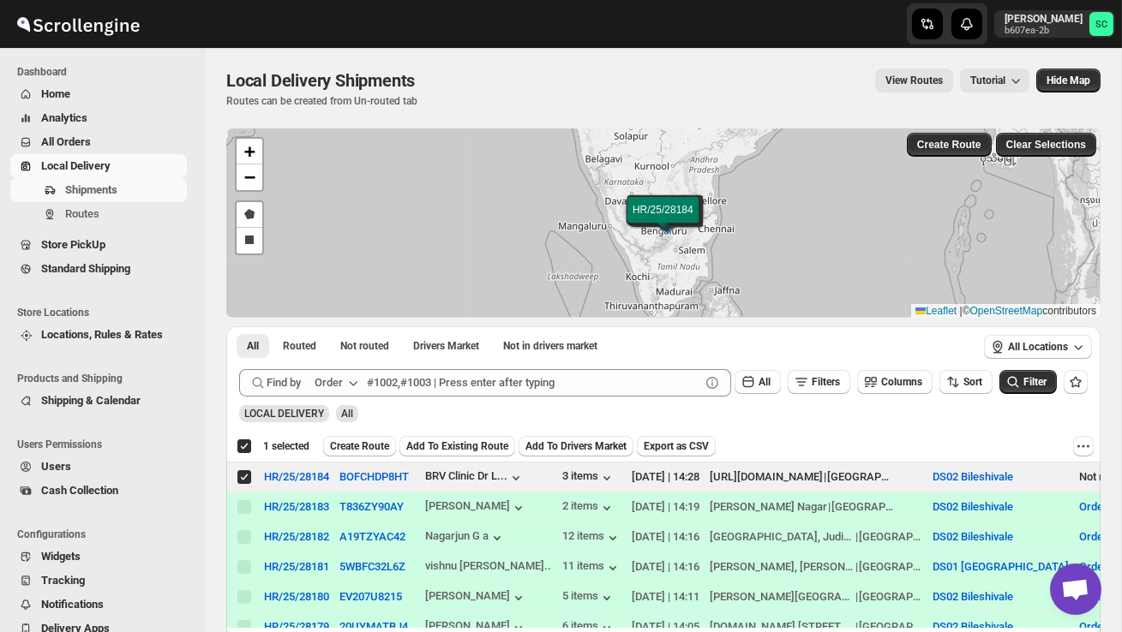
click at [352, 446] on span "Create Route" at bounding box center [359, 447] width 59 height 14
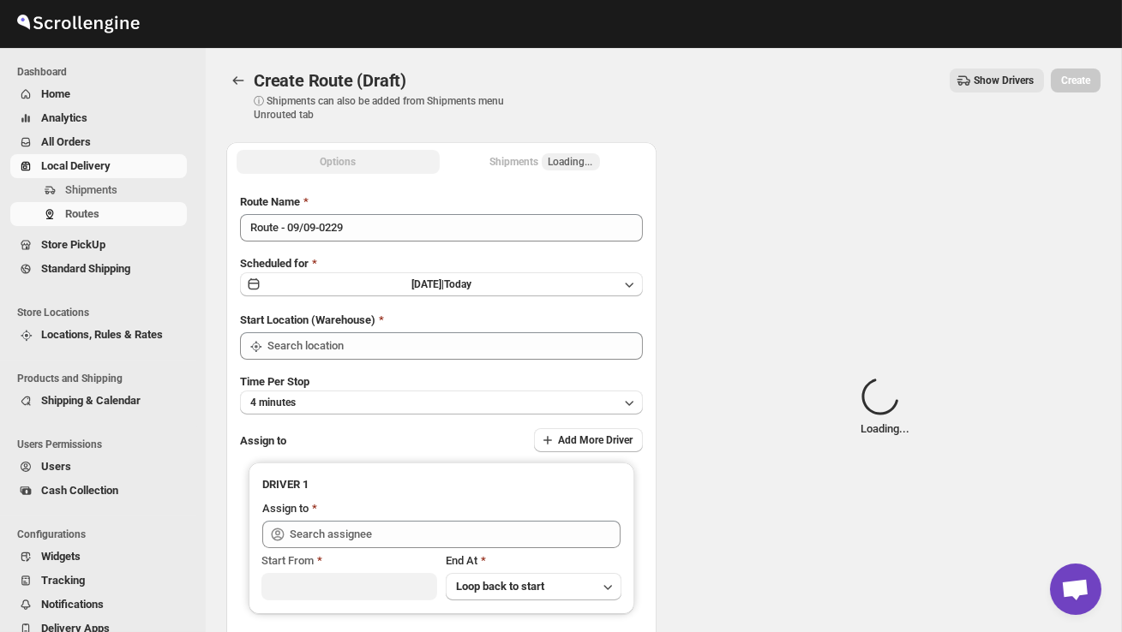
type input "DS02 Bileshivale"
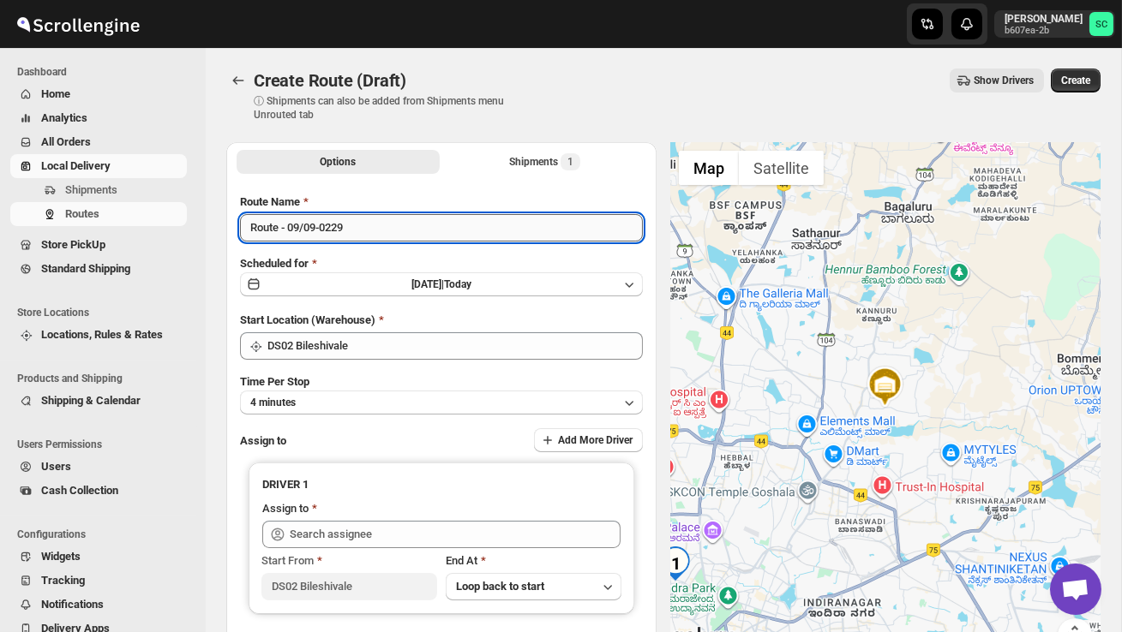
click at [371, 228] on input "Route - 09/09-0229" at bounding box center [441, 227] width 403 height 27
type input "R"
type input "Order no 28284"
click at [353, 403] on button "4 minutes" at bounding box center [441, 403] width 403 height 24
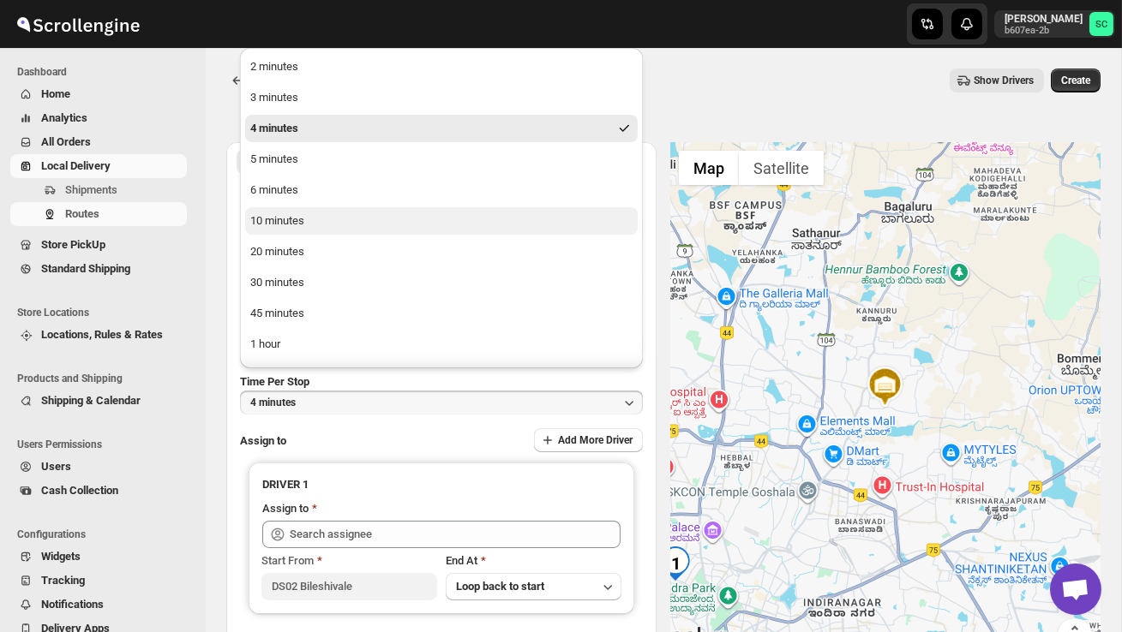
click at [293, 215] on div "10 minutes" at bounding box center [277, 220] width 54 height 17
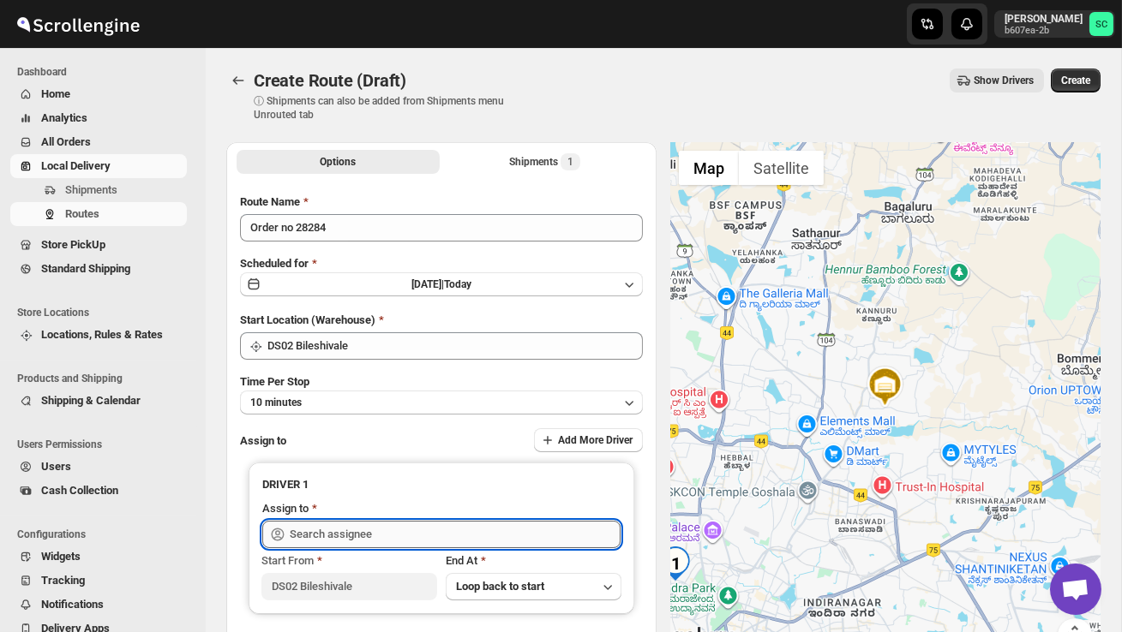
click at [334, 528] on input "text" at bounding box center [455, 534] width 331 height 27
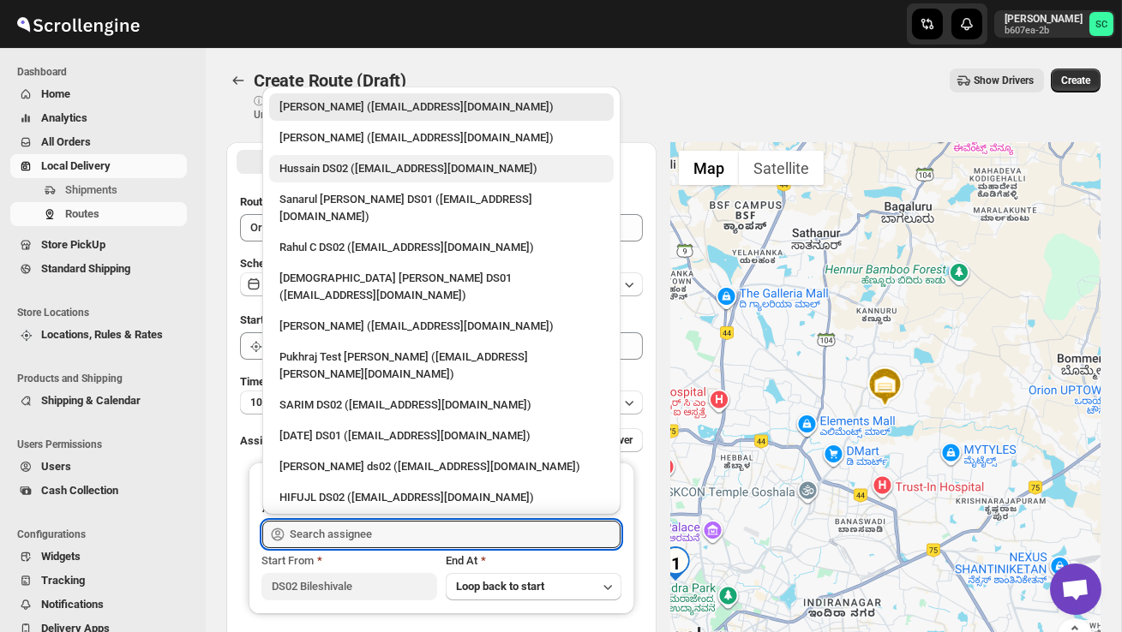
click at [338, 169] on div "Hussain DS02 ([EMAIL_ADDRESS][DOMAIN_NAME])" at bounding box center [441, 168] width 324 height 17
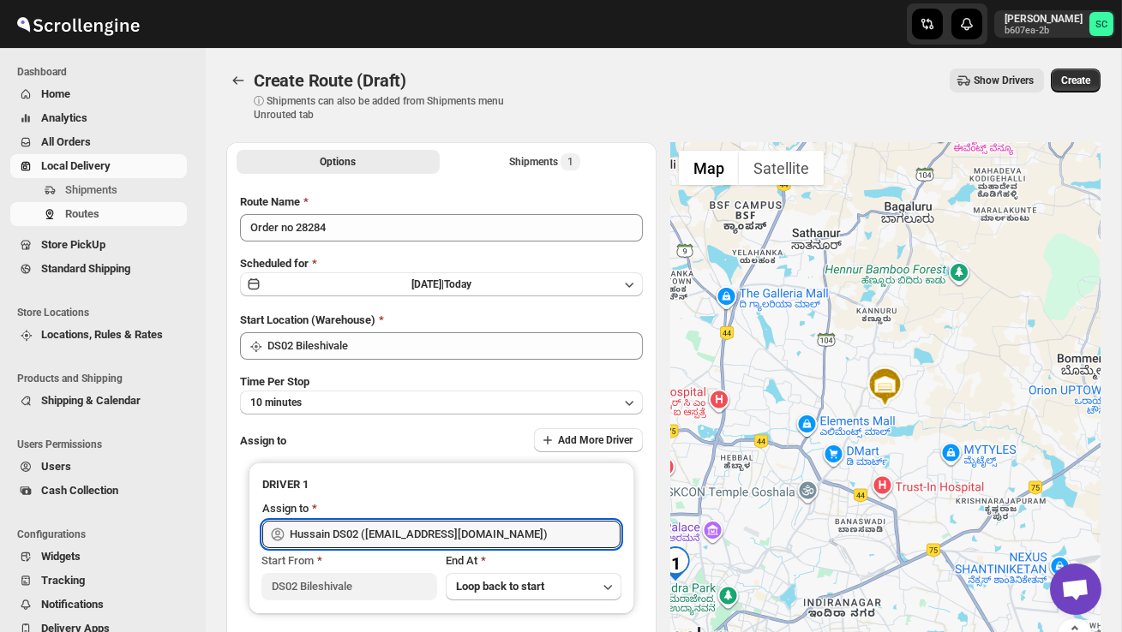
type input "Hussain DS02 ([EMAIL_ADDRESS][DOMAIN_NAME])"
click at [1064, 81] on span "Create" at bounding box center [1075, 81] width 29 height 14
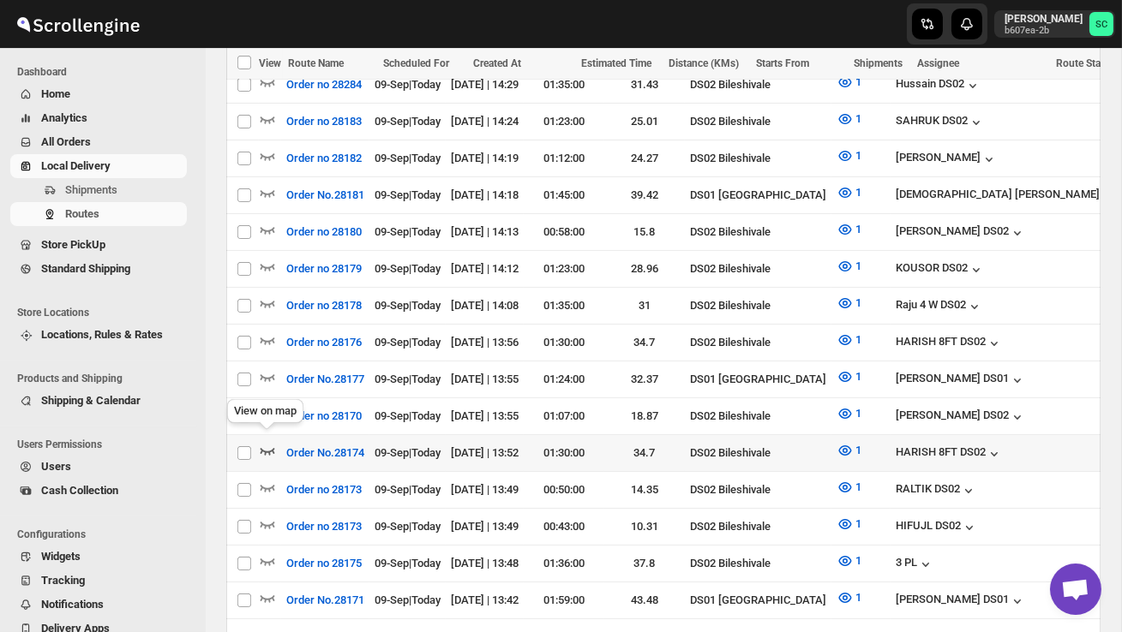
click at [271, 442] on icon "button" at bounding box center [267, 450] width 17 height 17
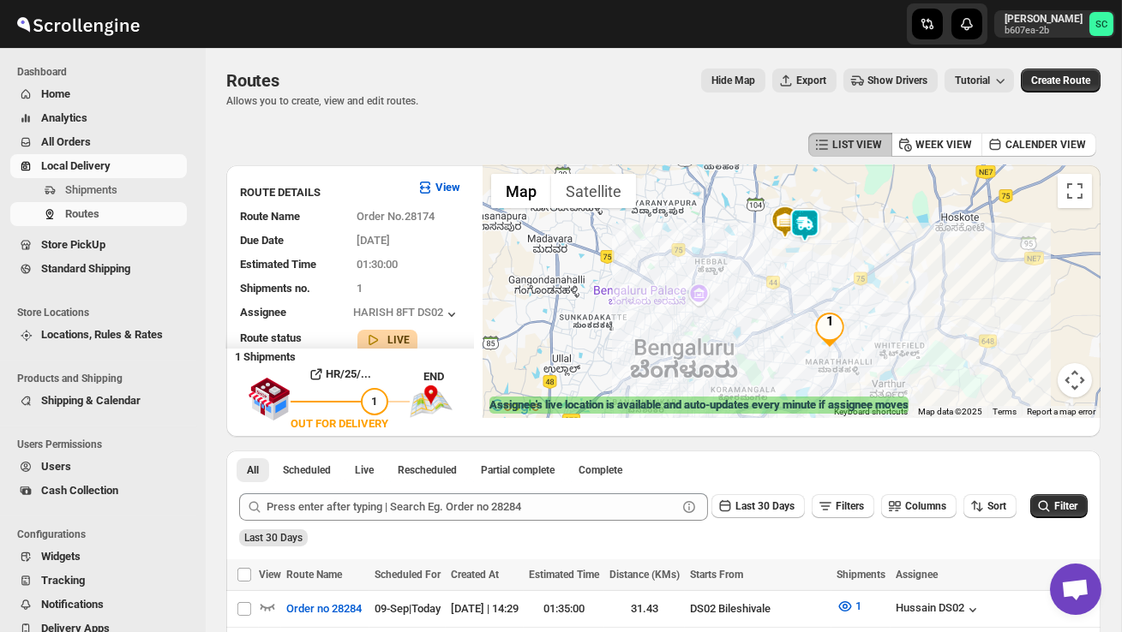
click at [815, 228] on img at bounding box center [804, 225] width 34 height 34
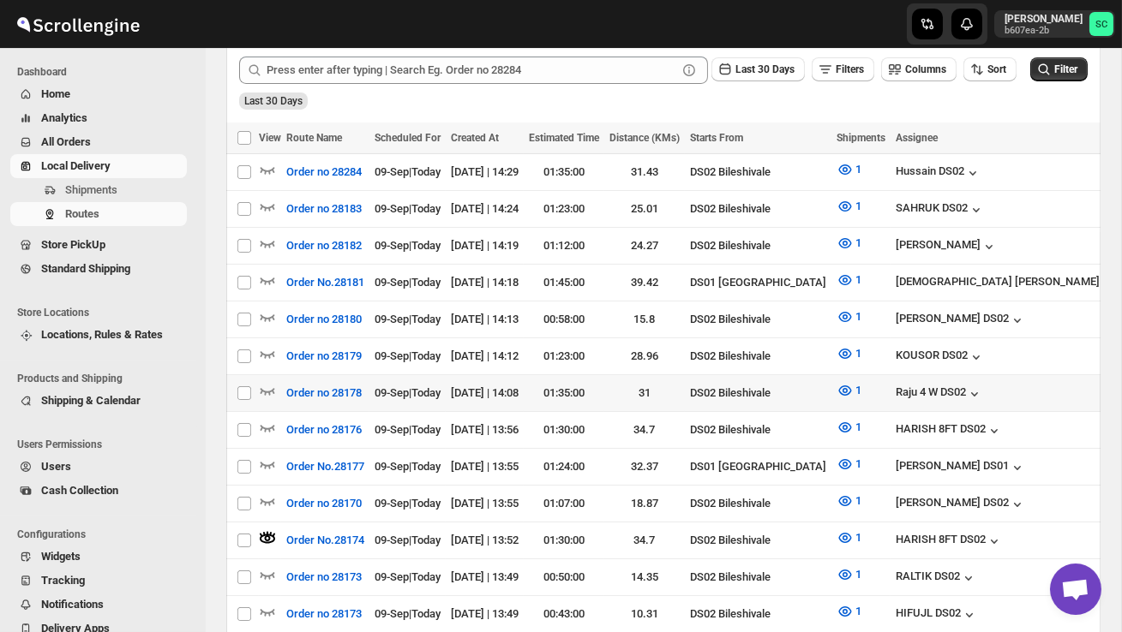
scroll to position [439, 0]
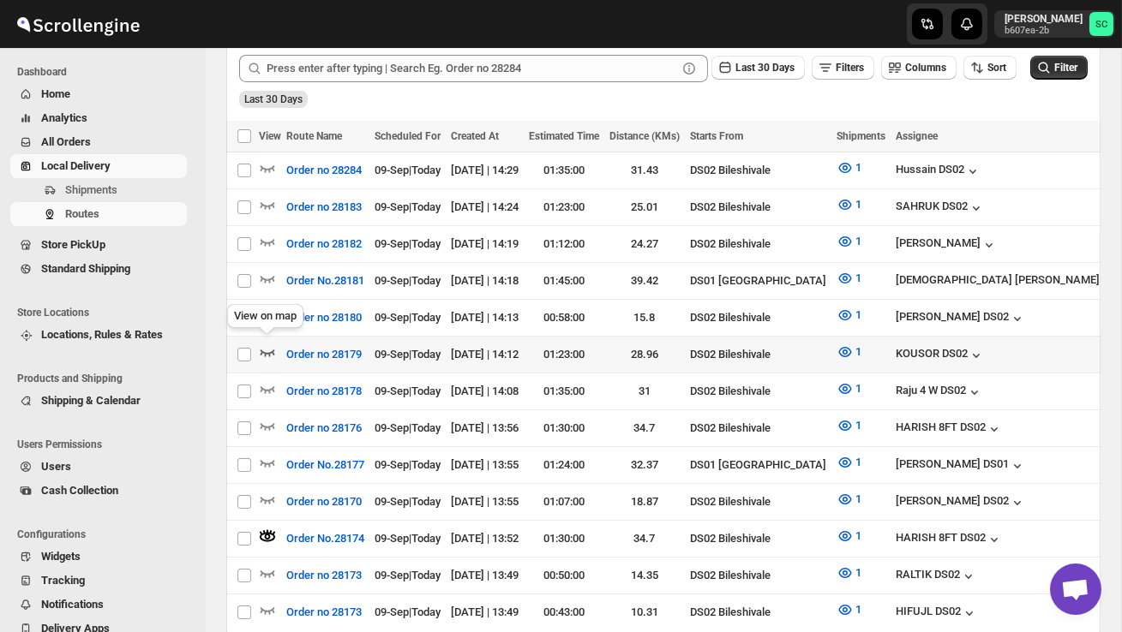
click at [269, 344] on icon "button" at bounding box center [267, 352] width 17 height 17
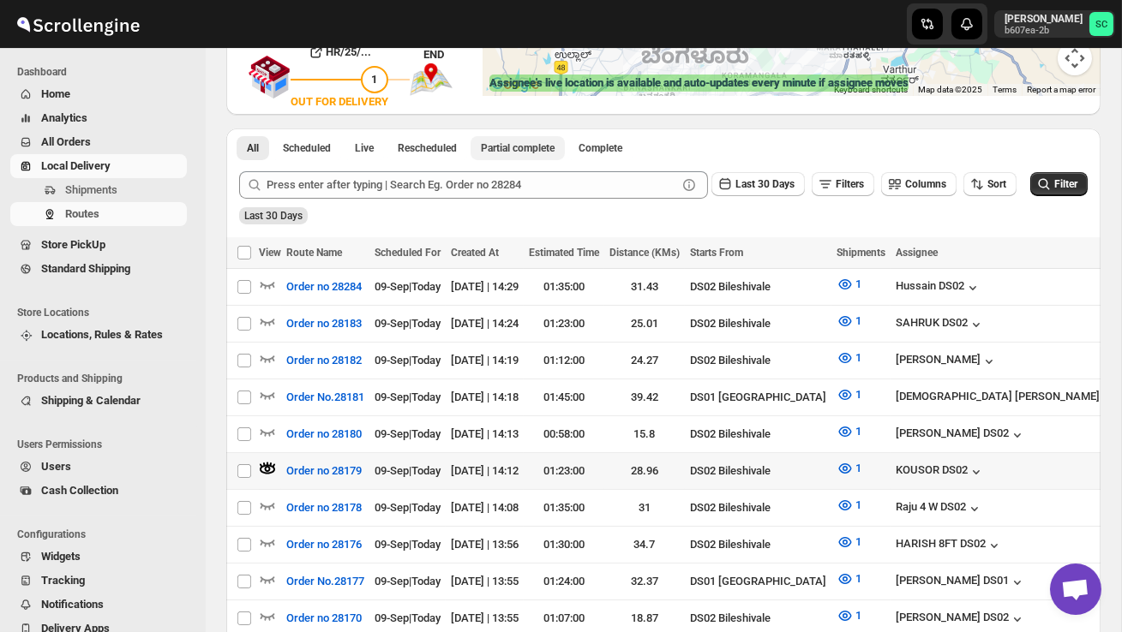
scroll to position [326, 0]
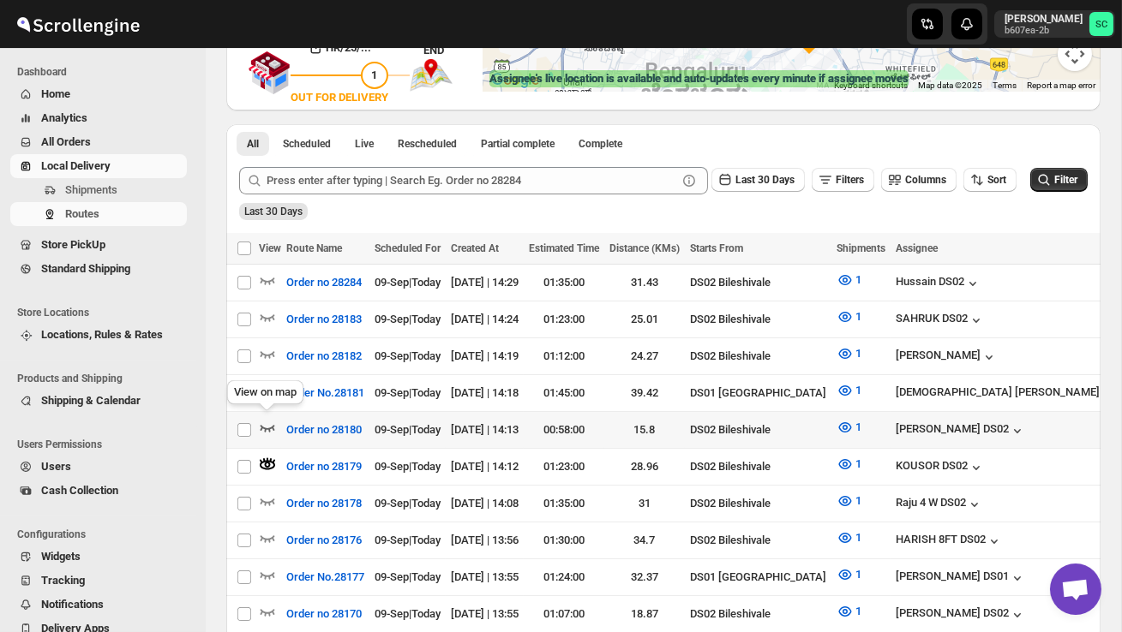
click at [271, 420] on icon "button" at bounding box center [267, 427] width 17 height 17
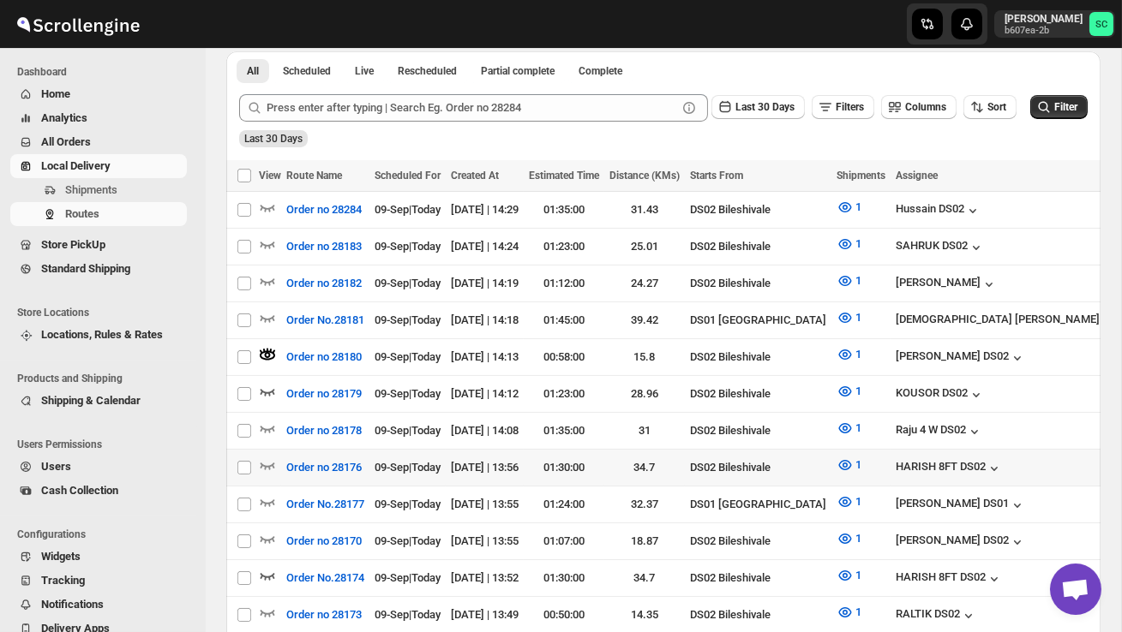
scroll to position [400, 0]
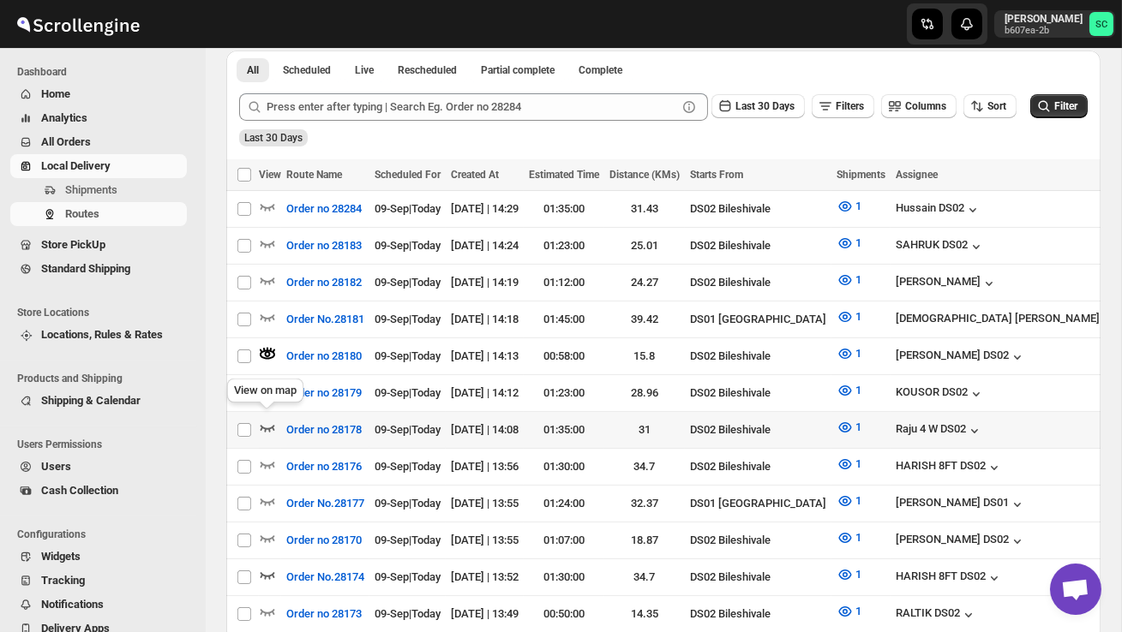
click at [267, 420] on icon "button" at bounding box center [267, 427] width 17 height 17
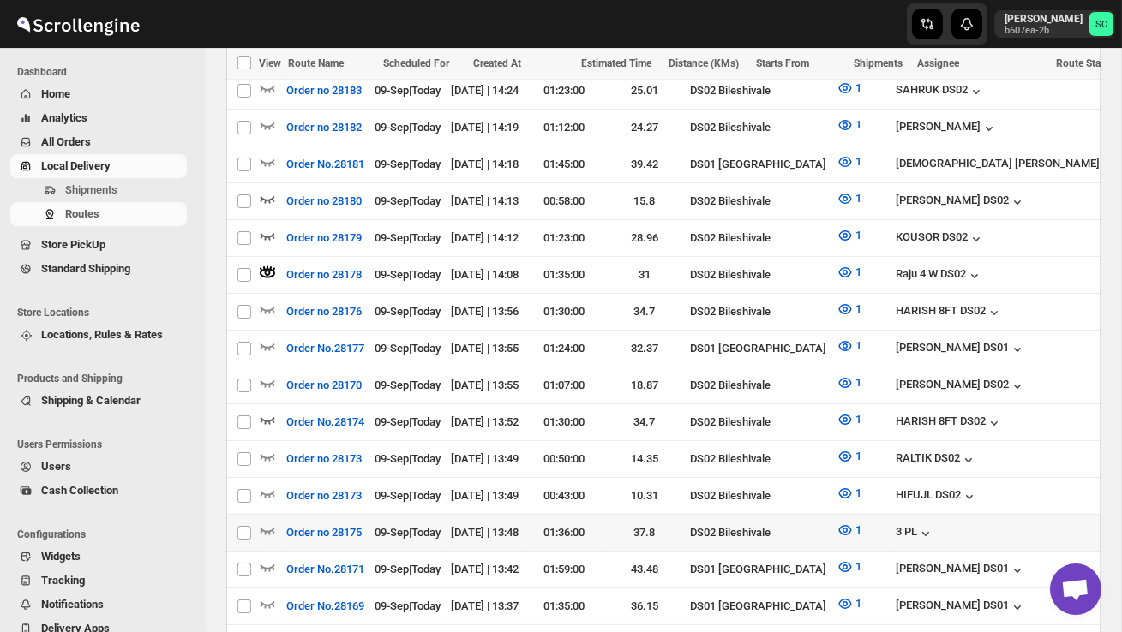
scroll to position [556, 0]
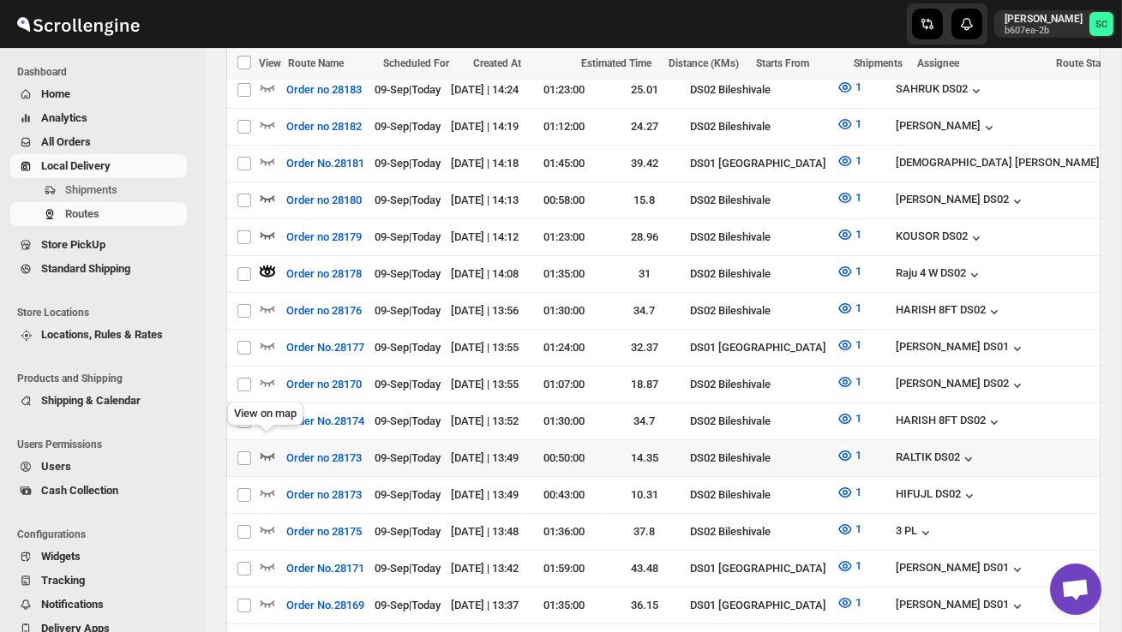
click at [266, 447] on icon "button" at bounding box center [267, 455] width 17 height 17
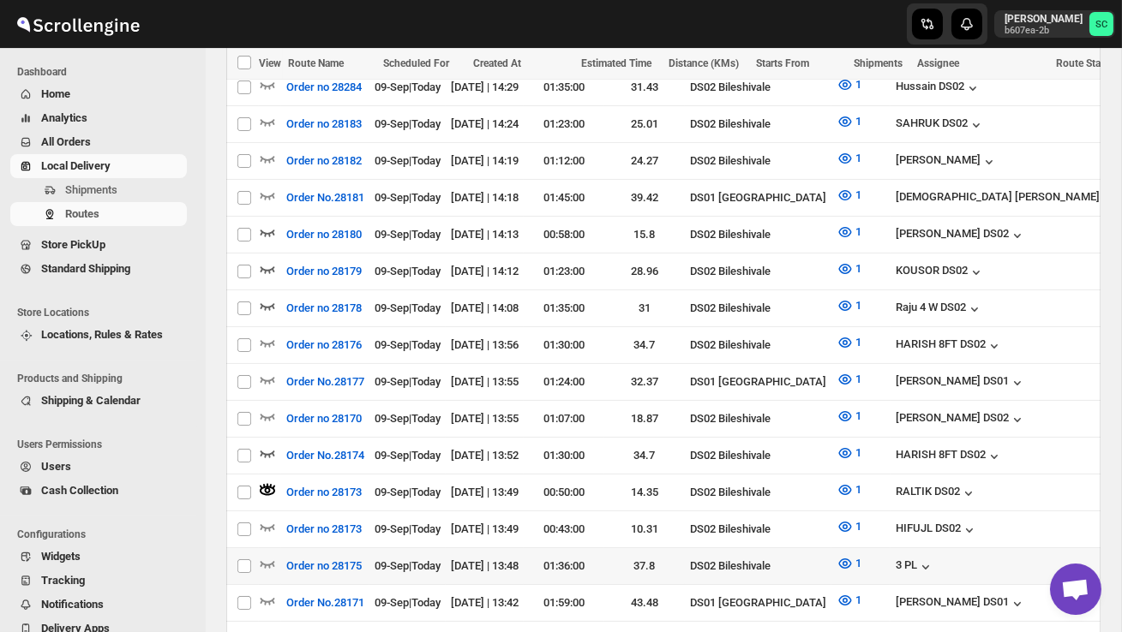
scroll to position [523, 0]
click at [269, 508] on div "View on map" at bounding box center [265, 523] width 83 height 38
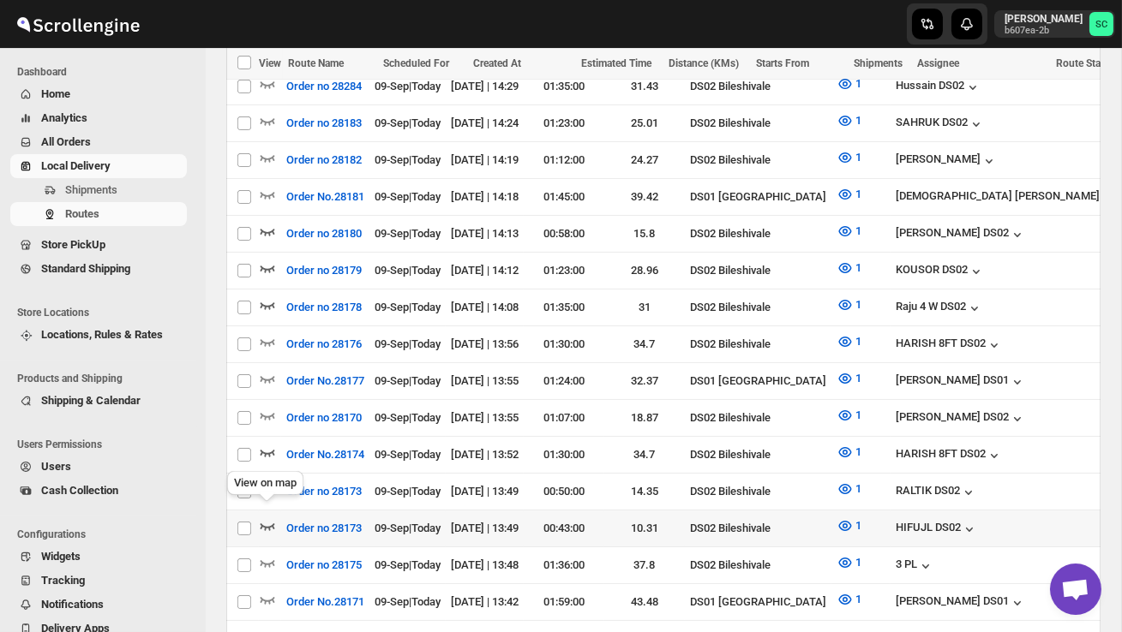
click at [266, 524] on icon "button" at bounding box center [267, 527] width 15 height 7
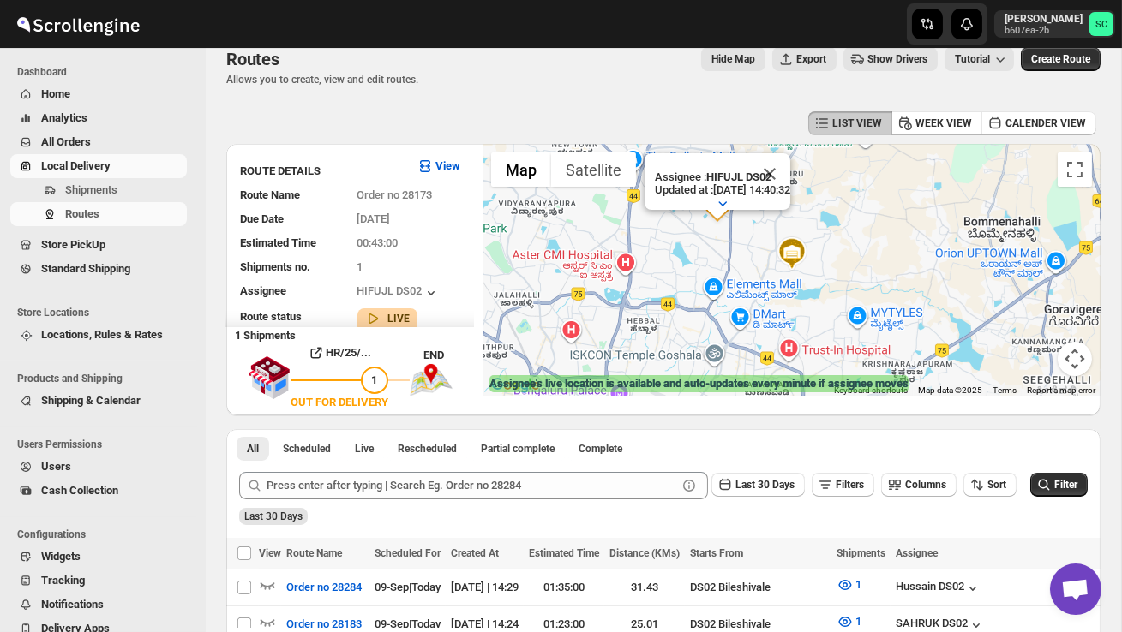
scroll to position [0, 0]
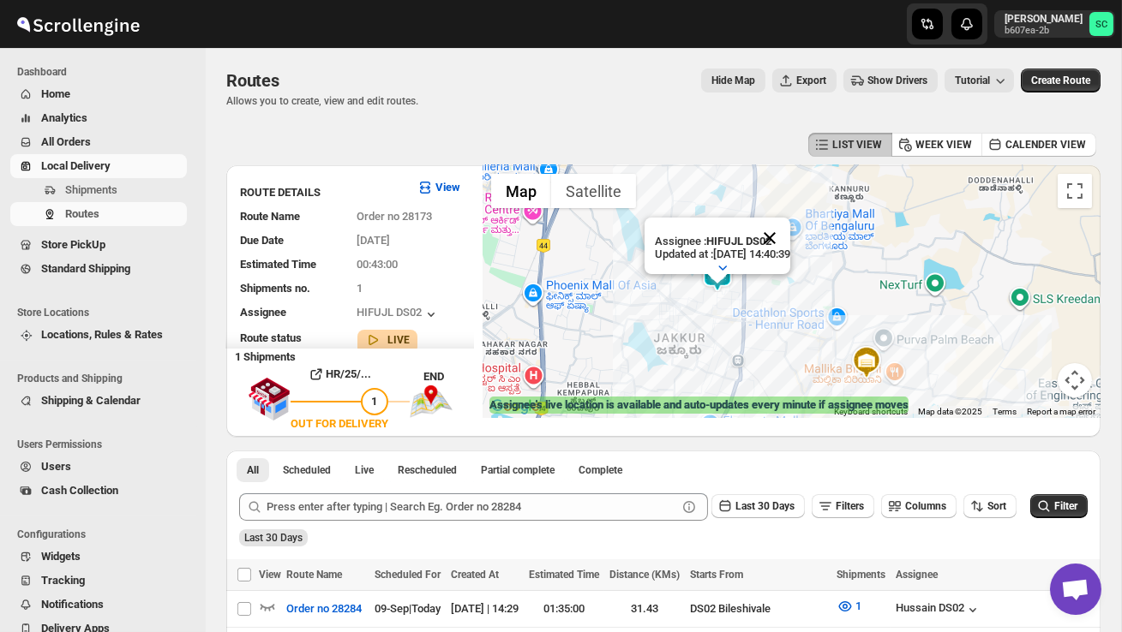
click at [790, 230] on button "Close" at bounding box center [769, 238] width 41 height 41
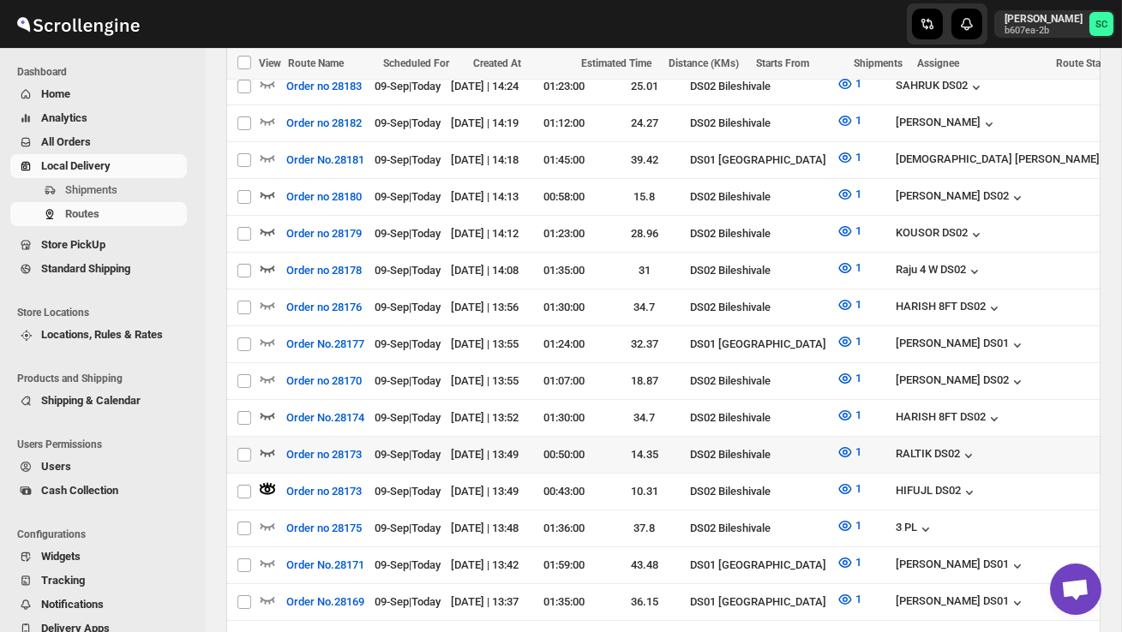
scroll to position [568, 0]
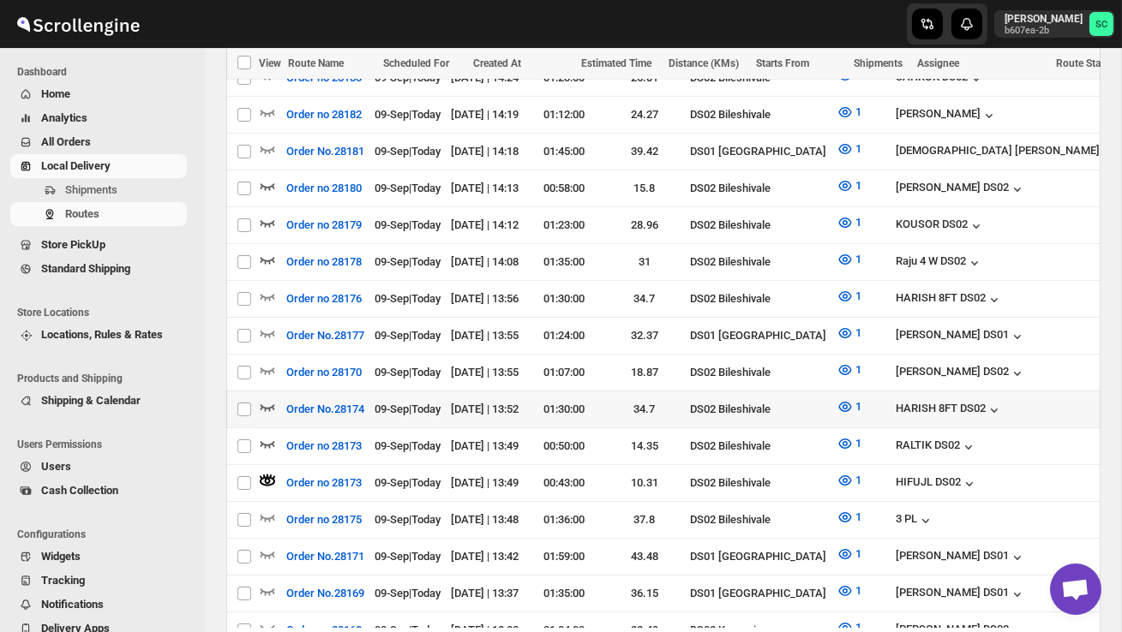
click at [269, 387] on div "Skip to content Sanjay chetri b607ea-2b SC Dashboard Home Analytics All Orders …" at bounding box center [561, 531] width 1122 height 2199
click at [268, 398] on icon "button" at bounding box center [267, 406] width 17 height 17
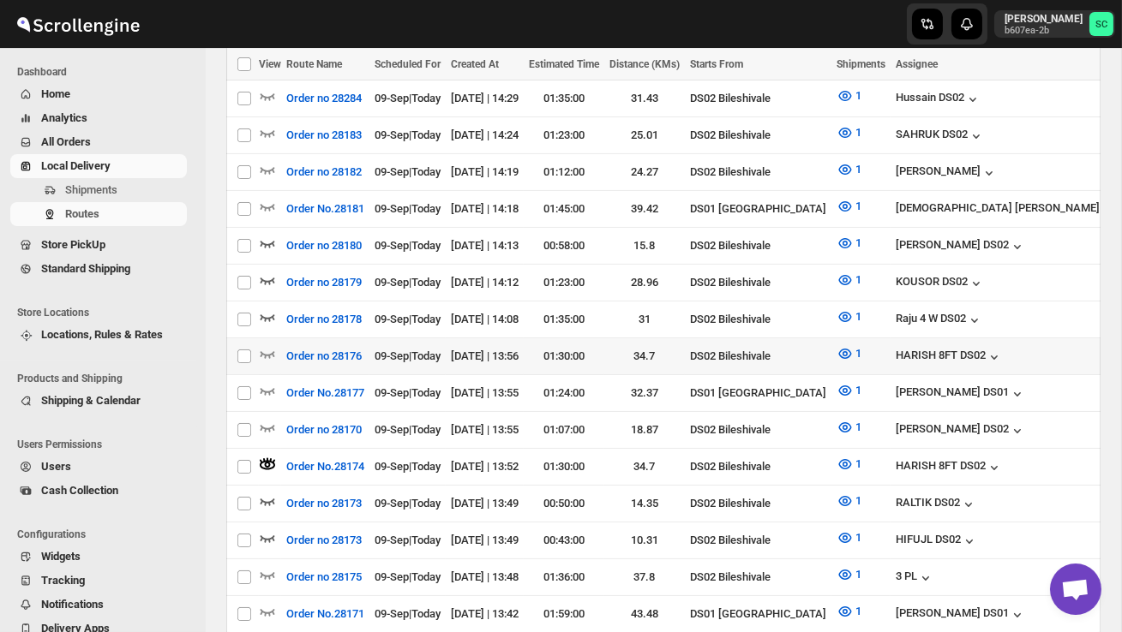
scroll to position [531, 0]
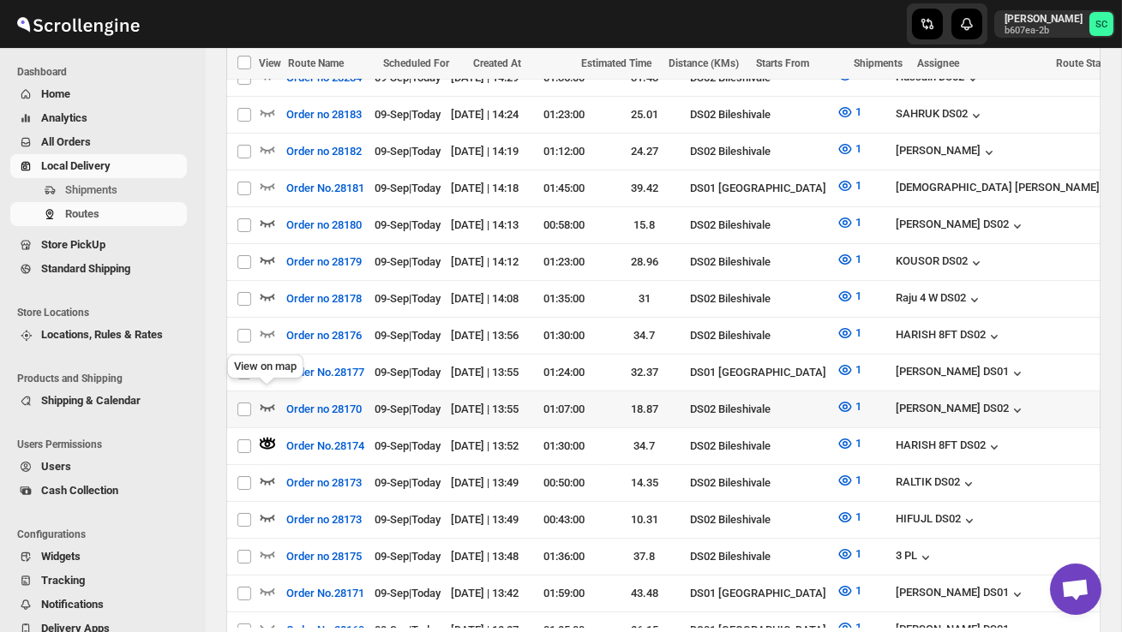
click at [262, 398] on icon "button" at bounding box center [267, 406] width 17 height 17
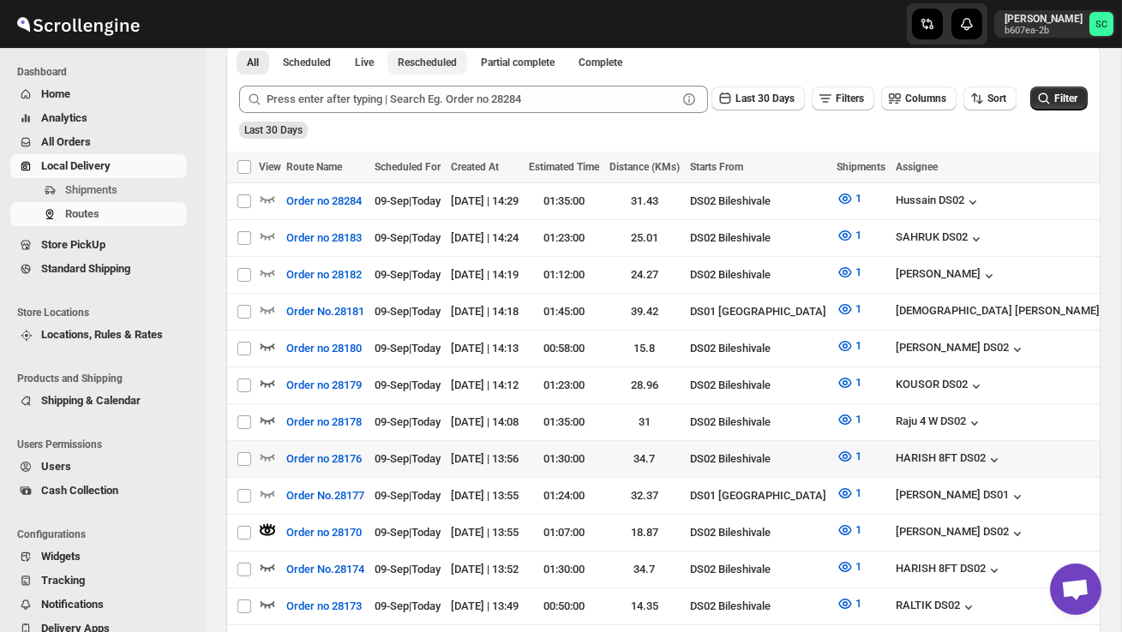
scroll to position [409, 0]
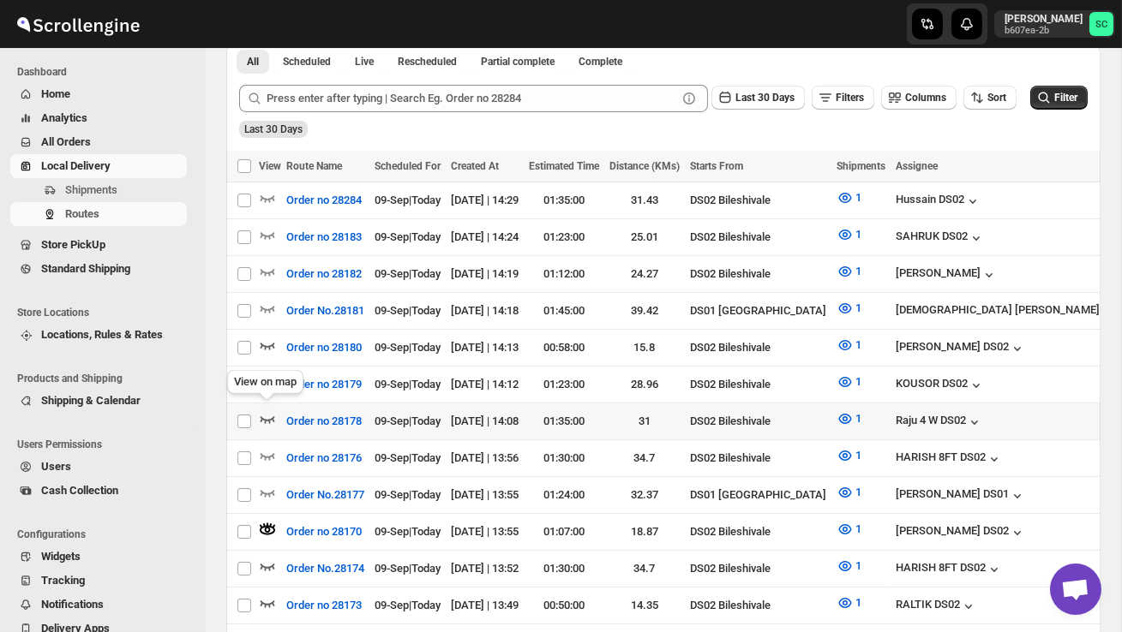
click at [274, 413] on icon "button" at bounding box center [267, 418] width 17 height 17
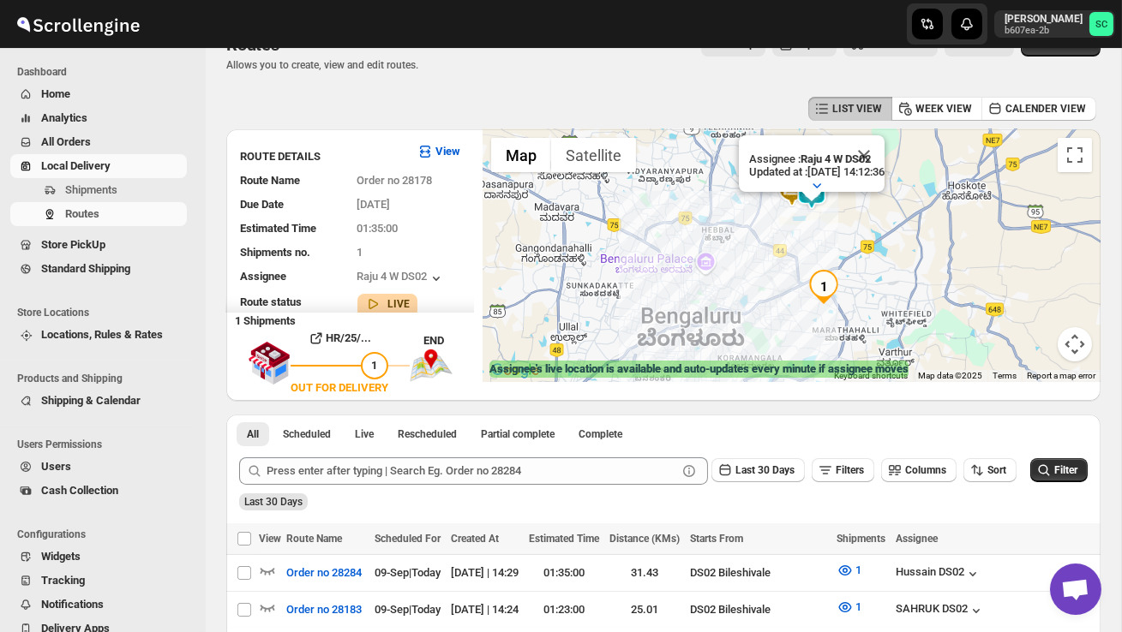
scroll to position [31, 0]
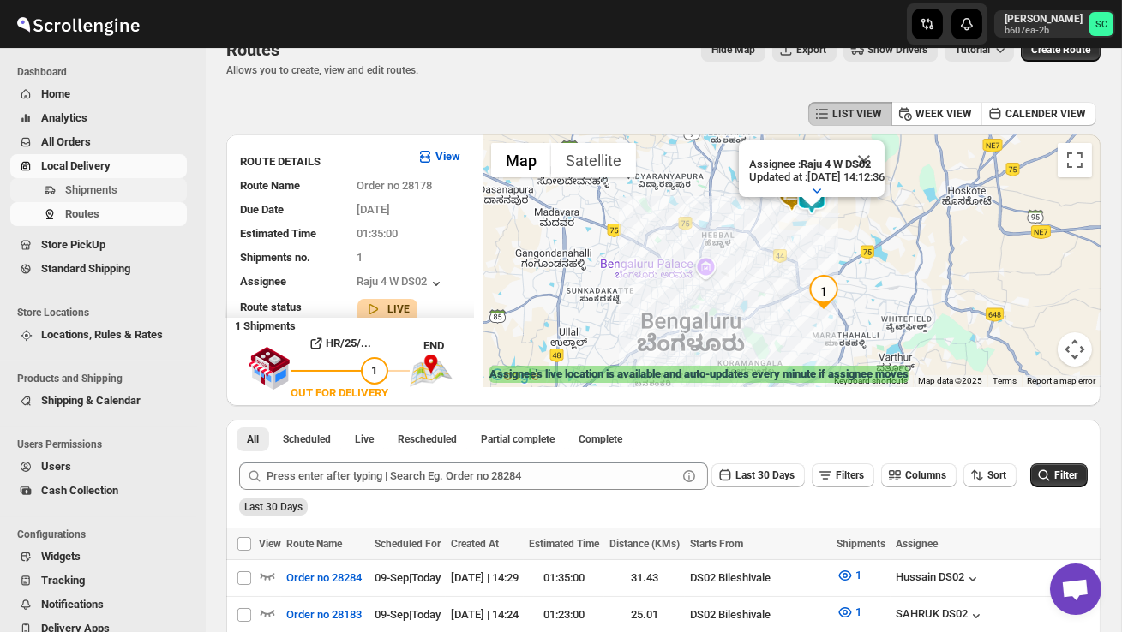
click at [117, 195] on span "Shipments" at bounding box center [91, 189] width 52 height 13
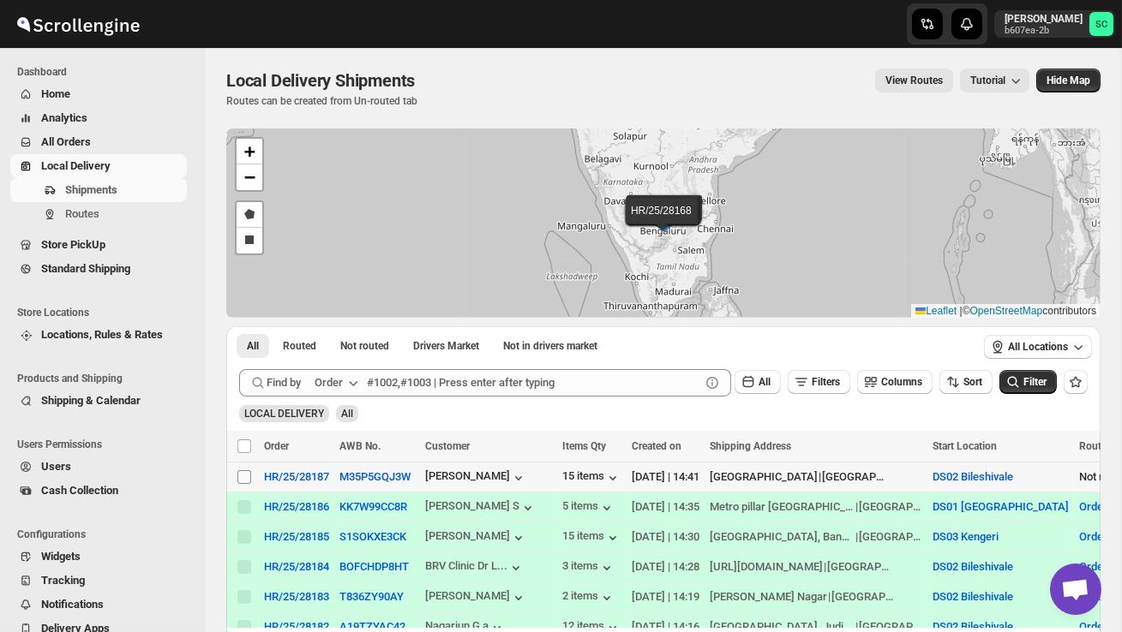
click at [242, 476] on input "Select shipment" at bounding box center [244, 477] width 14 height 14
checkbox input "true"
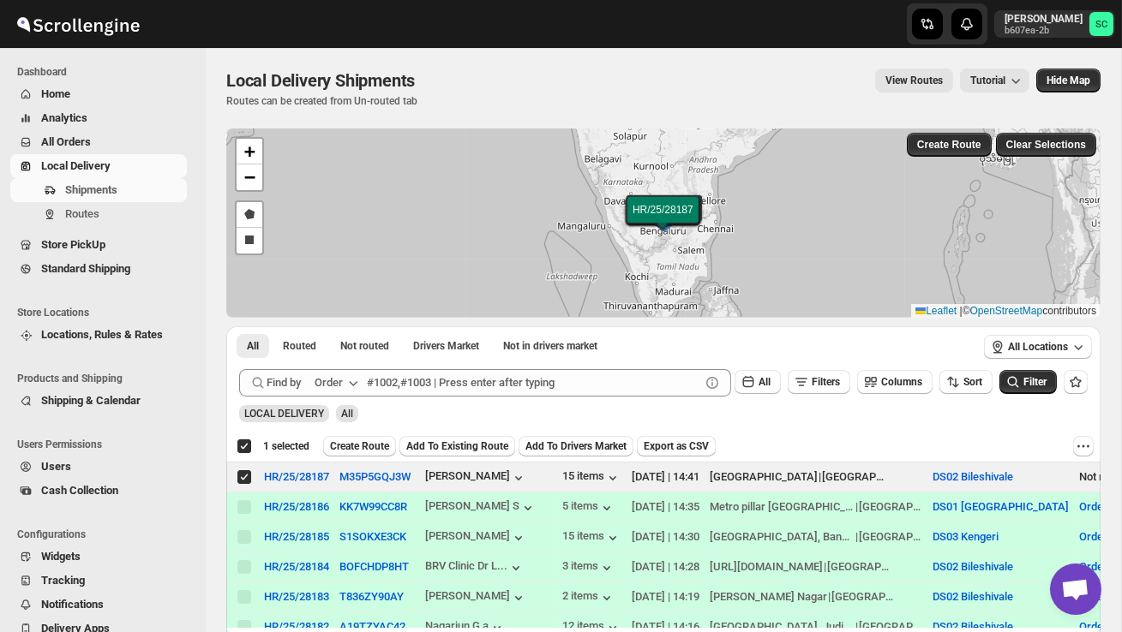
click at [375, 442] on span "Create Route" at bounding box center [359, 447] width 59 height 14
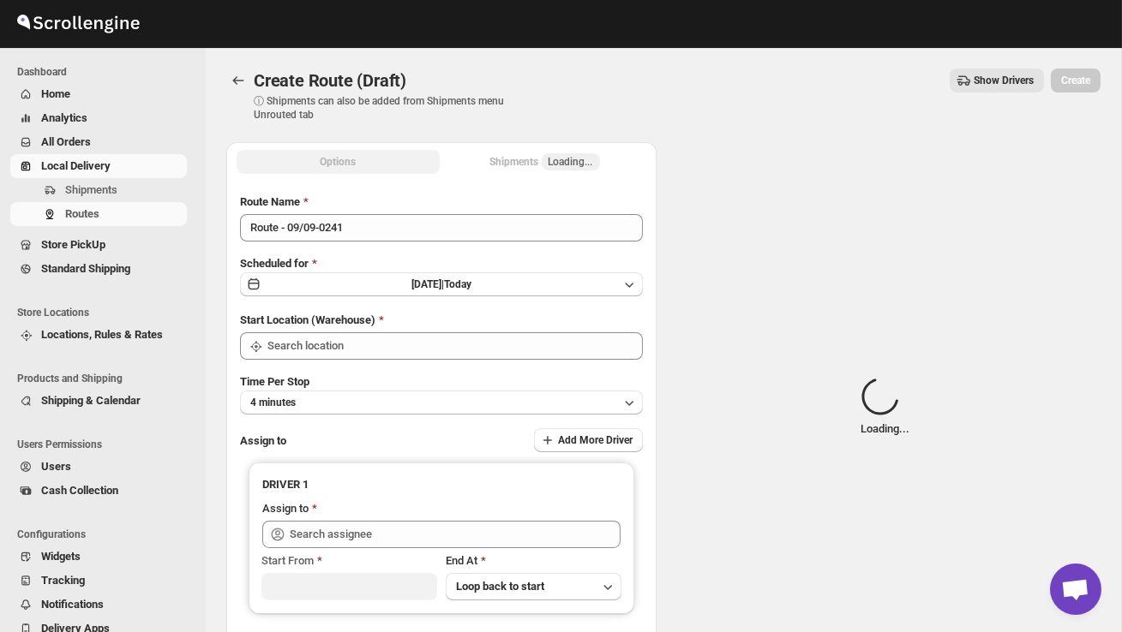
type input "DS02 Bileshivale"
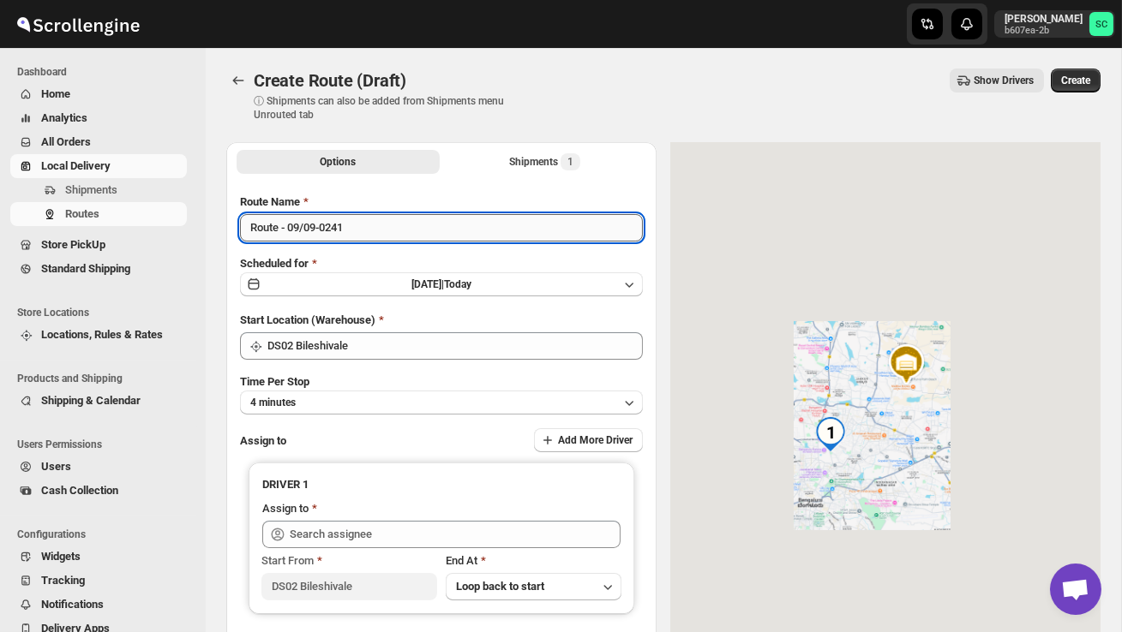
click at [378, 239] on input "Route - 09/09-0241" at bounding box center [441, 227] width 403 height 27
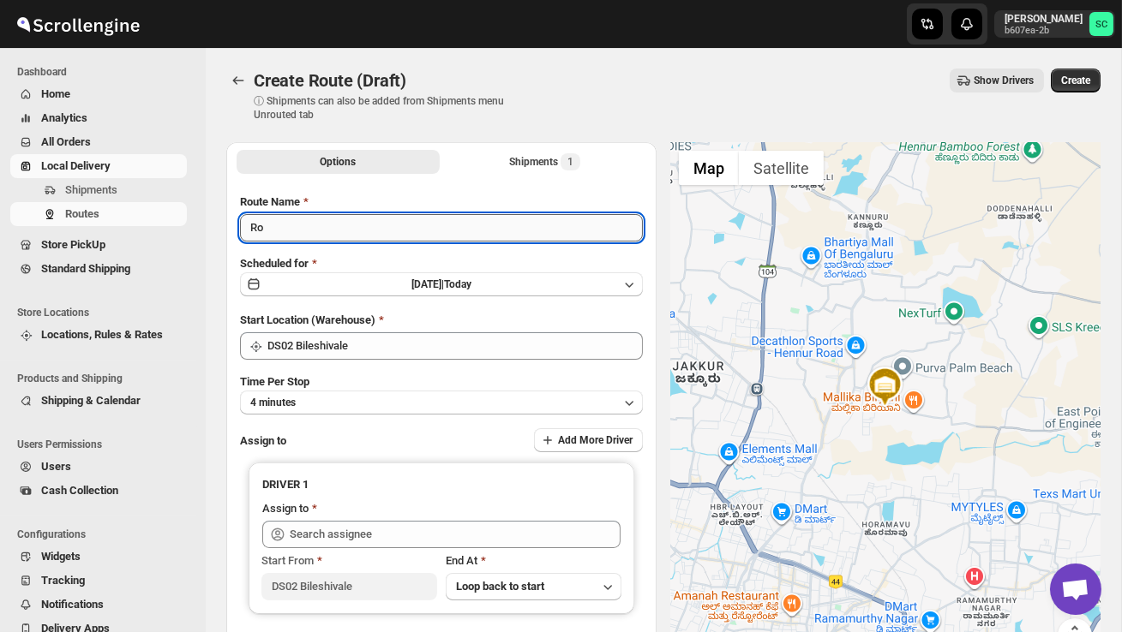
type input "R"
type input "Order no 28187"
click at [362, 398] on button "4 minutes" at bounding box center [441, 403] width 403 height 24
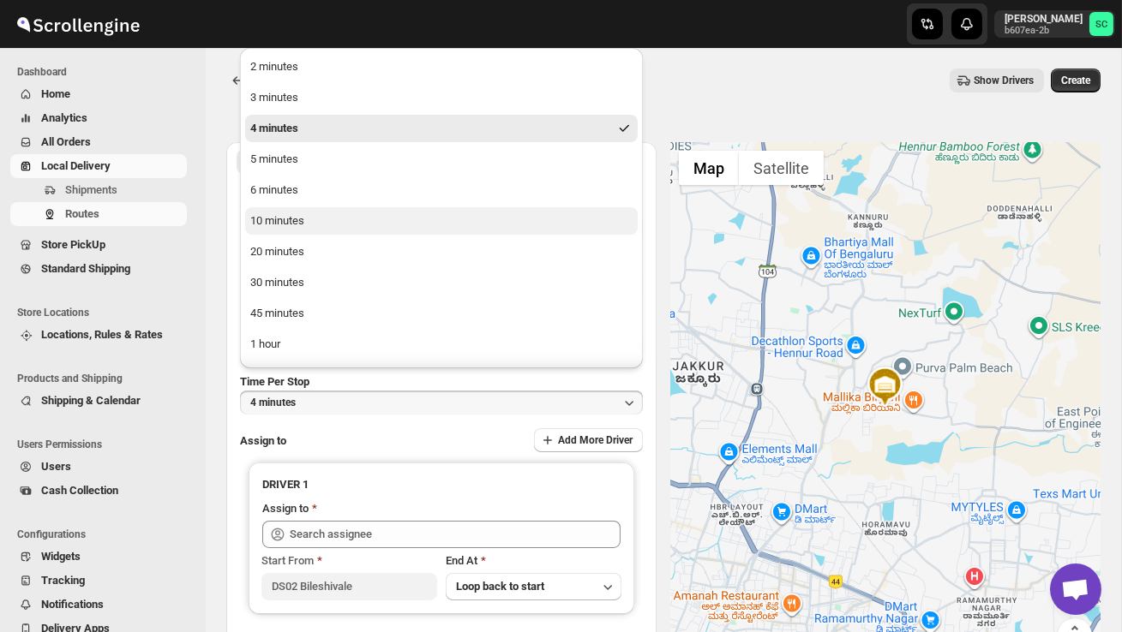
click at [298, 215] on div "10 minutes" at bounding box center [277, 220] width 54 height 17
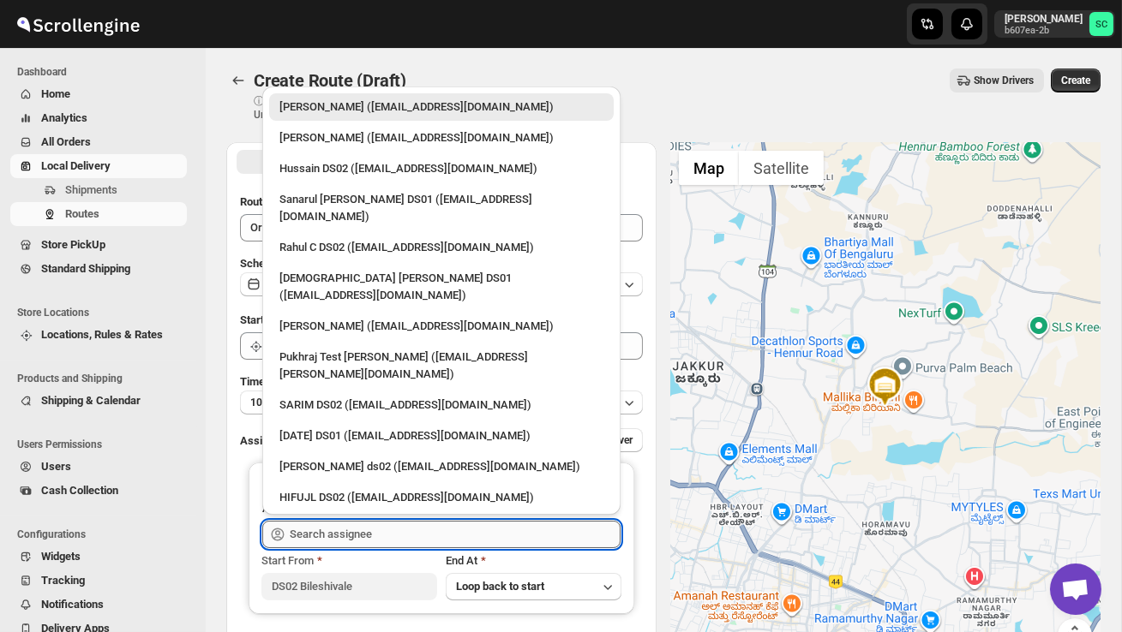
click at [308, 533] on input "text" at bounding box center [455, 534] width 331 height 27
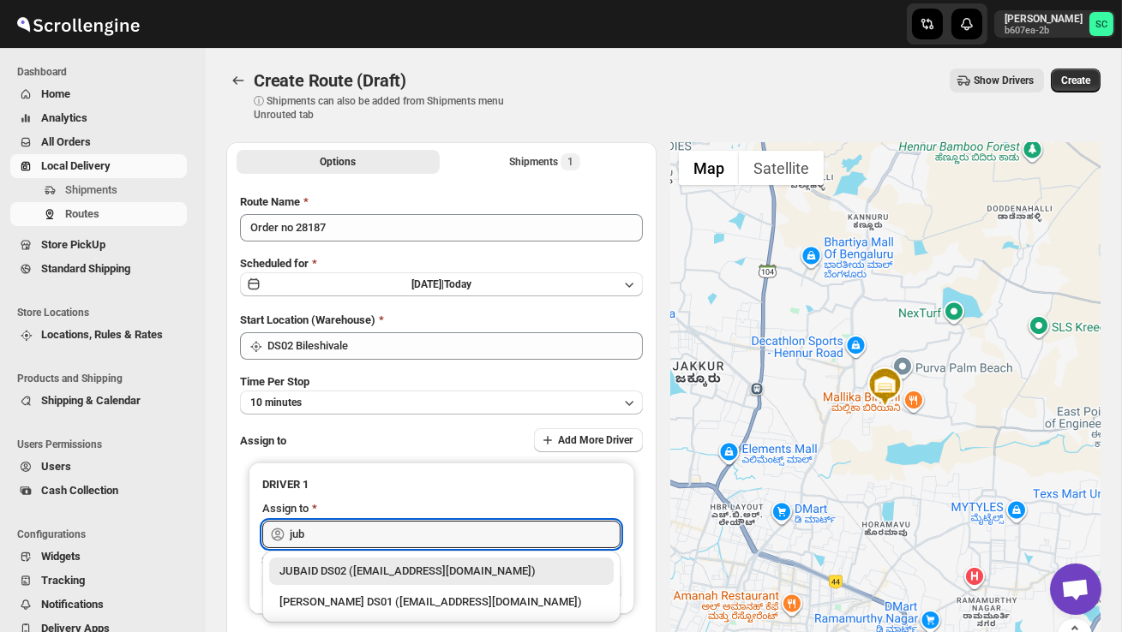
click at [337, 566] on div "JUBAID DS02 ([EMAIL_ADDRESS][DOMAIN_NAME])" at bounding box center [441, 571] width 324 height 17
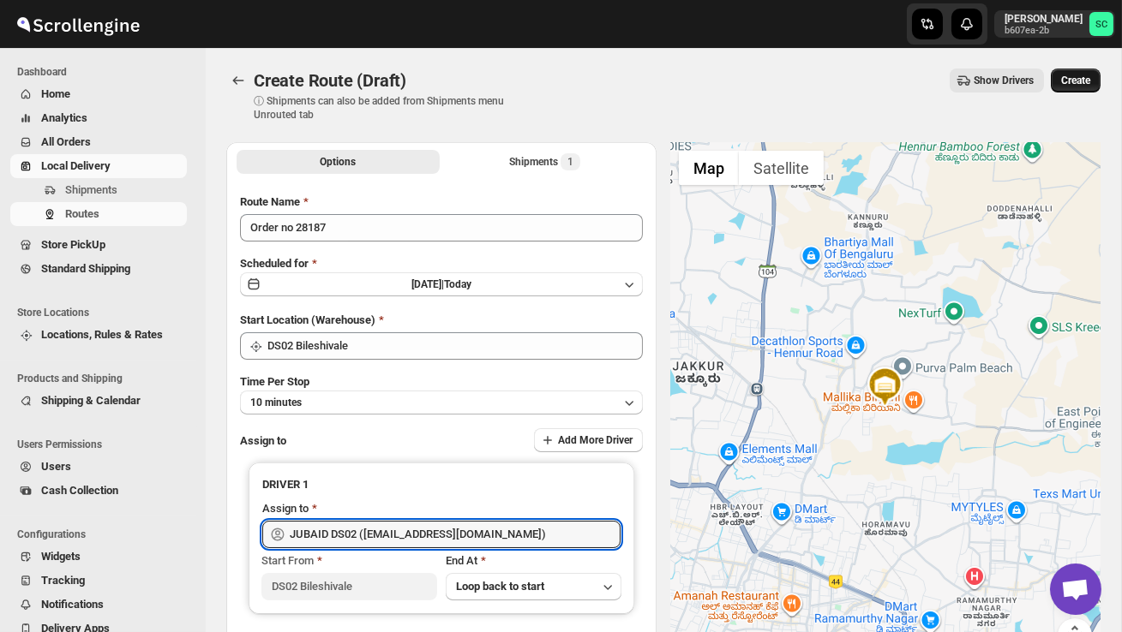
type input "JUBAID DS02 ([EMAIL_ADDRESS][DOMAIN_NAME])"
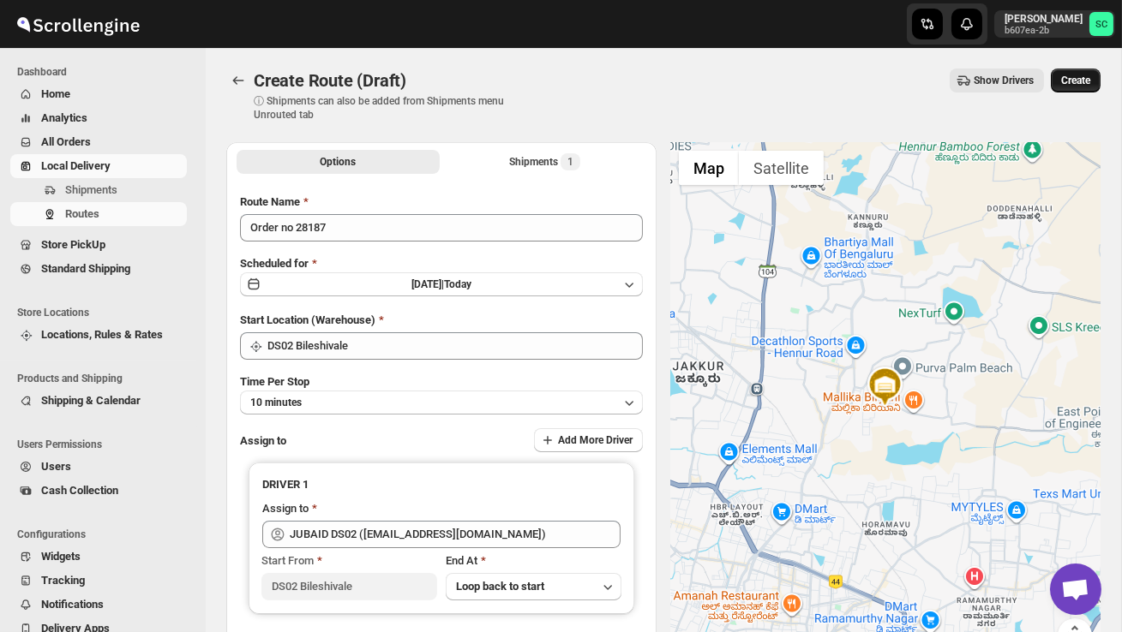
click at [1083, 75] on span "Create" at bounding box center [1075, 81] width 29 height 14
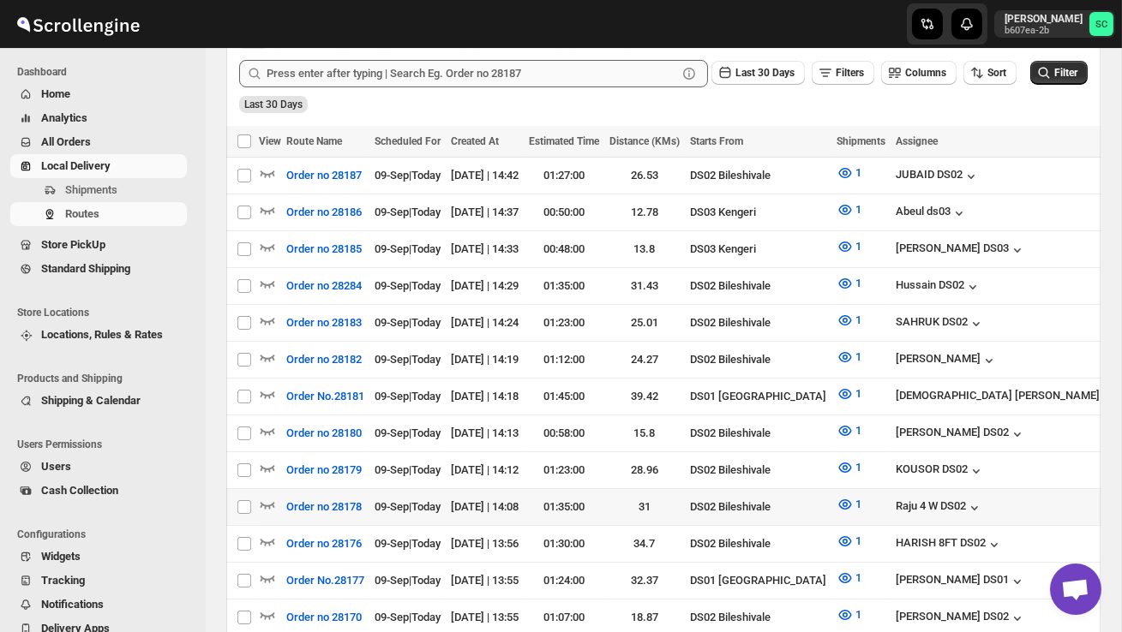
scroll to position [420, 0]
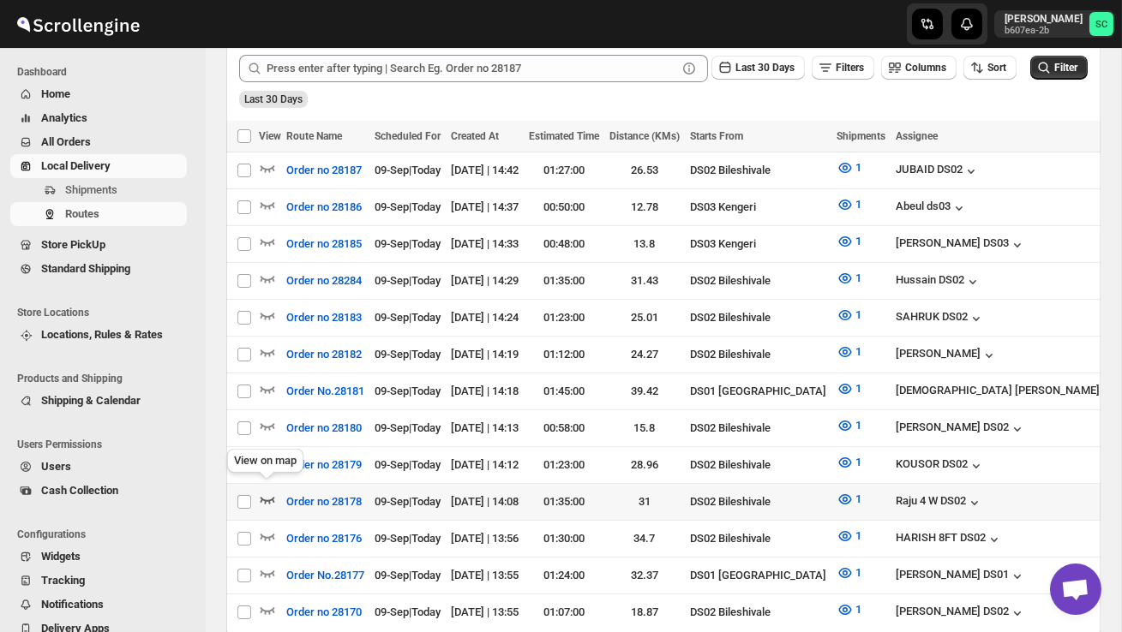
click at [260, 497] on icon "button" at bounding box center [267, 500] width 15 height 7
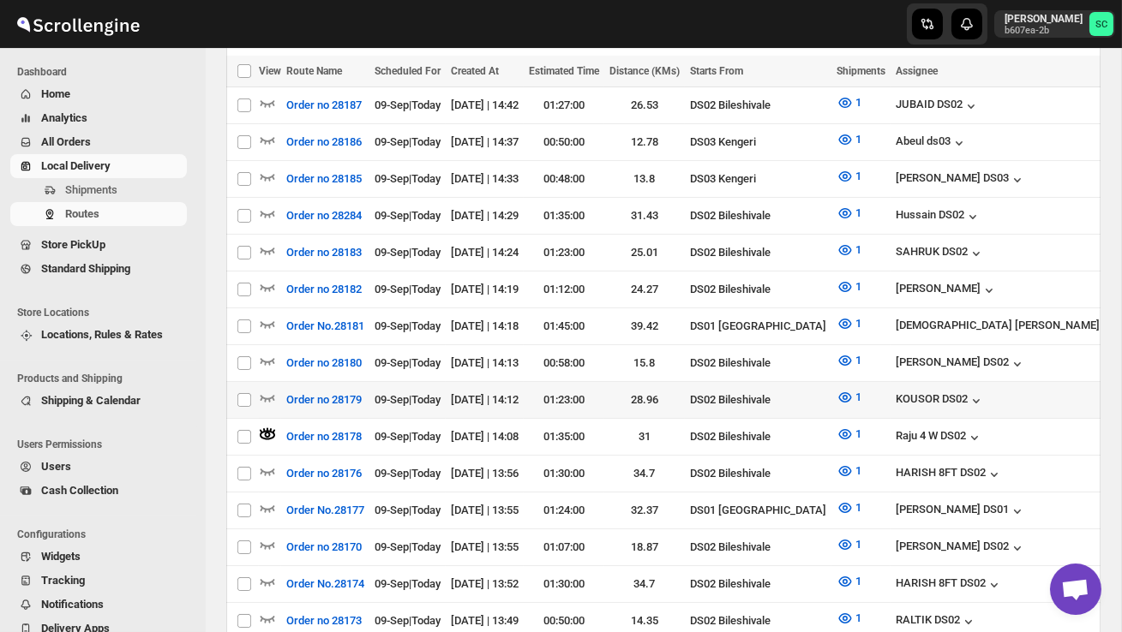
scroll to position [506, 0]
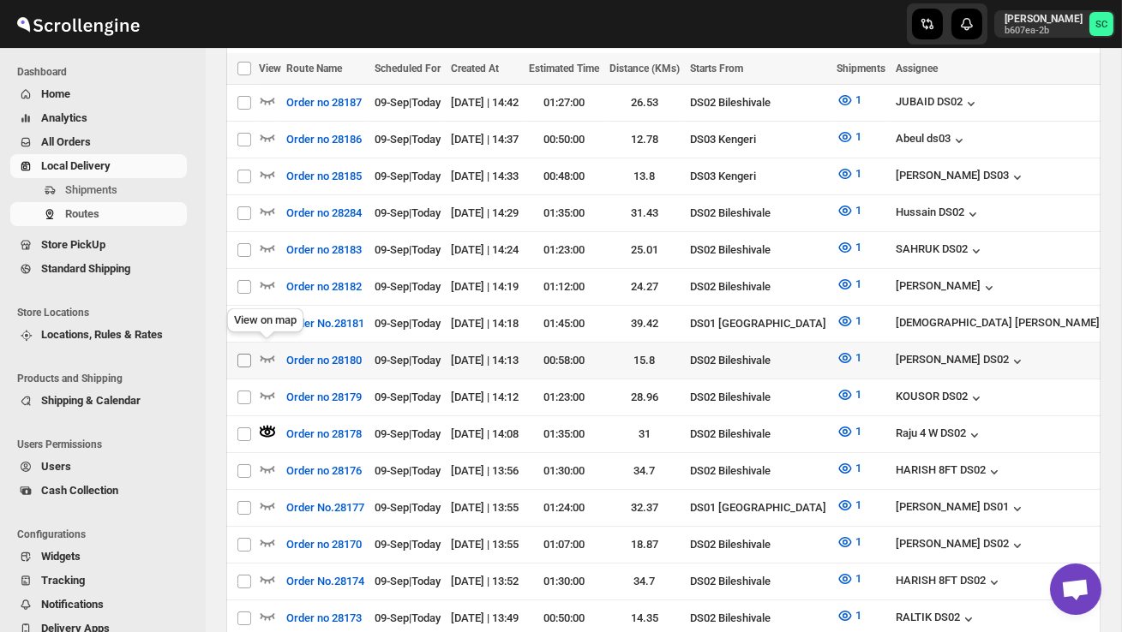
click at [251, 353] on span at bounding box center [243, 360] width 15 height 15
click at [251, 354] on input "Select route" at bounding box center [244, 361] width 14 height 14
checkbox input "false"
click at [266, 350] on icon "button" at bounding box center [267, 358] width 17 height 17
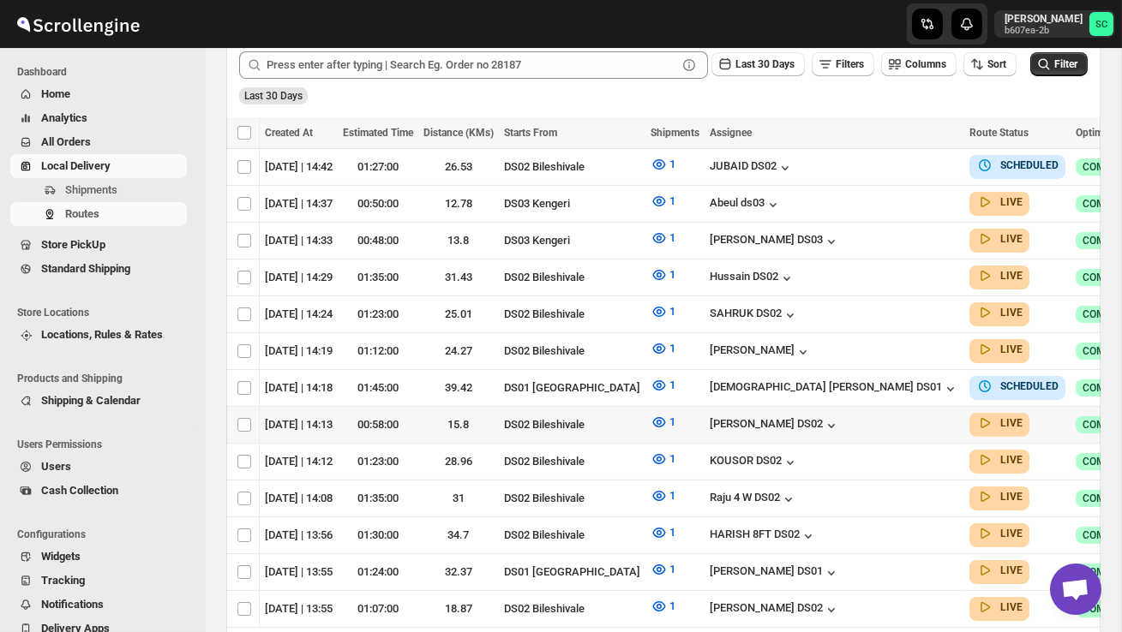
scroll to position [0, 0]
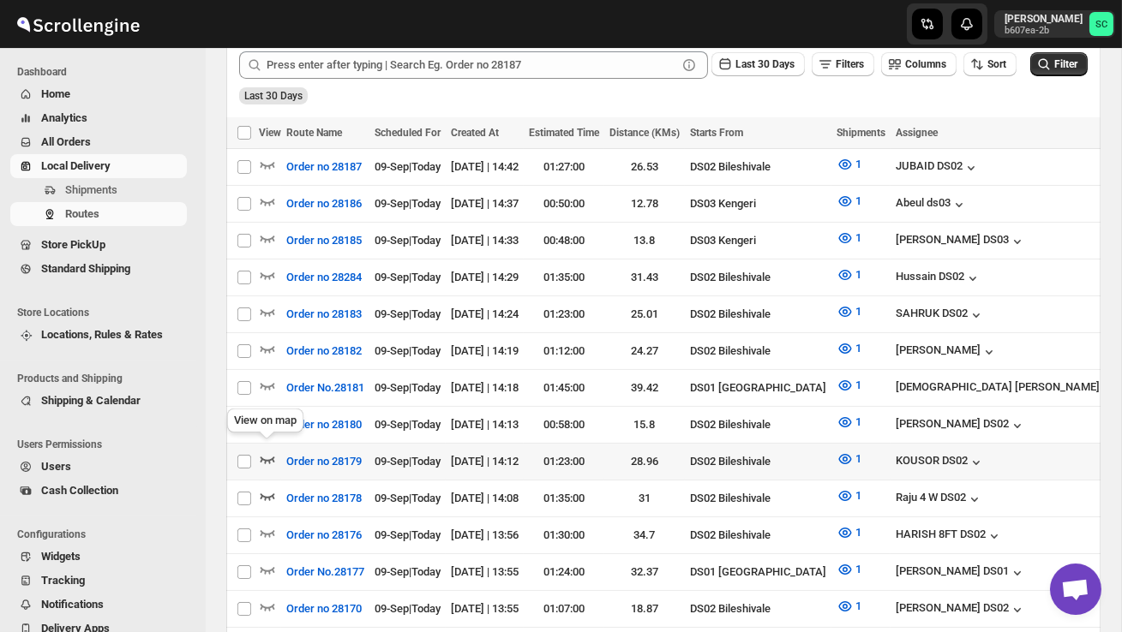
click at [268, 451] on icon "button" at bounding box center [267, 459] width 17 height 17
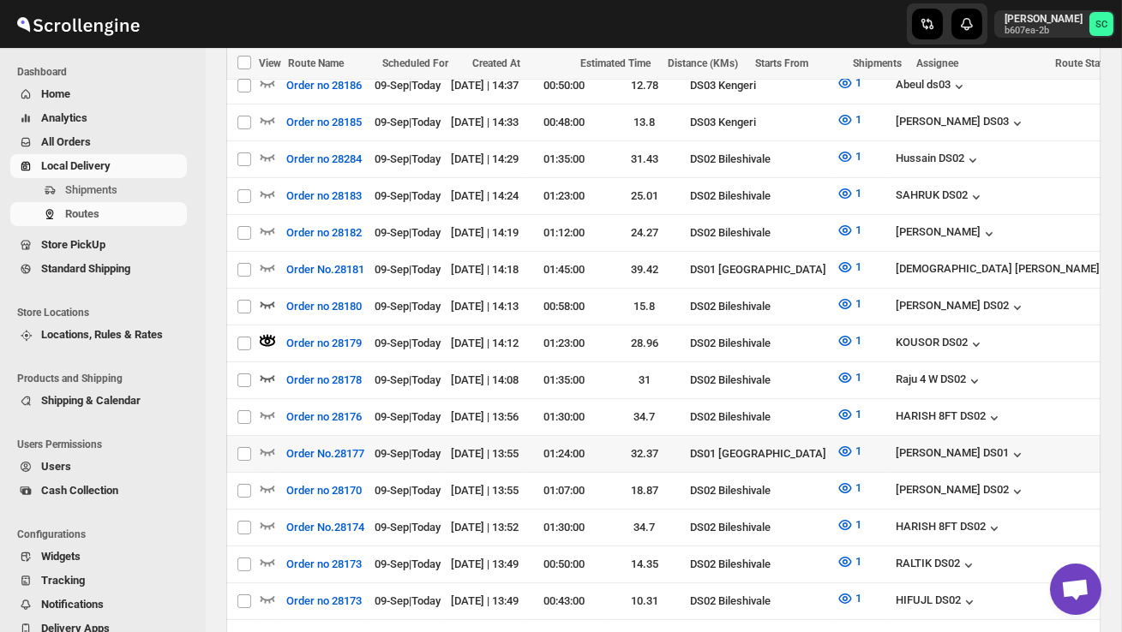
scroll to position [564, 0]
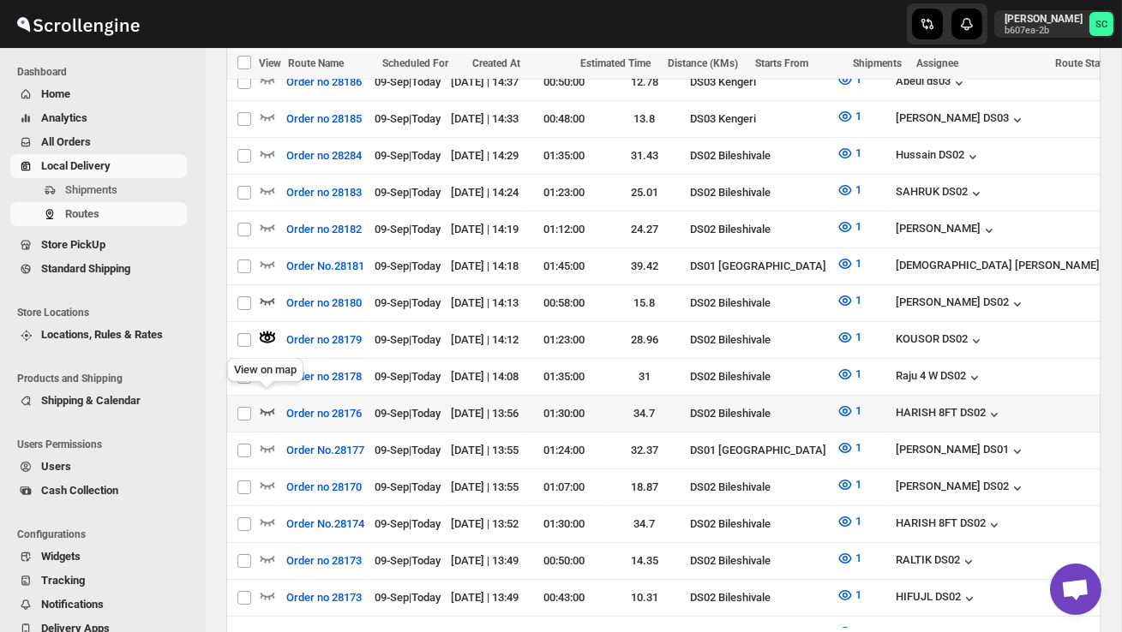
click at [270, 403] on icon "button" at bounding box center [267, 411] width 17 height 17
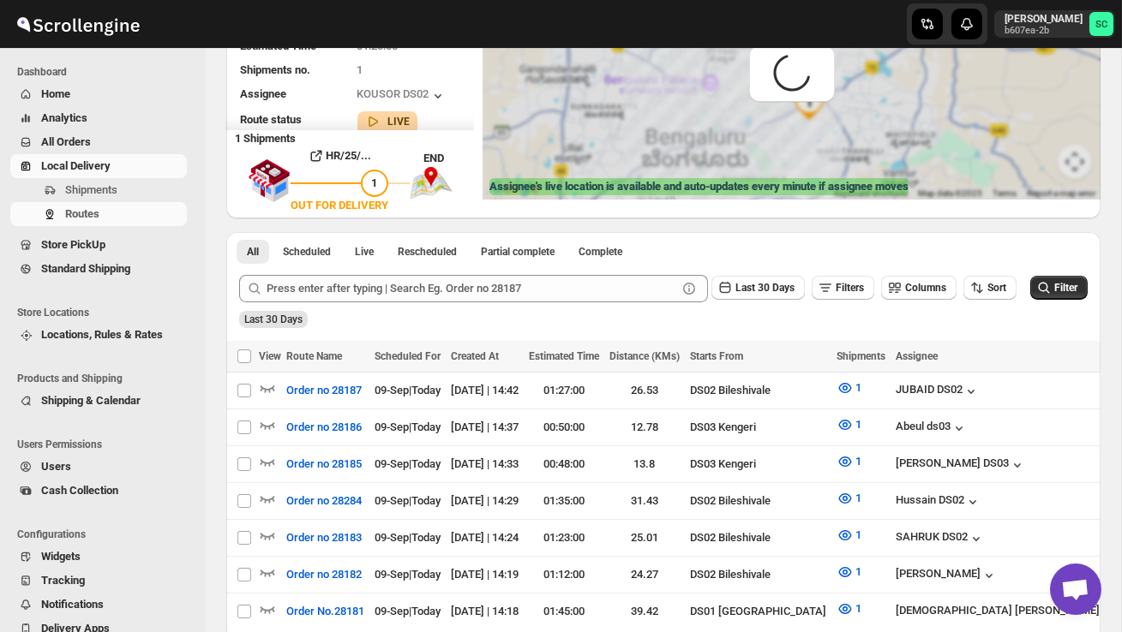
scroll to position [47, 0]
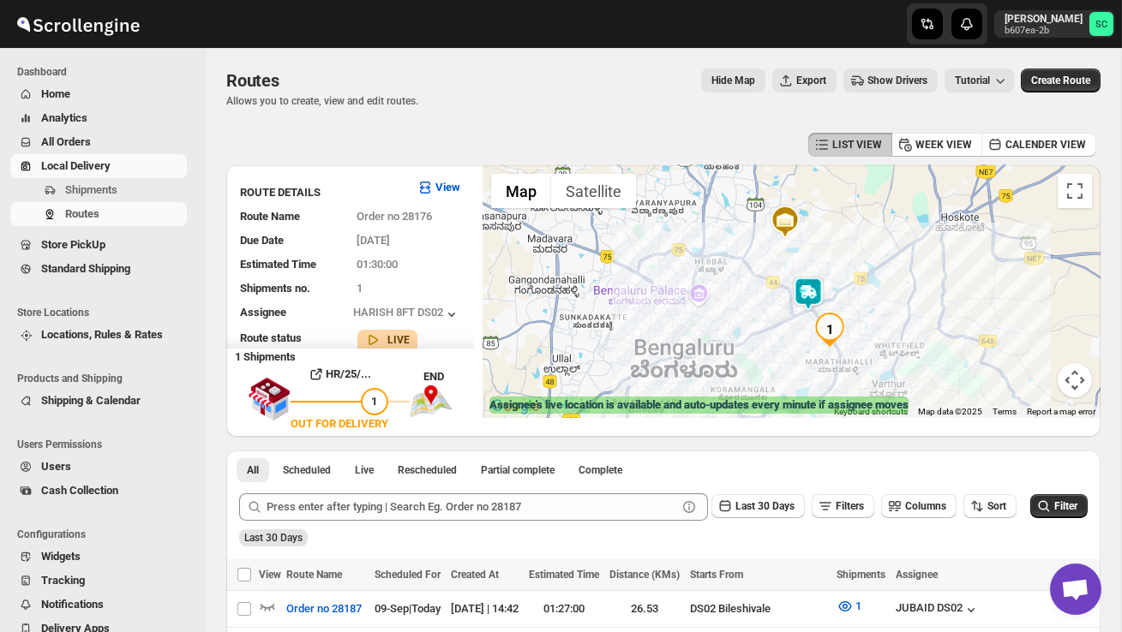
click at [822, 283] on img at bounding box center [808, 294] width 34 height 34
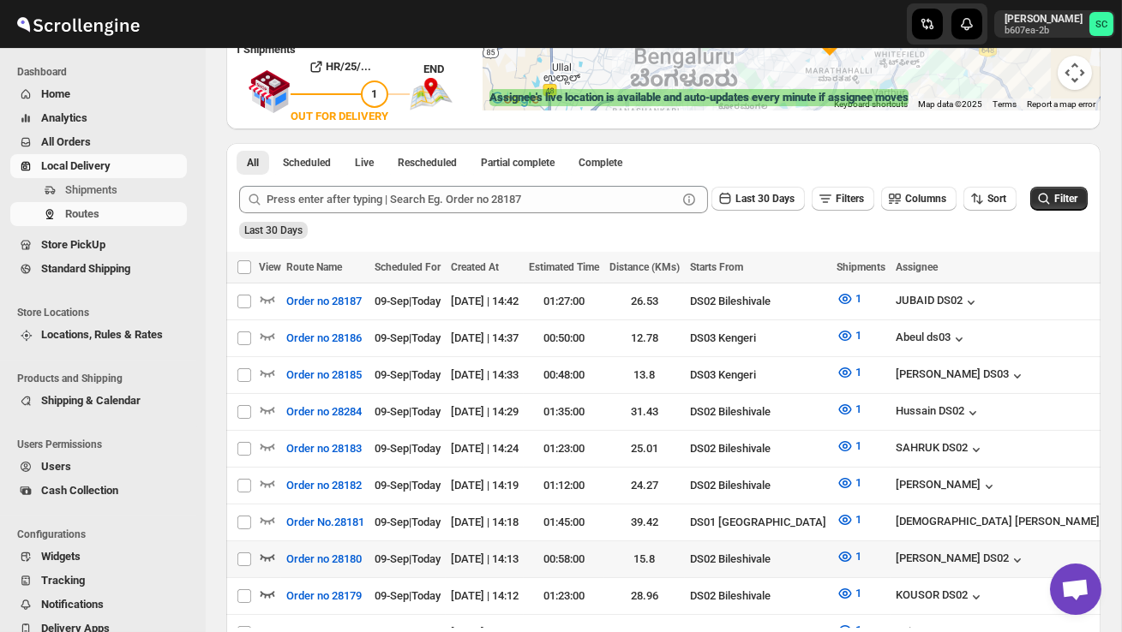
scroll to position [323, 0]
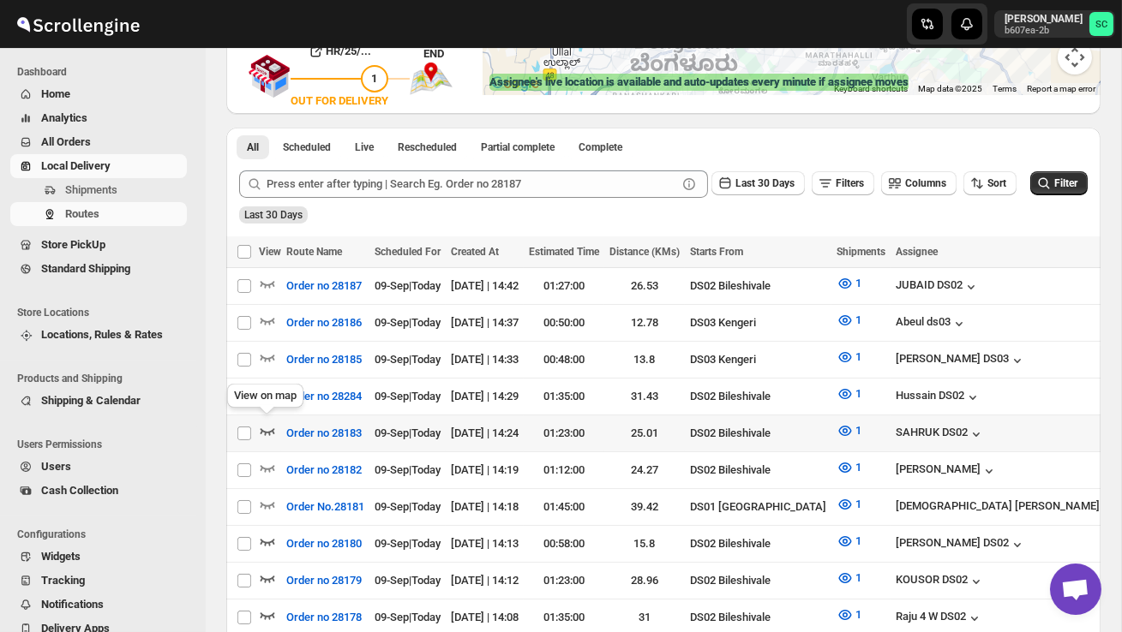
click at [267, 422] on icon "button" at bounding box center [267, 430] width 17 height 17
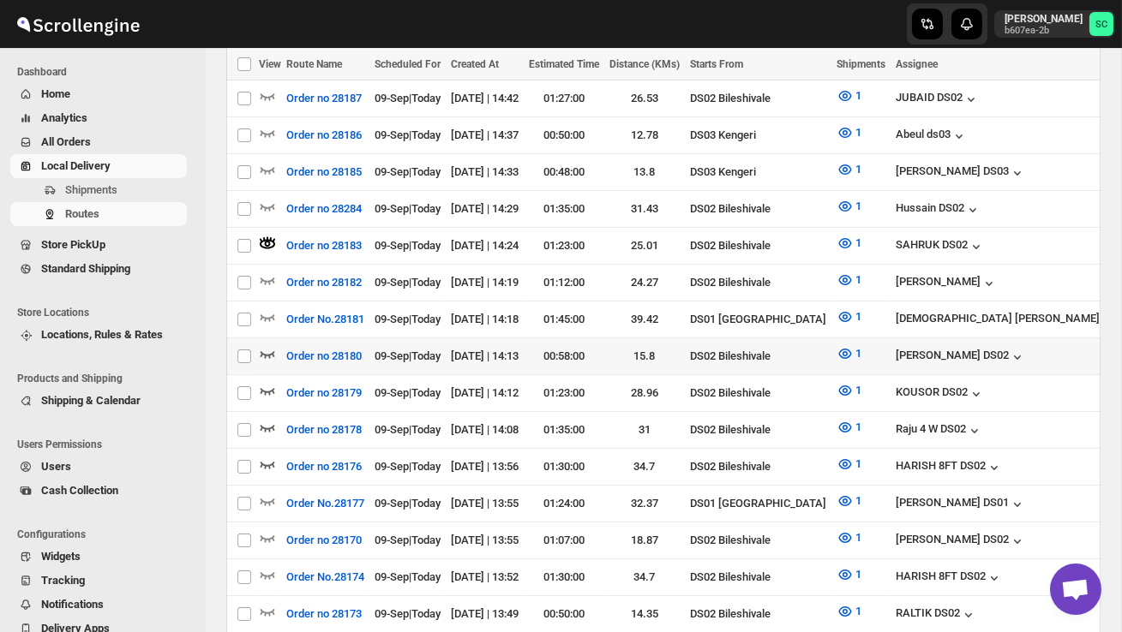
scroll to position [516, 0]
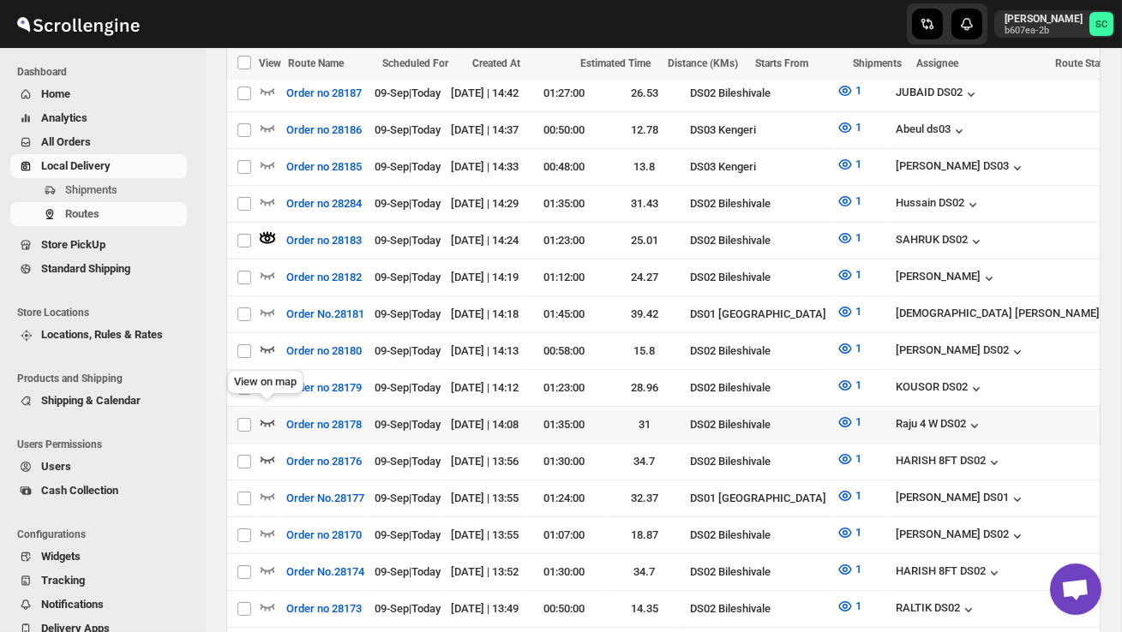
click at [264, 420] on icon "button" at bounding box center [267, 423] width 15 height 7
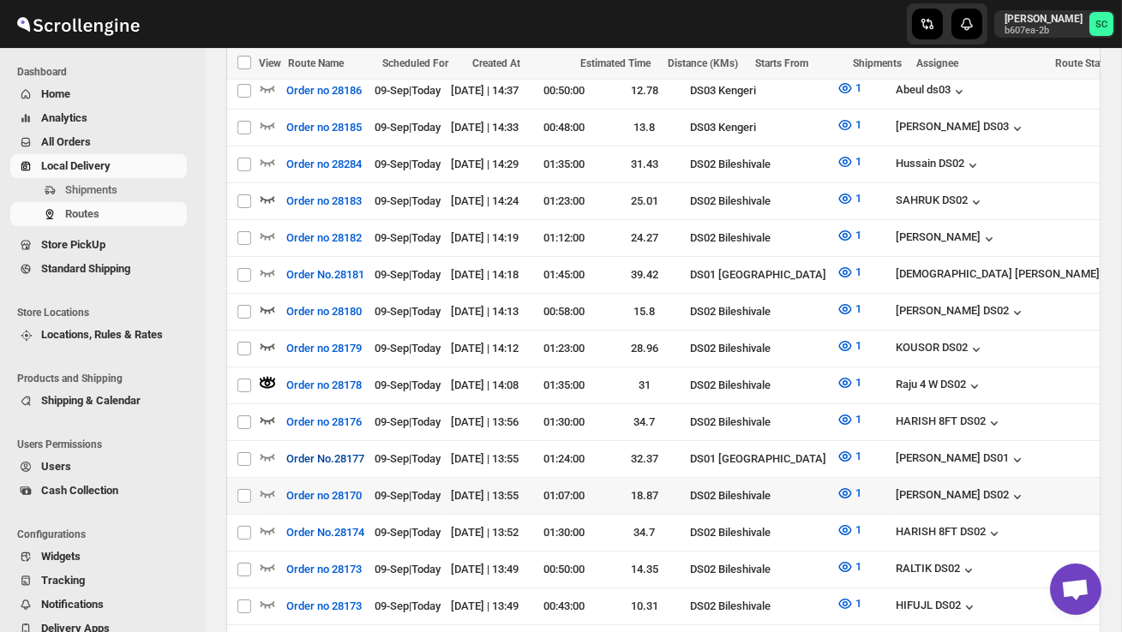
scroll to position [565, 0]
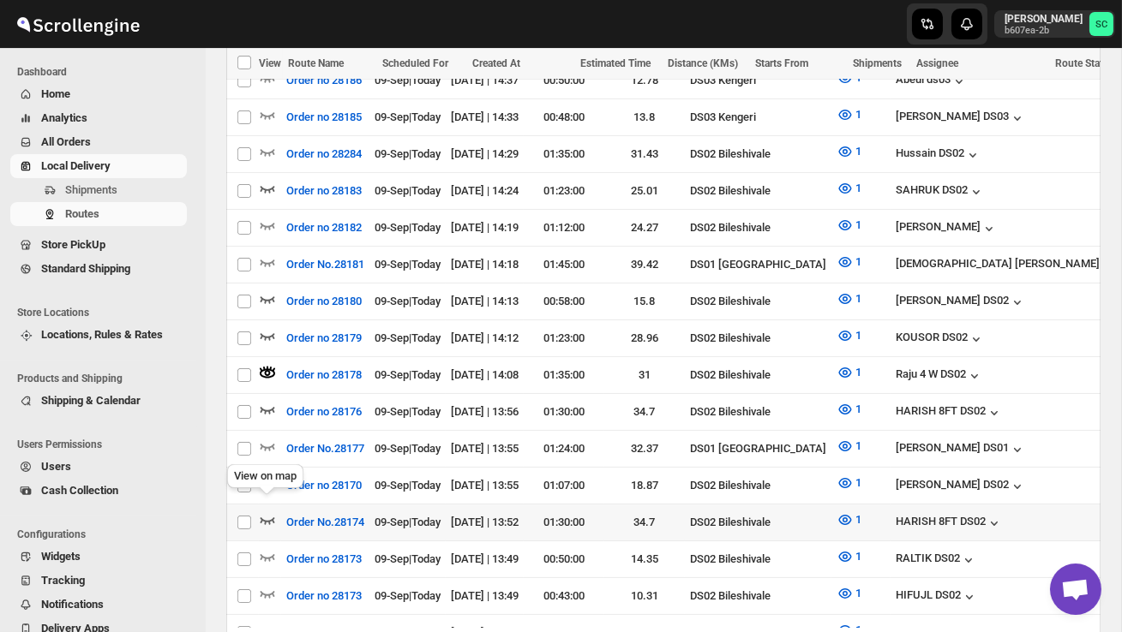
click at [263, 512] on icon "button" at bounding box center [267, 520] width 17 height 17
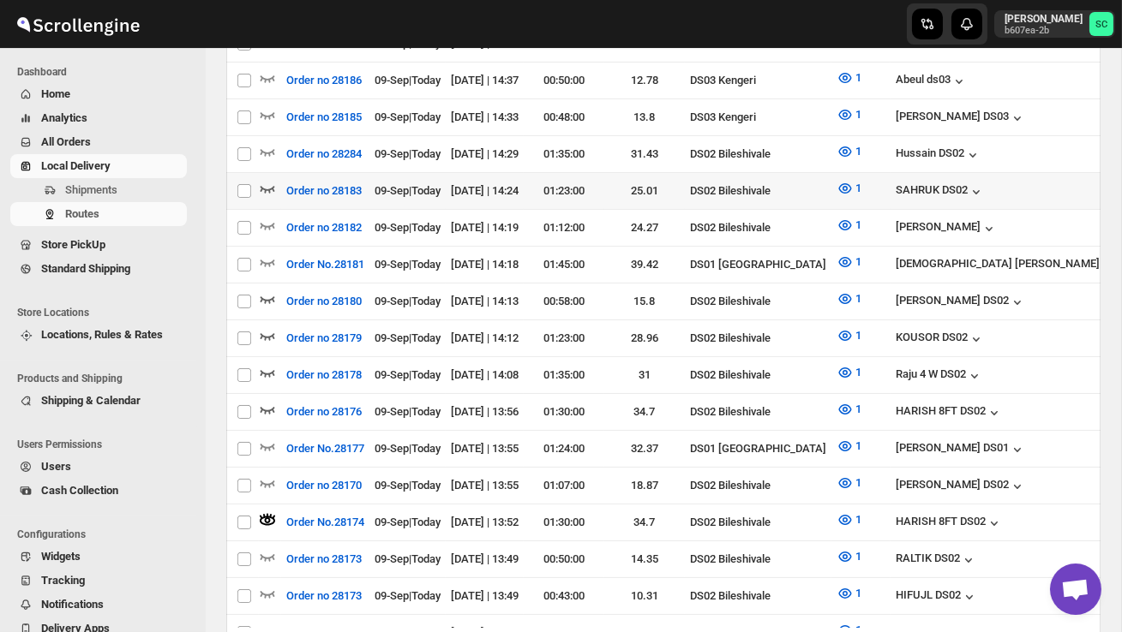
scroll to position [0, 0]
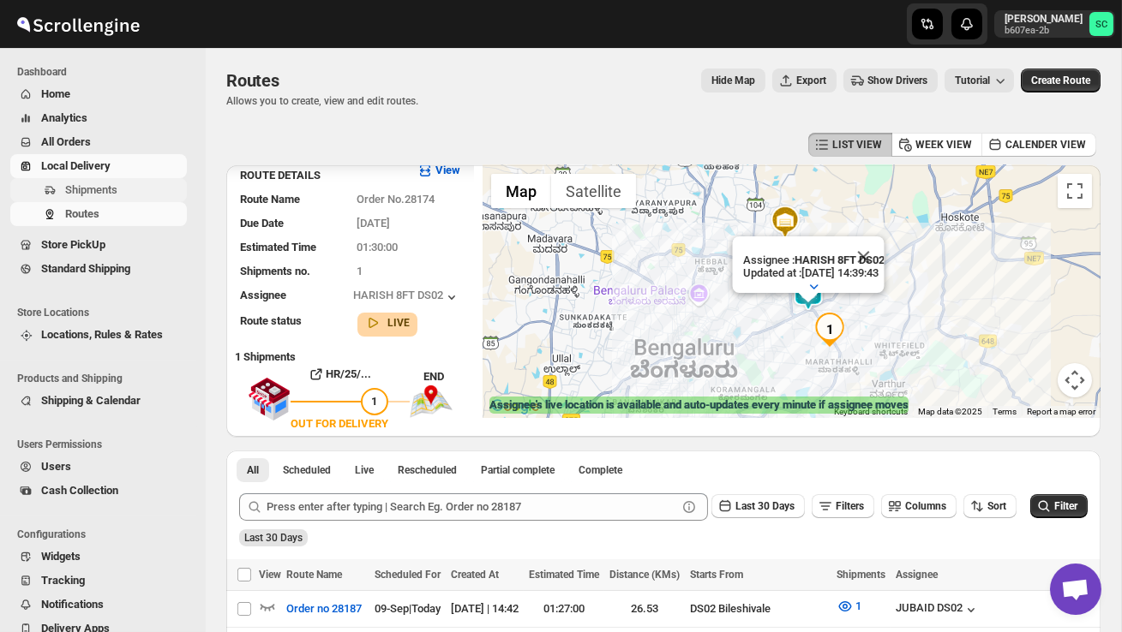
click at [109, 189] on span "Shipments" at bounding box center [91, 189] width 52 height 13
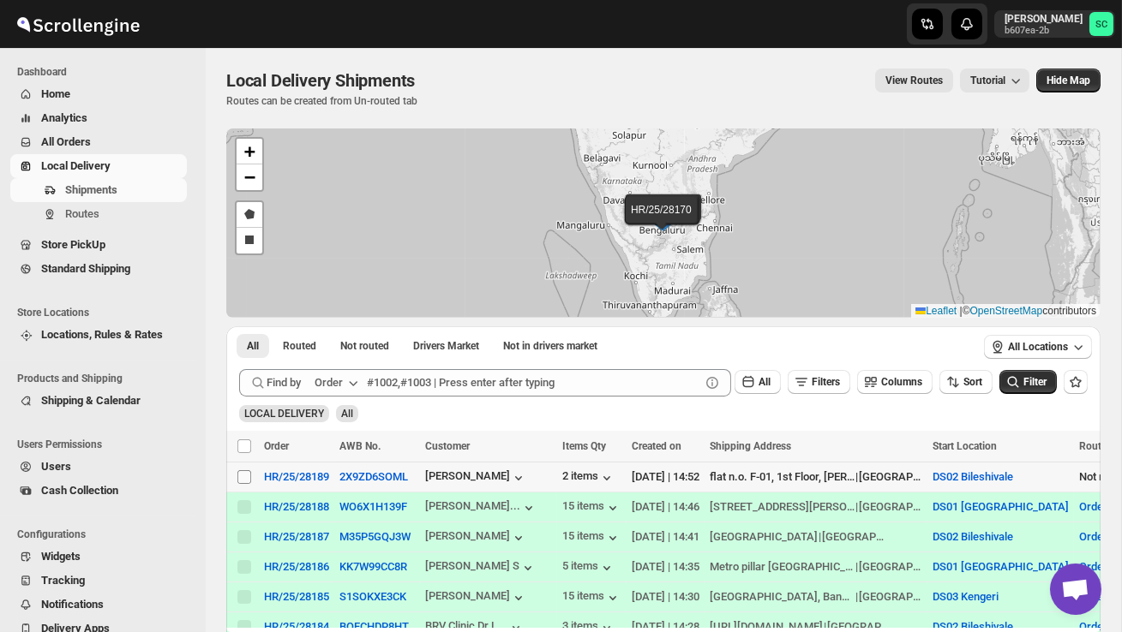
click at [245, 476] on input "Select shipment" at bounding box center [244, 477] width 14 height 14
checkbox input "true"
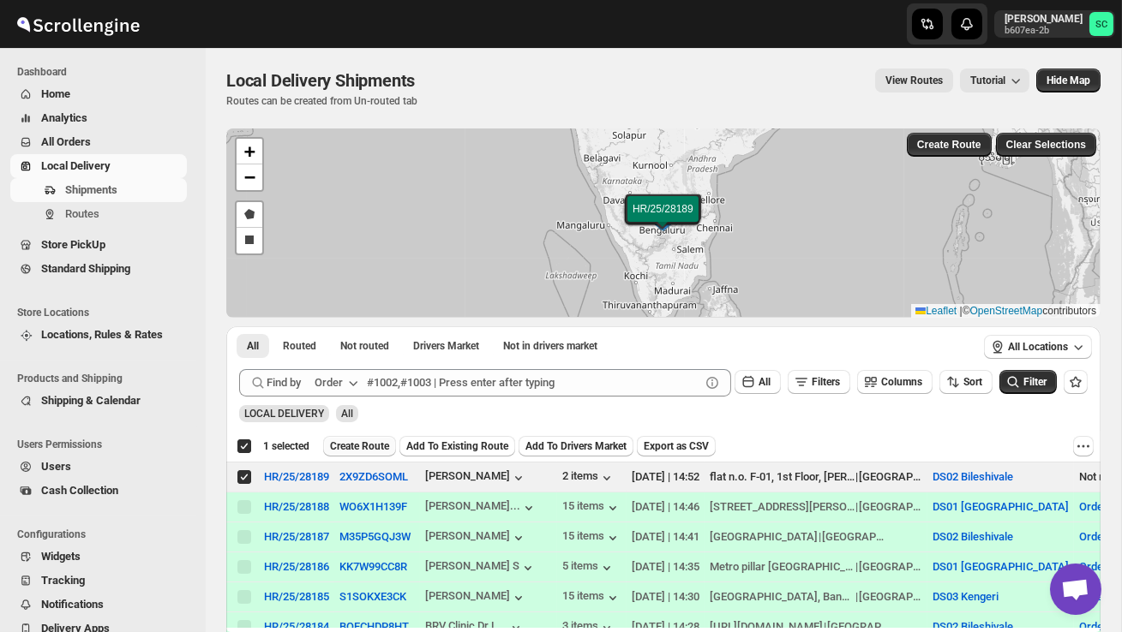
click at [373, 445] on span "Create Route" at bounding box center [359, 447] width 59 height 14
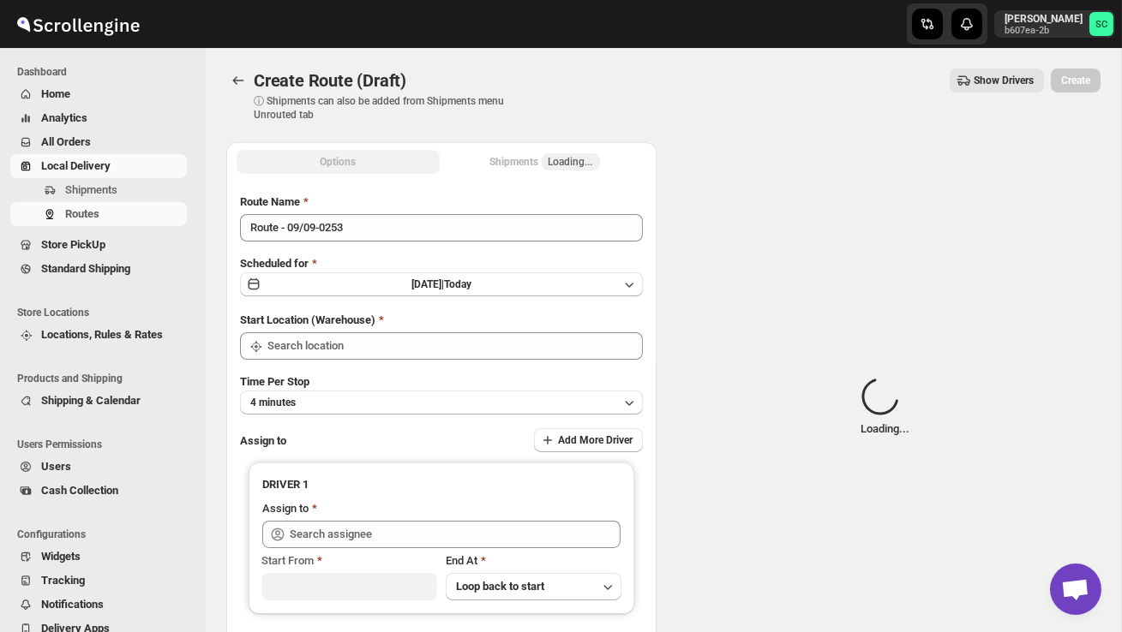
type input "DS02 Bileshivale"
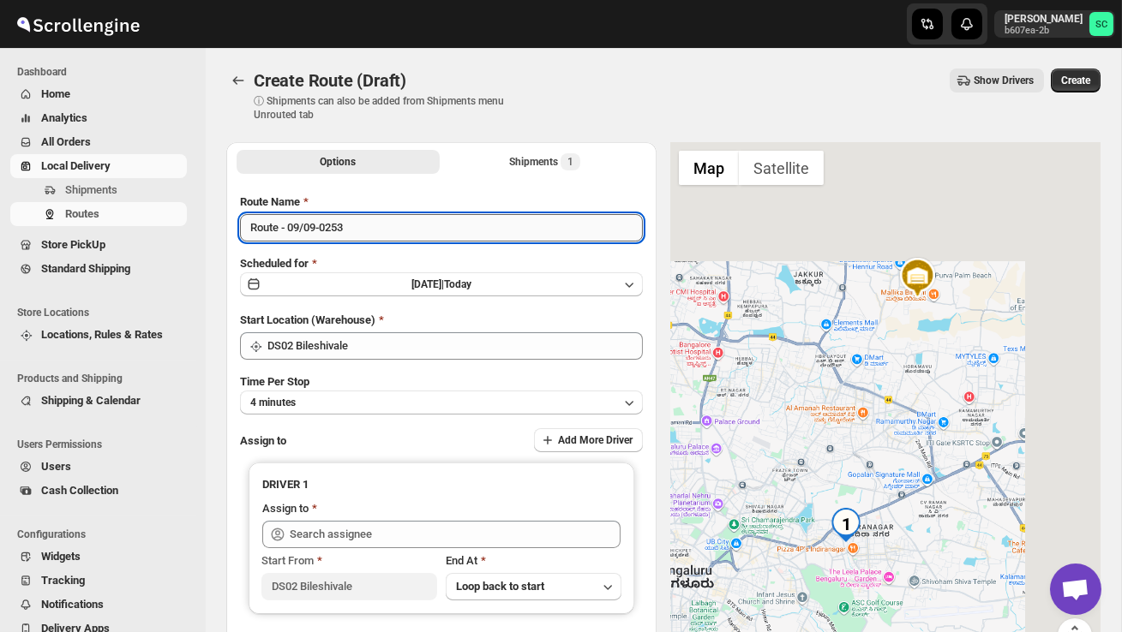
click at [383, 241] on input "Route - 09/09-0253" at bounding box center [441, 227] width 403 height 27
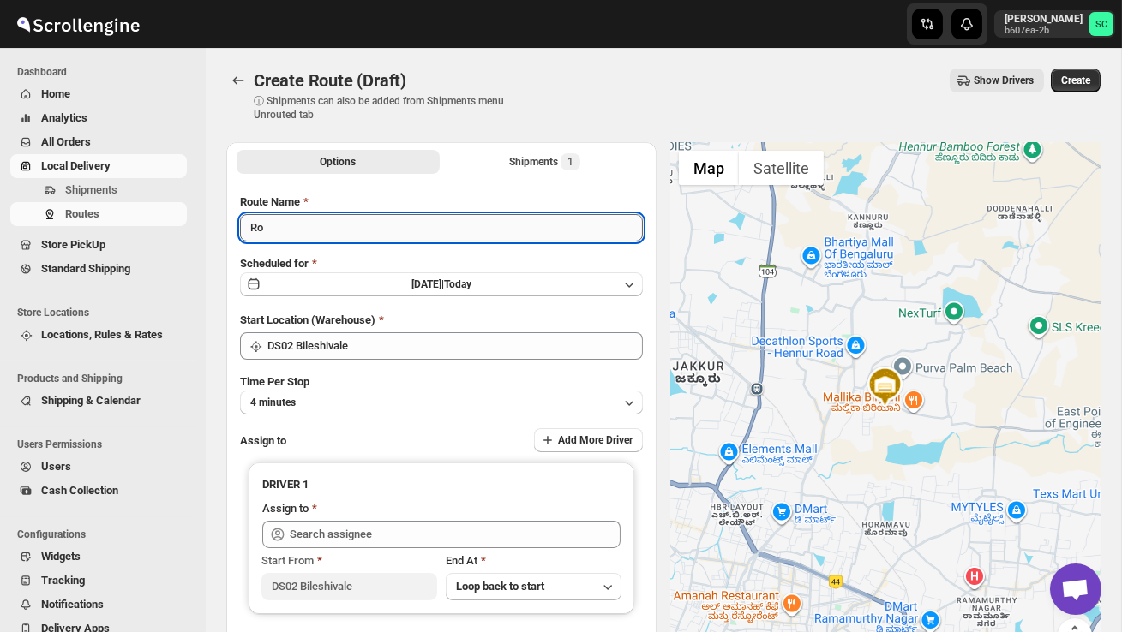
type input "R"
type input "Order no 28189"
click at [419, 407] on button "4 minutes" at bounding box center [441, 403] width 403 height 24
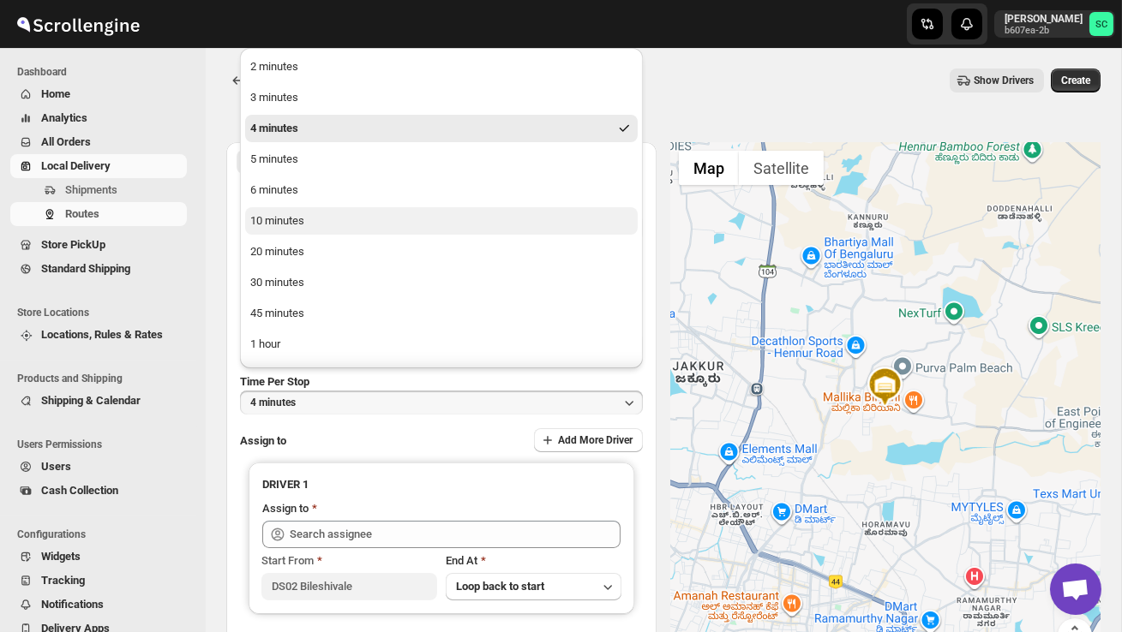
click at [316, 215] on button "10 minutes" at bounding box center [441, 220] width 392 height 27
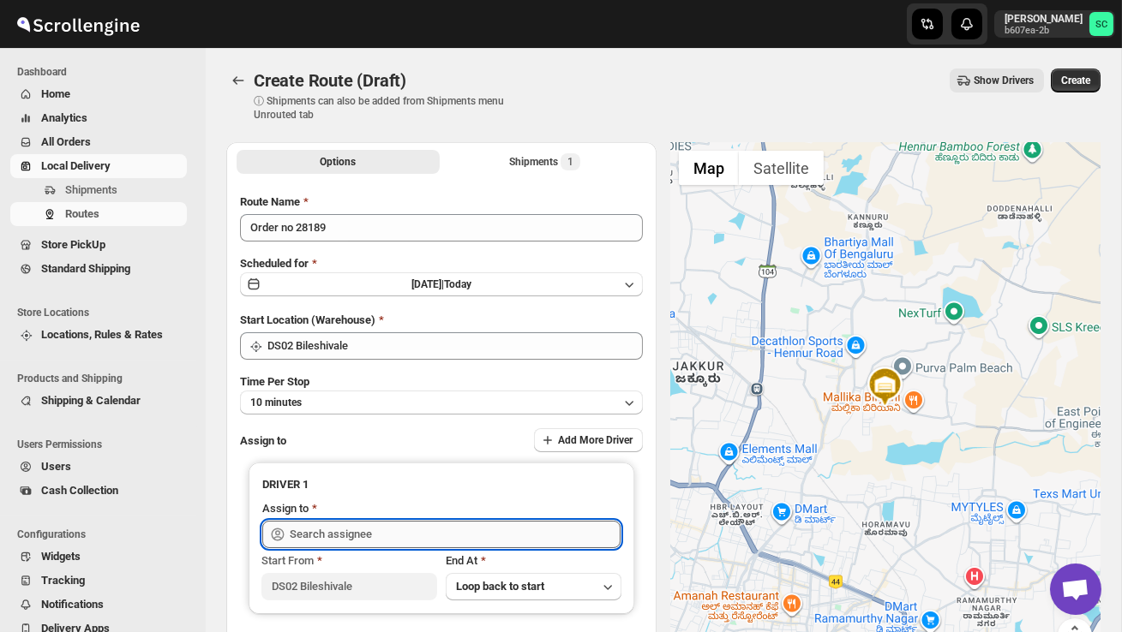
click at [345, 530] on input "text" at bounding box center [455, 534] width 331 height 27
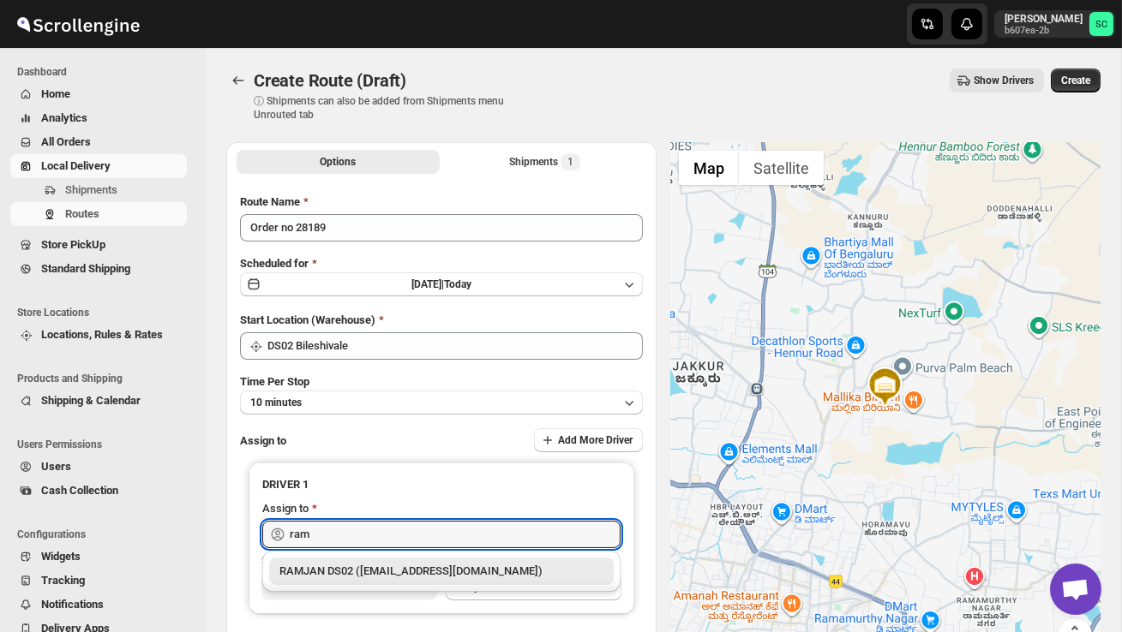
click at [387, 567] on div "RAMJAN DS02 ([EMAIL_ADDRESS][DOMAIN_NAME])" at bounding box center [441, 571] width 324 height 17
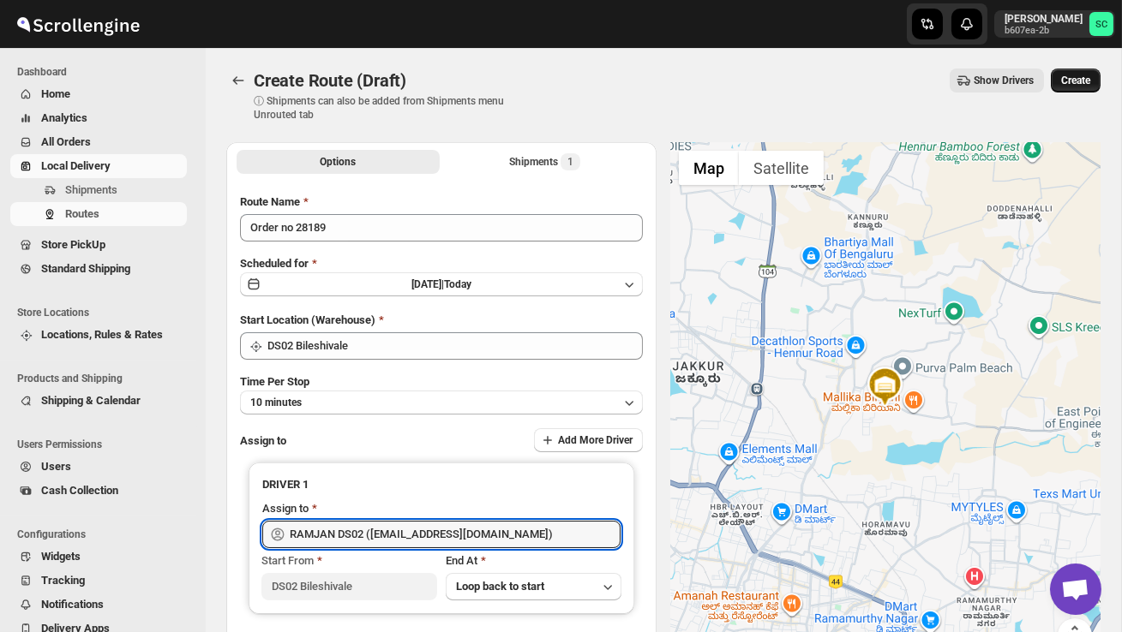
type input "RAMJAN DS02 ([EMAIL_ADDRESS][DOMAIN_NAME])"
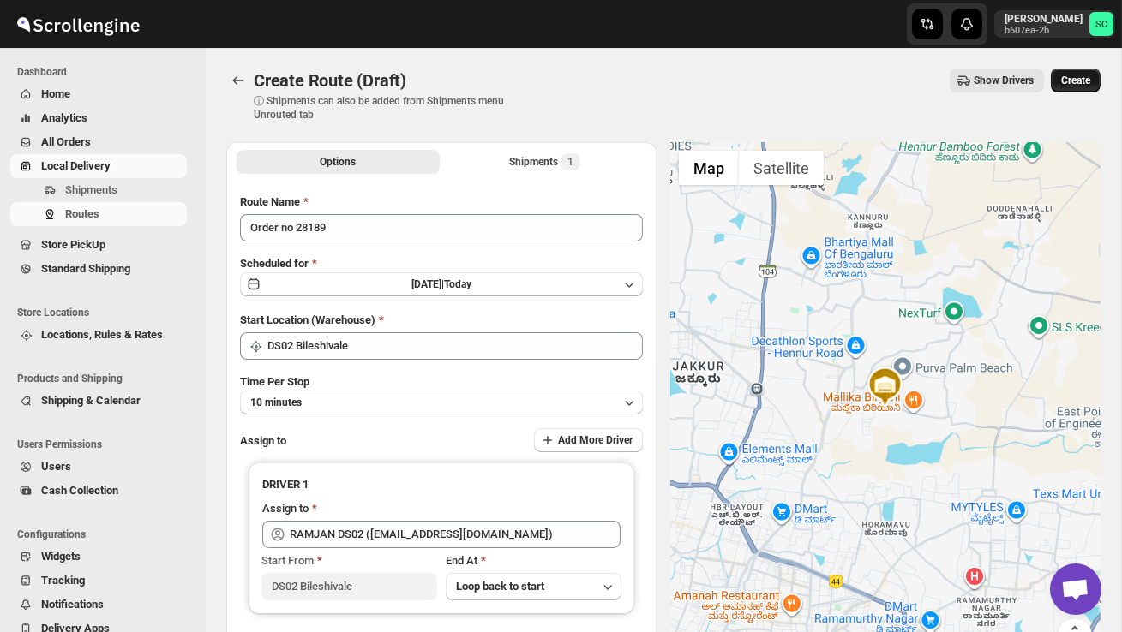
click at [1076, 76] on span "Create" at bounding box center [1075, 81] width 29 height 14
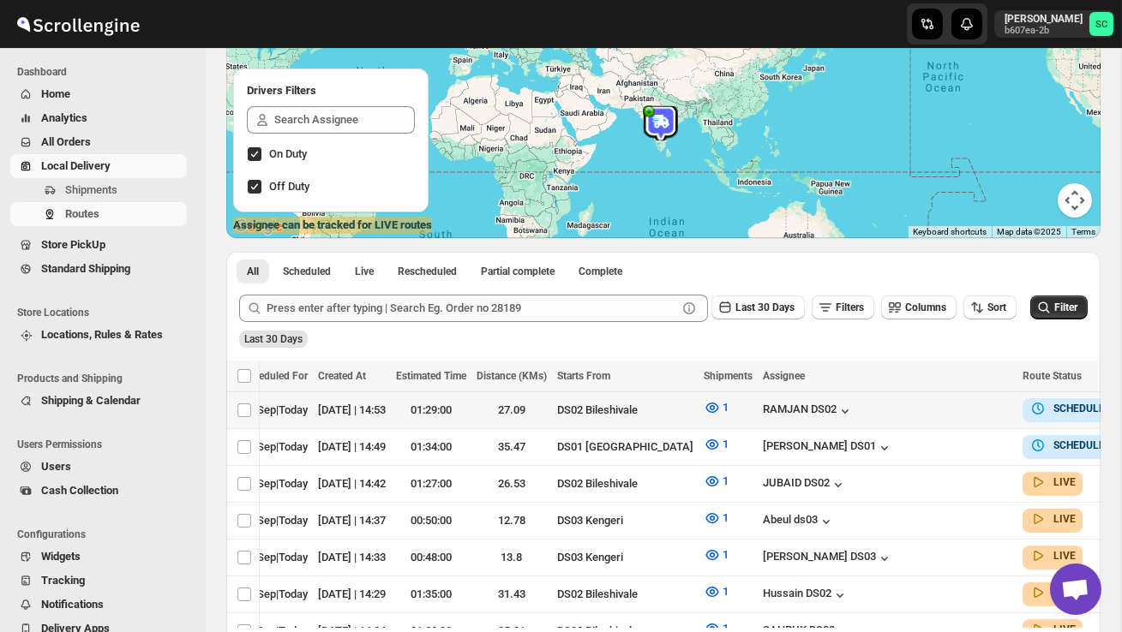
scroll to position [0, 218]
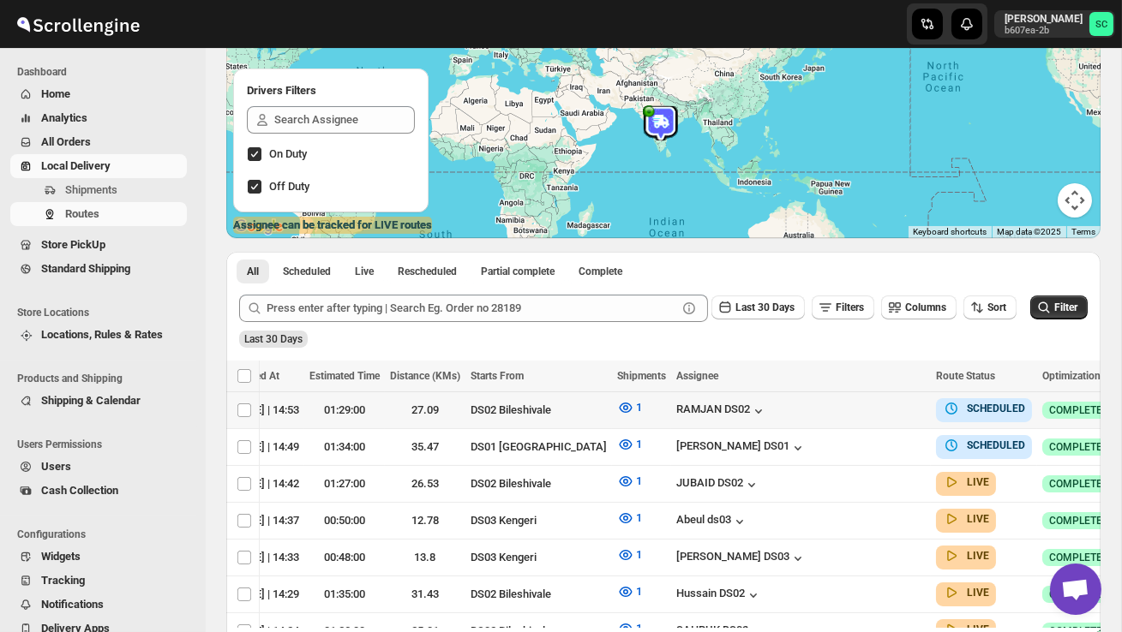
checkbox input "true"
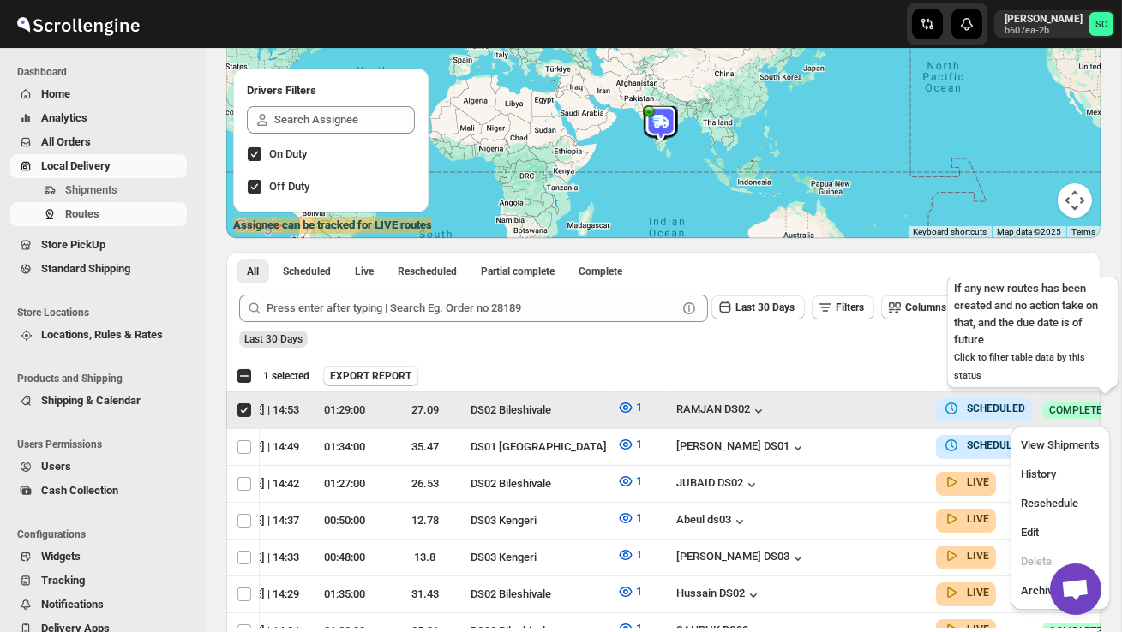
scroll to position [0, 1]
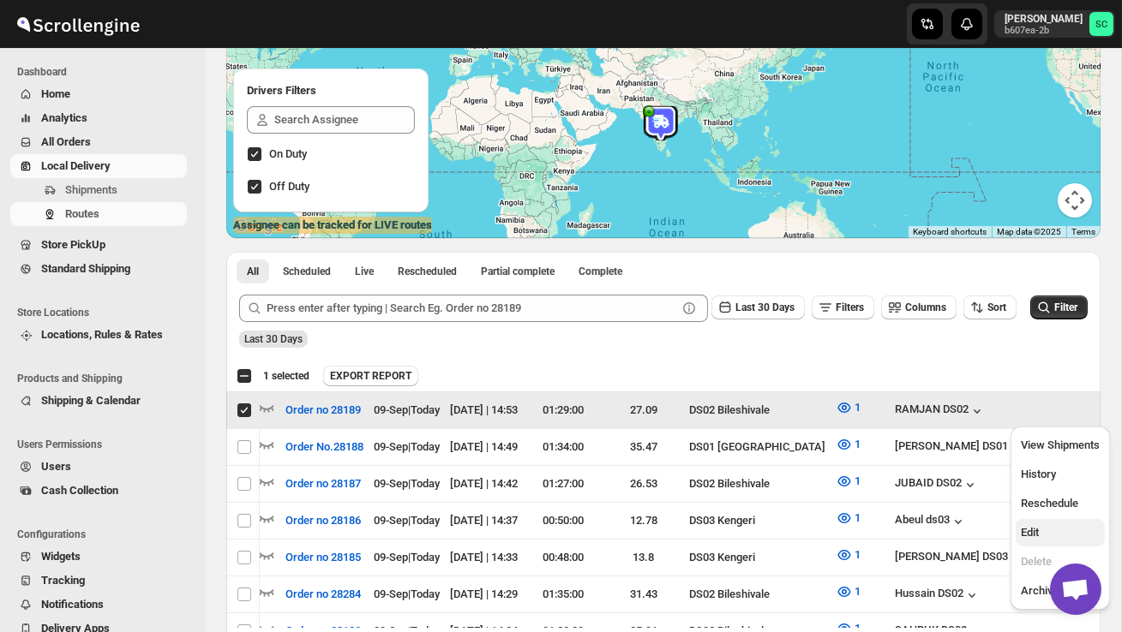
click at [1053, 524] on span "Edit" at bounding box center [1059, 532] width 79 height 17
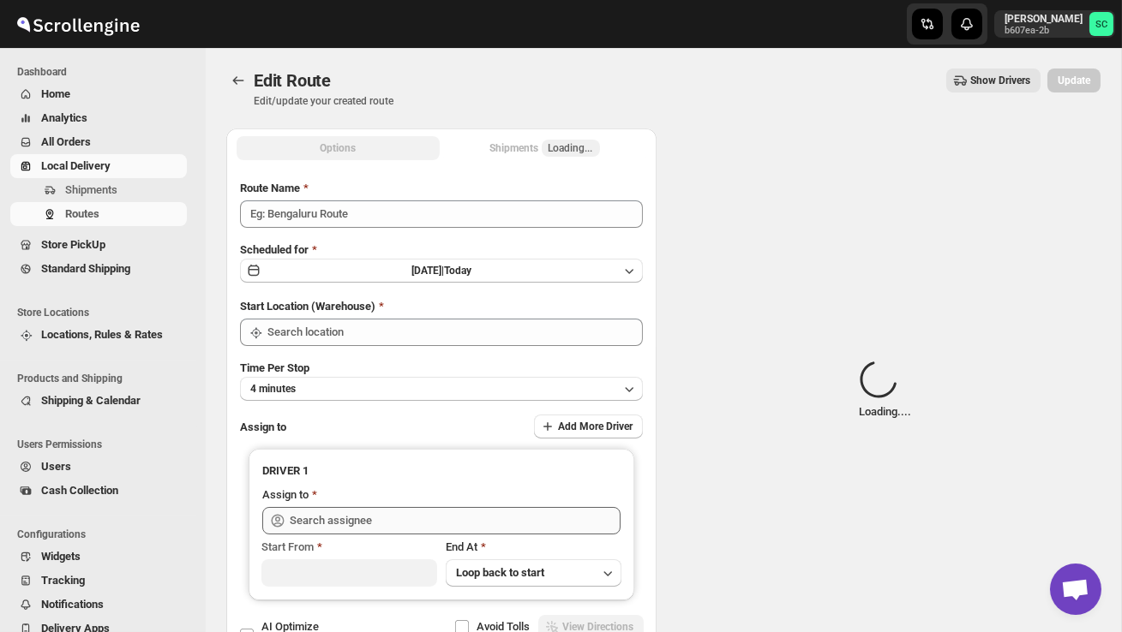
type input "Order no 28189"
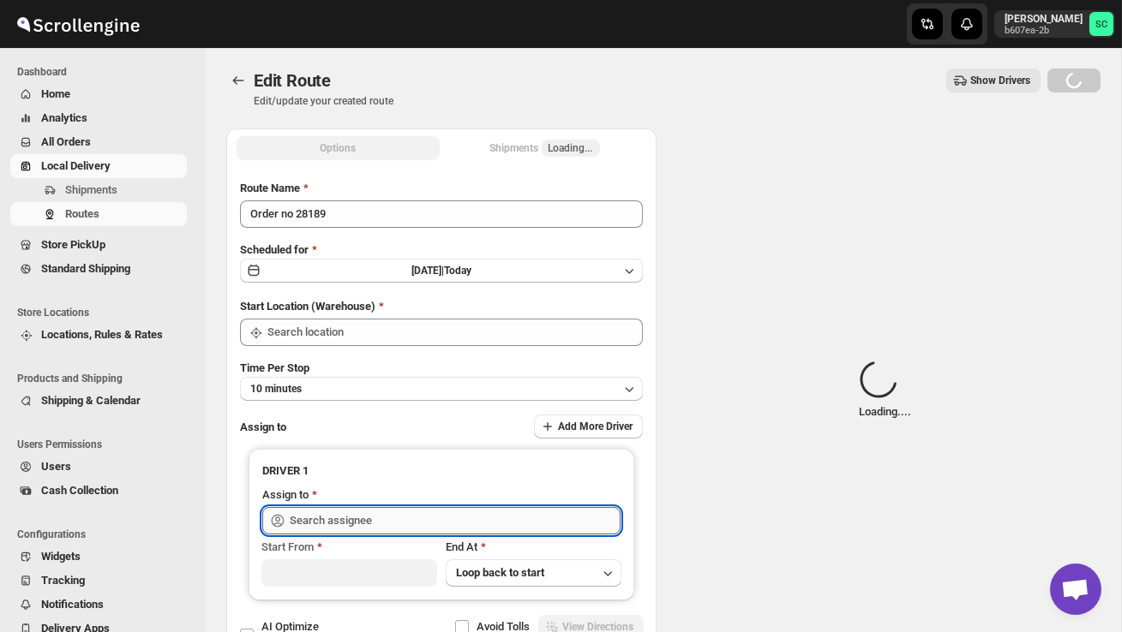
click at [505, 521] on input "text" at bounding box center [455, 520] width 331 height 27
type input "DS02 Bileshivale"
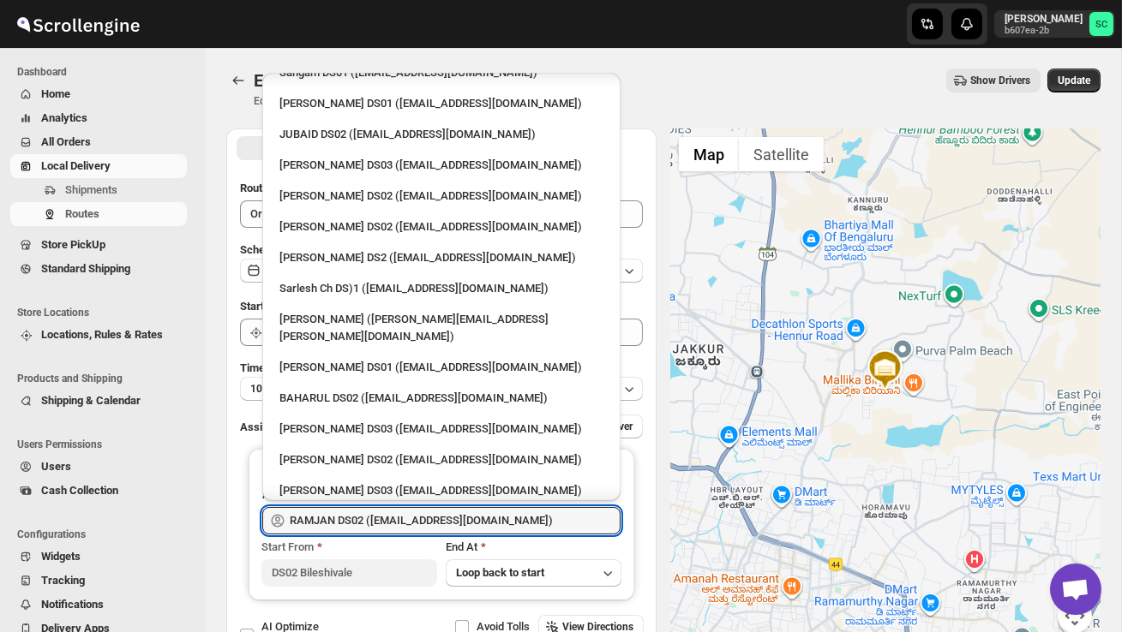
scroll to position [534, 0]
click at [372, 391] on div "BAHARUL DS02 ([EMAIL_ADDRESS][DOMAIN_NAME])" at bounding box center [441, 399] width 324 height 17
type input "BAHARUL DS02 ([EMAIL_ADDRESS][DOMAIN_NAME])"
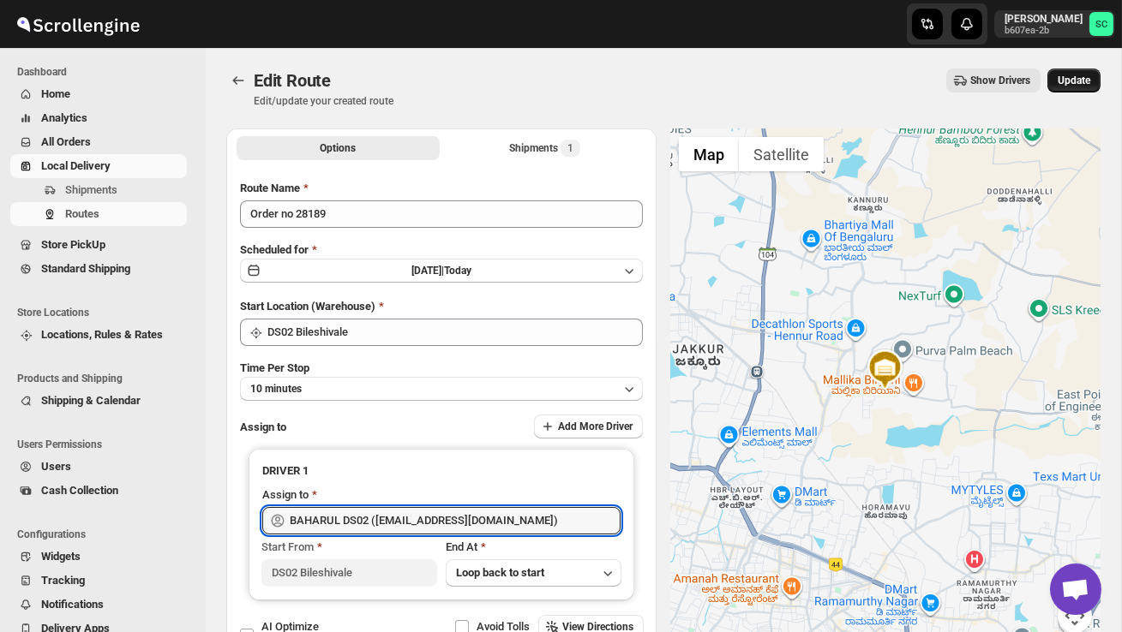
click at [1076, 80] on span "Update" at bounding box center [1073, 81] width 33 height 14
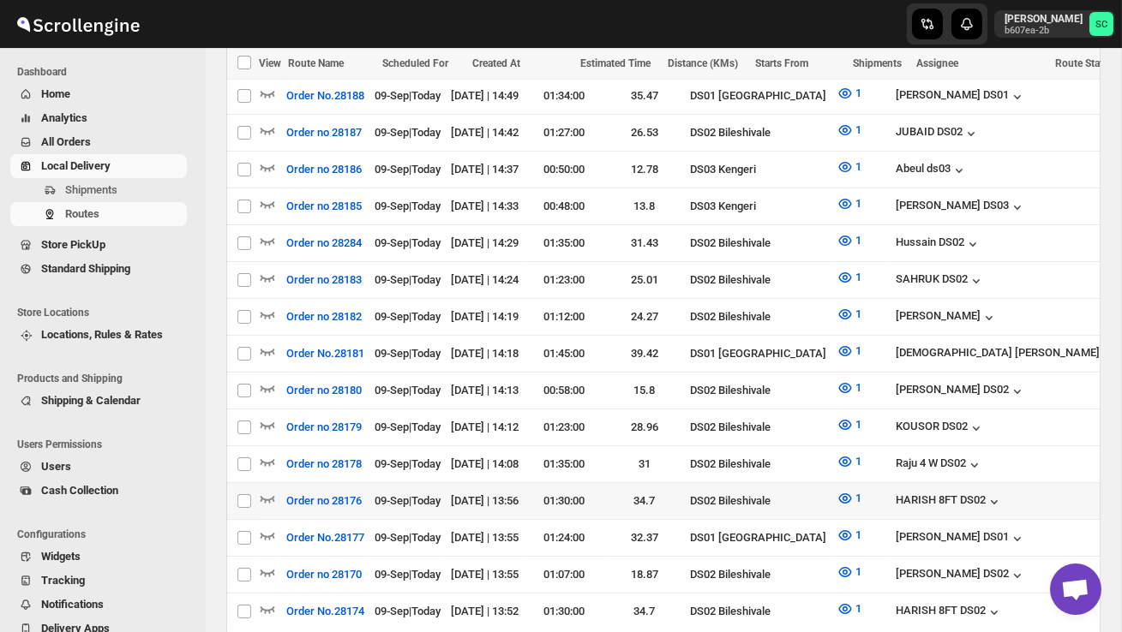
scroll to position [535, 0]
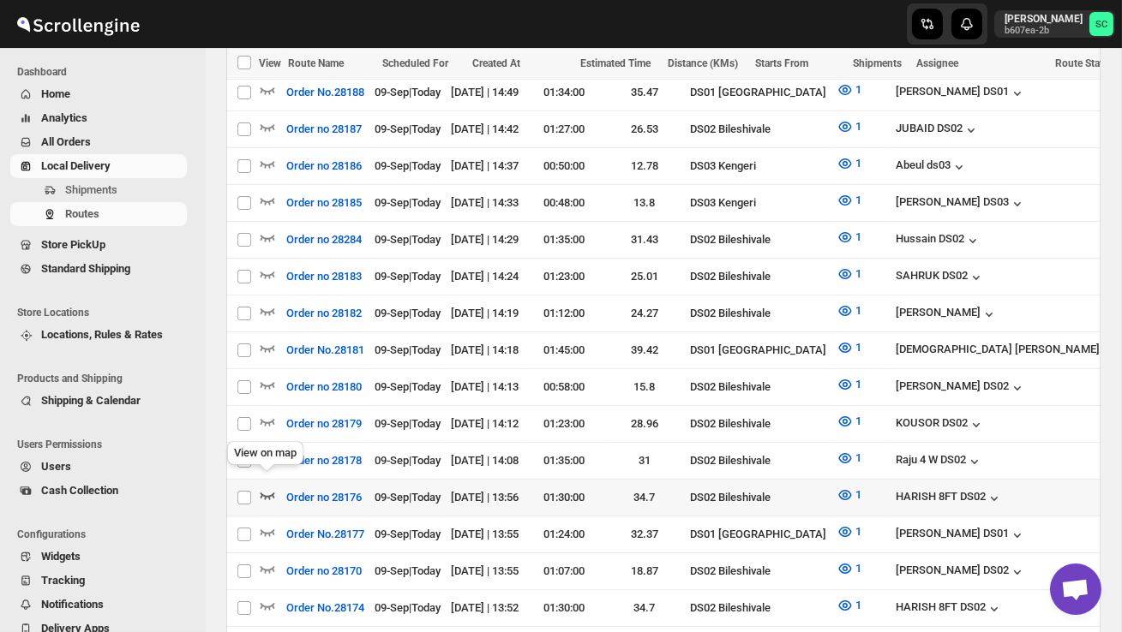
click at [268, 487] on icon "button" at bounding box center [267, 495] width 17 height 17
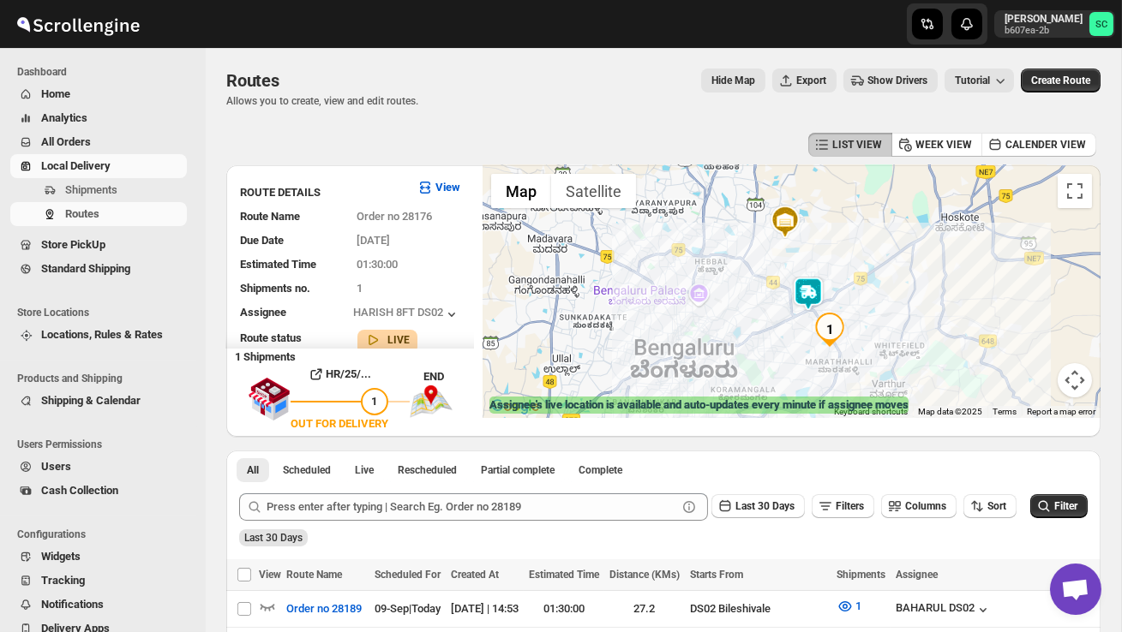
click at [815, 294] on img at bounding box center [808, 294] width 34 height 34
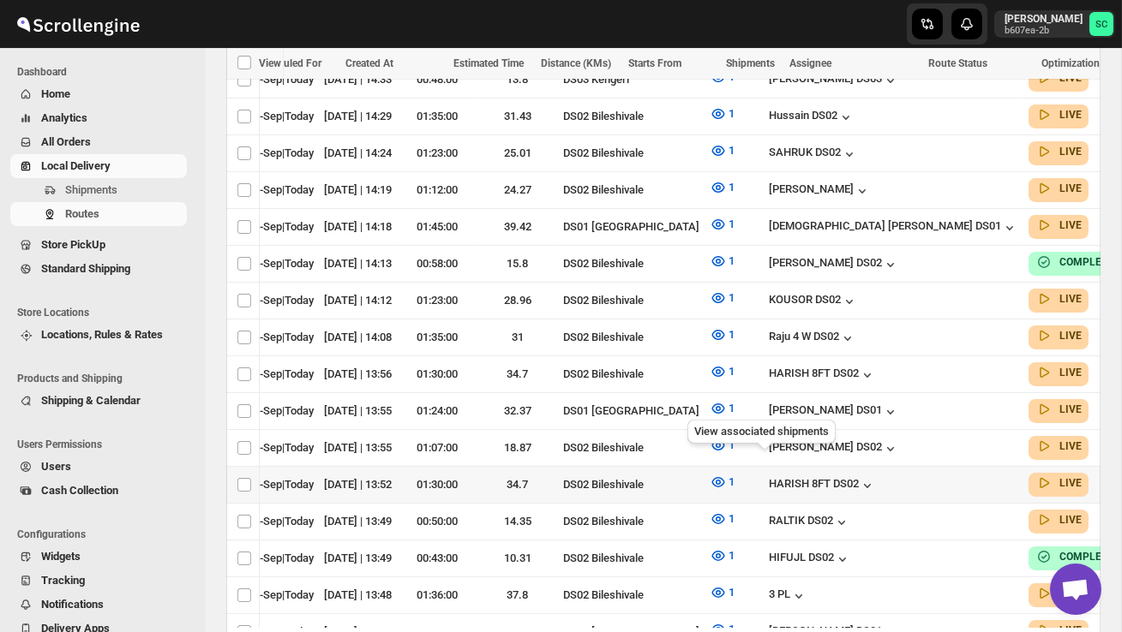
scroll to position [0, 218]
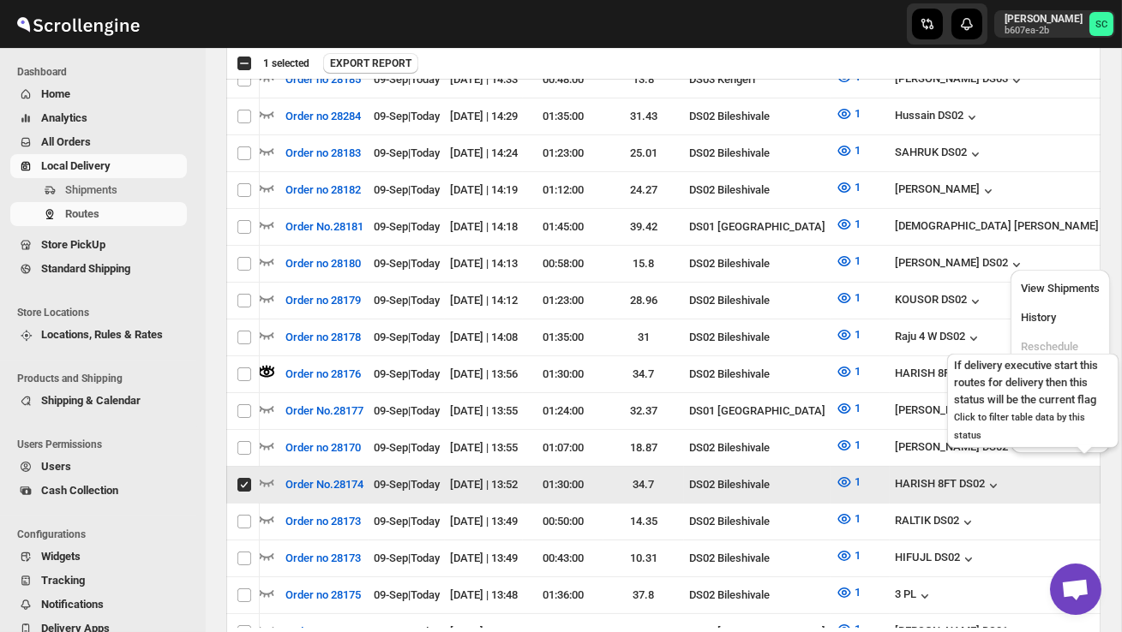
scroll to position [0, 1]
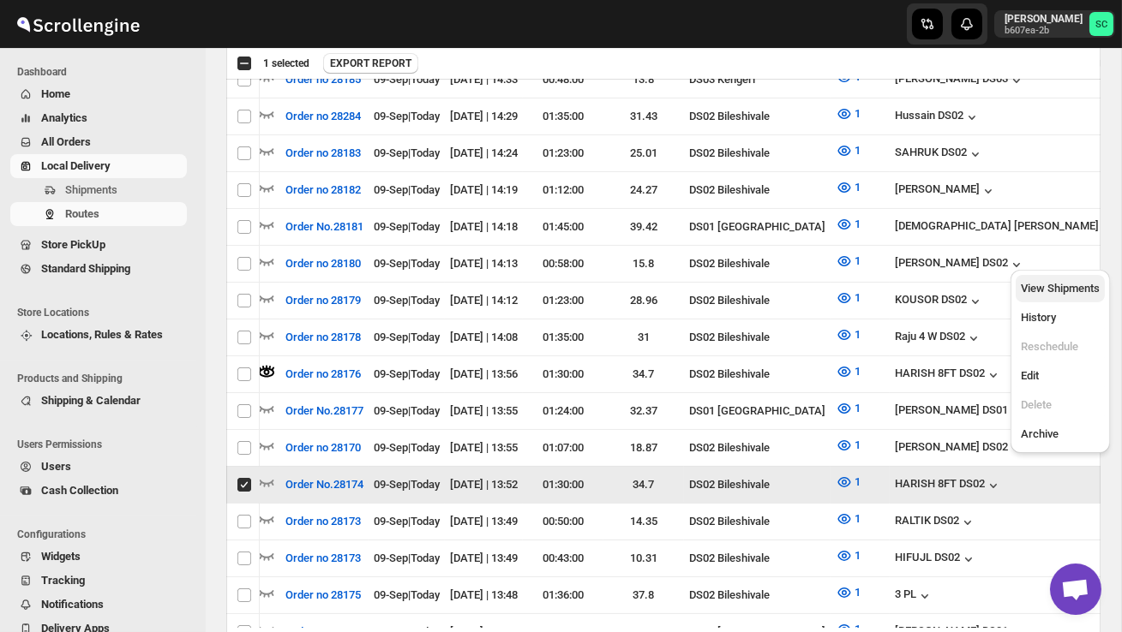
click at [1059, 291] on span "View Shipments" at bounding box center [1059, 288] width 79 height 13
checkbox input "false"
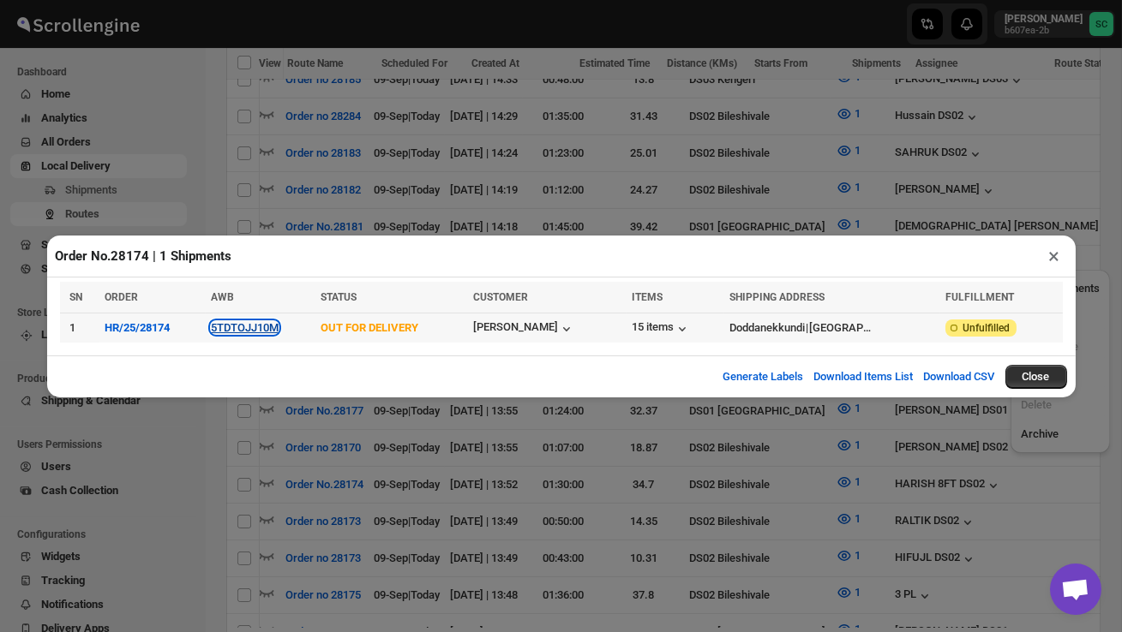
click at [254, 332] on button "5TDTOJJ10M" at bounding box center [245, 327] width 68 height 13
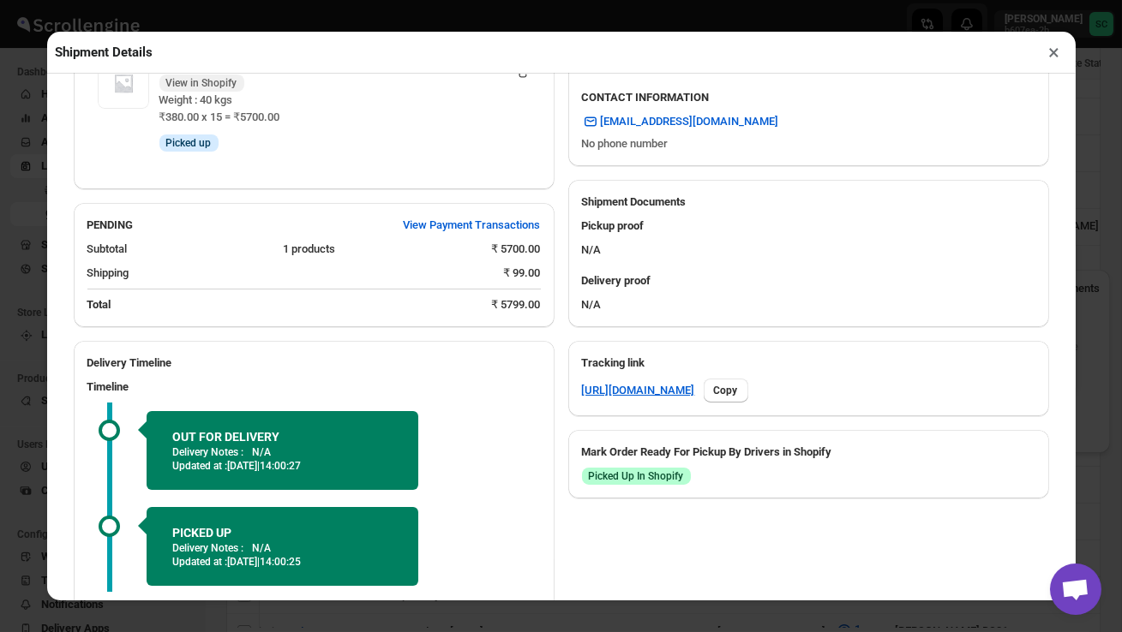
scroll to position [703, 0]
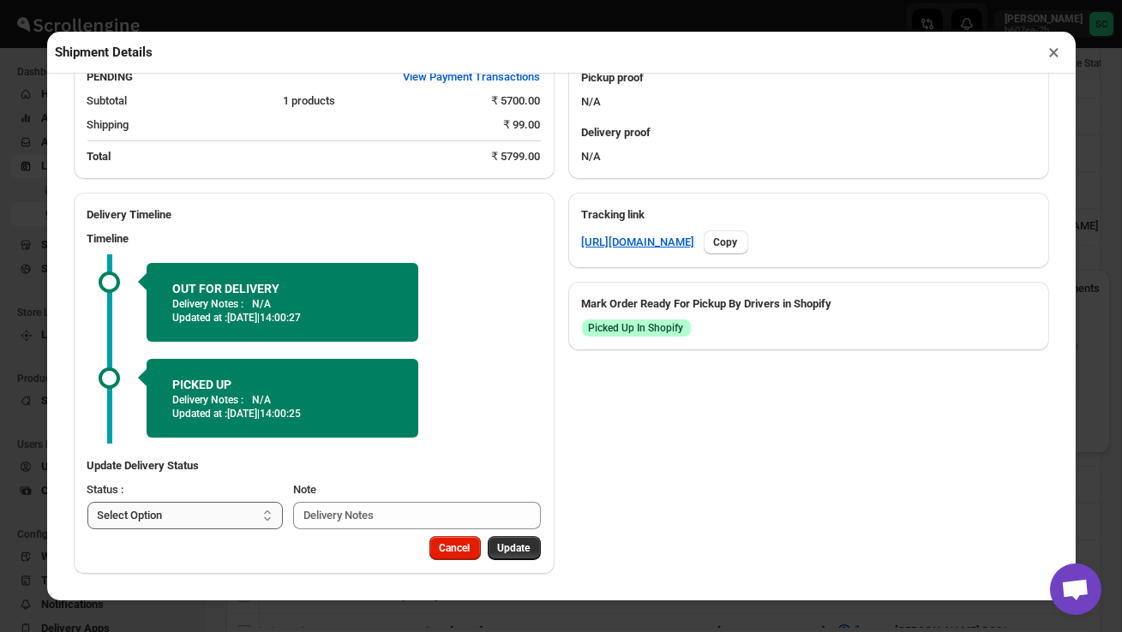
click at [254, 520] on select "Select Option PICKED UP OUT FOR DELIVERY RESCHEDULE DELIVERED CANCELLED" at bounding box center [185, 515] width 196 height 27
click at [208, 516] on select "Select Option PICKED UP OUT FOR DELIVERY RESCHEDULE DELIVERED CANCELLED" at bounding box center [185, 515] width 197 height 27
select select "DELIVERED"
click at [512, 543] on span "Update" at bounding box center [514, 549] width 33 height 14
select select
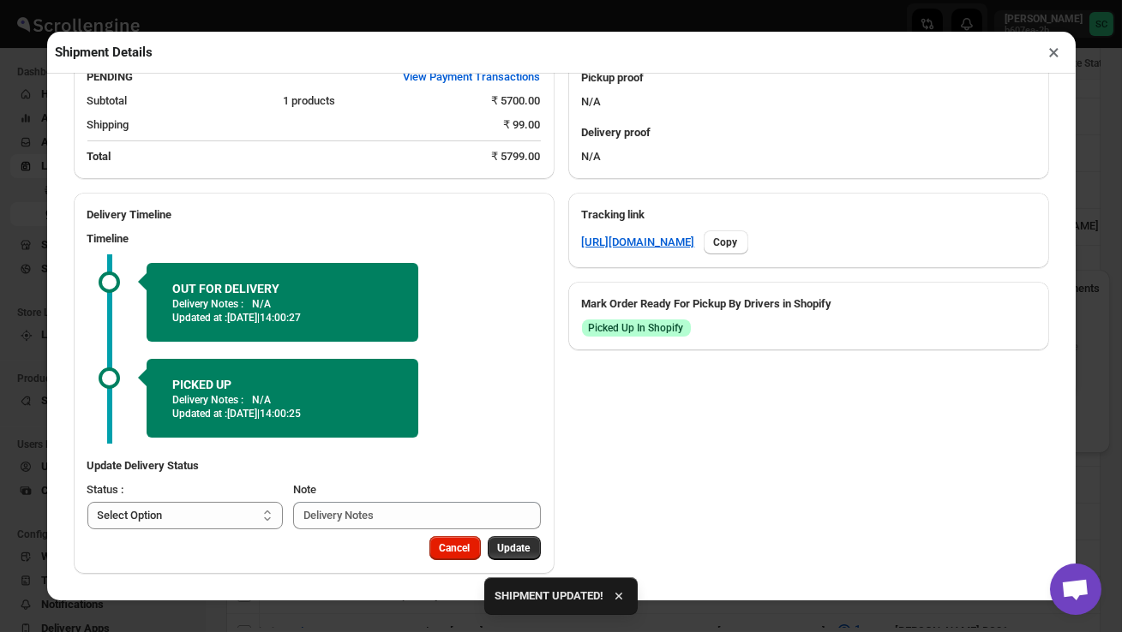
scroll to position [538, 0]
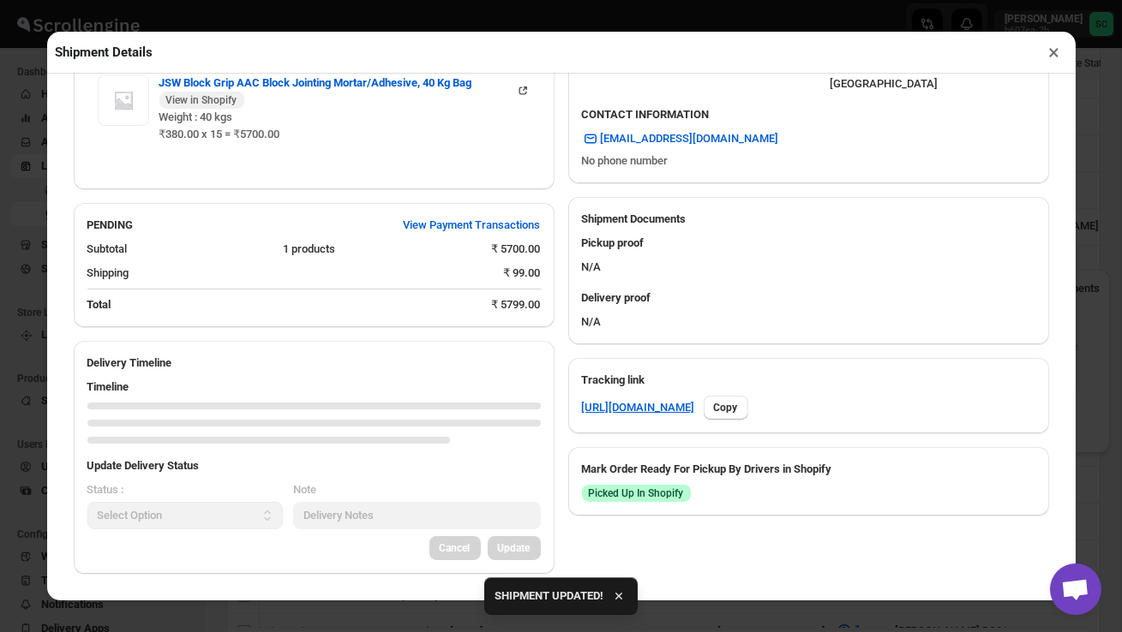
click at [1059, 51] on button "×" at bounding box center [1054, 52] width 25 height 24
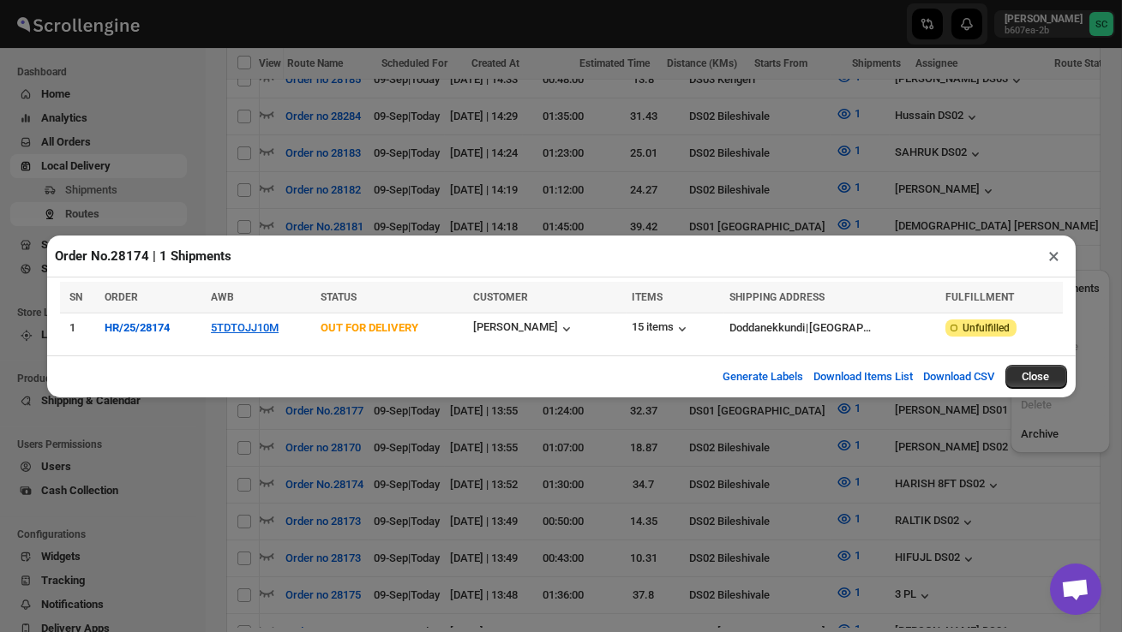
click at [1054, 254] on button "×" at bounding box center [1054, 256] width 25 height 24
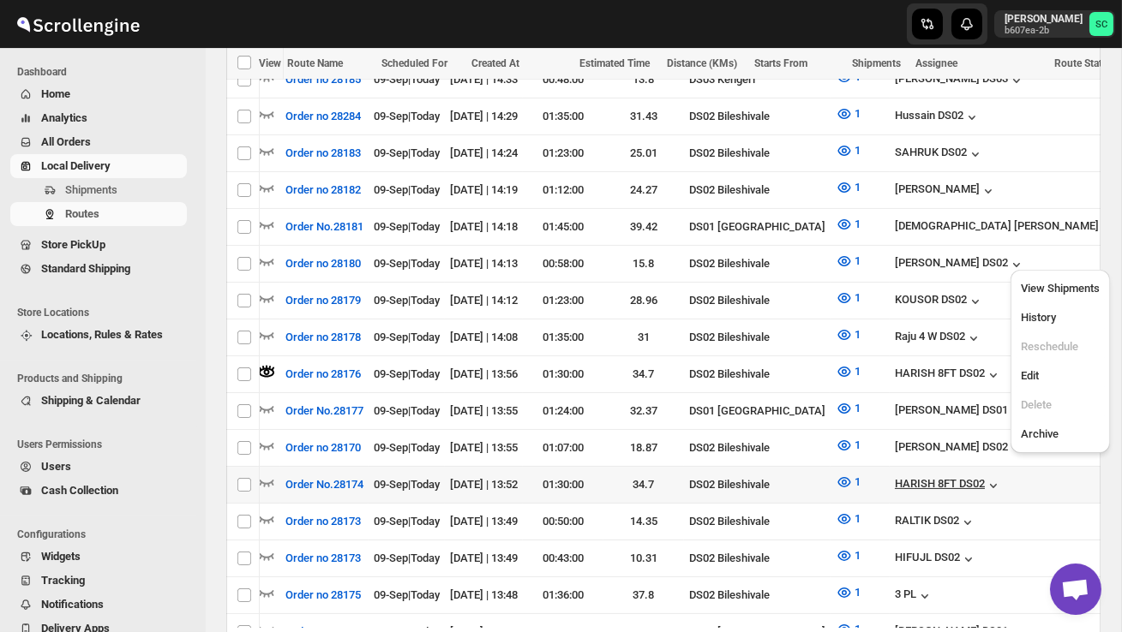
scroll to position [0, 218]
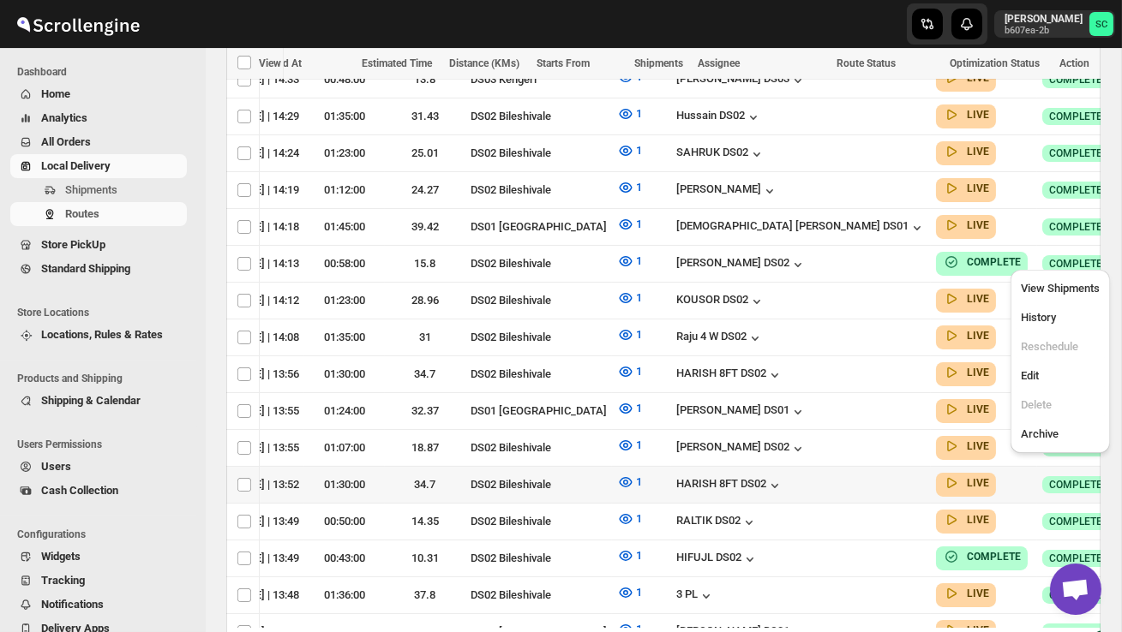
checkbox input "true"
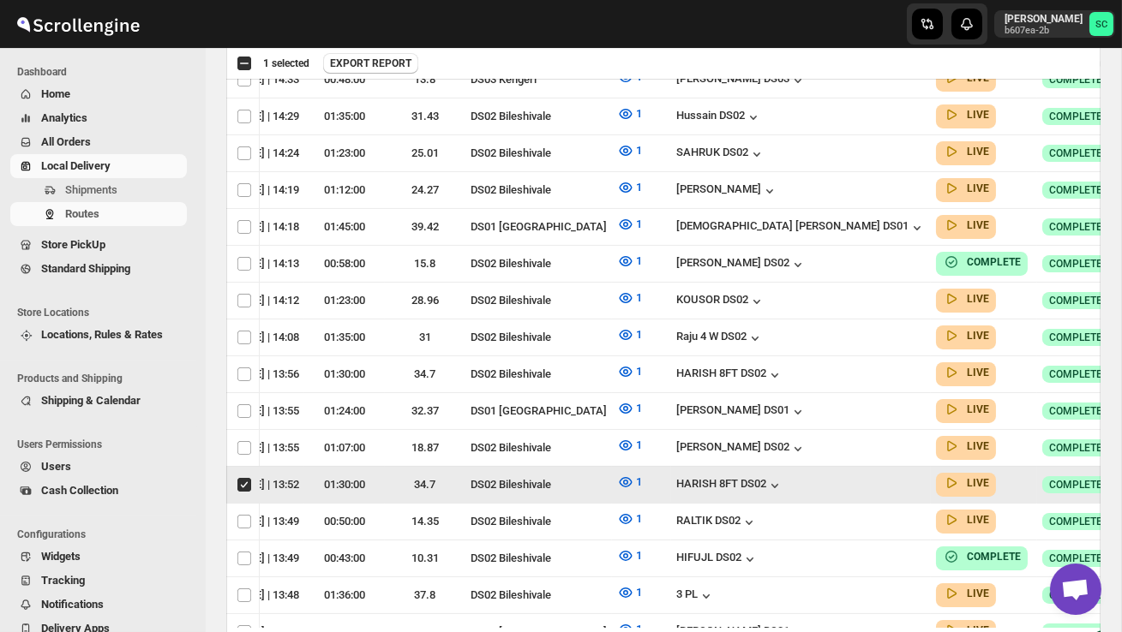
scroll to position [0, 218]
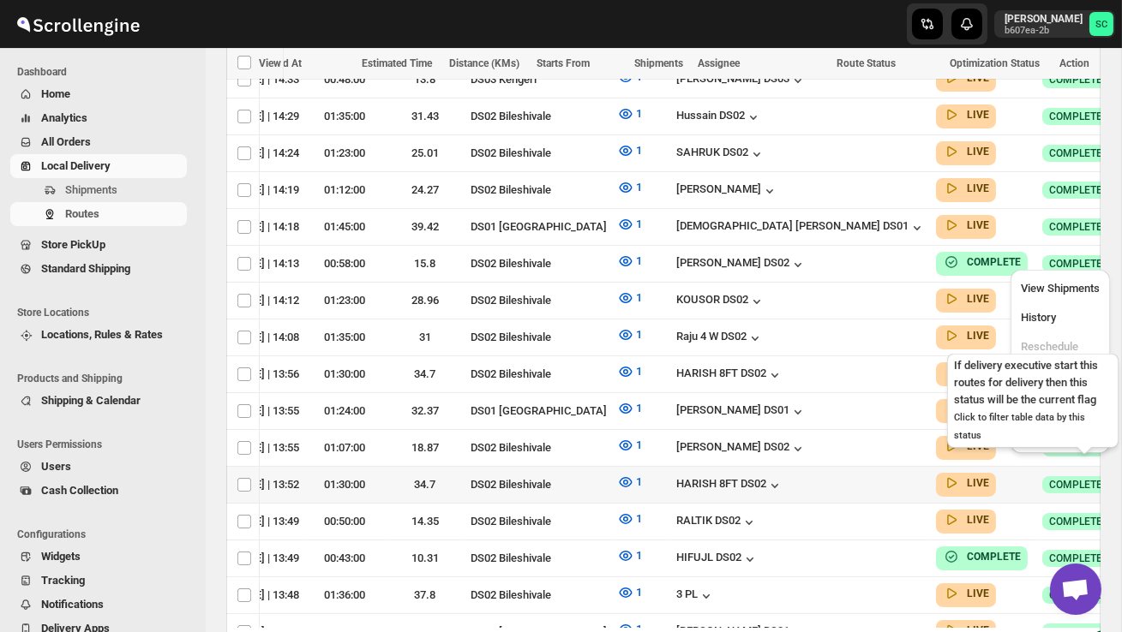
scroll to position [0, 1]
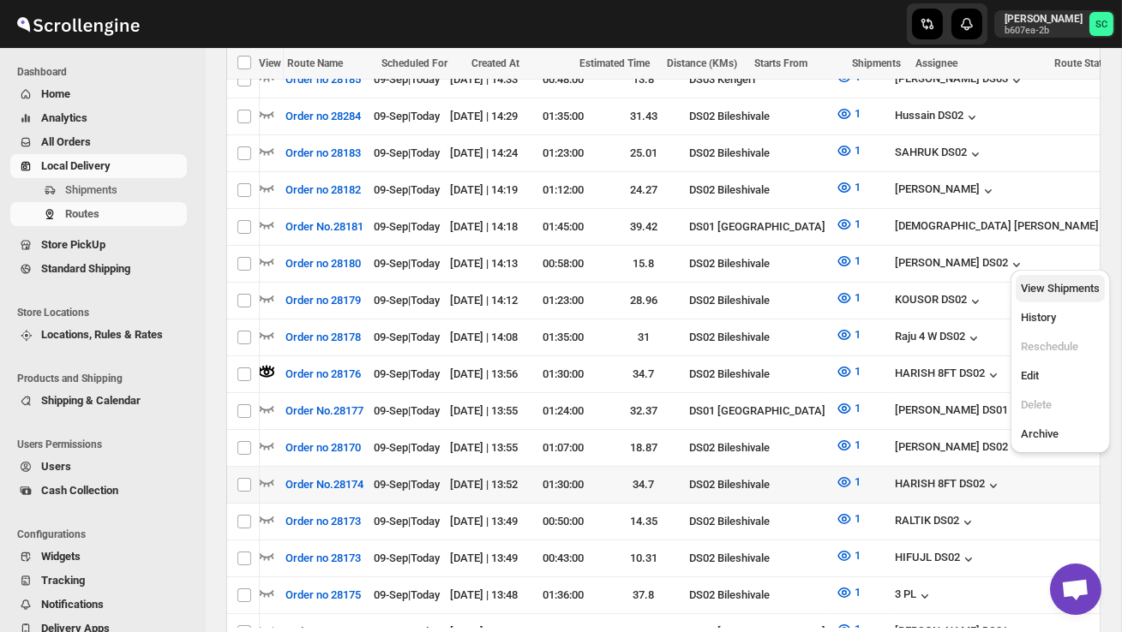
click at [1053, 283] on span "View Shipments" at bounding box center [1059, 288] width 79 height 13
checkbox input "true"
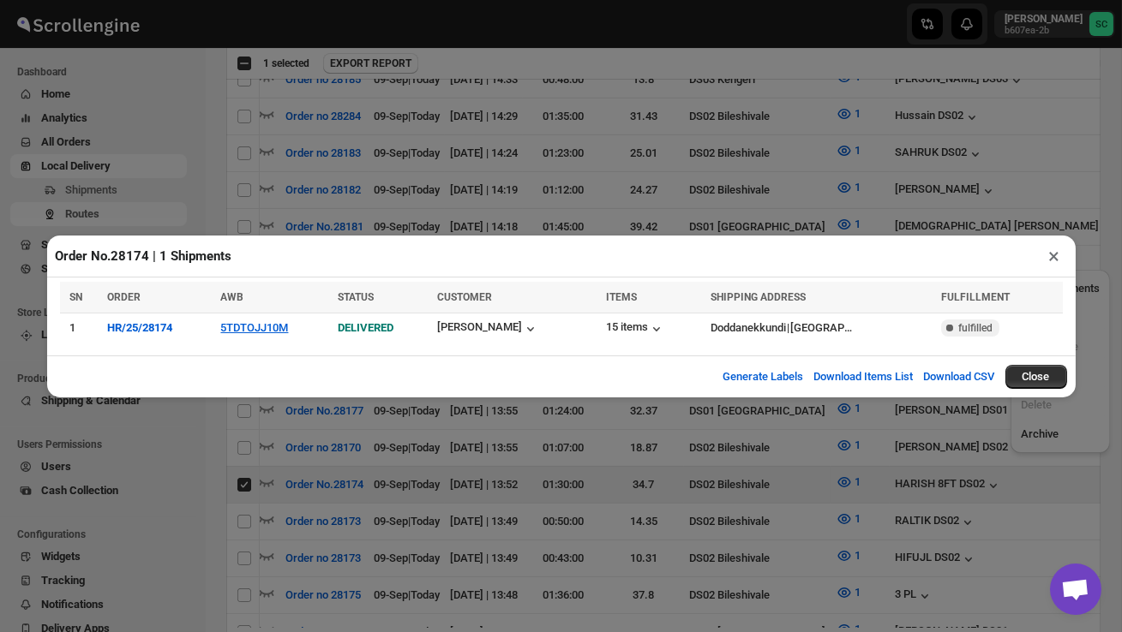
click at [1055, 254] on button "×" at bounding box center [1054, 256] width 25 height 24
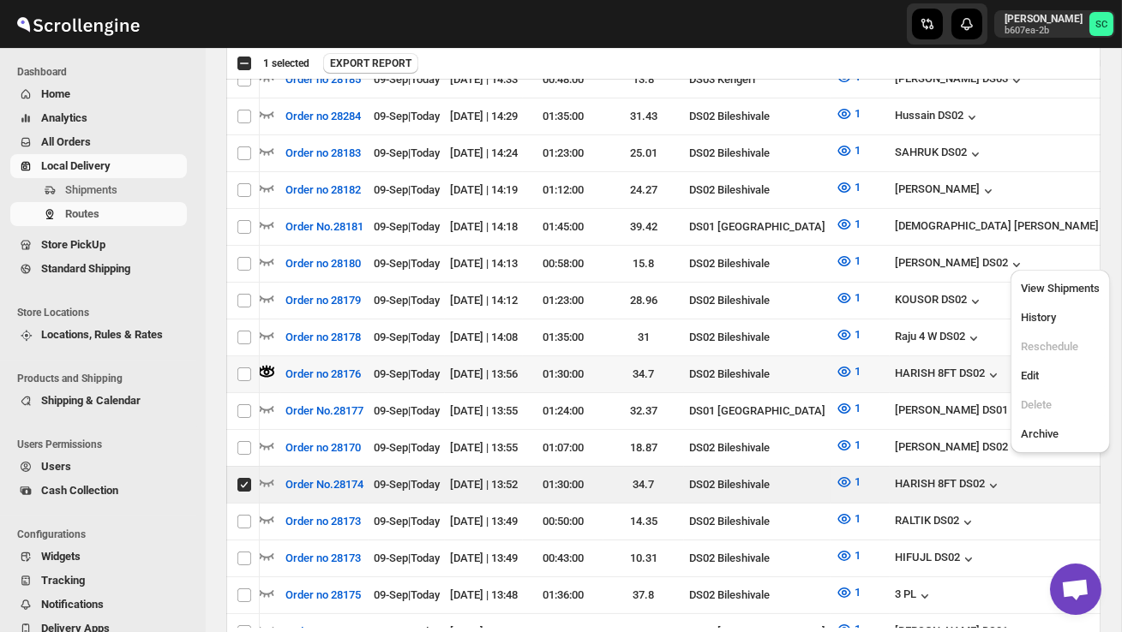
scroll to position [0, 218]
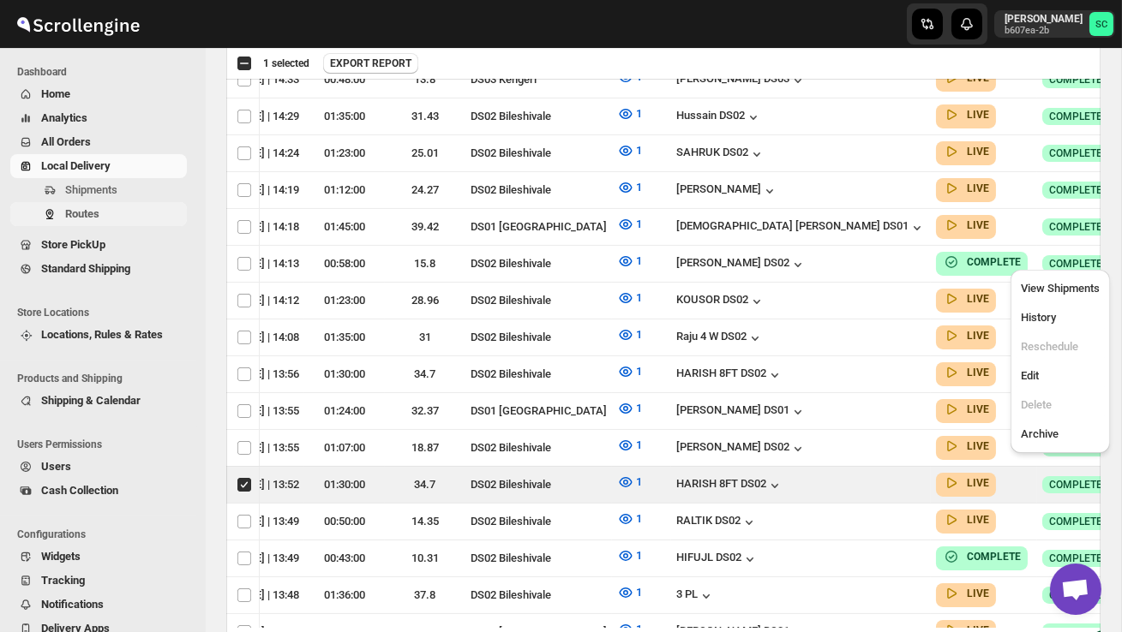
click at [98, 219] on span "Routes" at bounding box center [82, 213] width 34 height 13
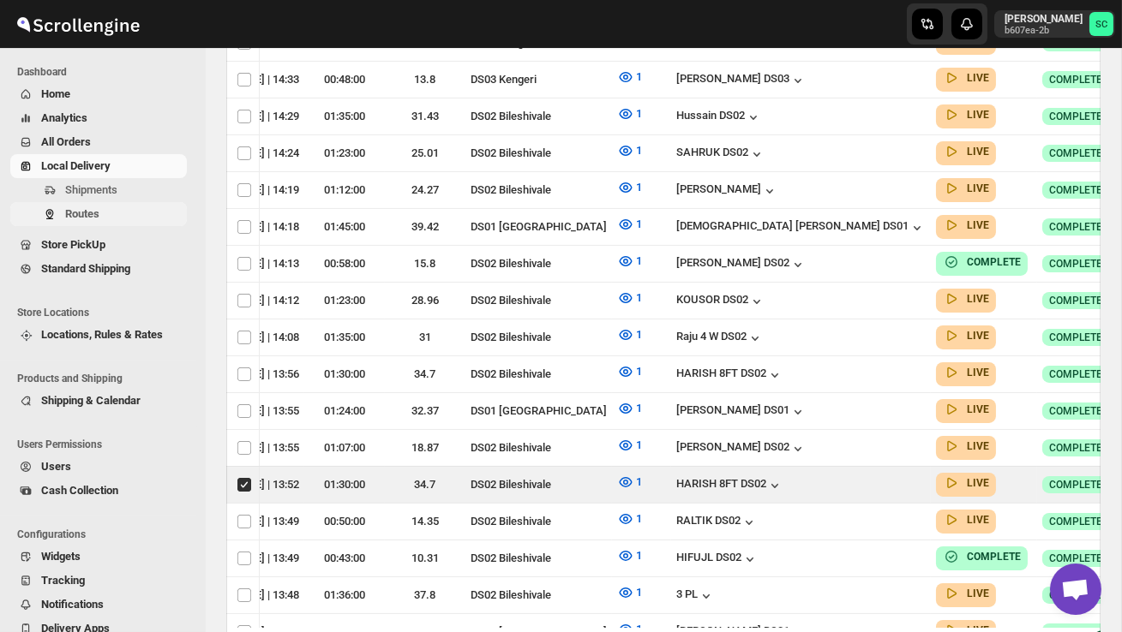
scroll to position [0, 1]
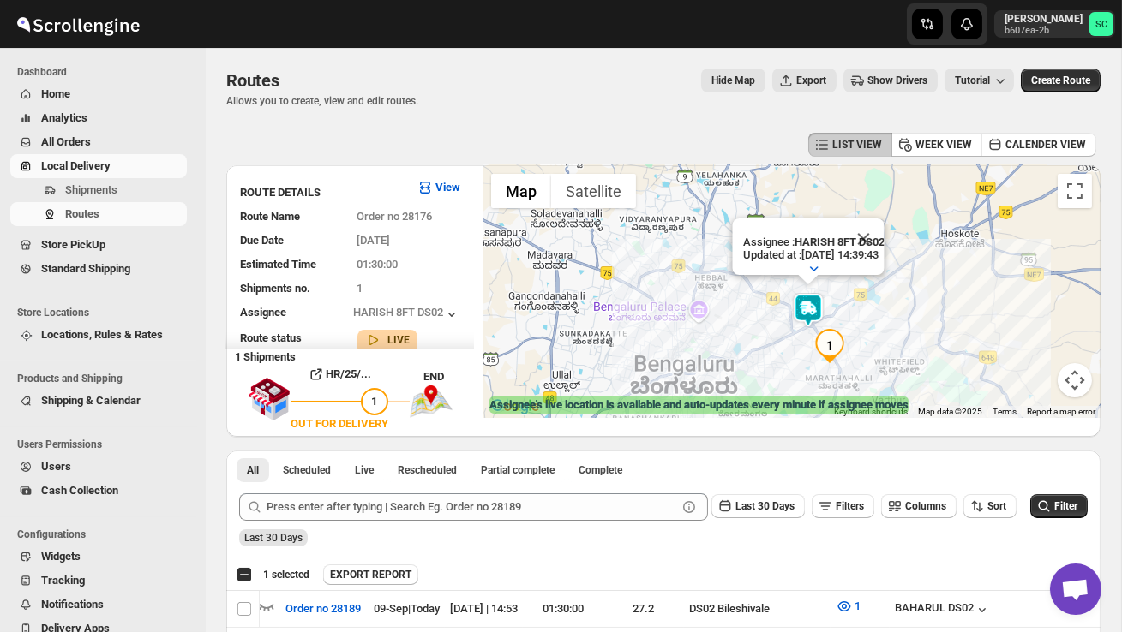
click at [245, 565] on div "Select all 40 Routes 1 selected" at bounding box center [272, 575] width 73 height 21
click at [245, 569] on div "Select all 40 Routes 1 selected" at bounding box center [272, 574] width 73 height 15
checkbox input "true"
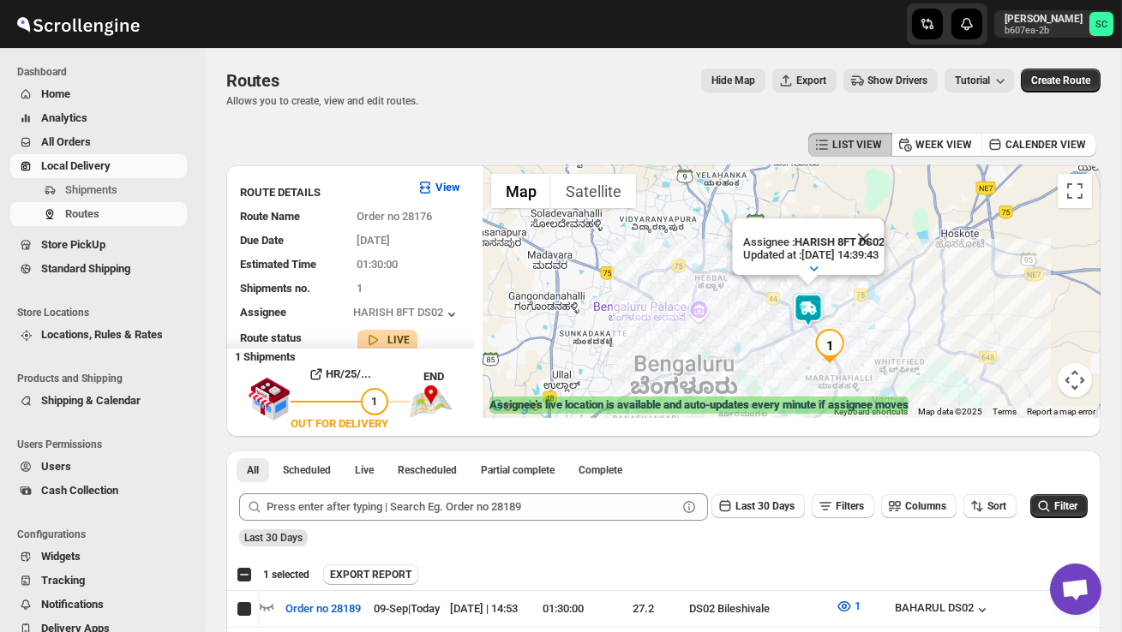
checkbox input "true"
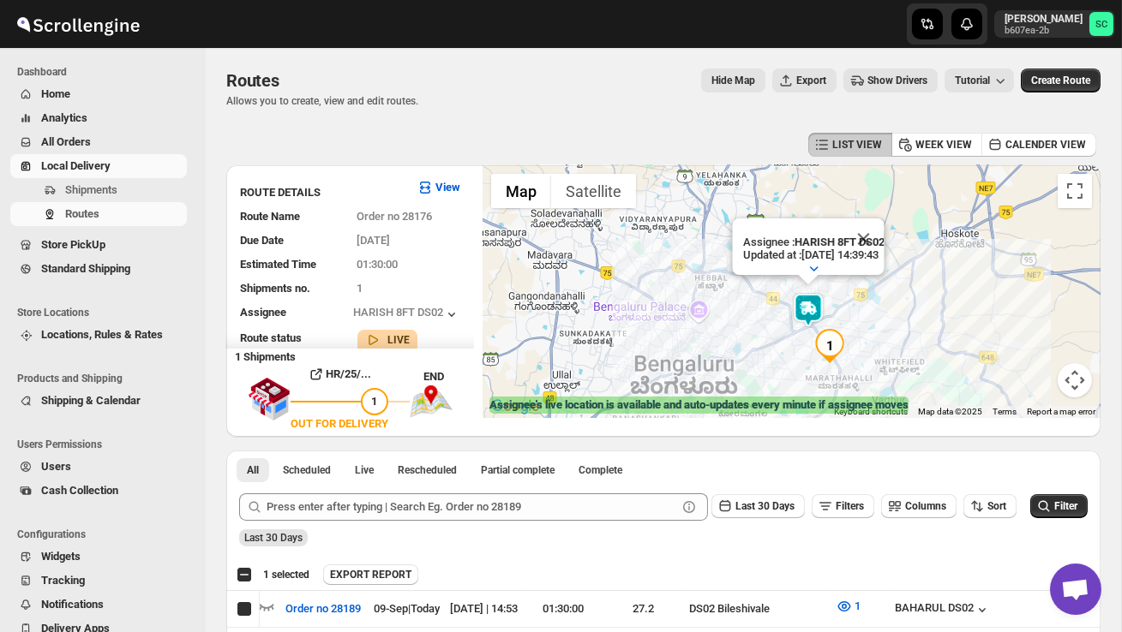
checkbox input "true"
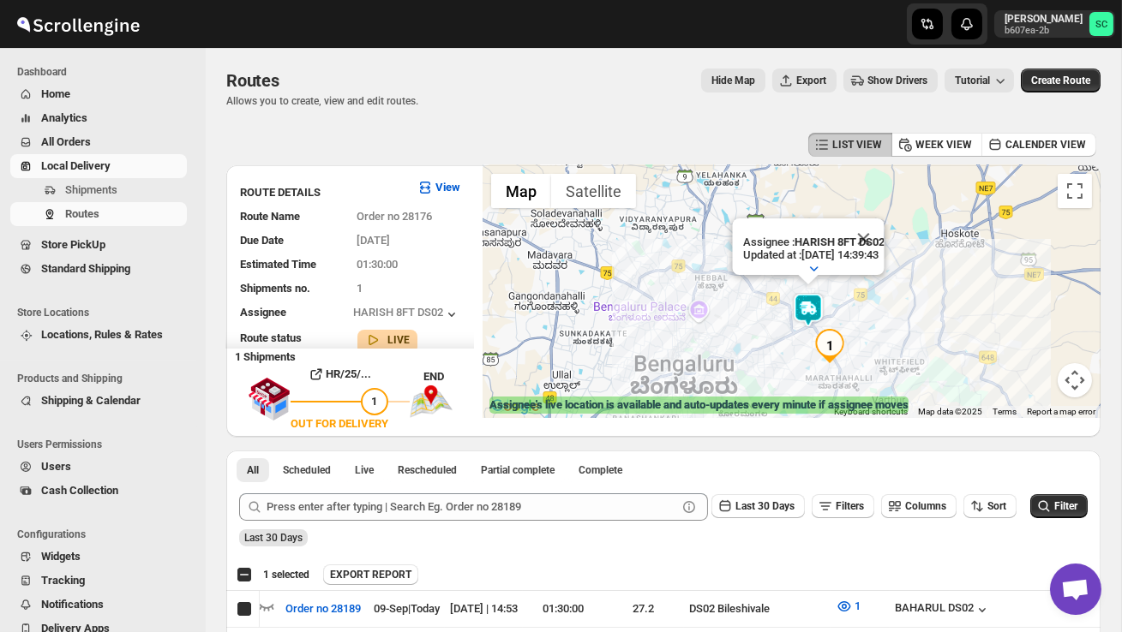
checkbox input "true"
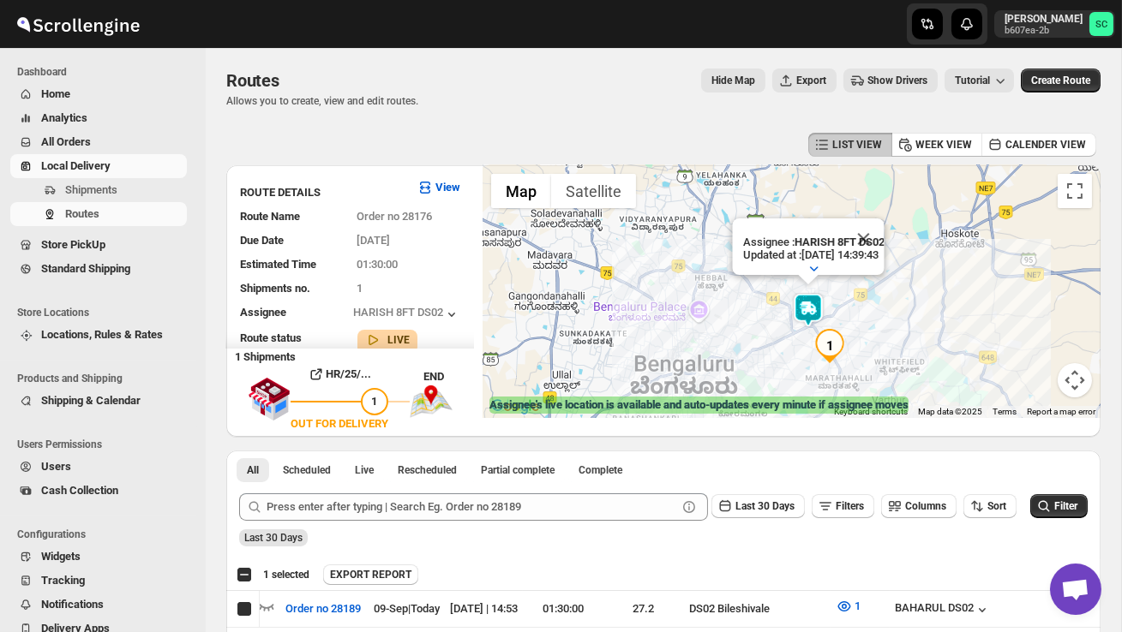
checkbox input "true"
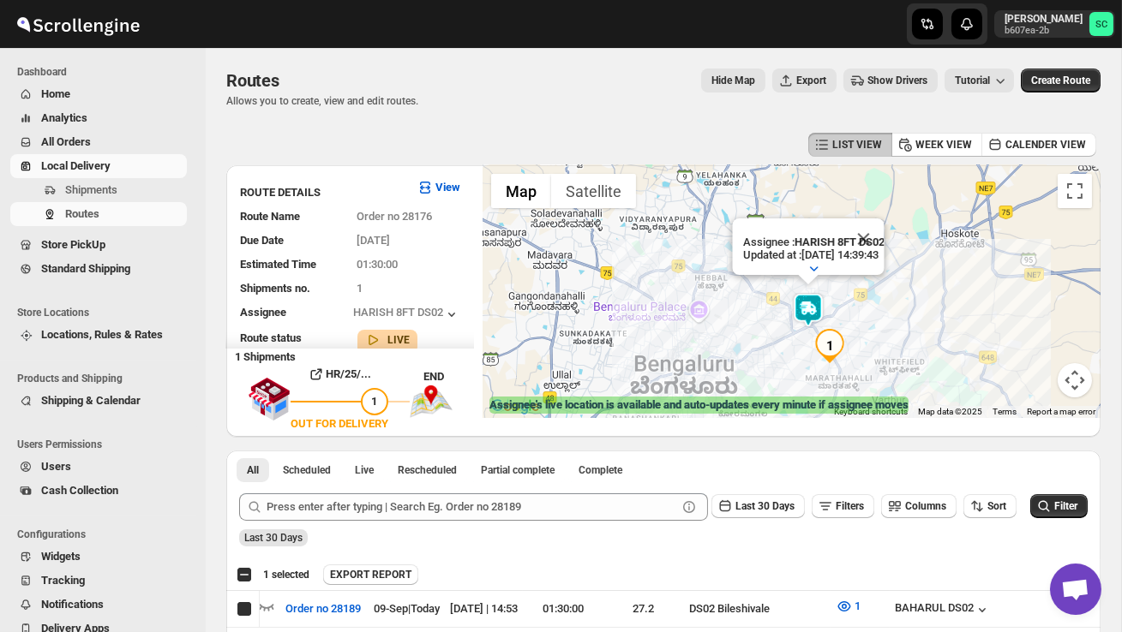
checkbox input "true"
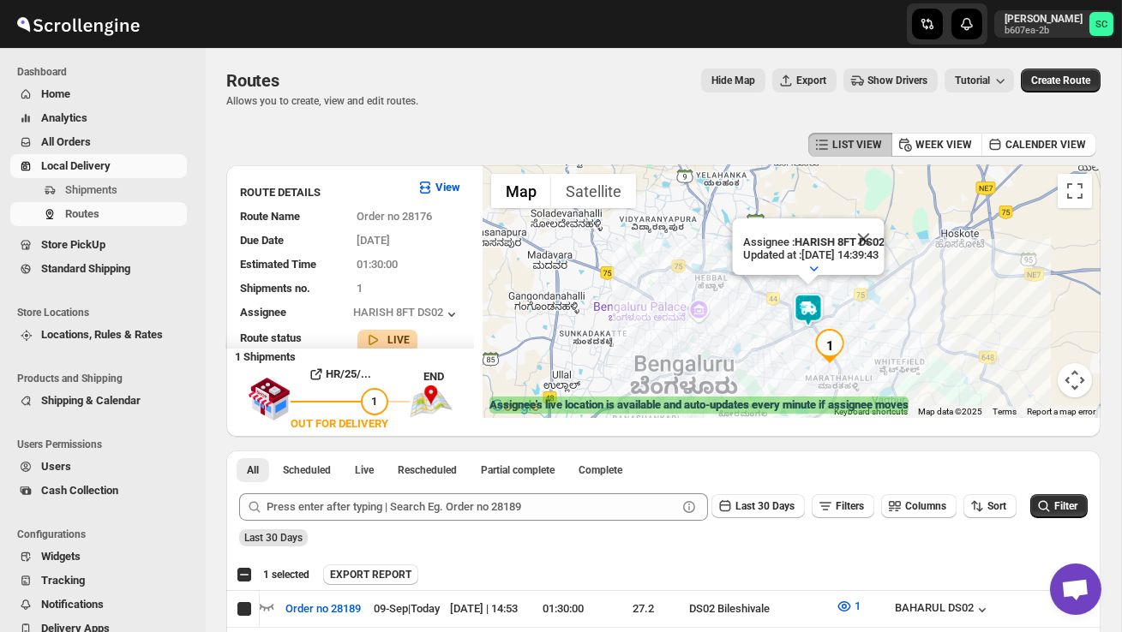
checkbox input "true"
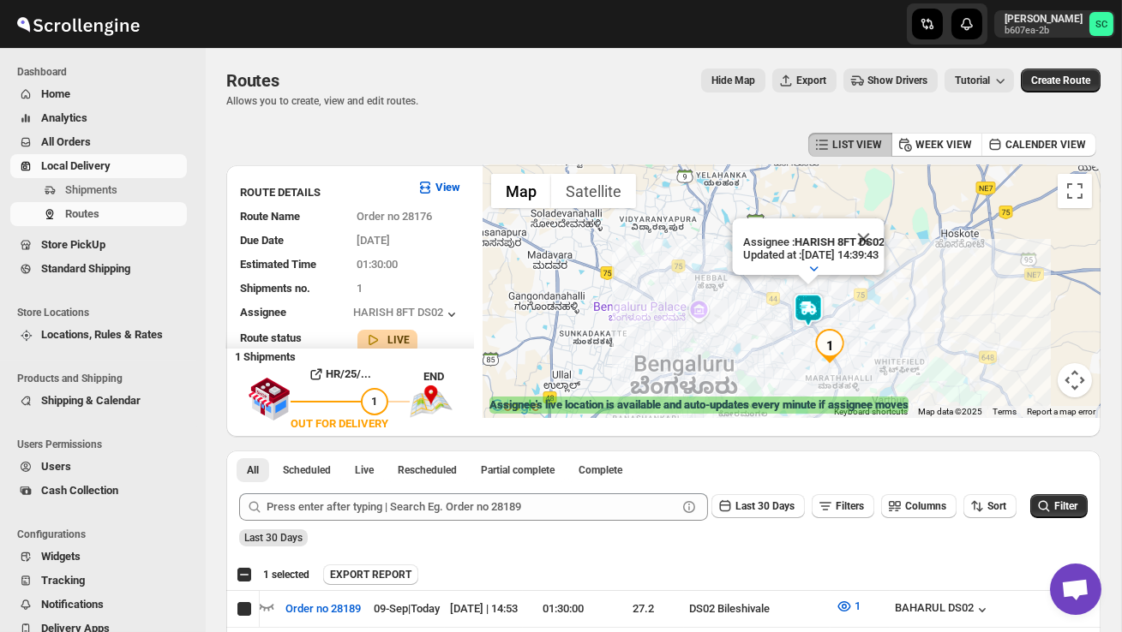
checkbox input "true"
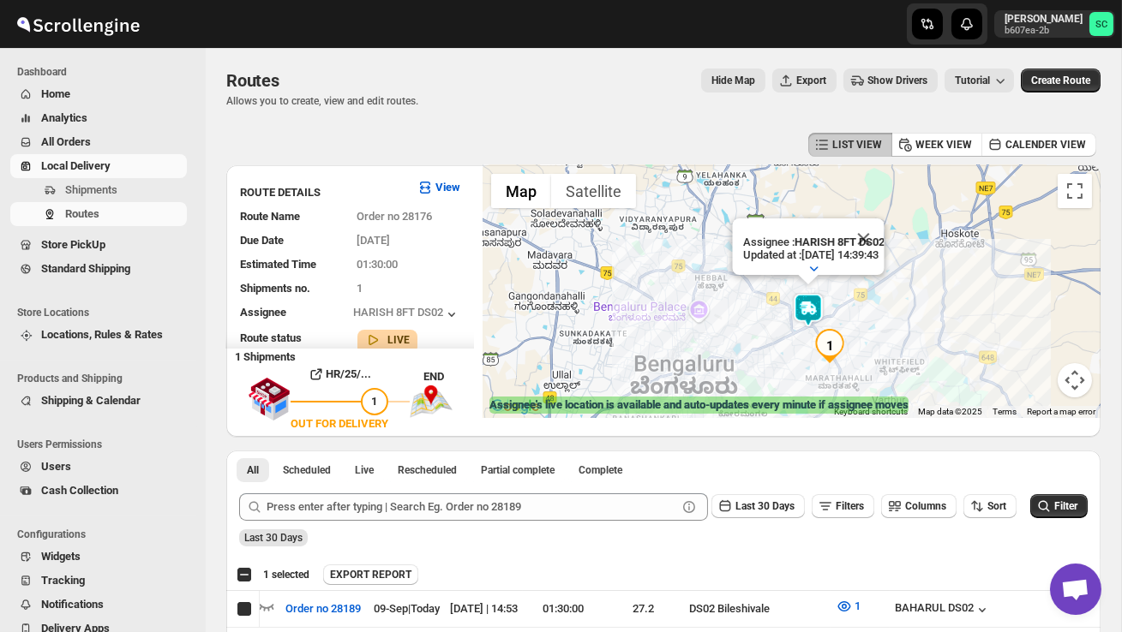
checkbox input "true"
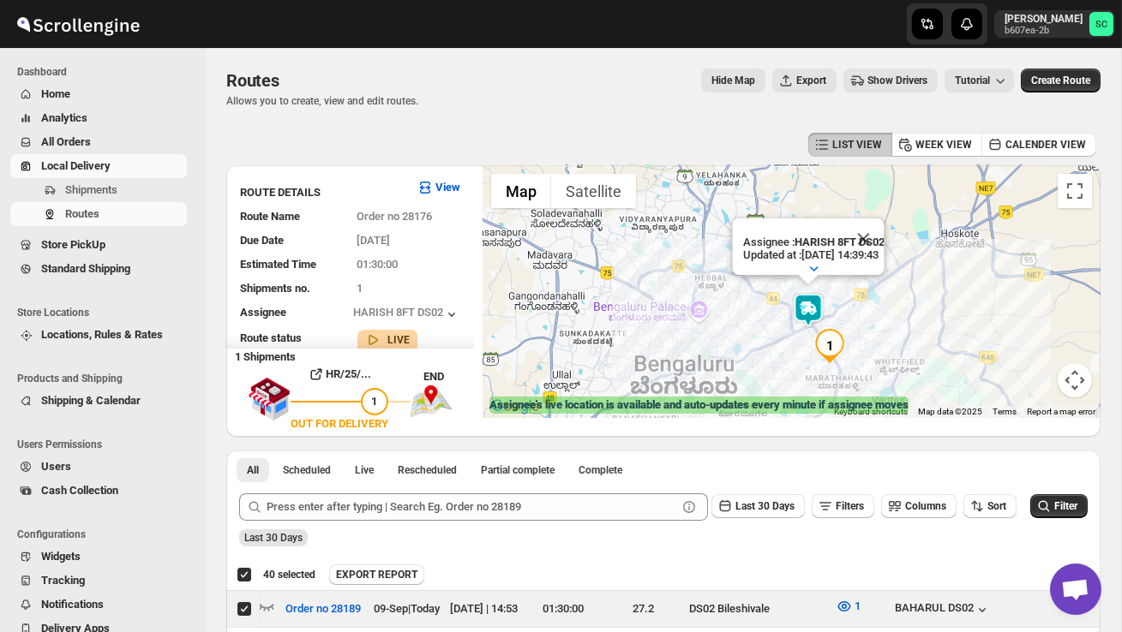
click at [245, 569] on div "Deselect all 40 Routes 40 selected" at bounding box center [275, 574] width 79 height 15
checkbox input "false"
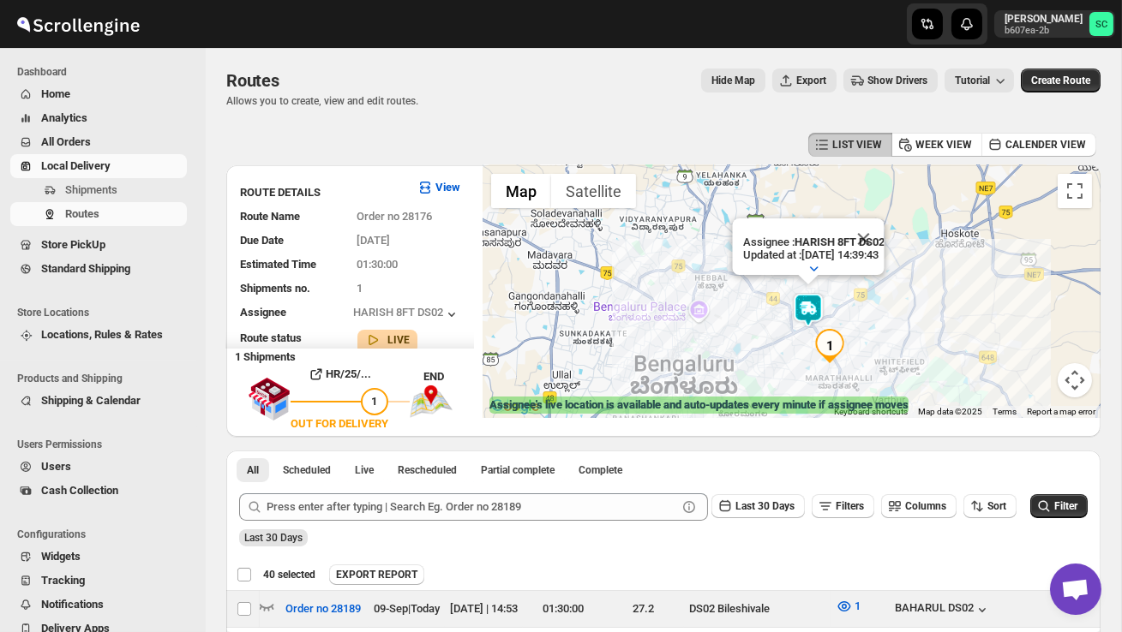
checkbox input "false"
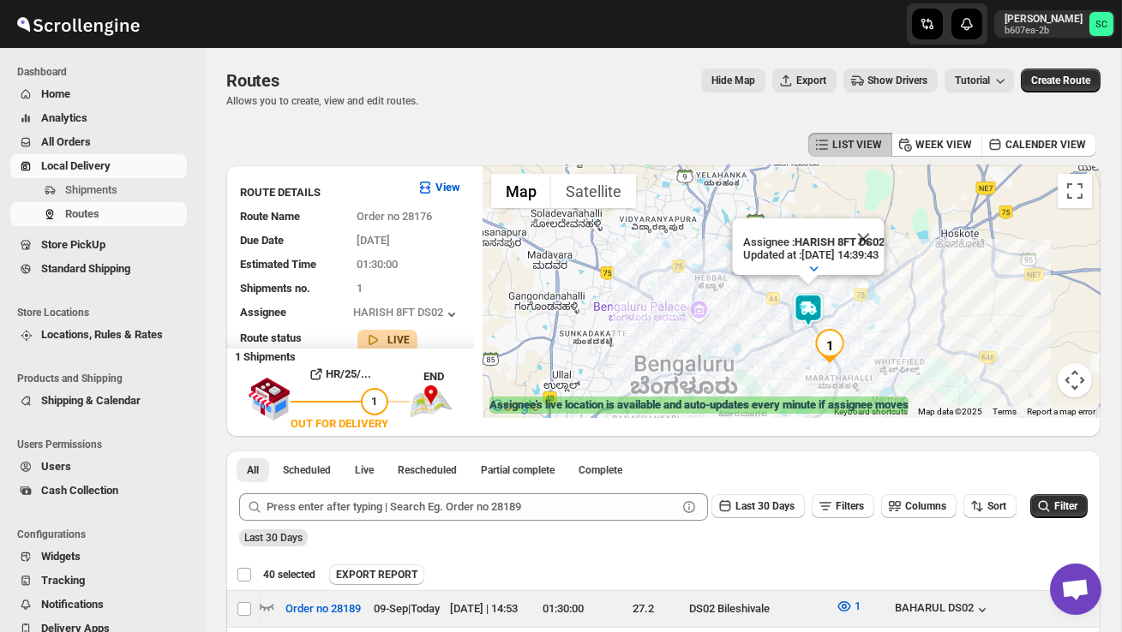
checkbox input "false"
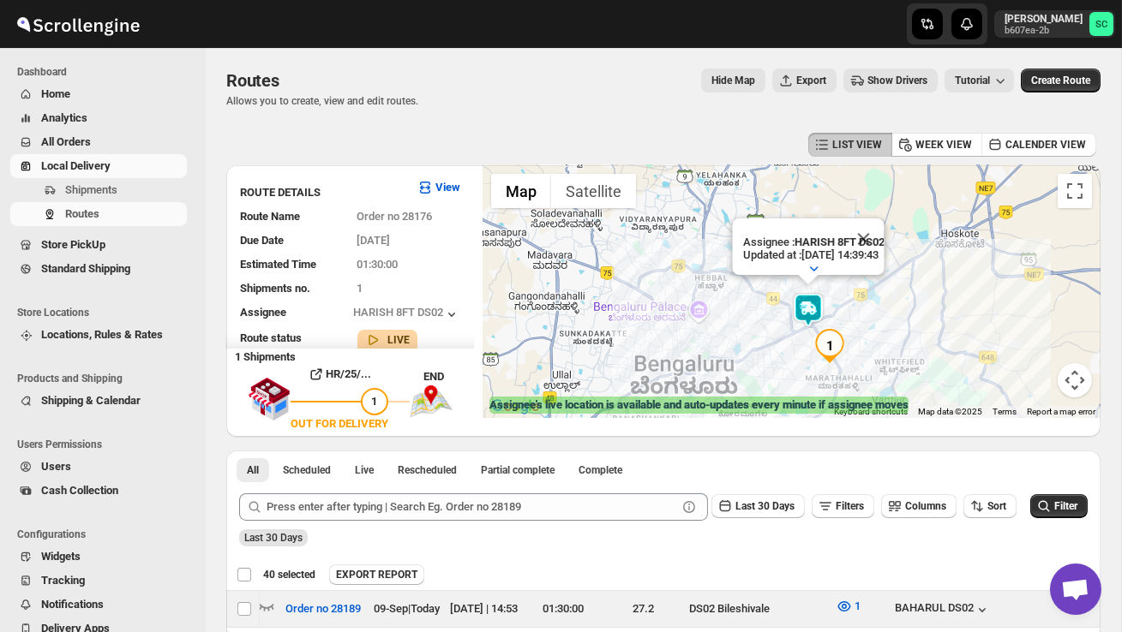
checkbox input "false"
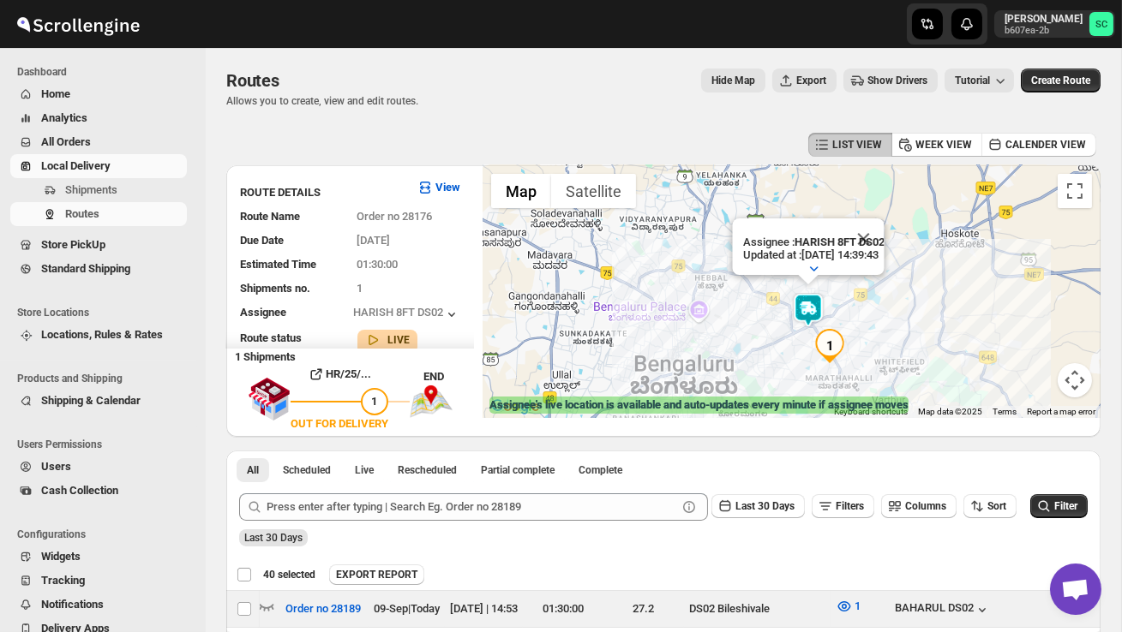
checkbox input "false"
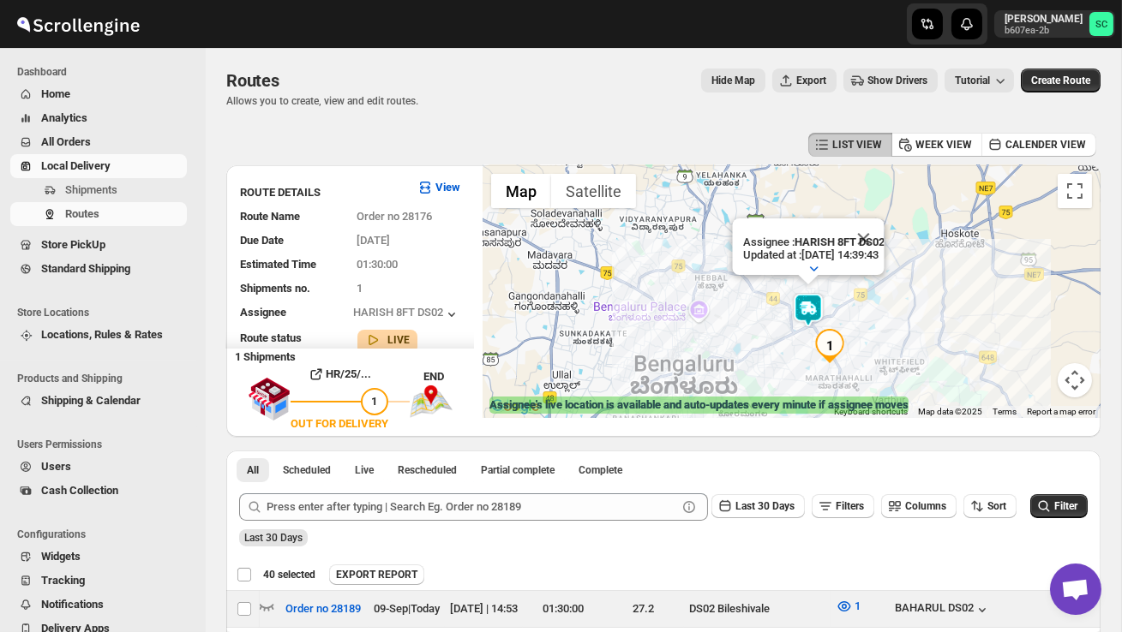
checkbox input "false"
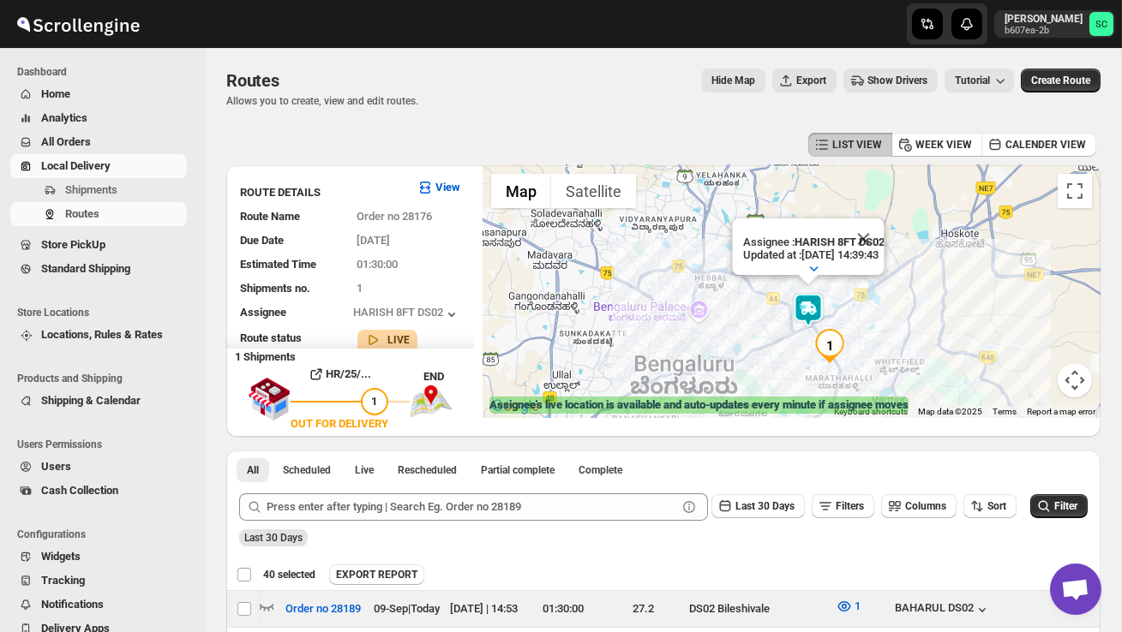
checkbox input "false"
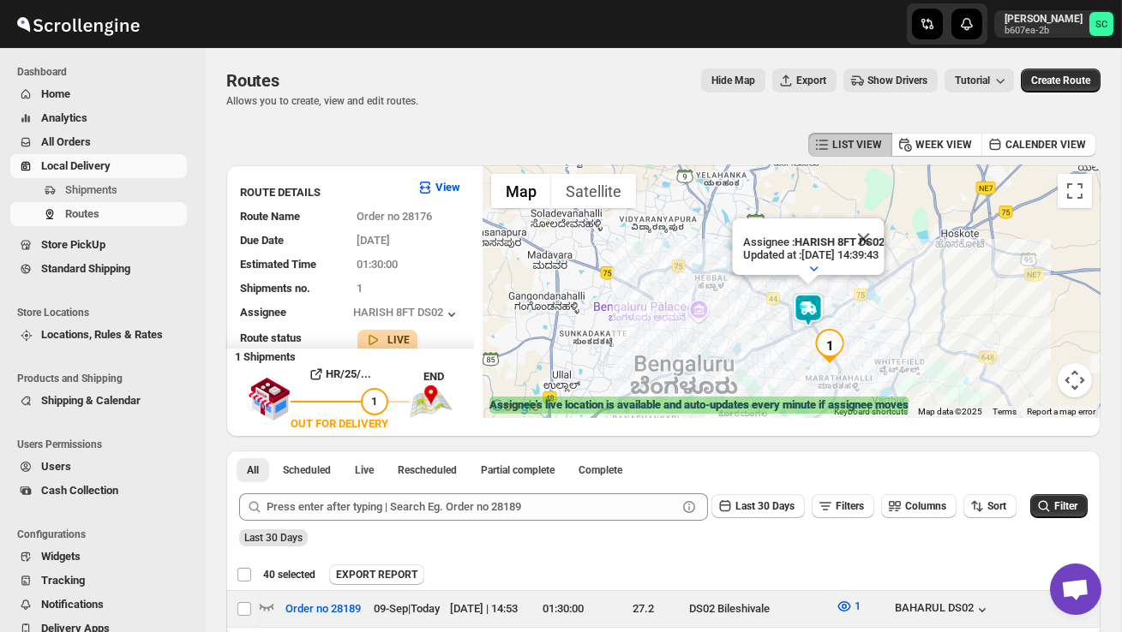
checkbox input "false"
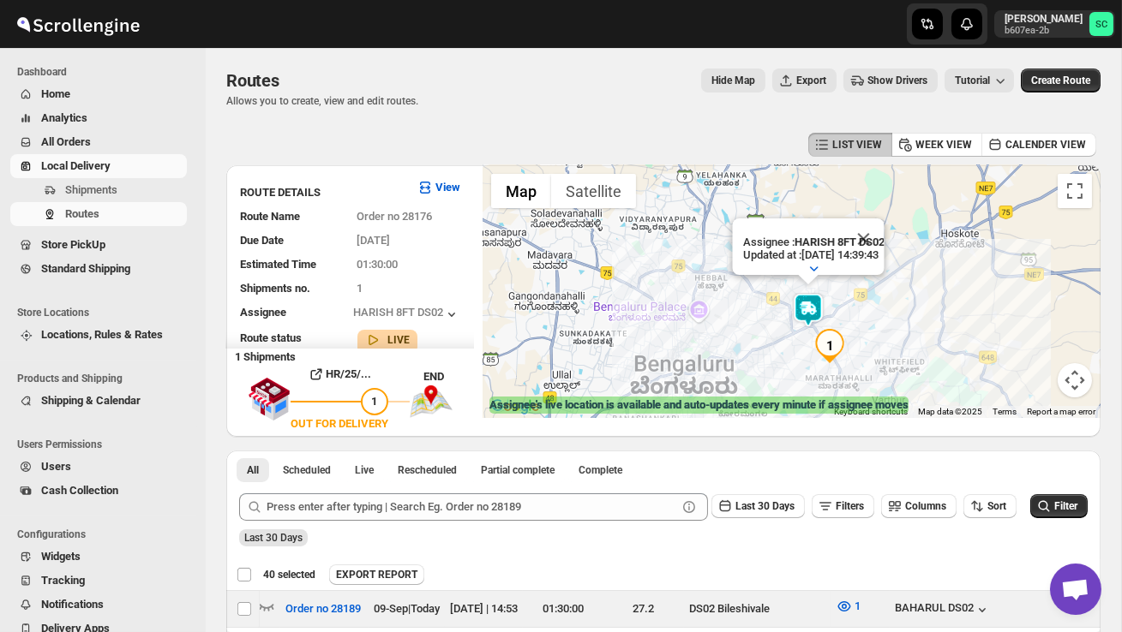
checkbox input "false"
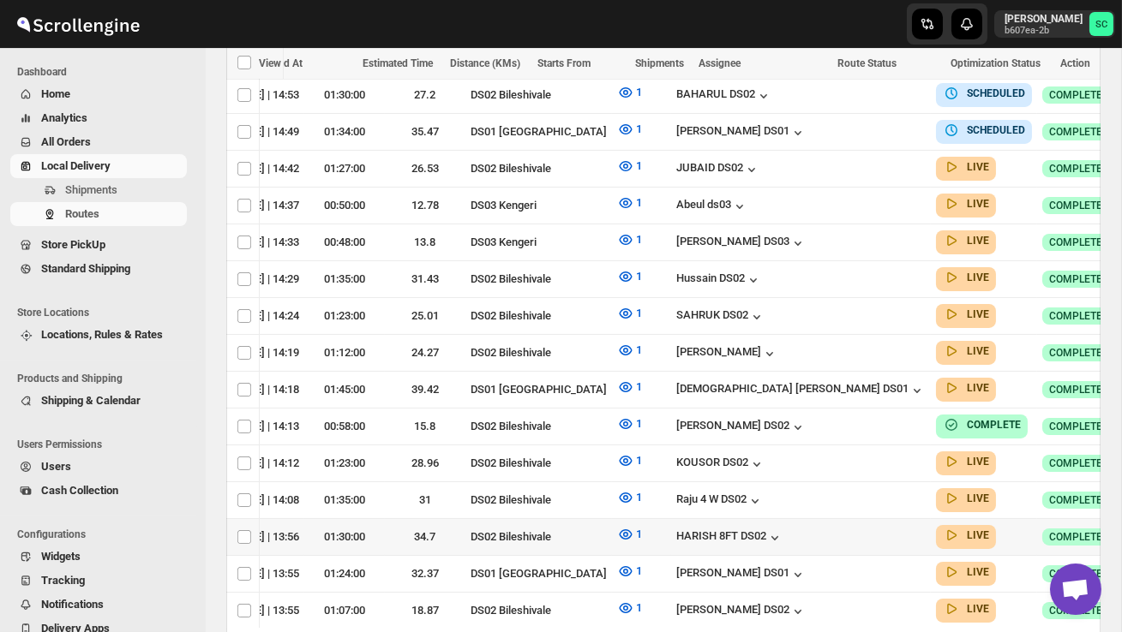
scroll to position [0, 218]
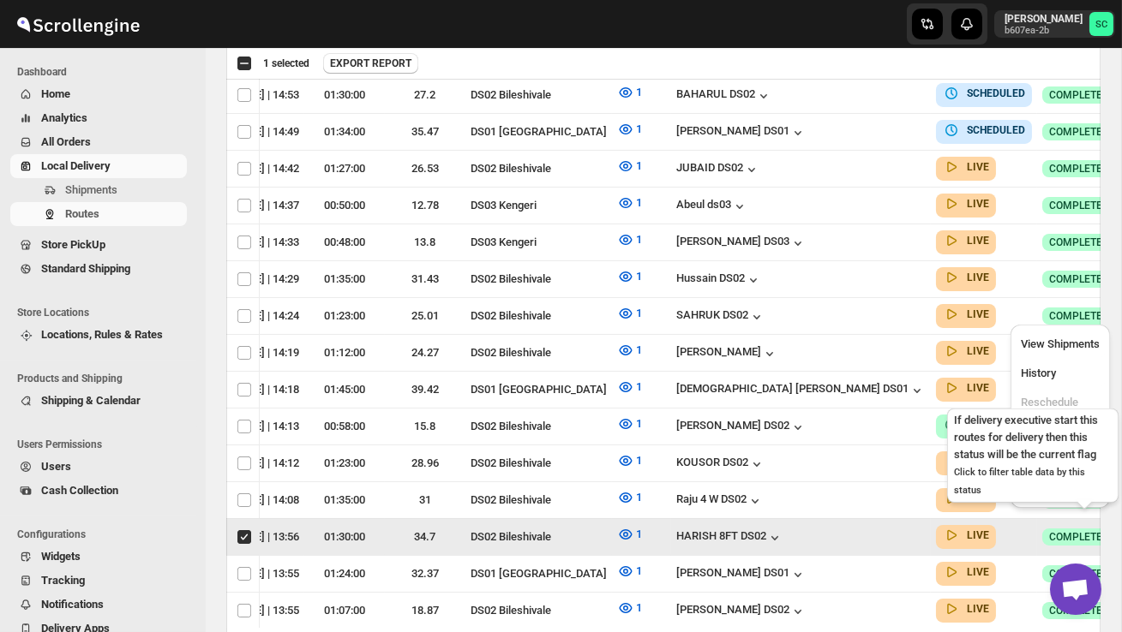
scroll to position [0, 1]
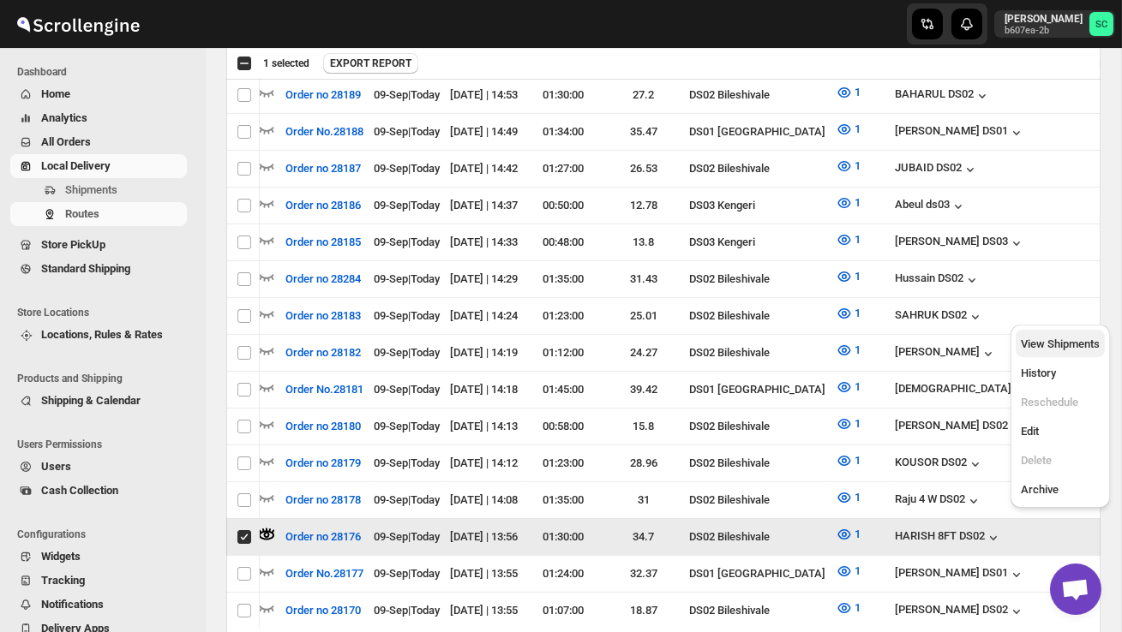
click at [1075, 347] on span "View Shipments" at bounding box center [1059, 344] width 79 height 13
checkbox input "false"
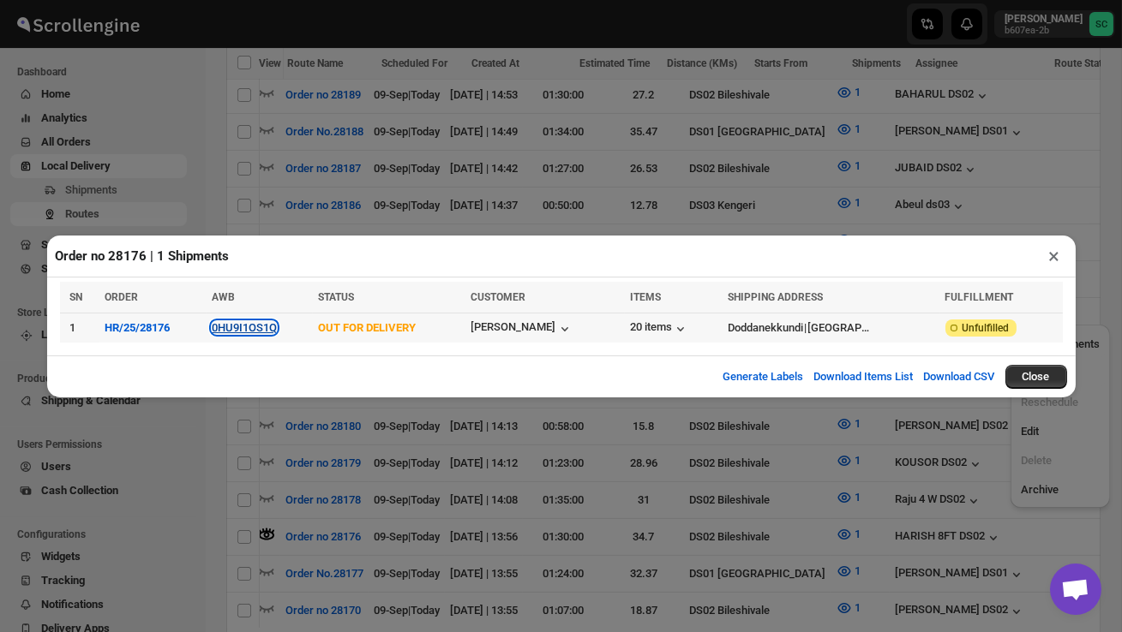
click at [277, 327] on button "0HU9I1OS1Q" at bounding box center [244, 327] width 65 height 13
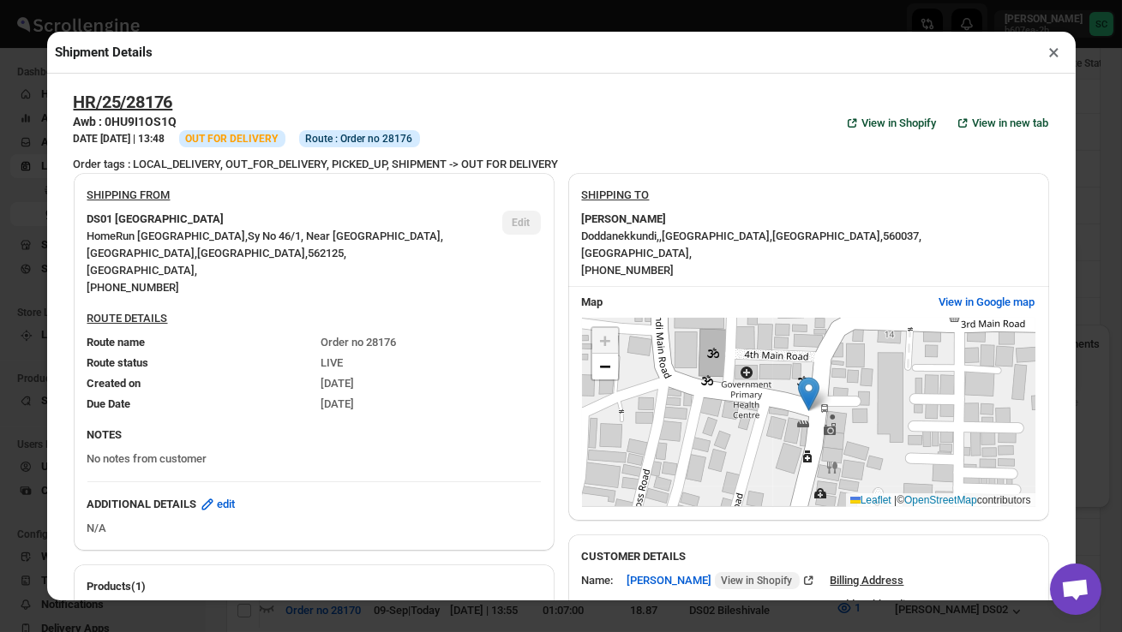
scroll to position [686, 0]
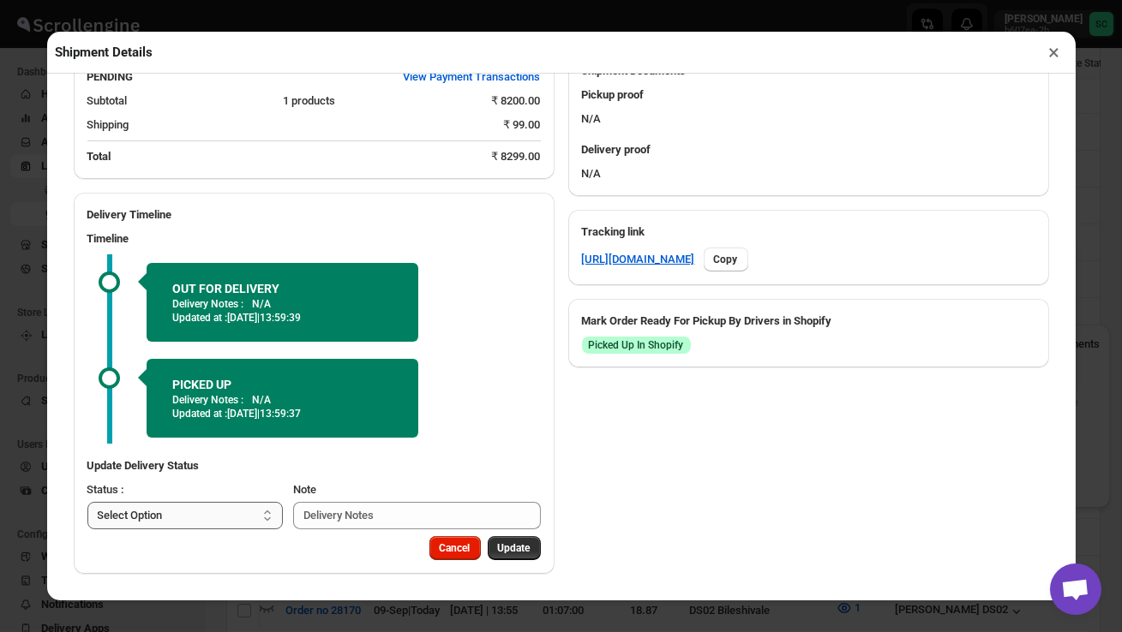
click at [246, 515] on select "Select Option PICKED UP OUT FOR DELIVERY RESCHEDULE DELIVERED CANCELLED" at bounding box center [185, 515] width 196 height 27
select select "DELIVERED"
click at [520, 548] on span "Update" at bounding box center [514, 549] width 33 height 14
select select
click at [1056, 53] on button "×" at bounding box center [1054, 52] width 25 height 24
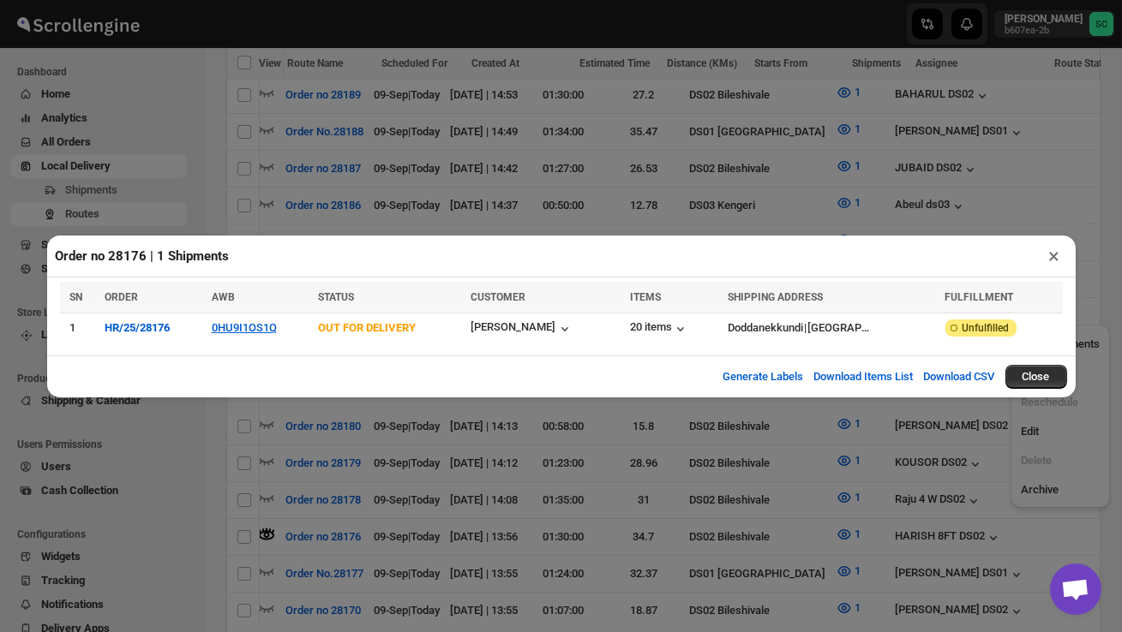
click at [1053, 249] on button "×" at bounding box center [1054, 256] width 25 height 24
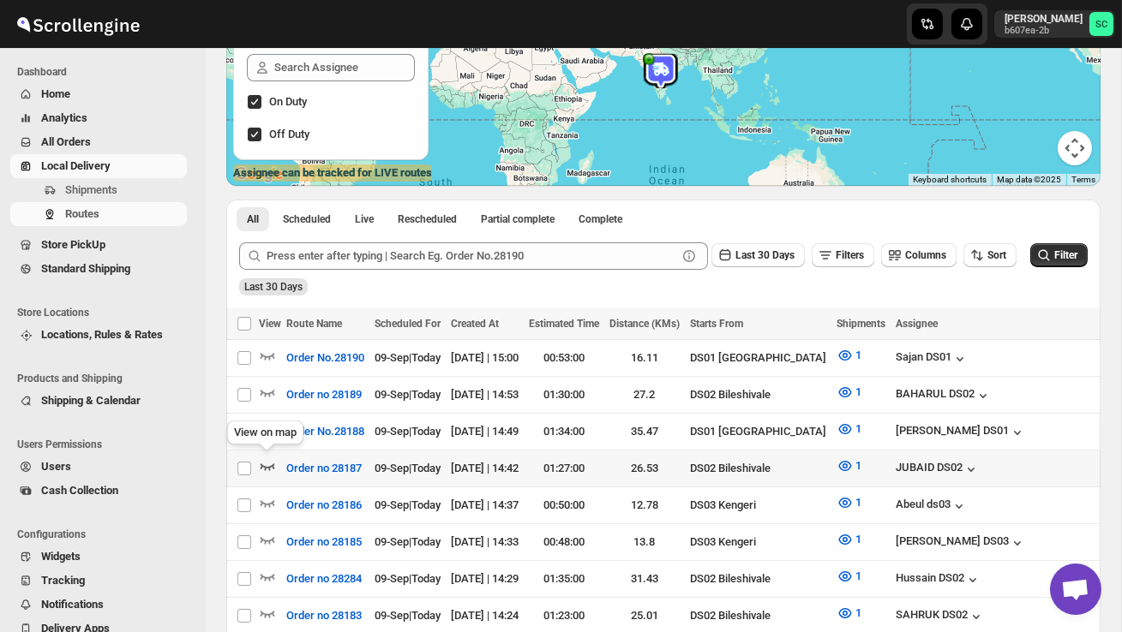
click at [264, 463] on icon "button" at bounding box center [267, 466] width 17 height 17
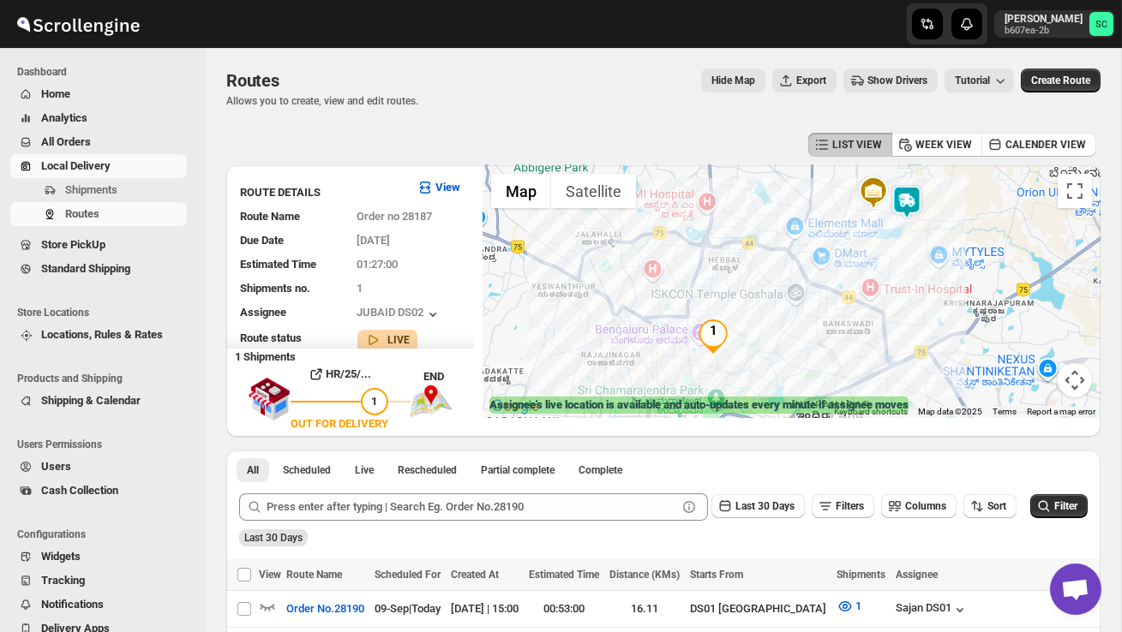
click at [914, 197] on img at bounding box center [906, 202] width 34 height 34
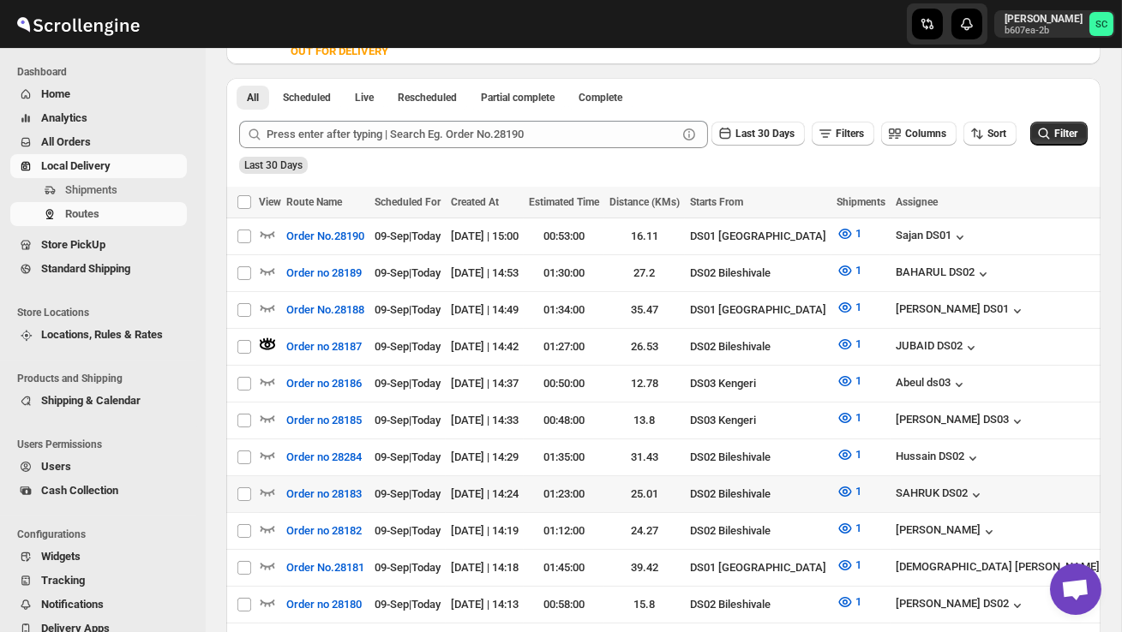
scroll to position [375, 0]
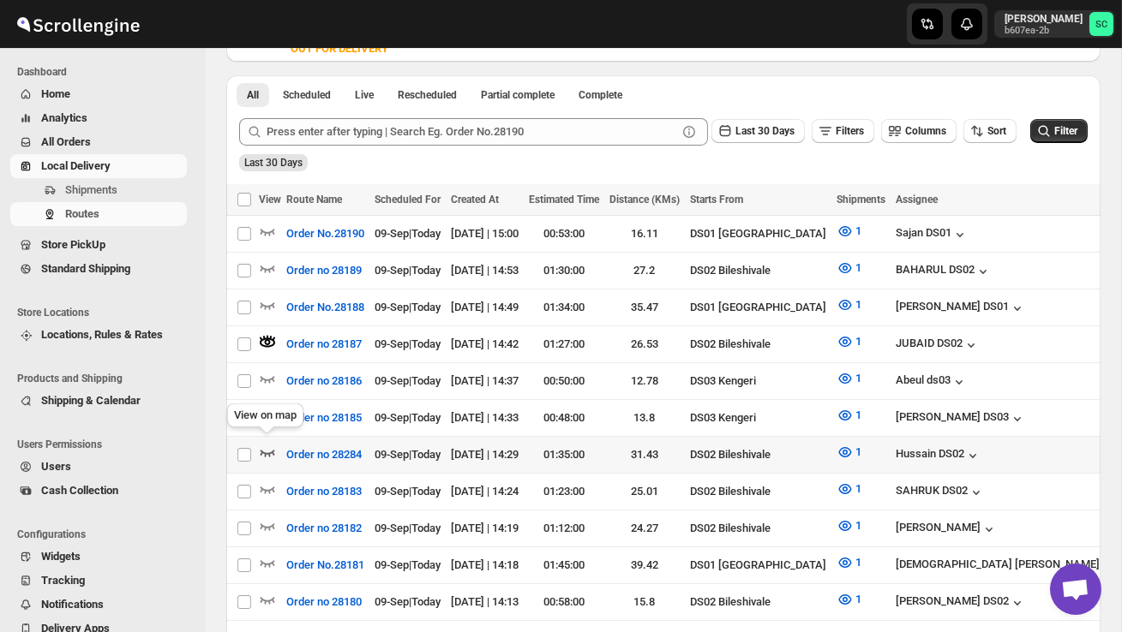
click at [270, 450] on icon "button" at bounding box center [267, 453] width 15 height 7
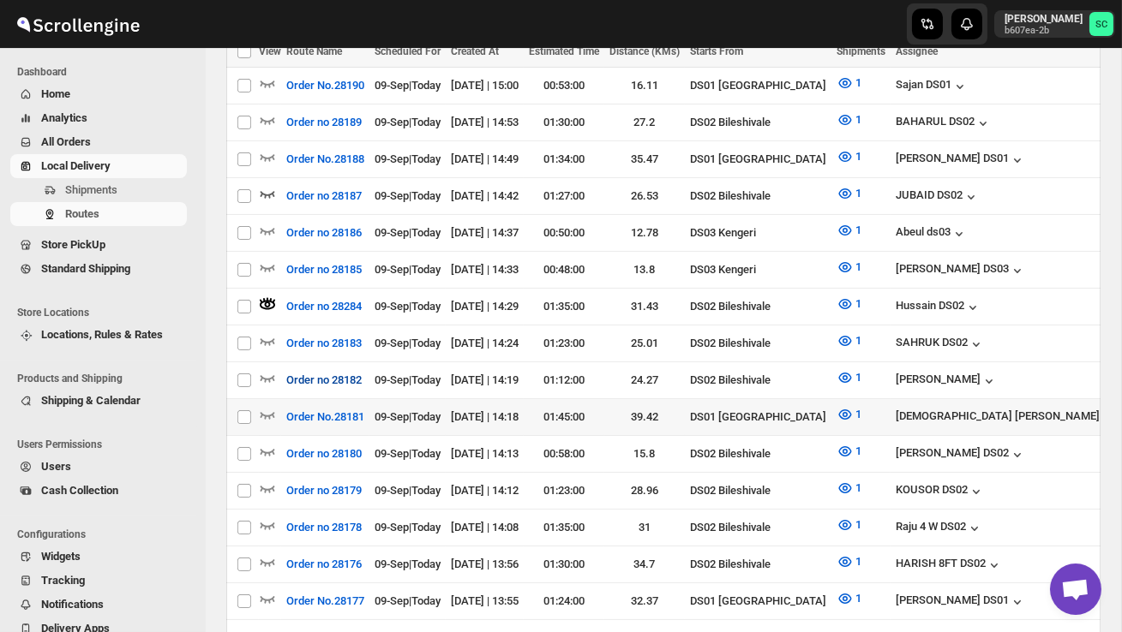
scroll to position [395, 0]
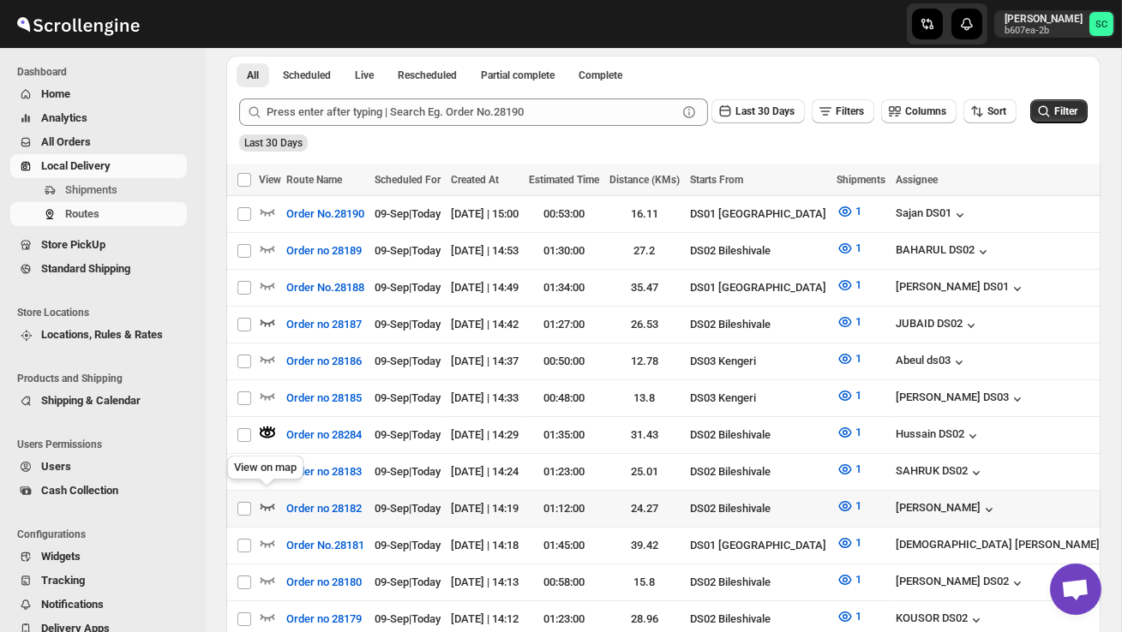
click at [270, 504] on icon "button" at bounding box center [267, 507] width 15 height 7
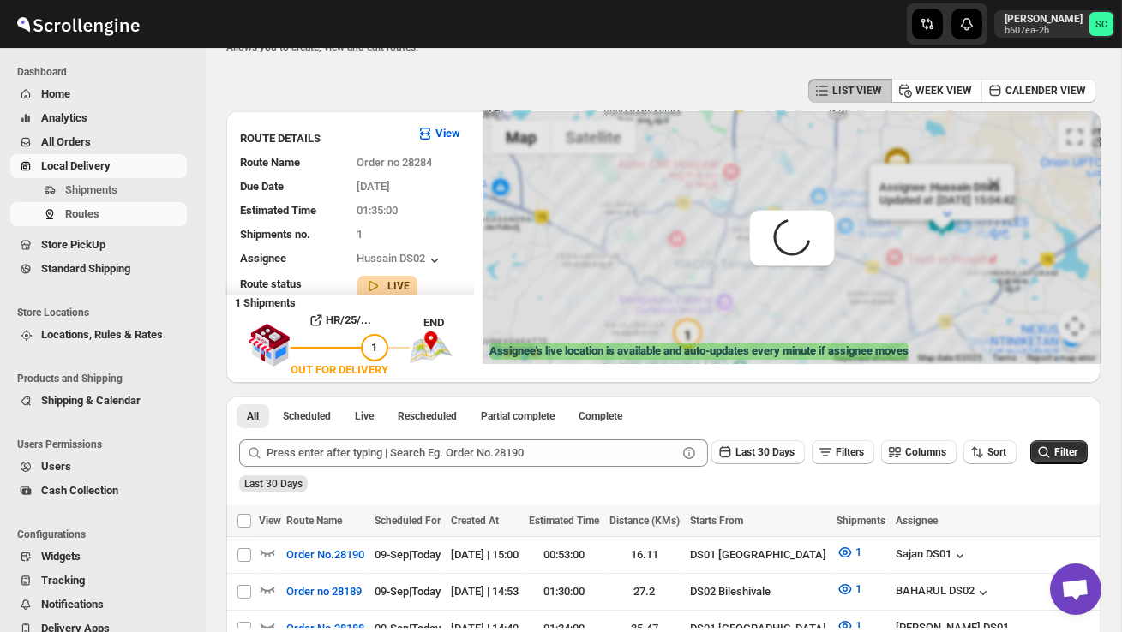
scroll to position [0, 0]
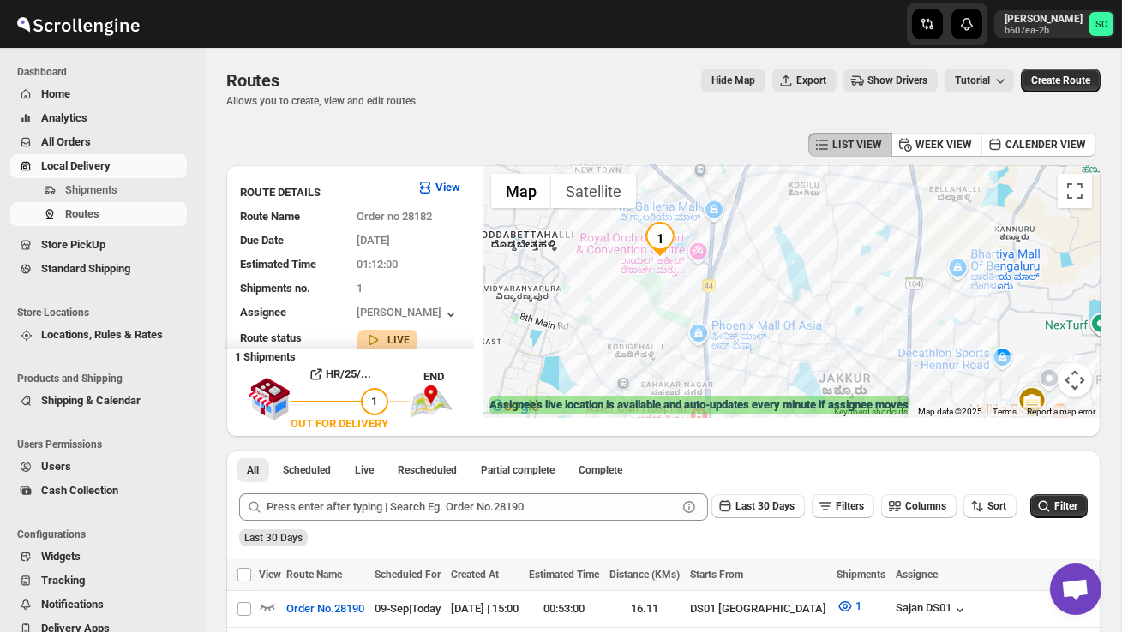
drag, startPoint x: 733, startPoint y: 332, endPoint x: 784, endPoint y: 373, distance: 65.3
click at [784, 375] on div "Assignee : Veera Kesavan Updated at : 09/09/2025, 14:55:15 Duty mode Enabled Ba…" at bounding box center [791, 291] width 618 height 253
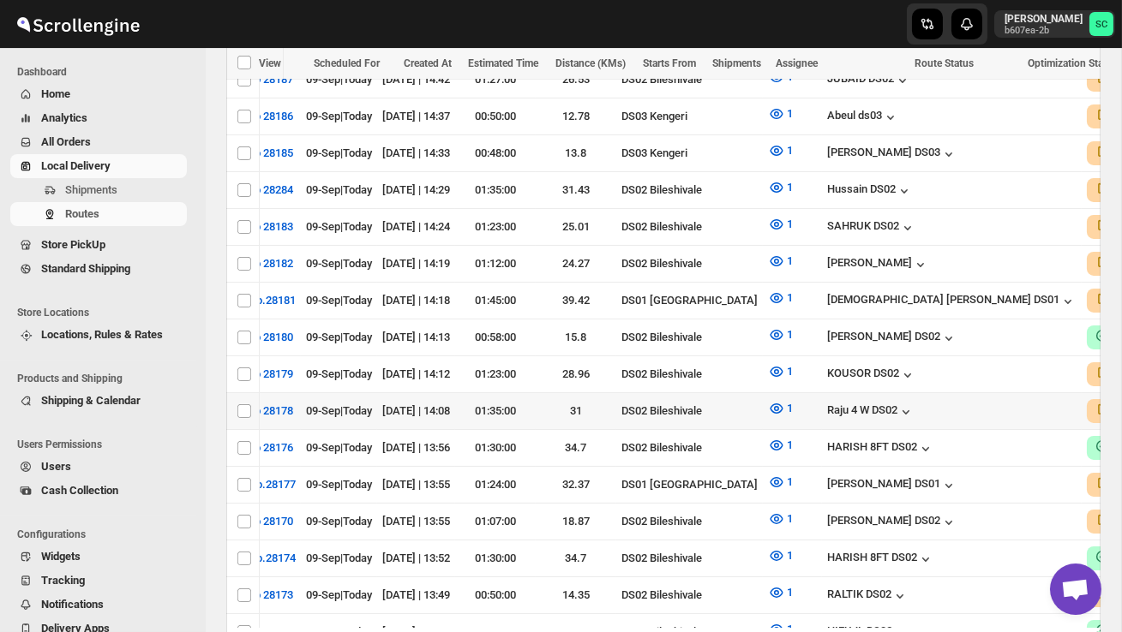
scroll to position [0, 147]
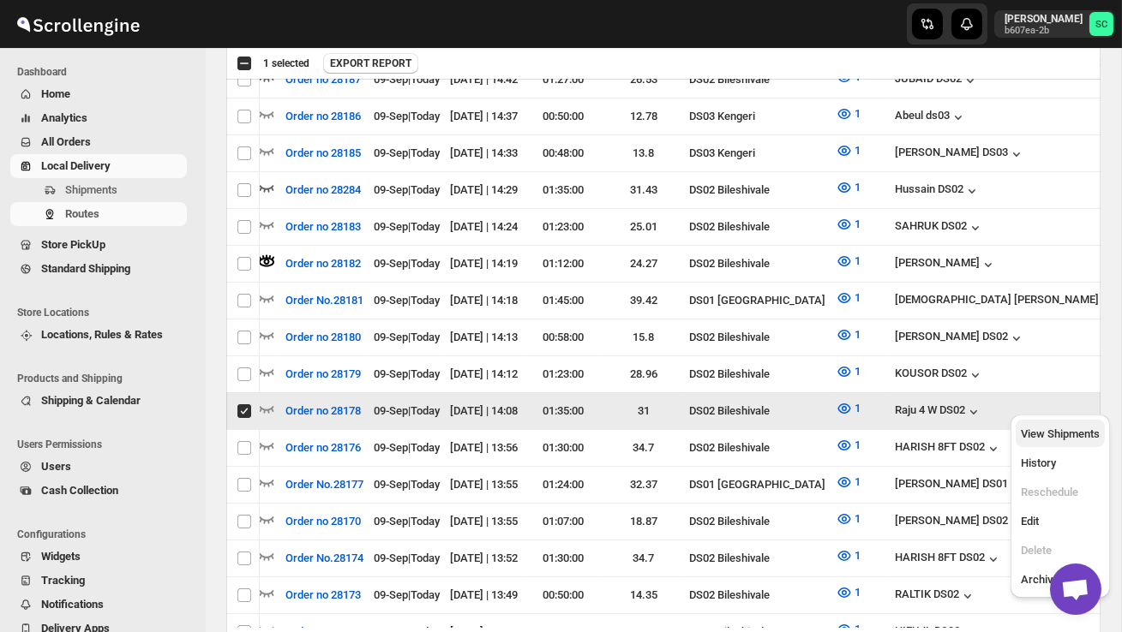
click at [1068, 428] on span "View Shipments" at bounding box center [1059, 434] width 79 height 13
checkbox input "false"
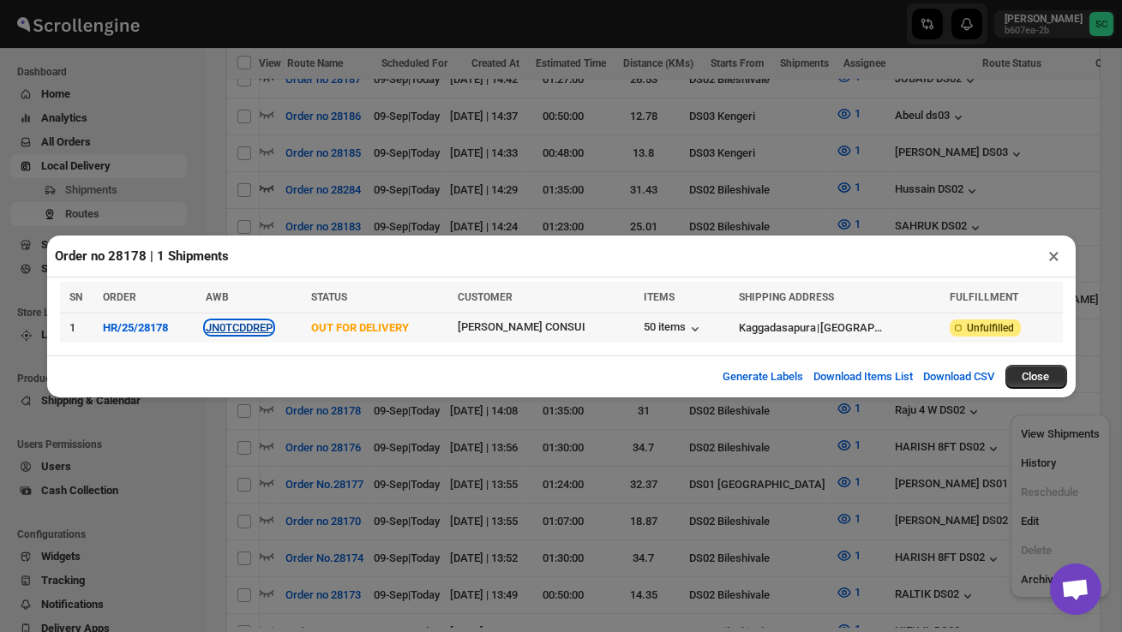
click at [242, 331] on button "JN0TCDDREP" at bounding box center [239, 327] width 67 height 13
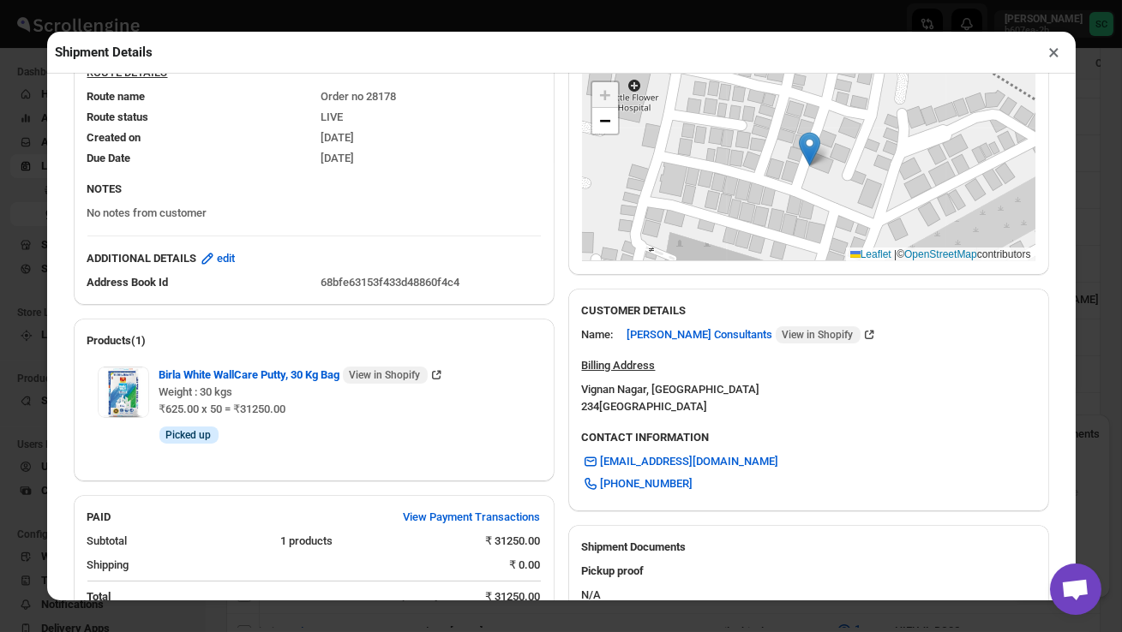
scroll to position [669, 0]
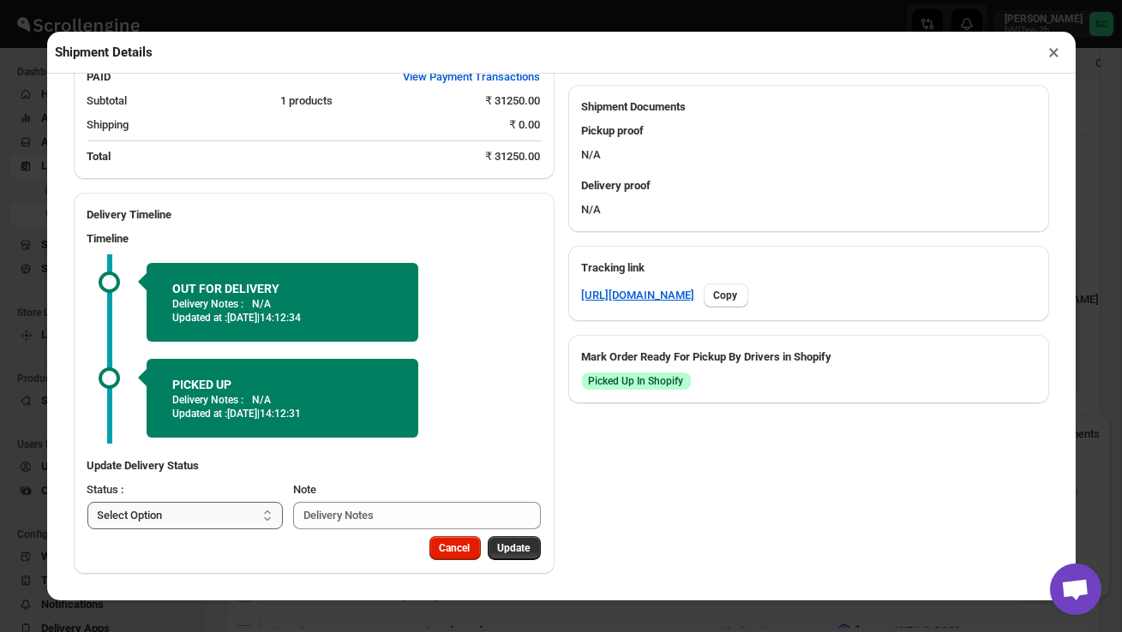
click at [261, 513] on select "Select Option PICKED UP OUT FOR DELIVERY RESCHEDULE DELIVERED CANCELLED" at bounding box center [185, 515] width 196 height 27
select select "DELIVERED"
click at [518, 547] on span "Update" at bounding box center [514, 549] width 33 height 14
select select
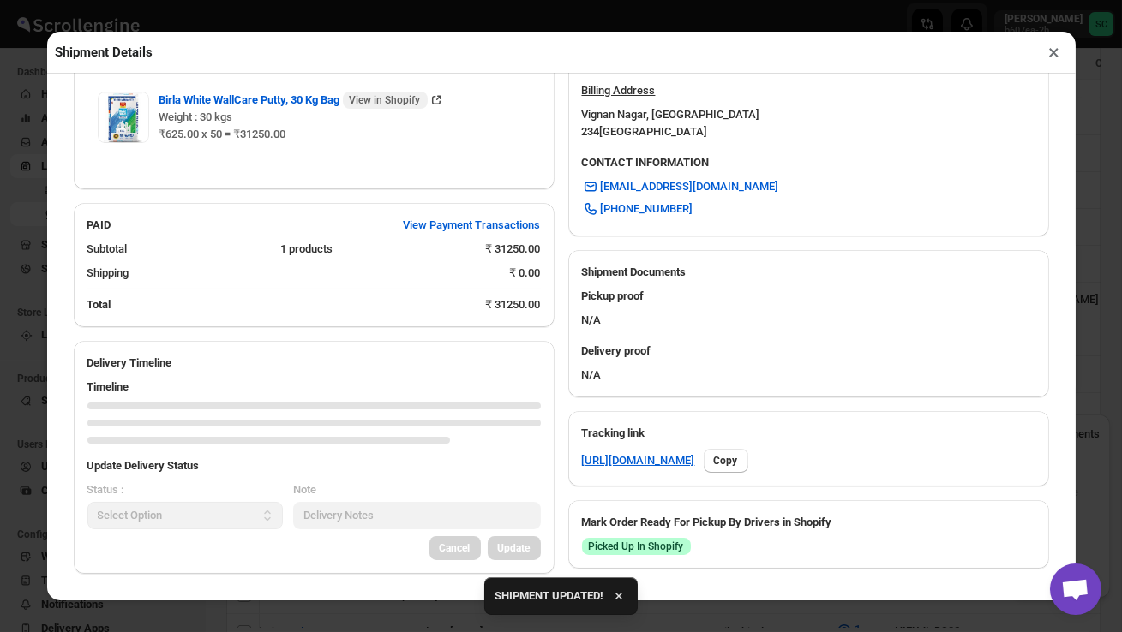
click at [1056, 60] on button "×" at bounding box center [1054, 52] width 25 height 24
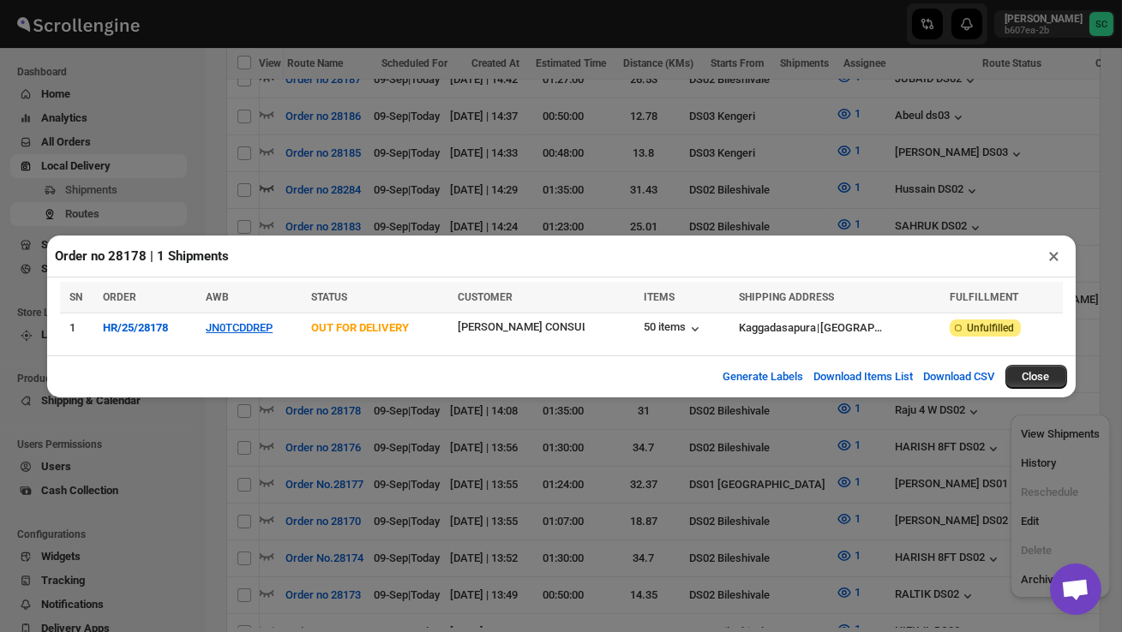
click at [1052, 254] on button "×" at bounding box center [1054, 256] width 25 height 24
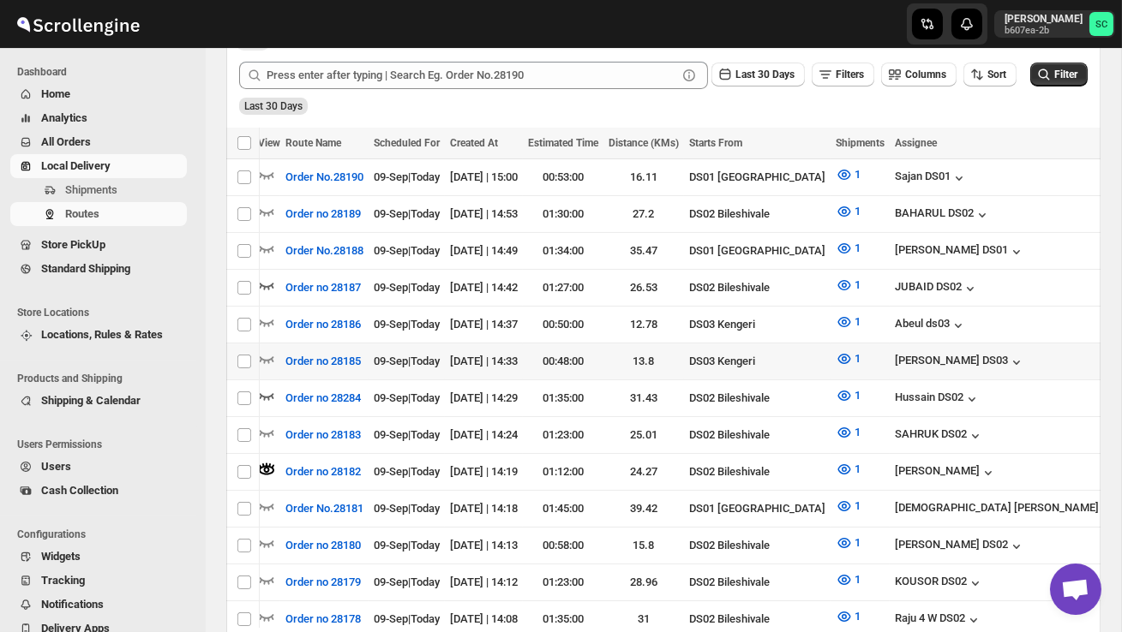
scroll to position [454, 0]
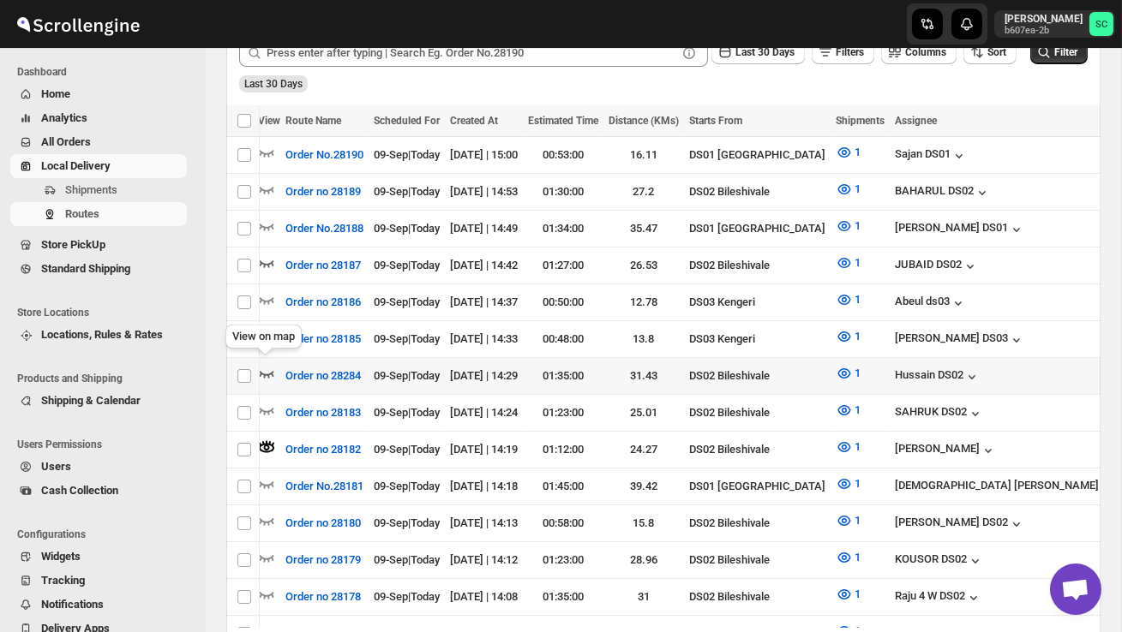
click at [264, 365] on icon "button" at bounding box center [266, 373] width 17 height 17
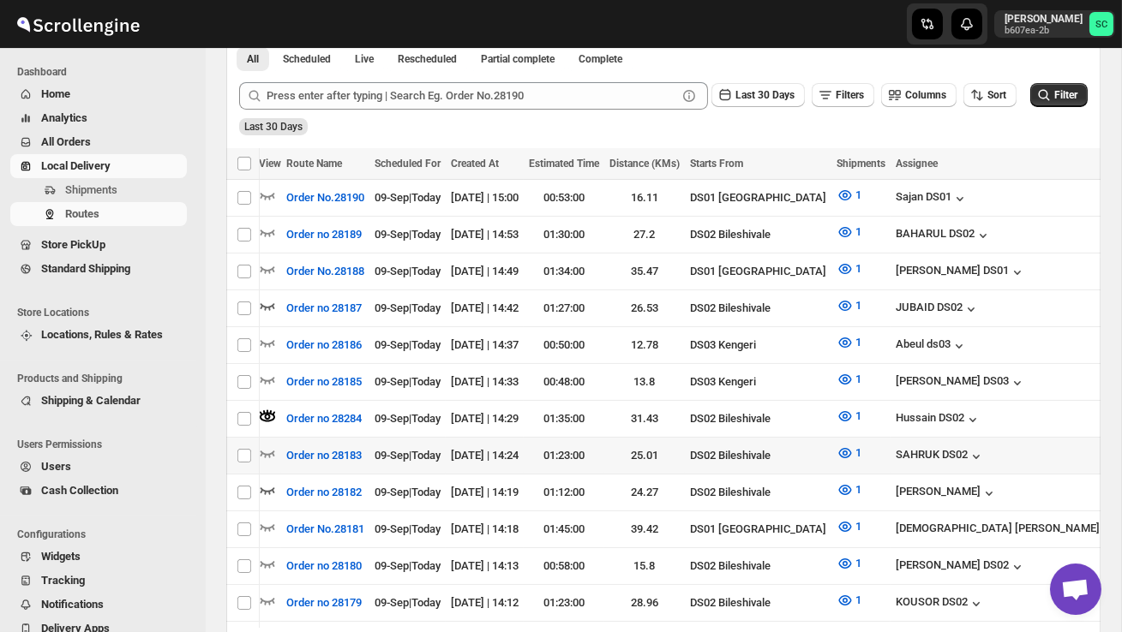
scroll to position [0, 0]
click at [266, 301] on icon "button" at bounding box center [267, 305] width 17 height 17
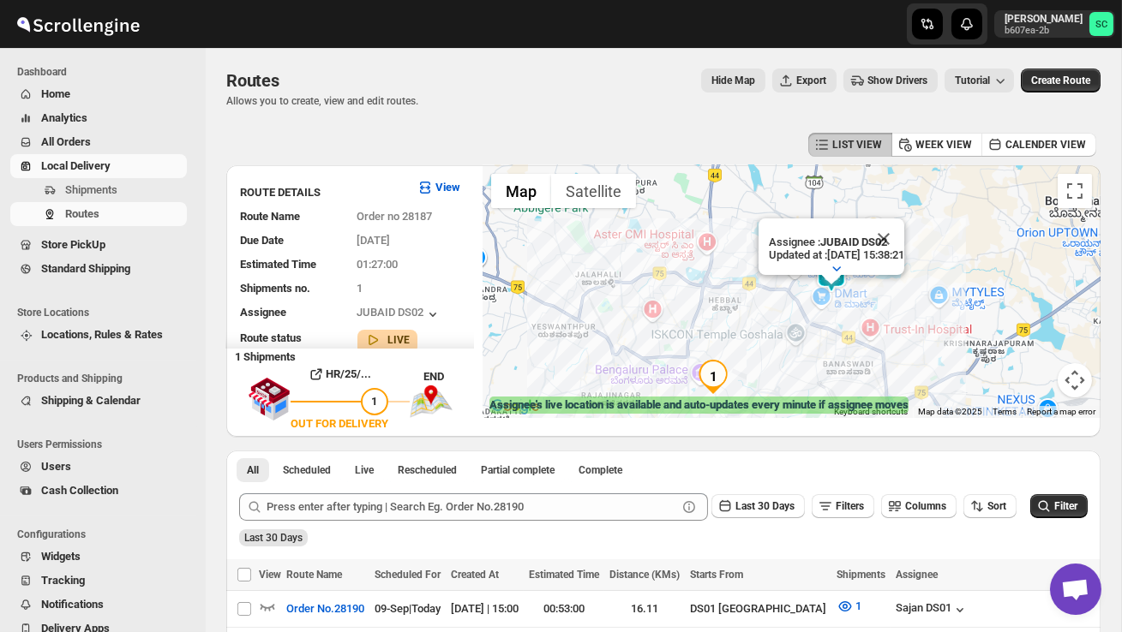
click at [904, 239] on button "Close" at bounding box center [883, 238] width 41 height 41
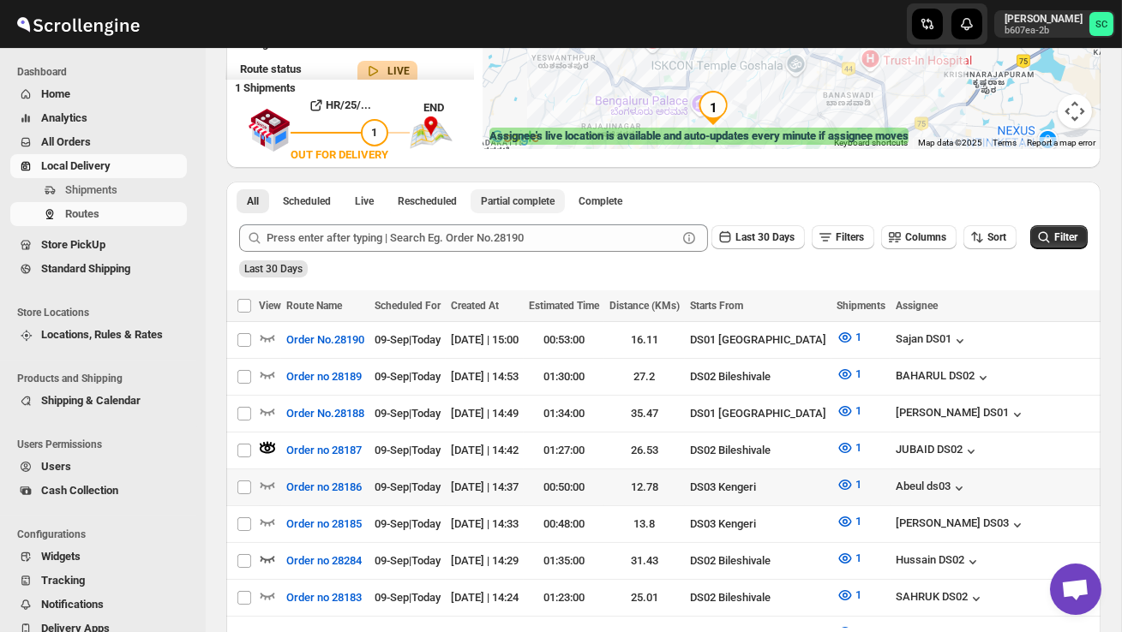
scroll to position [271, 0]
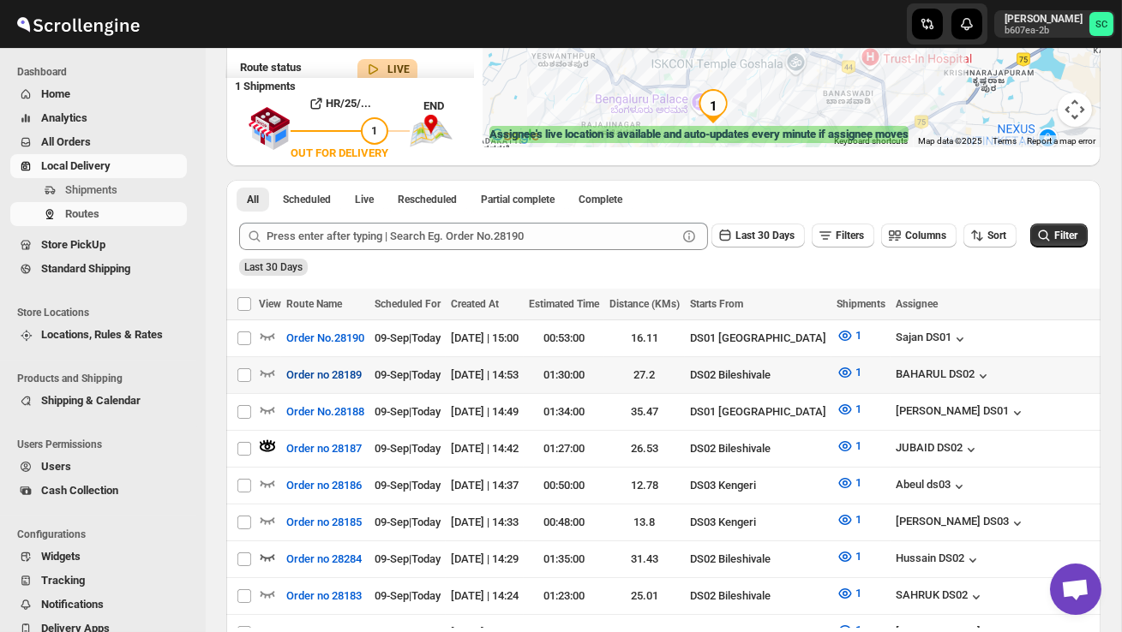
click at [279, 366] on button "Order no 28189" at bounding box center [324, 375] width 96 height 27
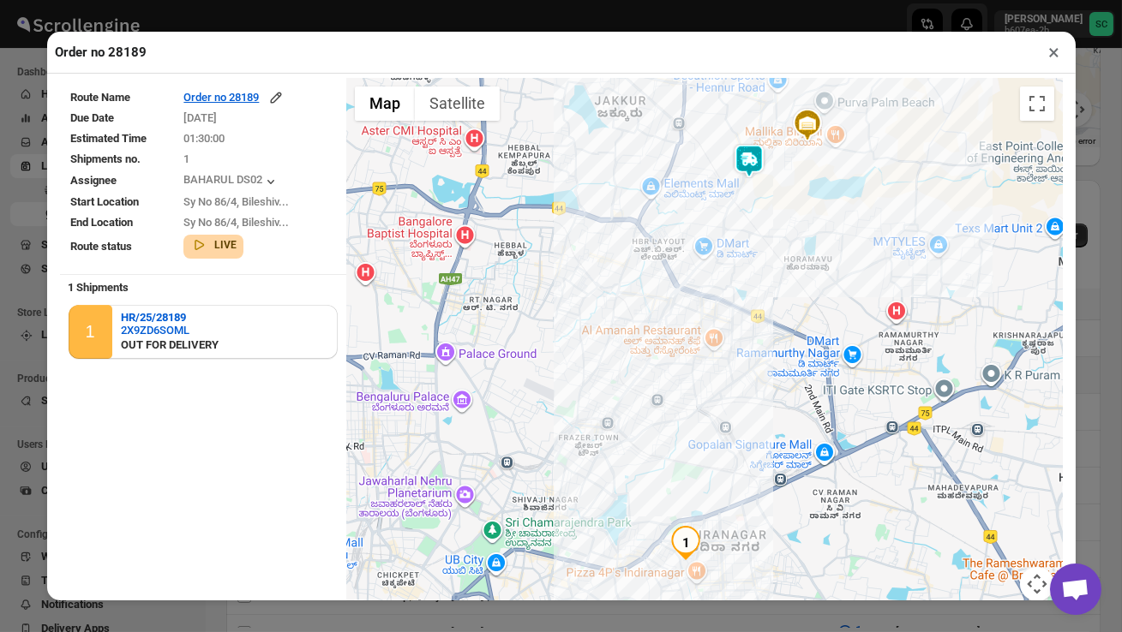
click at [760, 165] on img at bounding box center [749, 161] width 34 height 34
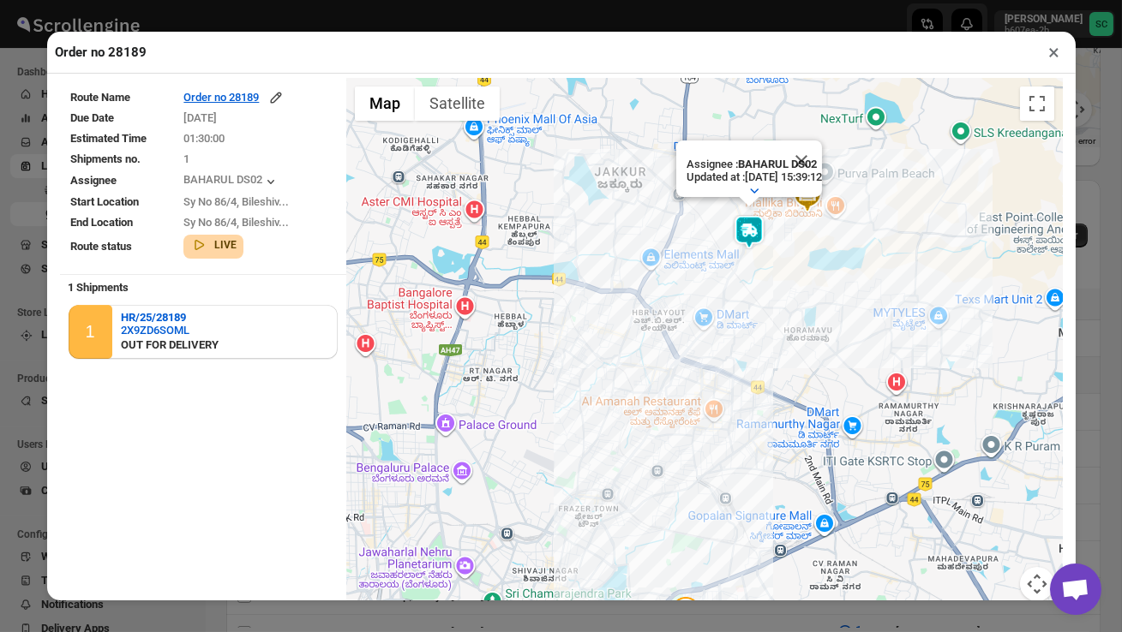
click at [1058, 51] on button "×" at bounding box center [1054, 52] width 25 height 24
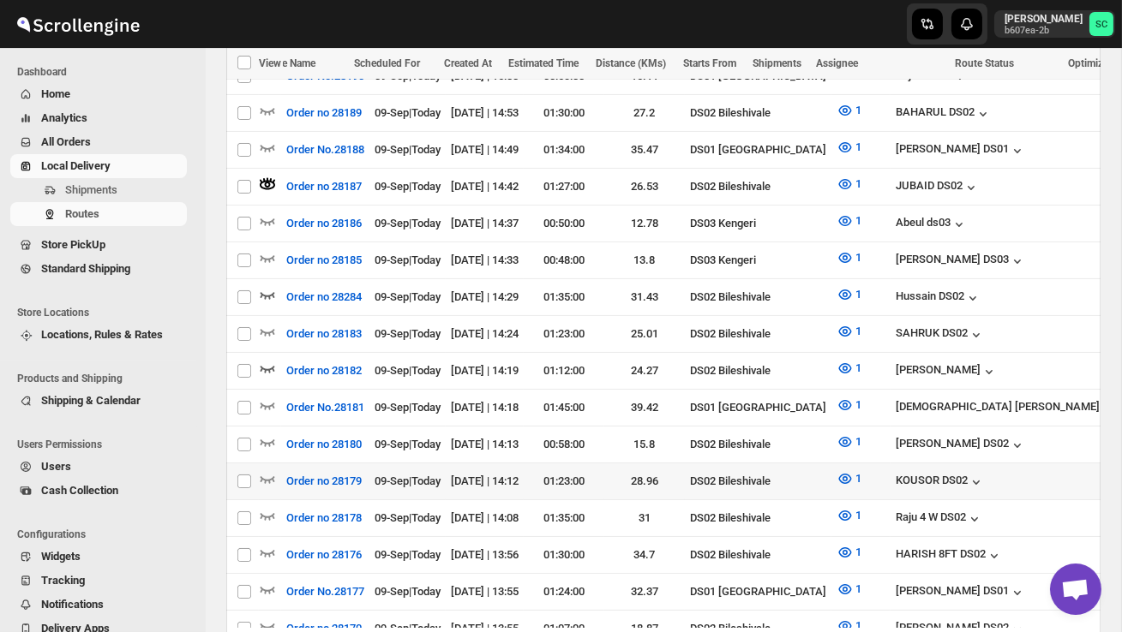
scroll to position [0, 0]
click at [272, 470] on icon "button" at bounding box center [267, 478] width 17 height 17
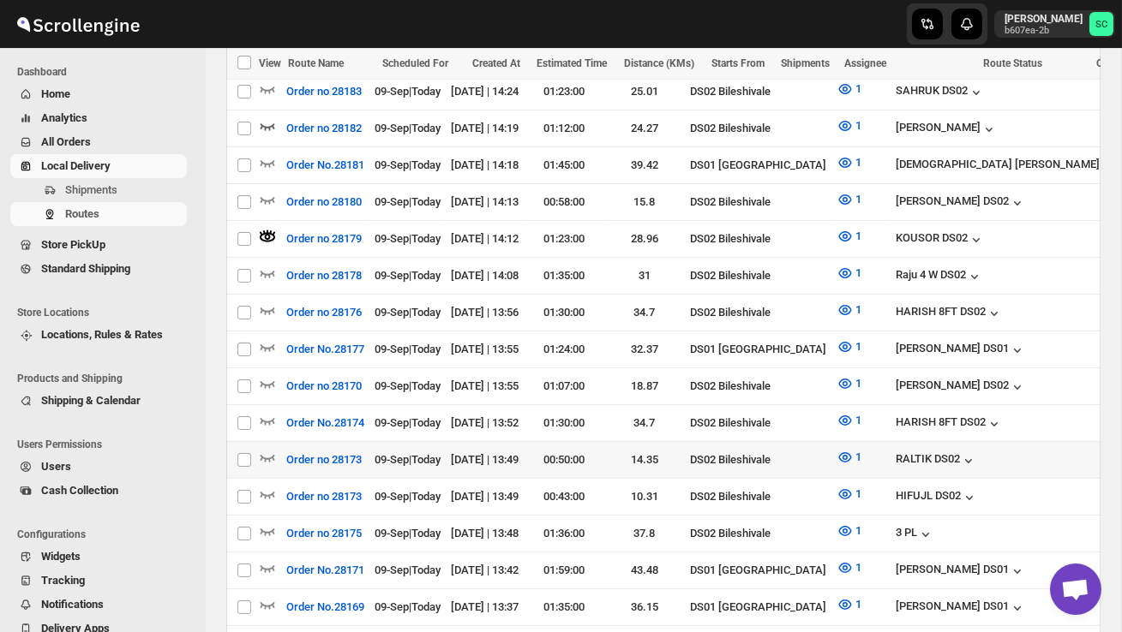
scroll to position [778, 0]
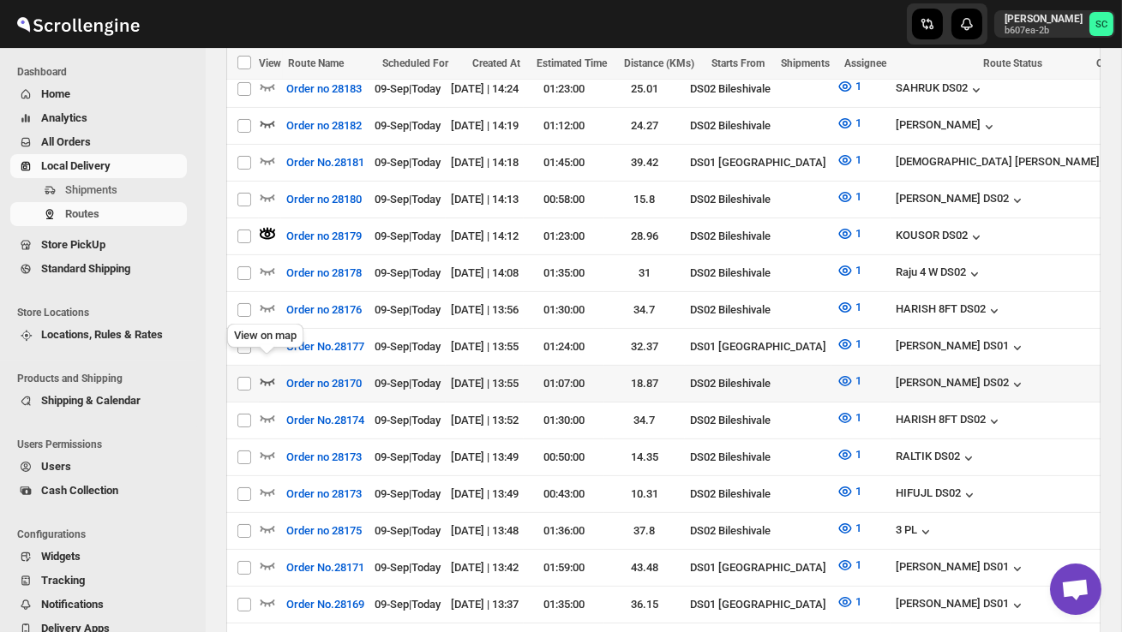
click at [264, 379] on icon "button" at bounding box center [267, 382] width 15 height 7
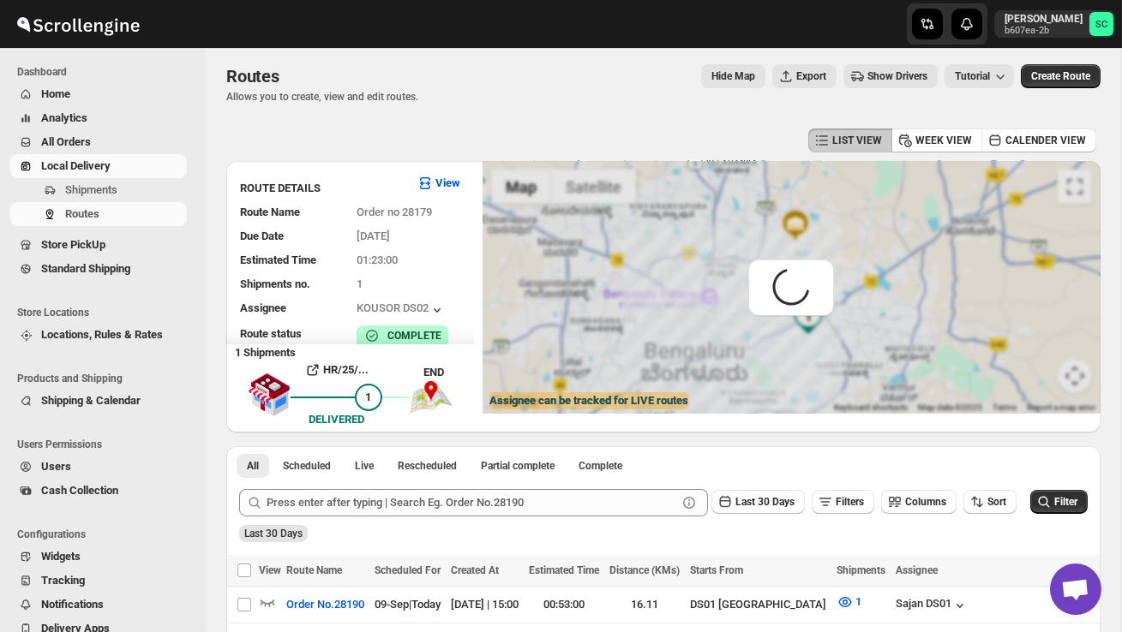
scroll to position [0, 0]
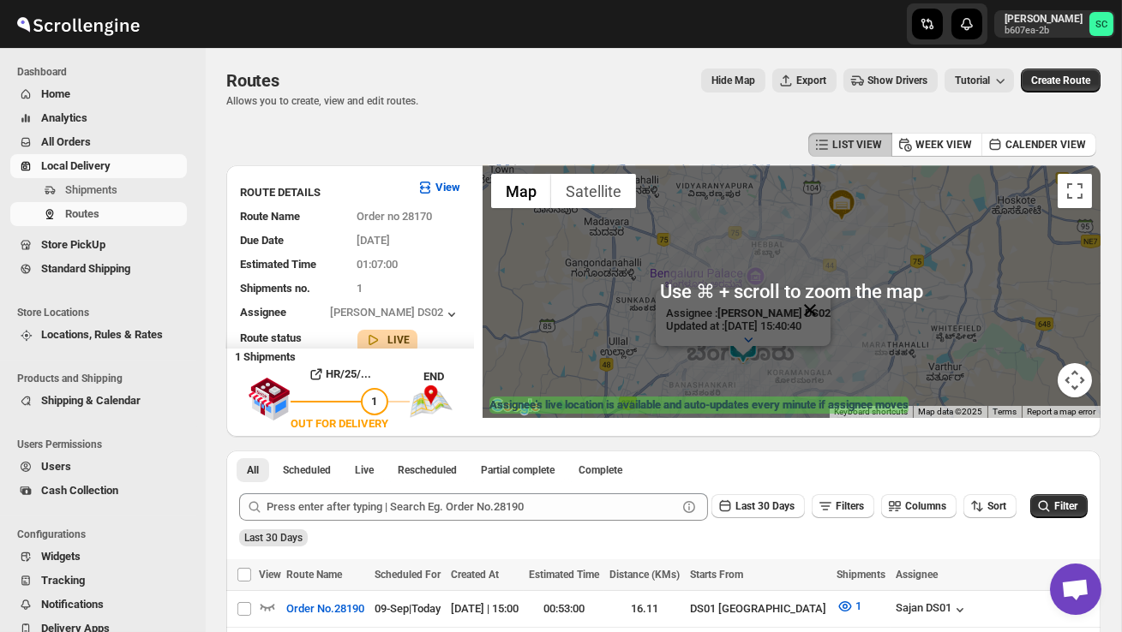
click at [817, 295] on button "Close" at bounding box center [809, 310] width 41 height 41
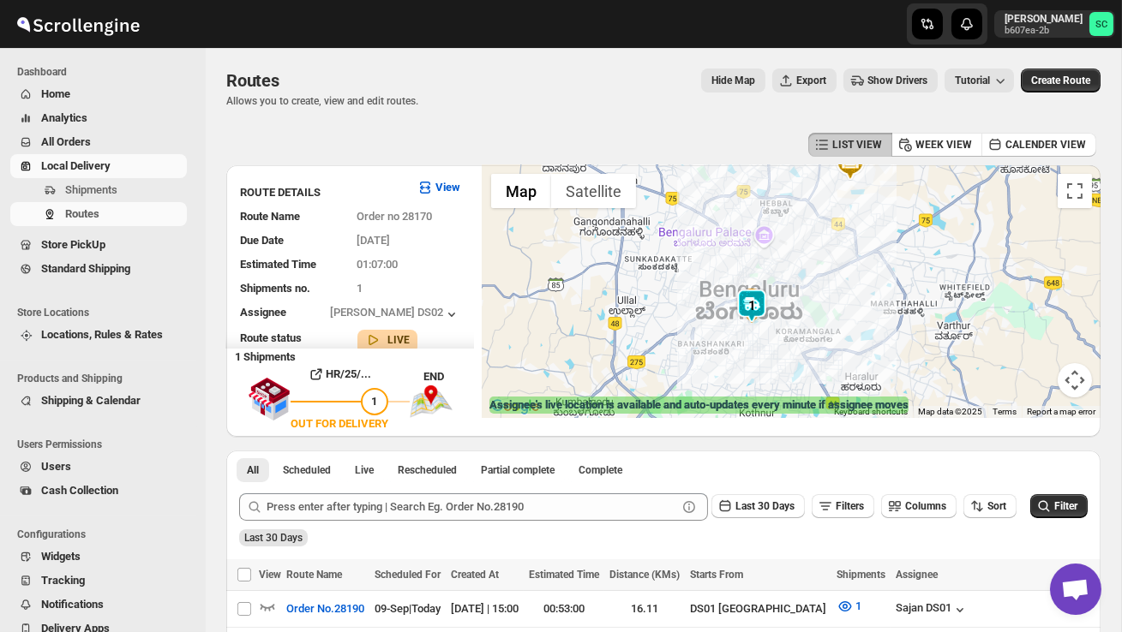
drag, startPoint x: 821, startPoint y: 356, endPoint x: 829, endPoint y: 313, distance: 44.5
click at [829, 313] on div at bounding box center [791, 291] width 618 height 253
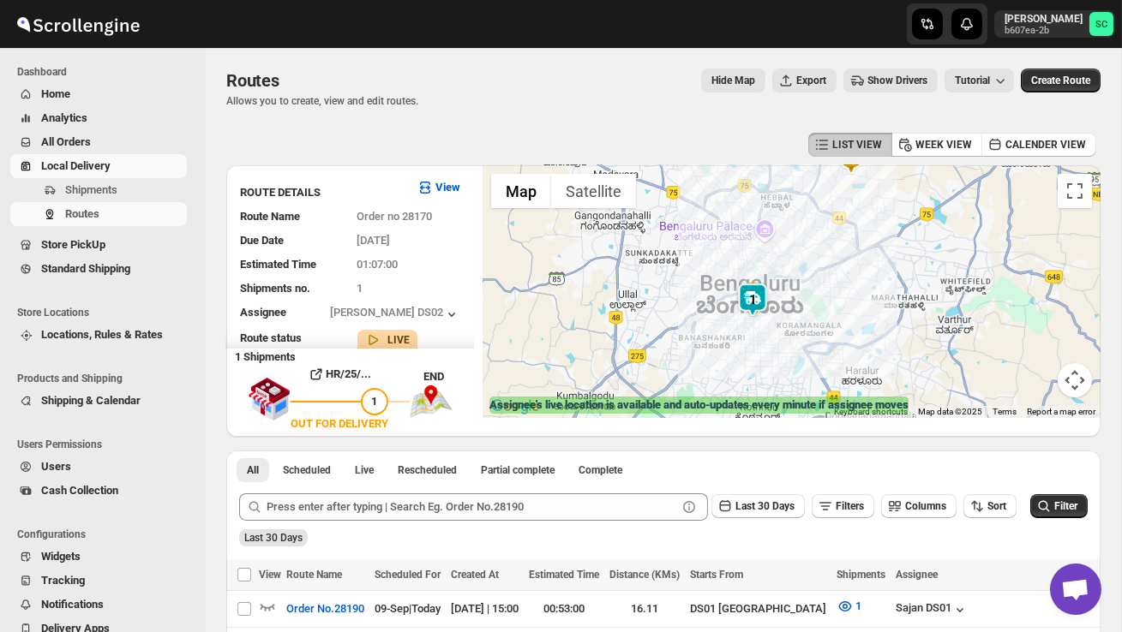
click at [765, 286] on img at bounding box center [752, 300] width 34 height 34
click at [754, 281] on div "To navigate, press the arrow keys." at bounding box center [791, 291] width 618 height 253
click at [752, 284] on img at bounding box center [752, 300] width 34 height 34
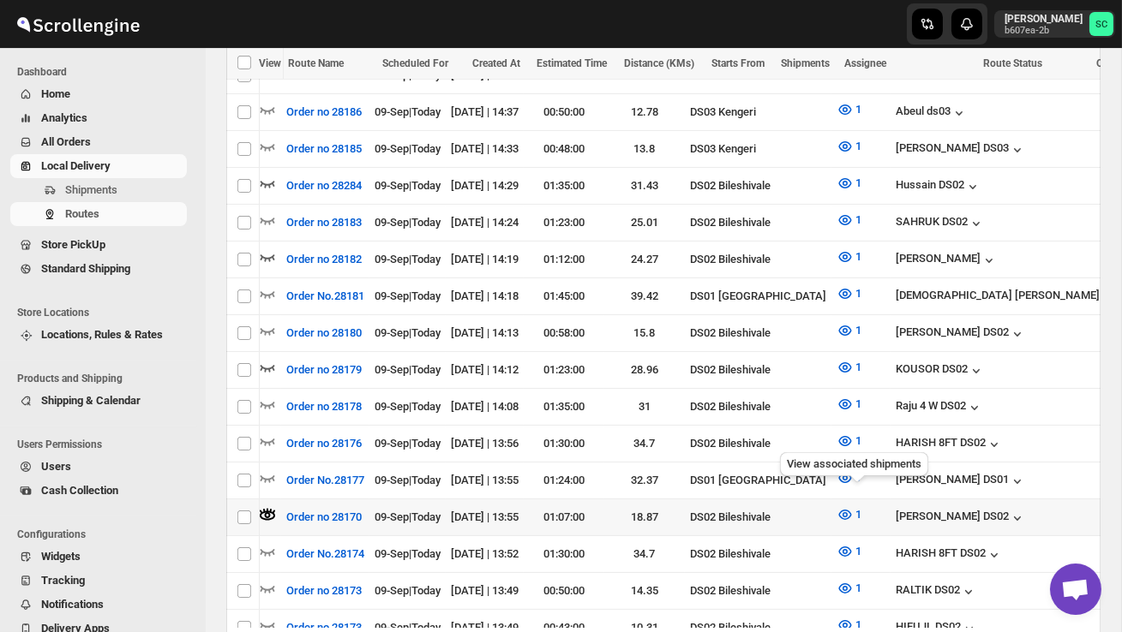
scroll to position [0, 147]
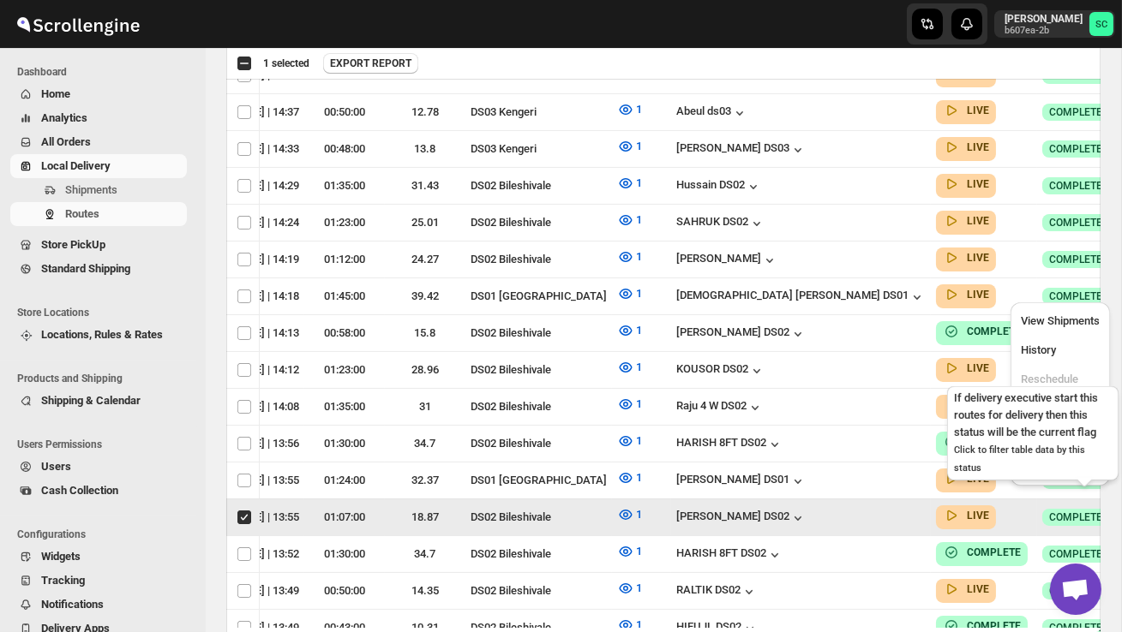
scroll to position [0, 1]
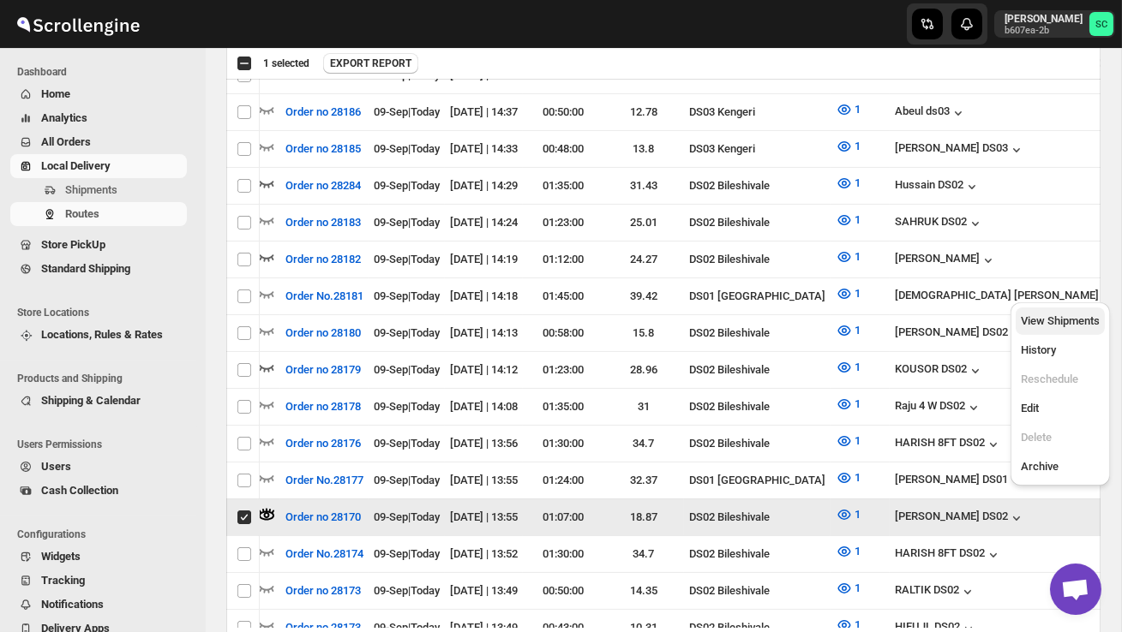
click at [1061, 319] on span "View Shipments" at bounding box center [1059, 320] width 79 height 13
checkbox input "false"
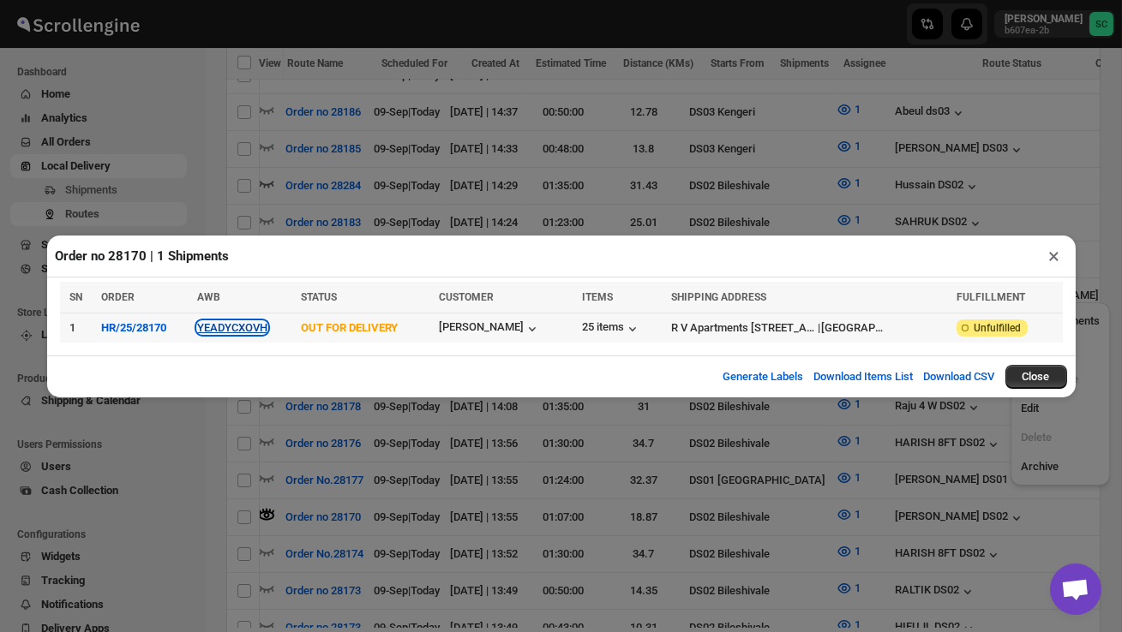
click at [246, 321] on button "YEADYCXOVH" at bounding box center [232, 327] width 70 height 13
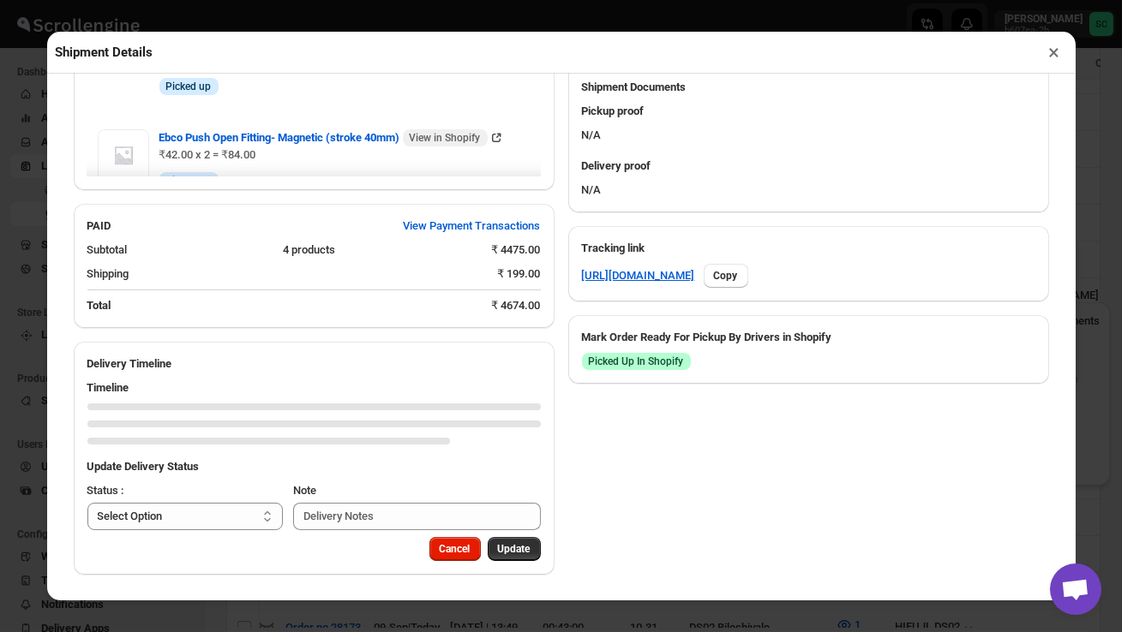
scroll to position [871, 0]
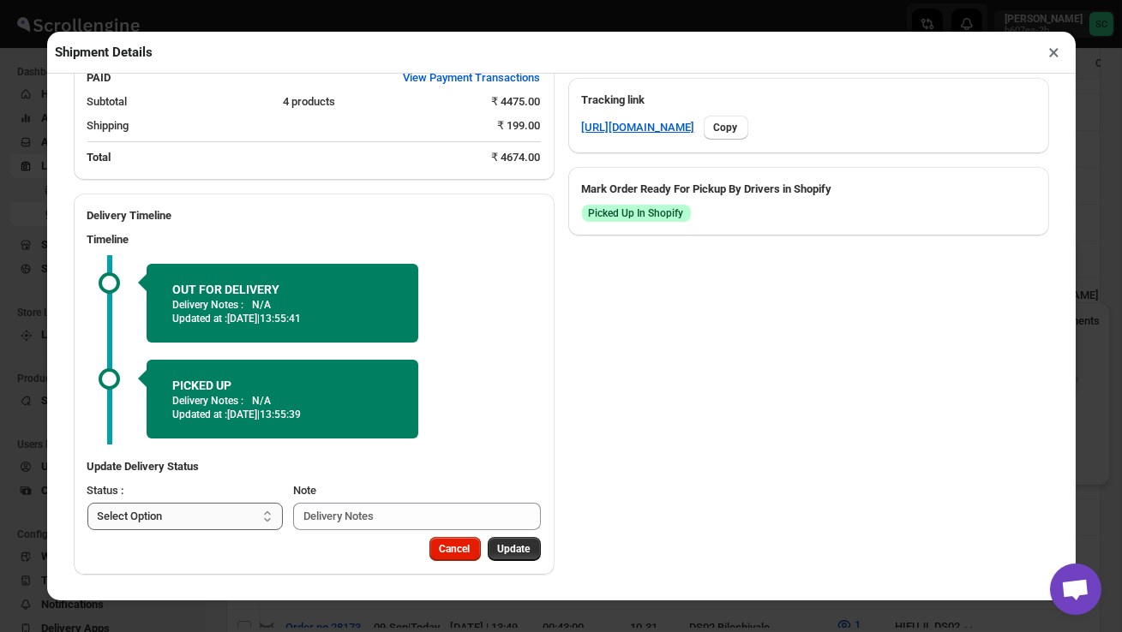
click at [260, 512] on select "Select Option PICKED UP OUT FOR DELIVERY RESCHEDULE DELIVERED CANCELLED" at bounding box center [185, 516] width 196 height 27
select select "DELIVERED"
click at [523, 543] on span "Update" at bounding box center [514, 549] width 33 height 14
select select
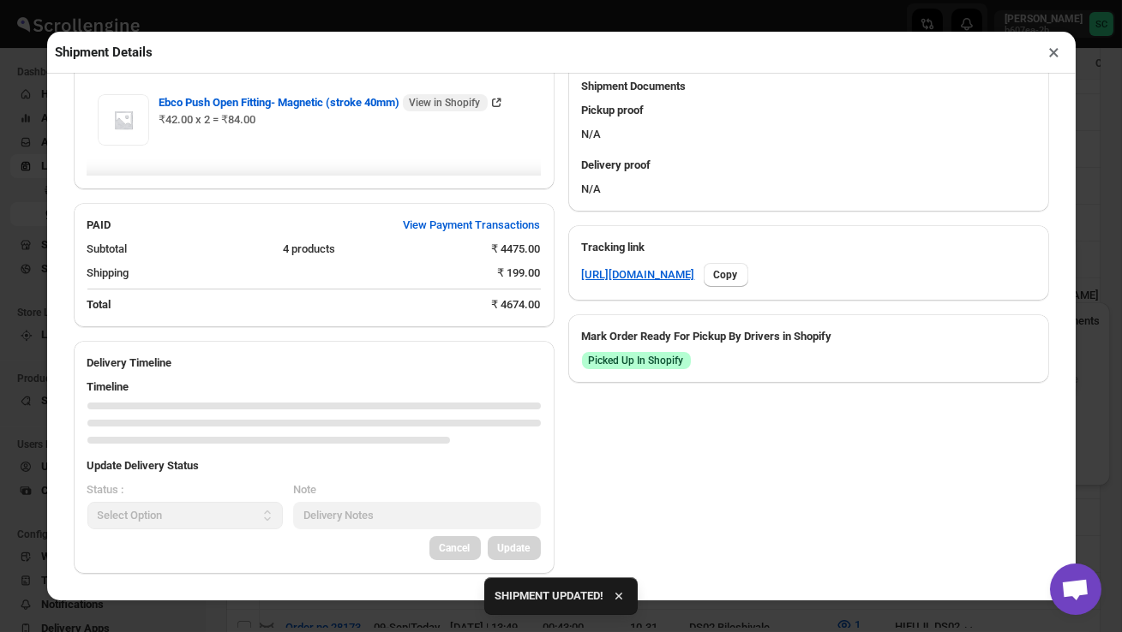
scroll to position [723, 0]
click at [1053, 53] on button "×" at bounding box center [1054, 52] width 25 height 24
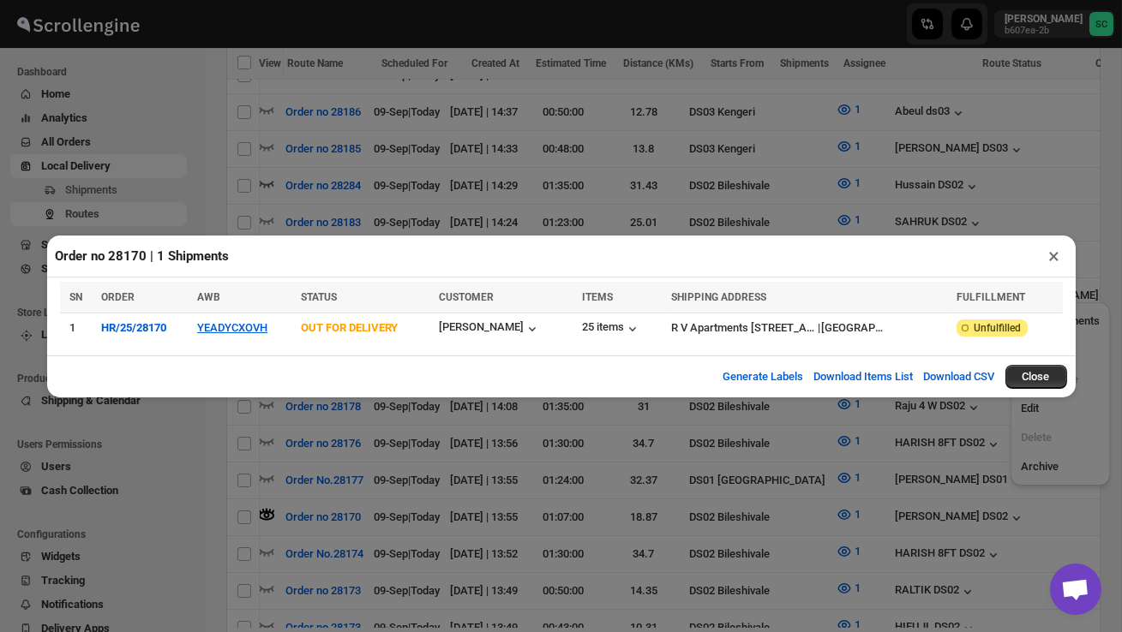
click at [1057, 273] on div "Order no 28170 | 1 Shipments ×" at bounding box center [561, 257] width 1028 height 42
click at [1055, 253] on button "×" at bounding box center [1054, 256] width 25 height 24
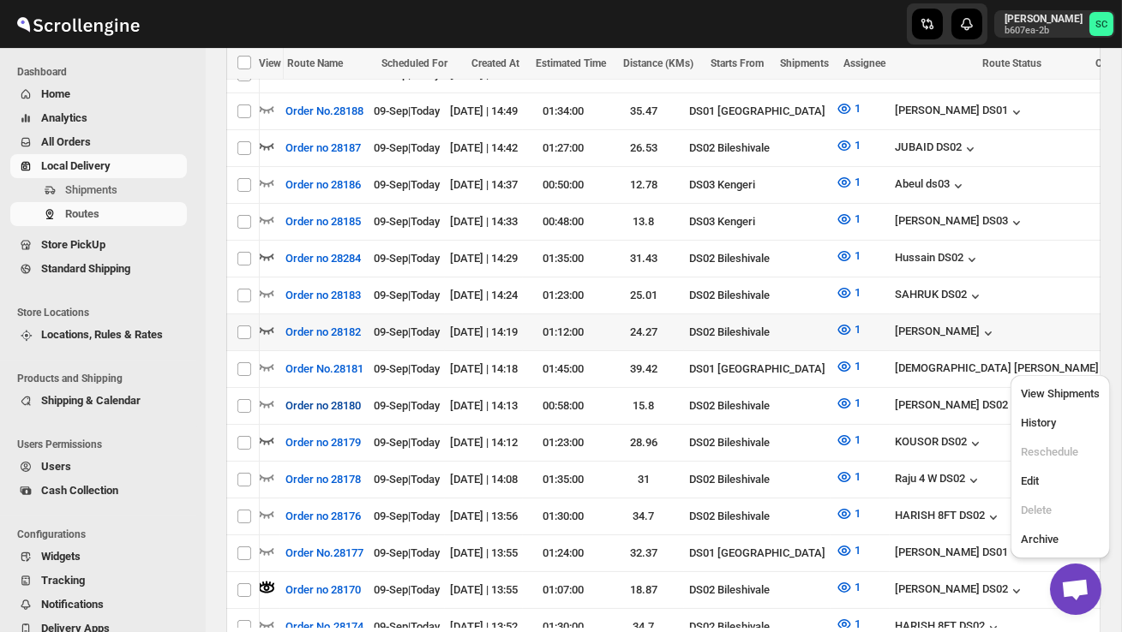
scroll to position [569, 0]
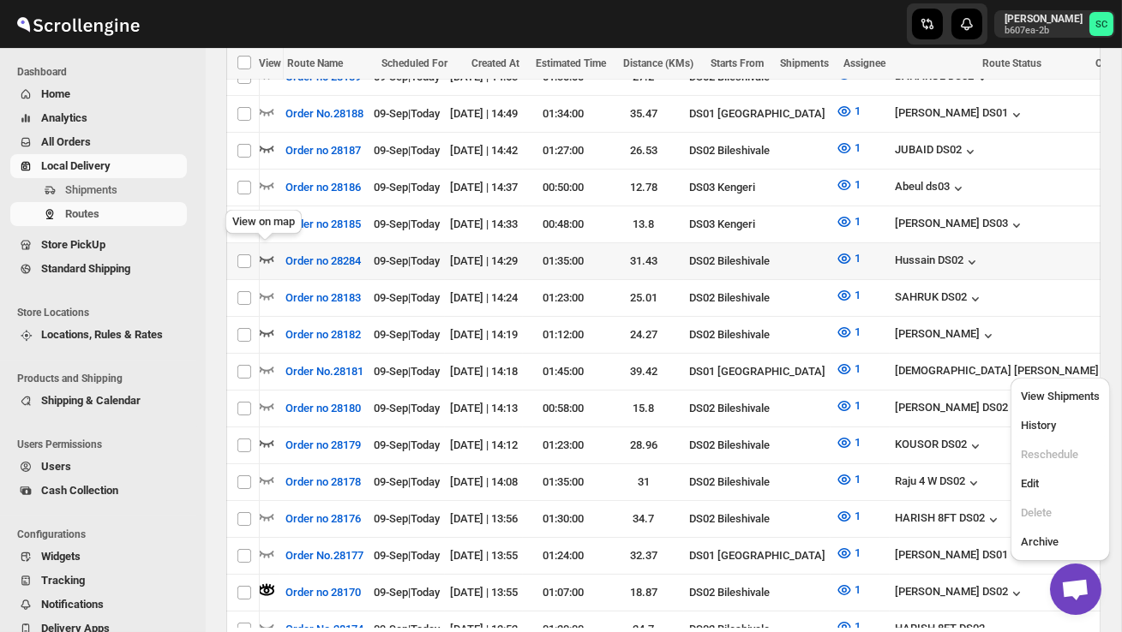
click at [270, 250] on icon "button" at bounding box center [266, 258] width 17 height 17
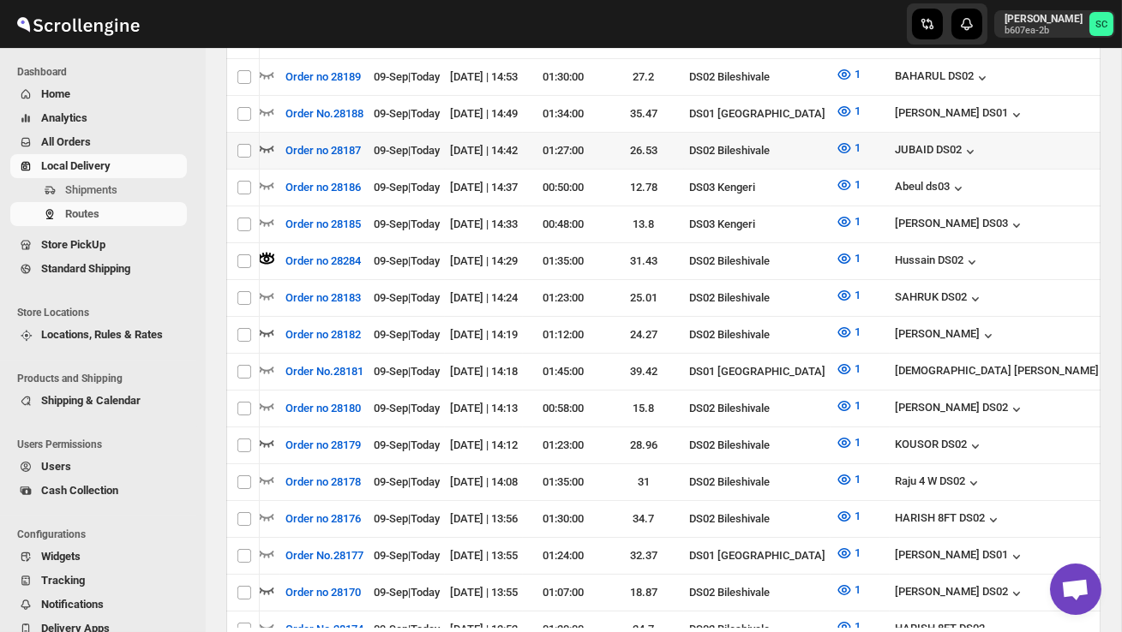
scroll to position [0, 0]
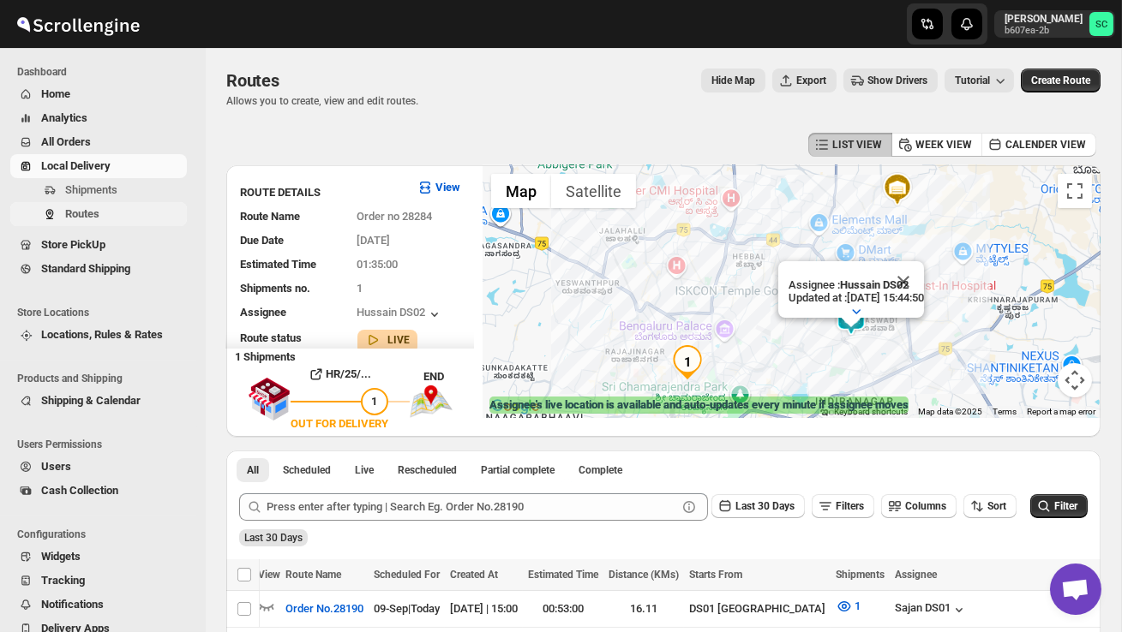
click at [129, 216] on span "Routes" at bounding box center [124, 214] width 118 height 17
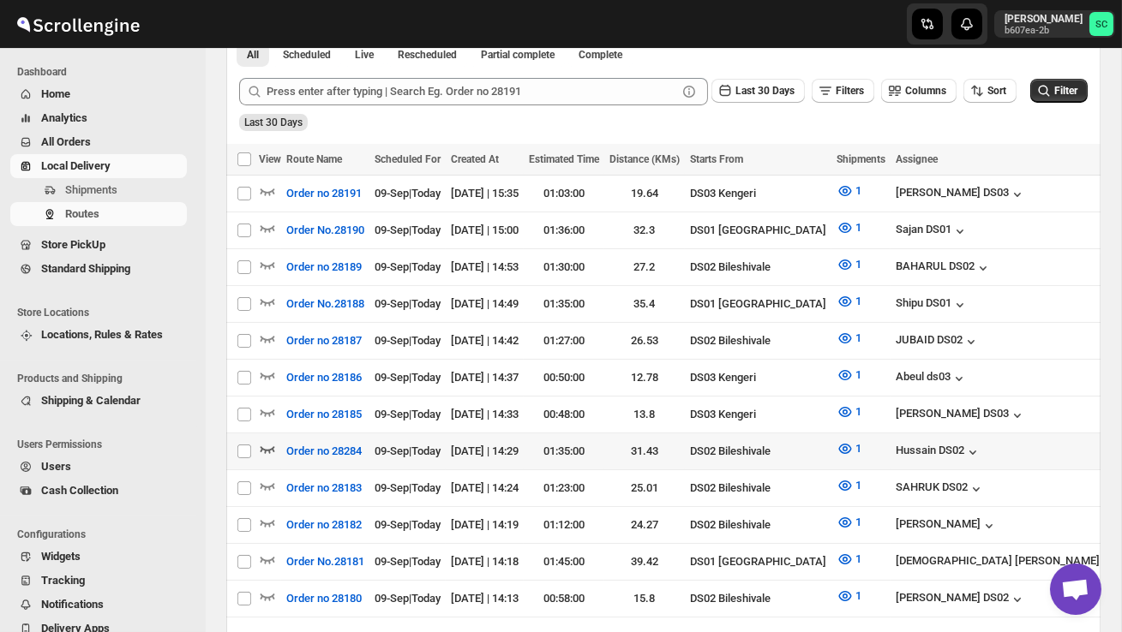
click at [271, 444] on icon "button" at bounding box center [267, 448] width 17 height 17
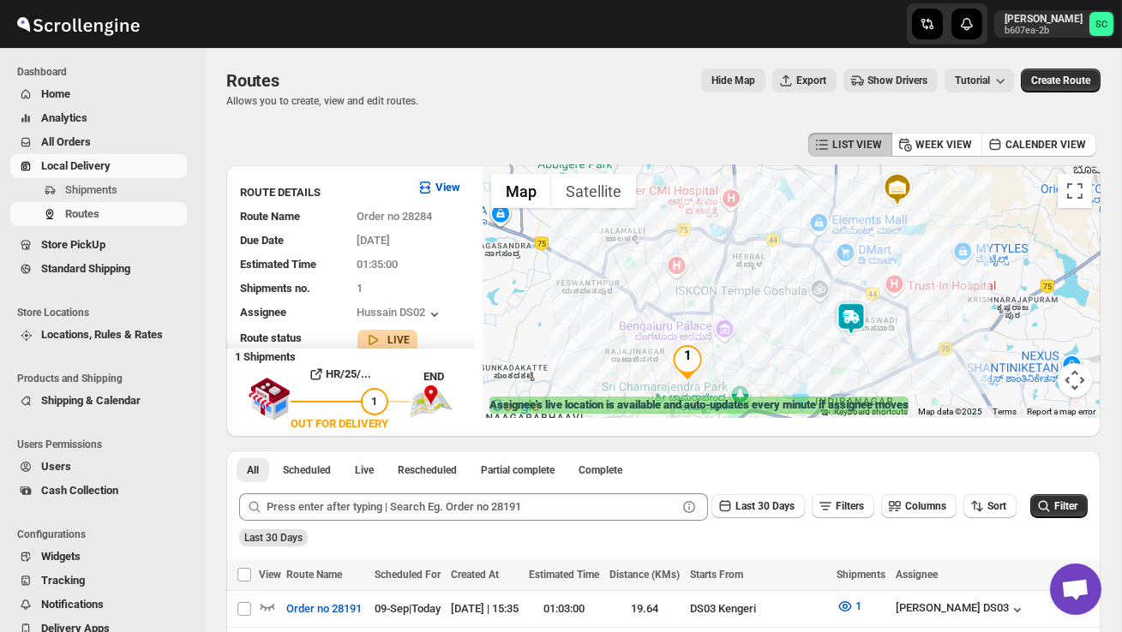
click at [848, 313] on img at bounding box center [851, 319] width 34 height 34
click at [108, 188] on span "Shipments" at bounding box center [91, 189] width 52 height 13
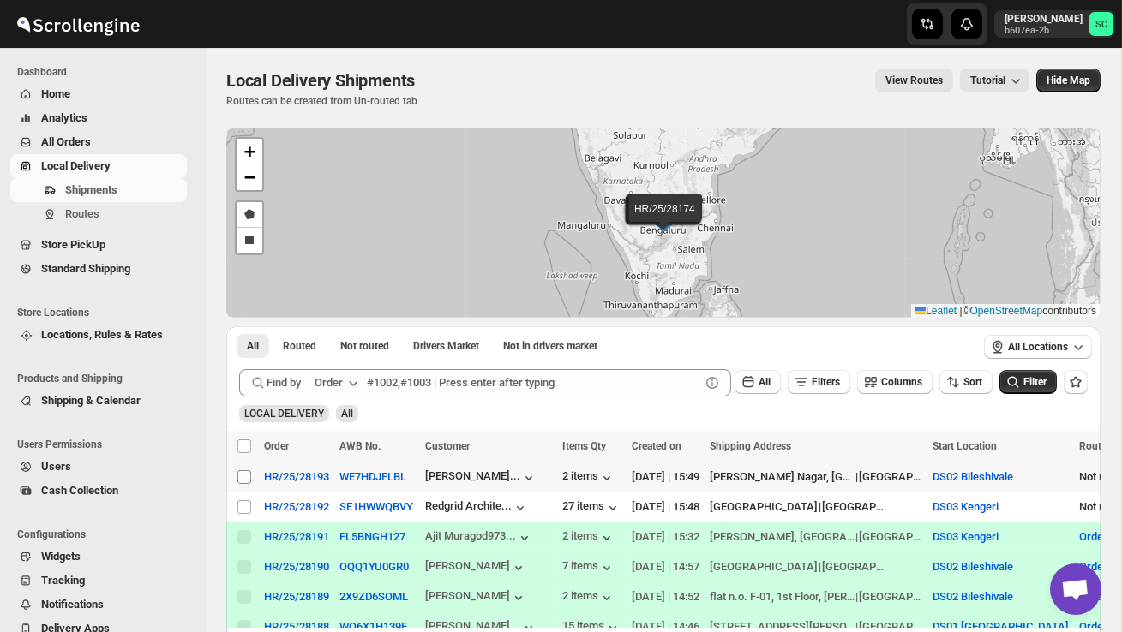
click at [242, 476] on input "Select shipment" at bounding box center [244, 477] width 14 height 14
checkbox input "true"
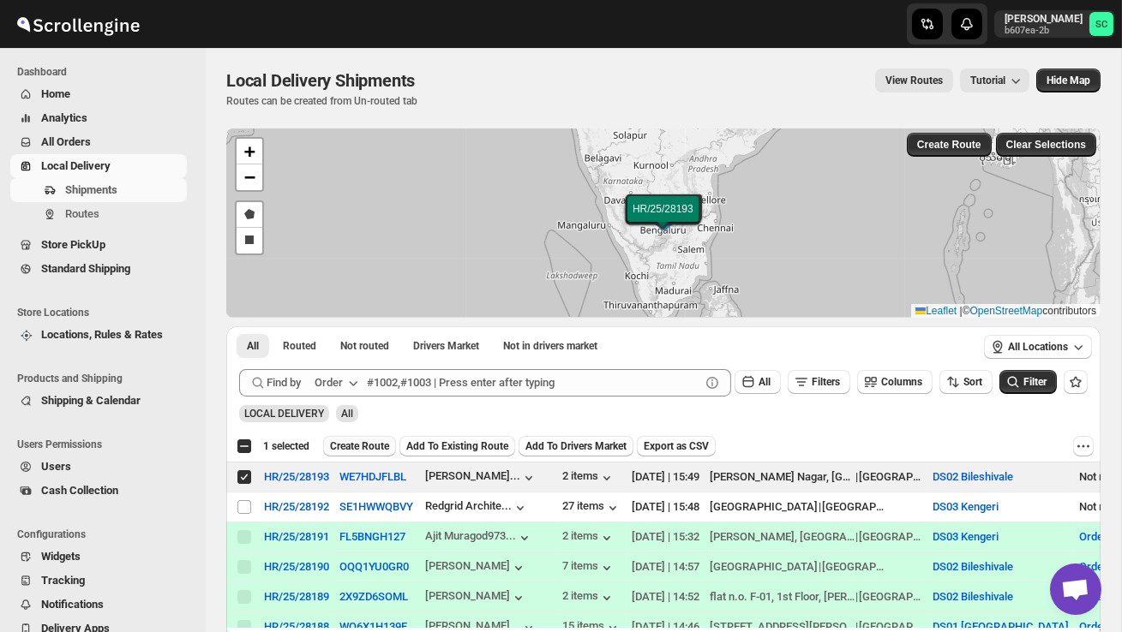
click at [359, 443] on span "Create Route" at bounding box center [359, 447] width 59 height 14
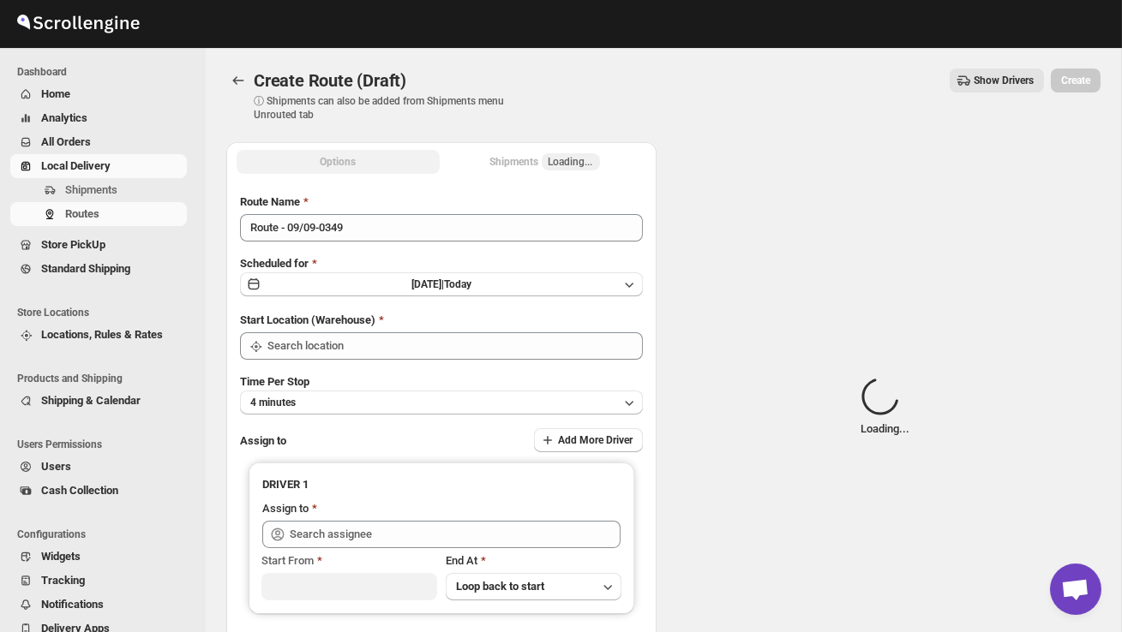
type input "DS02 Bileshivale"
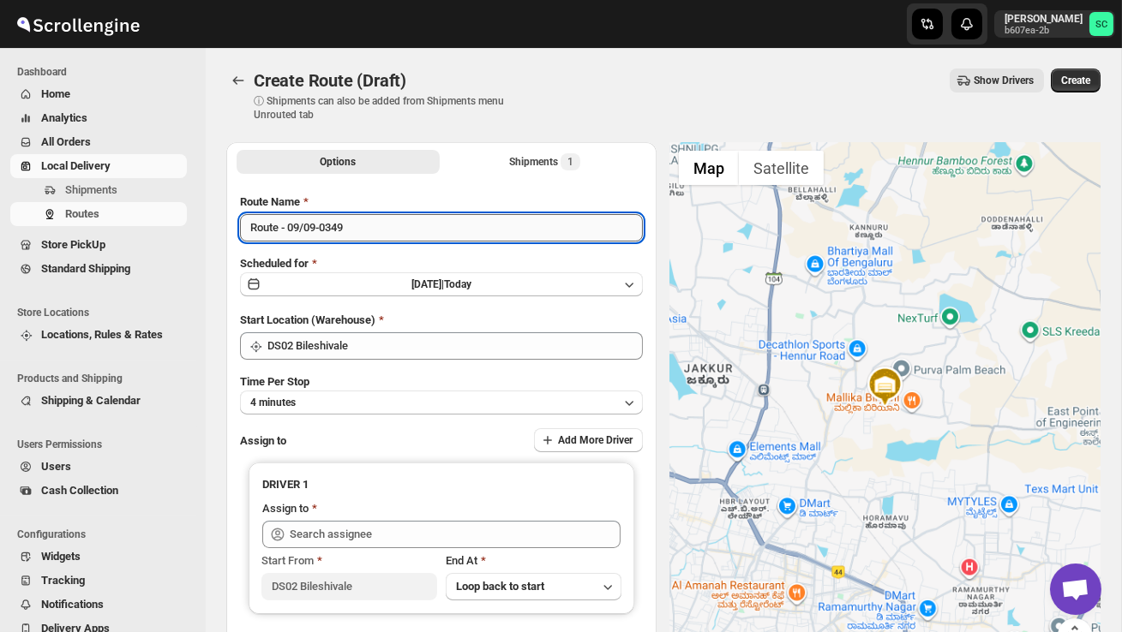
click at [365, 230] on input "Route - 09/09-0349" at bounding box center [441, 227] width 403 height 27
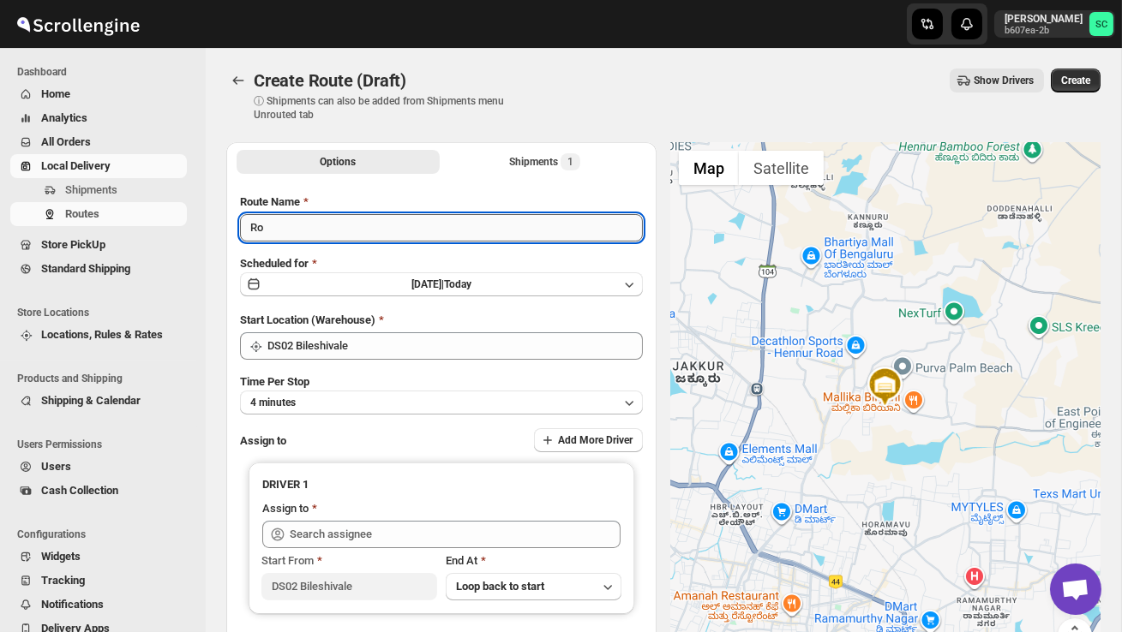
type input "R"
type input "Order no 28193"
click at [344, 398] on button "4 minutes" at bounding box center [441, 403] width 403 height 24
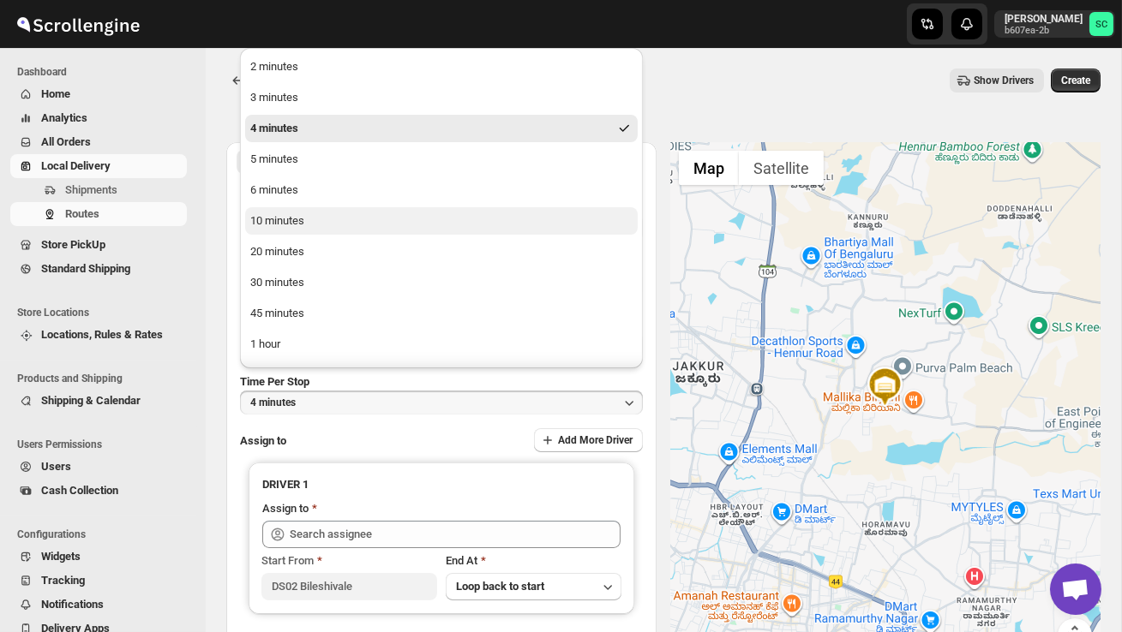
click at [294, 215] on div "10 minutes" at bounding box center [277, 220] width 54 height 17
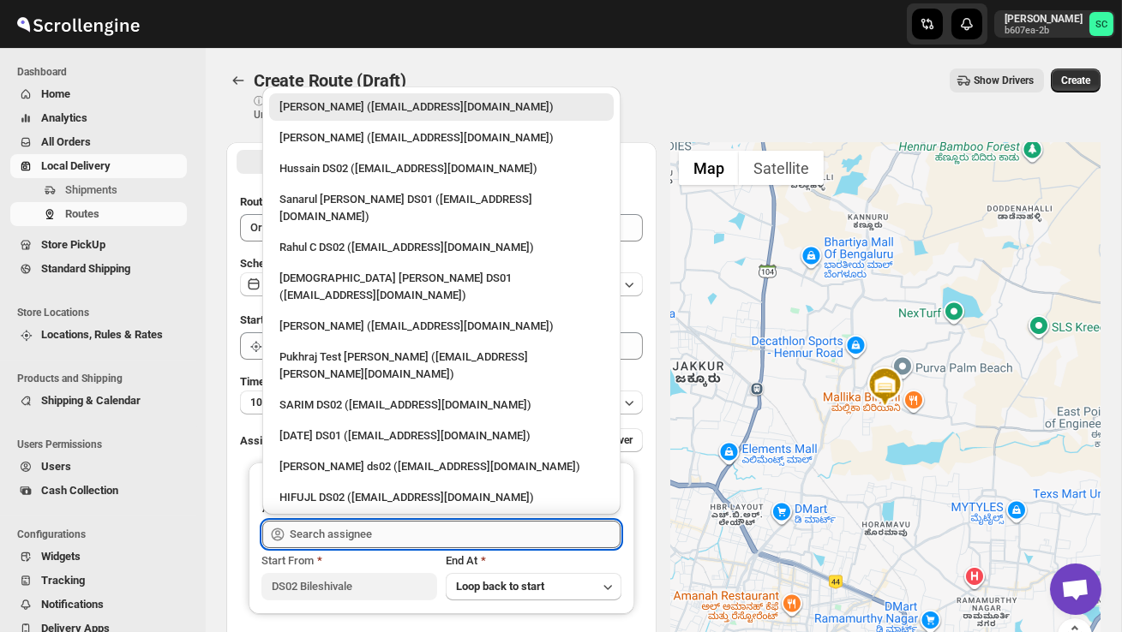
click at [340, 543] on input "text" at bounding box center [455, 534] width 331 height 27
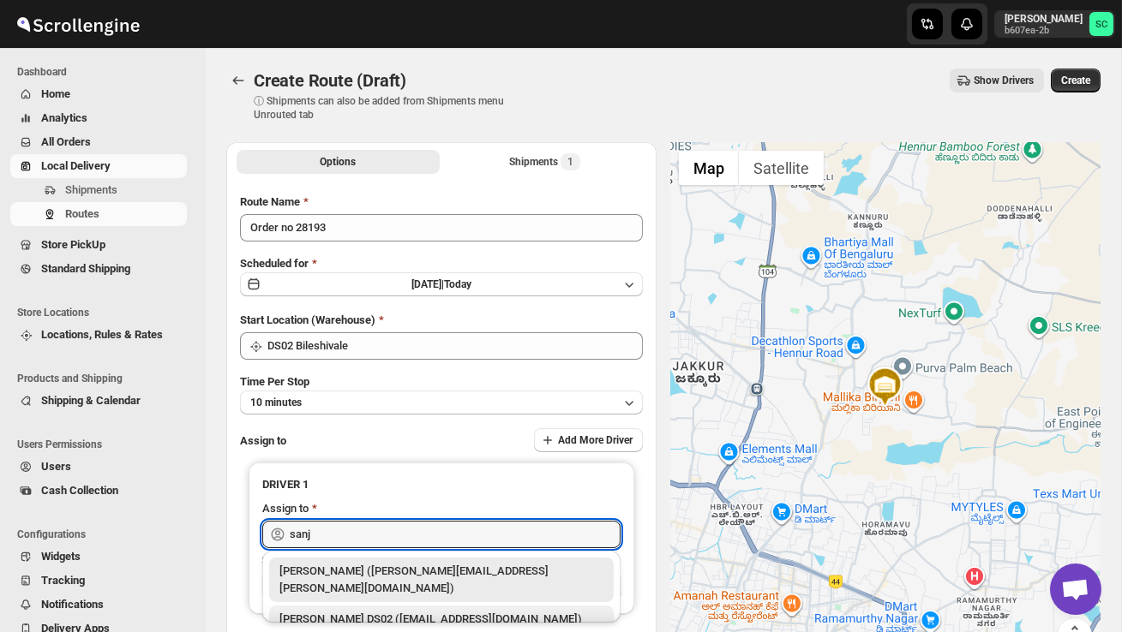
click at [386, 611] on div "[PERSON_NAME] DS02 ([EMAIL_ADDRESS][DOMAIN_NAME])" at bounding box center [441, 619] width 324 height 17
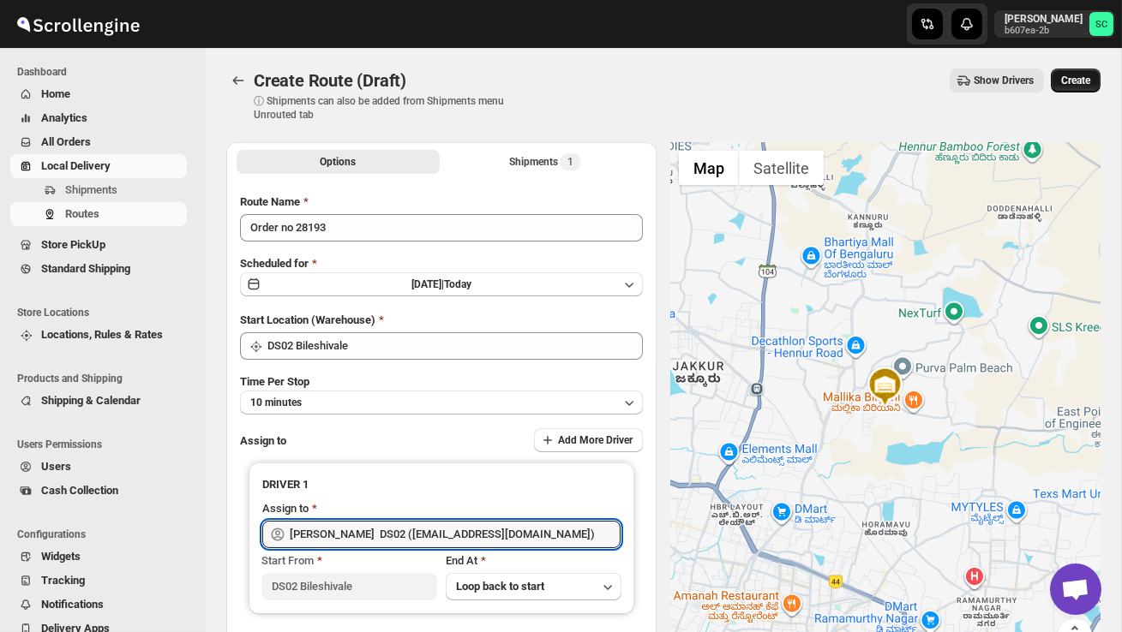
type input "[PERSON_NAME] DS02 ([EMAIL_ADDRESS][DOMAIN_NAME])"
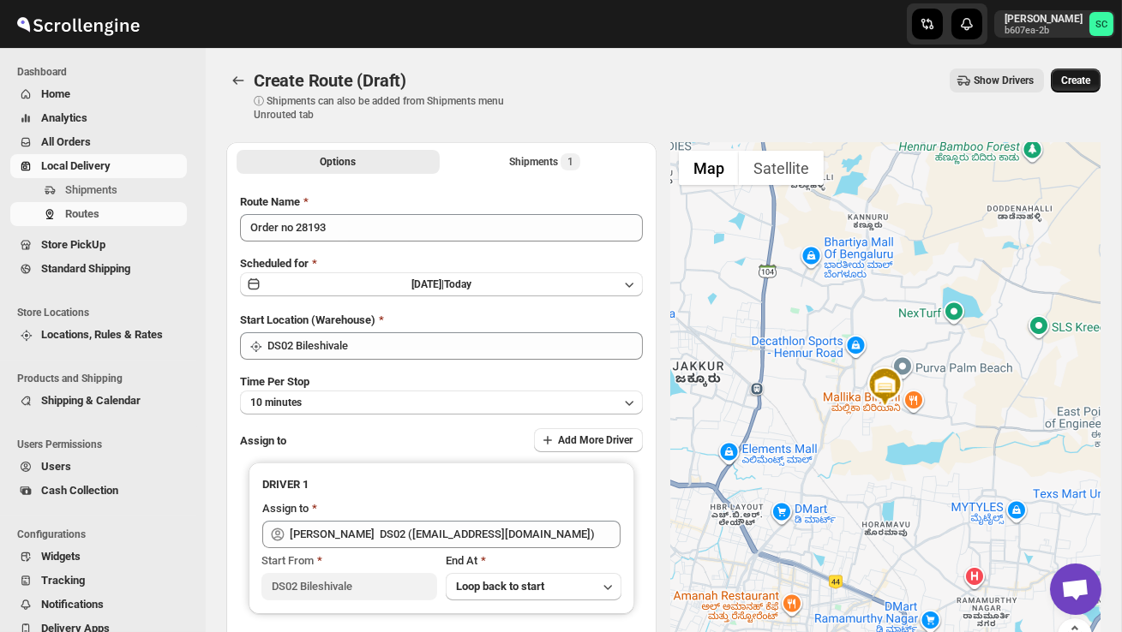
click at [1091, 74] on button "Create" at bounding box center [1075, 81] width 50 height 24
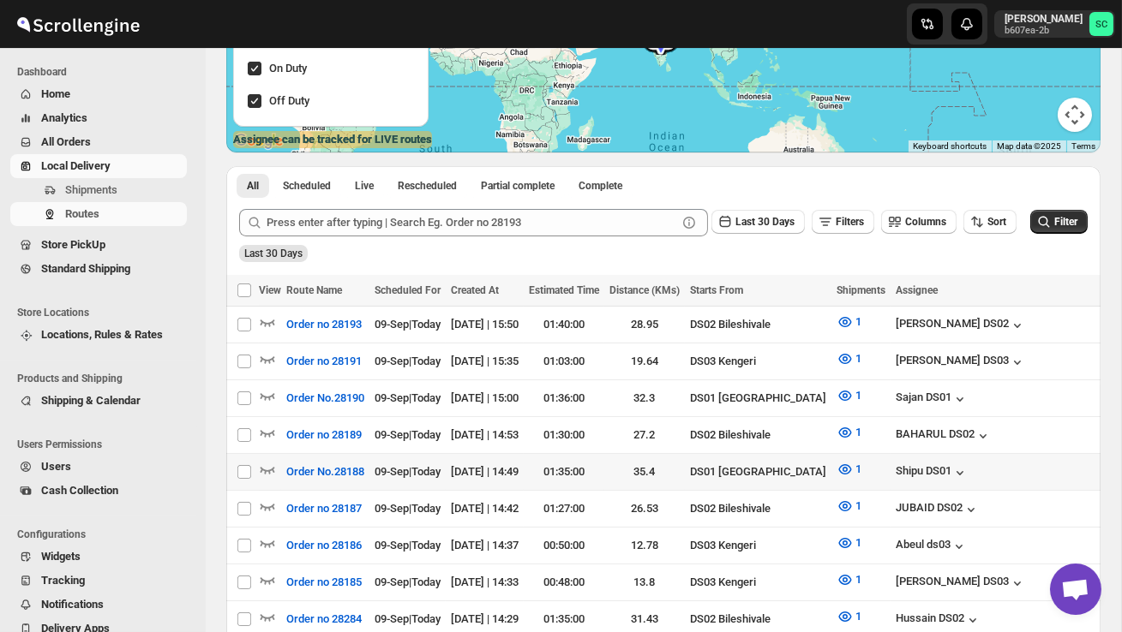
scroll to position [272, 0]
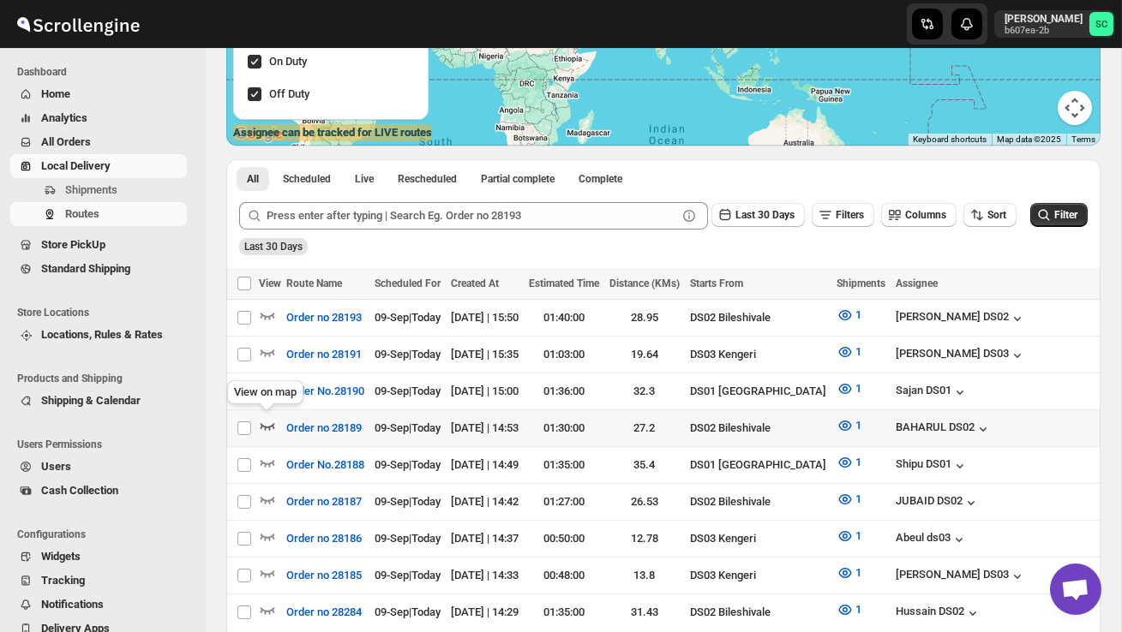
click at [271, 417] on icon "button" at bounding box center [267, 425] width 17 height 17
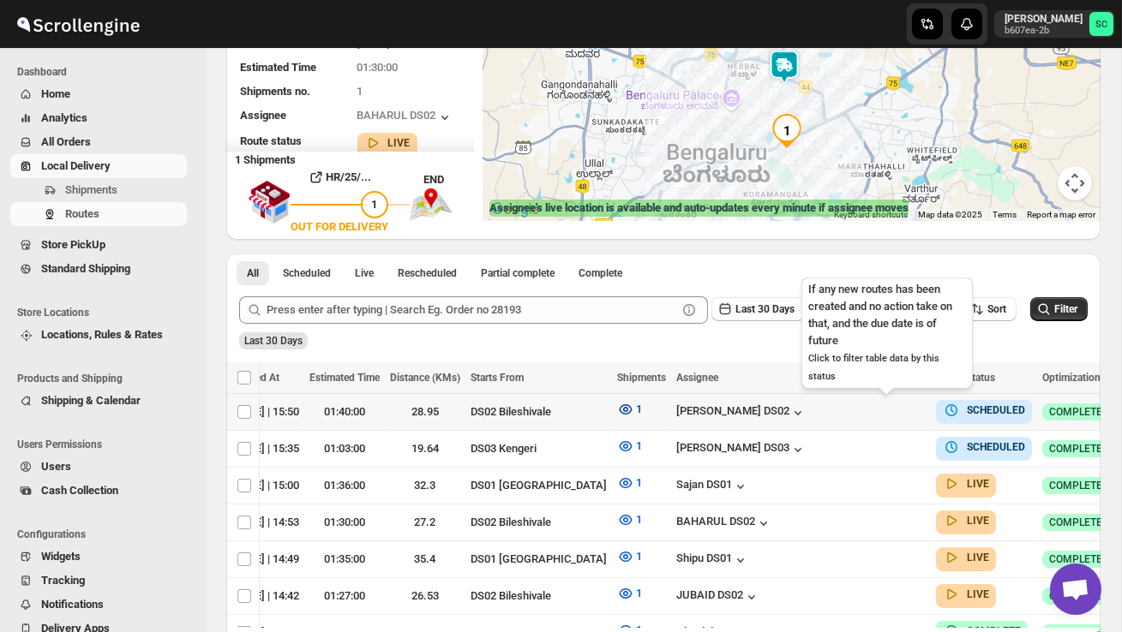
scroll to position [0, 218]
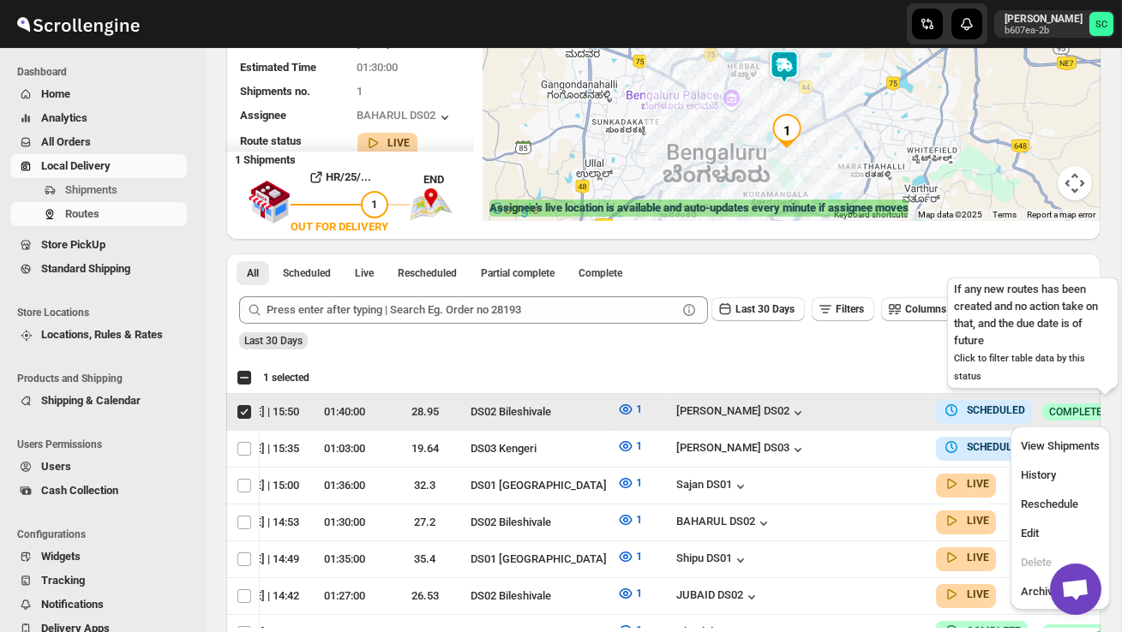
scroll to position [0, 1]
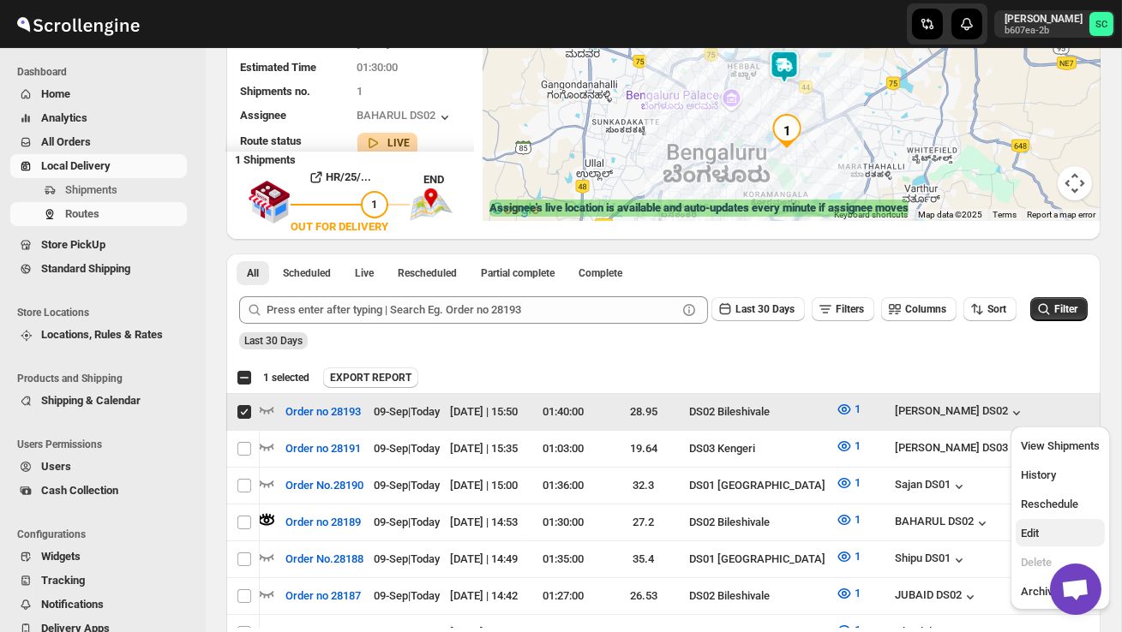
click at [1050, 523] on button "Edit" at bounding box center [1059, 532] width 89 height 27
checkbox input "false"
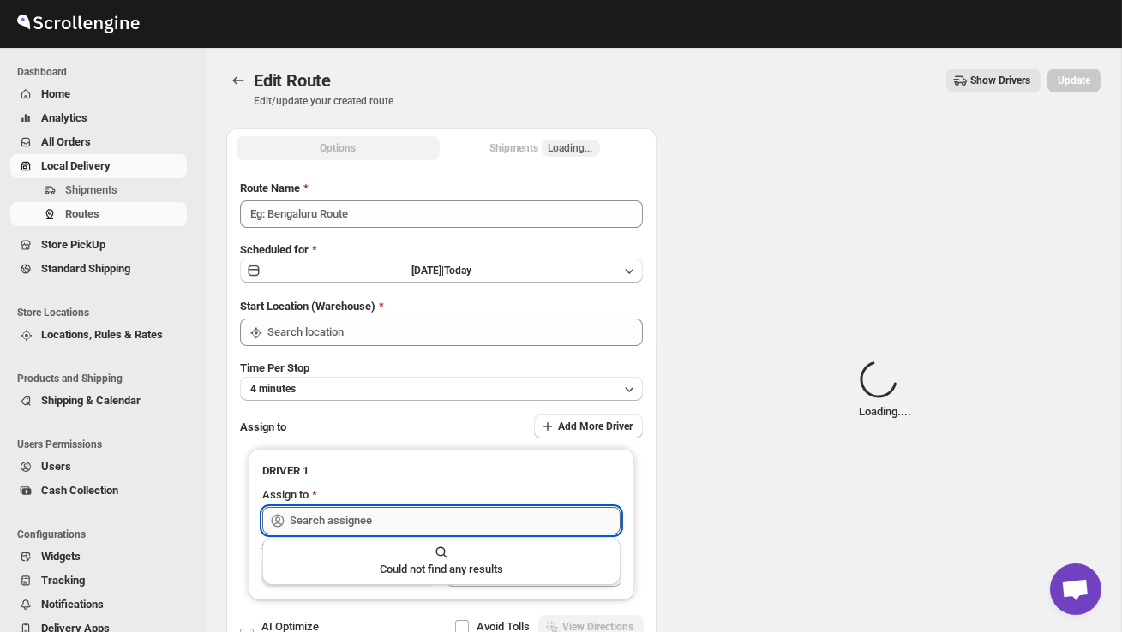
click at [515, 524] on input "text" at bounding box center [455, 520] width 331 height 27
type input "Order no 28193"
type input "DS02 Bileshivale"
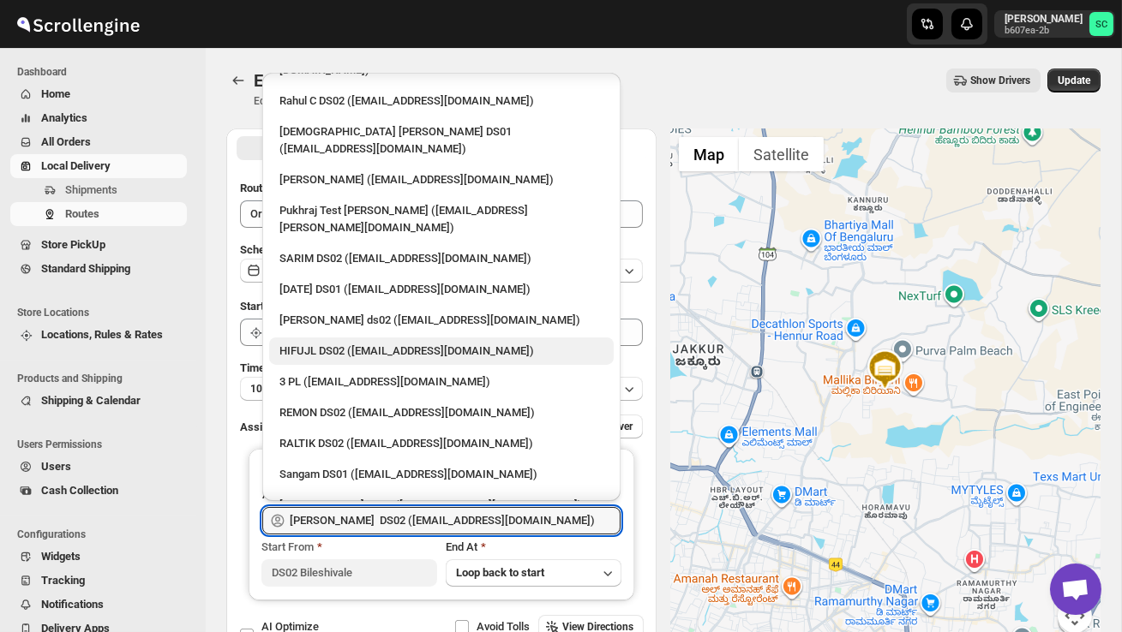
scroll to position [159, 0]
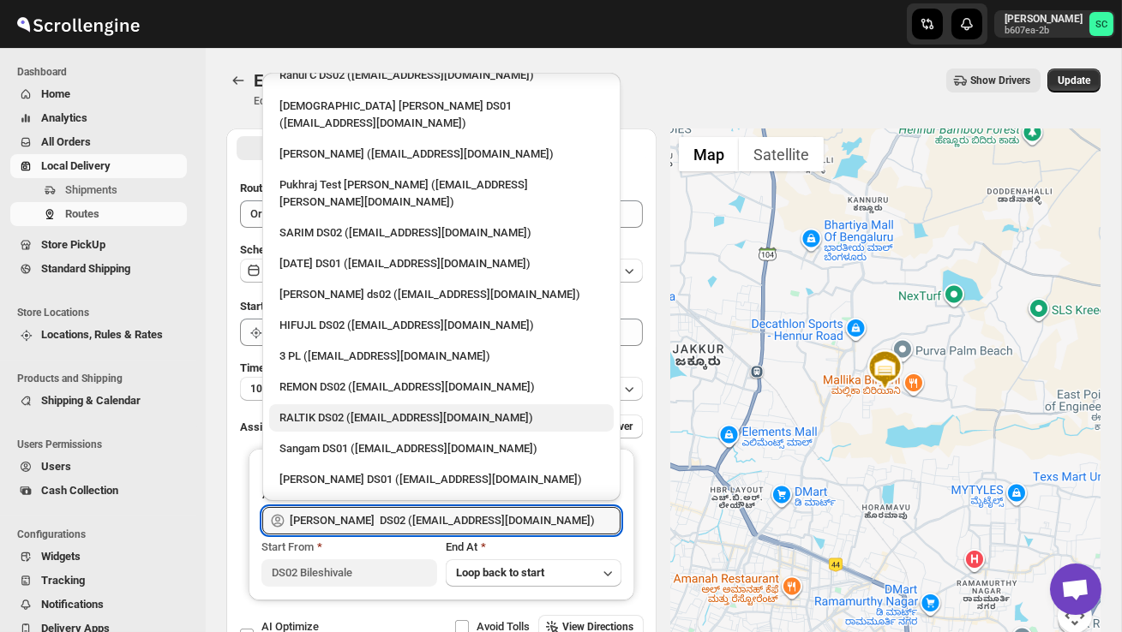
click at [371, 410] on div "RALTIK DS02 ([EMAIL_ADDRESS][DOMAIN_NAME])" at bounding box center [441, 418] width 324 height 17
type input "RALTIK DS02 ([EMAIL_ADDRESS][DOMAIN_NAME])"
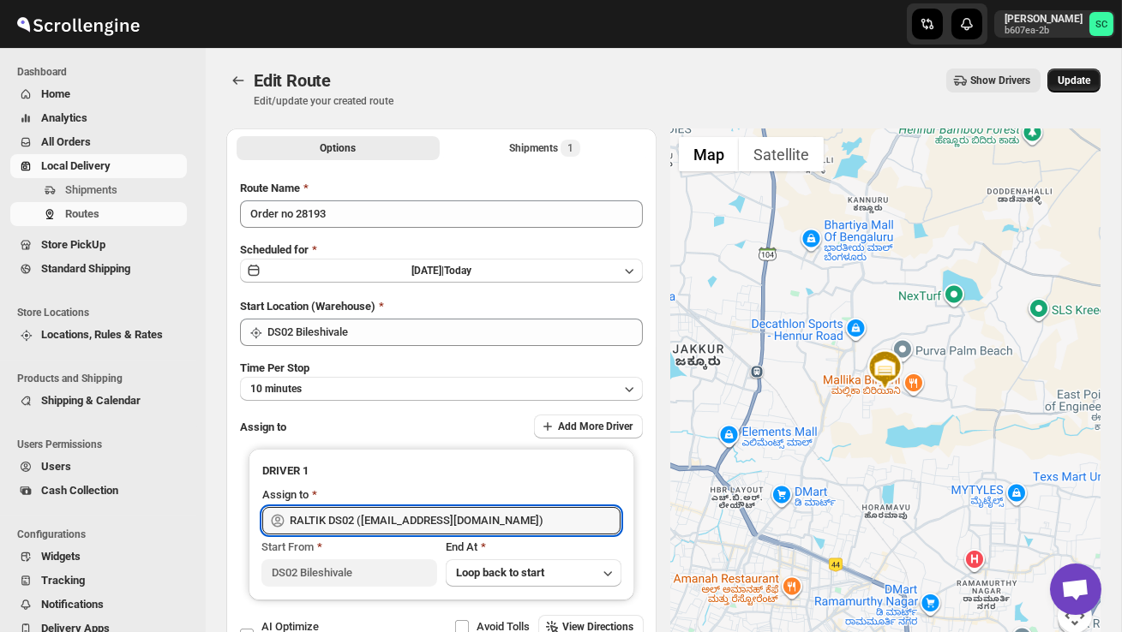
click at [1065, 80] on span "Update" at bounding box center [1073, 81] width 33 height 14
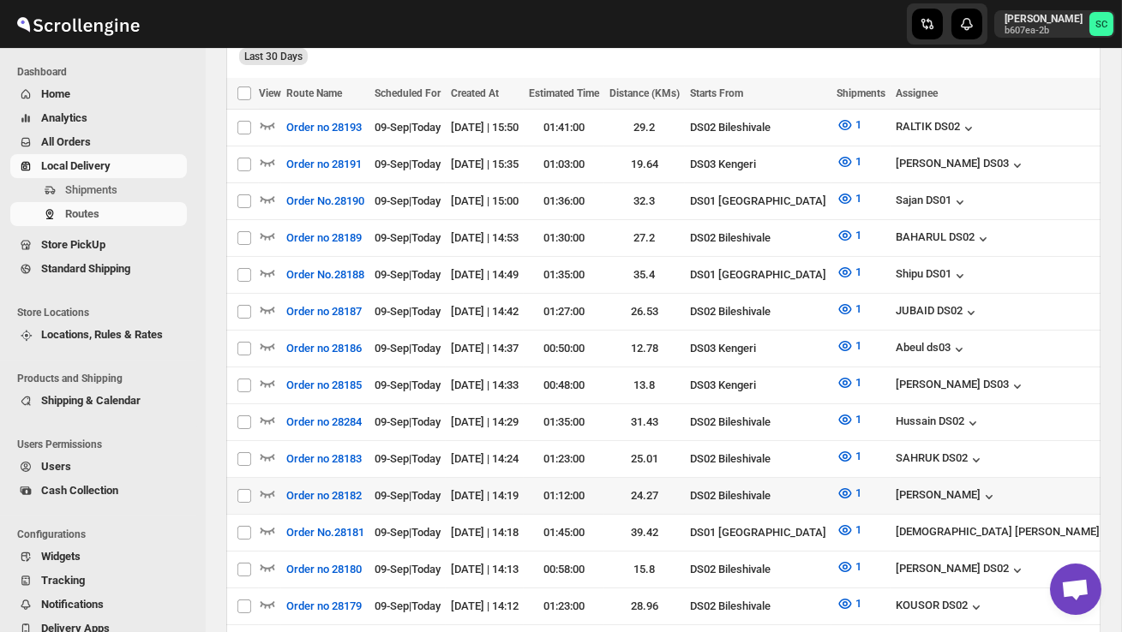
scroll to position [466, 0]
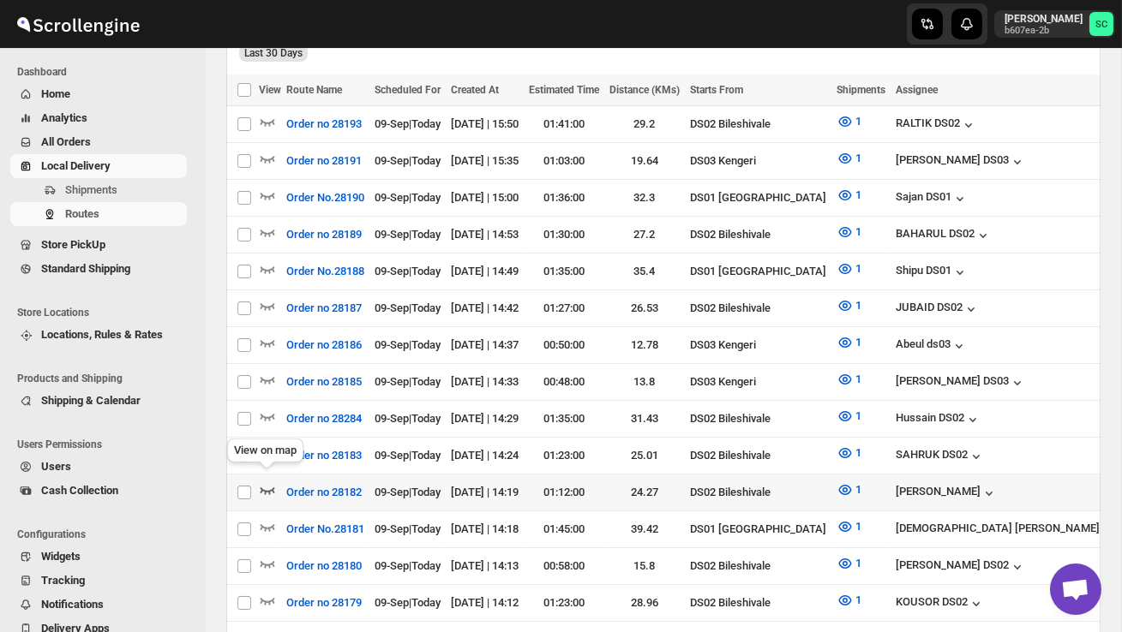
click at [264, 482] on icon "button" at bounding box center [267, 490] width 17 height 17
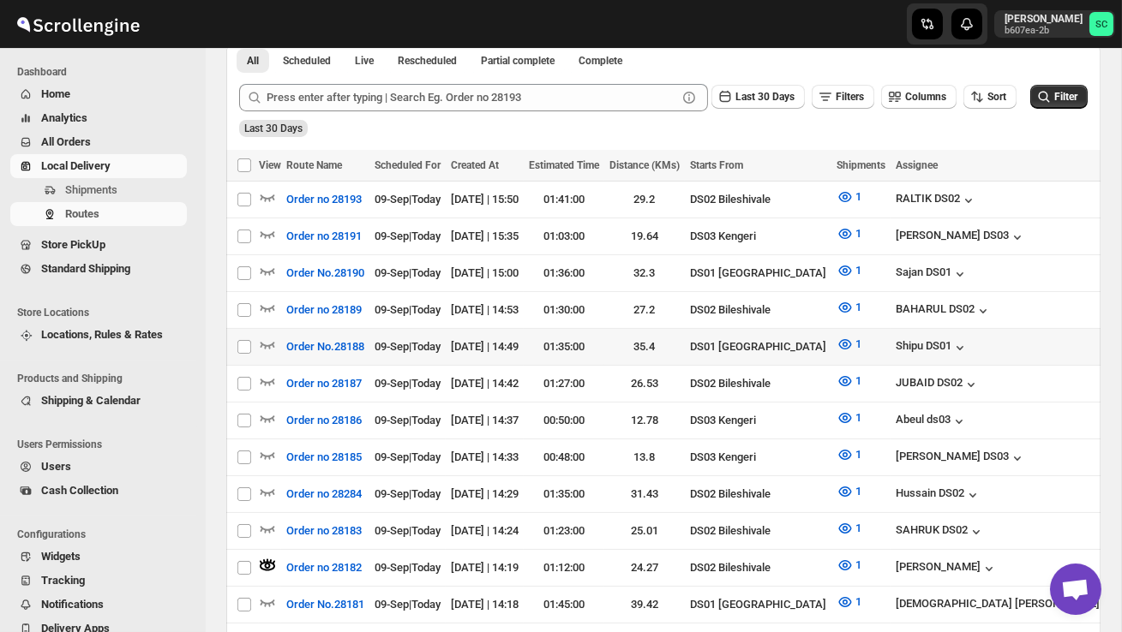
scroll to position [411, 0]
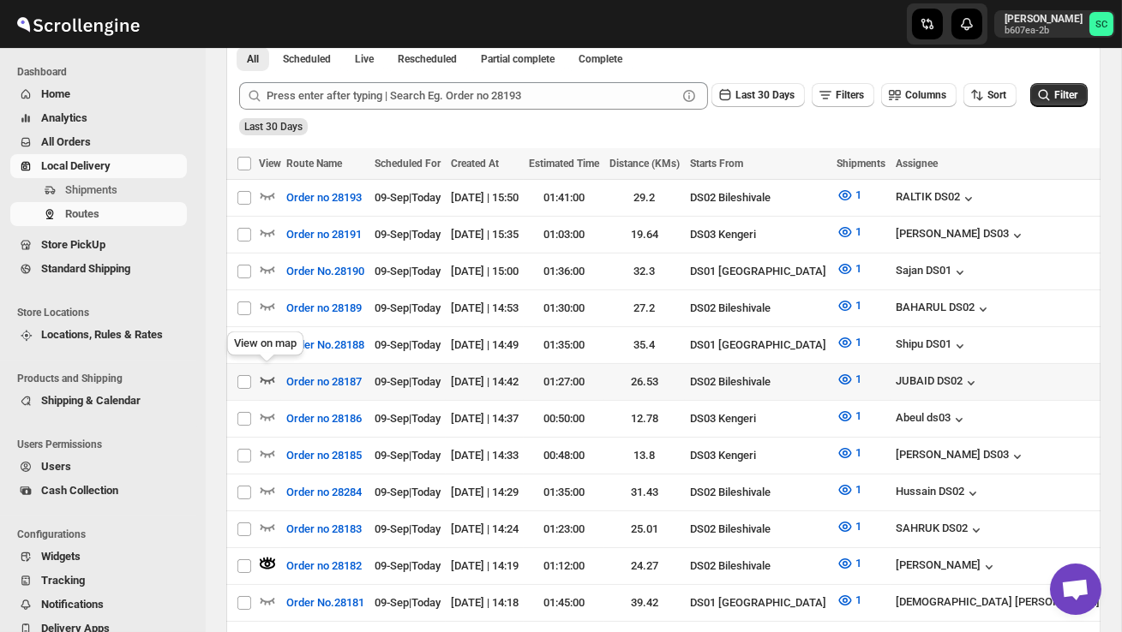
click at [266, 374] on icon "button" at bounding box center [267, 379] width 17 height 17
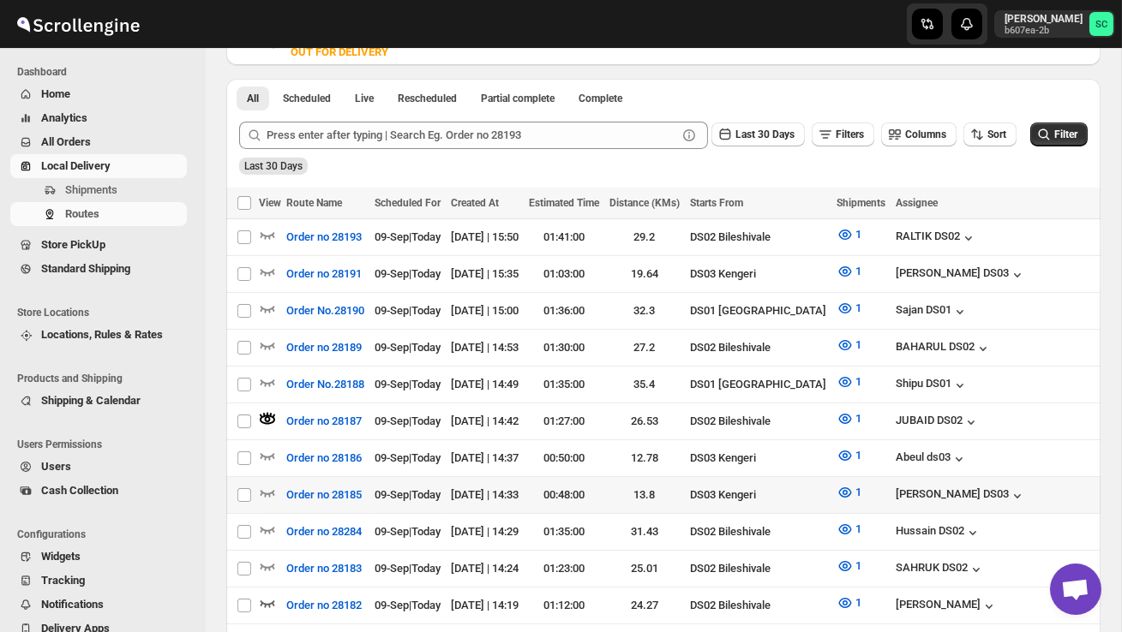
scroll to position [384, 0]
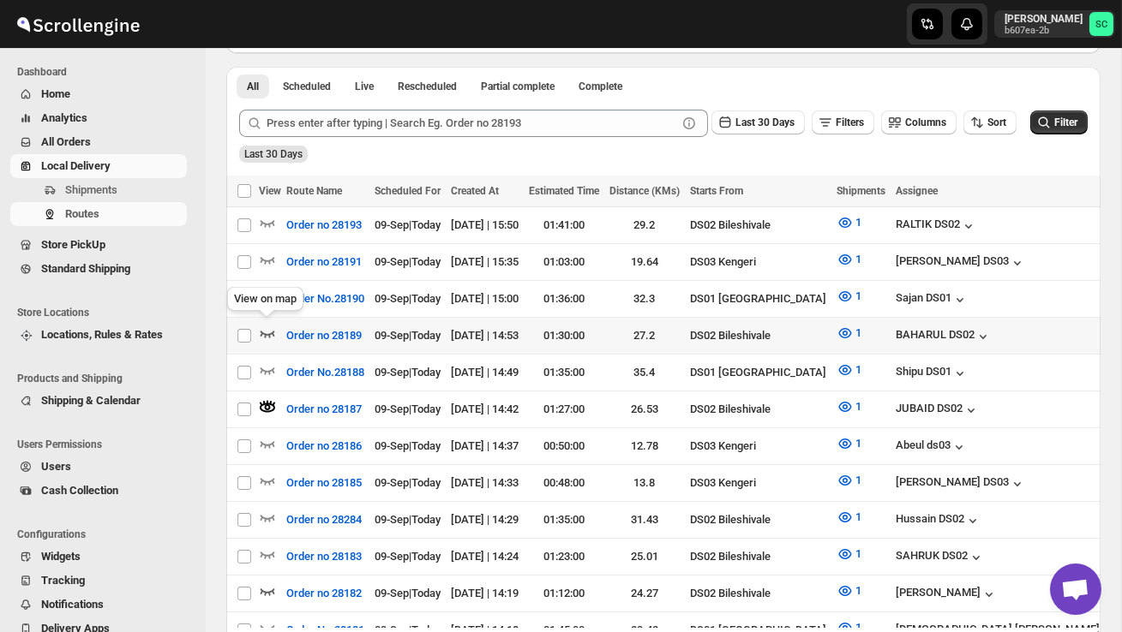
click at [265, 330] on icon "button" at bounding box center [267, 333] width 17 height 17
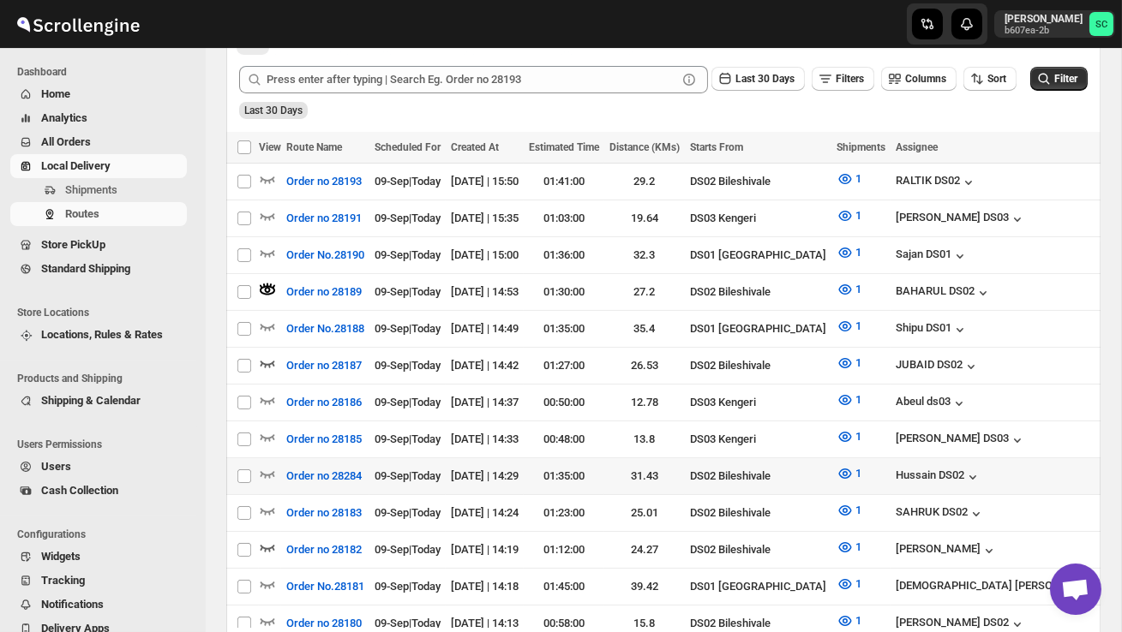
scroll to position [432, 0]
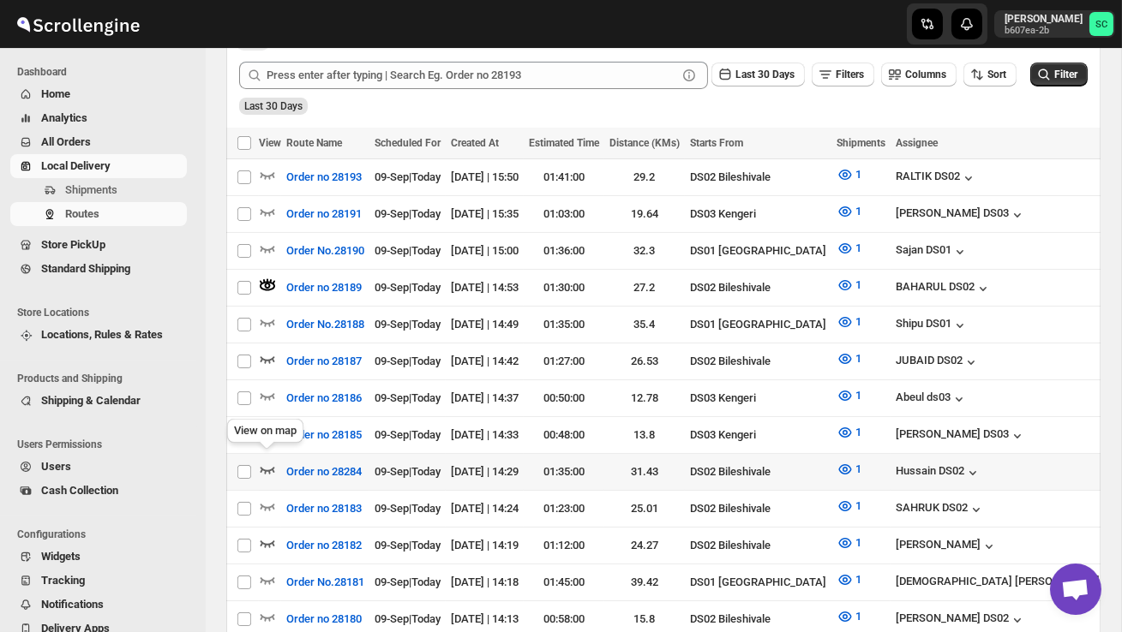
click at [265, 461] on icon "button" at bounding box center [267, 469] width 17 height 17
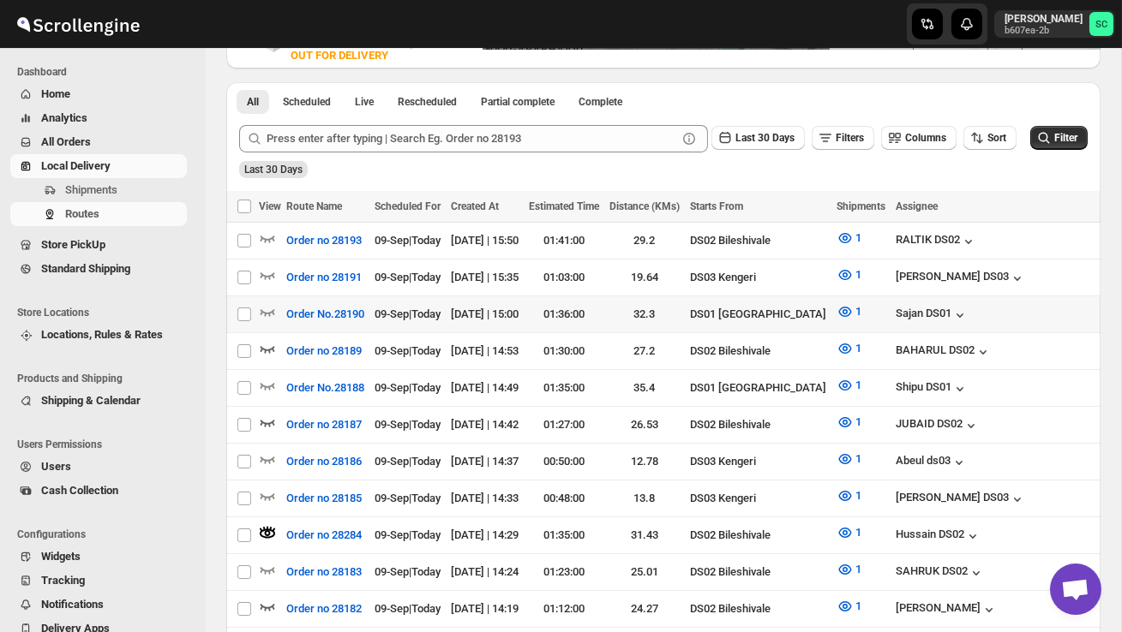
scroll to position [373, 0]
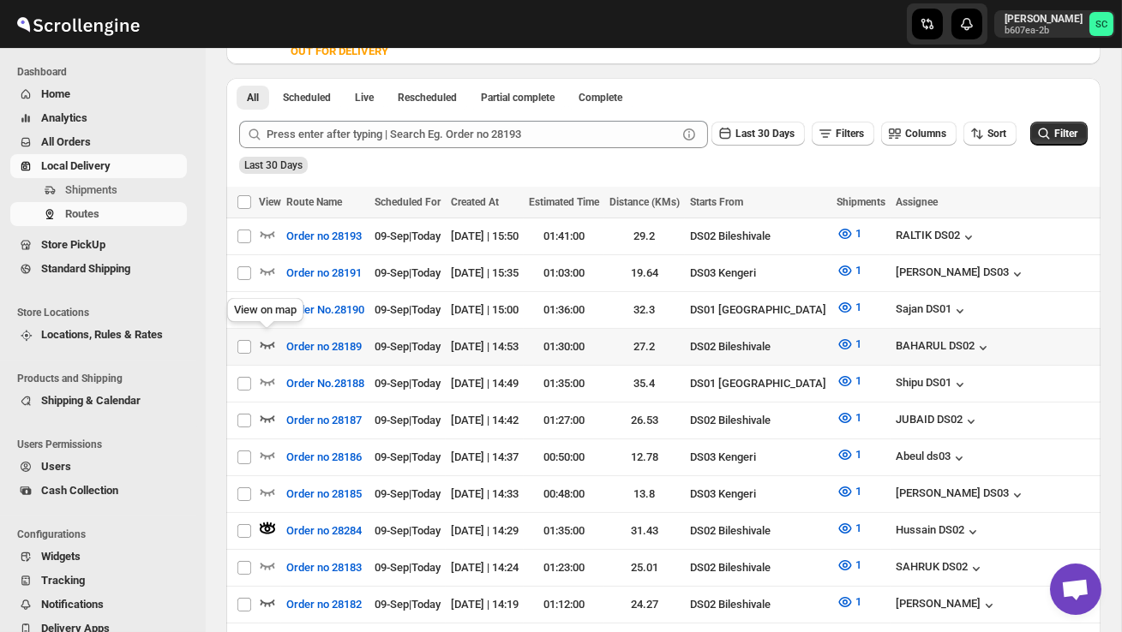
click at [267, 336] on icon "button" at bounding box center [267, 344] width 17 height 17
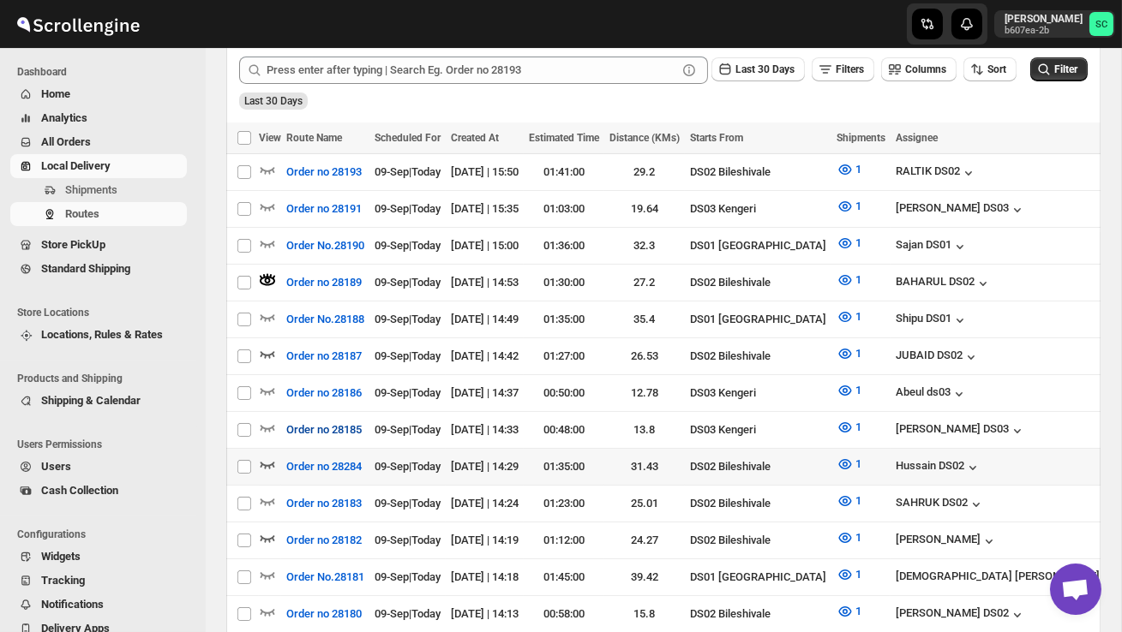
scroll to position [437, 0]
click at [270, 346] on icon "button" at bounding box center [267, 353] width 17 height 17
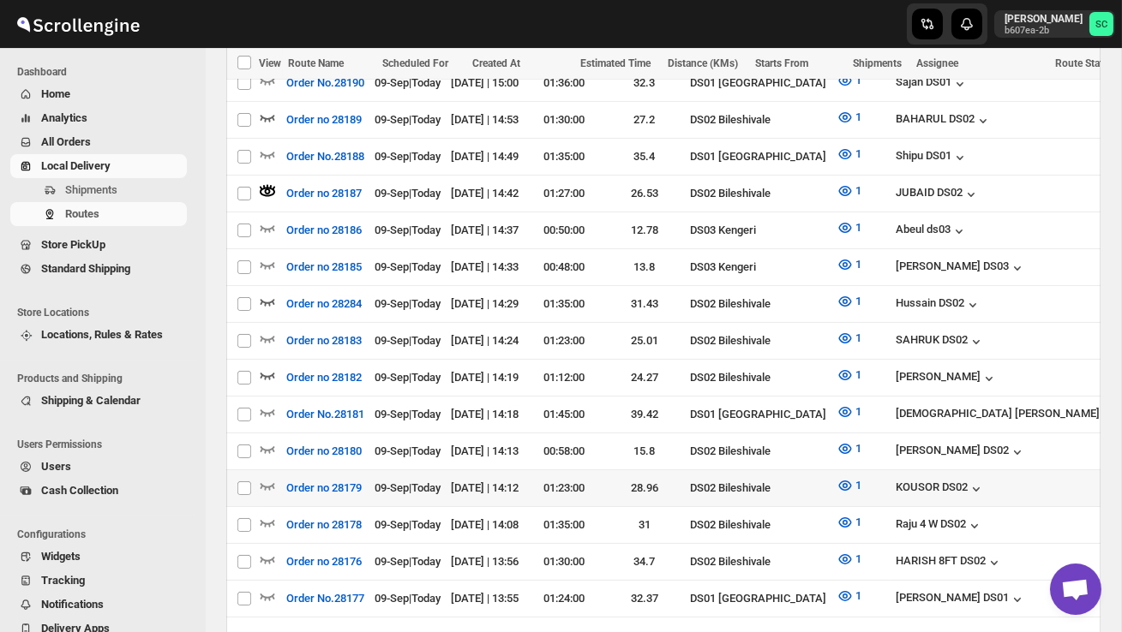
scroll to position [602, 0]
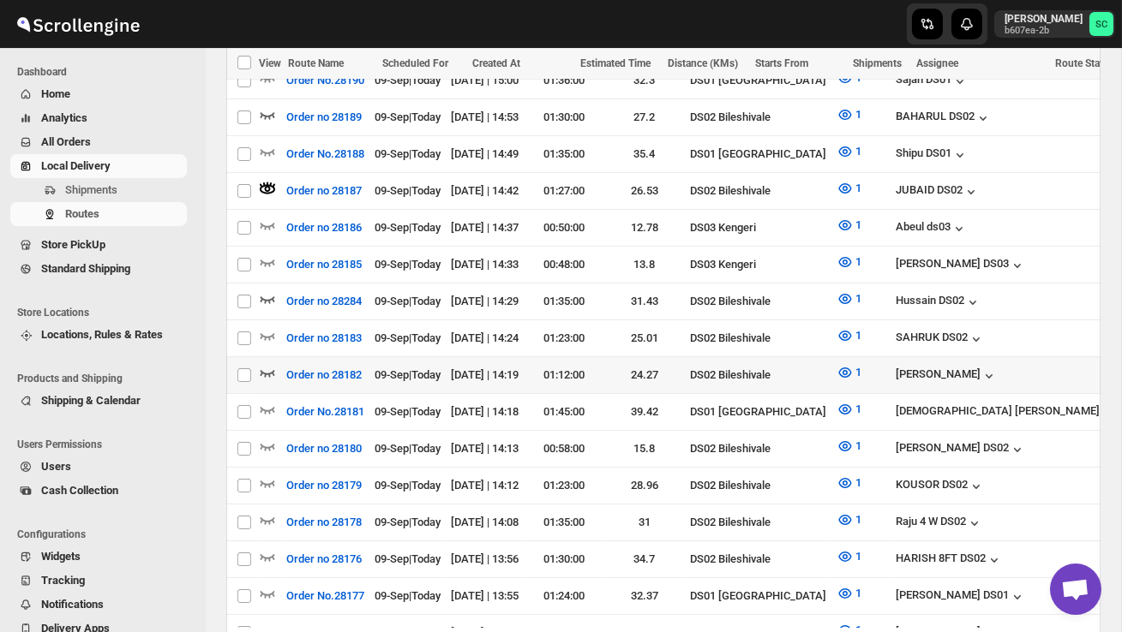
click at [264, 364] on icon "button" at bounding box center [267, 372] width 17 height 17
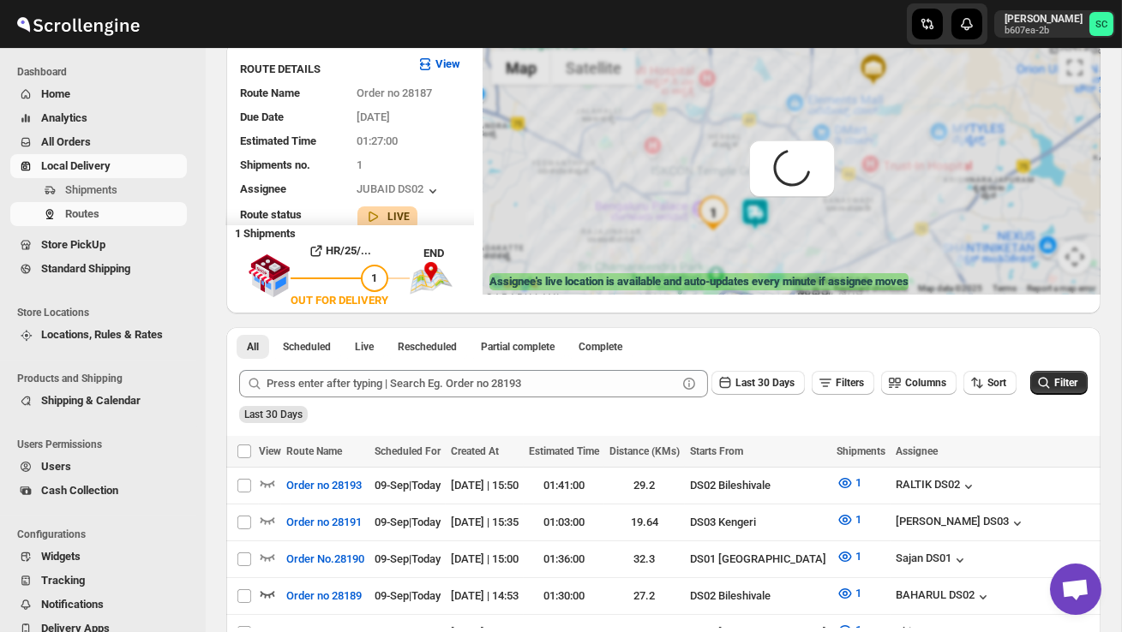
scroll to position [118, 0]
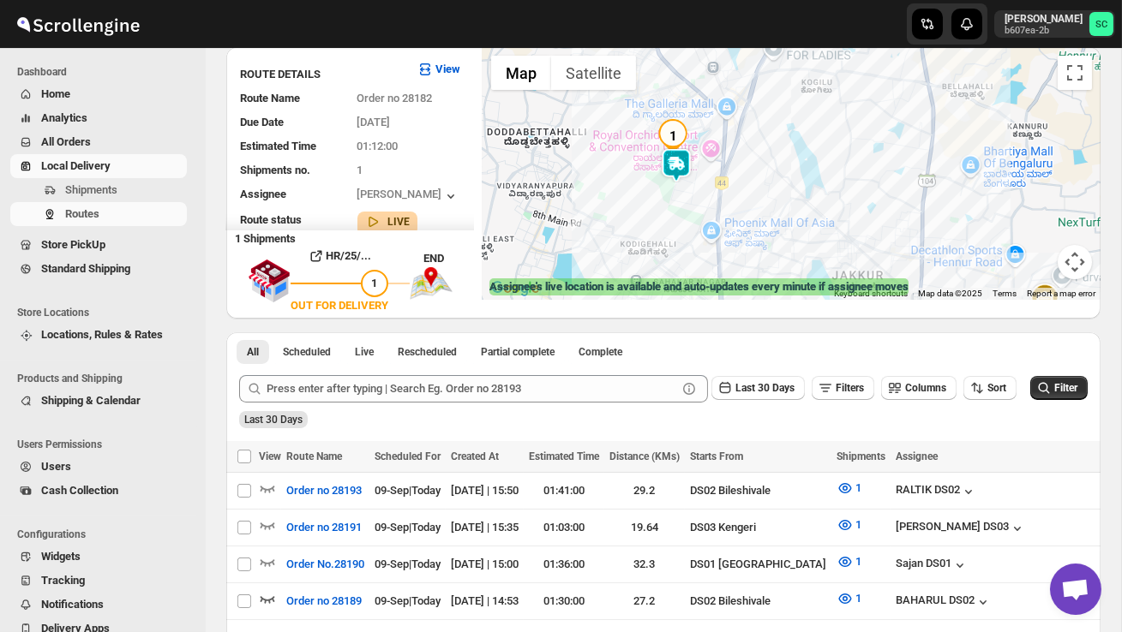
drag, startPoint x: 623, startPoint y: 206, endPoint x: 700, endPoint y: 272, distance: 101.5
click at [700, 274] on div at bounding box center [791, 173] width 618 height 253
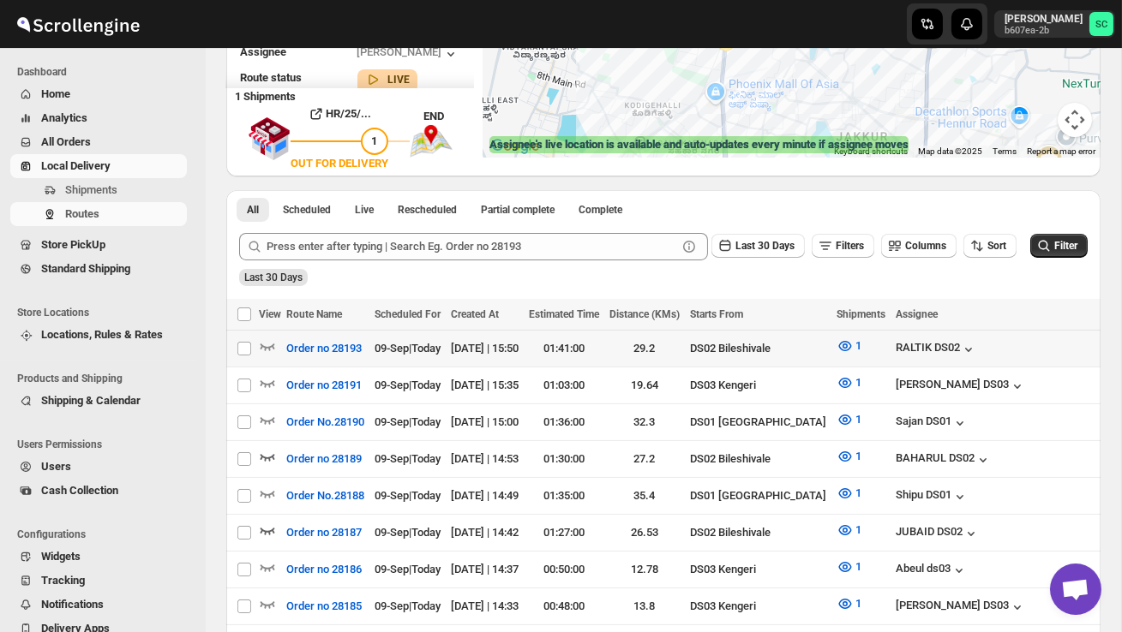
scroll to position [263, 0]
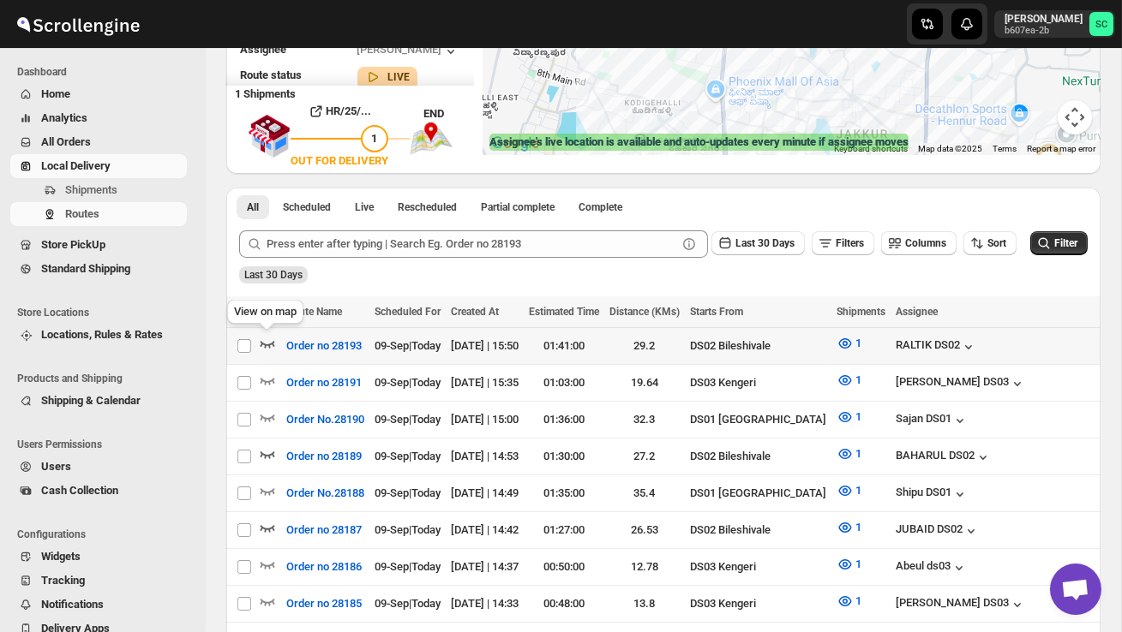
click at [265, 337] on icon "button" at bounding box center [267, 343] width 17 height 17
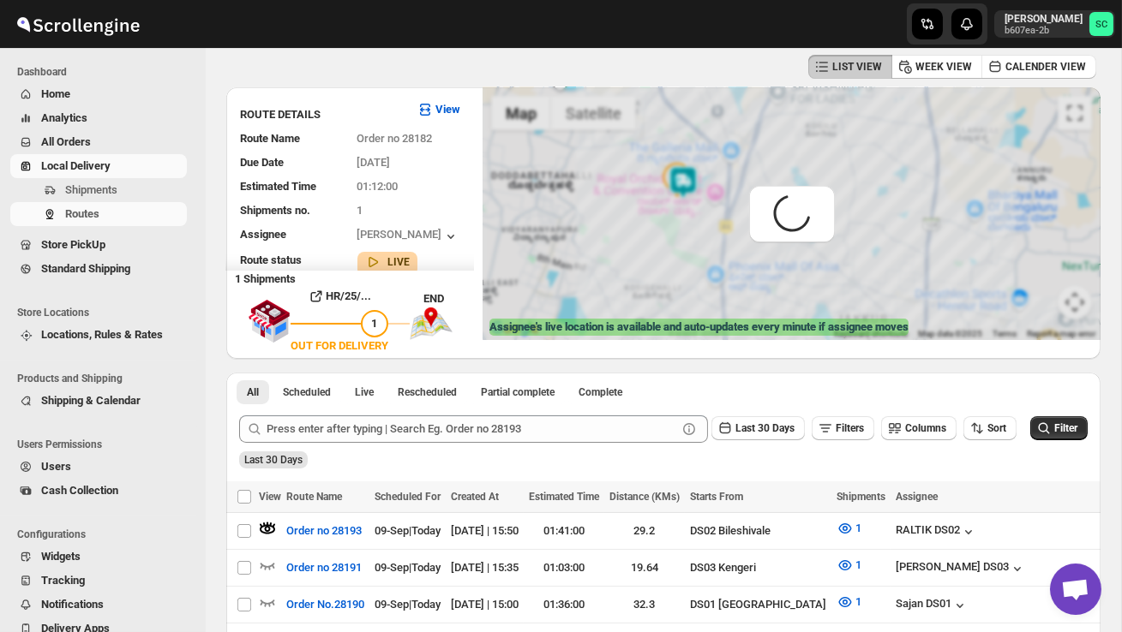
scroll to position [0, 0]
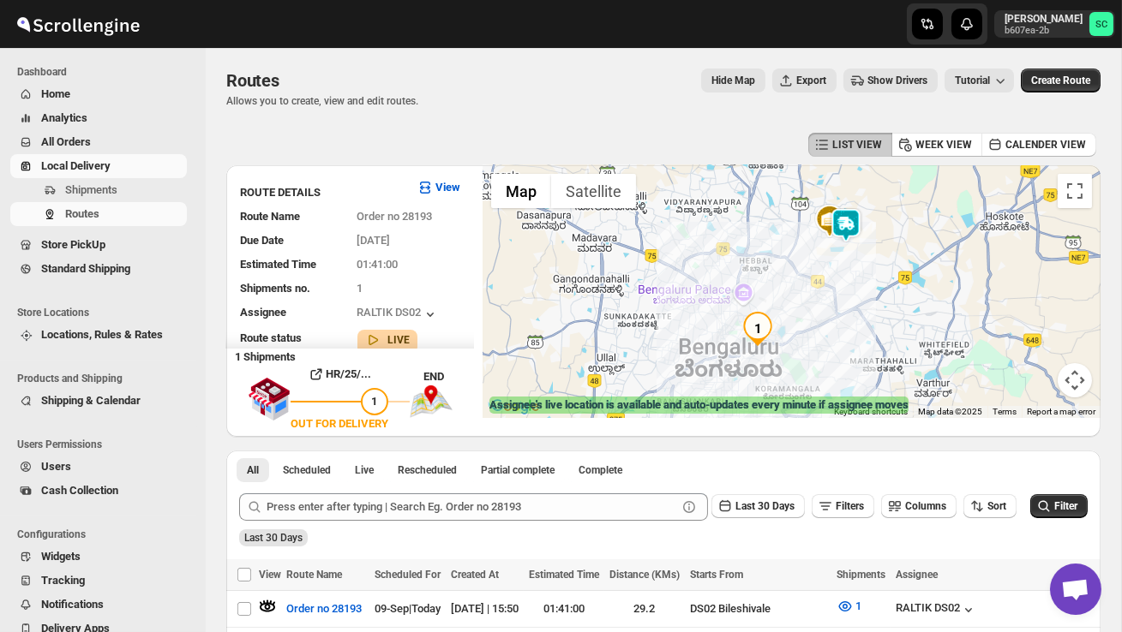
click at [854, 217] on img at bounding box center [846, 225] width 34 height 34
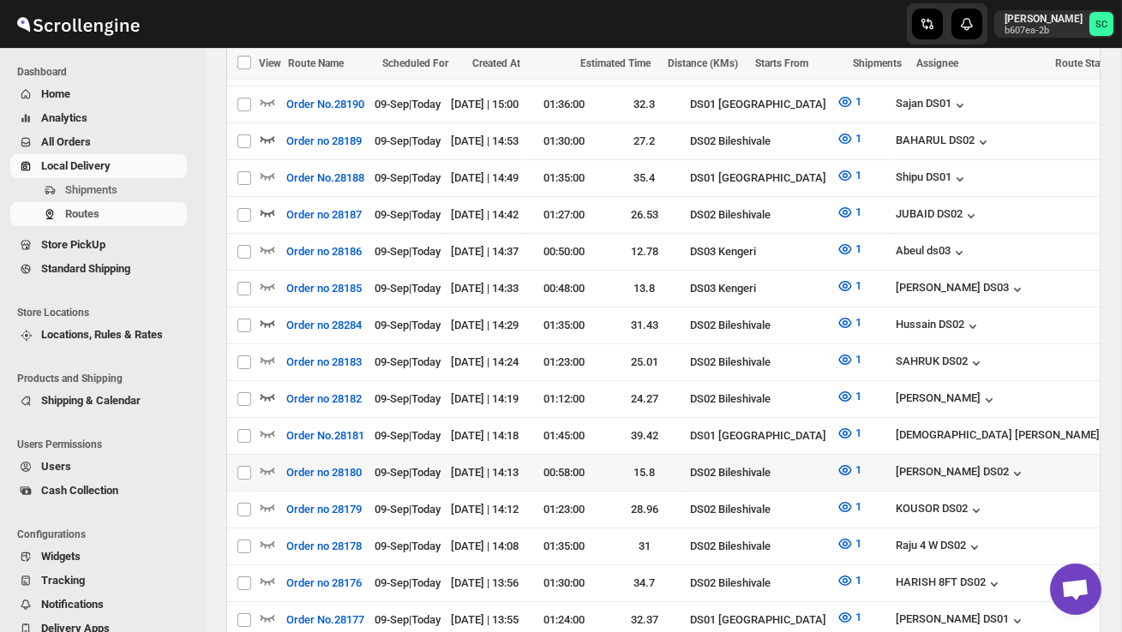
scroll to position [580, 0]
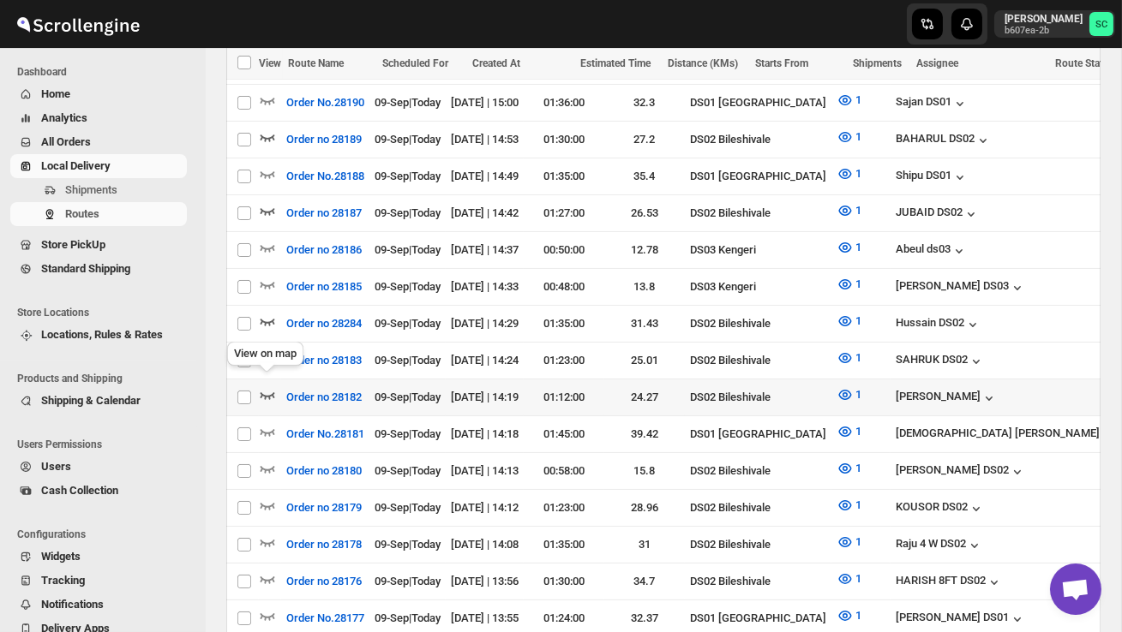
click at [269, 386] on icon "button" at bounding box center [267, 394] width 17 height 17
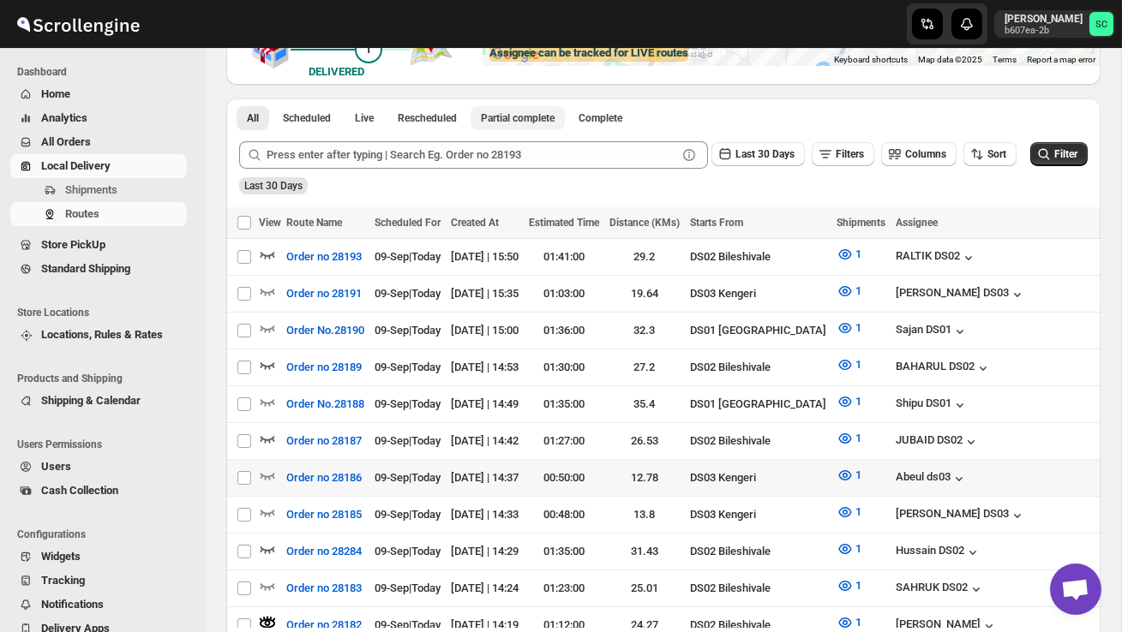
scroll to position [357, 0]
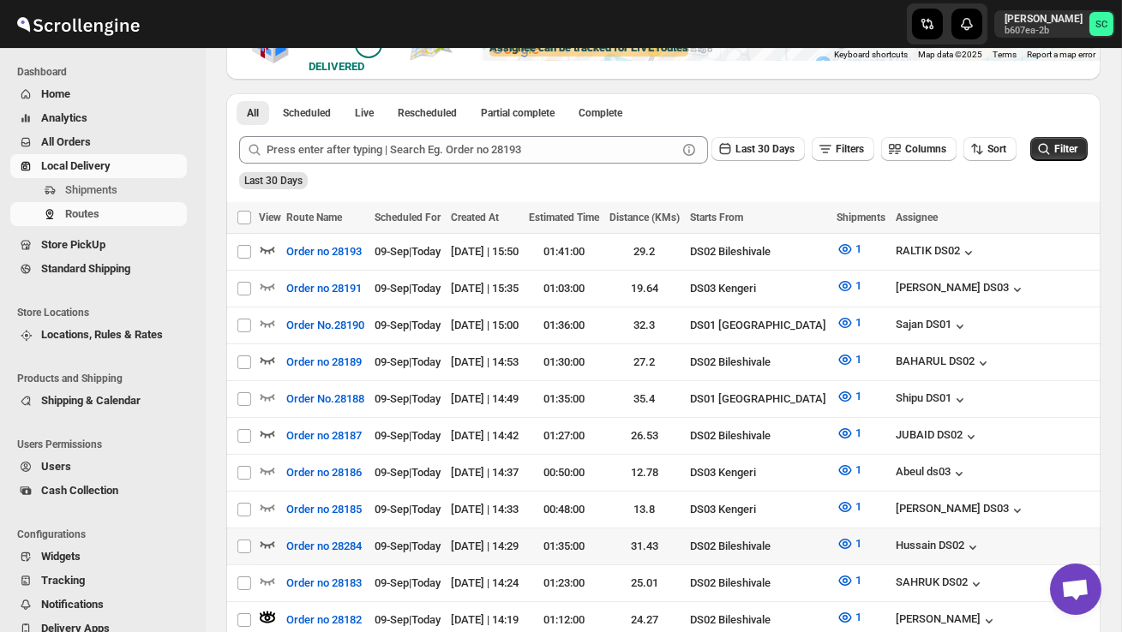
click at [276, 536] on div at bounding box center [270, 547] width 22 height 22
click at [265, 536] on icon "button" at bounding box center [267, 544] width 17 height 17
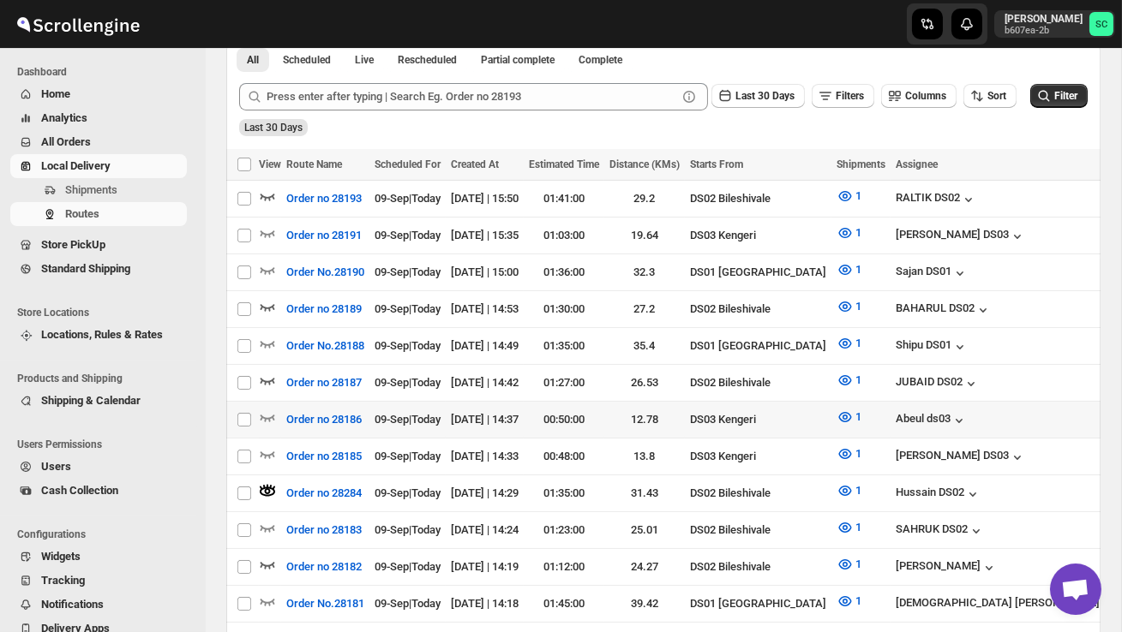
scroll to position [412, 0]
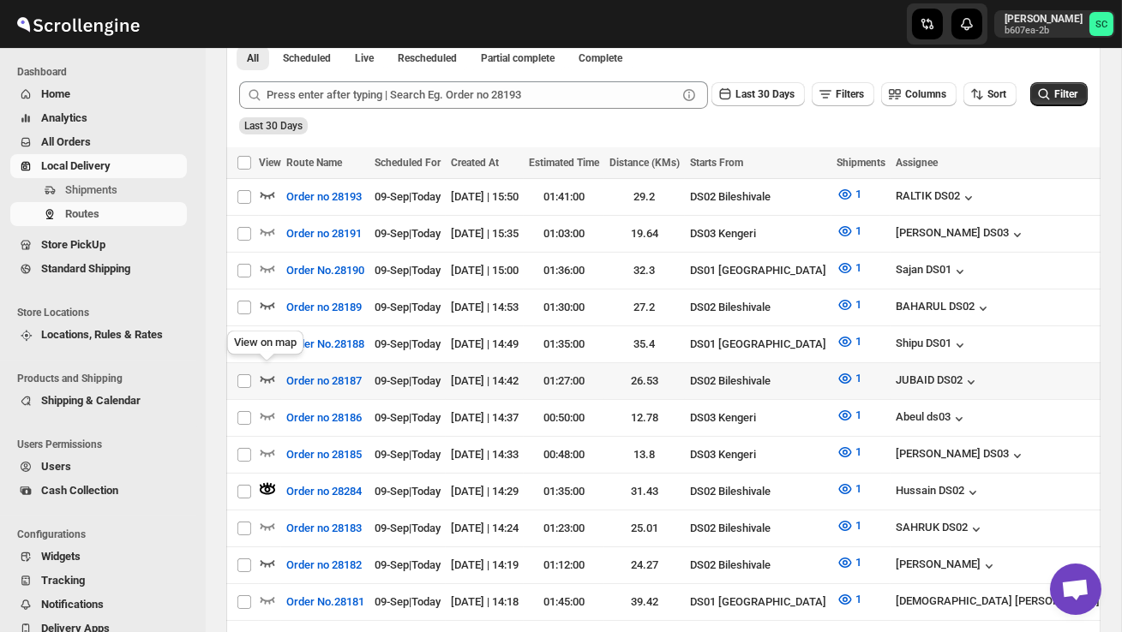
click at [266, 371] on icon "button" at bounding box center [267, 378] width 17 height 17
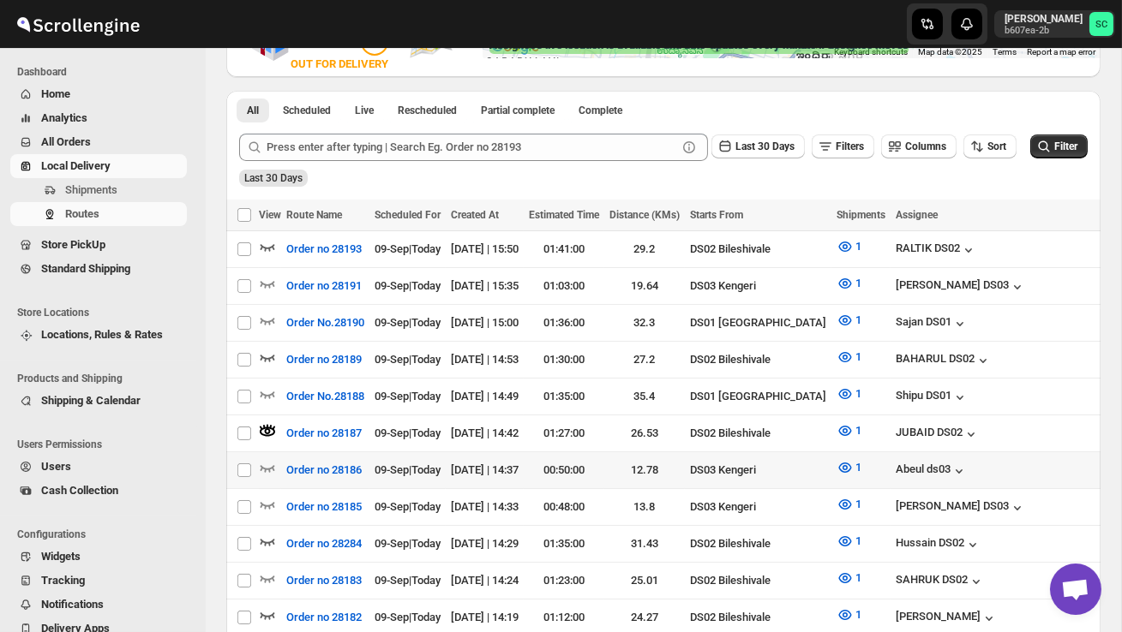
scroll to position [375, 0]
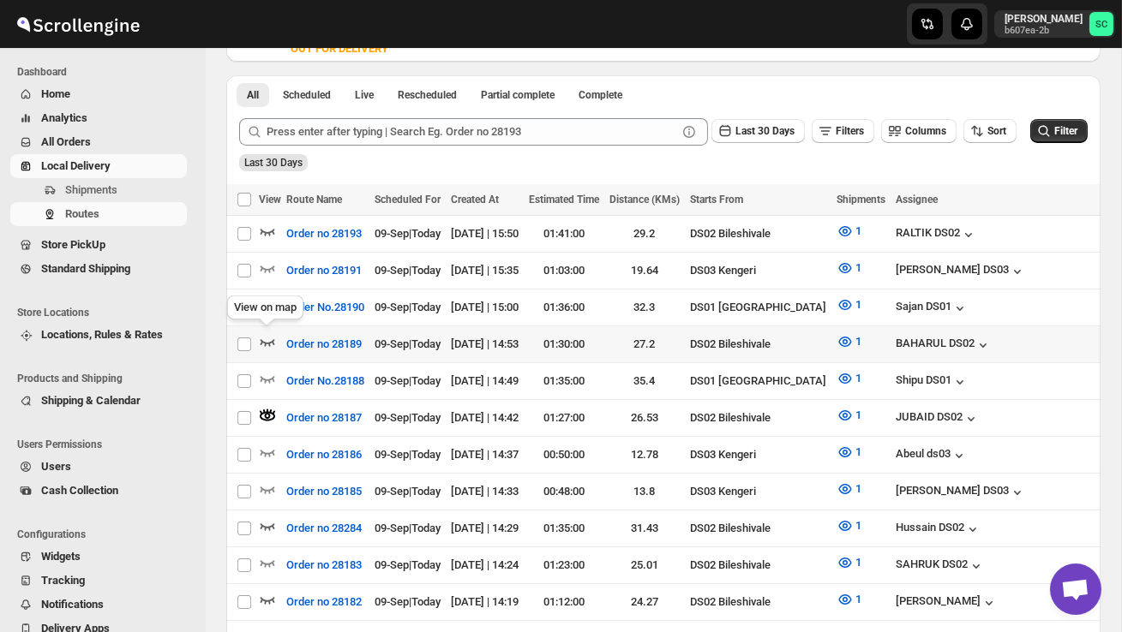
click at [270, 335] on icon "button" at bounding box center [267, 341] width 17 height 17
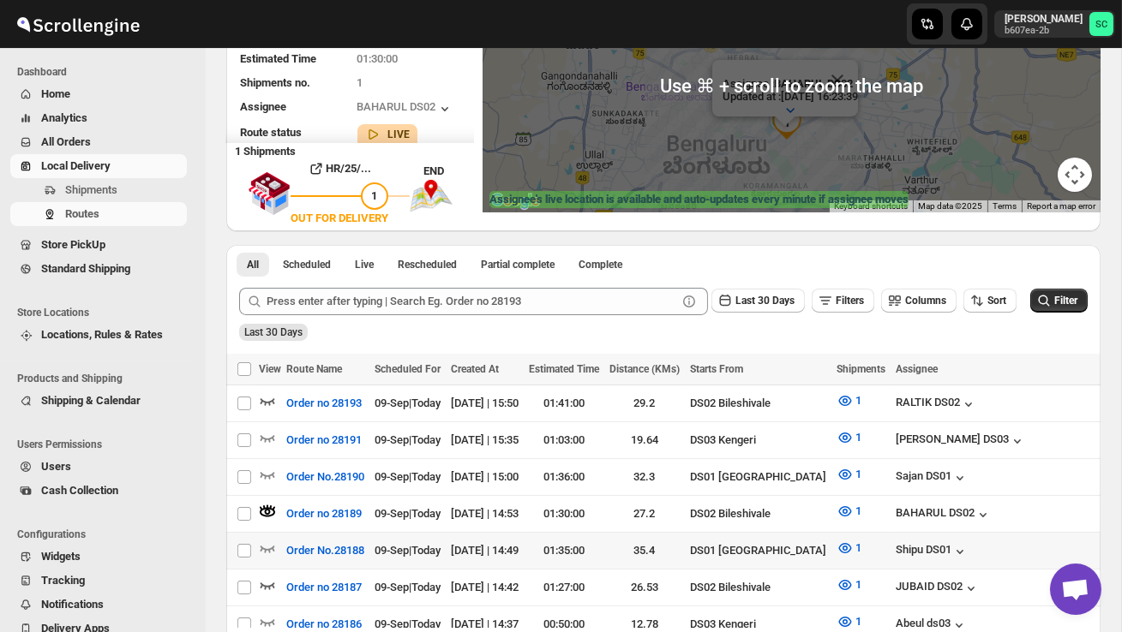
scroll to position [224, 0]
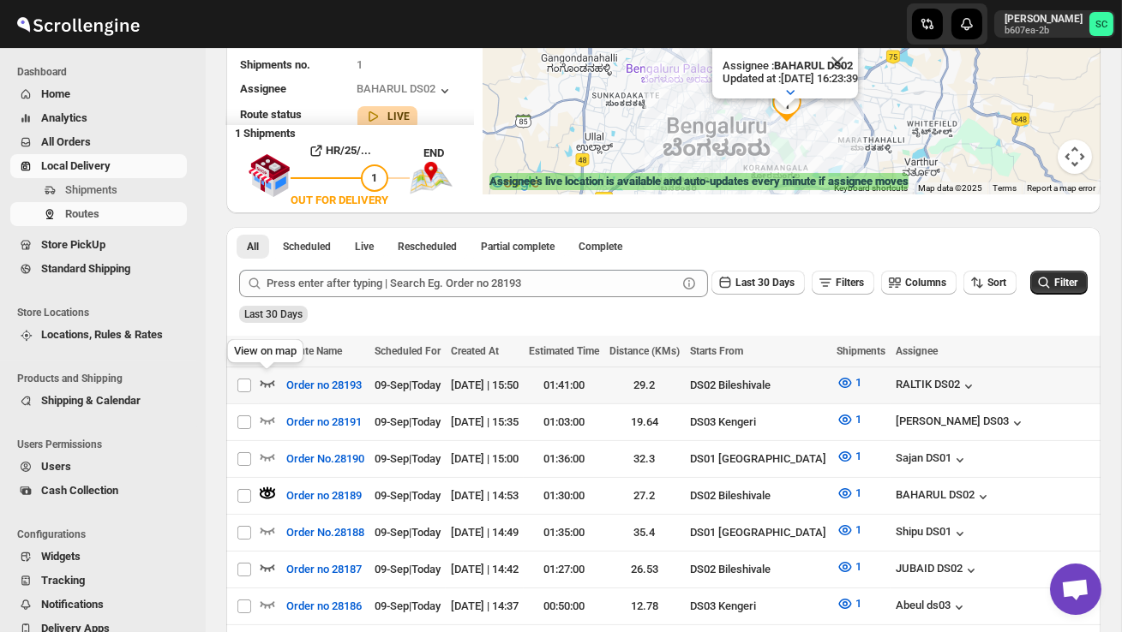
click at [265, 380] on icon "button" at bounding box center [267, 382] width 17 height 17
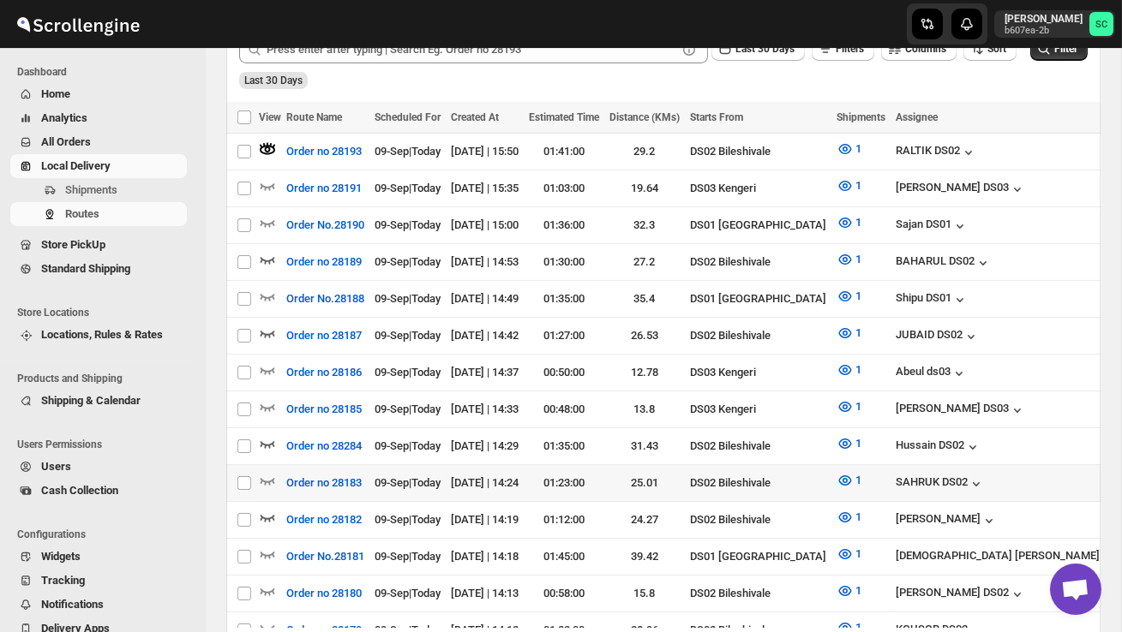
scroll to position [464, 0]
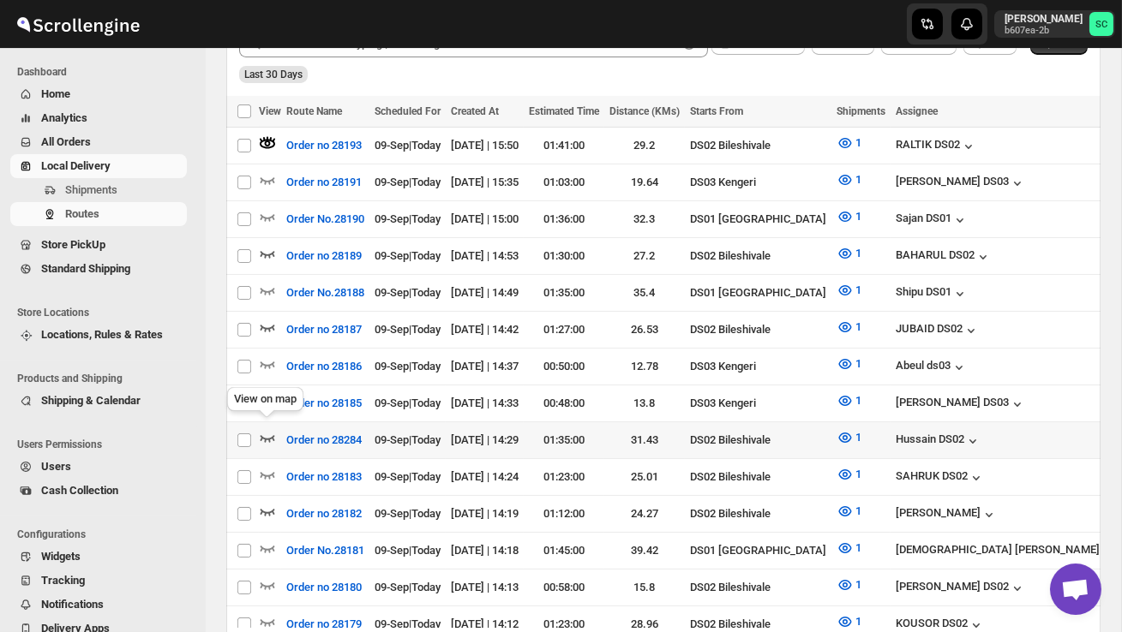
click at [260, 429] on icon "button" at bounding box center [267, 437] width 17 height 17
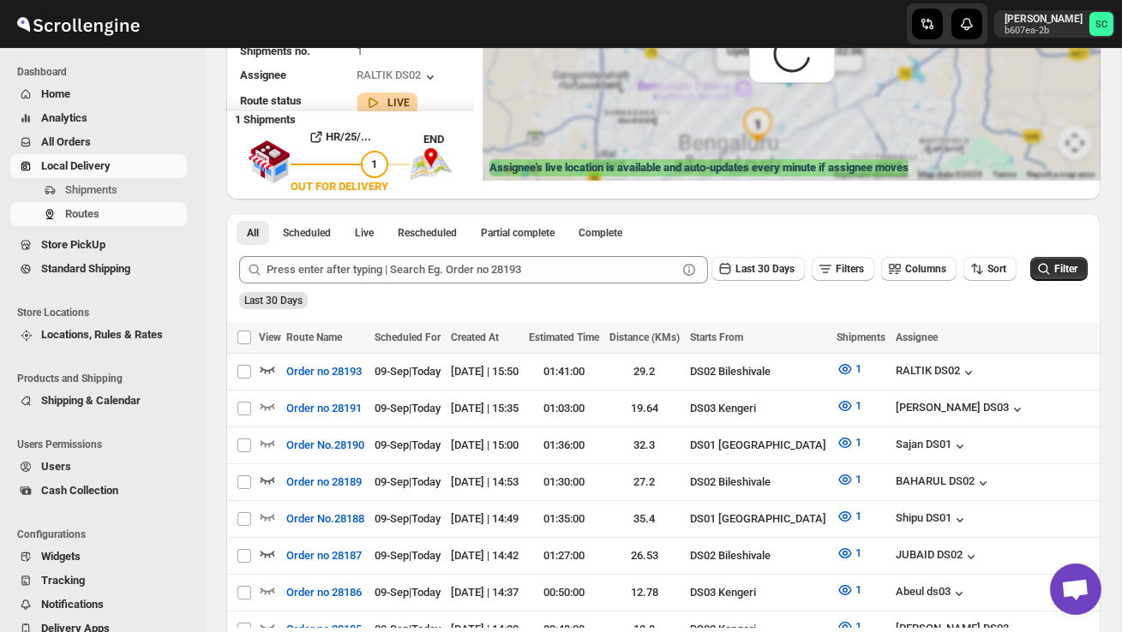
scroll to position [0, 0]
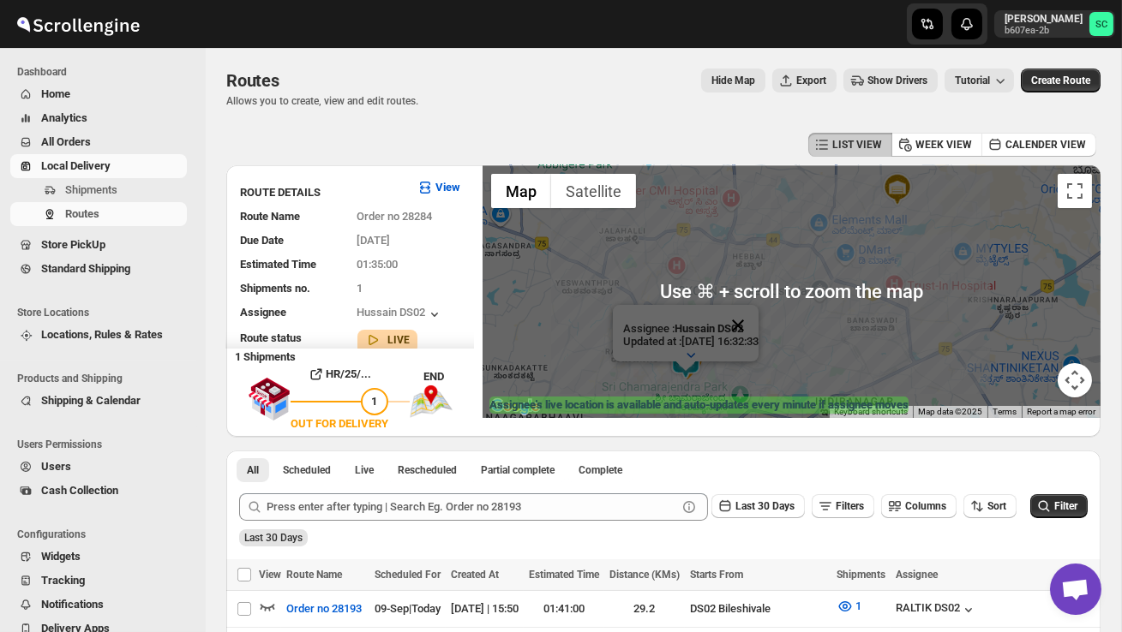
click at [754, 314] on button "Close" at bounding box center [737, 325] width 41 height 41
click at [733, 350] on div at bounding box center [791, 291] width 618 height 253
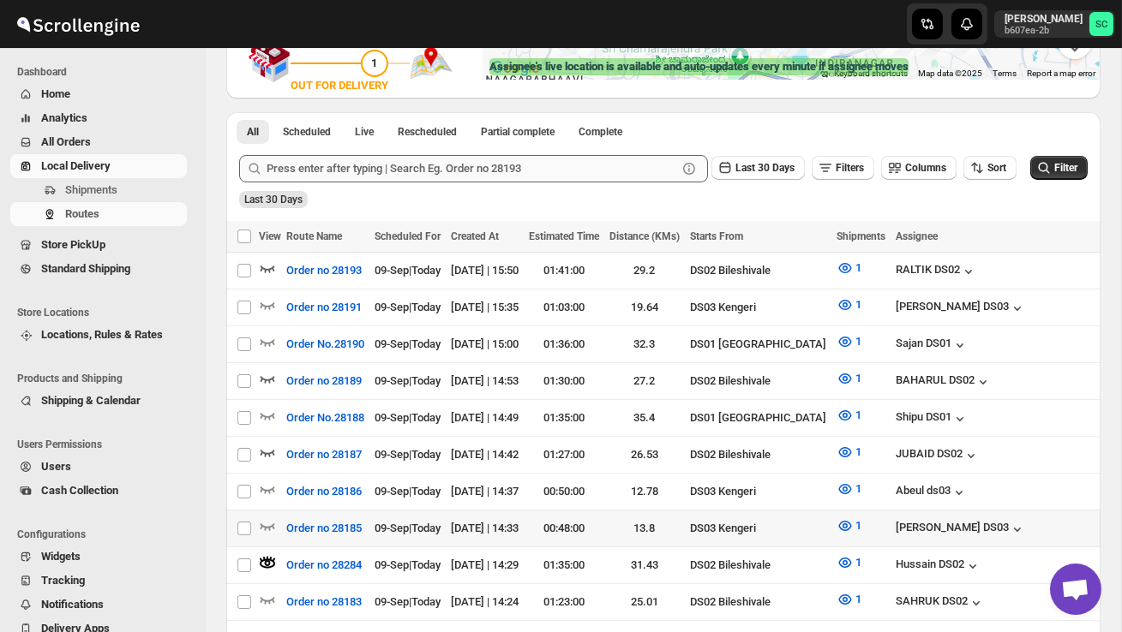
scroll to position [341, 0]
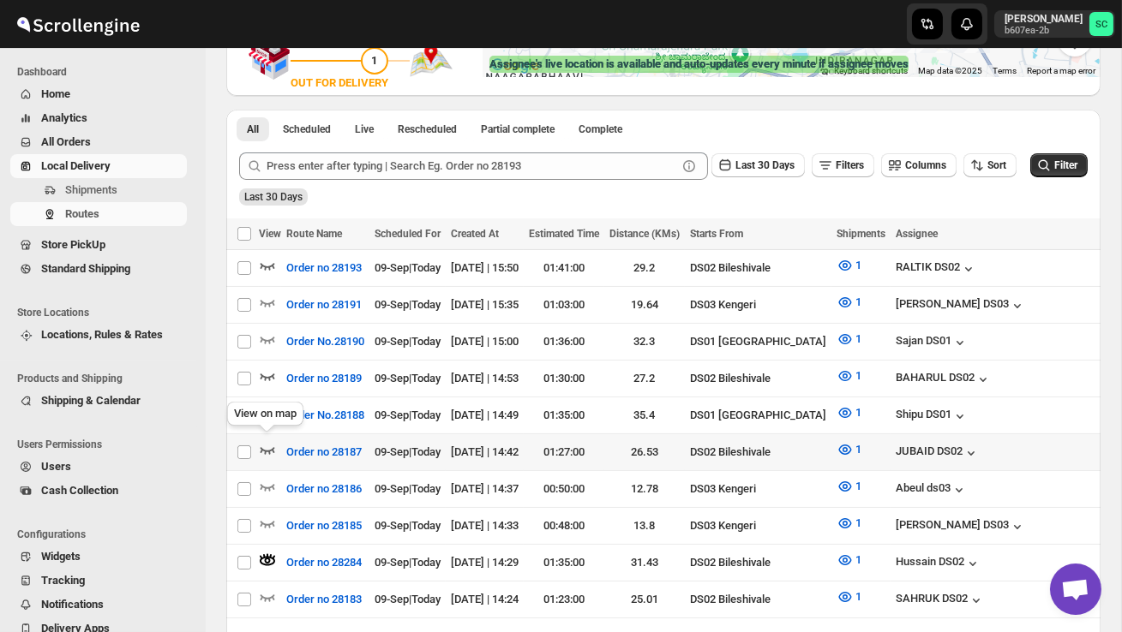
click at [262, 441] on icon "button" at bounding box center [267, 449] width 17 height 17
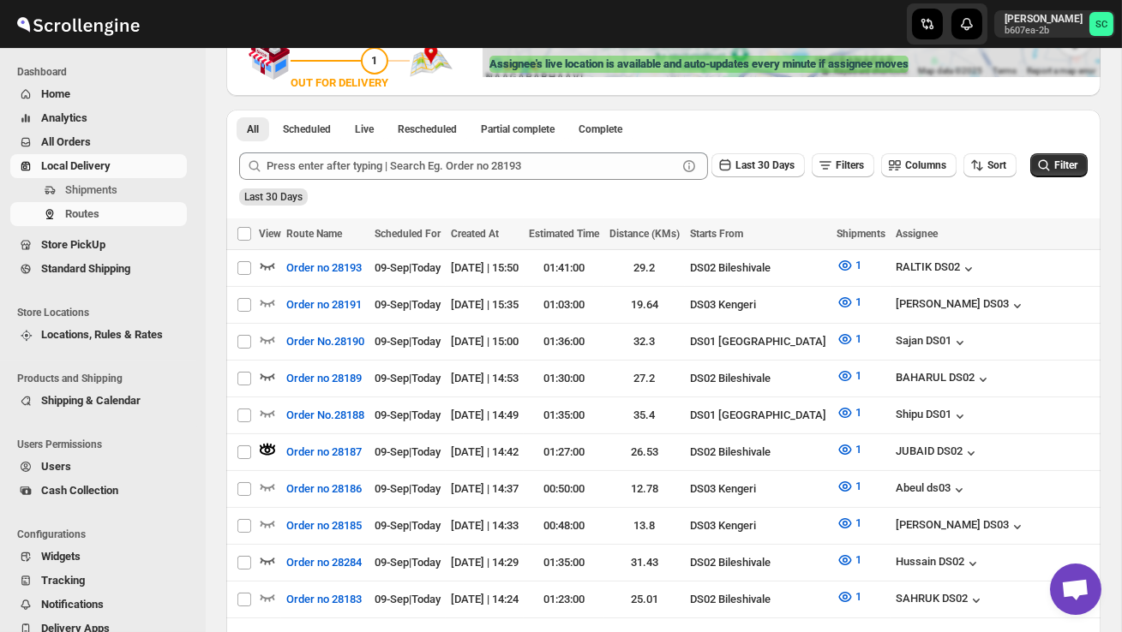
scroll to position [0, 0]
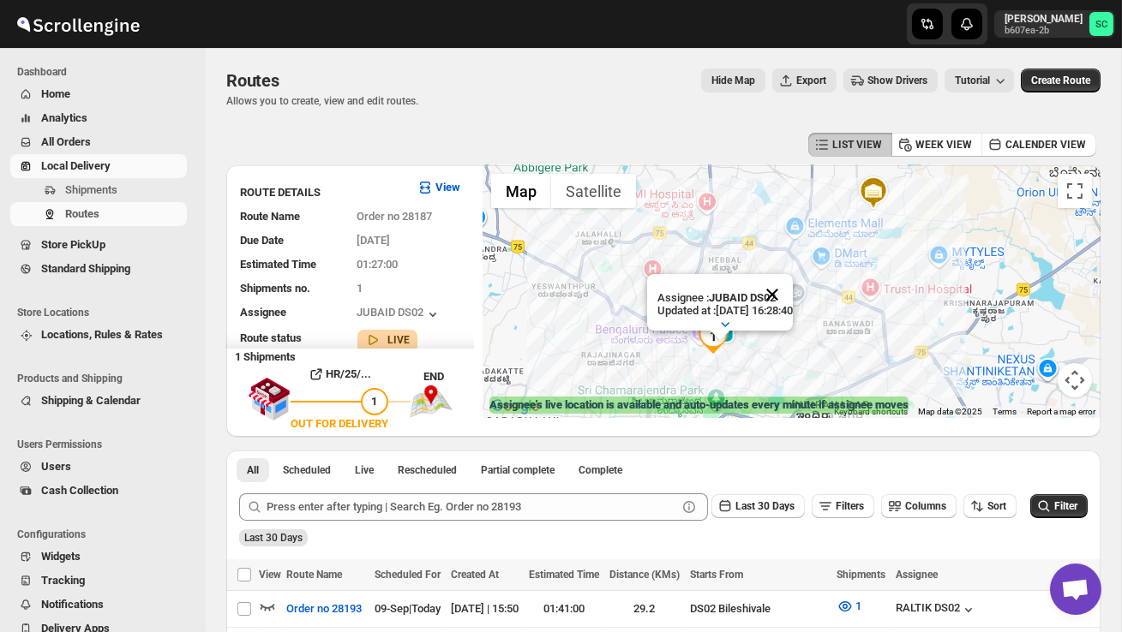
click at [793, 292] on button "Close" at bounding box center [771, 294] width 41 height 41
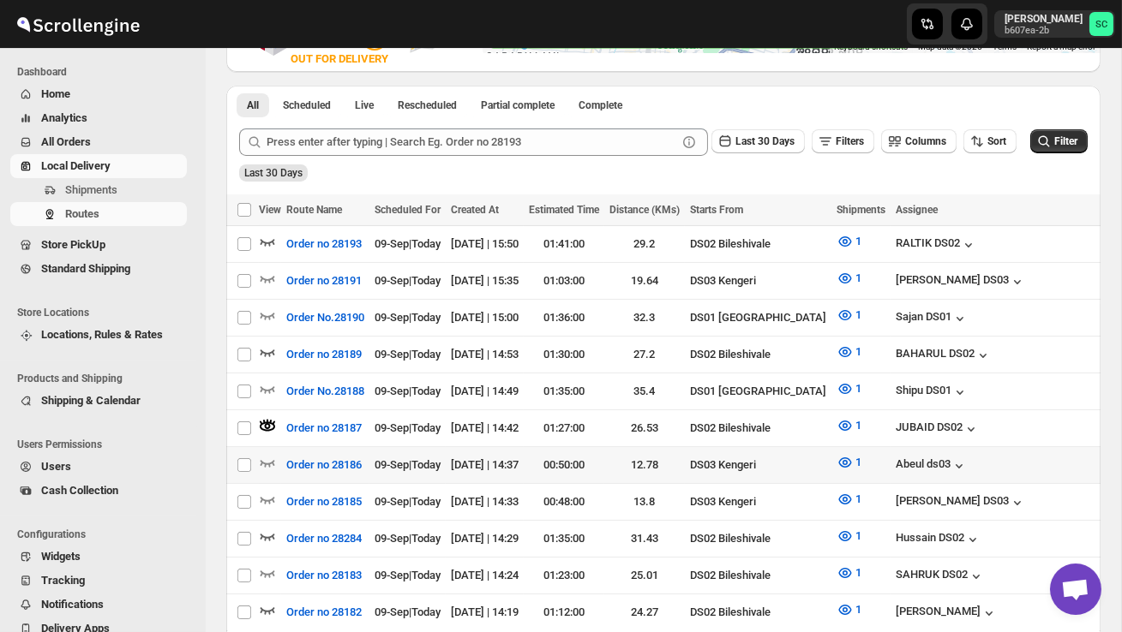
scroll to position [367, 0]
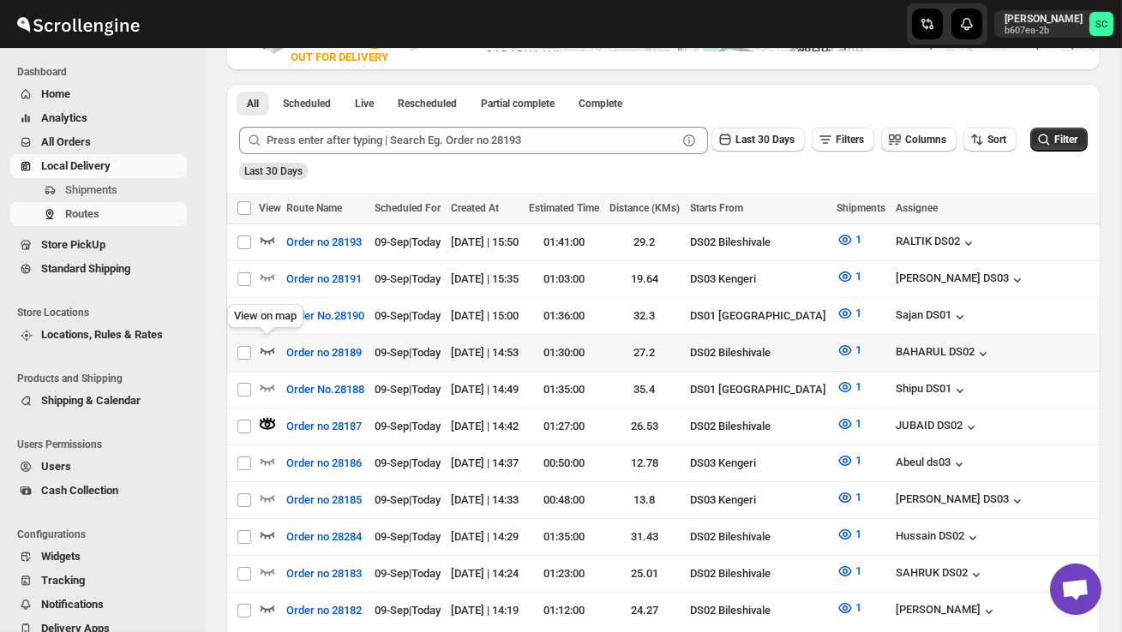
click at [261, 348] on icon "button" at bounding box center [267, 351] width 15 height 7
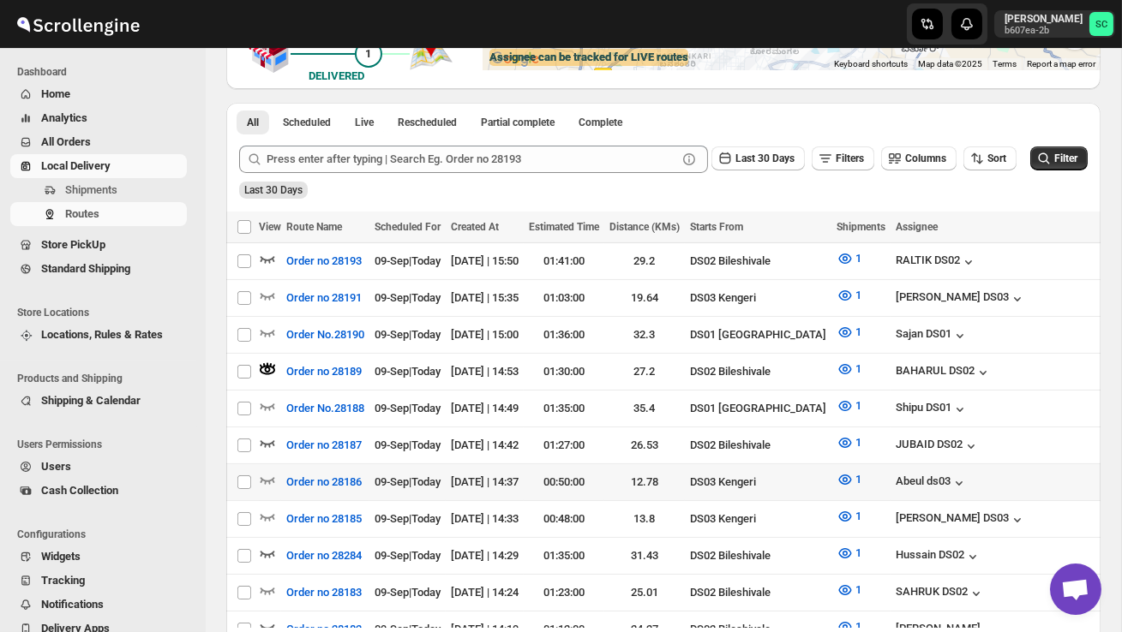
scroll to position [353, 0]
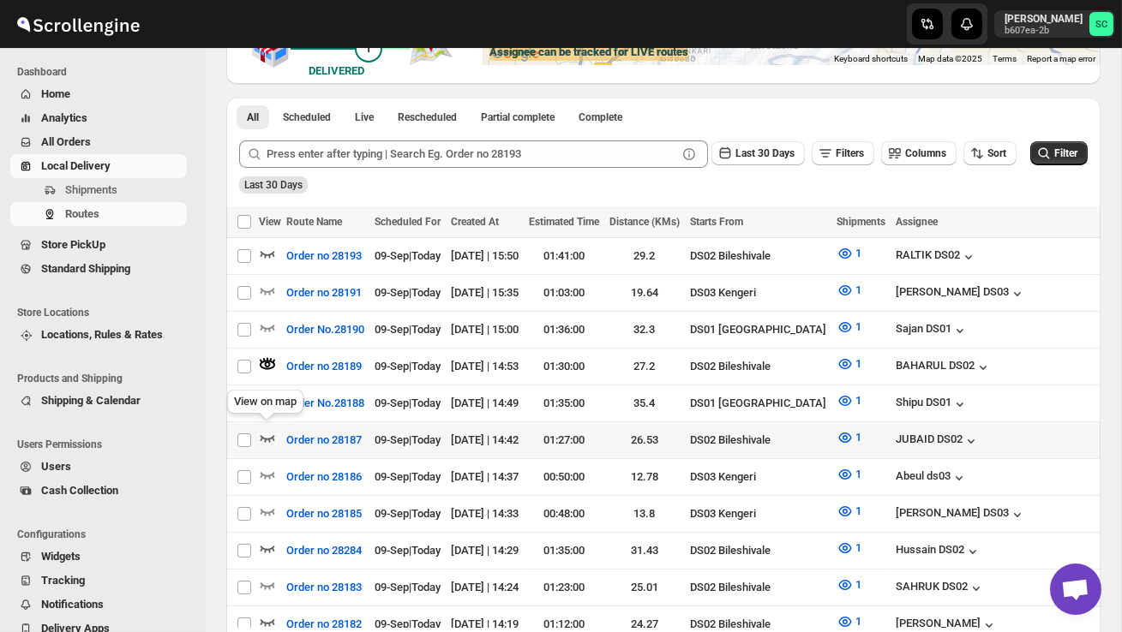
click at [261, 429] on icon "button" at bounding box center [267, 437] width 17 height 17
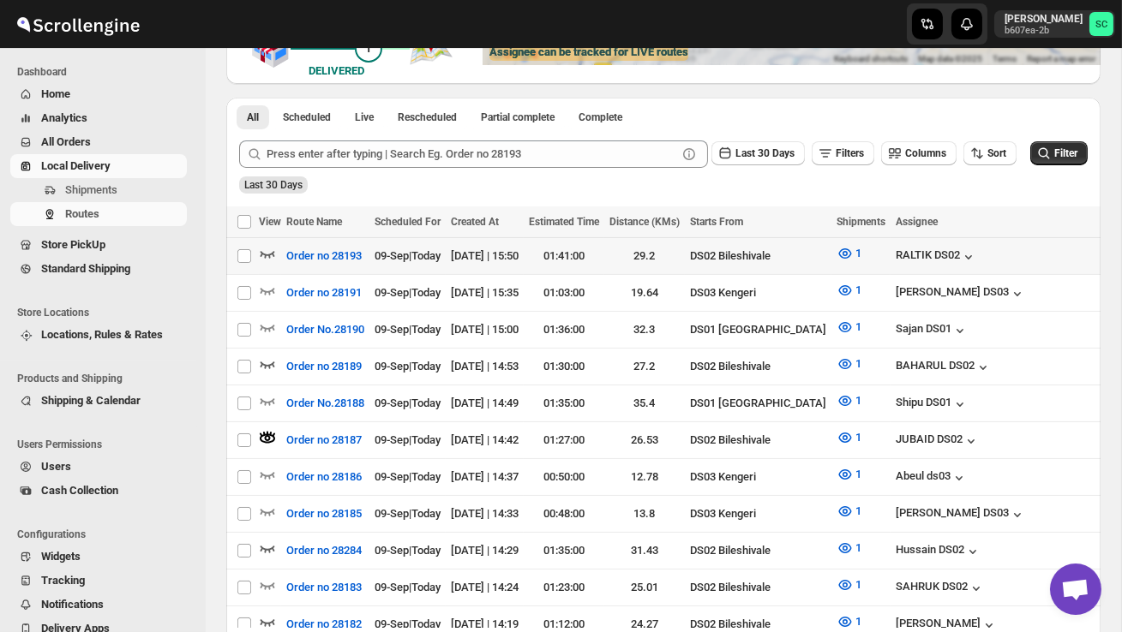
scroll to position [0, 0]
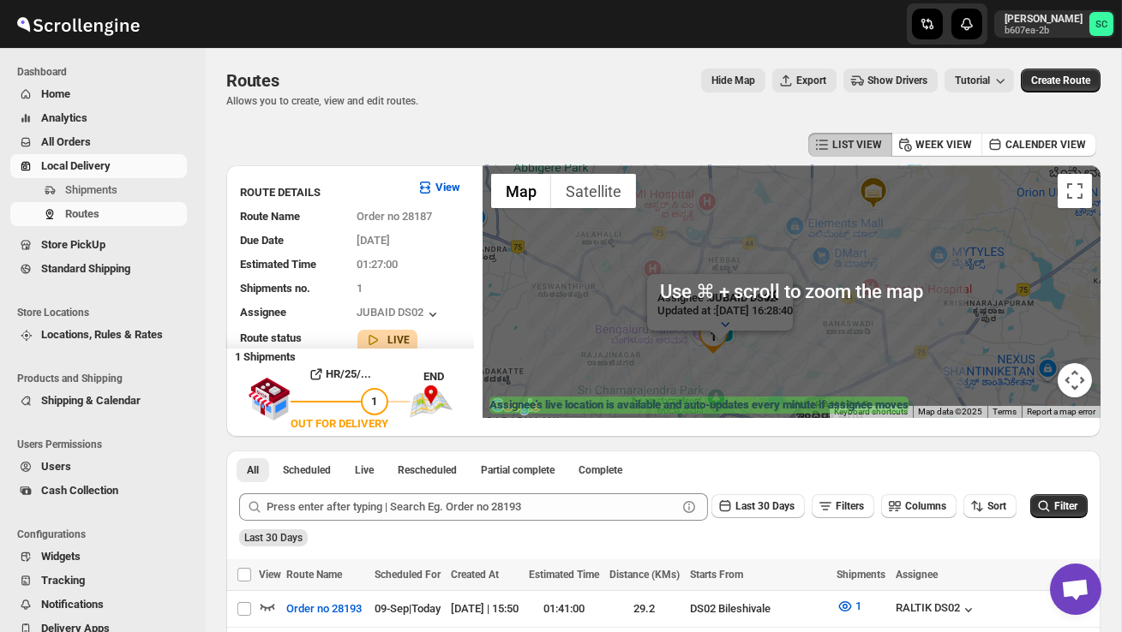
click at [793, 275] on button "Close" at bounding box center [771, 294] width 41 height 41
click at [799, 285] on div at bounding box center [791, 291] width 618 height 253
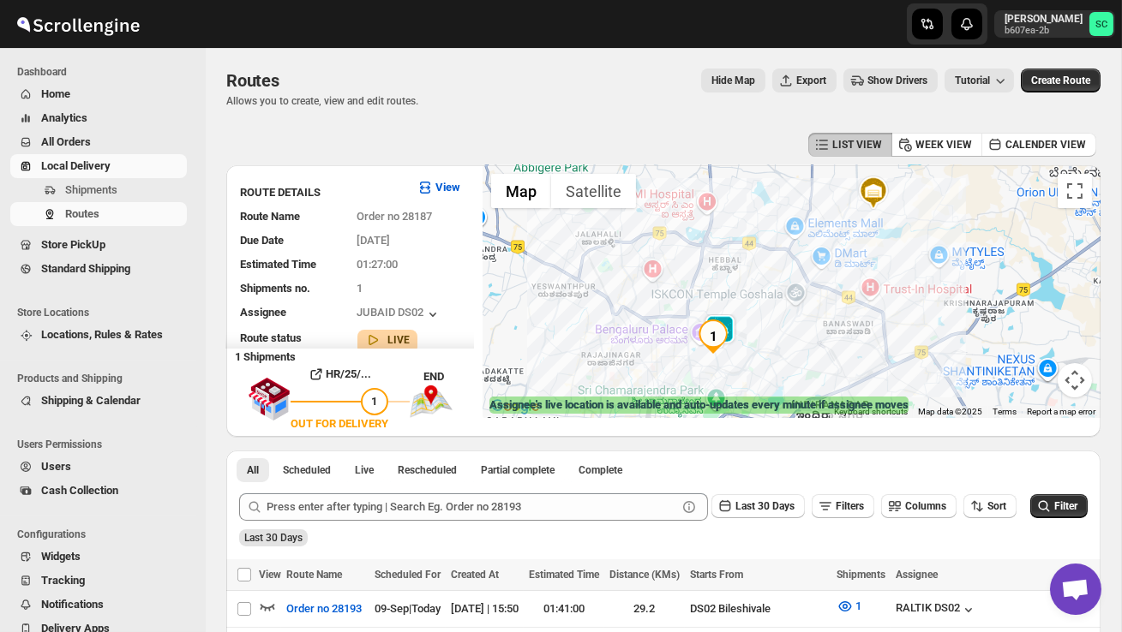
click at [750, 323] on div at bounding box center [791, 291] width 618 height 253
click at [750, 324] on div at bounding box center [791, 291] width 618 height 253
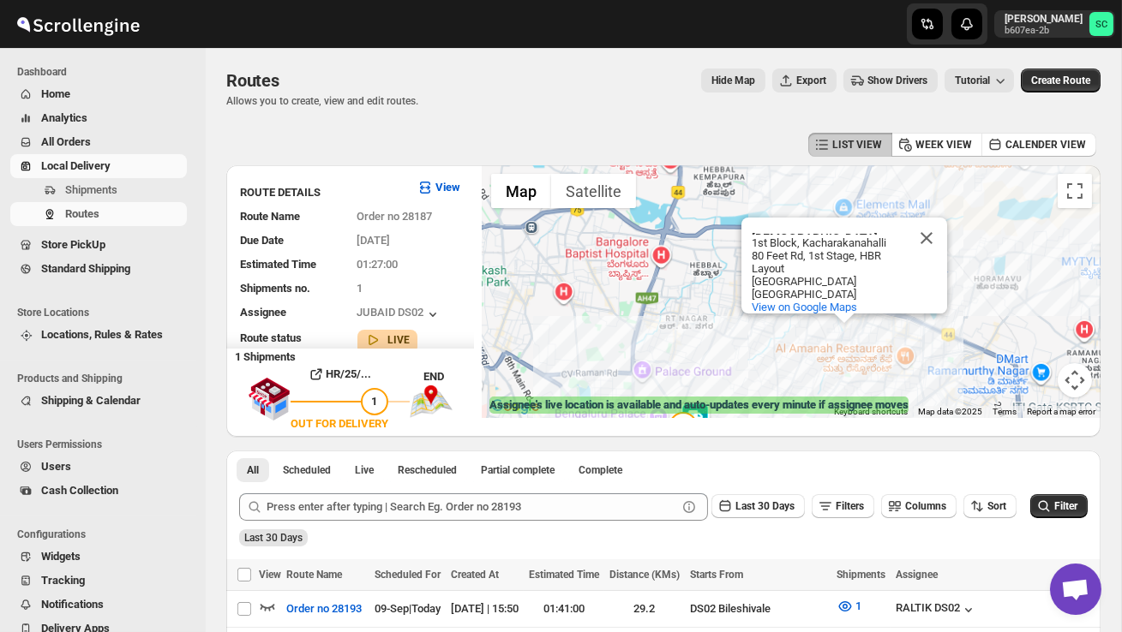
click at [750, 324] on div "[DEMOGRAPHIC_DATA] Temple Goshala [GEOGRAPHIC_DATA] [GEOGRAPHIC_DATA][STREET_AD…" at bounding box center [791, 291] width 618 height 253
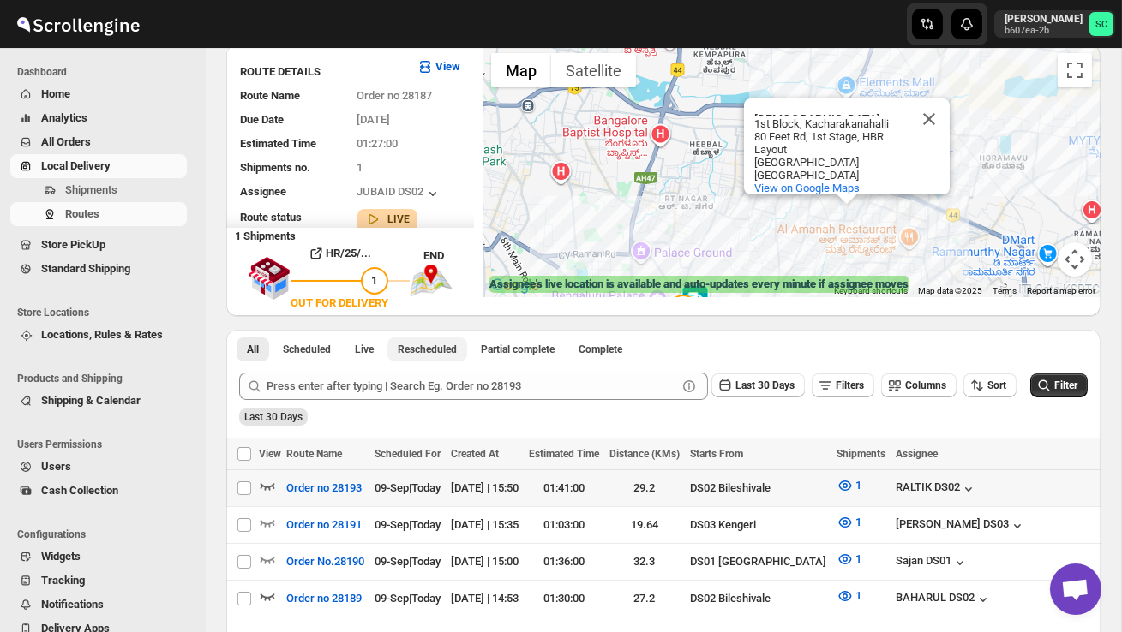
scroll to position [129, 0]
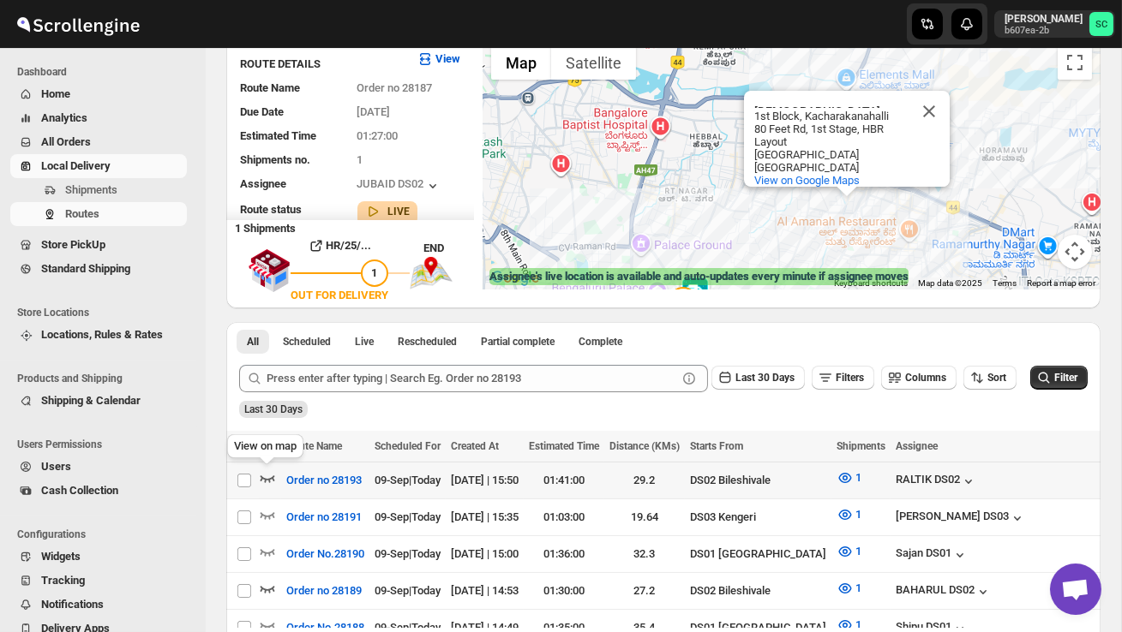
click at [261, 473] on icon "button" at bounding box center [267, 478] width 17 height 17
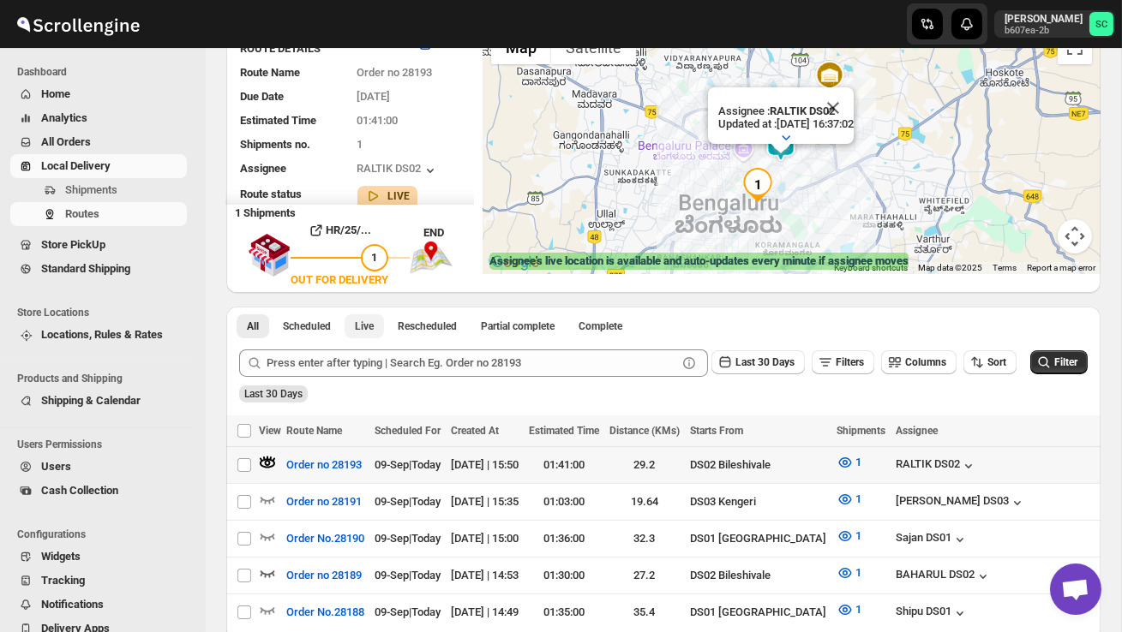
scroll to position [147, 0]
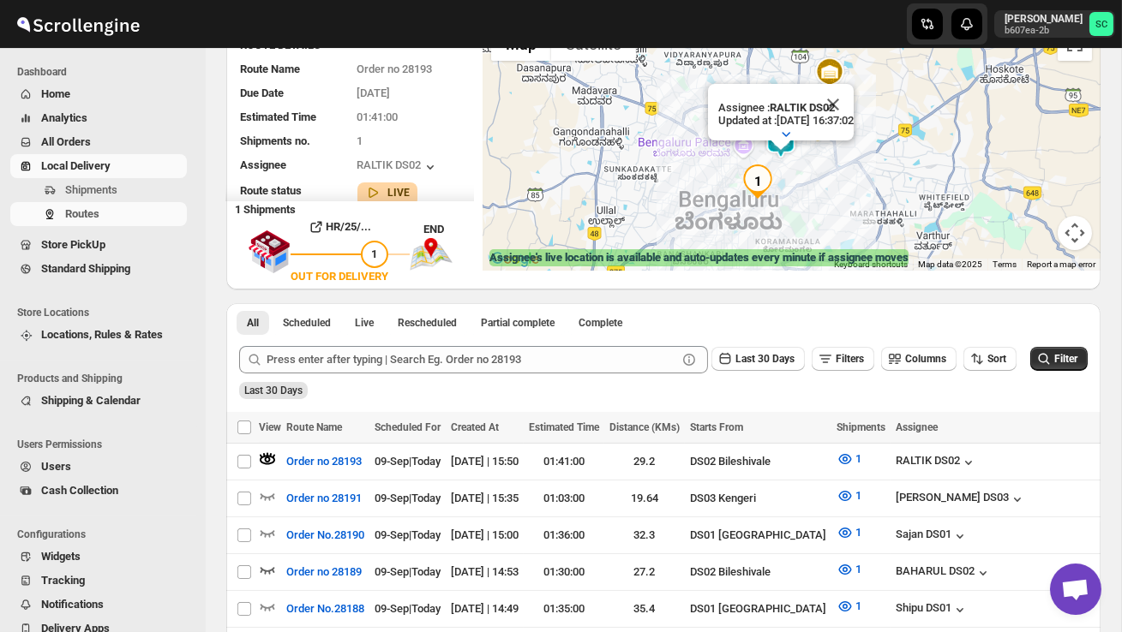
click at [825, 190] on div "Assignee : RALTIK DS02 Updated at : [DATE] 16:37:02 Duty mode Enabled Battery p…" at bounding box center [791, 144] width 618 height 253
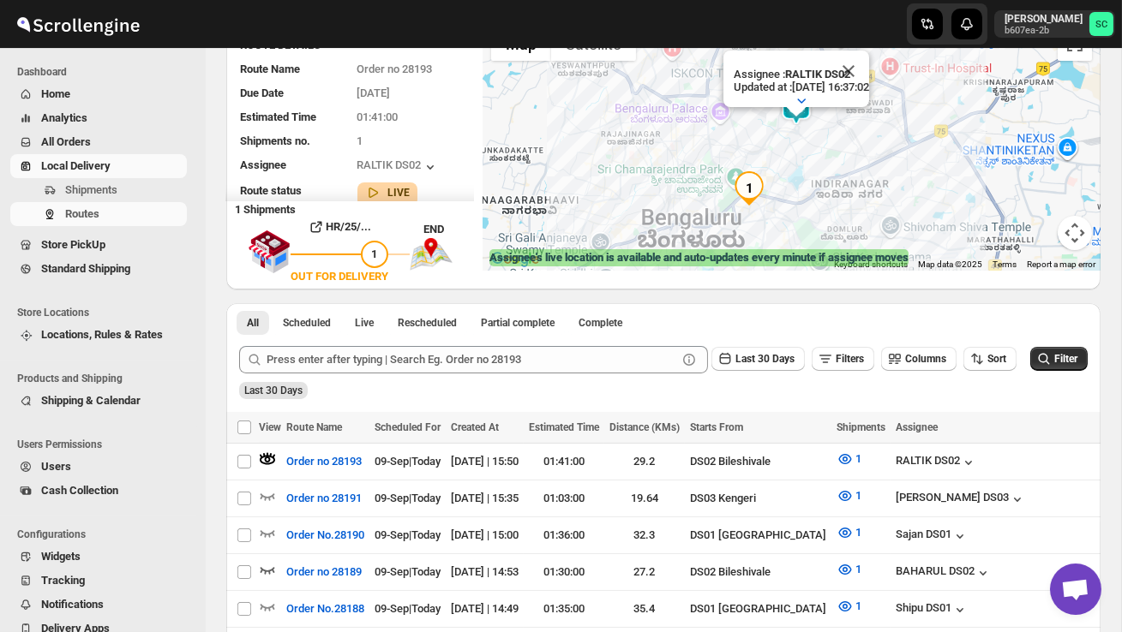
drag, startPoint x: 746, startPoint y: 232, endPoint x: 829, endPoint y: 231, distance: 83.1
click at [829, 232] on div "Assignee : RALTIK DS02 Updated at : [DATE] 16:37:02 Duty mode Enabled Battery p…" at bounding box center [791, 144] width 618 height 253
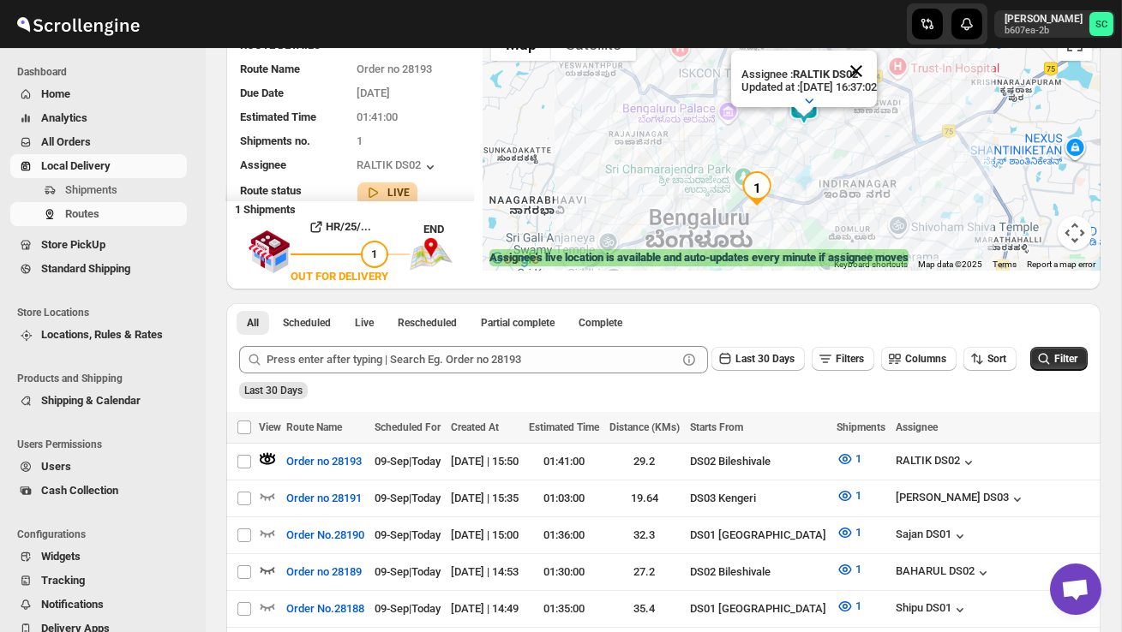
click at [877, 65] on button "Close" at bounding box center [855, 71] width 41 height 41
click at [860, 134] on div at bounding box center [791, 144] width 618 height 253
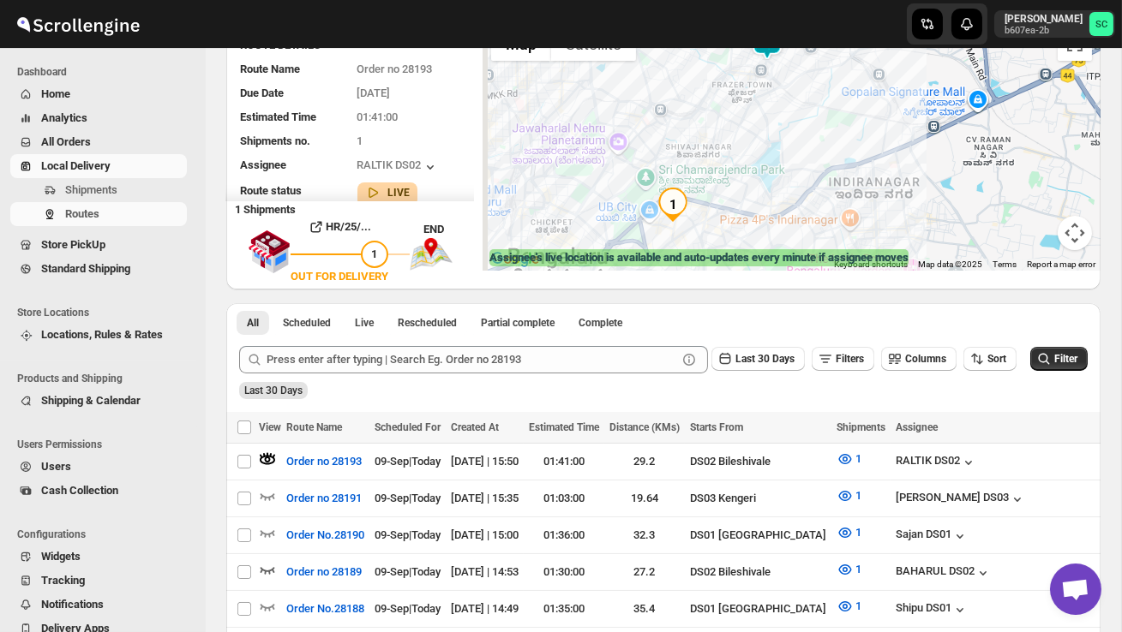
drag, startPoint x: 824, startPoint y: 178, endPoint x: 840, endPoint y: 118, distance: 61.9
click at [840, 118] on div at bounding box center [791, 144] width 618 height 253
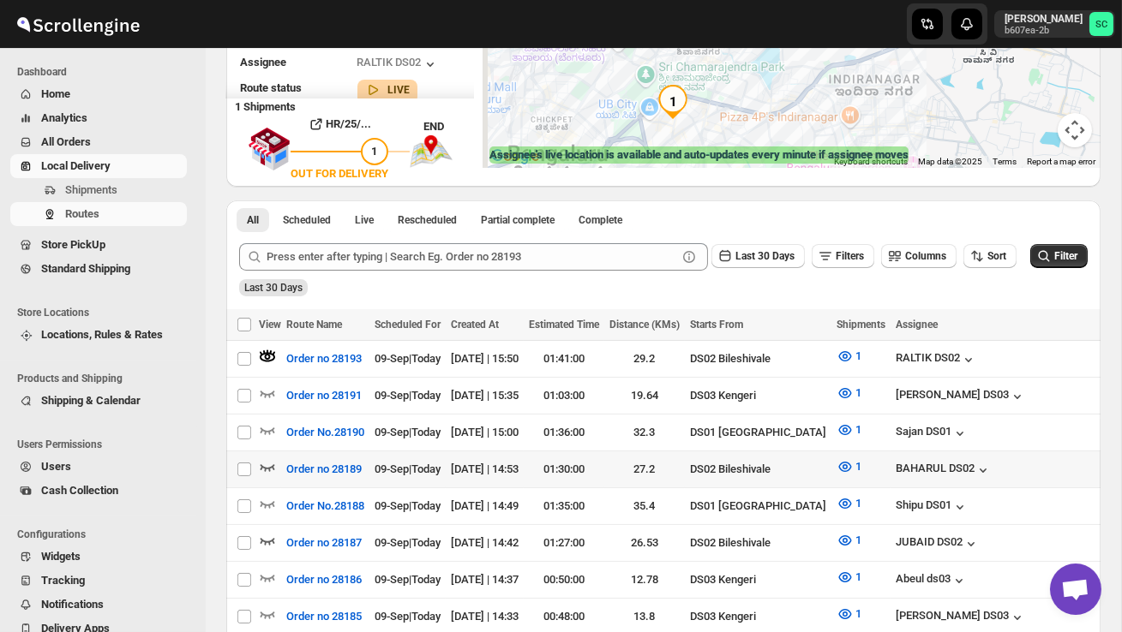
scroll to position [254, 0]
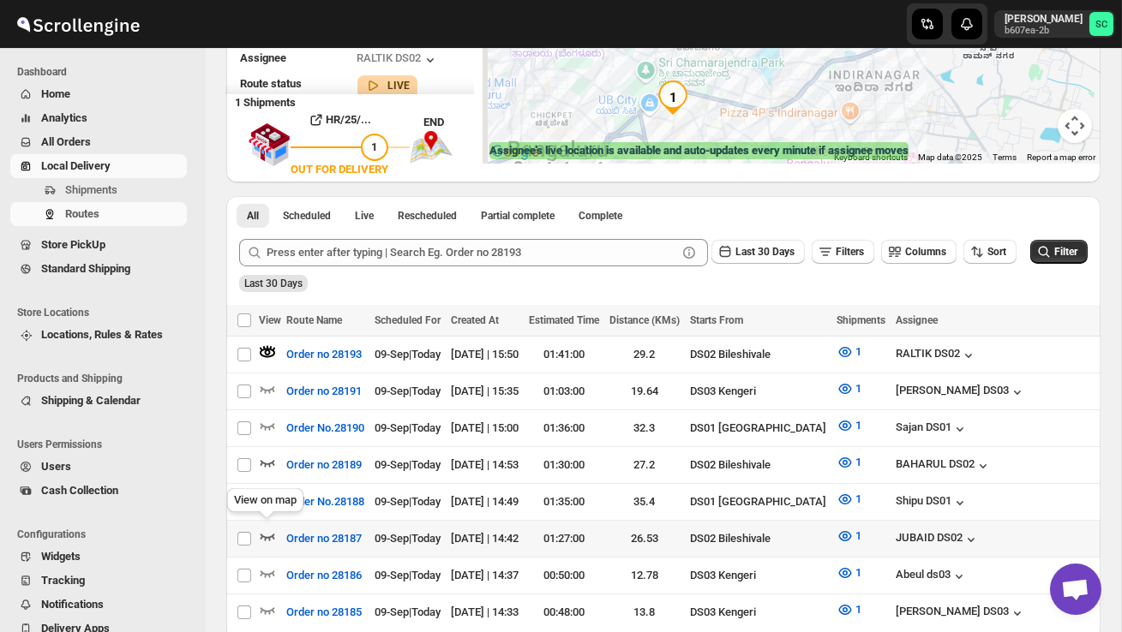
click at [269, 530] on icon "button" at bounding box center [267, 536] width 17 height 17
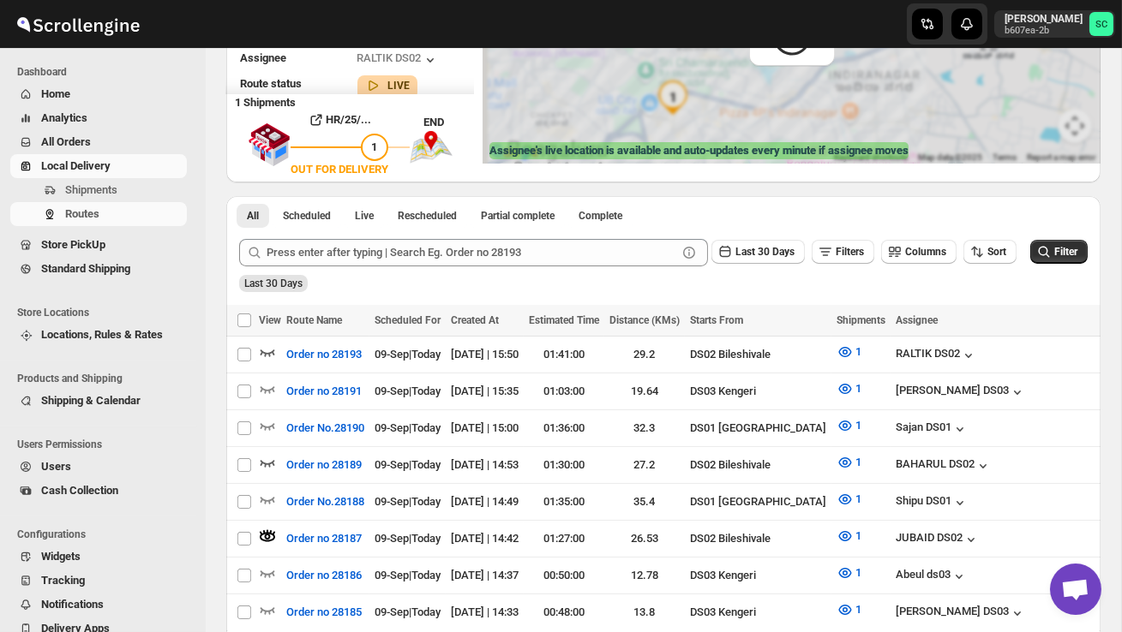
scroll to position [0, 0]
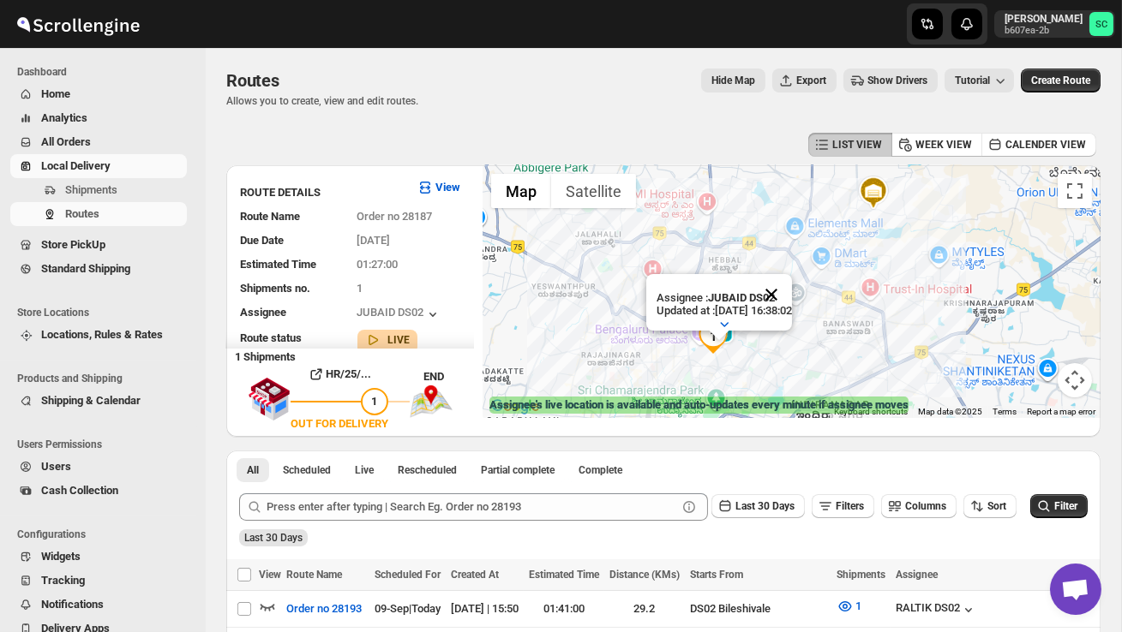
click at [792, 292] on button "Close" at bounding box center [771, 294] width 41 height 41
click at [760, 334] on div at bounding box center [791, 291] width 618 height 253
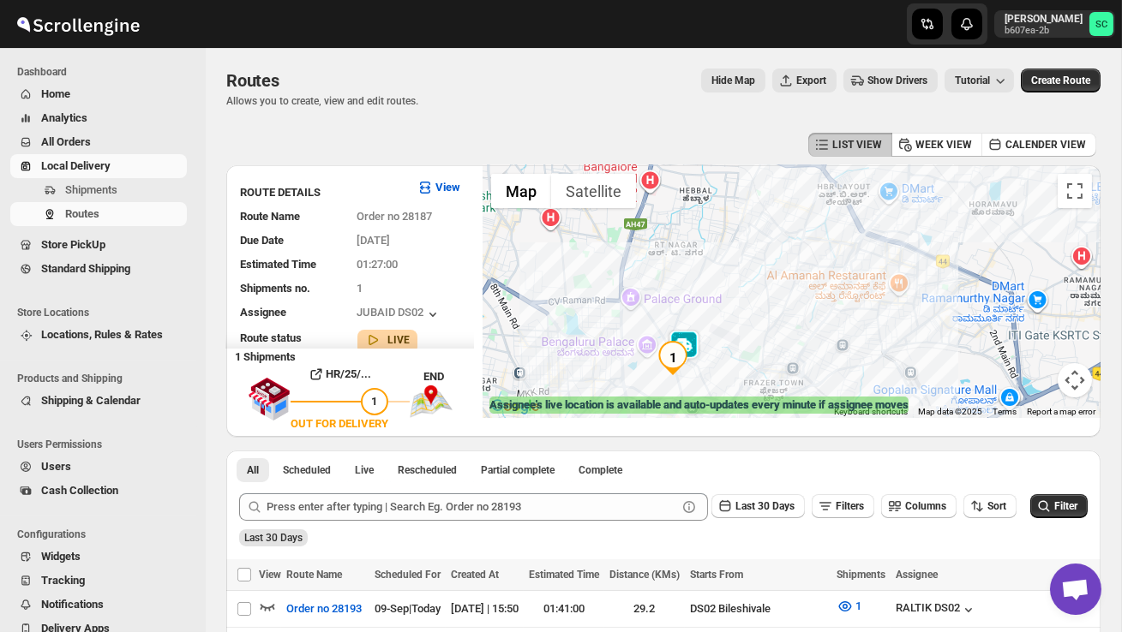
click at [760, 334] on div at bounding box center [791, 291] width 618 height 253
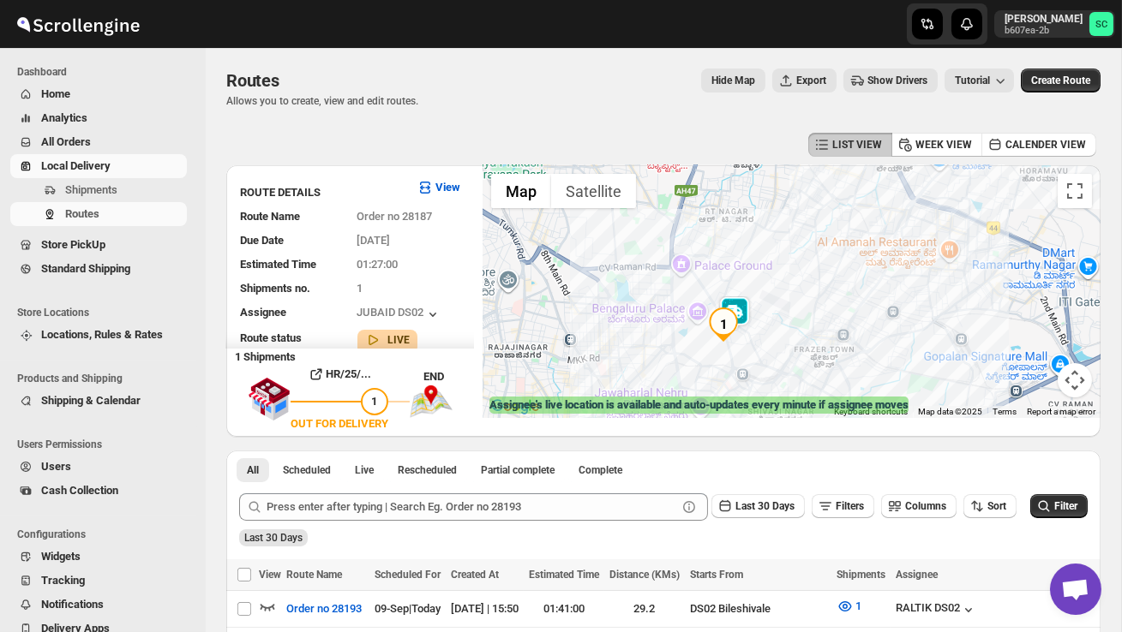
drag, startPoint x: 727, startPoint y: 357, endPoint x: 784, endPoint y: 320, distance: 67.5
click at [784, 320] on div at bounding box center [791, 291] width 618 height 253
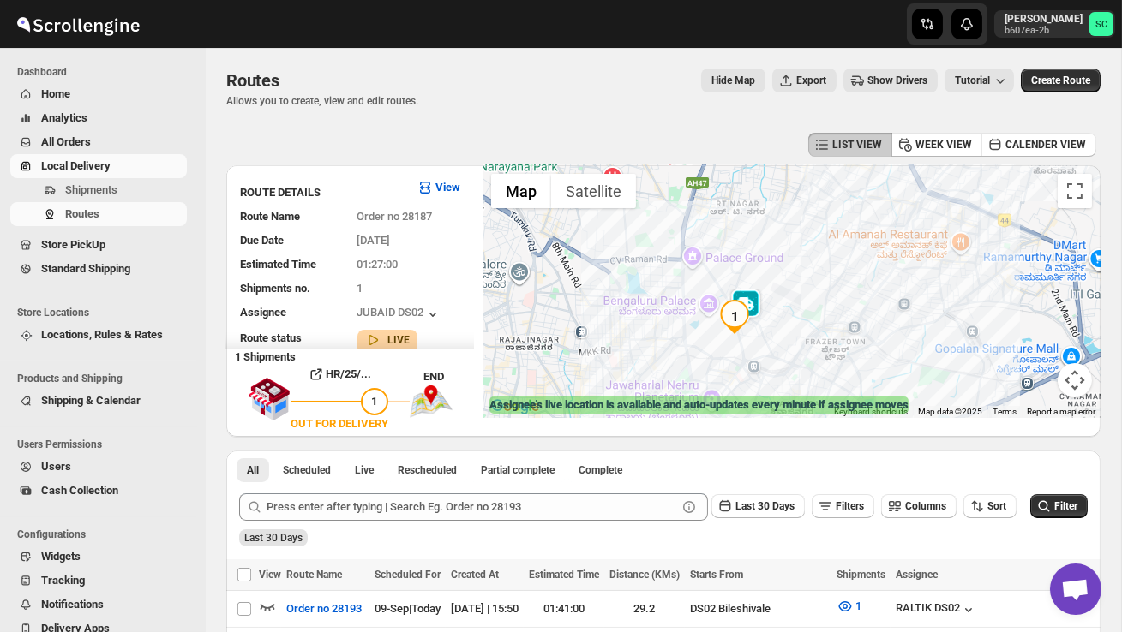
click at [784, 320] on div at bounding box center [791, 291] width 618 height 253
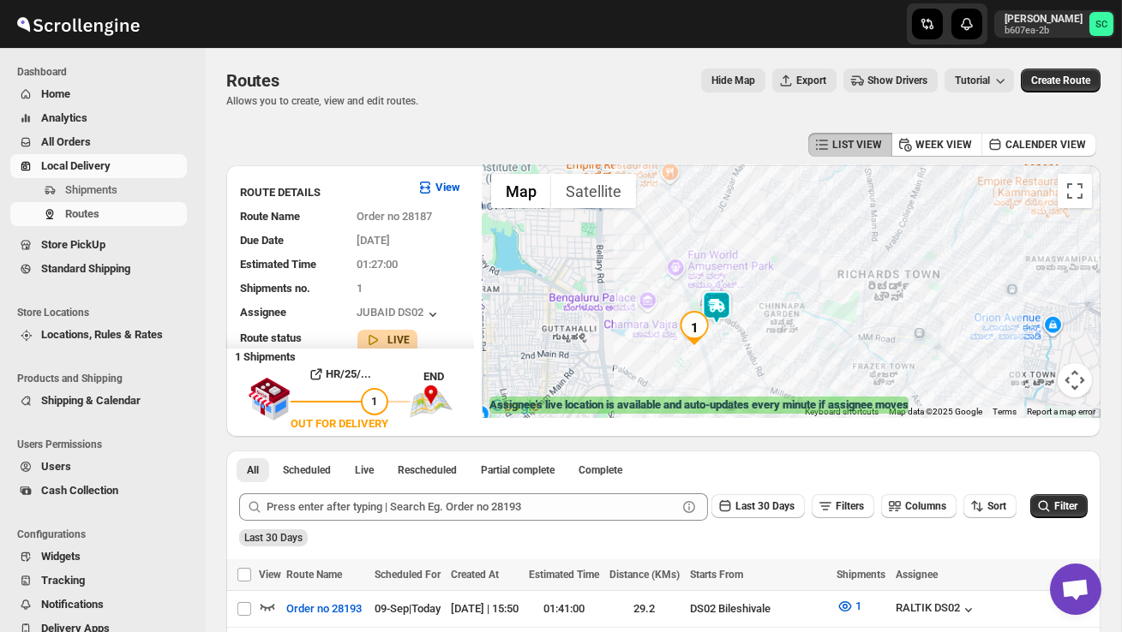
click at [784, 320] on div at bounding box center [791, 291] width 618 height 253
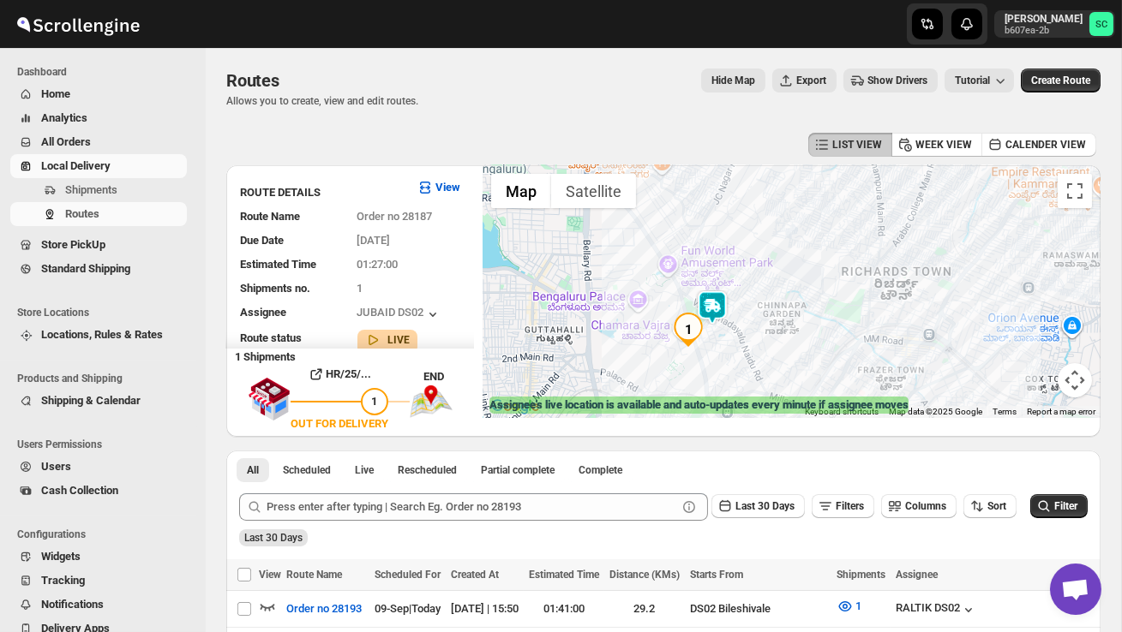
click at [784, 320] on div at bounding box center [791, 291] width 618 height 253
click at [807, 361] on div at bounding box center [791, 291] width 618 height 253
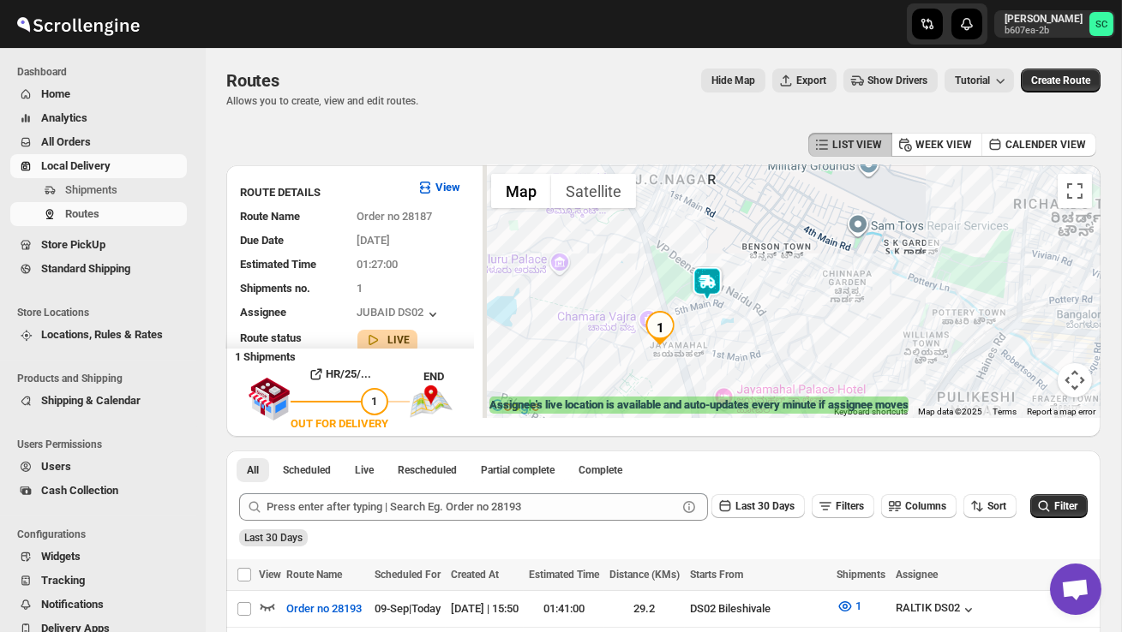
drag, startPoint x: 739, startPoint y: 344, endPoint x: 837, endPoint y: 357, distance: 99.5
click at [836, 357] on div at bounding box center [791, 291] width 618 height 253
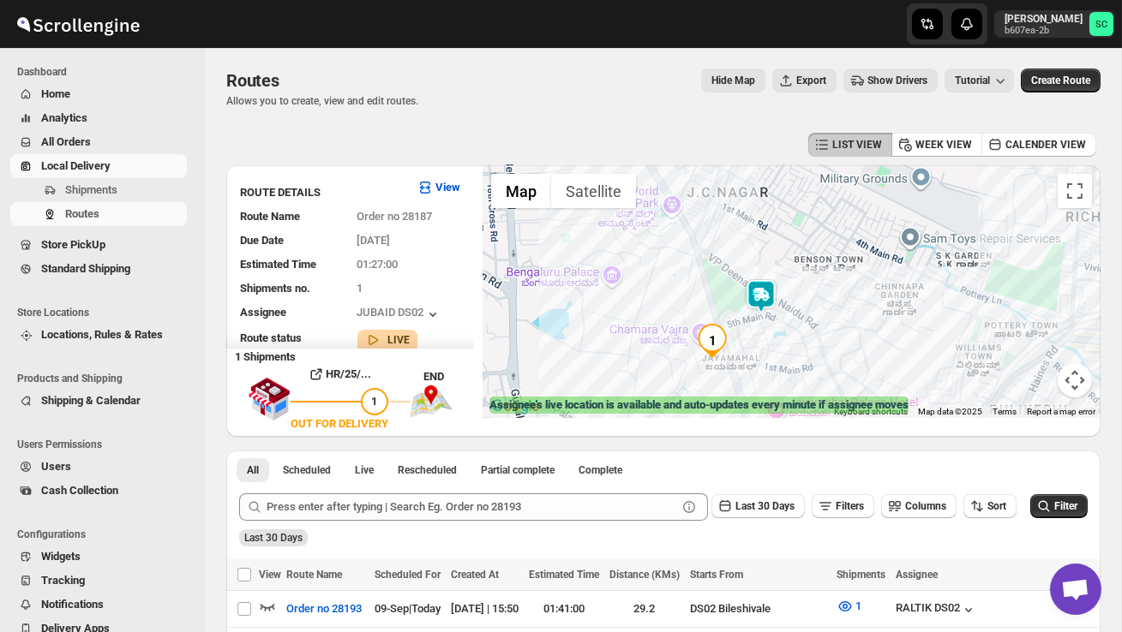
click at [781, 340] on div at bounding box center [791, 291] width 618 height 253
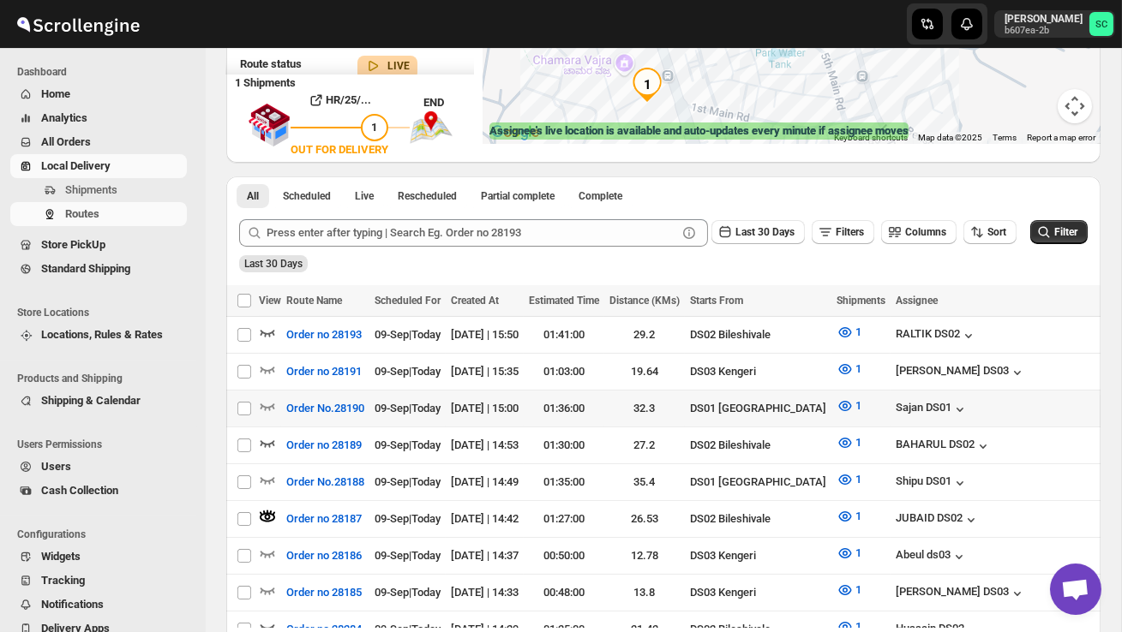
scroll to position [280, 0]
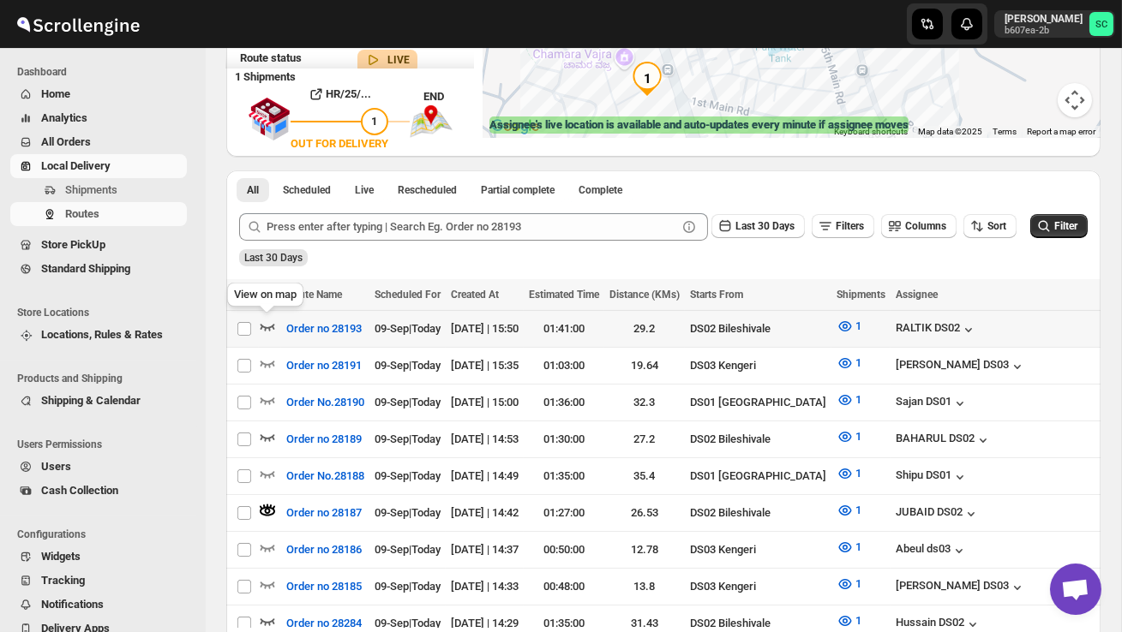
click at [270, 328] on icon "button" at bounding box center [267, 326] width 17 height 17
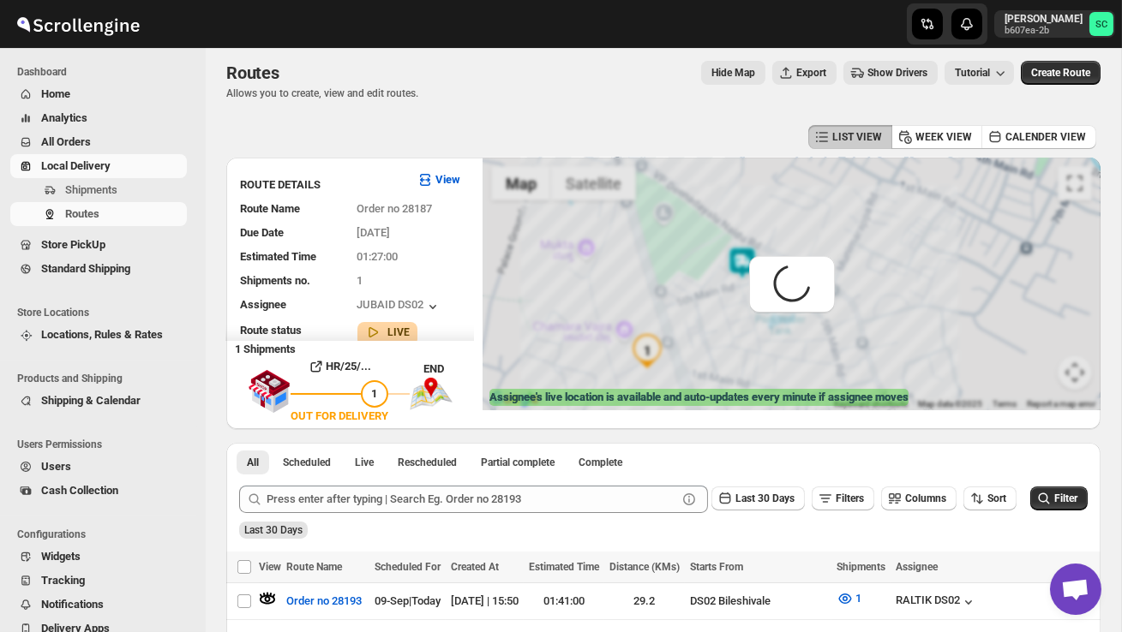
scroll to position [0, 0]
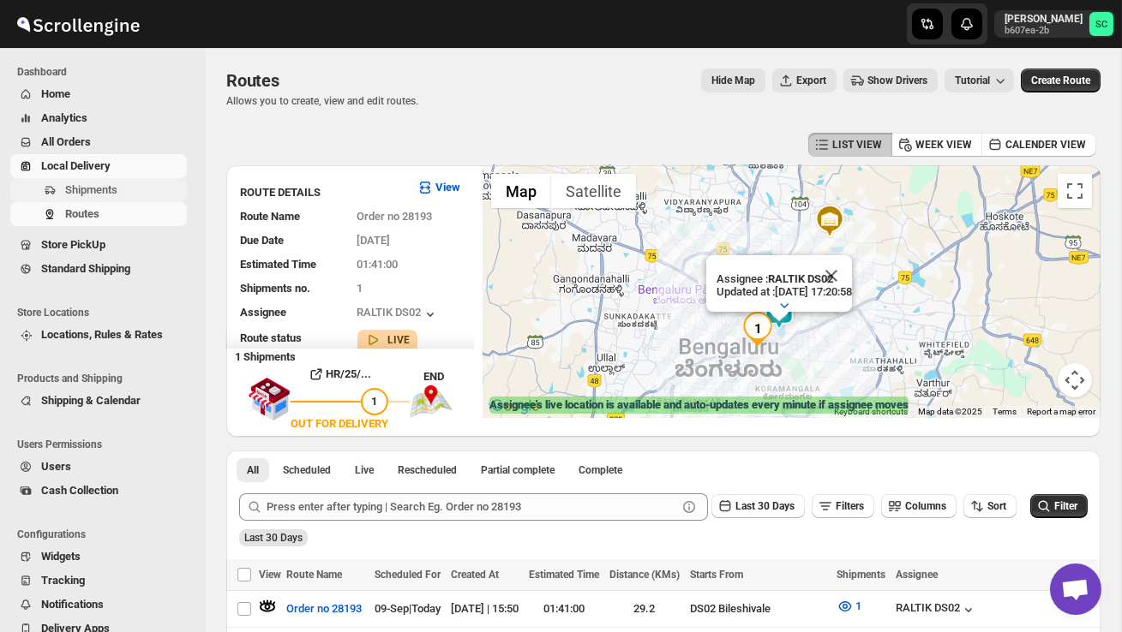
click at [89, 183] on span "Shipments" at bounding box center [91, 189] width 52 height 13
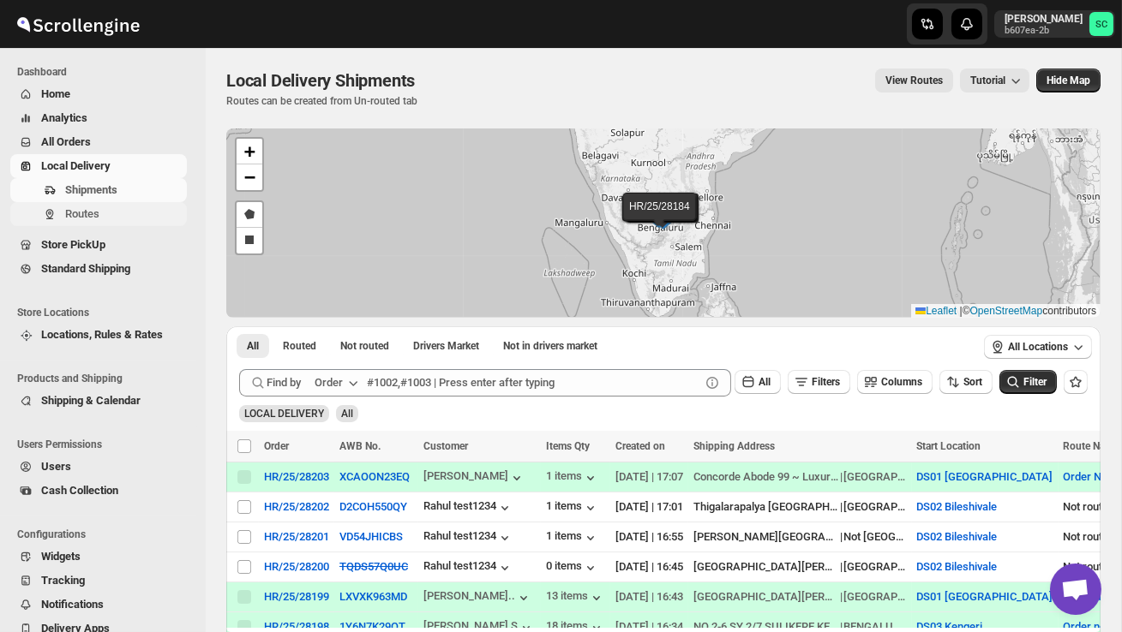
click at [111, 209] on span "Routes" at bounding box center [124, 214] width 118 height 17
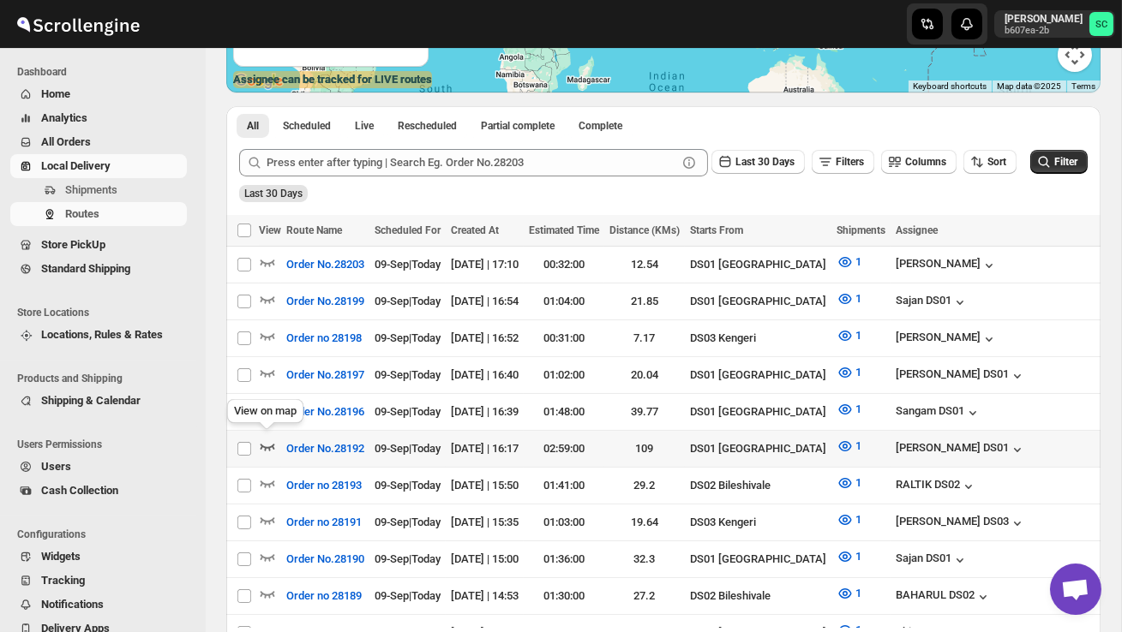
click at [269, 440] on icon "button" at bounding box center [267, 446] width 17 height 17
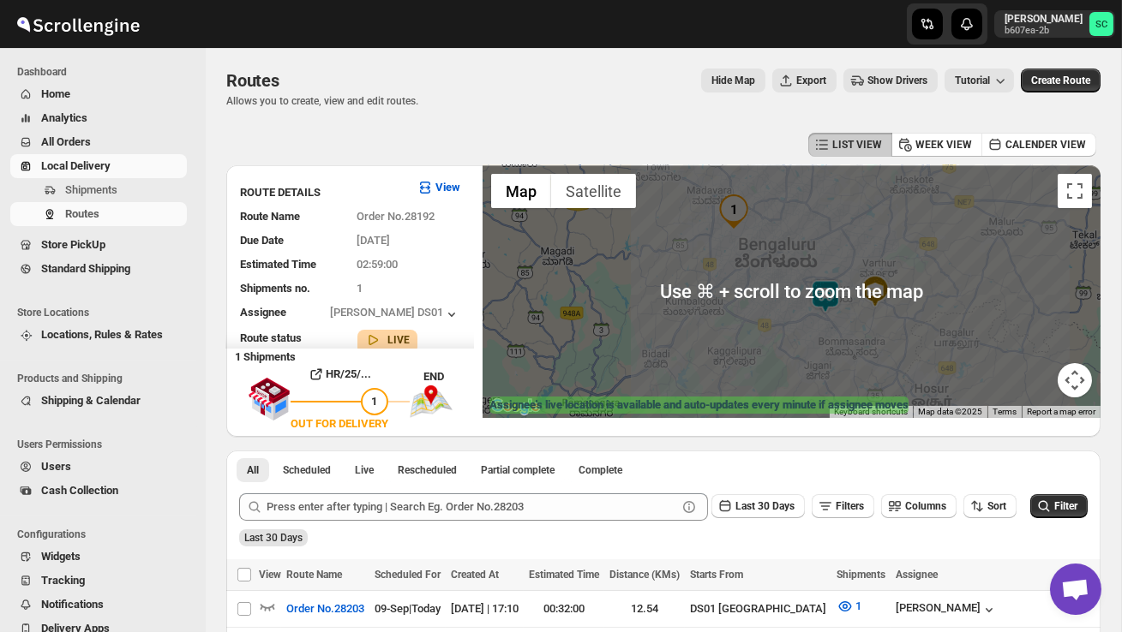
click at [819, 346] on div at bounding box center [791, 291] width 618 height 253
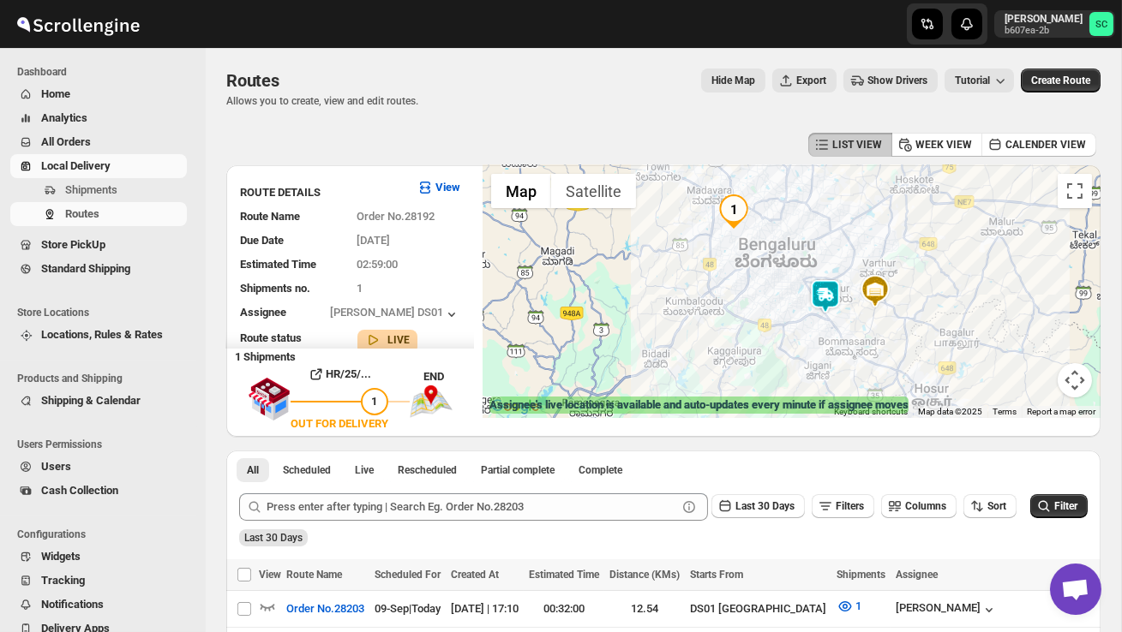
click at [819, 346] on div at bounding box center [791, 291] width 618 height 253
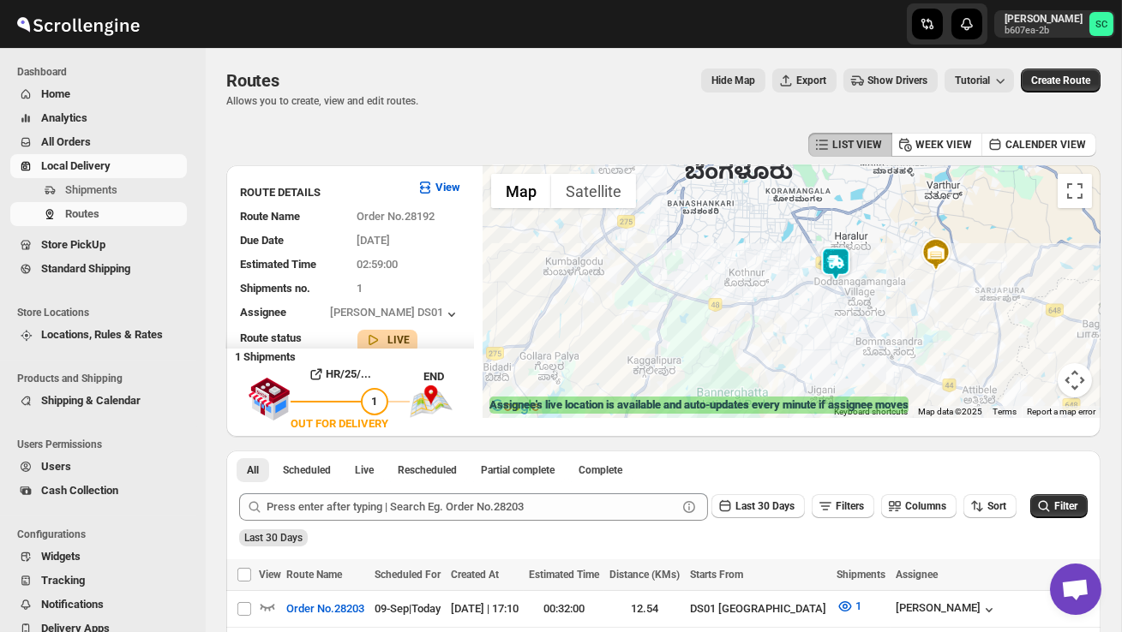
click at [830, 313] on div at bounding box center [791, 291] width 618 height 253
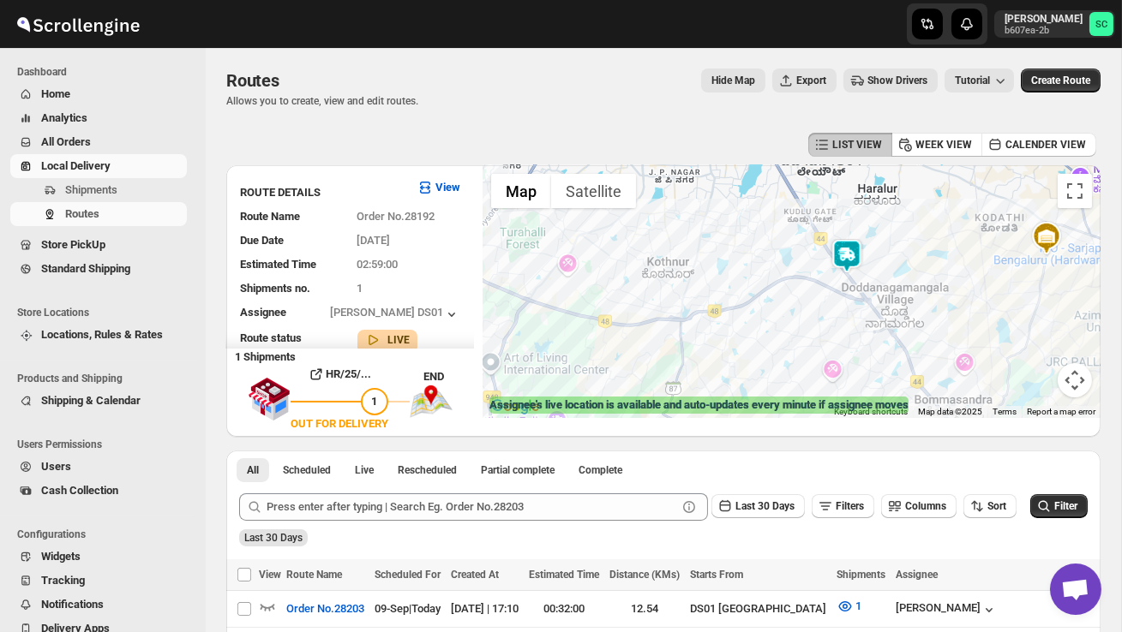
drag, startPoint x: 848, startPoint y: 300, endPoint x: 847, endPoint y: 362, distance: 61.7
click at [847, 358] on div at bounding box center [791, 291] width 618 height 253
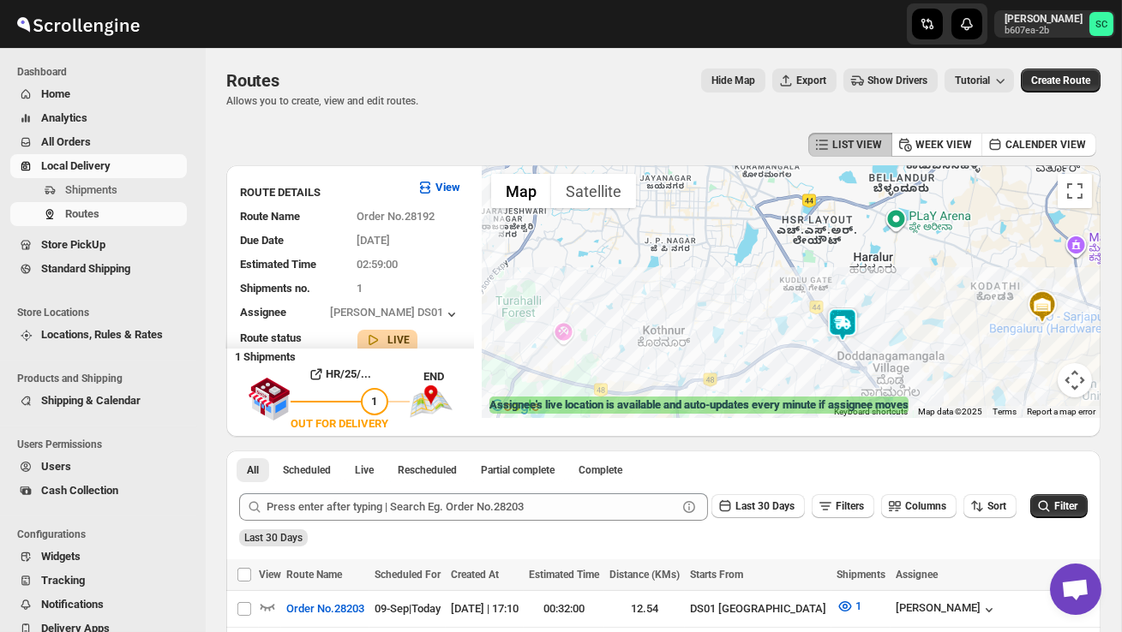
click at [847, 362] on div at bounding box center [791, 291] width 618 height 253
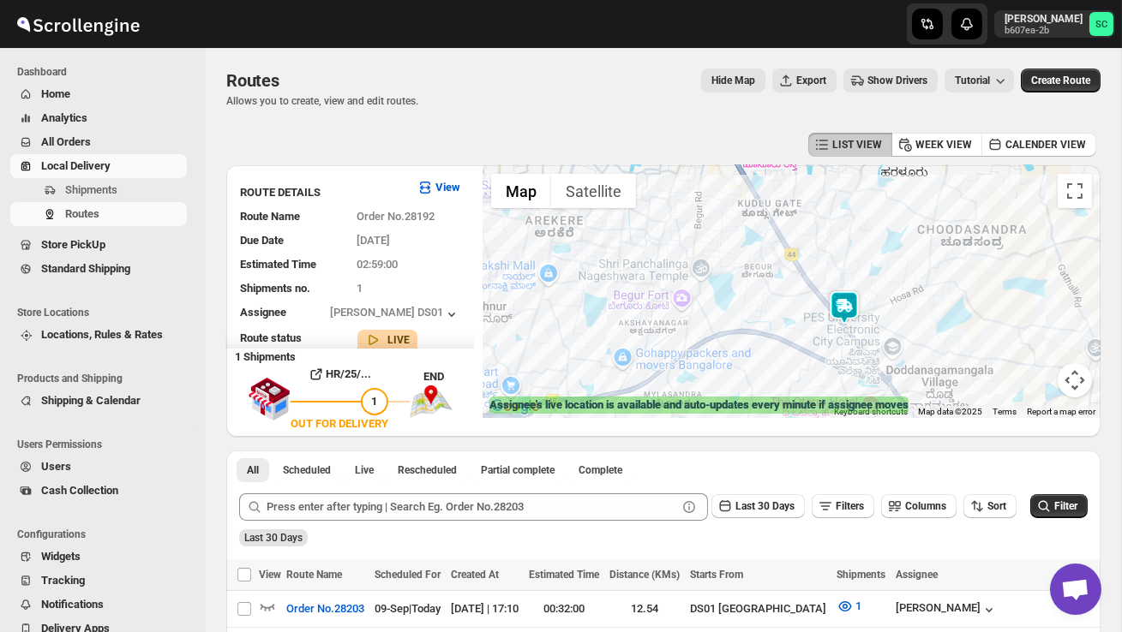
click at [904, 321] on div at bounding box center [791, 291] width 618 height 253
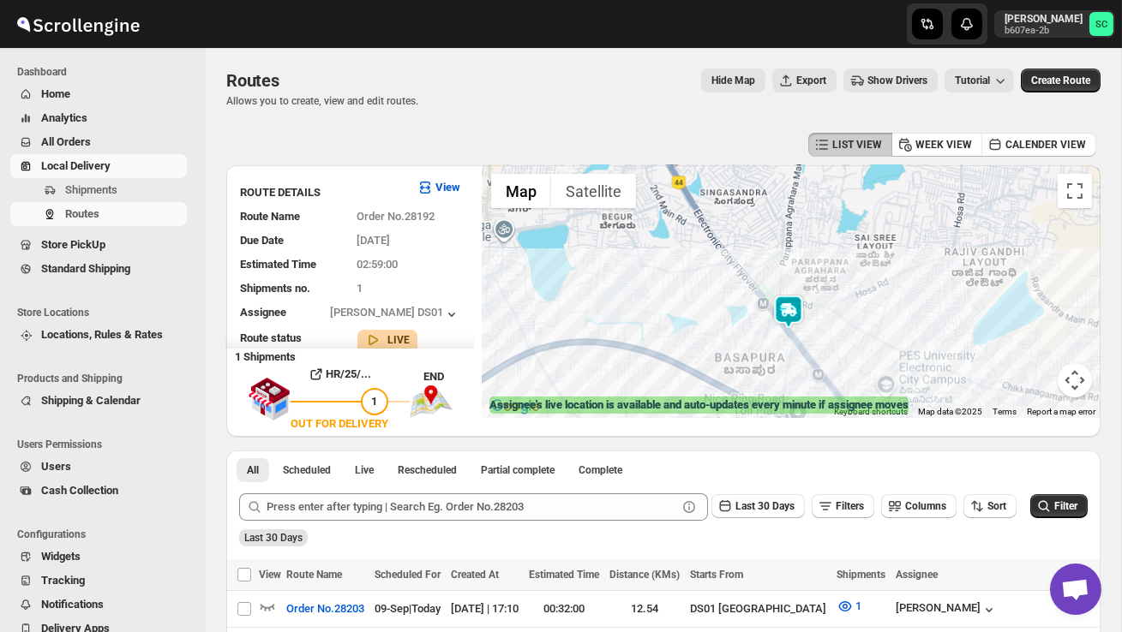
click at [904, 321] on div at bounding box center [791, 291] width 618 height 253
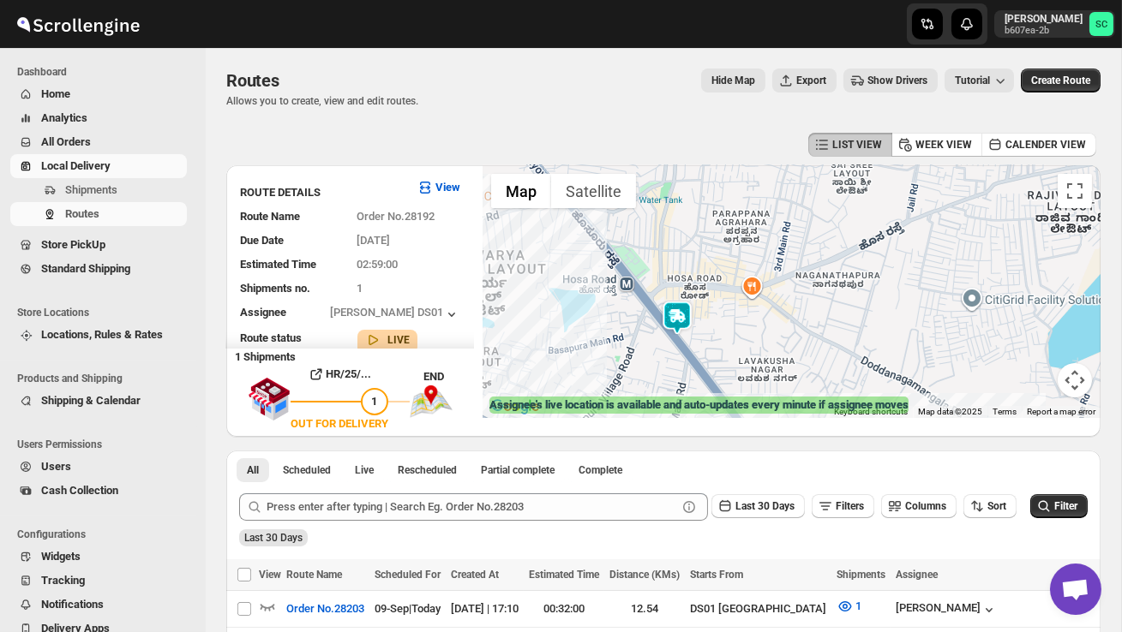
click at [786, 354] on div at bounding box center [791, 291] width 618 height 253
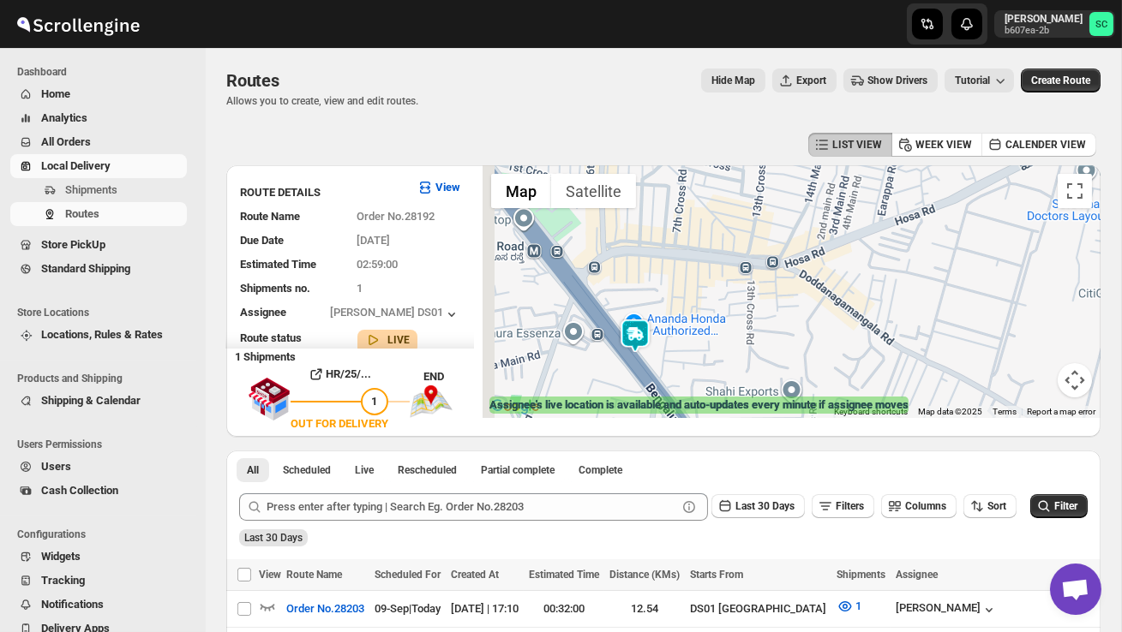
drag, startPoint x: 690, startPoint y: 343, endPoint x: 776, endPoint y: 391, distance: 98.9
click at [775, 391] on div at bounding box center [791, 291] width 618 height 253
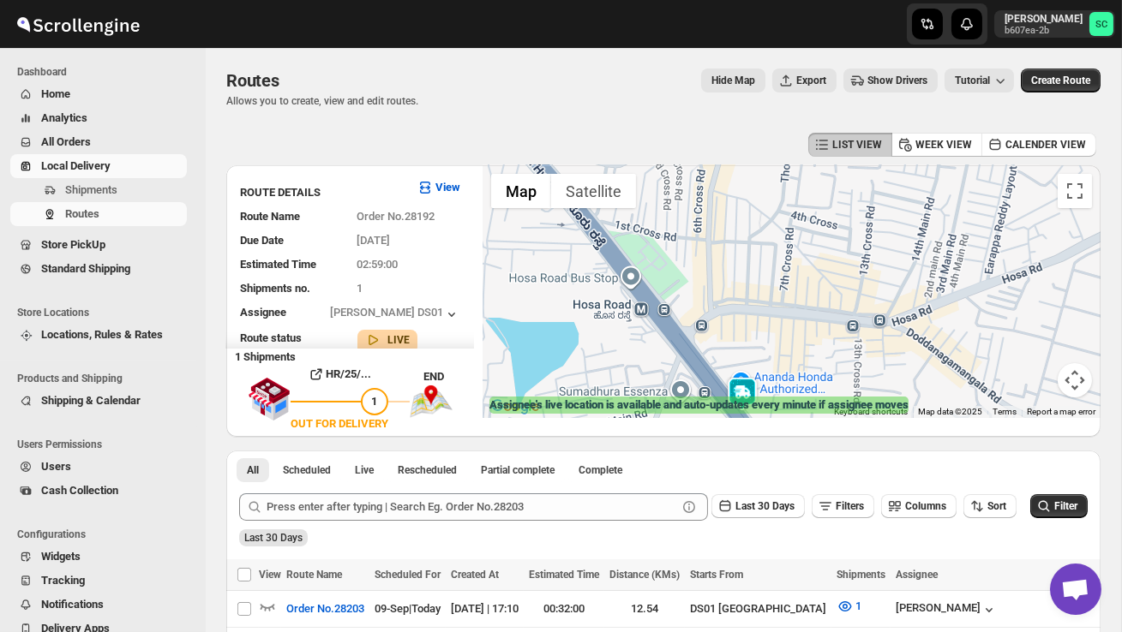
click at [776, 391] on div at bounding box center [791, 291] width 618 height 253
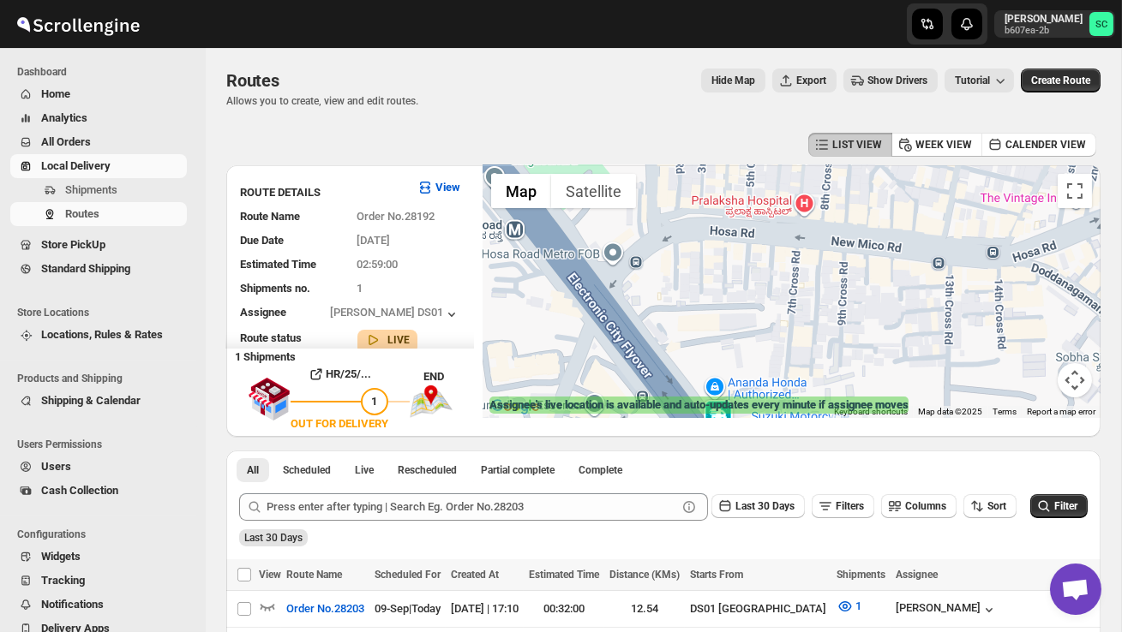
drag, startPoint x: 748, startPoint y: 357, endPoint x: 763, endPoint y: 288, distance: 70.9
click at [755, 303] on div at bounding box center [791, 291] width 618 height 253
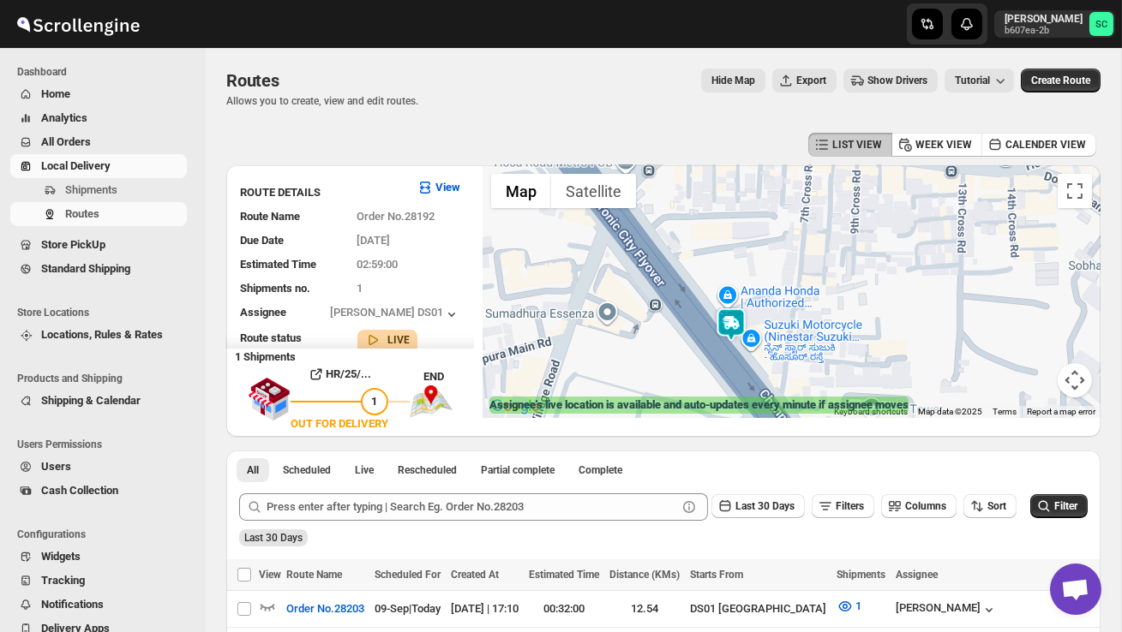
click at [702, 356] on div at bounding box center [791, 291] width 618 height 253
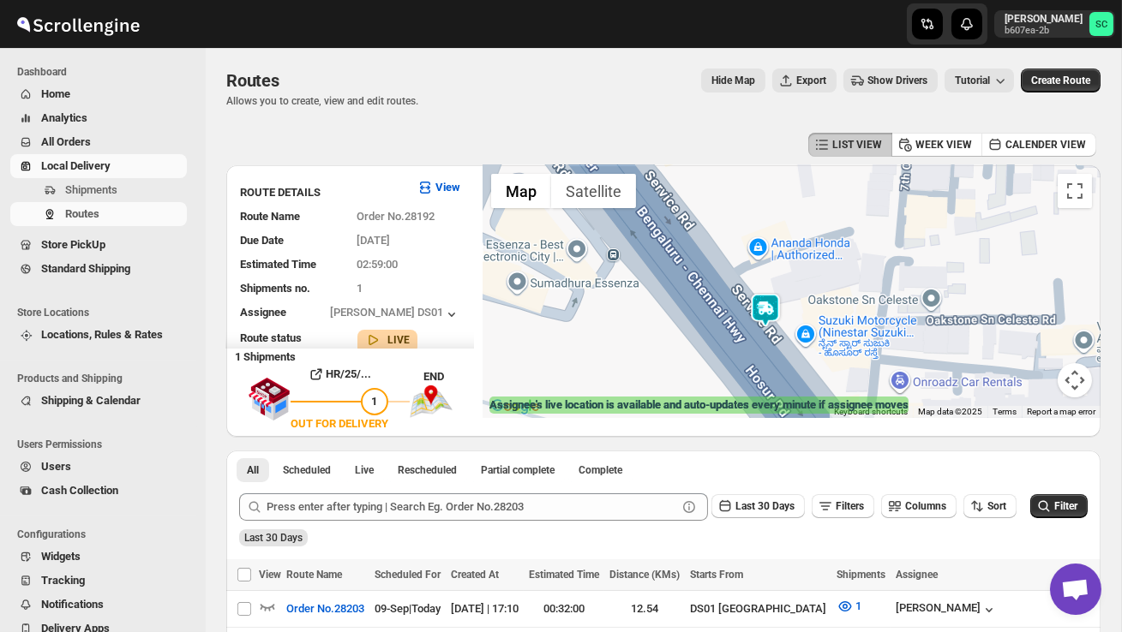
click at [702, 356] on div at bounding box center [791, 291] width 618 height 253
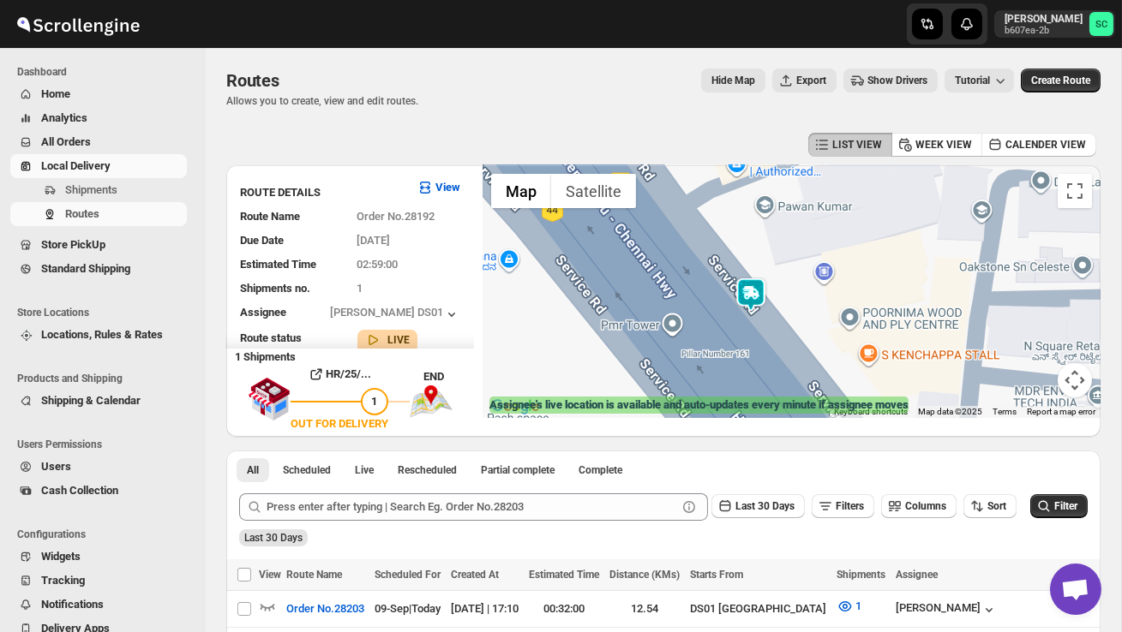
drag, startPoint x: 855, startPoint y: 349, endPoint x: 754, endPoint y: 364, distance: 102.3
click at [754, 366] on div at bounding box center [791, 291] width 618 height 253
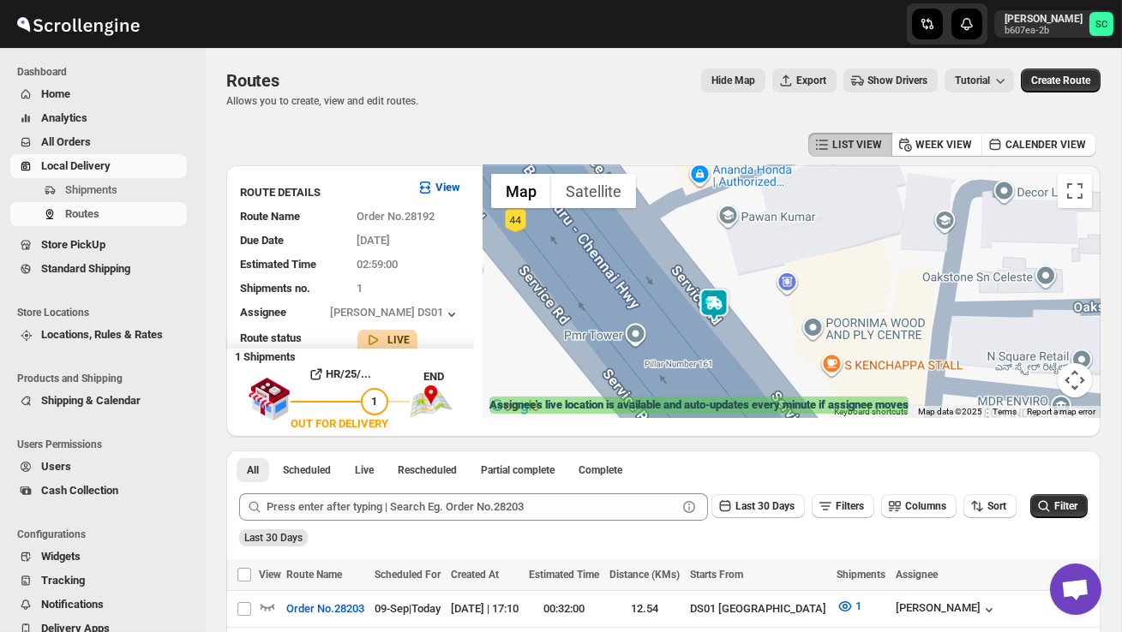
click at [754, 364] on div at bounding box center [791, 291] width 618 height 253
